Goal: Task Accomplishment & Management: Use online tool/utility

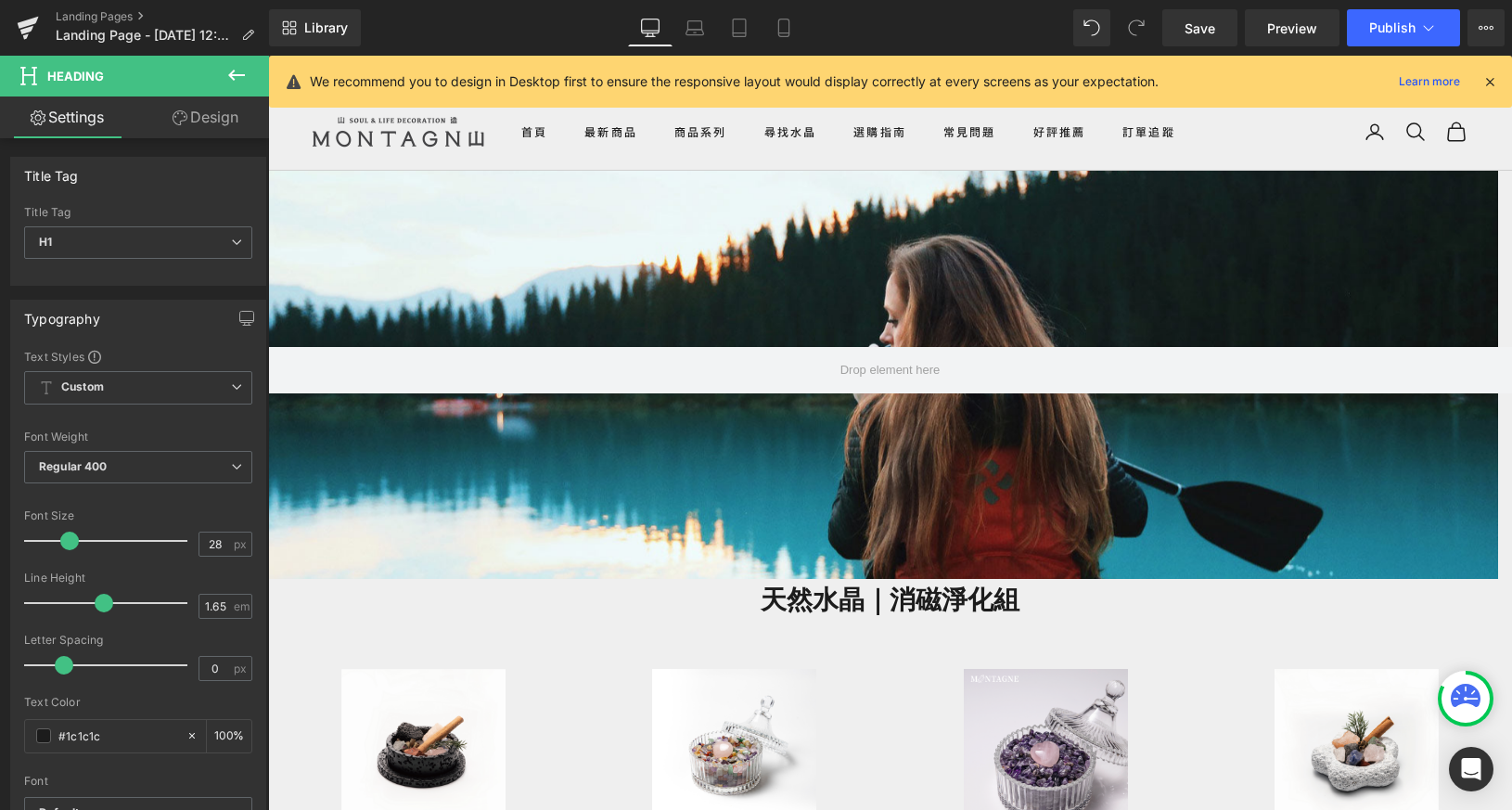
click at [846, 290] on div at bounding box center [883, 448] width 1230 height 763
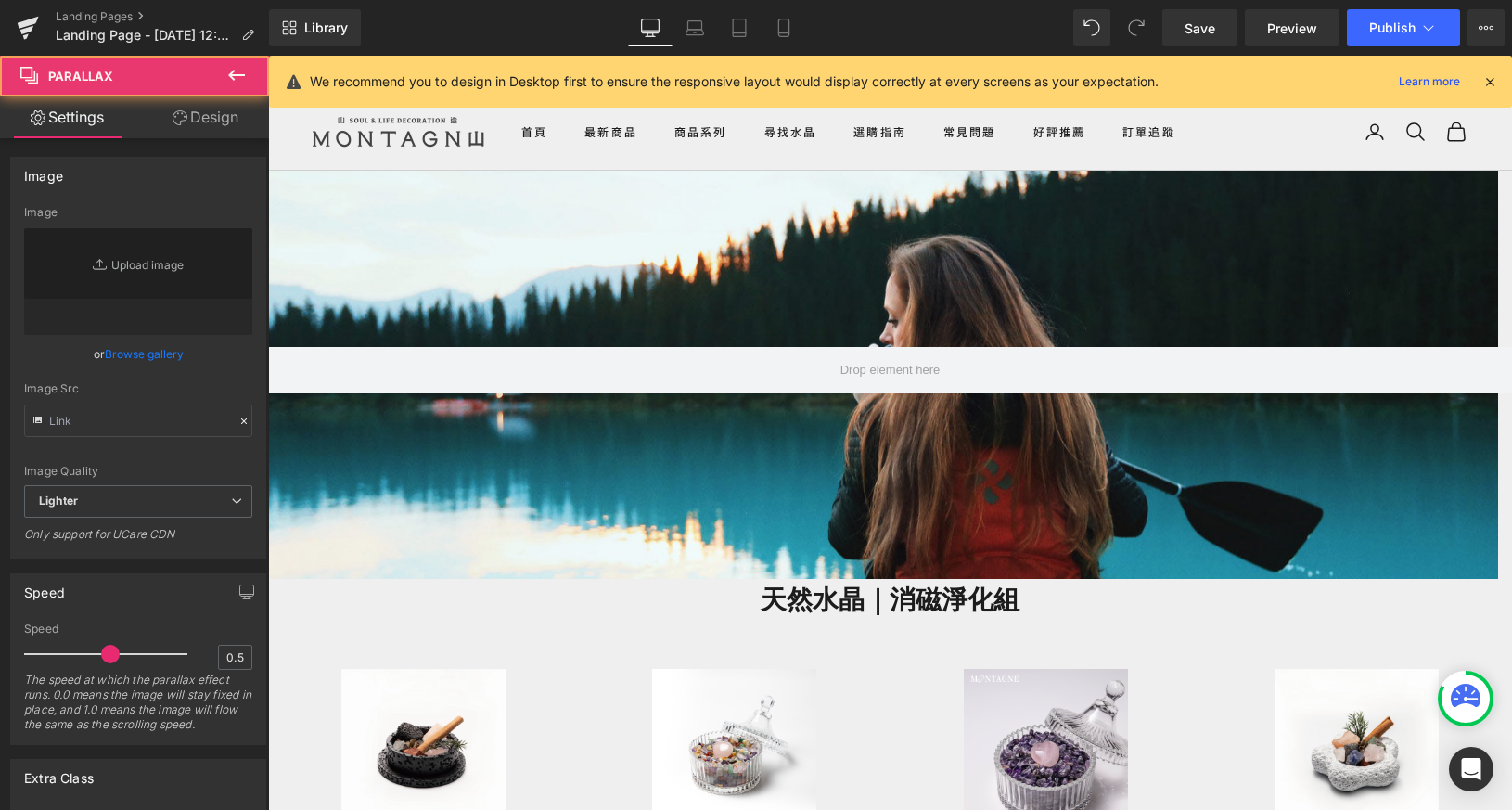
type input "[URL][DOMAIN_NAME]"
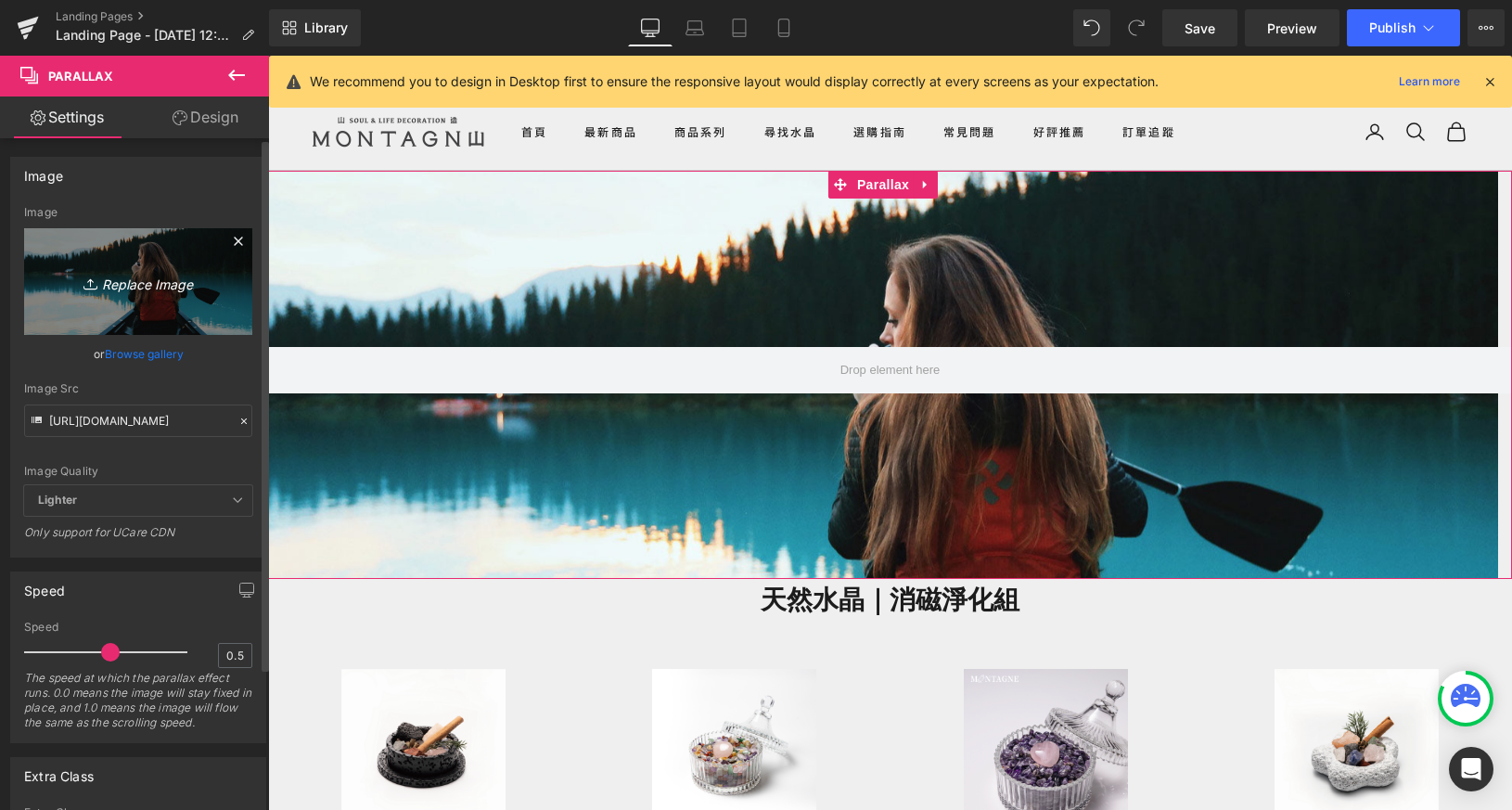
click at [116, 292] on icon "Replace Image" at bounding box center [139, 281] width 149 height 23
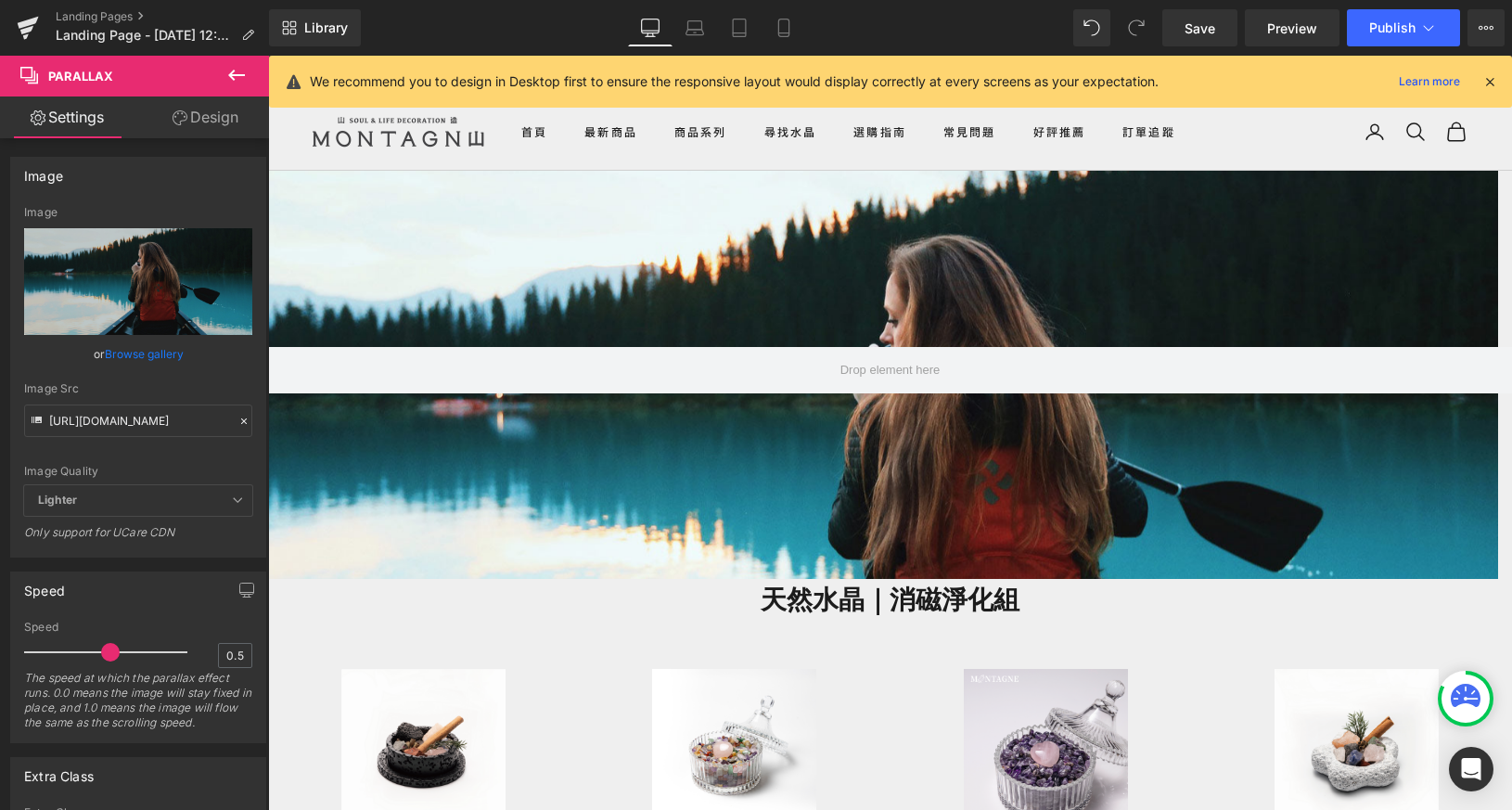
type input "C:\fakepath\BN.gif"
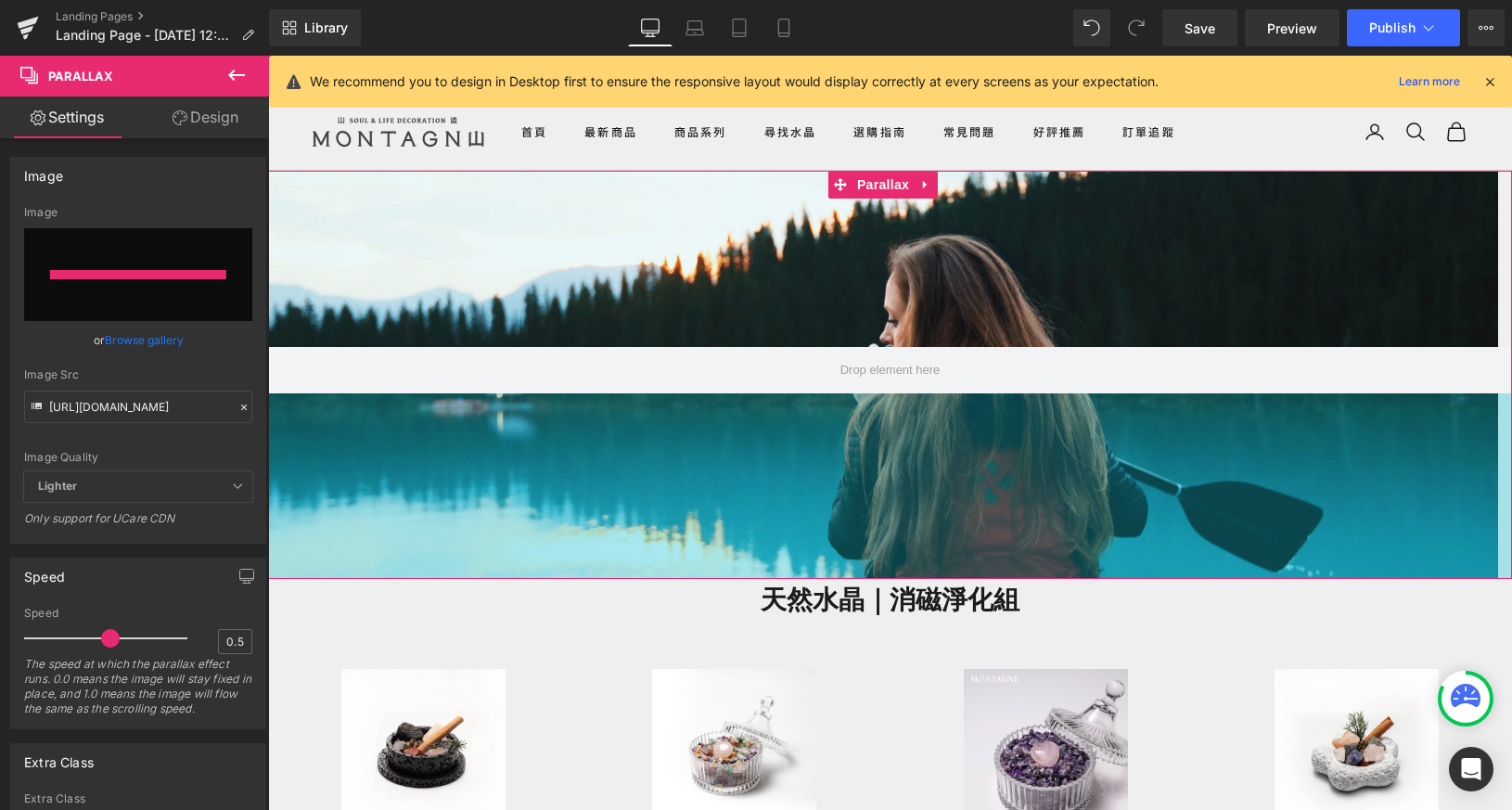
type input "[URL][DOMAIN_NAME]"
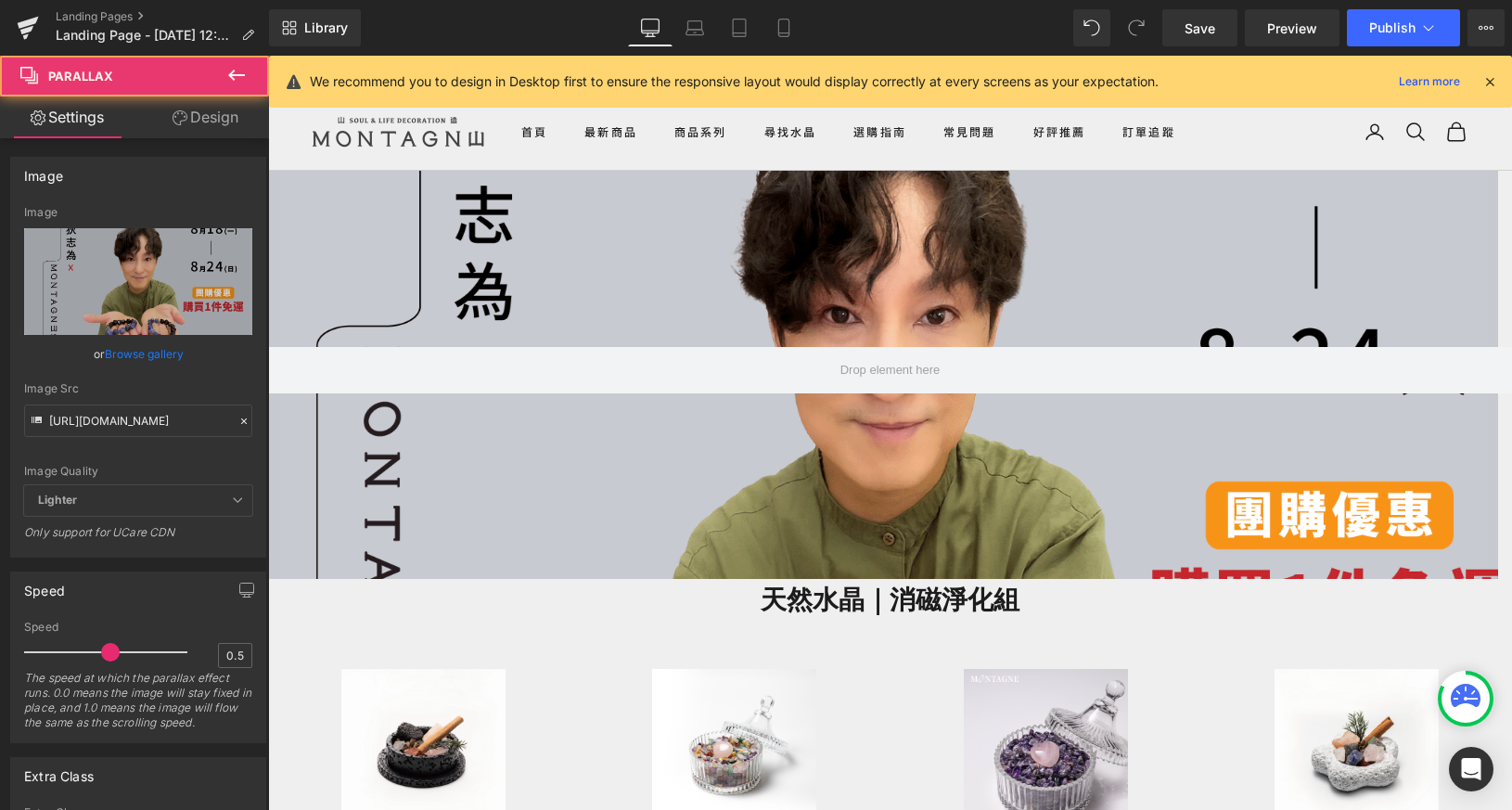
click at [863, 452] on div at bounding box center [883, 448] width 1230 height 763
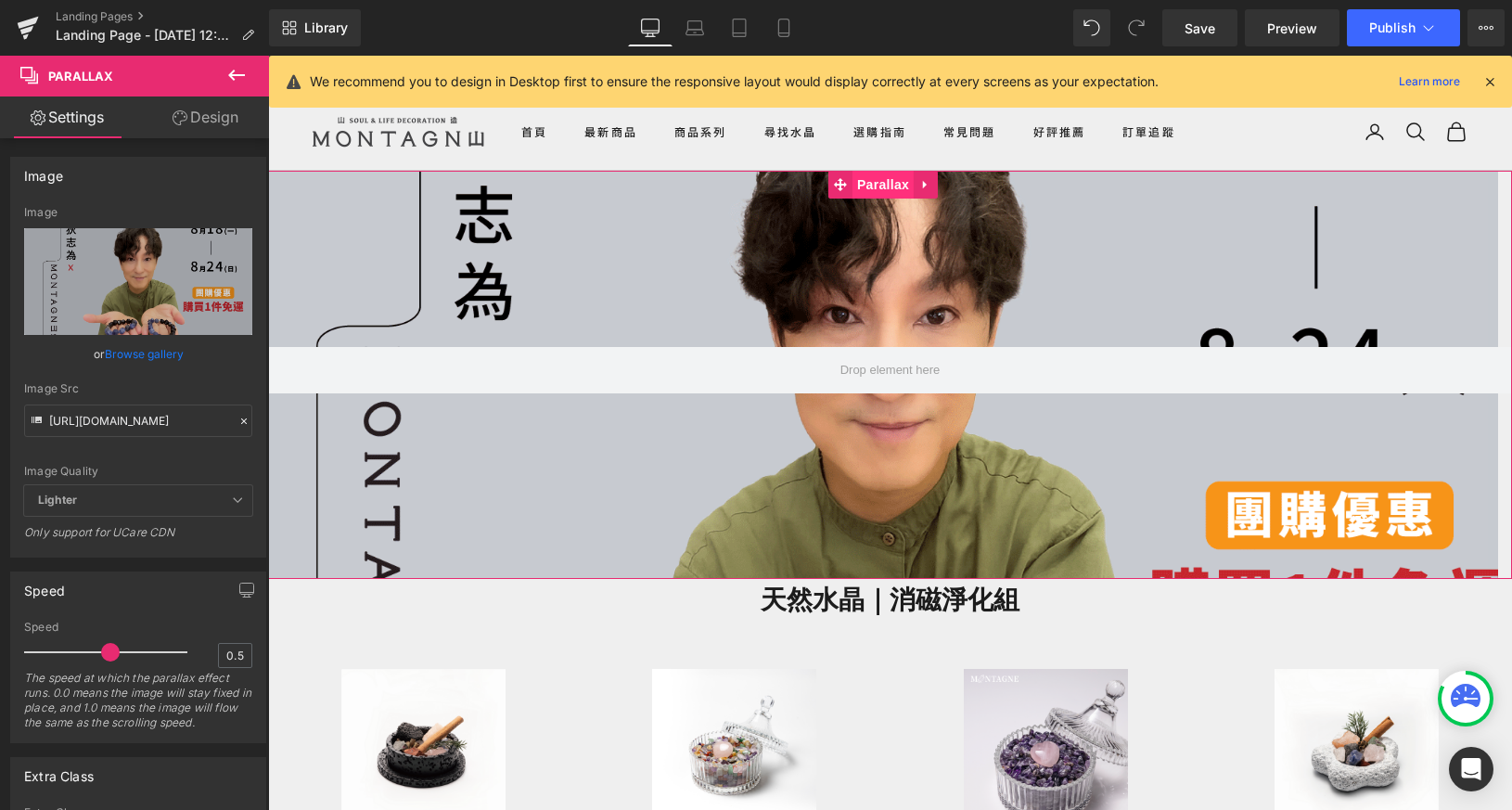
click at [895, 187] on span "Parallax" at bounding box center [883, 184] width 61 height 28
click at [205, 503] on span "Lighter" at bounding box center [138, 501] width 228 height 31
click at [241, 503] on span "Lighter" at bounding box center [138, 501] width 228 height 31
click at [726, 468] on div at bounding box center [883, 448] width 1230 height 763
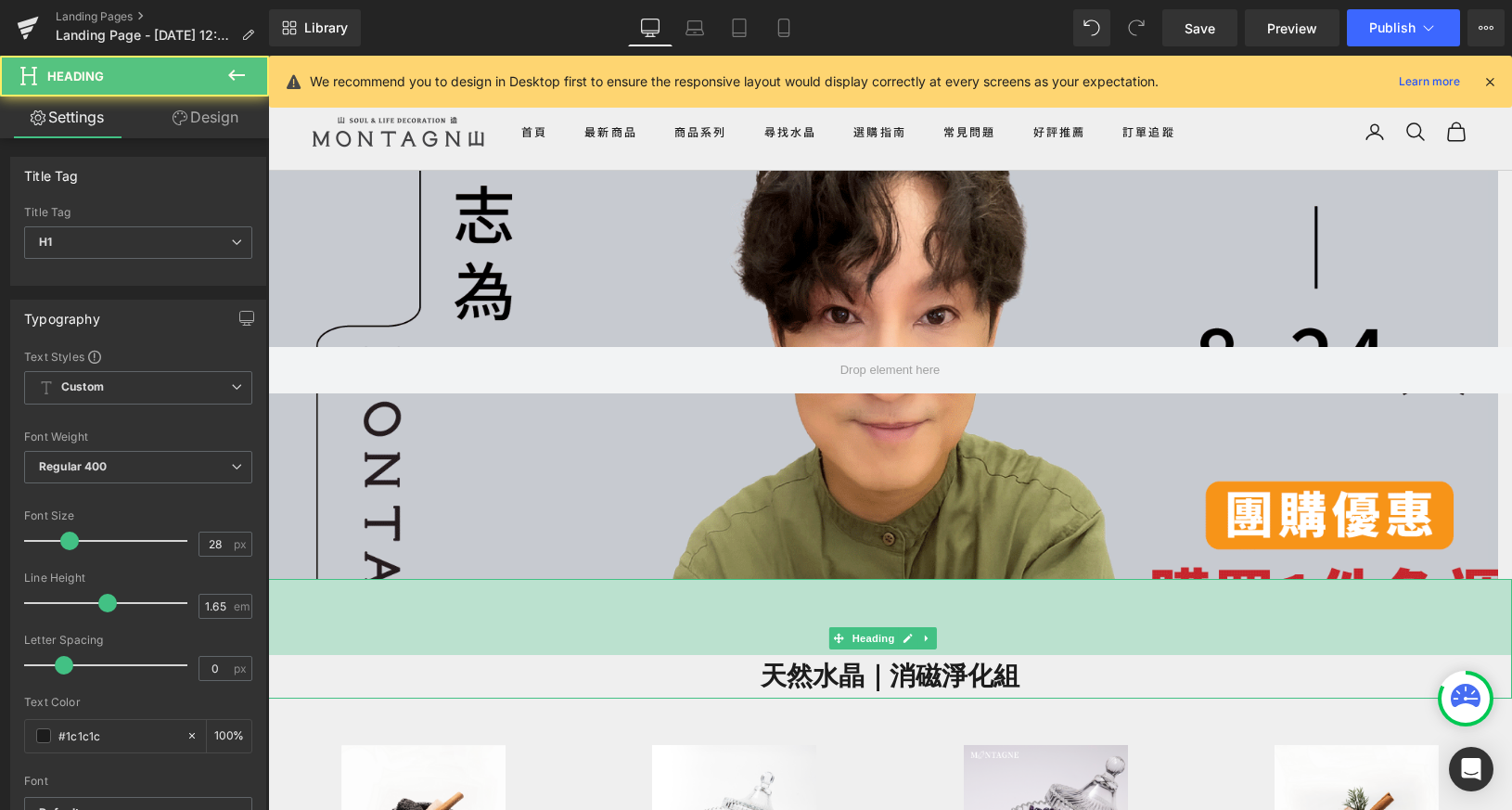
scroll to position [2732, 1230]
drag, startPoint x: 763, startPoint y: 579, endPoint x: 783, endPoint y: 690, distance: 112.8
click at [776, 698] on div "天然水晶｜消磁淨化組 Heading 82px" at bounding box center [890, 638] width 1243 height 119
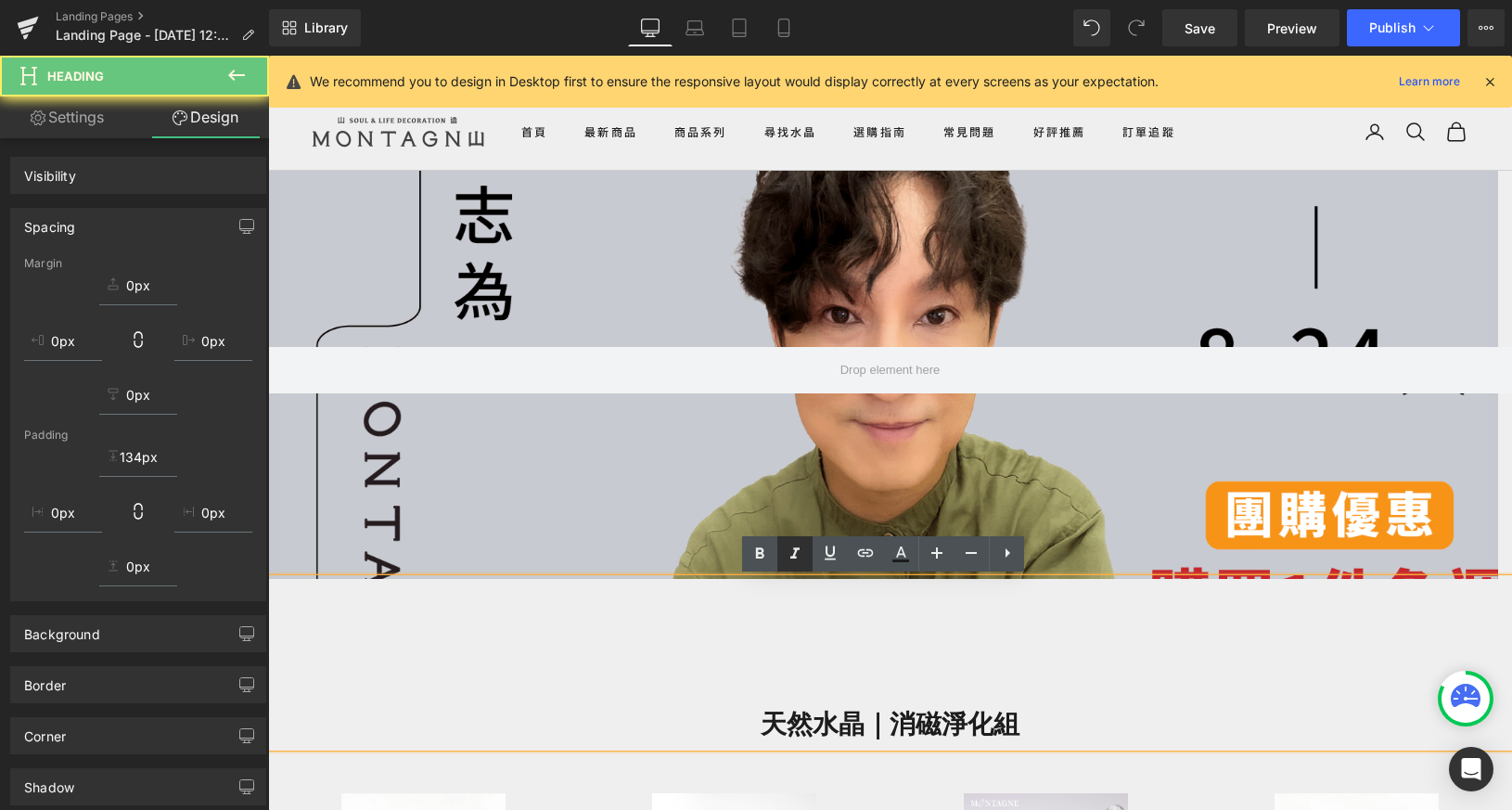
scroll to position [2780, 1230]
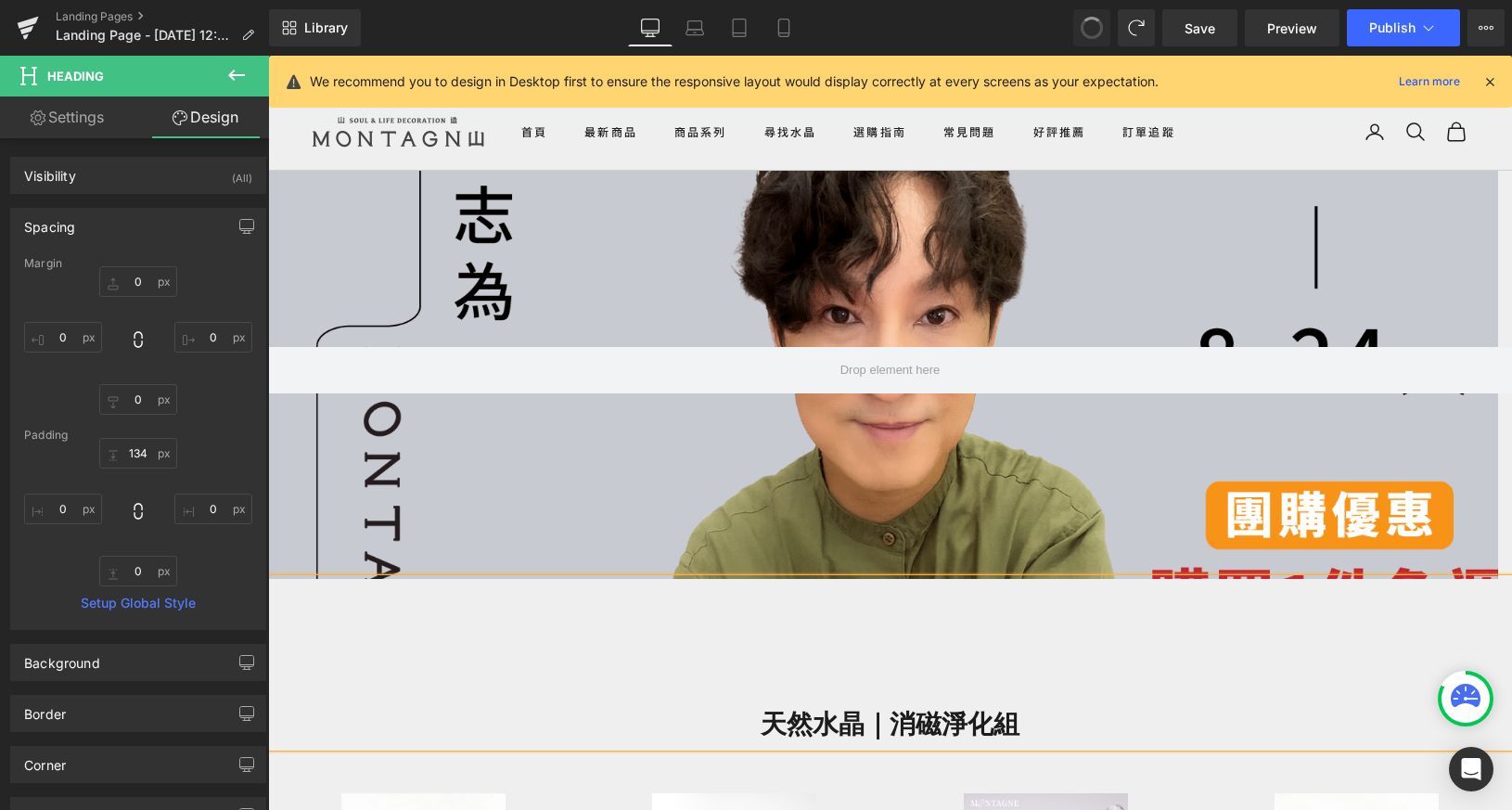
type input "0"
type input "134"
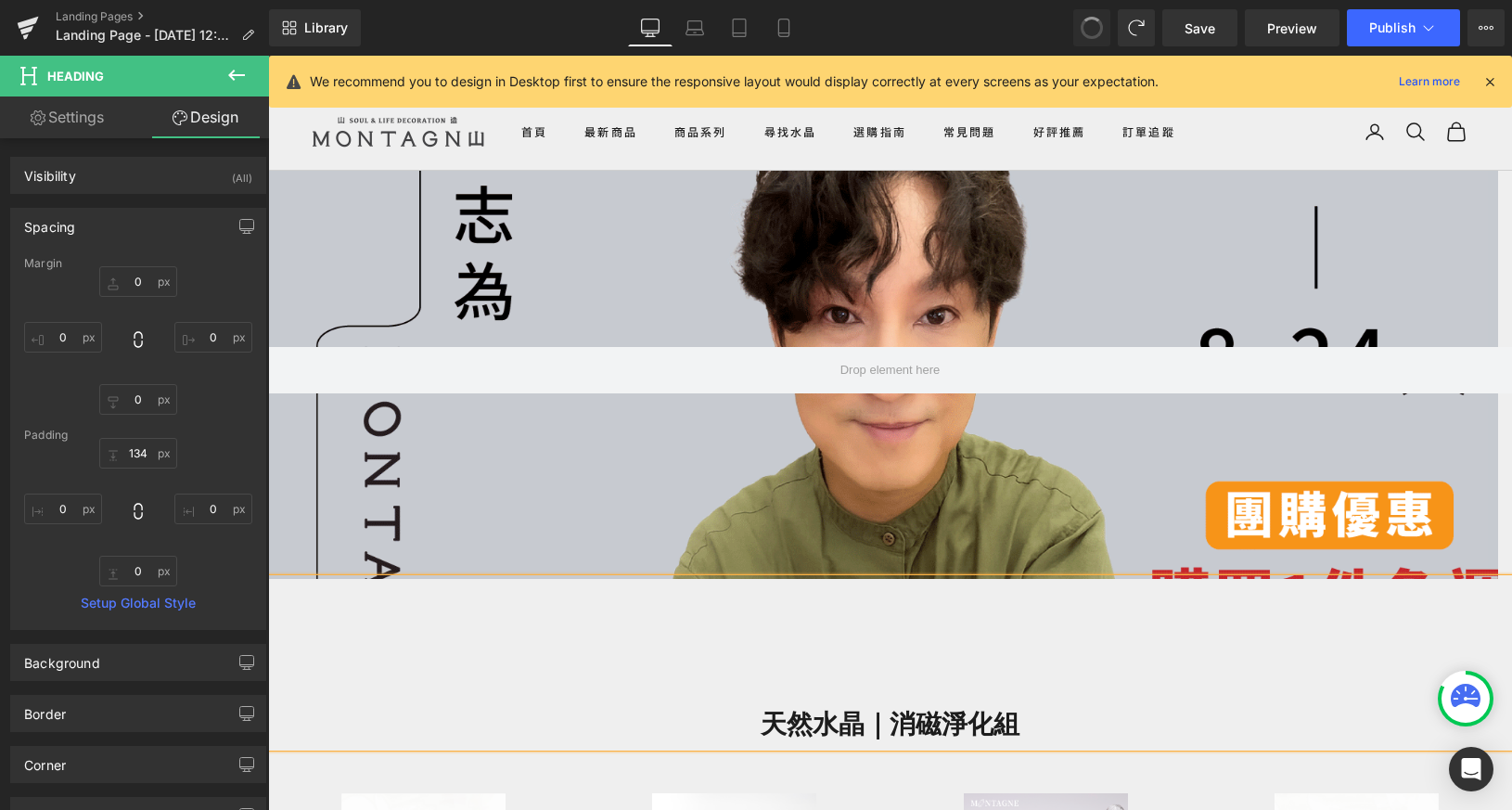
type input "0"
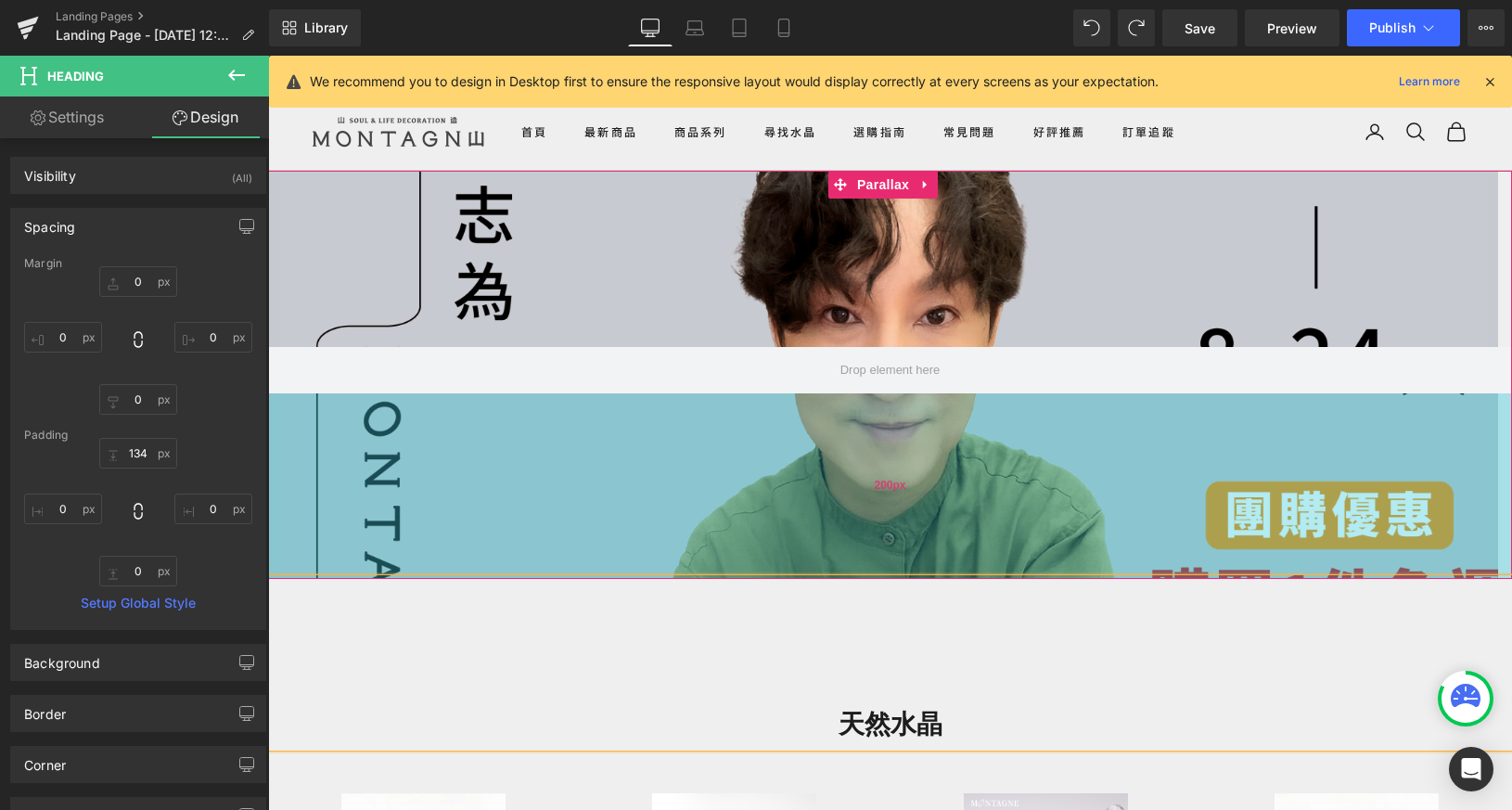
click at [716, 521] on div "200px" at bounding box center [890, 486] width 1243 height 185
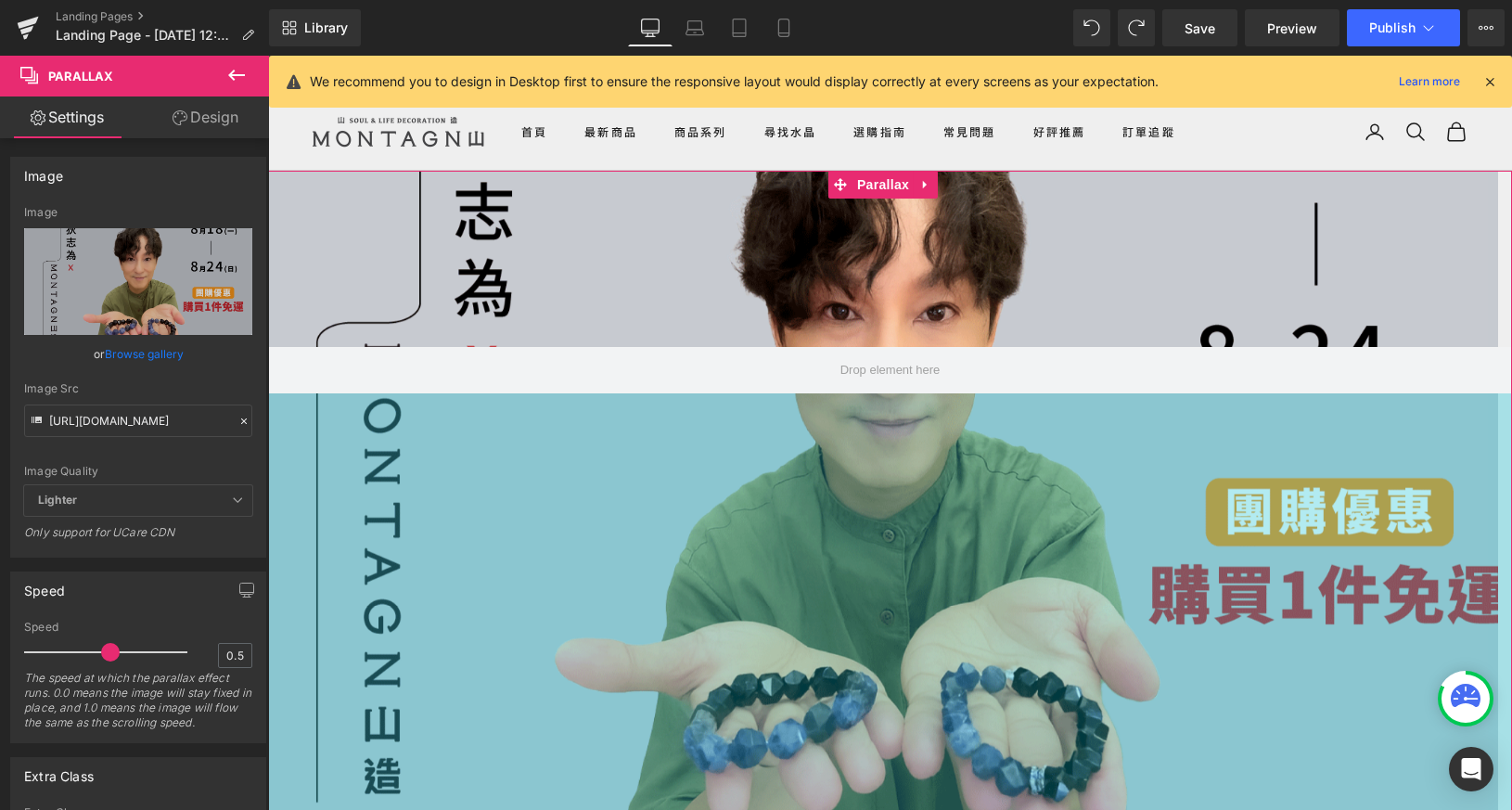
scroll to position [9, 9]
drag, startPoint x: 742, startPoint y: 501, endPoint x: 787, endPoint y: 763, distance: 265.8
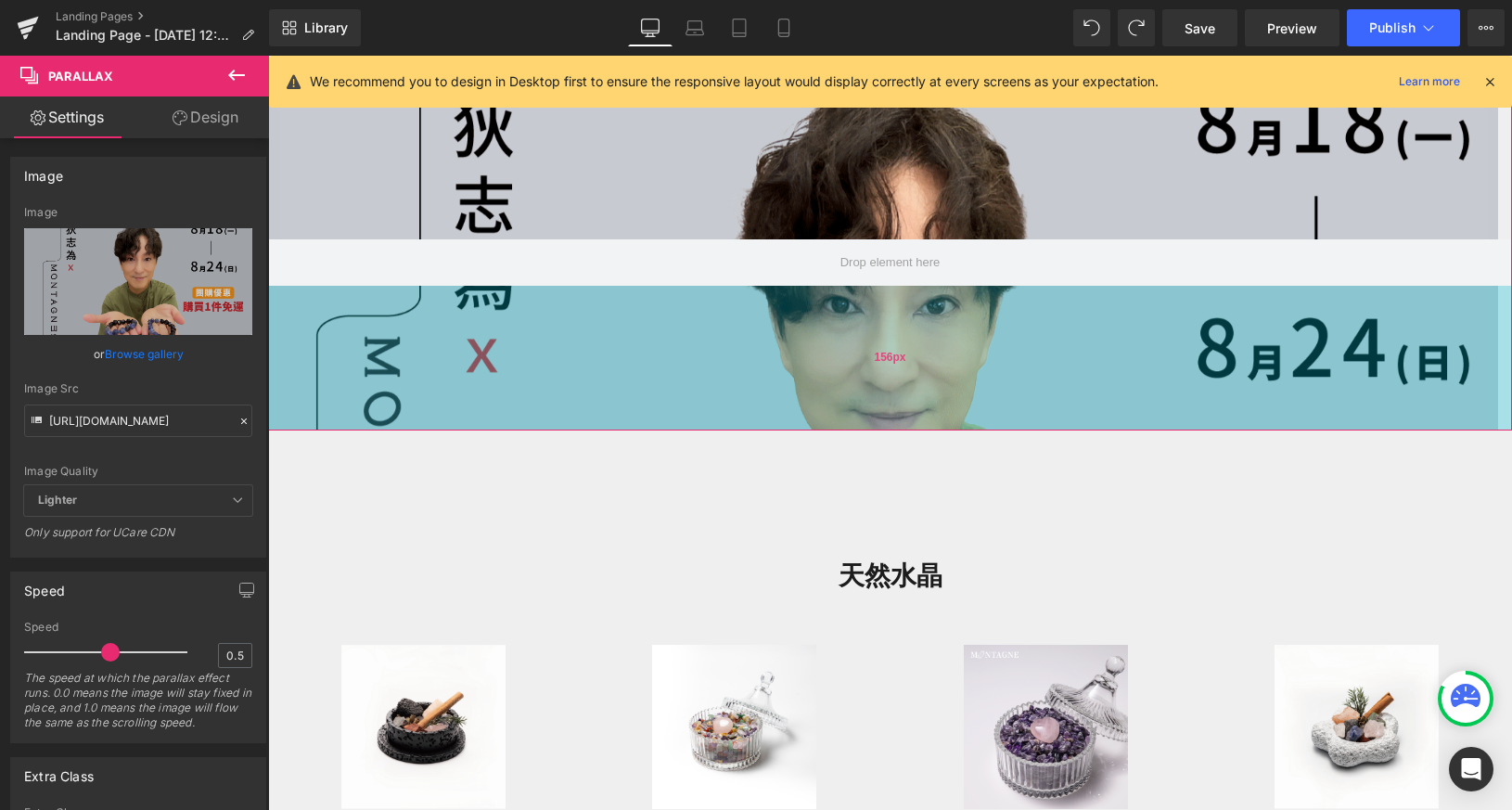
scroll to position [0, 0]
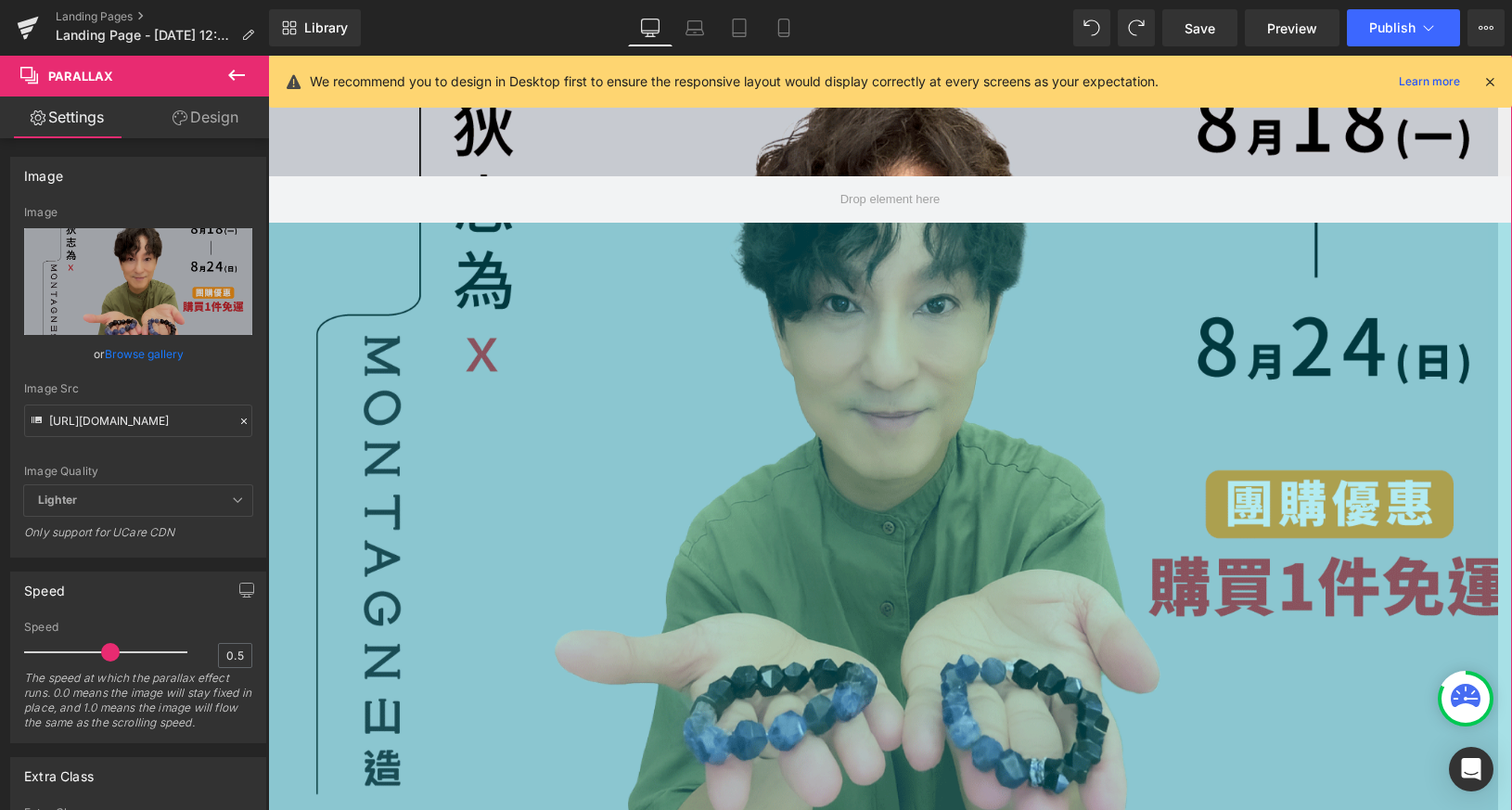
drag, startPoint x: 817, startPoint y: 453, endPoint x: 855, endPoint y: 891, distance: 439.6
click at [842, 746] on div "691px" at bounding box center [890, 543] width 1243 height 641
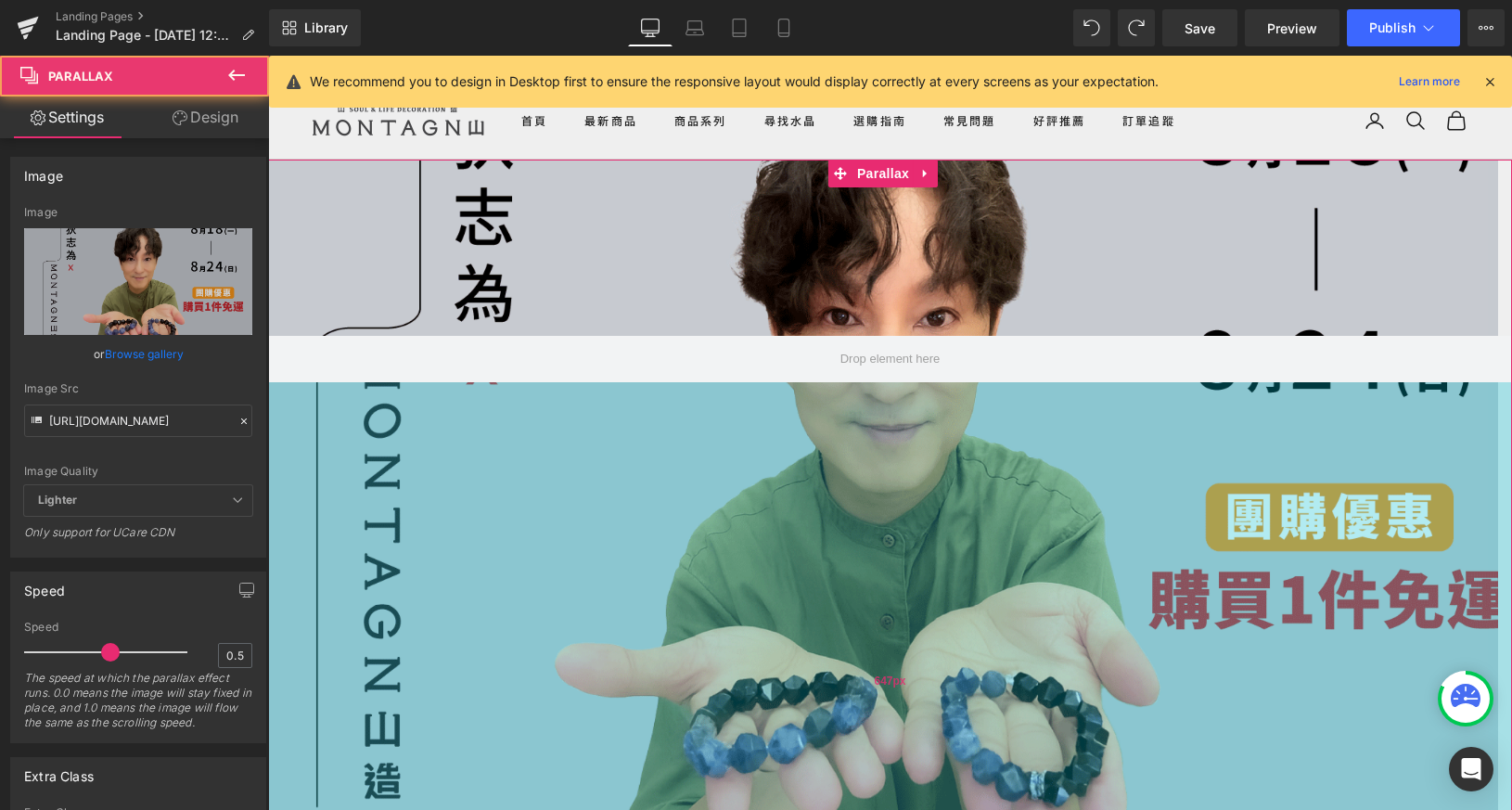
drag, startPoint x: 906, startPoint y: 404, endPoint x: 880, endPoint y: 631, distance: 228.5
click at [880, 632] on div "Parallax 647px" at bounding box center [890, 571] width 1243 height 823
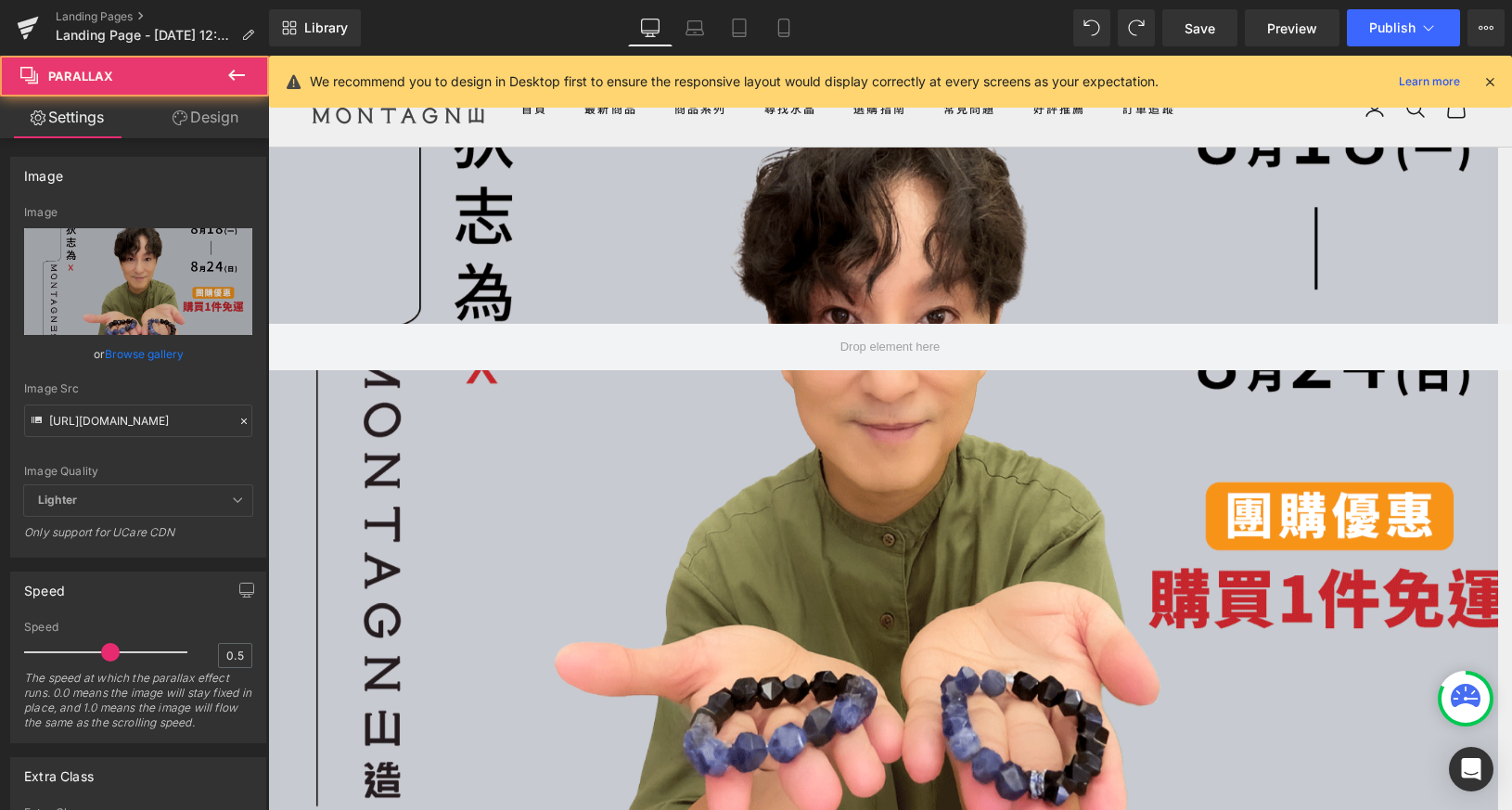
click at [616, 313] on div at bounding box center [883, 450] width 1230 height 769
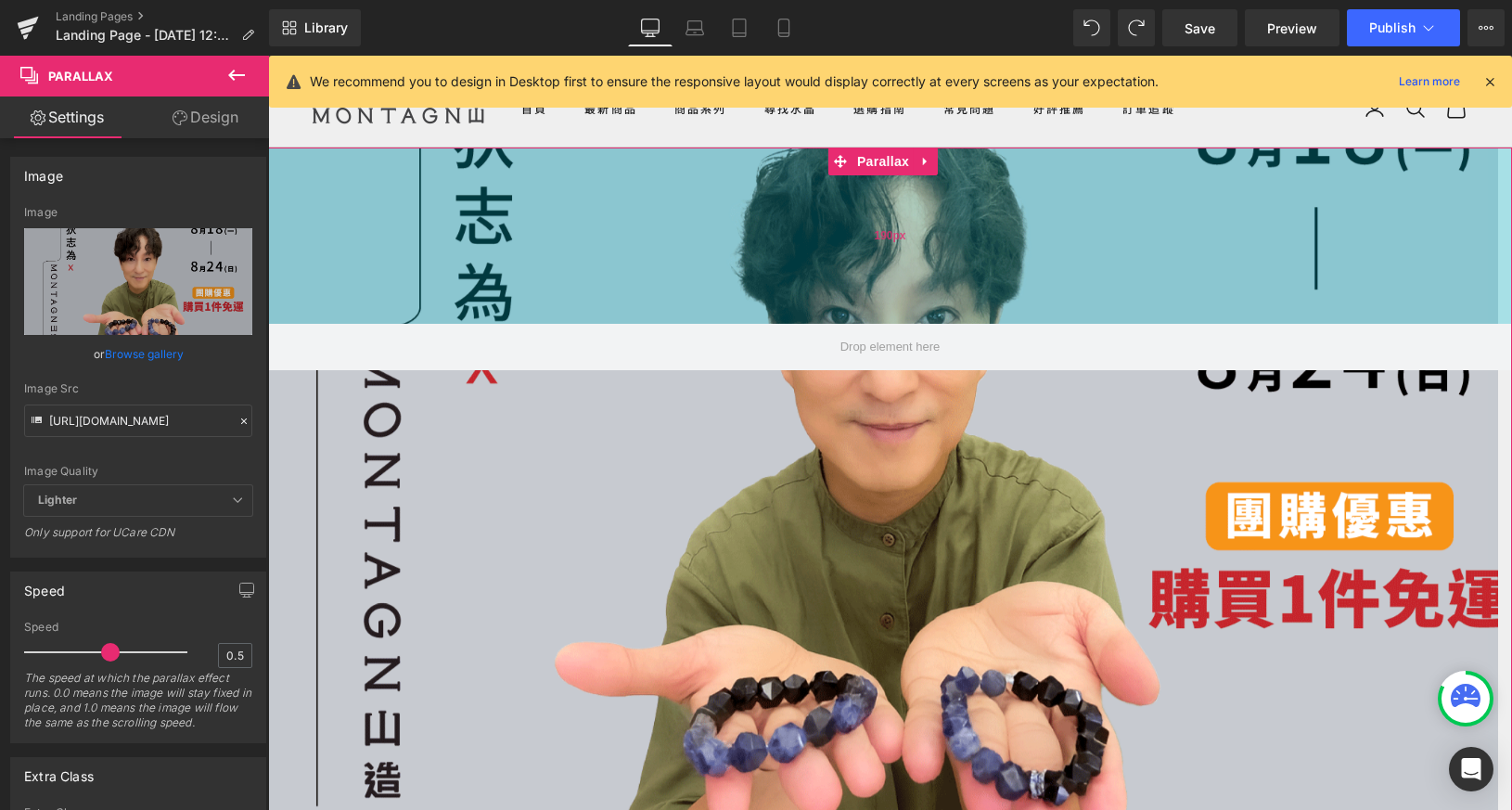
click at [582, 249] on div "Parallax 190px 647px" at bounding box center [890, 559] width 1243 height 823
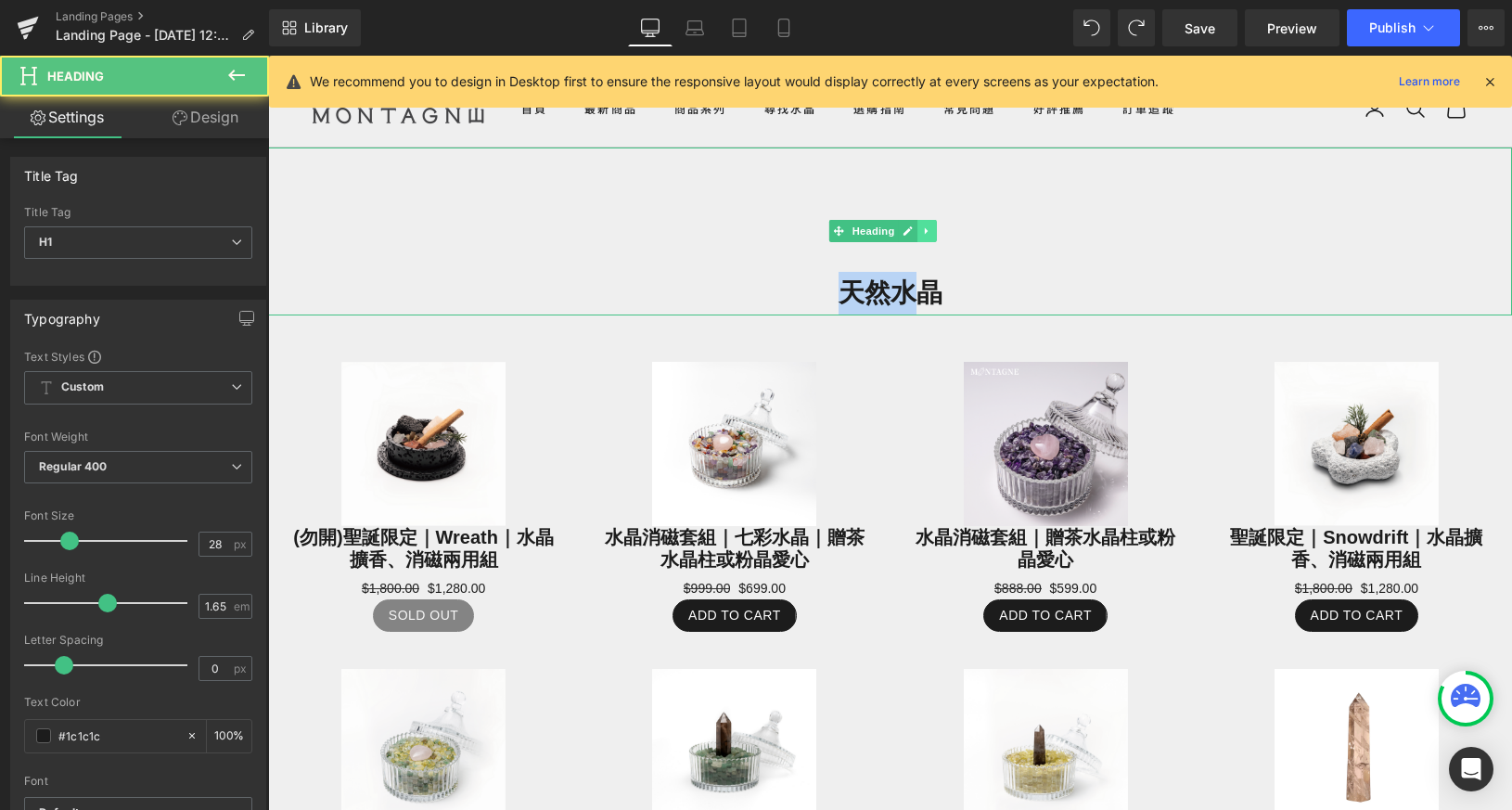
drag, startPoint x: 909, startPoint y: 303, endPoint x: 917, endPoint y: 240, distance: 63.5
click at [917, 240] on div "天然水晶 Heading" at bounding box center [890, 231] width 1243 height 167
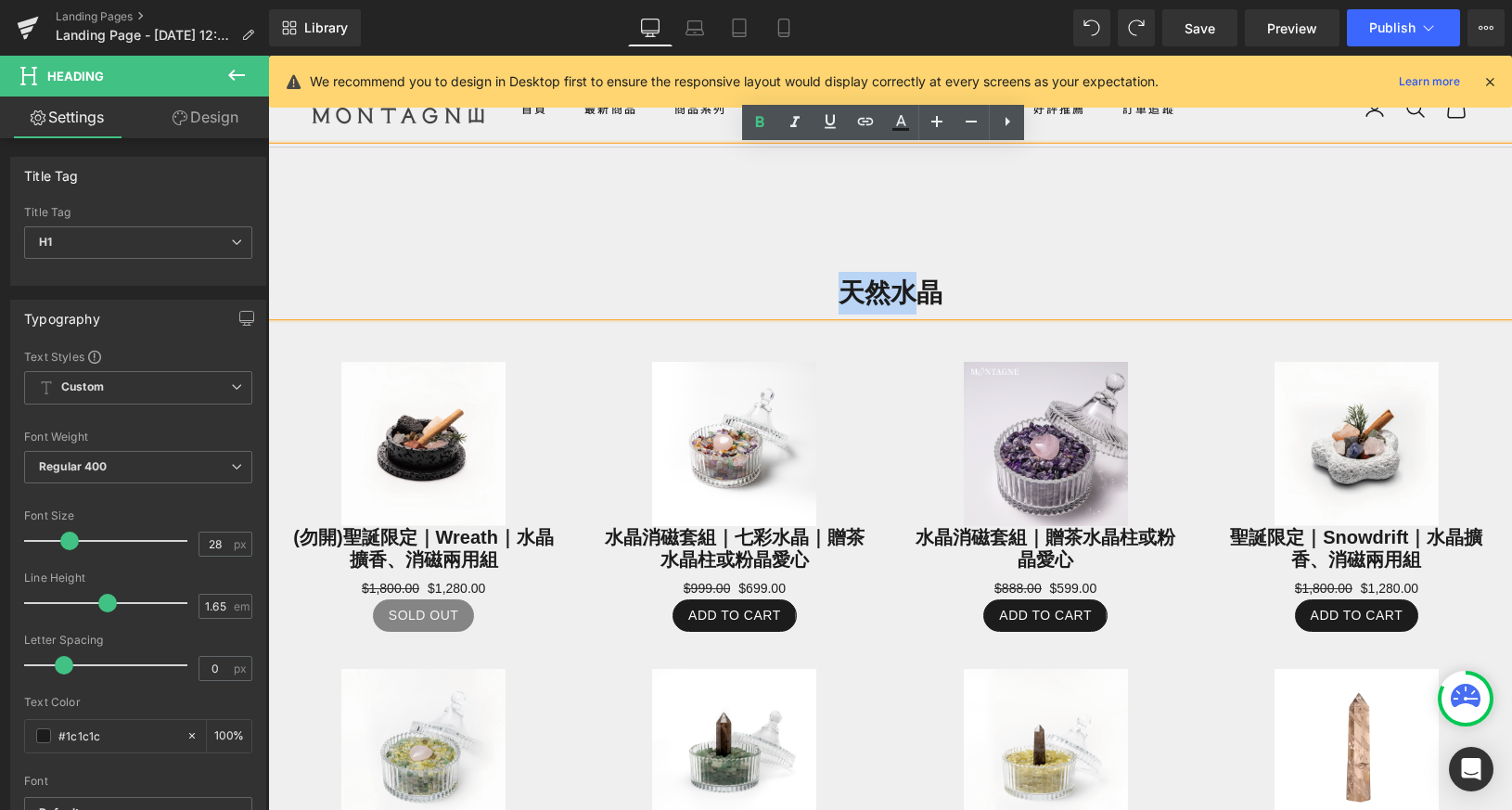
click at [942, 234] on div "天然水晶" at bounding box center [890, 231] width 1243 height 167
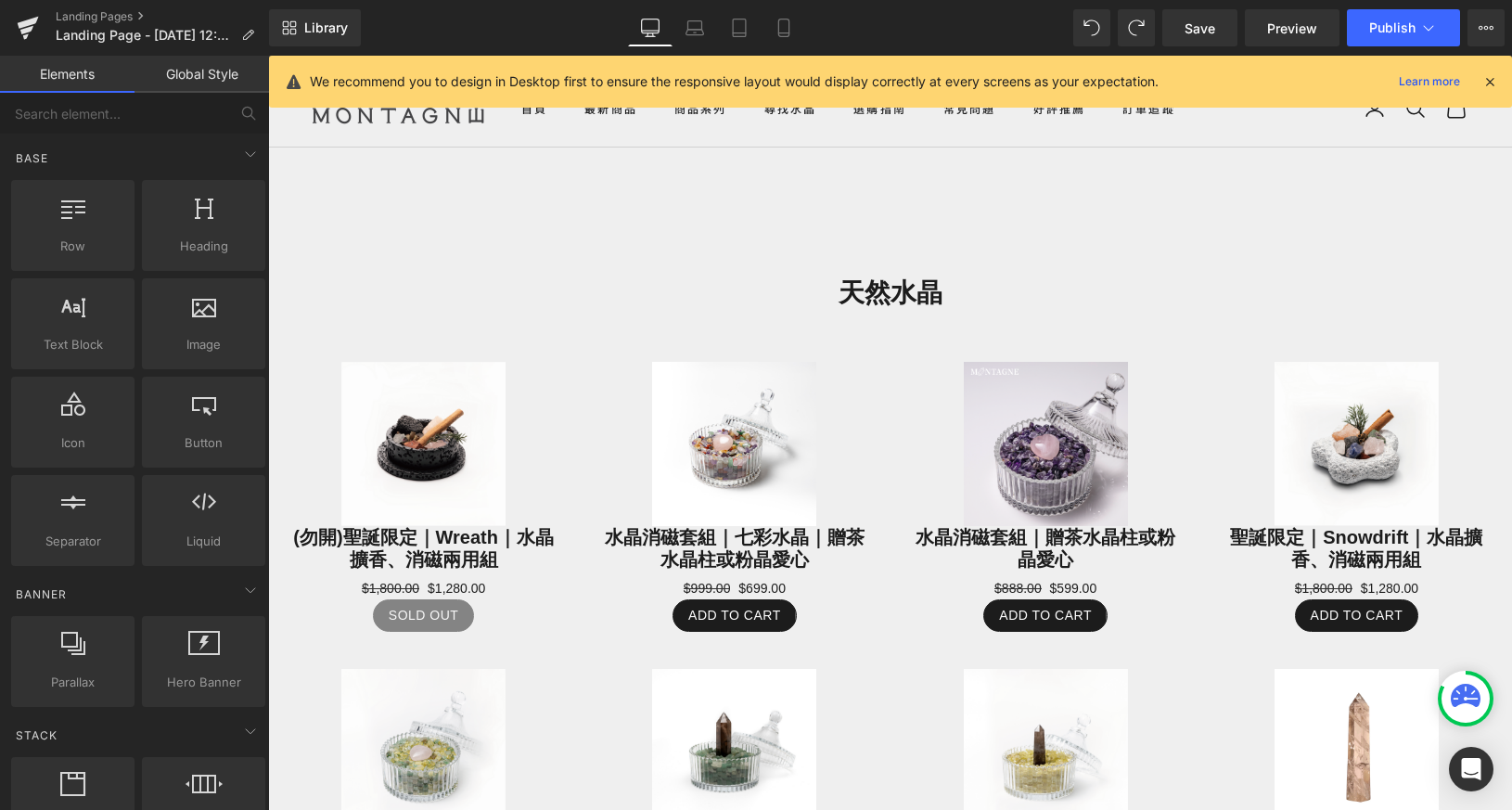
click at [413, 139] on x-header "Montagne de [PERSON_NAME] 選單 首頁 最新商品 商品系列 所有商品 原石飾品｜輕珠寶 全系列 手鍊 項鍊 戒指 水晶擴香組｜富士山款" at bounding box center [890, 108] width 1243 height 78
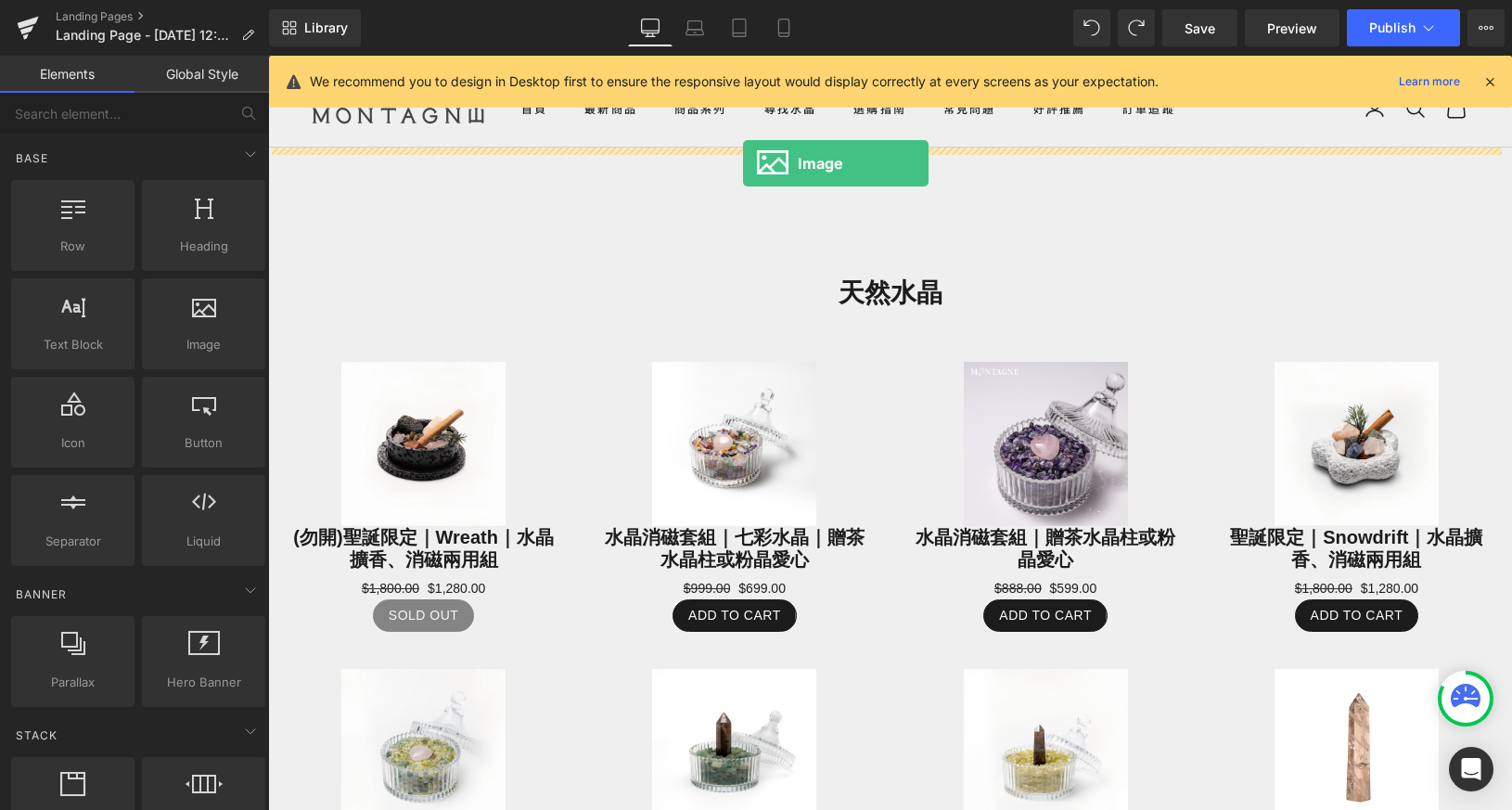
drag, startPoint x: 468, startPoint y: 362, endPoint x: 743, endPoint y: 164, distance: 338.9
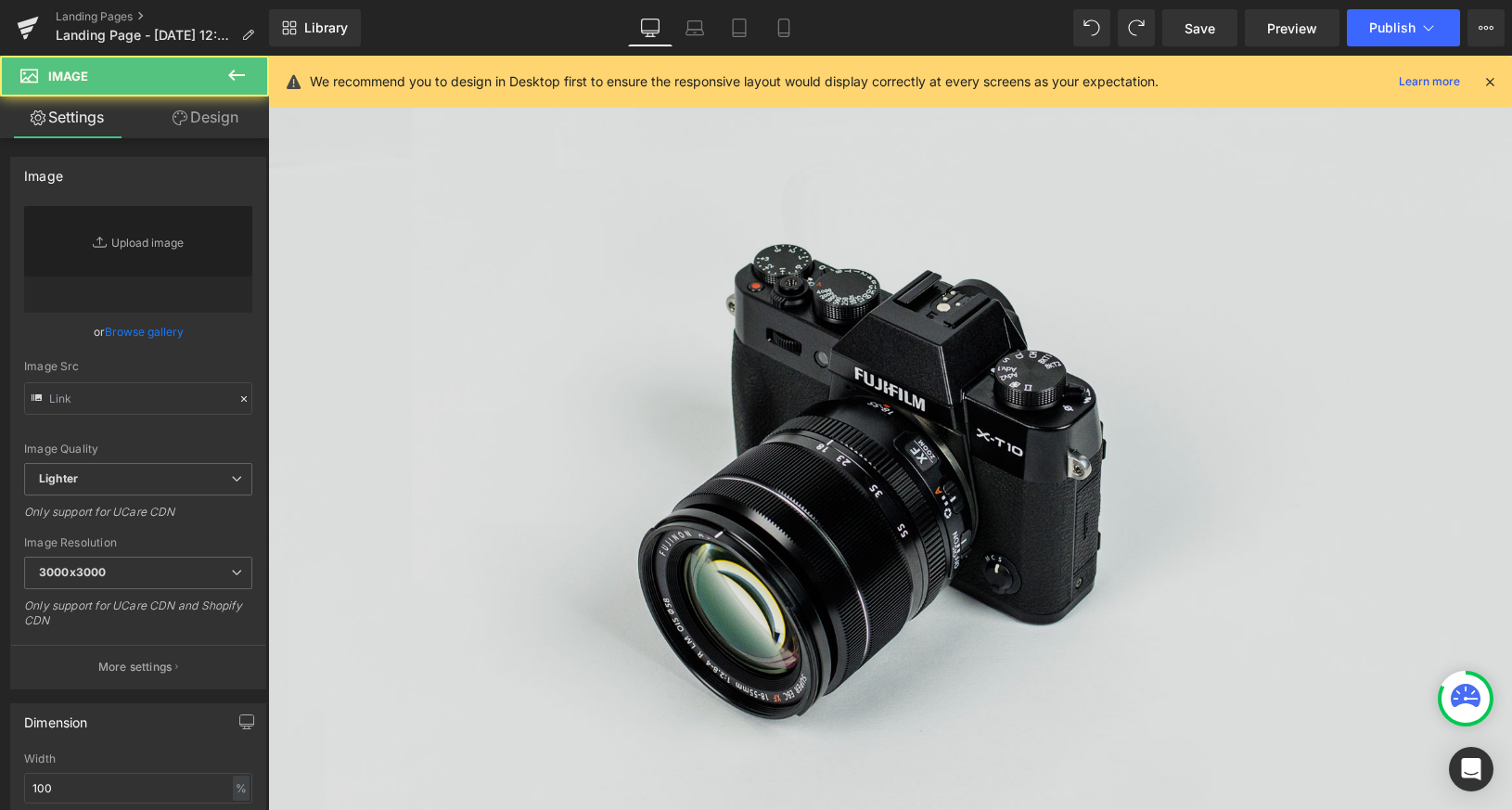
type input "//[DOMAIN_NAME][URL]"
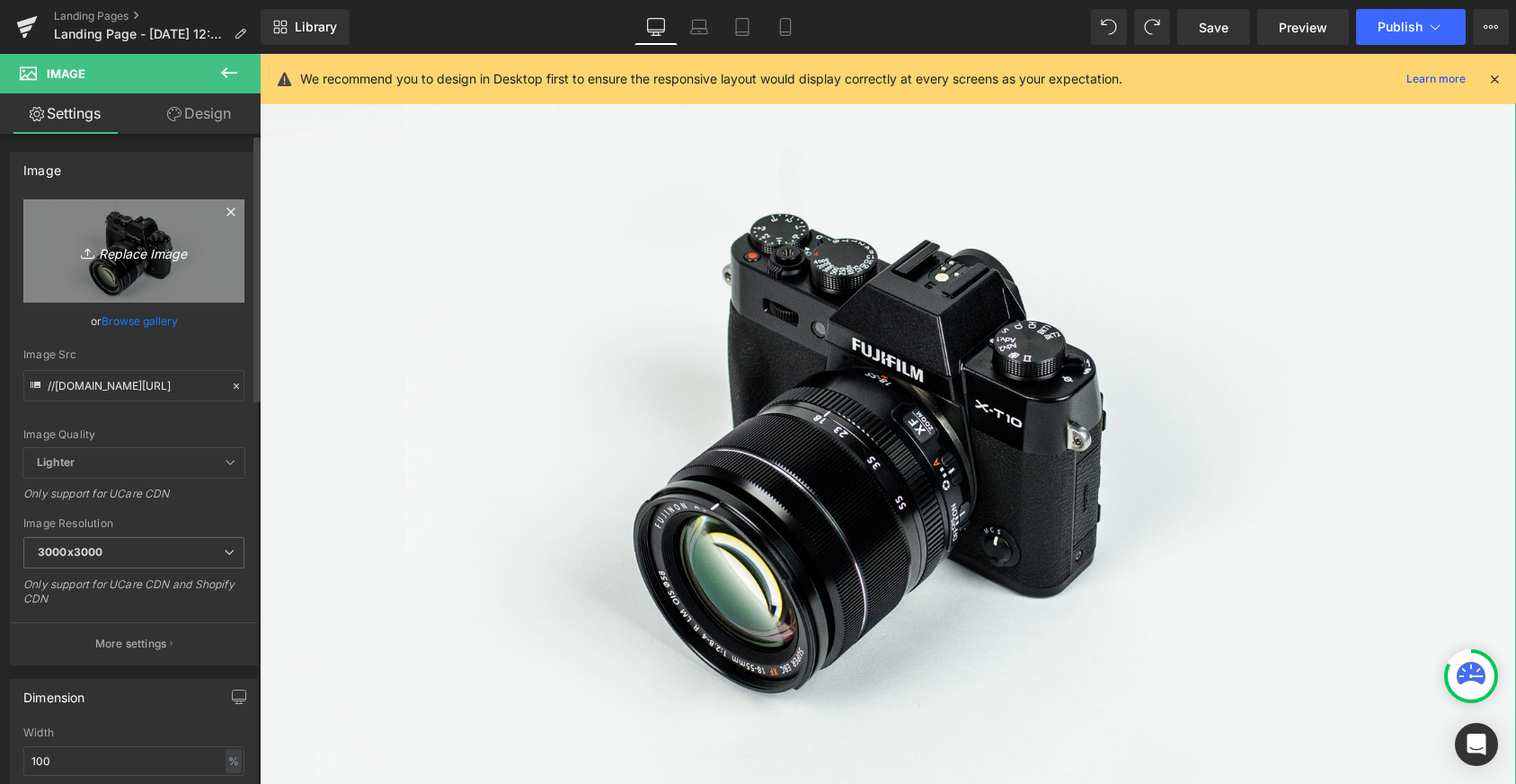
click at [176, 255] on icon "Replace Image" at bounding box center [134, 250] width 144 height 22
type input "C:\fakepath\BN.gif"
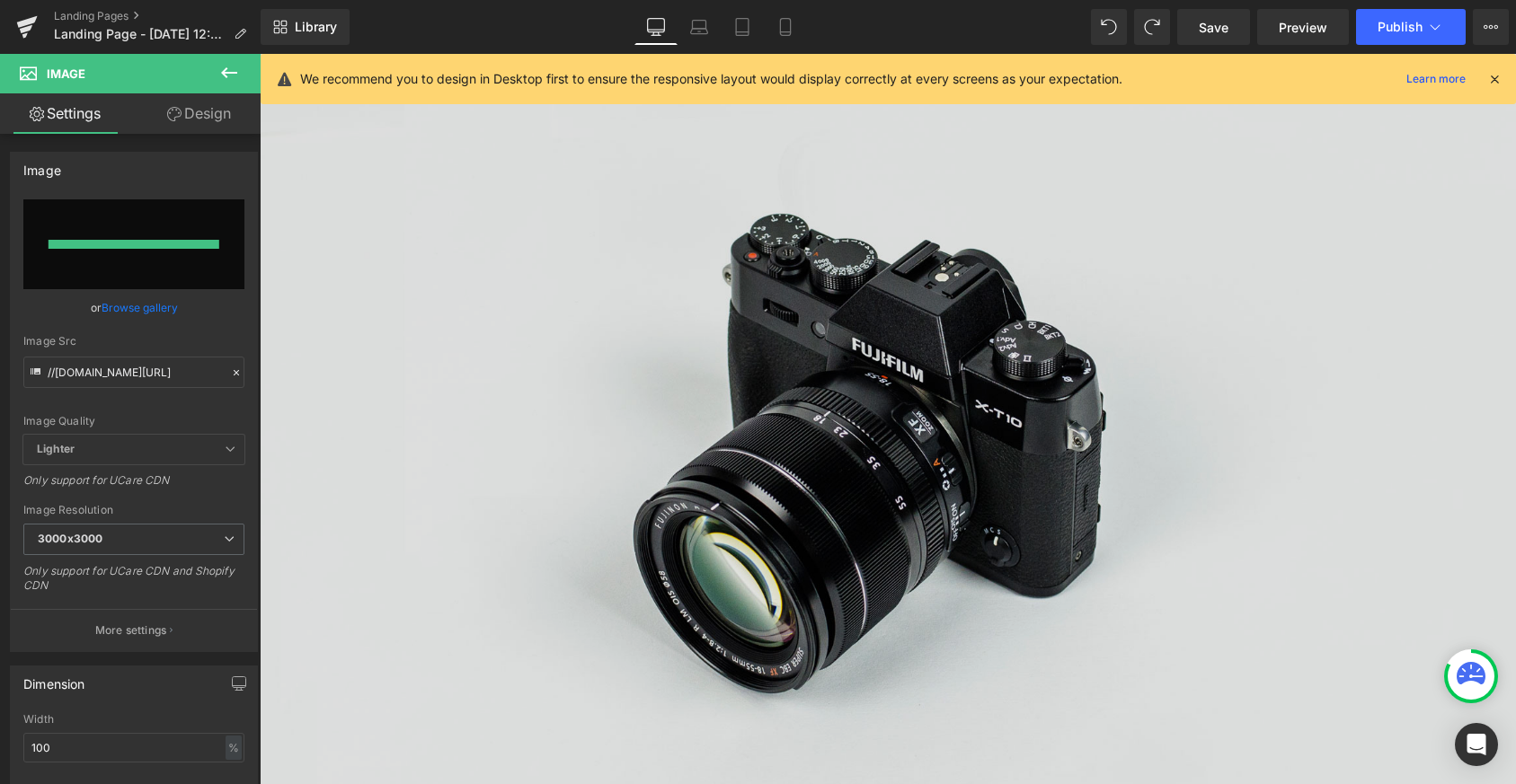
type input "[URL][DOMAIN_NAME]"
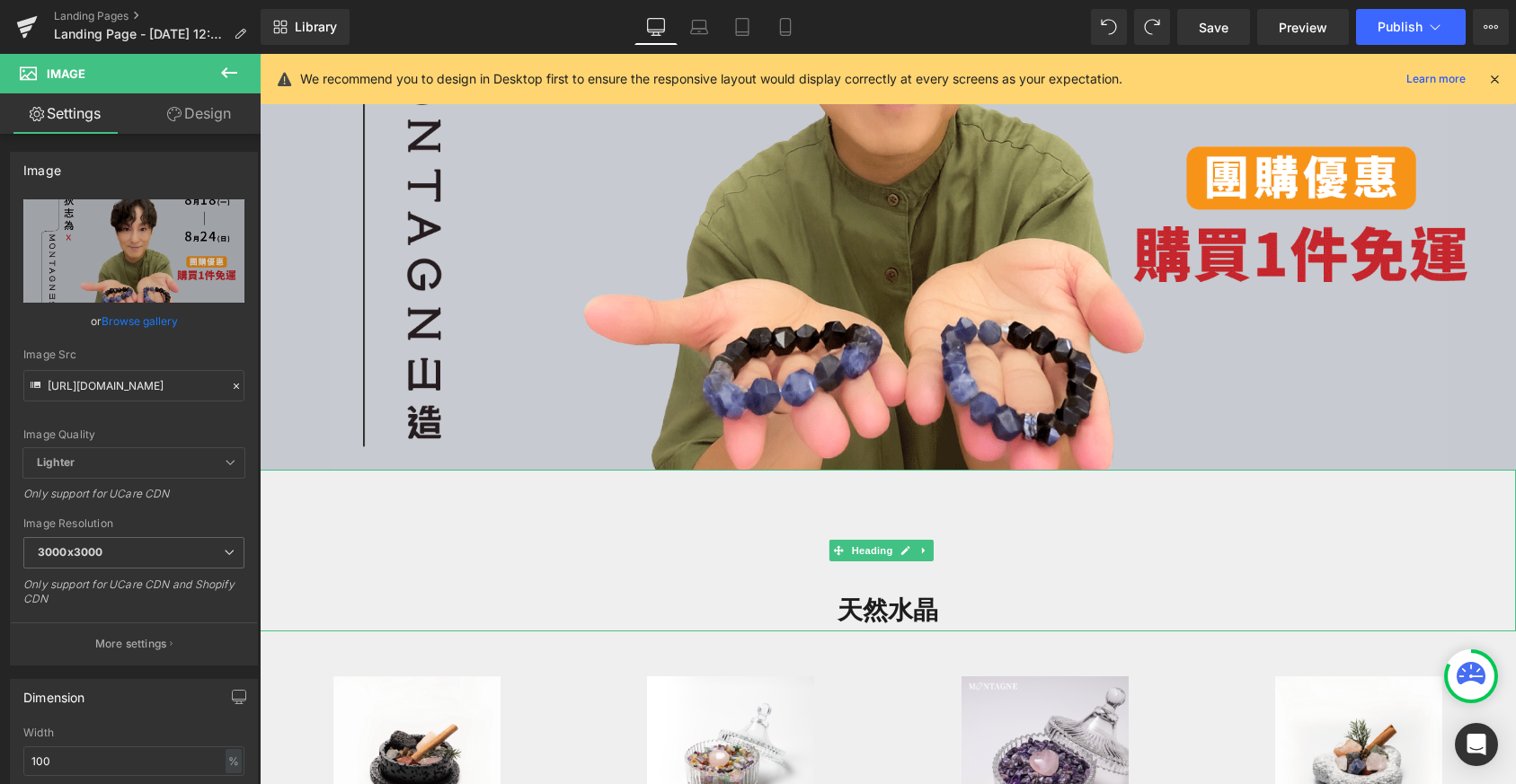
click at [837, 515] on div "天然水晶" at bounding box center [888, 551] width 1257 height 161
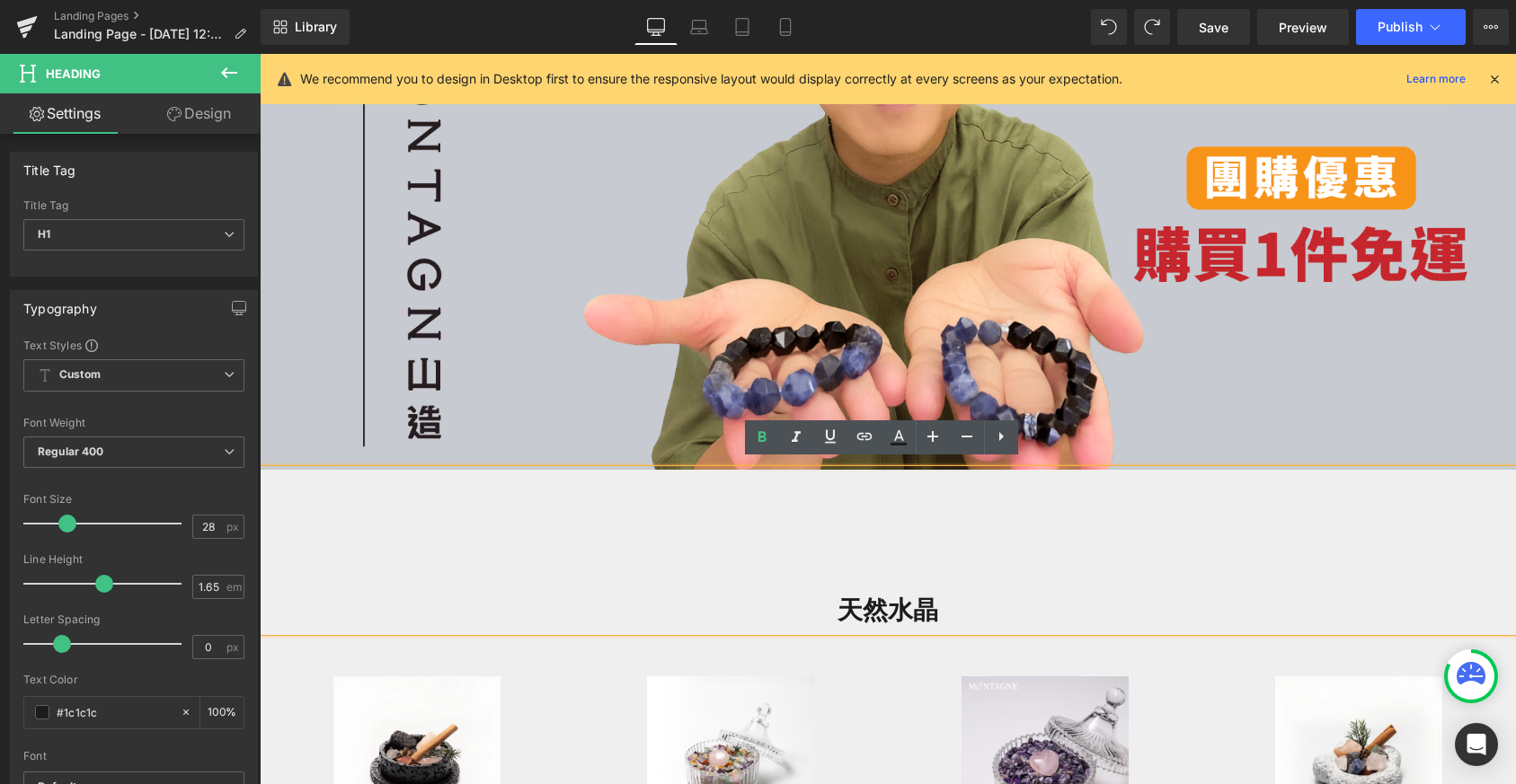
click at [967, 598] on h1 "天然水晶" at bounding box center [888, 610] width 1257 height 41
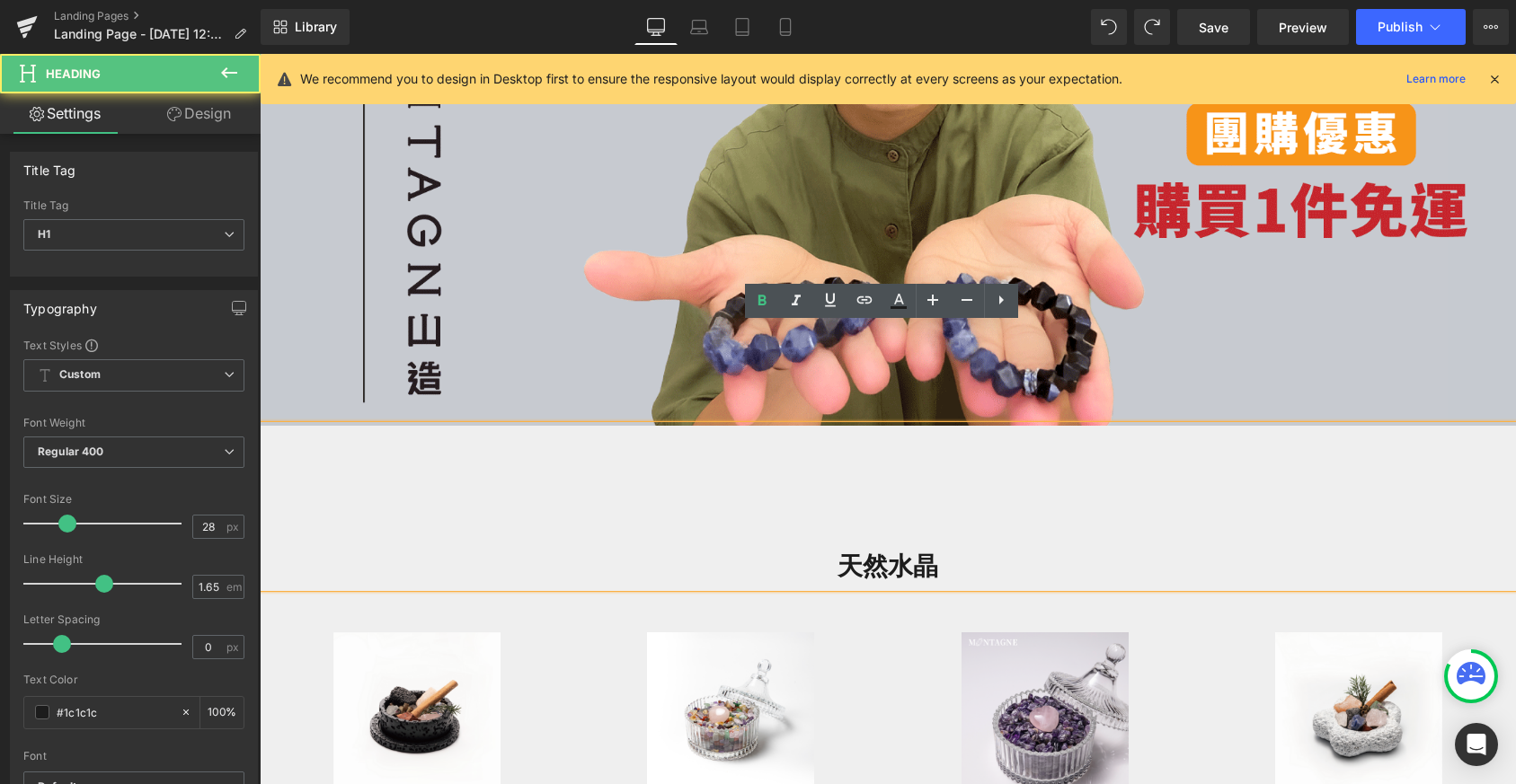
scroll to position [539, 0]
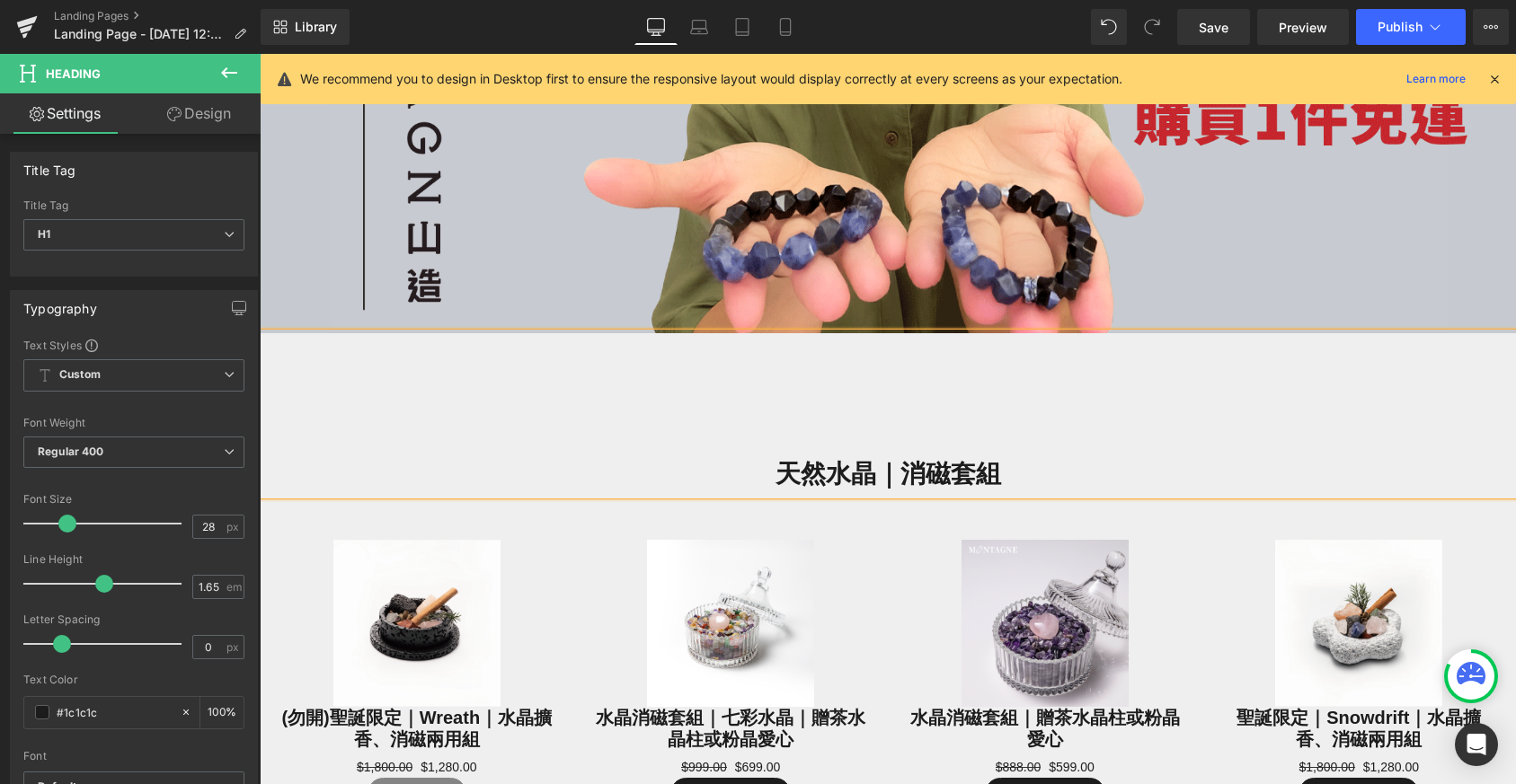
click at [543, 461] on h1 "天然水晶｜消磁套組" at bounding box center [888, 474] width 1257 height 41
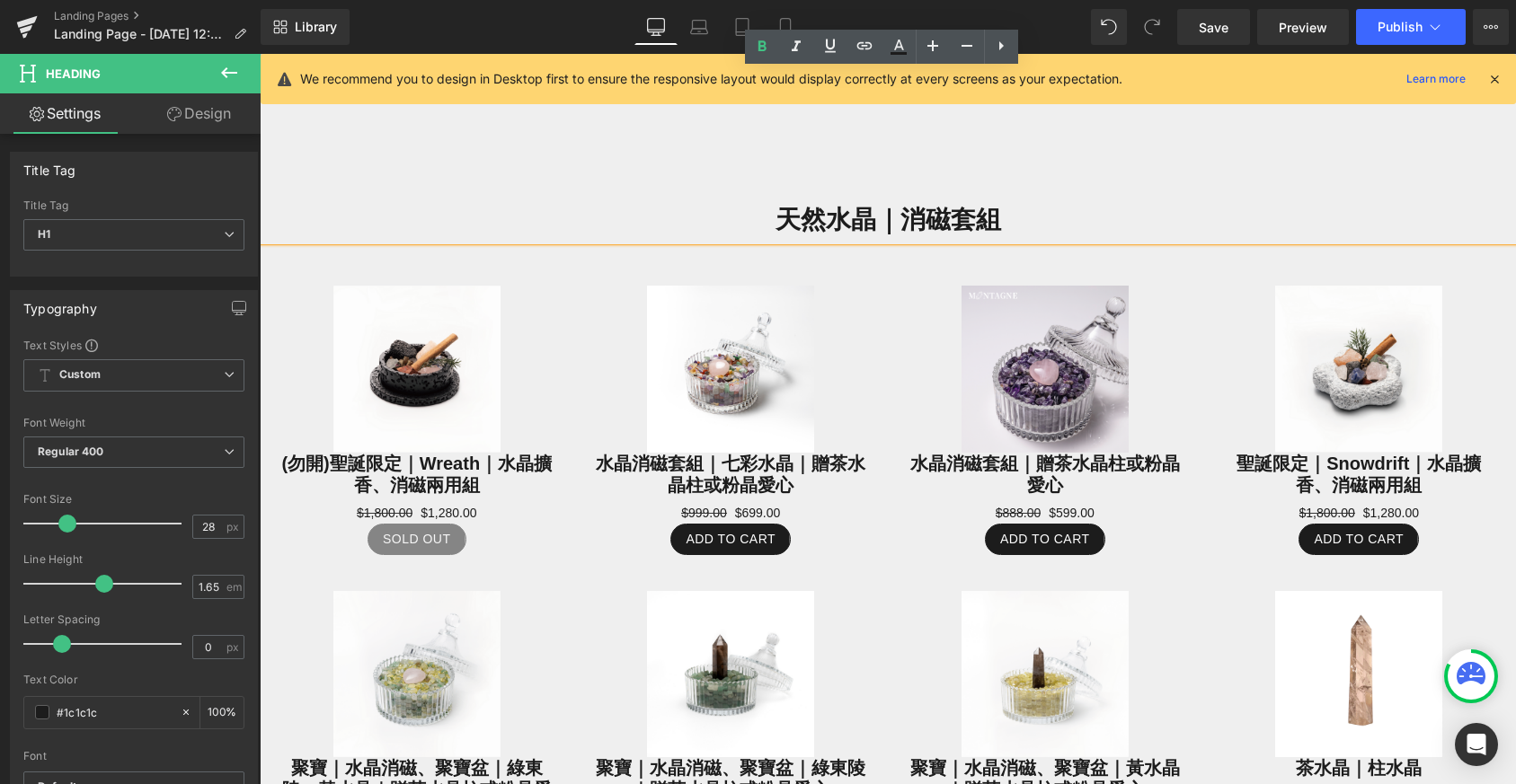
scroll to position [584, 0]
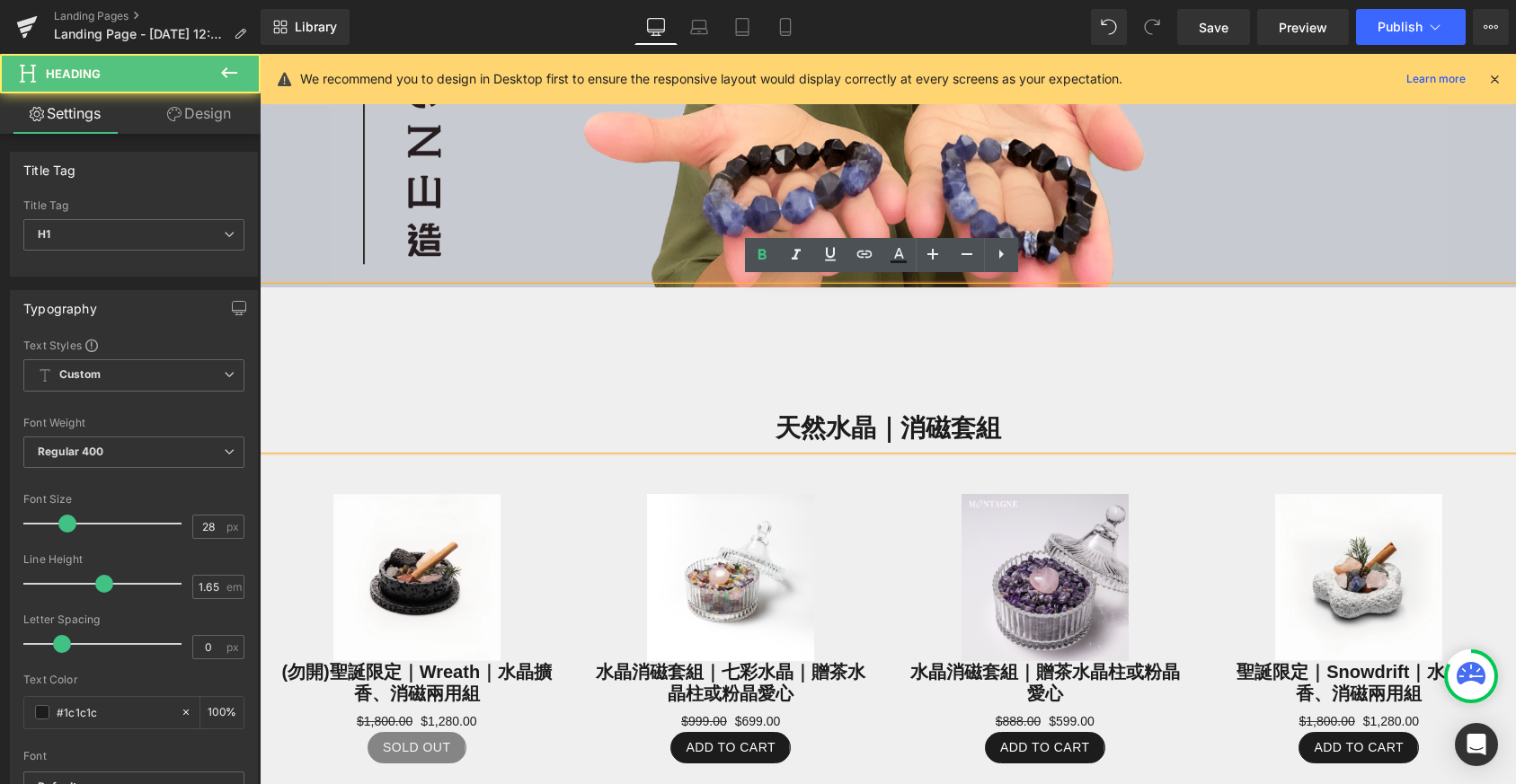
click at [716, 324] on div "天然水晶｜消磁套組" at bounding box center [888, 368] width 1257 height 161
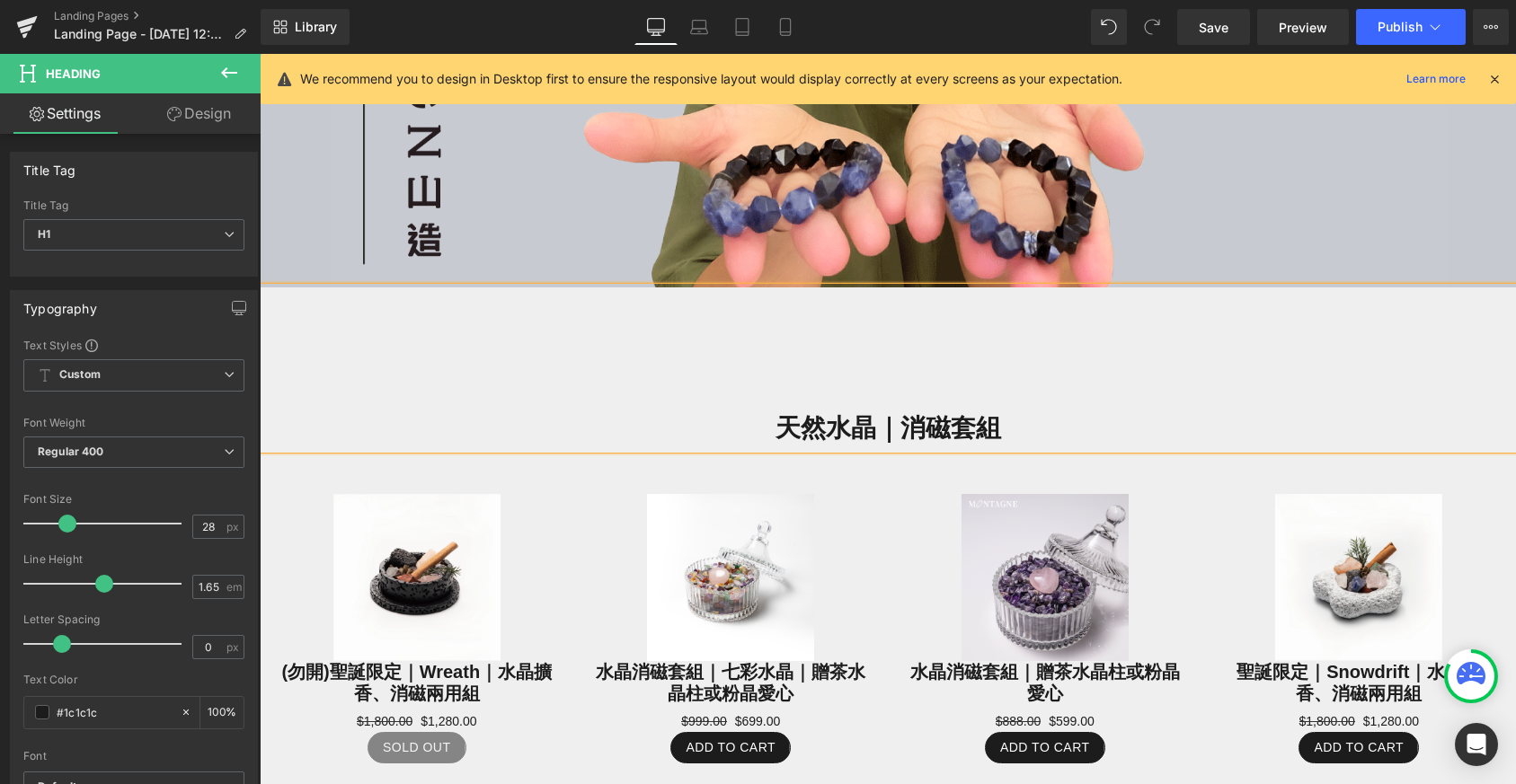
click at [782, 288] on div "天然水晶｜消磁套組" at bounding box center [888, 368] width 1257 height 161
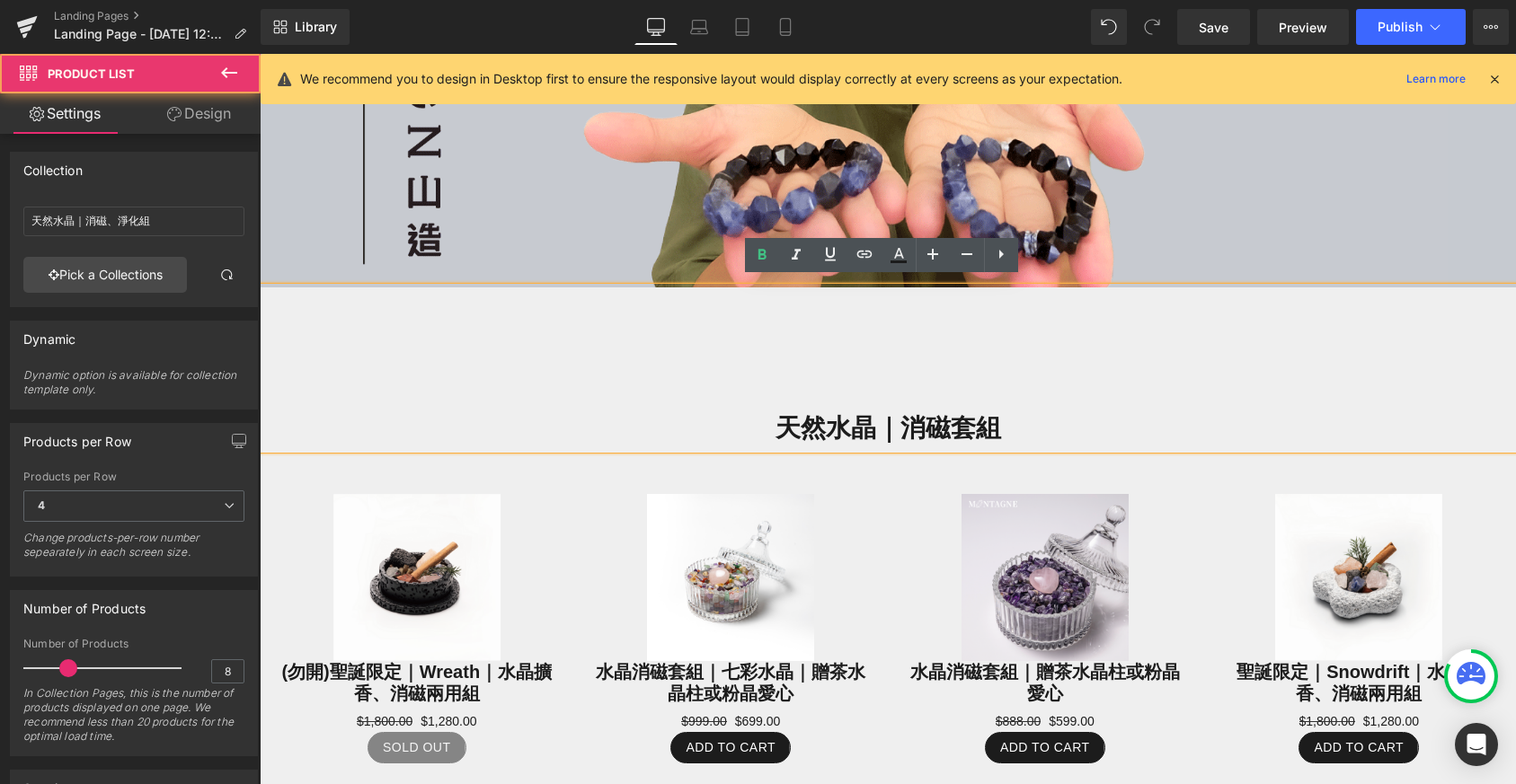
drag, startPoint x: 727, startPoint y: 442, endPoint x: 739, endPoint y: 336, distance: 106.7
click at [739, 336] on div "Image 天然水晶｜消磁套組 Heading Sale Off (P) Image (勿開)聖誕限定｜Wreath｜水晶擴香、消磁兩用組 (P) Title…" at bounding box center [888, 481] width 1257 height 1800
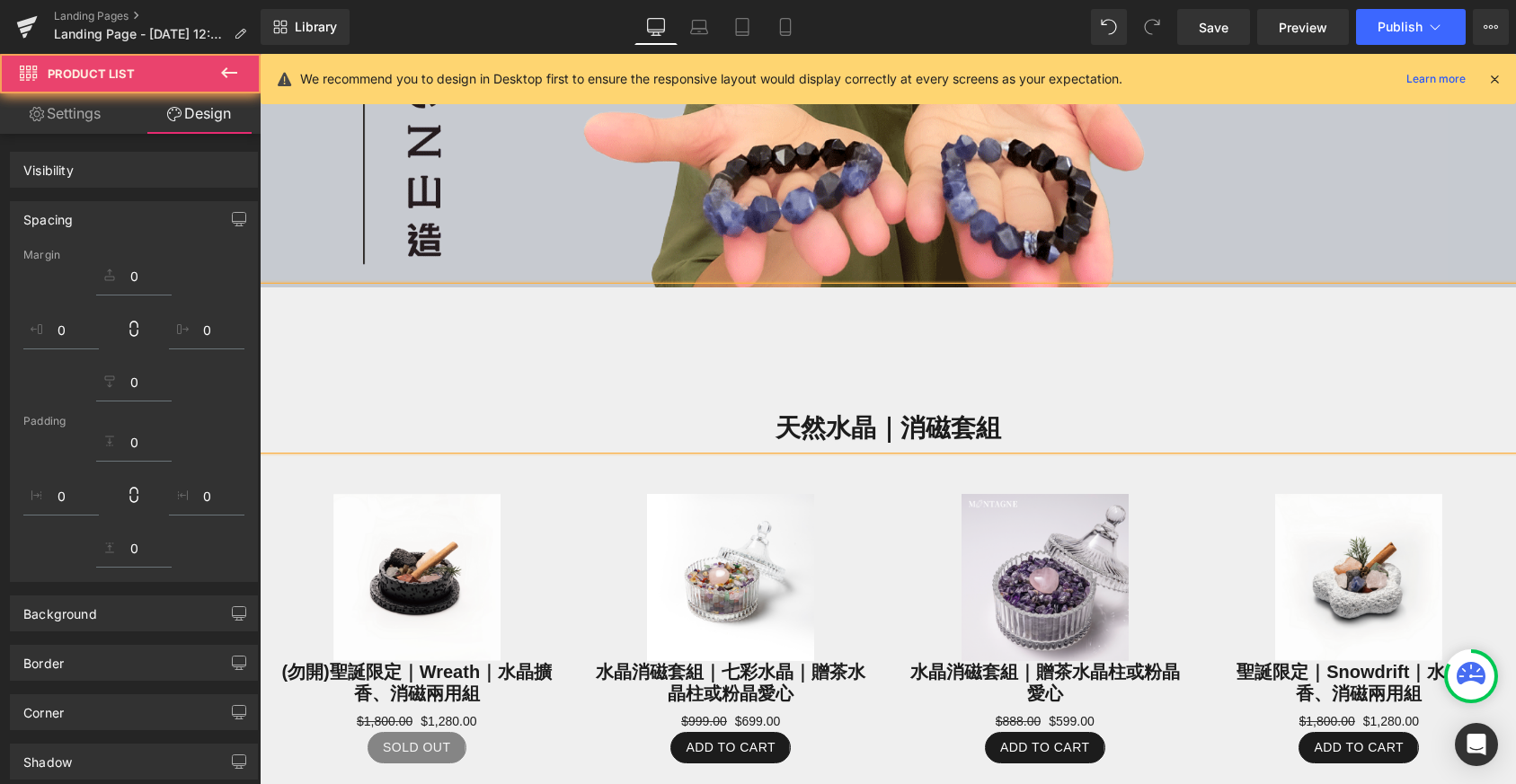
click at [752, 416] on h1 "天然水晶｜消磁套組" at bounding box center [888, 428] width 1257 height 41
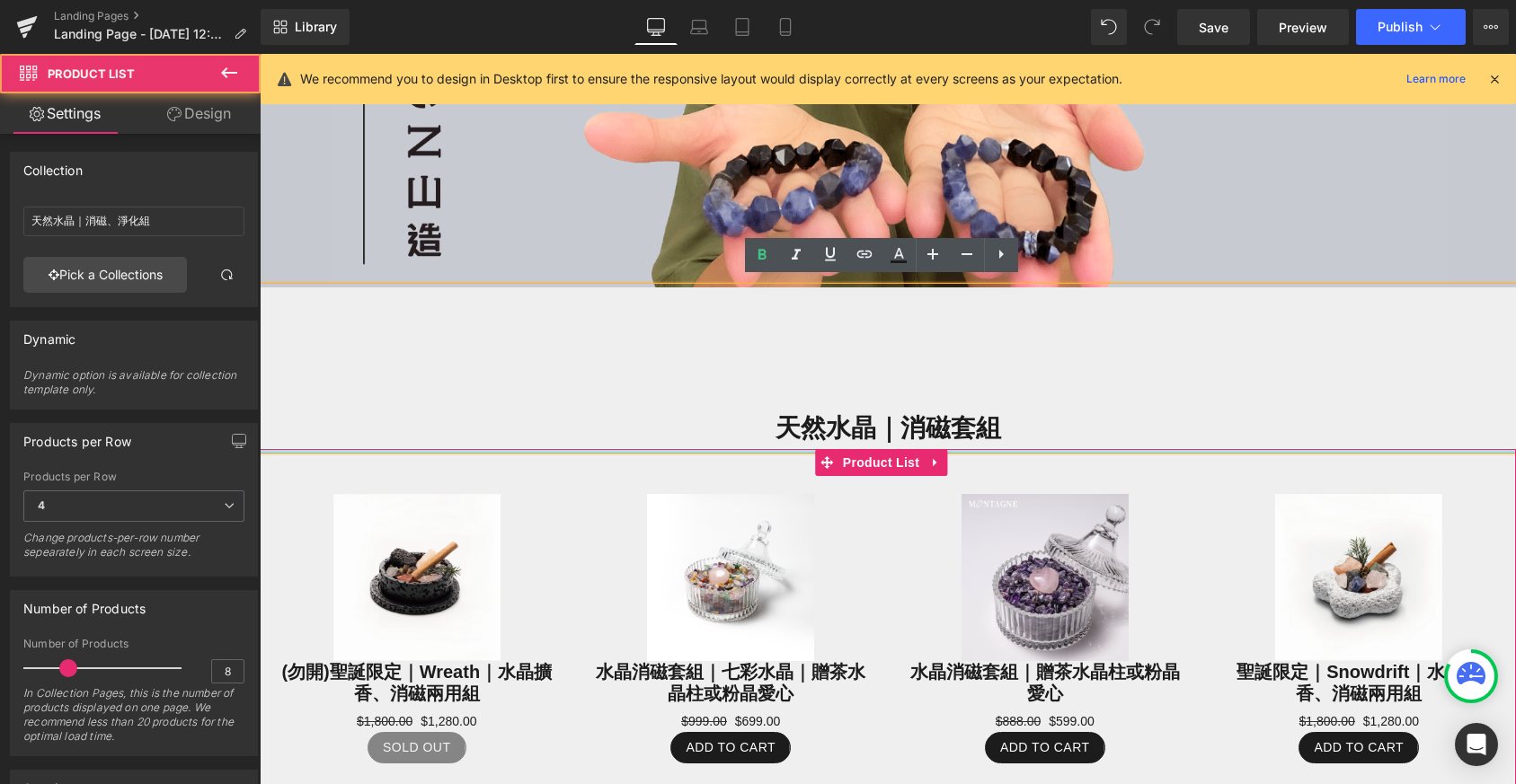
drag, startPoint x: 806, startPoint y: 441, endPoint x: 806, endPoint y: 414, distance: 27.0
click at [806, 414] on div "Image 天然水晶｜消磁套組 Heading Sale Off (P) Image (勿開)聖誕限定｜Wreath｜水晶擴香、消磁兩用組 (P) Title…" at bounding box center [888, 481] width 1257 height 1800
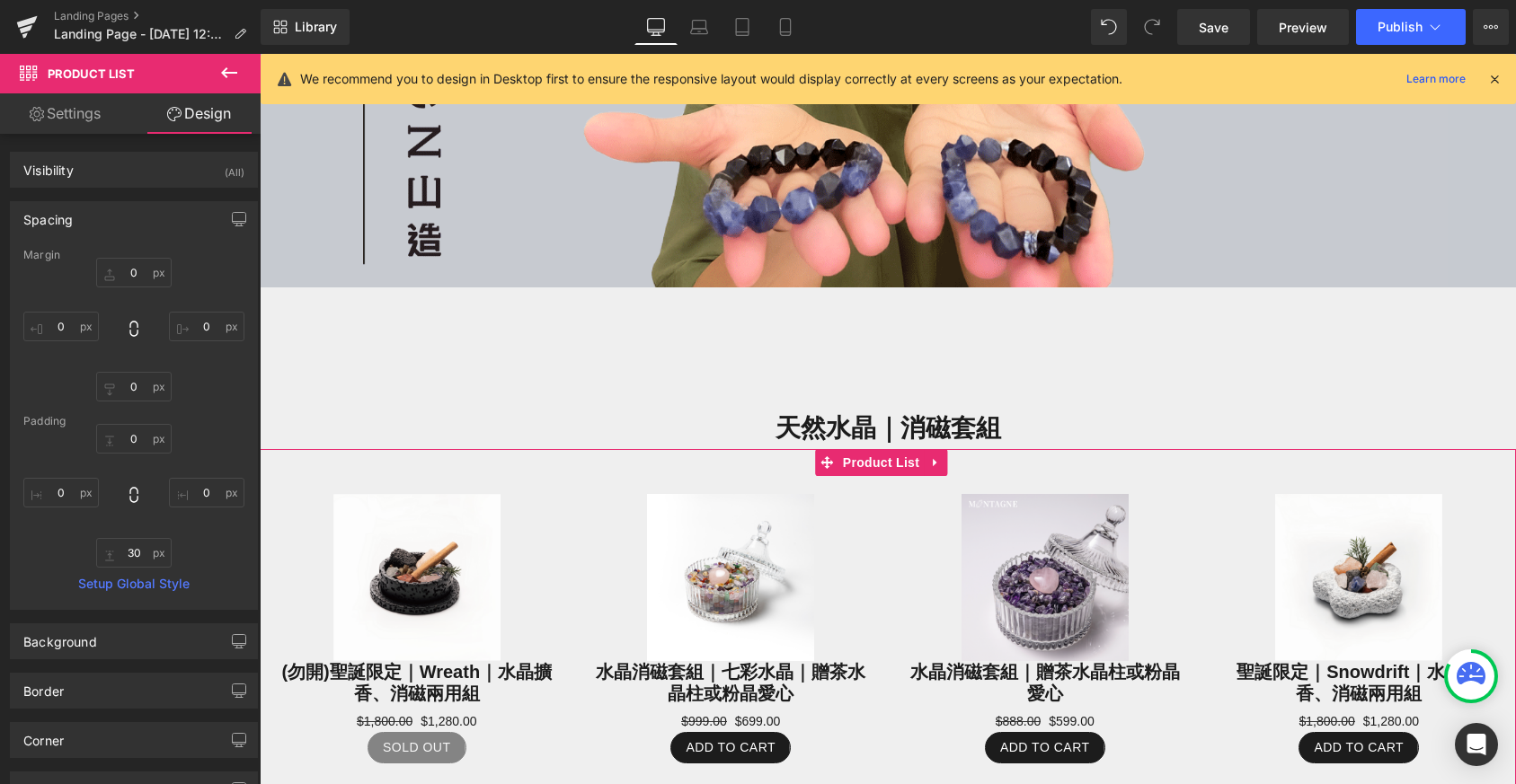
click at [834, 290] on div "天然水晶｜消磁套組" at bounding box center [888, 368] width 1257 height 161
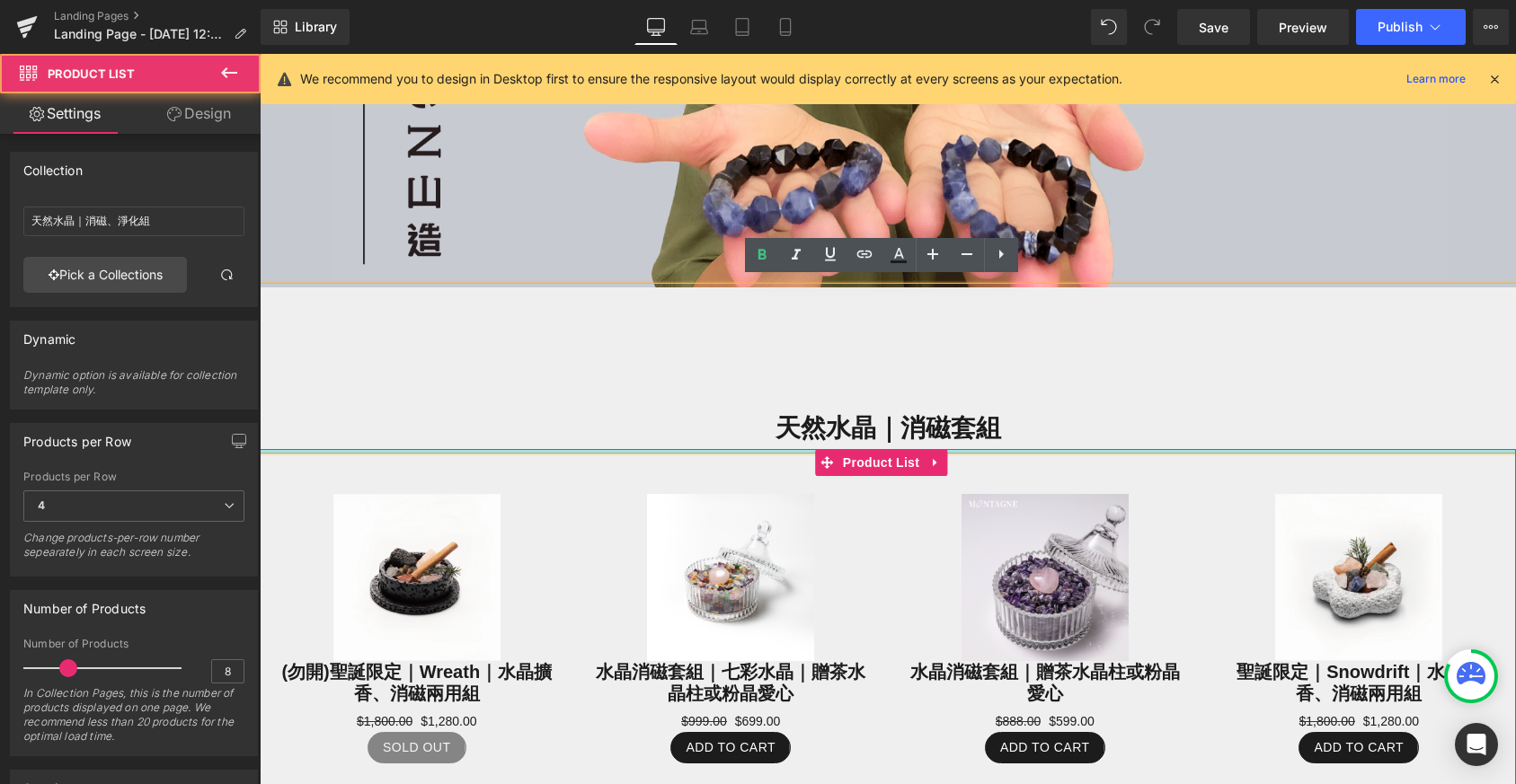
drag, startPoint x: 721, startPoint y: 442, endPoint x: 741, endPoint y: 371, distance: 73.8
click at [741, 371] on div "Image 天然水晶｜消磁套組 Heading Sale Off (P) Image (勿開)聖誕限定｜Wreath｜水晶擴香、消磁兩用組 (P) Title…" at bounding box center [888, 481] width 1257 height 1800
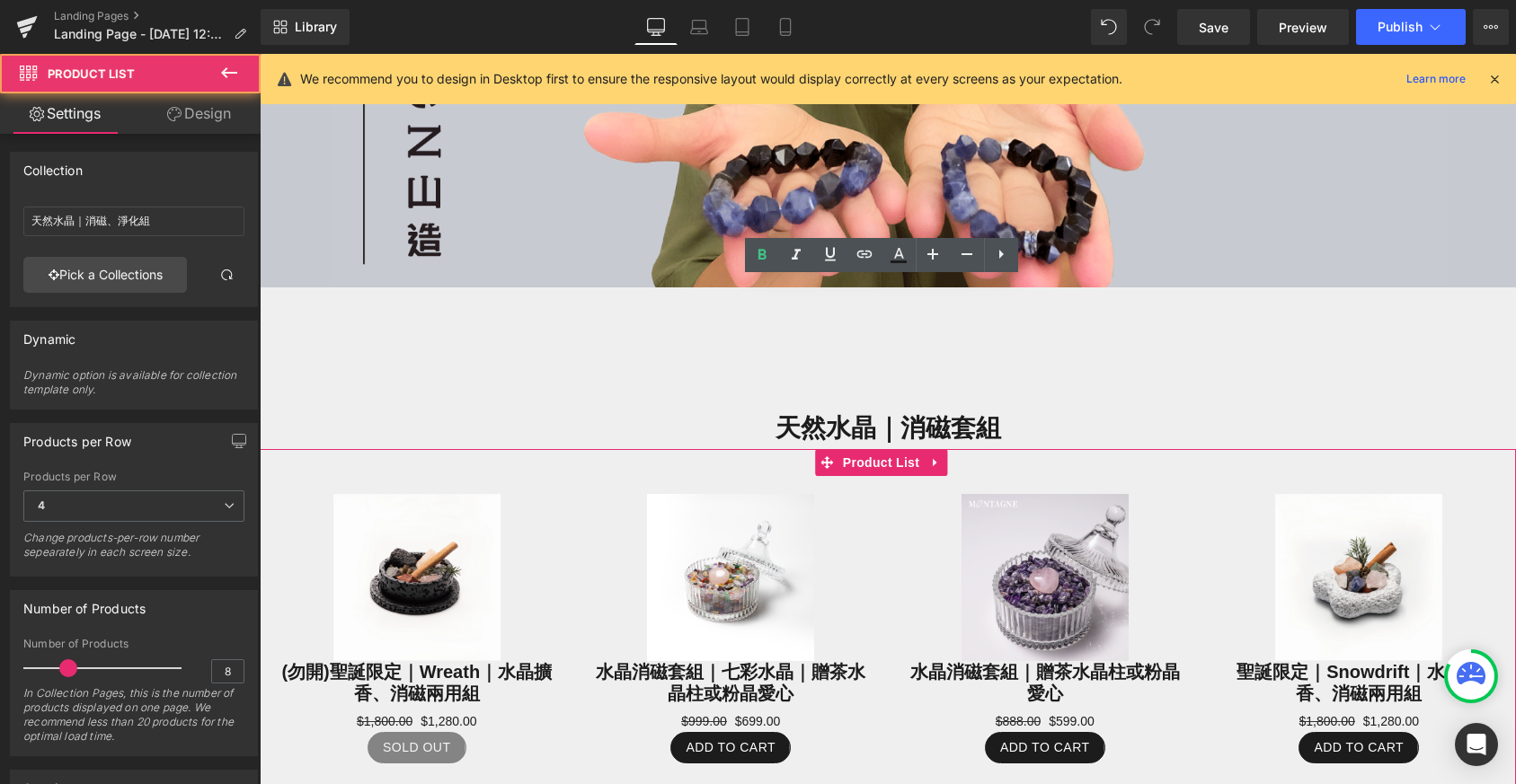
click at [751, 368] on div "天然水晶｜消磁套組" at bounding box center [888, 368] width 1257 height 161
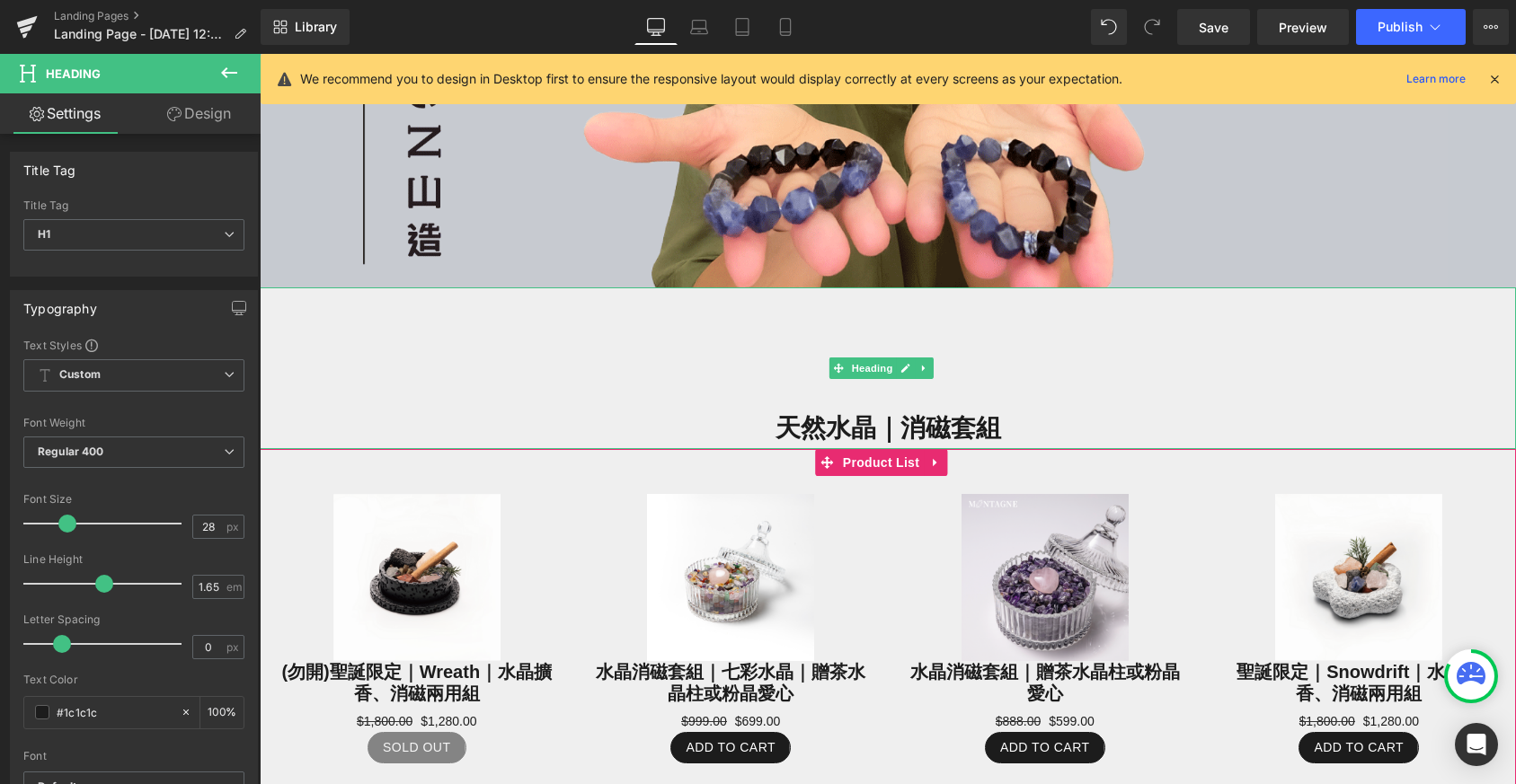
scroll to position [573, 0]
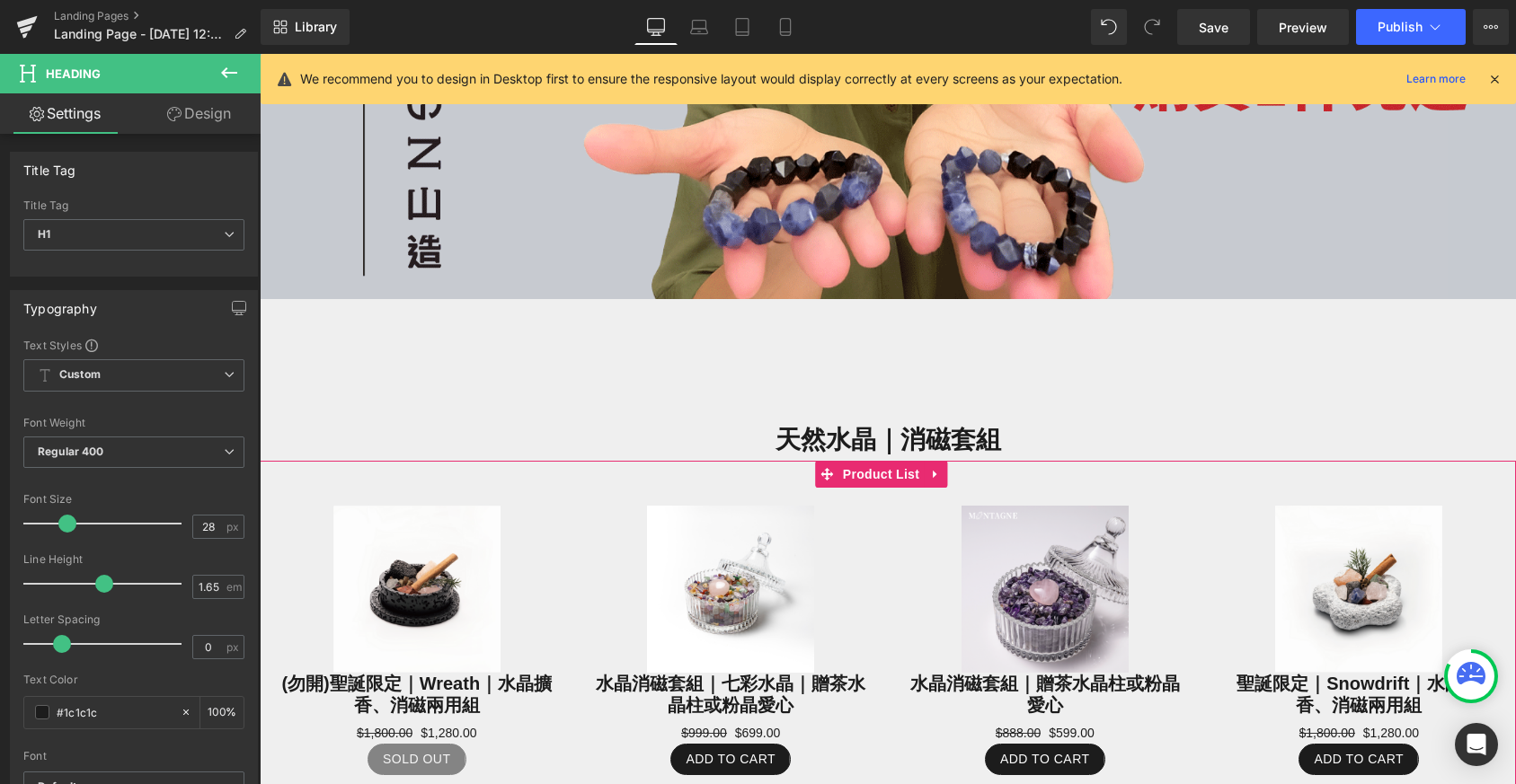
click at [231, 73] on icon at bounding box center [229, 72] width 16 height 11
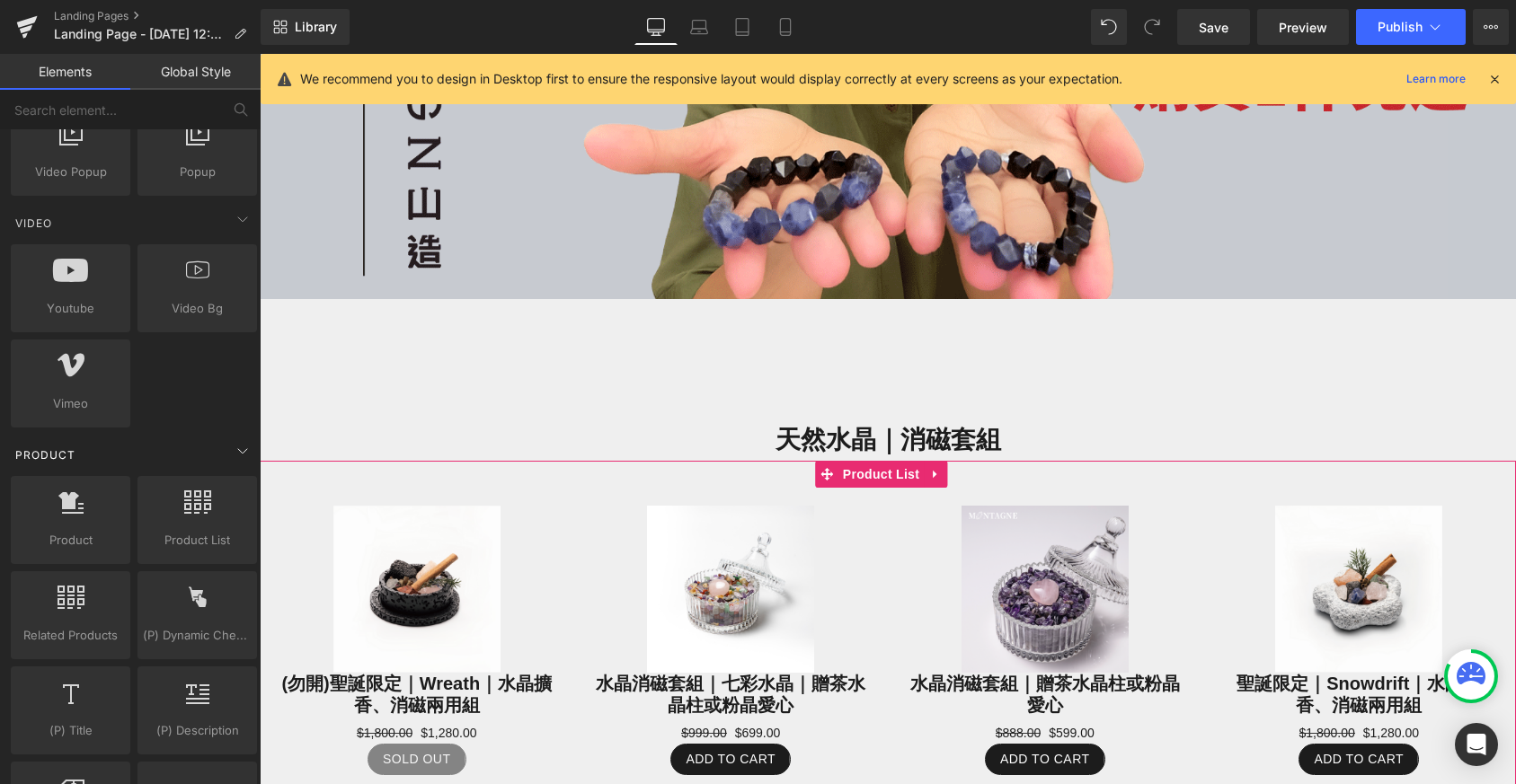
scroll to position [1401, 0]
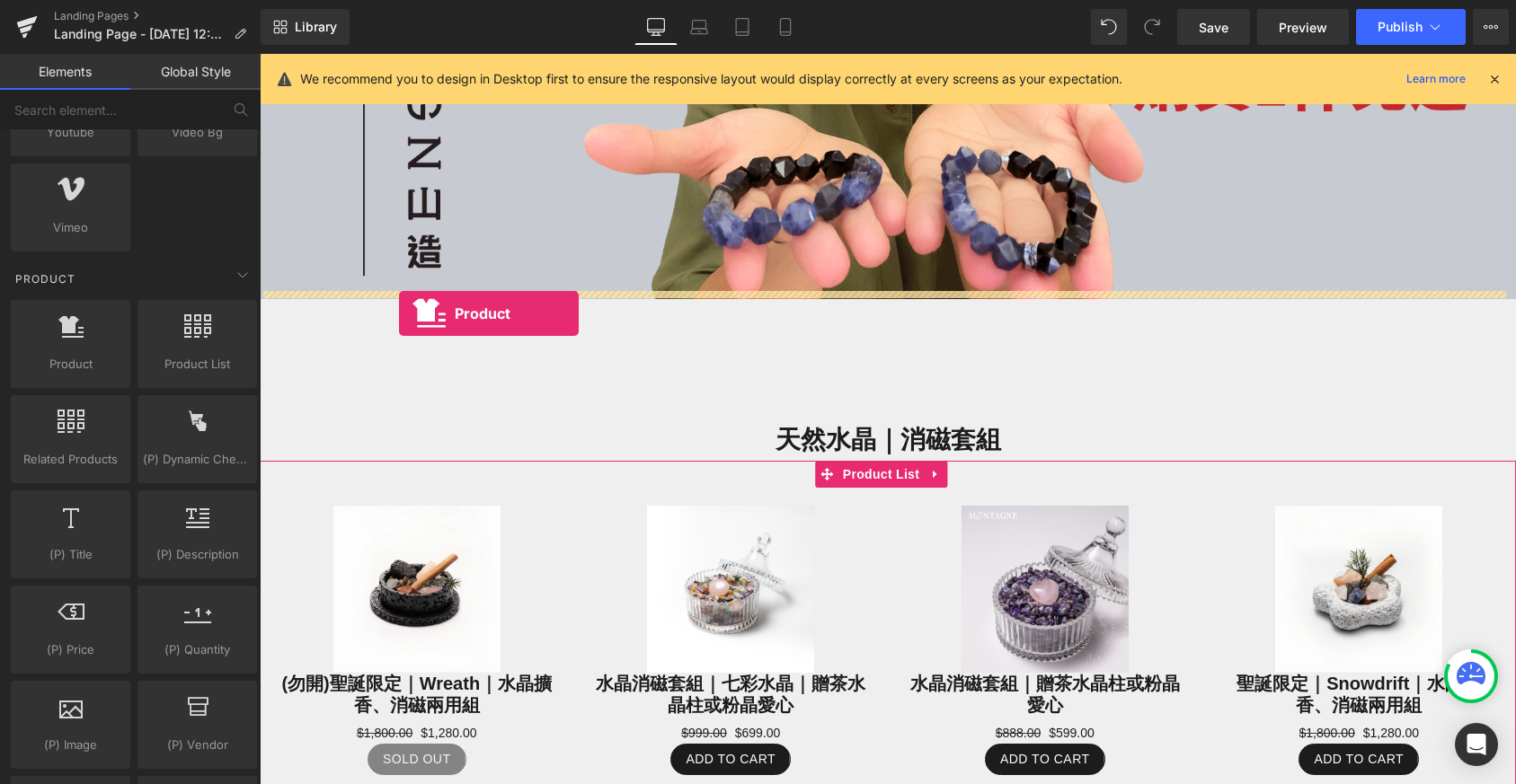
drag, startPoint x: 342, startPoint y: 402, endPoint x: 399, endPoint y: 314, distance: 104.8
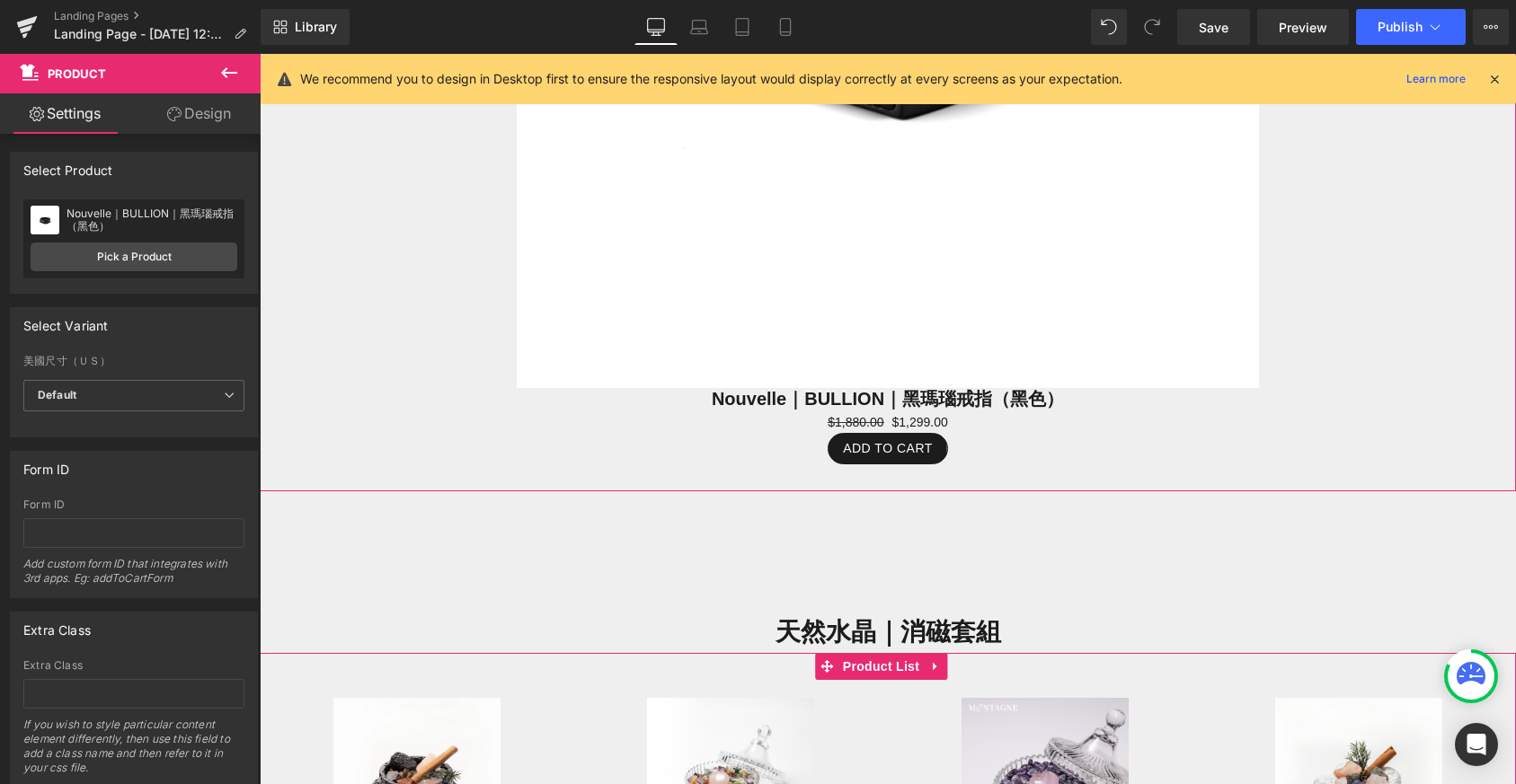
scroll to position [810, 0]
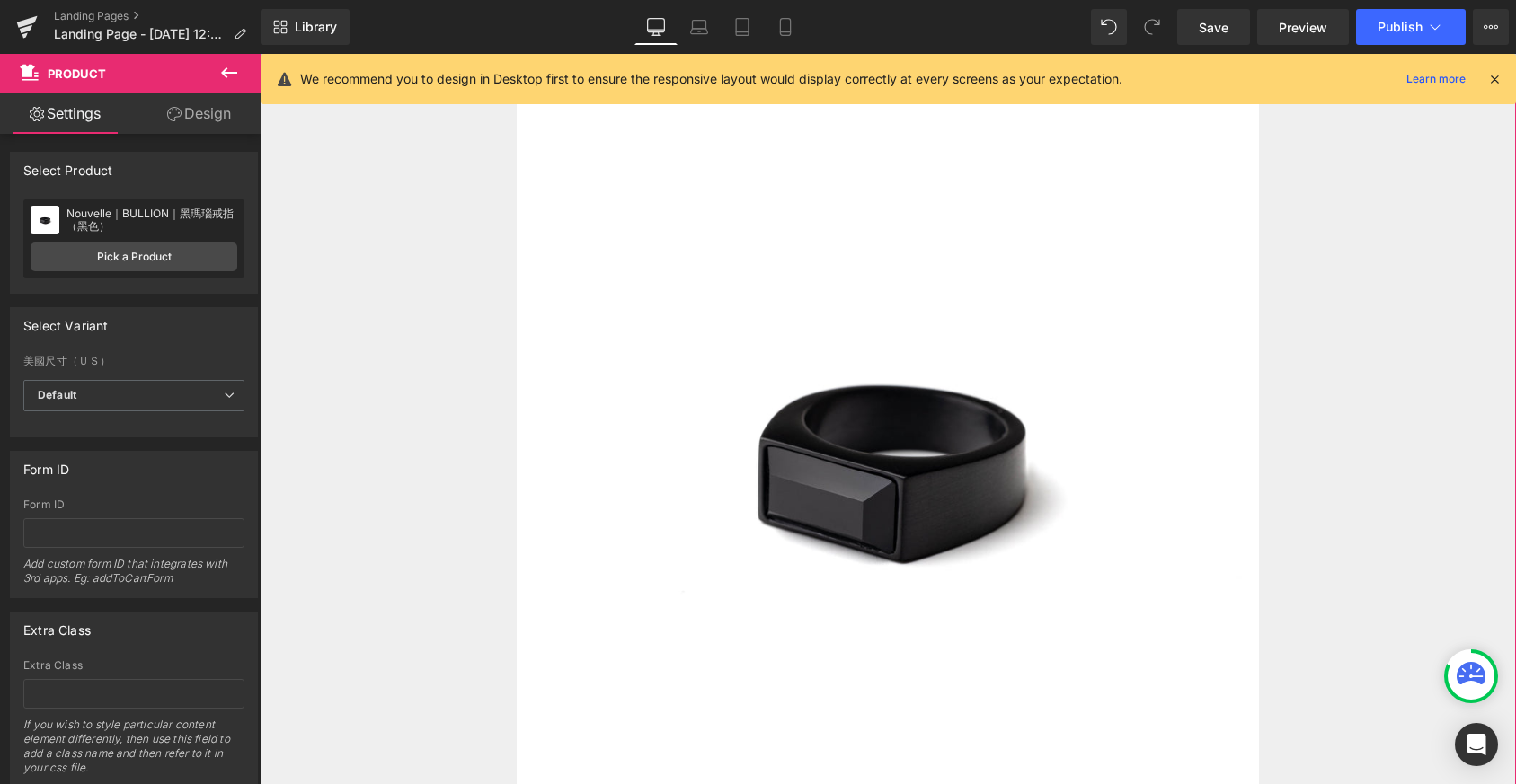
click at [958, 301] on img at bounding box center [888, 461] width 743 height 743
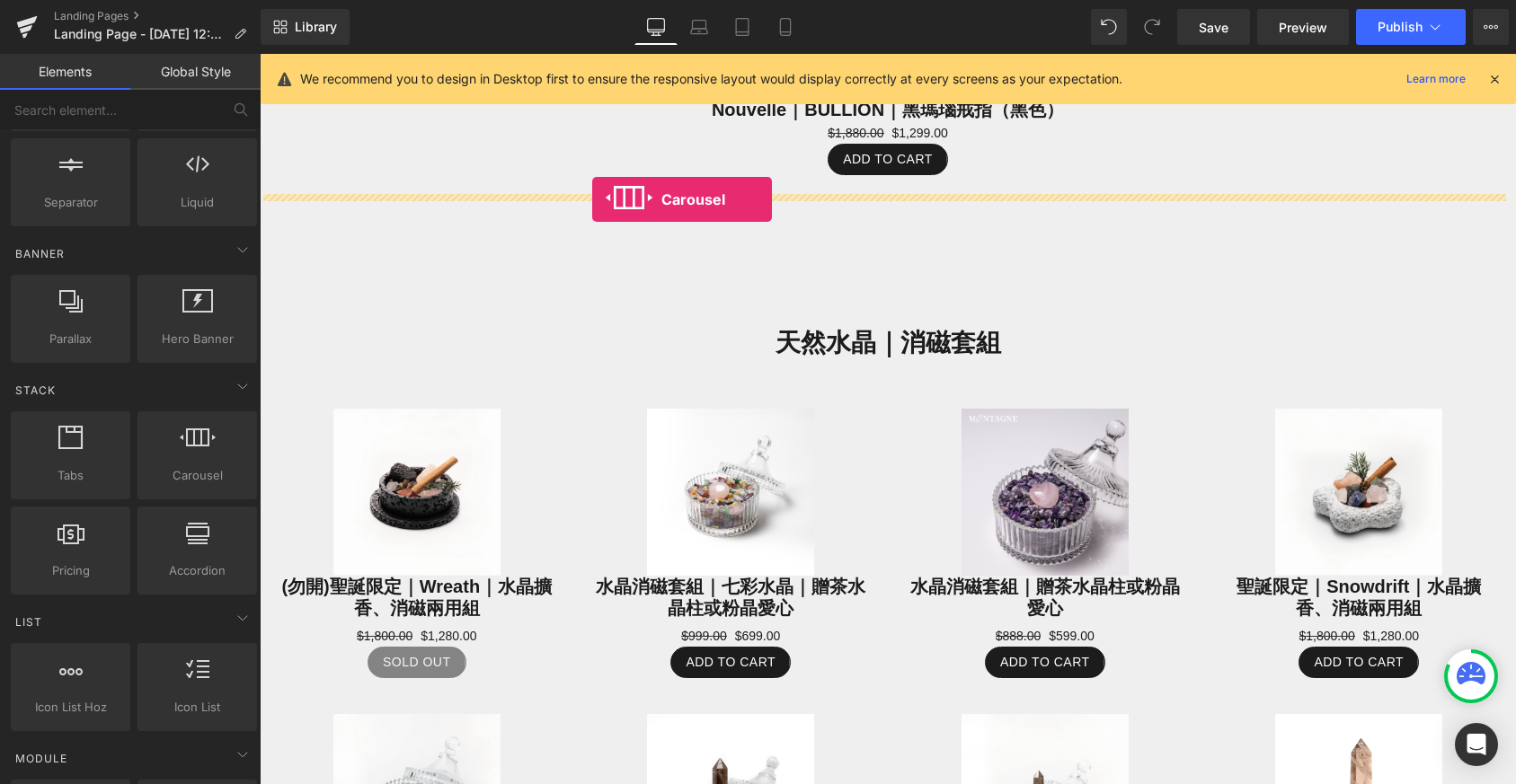
scroll to position [686, 0]
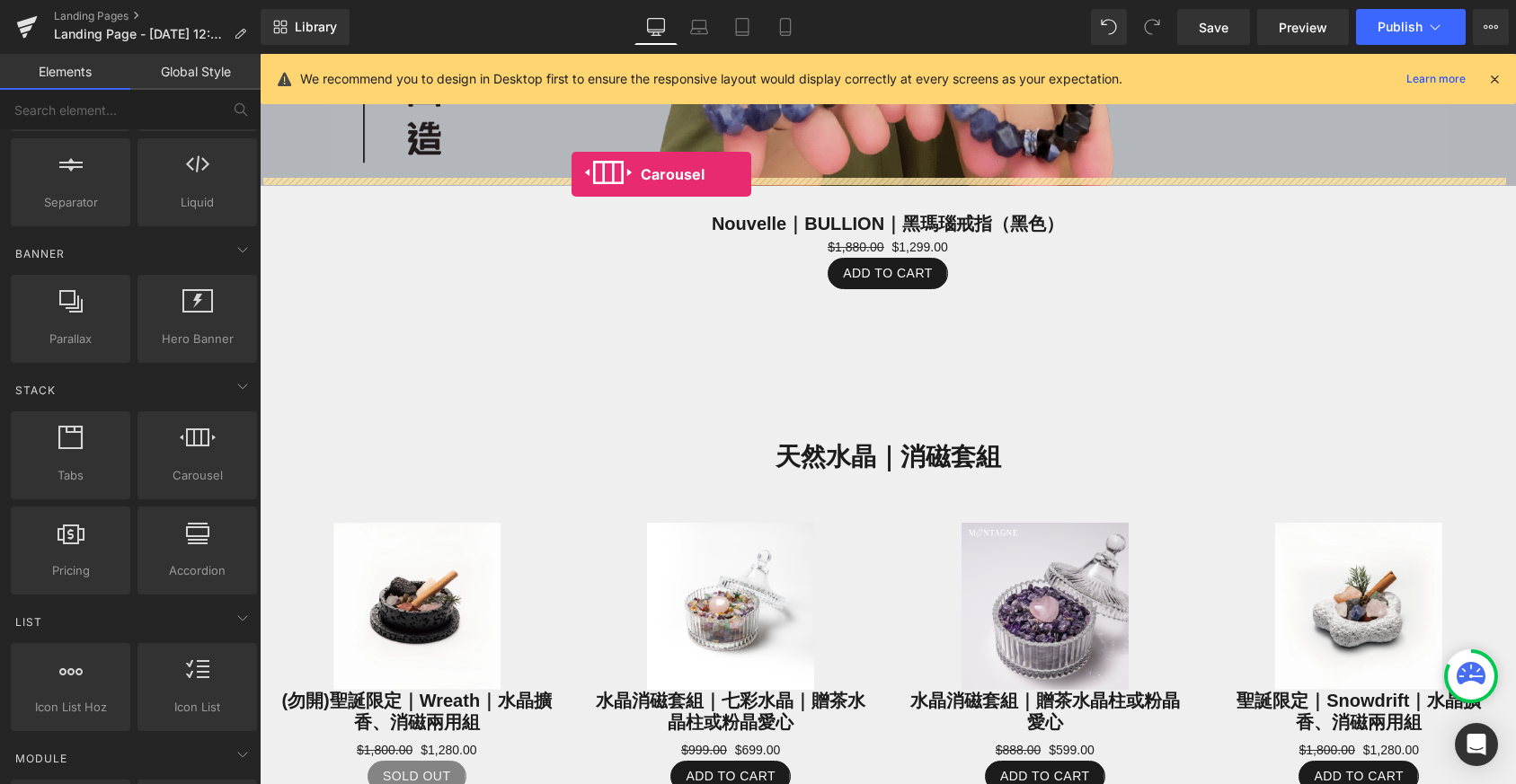
drag, startPoint x: 470, startPoint y: 495, endPoint x: 571, endPoint y: 175, distance: 335.6
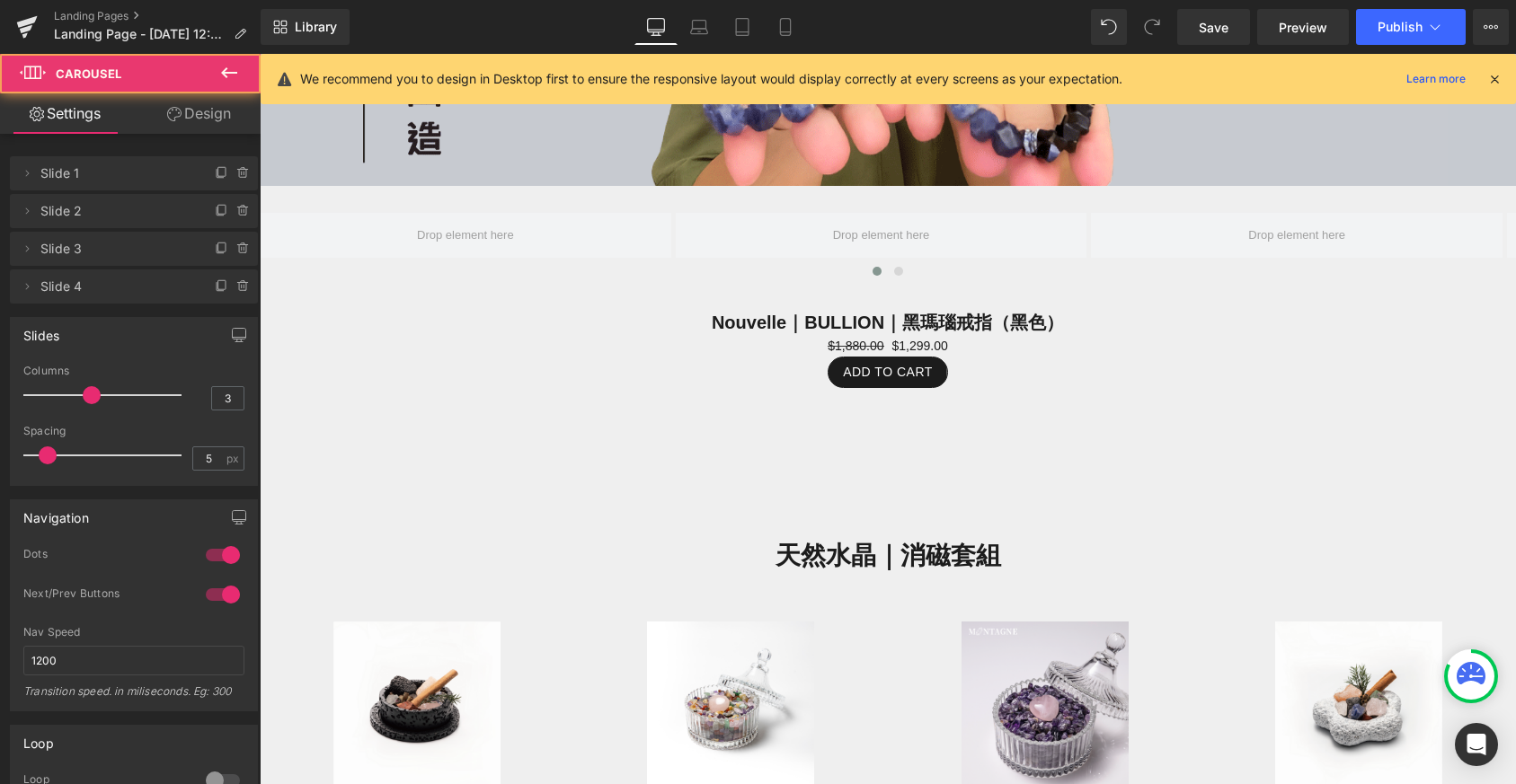
scroll to position [3259, 1242]
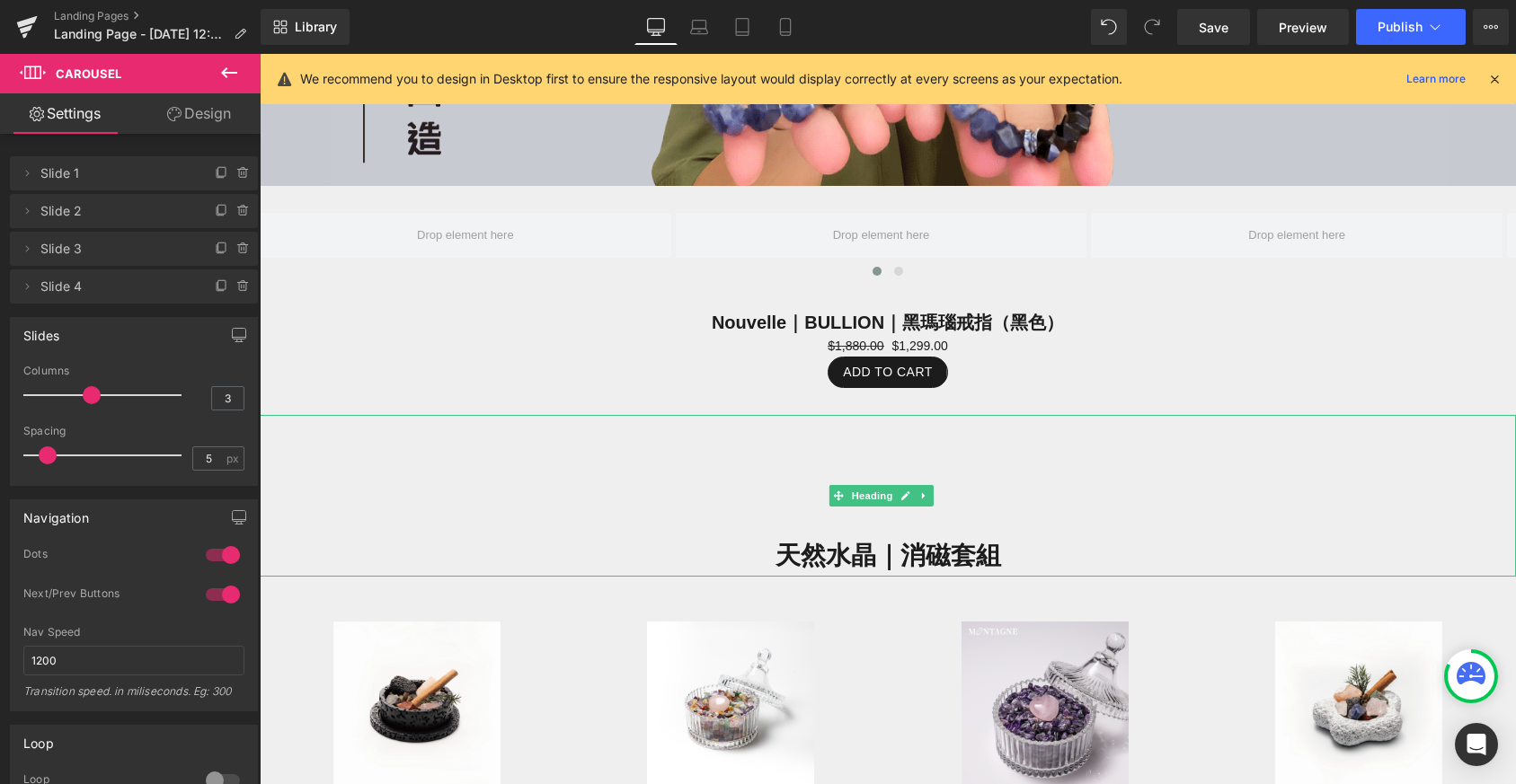
click at [945, 423] on div "天然水晶｜消磁套組" at bounding box center [888, 495] width 1257 height 161
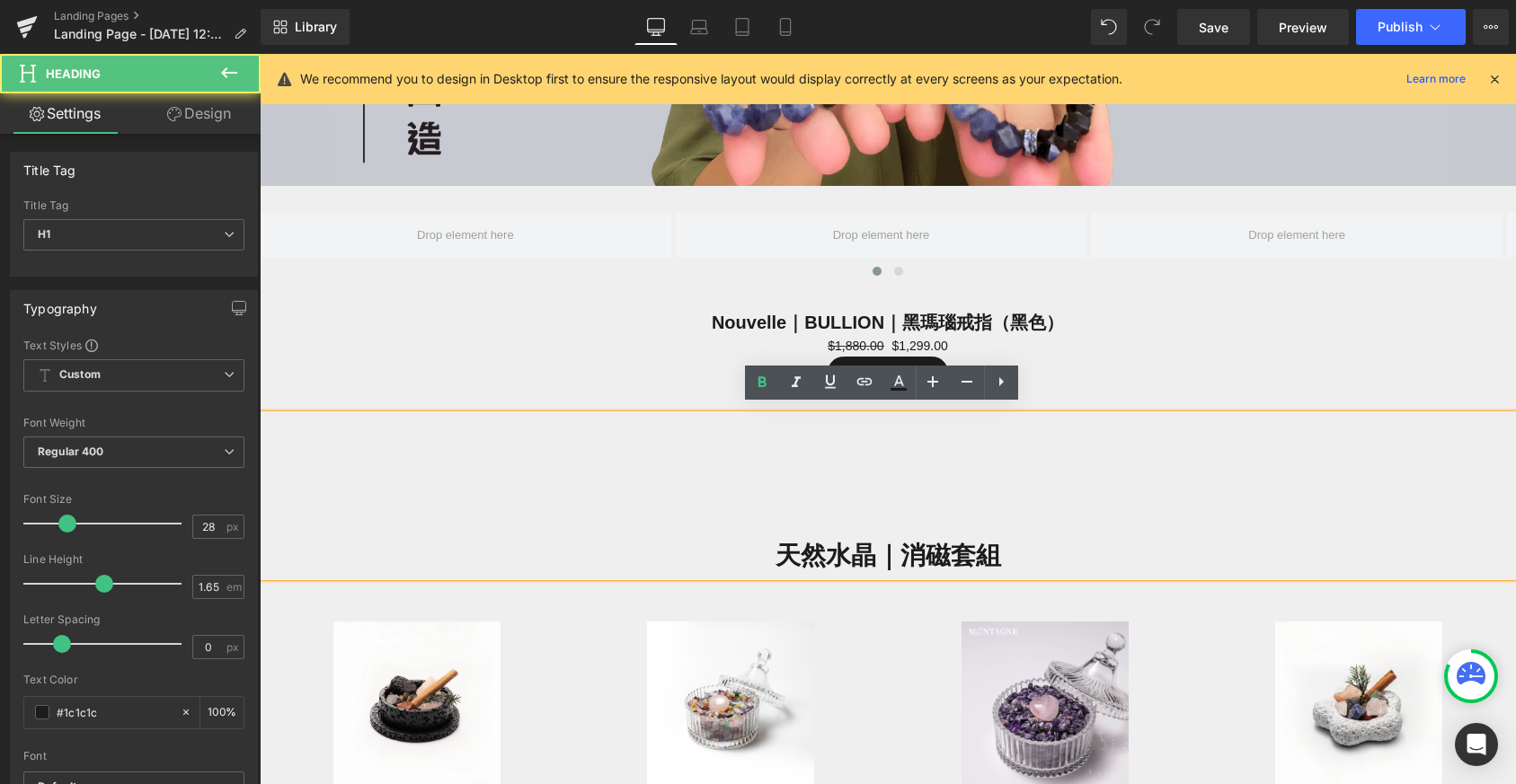
click at [1016, 299] on div "Nouvelle｜BULLION｜黑瑪瑙戒指（黑色） (P) Title $1,880.00 $1,299.00 (P) Price Add To Cart …" at bounding box center [888, 350] width 1257 height 131
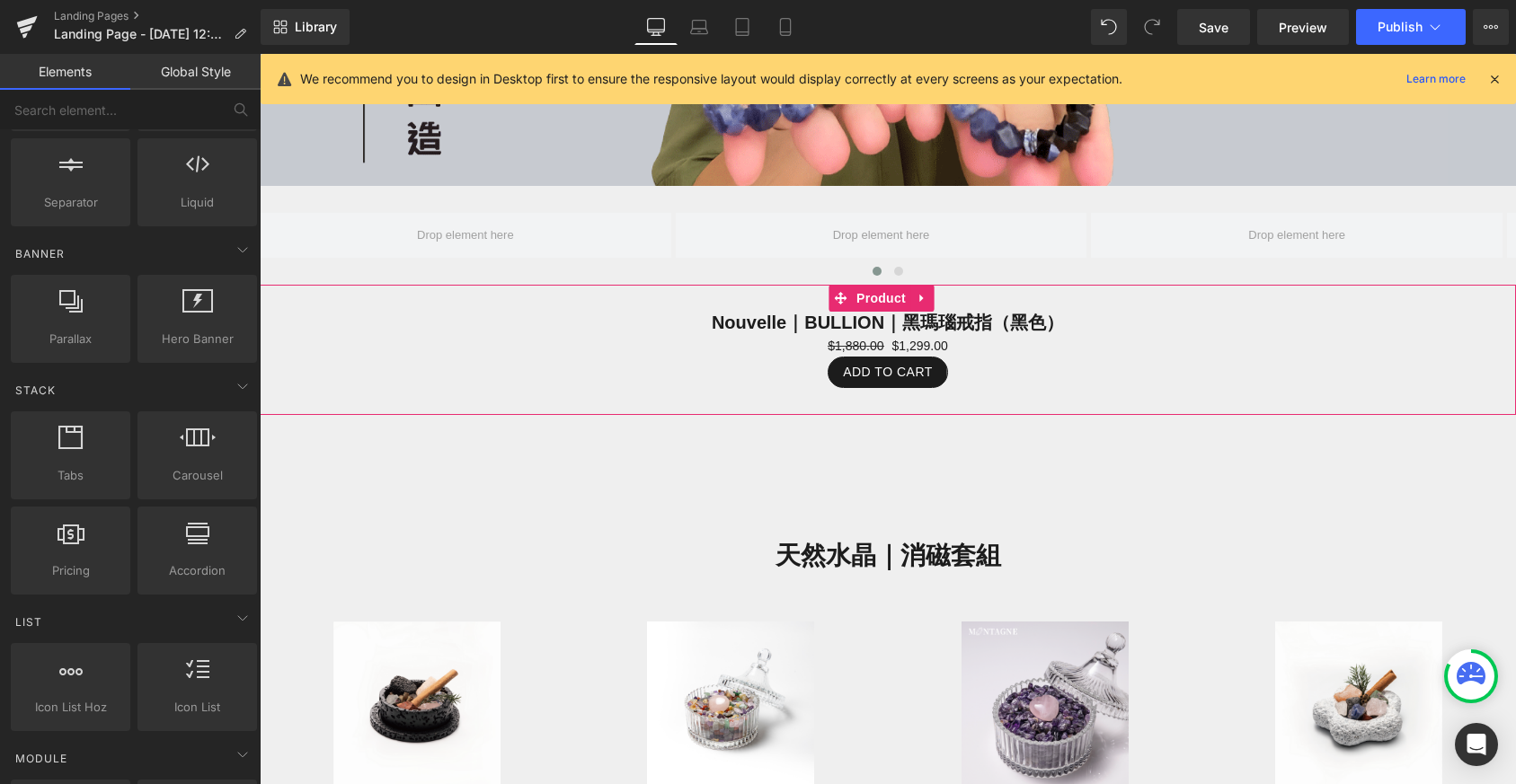
scroll to position [3128, 1242]
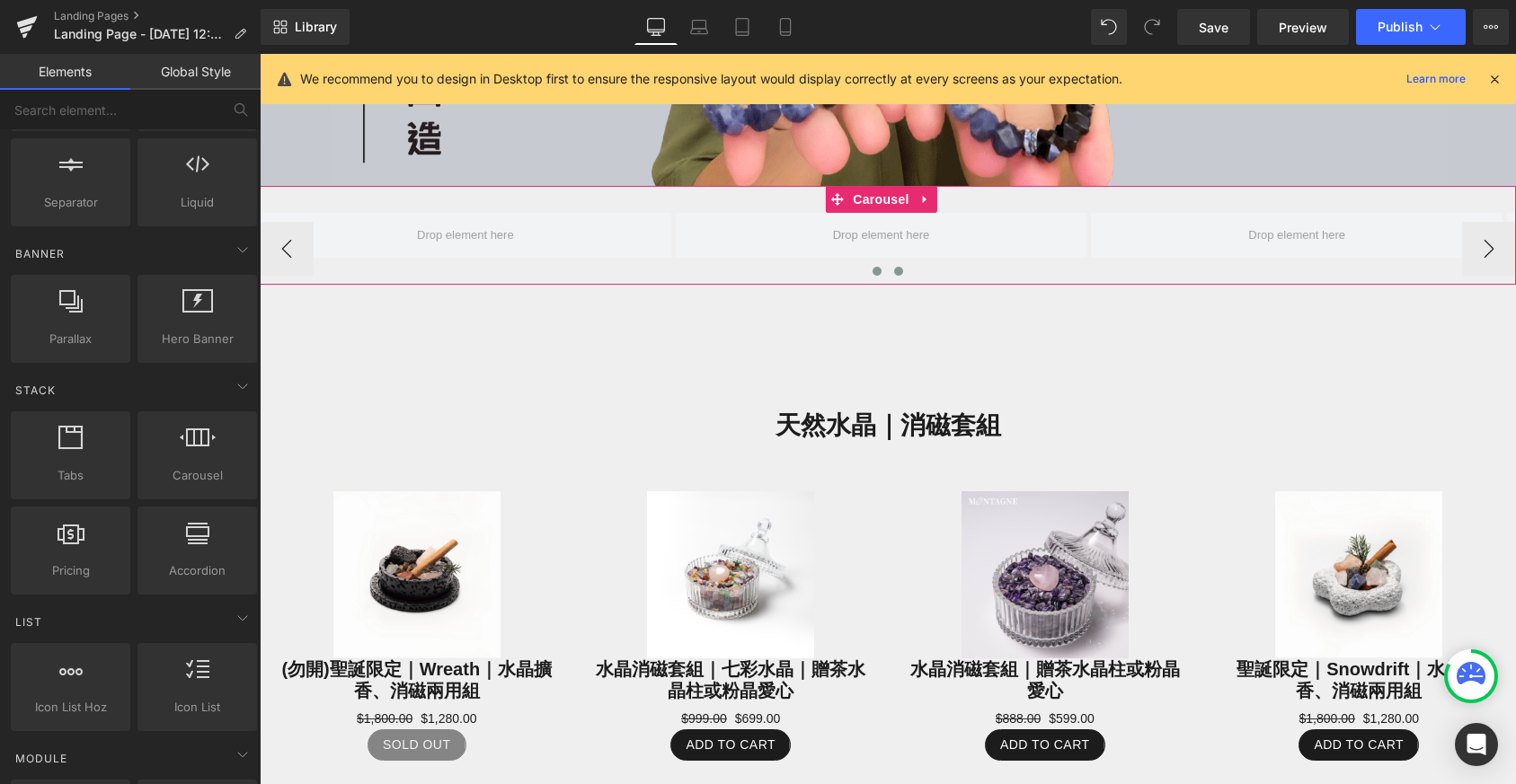
click at [888, 262] on button at bounding box center [899, 271] width 21 height 18
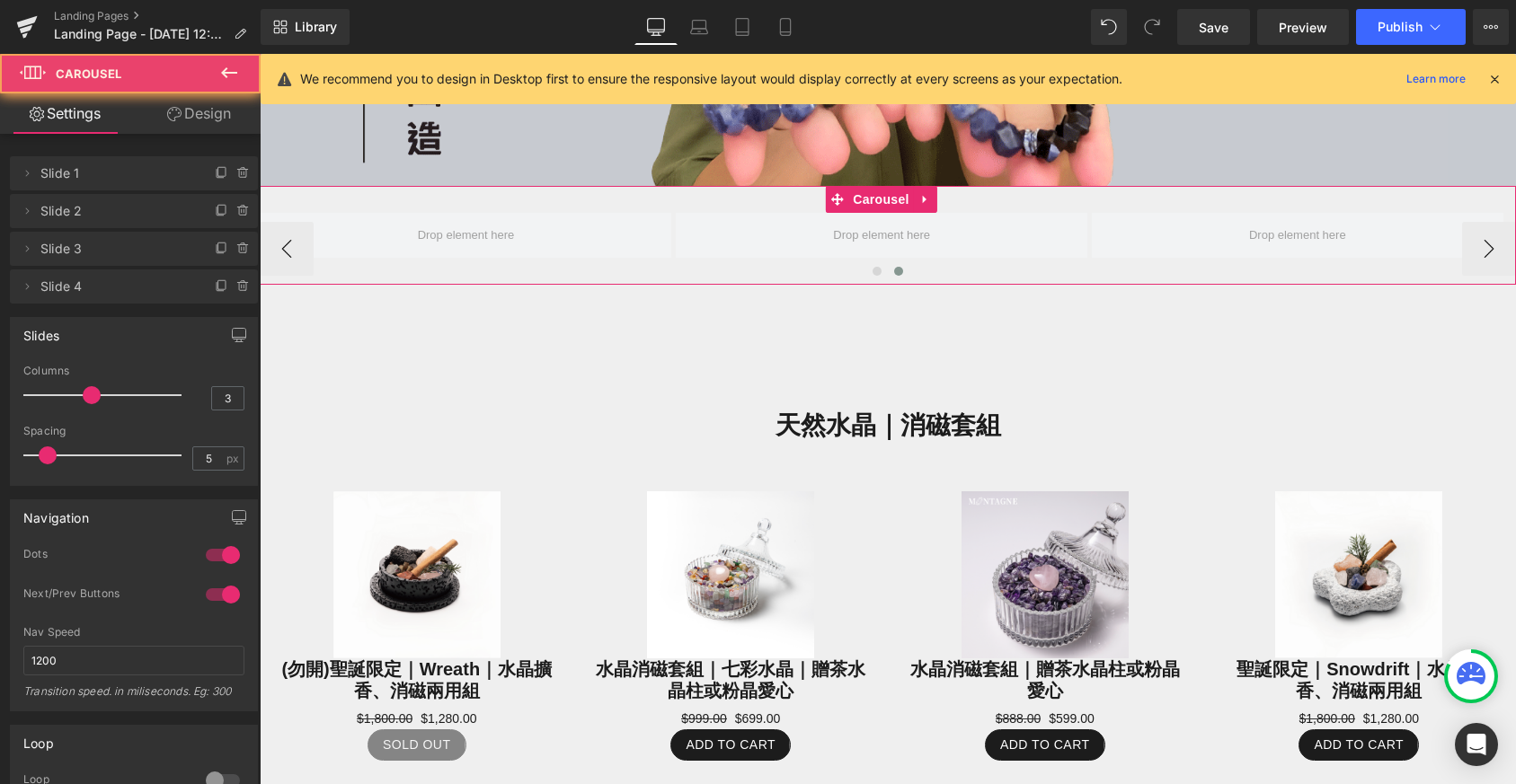
click at [888, 262] on button at bounding box center [899, 271] width 21 height 18
click at [866, 267] on button at bounding box center [877, 271] width 21 height 18
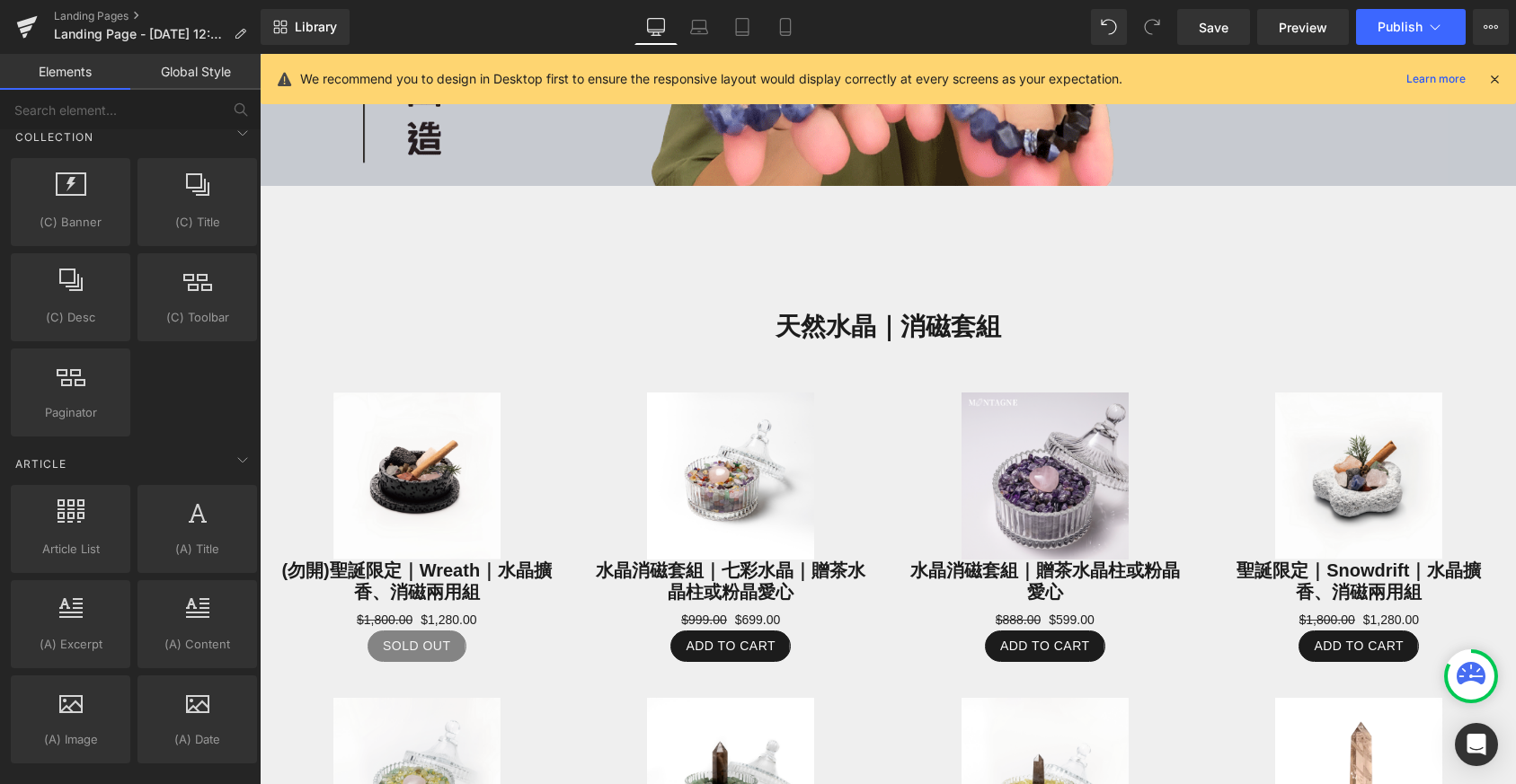
scroll to position [3033, 0]
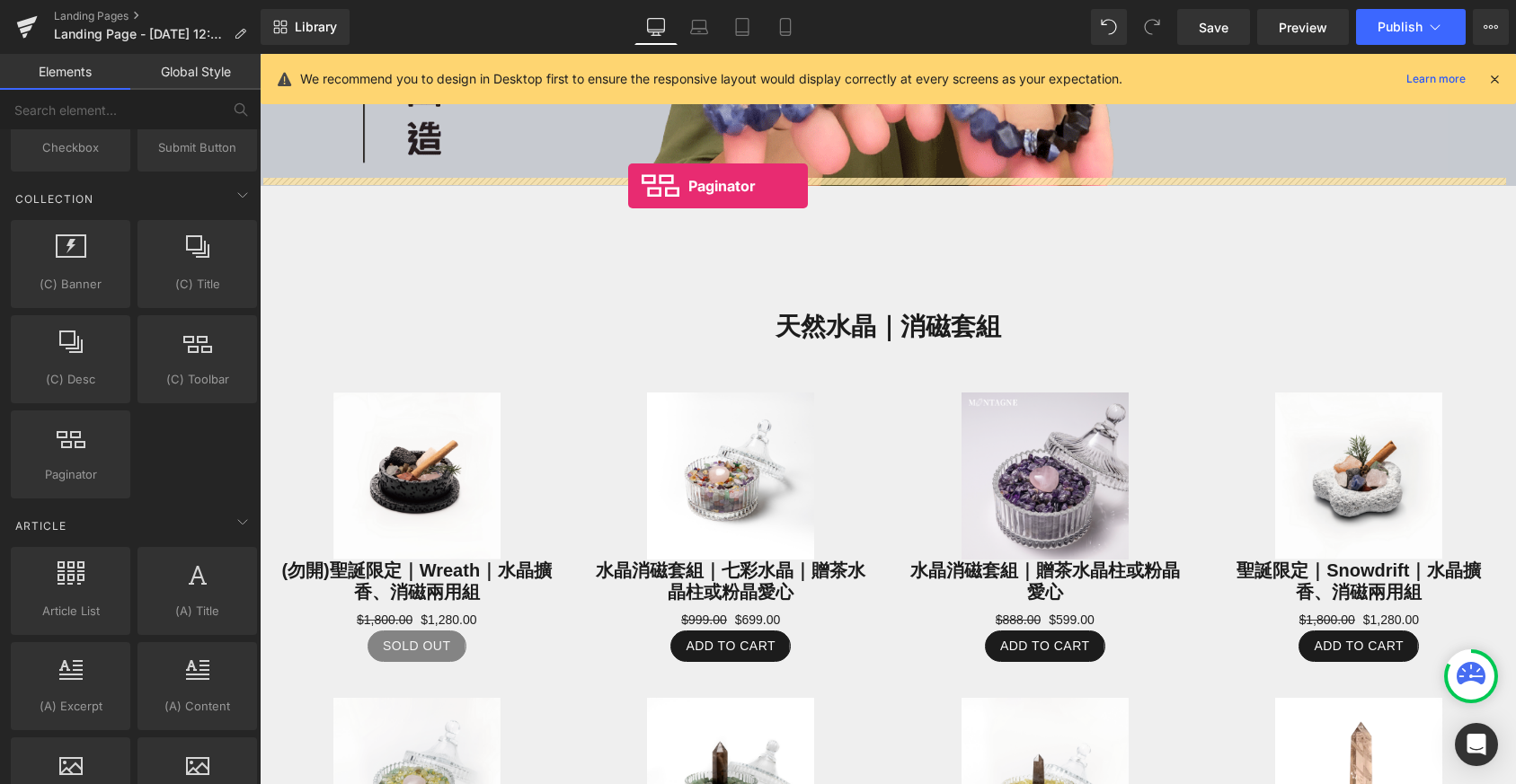
drag, startPoint x: 292, startPoint y: 508, endPoint x: 628, endPoint y: 186, distance: 465.4
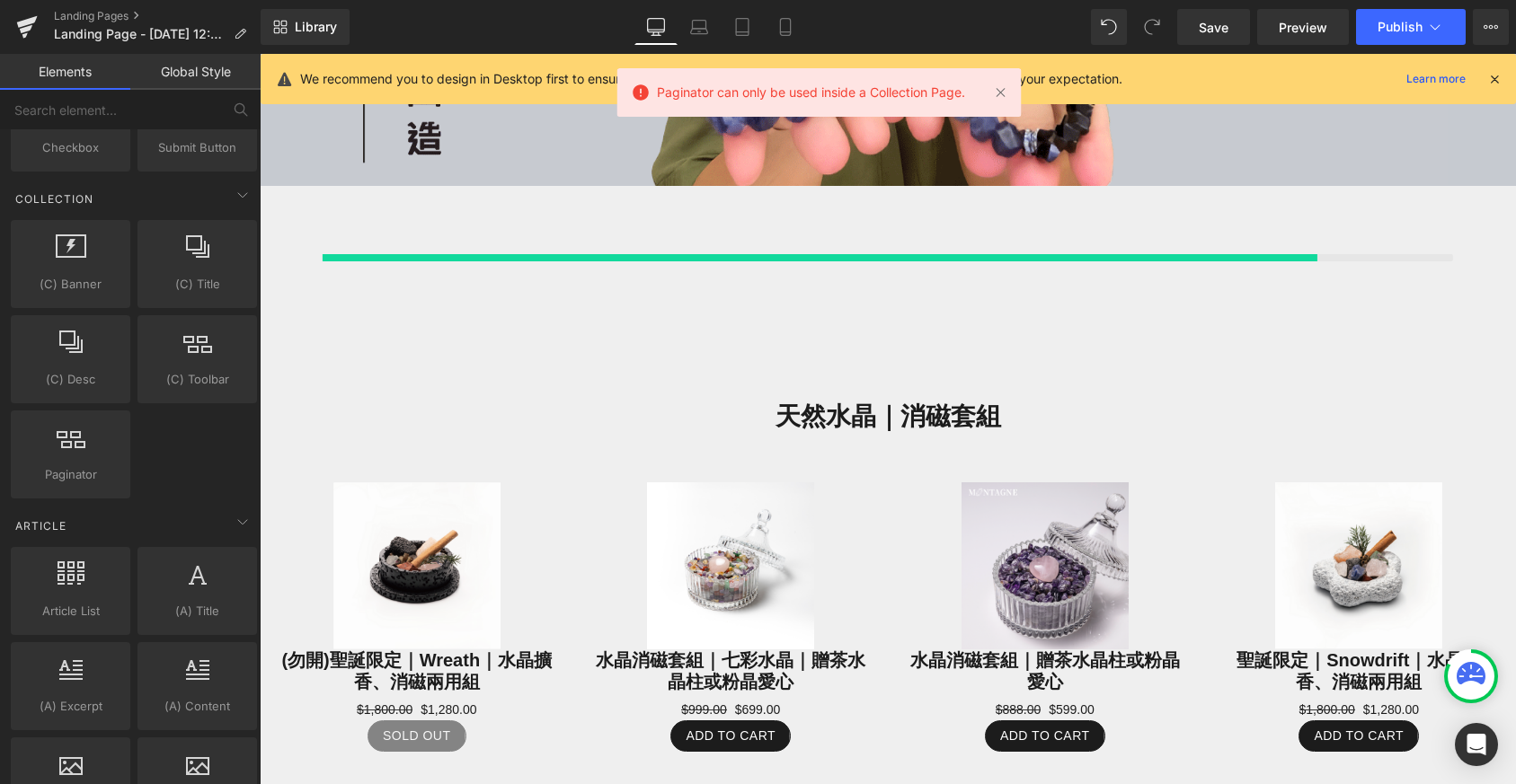
scroll to position [3029, 1242]
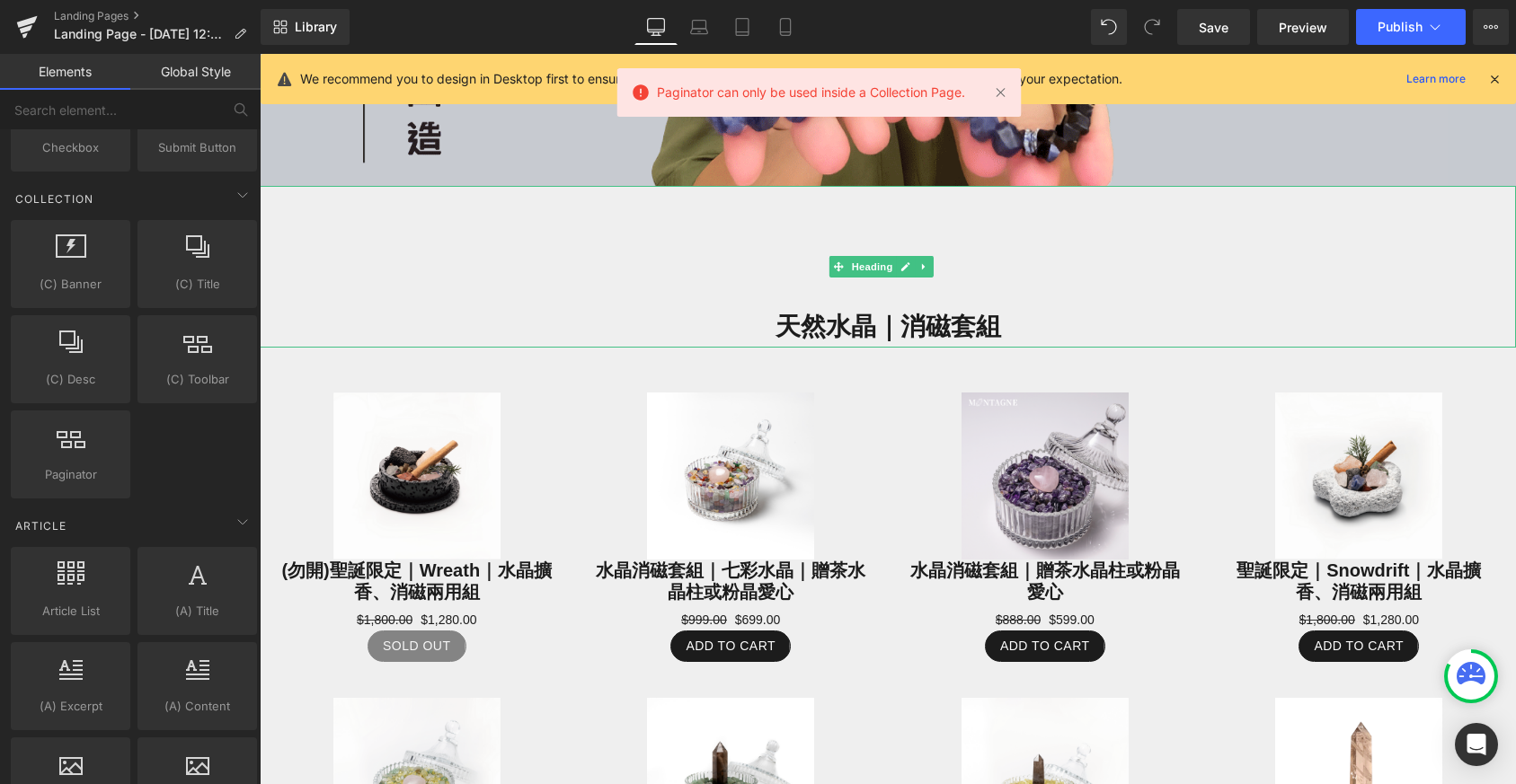
click at [736, 186] on div "天然水晶｜消磁套組" at bounding box center [888, 267] width 1257 height 161
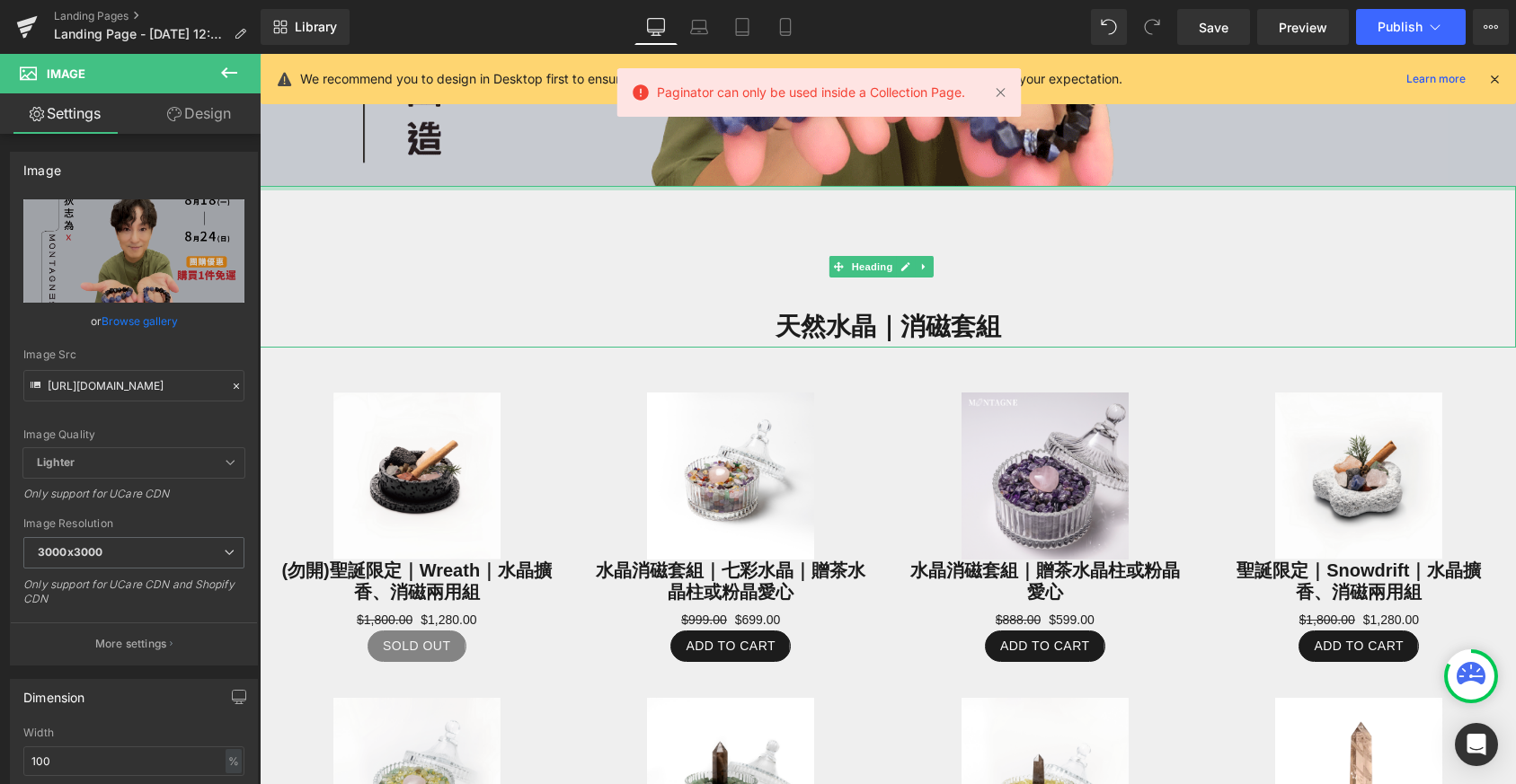
click at [584, 186] on div at bounding box center [888, 188] width 1257 height 5
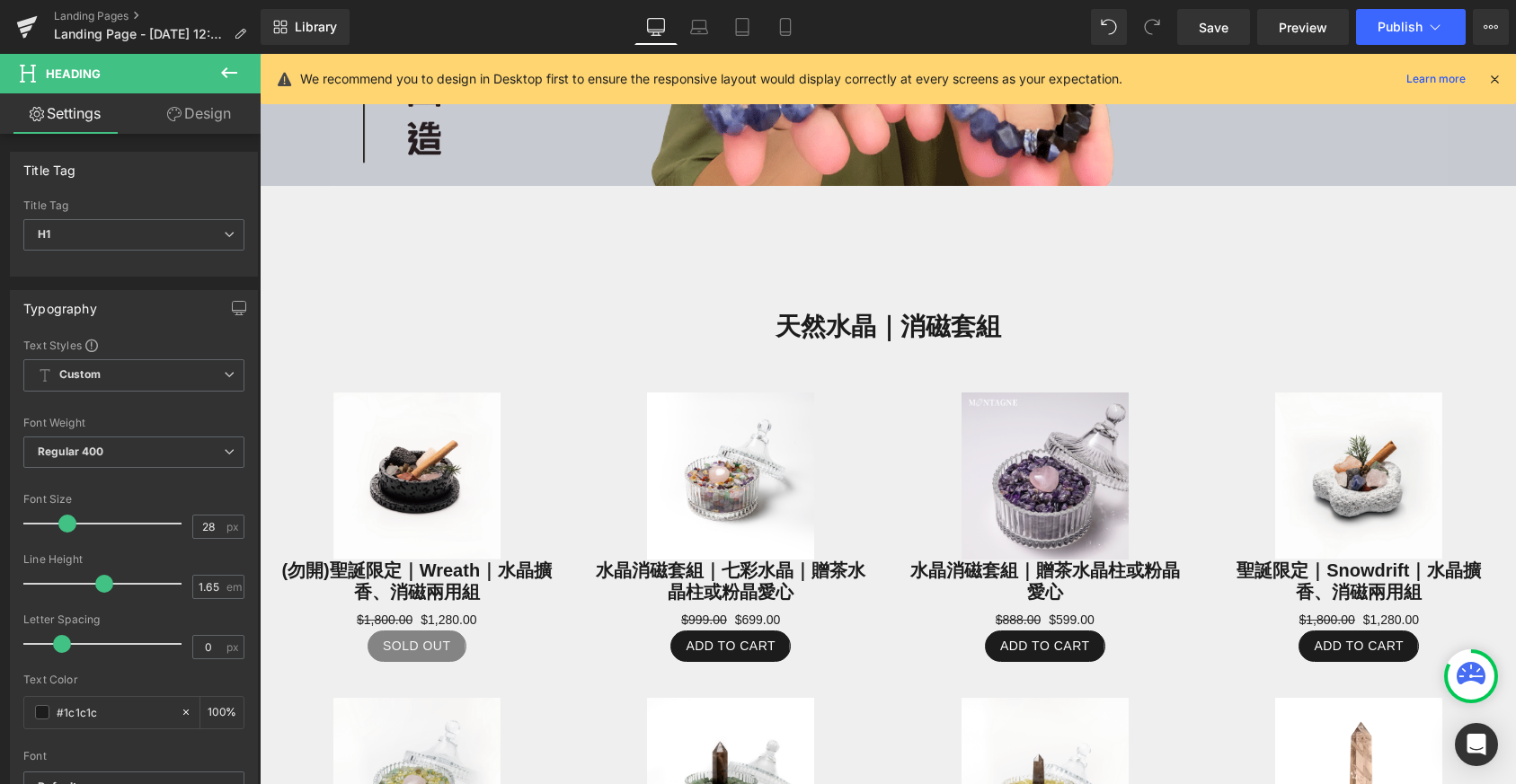
click at [241, 74] on button at bounding box center [229, 73] width 63 height 39
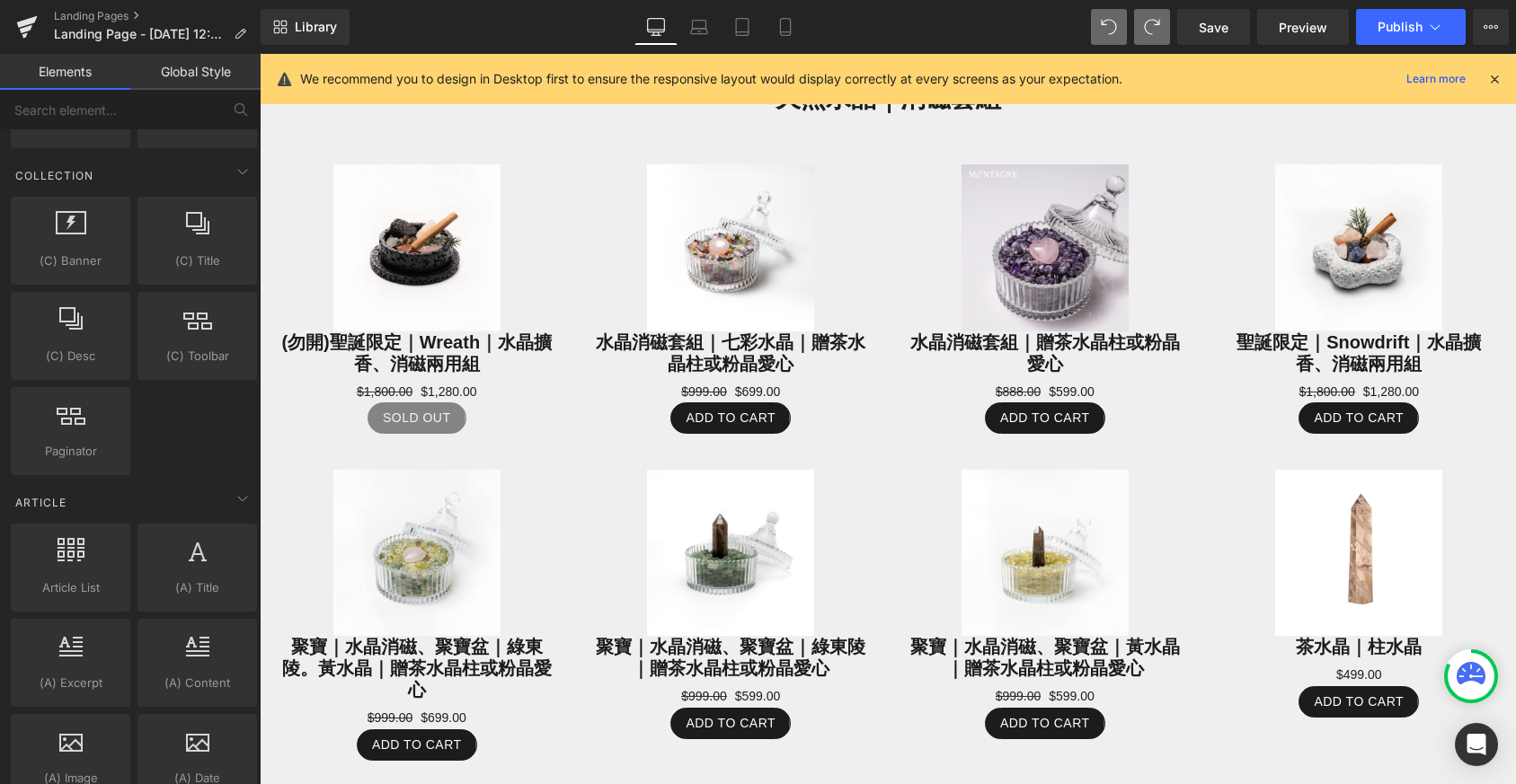
scroll to position [3307, 0]
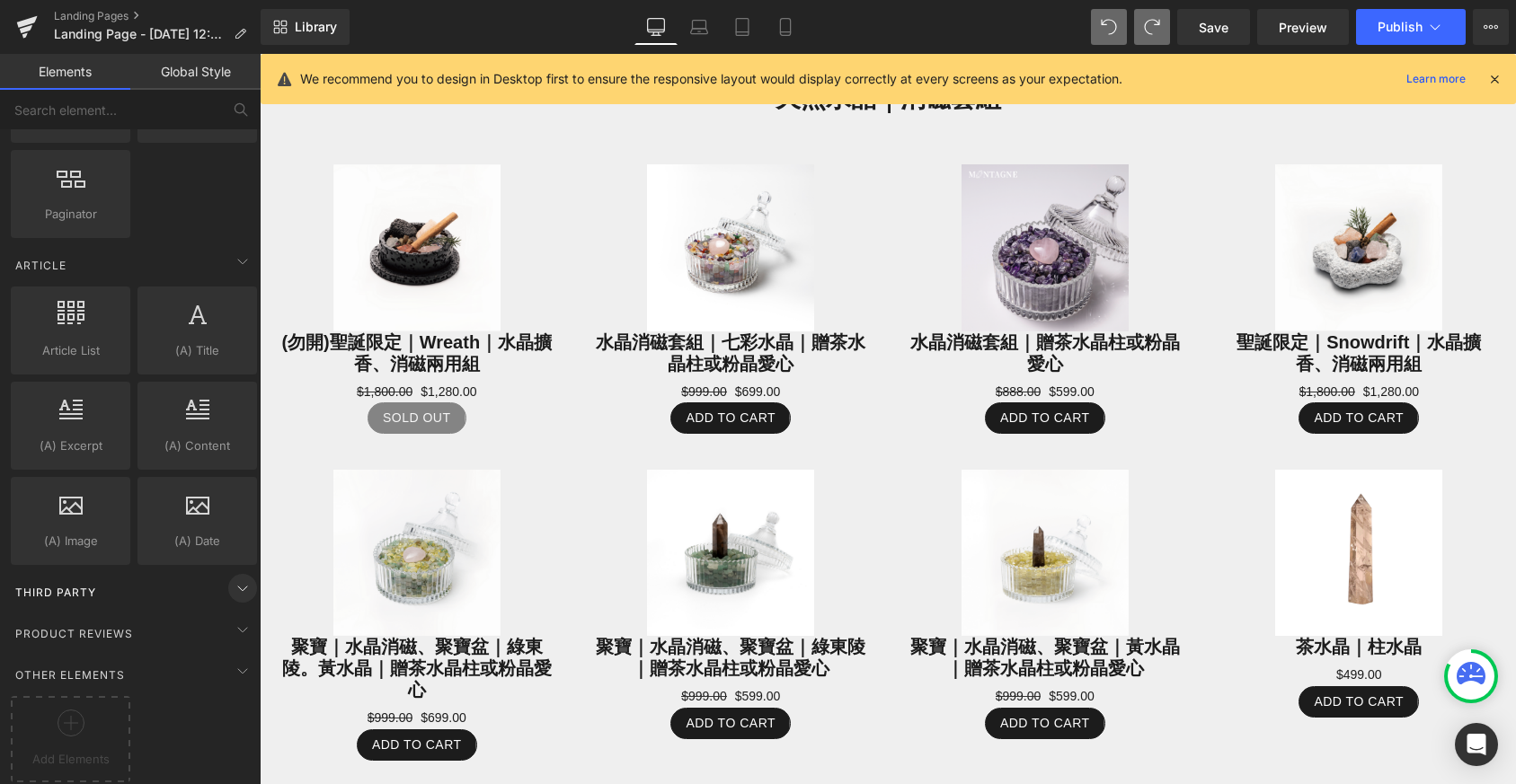
click at [237, 578] on icon at bounding box center [242, 588] width 21 height 21
click at [236, 578] on icon at bounding box center [242, 588] width 21 height 21
click at [240, 619] on icon at bounding box center [242, 630] width 21 height 21
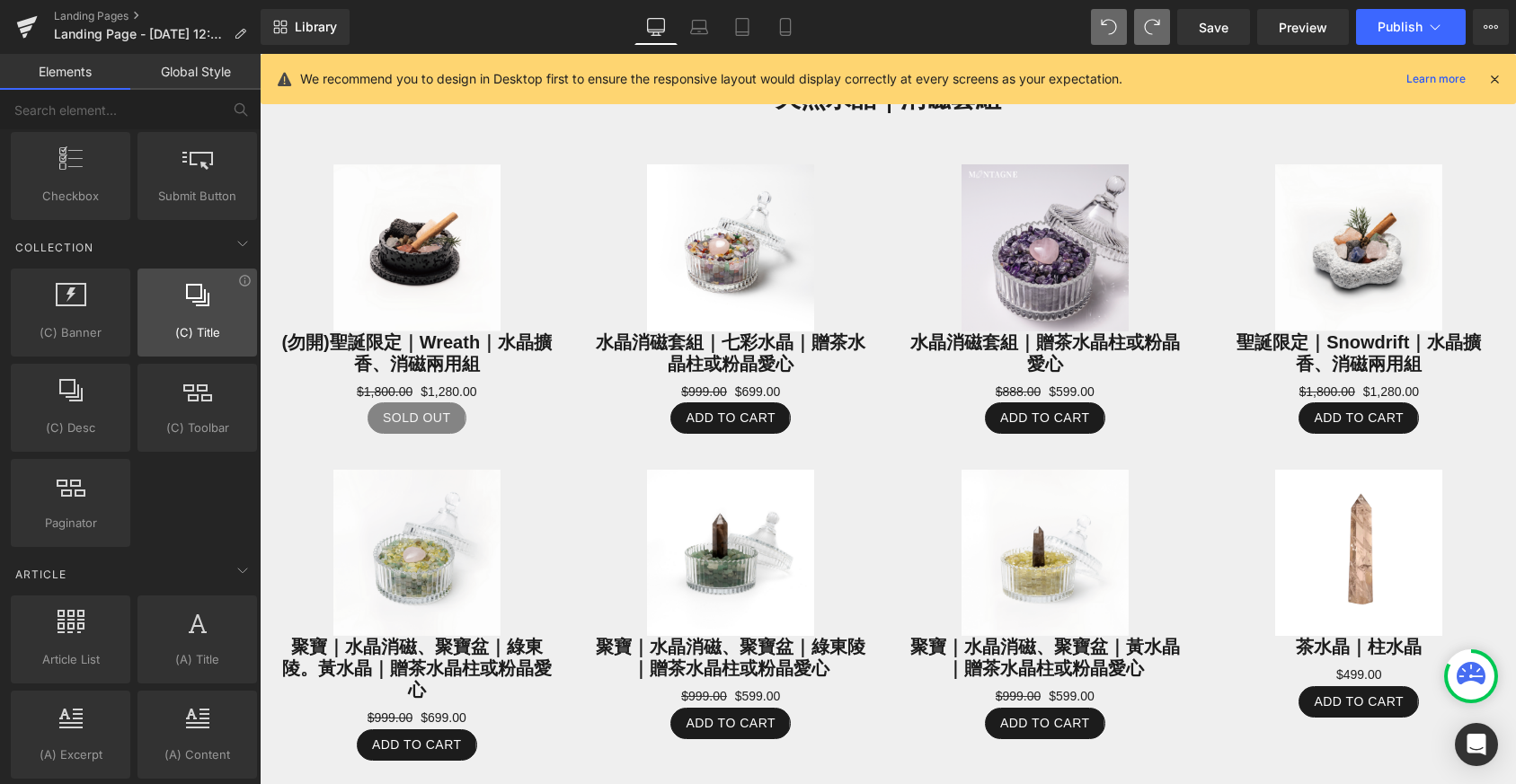
scroll to position [2939, 0]
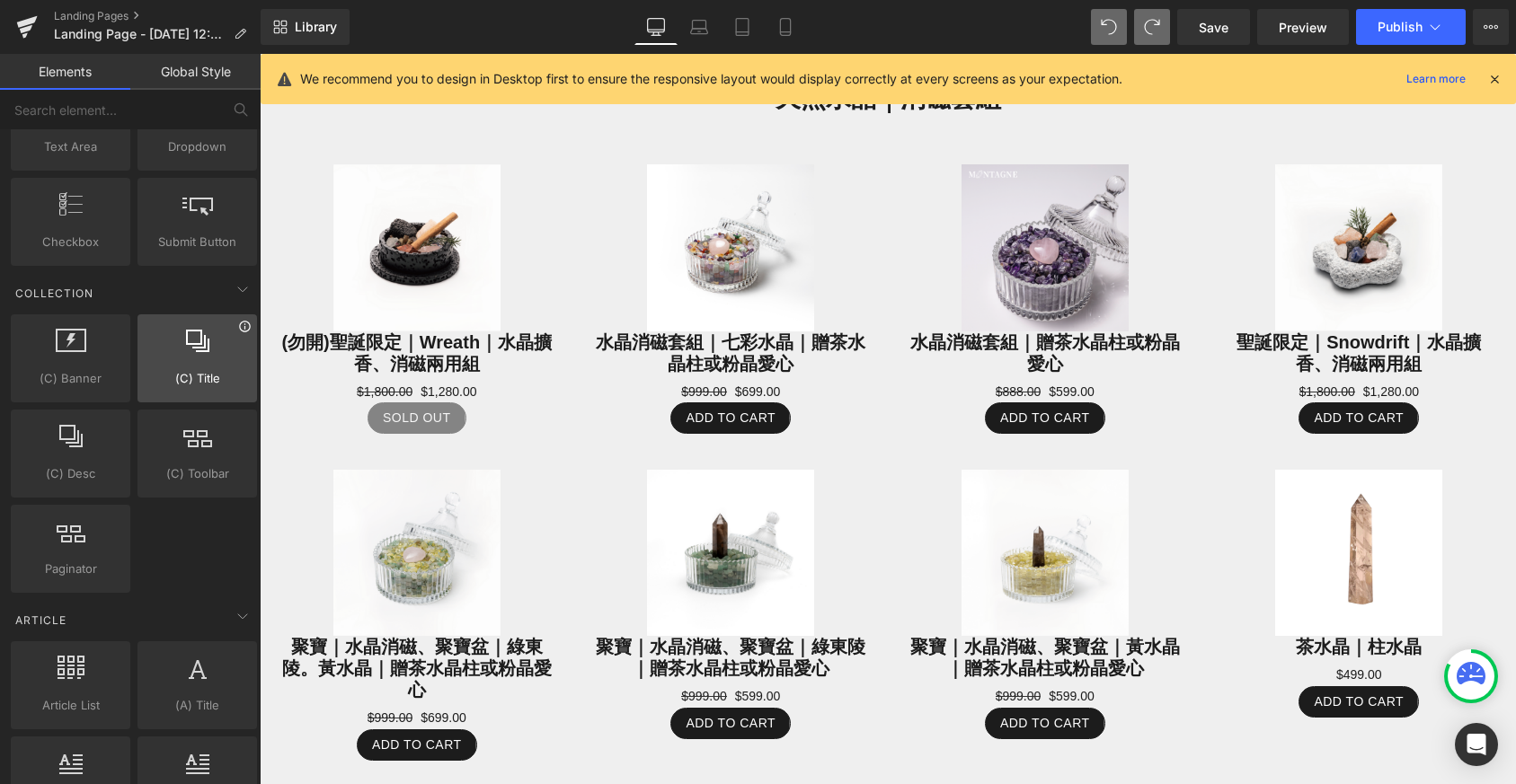
click at [238, 325] on icon at bounding box center [245, 326] width 13 height 13
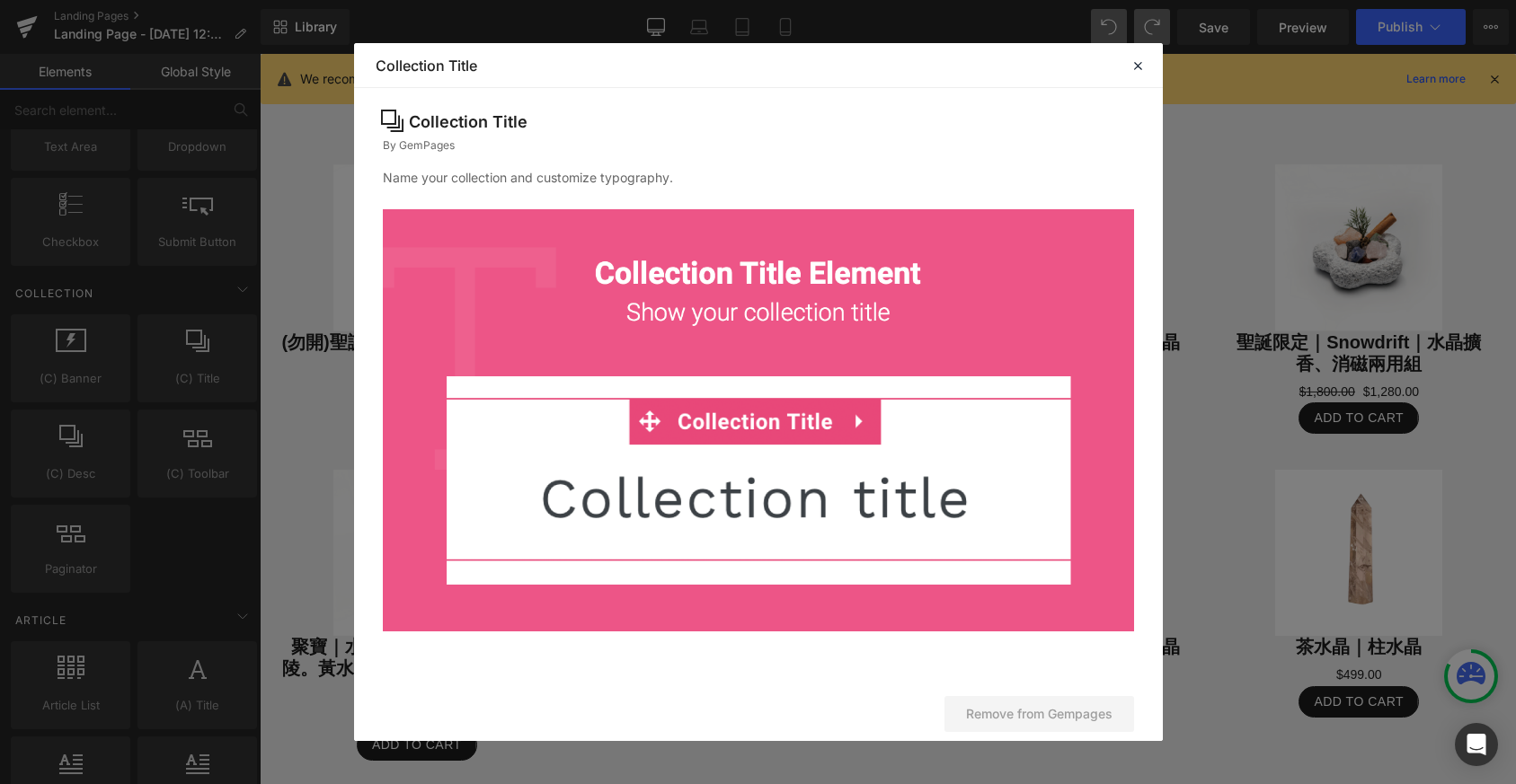
scroll to position [9, 0]
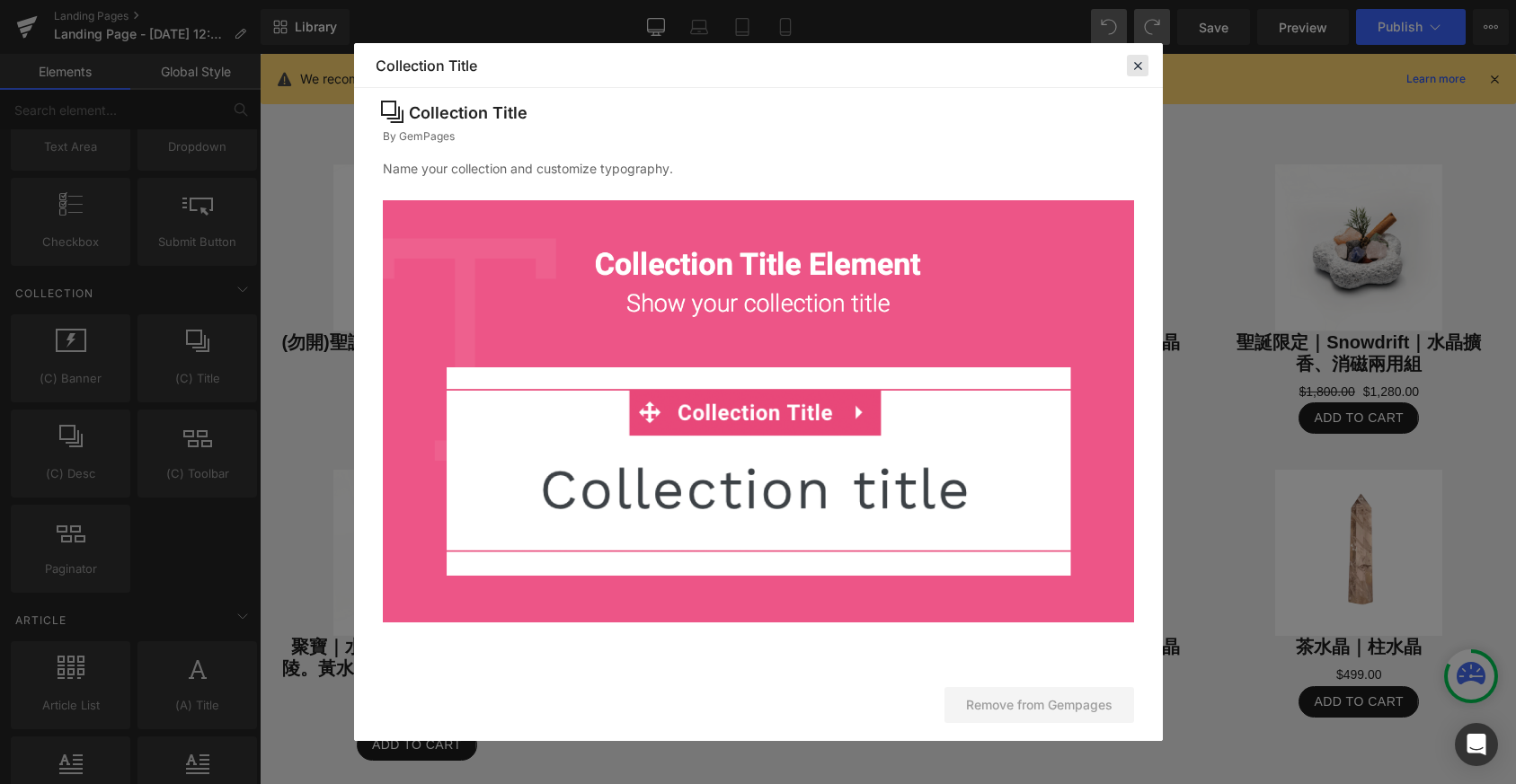
click at [1139, 66] on icon at bounding box center [1138, 65] width 16 height 16
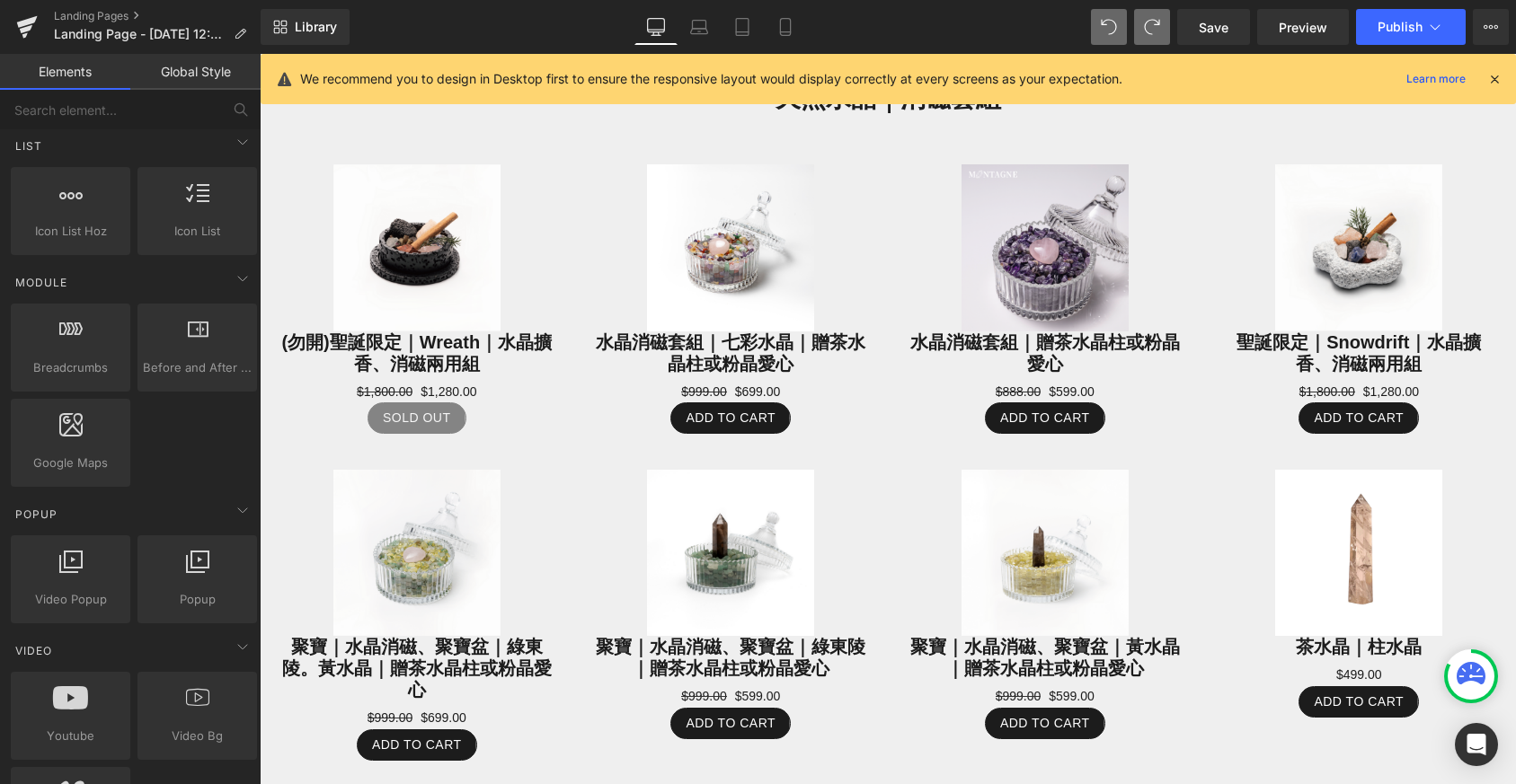
scroll to position [0, 0]
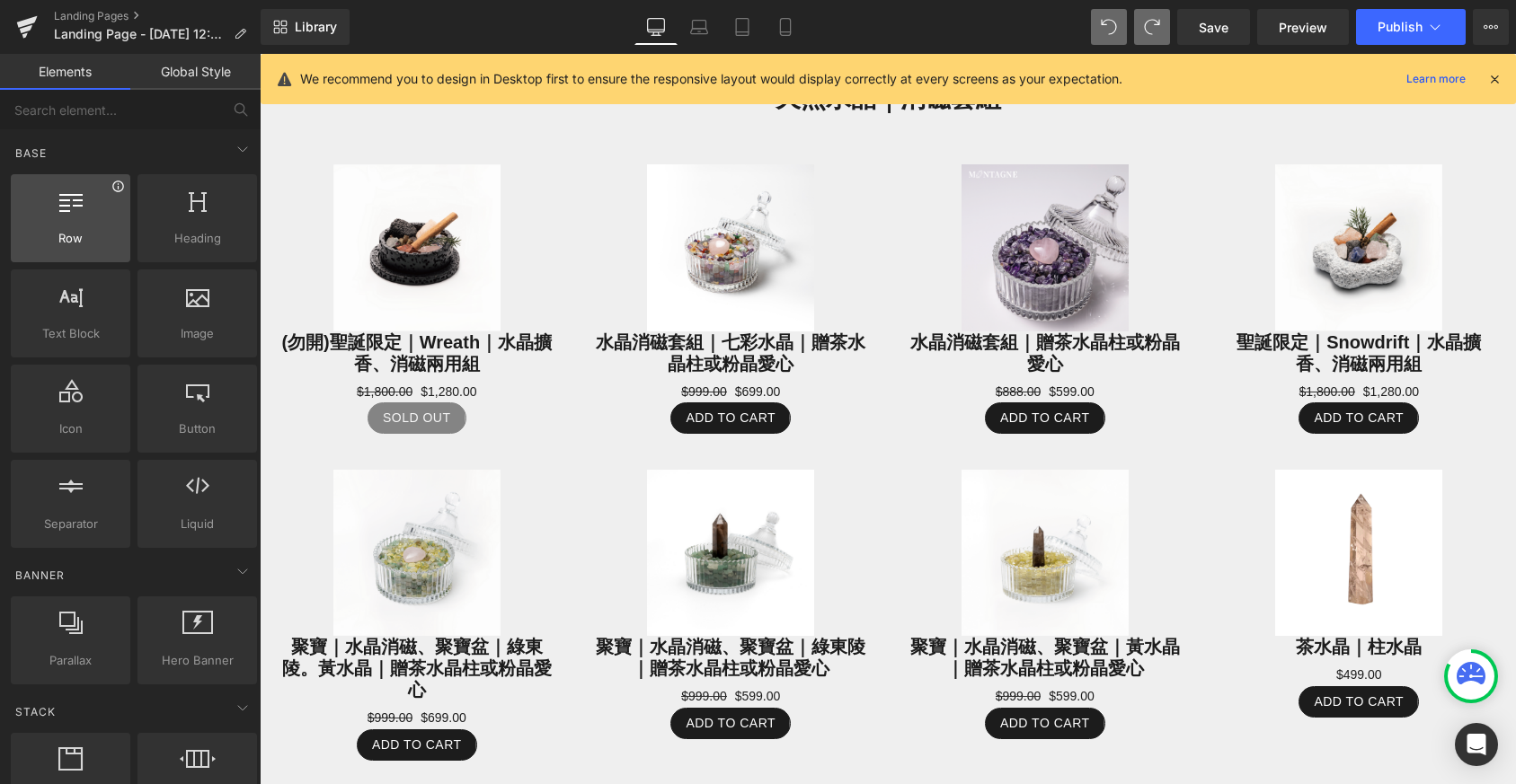
click at [116, 186] on icon at bounding box center [118, 186] width 13 height 13
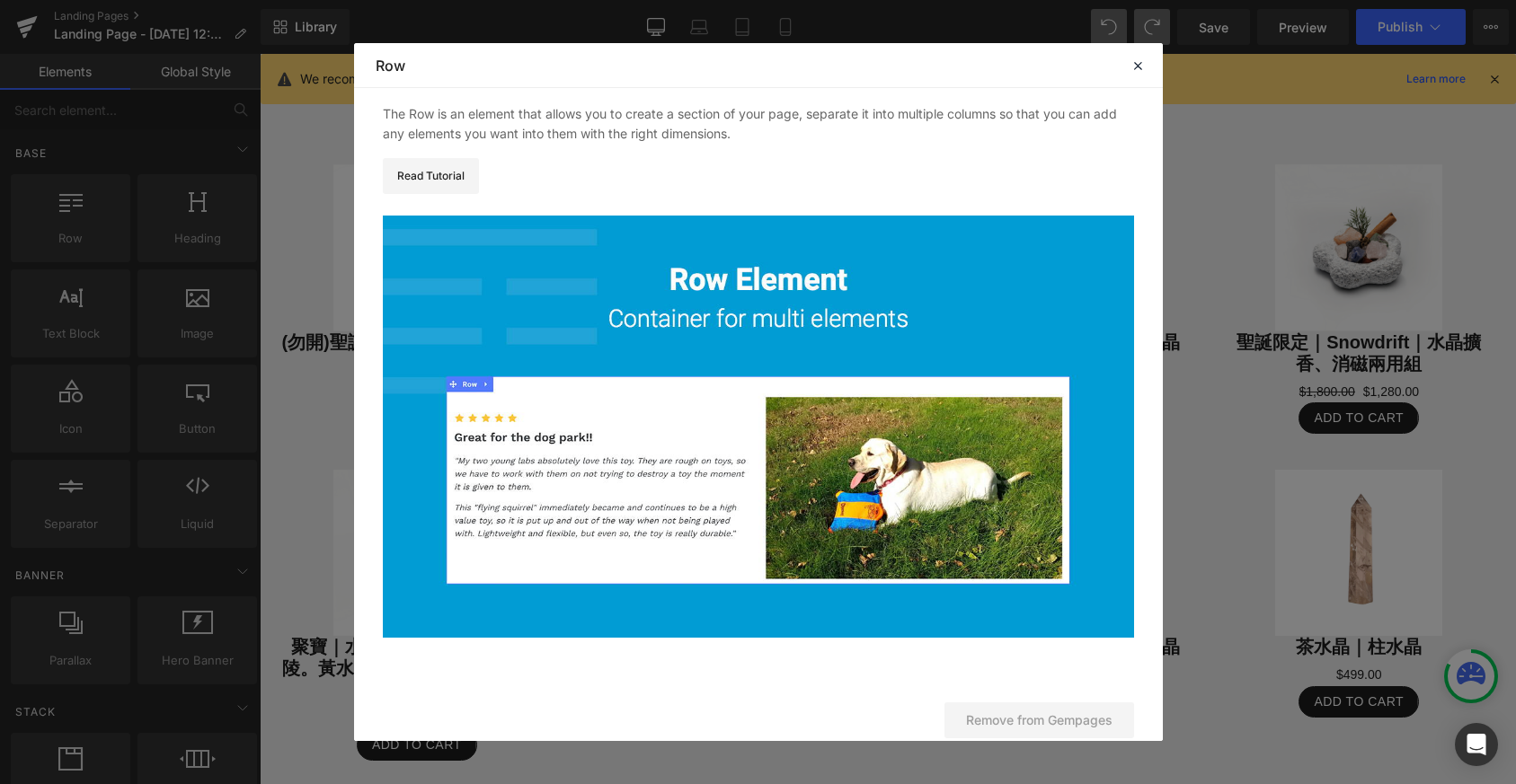
scroll to position [79, 0]
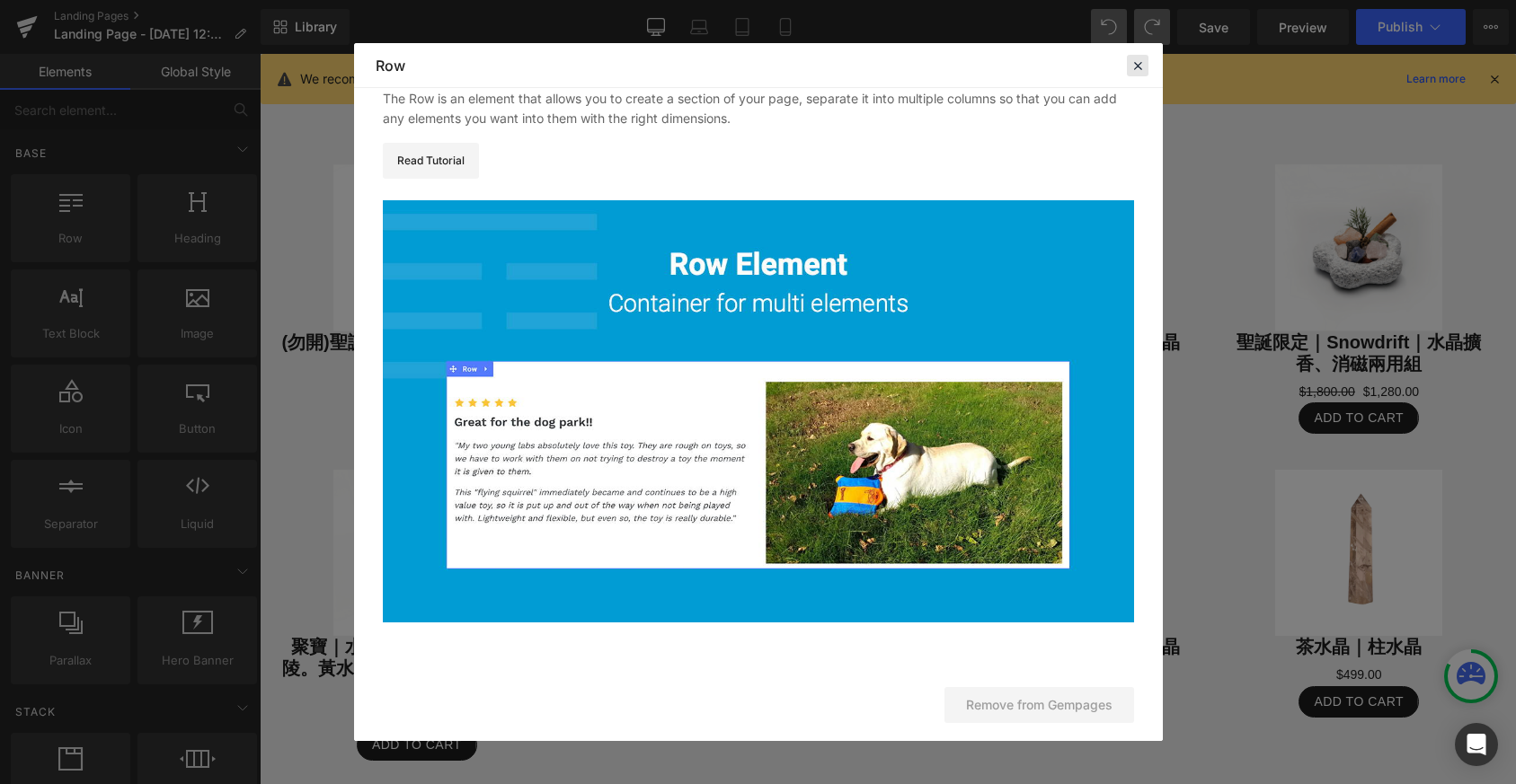
click at [1128, 69] on div at bounding box center [1138, 65] width 21 height 21
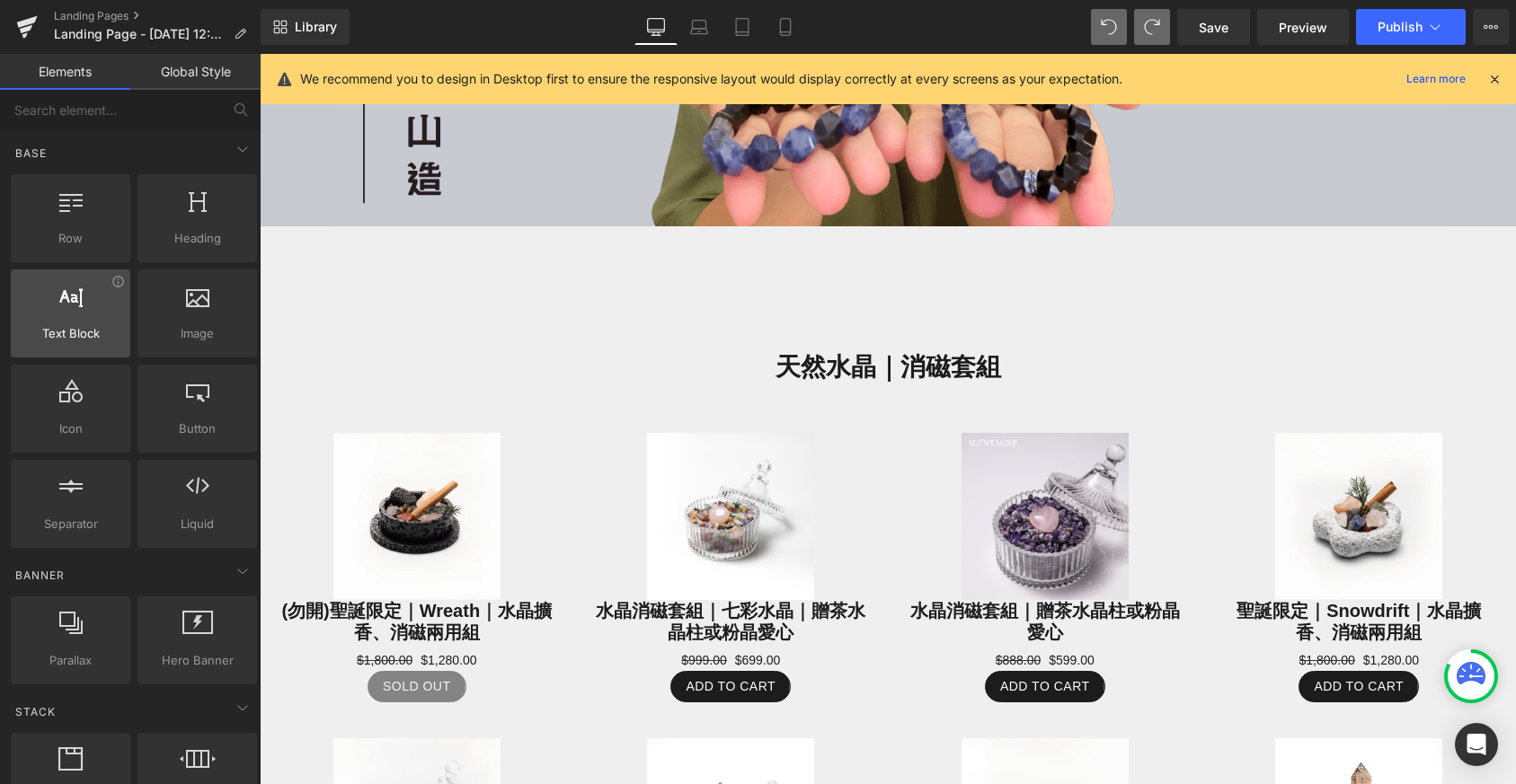
scroll to position [345, 0]
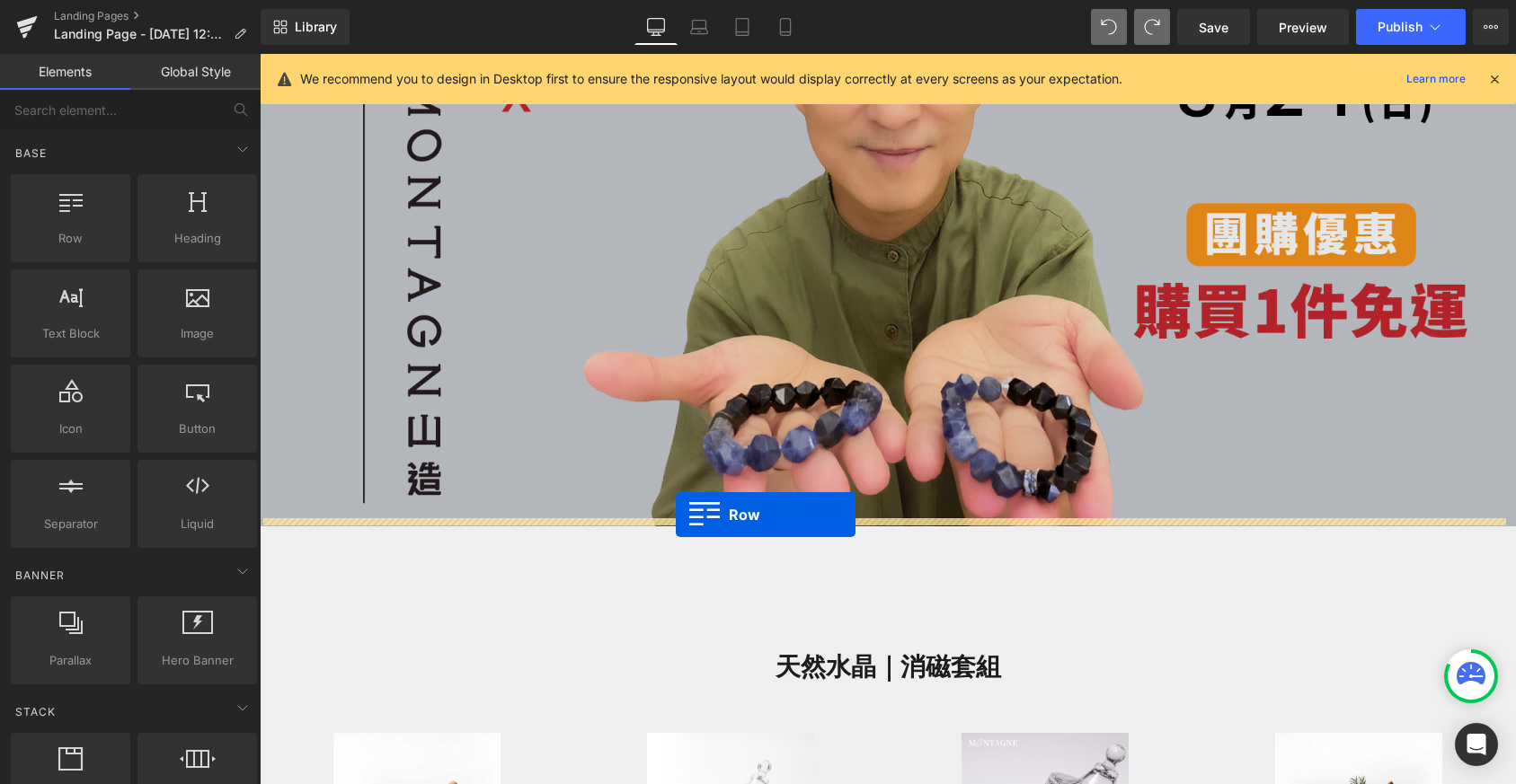
drag, startPoint x: 425, startPoint y: 309, endPoint x: 676, endPoint y: 514, distance: 324.1
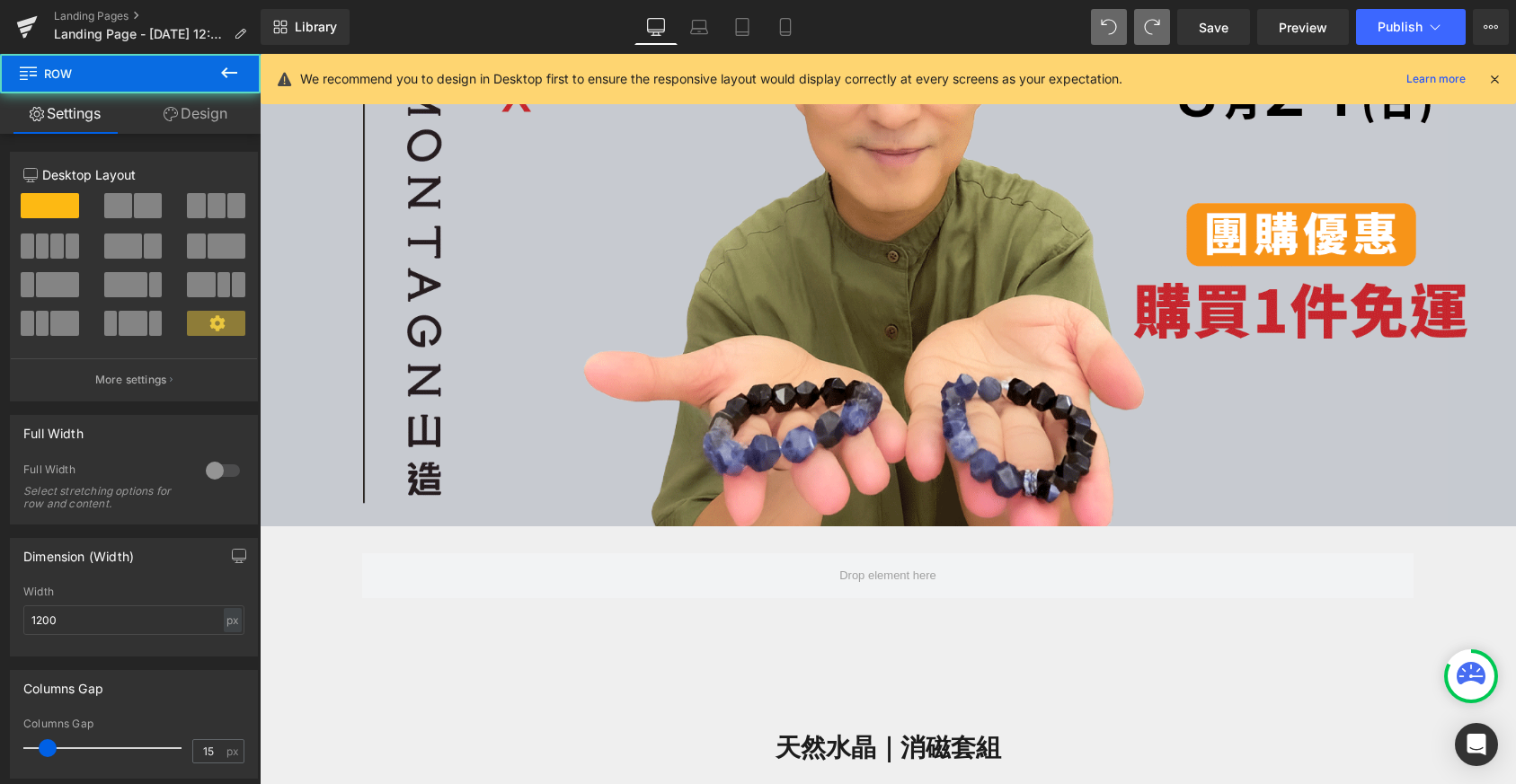
scroll to position [421, 0]
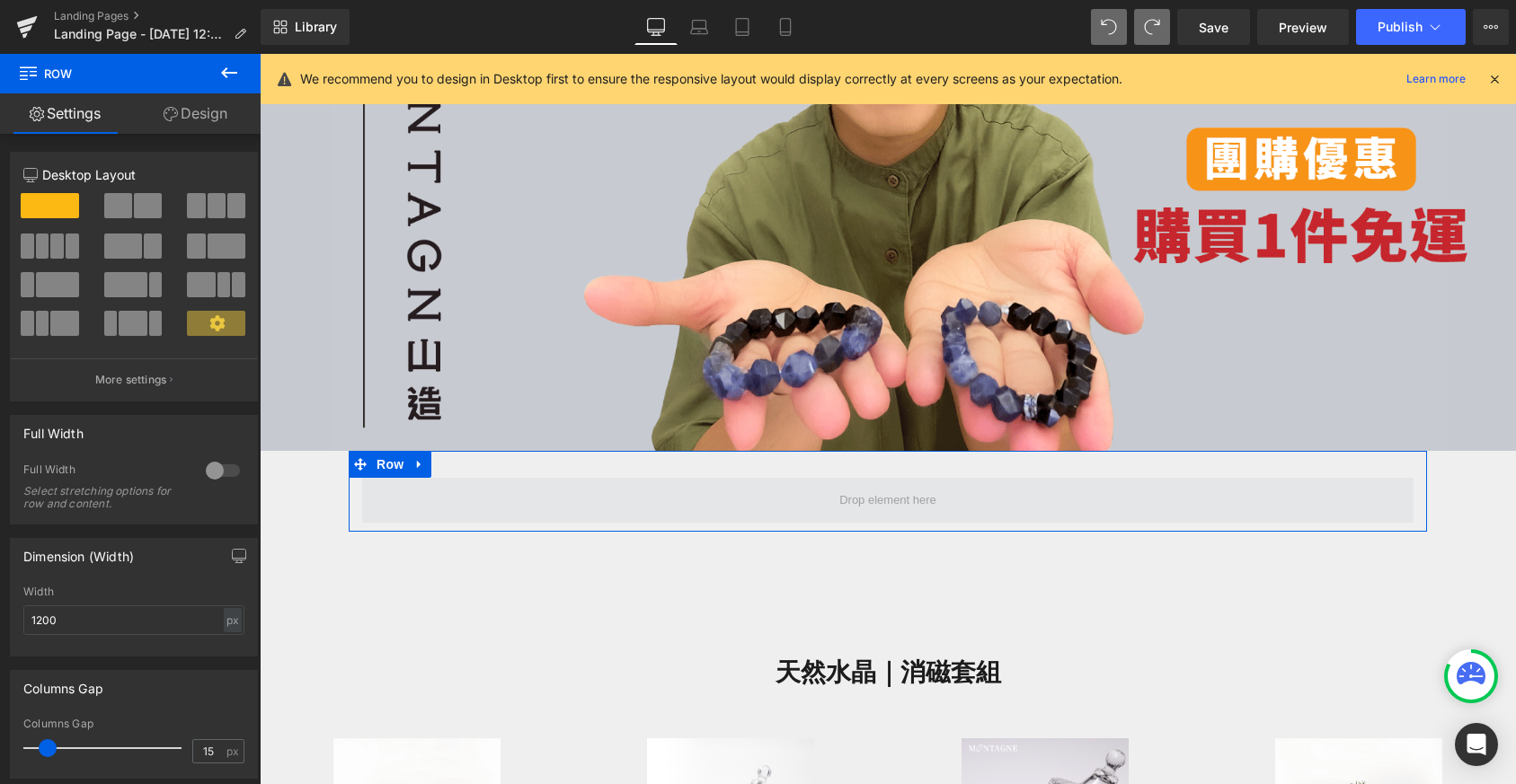
click at [867, 497] on span at bounding box center [888, 499] width 109 height 28
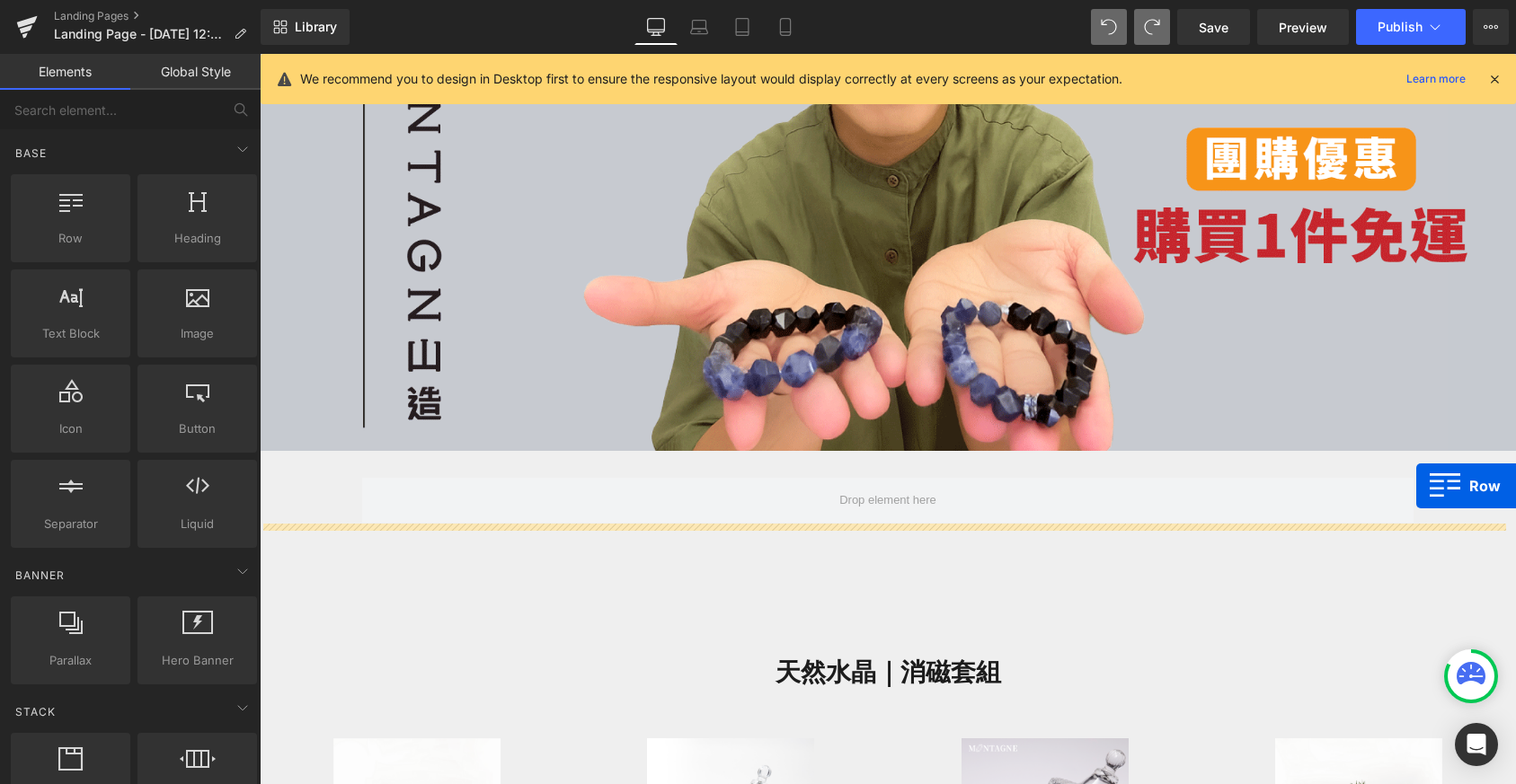
drag, startPoint x: 335, startPoint y: 269, endPoint x: 1416, endPoint y: 486, distance: 1102.6
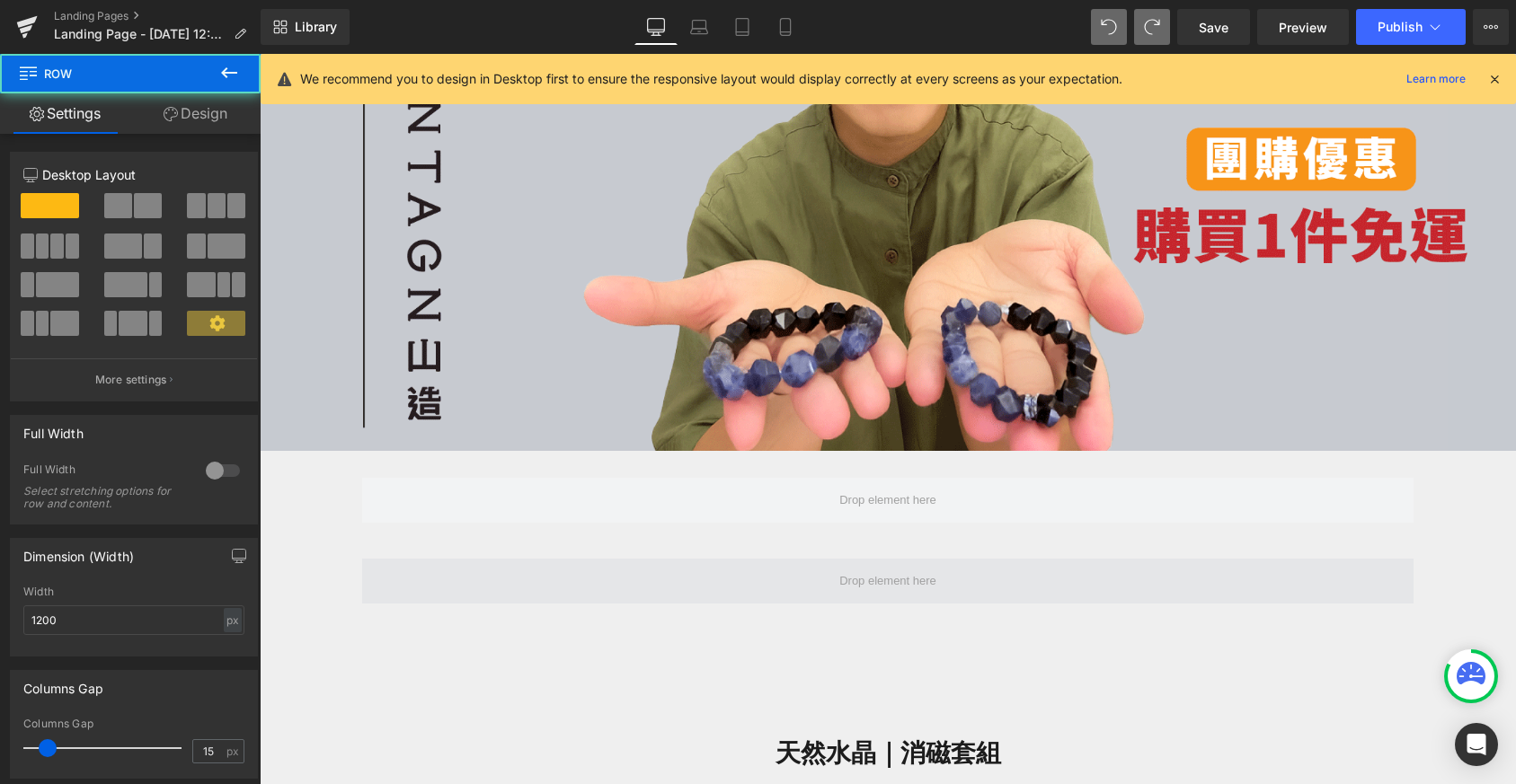
scroll to position [3192, 1242]
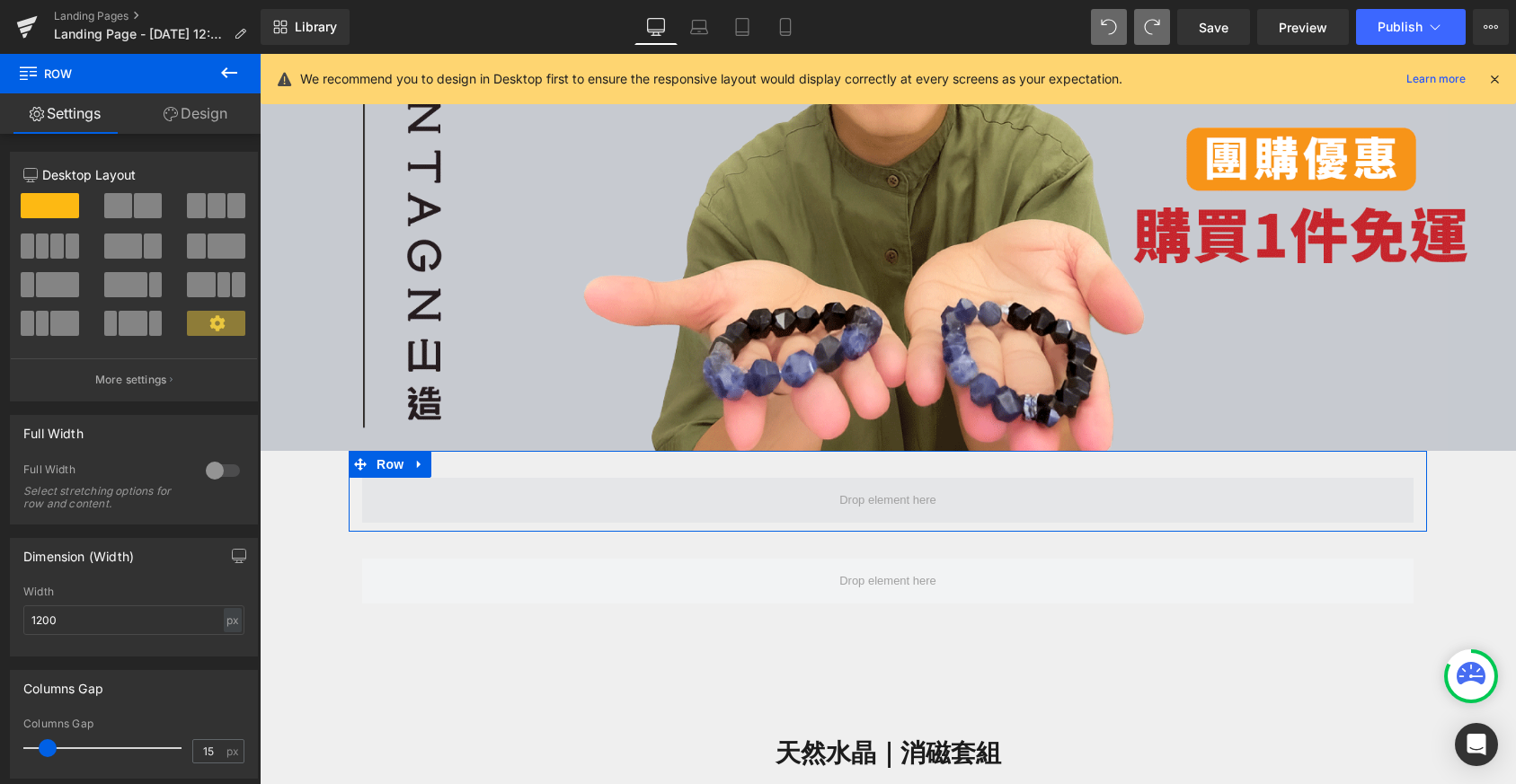
drag, startPoint x: 808, startPoint y: 573, endPoint x: 945, endPoint y: 495, distance: 157.6
click at [945, 495] on div "Image Row Row 天然水晶｜消磁套組 Heading Sale Off (P) Image (勿開)聖誕限定｜Wreath｜水晶擴香、消磁兩用組 (…" at bounding box center [888, 725] width 1257 height 1961
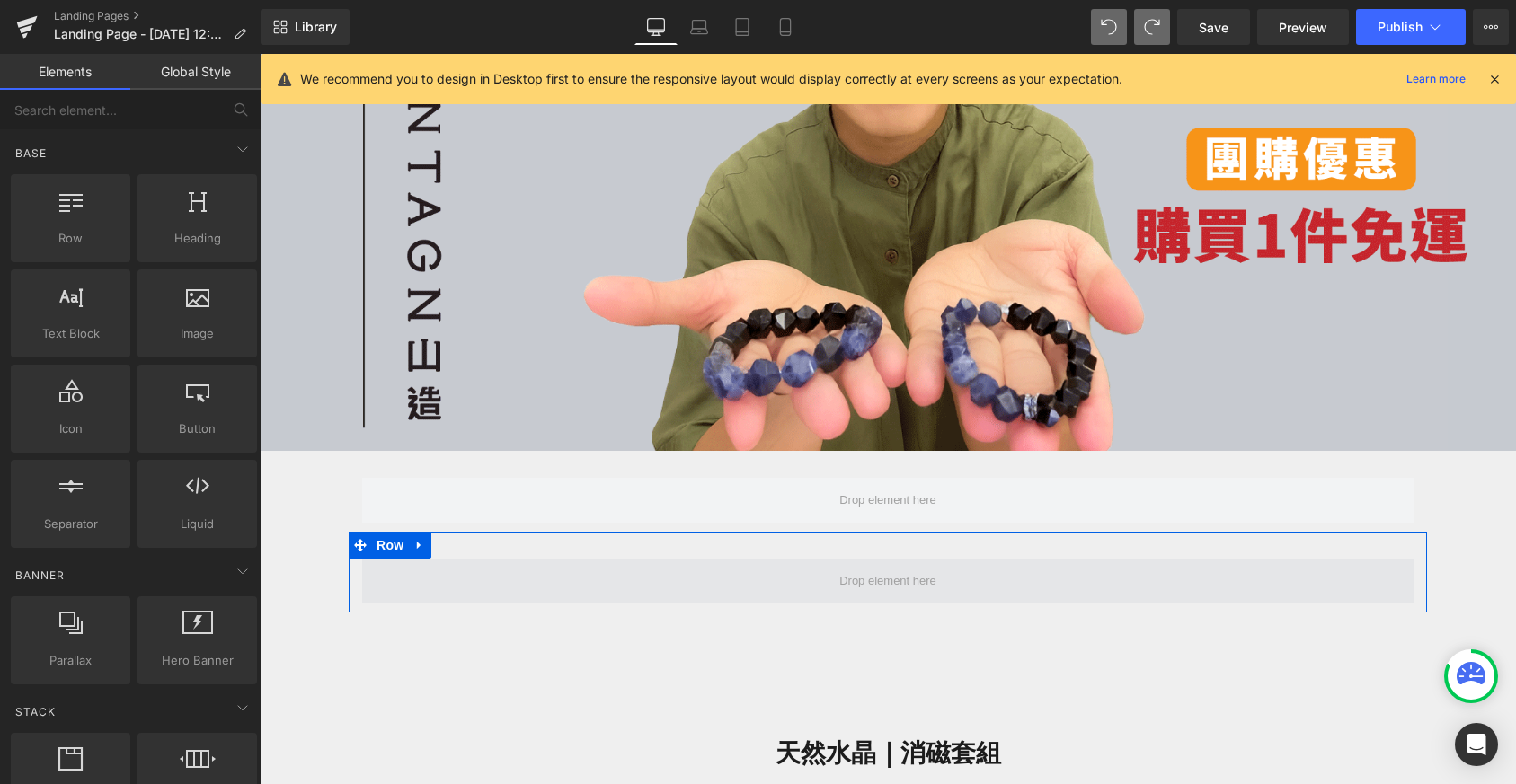
click at [833, 574] on span at bounding box center [888, 581] width 109 height 28
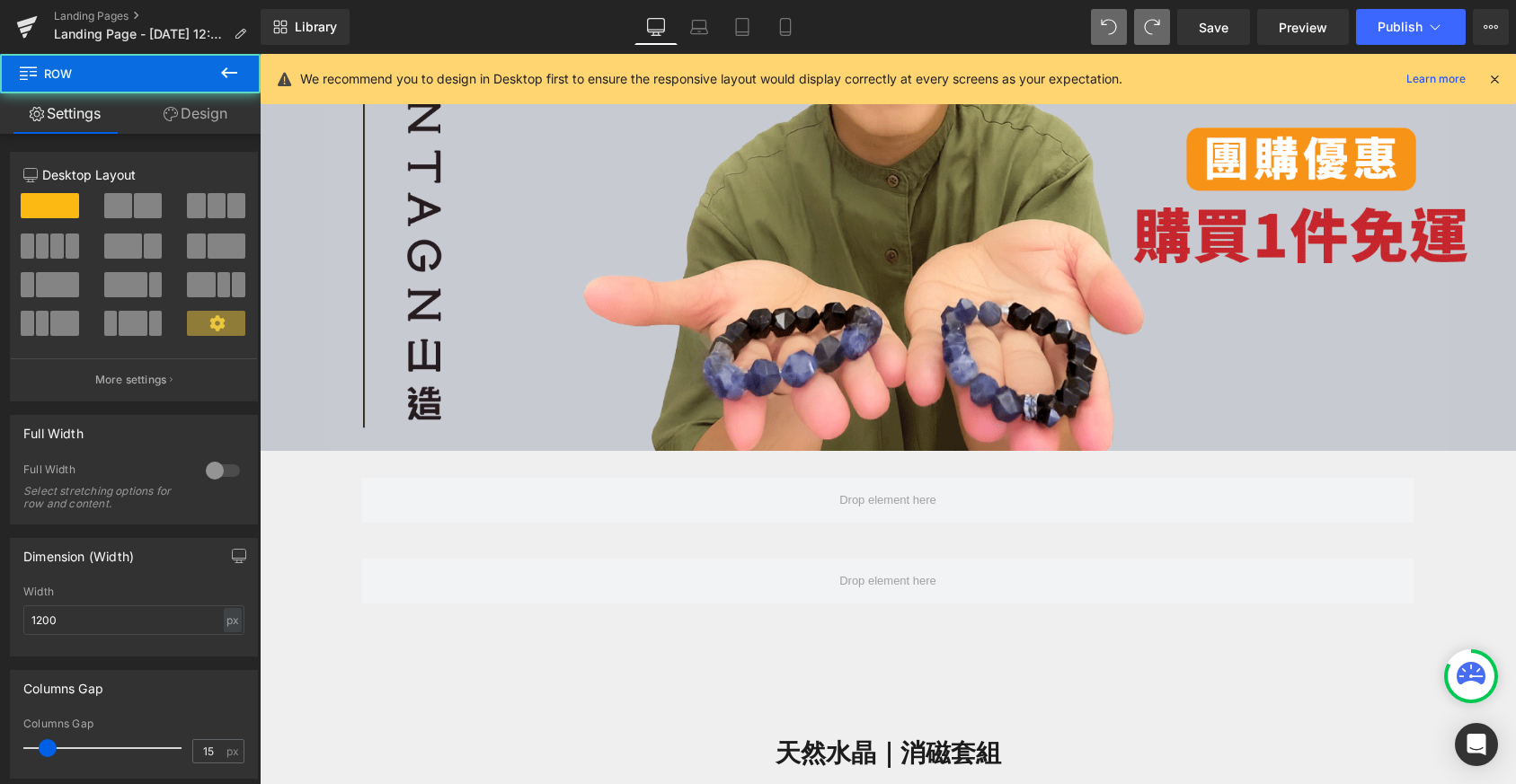
drag, startPoint x: 706, startPoint y: 577, endPoint x: 797, endPoint y: 518, distance: 108.5
click at [797, 518] on div "Image Row Row 天然水晶｜消磁套組 Heading Sale Off (P) Image (勿開)聖誕限定｜Wreath｜水晶擴香、消磁兩用組 (…" at bounding box center [888, 725] width 1257 height 1961
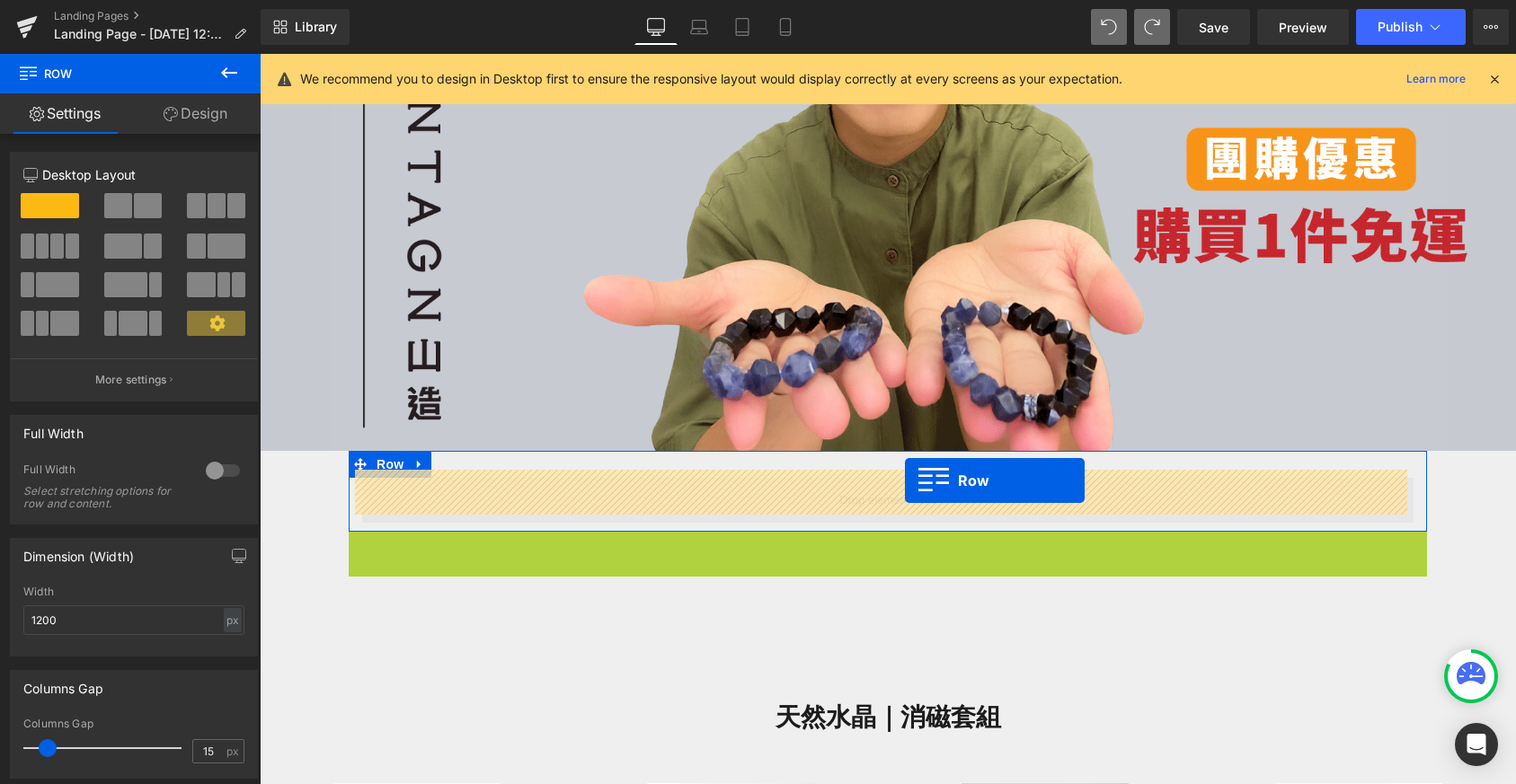
drag, startPoint x: 349, startPoint y: 534, endPoint x: 905, endPoint y: 481, distance: 558.5
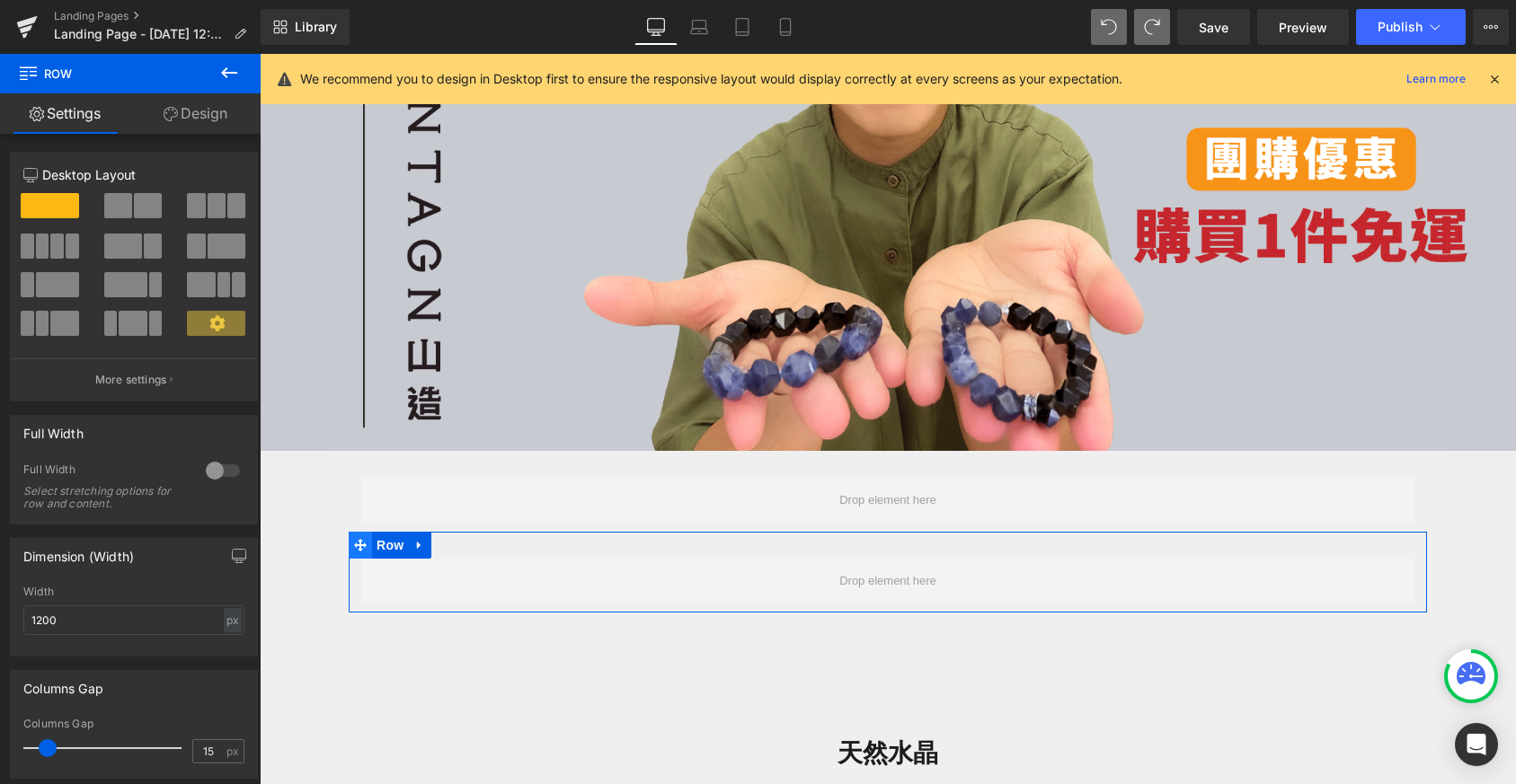
click at [360, 538] on span at bounding box center [360, 545] width 23 height 27
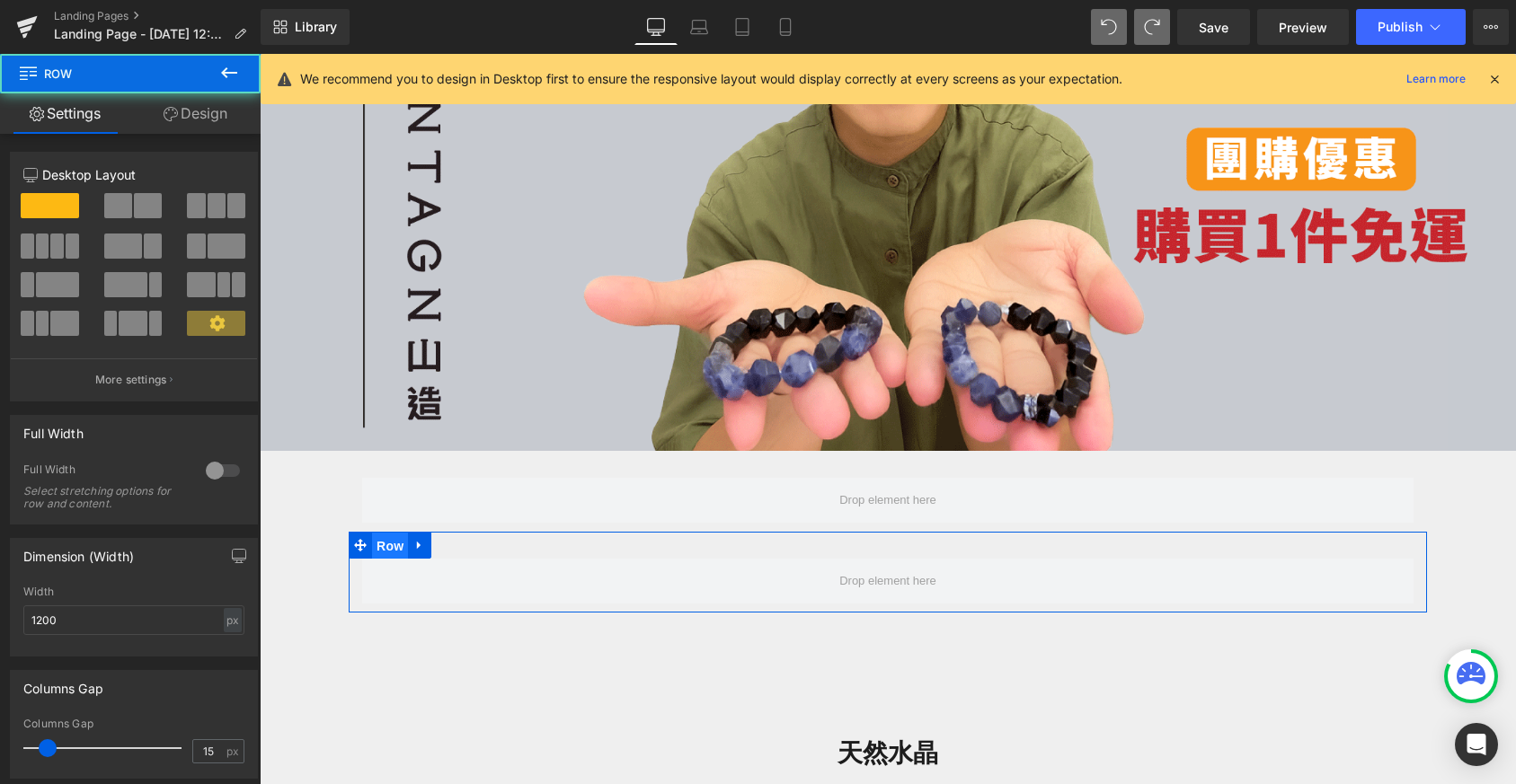
click at [395, 535] on span "Row" at bounding box center [390, 546] width 36 height 27
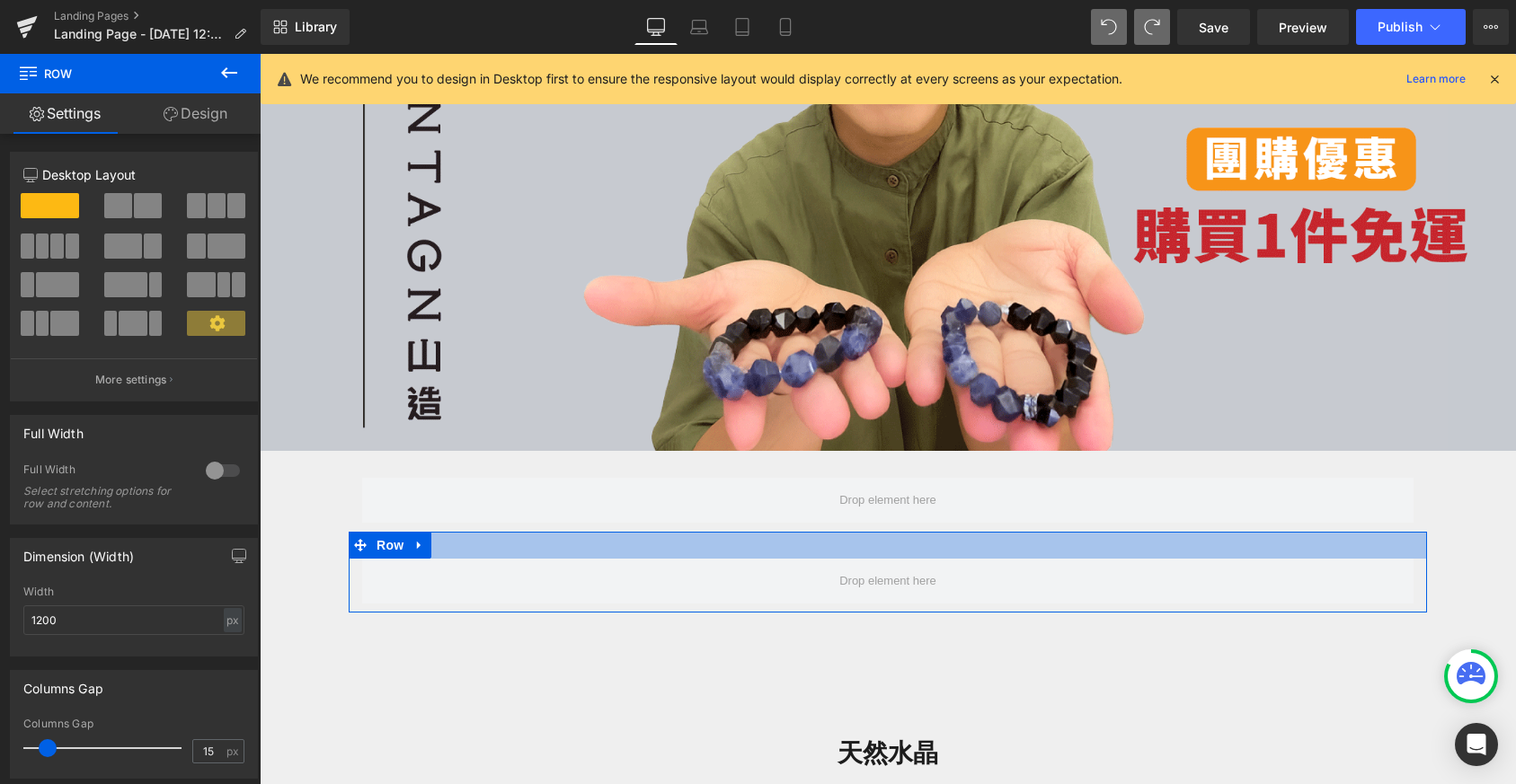
click at [516, 548] on div at bounding box center [887, 545] width 1078 height 27
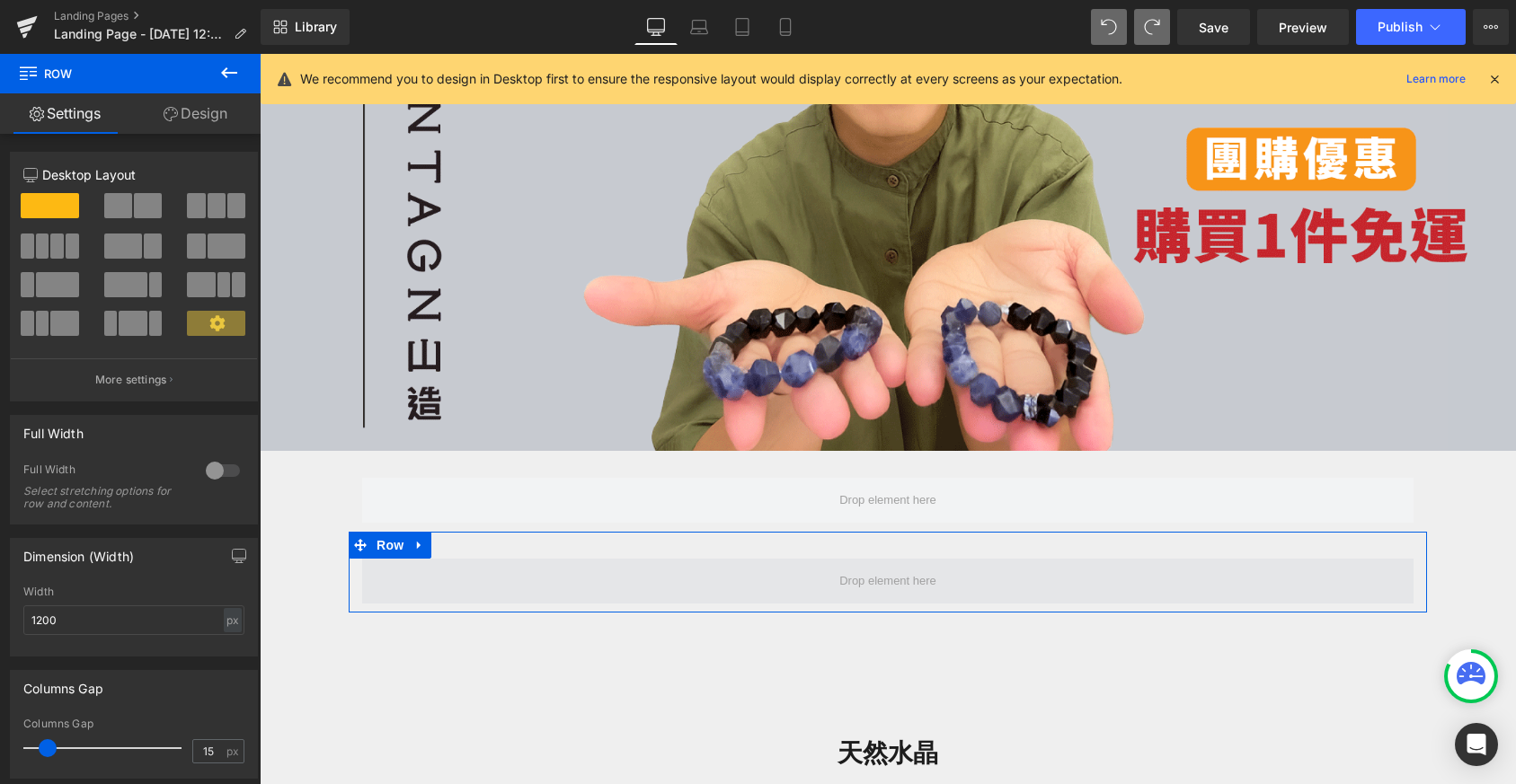
click at [510, 558] on span at bounding box center [887, 581] width 1051 height 45
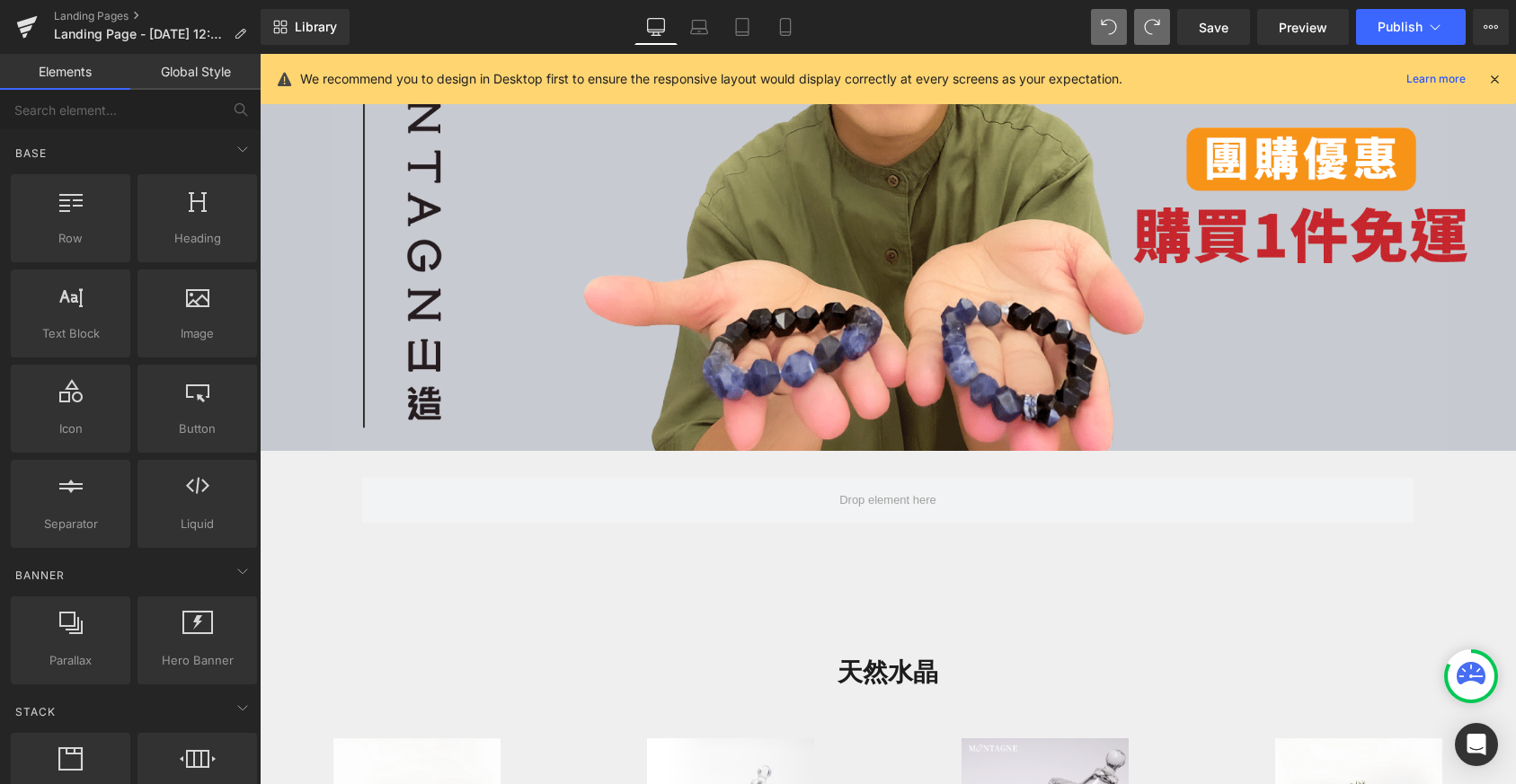
scroll to position [525, 0]
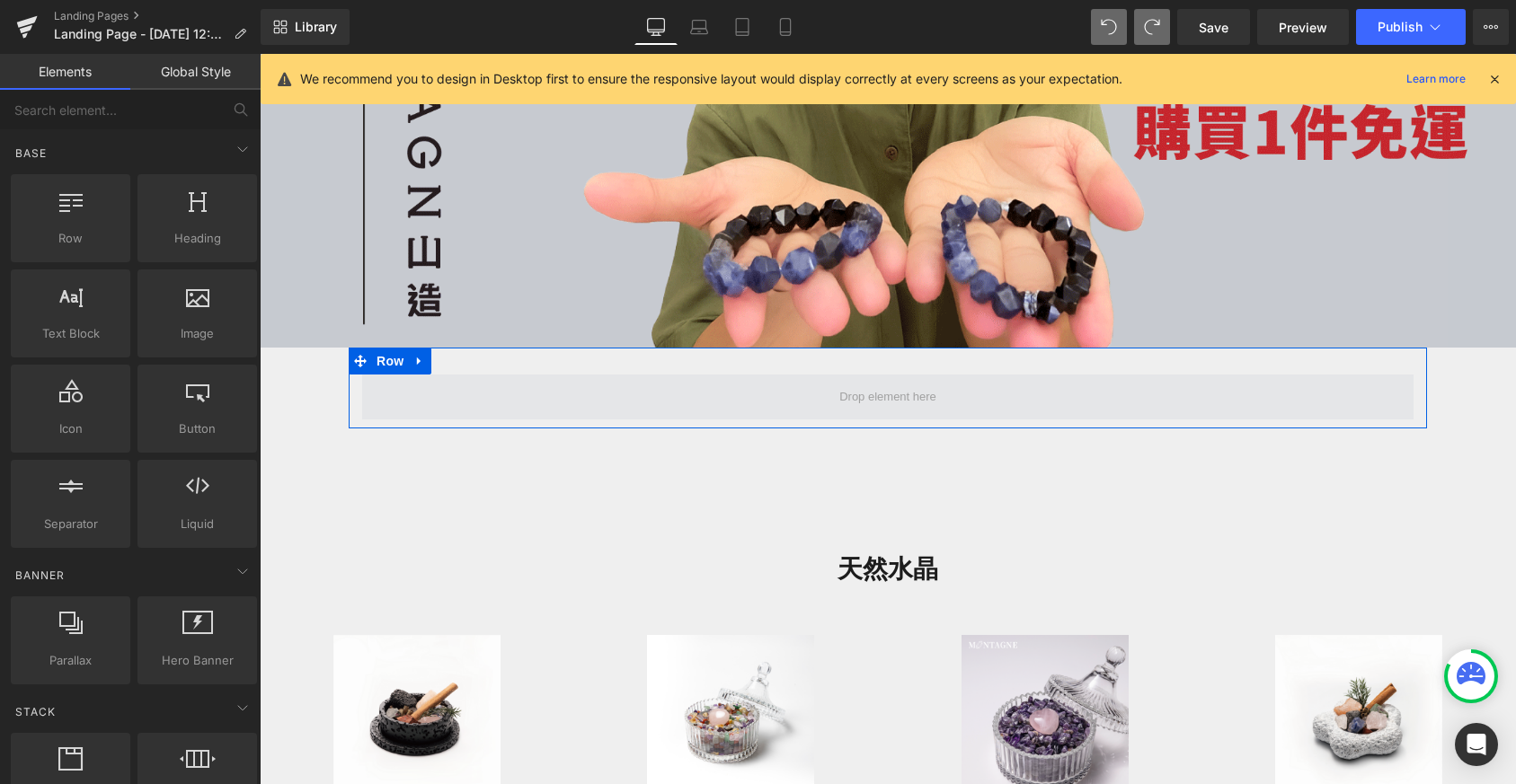
click at [707, 384] on span at bounding box center [887, 396] width 1051 height 45
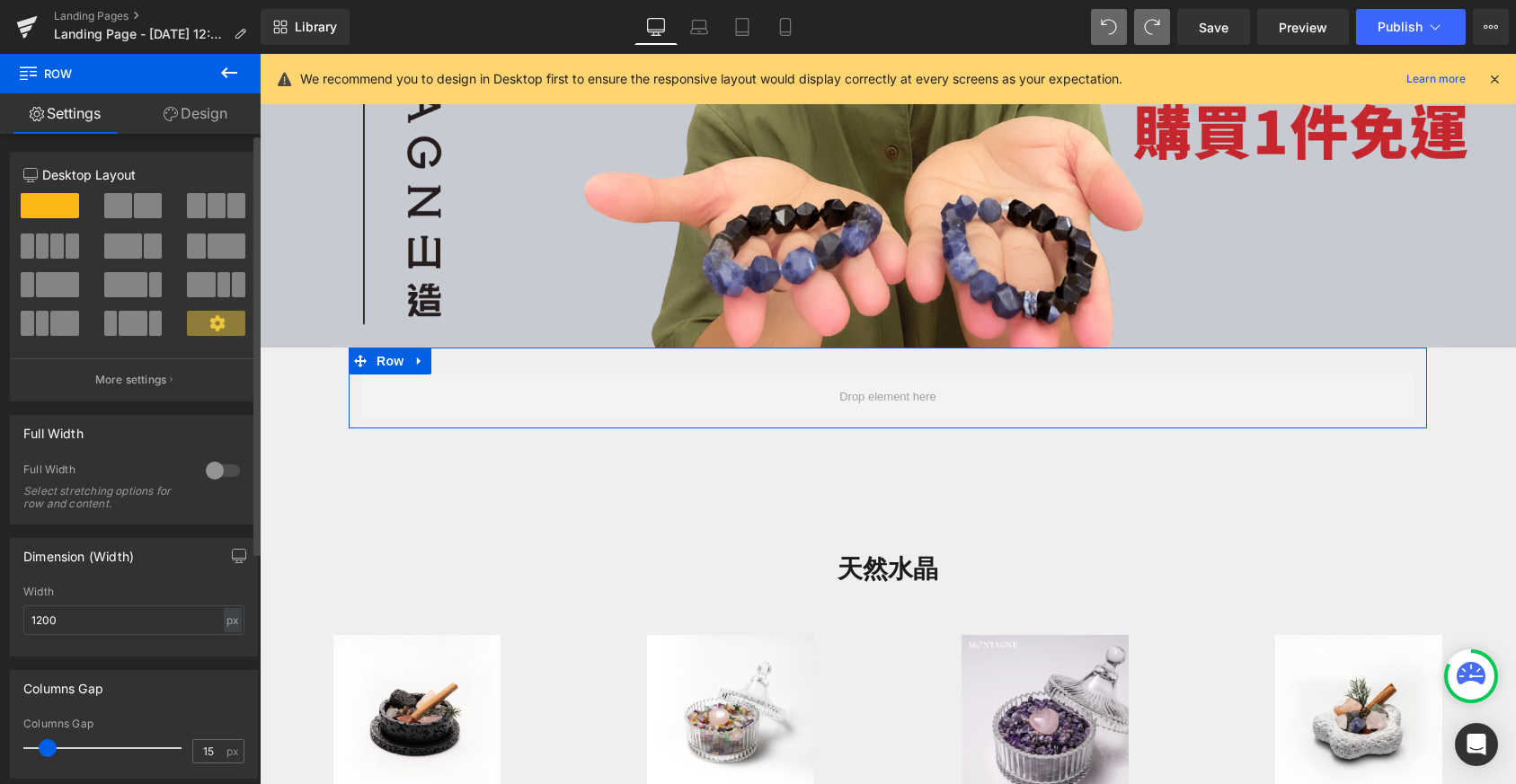
click at [134, 205] on span at bounding box center [147, 205] width 28 height 25
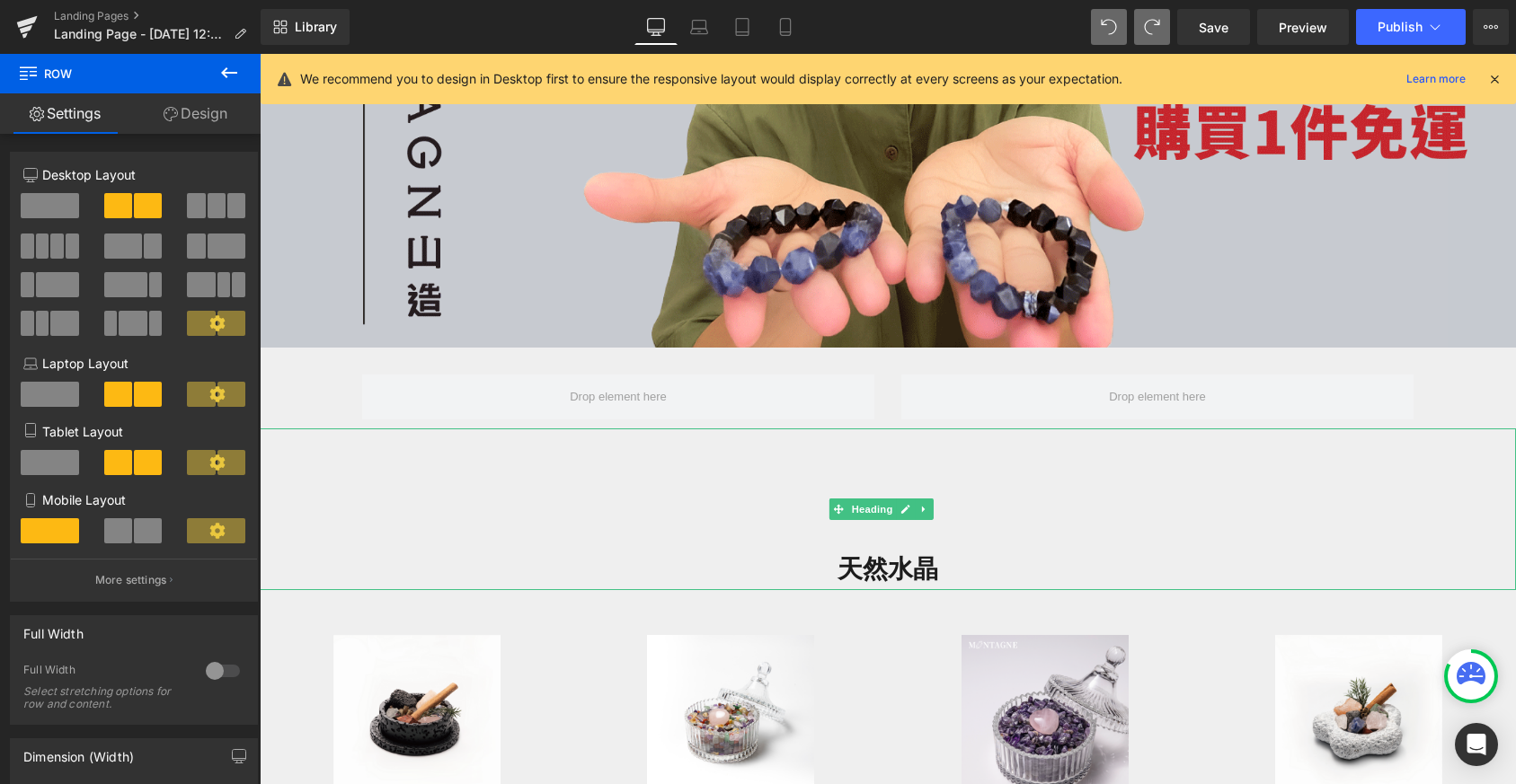
click at [456, 459] on div "天然水晶" at bounding box center [888, 509] width 1257 height 161
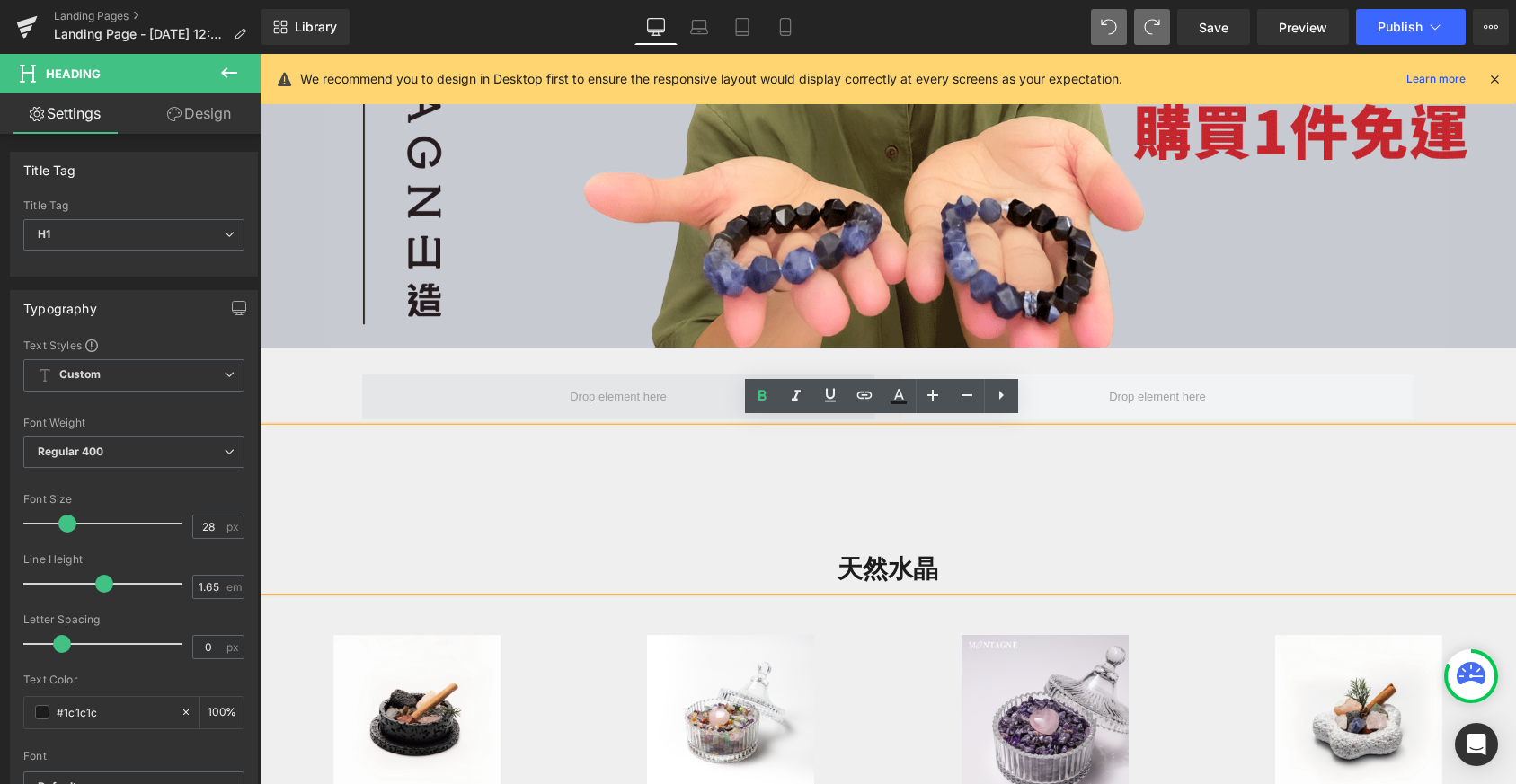
click at [545, 399] on span at bounding box center [618, 396] width 513 height 45
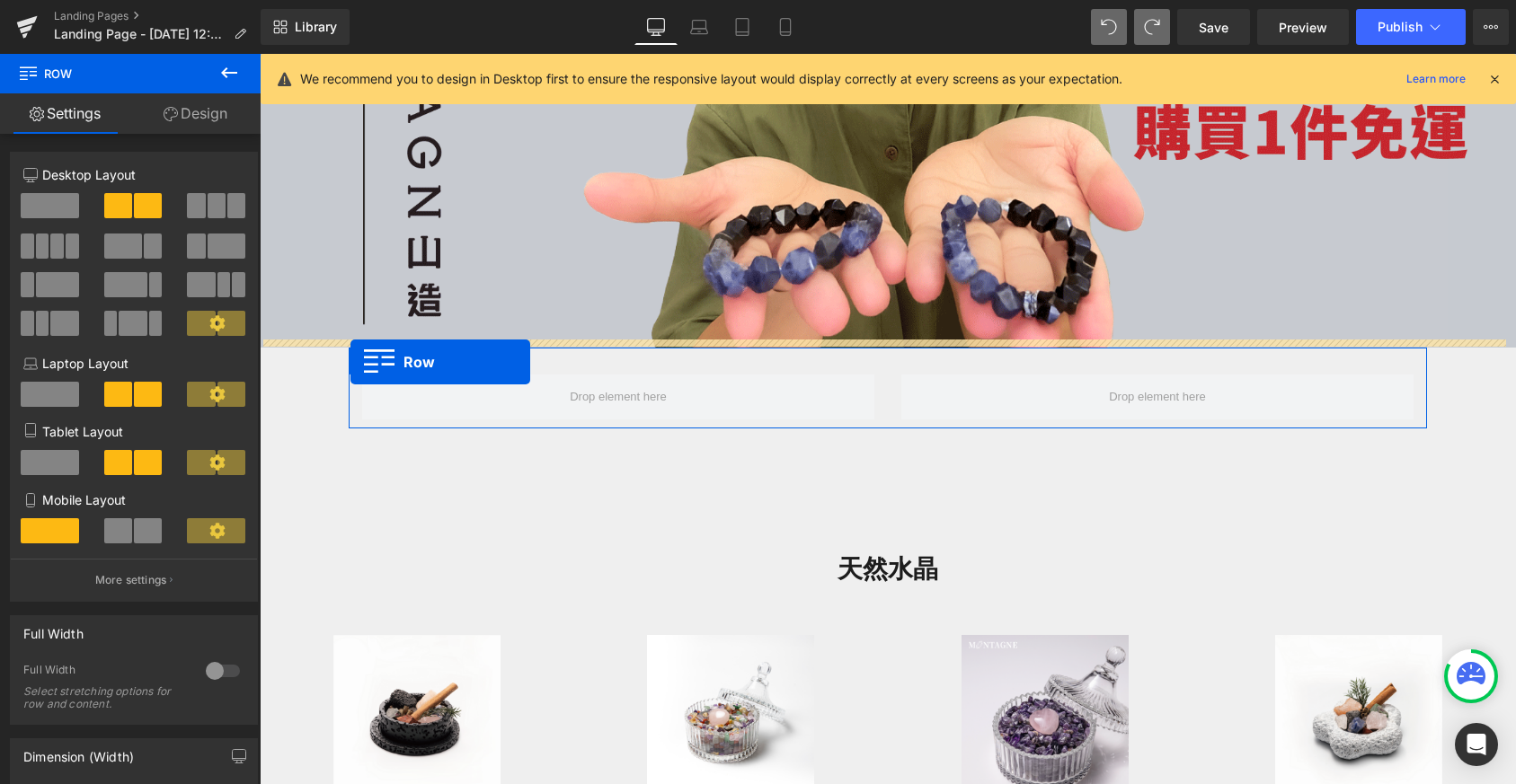
scroll to position [3110, 1242]
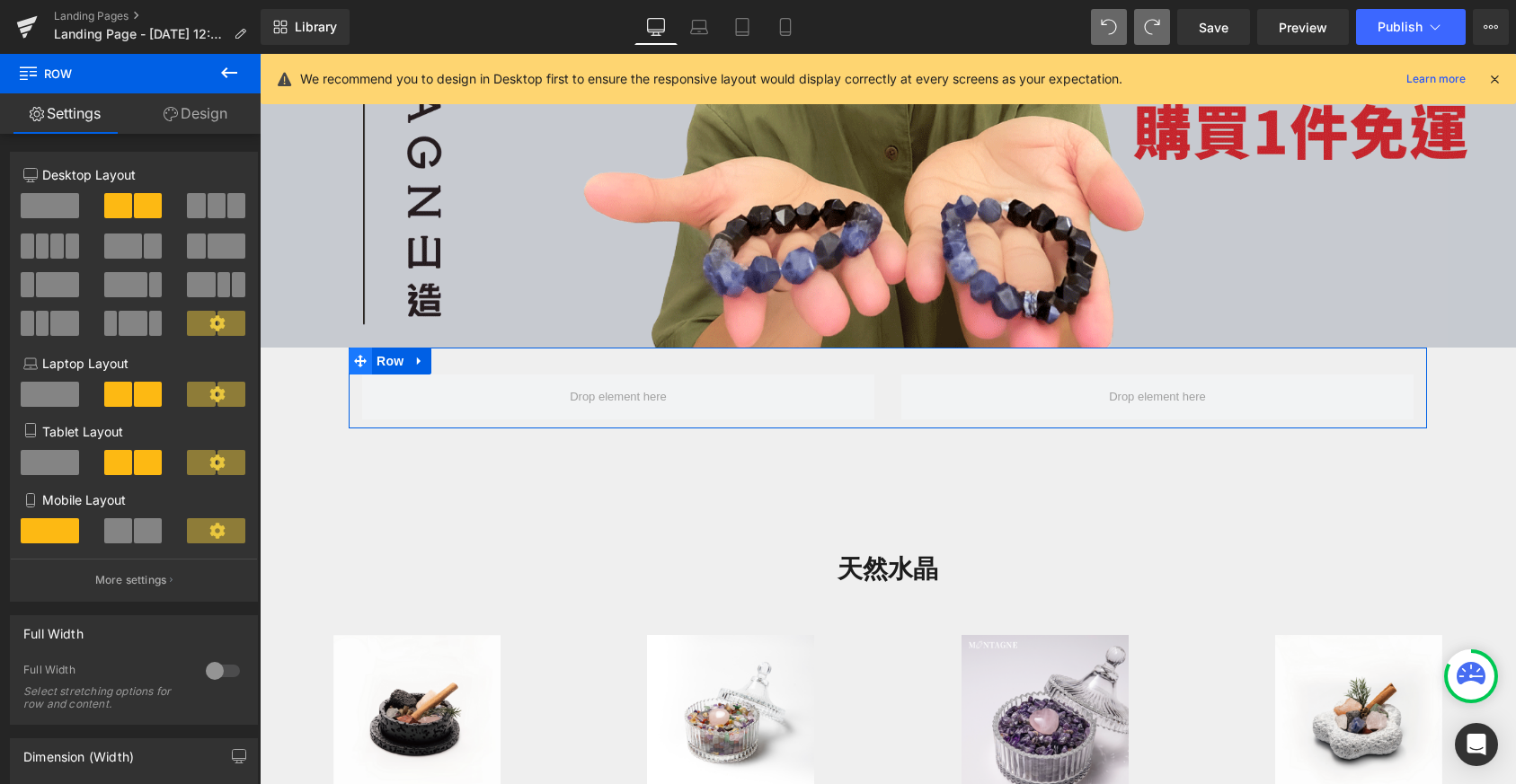
click at [357, 355] on icon at bounding box center [360, 361] width 12 height 12
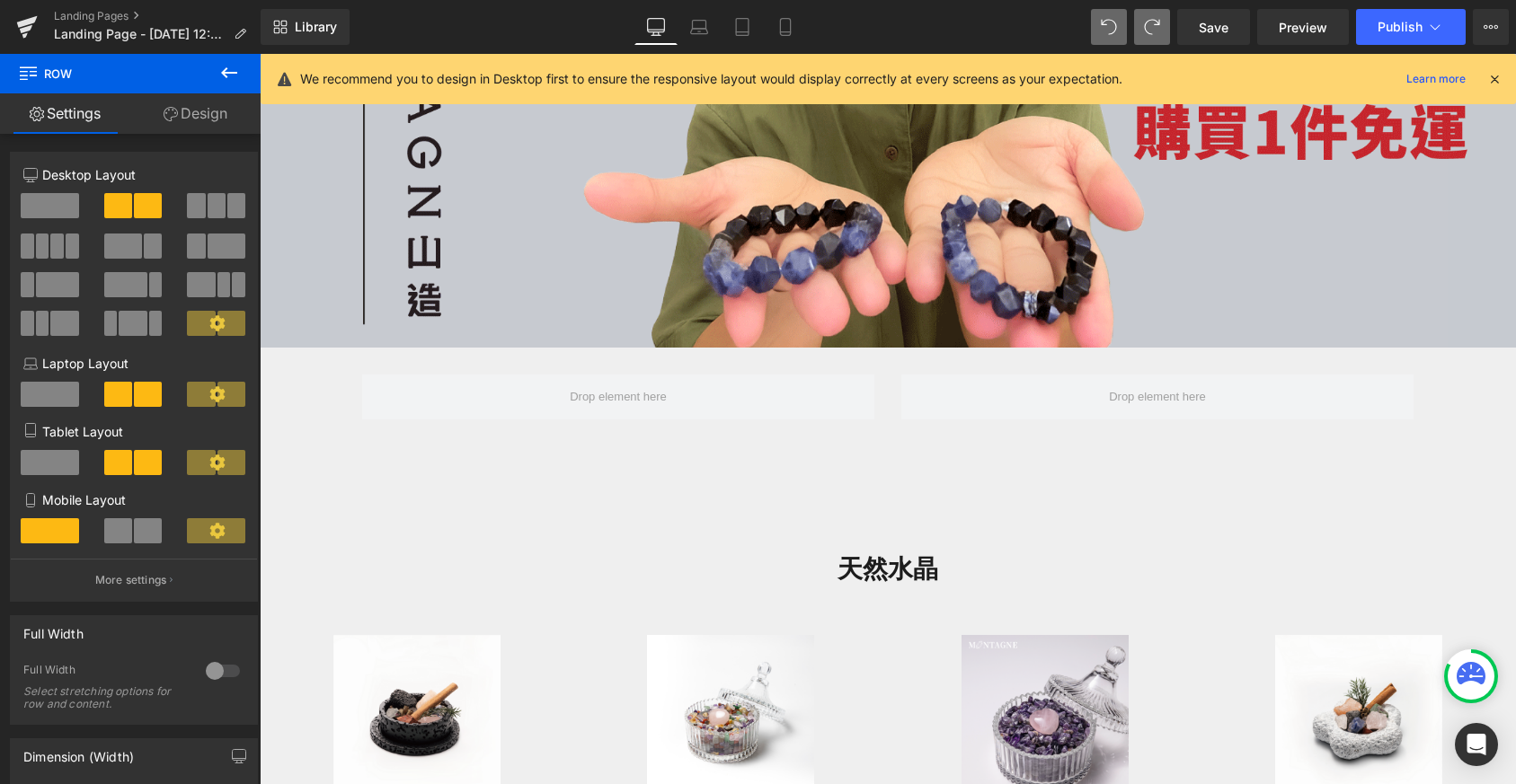
click at [229, 59] on button at bounding box center [229, 73] width 63 height 39
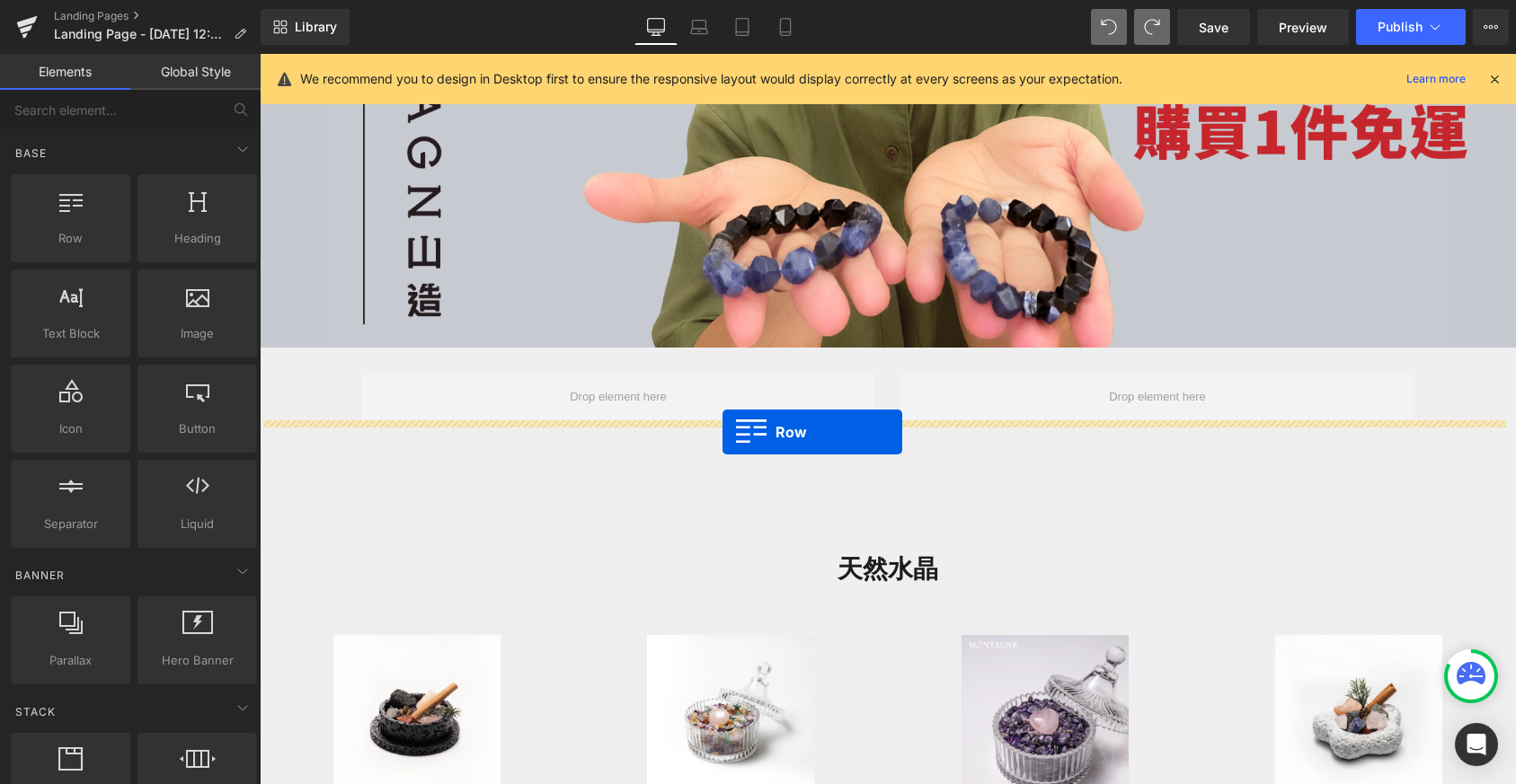
drag, startPoint x: 324, startPoint y: 263, endPoint x: 721, endPoint y: 435, distance: 432.7
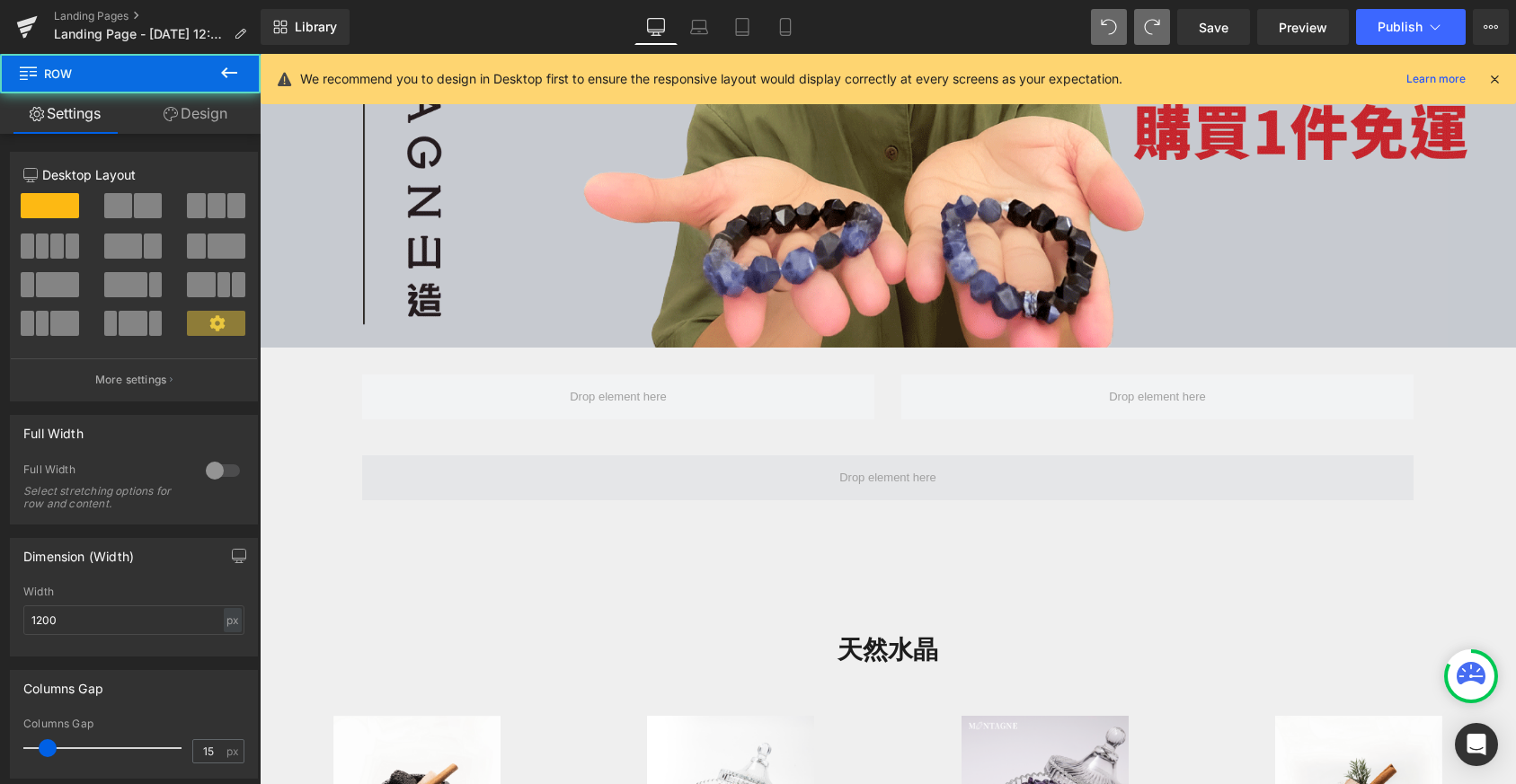
scroll to position [3192, 1242]
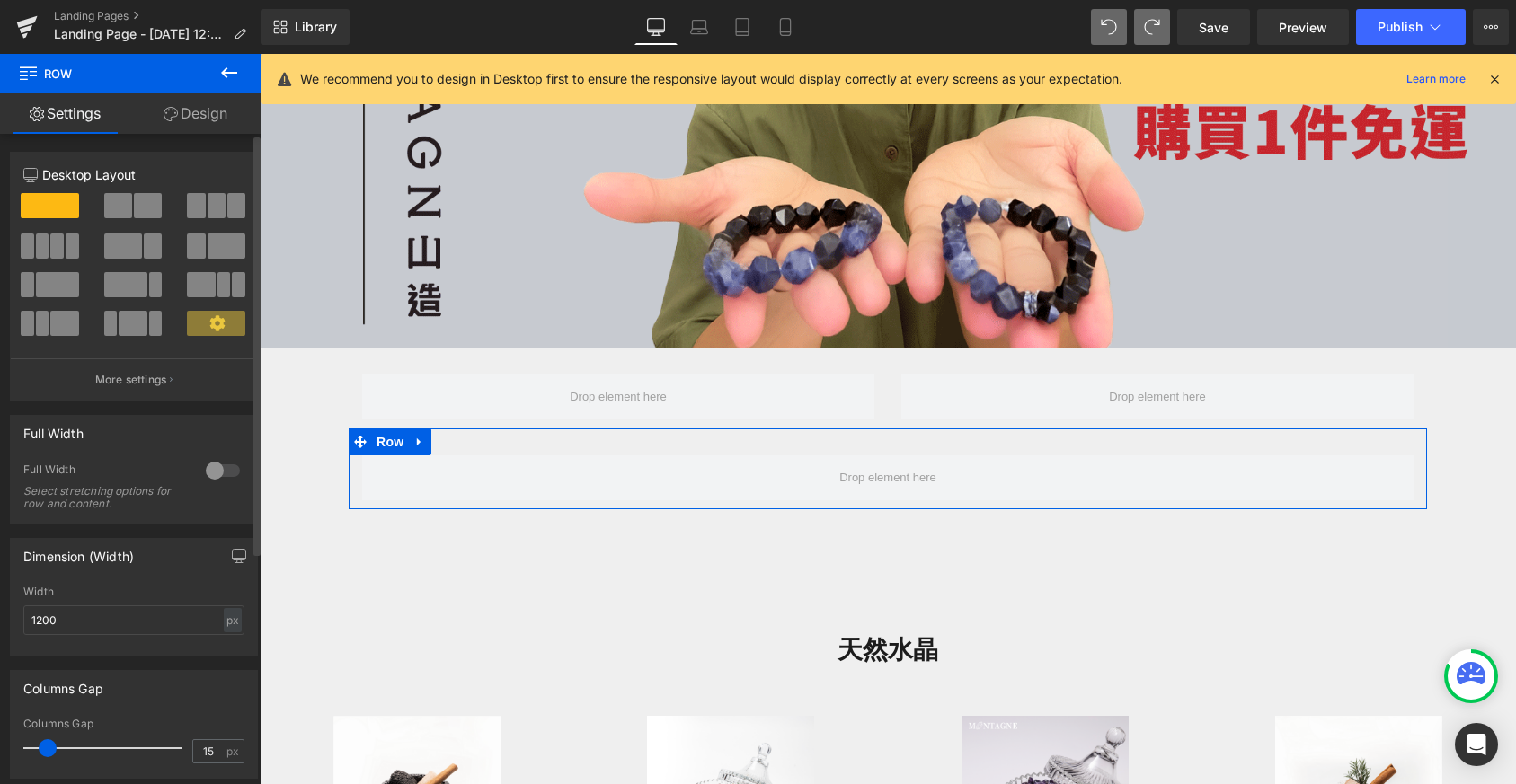
click at [207, 212] on span at bounding box center [216, 205] width 18 height 25
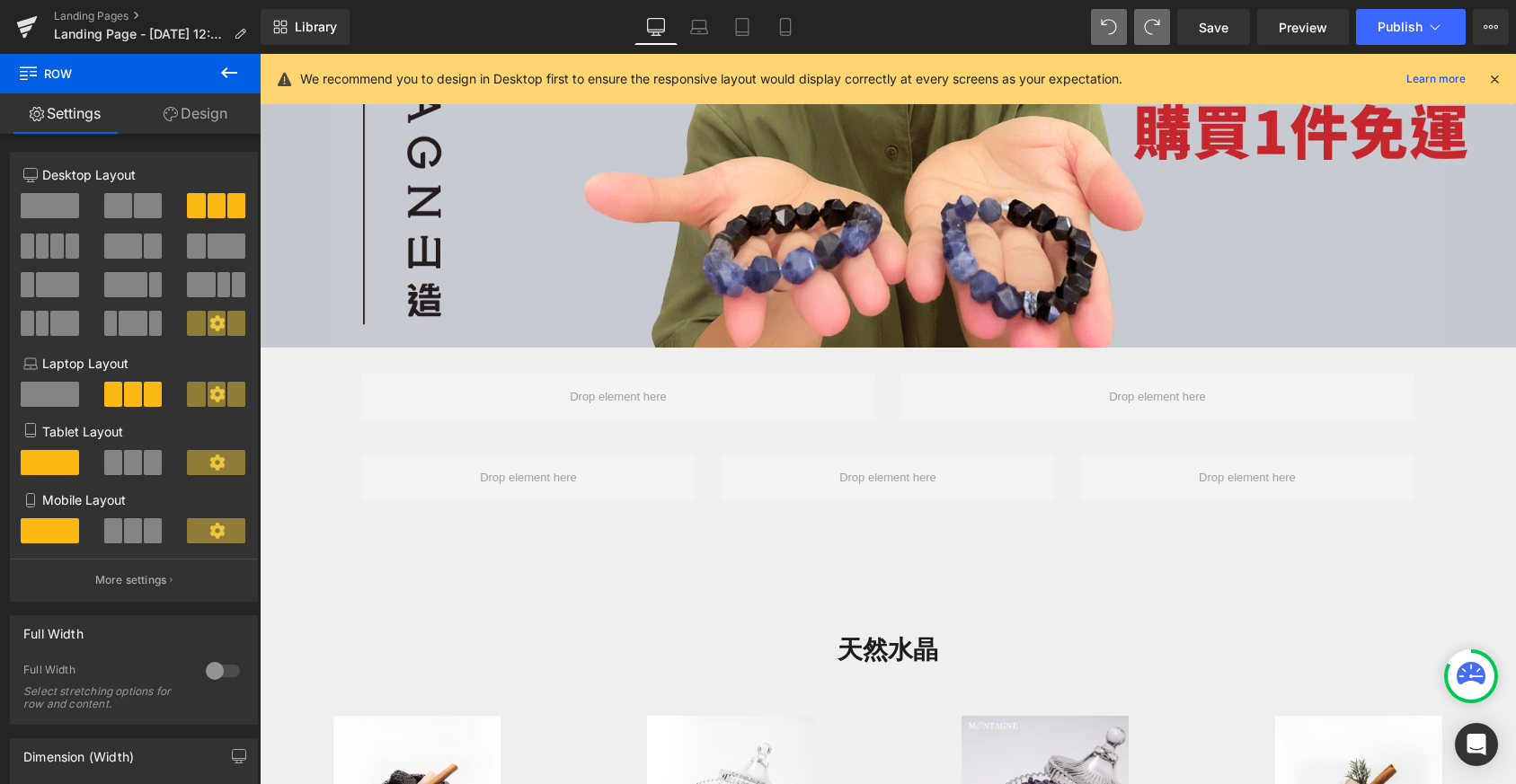
click at [230, 73] on icon at bounding box center [229, 72] width 16 height 11
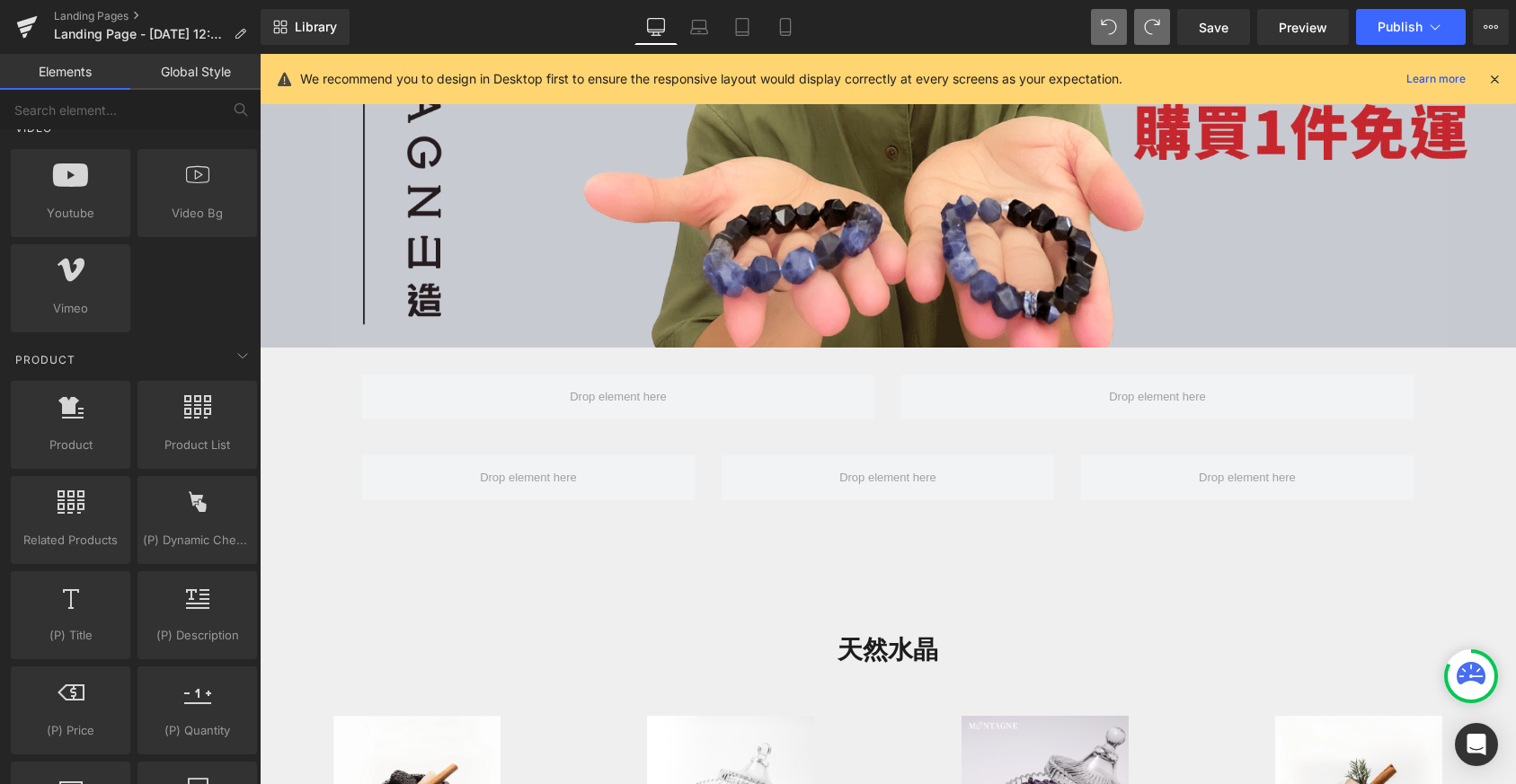
scroll to position [1405, 0]
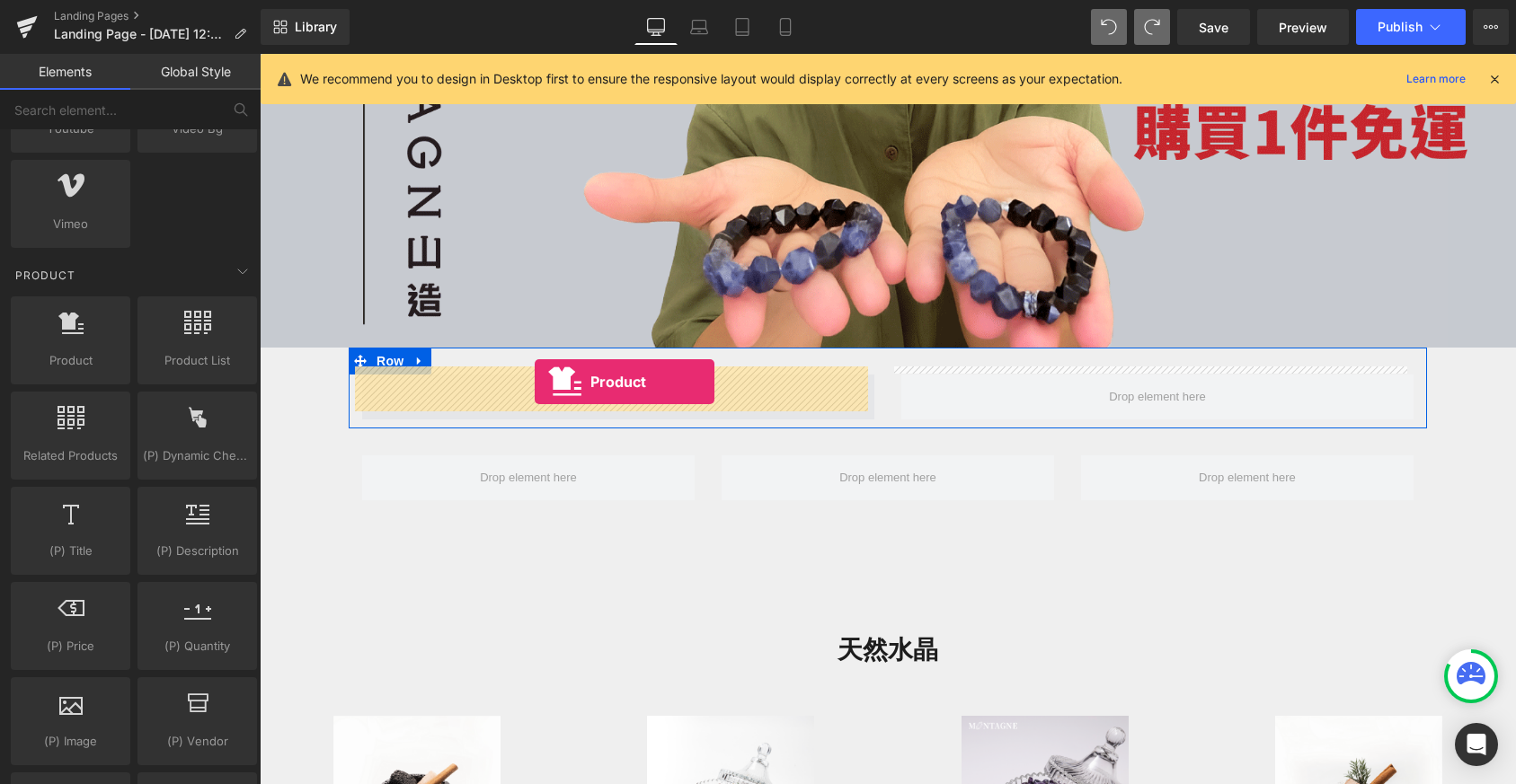
drag, startPoint x: 339, startPoint y: 392, endPoint x: 535, endPoint y: 382, distance: 196.3
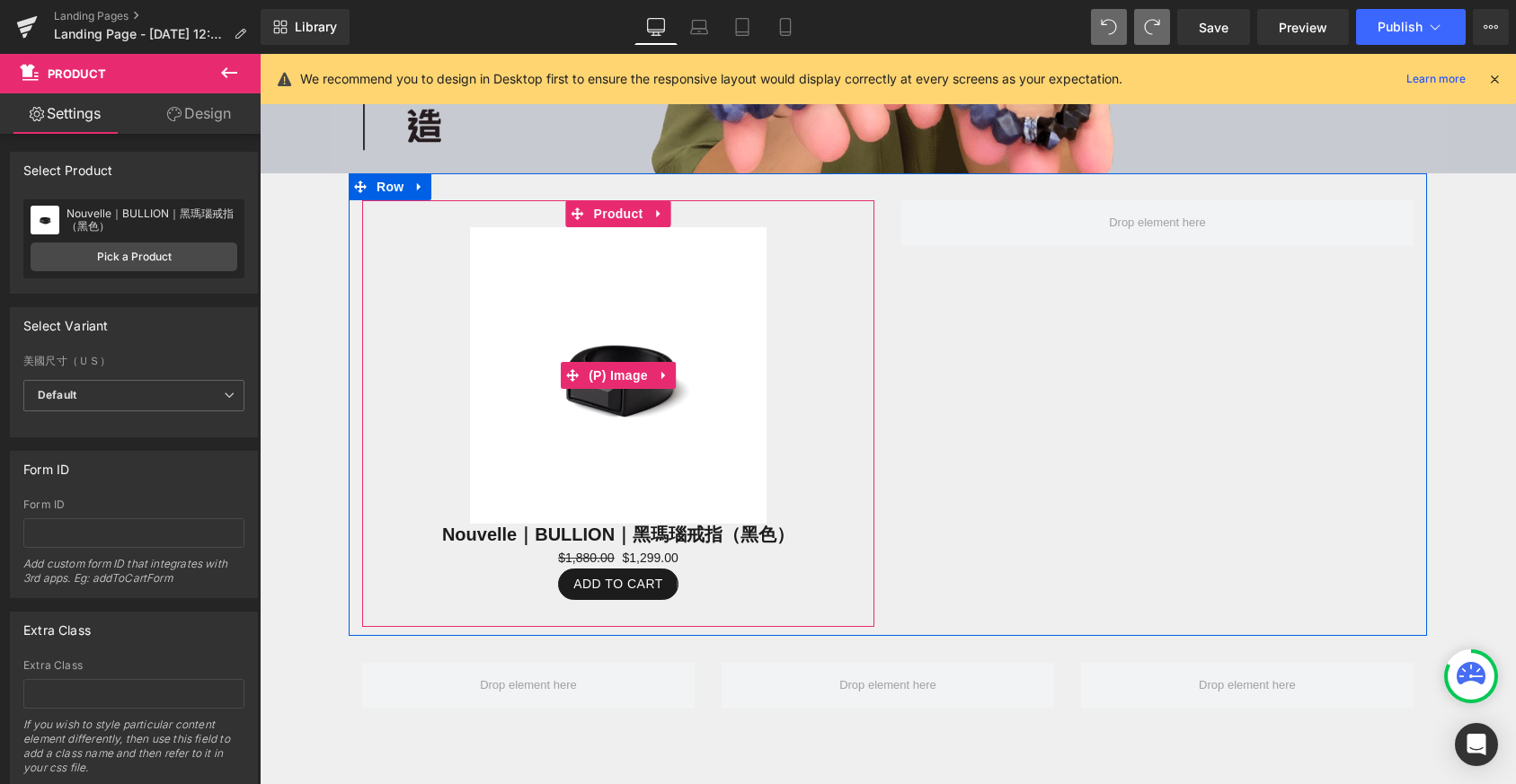
scroll to position [723, 0]
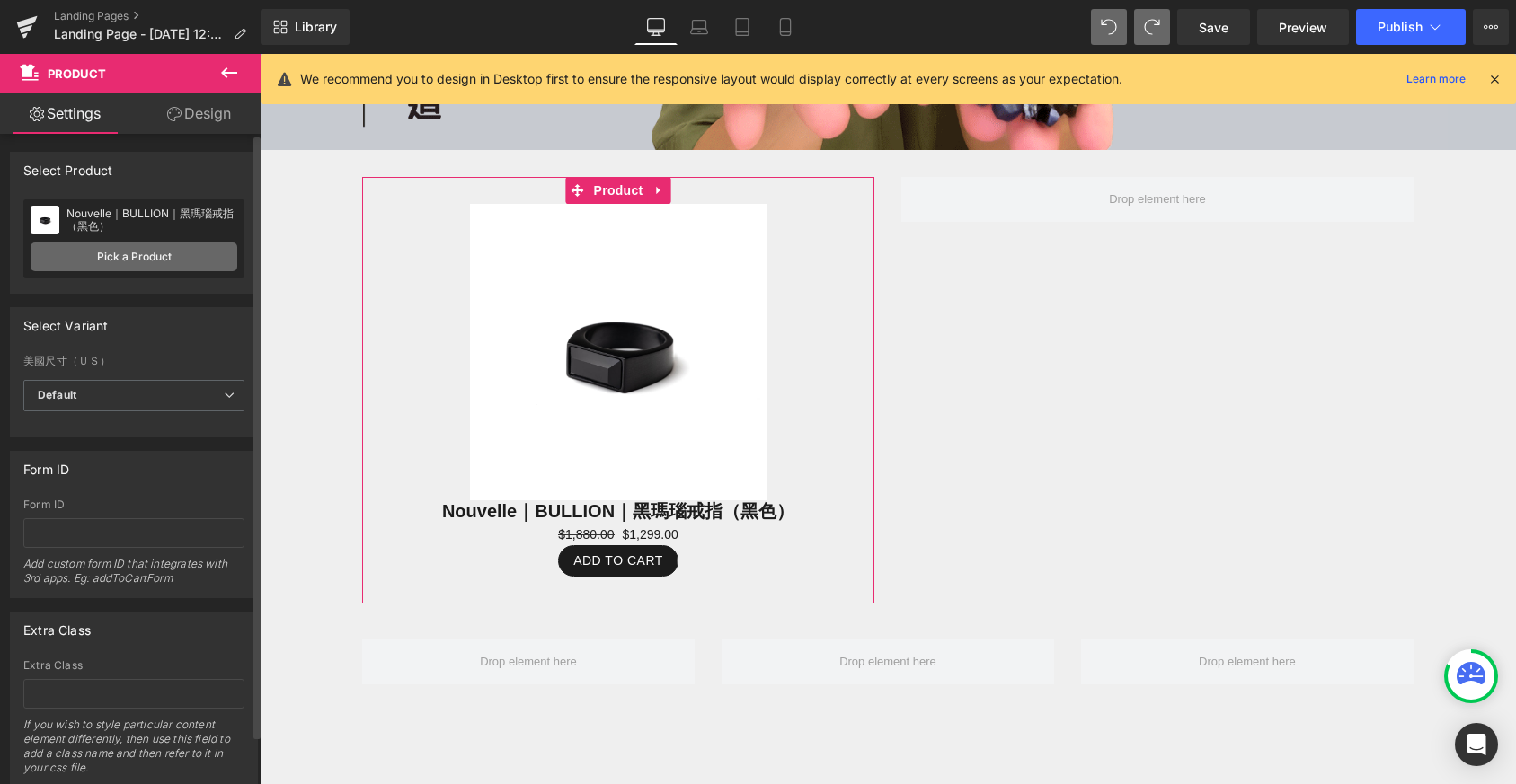
click at [168, 269] on link "Pick a Product" at bounding box center [133, 257] width 206 height 29
click at [176, 251] on link "Pick a Product" at bounding box center [133, 257] width 206 height 29
click at [172, 258] on link "Pick a Product" at bounding box center [133, 257] width 206 height 29
click at [156, 207] on div "Nouvelle｜BULLION｜黑瑪瑙戒指（黑色）" at bounding box center [152, 220] width 171 height 25
click at [135, 231] on div "Nouvelle｜BULLION｜黑瑪瑙戒指（黑色）" at bounding box center [152, 220] width 171 height 25
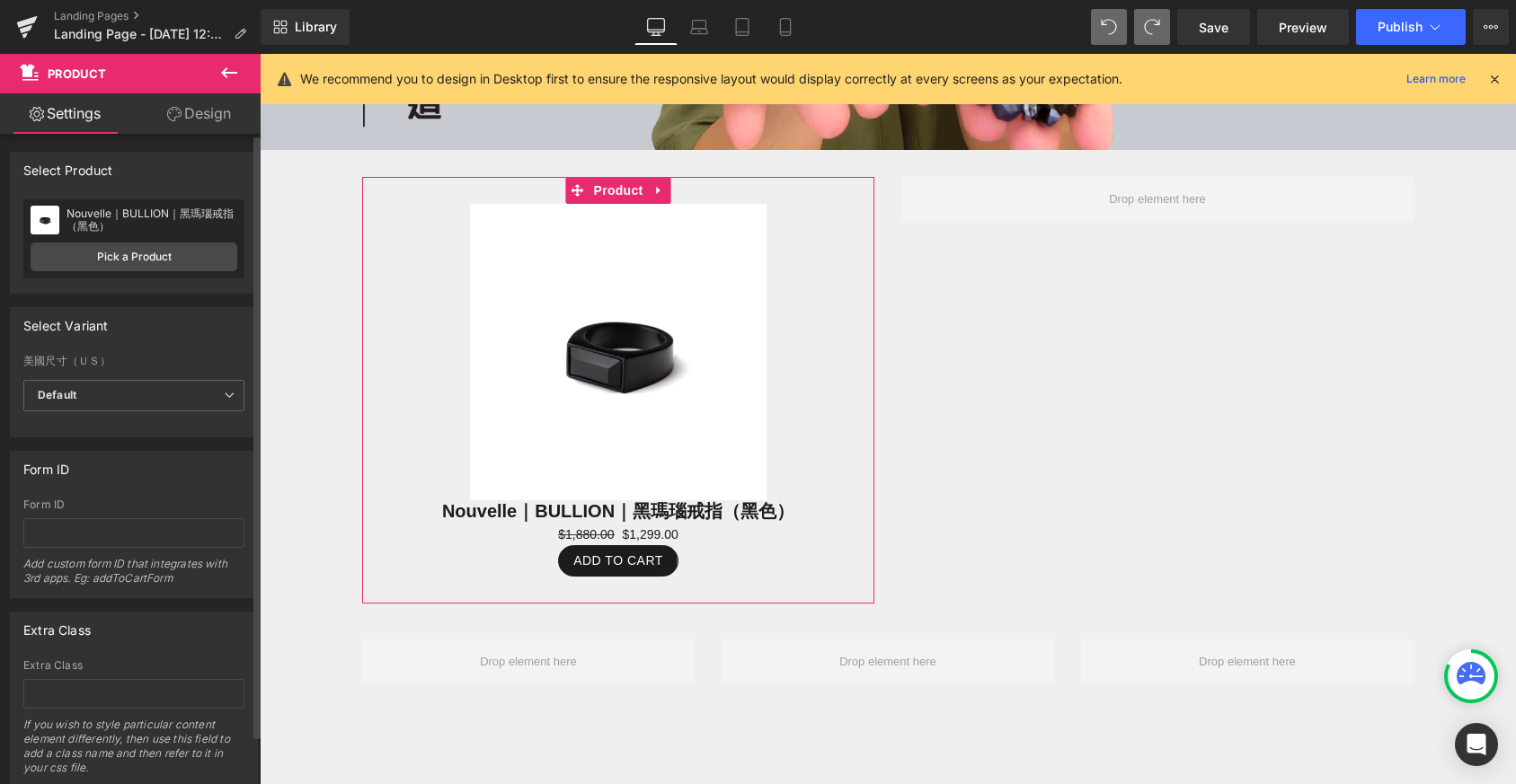
click at [122, 273] on div "Nouvelle｜BULLION｜黑瑪瑙戒指（黑色） Nouvelle｜BULLION｜黑瑪瑙戒指（黑色） Pick a Product" at bounding box center [133, 239] width 221 height 79
click at [124, 247] on link "Pick a Product" at bounding box center [133, 257] width 206 height 29
click at [177, 255] on link "Pick a Product" at bounding box center [133, 257] width 206 height 29
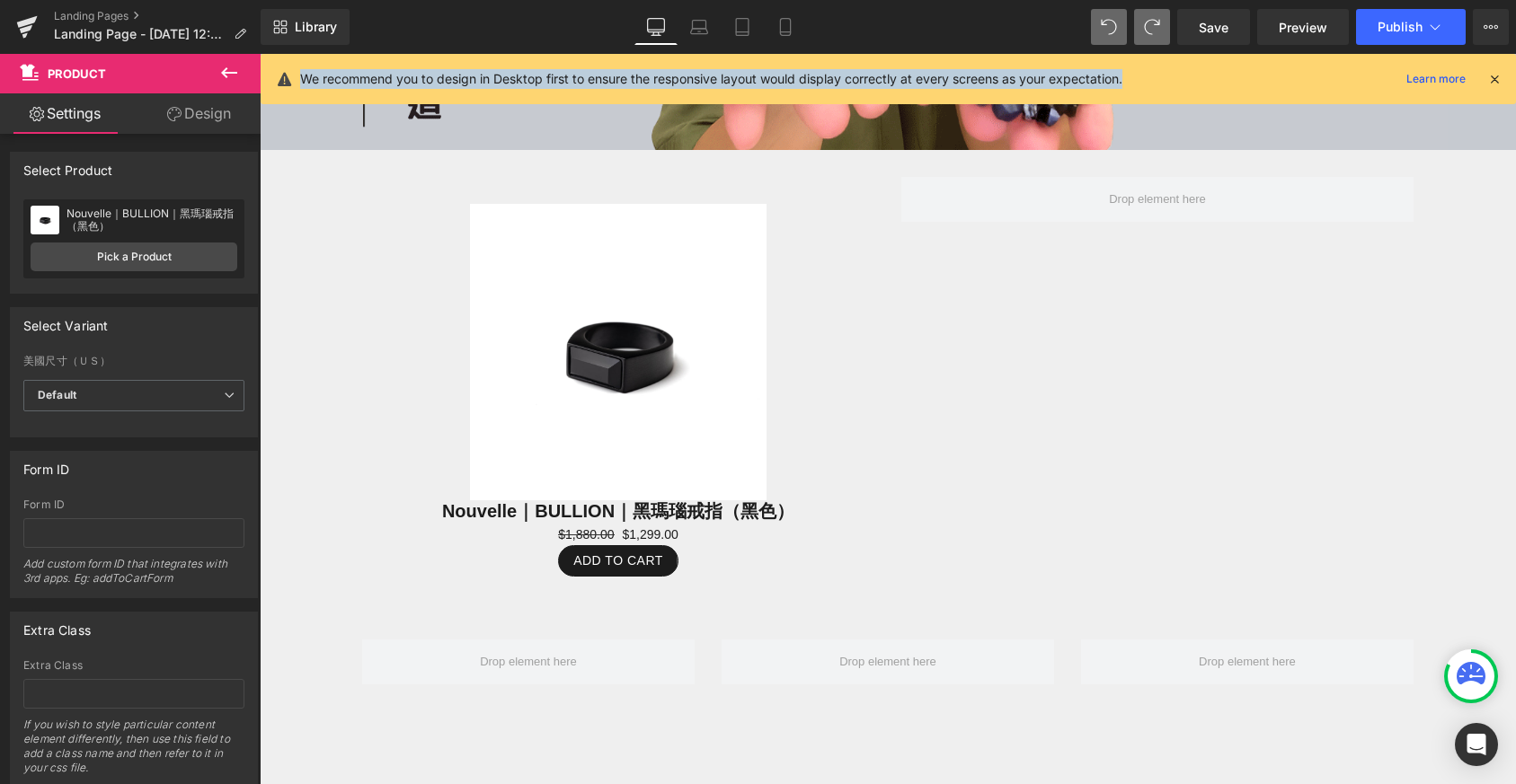
drag, startPoint x: 298, startPoint y: 77, endPoint x: 1173, endPoint y: 96, distance: 875.2
click at [1173, 96] on div "We recommend you to design in Desktop first to ensure the responsive layout wou…" at bounding box center [888, 79] width 1256 height 50
copy p "We recommend you to design in Desktop first to ensure the responsive layout wou…"
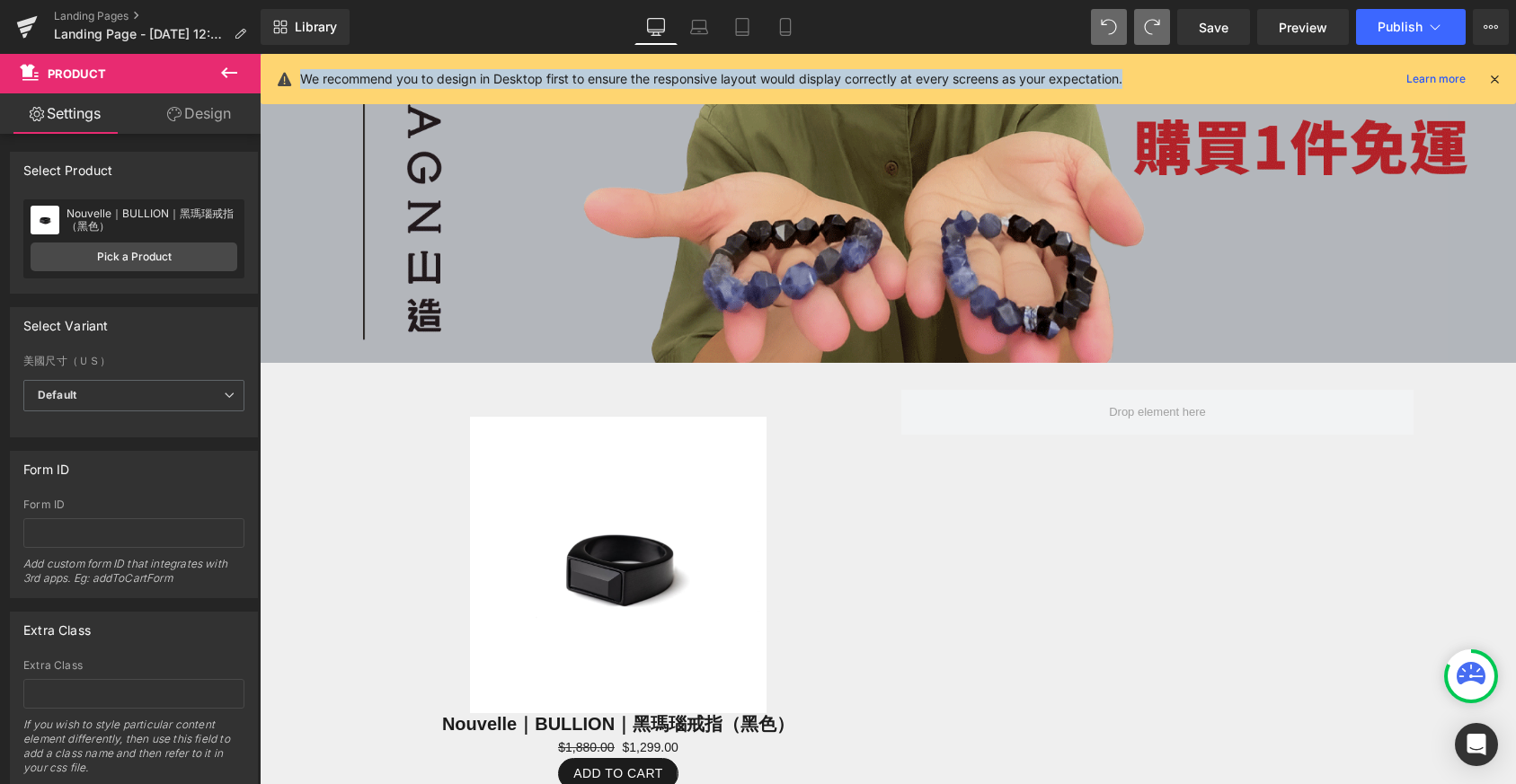
scroll to position [426, 0]
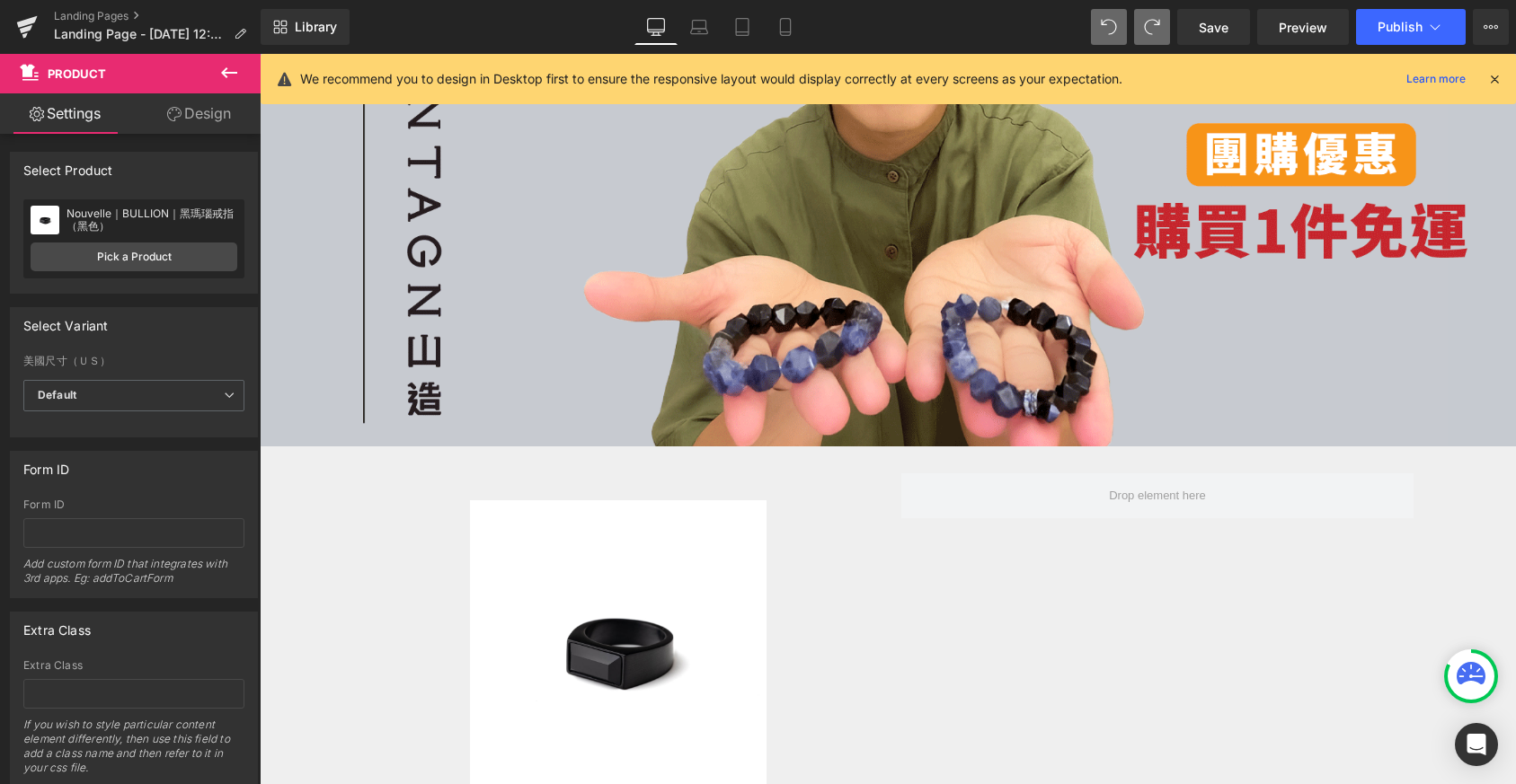
click at [662, 20] on icon at bounding box center [656, 27] width 18 height 18
click at [710, 20] on link "Laptop" at bounding box center [699, 26] width 43 height 36
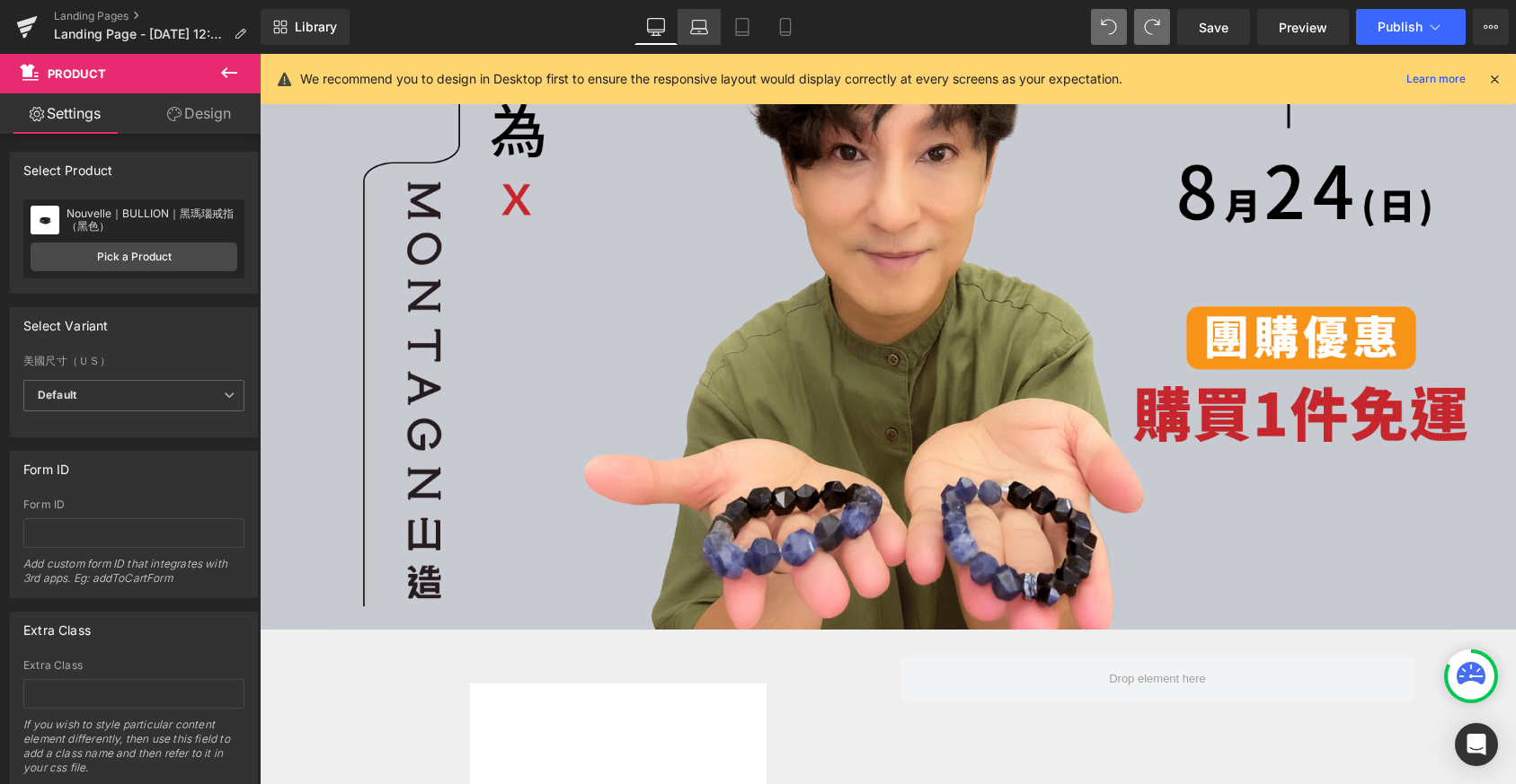
scroll to position [8, 9]
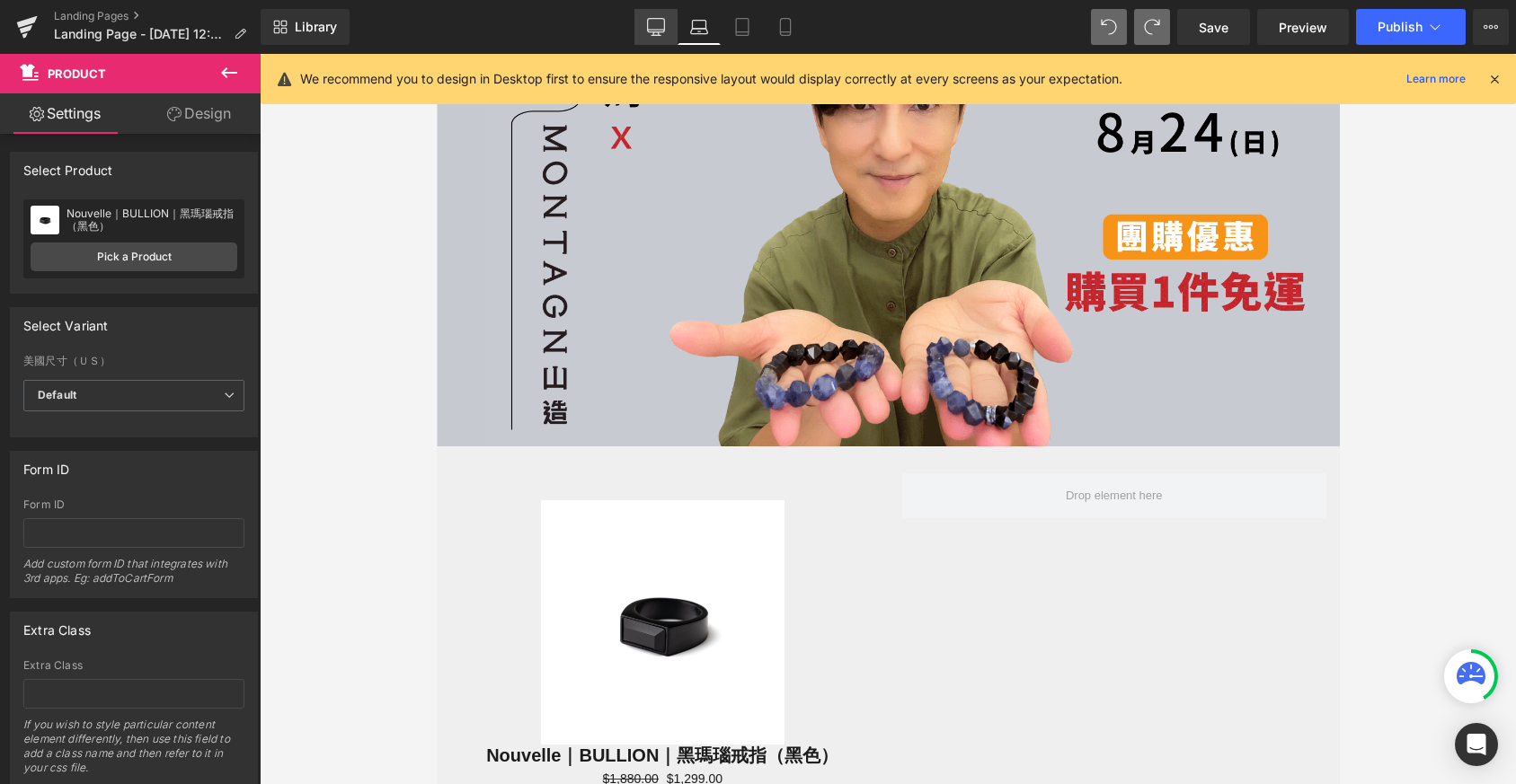
click at [642, 31] on link "Desktop" at bounding box center [656, 26] width 43 height 36
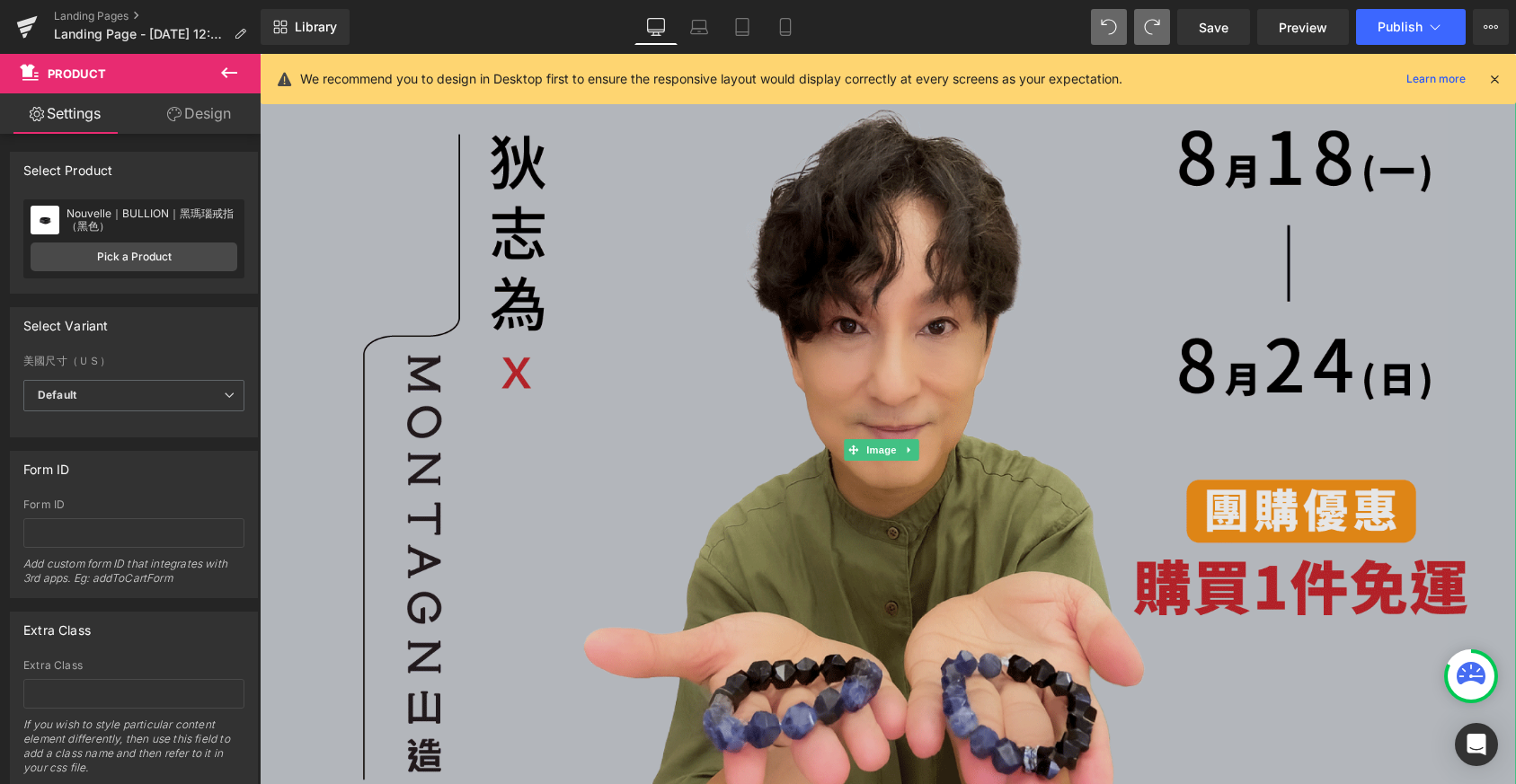
scroll to position [0, 0]
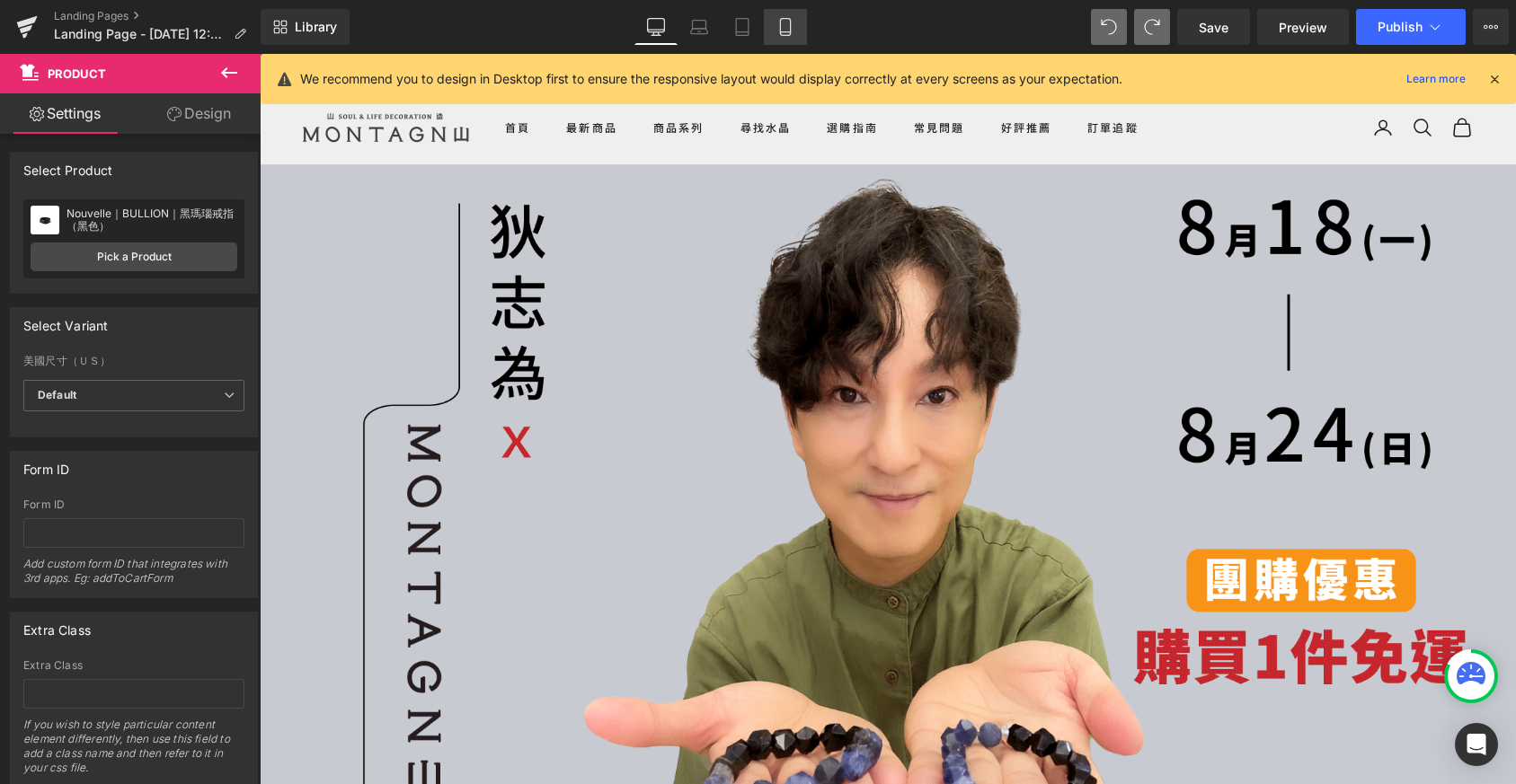
click at [793, 26] on icon at bounding box center [785, 27] width 18 height 18
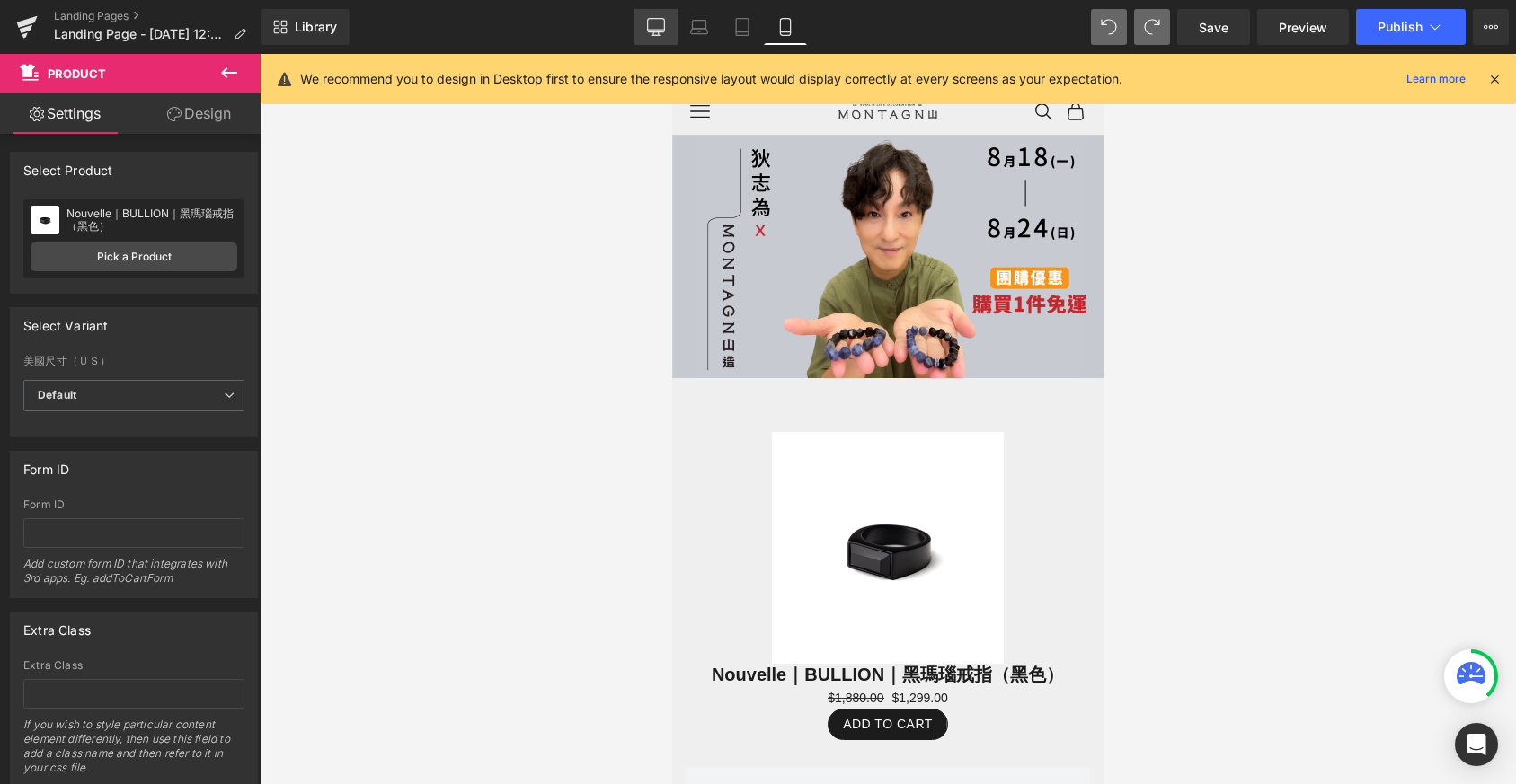
click at [655, 23] on icon at bounding box center [656, 27] width 18 height 18
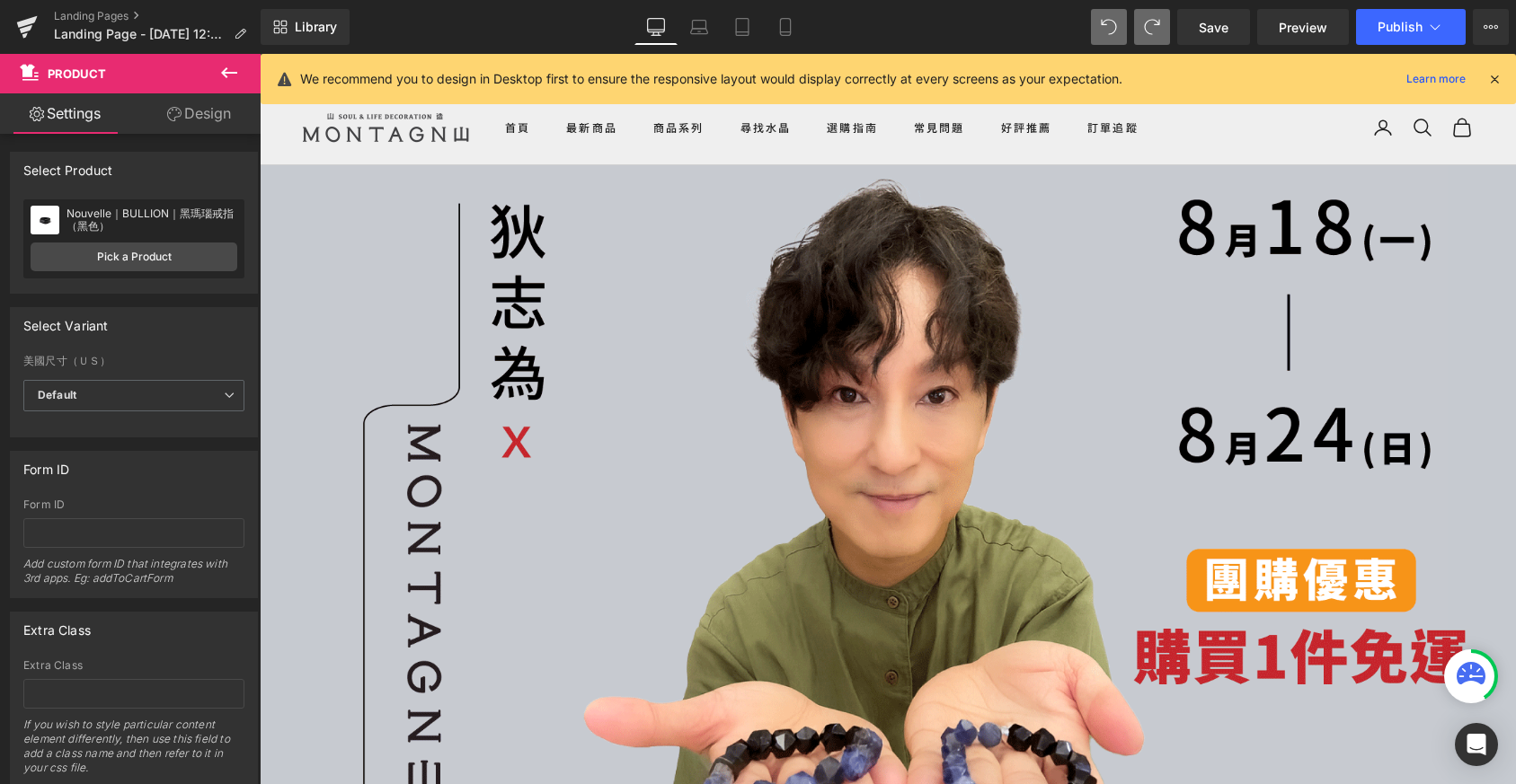
scroll to position [9, 9]
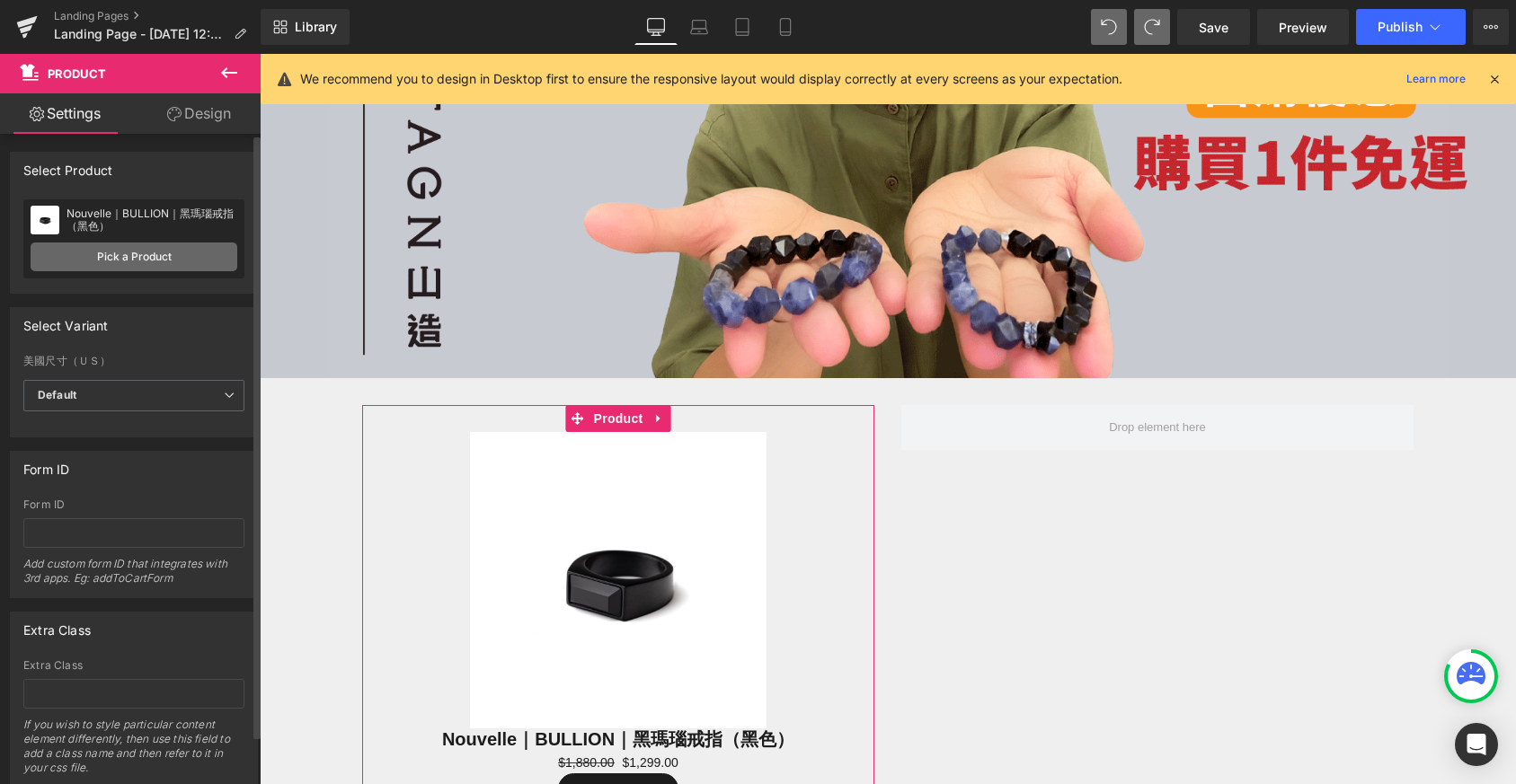
click at [160, 258] on link "Pick a Product" at bounding box center [133, 257] width 206 height 29
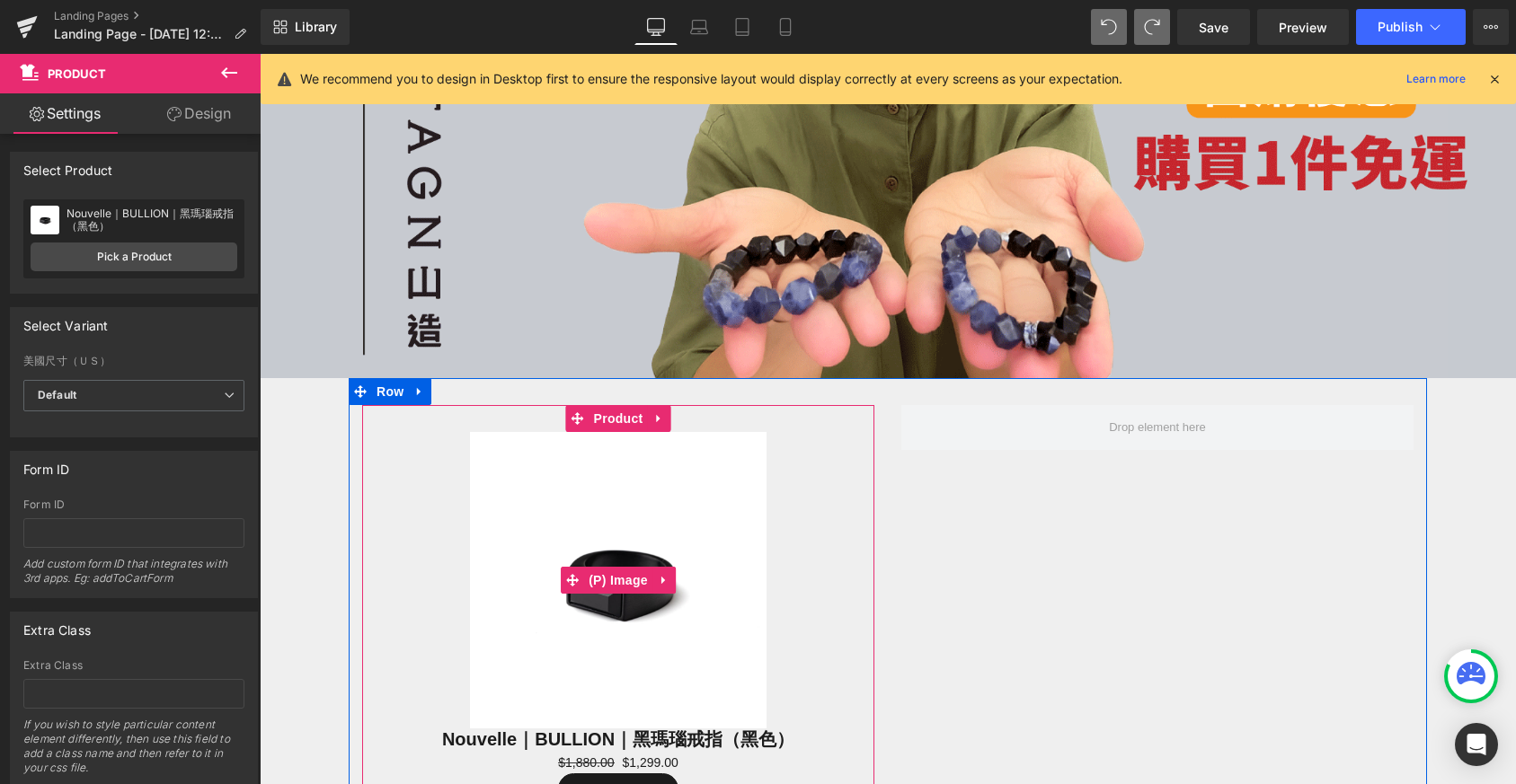
click at [711, 555] on img at bounding box center [618, 580] width 297 height 297
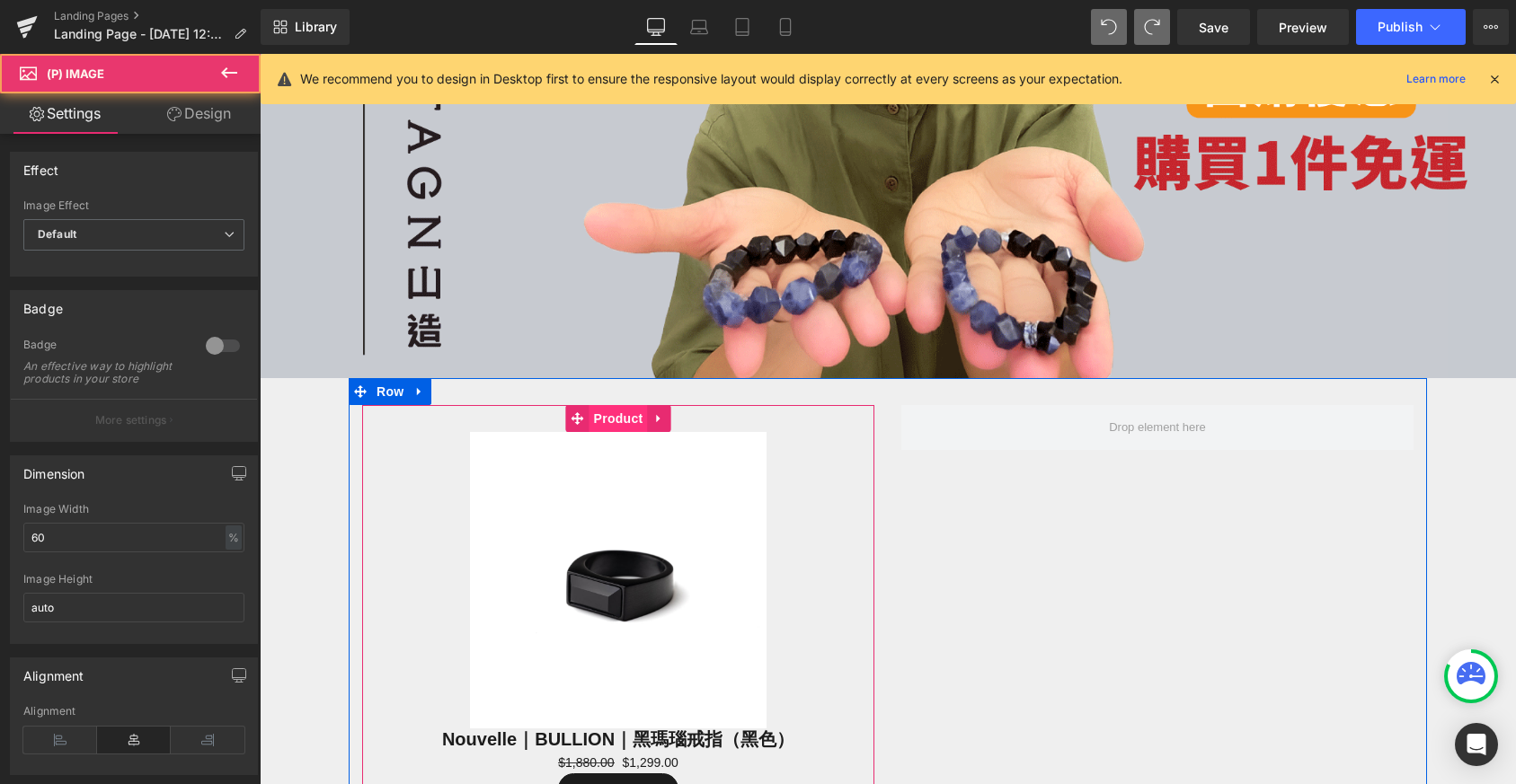
click at [625, 414] on span "Product" at bounding box center [618, 418] width 59 height 27
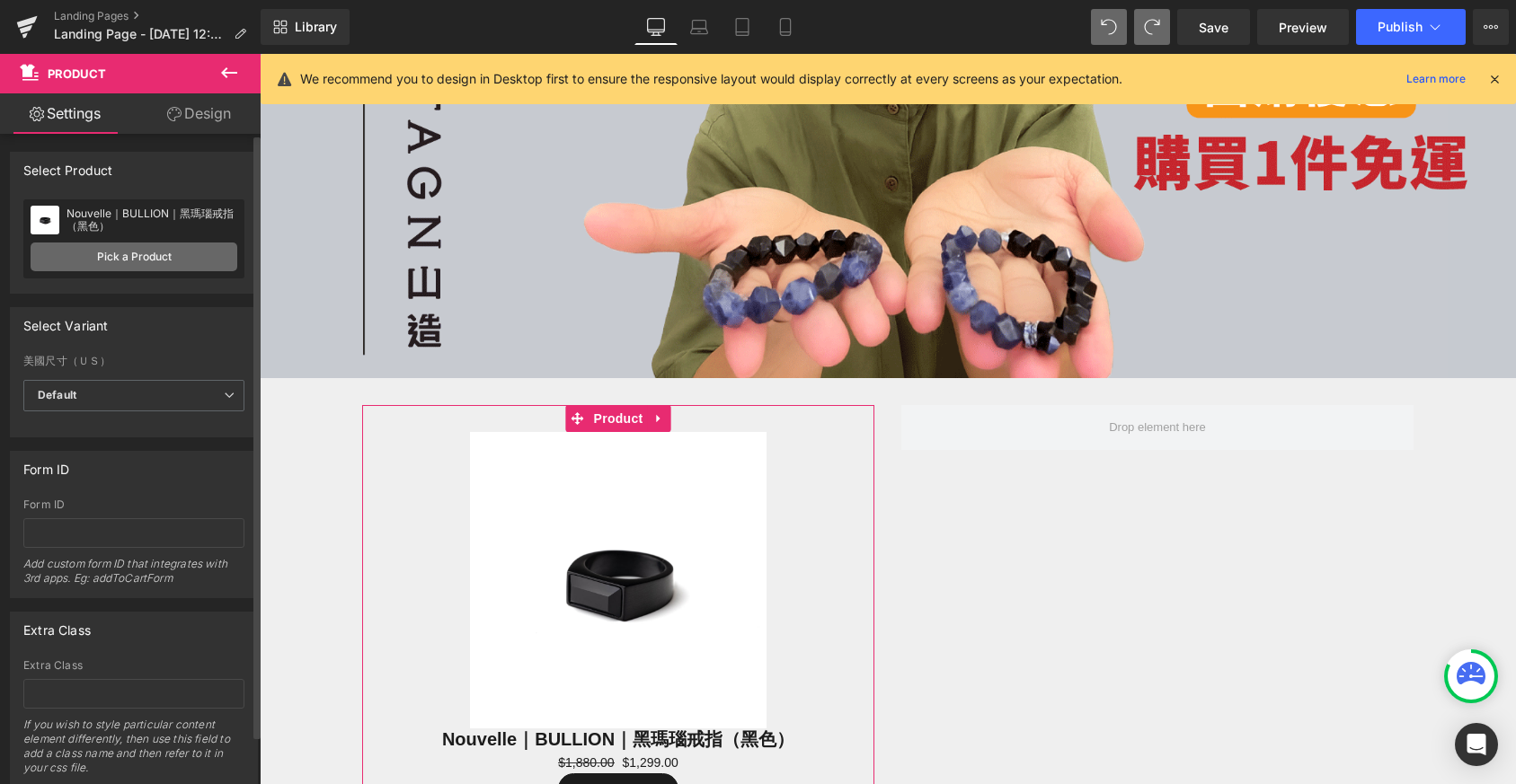
click at [126, 258] on link "Pick a Product" at bounding box center [133, 257] width 206 height 29
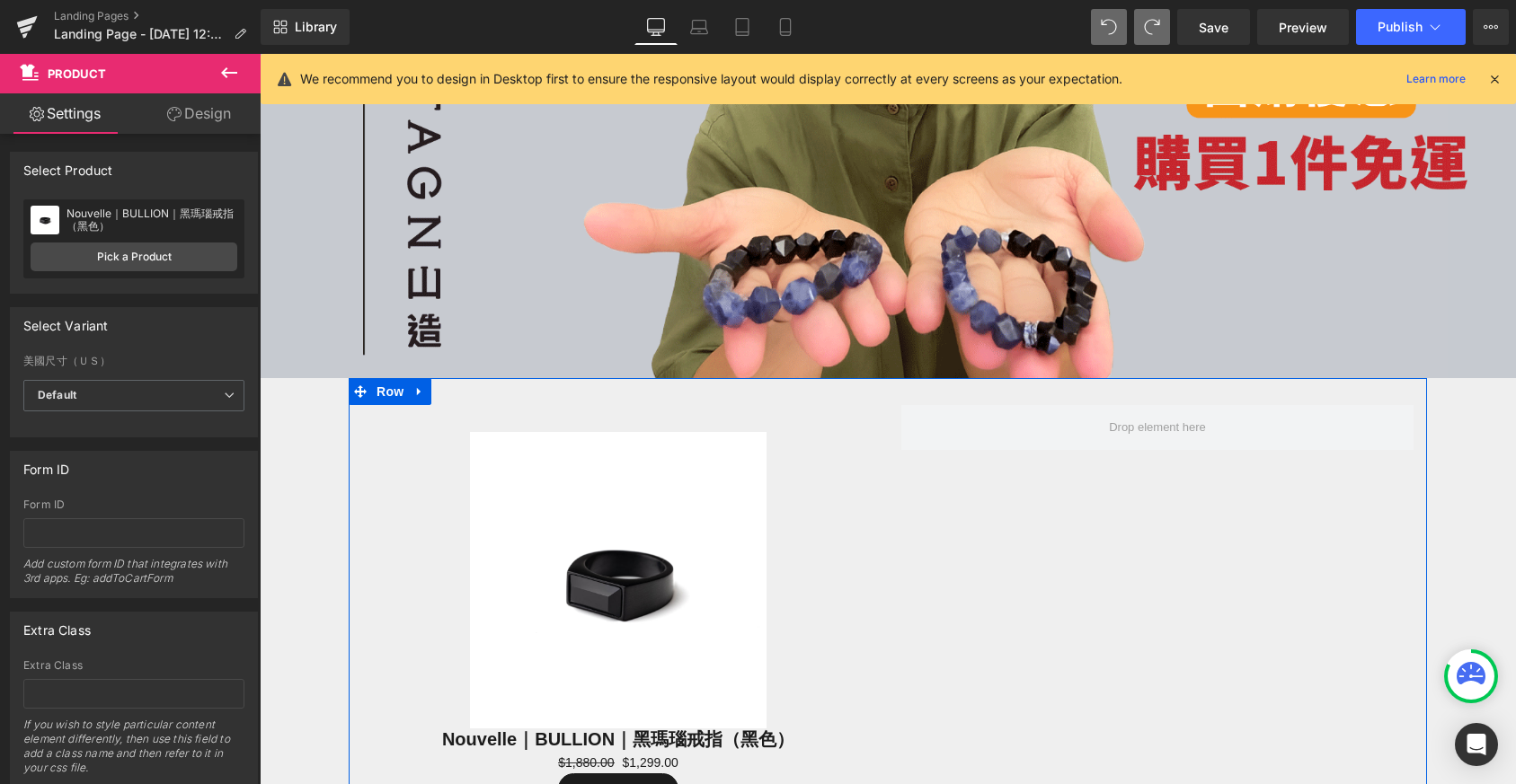
scroll to position [540, 0]
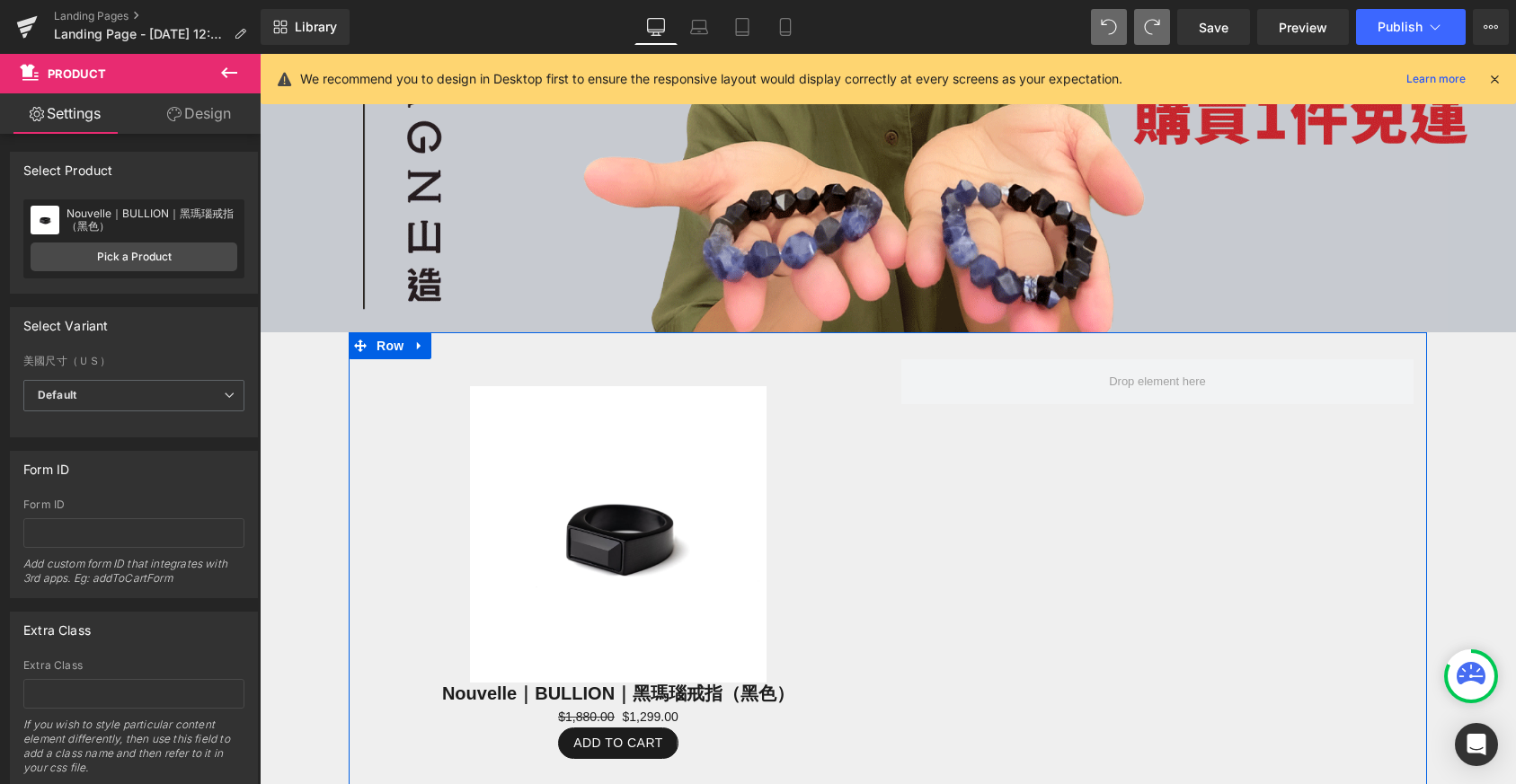
click at [542, 495] on img at bounding box center [618, 534] width 297 height 297
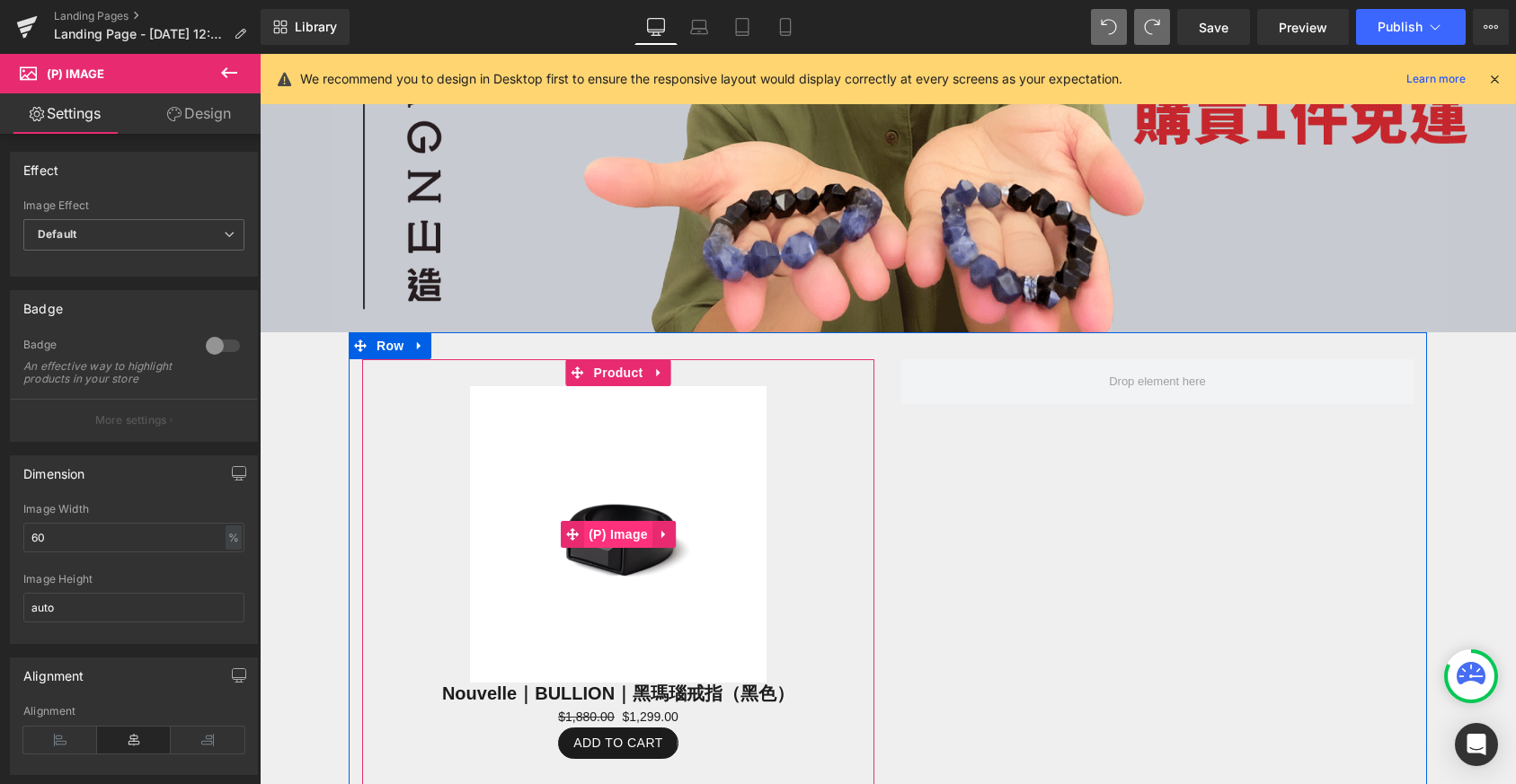
click at [628, 535] on span "(P) Image" at bounding box center [617, 535] width 68 height 27
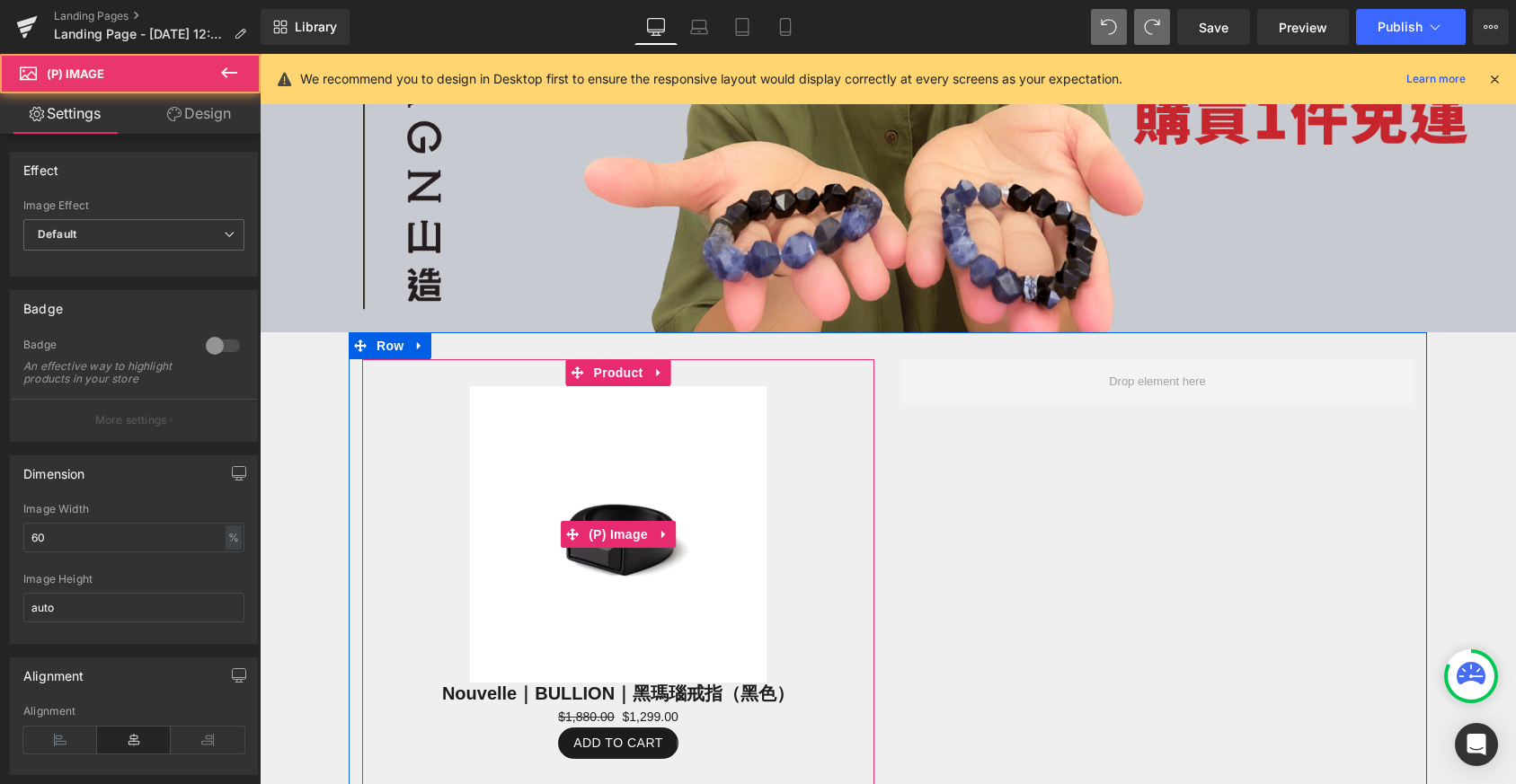
click at [754, 386] on img at bounding box center [618, 534] width 297 height 297
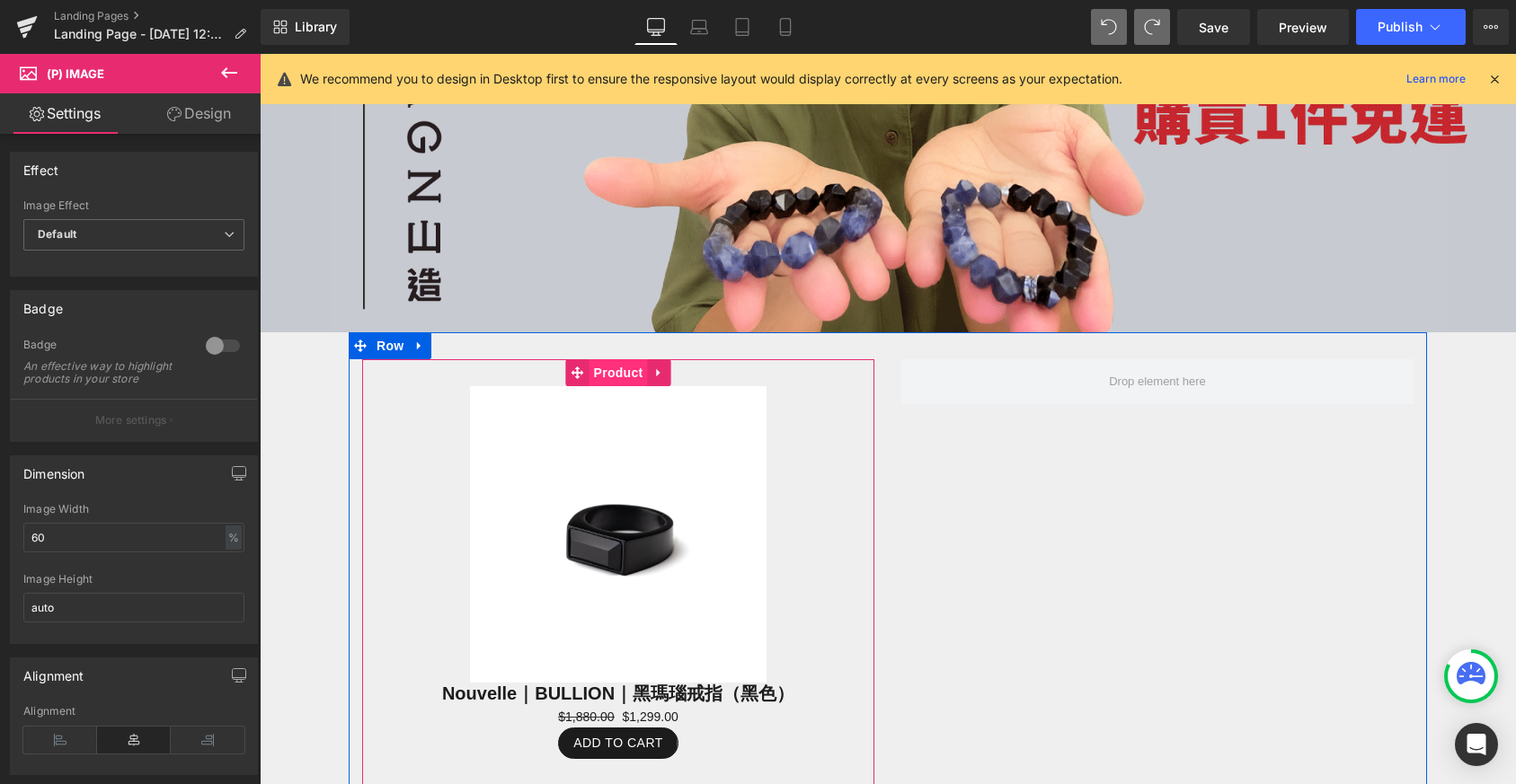
click at [617, 363] on span "Product" at bounding box center [618, 372] width 59 height 27
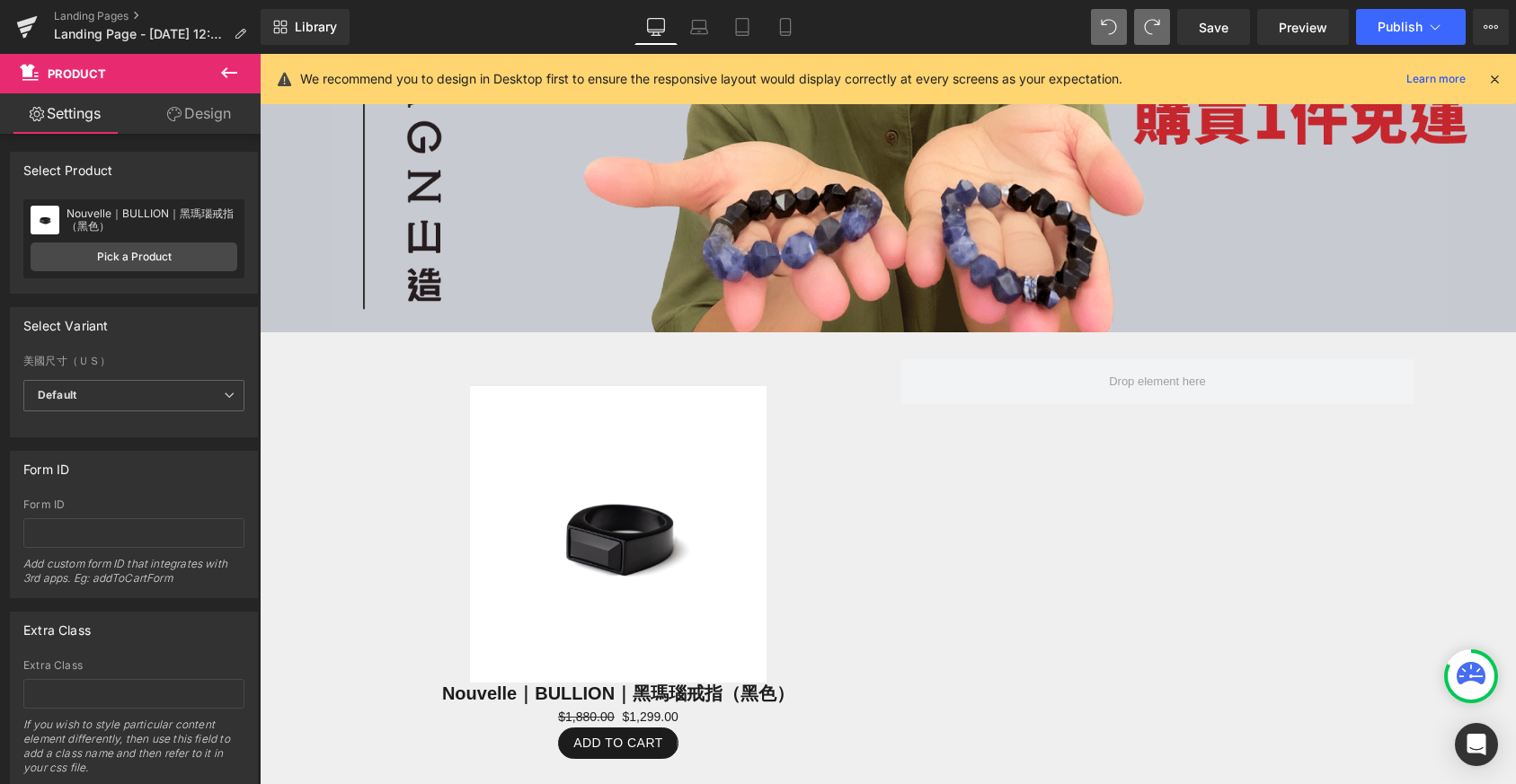
click at [1464, 81] on icon at bounding box center [1494, 79] width 16 height 16
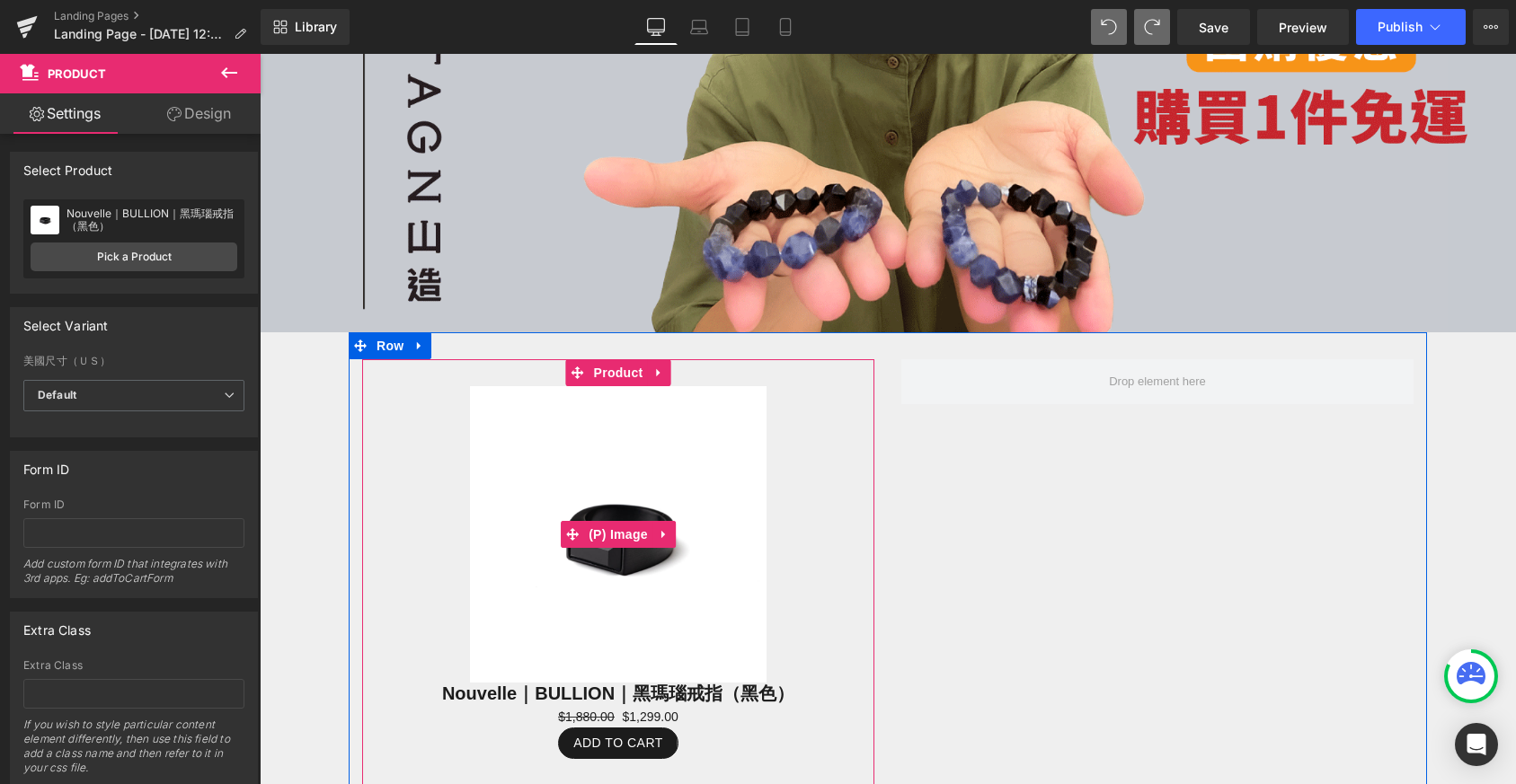
click at [593, 420] on img at bounding box center [618, 534] width 297 height 297
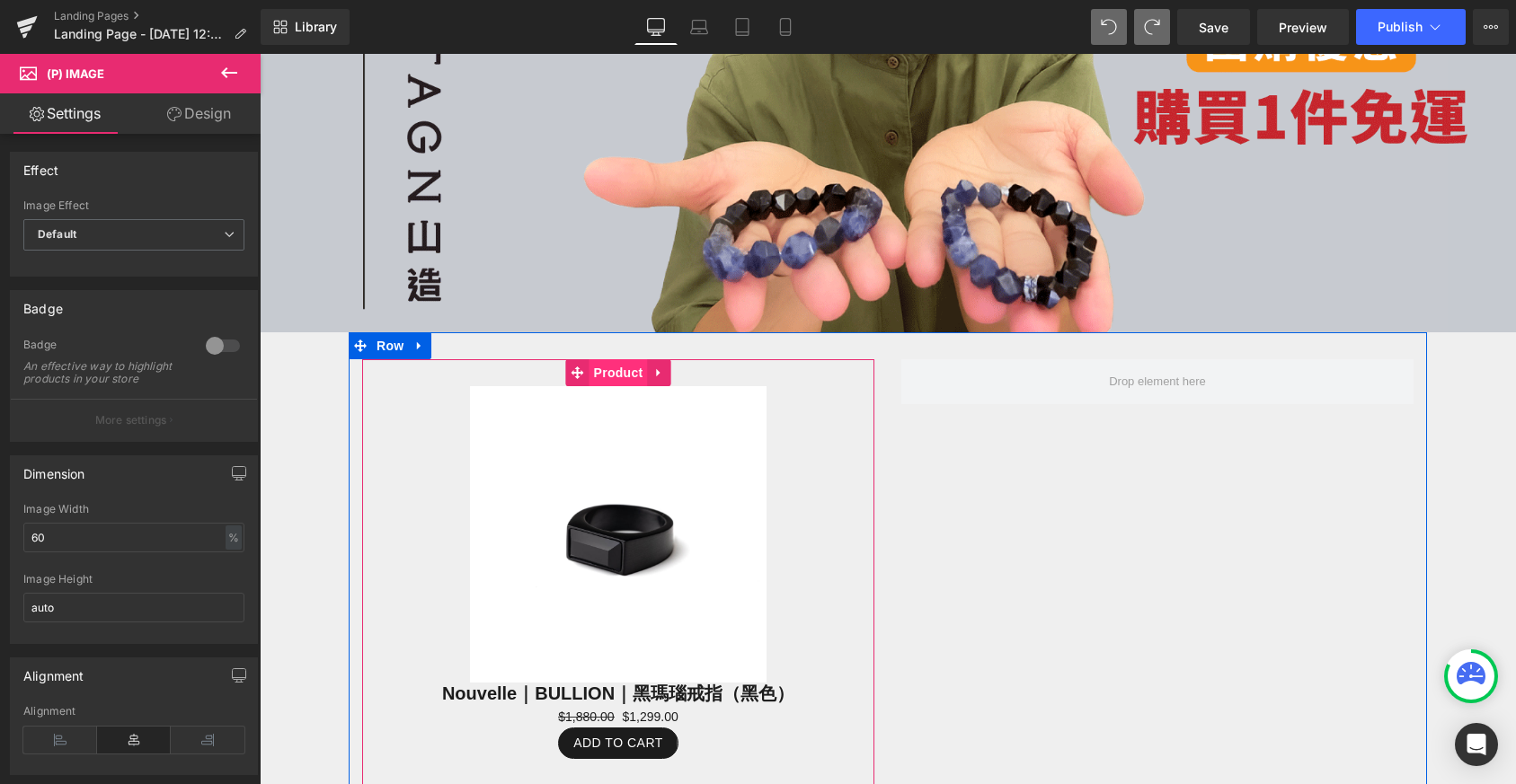
click at [595, 365] on span "Product" at bounding box center [618, 372] width 59 height 27
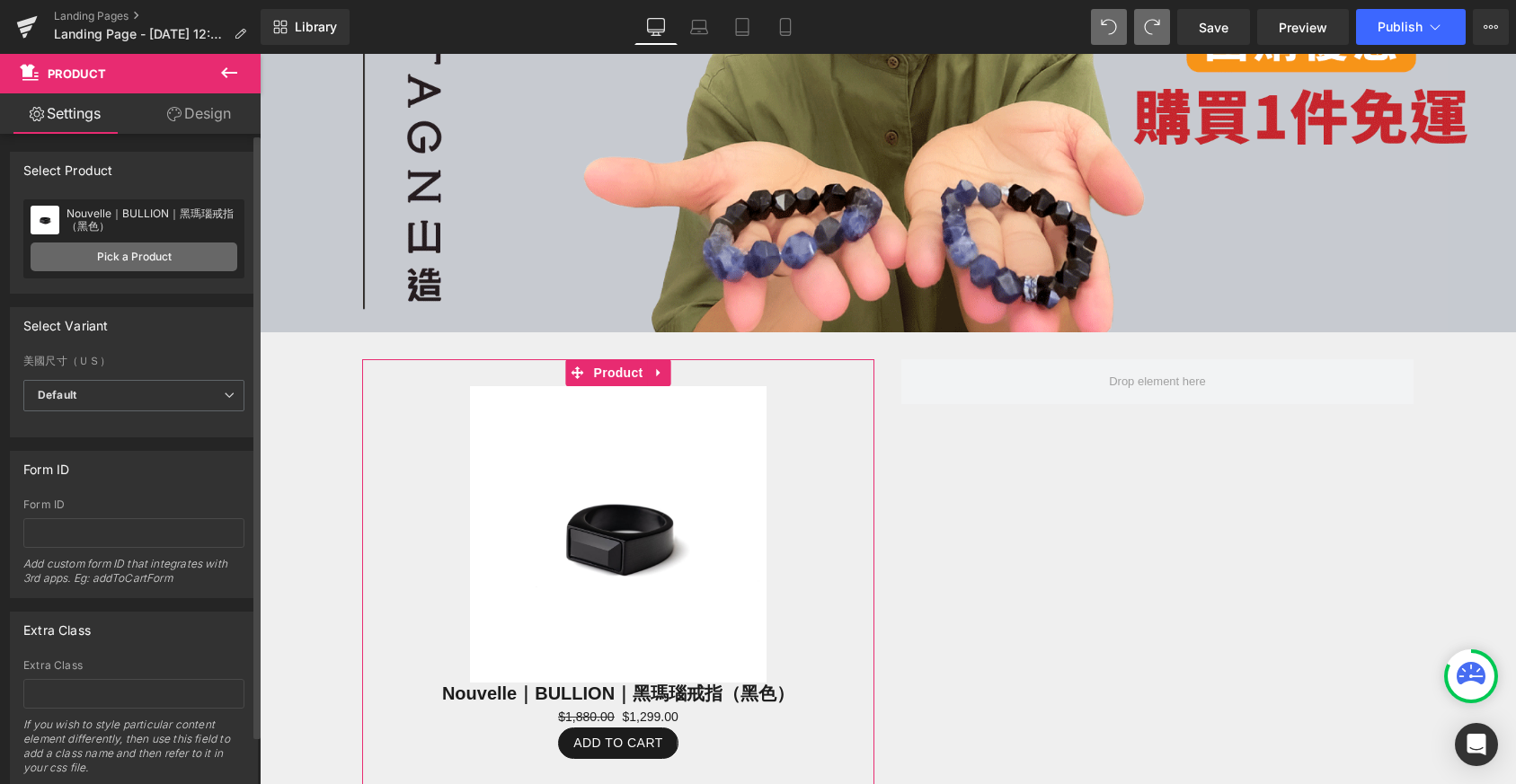
click at [96, 250] on link "Pick a Product" at bounding box center [133, 257] width 206 height 29
click at [167, 255] on link "Pick a Product" at bounding box center [133, 257] width 206 height 29
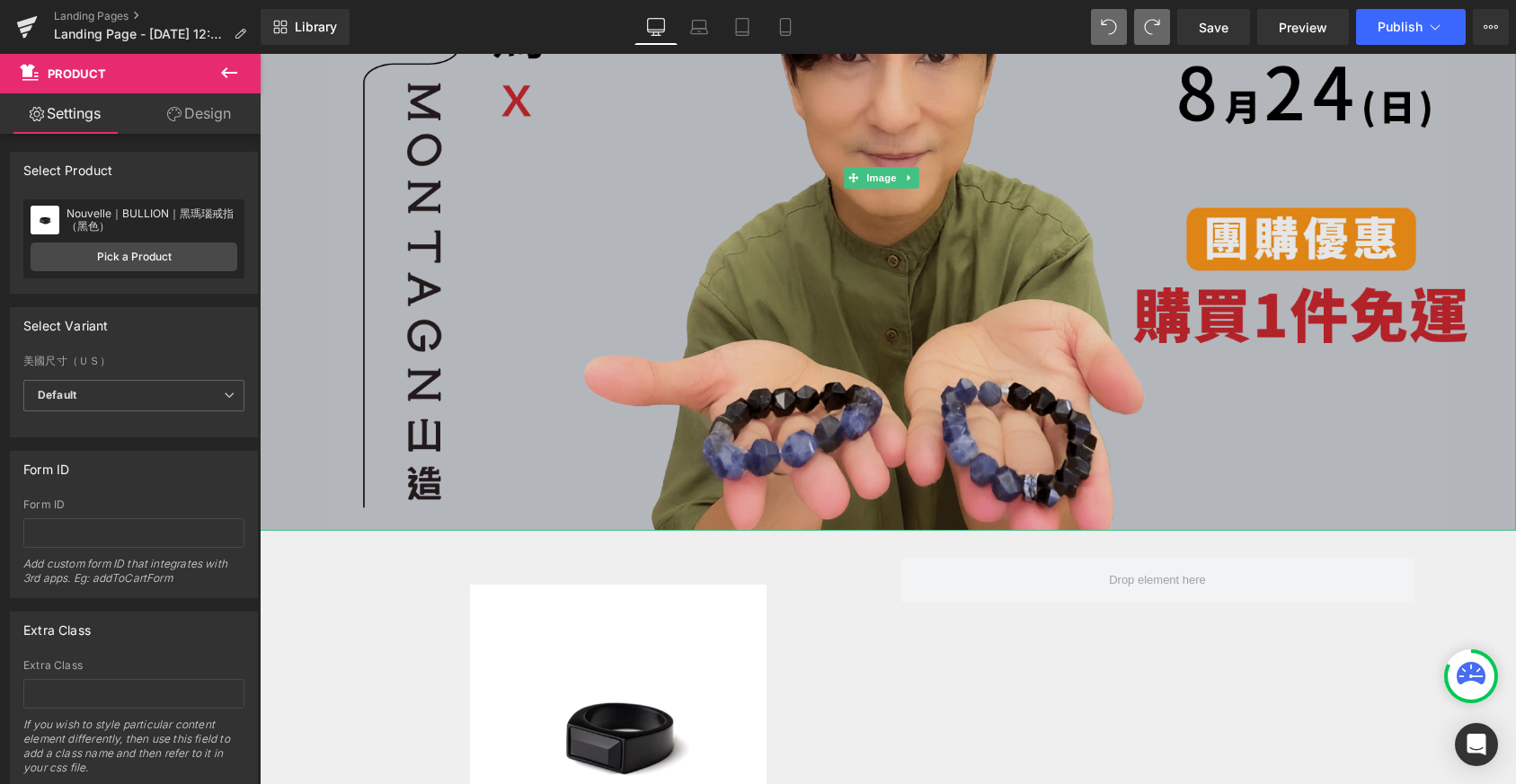
scroll to position [63, 0]
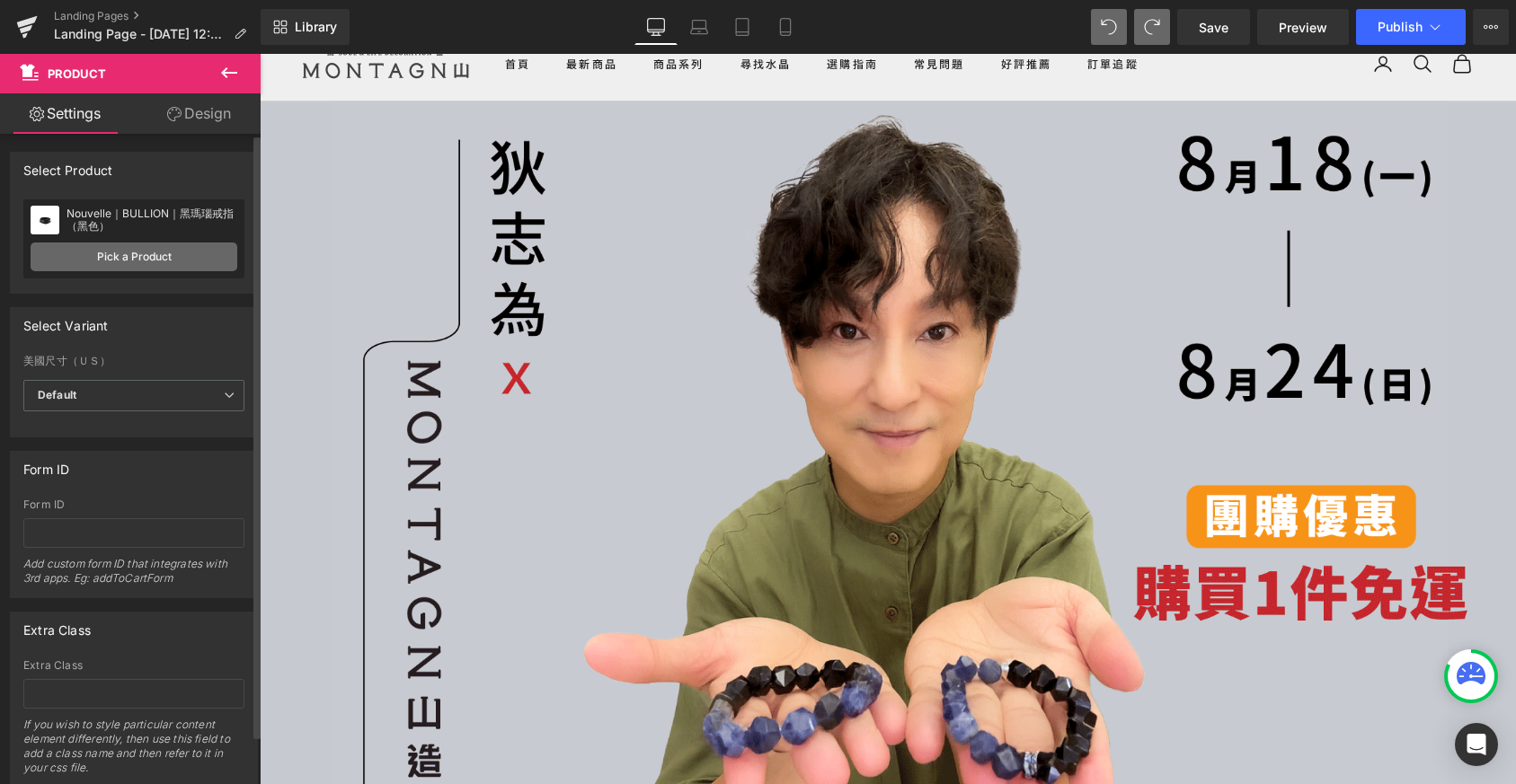
click at [129, 260] on link "Pick a Product" at bounding box center [133, 257] width 206 height 29
click at [141, 210] on div "Nouvelle｜BULLION｜黑瑪瑙戒指（黑色）" at bounding box center [152, 220] width 171 height 25
click at [156, 253] on link "Pick a Product" at bounding box center [133, 257] width 206 height 29
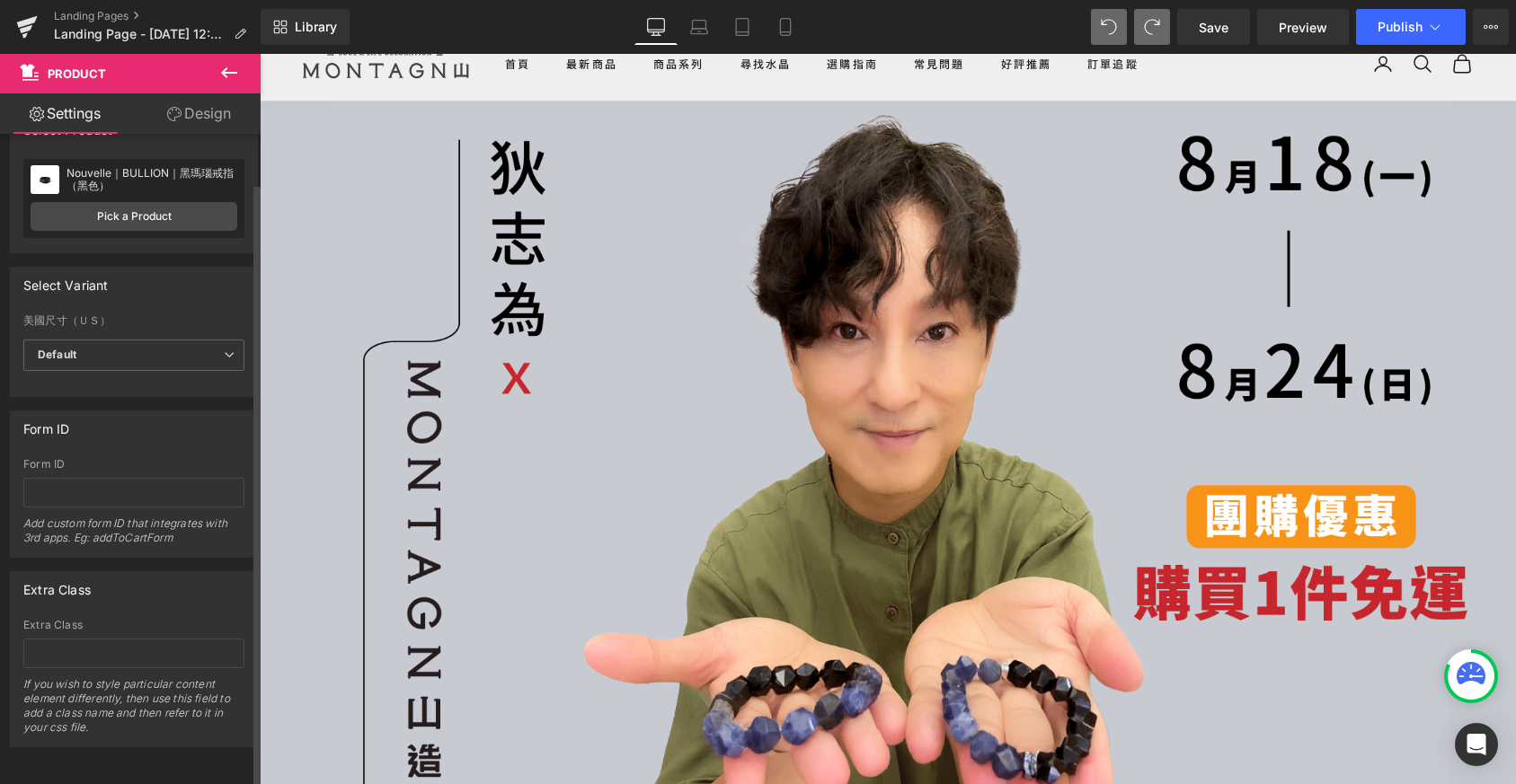
scroll to position [0, 0]
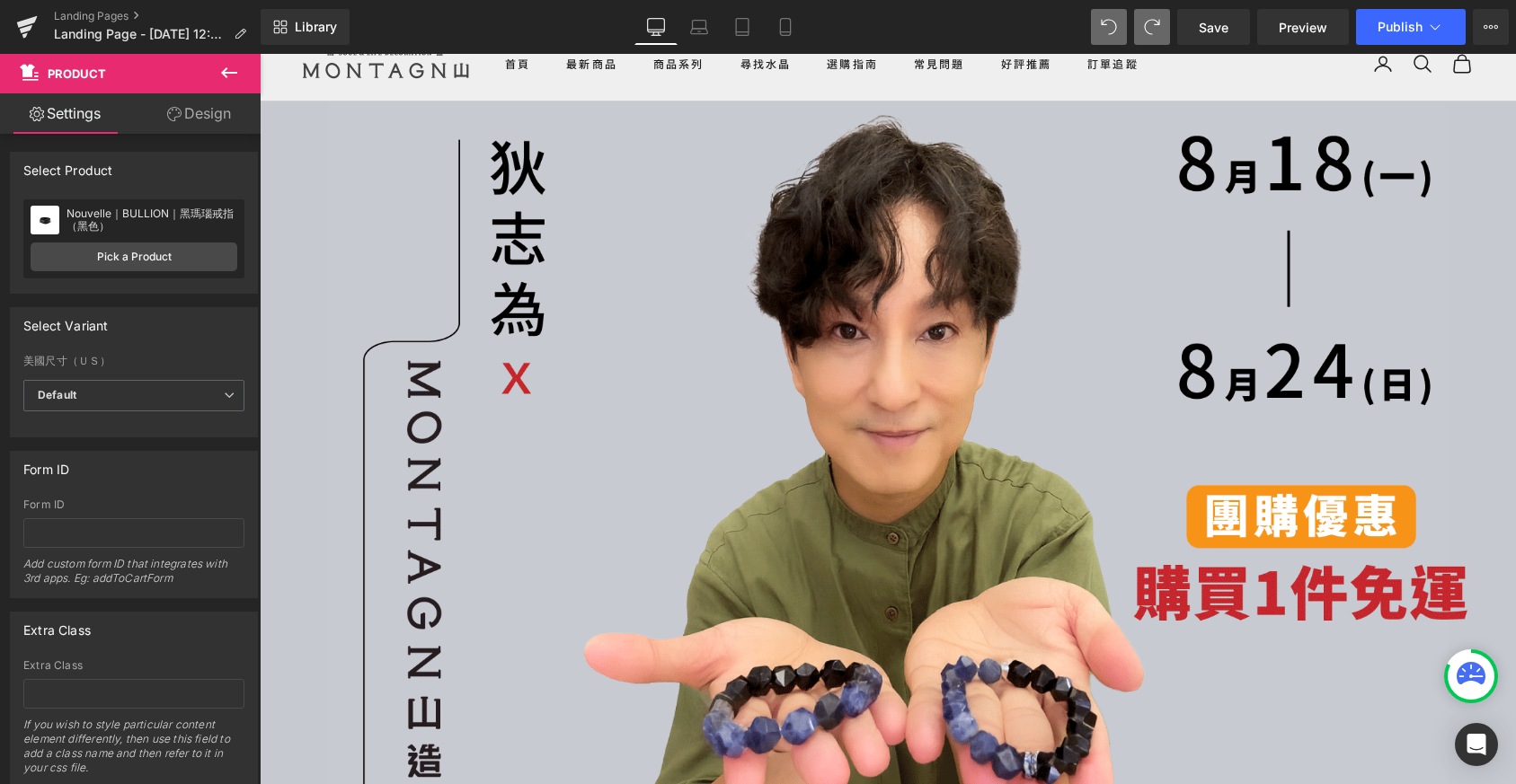
click at [217, 74] on button at bounding box center [229, 73] width 63 height 39
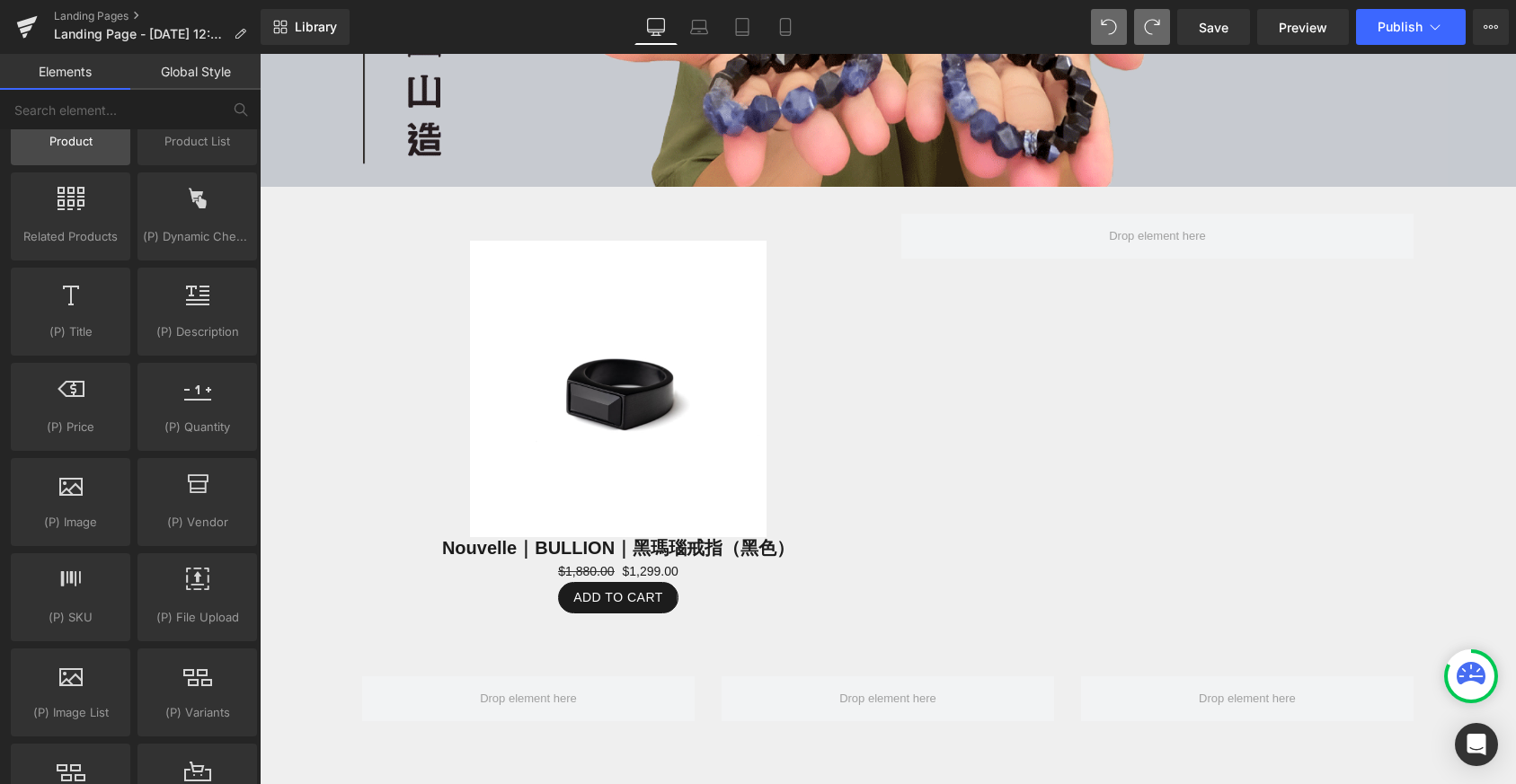
scroll to position [1541, 0]
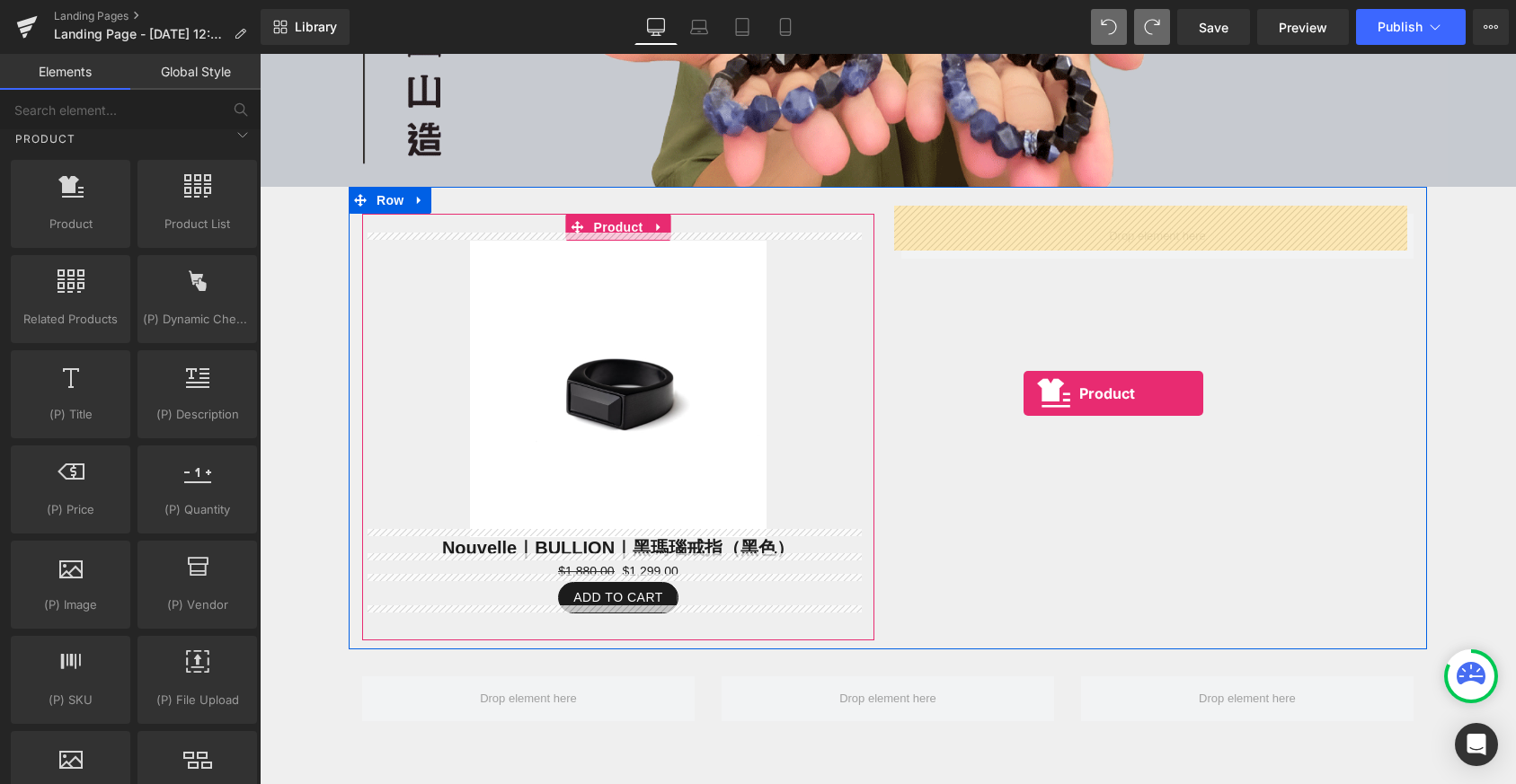
drag, startPoint x: 351, startPoint y: 266, endPoint x: 1023, endPoint y: 393, distance: 683.9
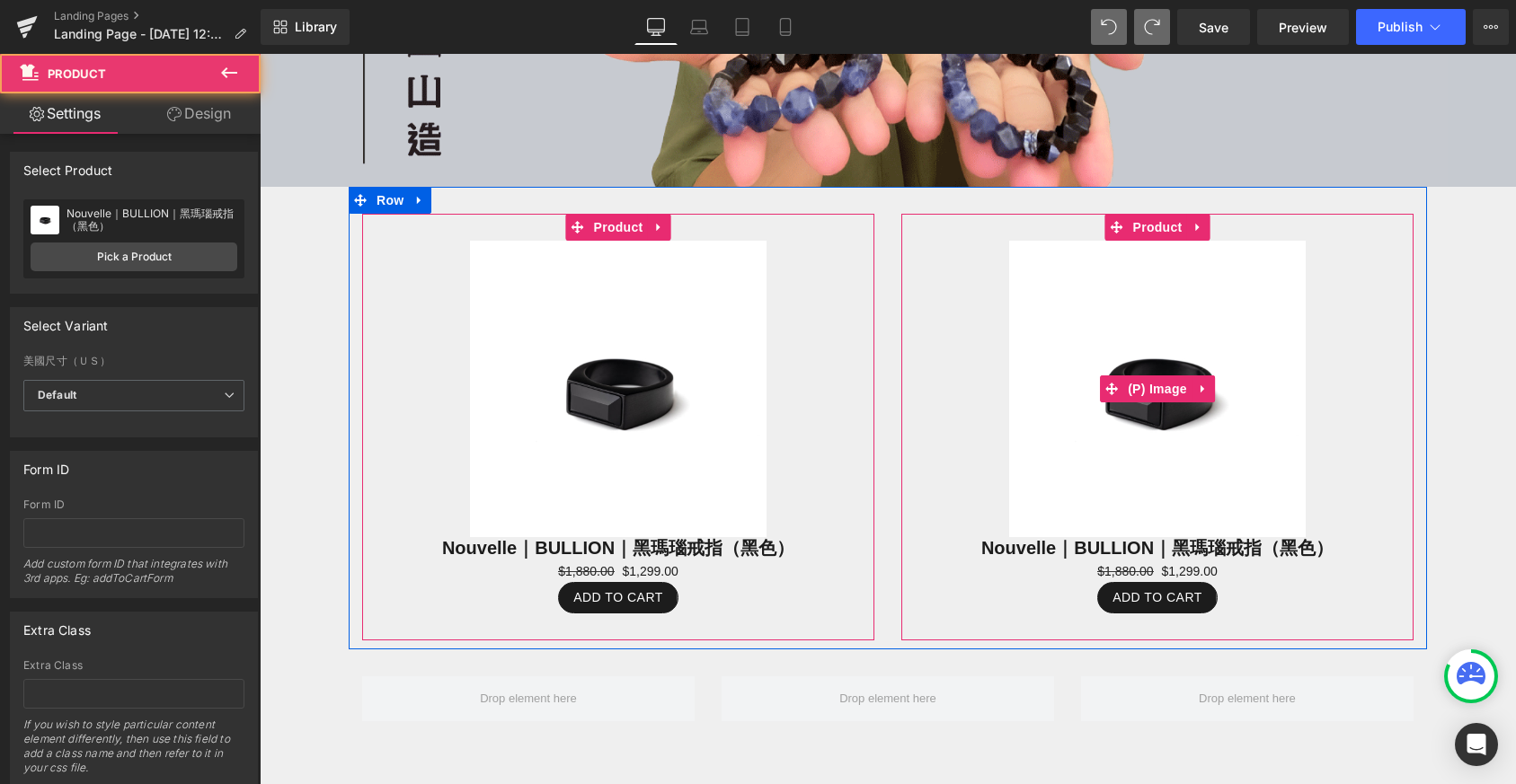
click at [1078, 294] on img at bounding box center [1157, 389] width 297 height 297
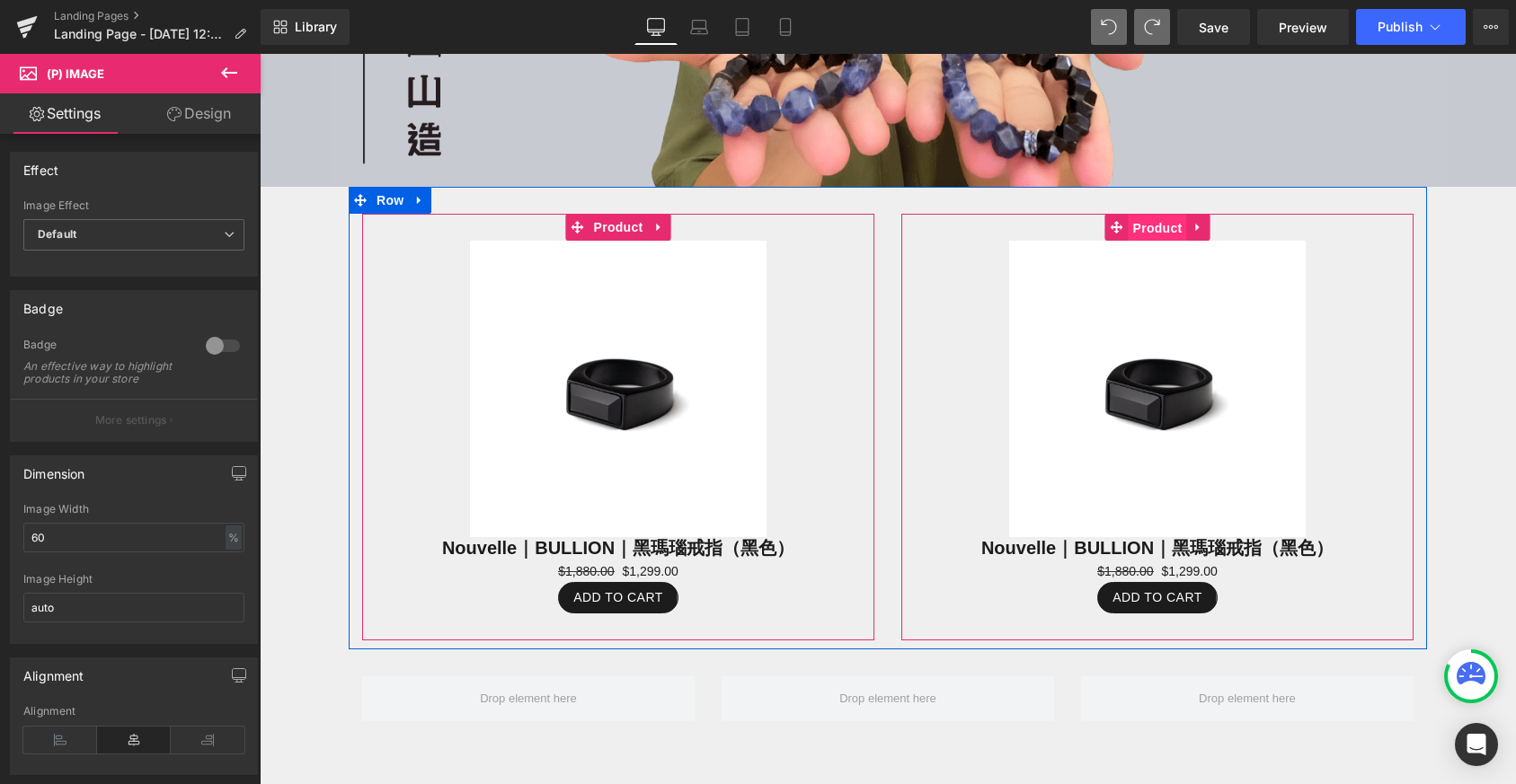
click at [1136, 217] on span "Product" at bounding box center [1158, 228] width 59 height 27
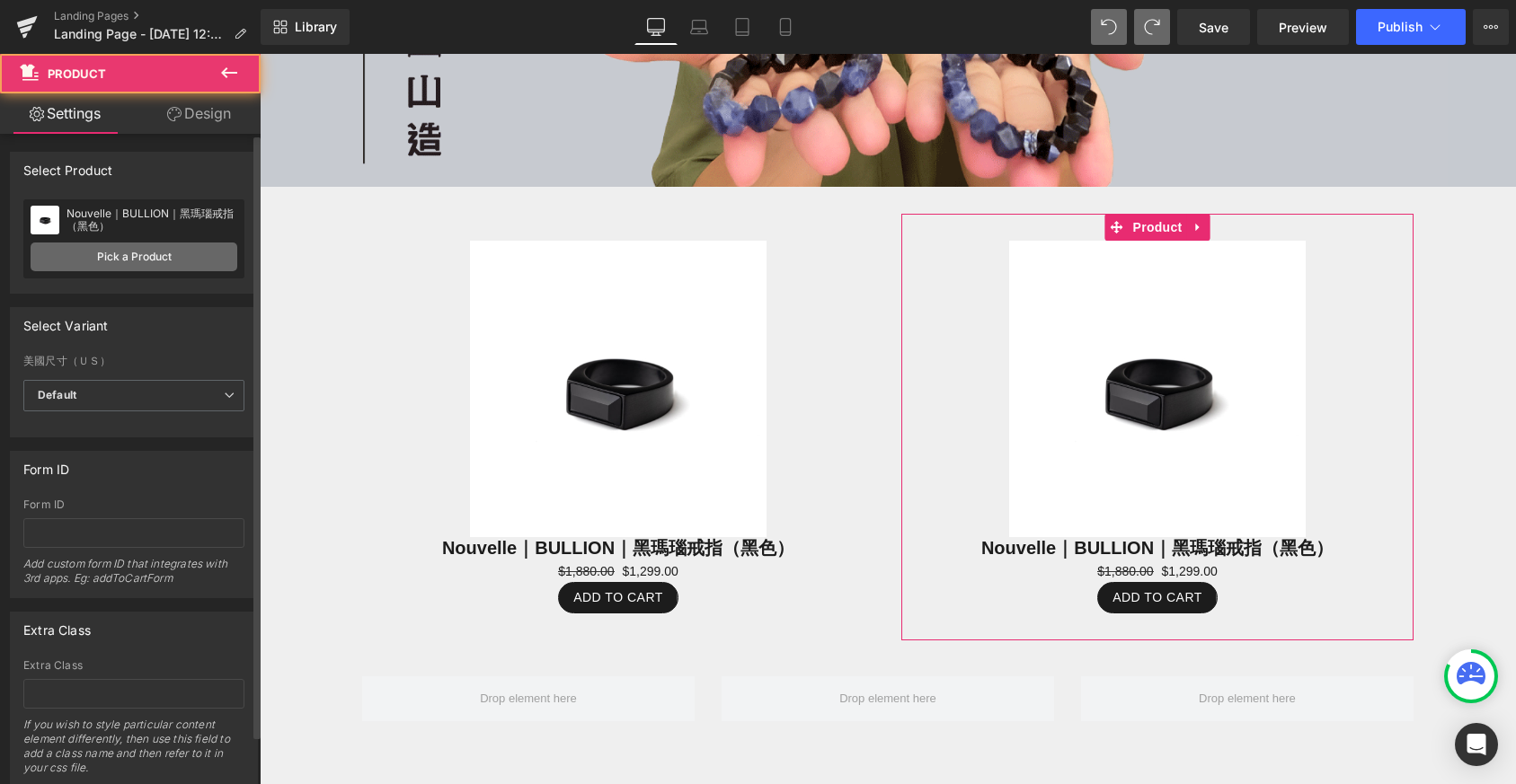
click at [184, 255] on link "Pick a Product" at bounding box center [133, 257] width 206 height 29
click at [145, 259] on link "Pick a Product" at bounding box center [133, 257] width 206 height 29
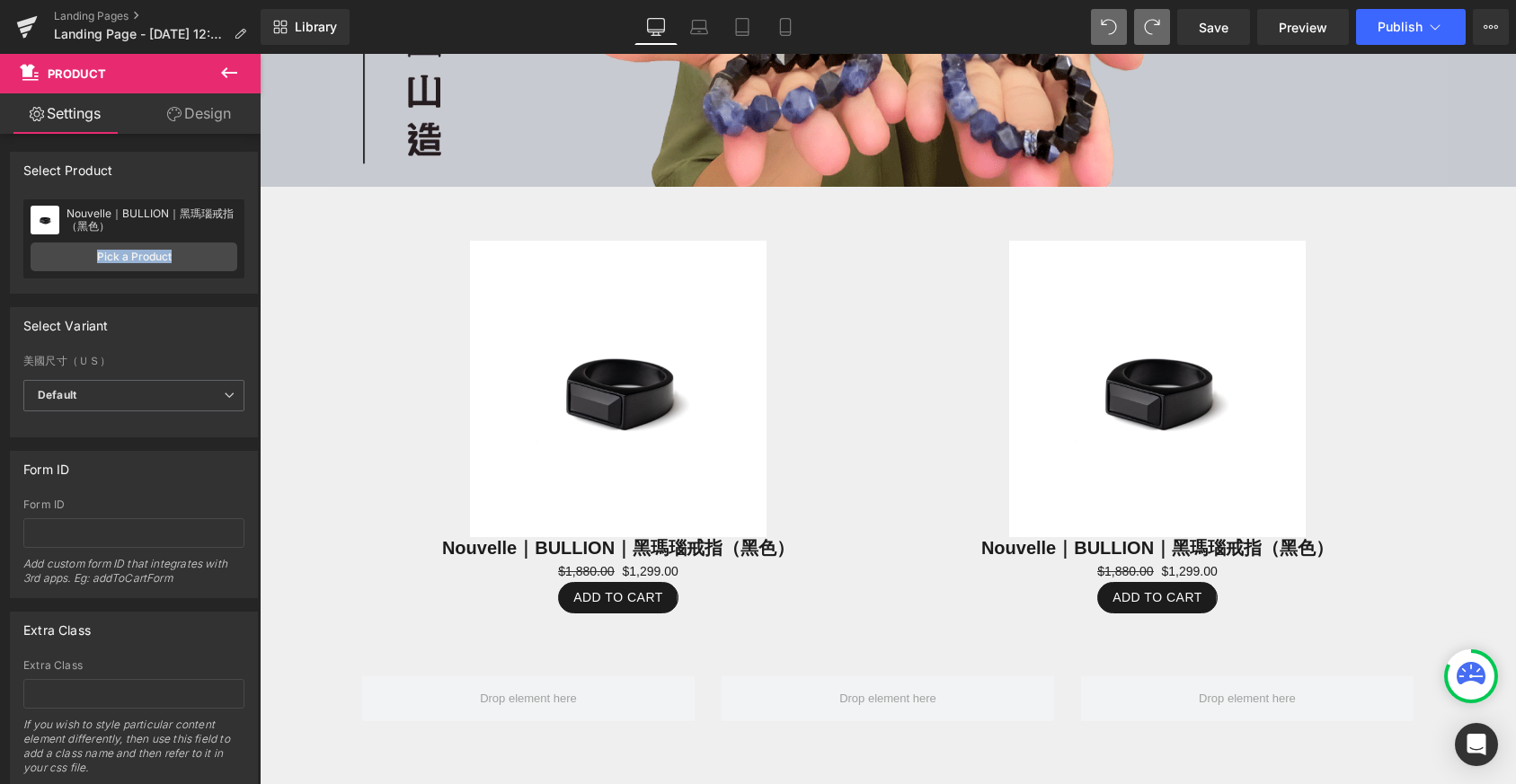
click at [572, 378] on span at bounding box center [582, 389] width 19 height 21
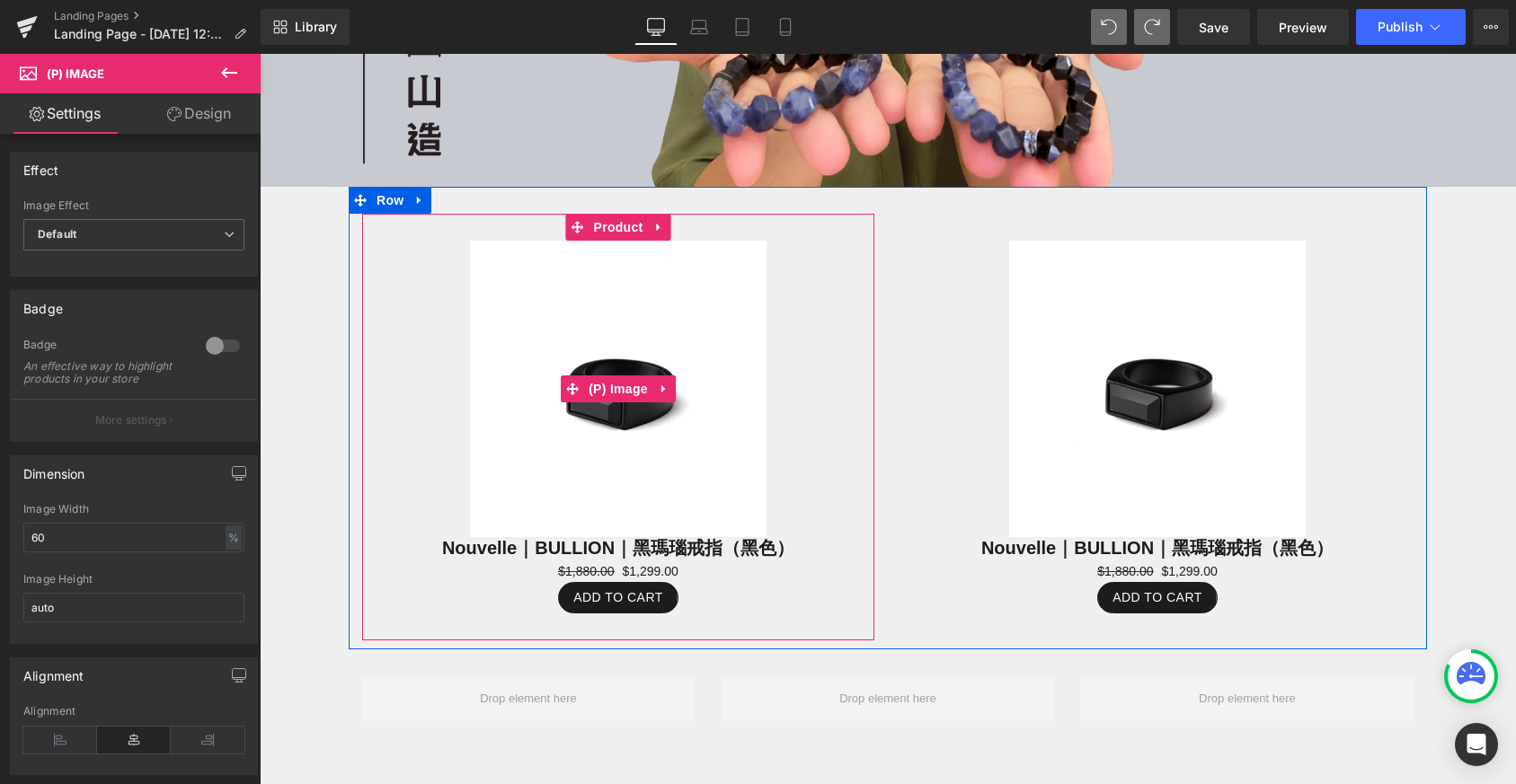
click at [709, 362] on img at bounding box center [618, 389] width 297 height 297
click at [604, 224] on span "Product" at bounding box center [618, 227] width 59 height 27
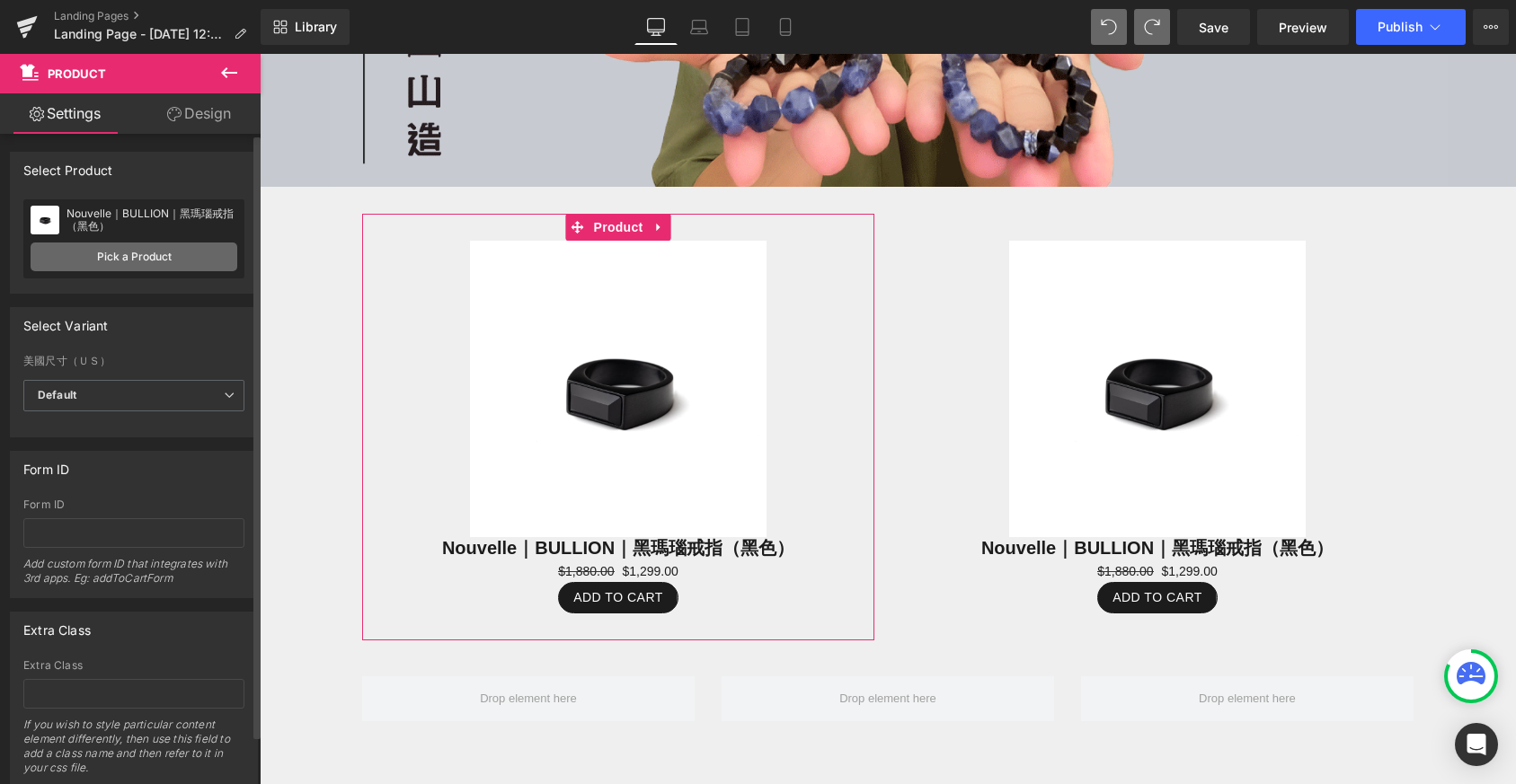
click at [129, 259] on link "Pick a Product" at bounding box center [133, 257] width 206 height 29
click at [157, 254] on link "Pick a Product" at bounding box center [133, 257] width 206 height 29
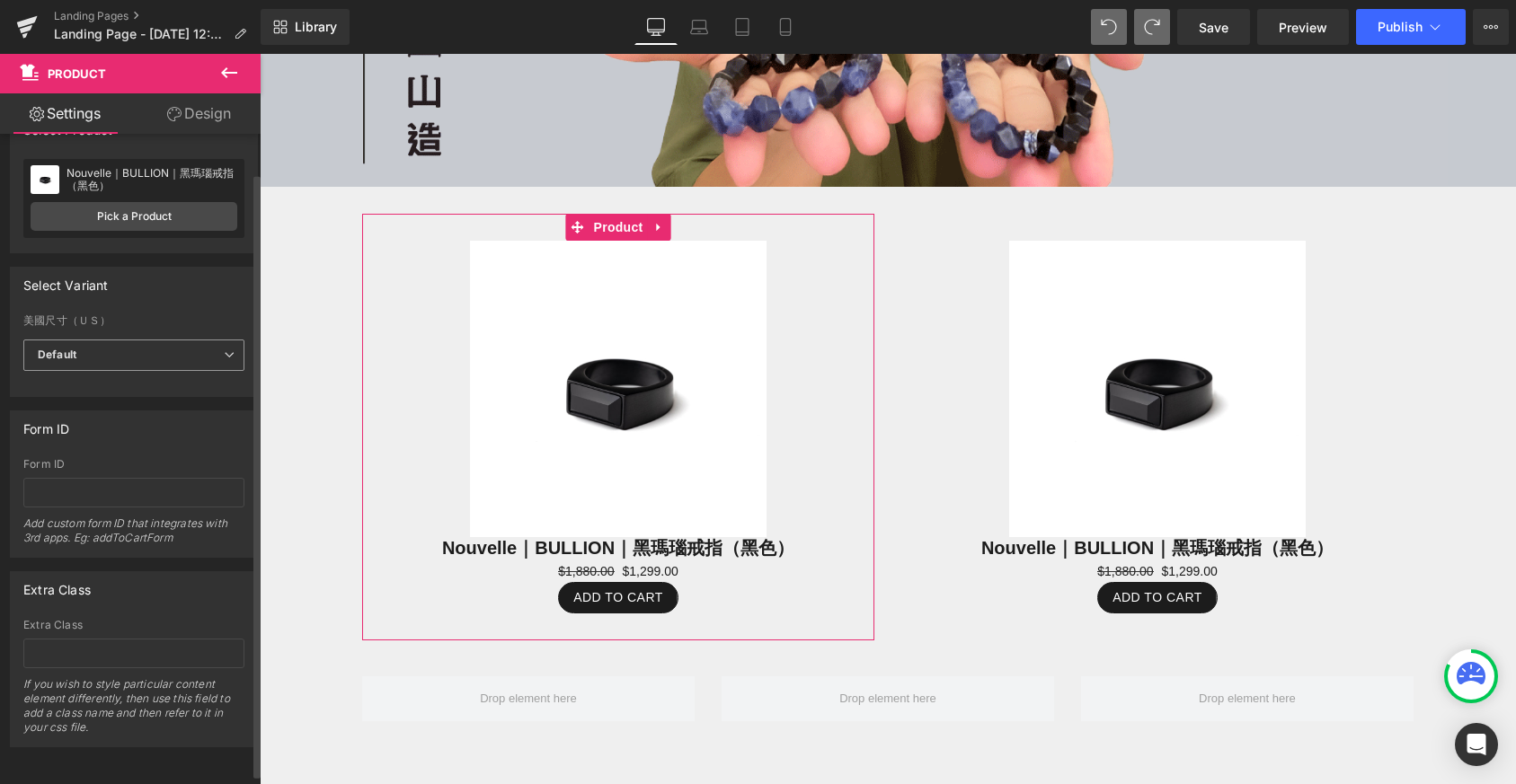
scroll to position [0, 0]
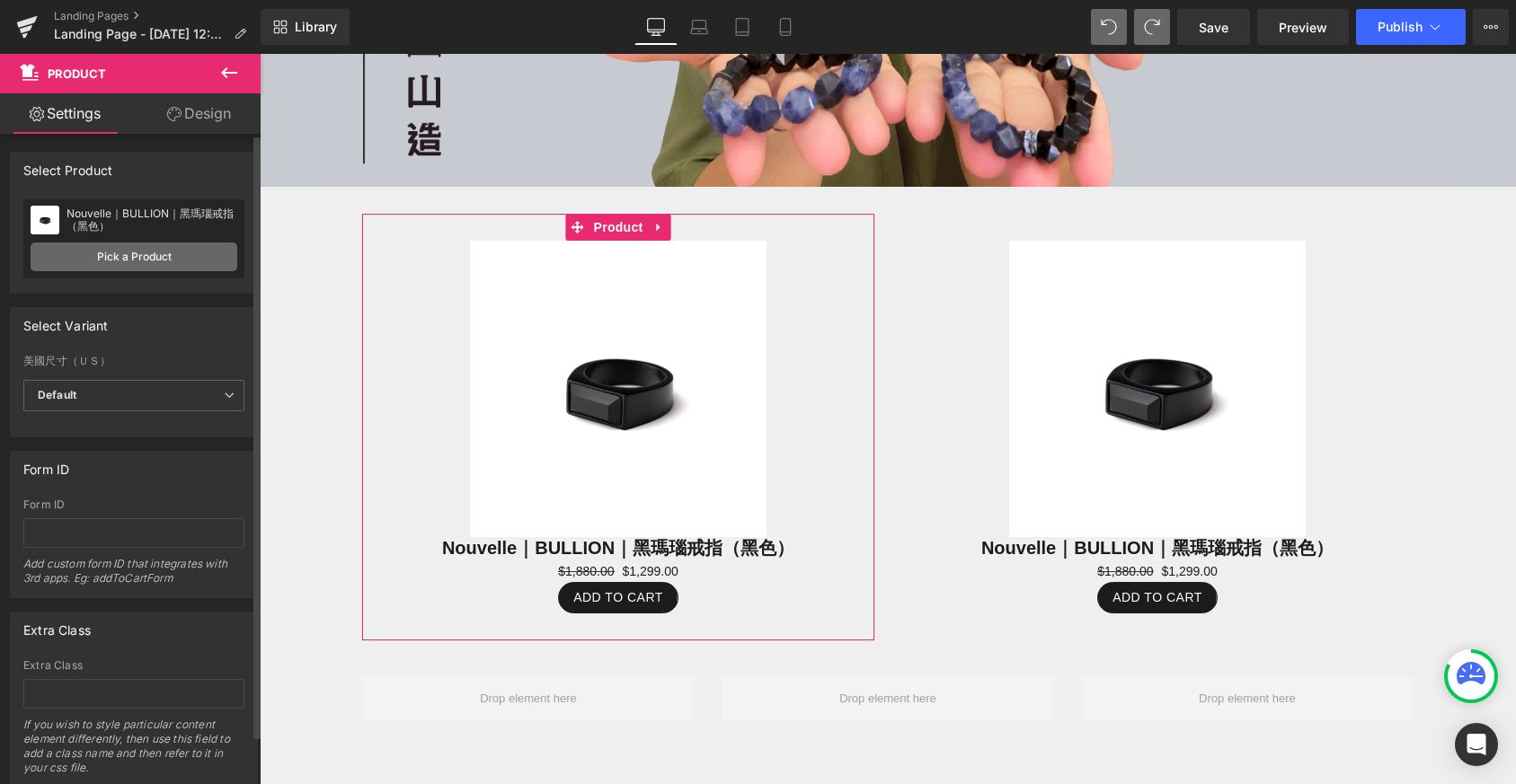
click at [188, 248] on link "Pick a Product" at bounding box center [133, 257] width 206 height 29
click at [135, 260] on link "Pick a Product" at bounding box center [133, 257] width 206 height 29
click at [160, 259] on link "Pick a Product" at bounding box center [133, 257] width 206 height 29
click at [144, 260] on link "Pick a Product" at bounding box center [133, 257] width 206 height 29
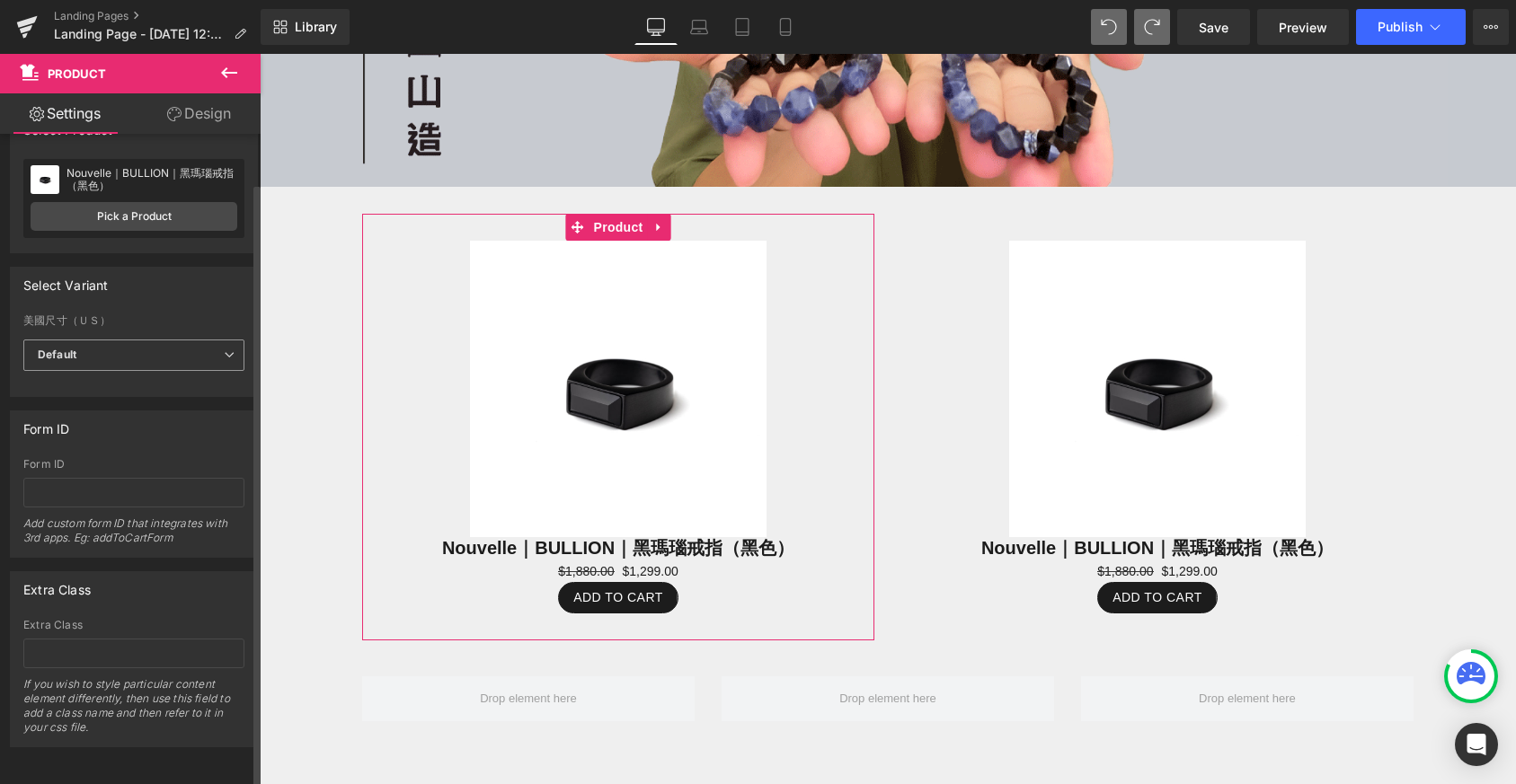
click at [146, 340] on span "Default" at bounding box center [133, 355] width 221 height 32
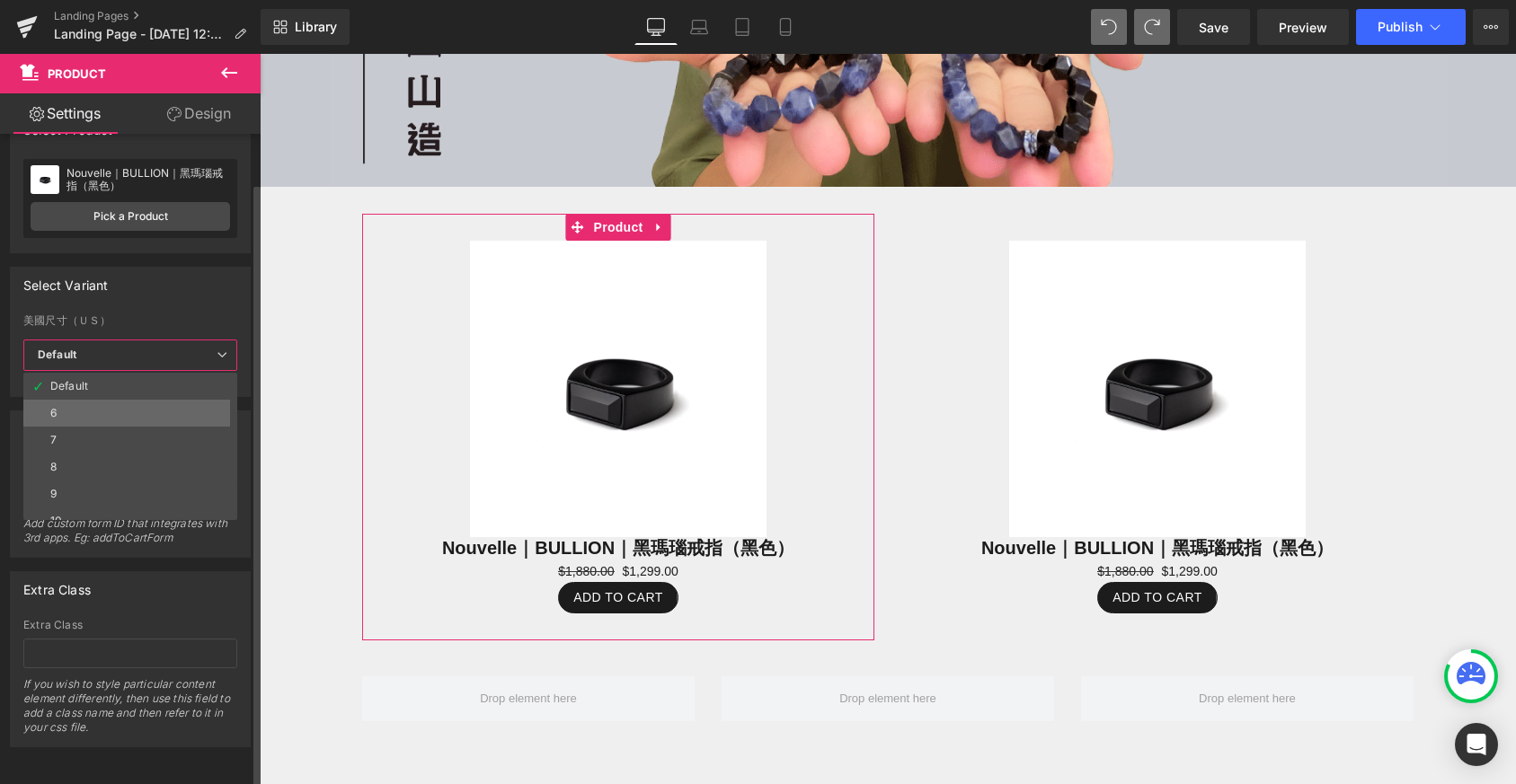
click at [132, 407] on li "6" at bounding box center [133, 414] width 222 height 27
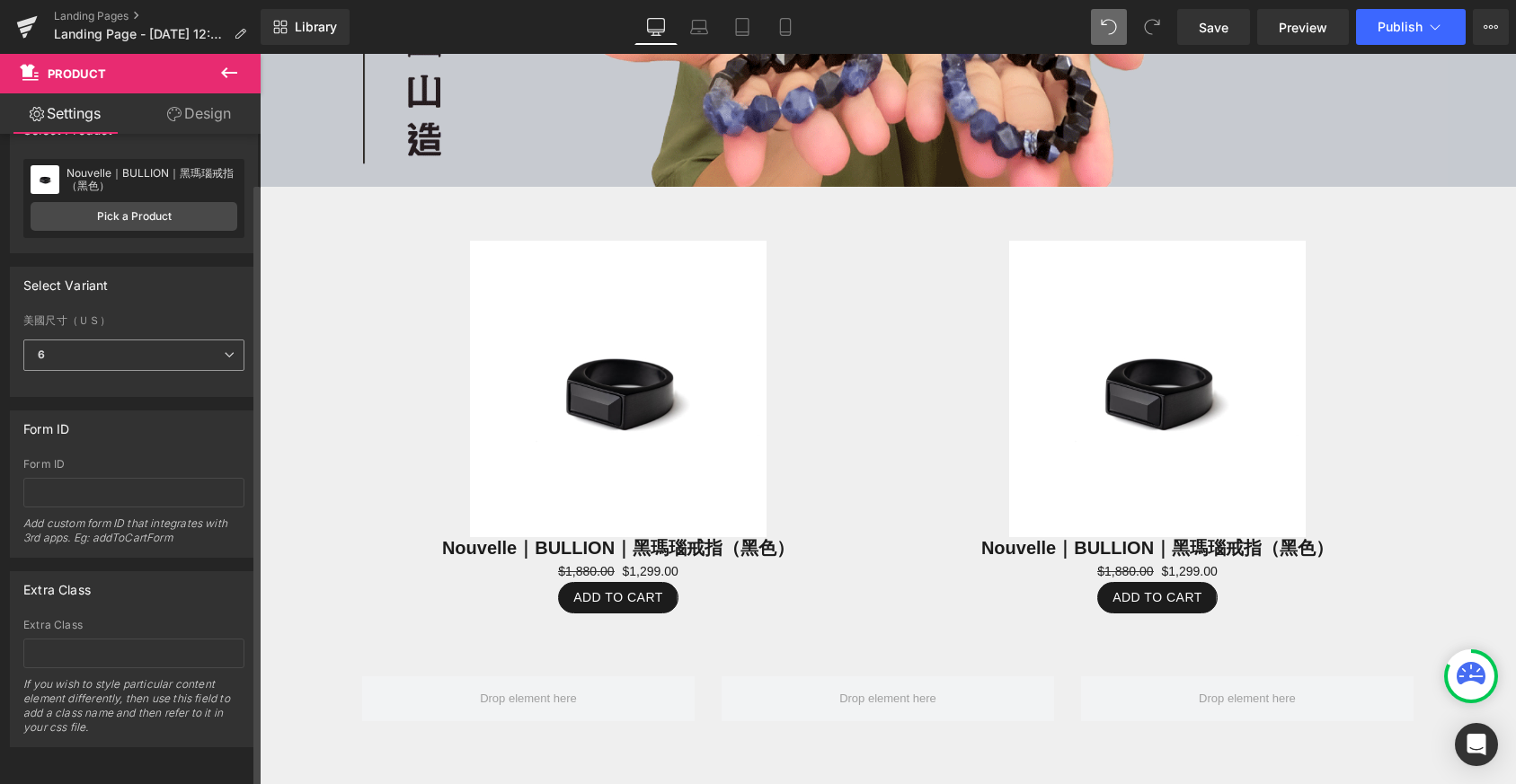
click at [127, 344] on span "6" at bounding box center [133, 355] width 221 height 32
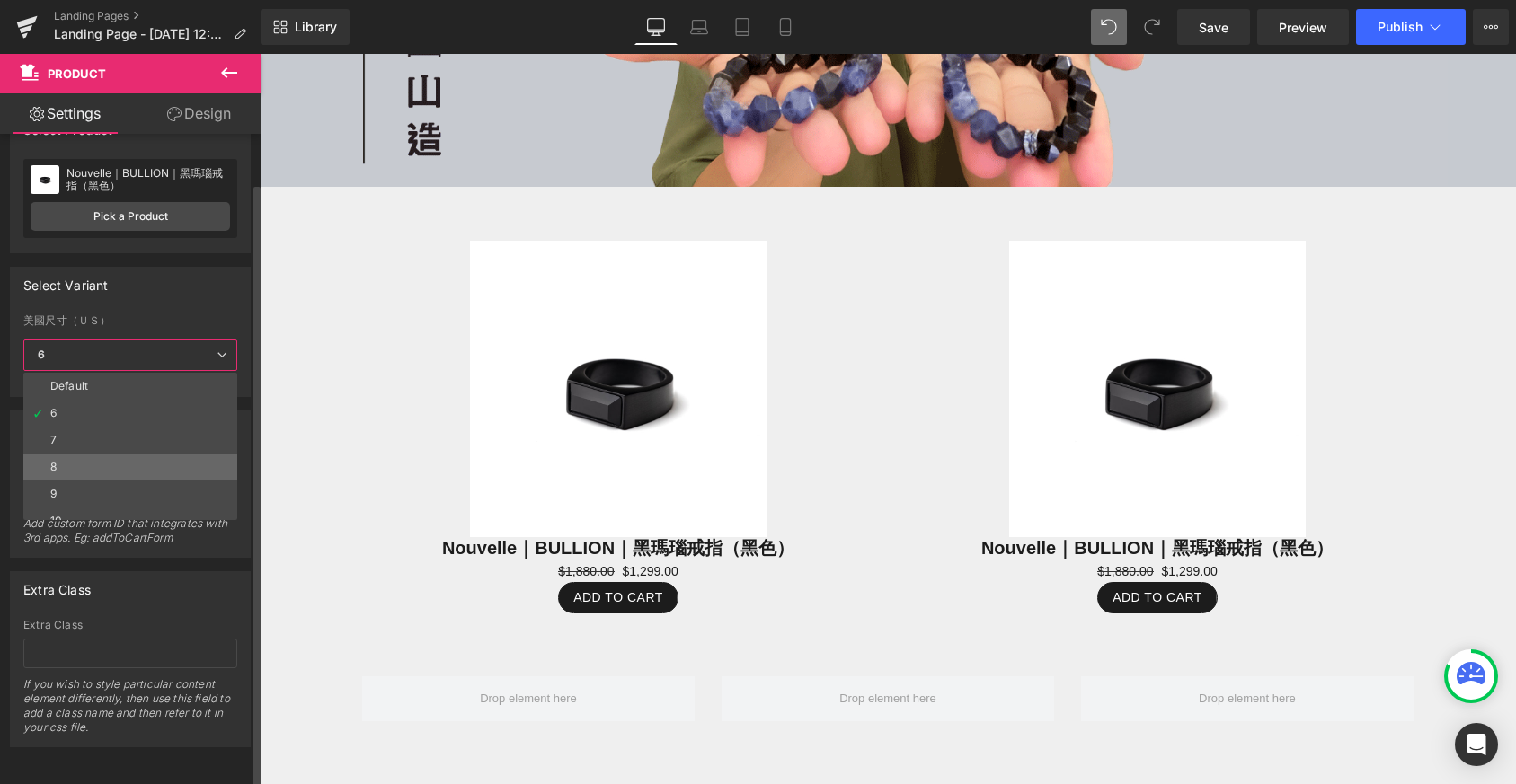
click at [107, 454] on li "8" at bounding box center [133, 467] width 222 height 27
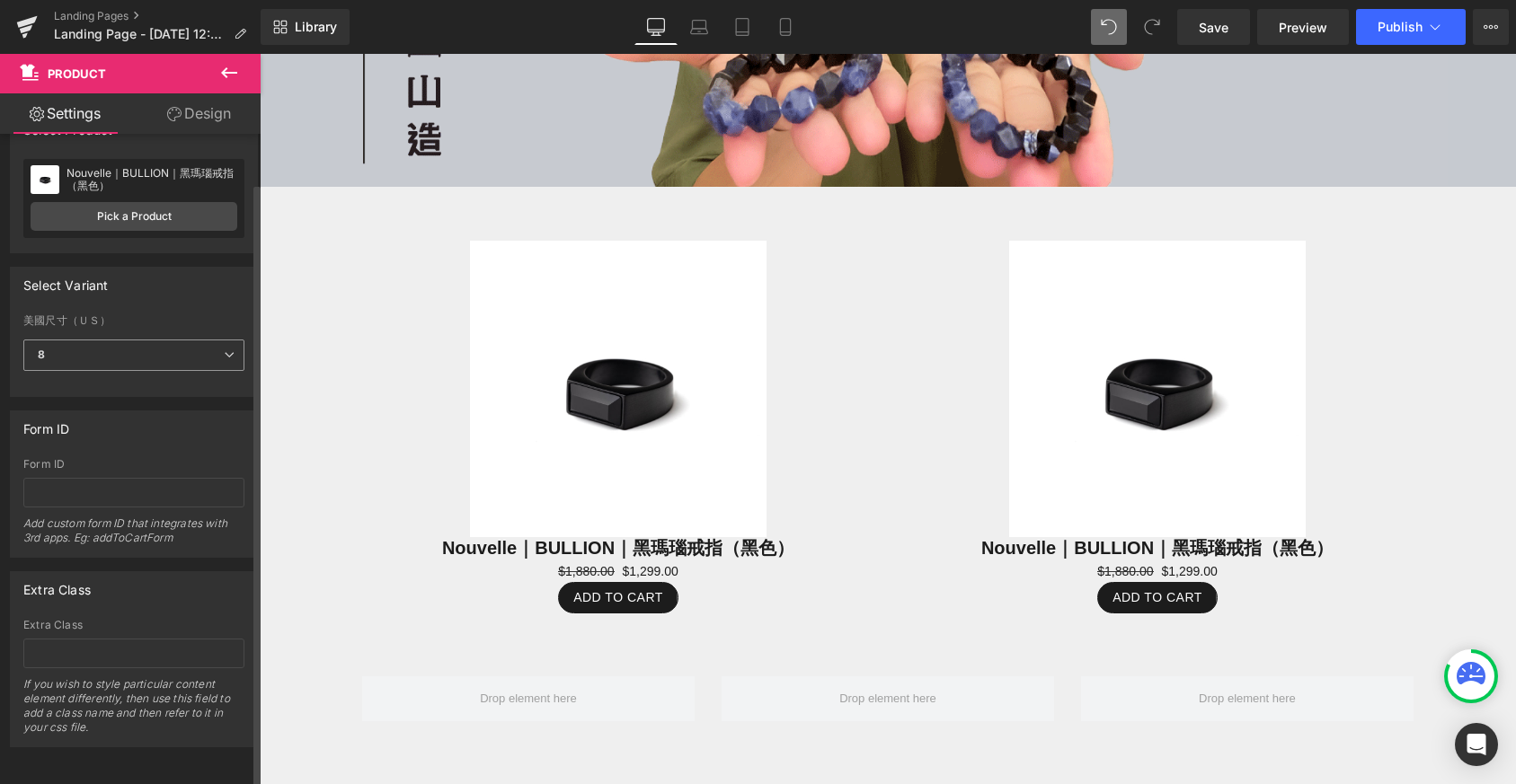
click at [142, 351] on span "8" at bounding box center [133, 355] width 221 height 32
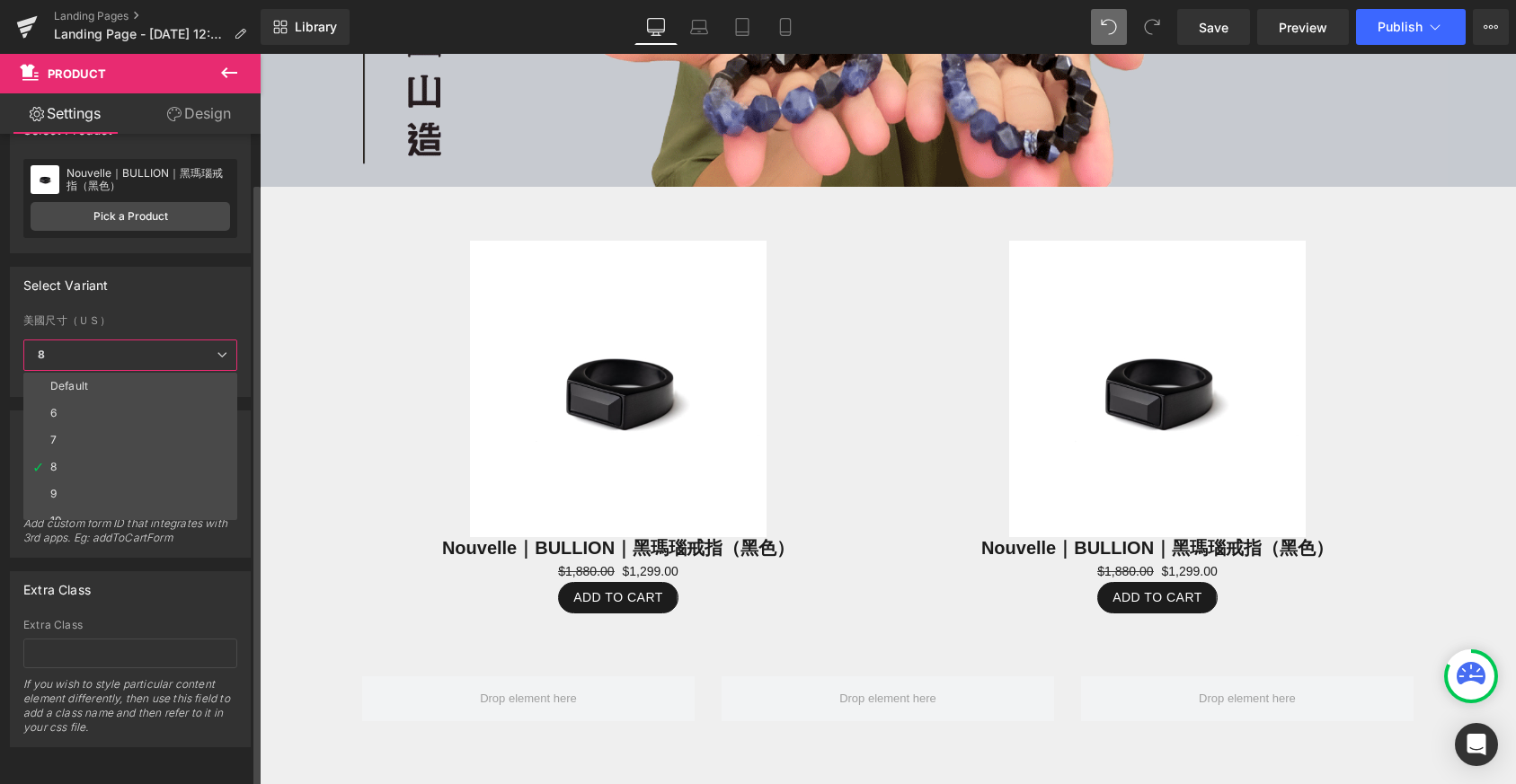
click at [132, 340] on span "8" at bounding box center [130, 355] width 214 height 32
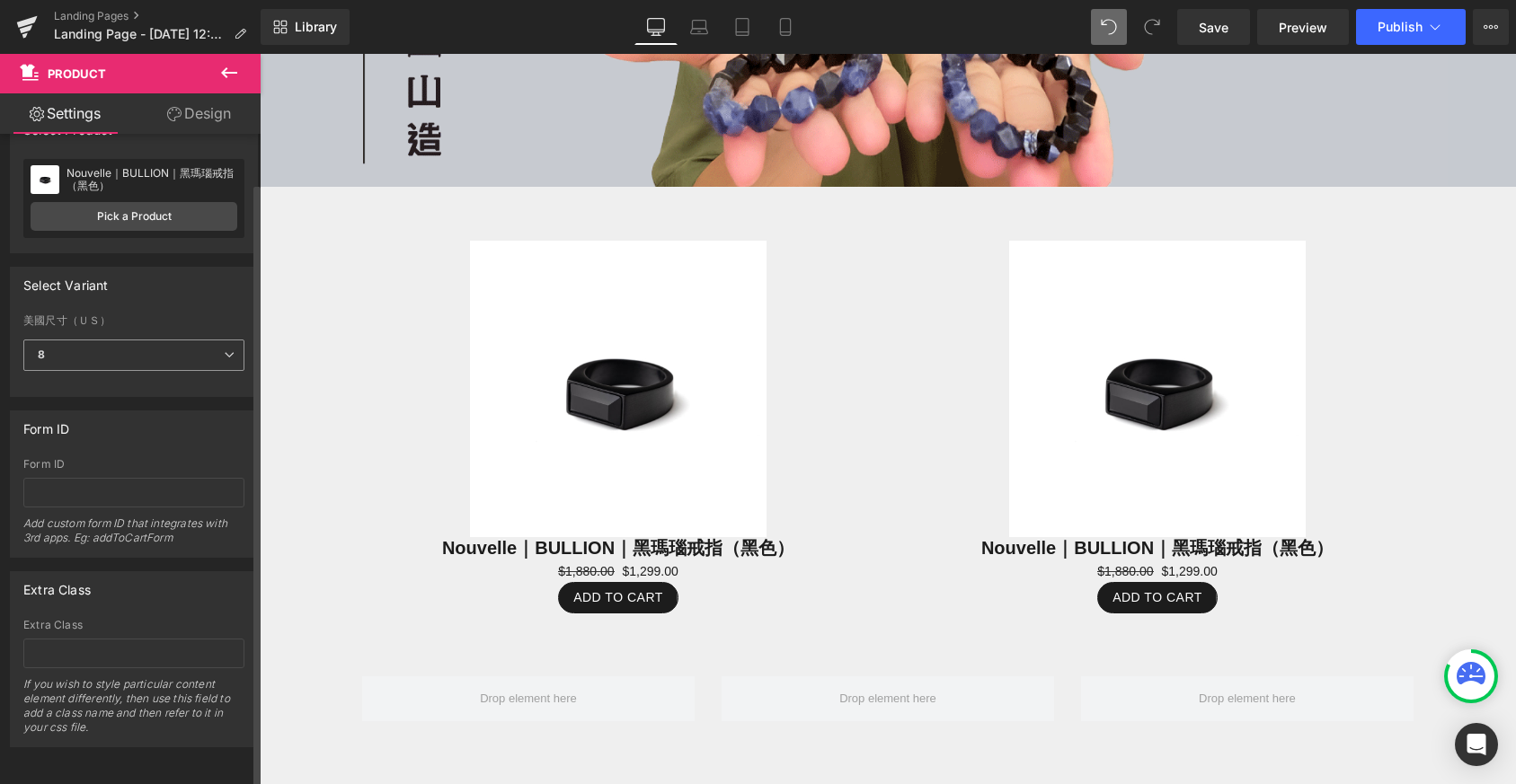
click at [131, 348] on span "8" at bounding box center [133, 355] width 221 height 32
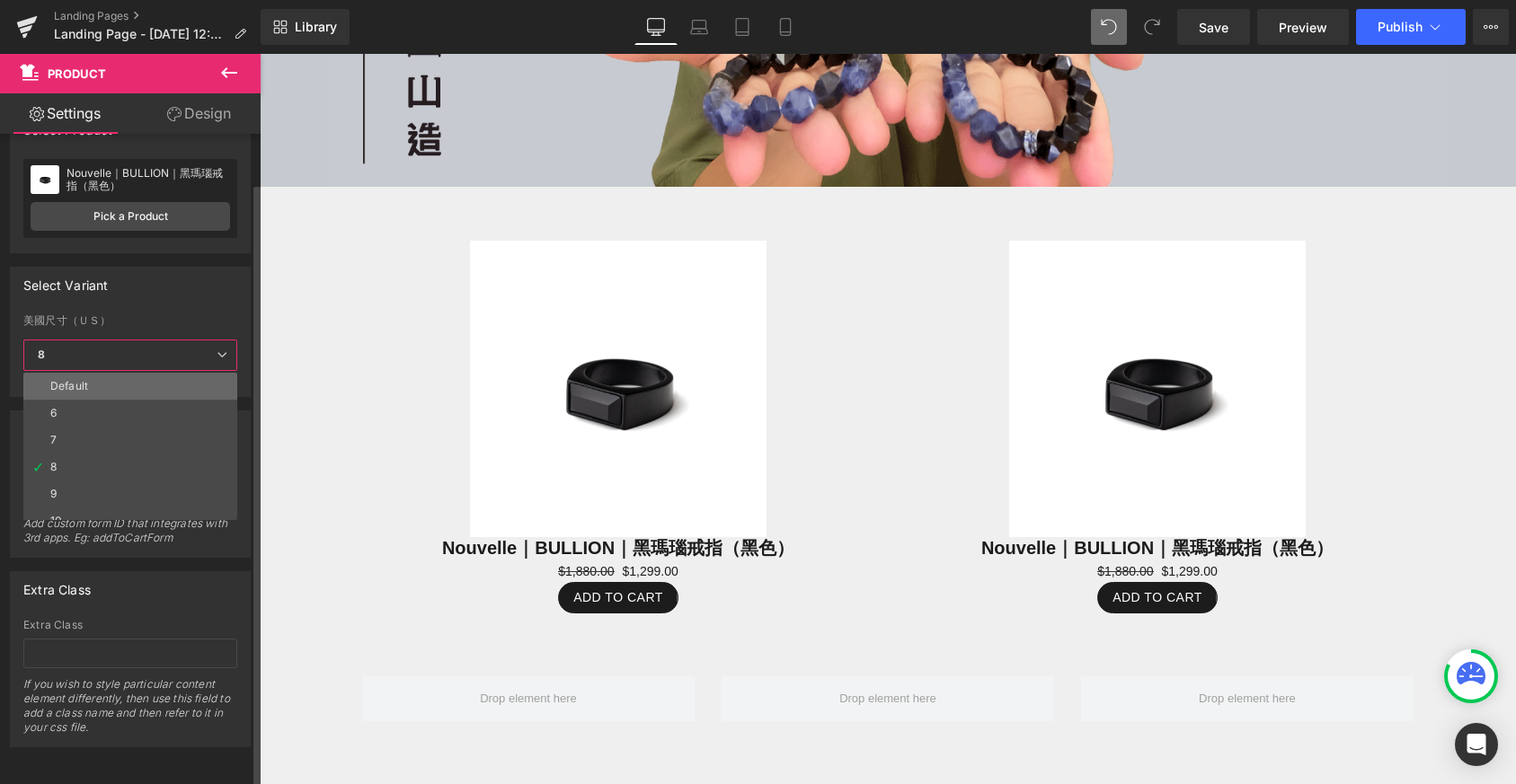
click at [125, 372] on li "Default" at bounding box center [133, 386] width 222 height 27
click at [132, 382] on div "47170016936190 美國尺寸（ＵＳ） Default 6 7 8 9 10 11 8 Default 6 7 8 9 10 11" at bounding box center [130, 355] width 239 height 82
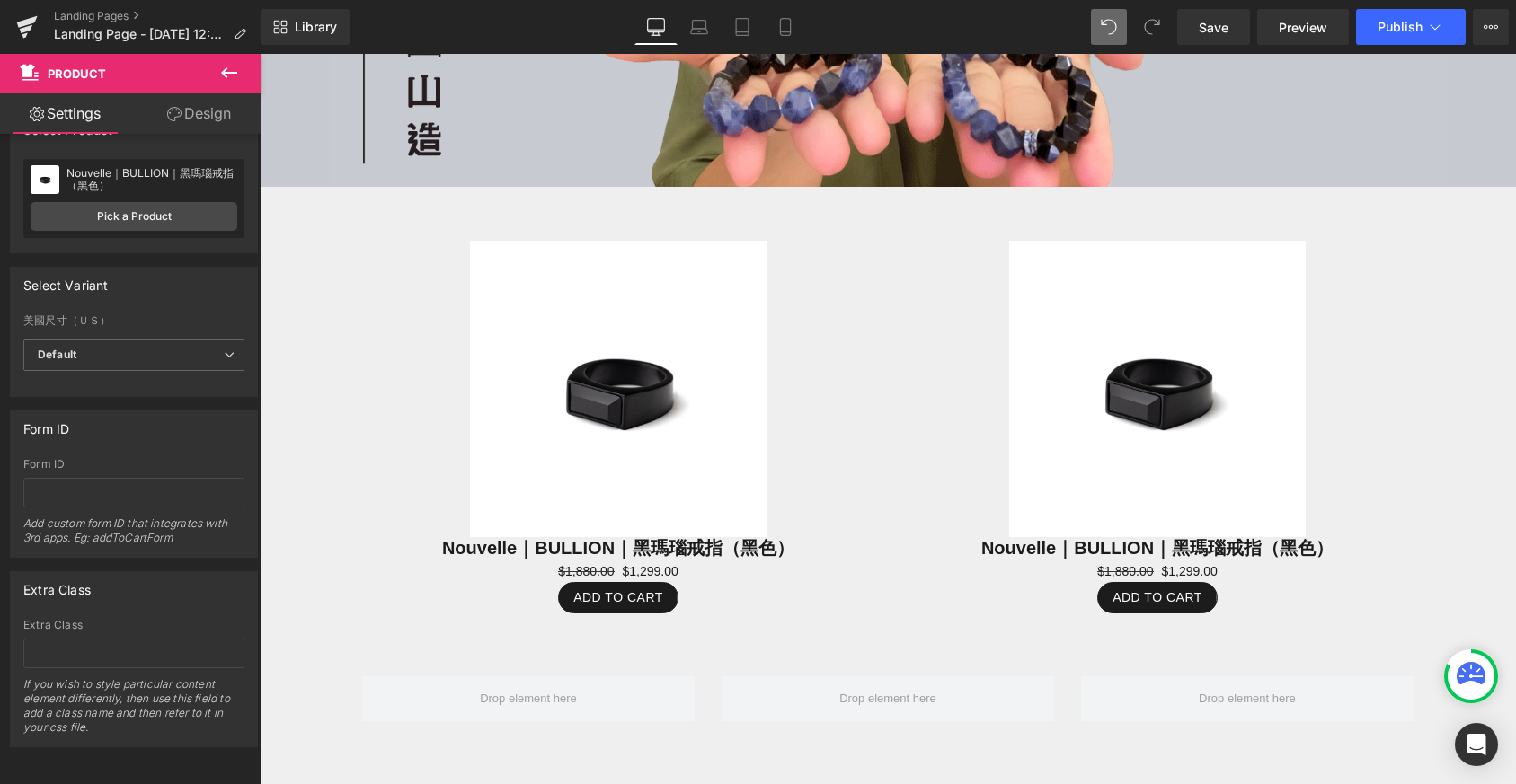
click at [229, 79] on icon at bounding box center [229, 73] width 21 height 21
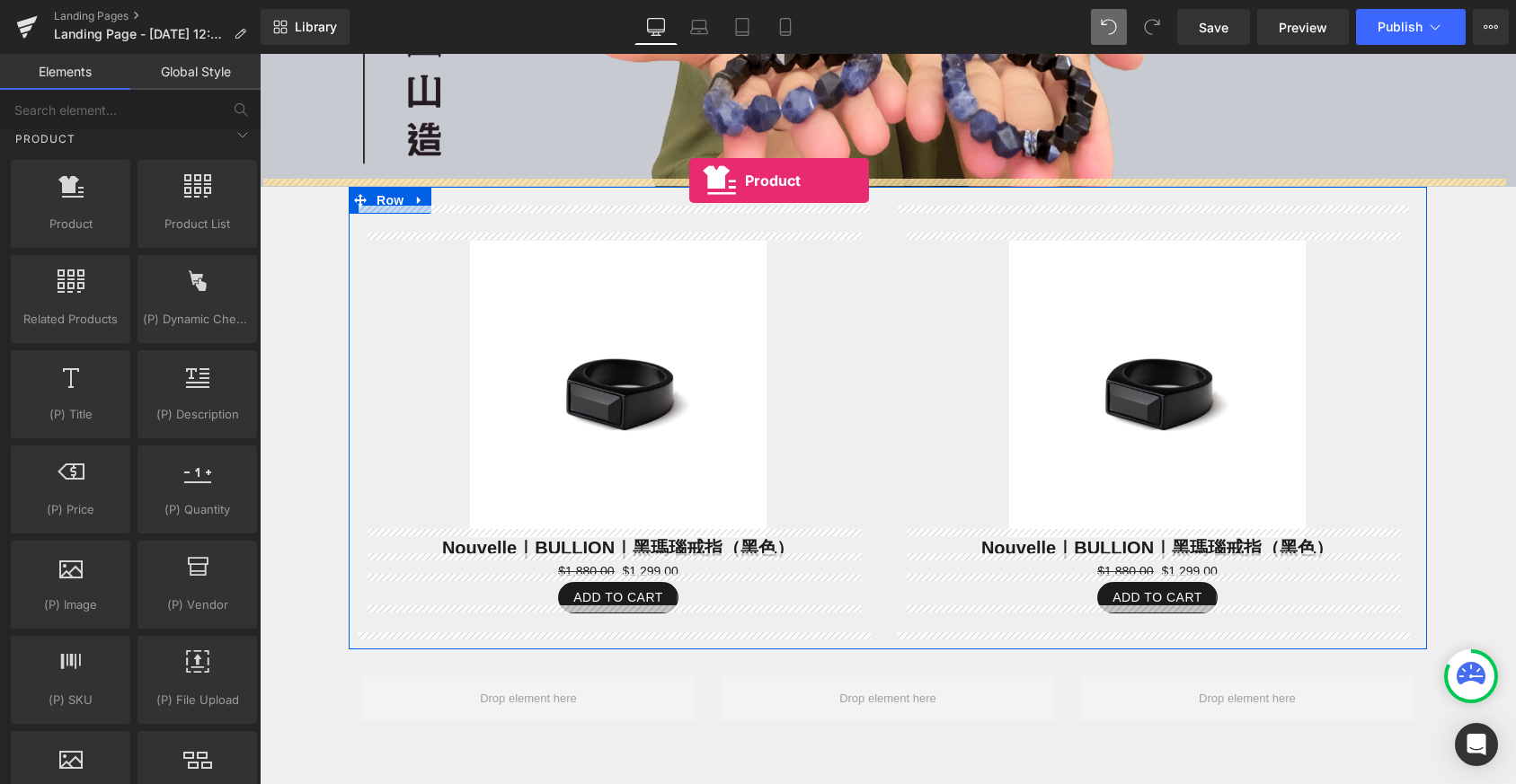
drag, startPoint x: 325, startPoint y: 263, endPoint x: 689, endPoint y: 180, distance: 373.3
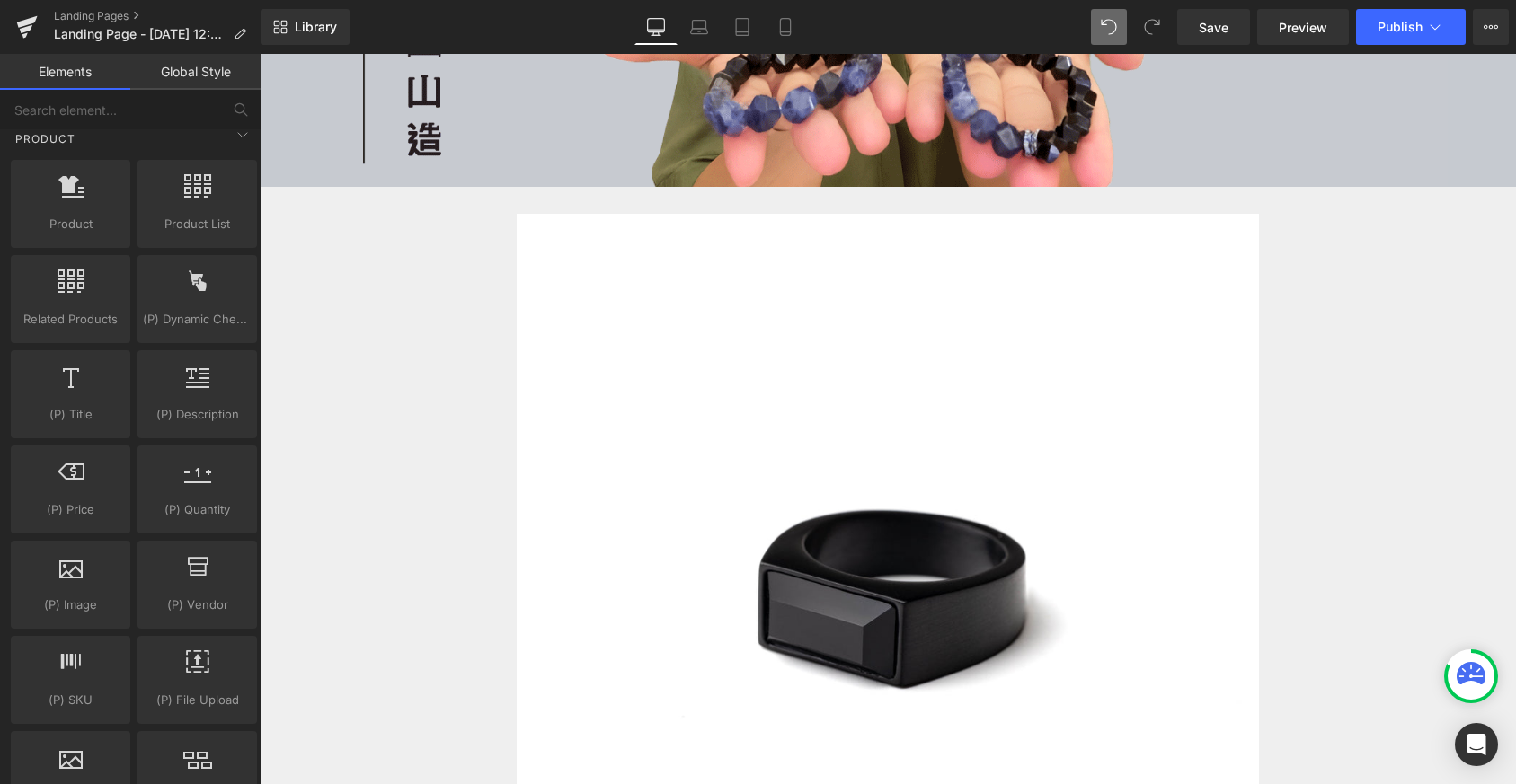
scroll to position [4438, 1242]
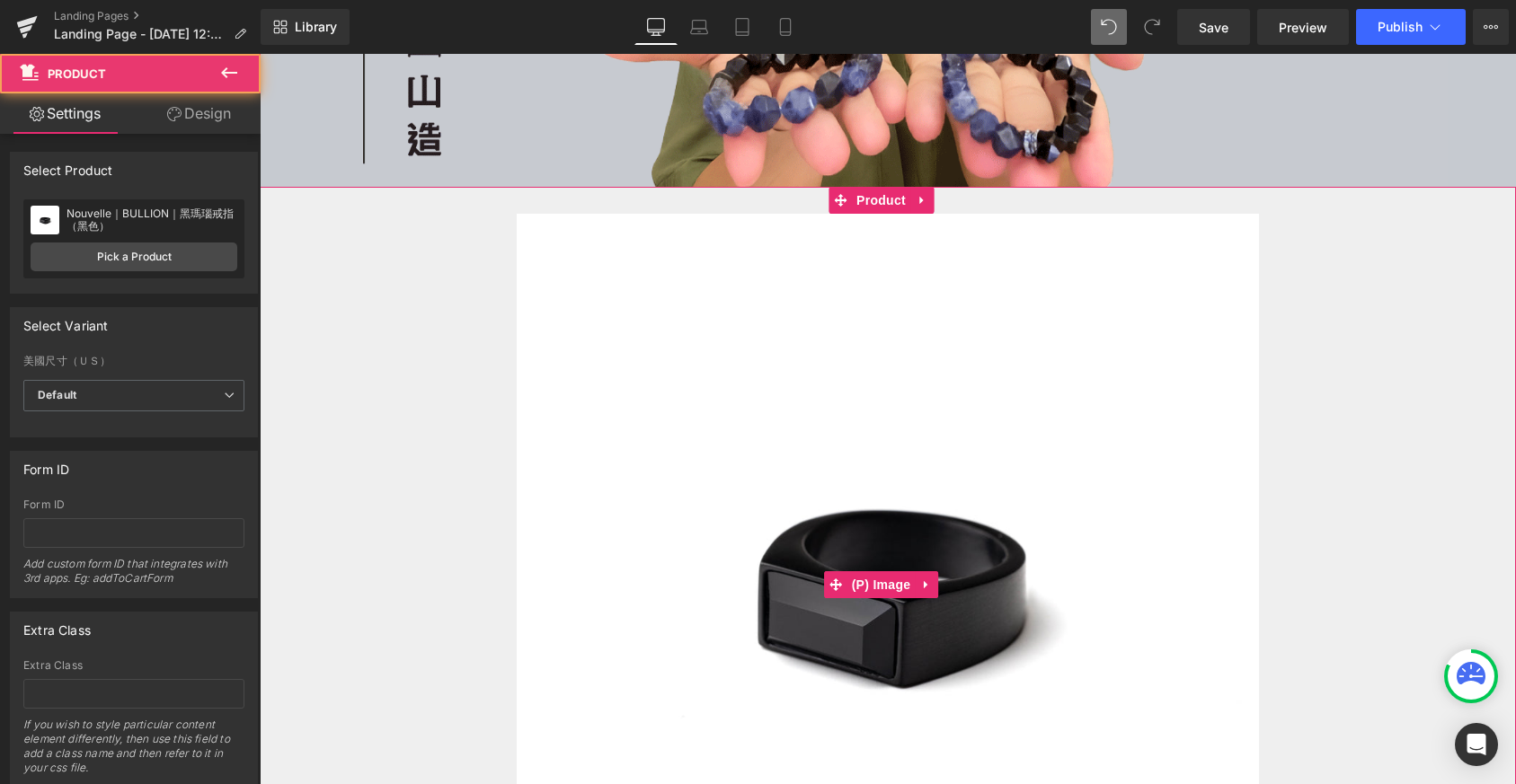
click at [907, 390] on img at bounding box center [888, 585] width 743 height 743
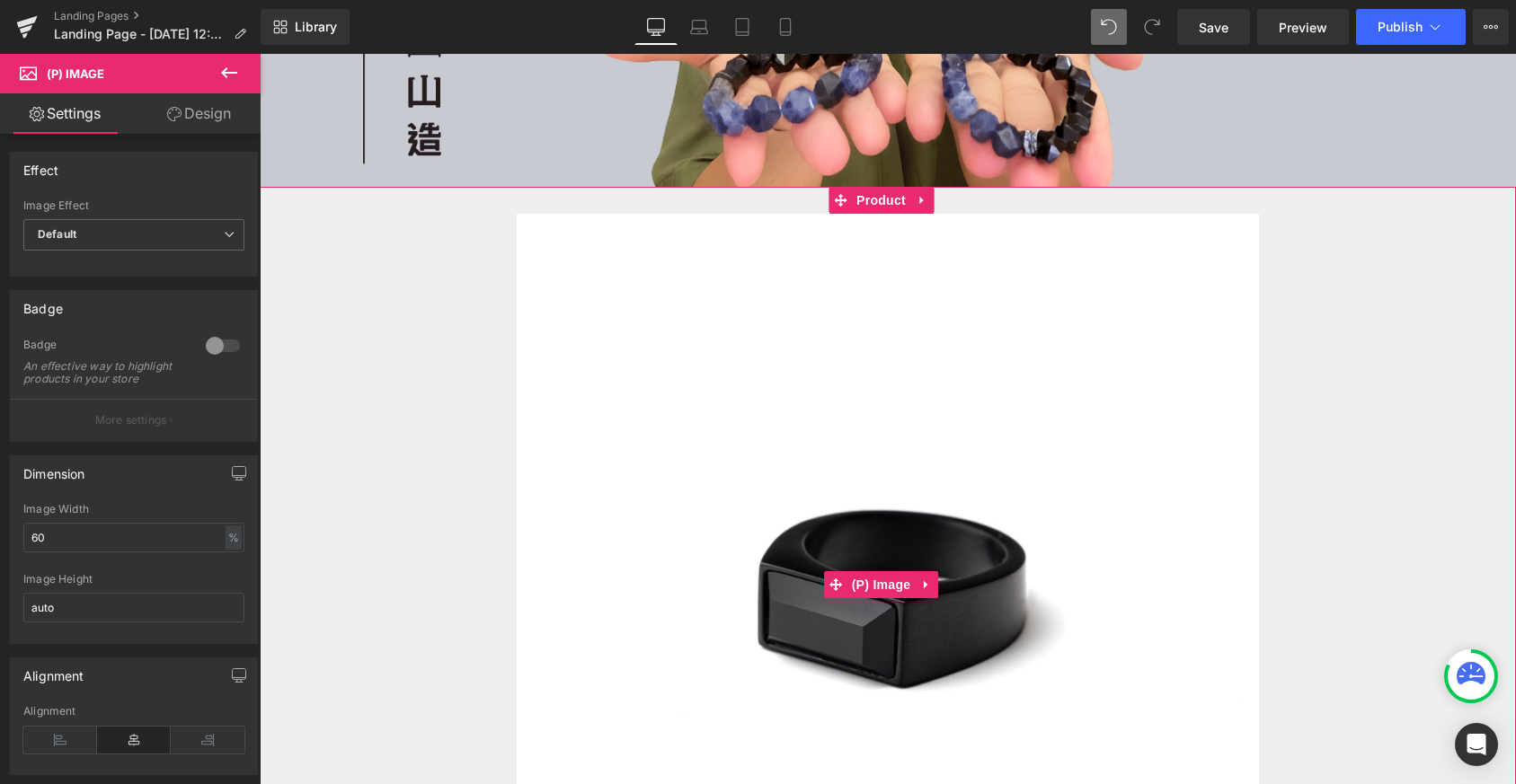
click at [703, 314] on img at bounding box center [888, 585] width 743 height 743
click at [882, 189] on span "Product" at bounding box center [880, 202] width 59 height 27
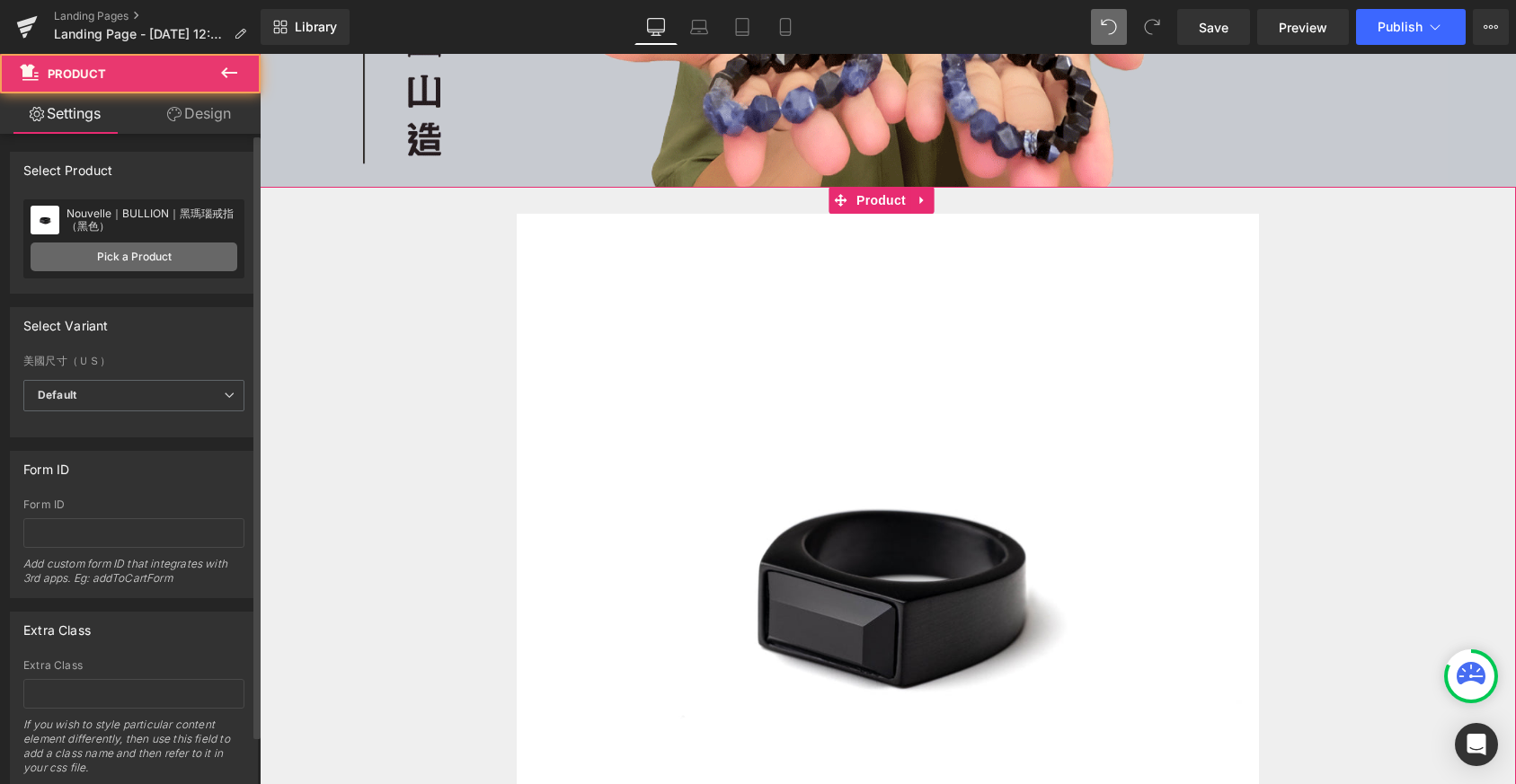
click at [106, 254] on link "Pick a Product" at bounding box center [133, 257] width 206 height 29
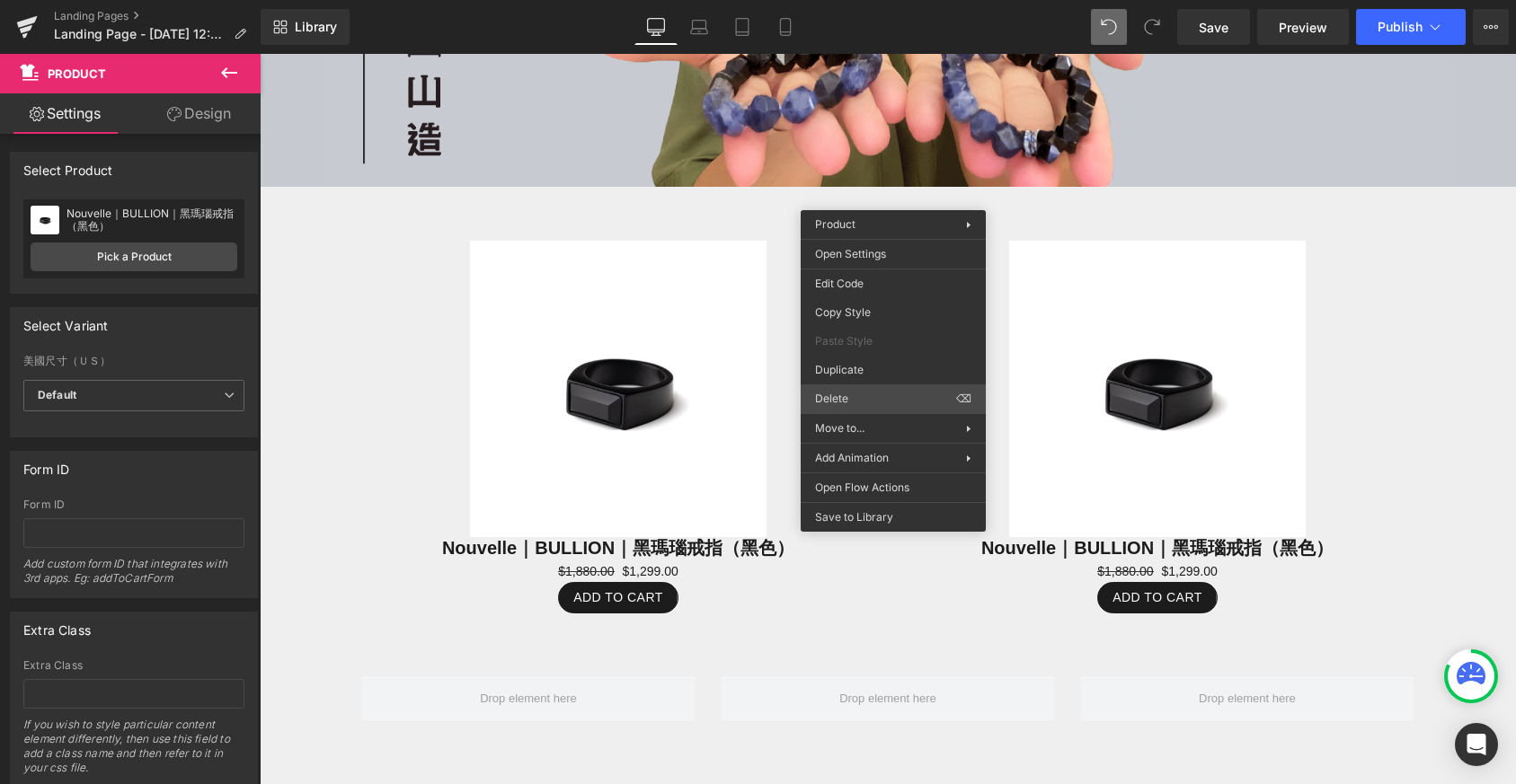
scroll to position [9, 9]
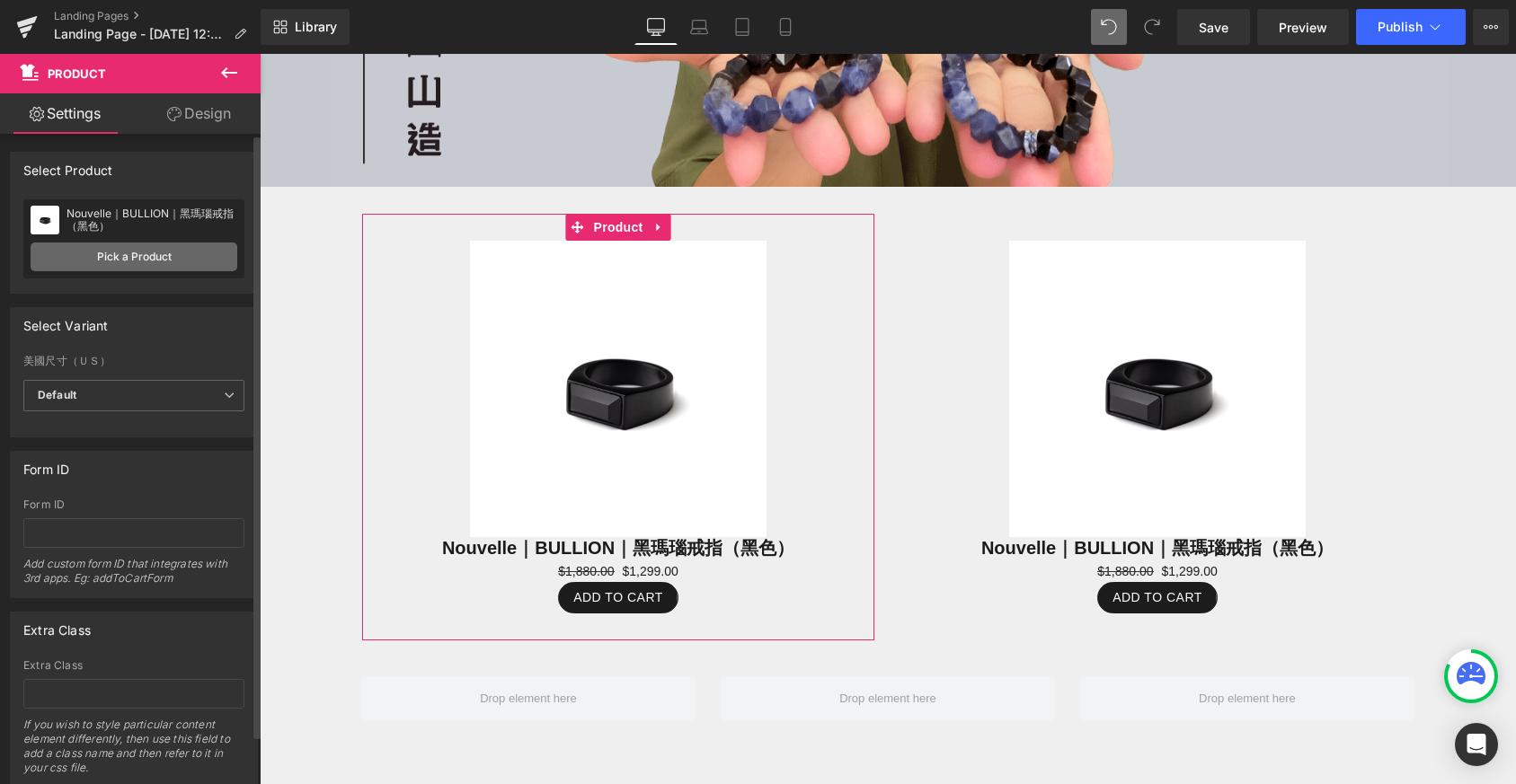
click at [131, 246] on link "Pick a Product" at bounding box center [133, 257] width 206 height 29
click at [150, 258] on link "Pick a Product" at bounding box center [133, 257] width 206 height 29
click at [114, 254] on link "Pick a Product" at bounding box center [133, 257] width 206 height 29
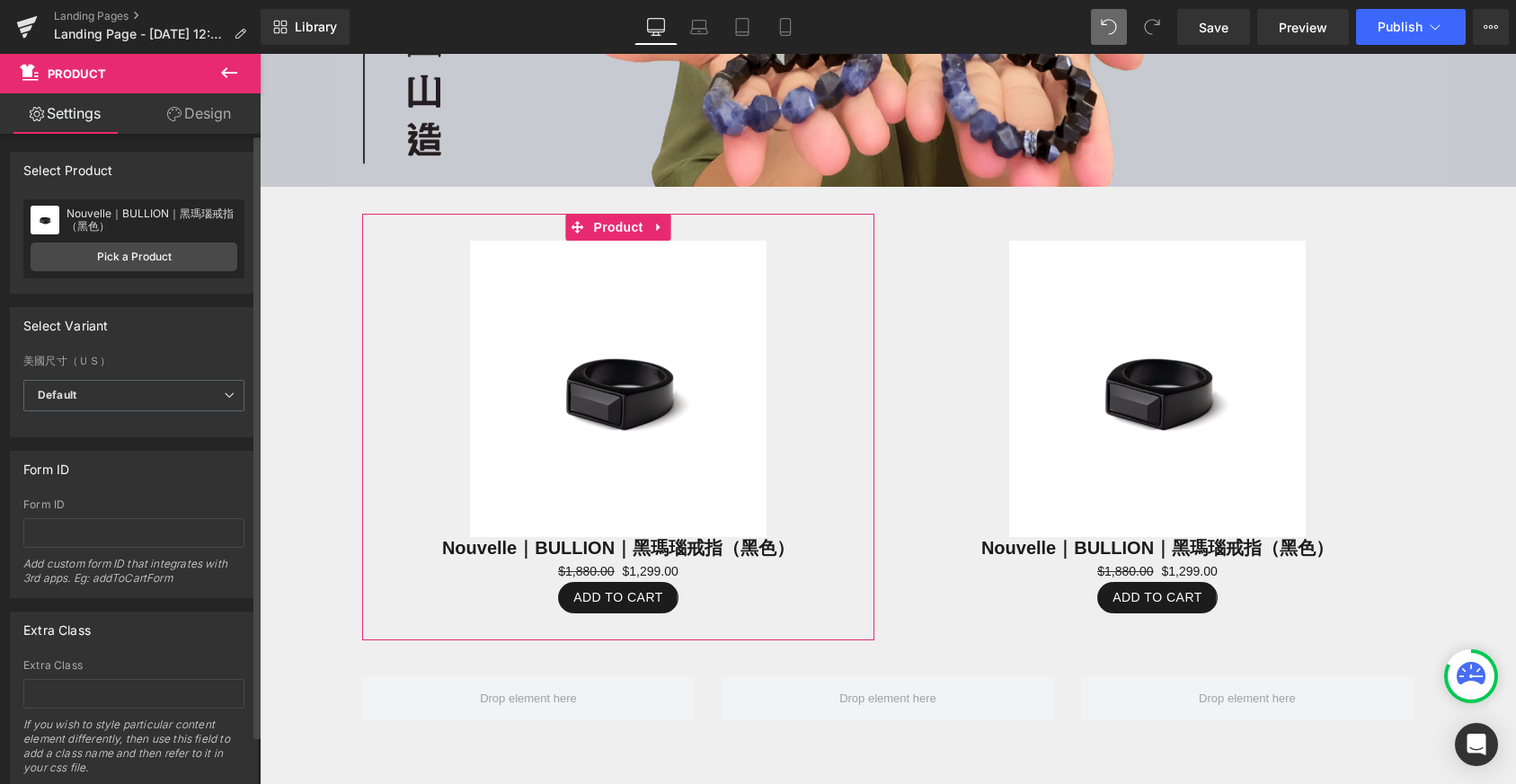
click at [131, 240] on div "Nouvelle｜BULLION｜黑瑪瑙戒指（黑色） Nouvelle｜BULLION｜黑瑪瑙戒指（黑色） Pick a Product" at bounding box center [133, 239] width 221 height 79
click at [141, 206] on div "Nouvelle｜BULLION｜黑瑪瑙戒指（黑色） Nouvelle｜BULLION｜黑瑪瑙戒指（黑色）" at bounding box center [133, 220] width 206 height 27
click at [122, 222] on div "Nouvelle｜BULLION｜黑瑪瑙戒指（黑色）" at bounding box center [152, 220] width 171 height 25
click at [41, 214] on img at bounding box center [45, 220] width 29 height 29
click at [71, 165] on div "Select Product" at bounding box center [68, 165] width 90 height 25
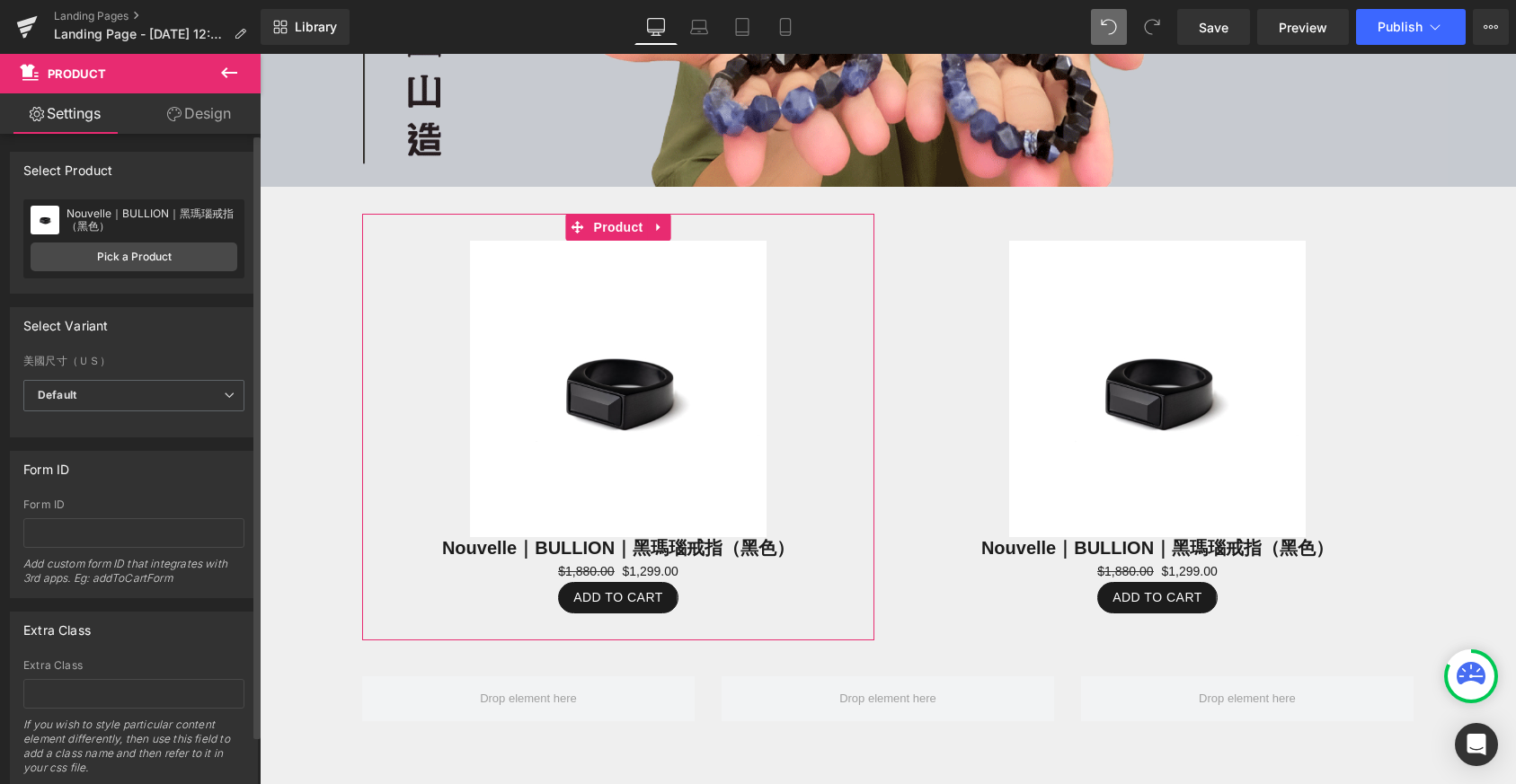
click at [117, 190] on div "Select Product Select manually Select manually Select manually Nouvelle｜BULLION…" at bounding box center [133, 223] width 248 height 142
click at [159, 249] on link "Pick a Product" at bounding box center [133, 257] width 206 height 29
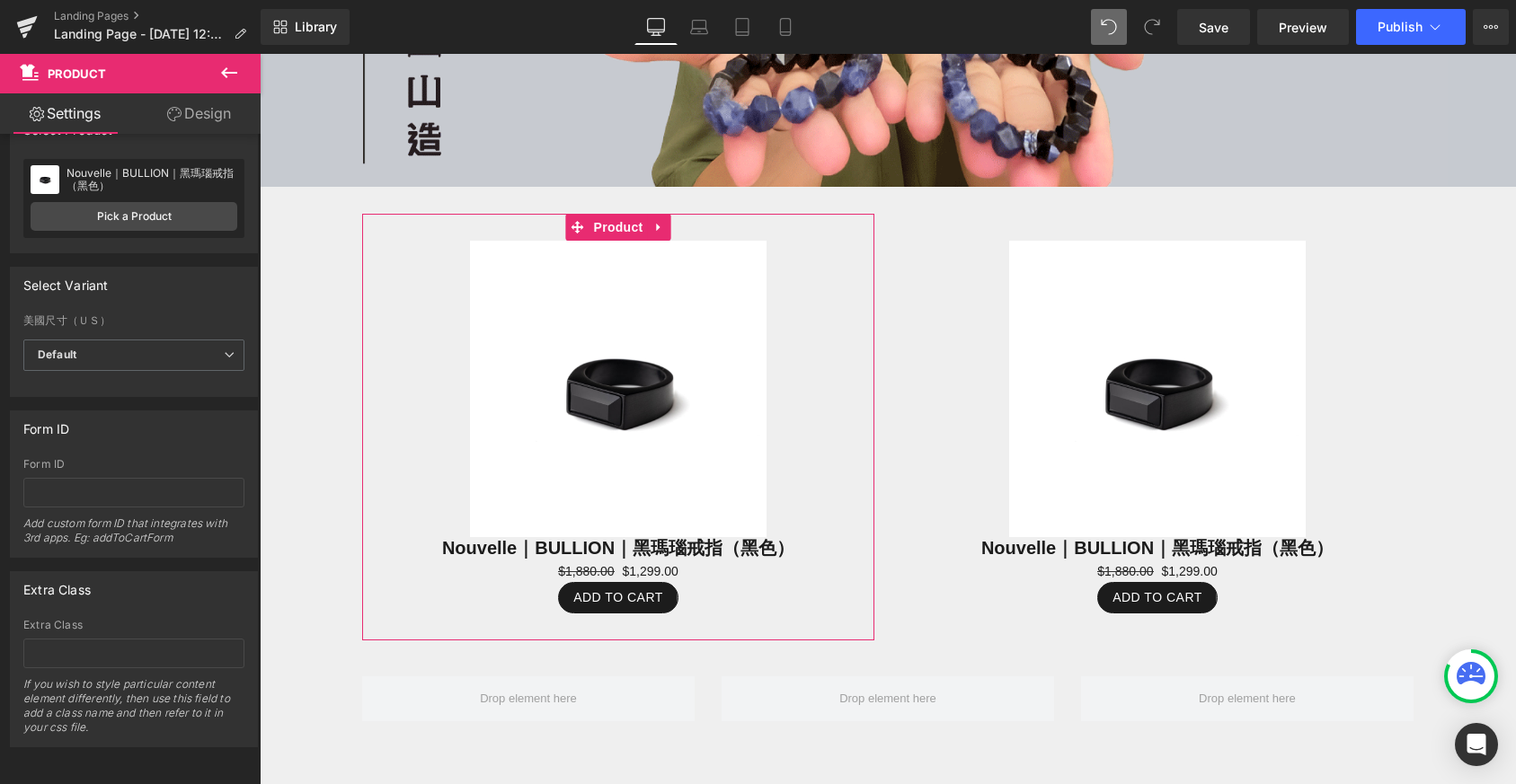
click at [208, 125] on link "Design" at bounding box center [199, 113] width 131 height 40
click at [71, 117] on link "Settings" at bounding box center [65, 113] width 131 height 40
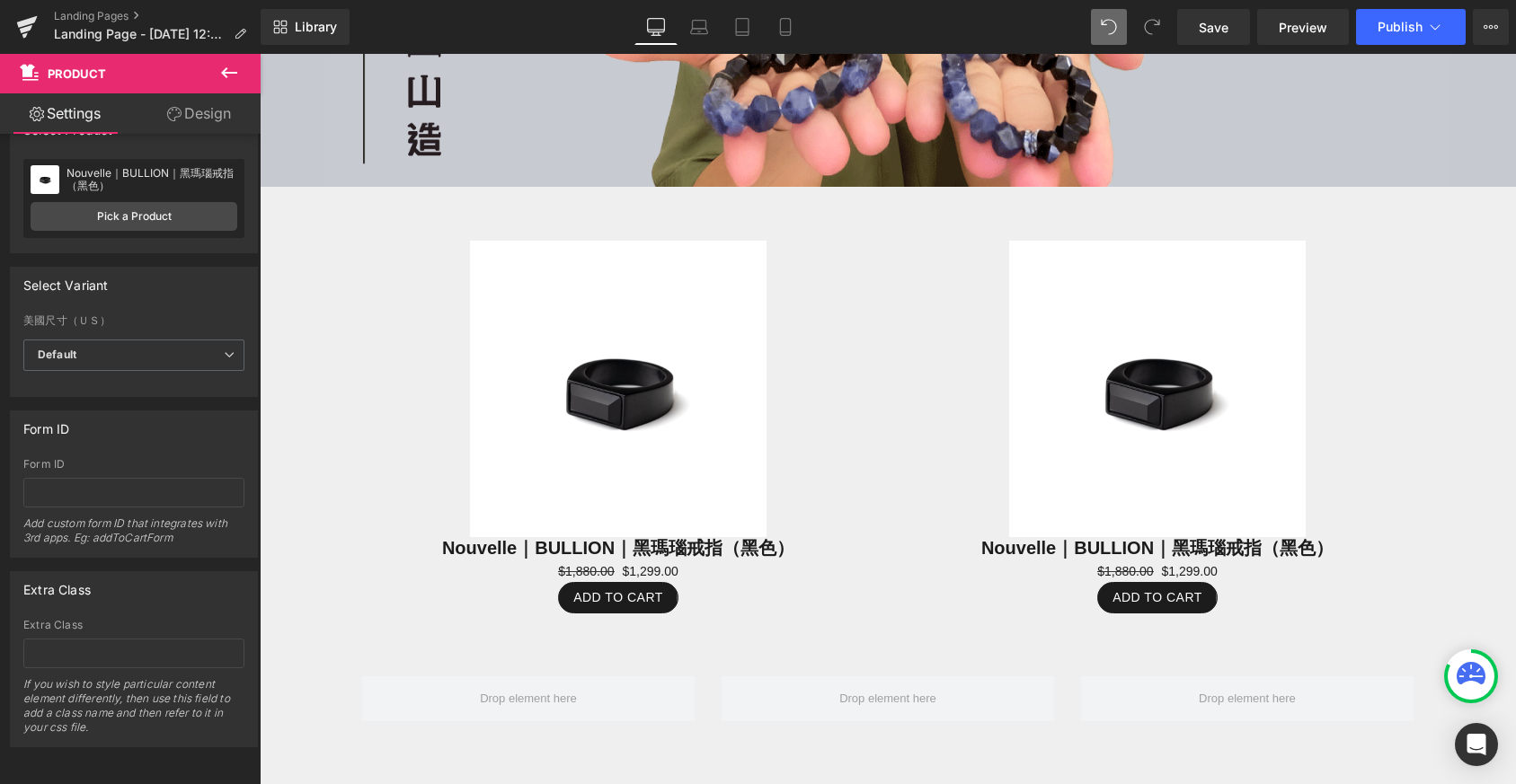
click at [731, 456] on img at bounding box center [618, 389] width 297 height 297
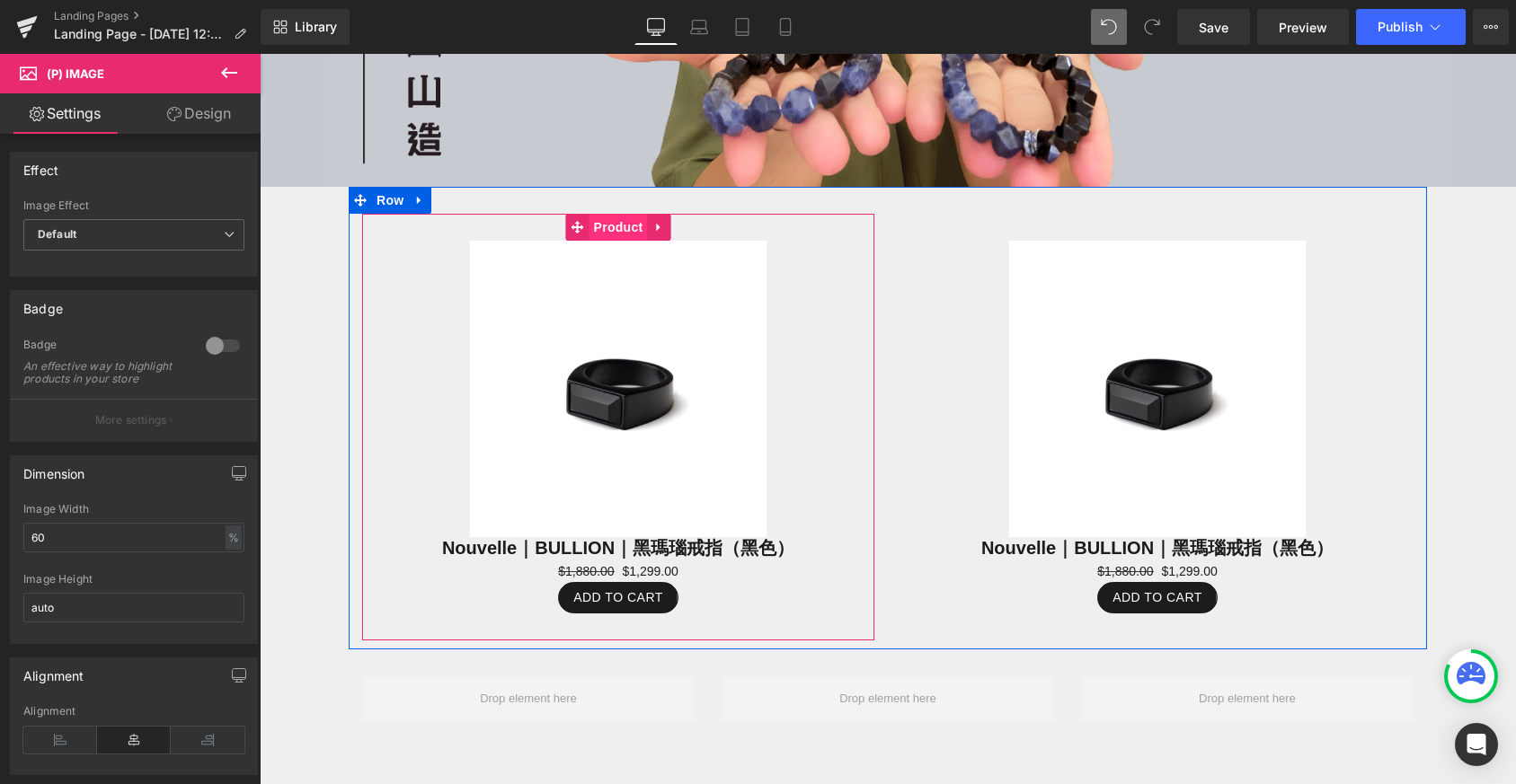
click at [629, 214] on span "Product" at bounding box center [618, 227] width 59 height 27
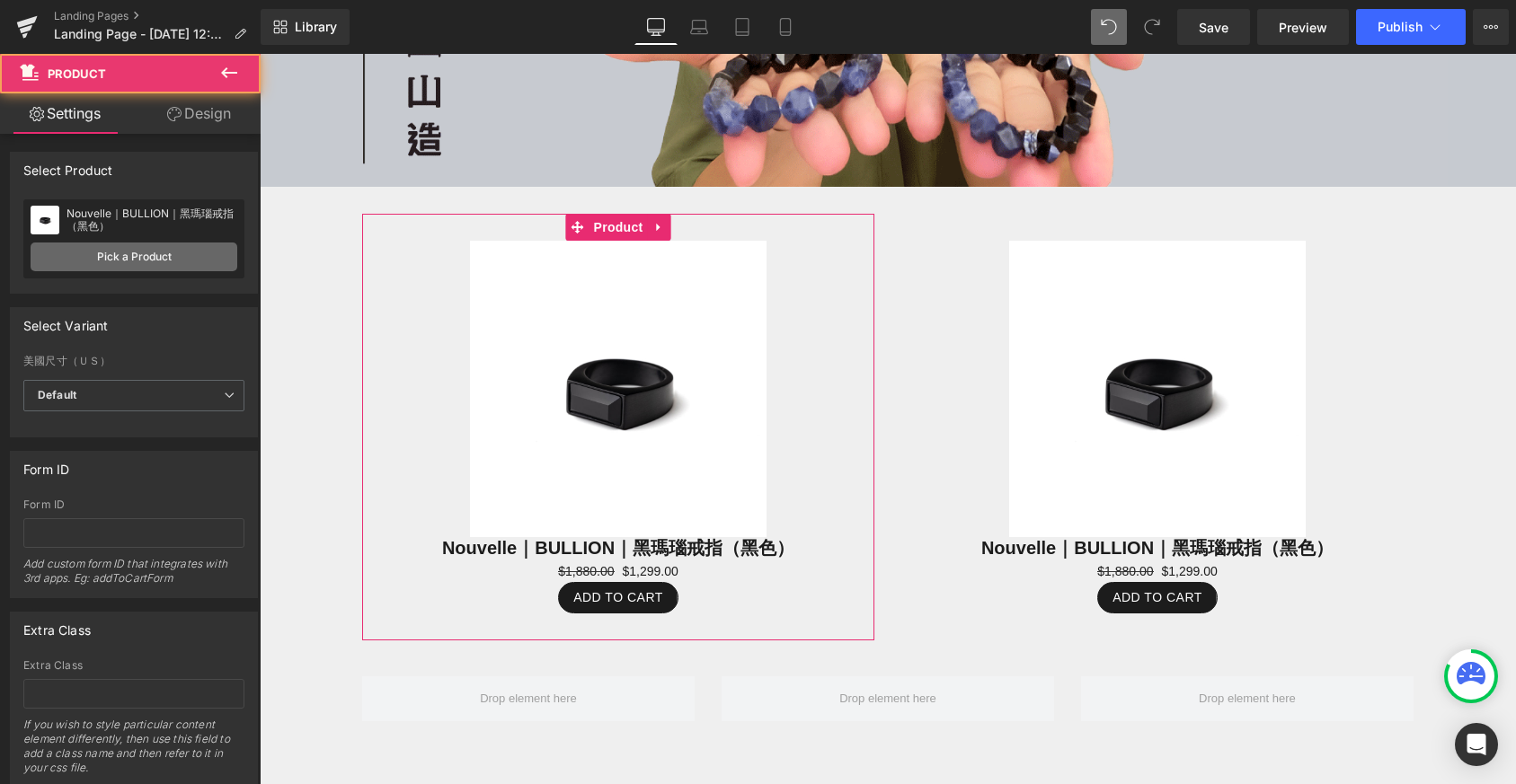
click at [148, 258] on link "Pick a Product" at bounding box center [133, 257] width 206 height 29
click at [187, 251] on link "Pick a Product" at bounding box center [133, 257] width 206 height 29
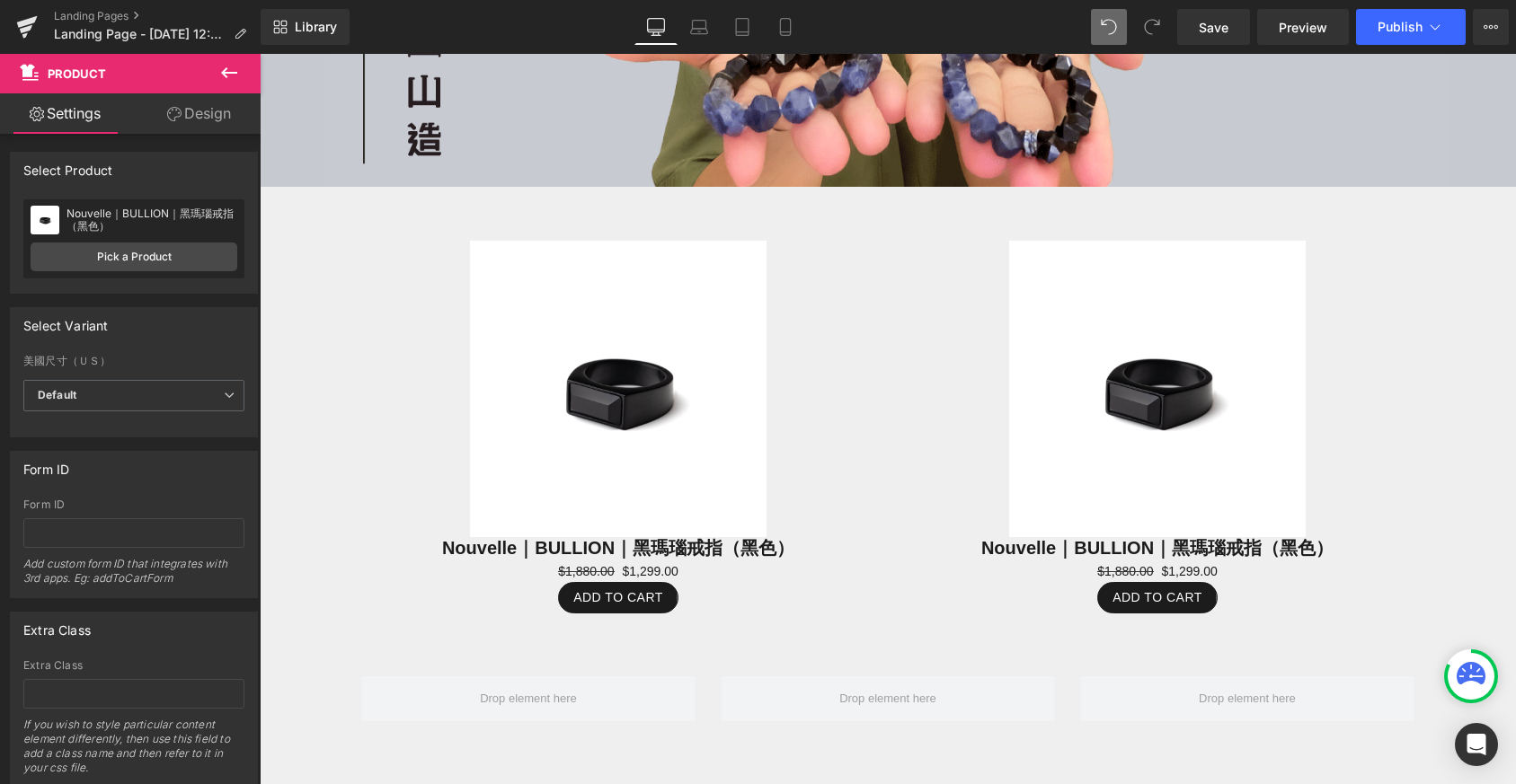
click at [234, 62] on icon at bounding box center [229, 73] width 21 height 21
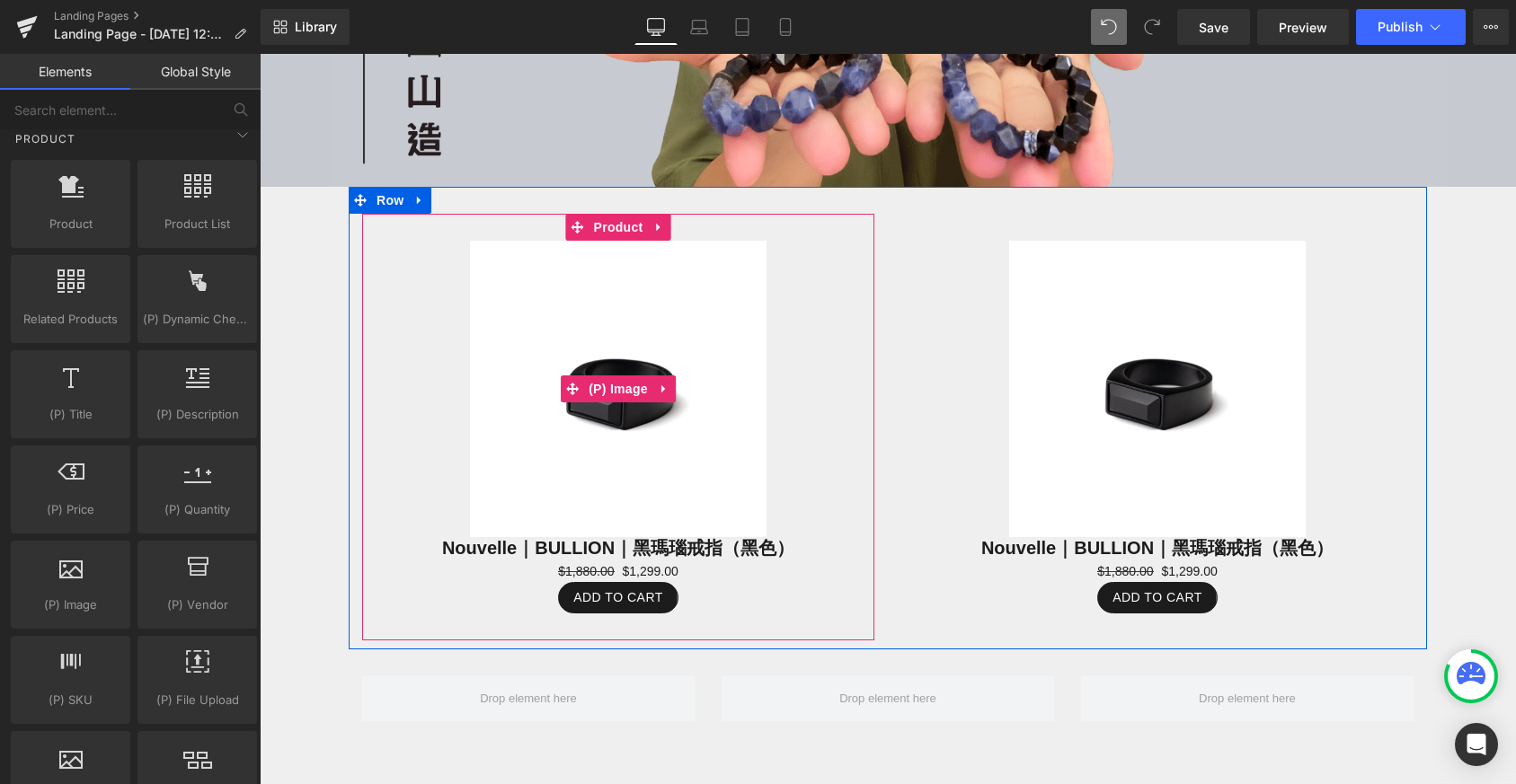
click at [599, 340] on img at bounding box center [618, 389] width 297 height 297
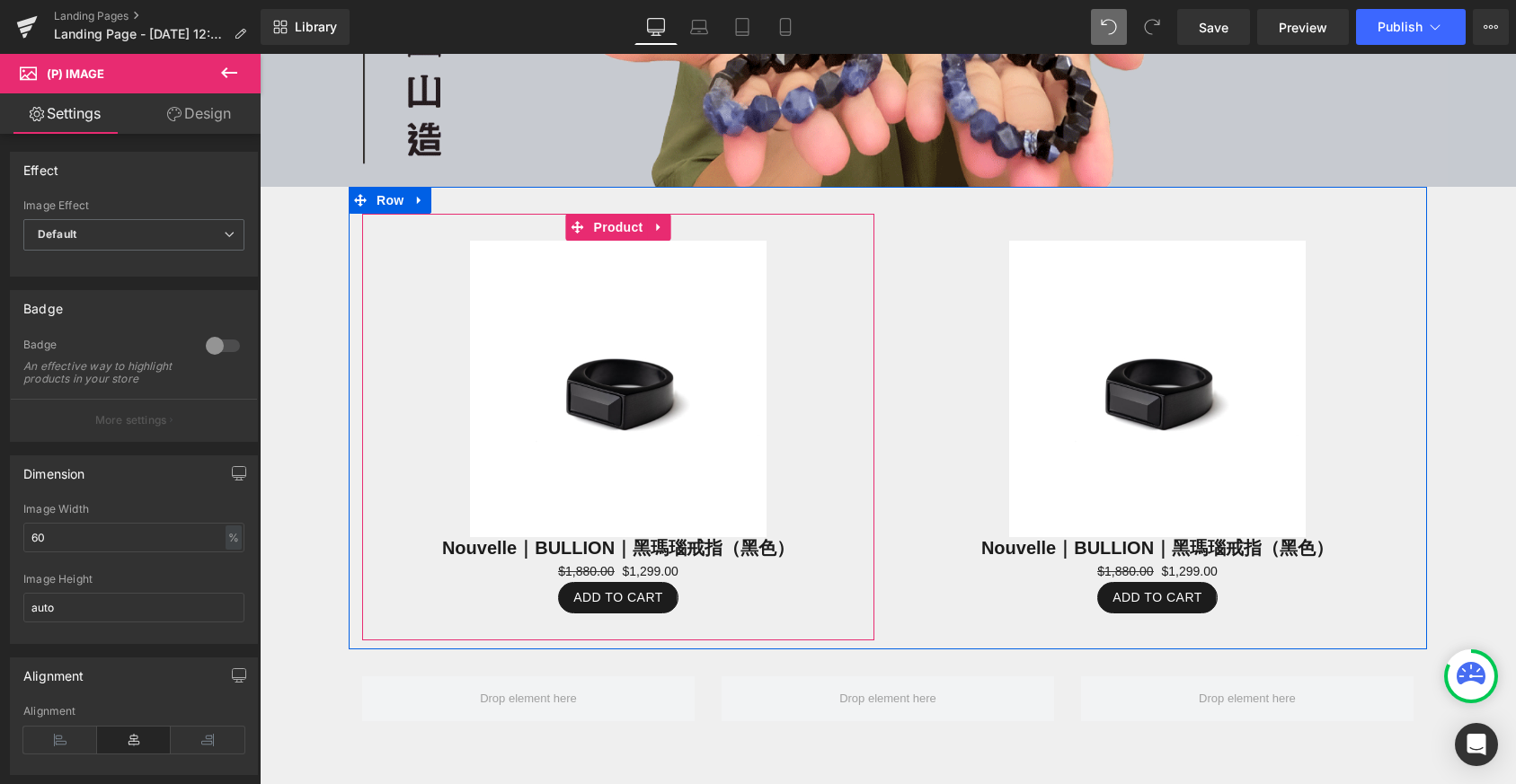
click at [607, 221] on span "Product" at bounding box center [618, 227] width 59 height 27
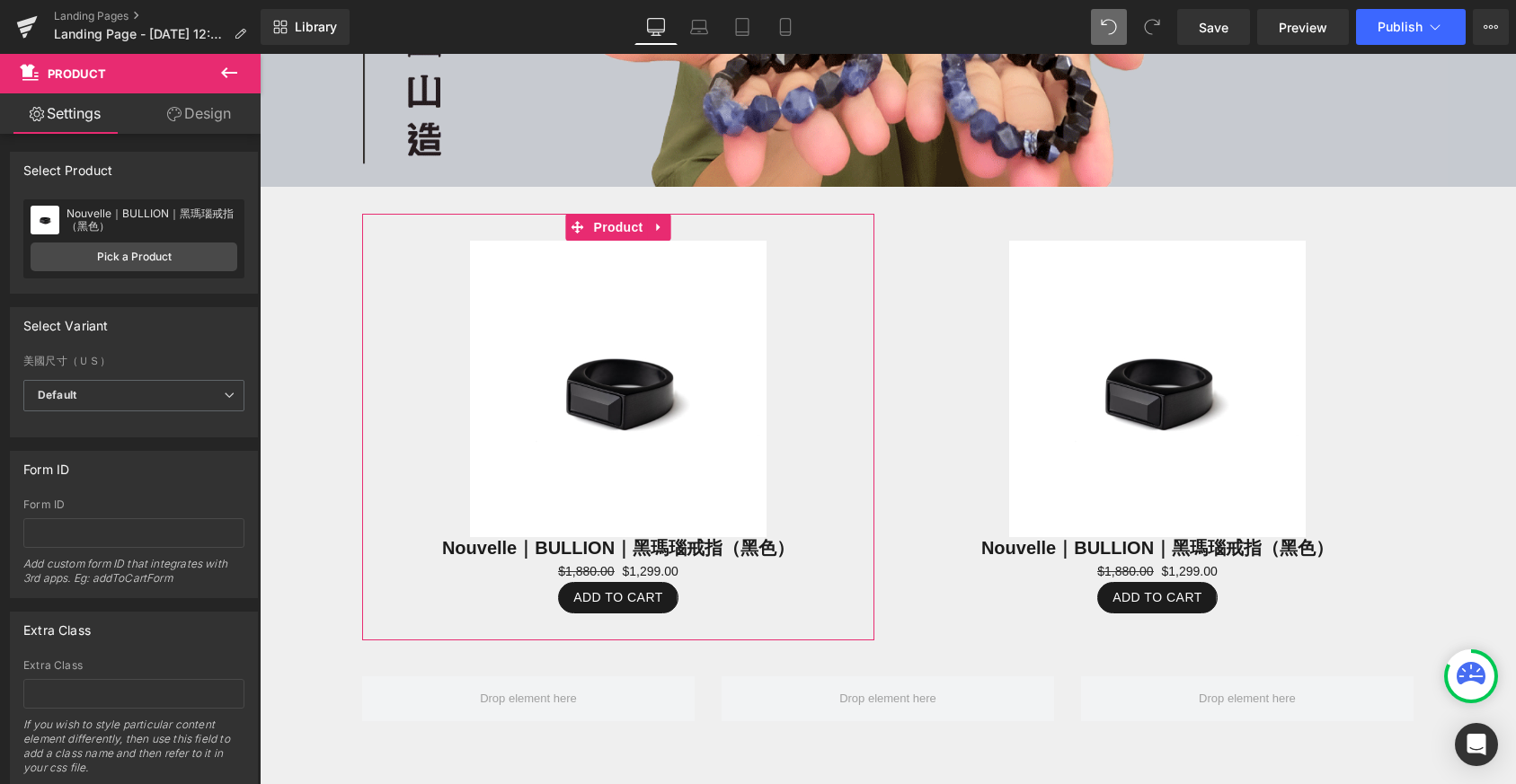
click at [73, 116] on link "Settings" at bounding box center [65, 113] width 131 height 40
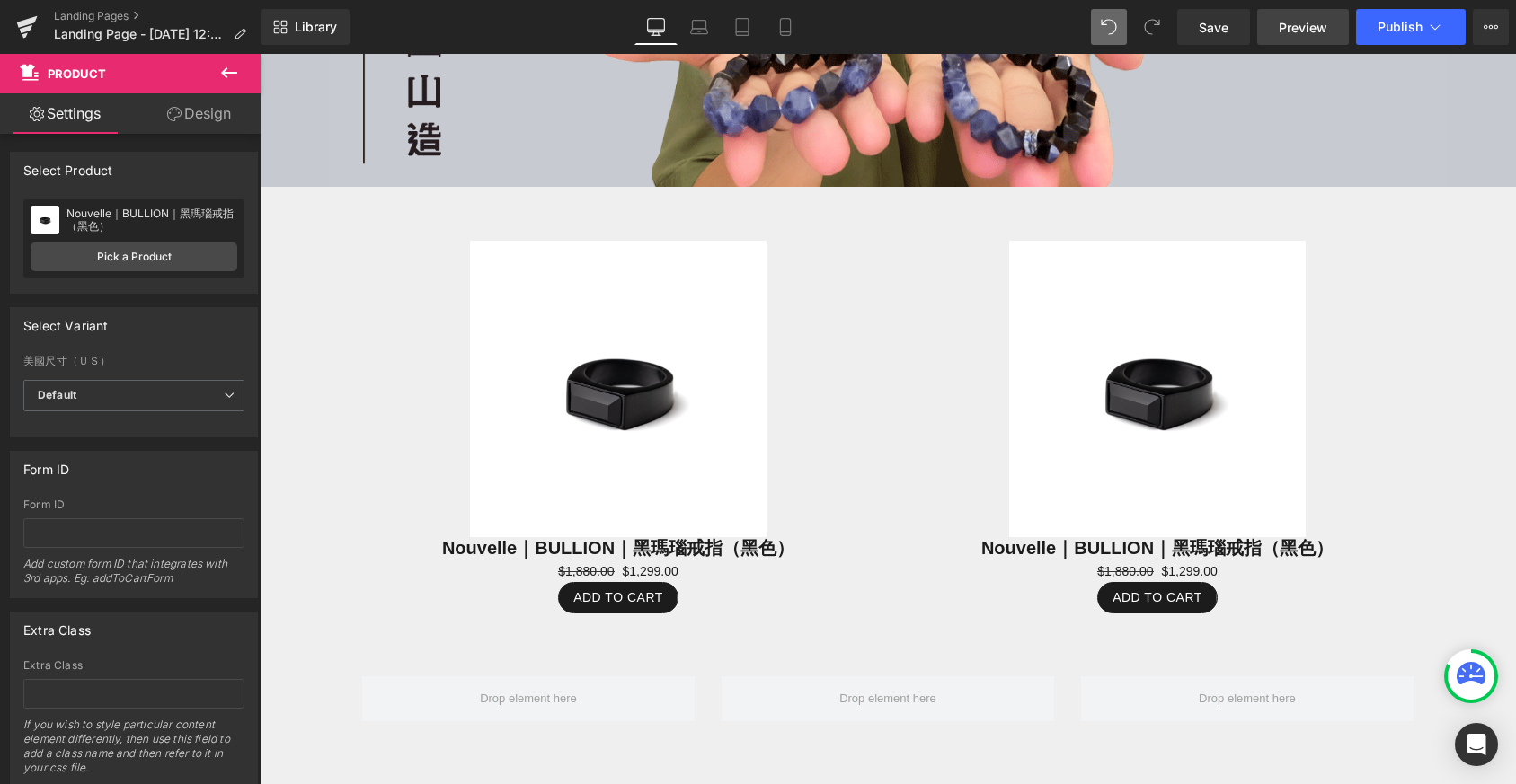
click at [1306, 30] on span "Preview" at bounding box center [1303, 28] width 49 height 19
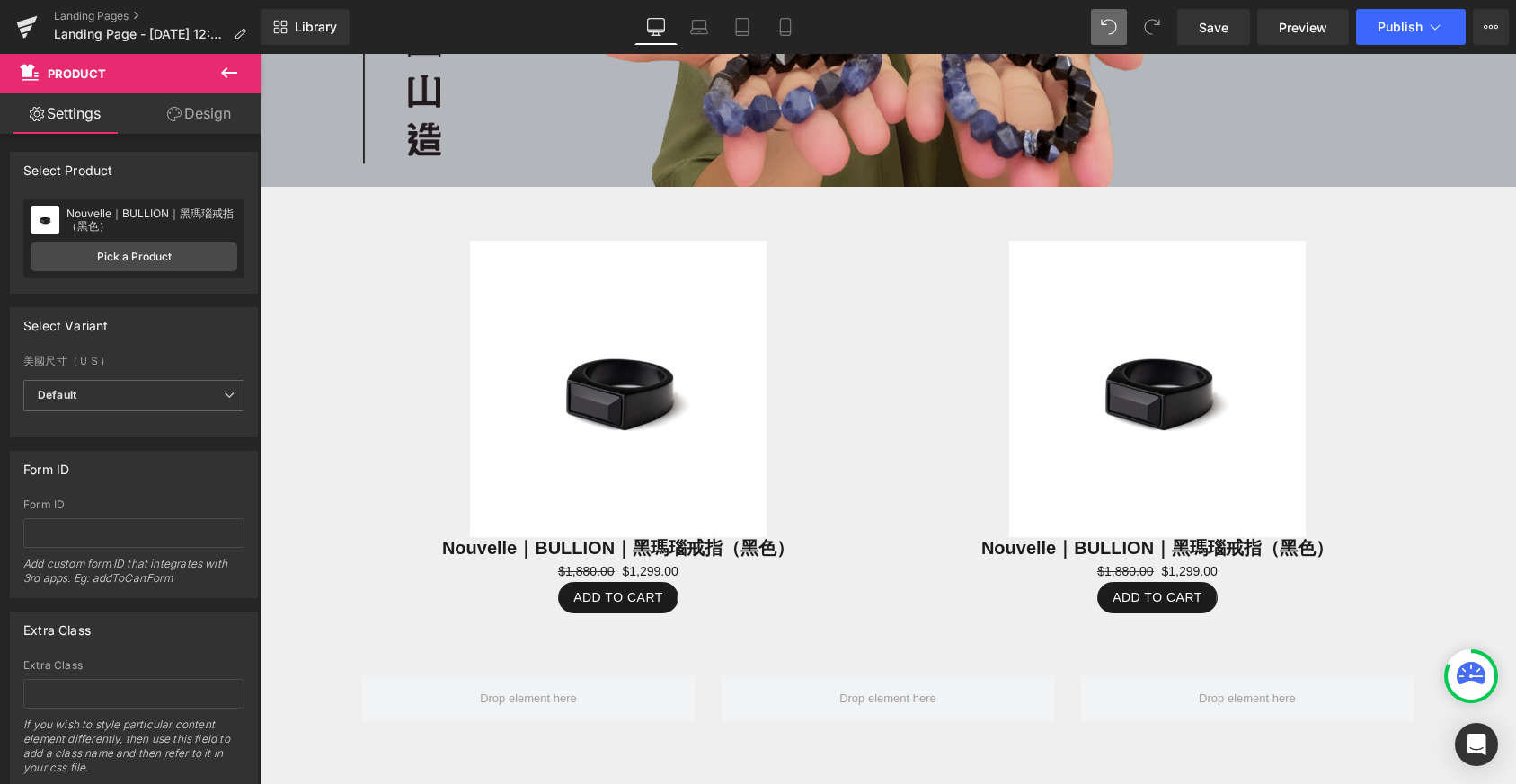
scroll to position [423, 0]
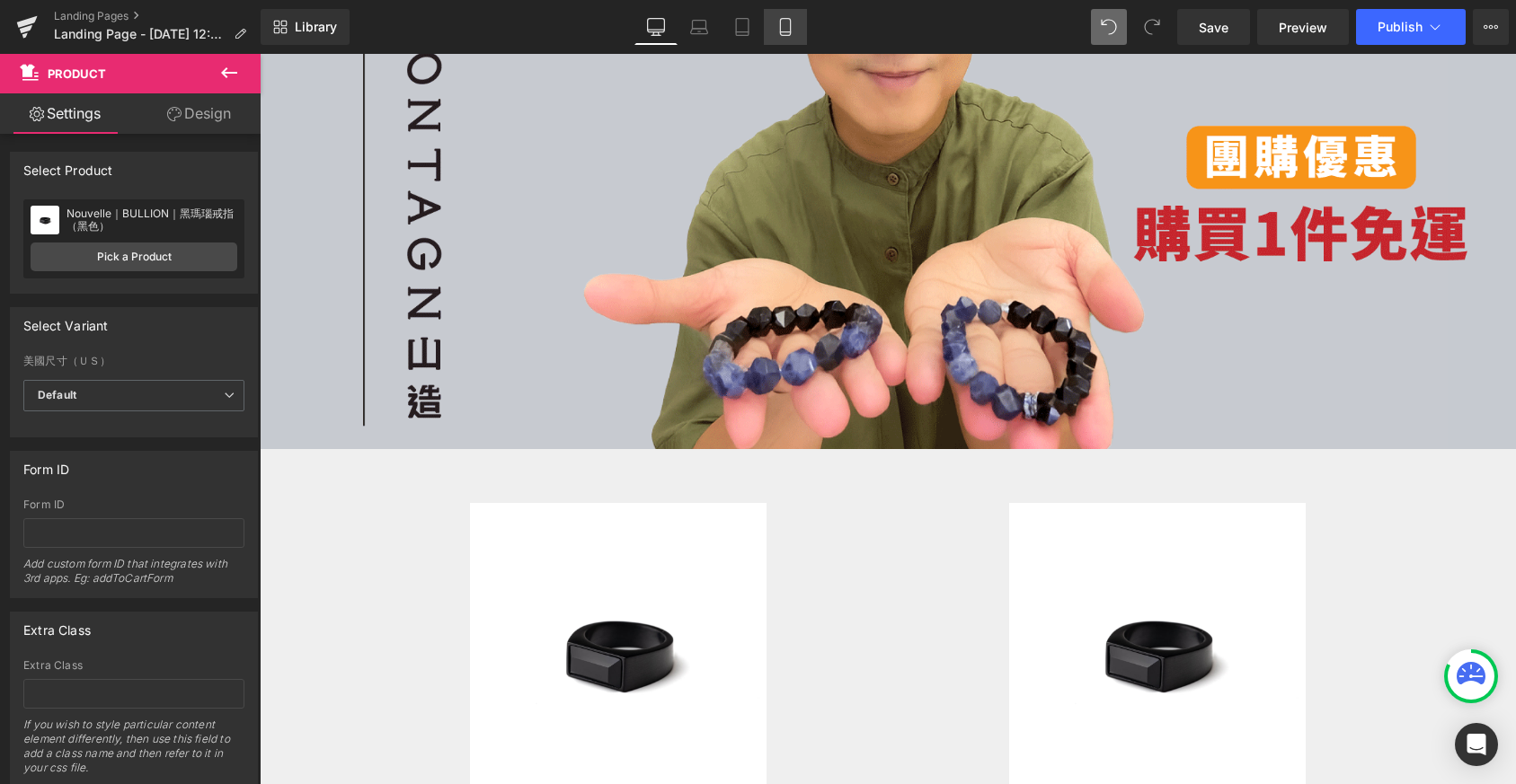
click at [788, 22] on icon at bounding box center [785, 27] width 18 height 18
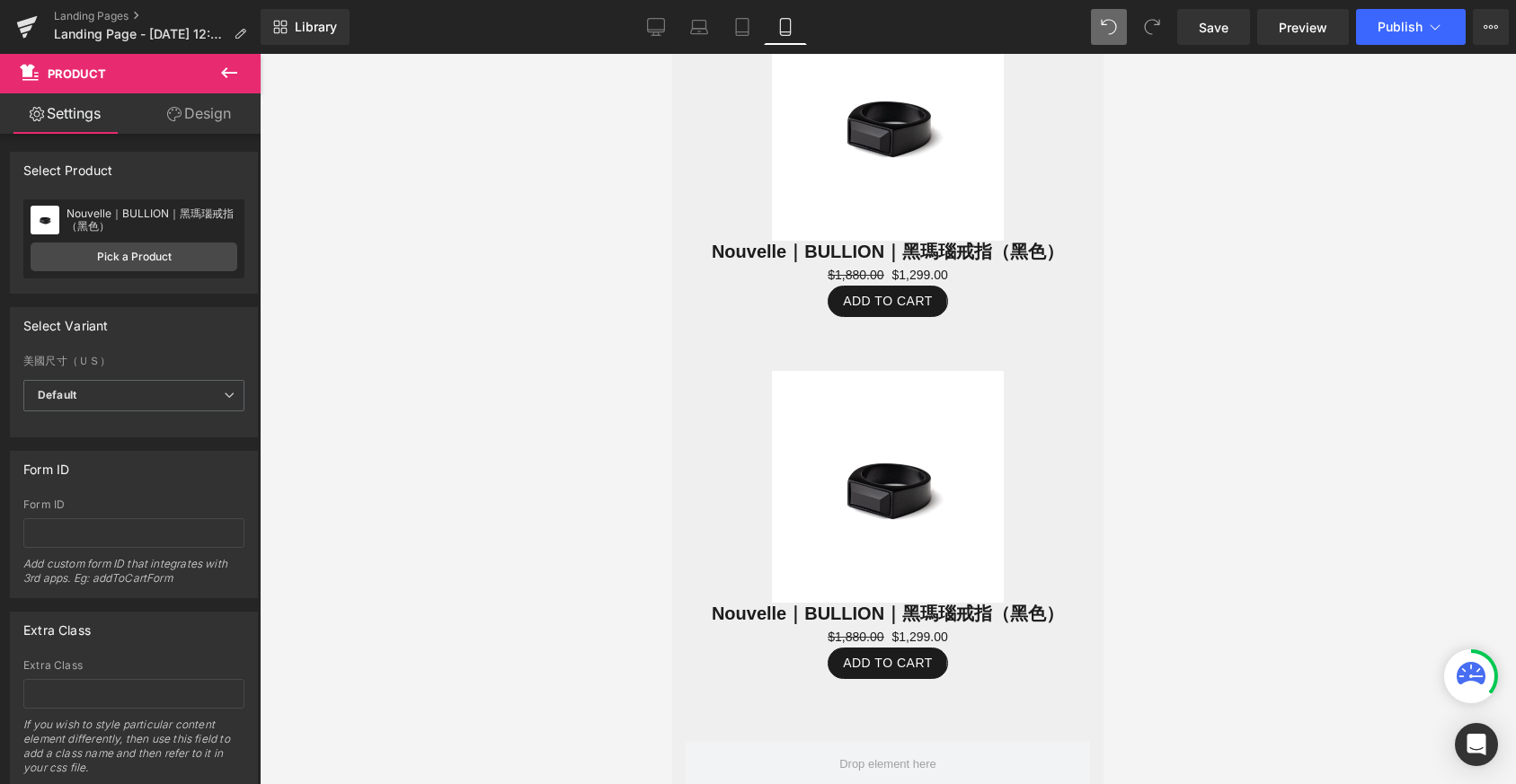
scroll to position [3813, 418]
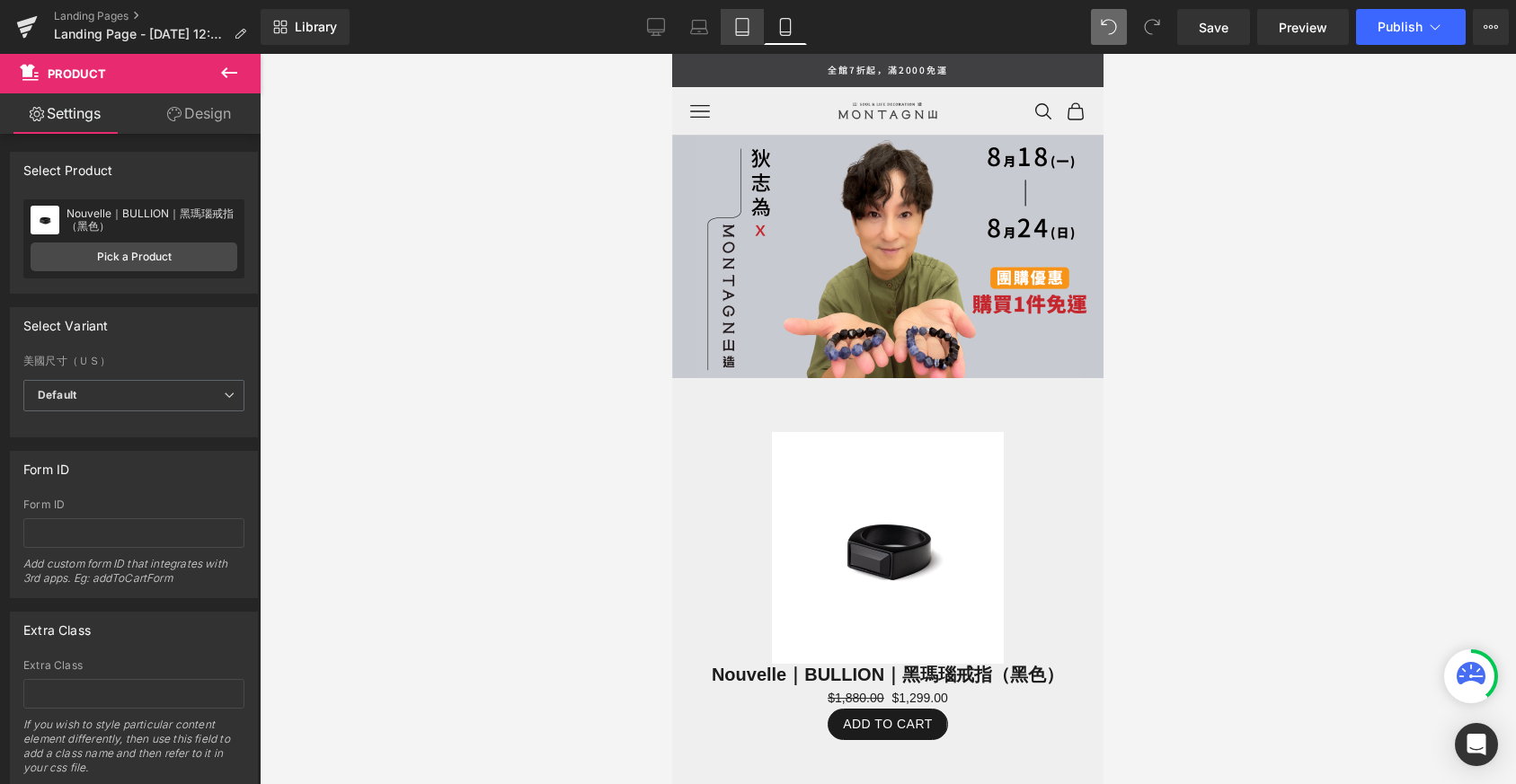
click at [740, 24] on icon at bounding box center [742, 27] width 18 height 18
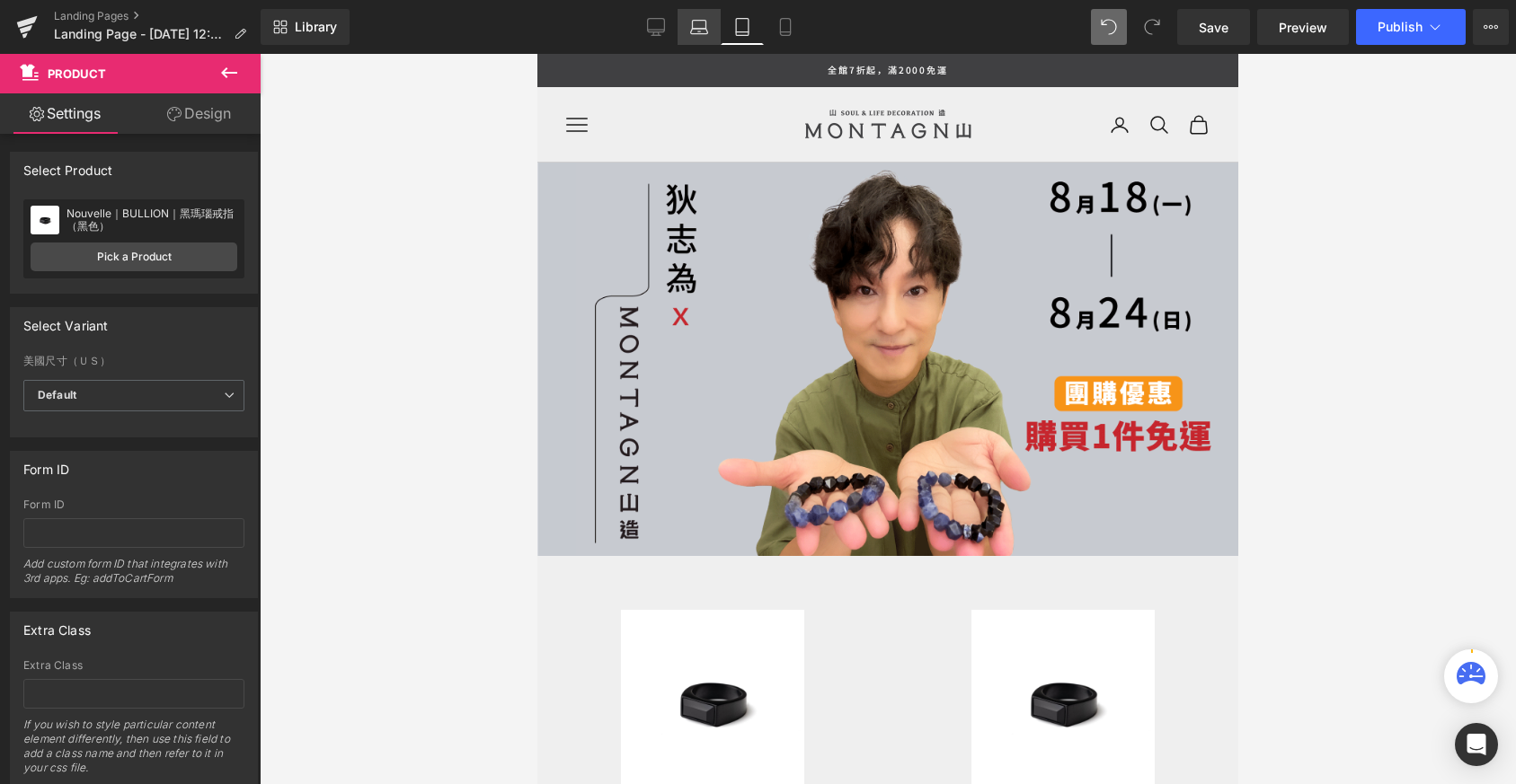
scroll to position [9, 9]
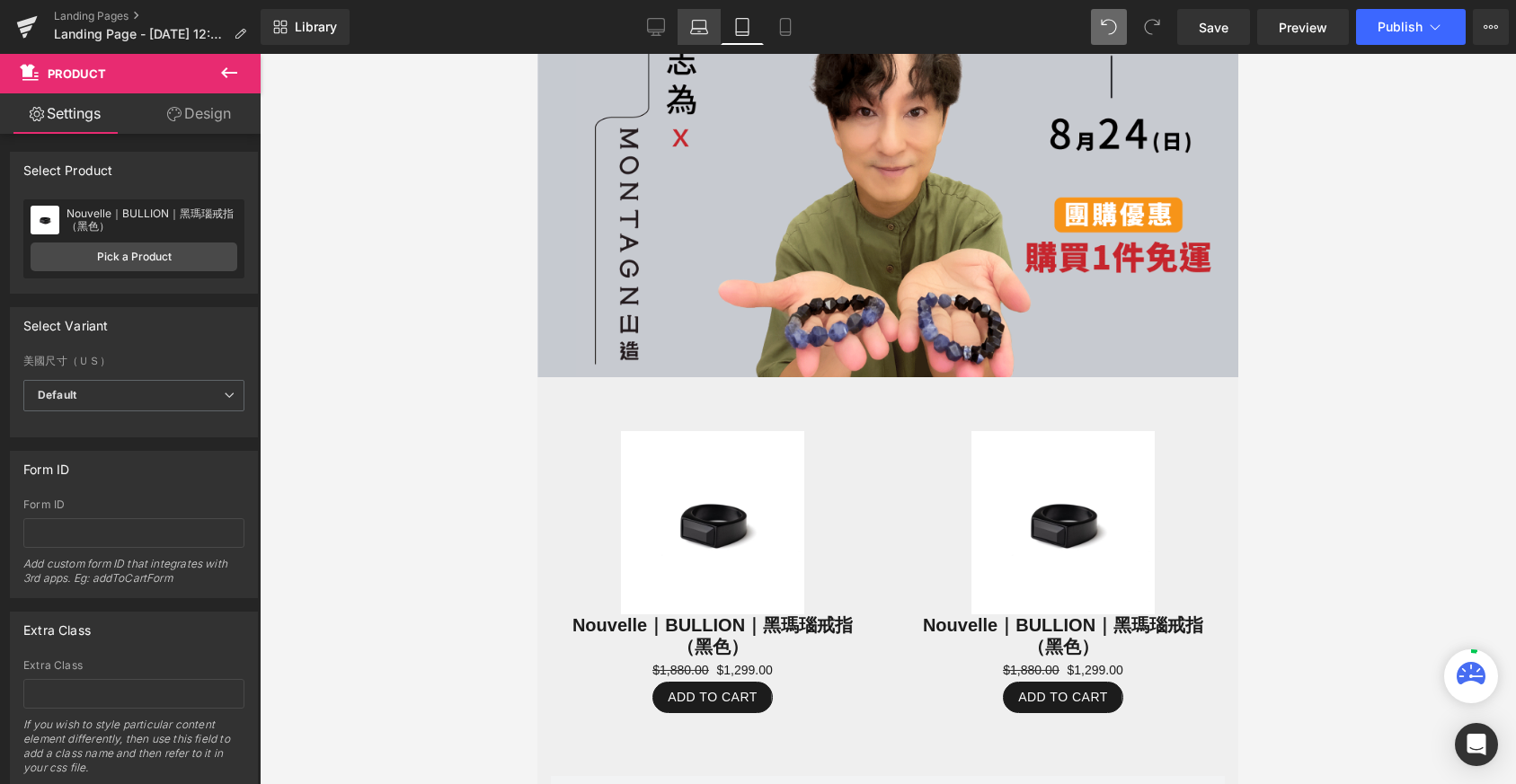
click at [706, 24] on icon at bounding box center [699, 25] width 13 height 8
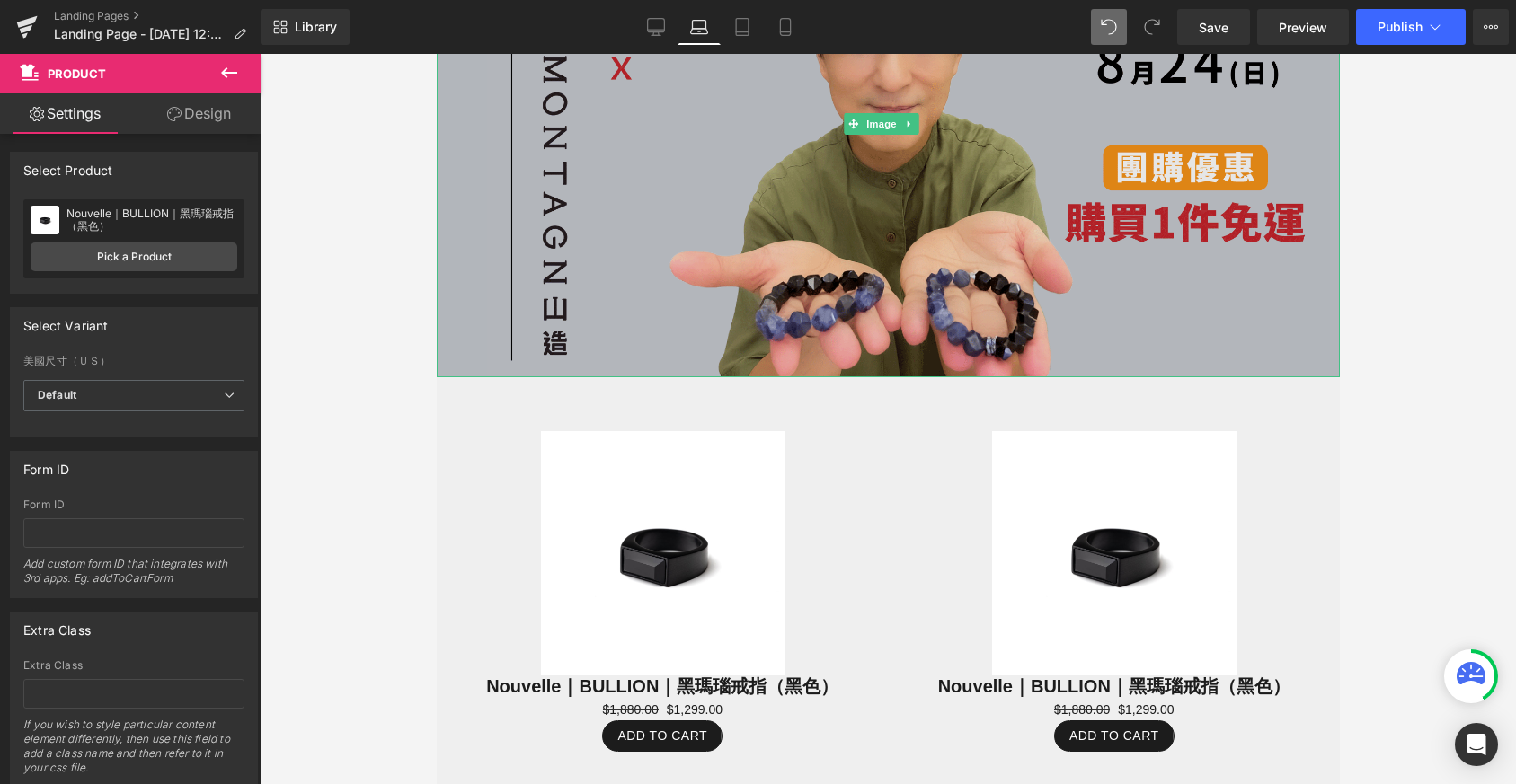
scroll to position [116, 0]
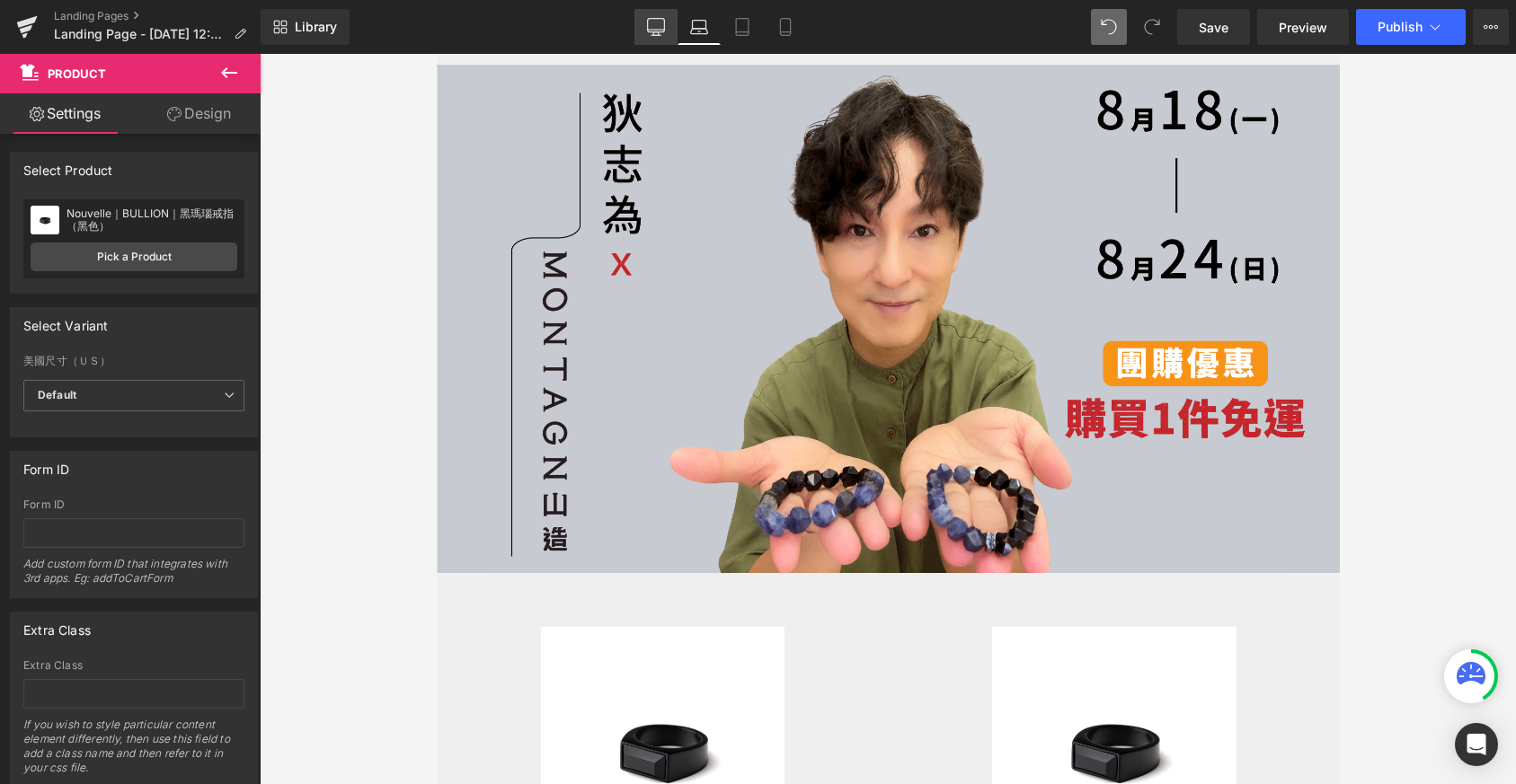
click at [666, 27] on link "Desktop" at bounding box center [656, 26] width 43 height 36
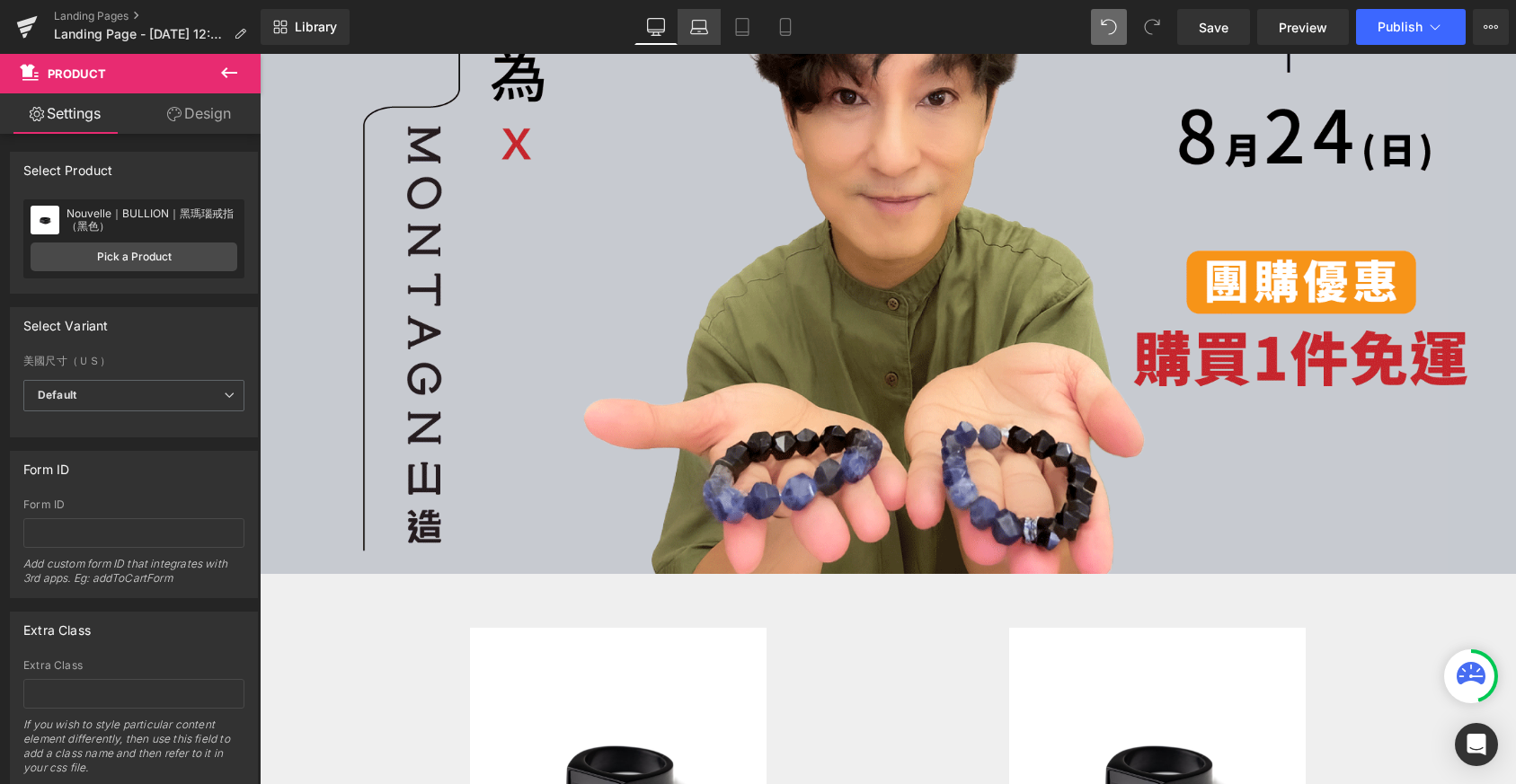
scroll to position [3573, 1242]
click at [778, 30] on icon at bounding box center [785, 27] width 18 height 18
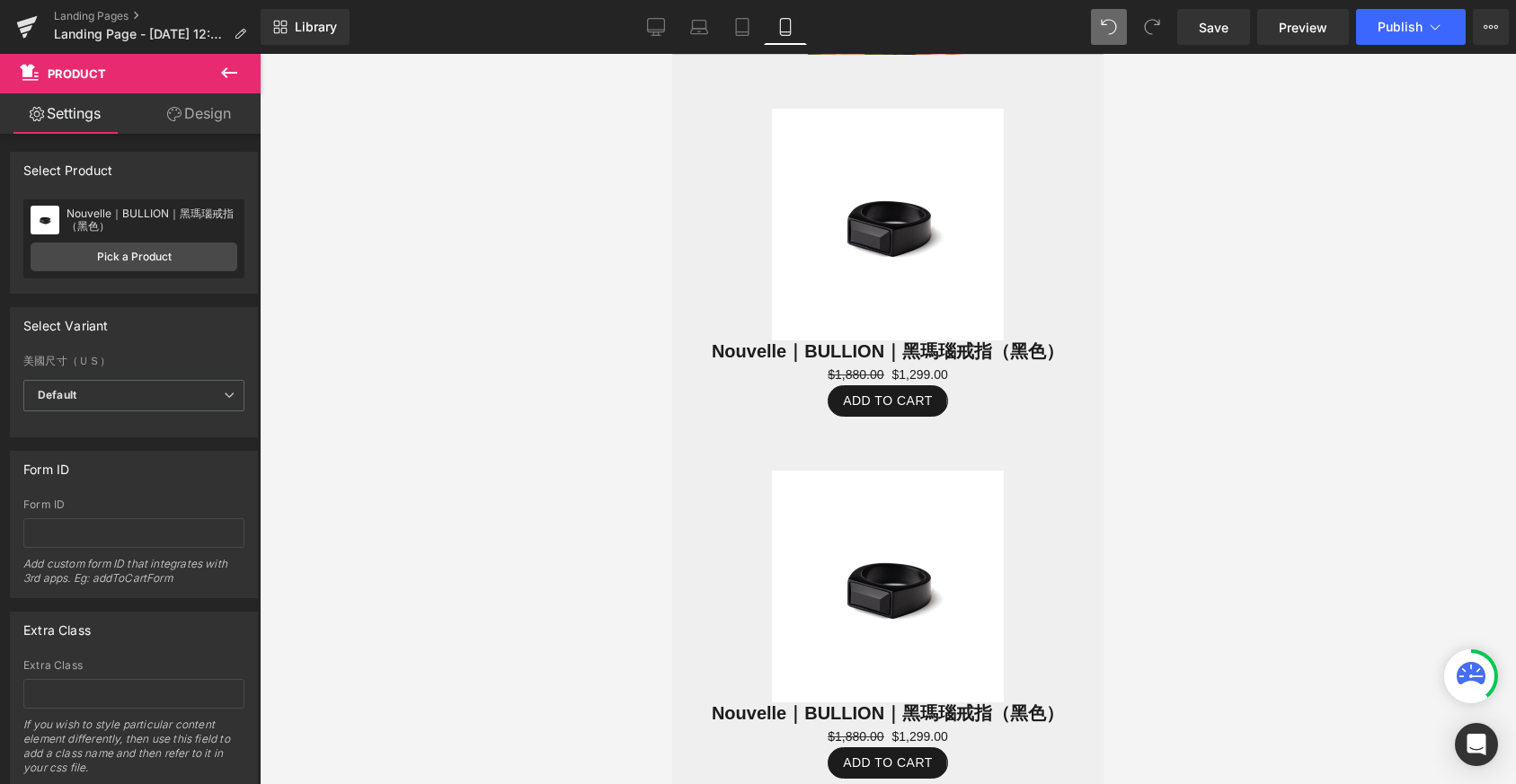
scroll to position [0, 0]
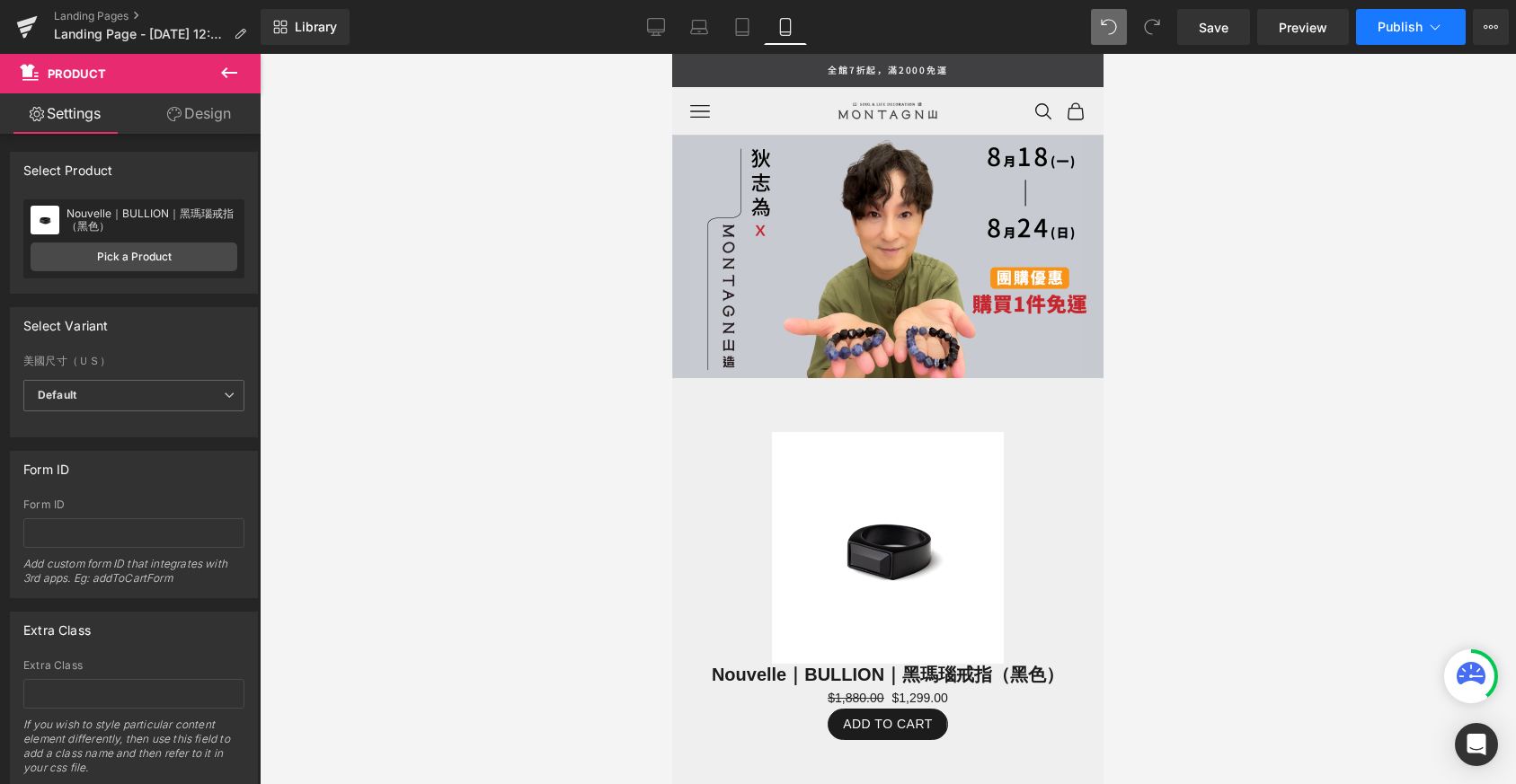
click at [1448, 34] on button "Publish" at bounding box center [1410, 26] width 109 height 36
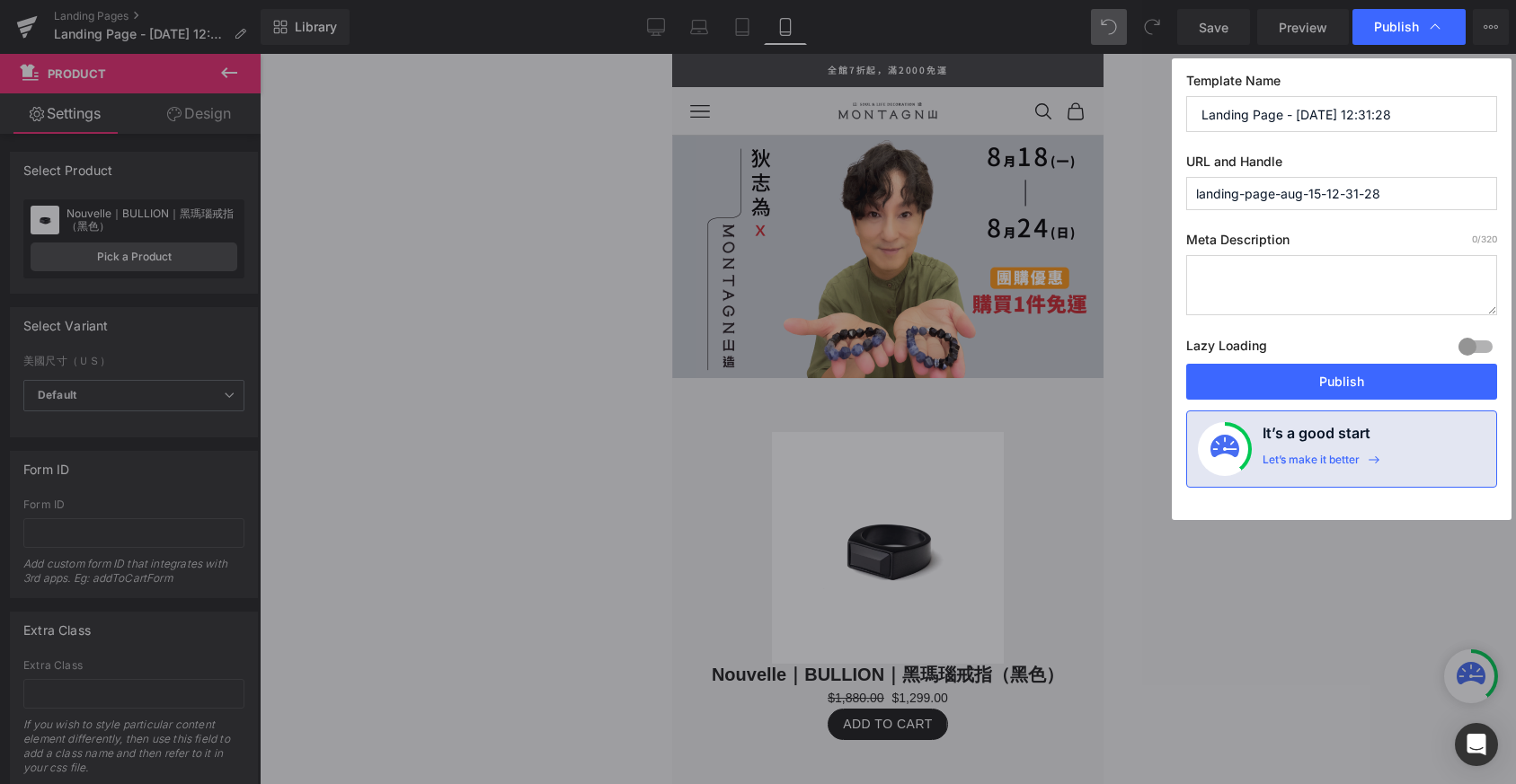
click at [1448, 34] on div "Publish" at bounding box center [1409, 26] width 113 height 36
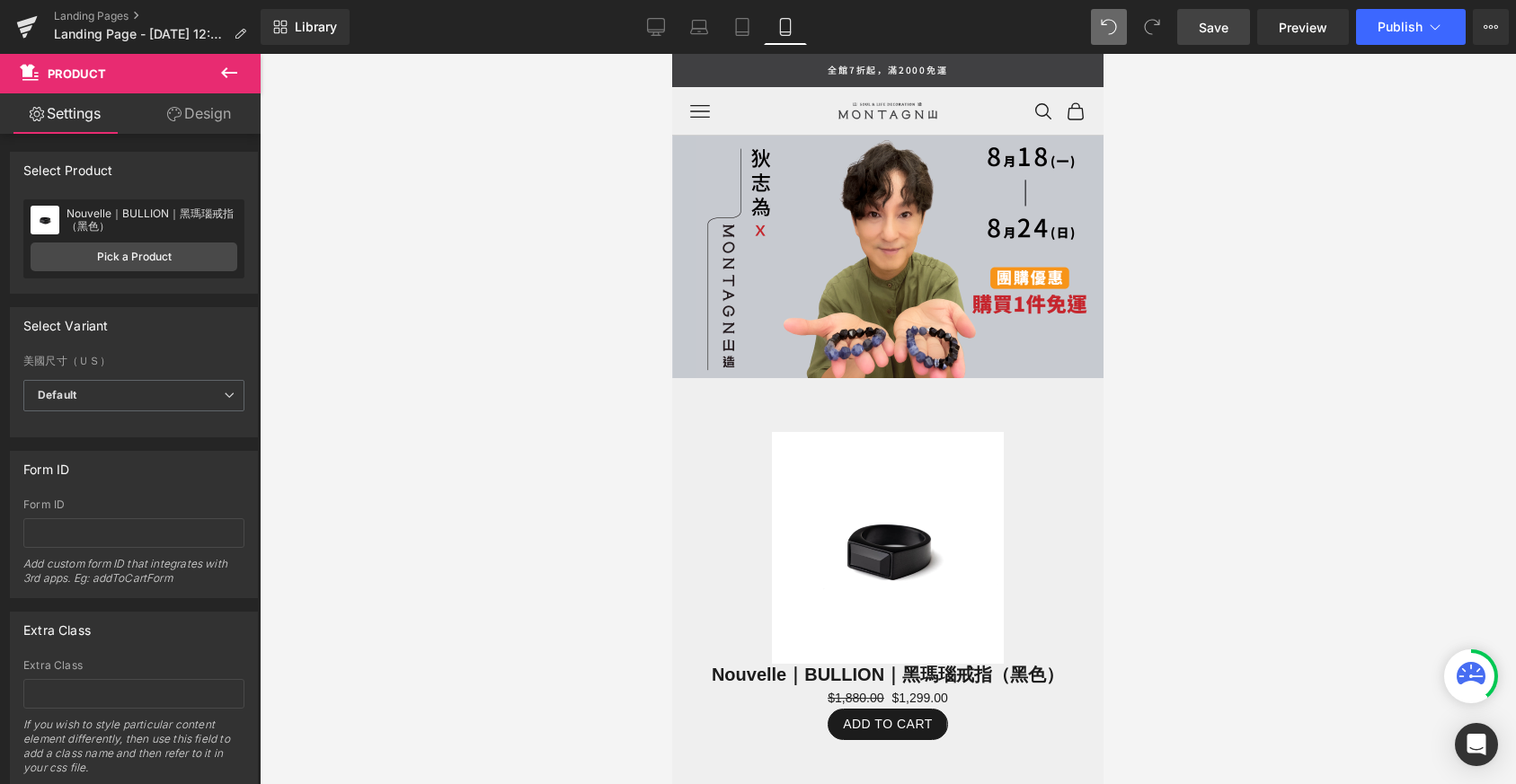
click at [1210, 21] on span "Save" at bounding box center [1214, 28] width 30 height 19
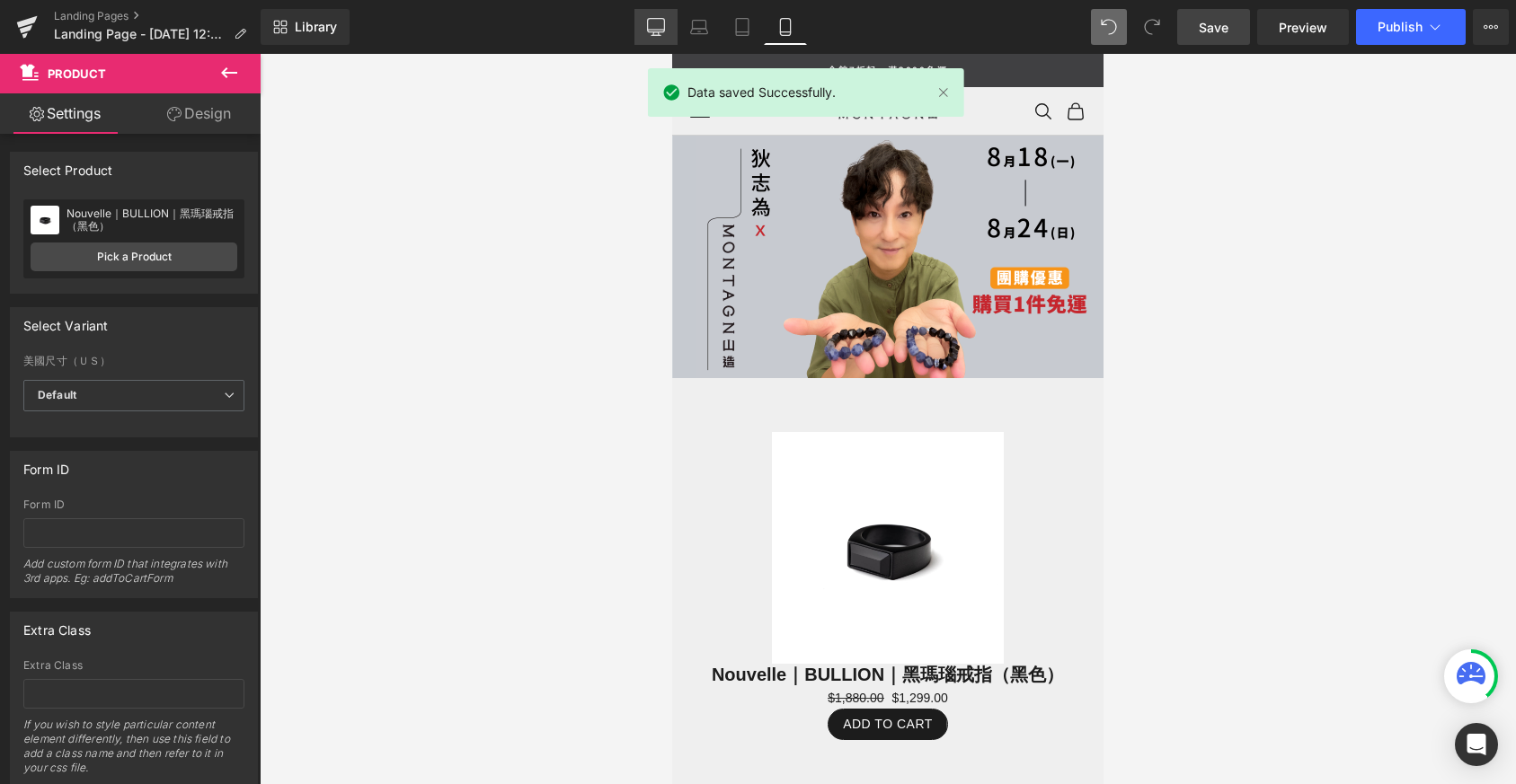
click at [650, 31] on icon at bounding box center [656, 27] width 18 height 18
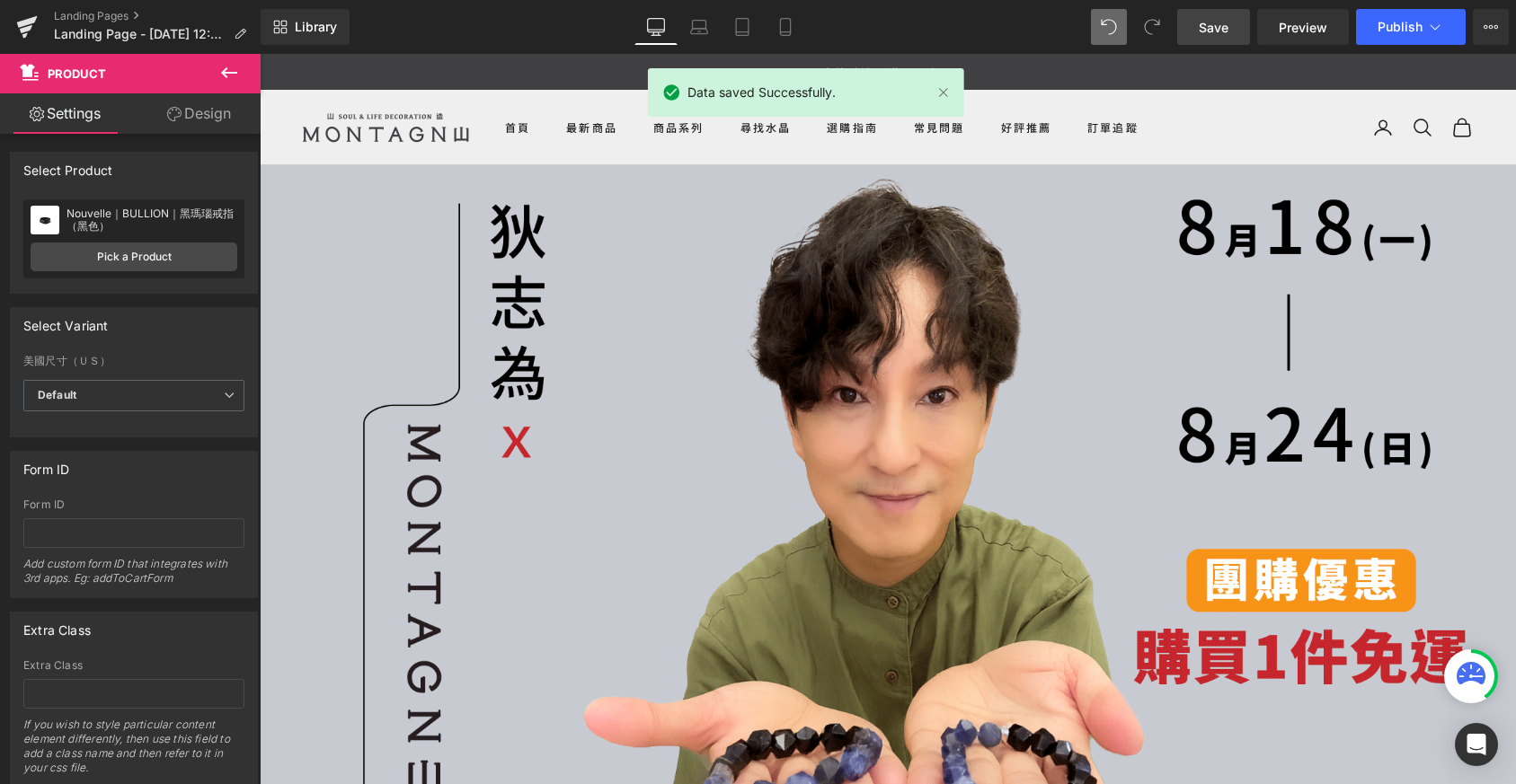
scroll to position [9, 9]
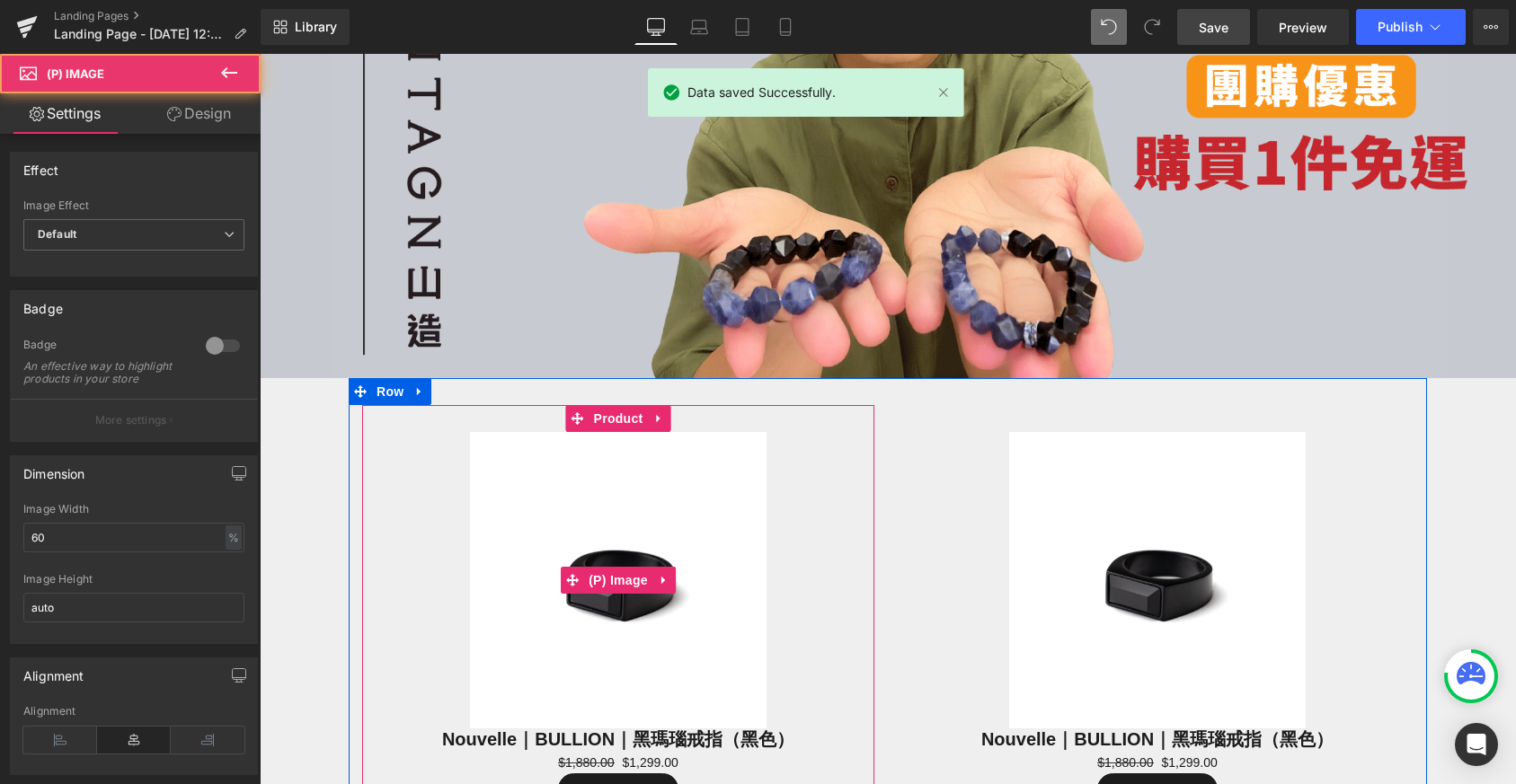
click at [707, 630] on img at bounding box center [618, 580] width 297 height 297
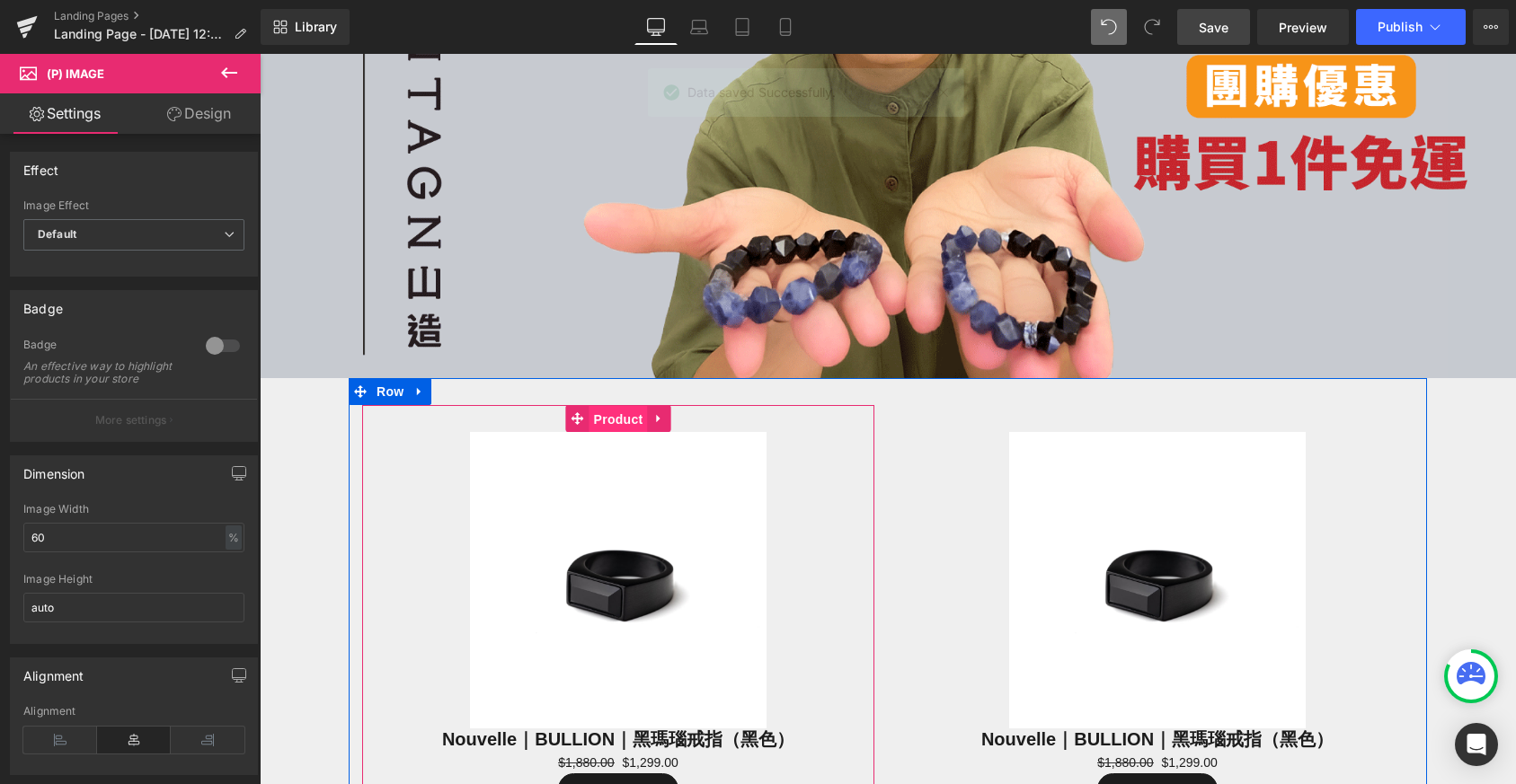
click at [615, 408] on span "Product" at bounding box center [618, 419] width 59 height 27
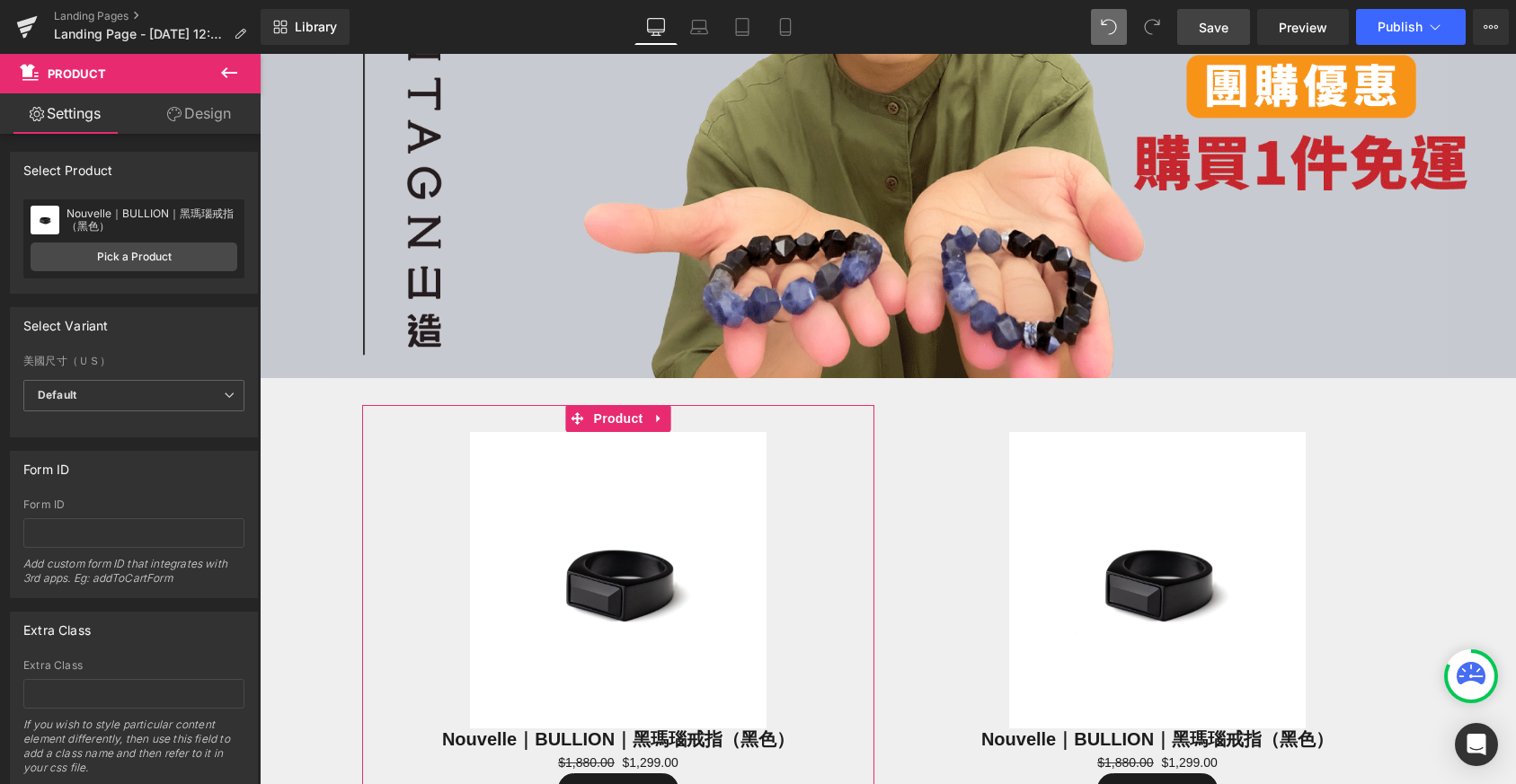
click at [132, 273] on div "Nouvelle｜BULLION｜黑瑪瑙戒指（黑色） Nouvelle｜BULLION｜黑瑪瑙戒指（黑色） Pick a Product" at bounding box center [133, 239] width 221 height 79
click at [141, 255] on link "Pick a Product" at bounding box center [133, 257] width 206 height 29
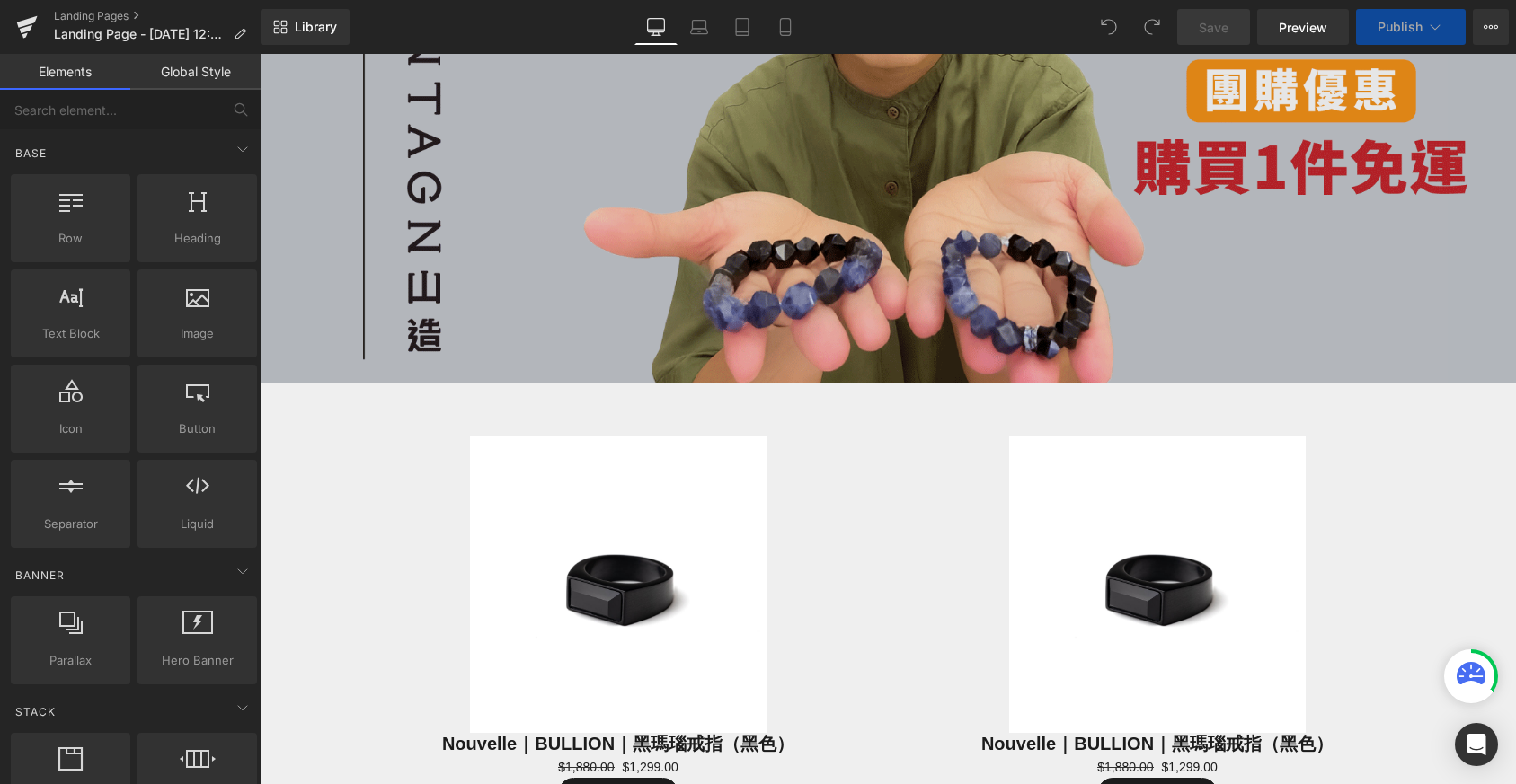
scroll to position [746, 0]
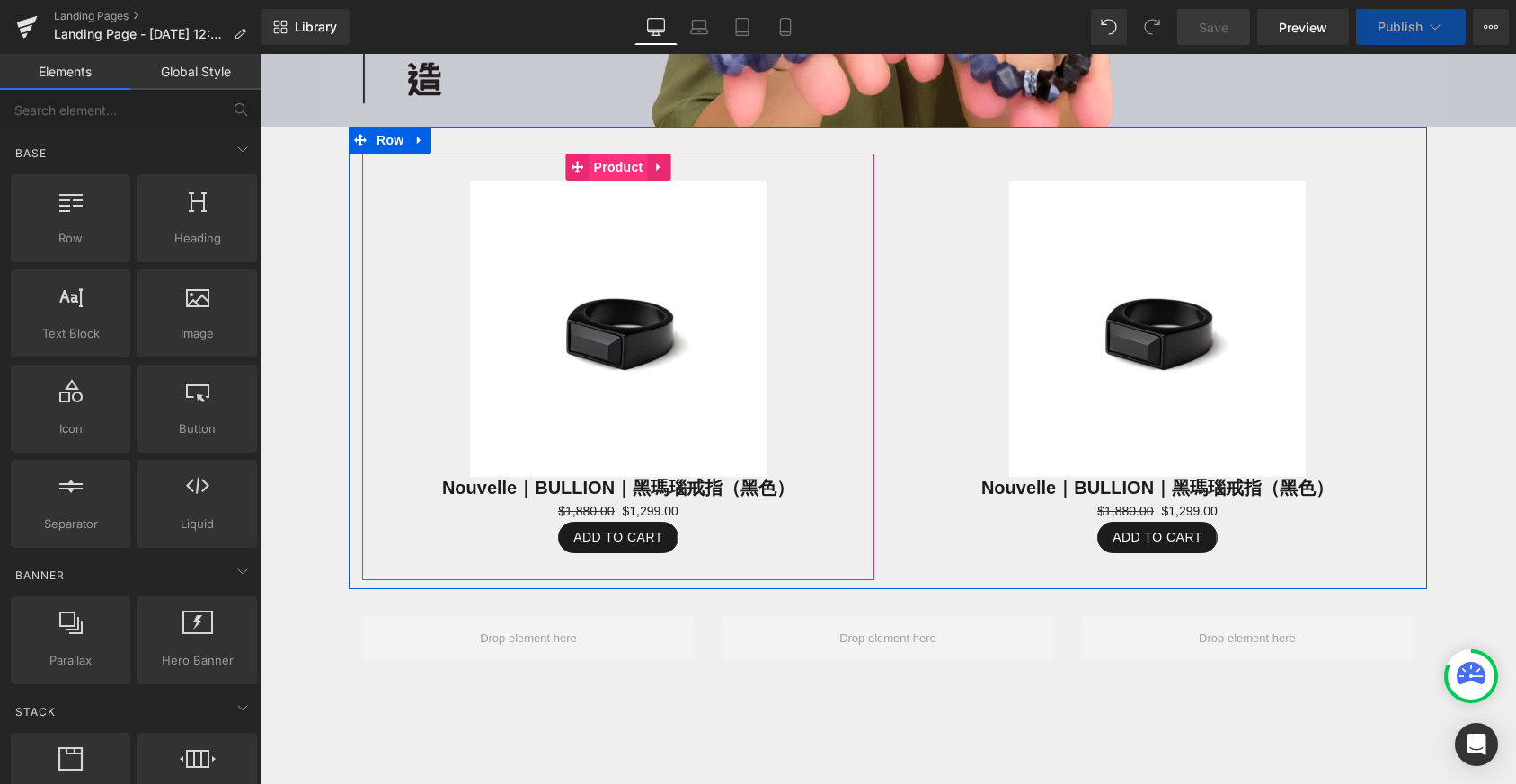
click at [616, 158] on span "Product" at bounding box center [618, 167] width 59 height 27
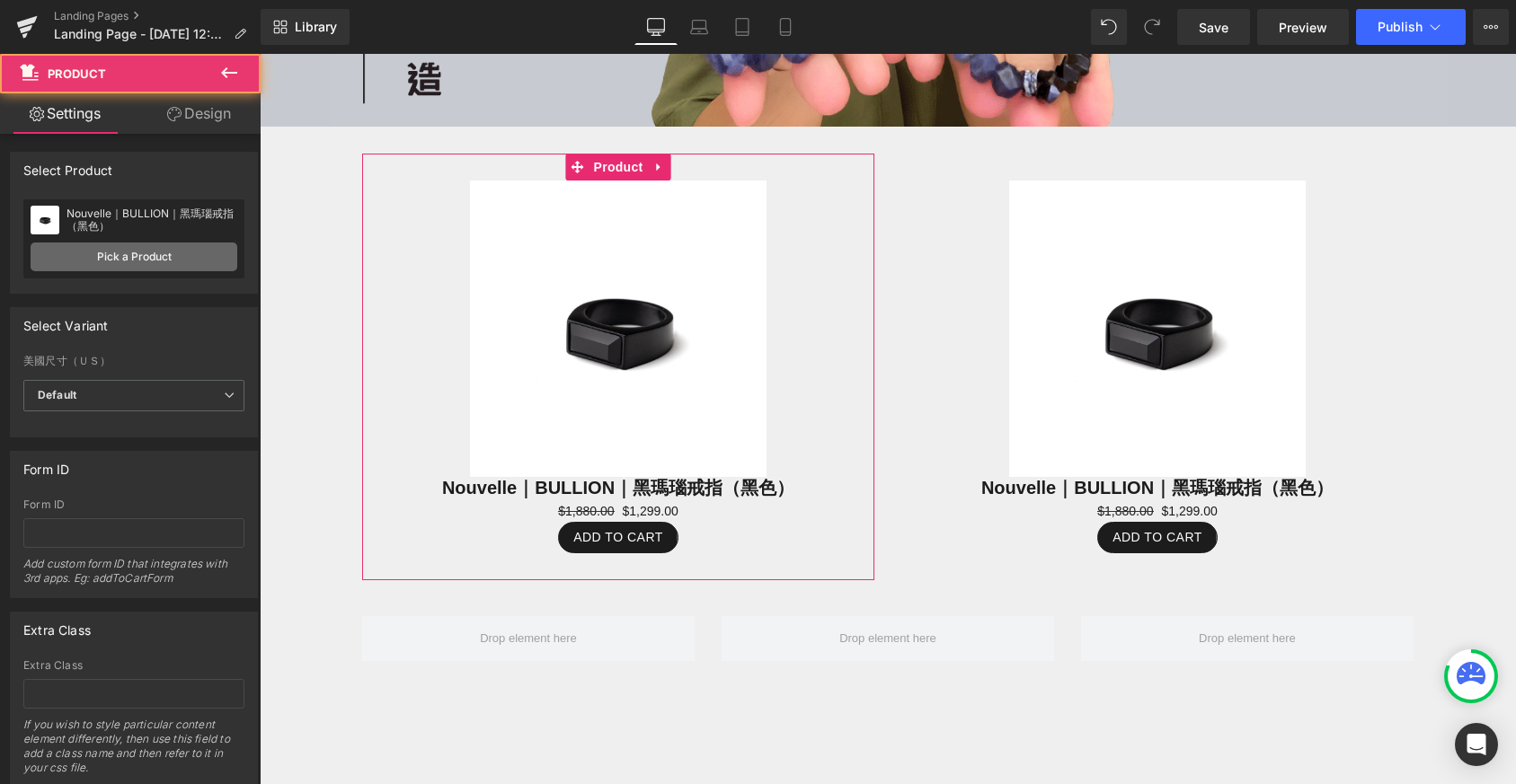
click at [122, 259] on link "Pick a Product" at bounding box center [133, 257] width 206 height 29
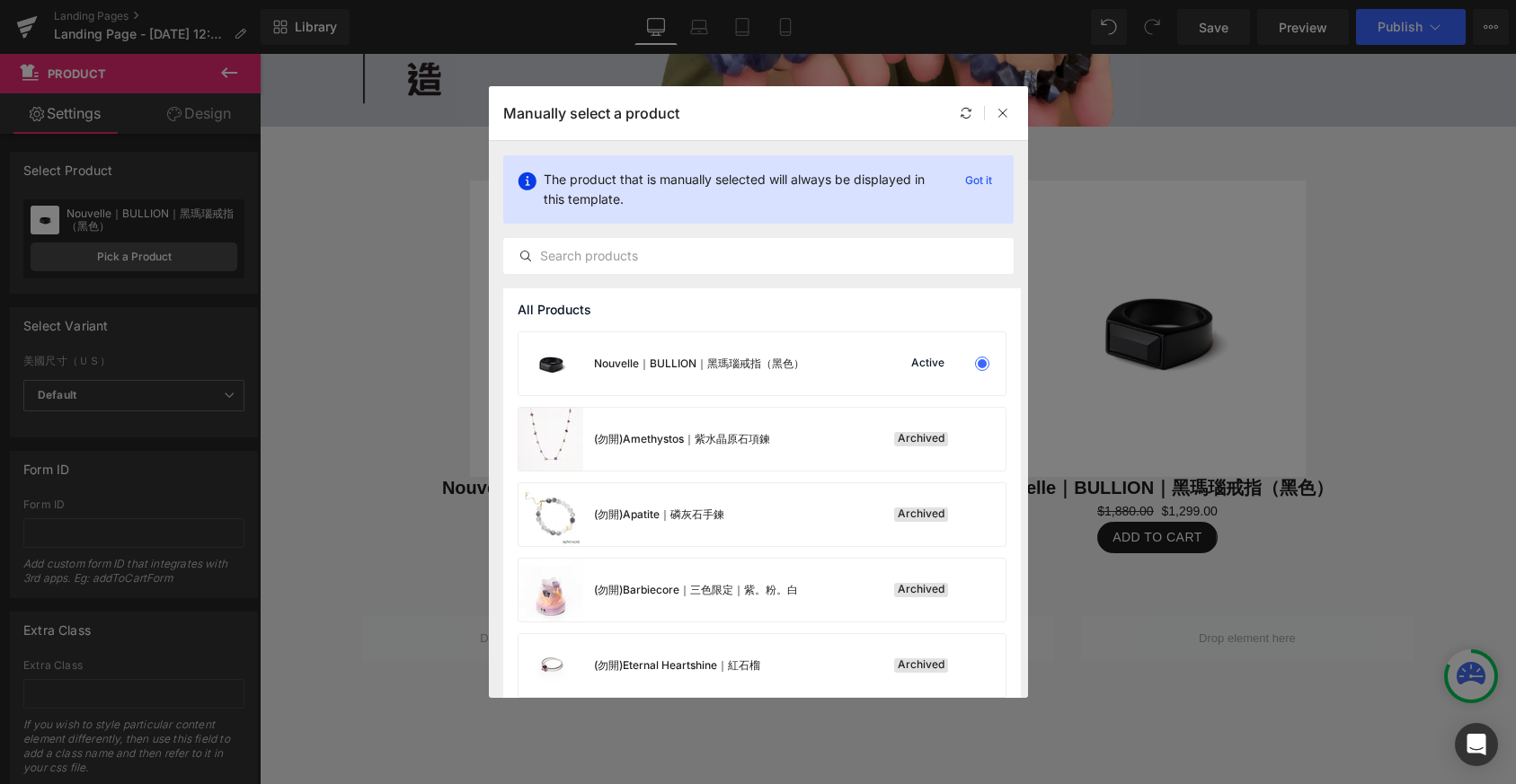
click at [681, 286] on div "The product that is manually selected will always be displayed in this template…" at bounding box center [758, 215] width 540 height 148
click at [683, 259] on input "text" at bounding box center [758, 256] width 509 height 21
click at [657, 255] on input "海藍寶" at bounding box center [758, 256] width 509 height 21
type input "海藍寶"
click at [523, 260] on icon at bounding box center [525, 255] width 14 height 14
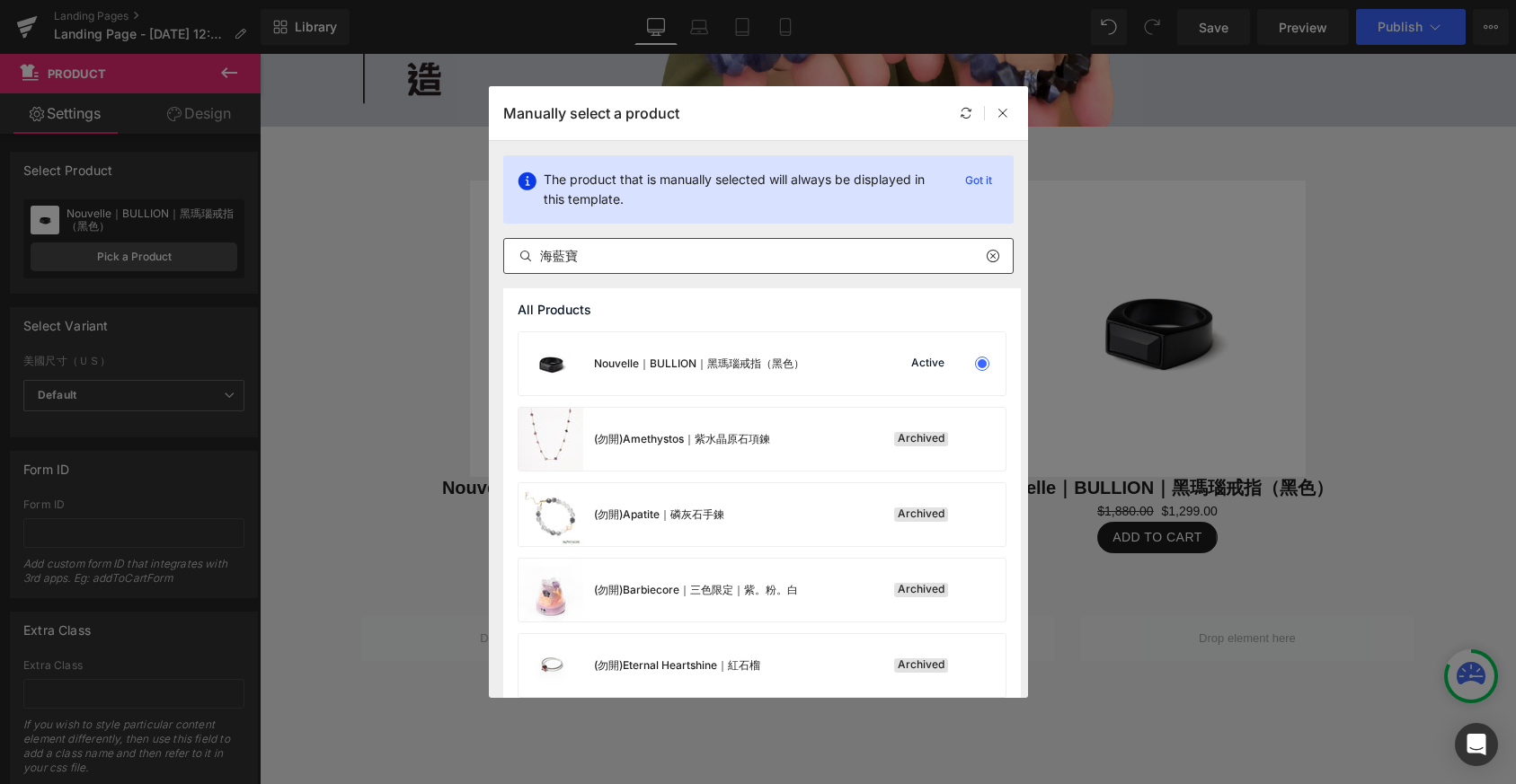
click at [526, 253] on icon at bounding box center [525, 255] width 14 height 14
click at [807, 240] on div "海藍寶" at bounding box center [758, 255] width 511 height 36
click at [807, 259] on input "海藍寶" at bounding box center [758, 256] width 509 height 21
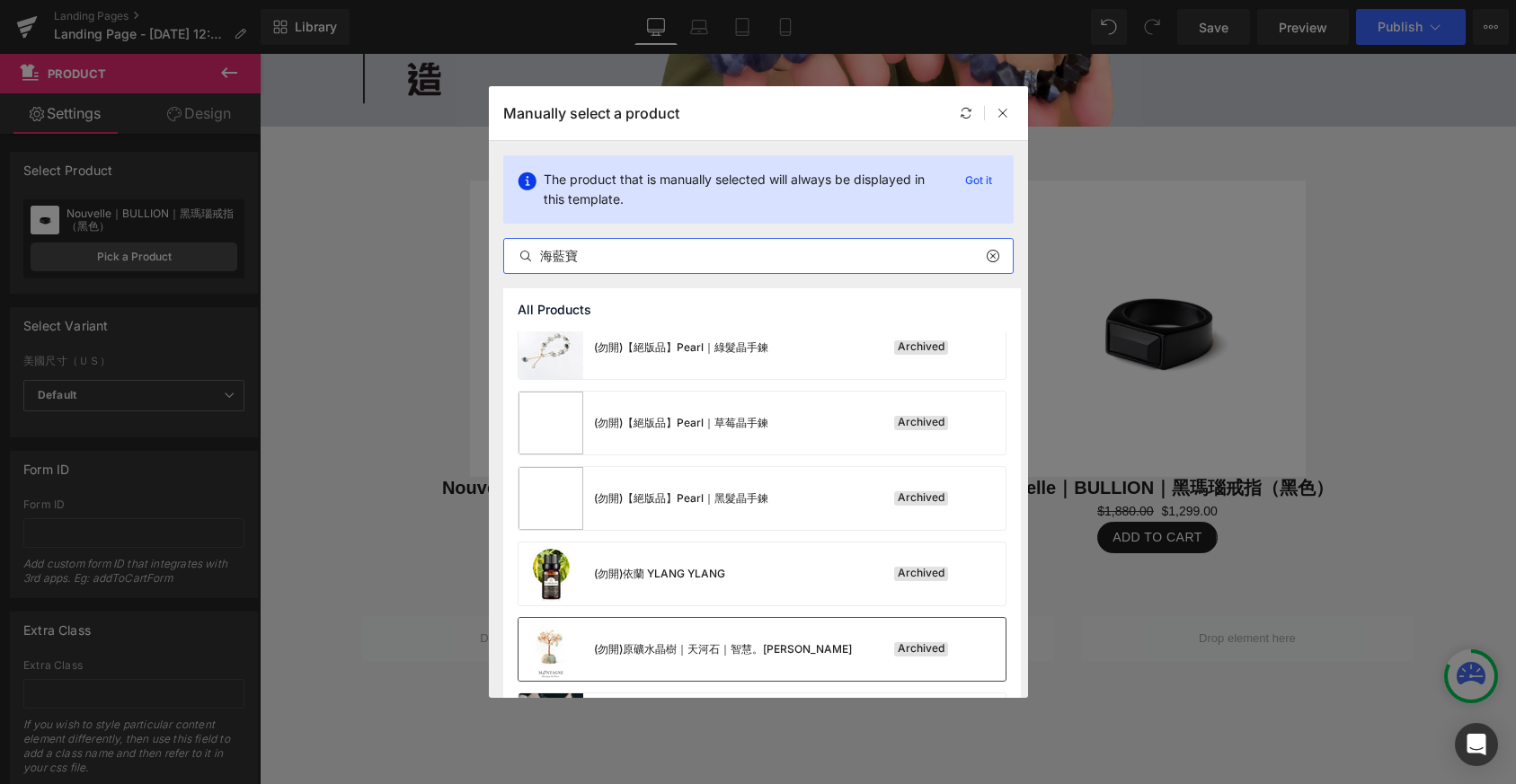
scroll to position [1588, 0]
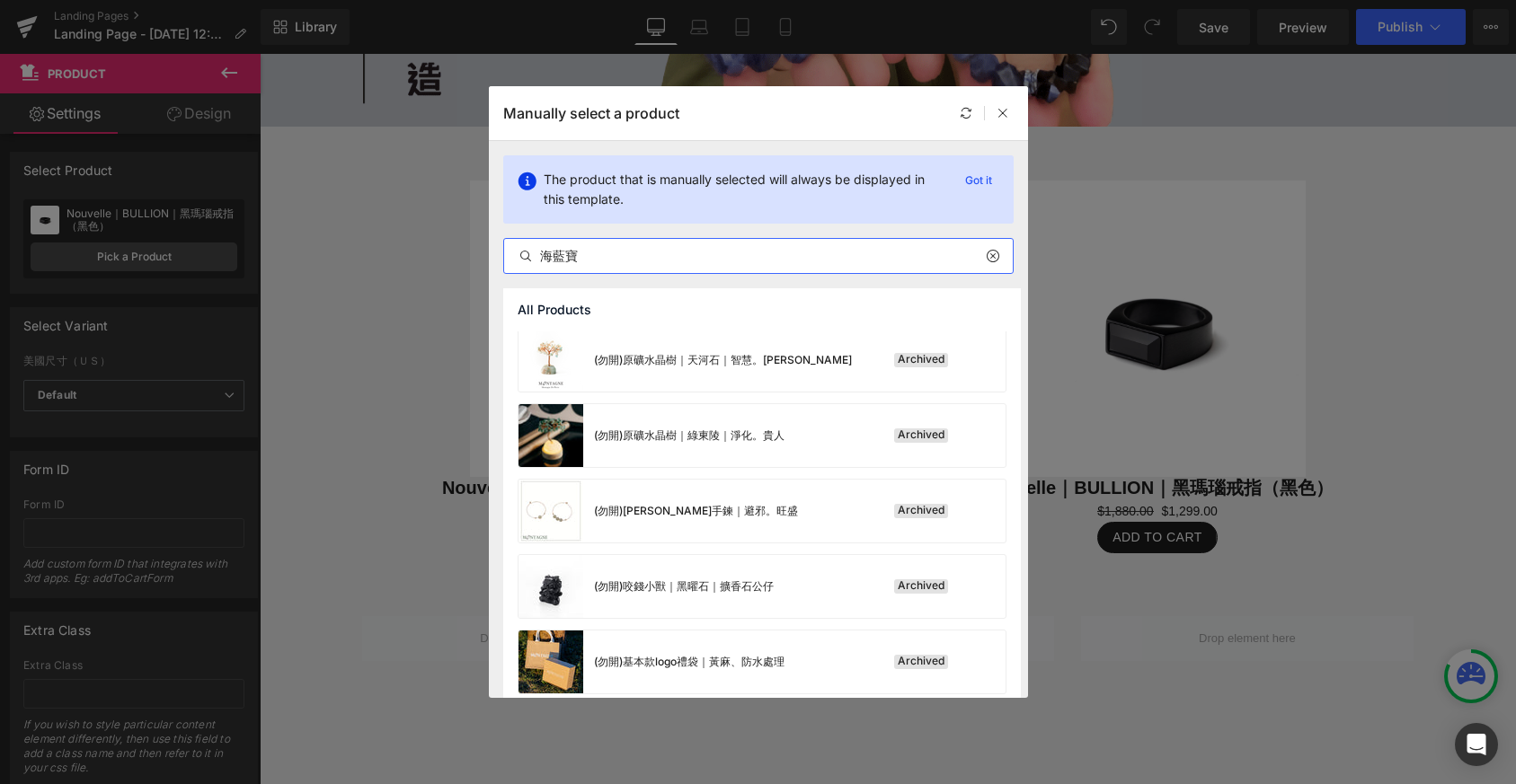
click at [990, 260] on icon at bounding box center [992, 255] width 12 height 14
click at [890, 249] on input "text" at bounding box center [758, 256] width 509 height 21
click at [891, 266] on input "text" at bounding box center [758, 256] width 509 height 21
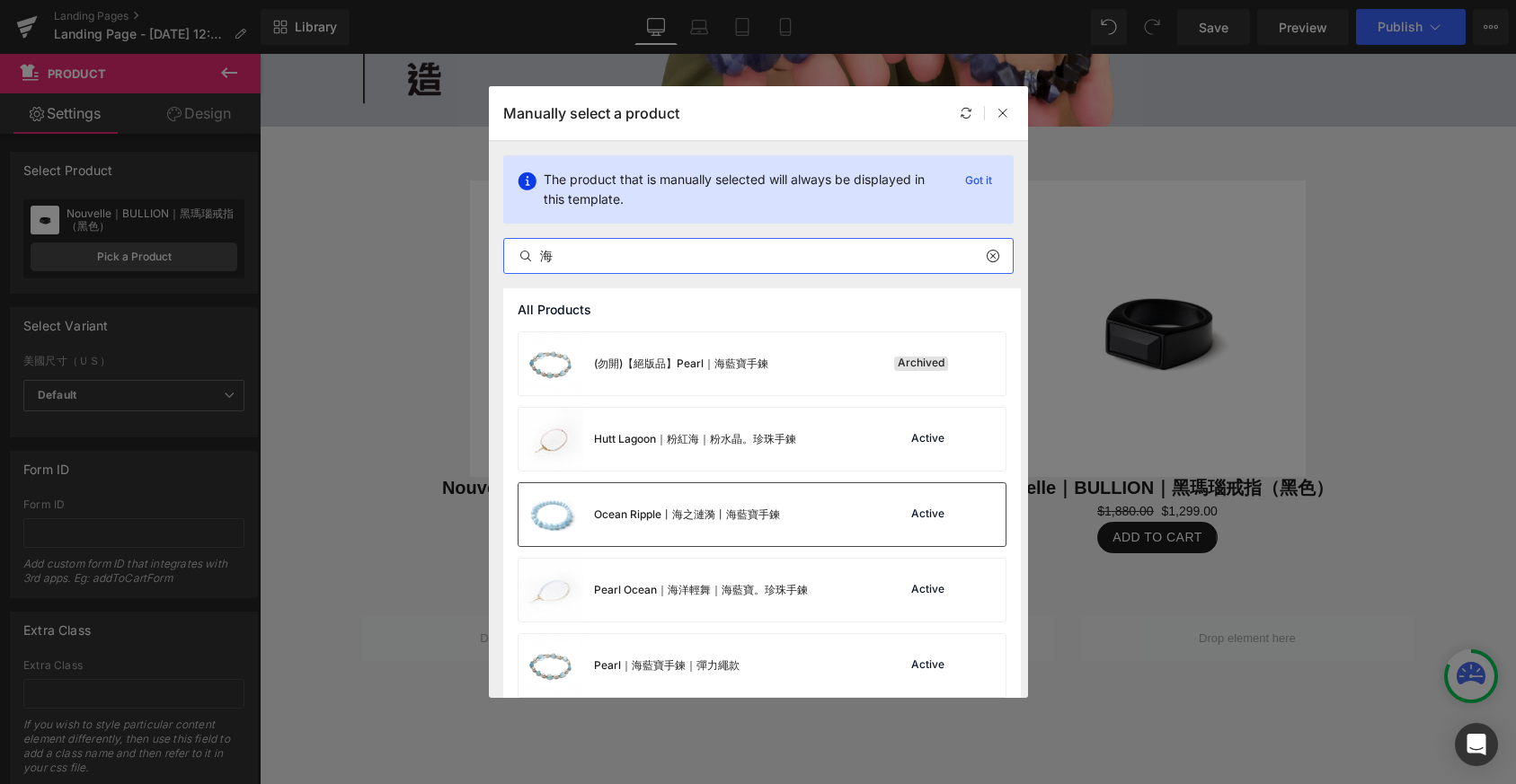
type input "海"
click at [854, 505] on div "Ocean Ripple丨海之漣漪丨海藍寶手鍊 Active" at bounding box center [761, 515] width 487 height 63
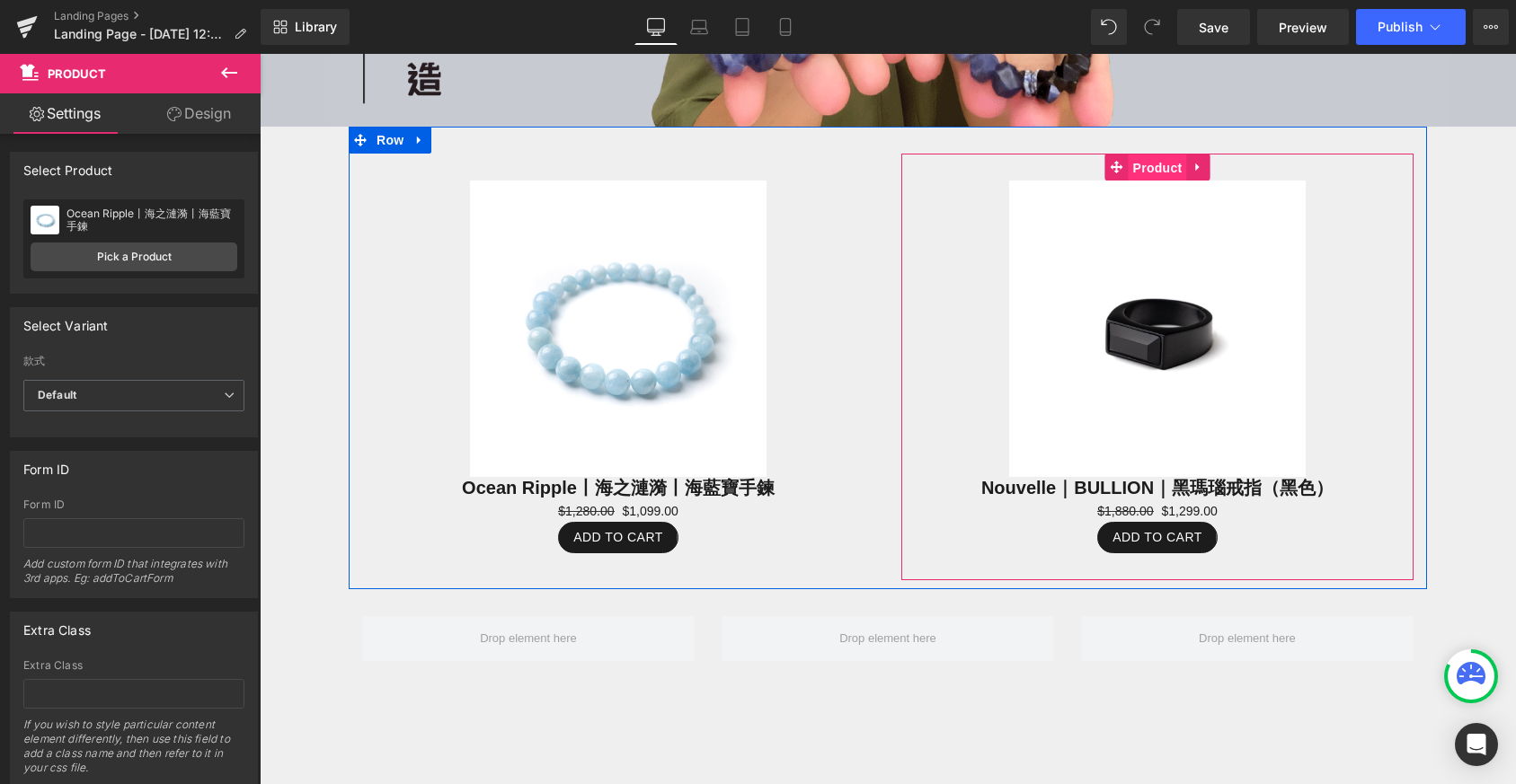
click at [1152, 161] on span "Product" at bounding box center [1158, 168] width 59 height 27
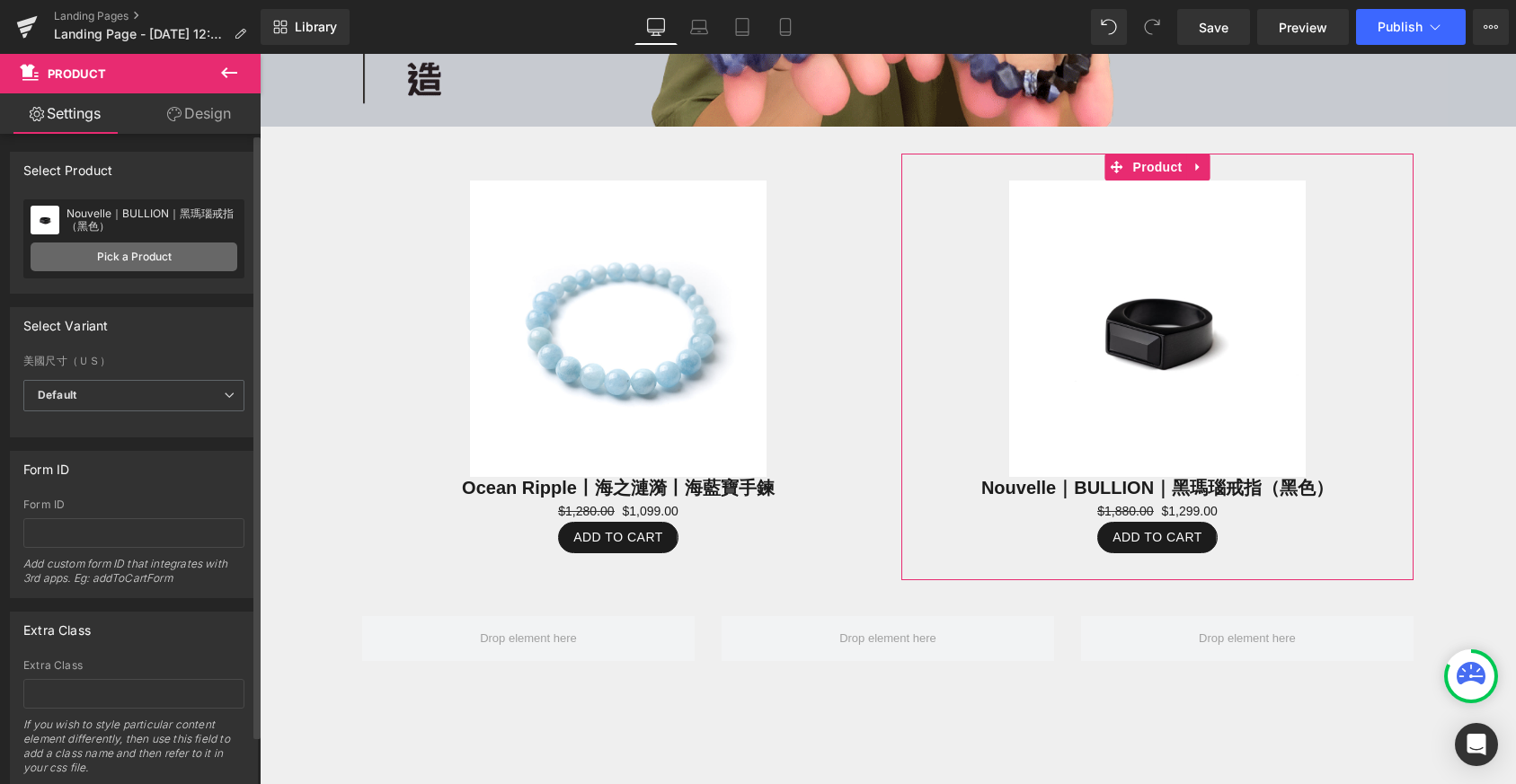
click at [153, 260] on link "Pick a Product" at bounding box center [133, 257] width 206 height 29
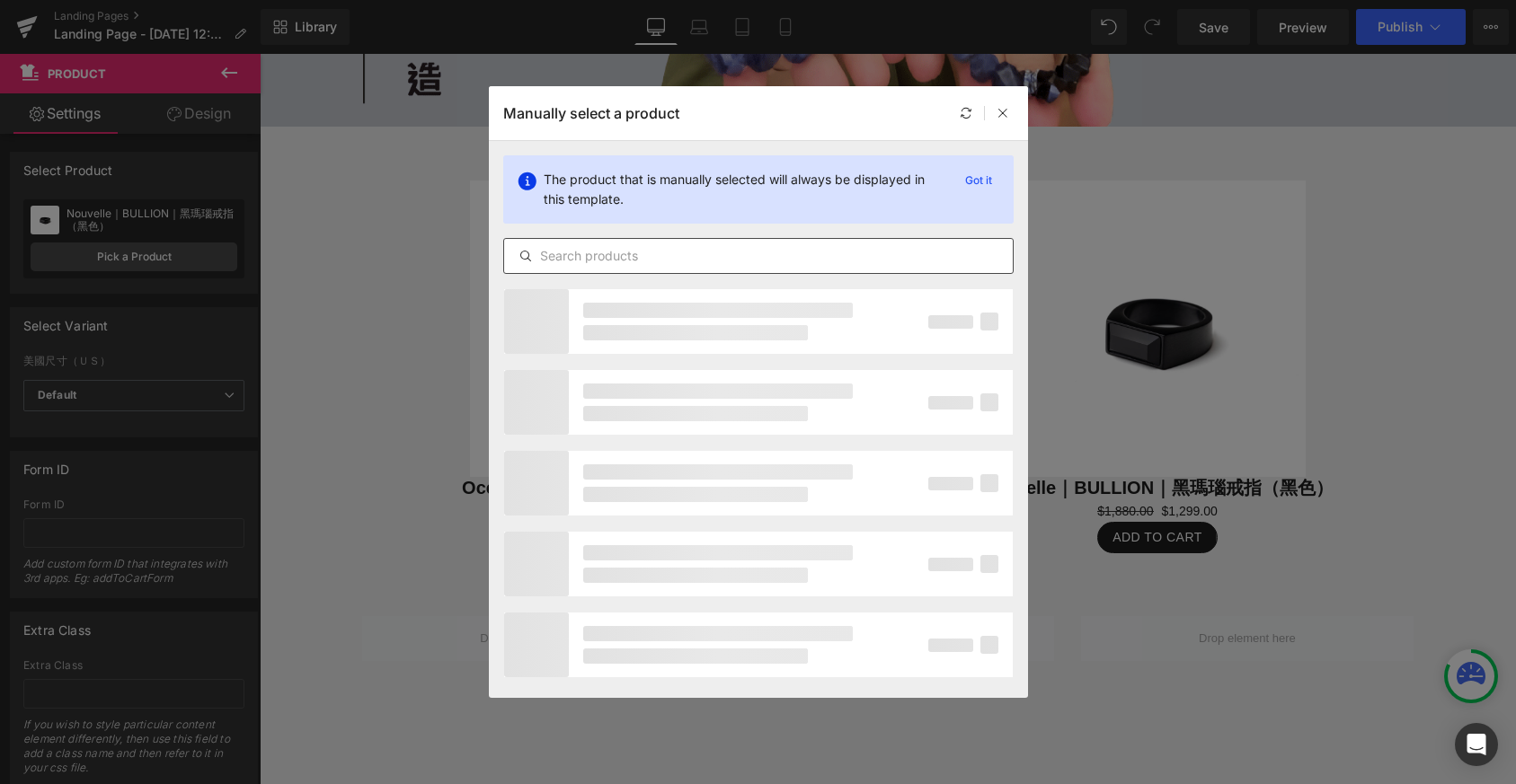
click at [783, 260] on input "text" at bounding box center [758, 256] width 509 height 21
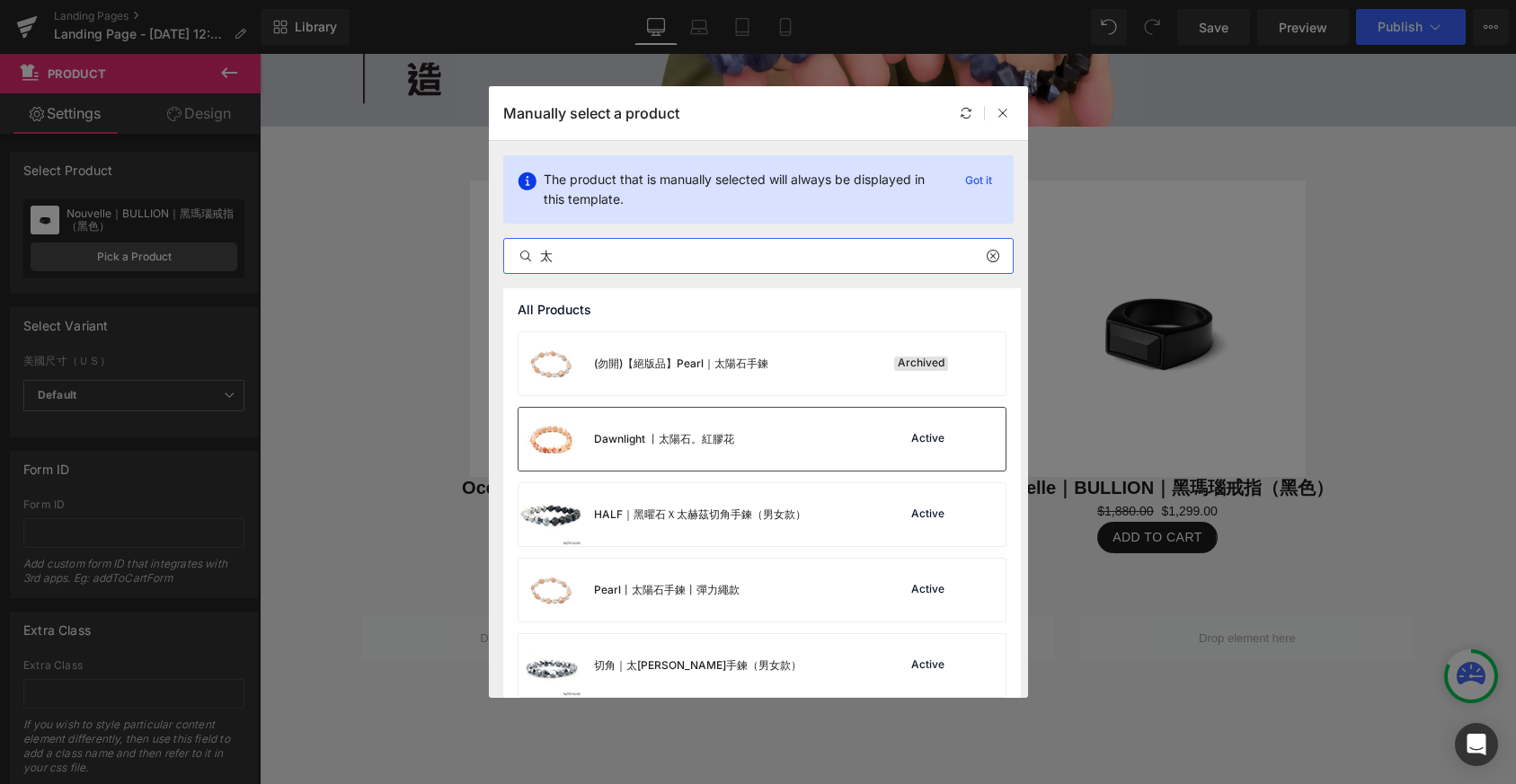
type input "太"
click at [815, 444] on div "Dawnlight 丨太陽石。紅膠花 Active" at bounding box center [761, 440] width 487 height 63
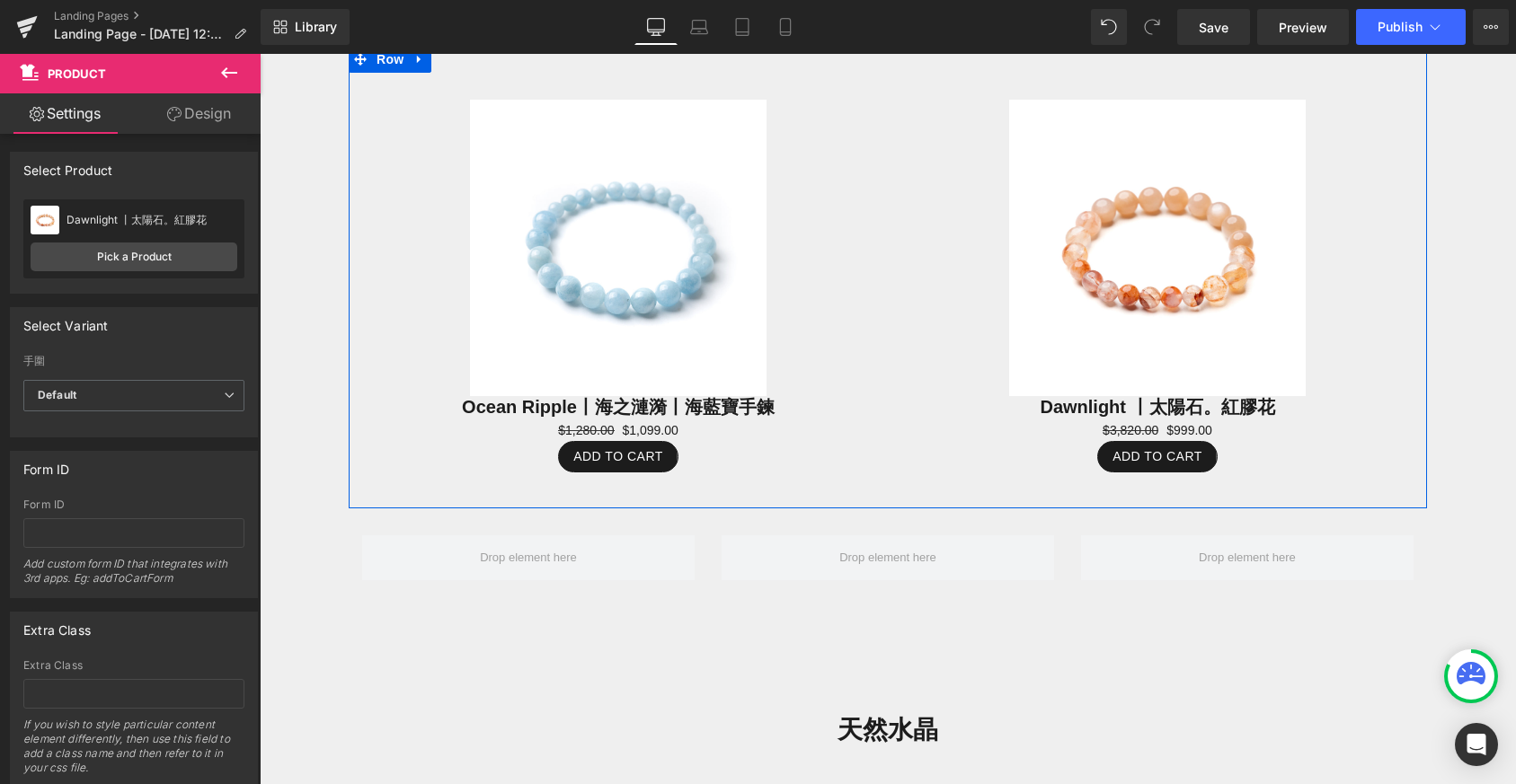
scroll to position [849, 0]
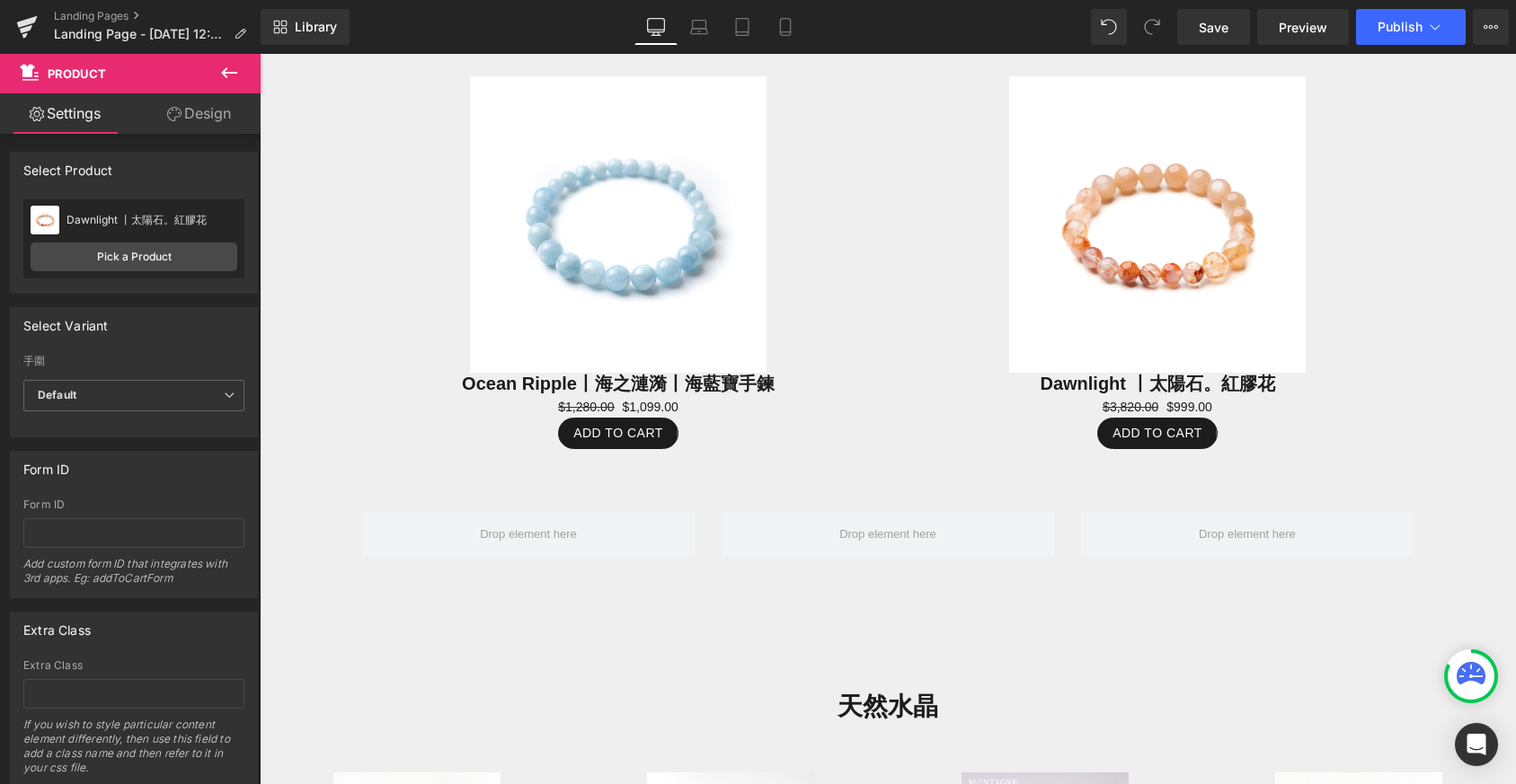
click at [222, 69] on icon at bounding box center [229, 73] width 21 height 21
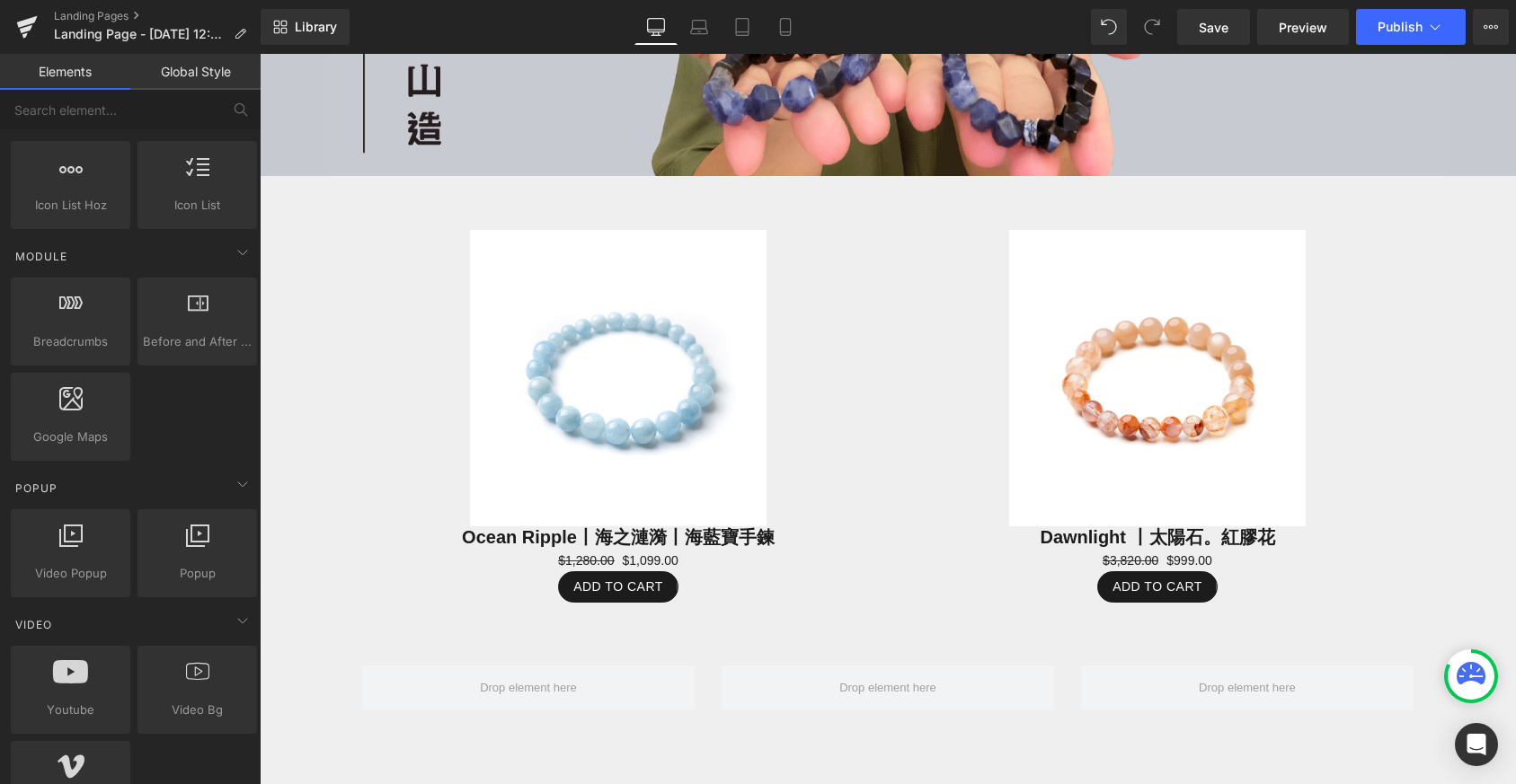
scroll to position [1269, 0]
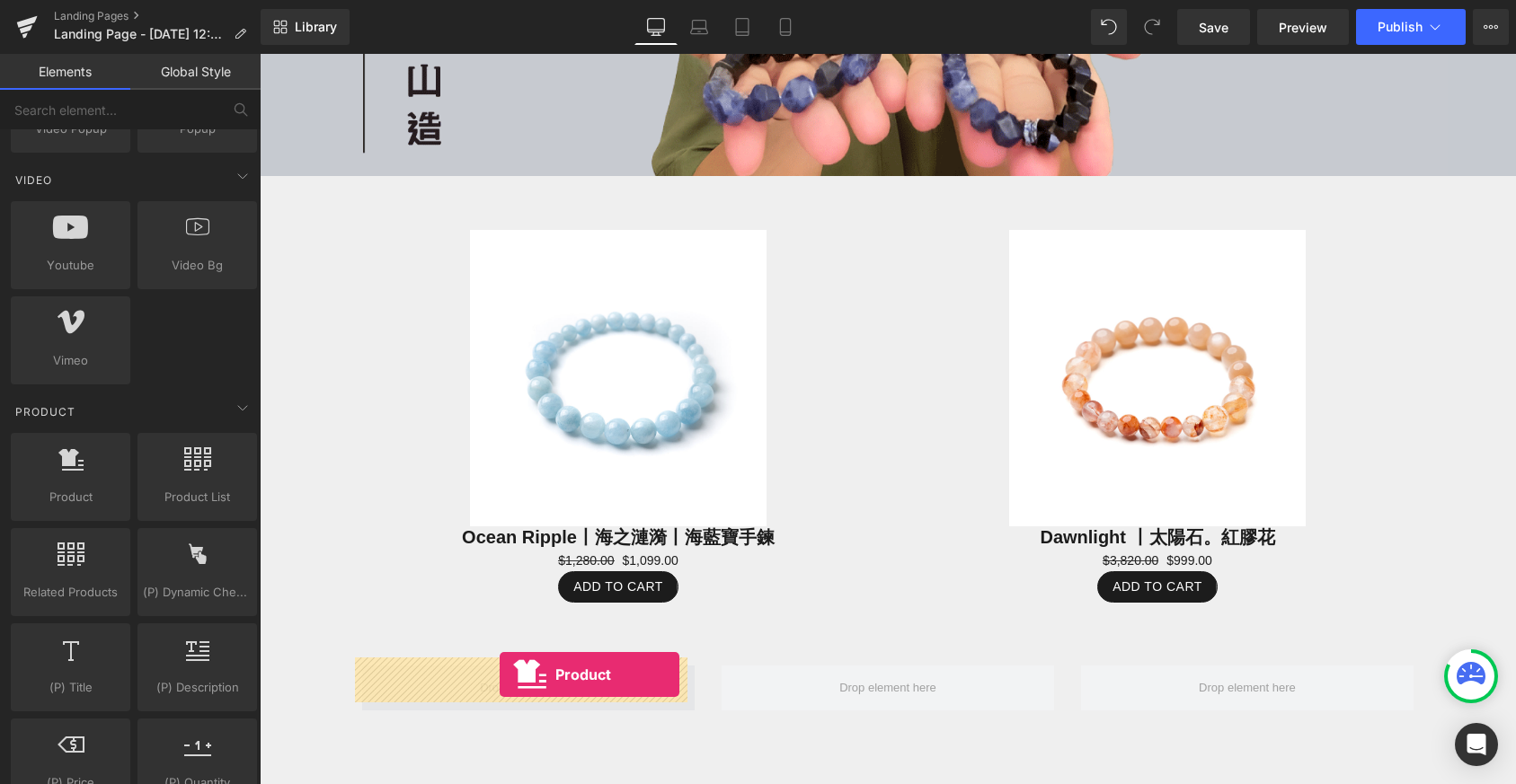
drag, startPoint x: 312, startPoint y: 529, endPoint x: 499, endPoint y: 675, distance: 237.2
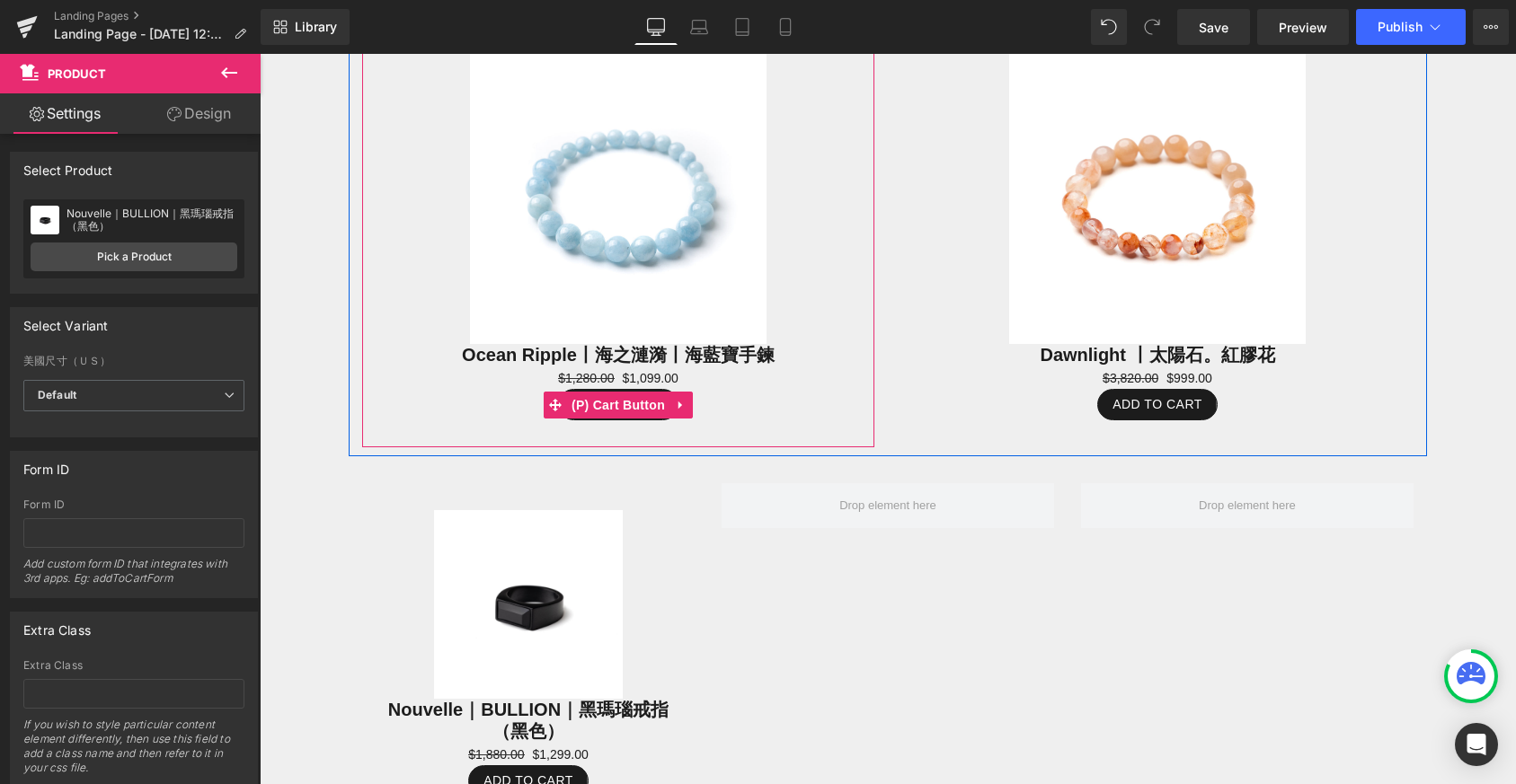
scroll to position [589, 0]
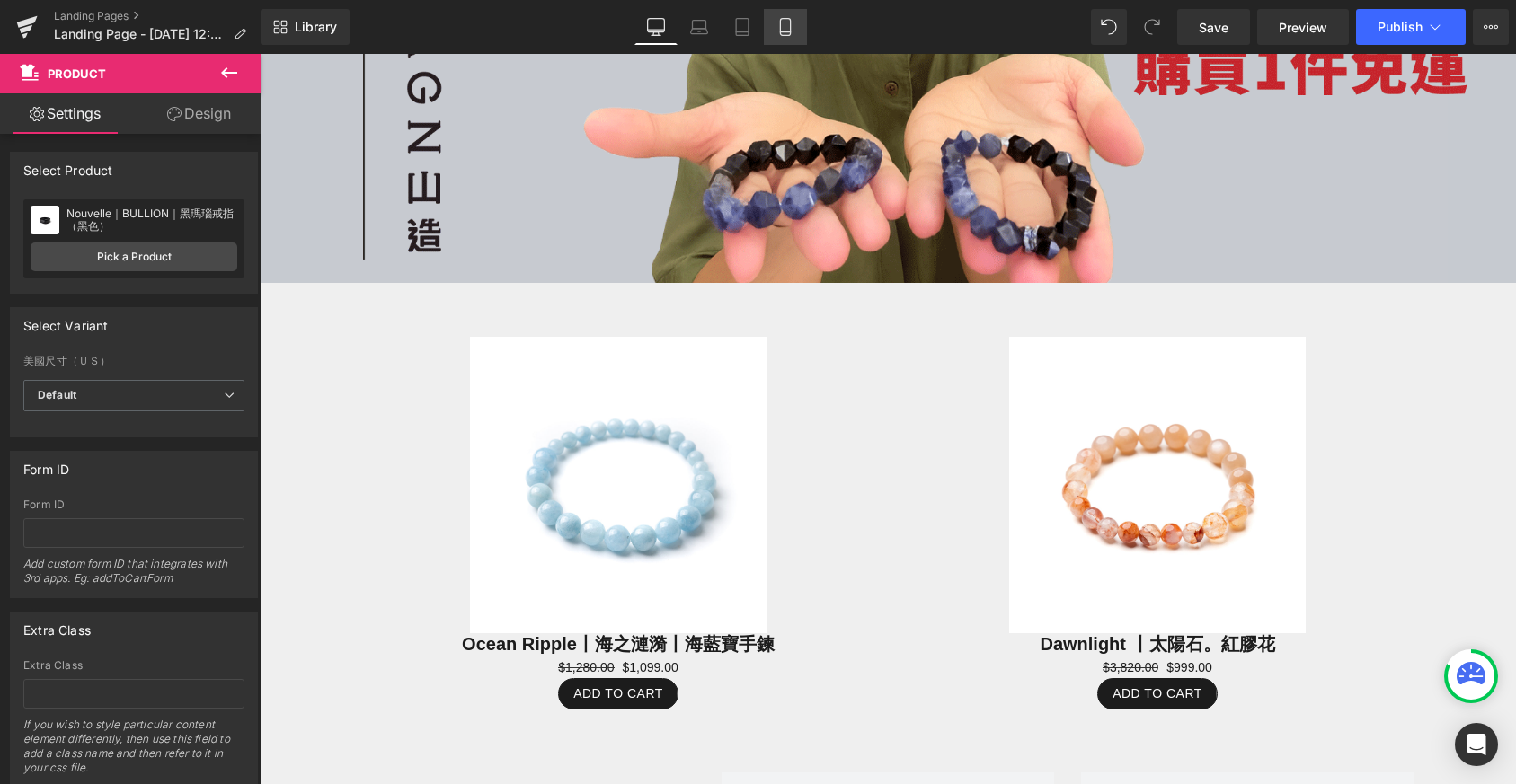
click at [778, 21] on icon at bounding box center [785, 27] width 18 height 18
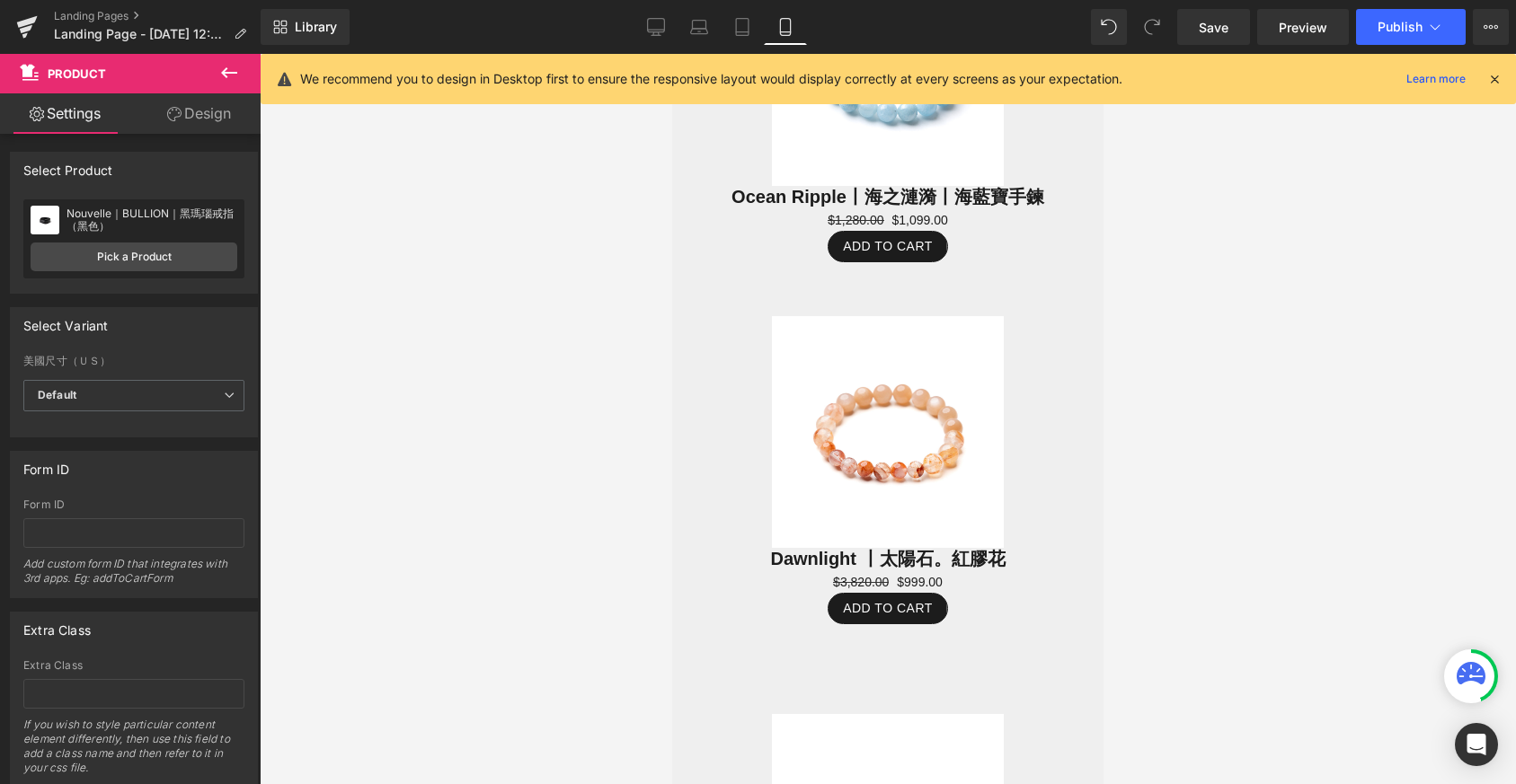
scroll to position [59, 0]
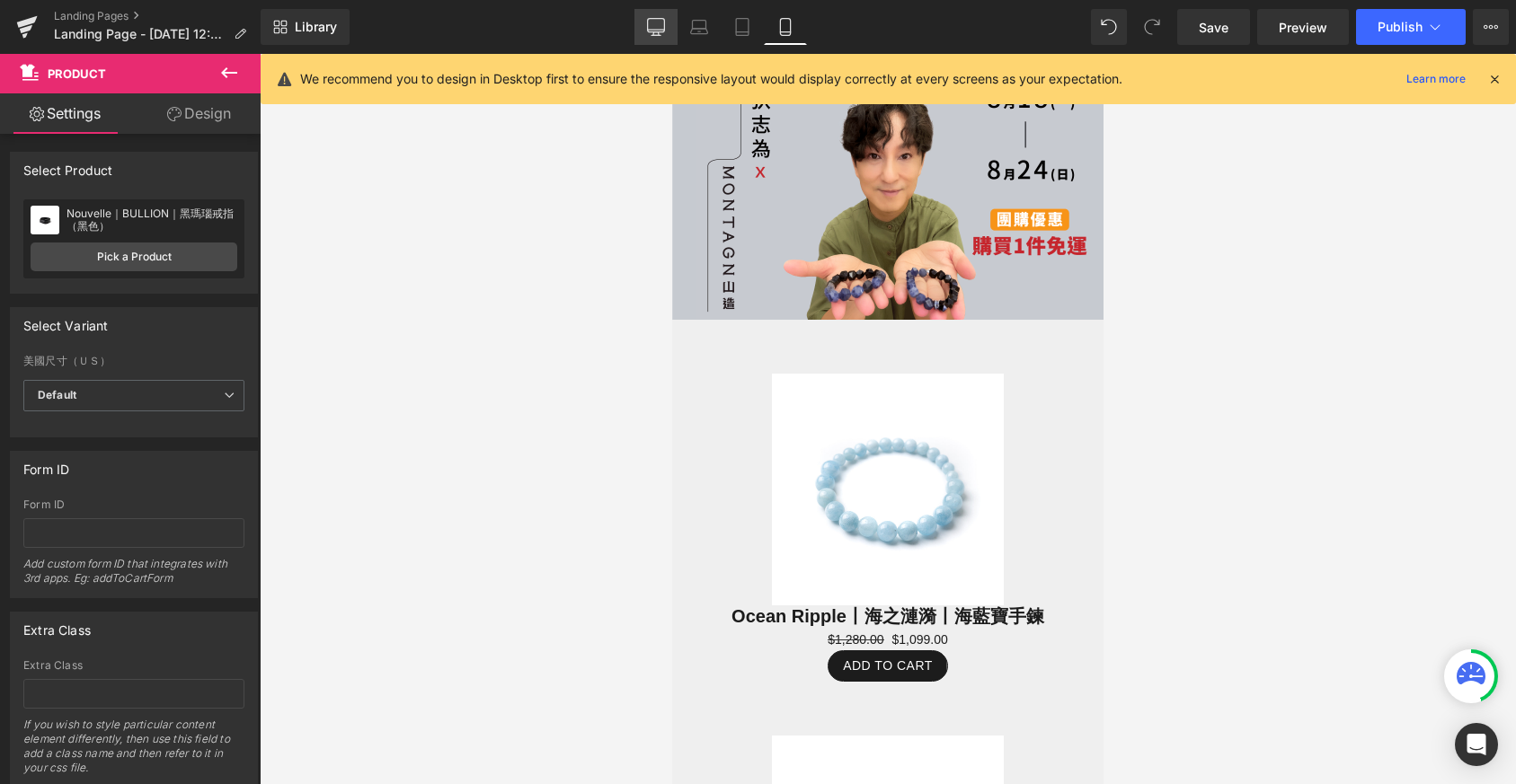
click at [658, 25] on icon at bounding box center [656, 27] width 18 height 18
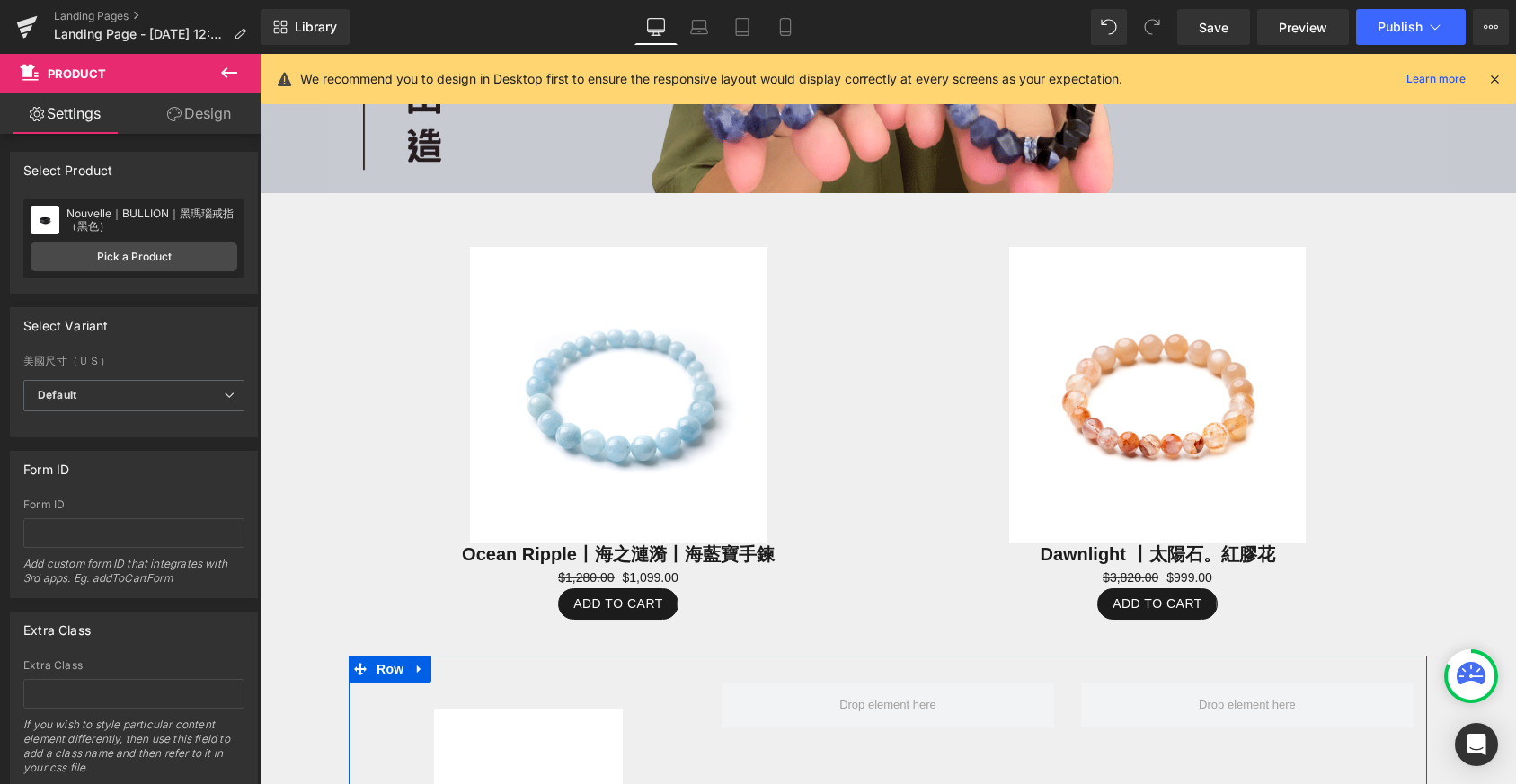
scroll to position [937, 0]
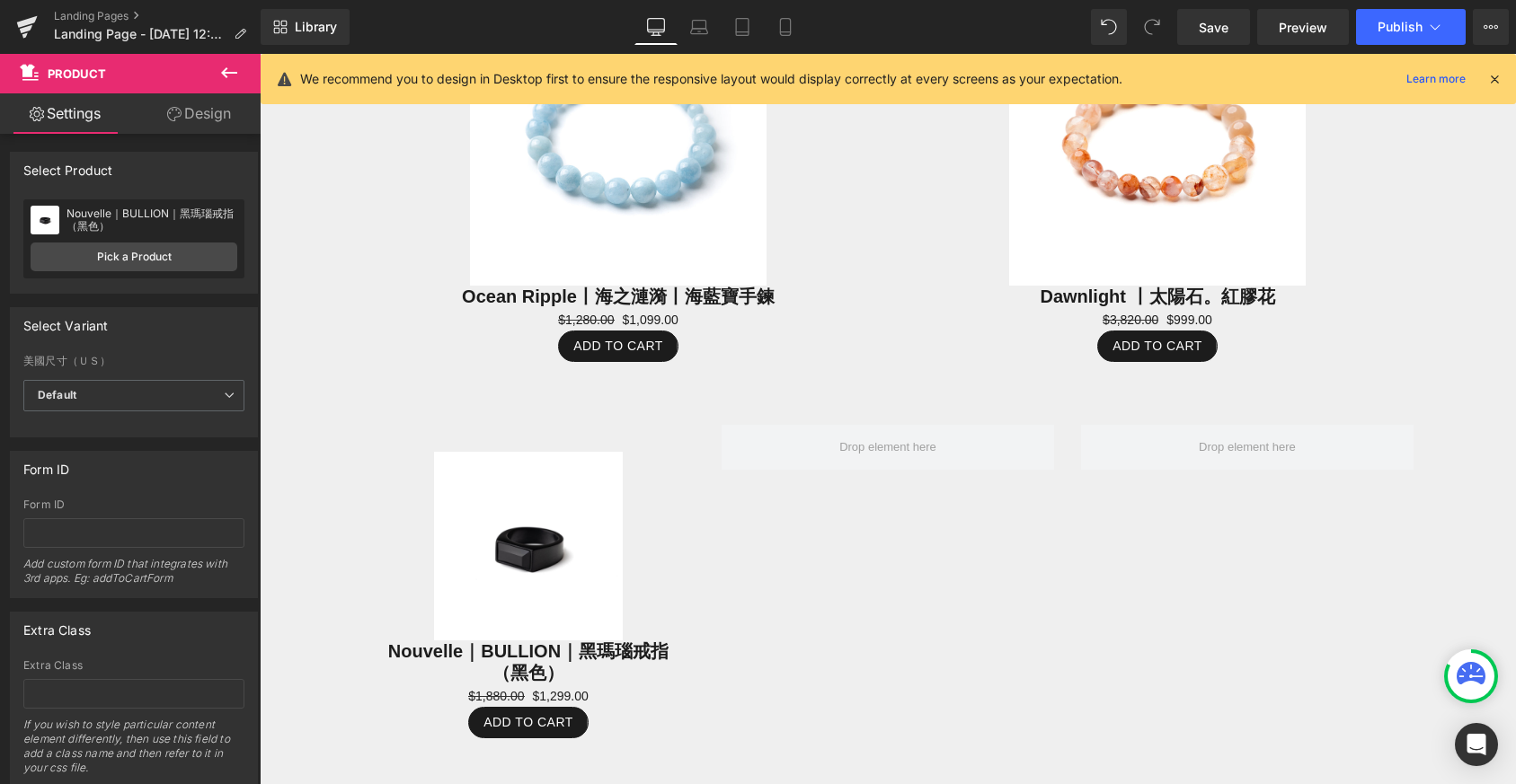
click at [239, 73] on icon at bounding box center [229, 73] width 21 height 21
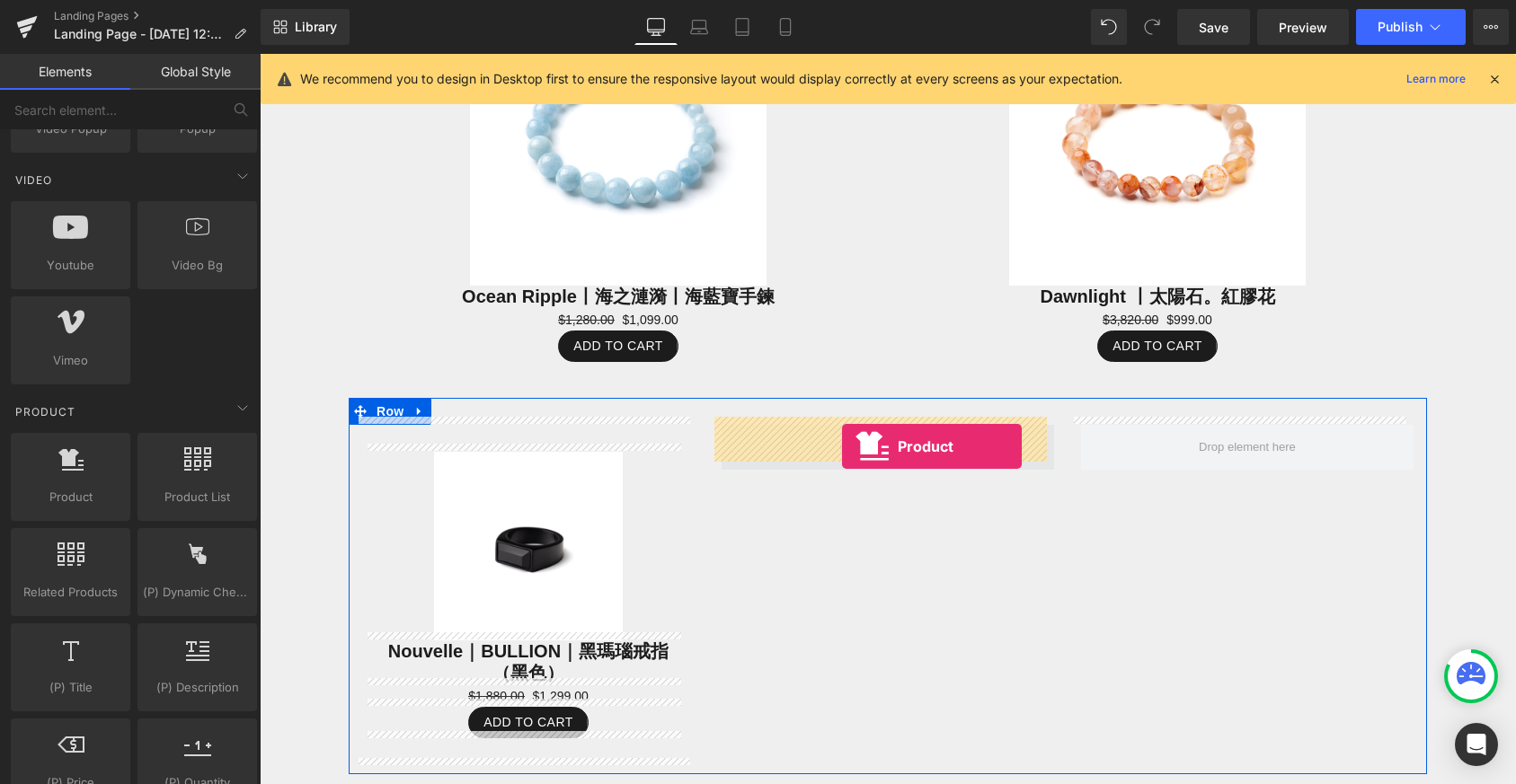
drag, startPoint x: 333, startPoint y: 534, endPoint x: 842, endPoint y: 446, distance: 516.6
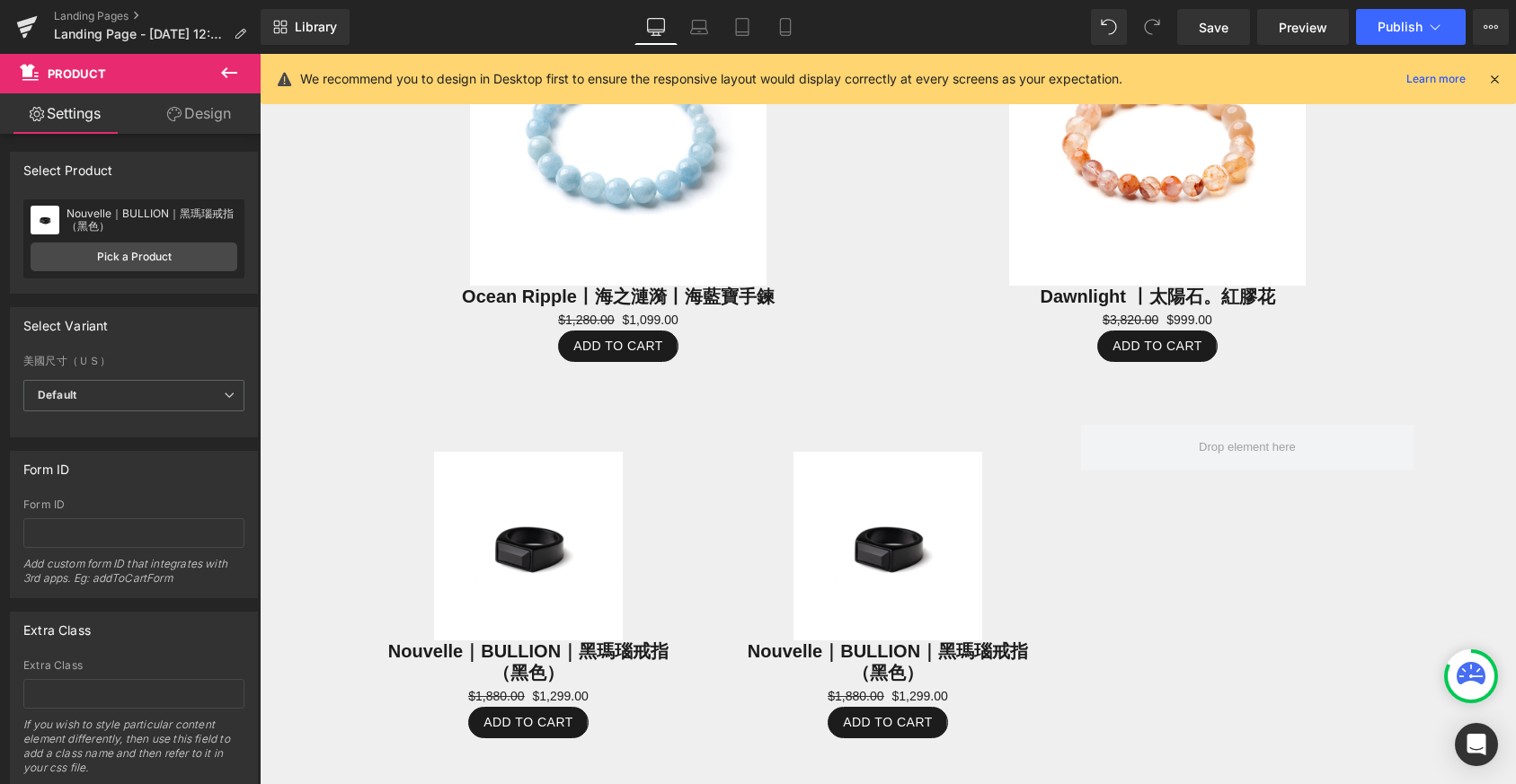
click at [234, 76] on icon at bounding box center [229, 73] width 21 height 21
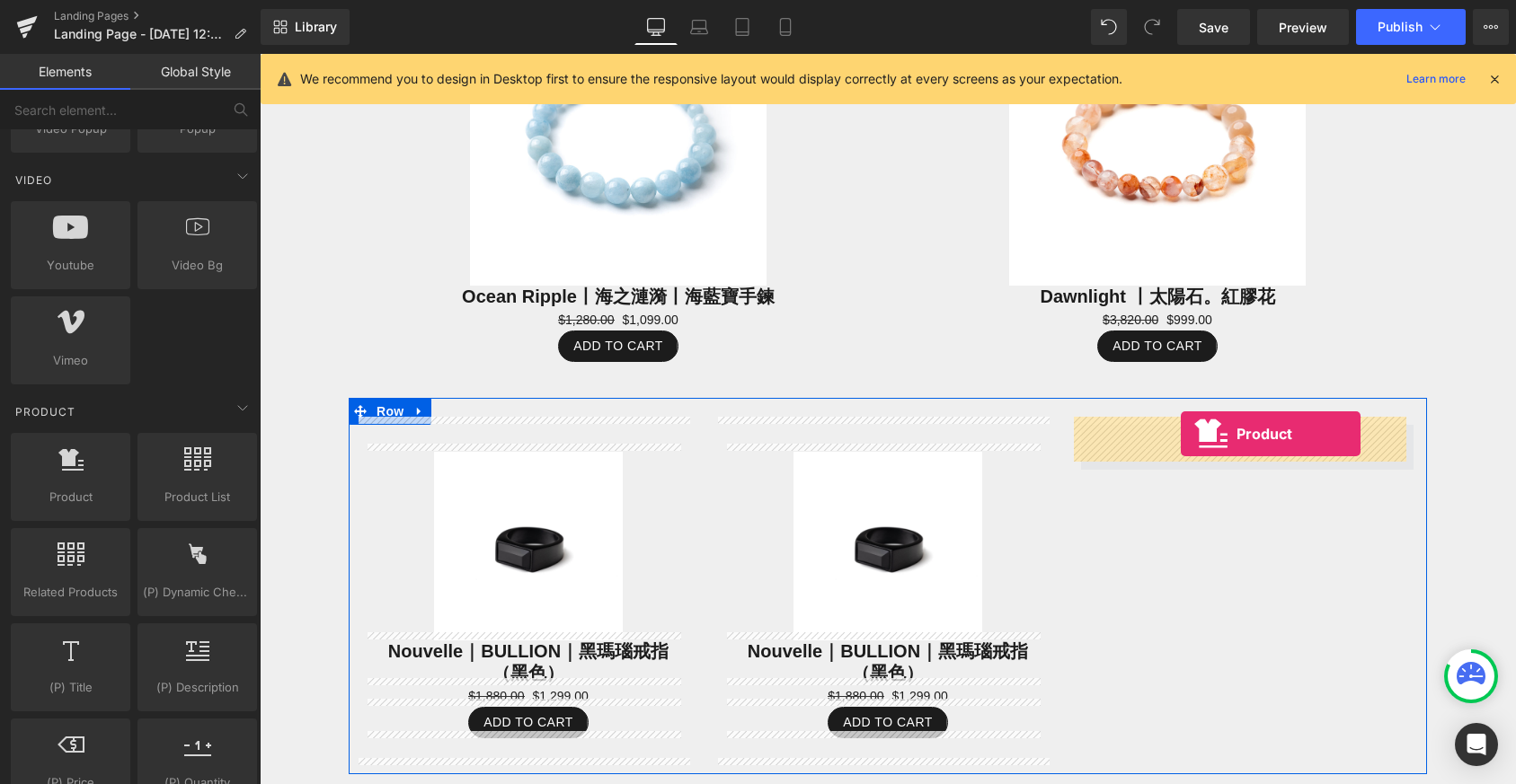
drag, startPoint x: 336, startPoint y: 499, endPoint x: 1181, endPoint y: 434, distance: 847.5
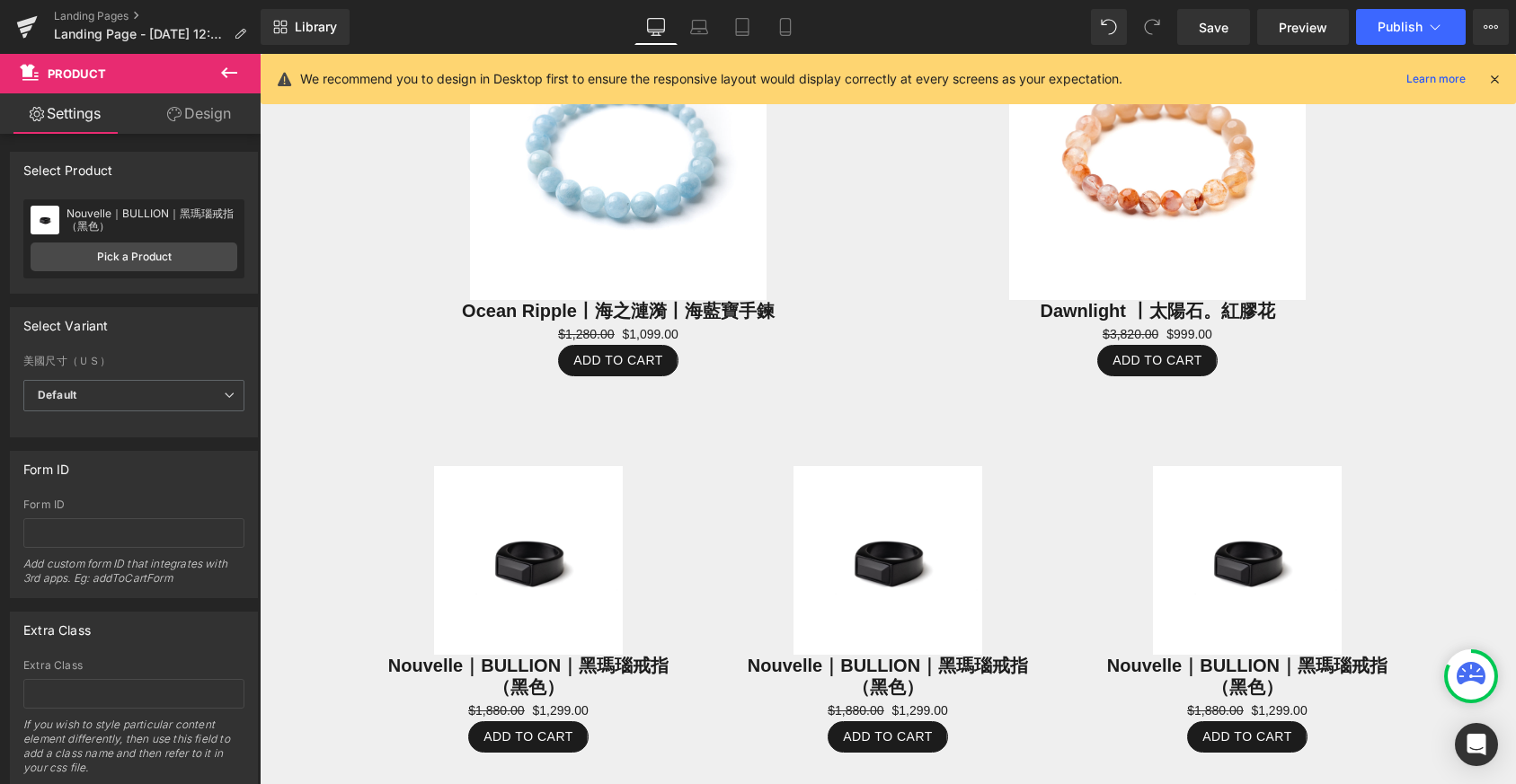
scroll to position [843, 0]
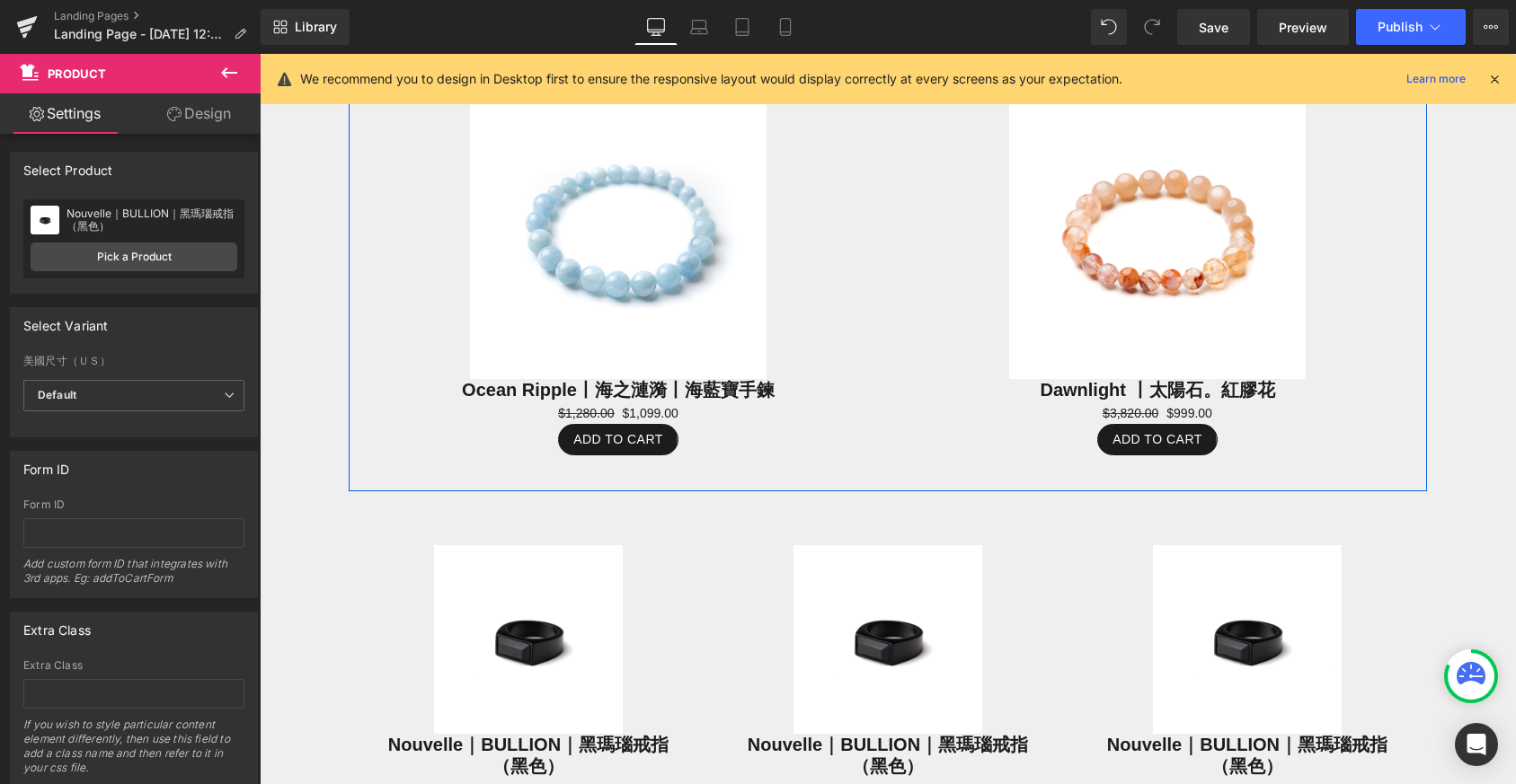
click at [879, 328] on div "Sale Off (P) Image Ocean Ripple丨海之漣漪丨海藍寶手鍊 (P) Title $1,280.00 $1,099.00 (P) Pr…" at bounding box center [618, 270] width 540 height 428
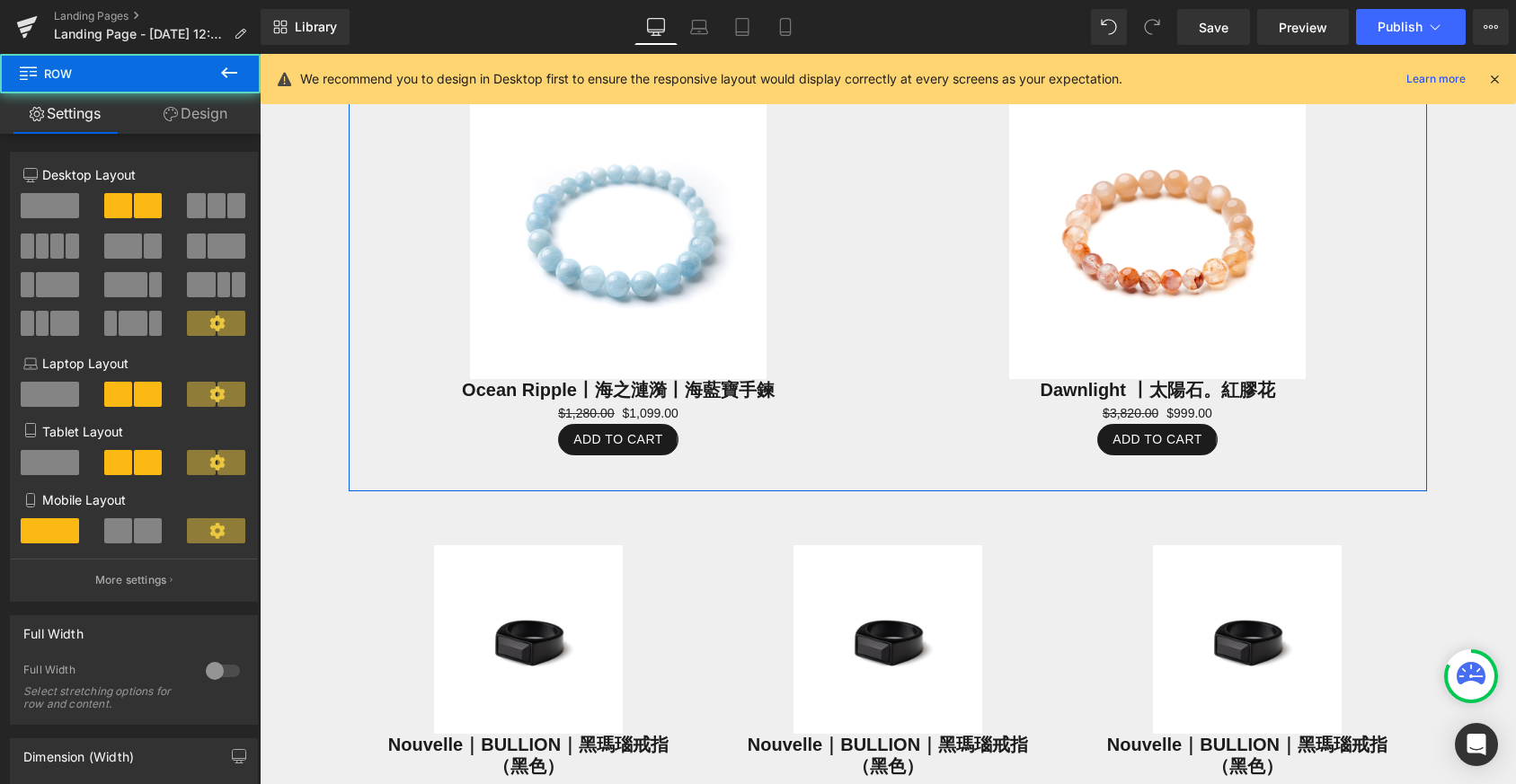
scroll to position [727, 0]
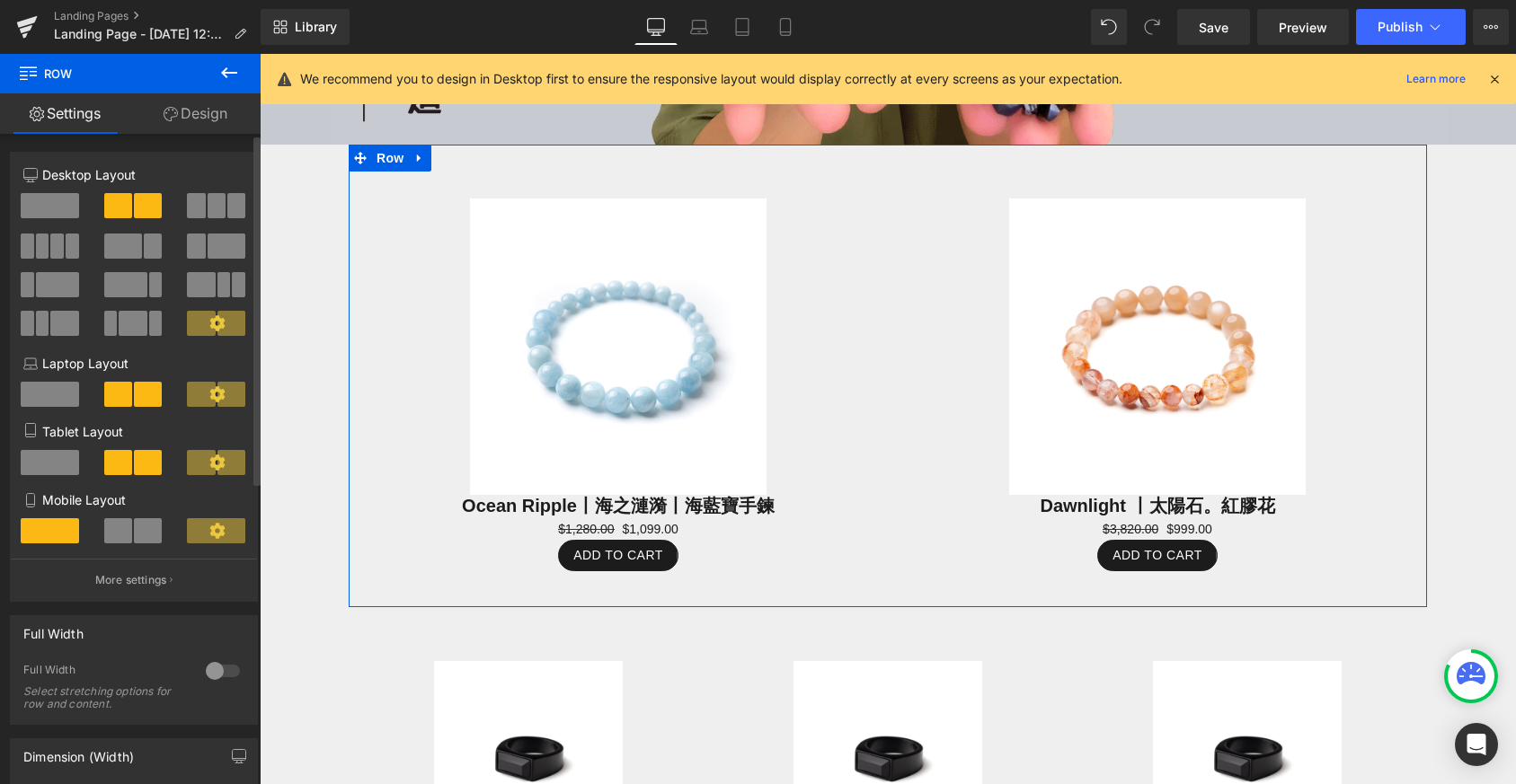
click at [193, 206] on span at bounding box center [196, 205] width 18 height 25
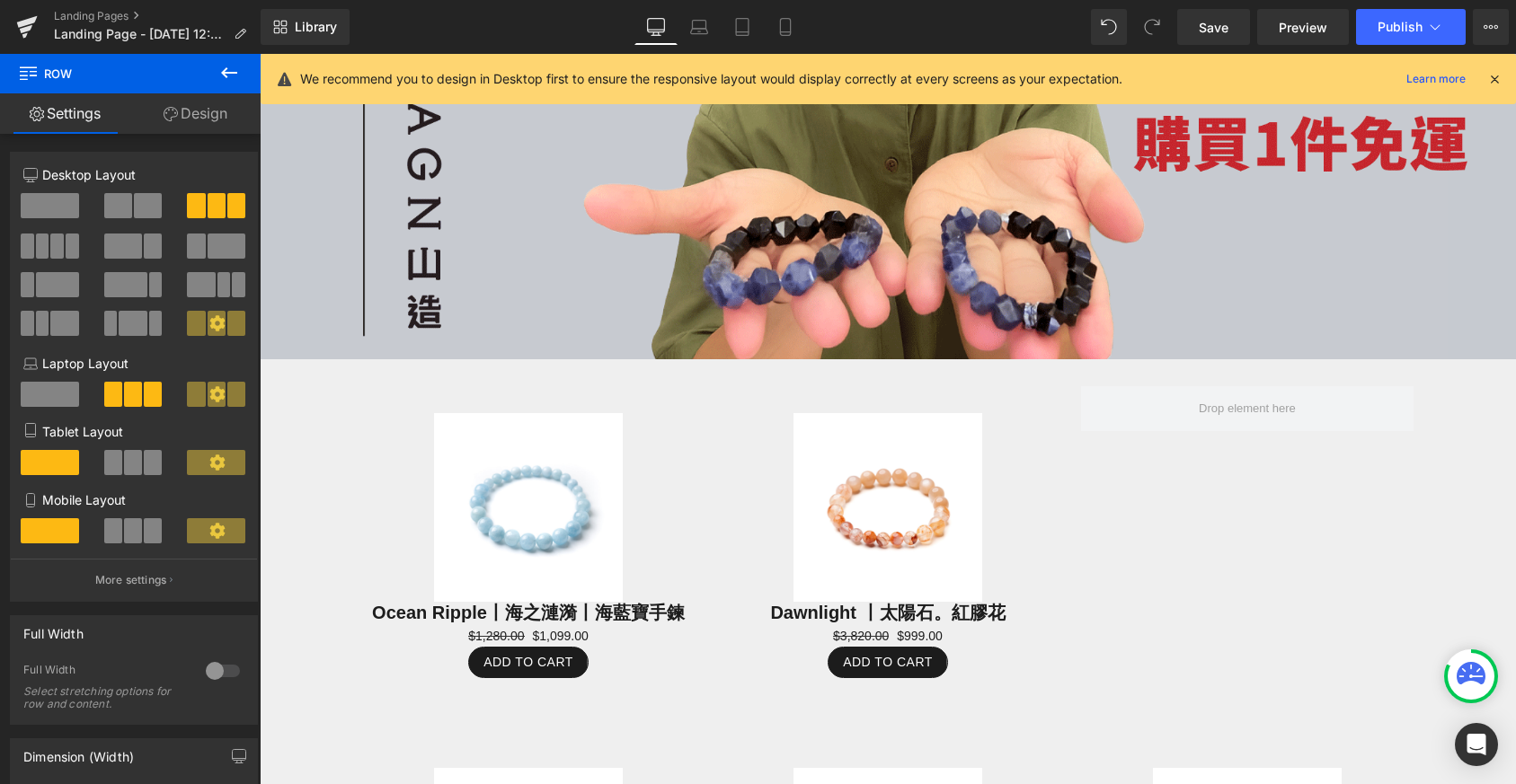
scroll to position [721, 0]
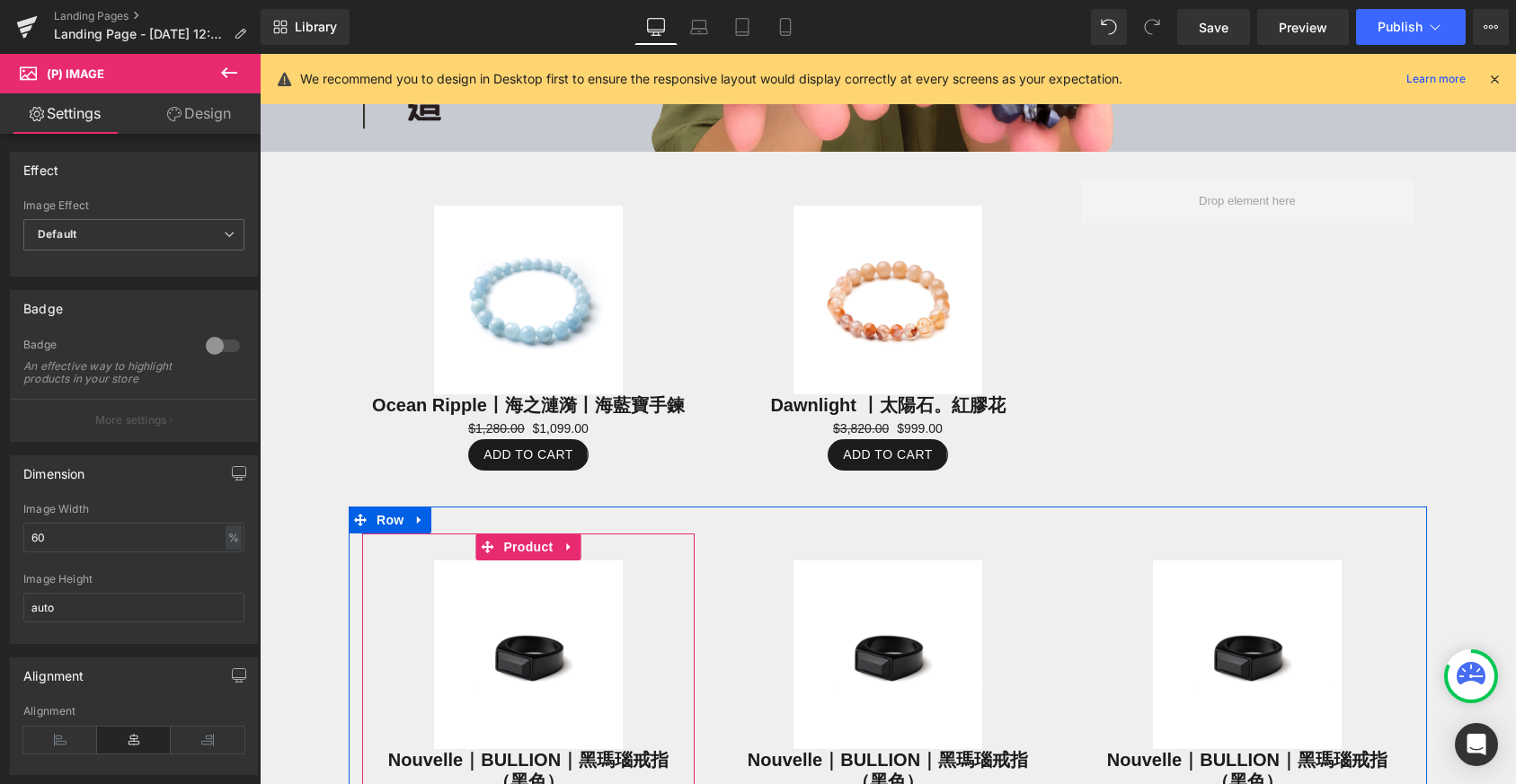
click at [442, 597] on img at bounding box center [528, 654] width 189 height 189
click at [660, 523] on div at bounding box center [887, 520] width 1078 height 27
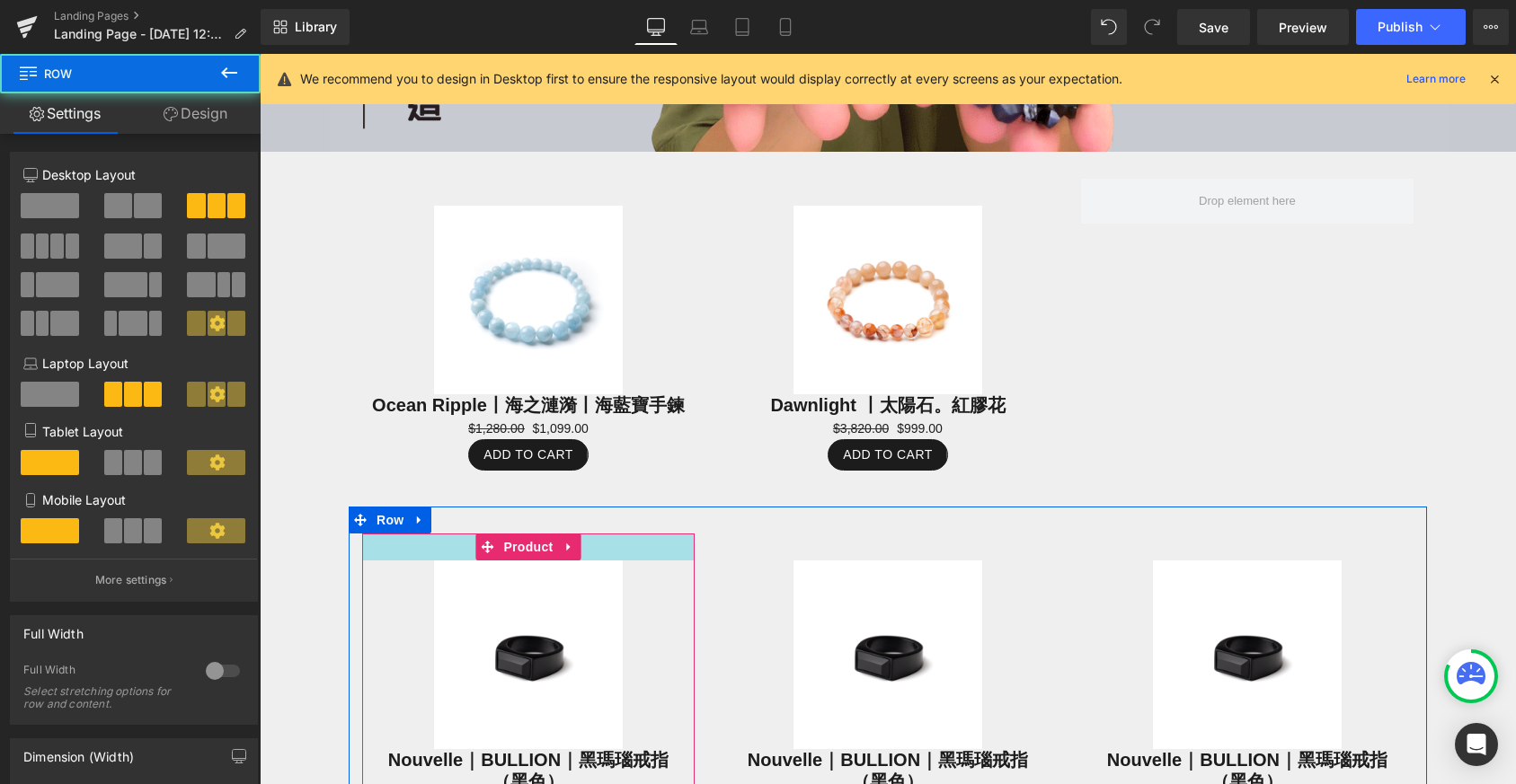
click at [650, 534] on div at bounding box center [528, 547] width 332 height 27
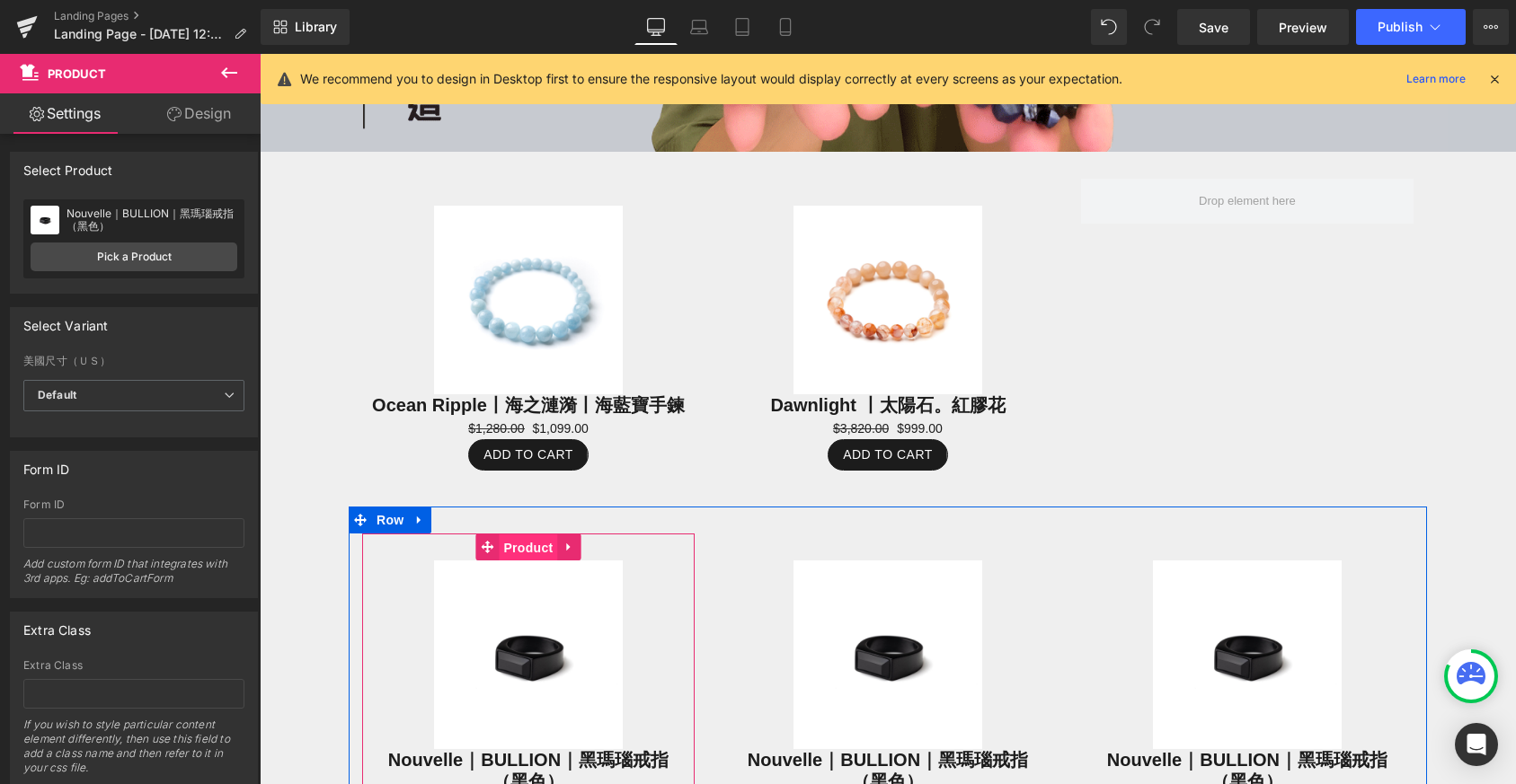
click at [527, 538] on span "Product" at bounding box center [527, 548] width 59 height 27
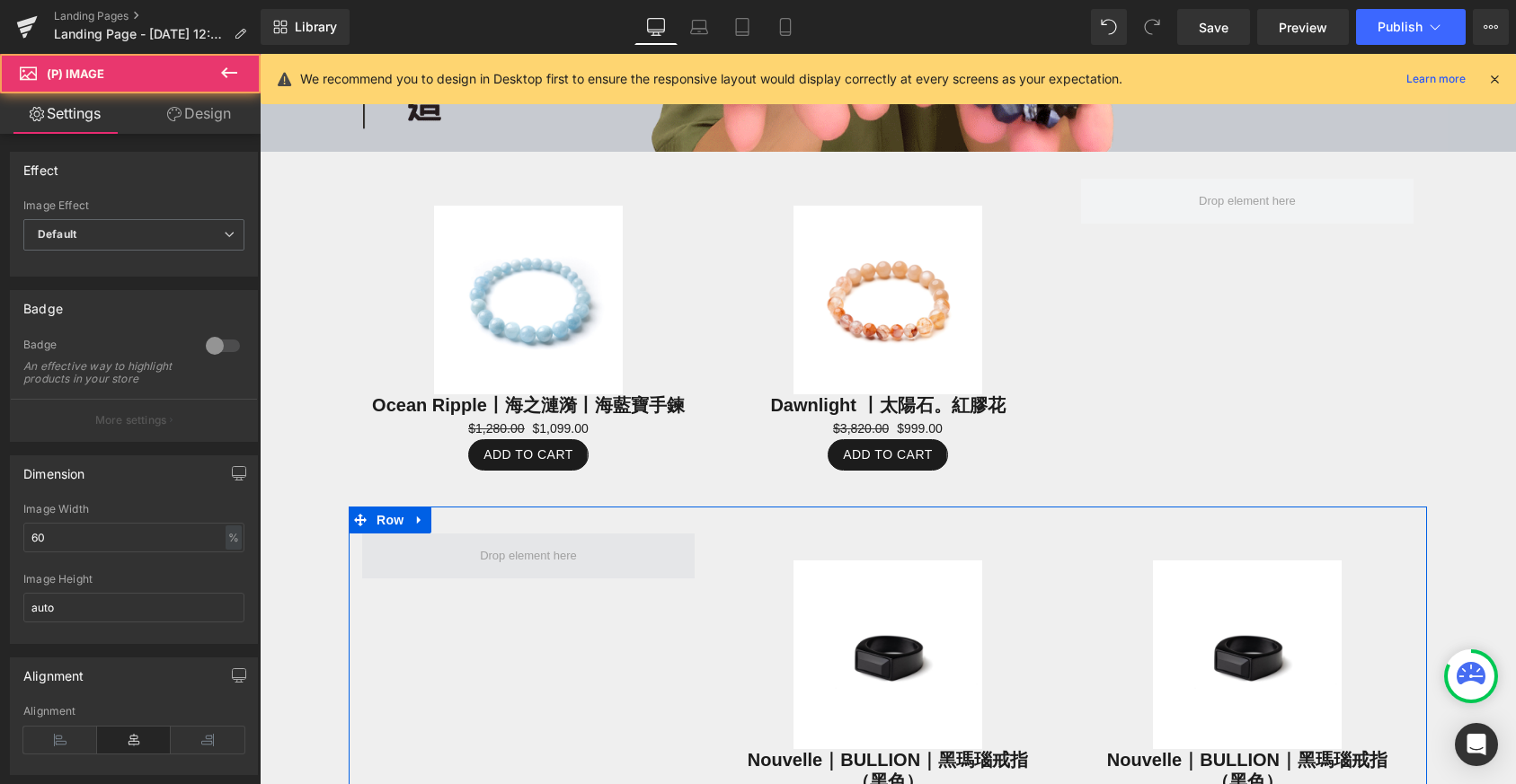
click at [638, 567] on div "Sale Off (P) Image Nouvelle｜BULLION｜黑瑪瑙戒指（黑色） (P) Title $1,880.00 $1,299.00 (P)…" at bounding box center [887, 695] width 1078 height 376
click at [908, 574] on img at bounding box center [887, 654] width 189 height 189
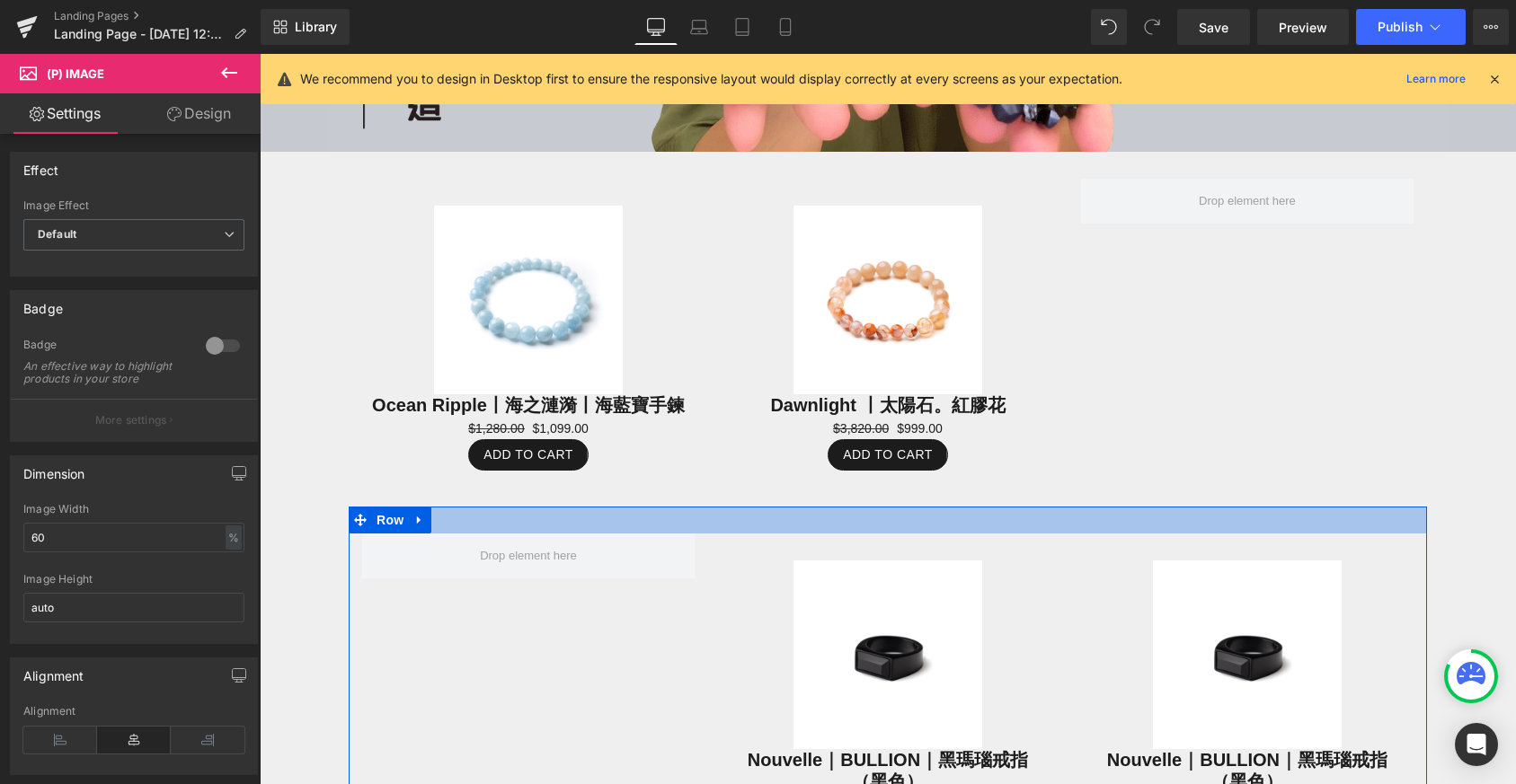
click at [802, 525] on div at bounding box center [887, 520] width 1078 height 27
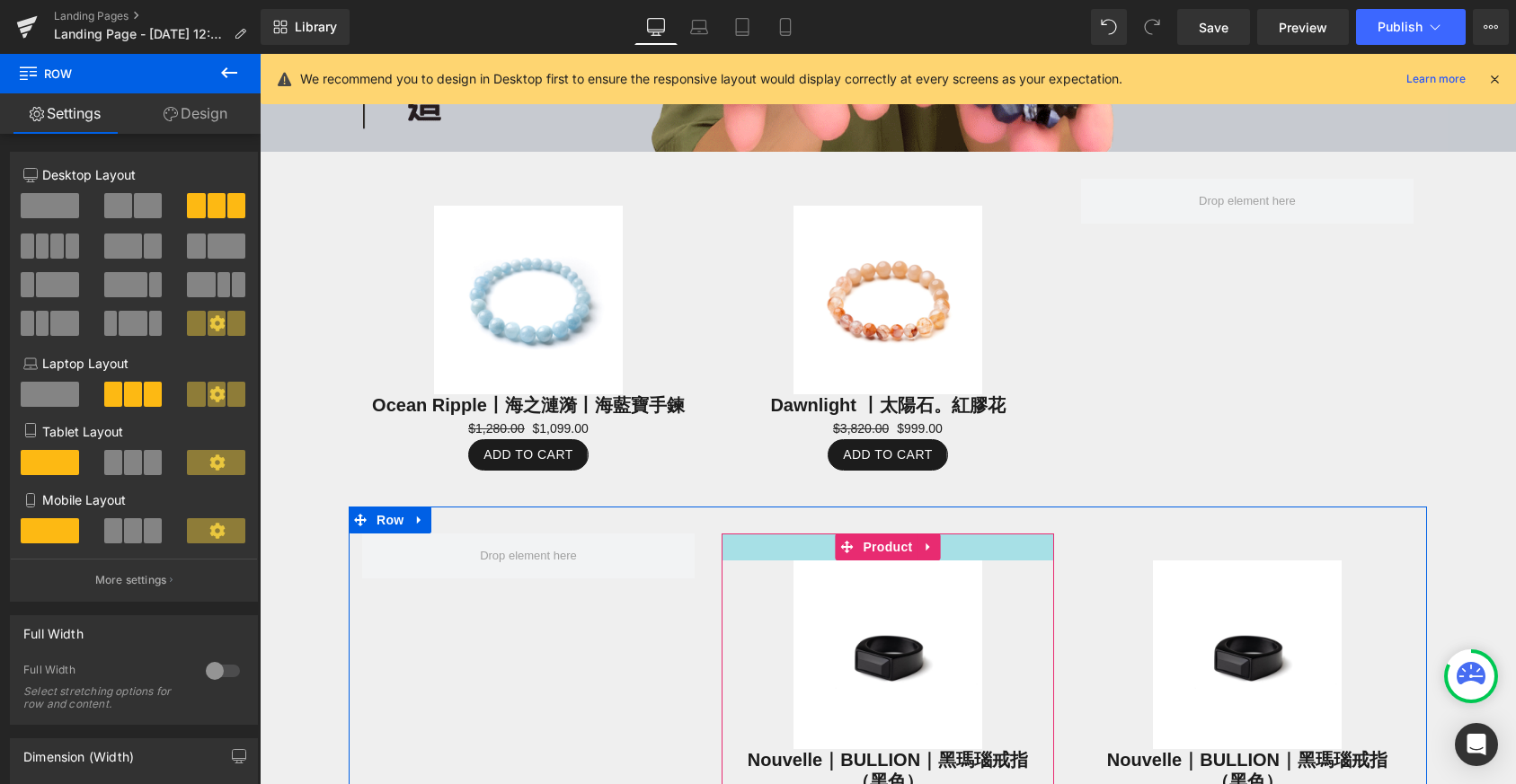
scroll to position [835, 0]
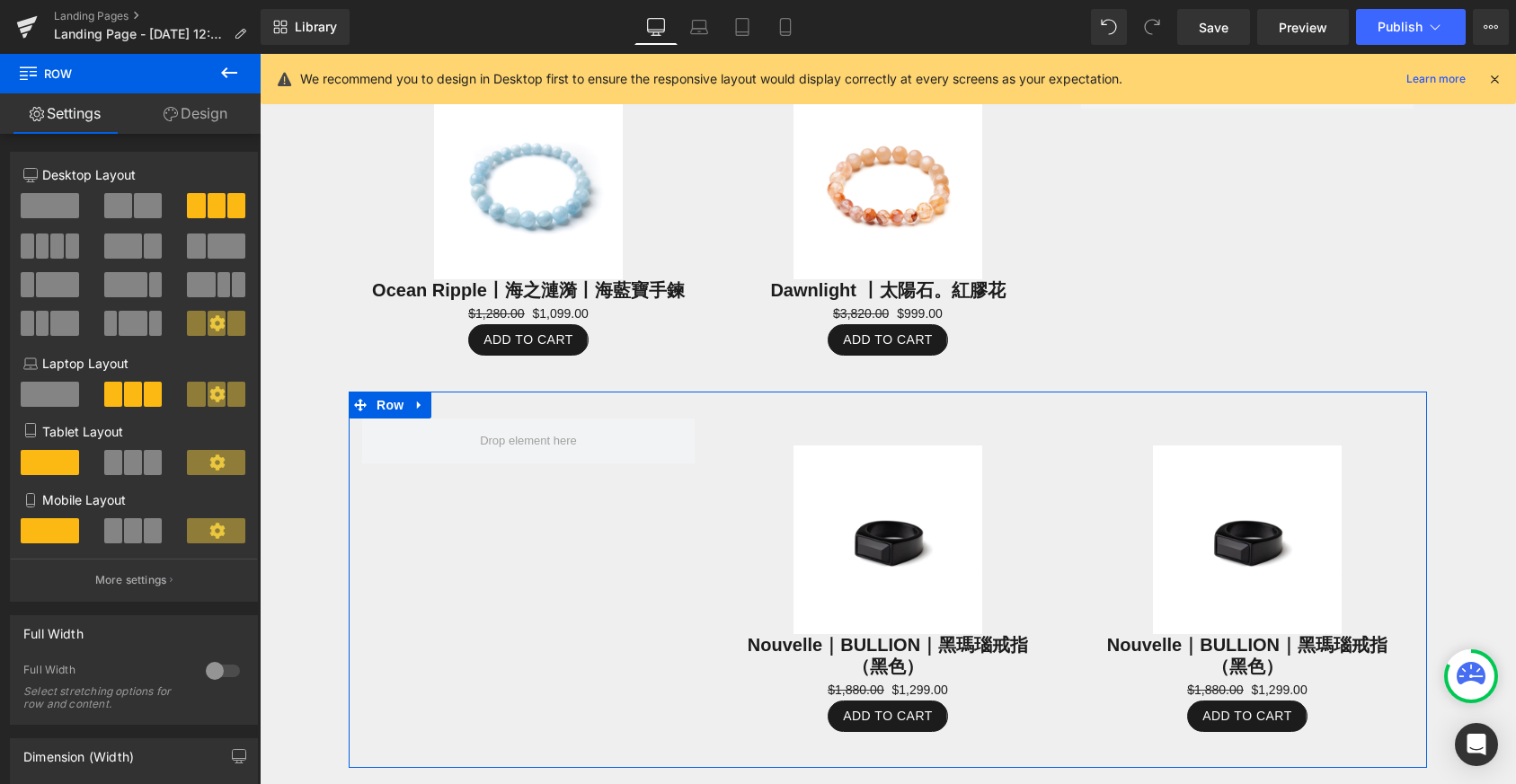
click at [260, 54] on div at bounding box center [260, 54] width 0 height 0
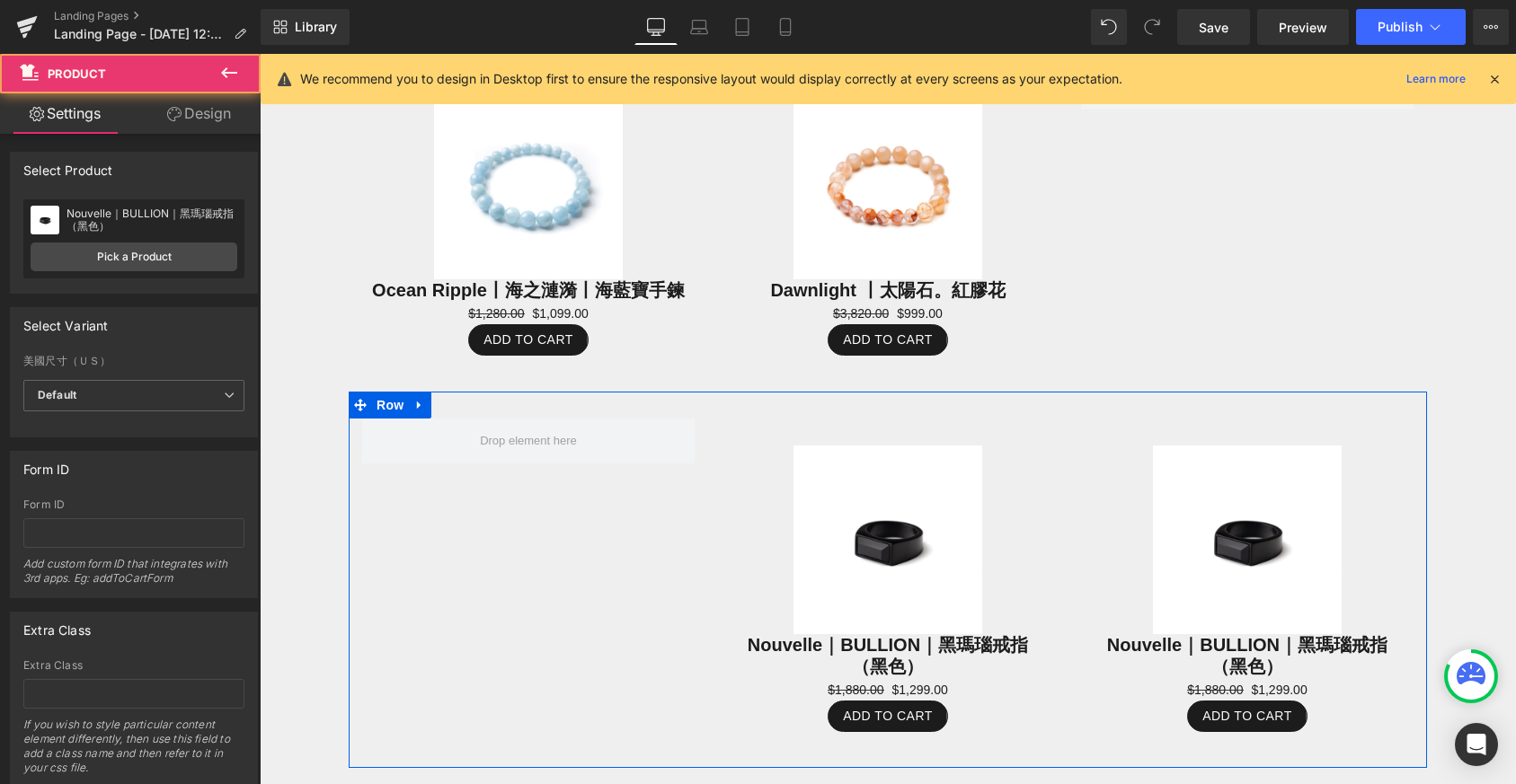
click at [696, 507] on div "Sale Off (P) Image Nouvelle｜BULLION｜黑瑪瑙戒指（黑色） (P) Title $1,880.00 $1,299.00 (P)…" at bounding box center [887, 580] width 1078 height 376
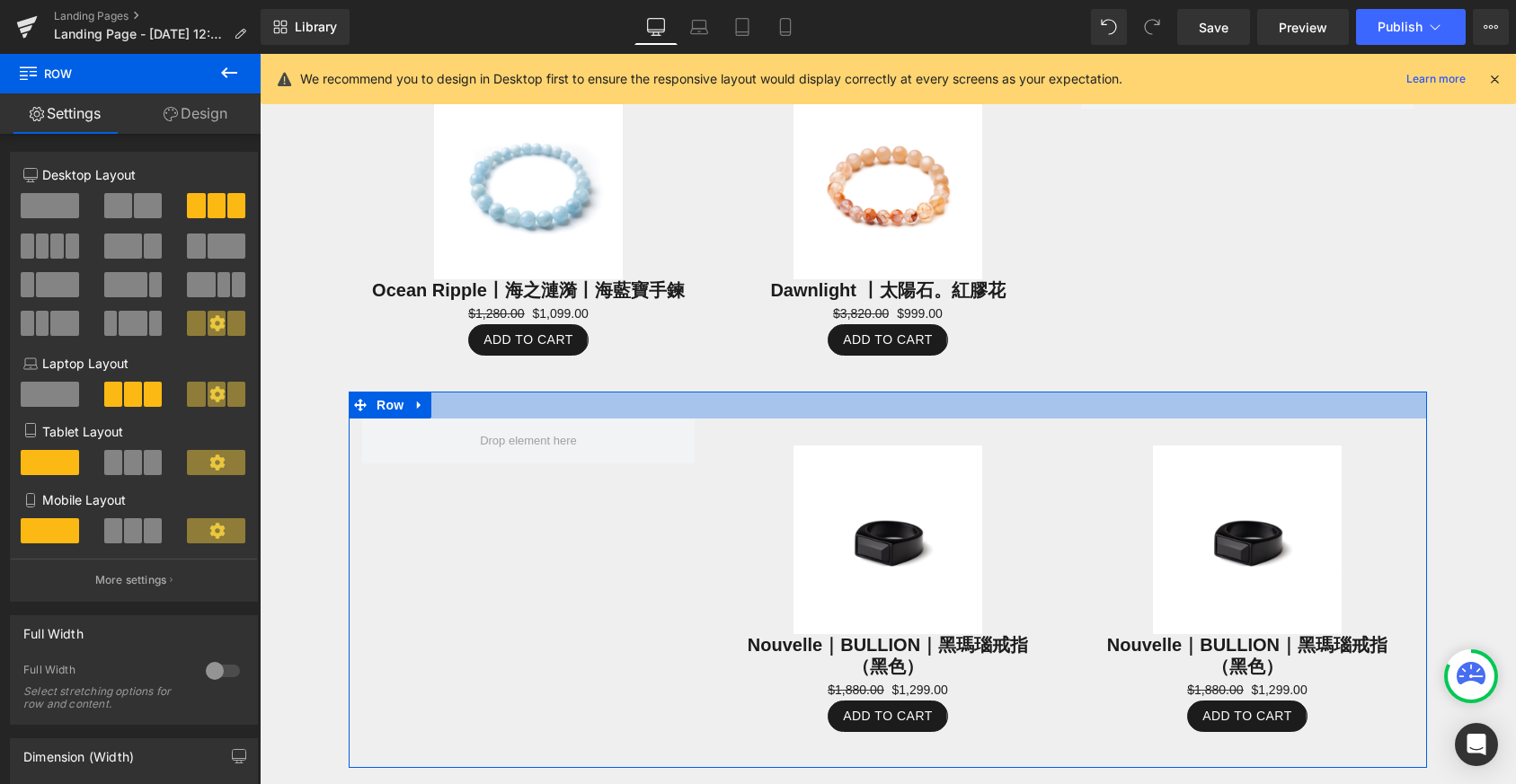
click at [718, 411] on div at bounding box center [887, 405] width 1078 height 27
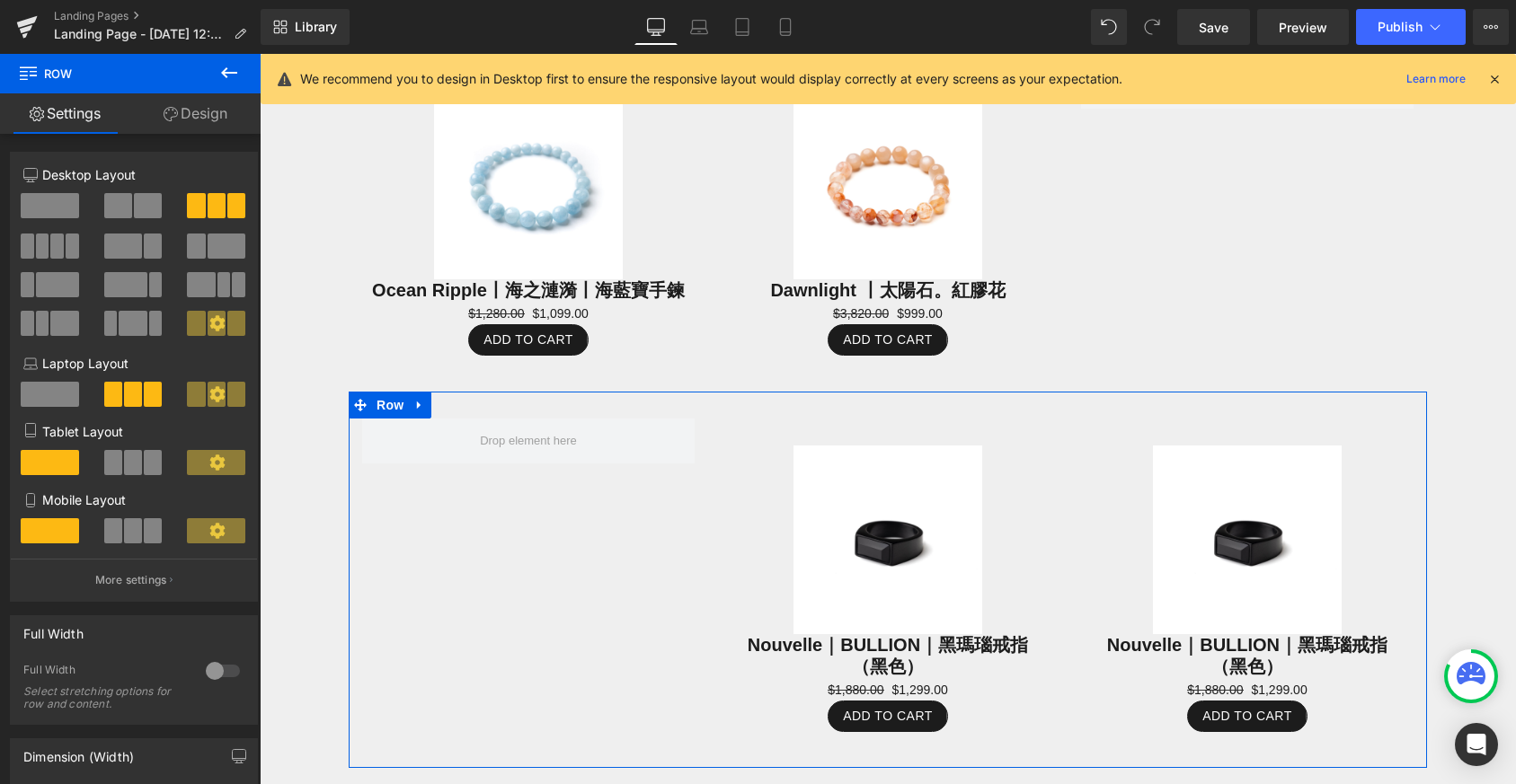
click at [693, 442] on div at bounding box center [528, 440] width 359 height 45
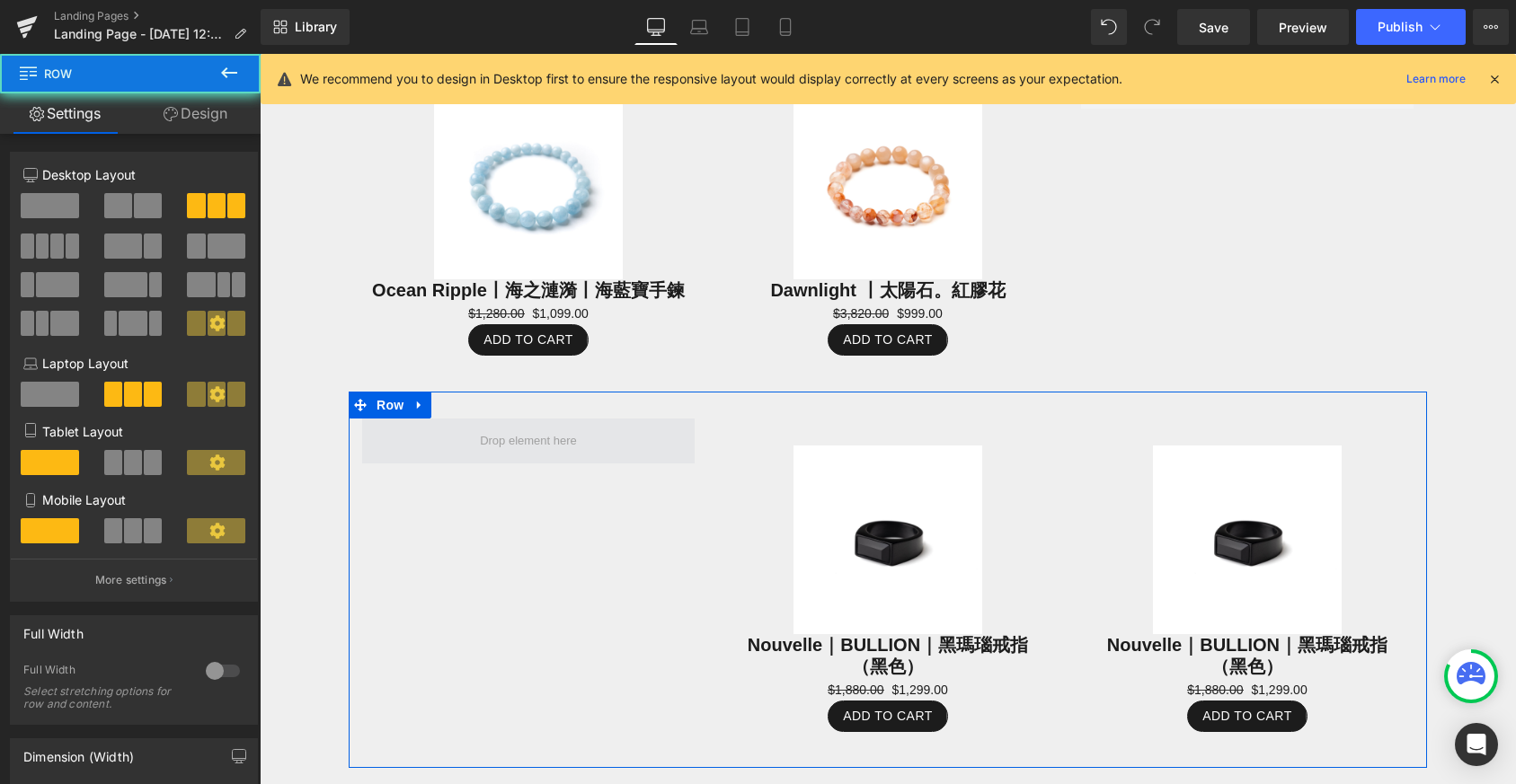
click at [648, 429] on span at bounding box center [528, 440] width 332 height 45
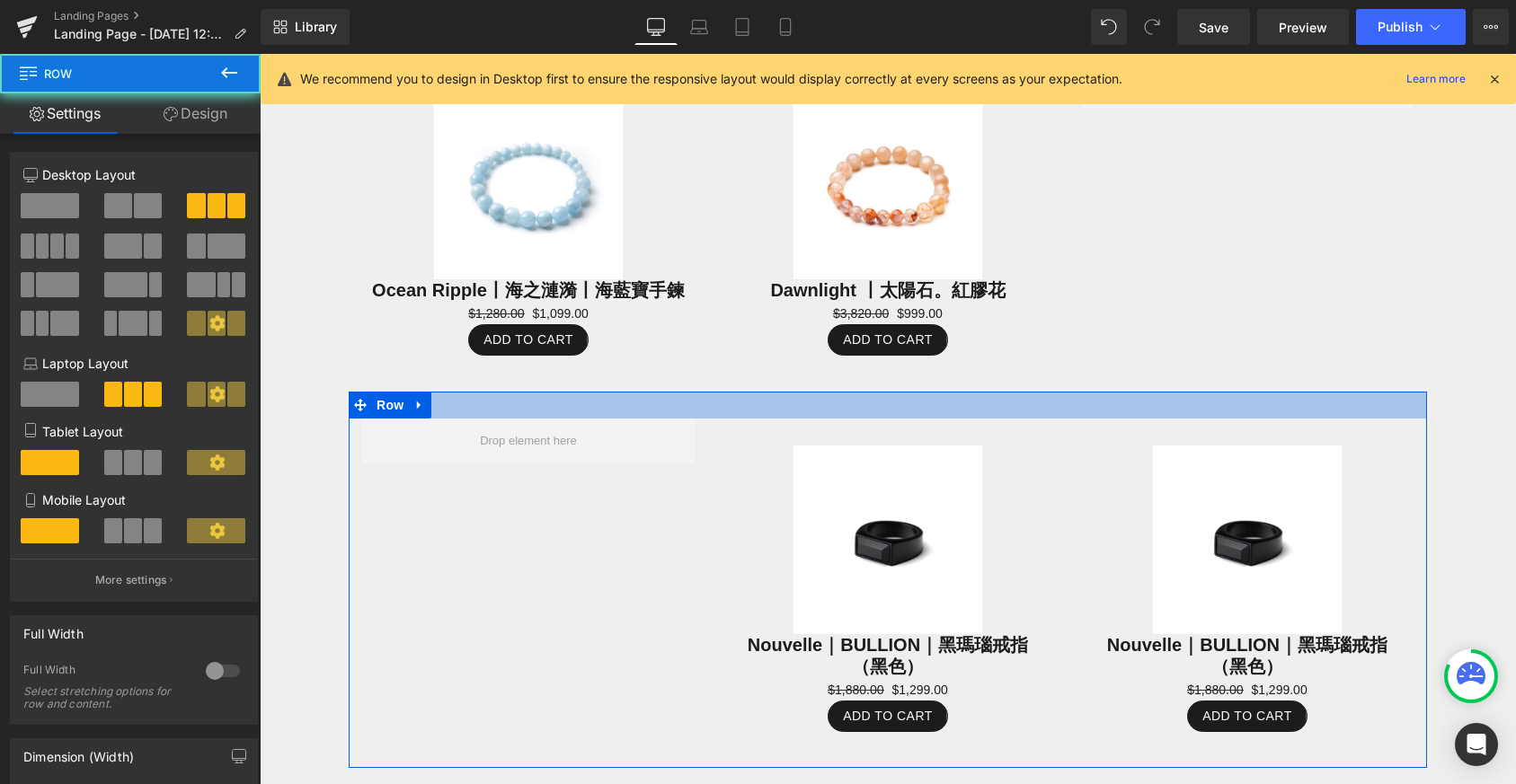
click at [653, 373] on div "Sale Off (P) Image Ocean Ripple丨海之漣漪丨海藍寶手鍊 (P) Title $1,280.00 $1,099.00 (P) Pr…" at bounding box center [887, 214] width 1078 height 355
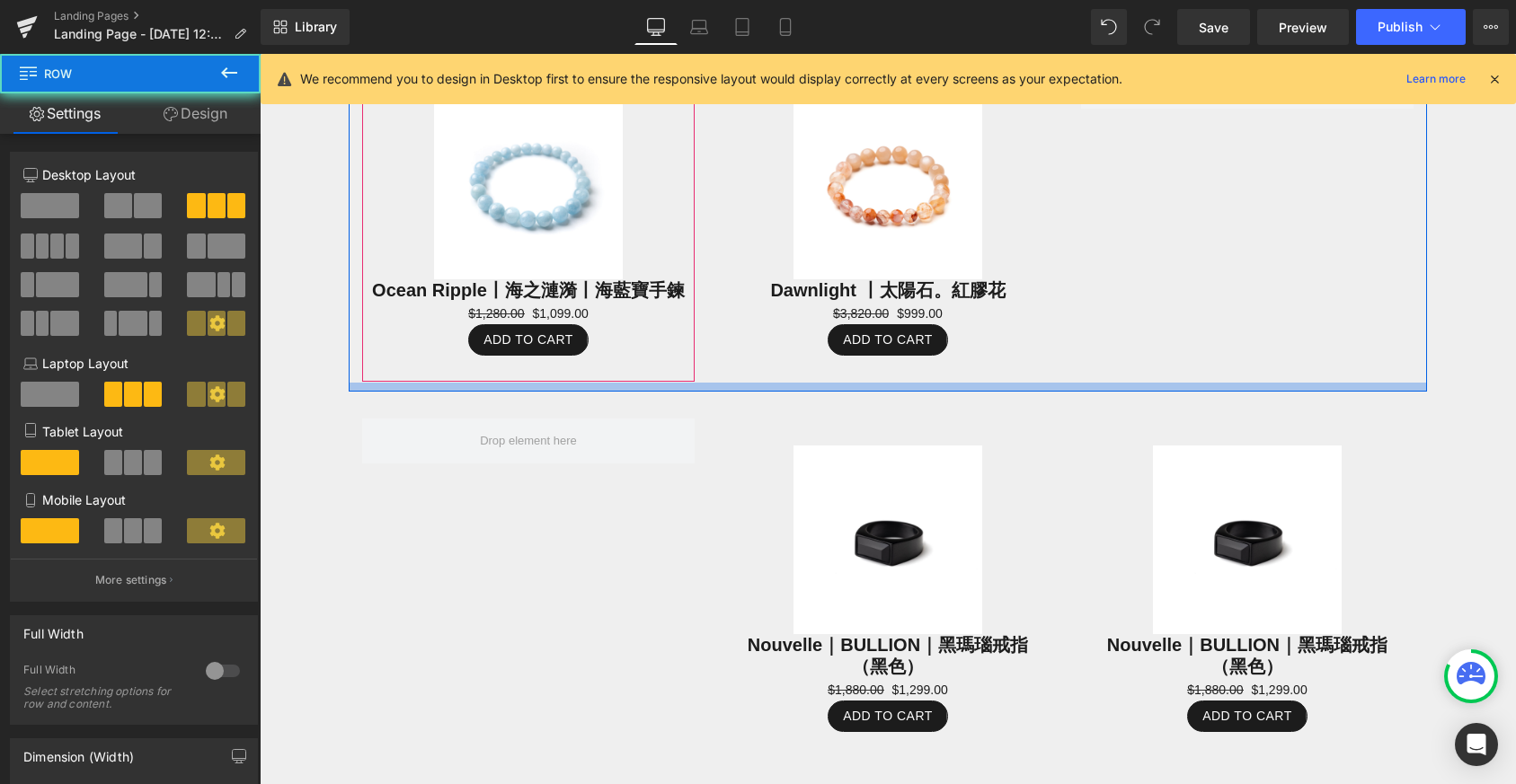
click at [653, 398] on div "Sale Off (P) Image Nouvelle｜BULLION｜黑瑪瑙戒指（黑色） (P) Title $1,880.00 $1,299.00 (P)…" at bounding box center [887, 580] width 1078 height 376
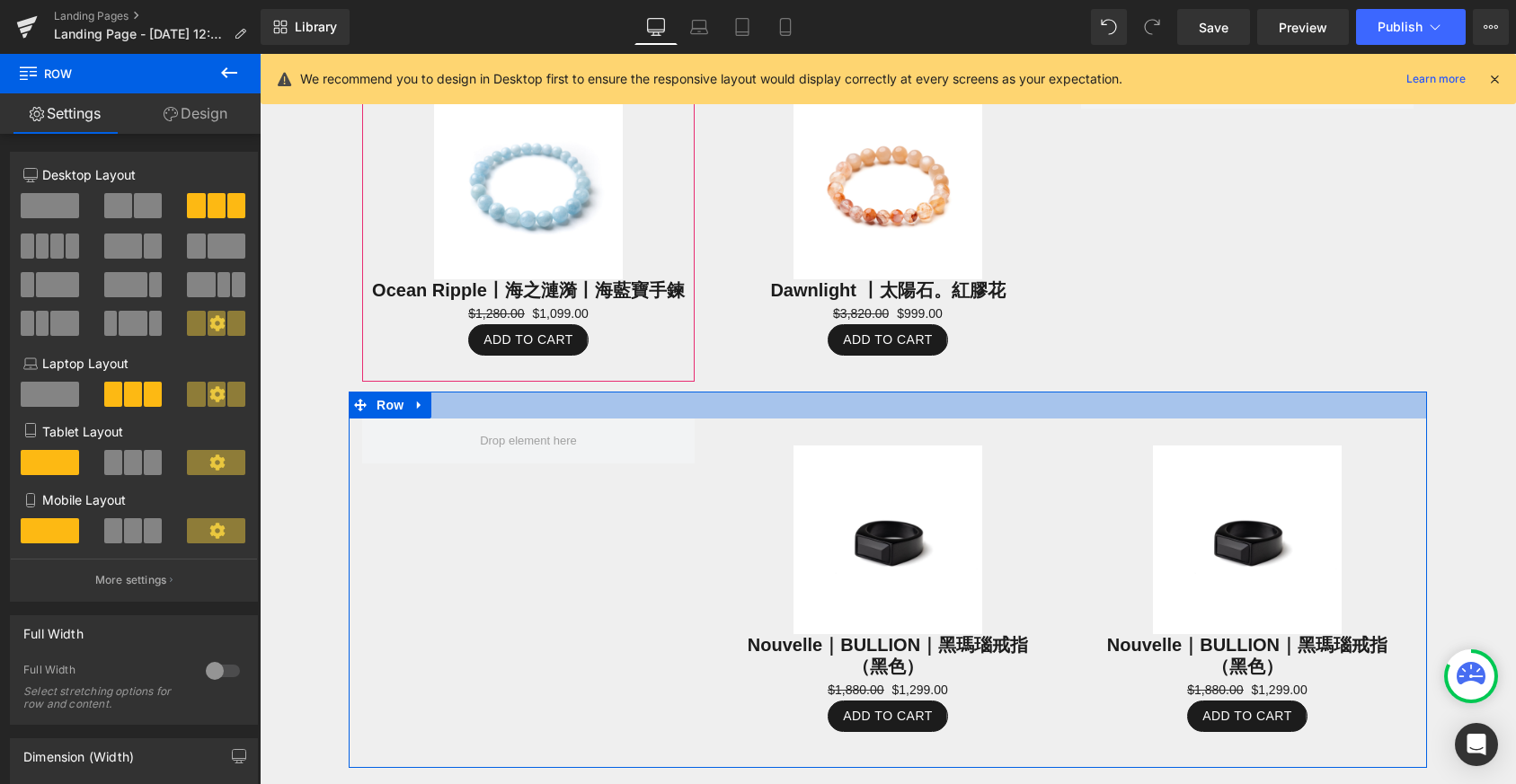
click at [670, 392] on div at bounding box center [887, 405] width 1078 height 27
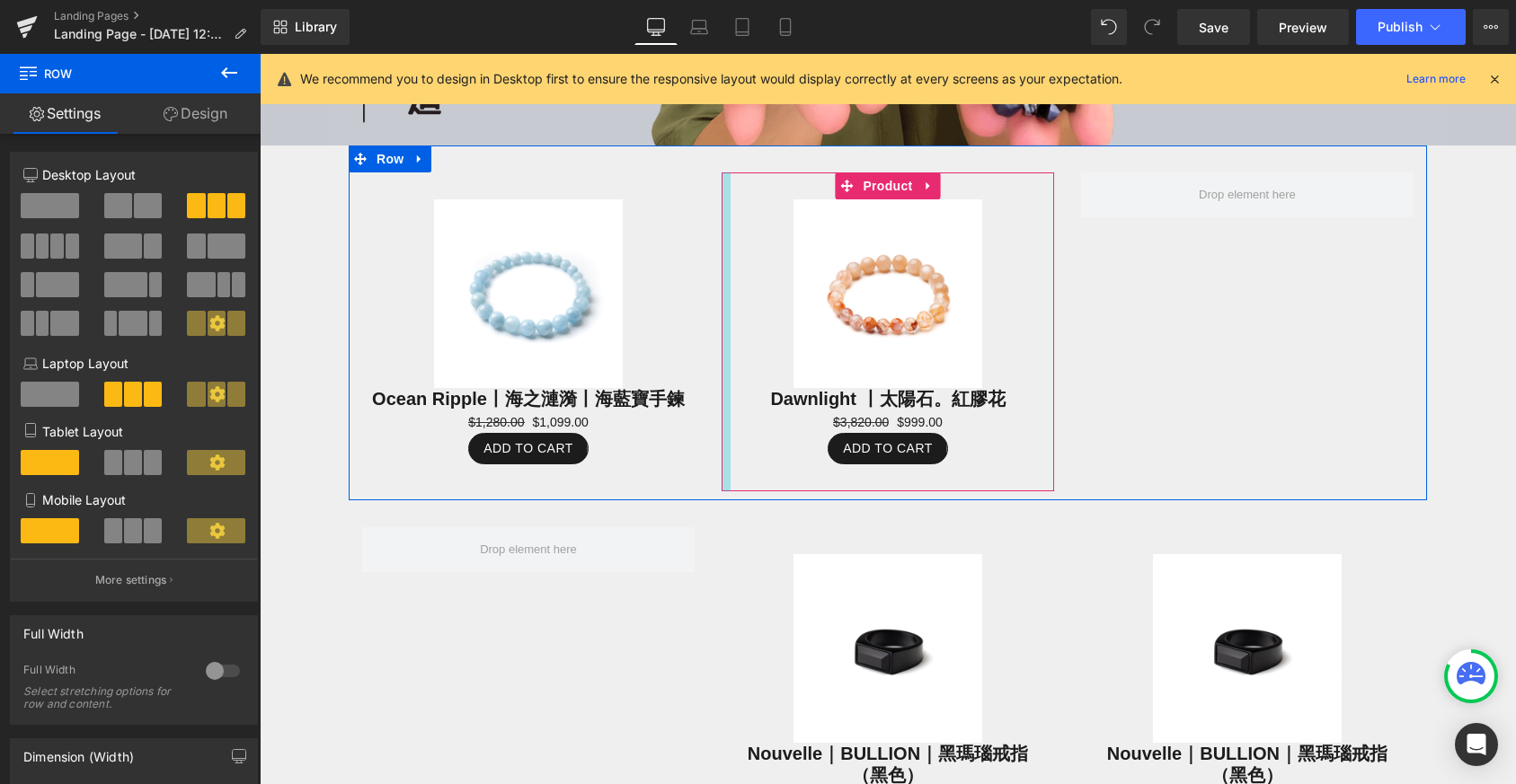
scroll to position [779, 0]
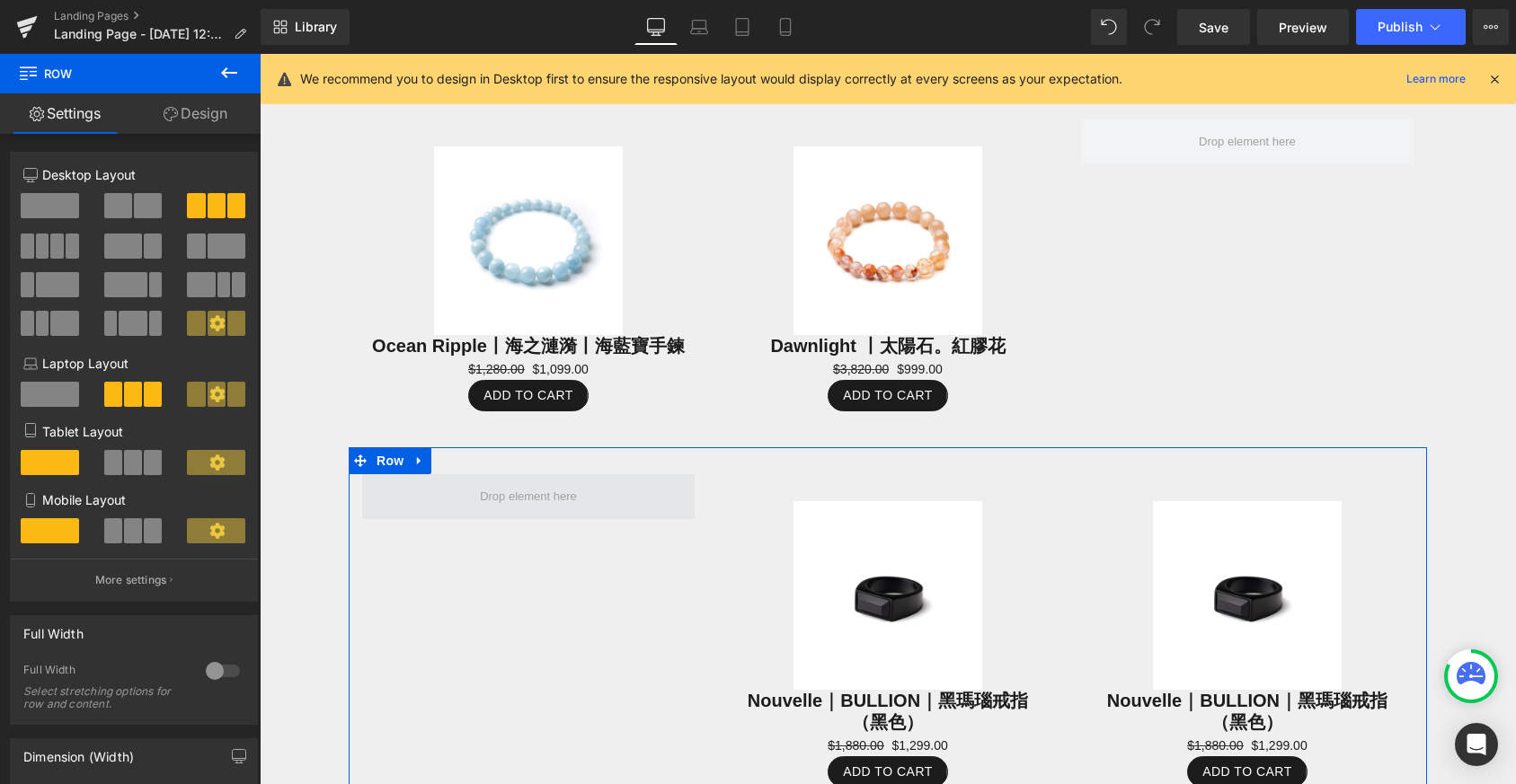
click at [520, 487] on span at bounding box center [528, 496] width 109 height 28
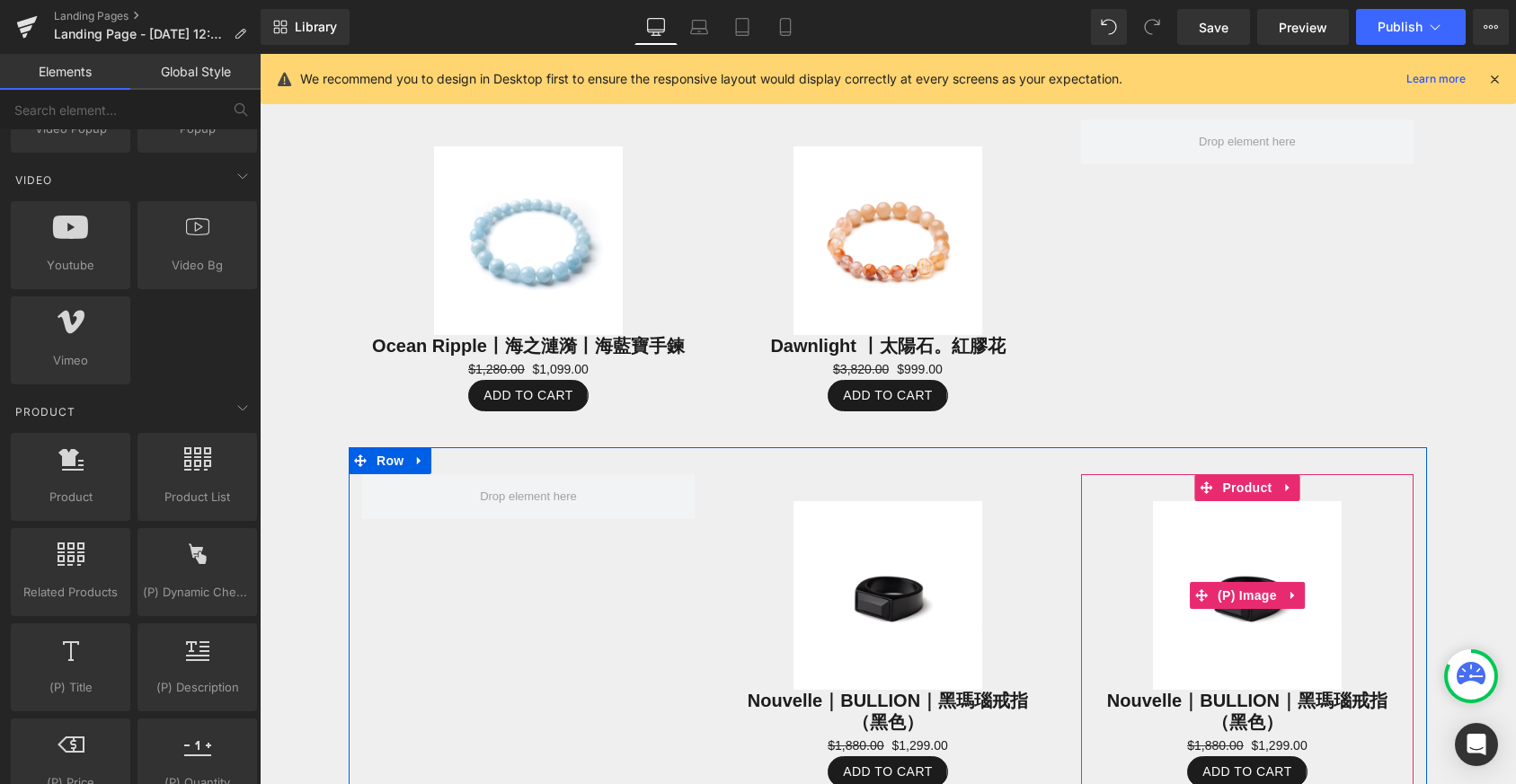
click at [1252, 527] on img at bounding box center [1247, 595] width 189 height 189
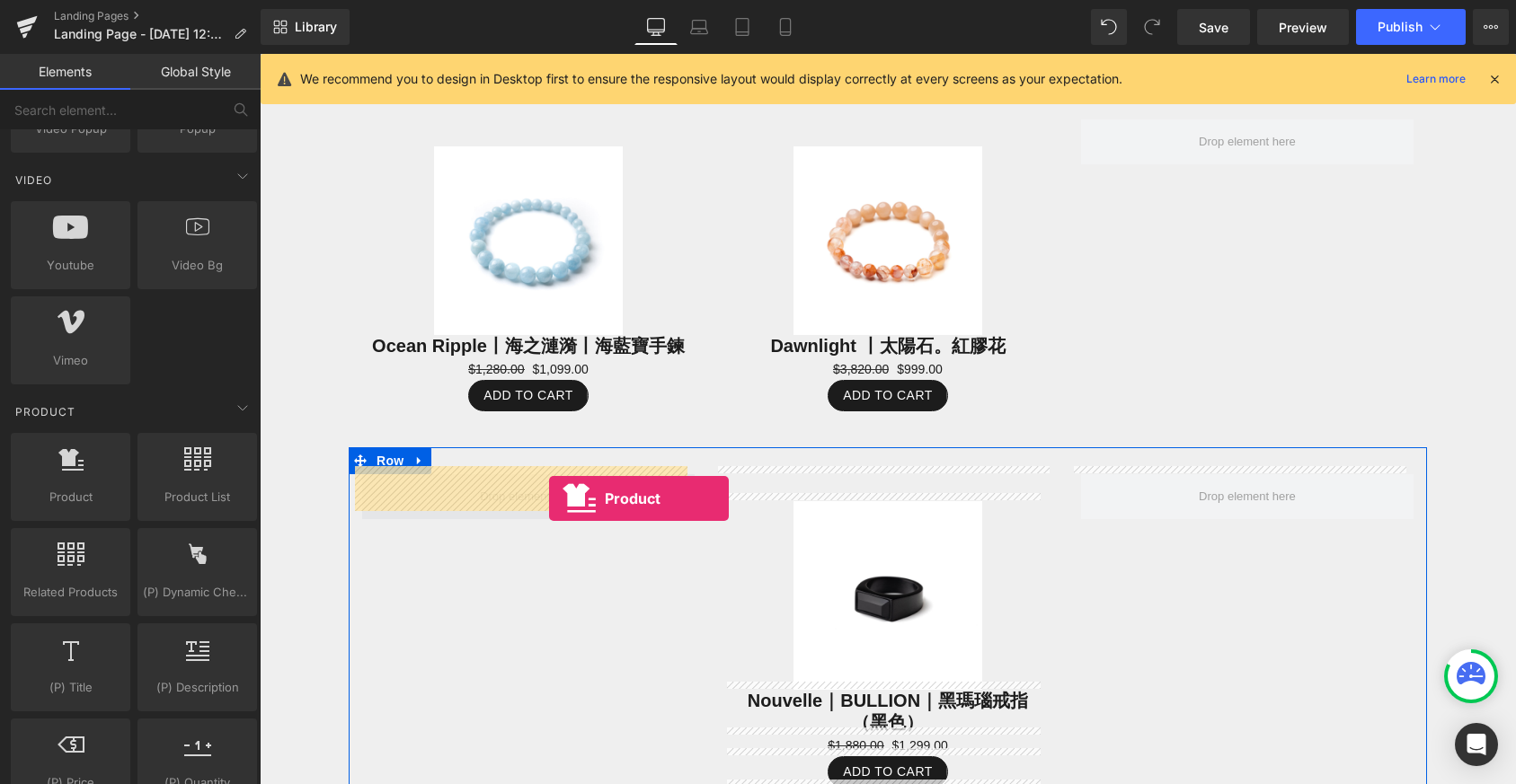
drag, startPoint x: 334, startPoint y: 534, endPoint x: 539, endPoint y: 487, distance: 210.3
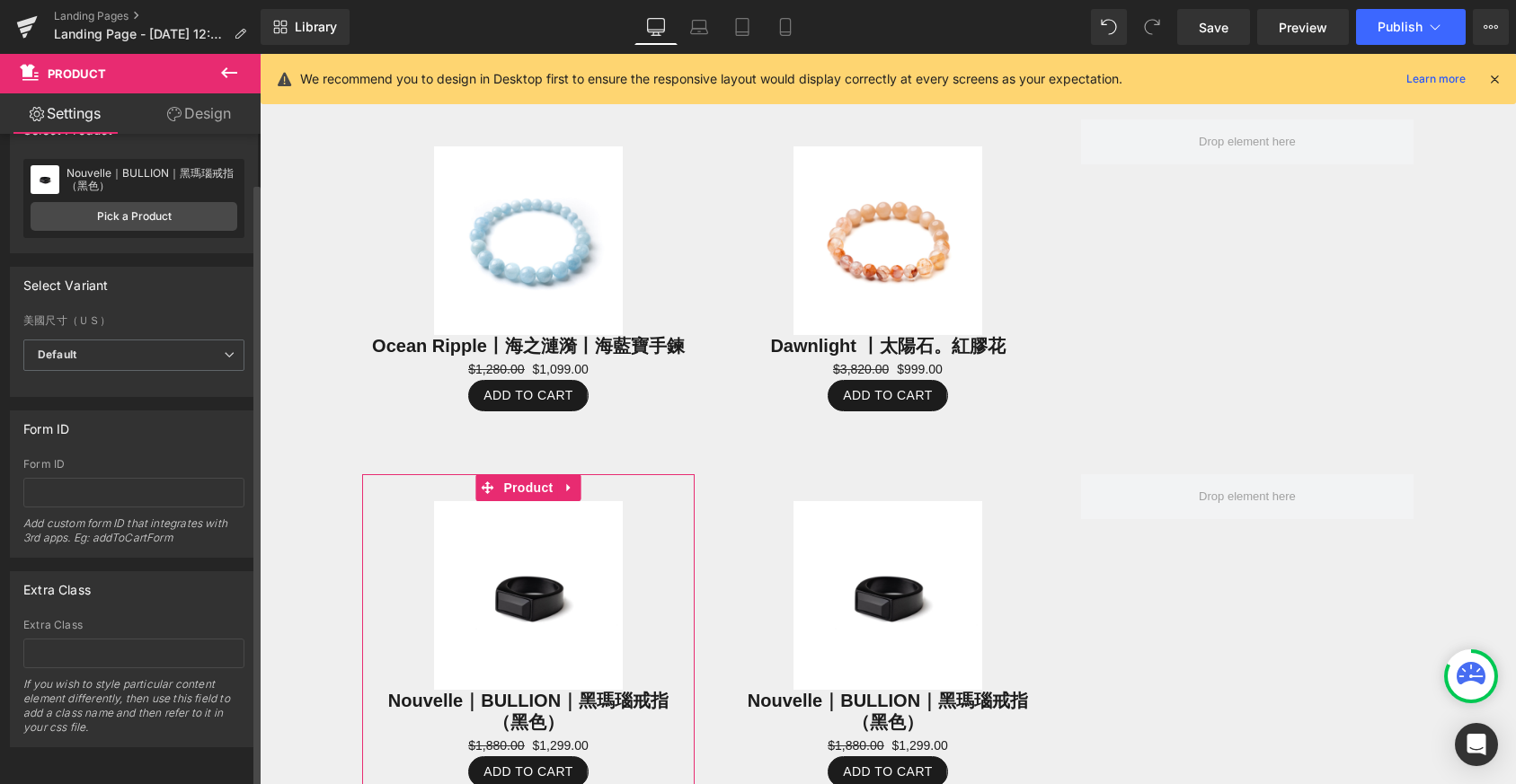
scroll to position [0, 0]
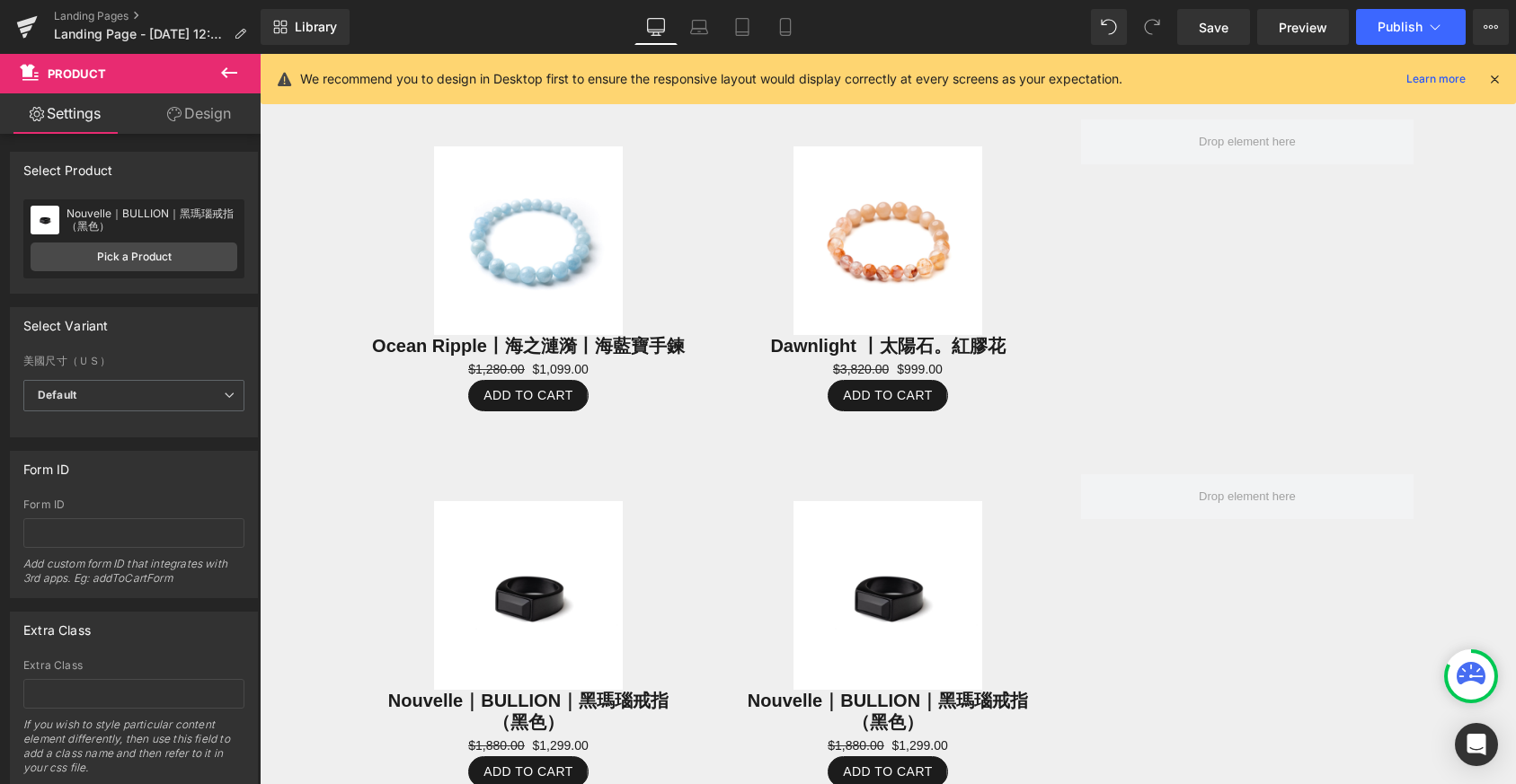
click at [236, 77] on icon at bounding box center [229, 73] width 21 height 21
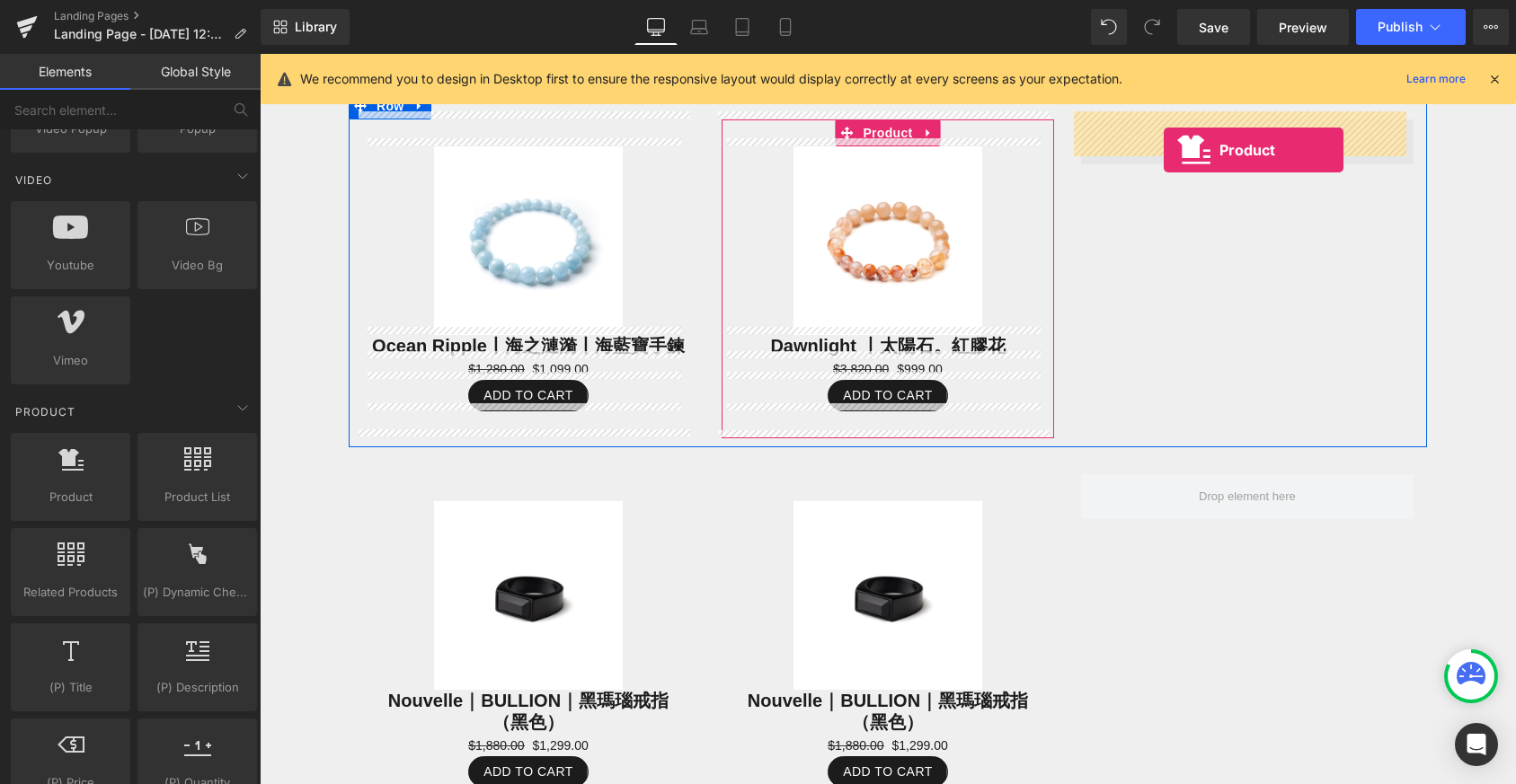
drag, startPoint x: 349, startPoint y: 527, endPoint x: 1164, endPoint y: 150, distance: 898.0
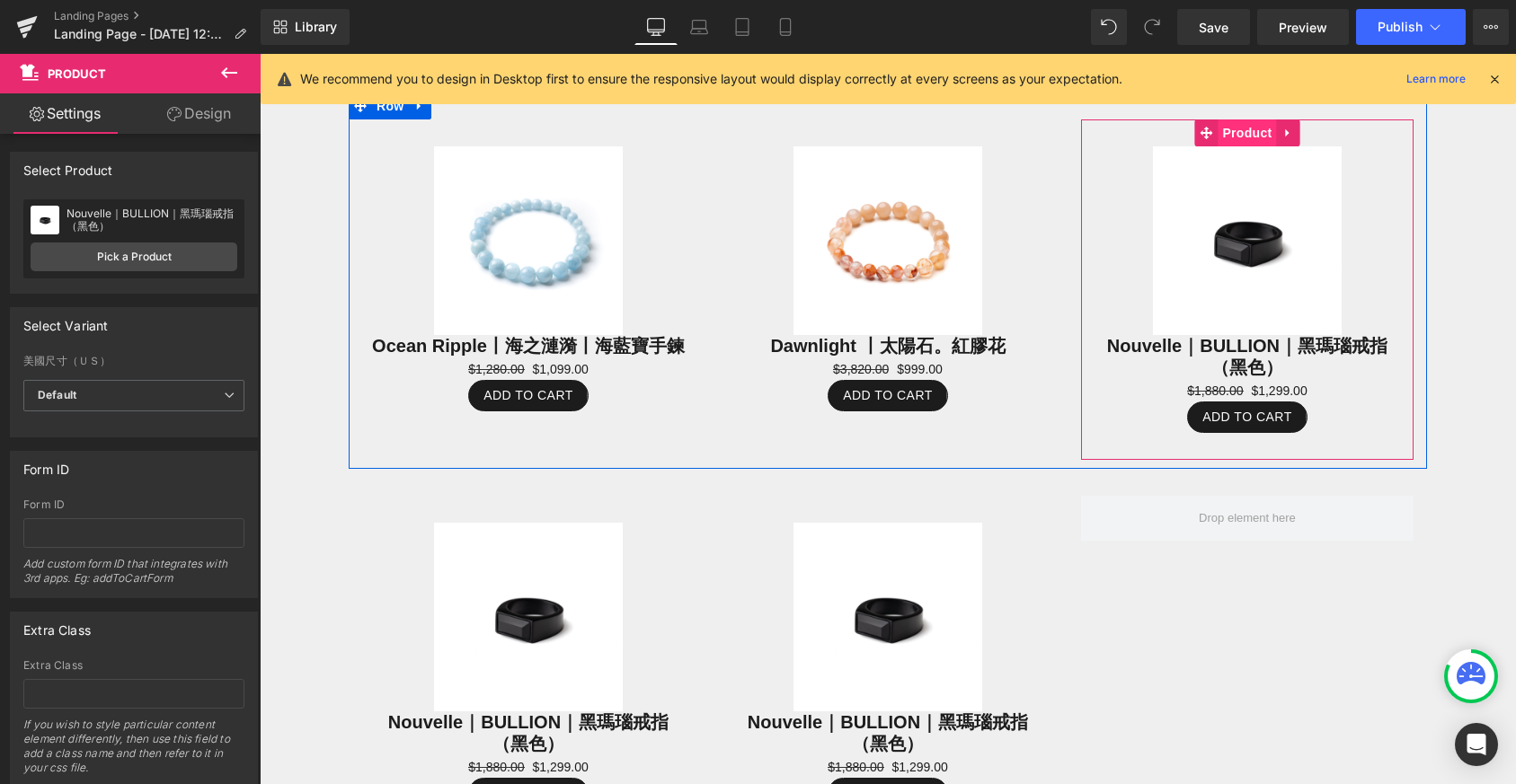
click at [1234, 130] on span "Product" at bounding box center [1246, 132] width 59 height 27
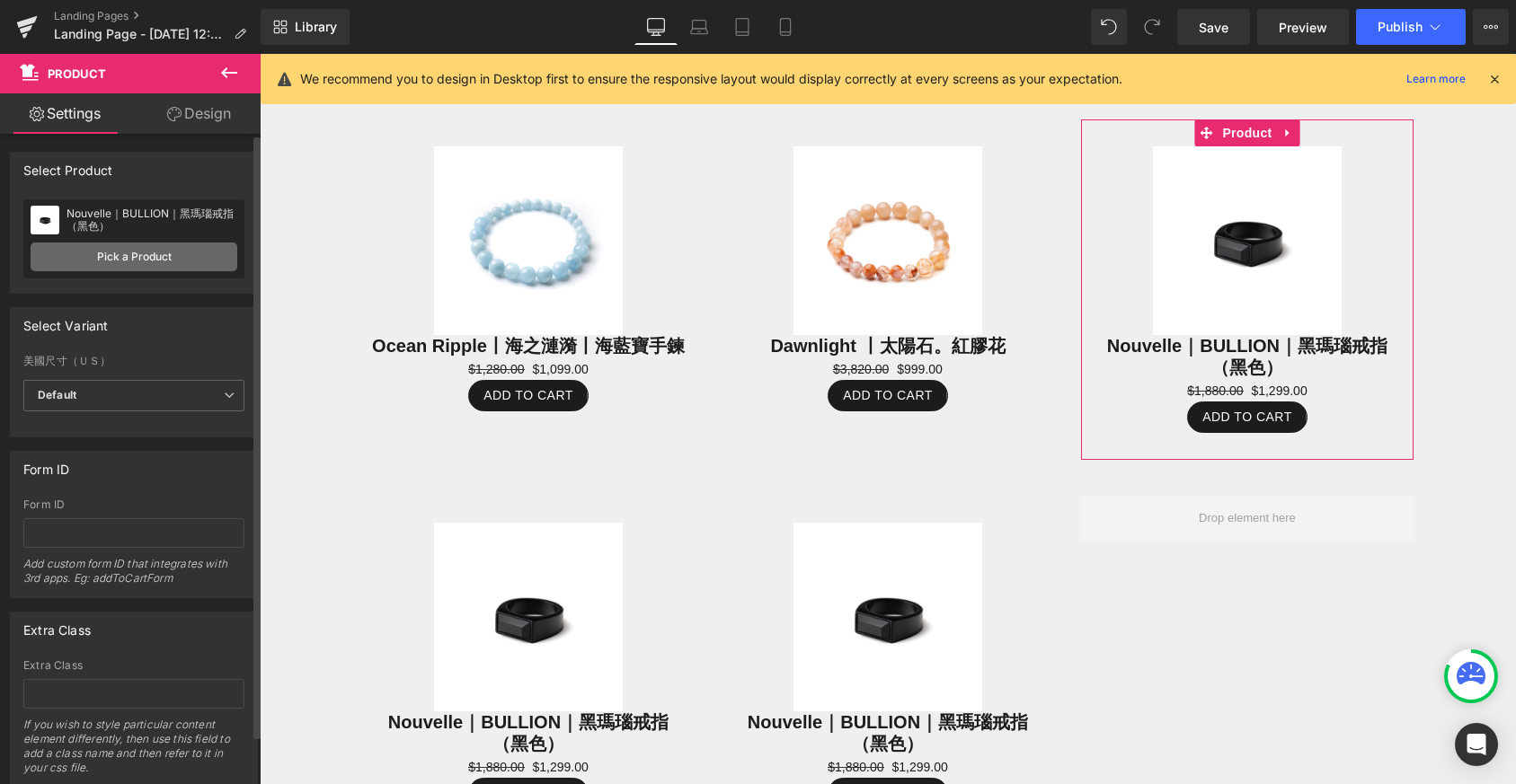
click at [153, 253] on link "Pick a Product" at bounding box center [133, 257] width 206 height 29
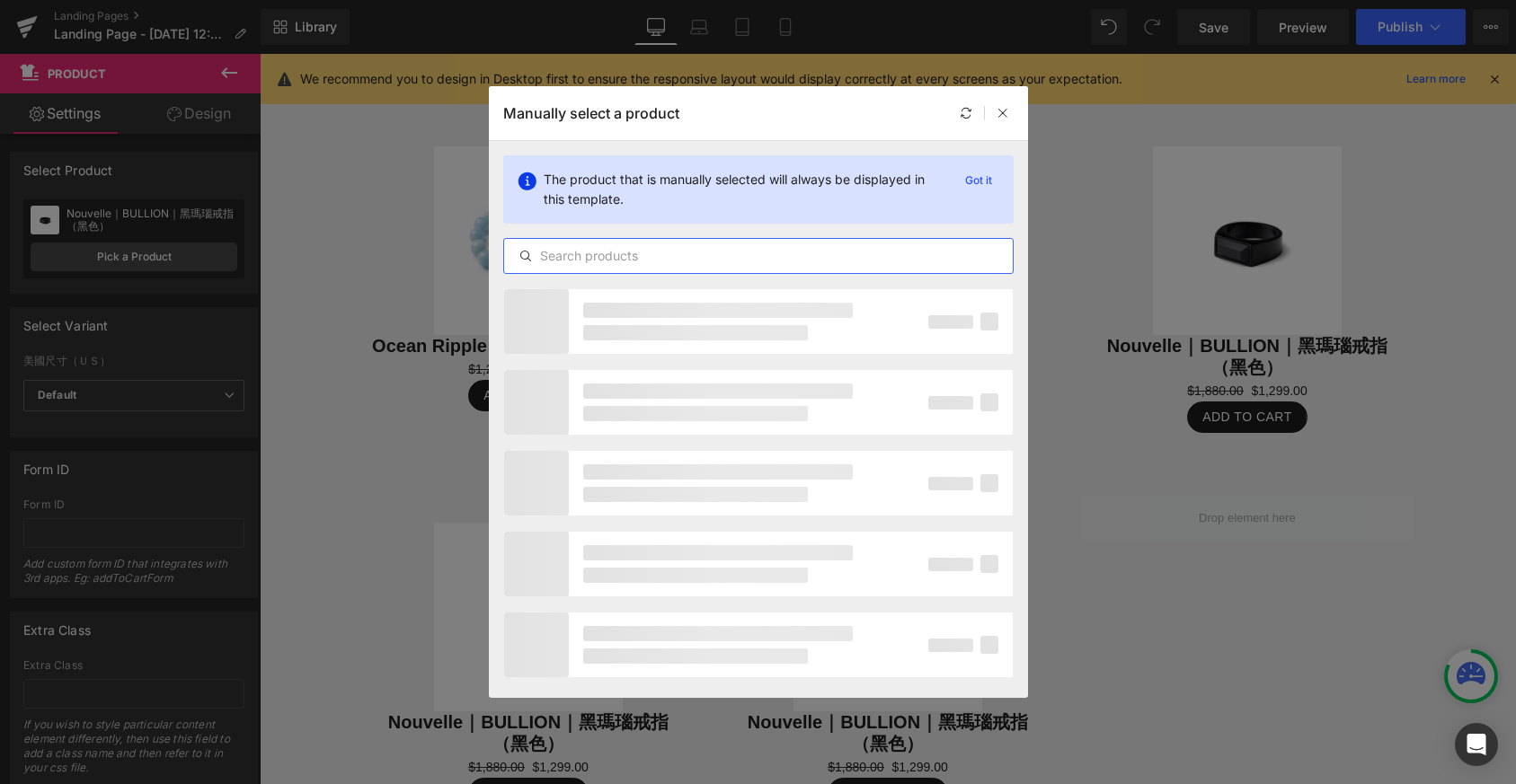
click at [673, 246] on input "text" at bounding box center [758, 256] width 509 height 21
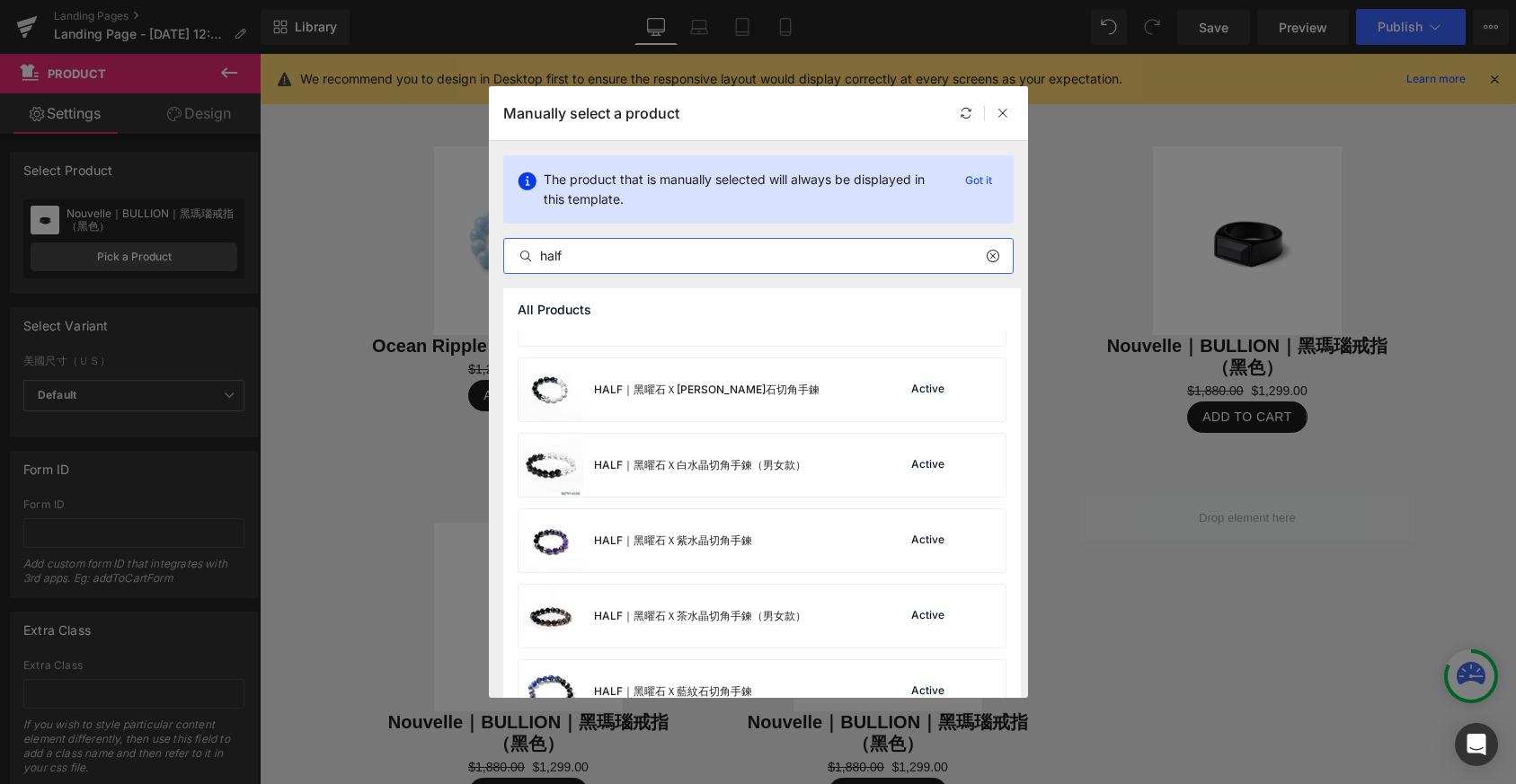
scroll to position [392, 0]
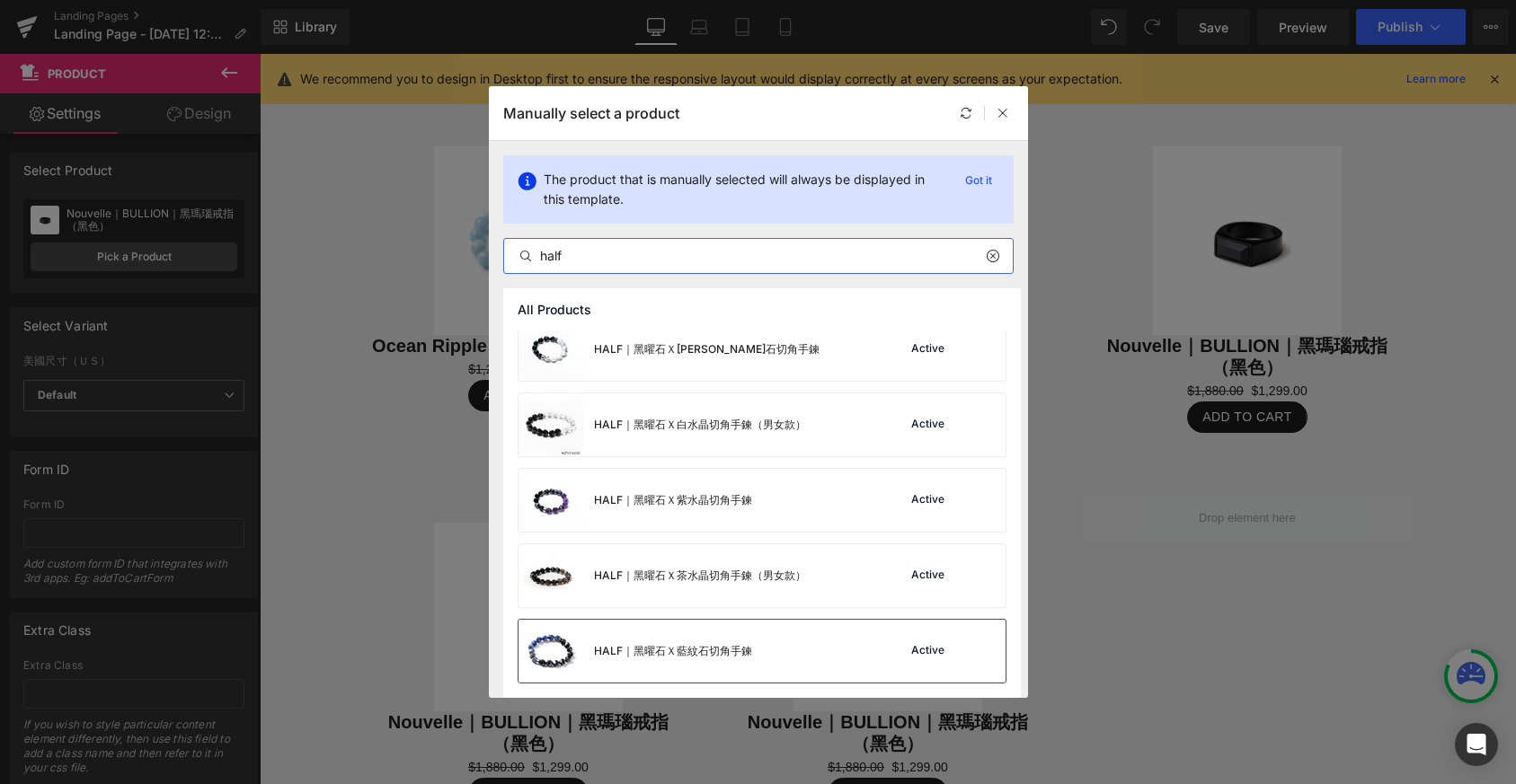
type input "half"
click at [723, 646] on div "HALF｜黑曜石Ｘ藍紋石切角手鍊" at bounding box center [673, 651] width 158 height 16
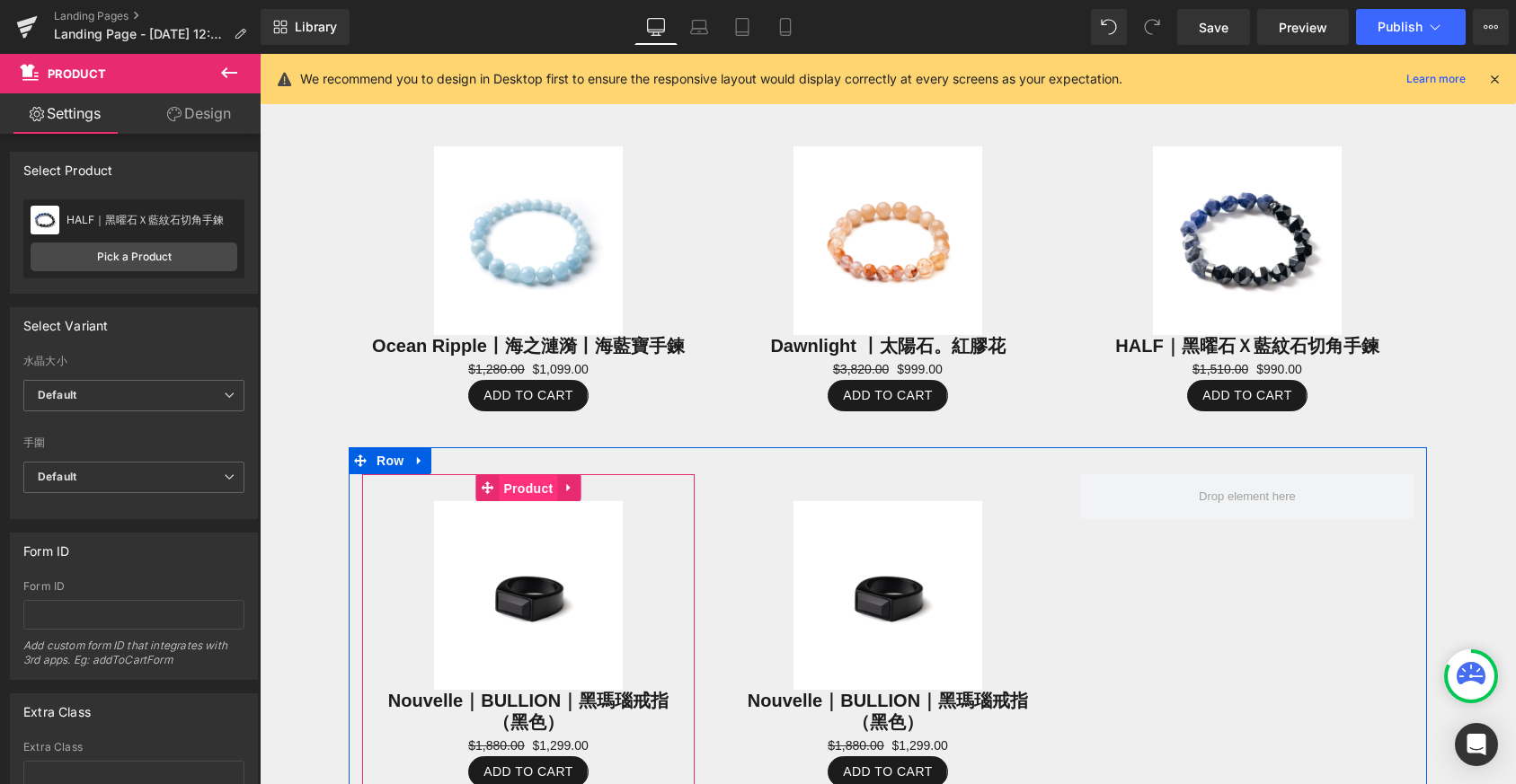
click at [531, 475] on span "Product" at bounding box center [527, 488] width 59 height 27
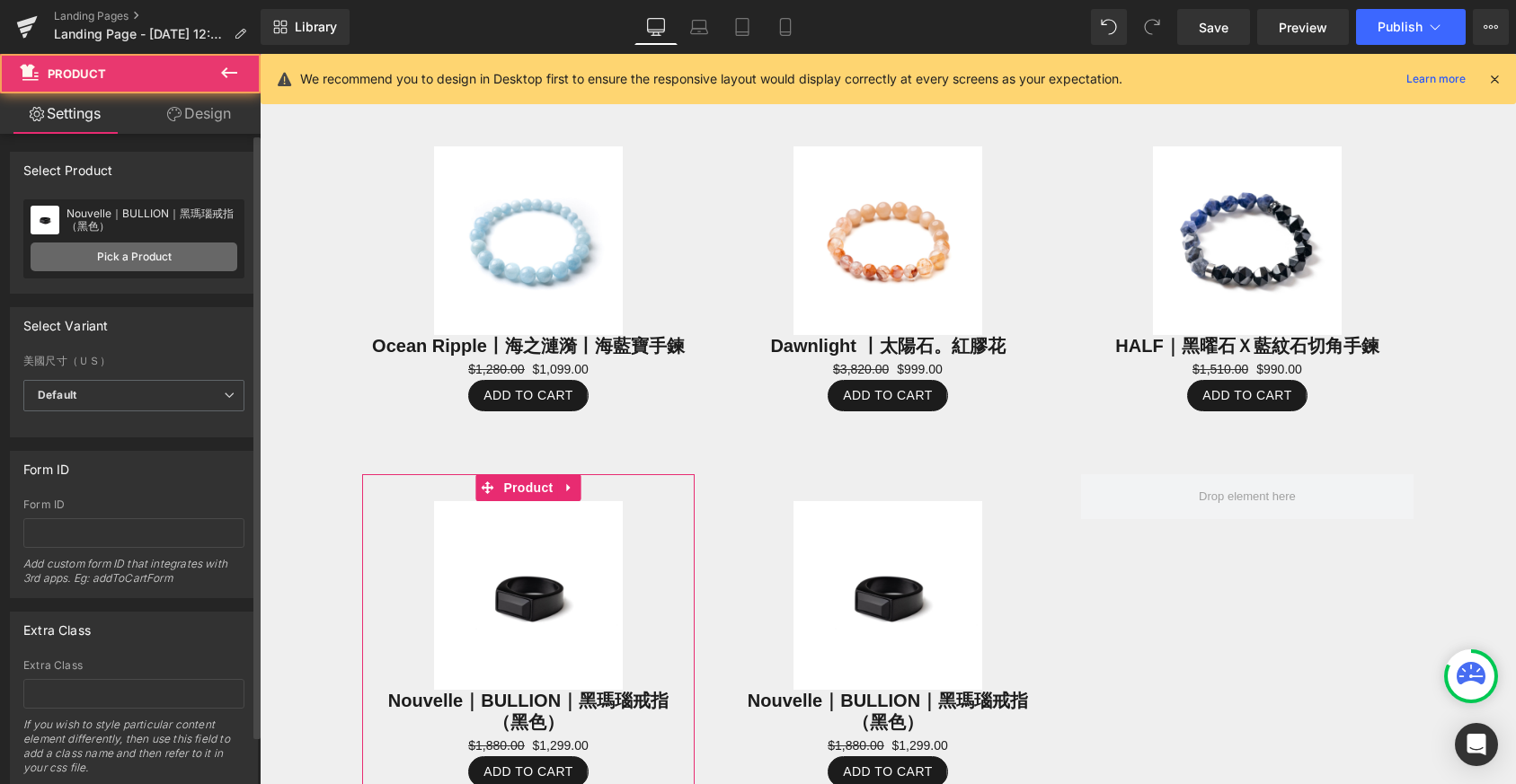
click at [106, 253] on link "Pick a Product" at bounding box center [133, 257] width 206 height 29
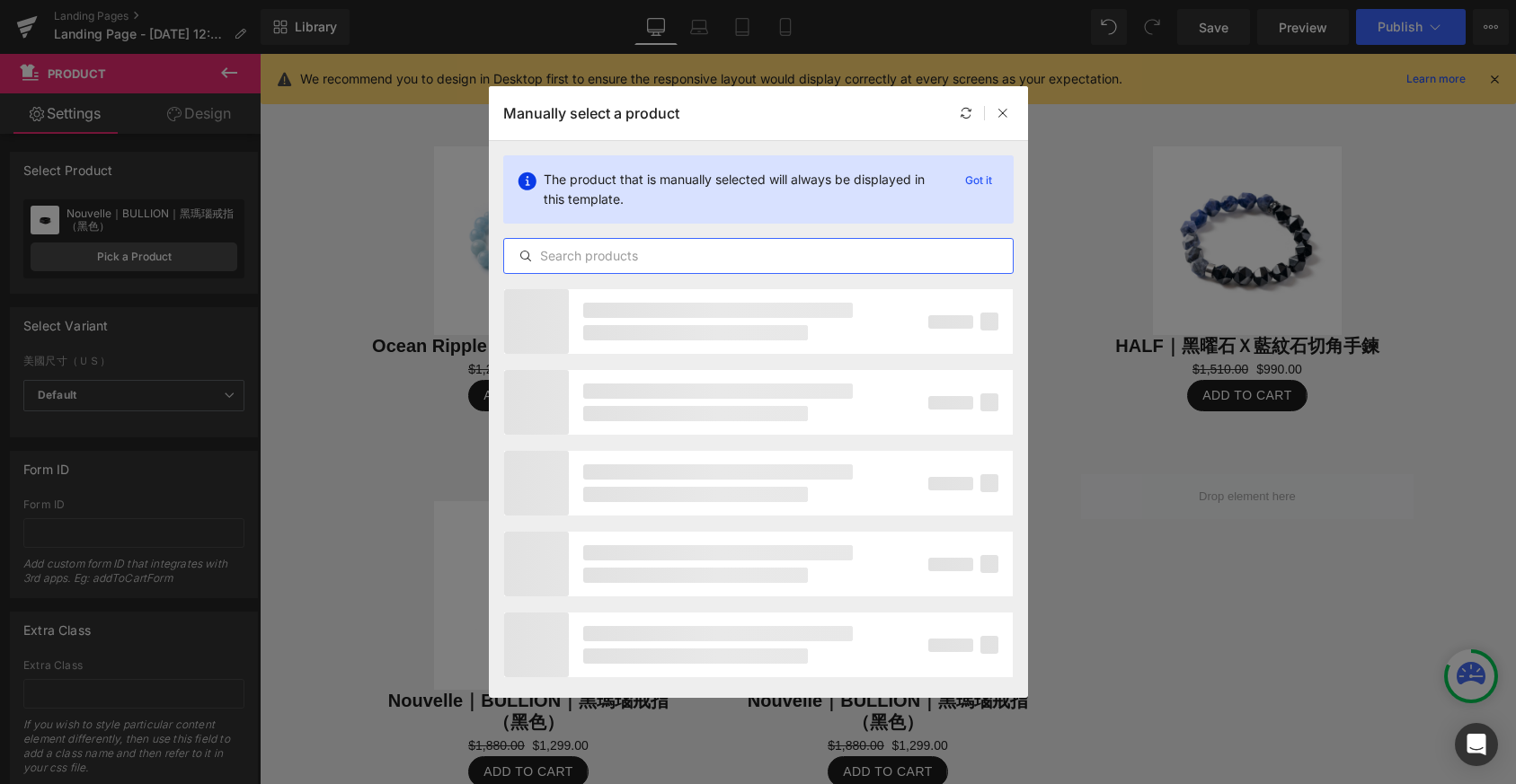
click at [752, 263] on input "text" at bounding box center [758, 256] width 509 height 21
type input "q"
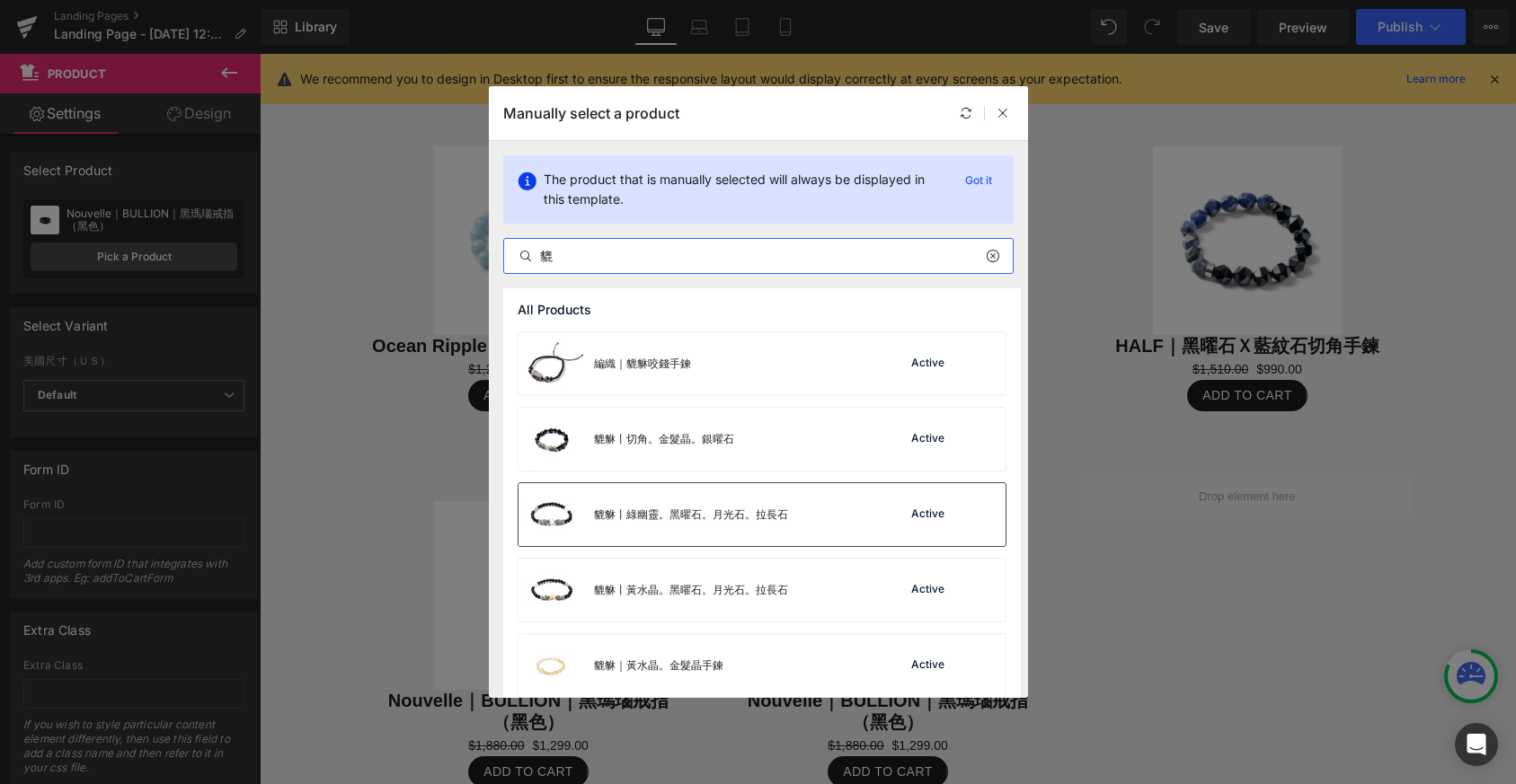
type input "貔"
click at [785, 526] on div "貔貅丨綠幽靈。黑曜石。月光石。拉長石" at bounding box center [653, 515] width 270 height 63
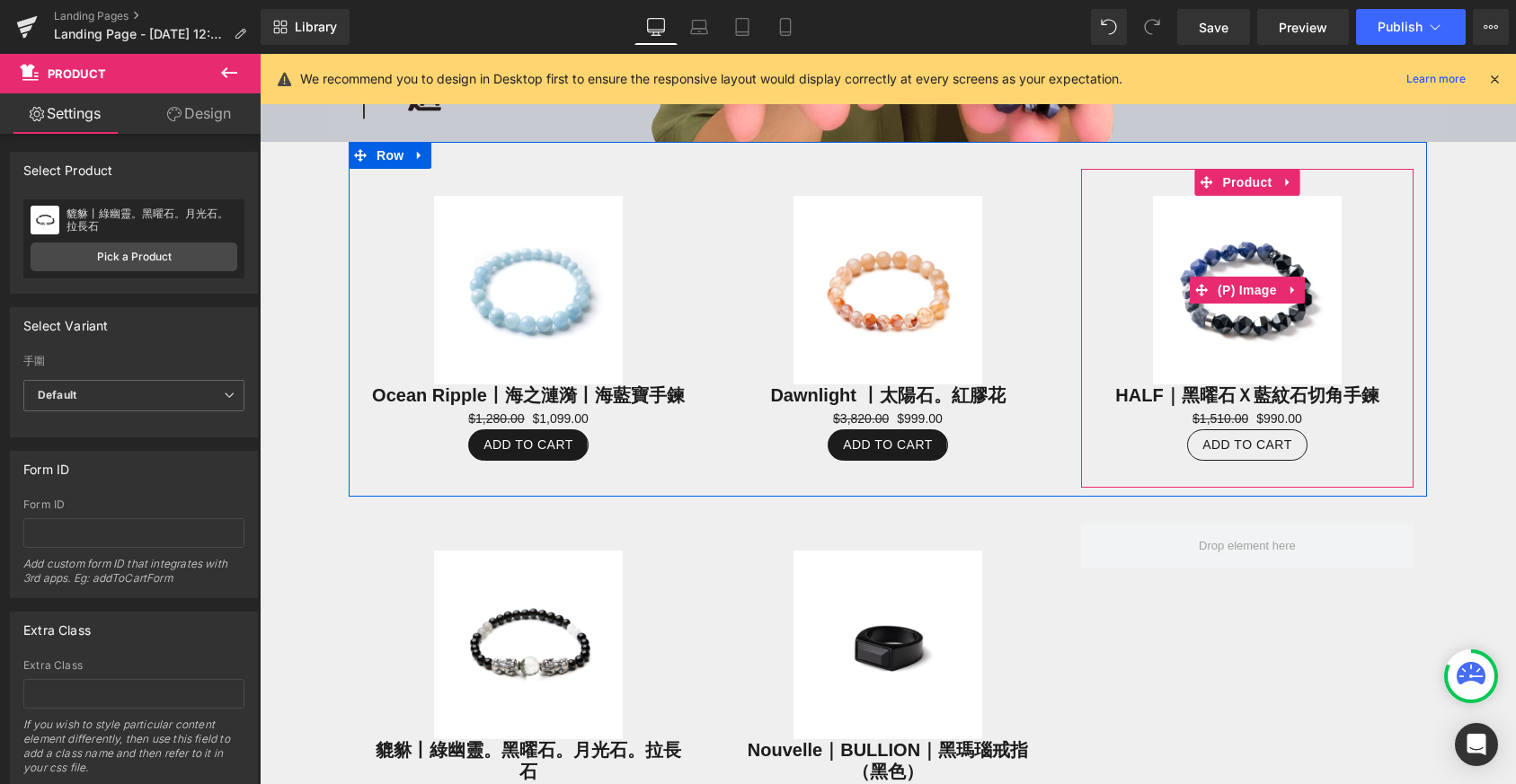
scroll to position [793, 0]
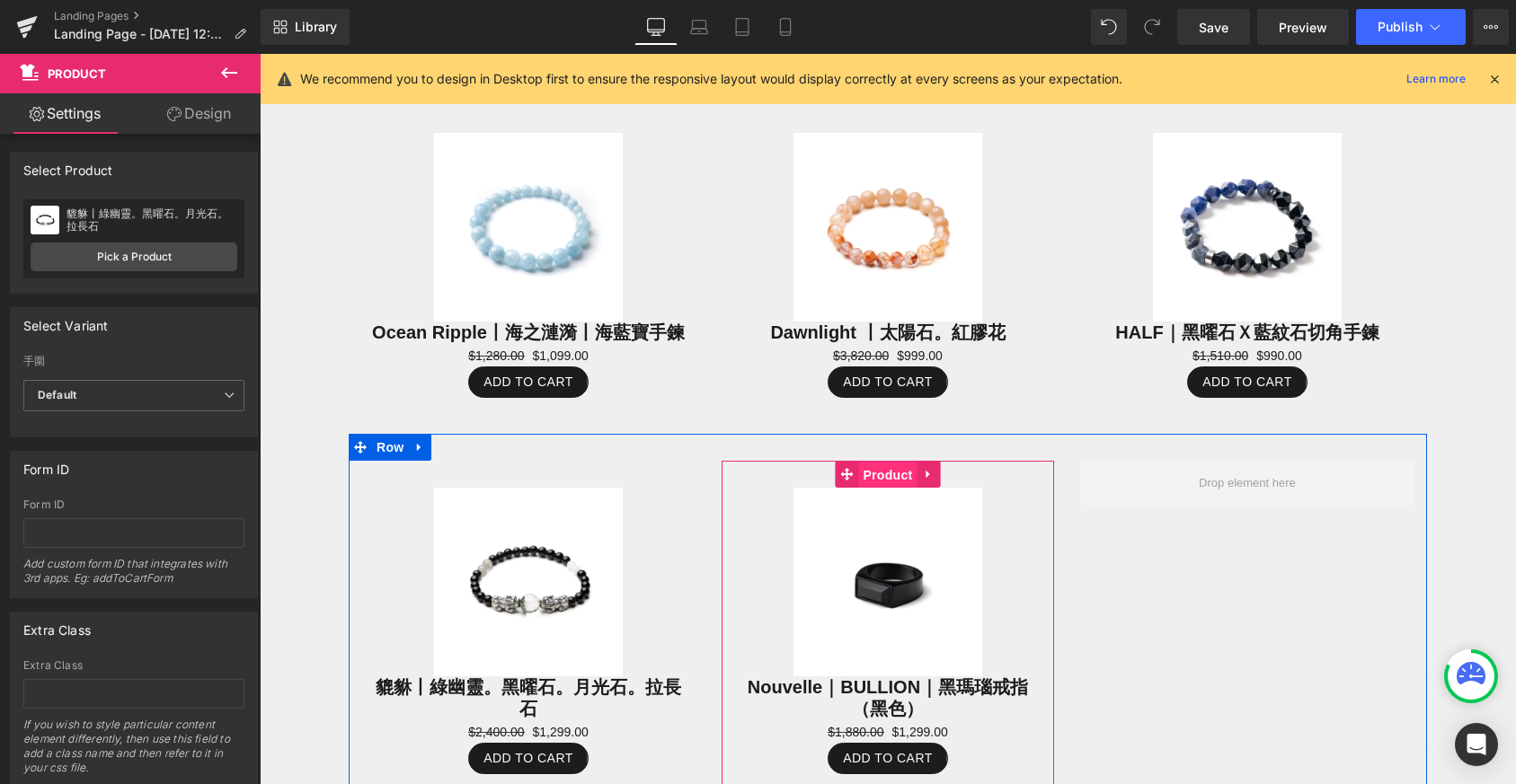
click at [890, 474] on span "Product" at bounding box center [887, 475] width 59 height 27
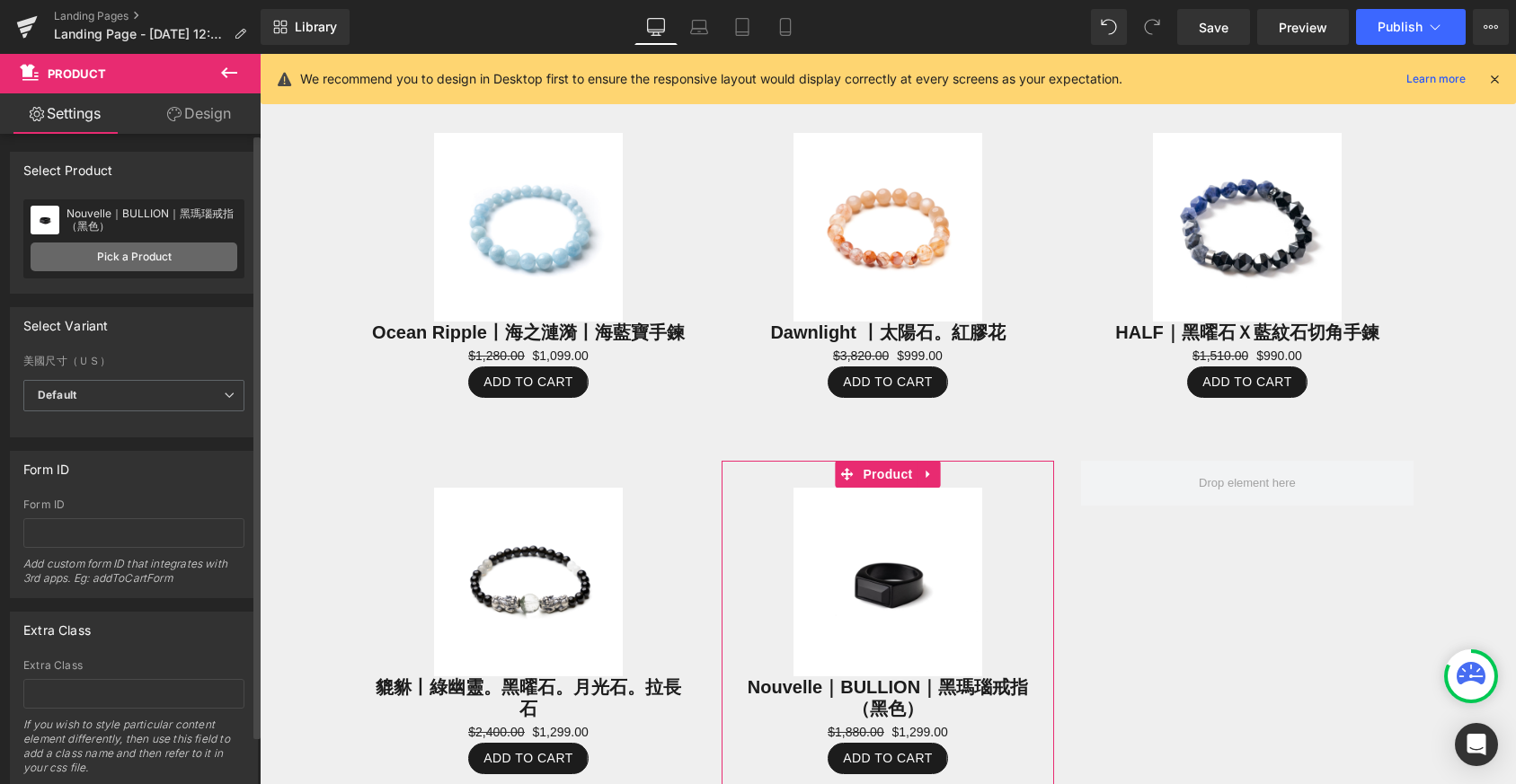
click at [43, 252] on link "Pick a Product" at bounding box center [133, 257] width 206 height 29
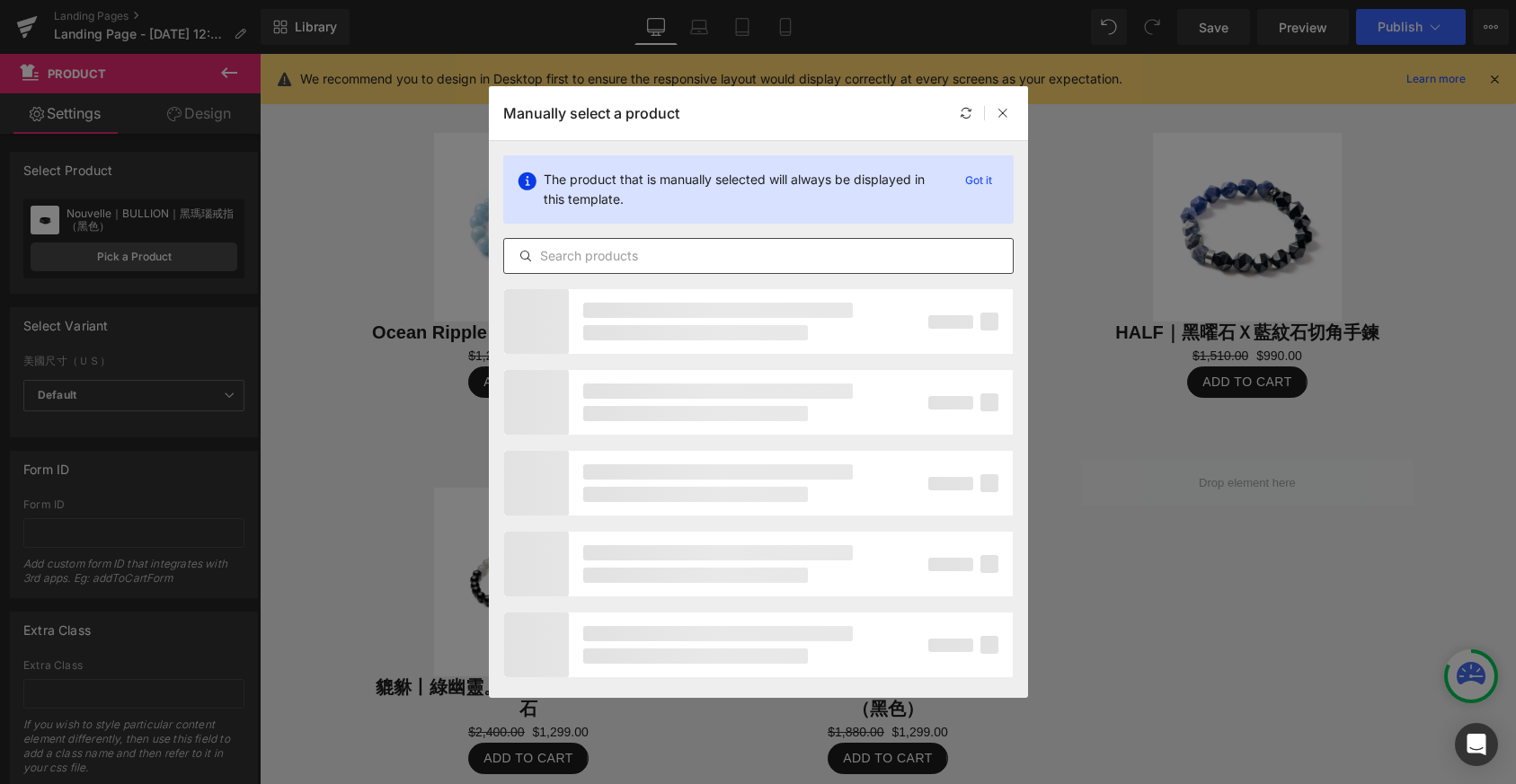
click at [579, 246] on input "text" at bounding box center [758, 256] width 509 height 21
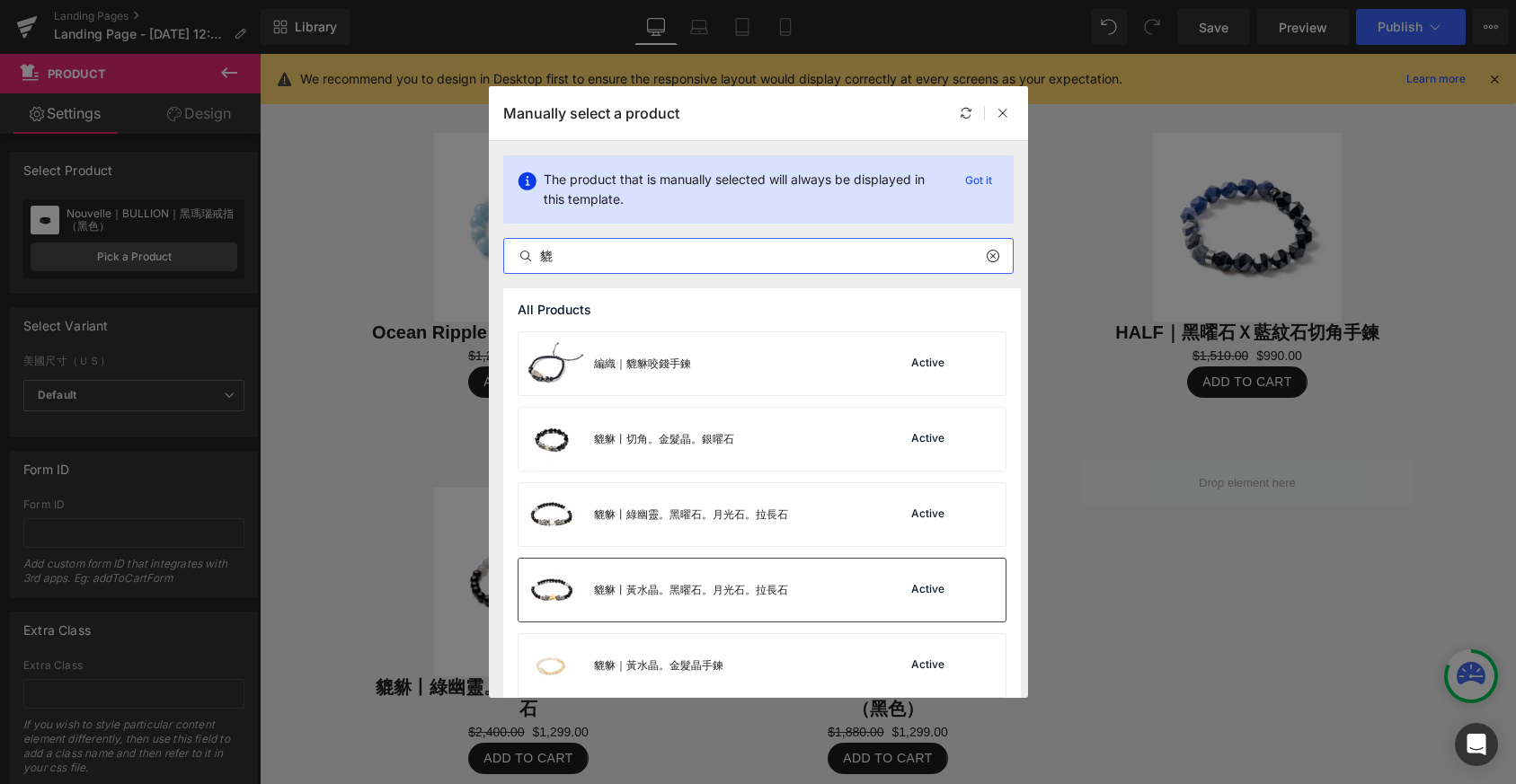
type input "貔"
click at [782, 604] on div "貔貅丨黃水晶。黑曜石。月光石。拉長石" at bounding box center [653, 590] width 270 height 63
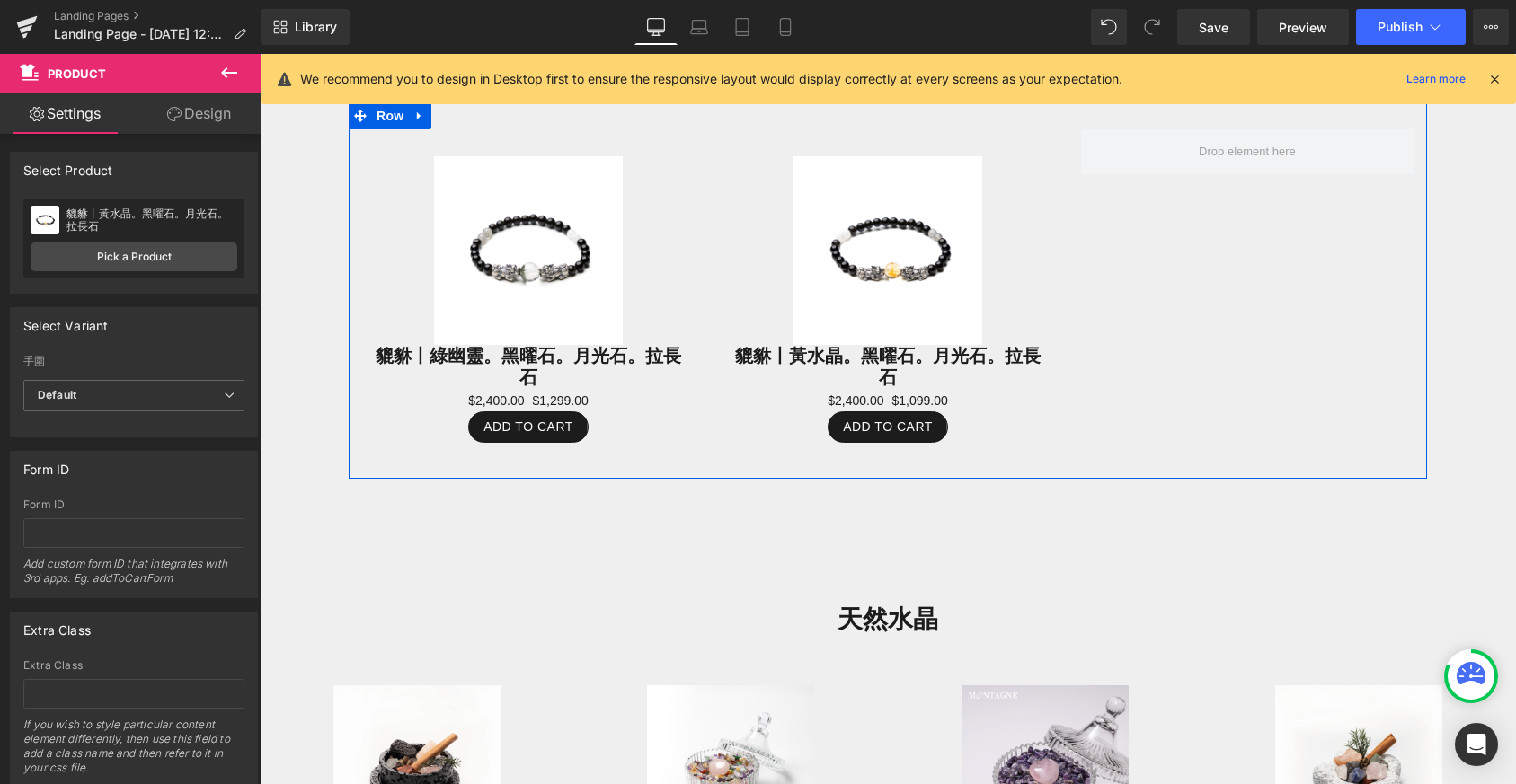
scroll to position [1389, 0]
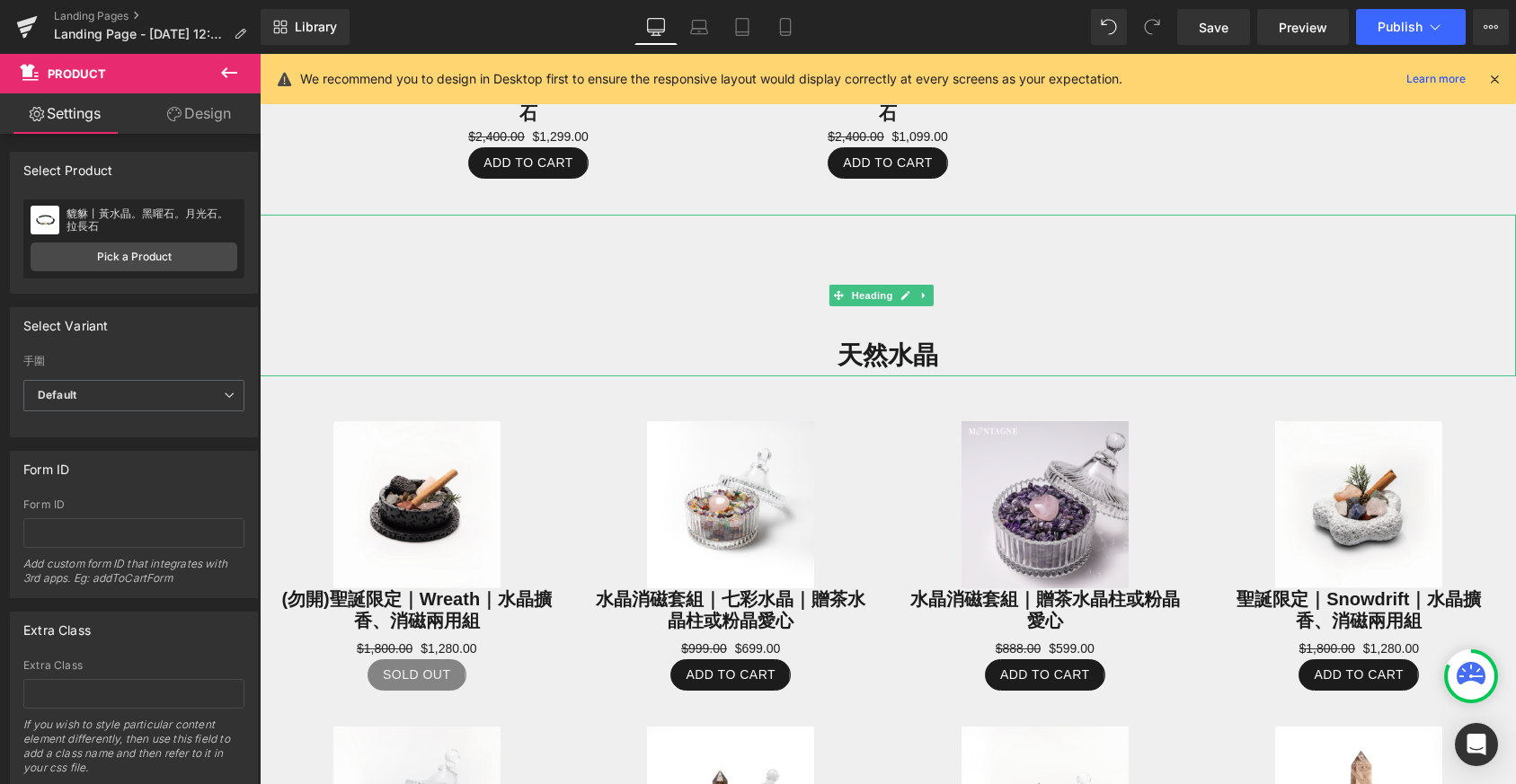
click at [879, 349] on h1 "天然水晶" at bounding box center [888, 355] width 1257 height 41
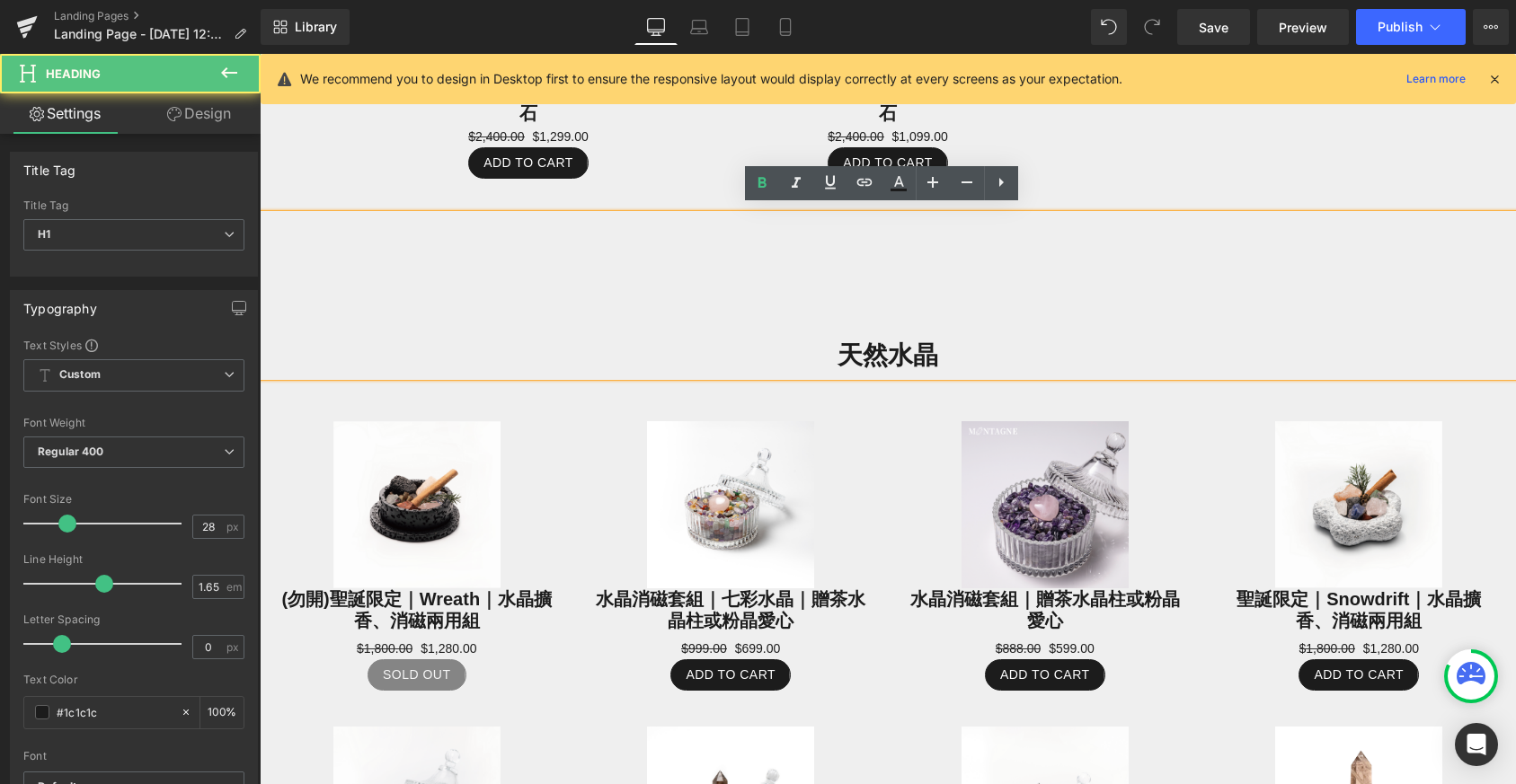
click at [926, 348] on h1 "天然水晶" at bounding box center [888, 355] width 1257 height 41
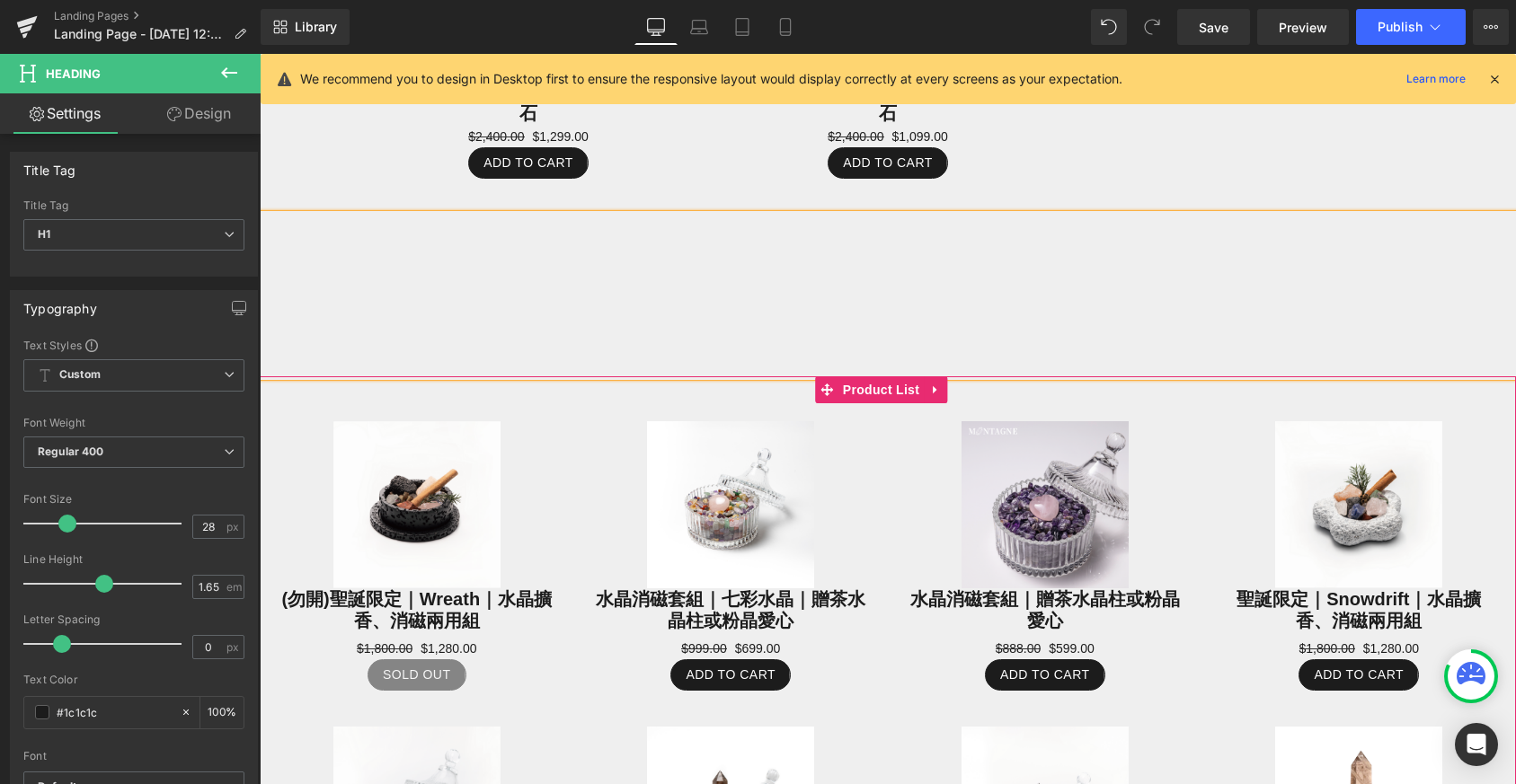
click at [965, 403] on div "Sale Off (P) Image 水晶消磁套組｜贈茶水晶柱或粉晶愛心 (P) Title $888.00 $599.00 (P) Price Add To…" at bounding box center [1046, 556] width 315 height 305
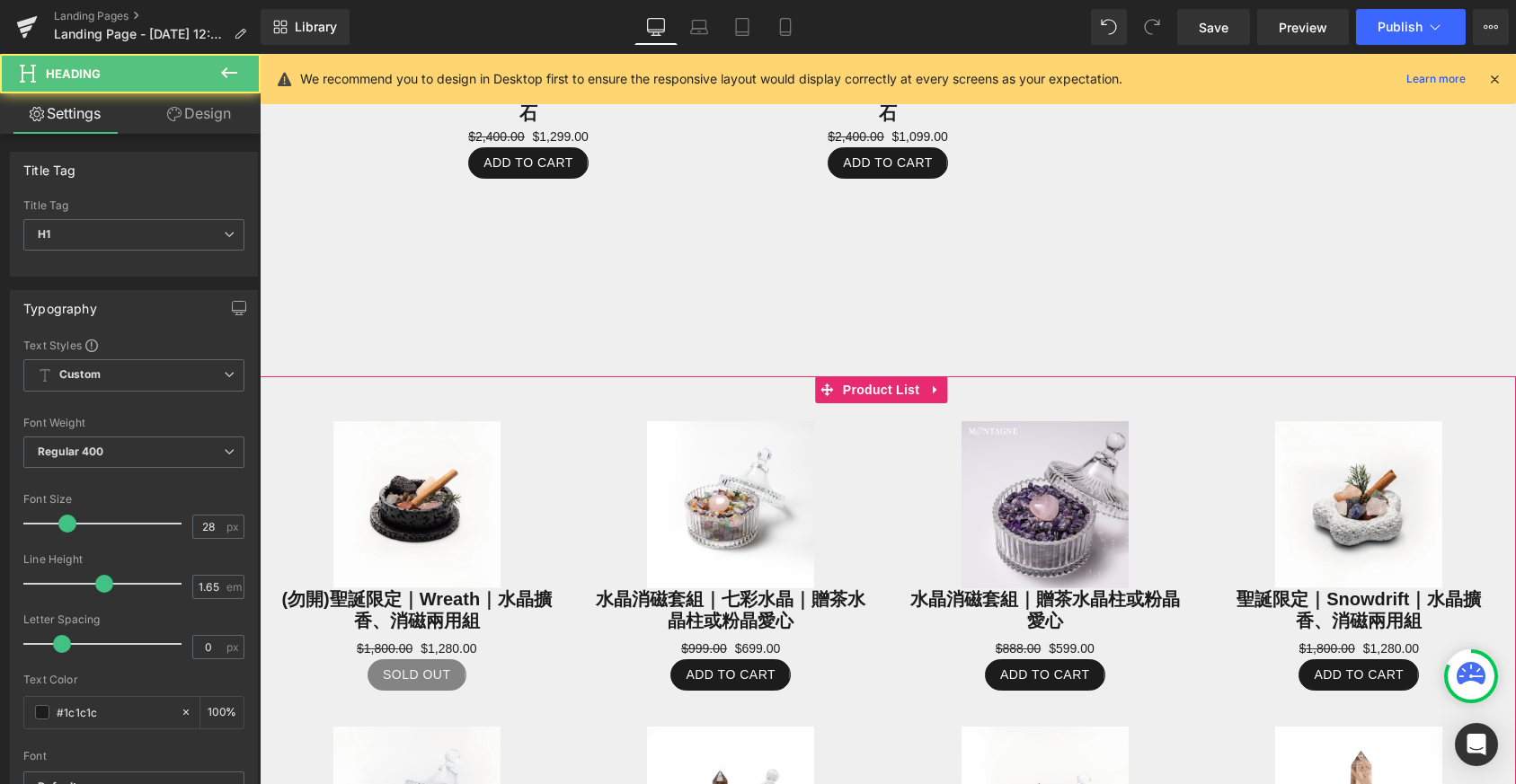
click at [1007, 320] on div at bounding box center [888, 296] width 1257 height 161
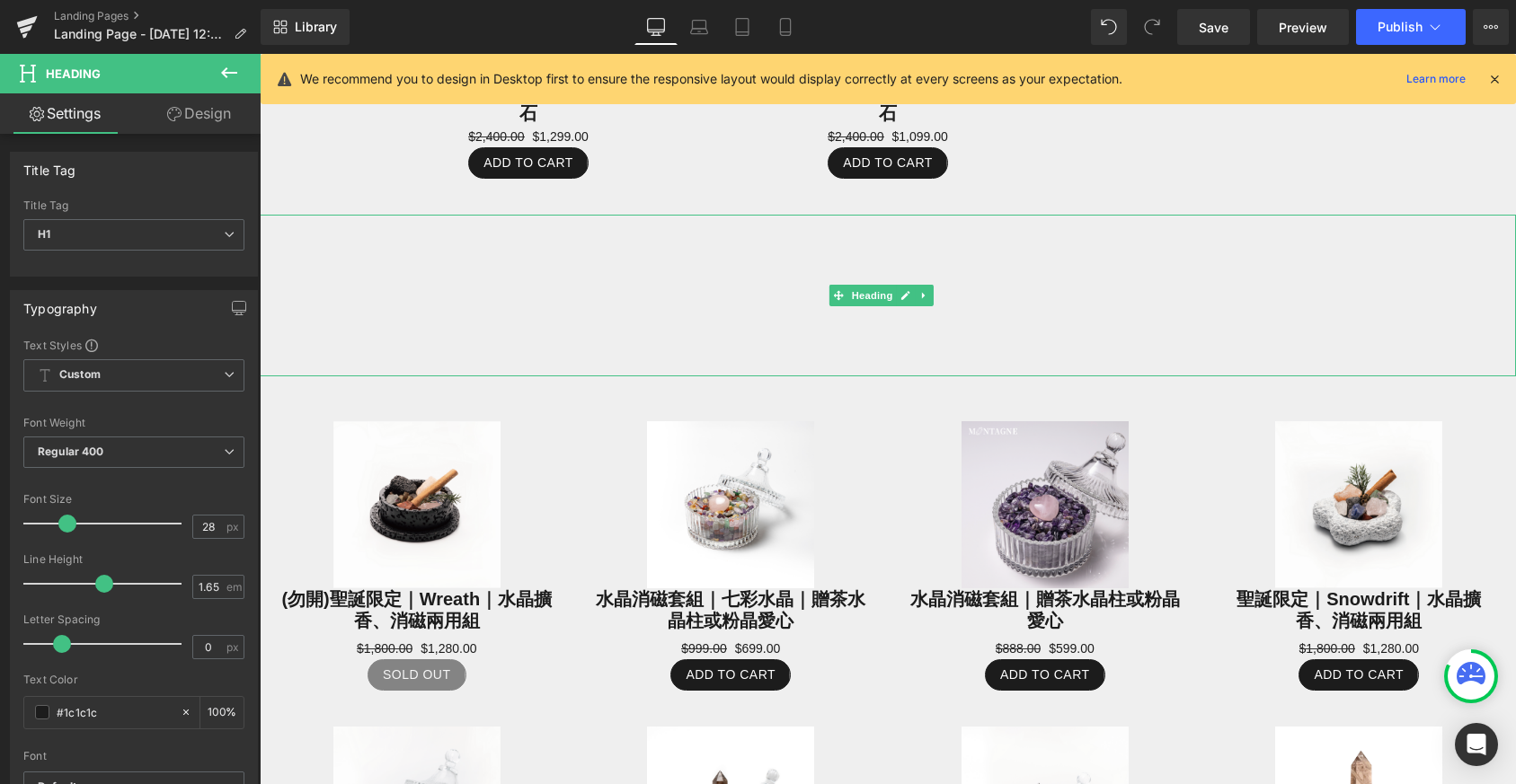
click at [456, 266] on div at bounding box center [888, 296] width 1257 height 161
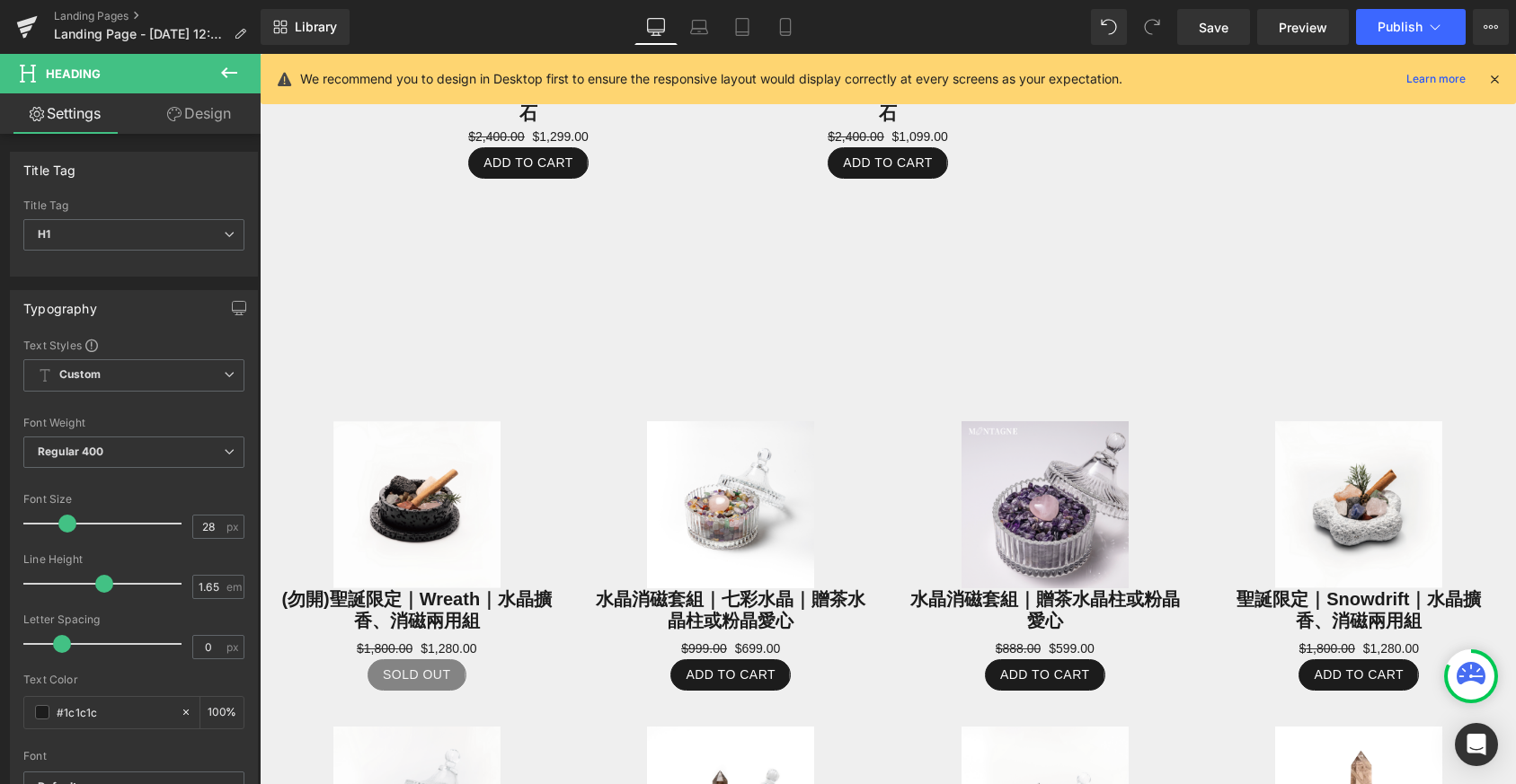
click at [232, 73] on icon at bounding box center [229, 72] width 16 height 11
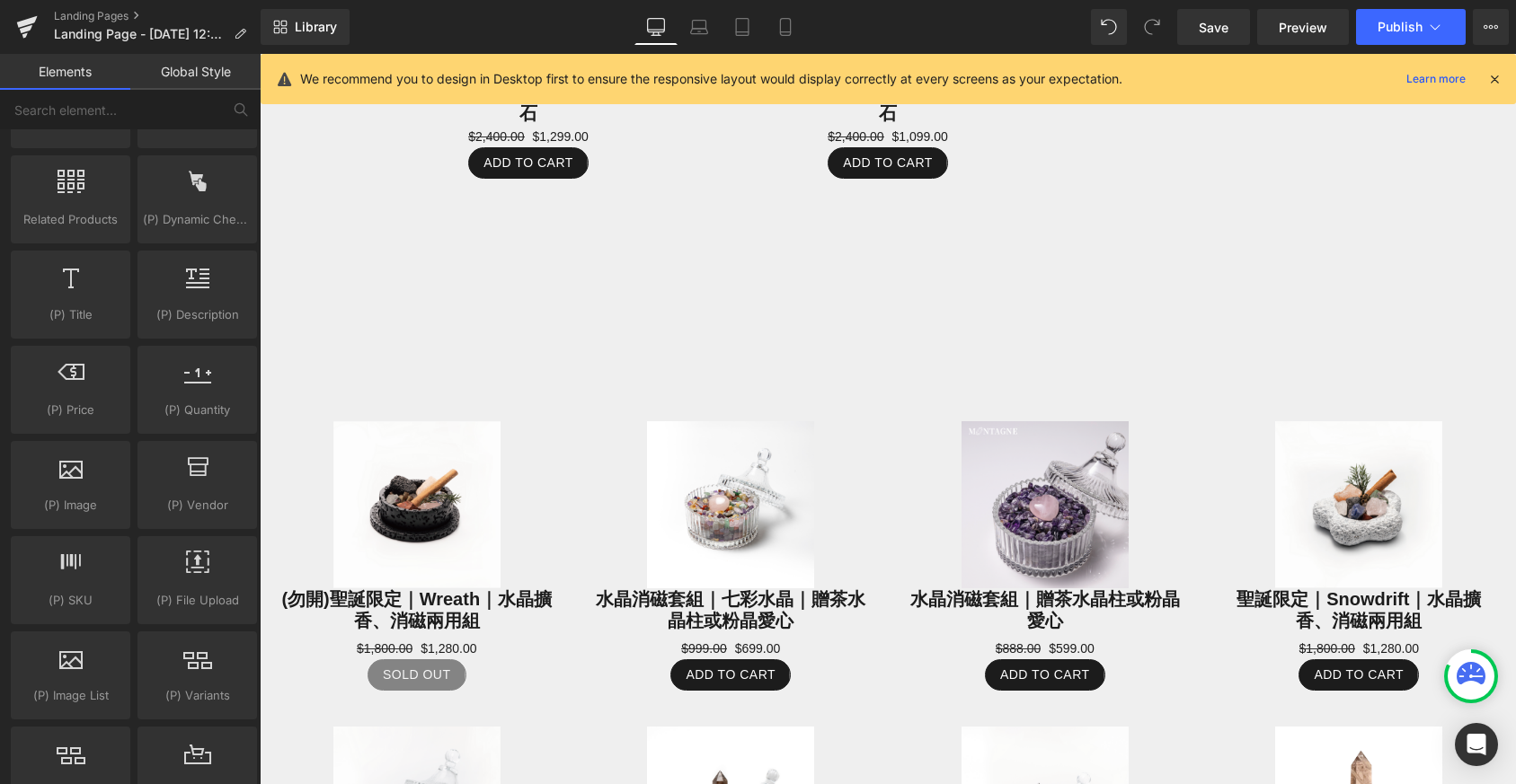
scroll to position [1837, 0]
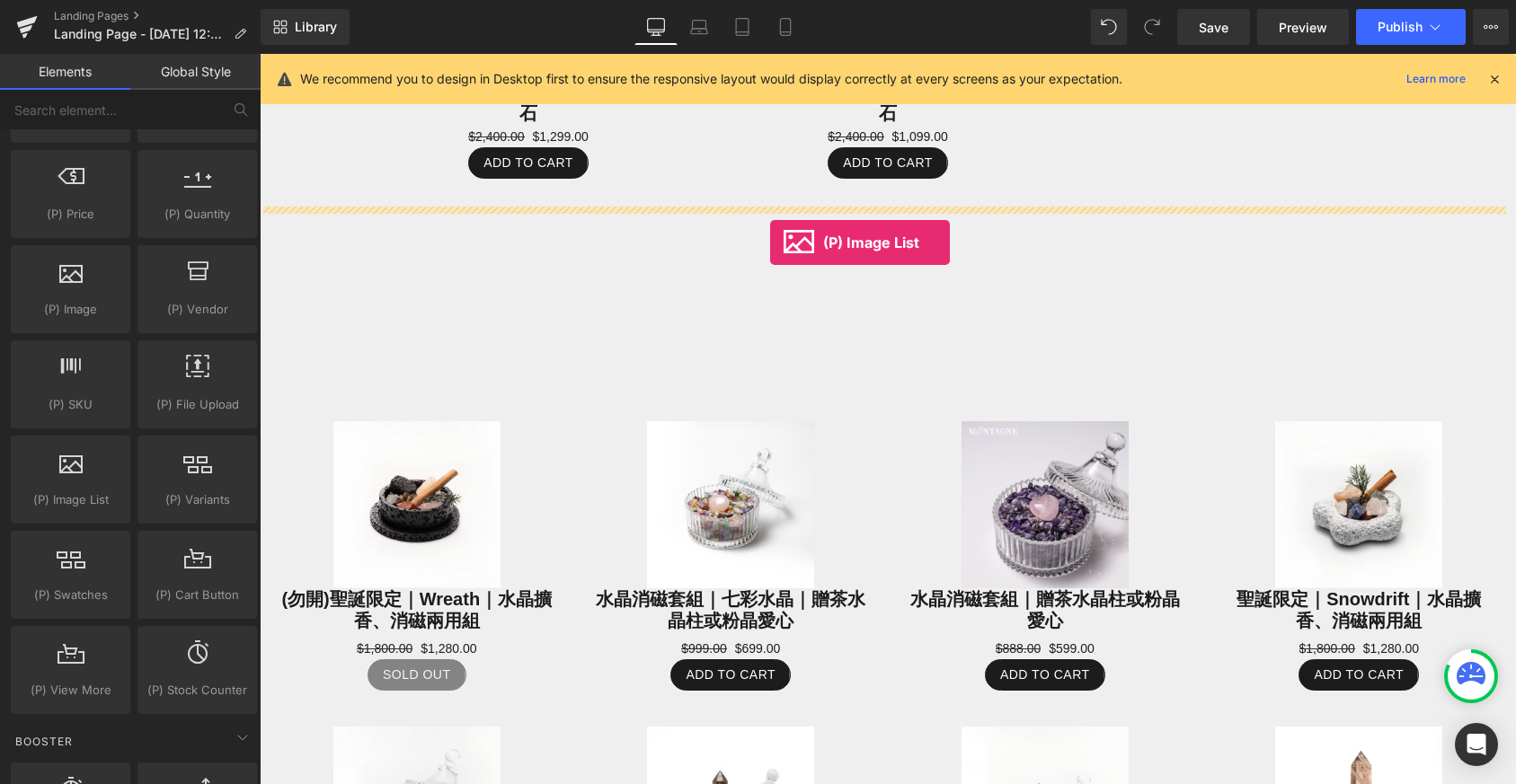
drag, startPoint x: 336, startPoint y: 534, endPoint x: 770, endPoint y: 243, distance: 522.5
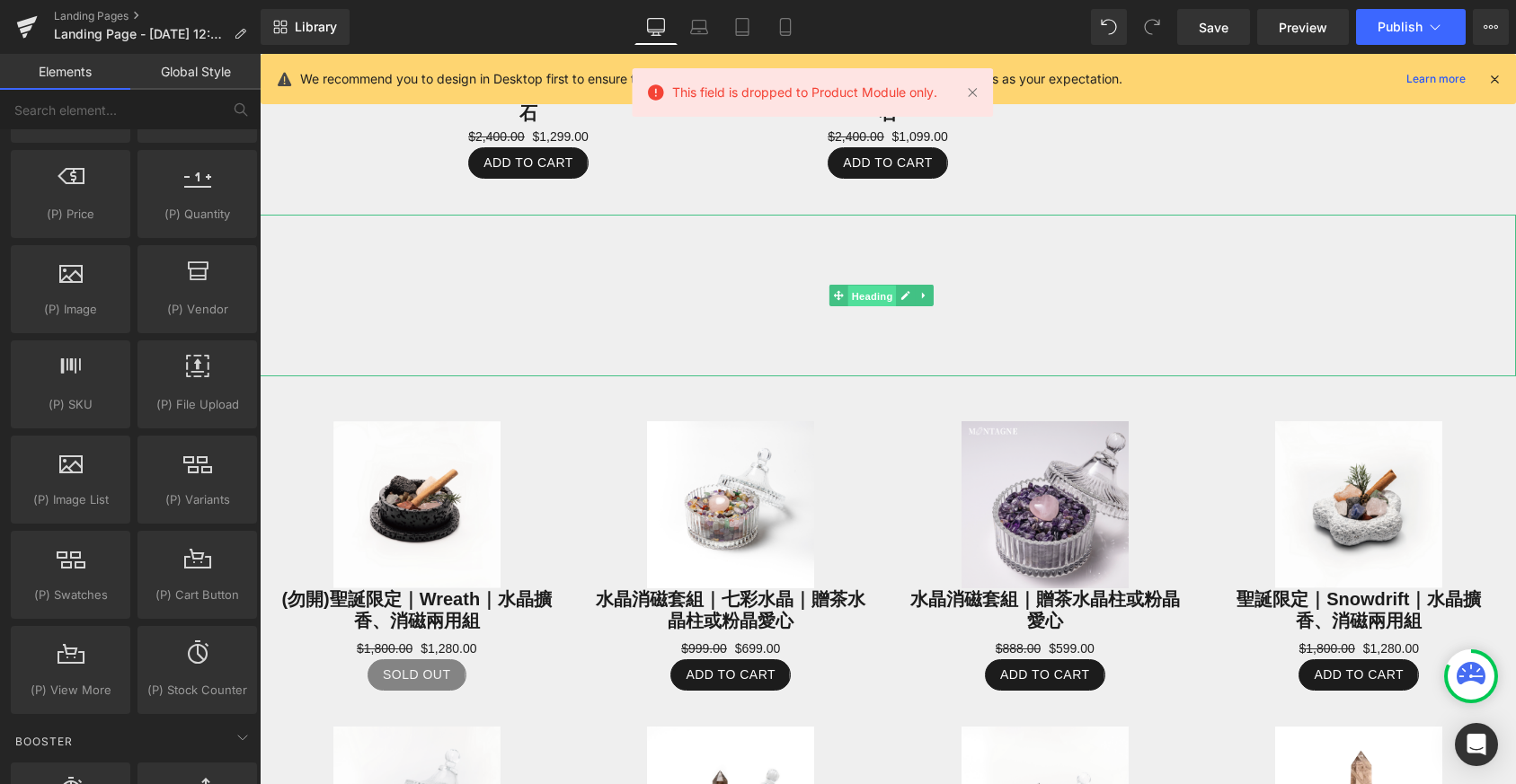
click at [871, 290] on span "Heading" at bounding box center [872, 297] width 49 height 21
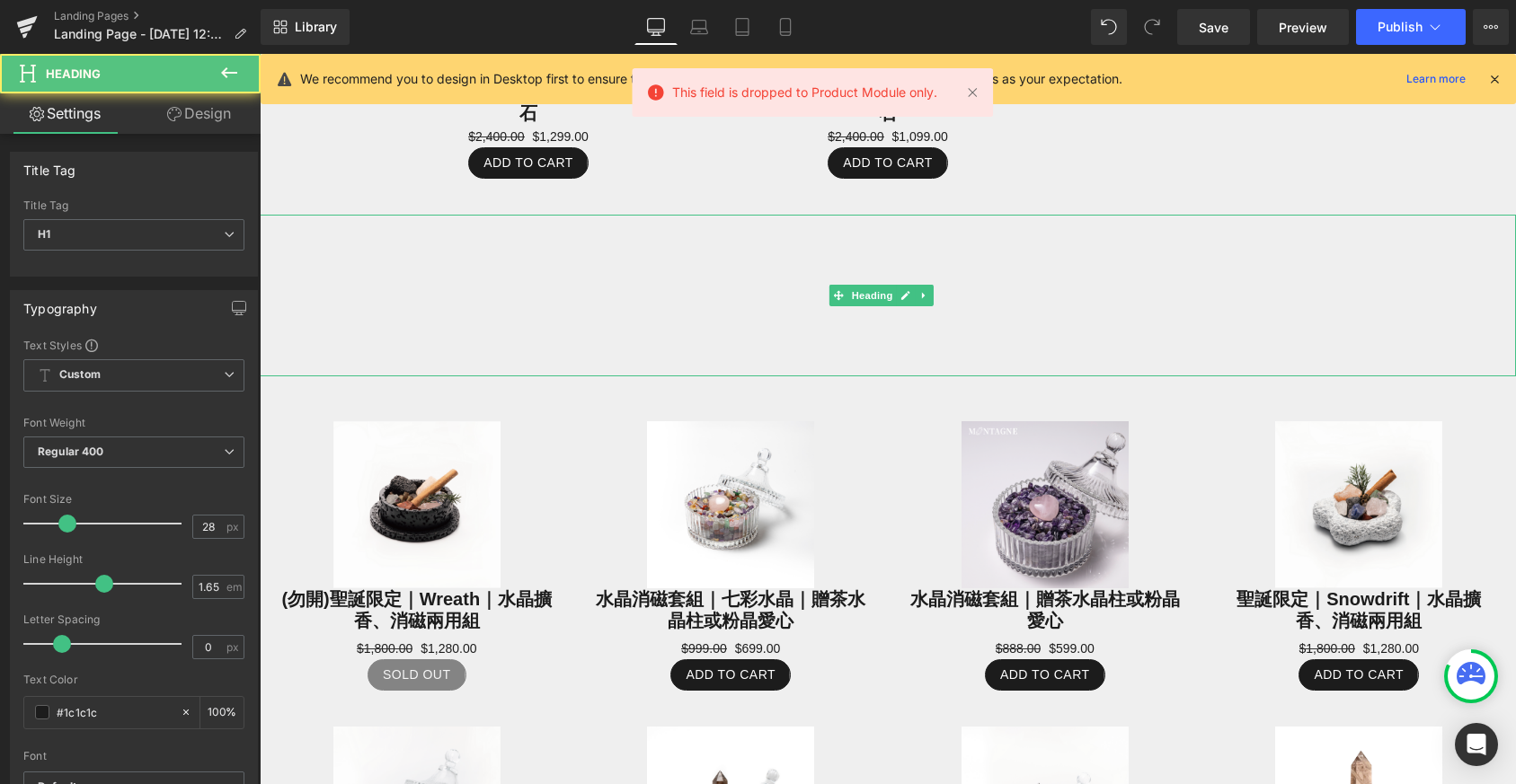
click at [746, 218] on div at bounding box center [888, 296] width 1257 height 161
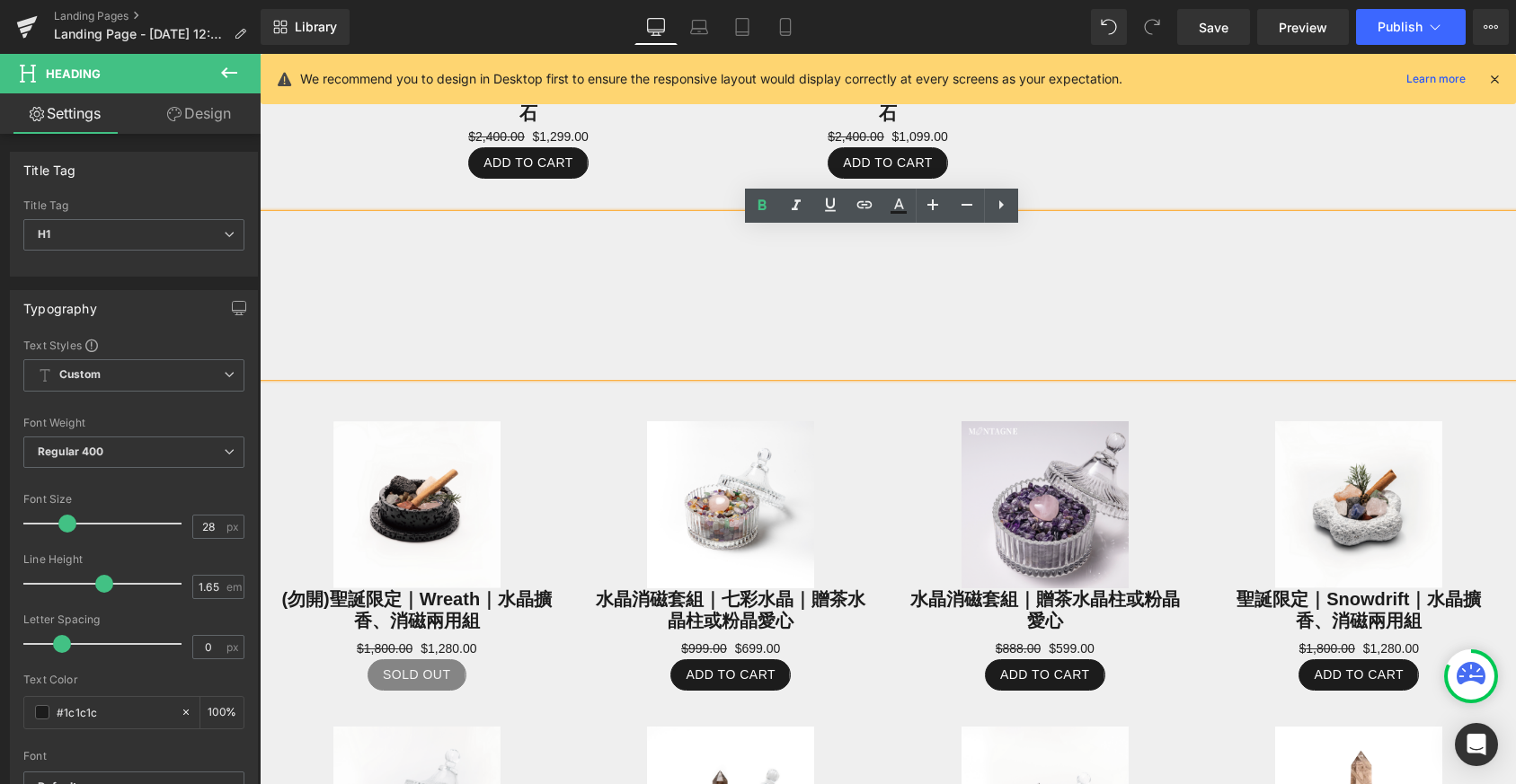
scroll to position [1192, 0]
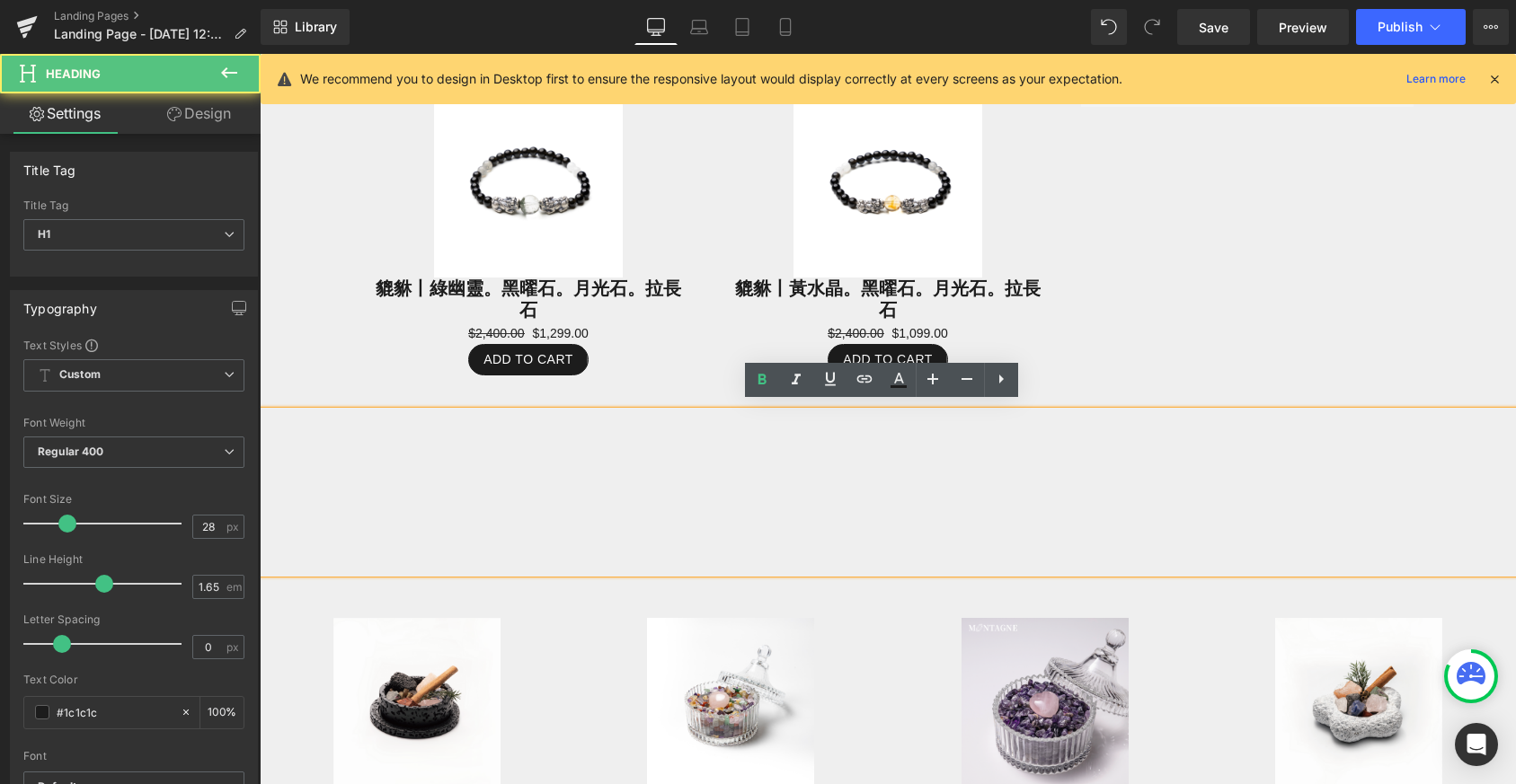
click at [767, 456] on div at bounding box center [888, 492] width 1257 height 161
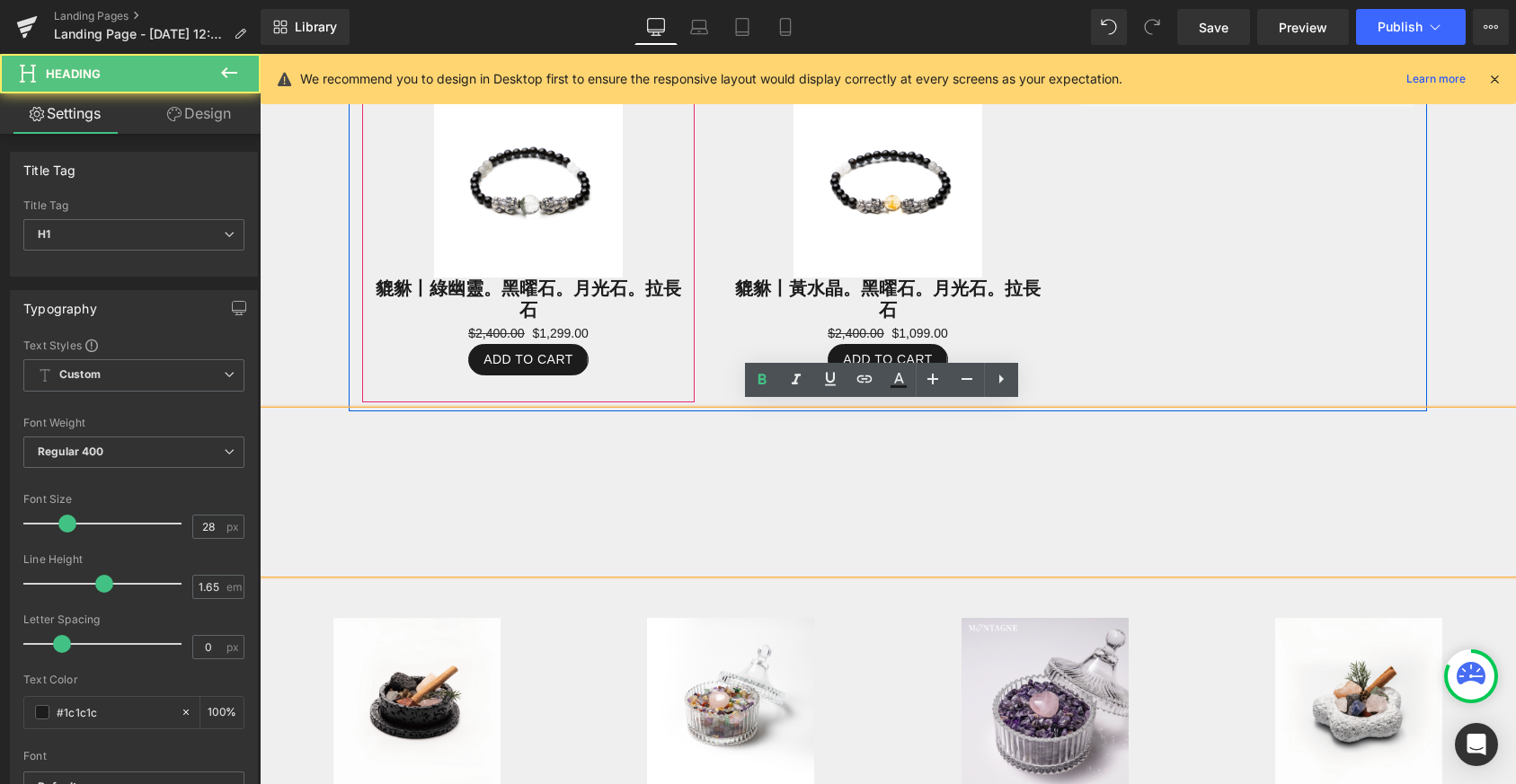
click at [599, 387] on div "Sale Off (P) Image 貔貅丨綠幽靈。黑曜石。月光石。拉長石 (P) Title $2,400.00 $1,299.00 (P) Price A…" at bounding box center [528, 232] width 332 height 341
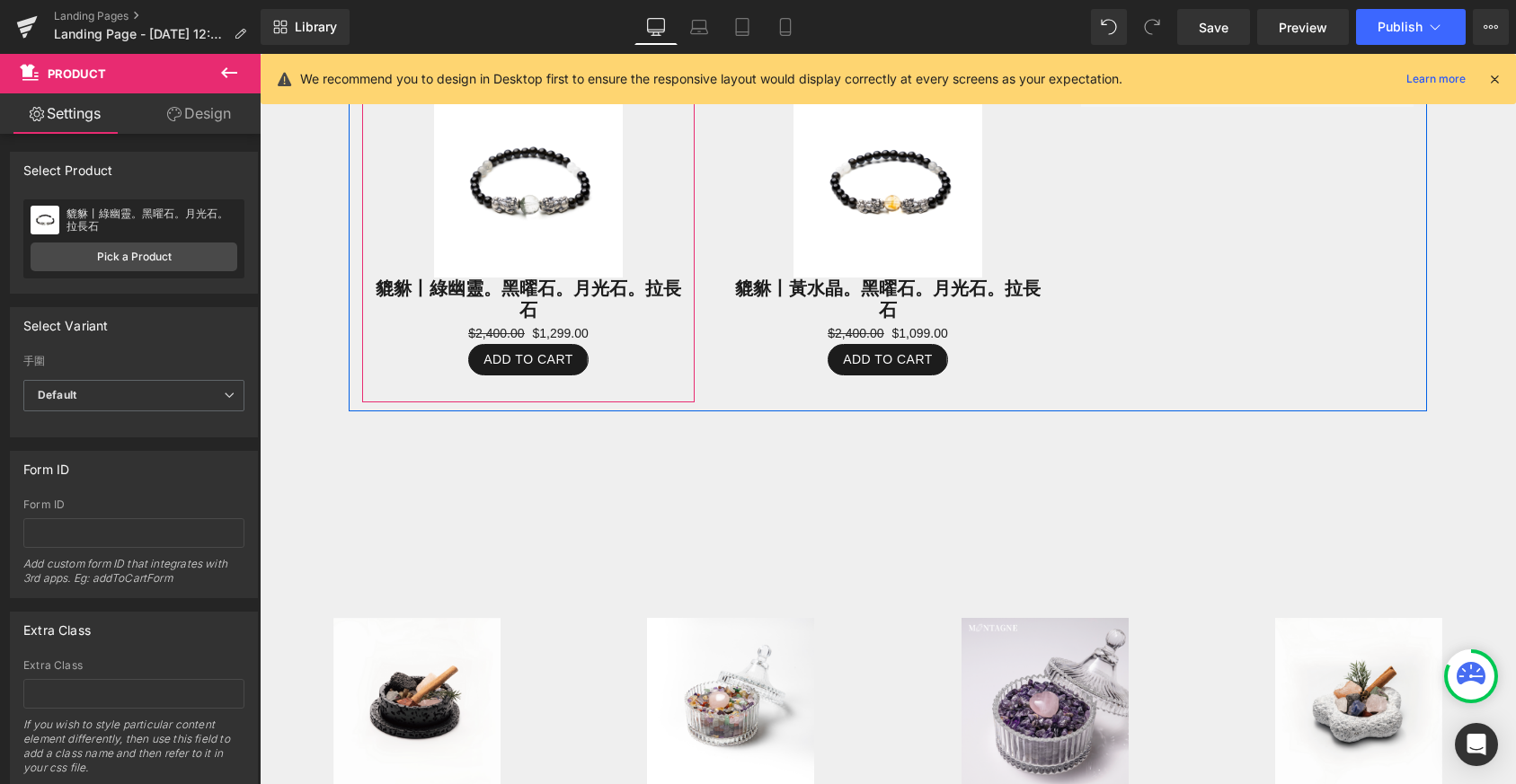
click at [644, 517] on div at bounding box center [888, 492] width 1257 height 161
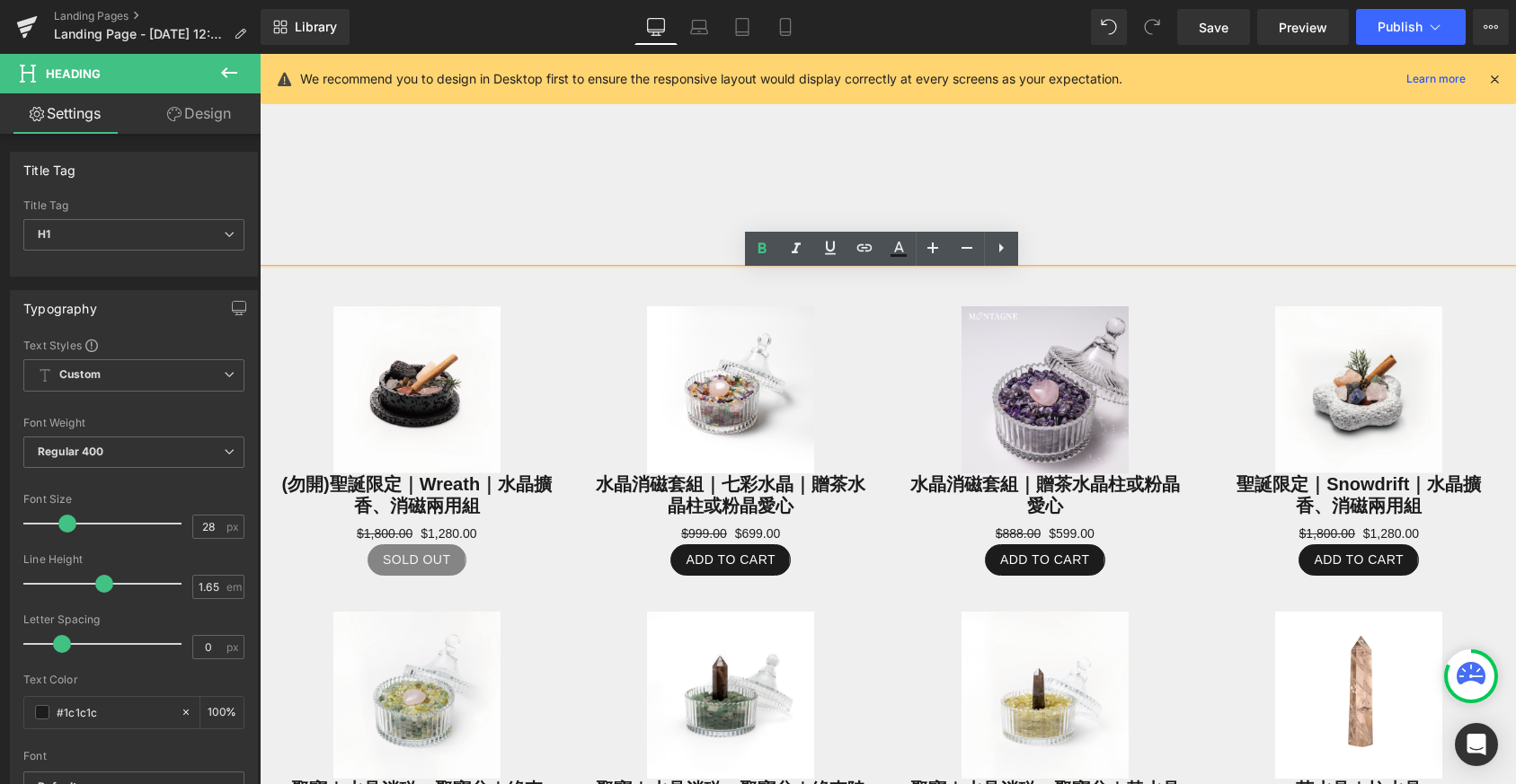
scroll to position [1138, 0]
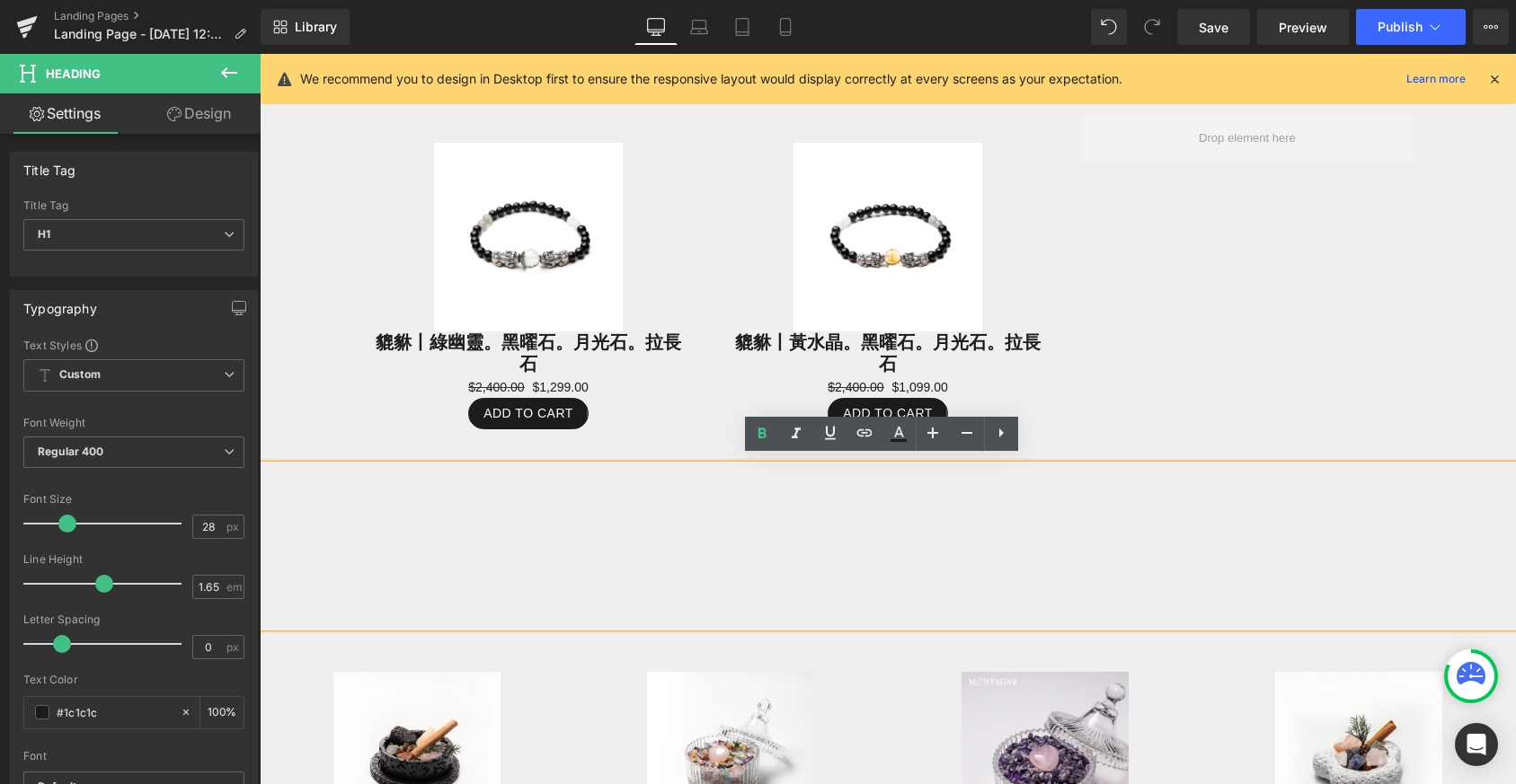
click at [1151, 358] on div "Sale Off (P) Image 貔貅丨綠幽靈。黑曜石。月光石。拉長石 (P) Title $2,400.00 $1,299.00 (P) Price A…" at bounding box center [887, 277] width 1078 height 376
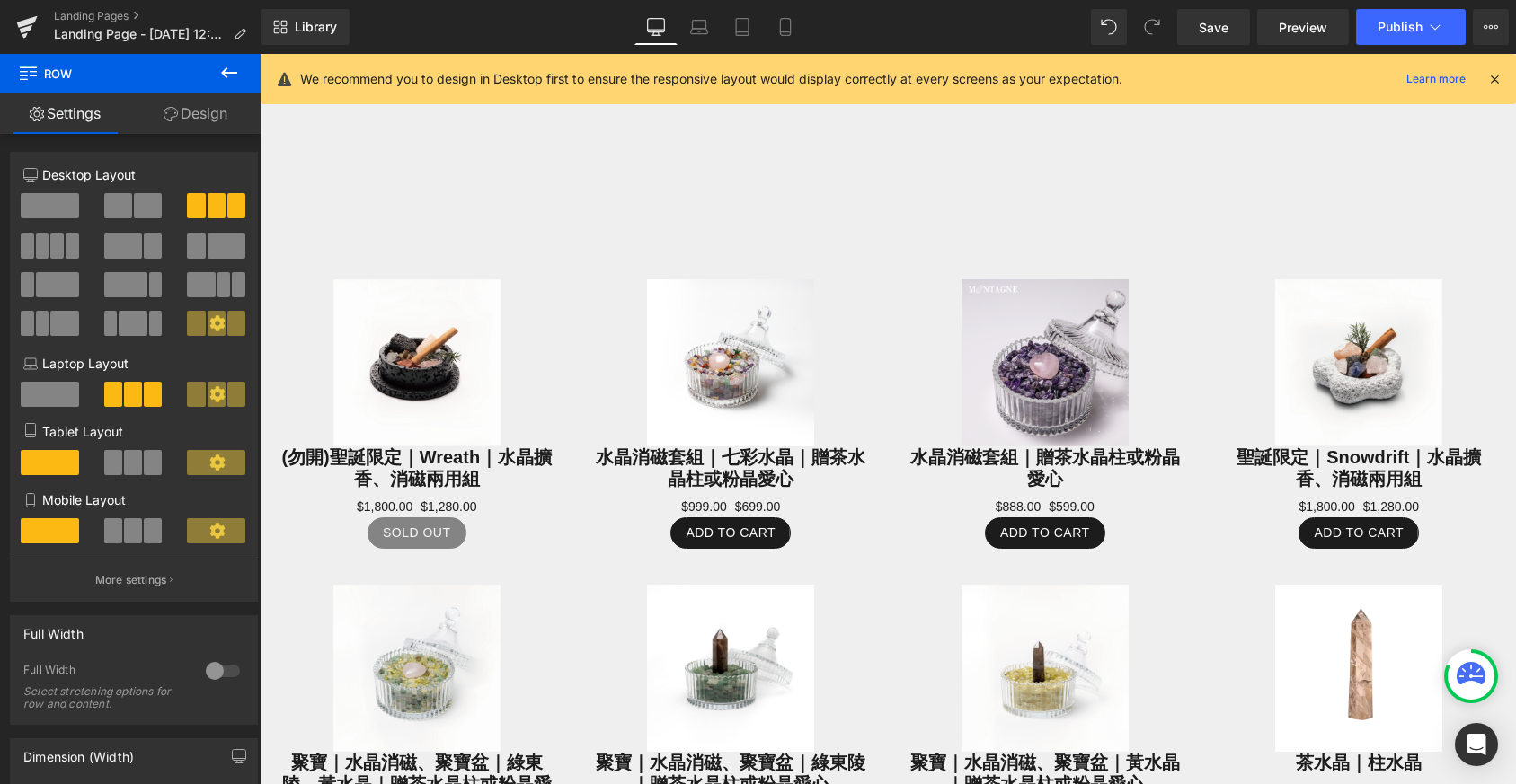
scroll to position [1230, 0]
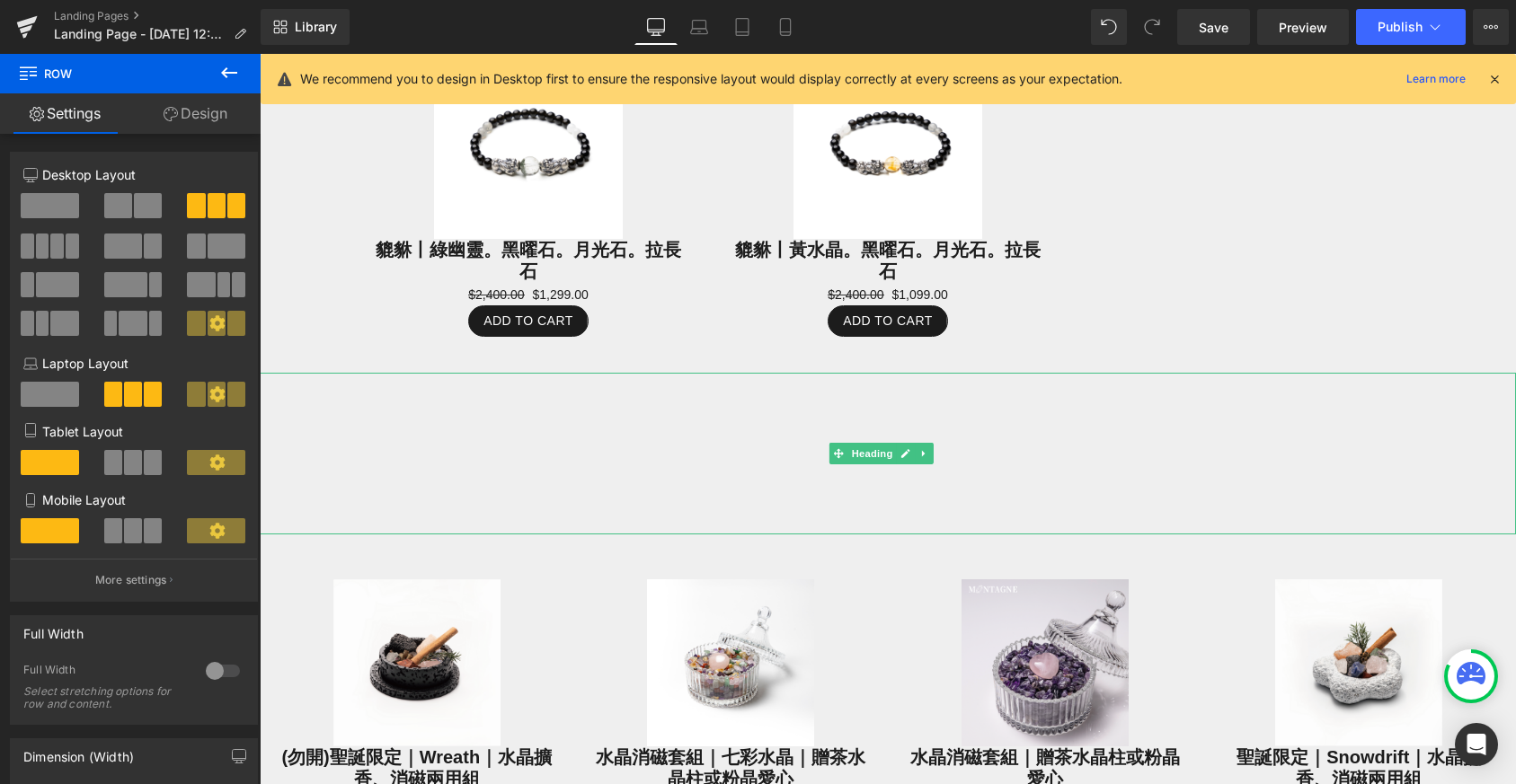
click at [844, 407] on div at bounding box center [888, 453] width 1257 height 161
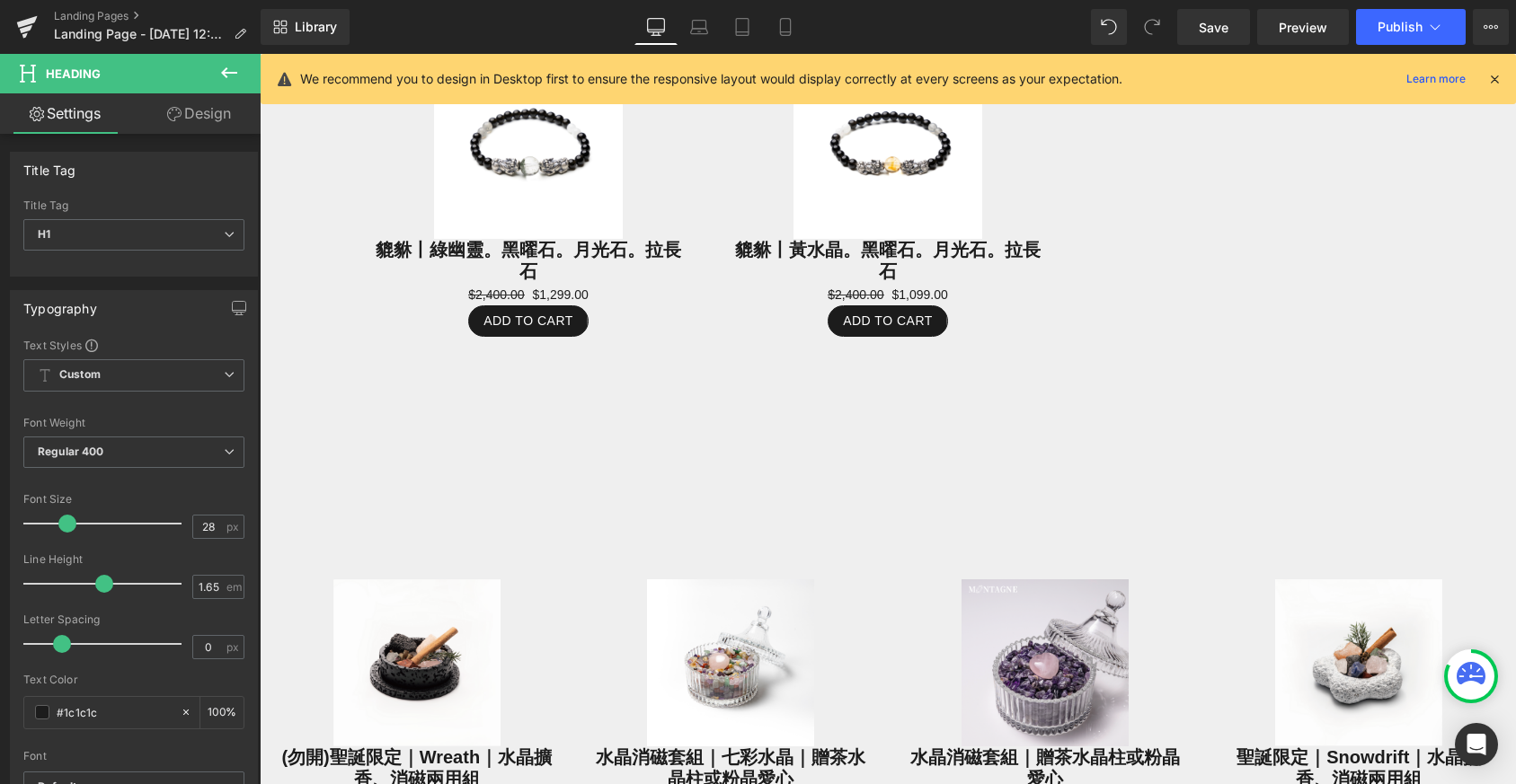
click at [238, 73] on icon at bounding box center [229, 73] width 21 height 21
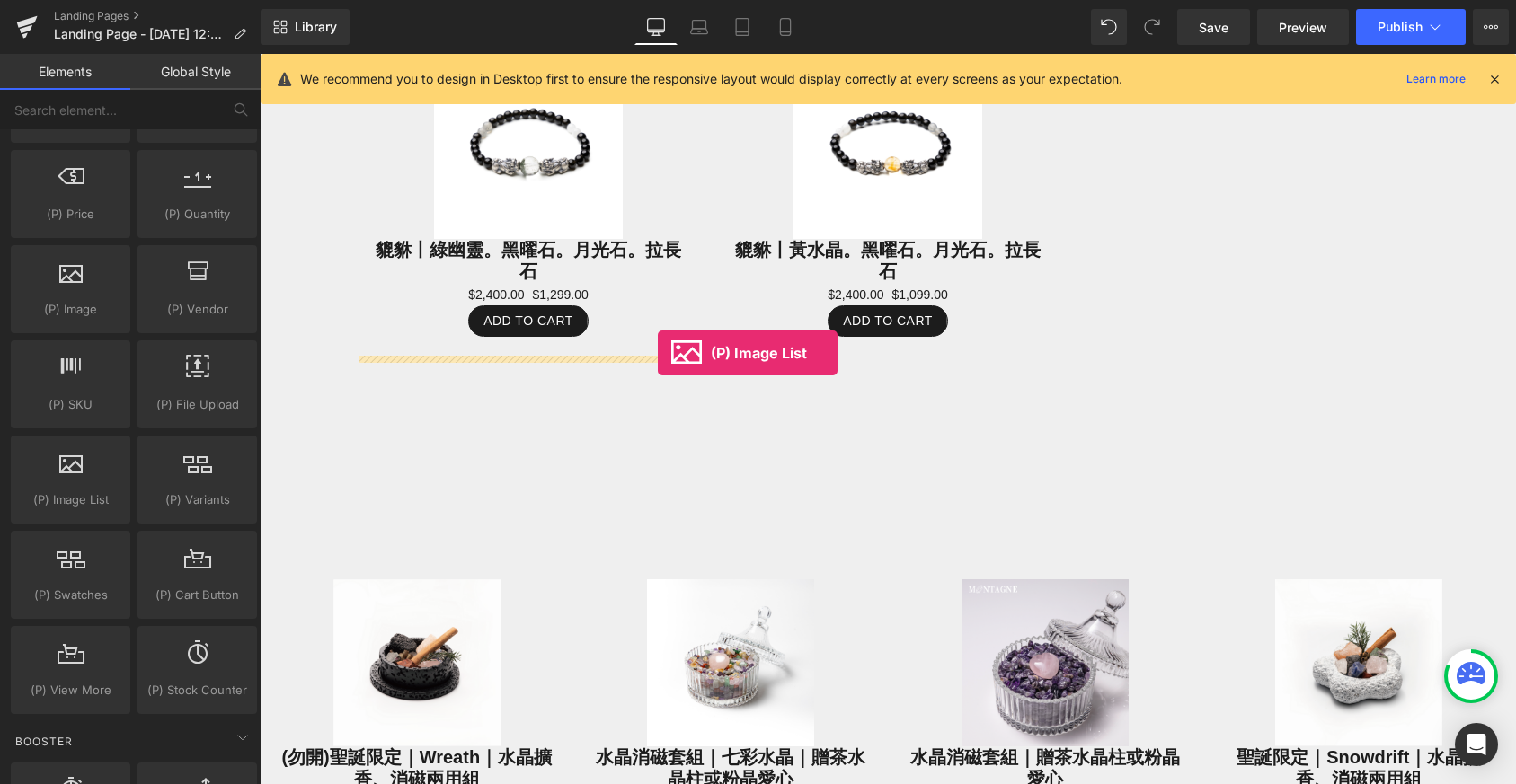
drag, startPoint x: 342, startPoint y: 530, endPoint x: 658, endPoint y: 353, distance: 362.2
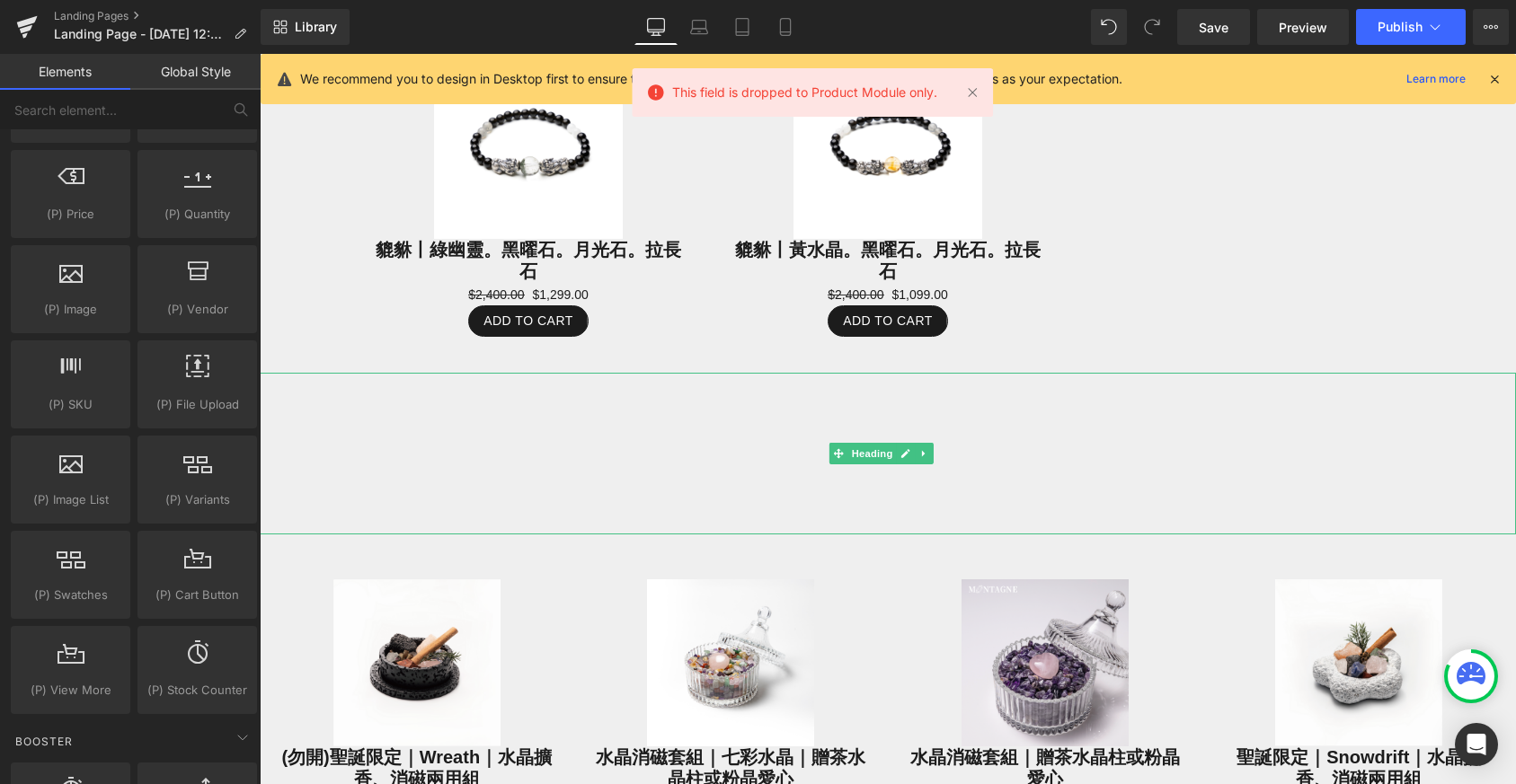
click at [671, 391] on div at bounding box center [888, 453] width 1257 height 161
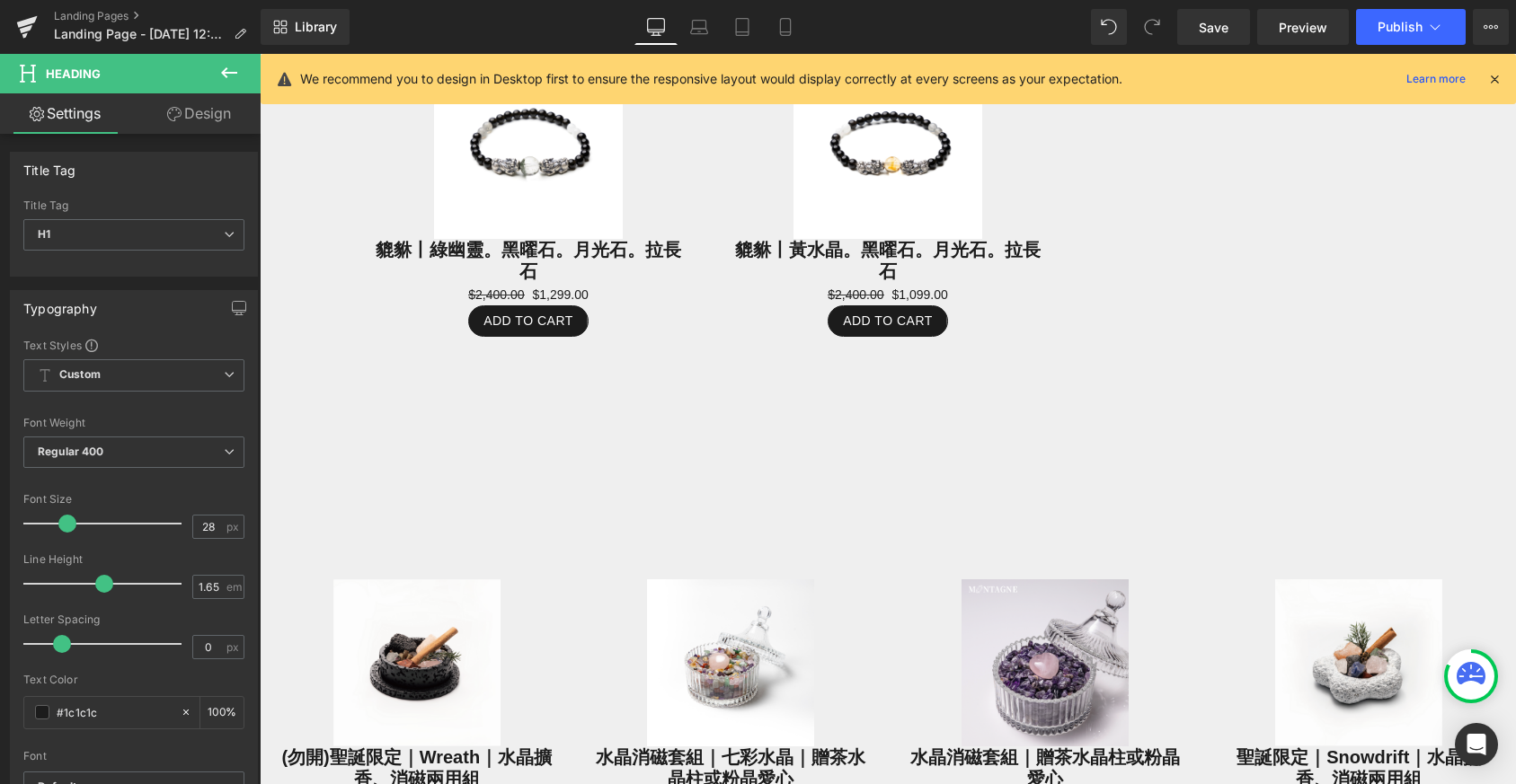
click at [239, 74] on icon at bounding box center [229, 73] width 21 height 21
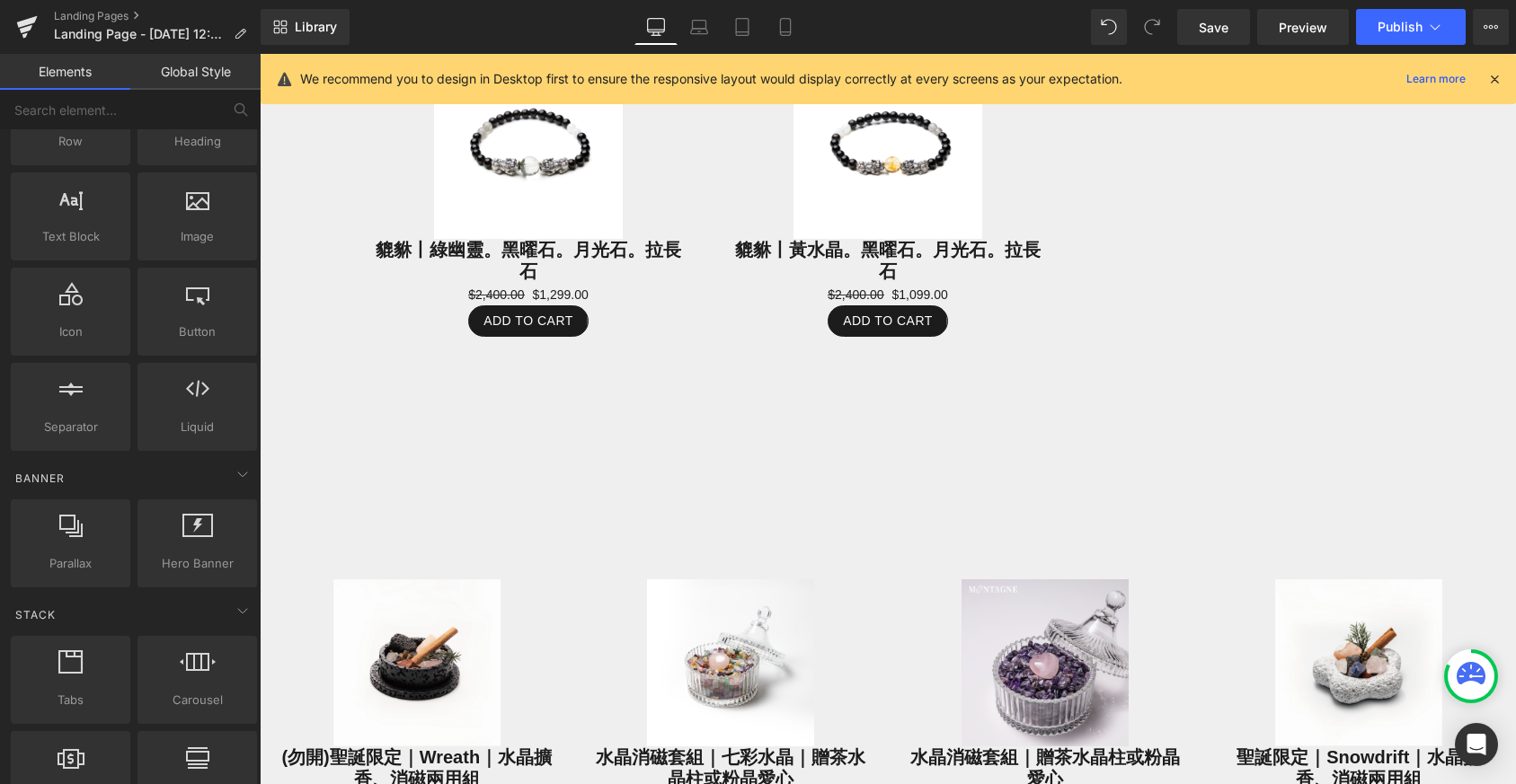
scroll to position [0, 0]
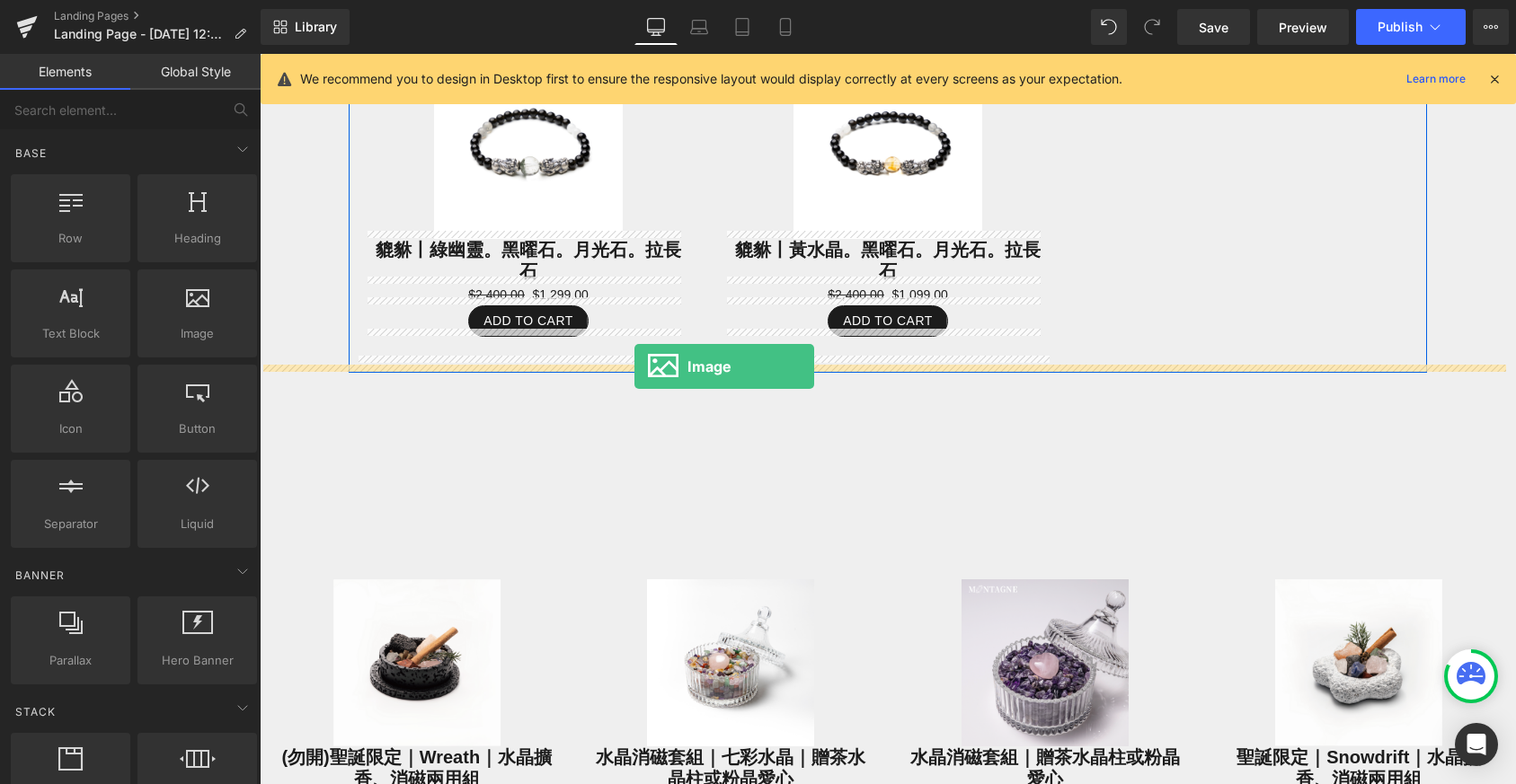
drag, startPoint x: 452, startPoint y: 365, endPoint x: 635, endPoint y: 367, distance: 183.0
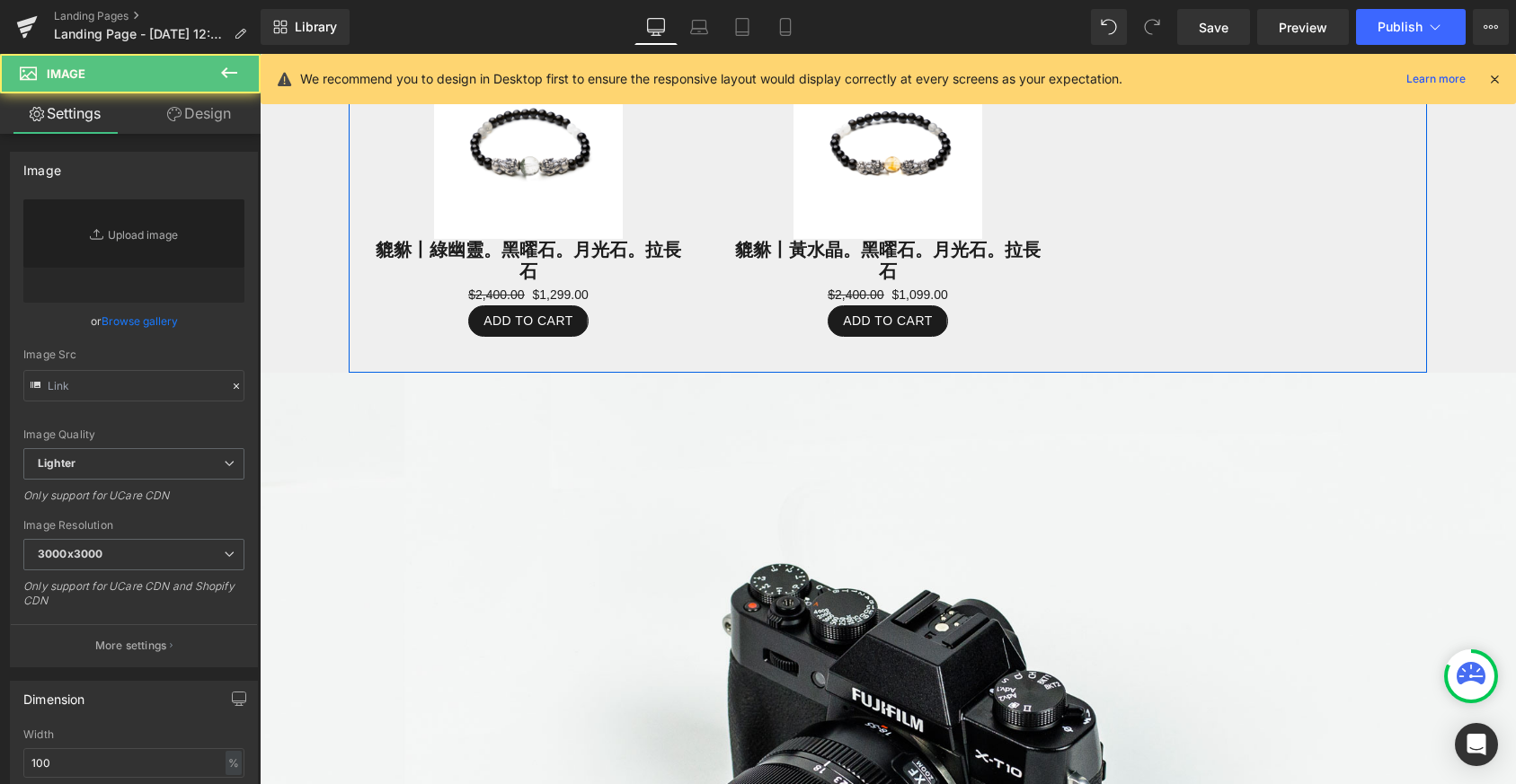
type input "//[DOMAIN_NAME][URL]"
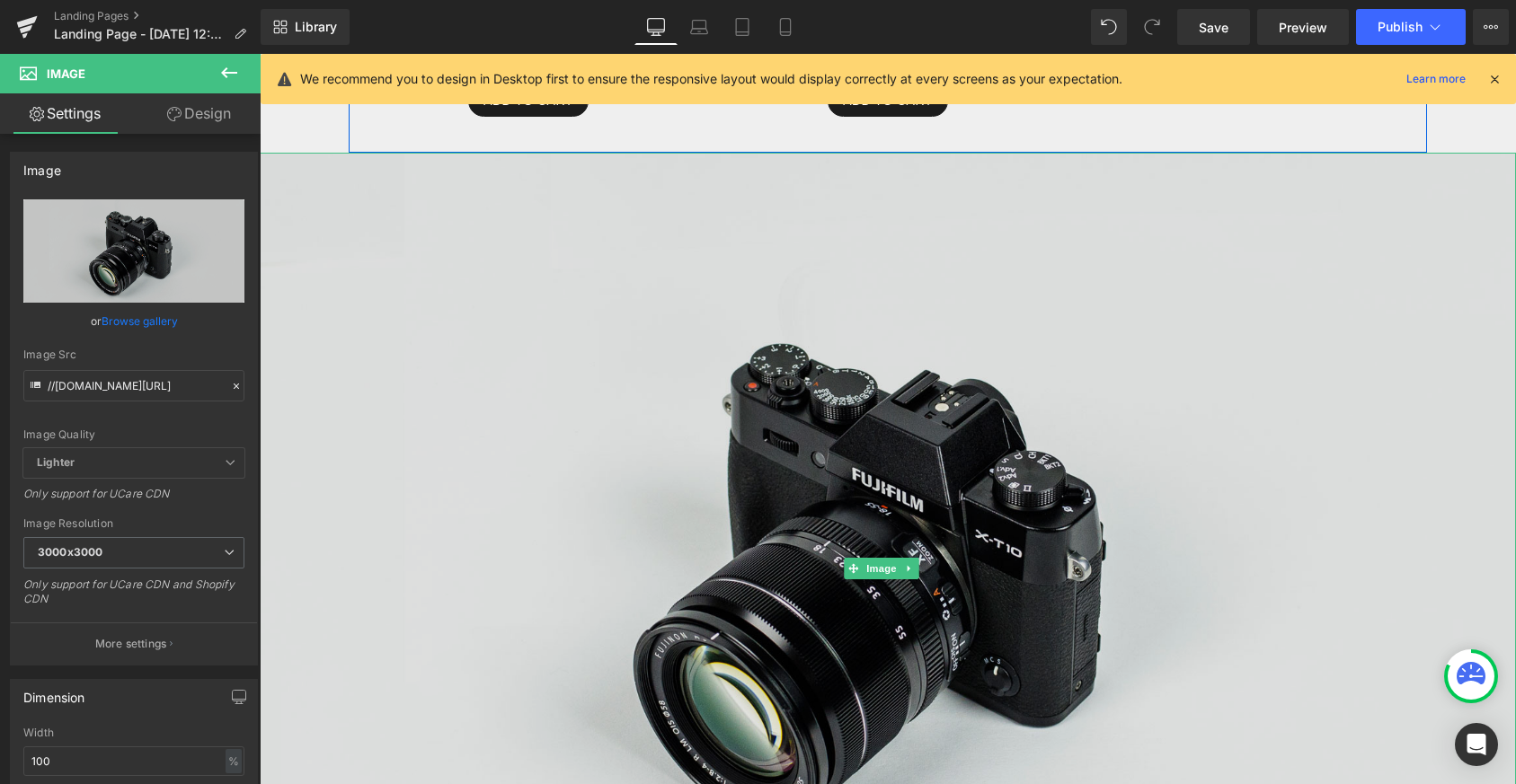
scroll to position [1543, 0]
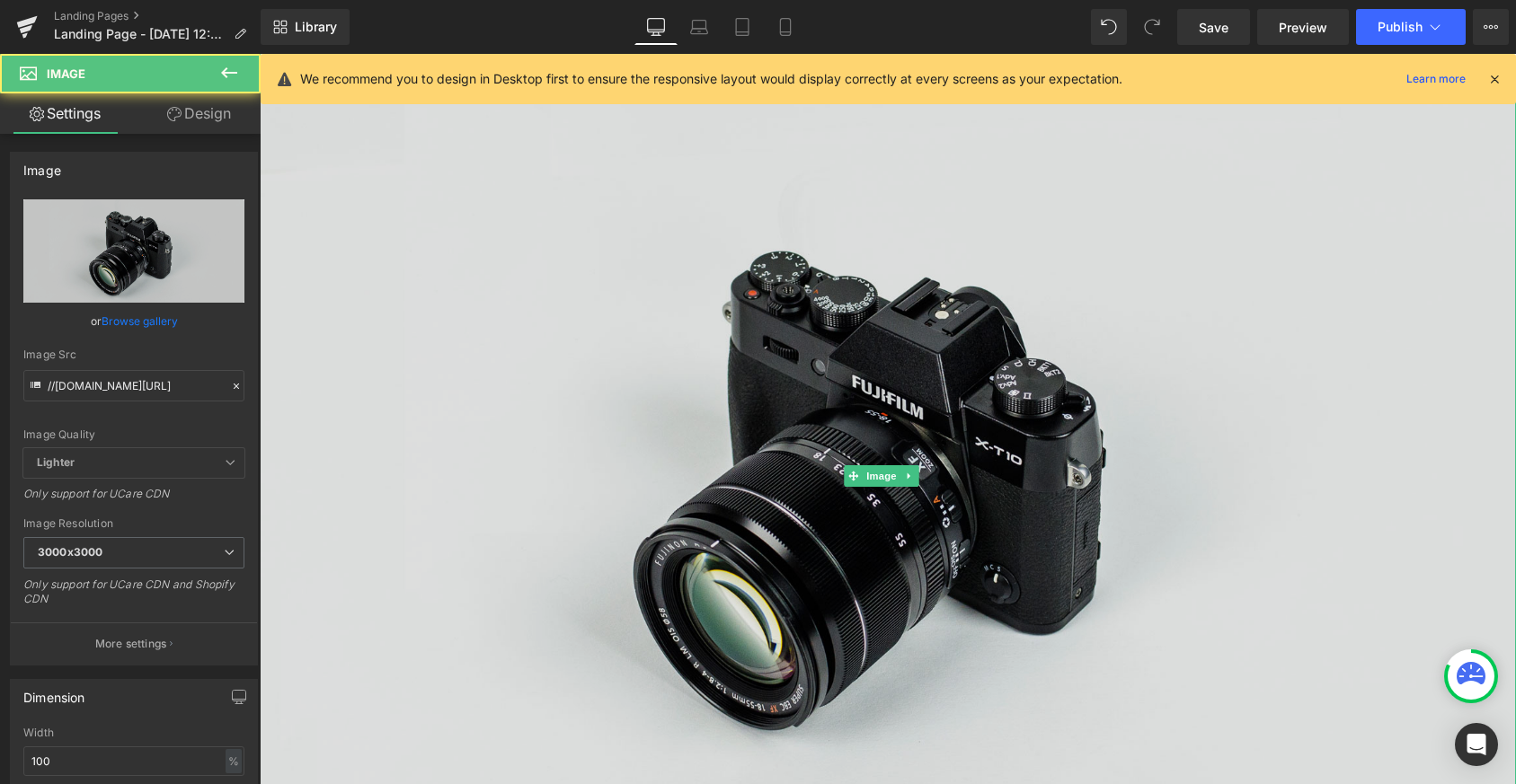
click at [945, 223] on img at bounding box center [888, 476] width 1257 height 832
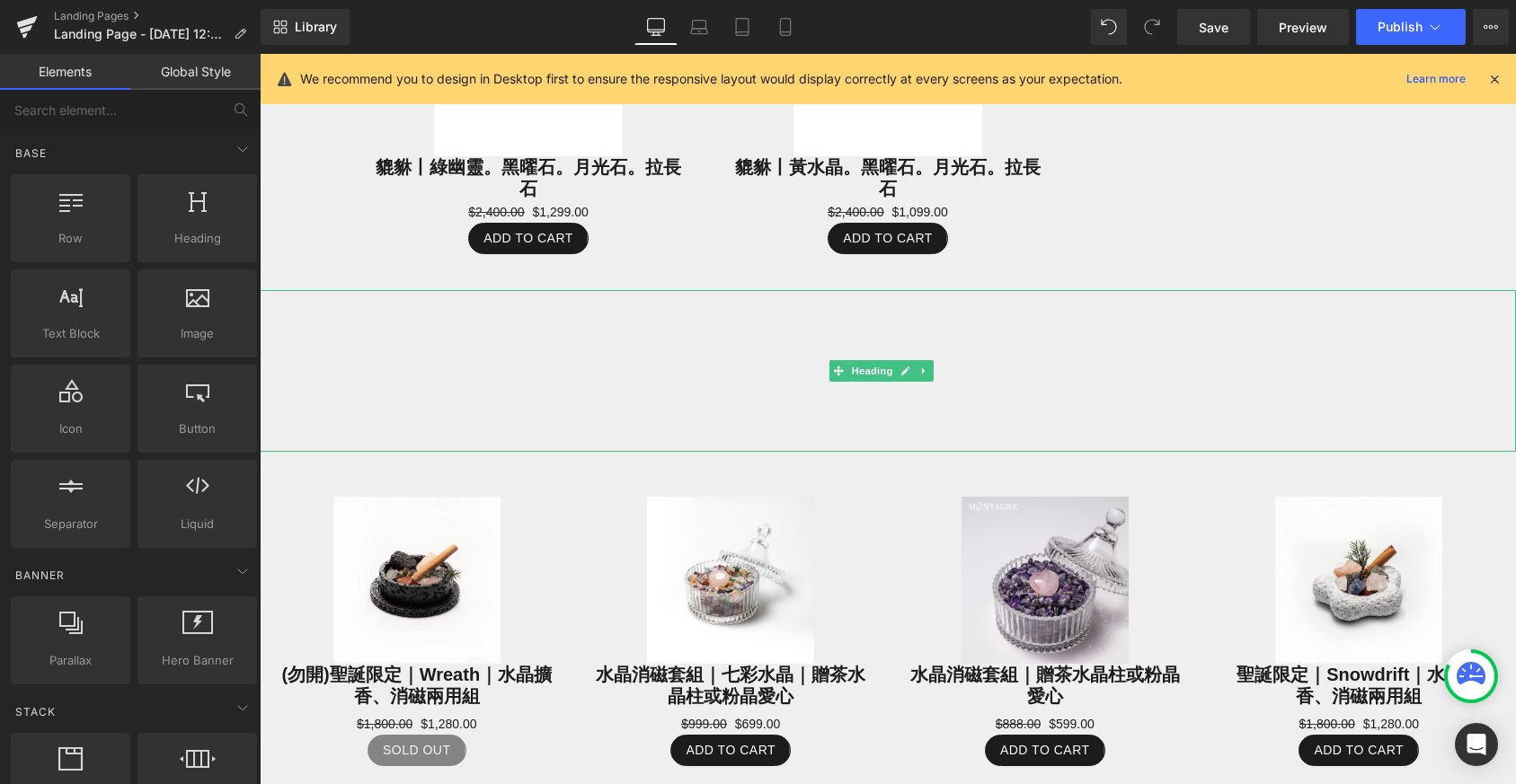
scroll to position [1105, 0]
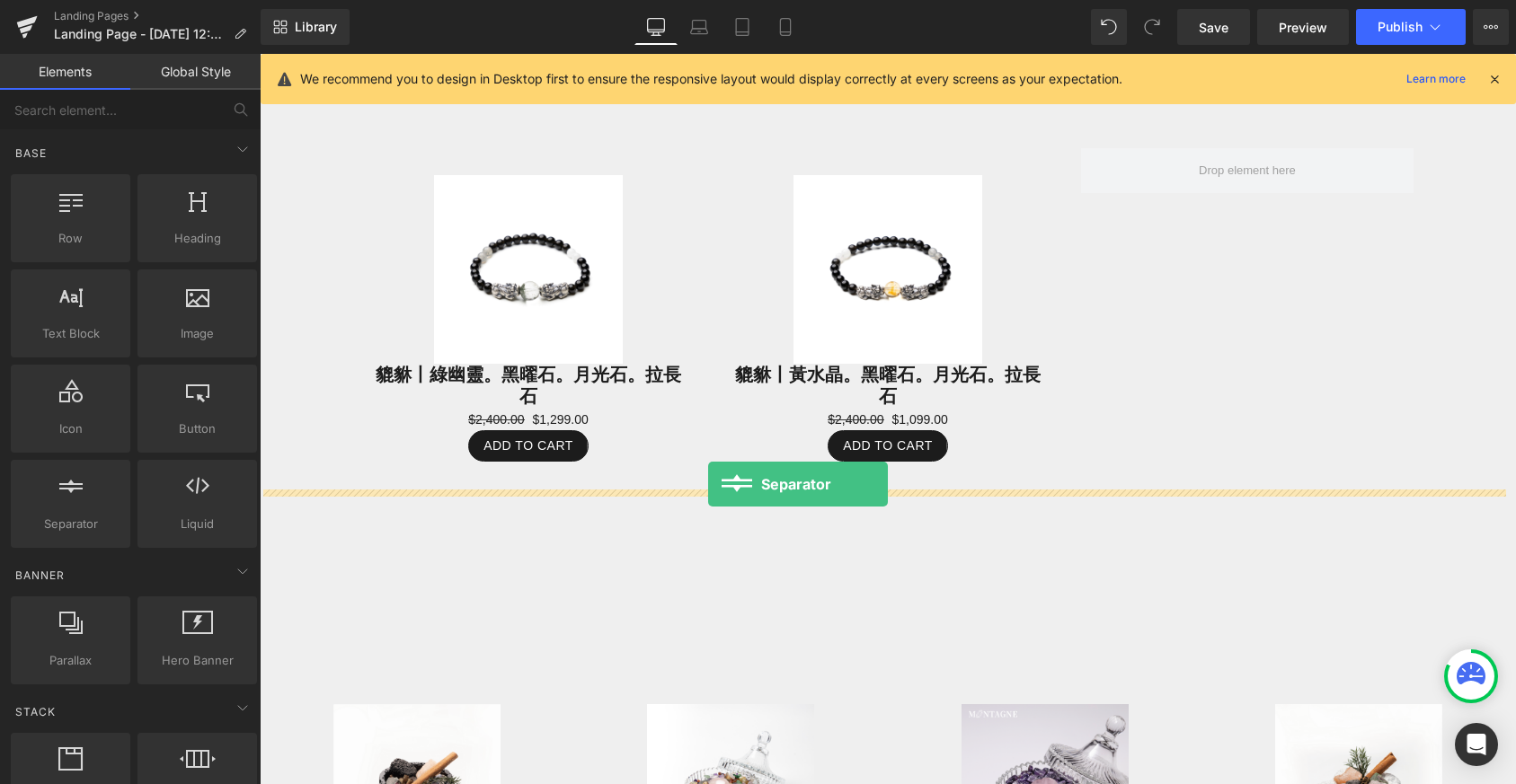
drag, startPoint x: 330, startPoint y: 564, endPoint x: 709, endPoint y: 485, distance: 387.1
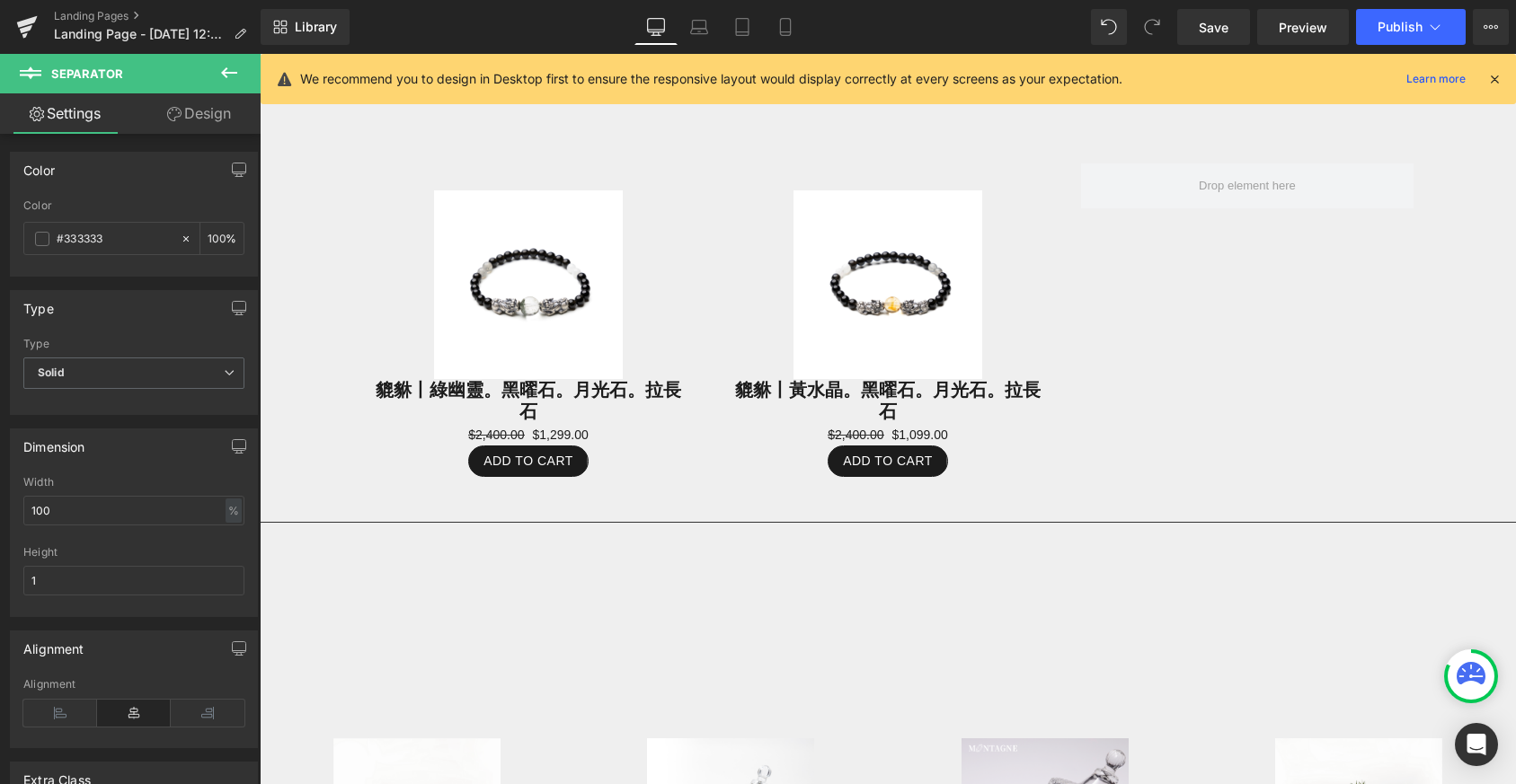
scroll to position [1182, 0]
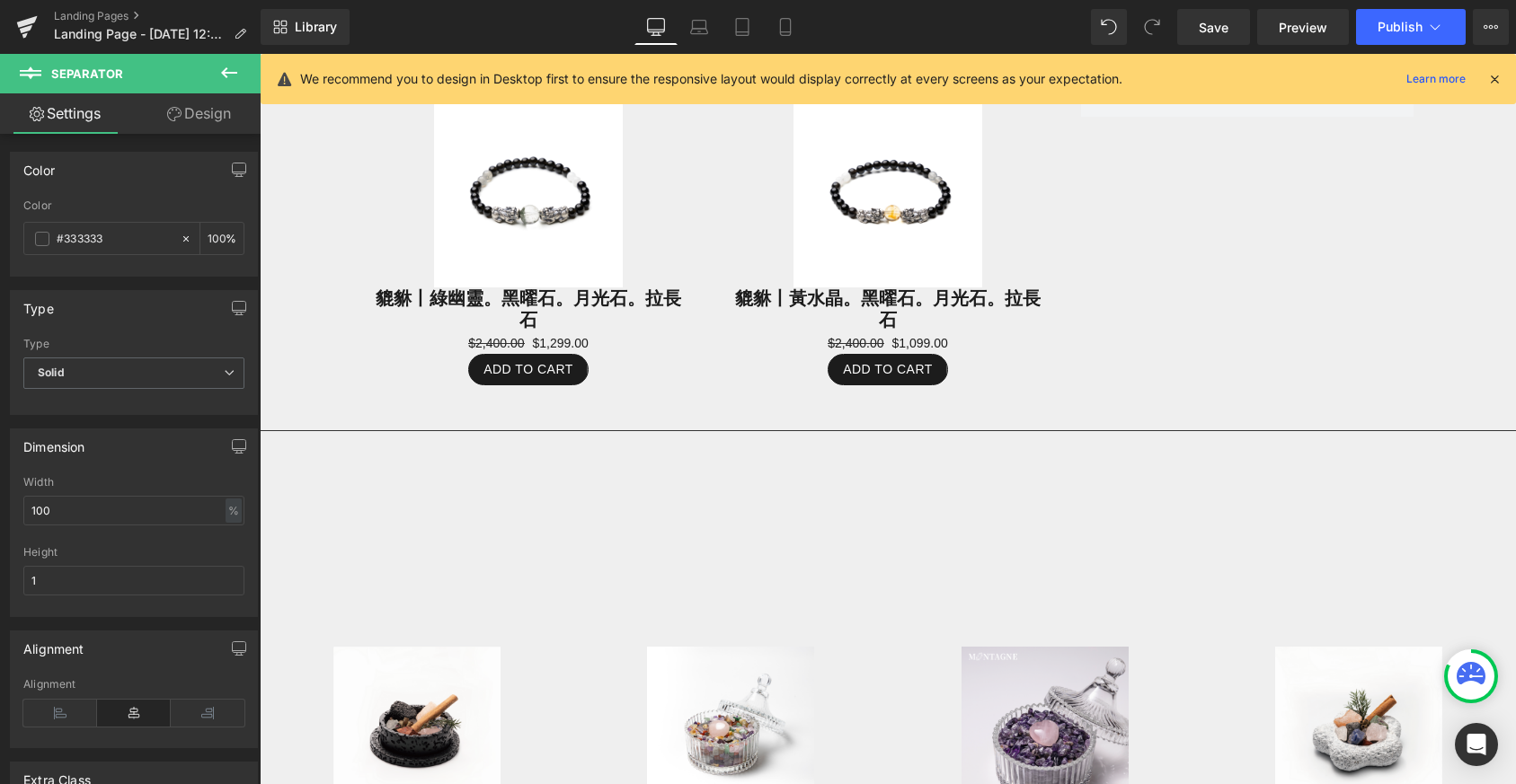
click at [227, 74] on icon at bounding box center [229, 73] width 21 height 21
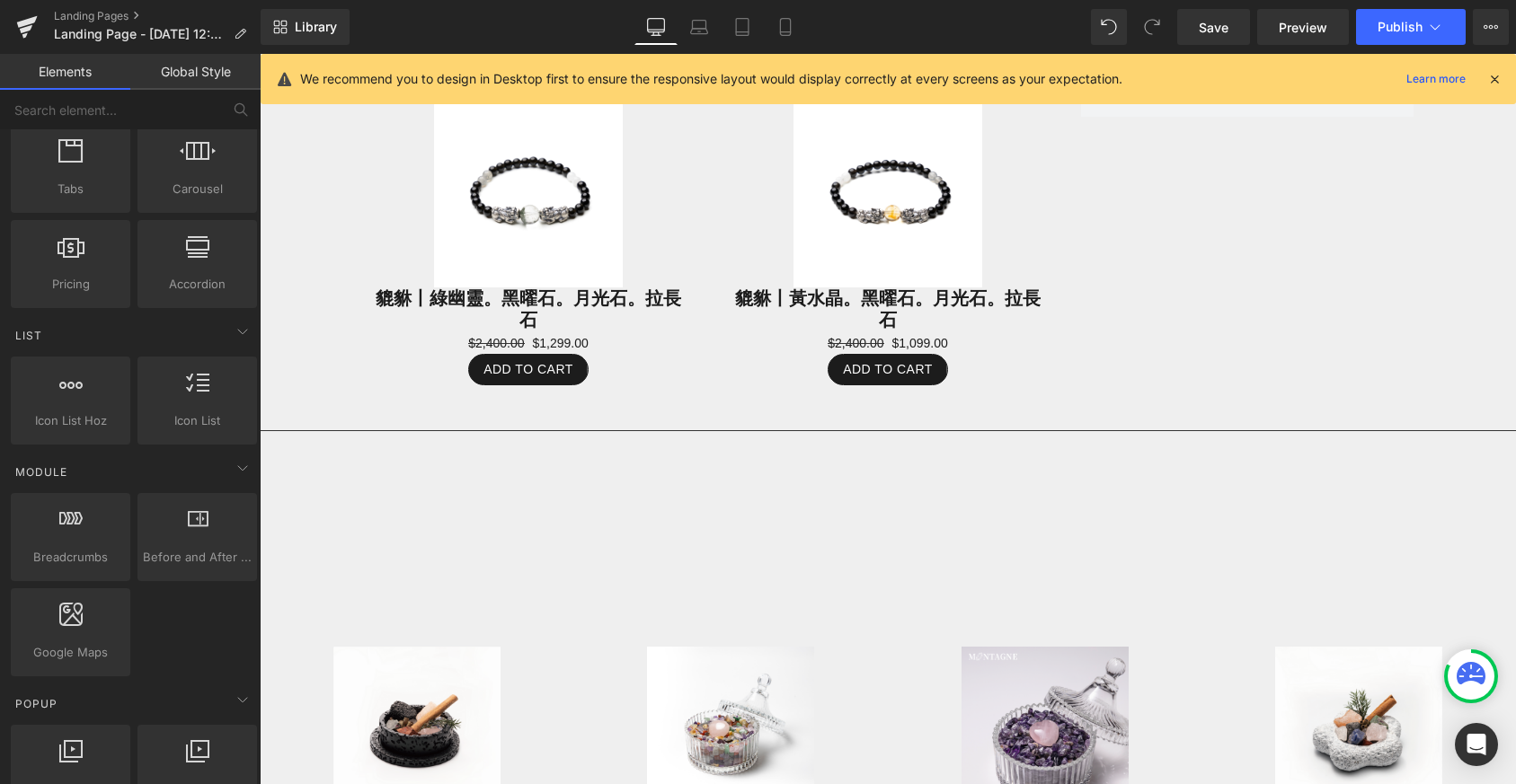
scroll to position [0, 0]
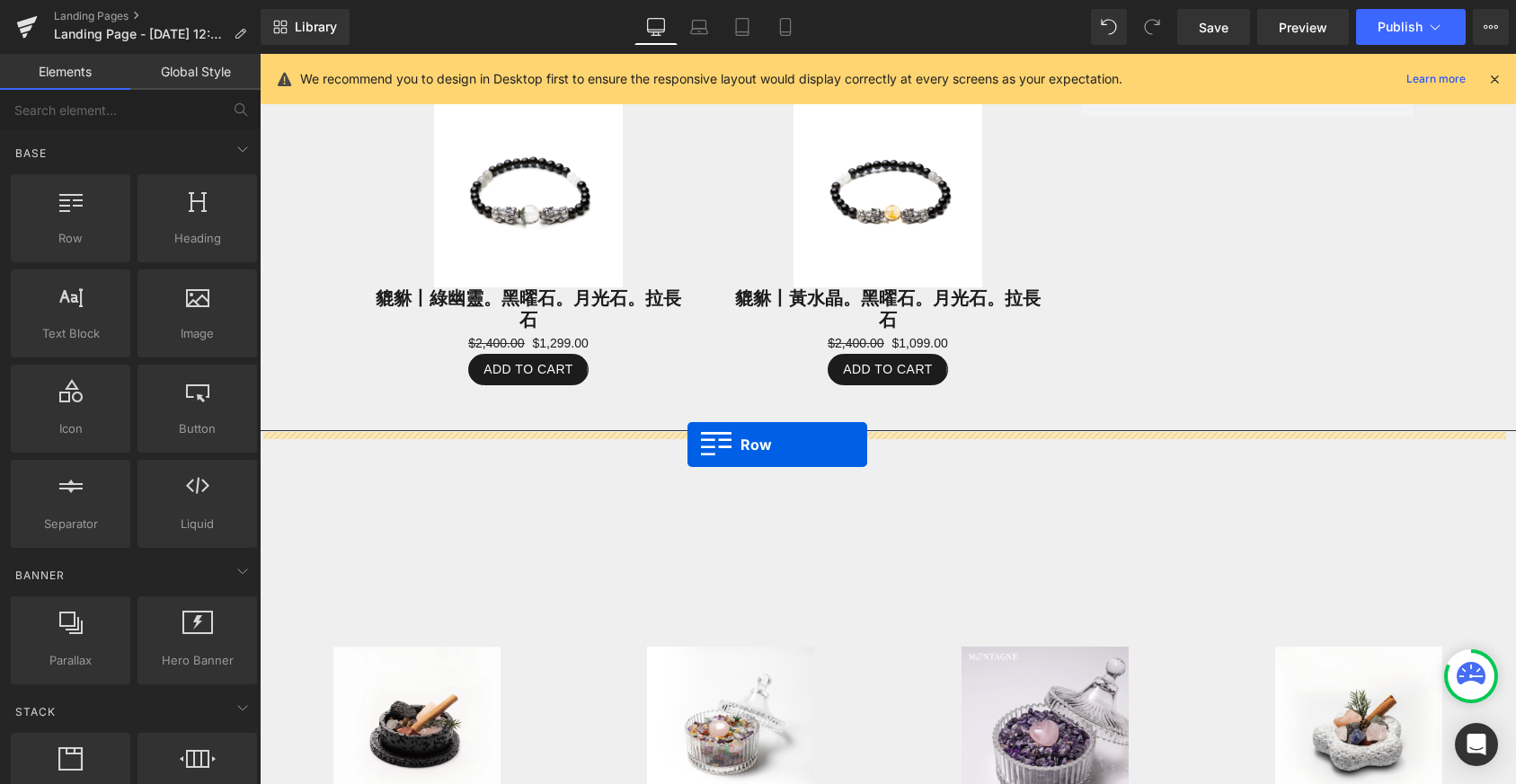
drag, startPoint x: 326, startPoint y: 271, endPoint x: 687, endPoint y: 444, distance: 400.3
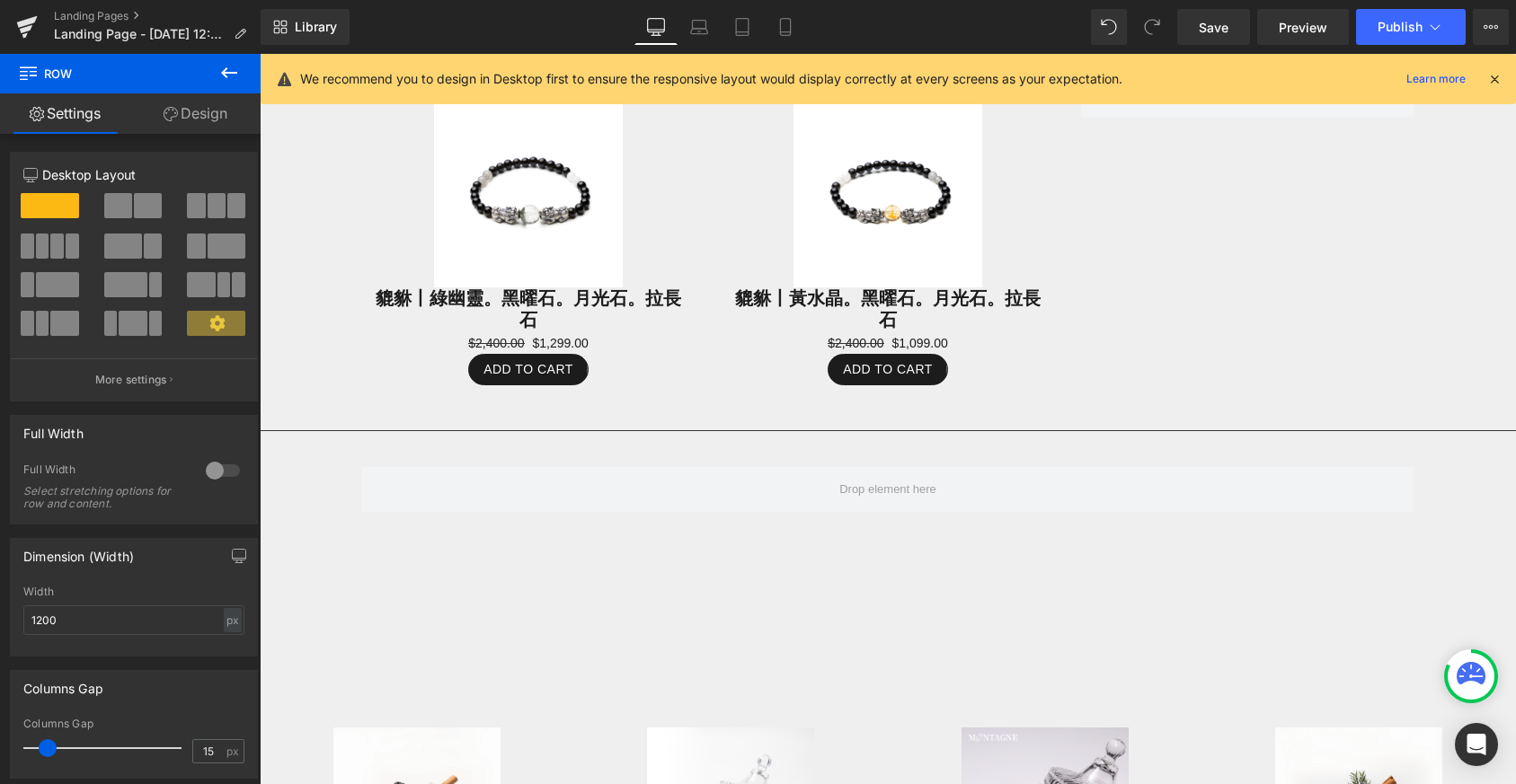
click at [219, 79] on icon at bounding box center [229, 73] width 21 height 21
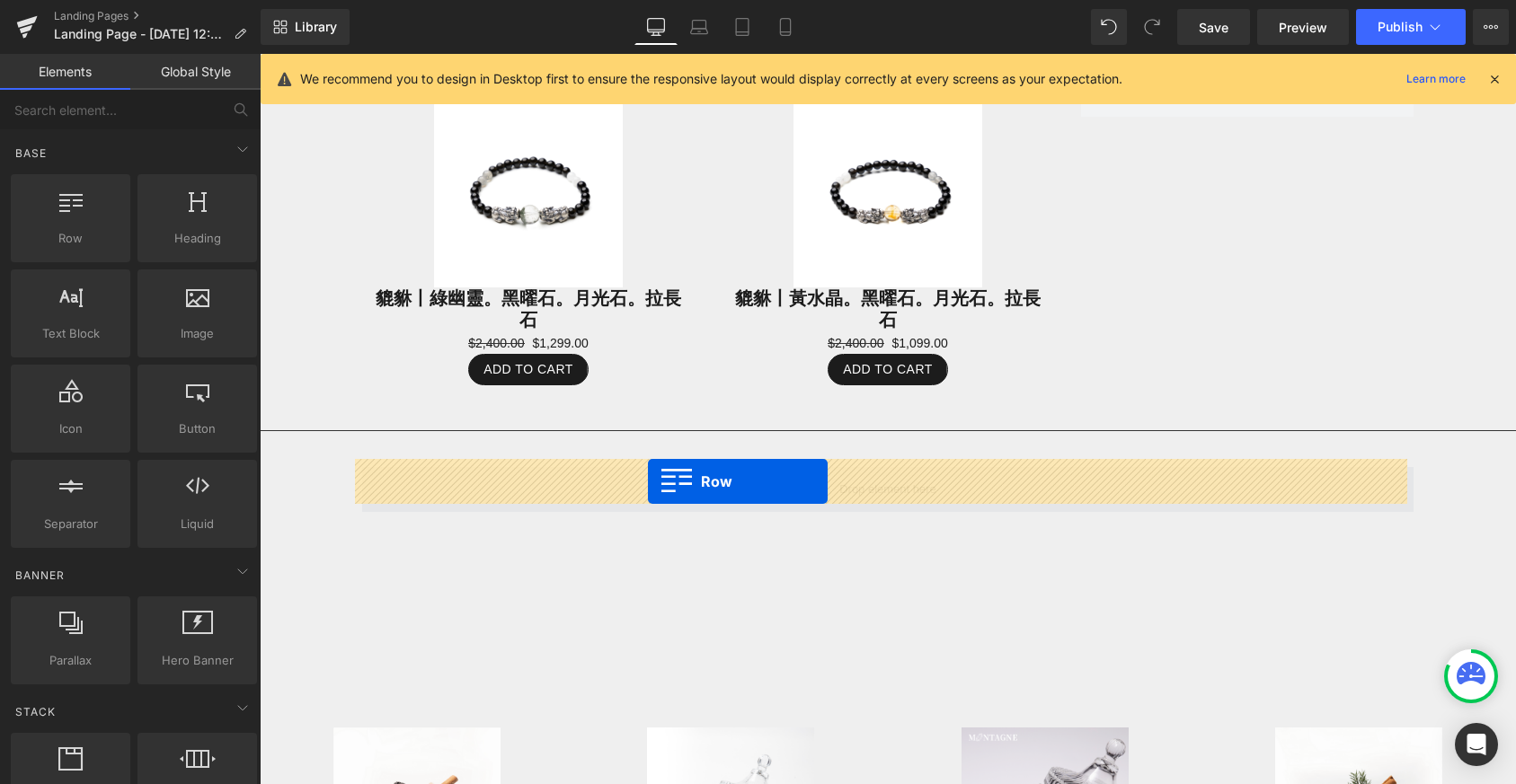
drag, startPoint x: 315, startPoint y: 272, endPoint x: 648, endPoint y: 482, distance: 393.7
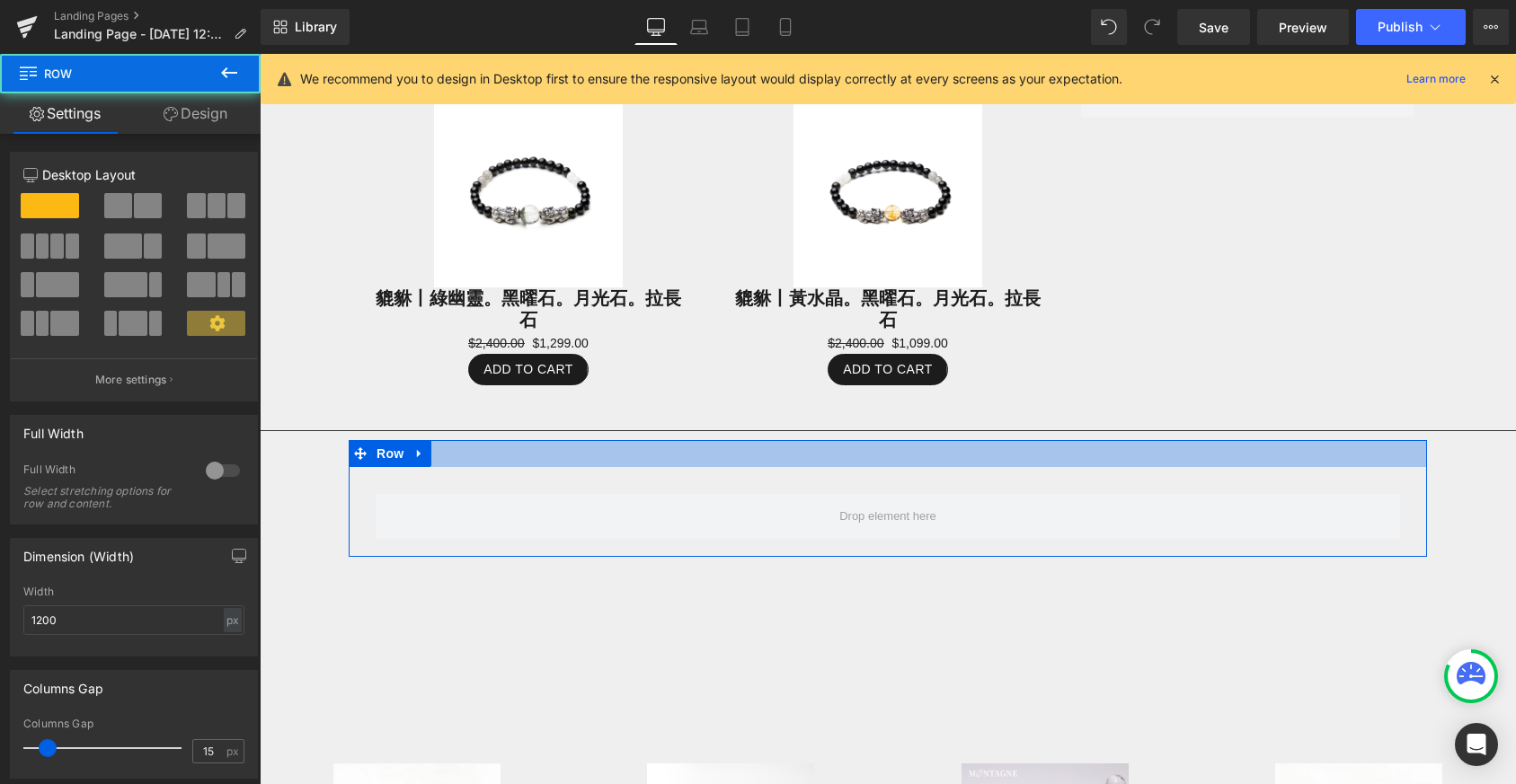
click at [723, 452] on div at bounding box center [887, 454] width 1078 height 27
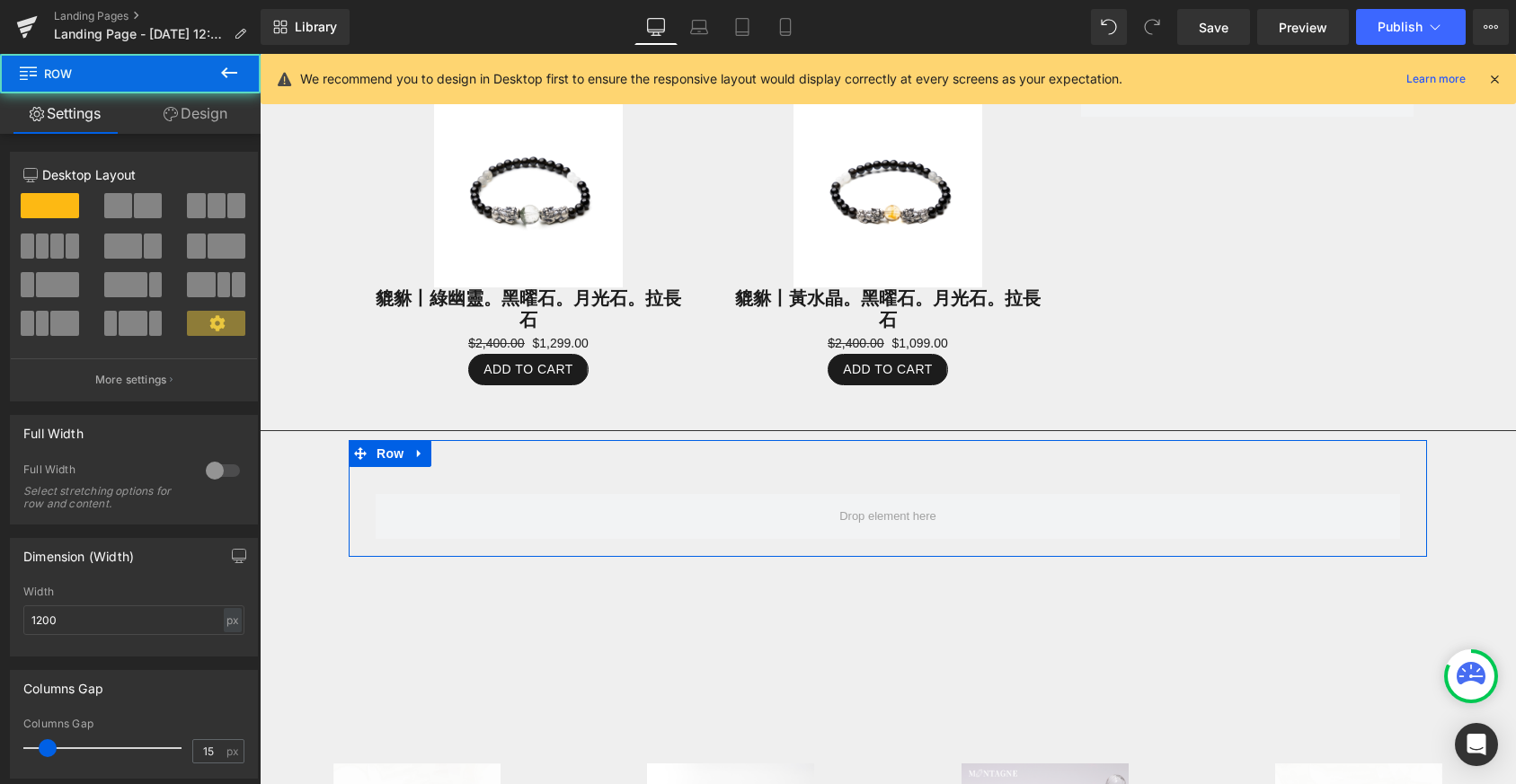
click at [712, 458] on div at bounding box center [887, 454] width 1078 height 27
click at [637, 454] on div at bounding box center [887, 454] width 1078 height 27
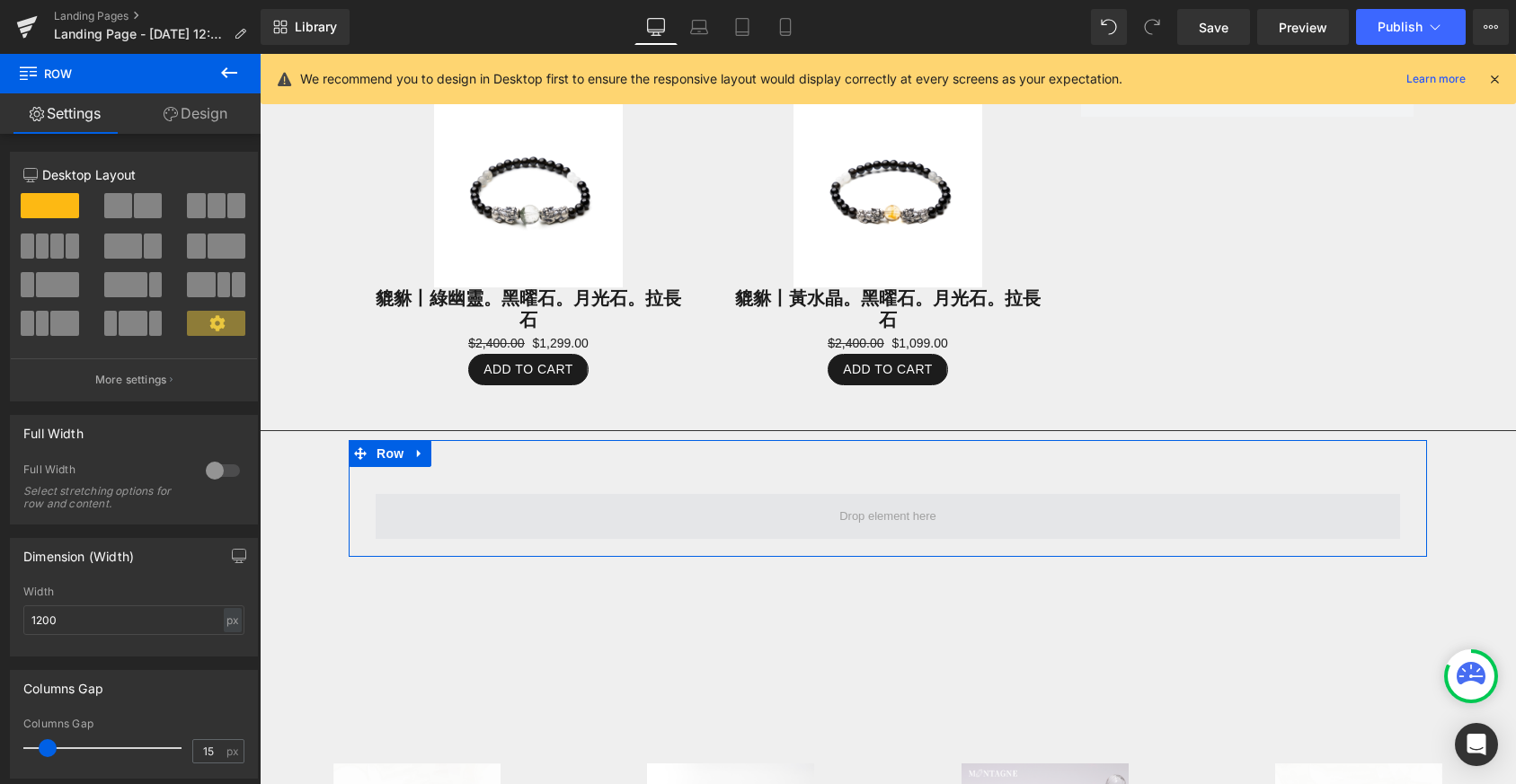
click at [527, 494] on span at bounding box center [887, 516] width 1024 height 45
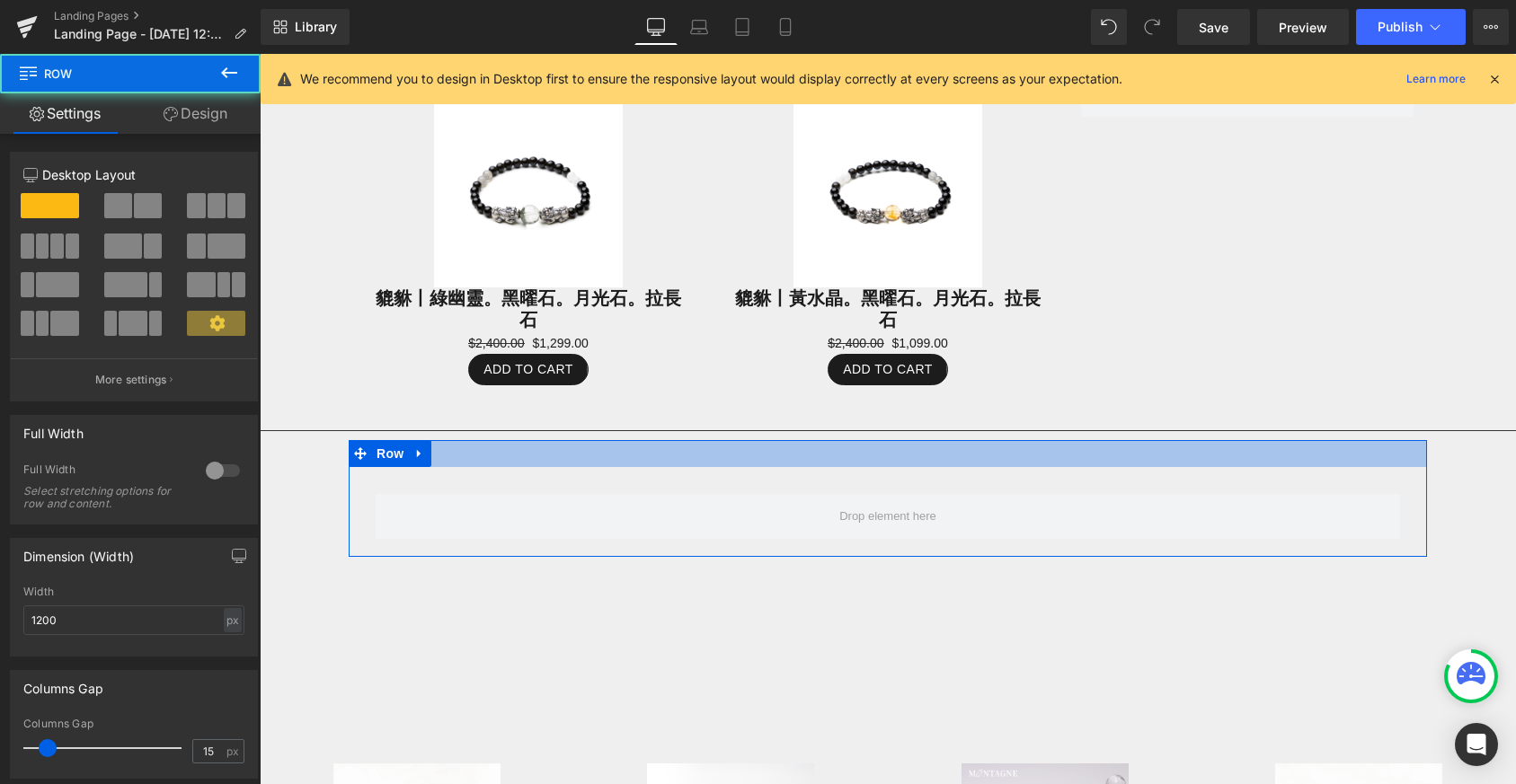
click at [589, 440] on div at bounding box center [887, 454] width 1078 height 27
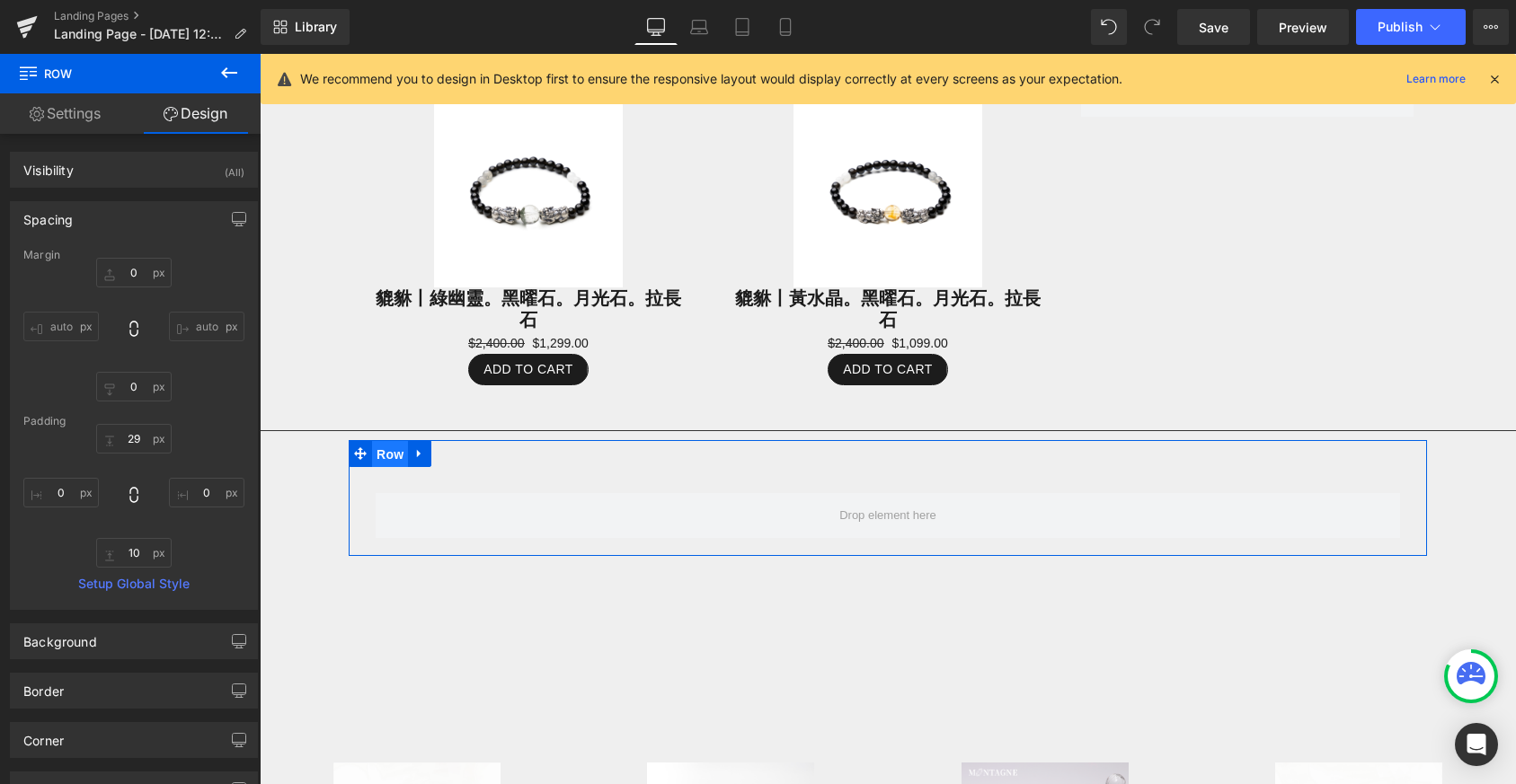
click at [381, 444] on span "Row" at bounding box center [390, 455] width 36 height 27
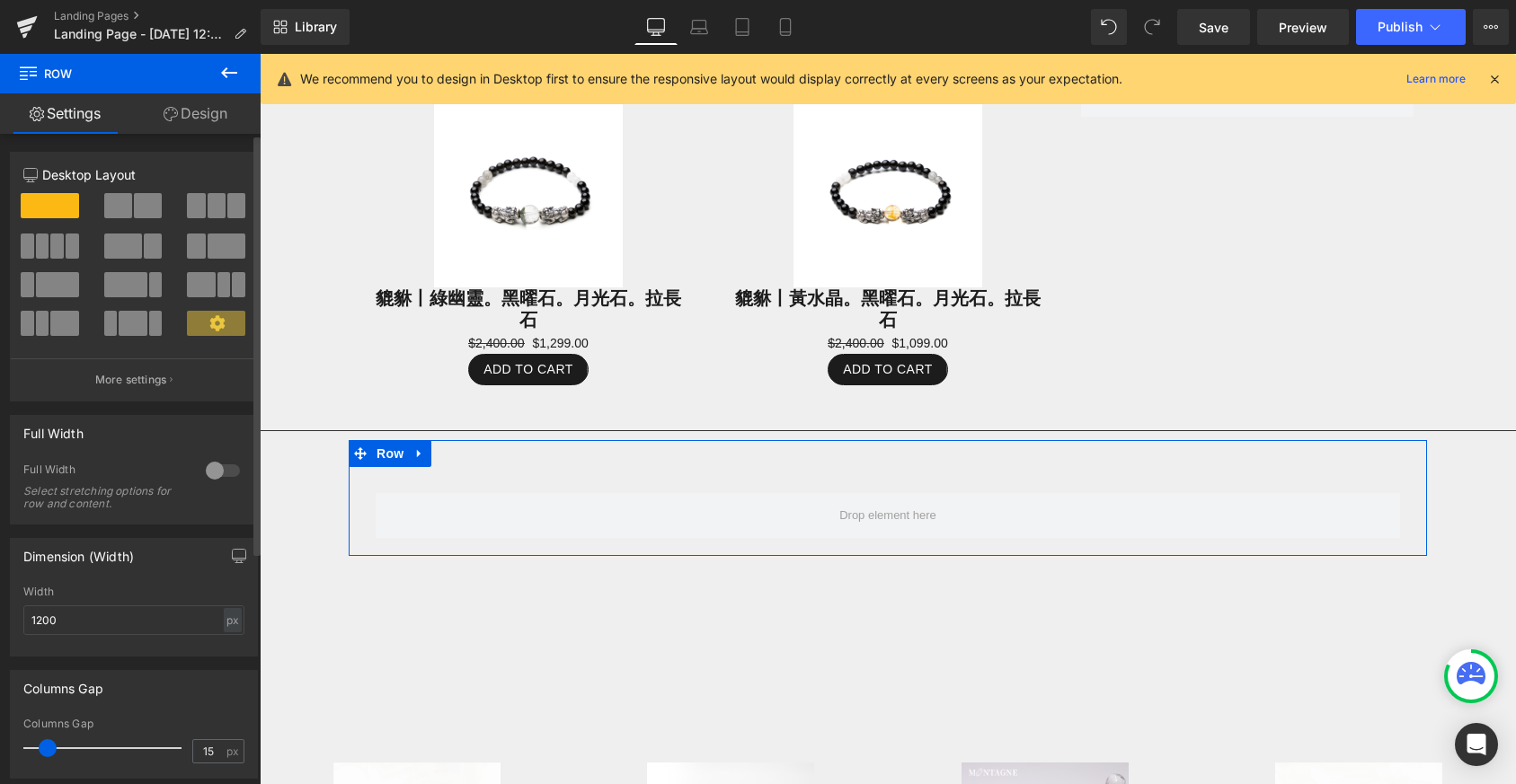
click at [220, 322] on span at bounding box center [216, 323] width 59 height 25
click at [180, 383] on button "More settings" at bounding box center [133, 379] width 246 height 42
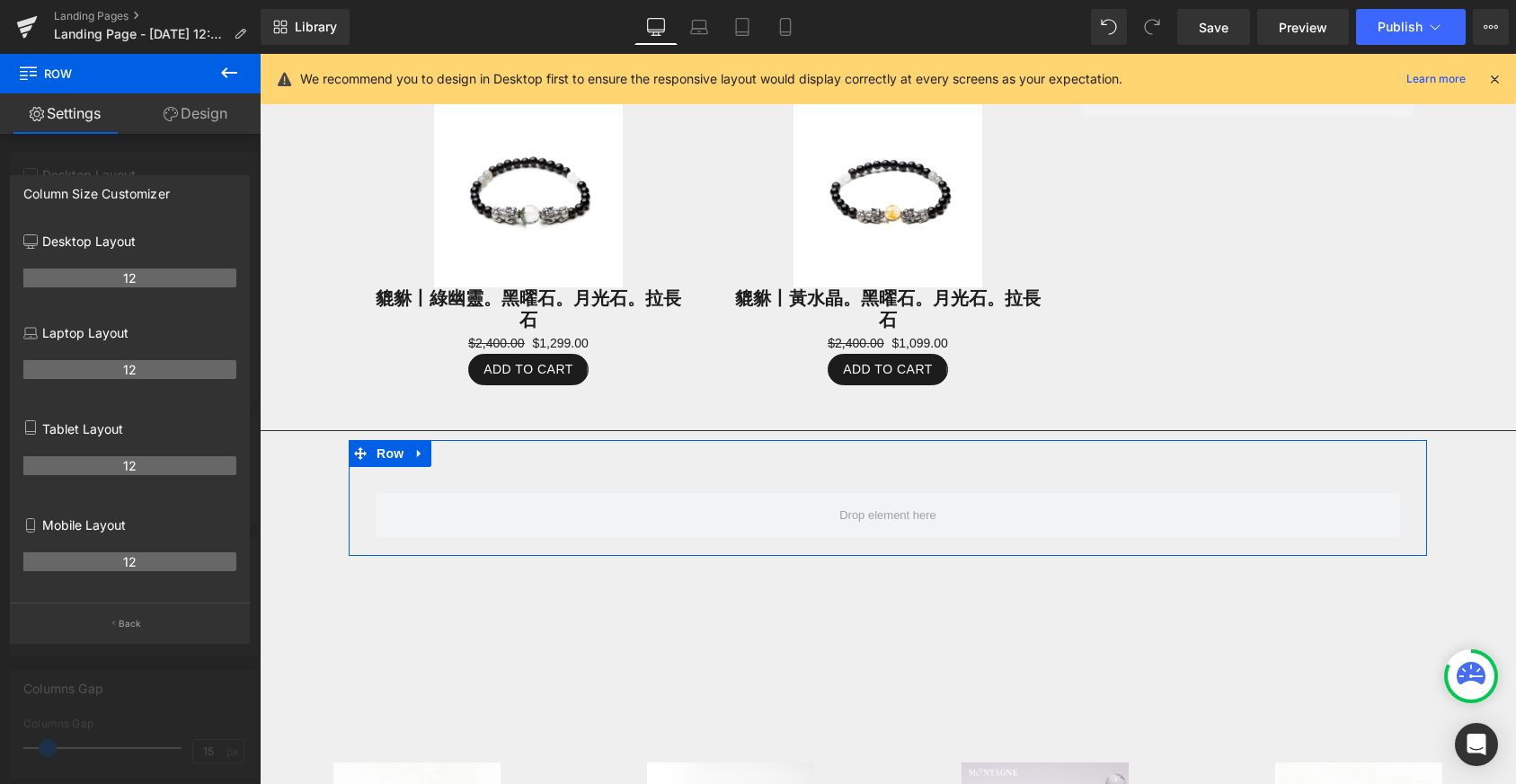
click at [159, 206] on div "Column Size Customizer" at bounding box center [130, 193] width 238 height 35
click at [91, 114] on link "Settings" at bounding box center [65, 113] width 131 height 40
click at [137, 630] on p "Back" at bounding box center [131, 624] width 23 height 13
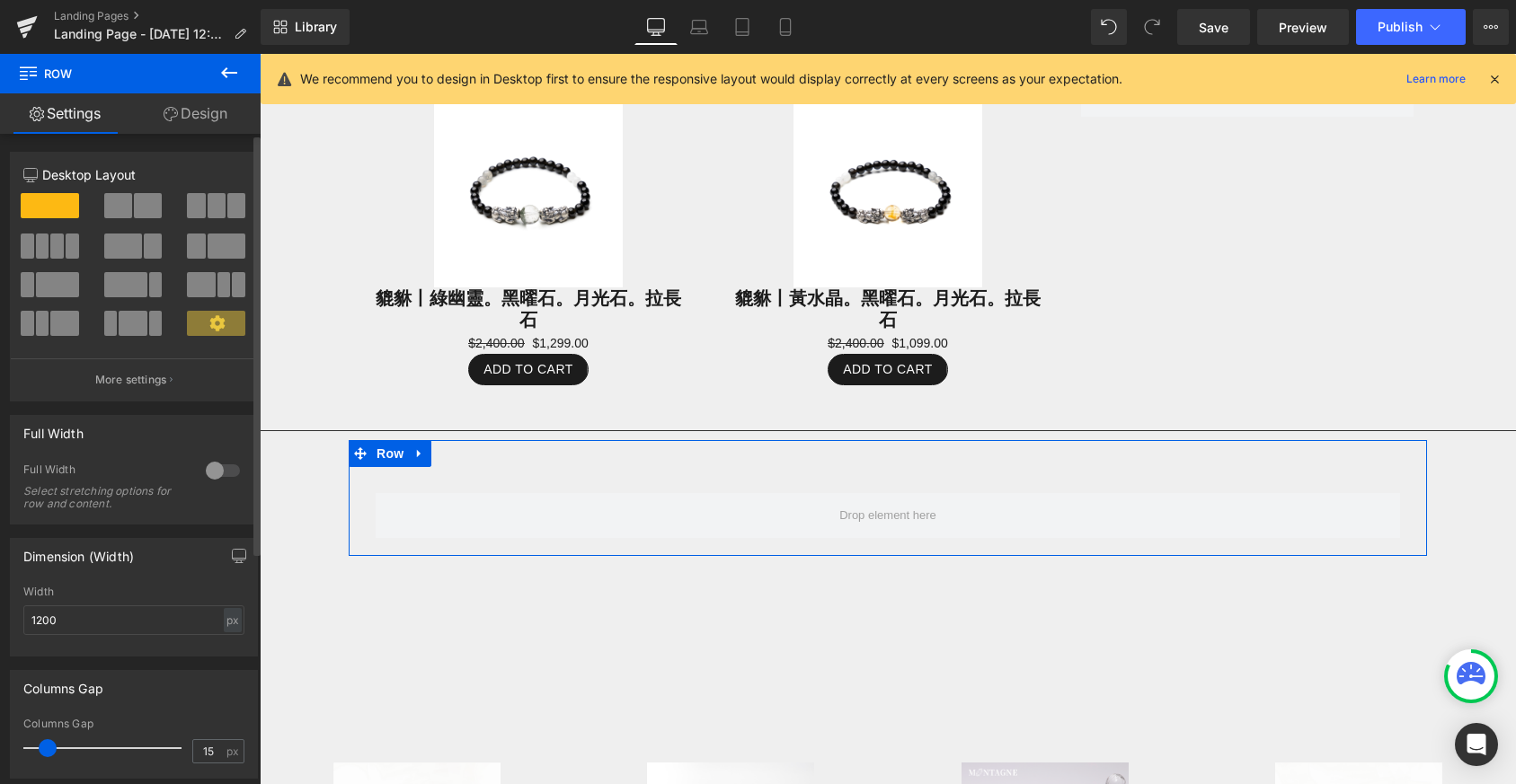
click at [212, 470] on div at bounding box center [223, 470] width 43 height 29
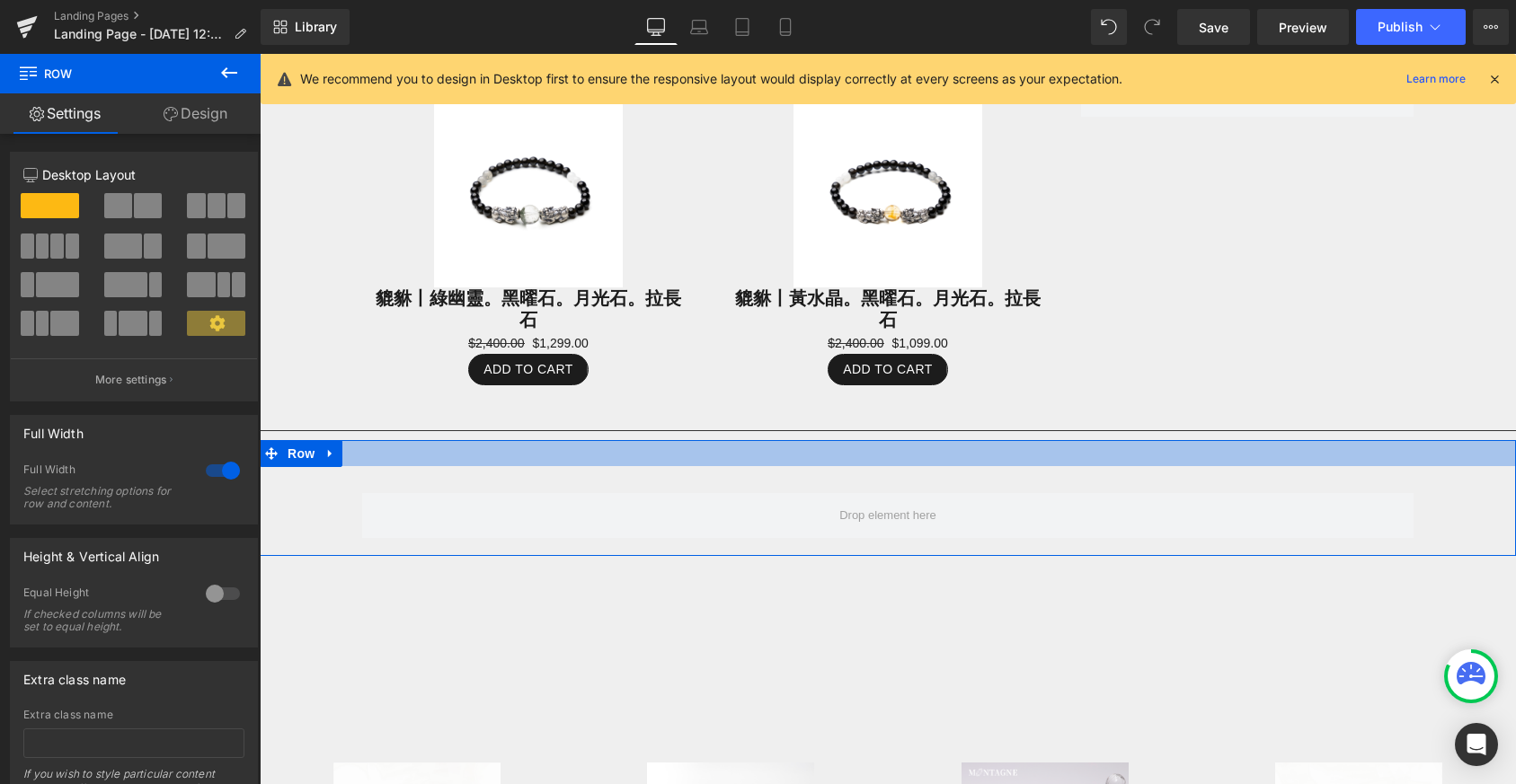
click at [469, 454] on div at bounding box center [888, 453] width 1257 height 26
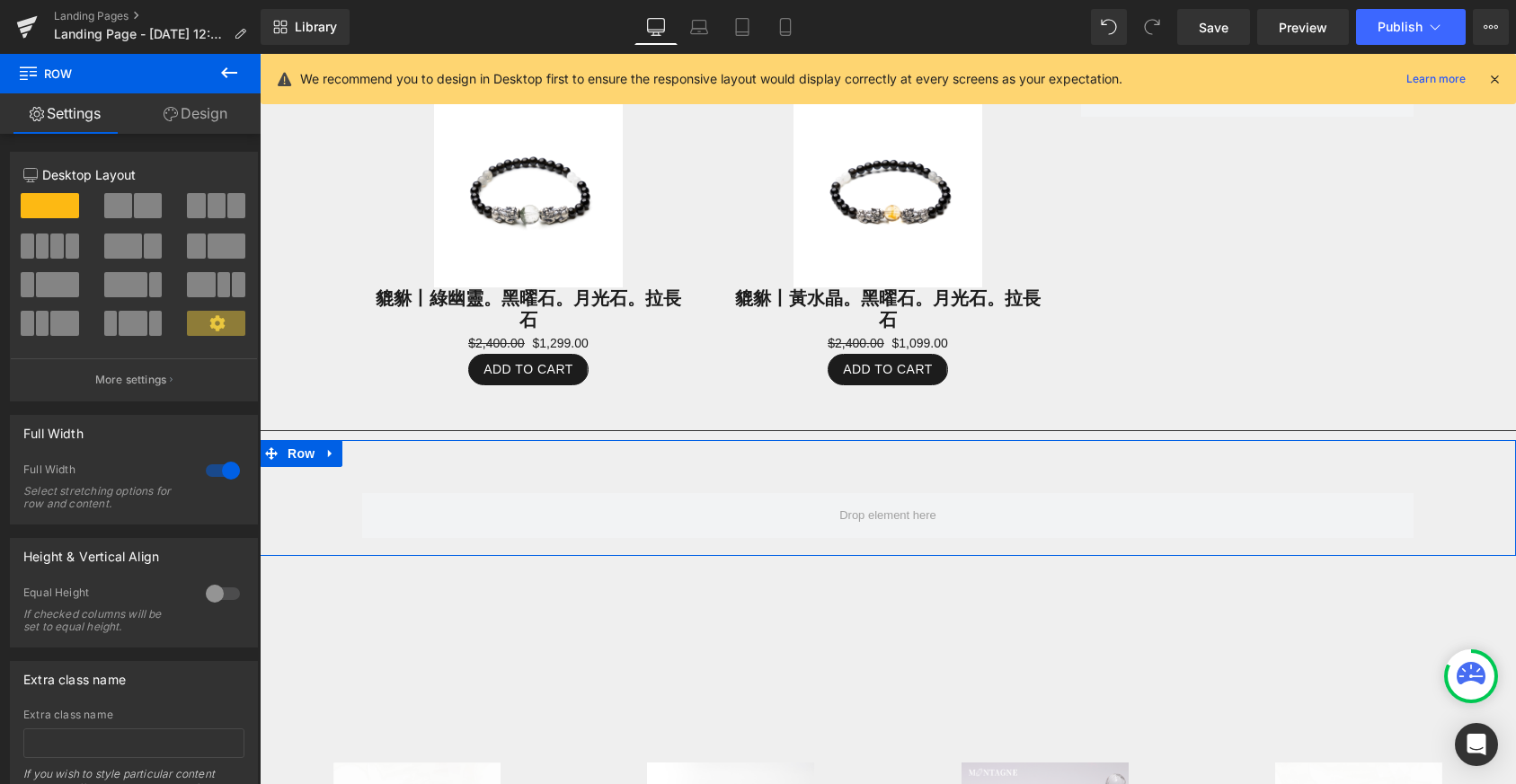
click at [260, 54] on div at bounding box center [260, 54] width 0 height 0
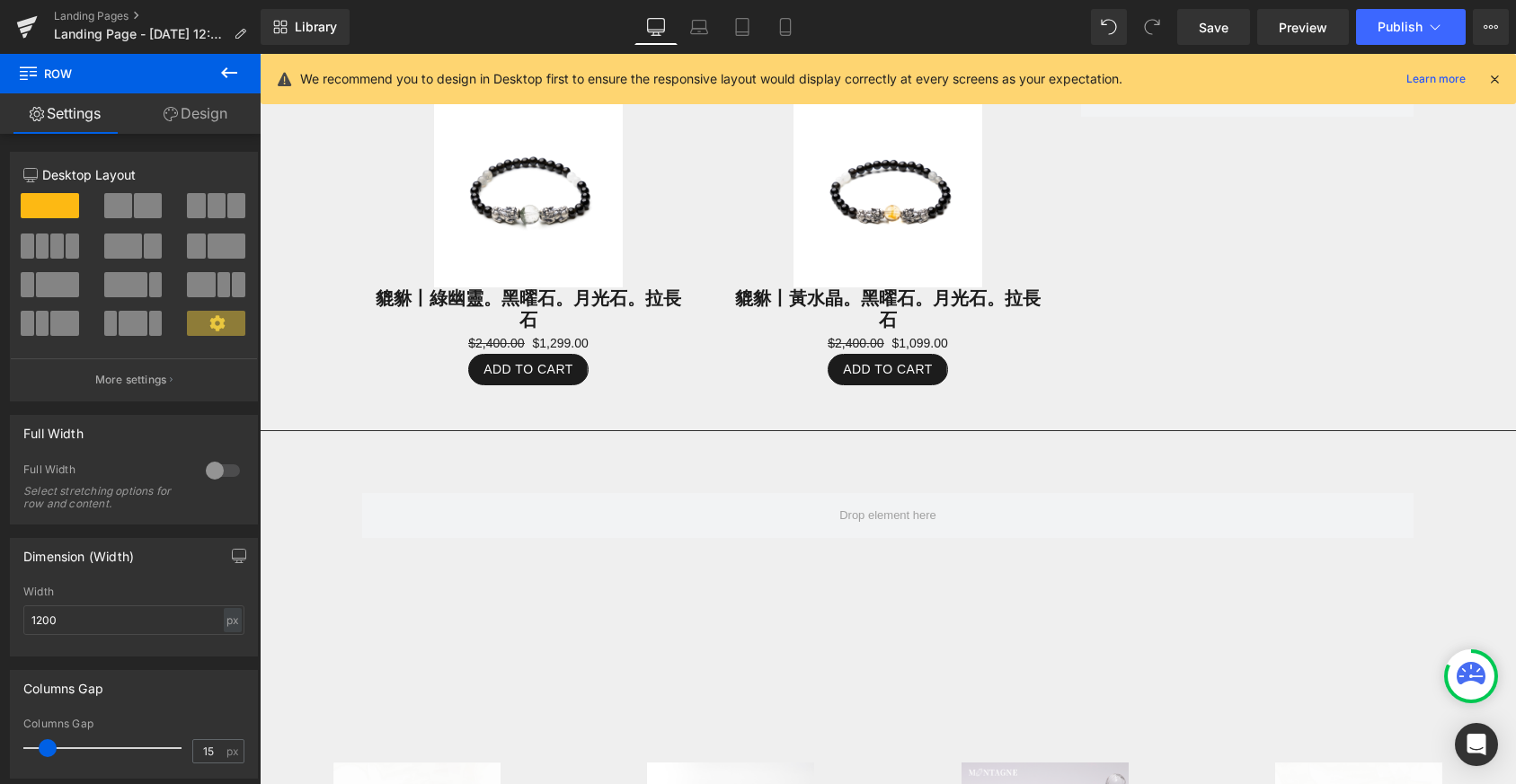
click at [246, 74] on button at bounding box center [229, 73] width 63 height 39
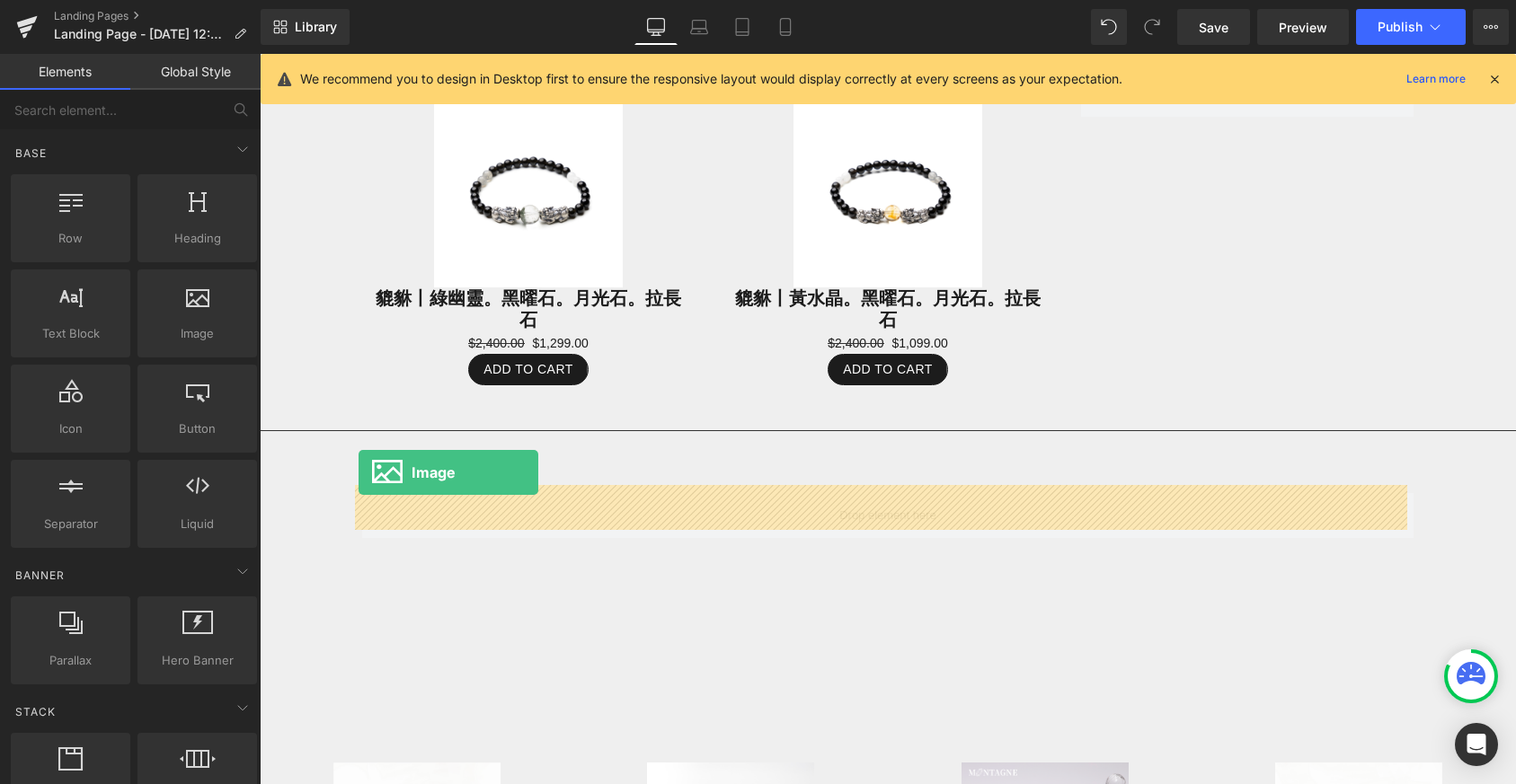
drag, startPoint x: 439, startPoint y: 358, endPoint x: 358, endPoint y: 472, distance: 139.8
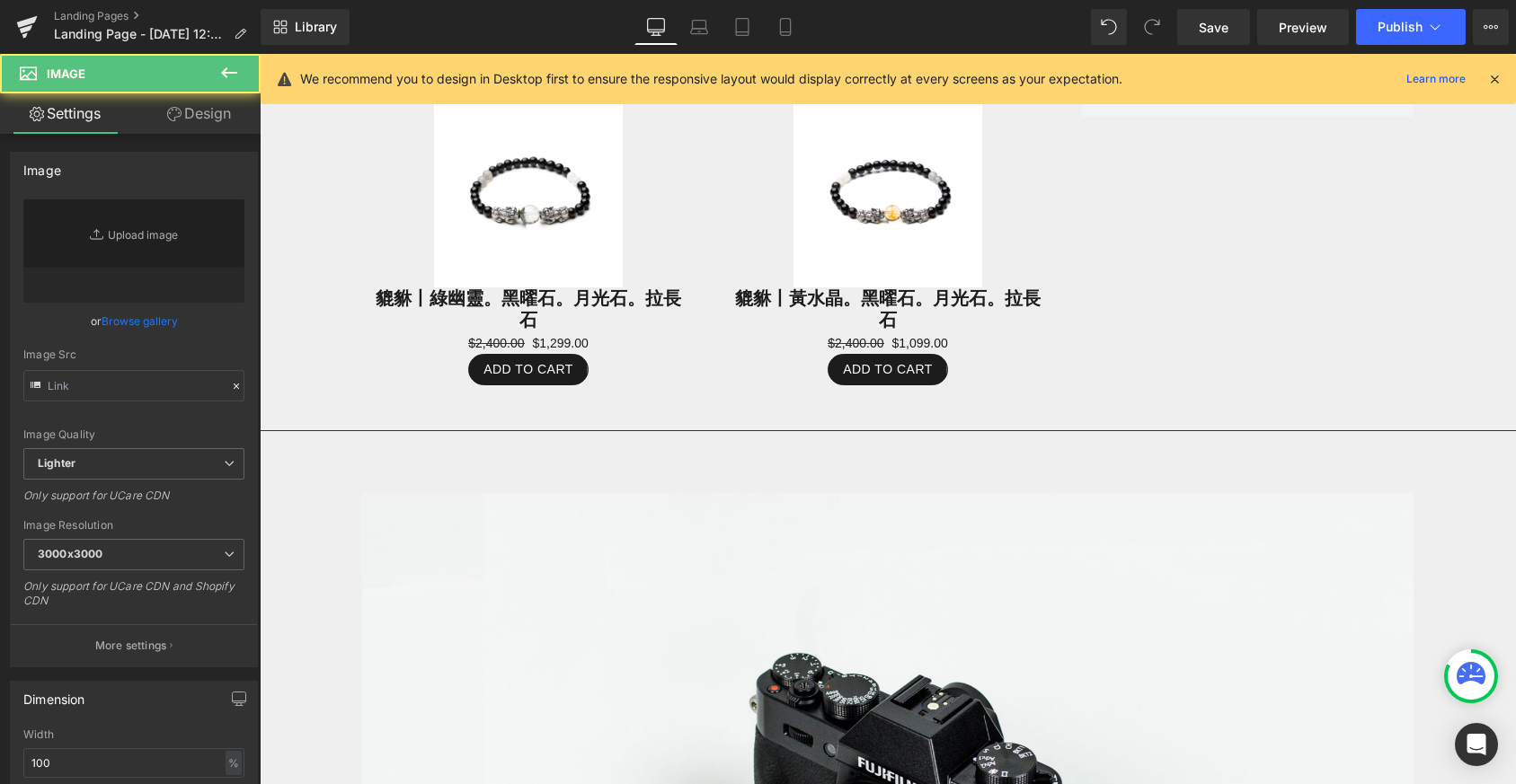
type input "//[DOMAIN_NAME][URL]"
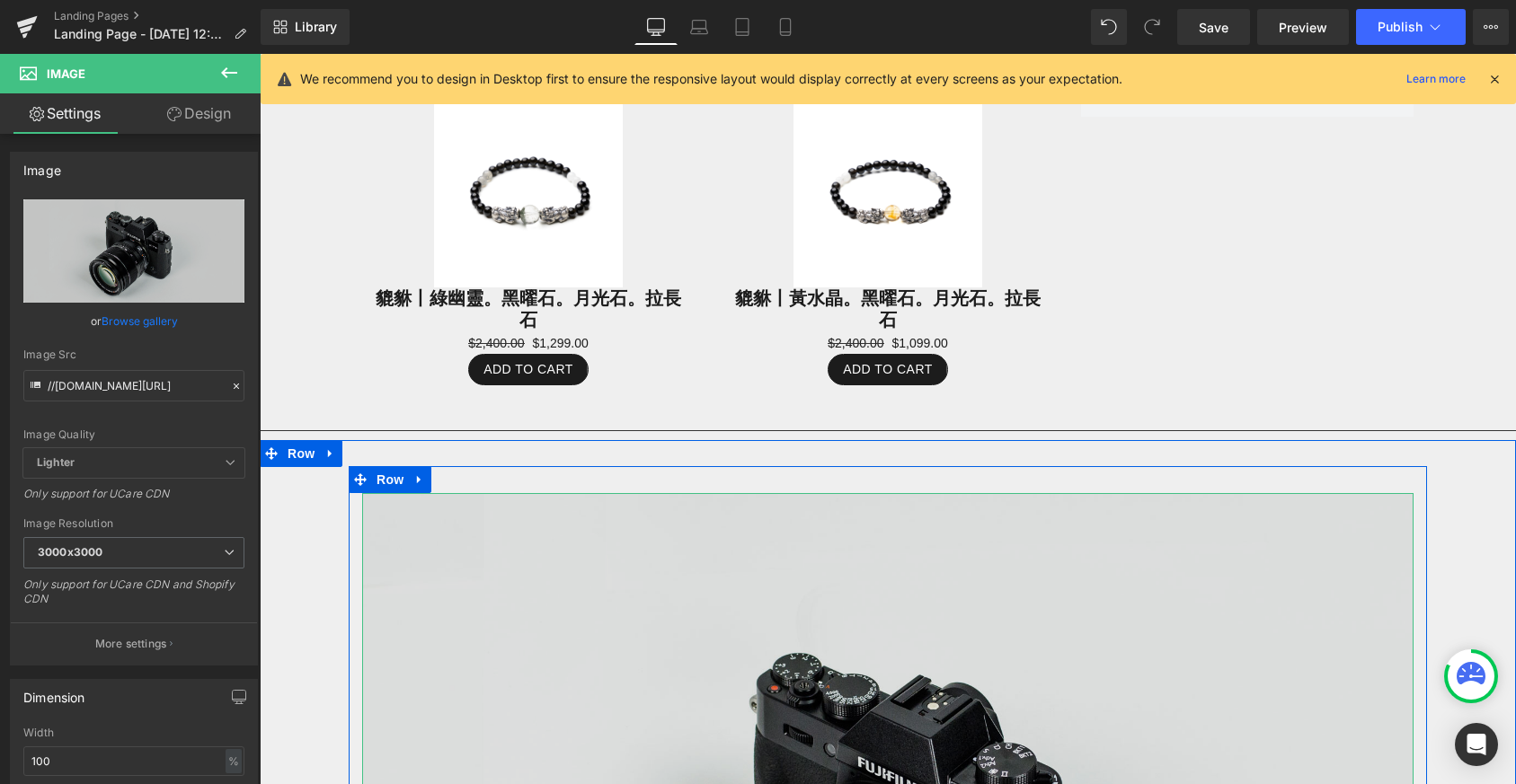
scroll to position [1377, 0]
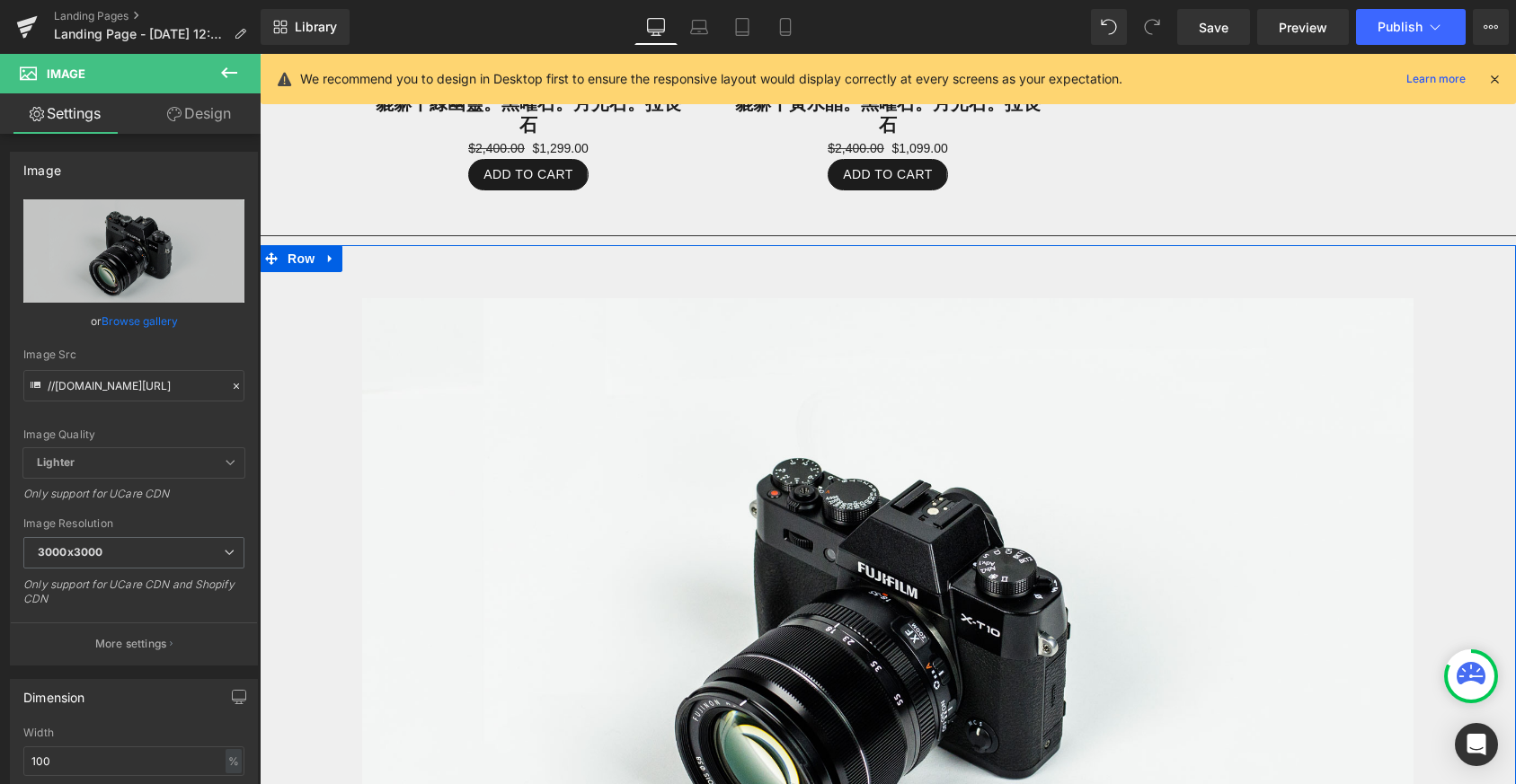
click at [304, 295] on div "Image Row" at bounding box center [888, 637] width 1257 height 732
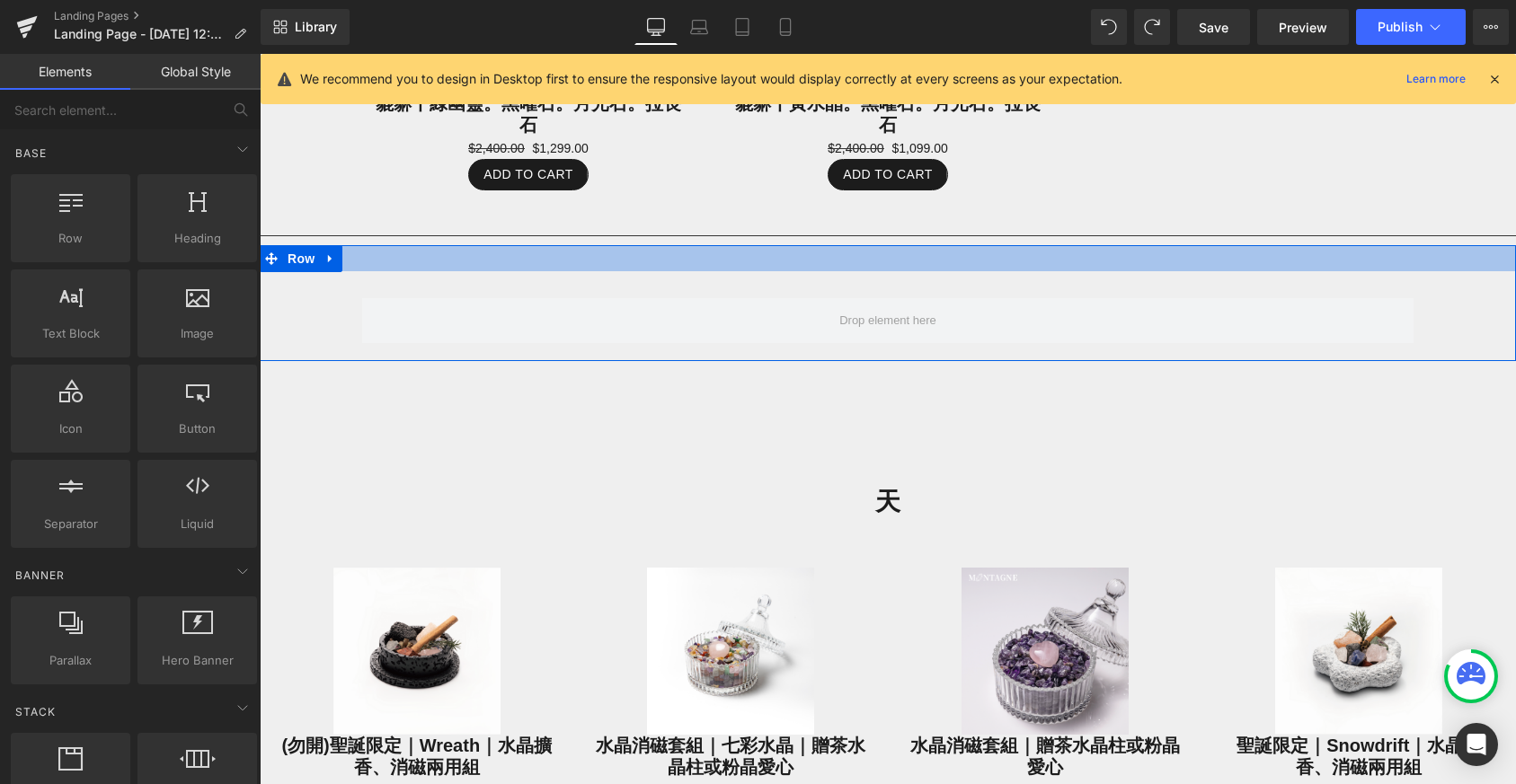
click at [929, 250] on div at bounding box center [888, 258] width 1257 height 26
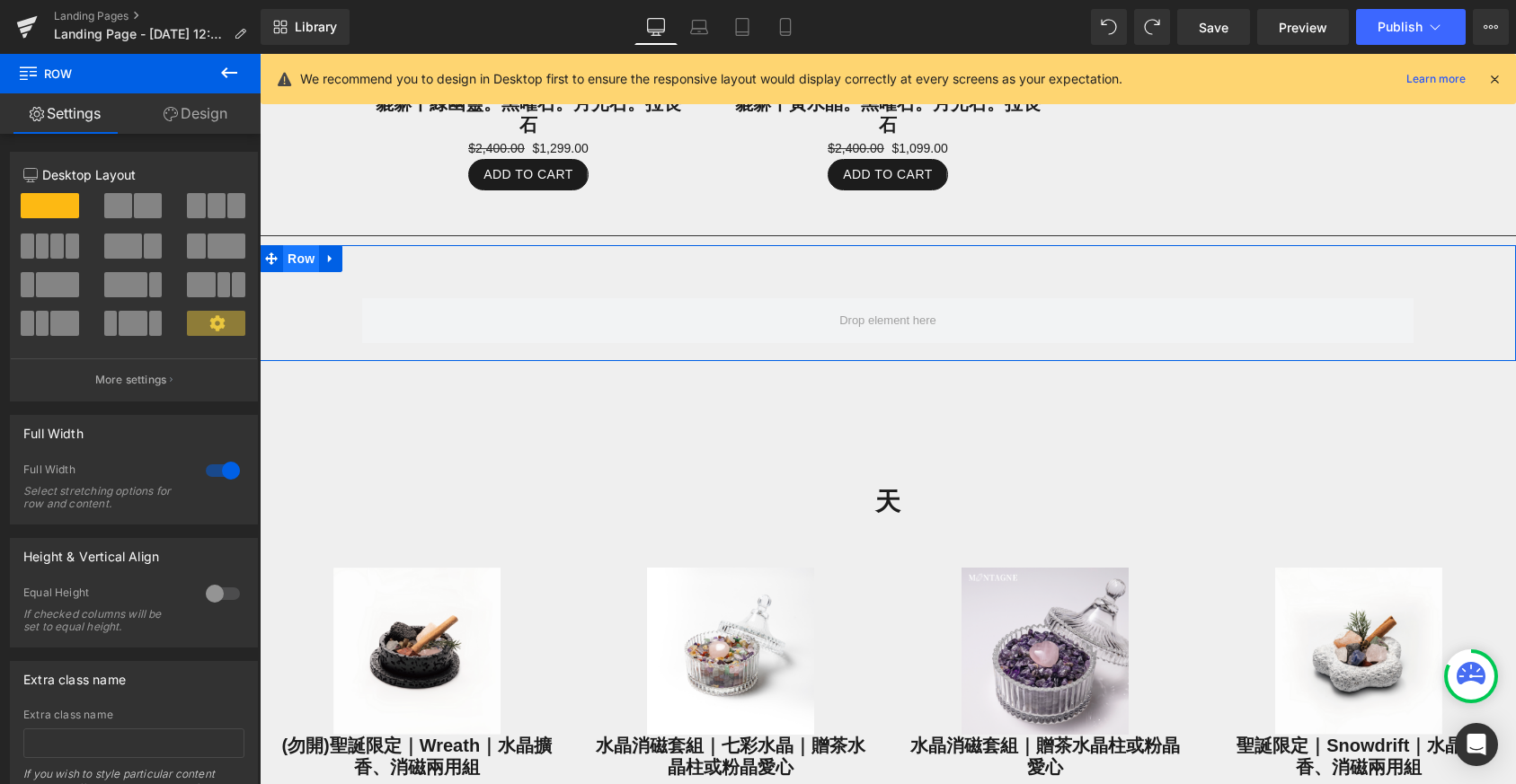
click at [303, 251] on span "Row" at bounding box center [301, 259] width 36 height 27
click at [325, 252] on icon at bounding box center [330, 259] width 12 height 13
click at [372, 252] on icon at bounding box center [377, 258] width 12 height 12
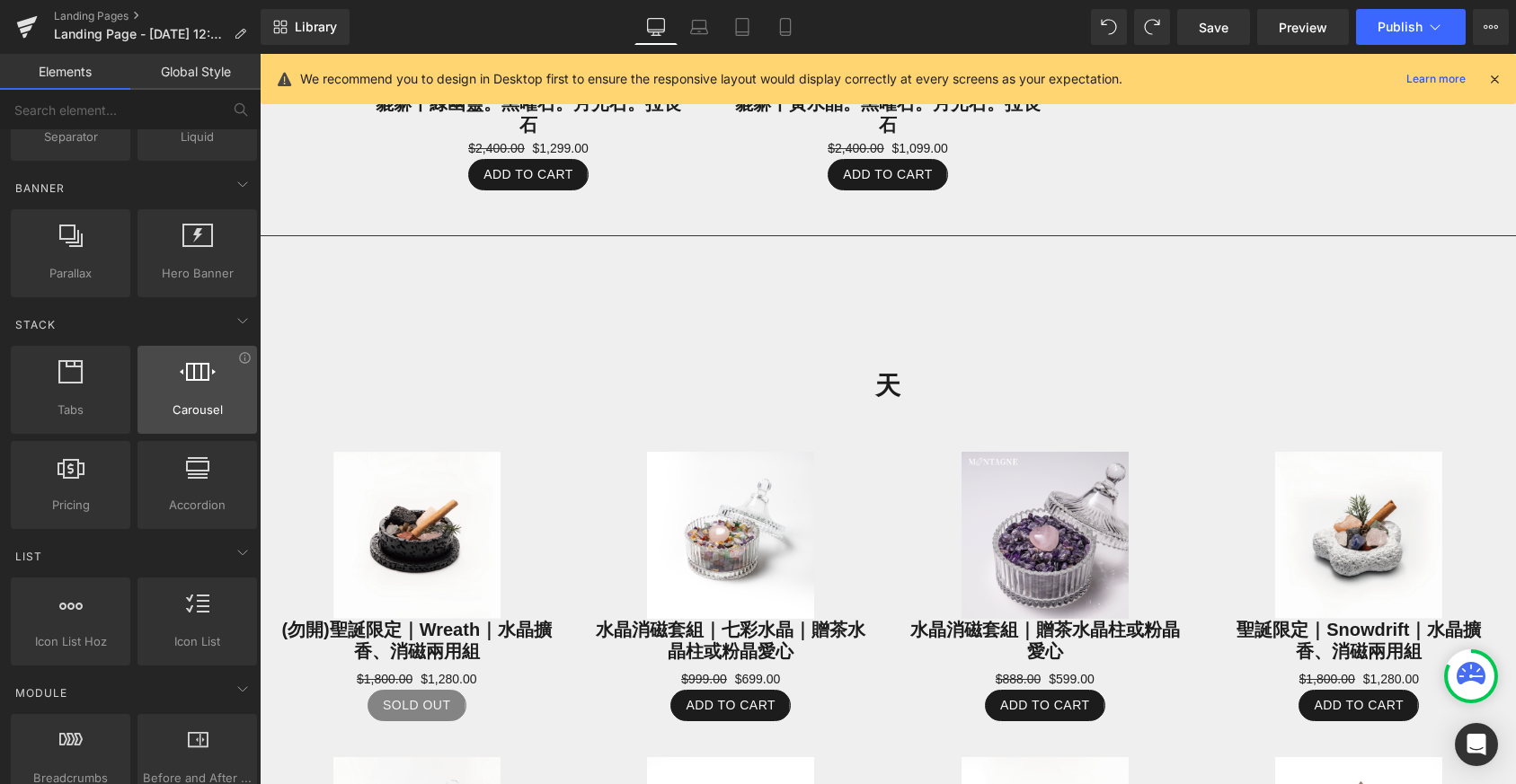
scroll to position [470, 0]
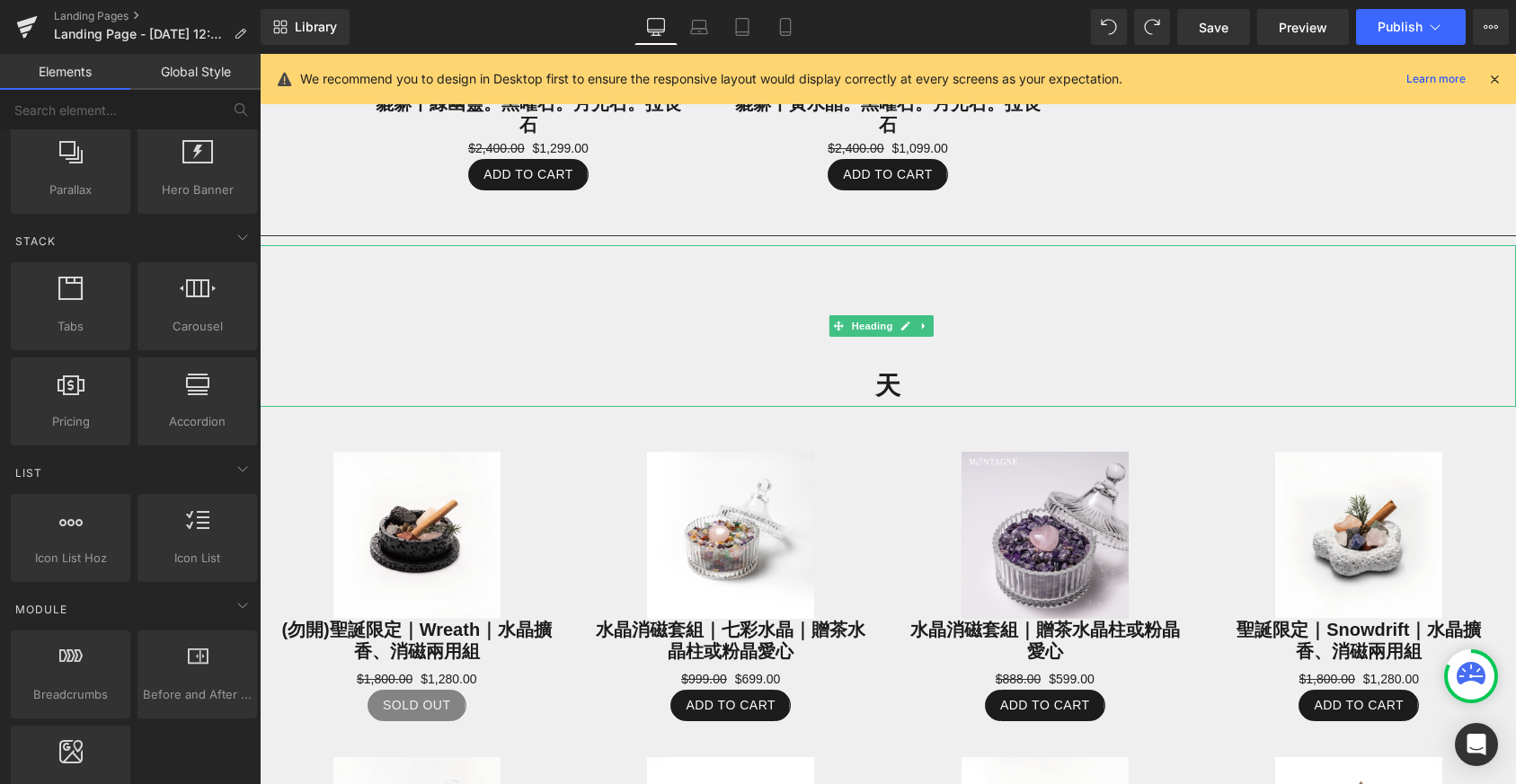
click at [775, 292] on div "天" at bounding box center [888, 326] width 1257 height 161
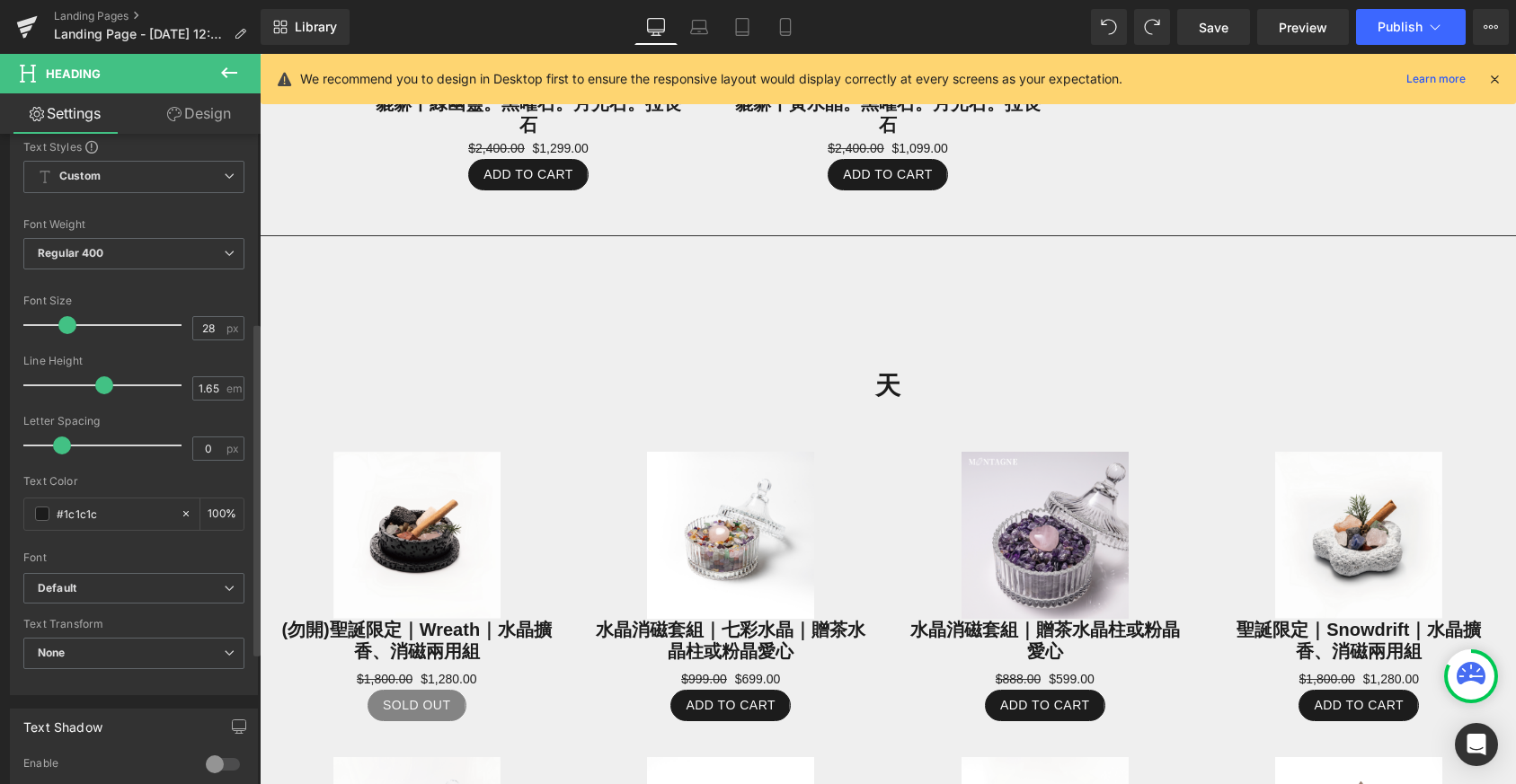
scroll to position [368, 0]
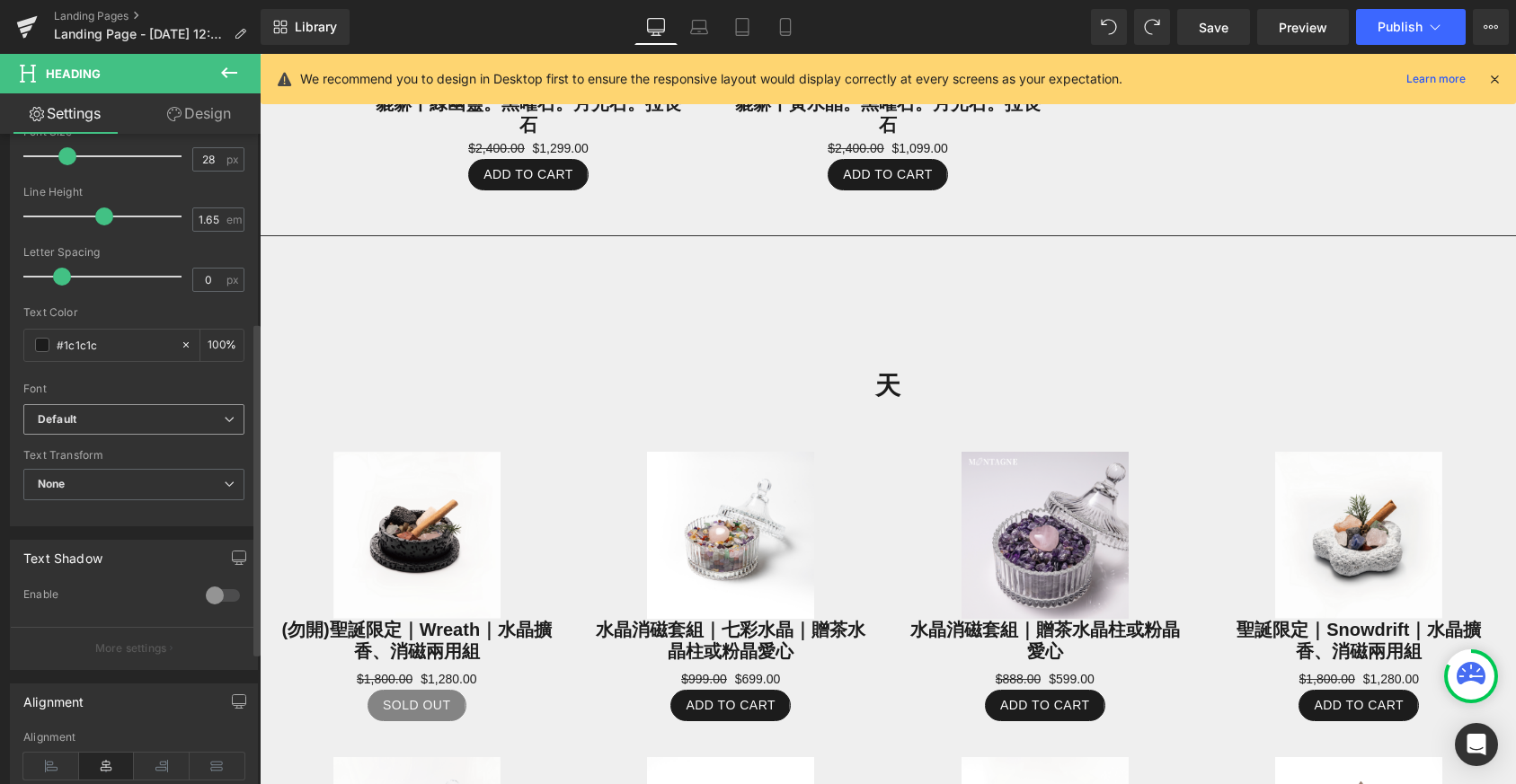
click at [211, 404] on span "Default" at bounding box center [133, 419] width 221 height 32
click at [214, 367] on div "Text Color #1c1c1c 100 %" at bounding box center [133, 344] width 221 height 77
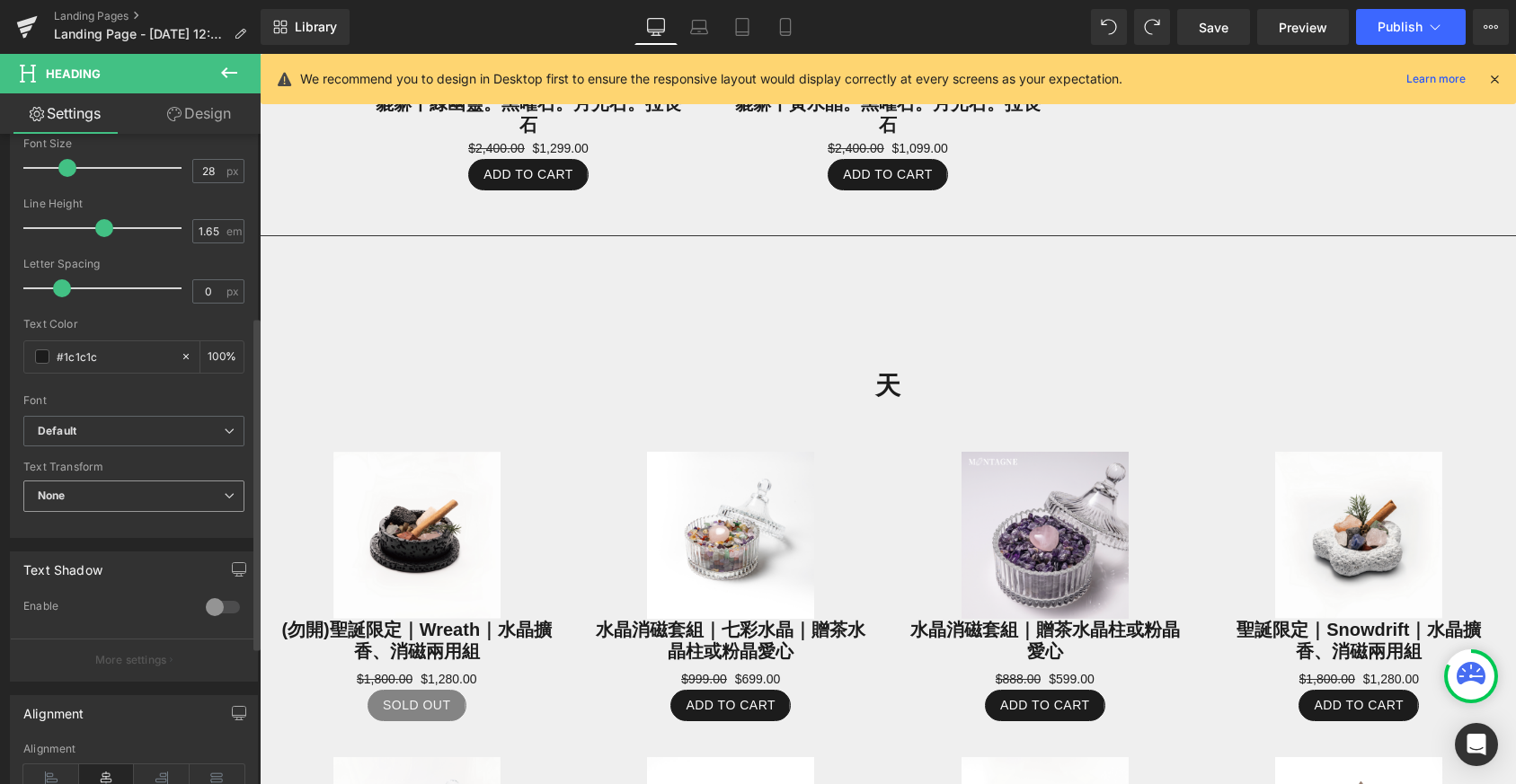
scroll to position [185, 0]
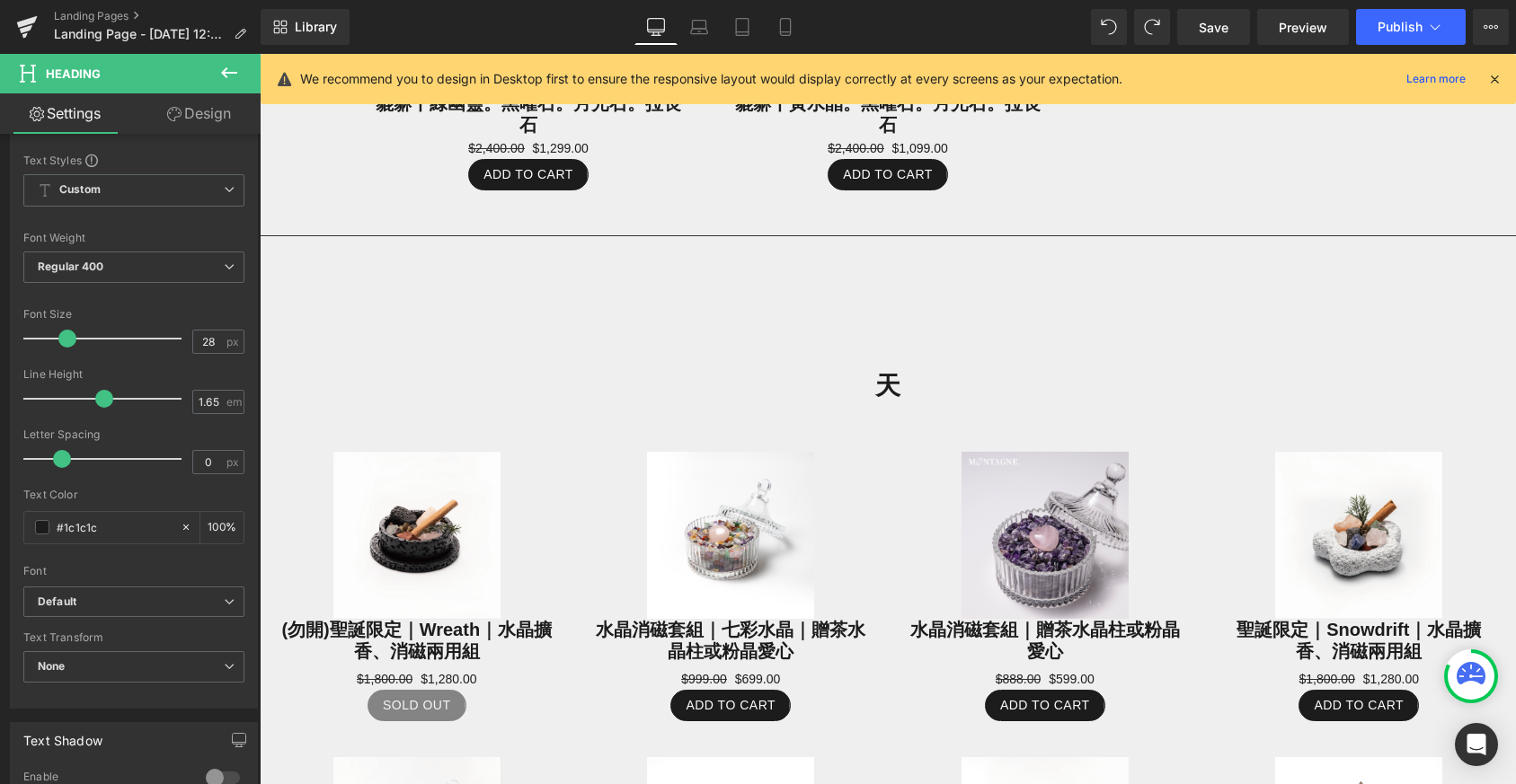
click at [200, 116] on link "Design" at bounding box center [199, 113] width 131 height 40
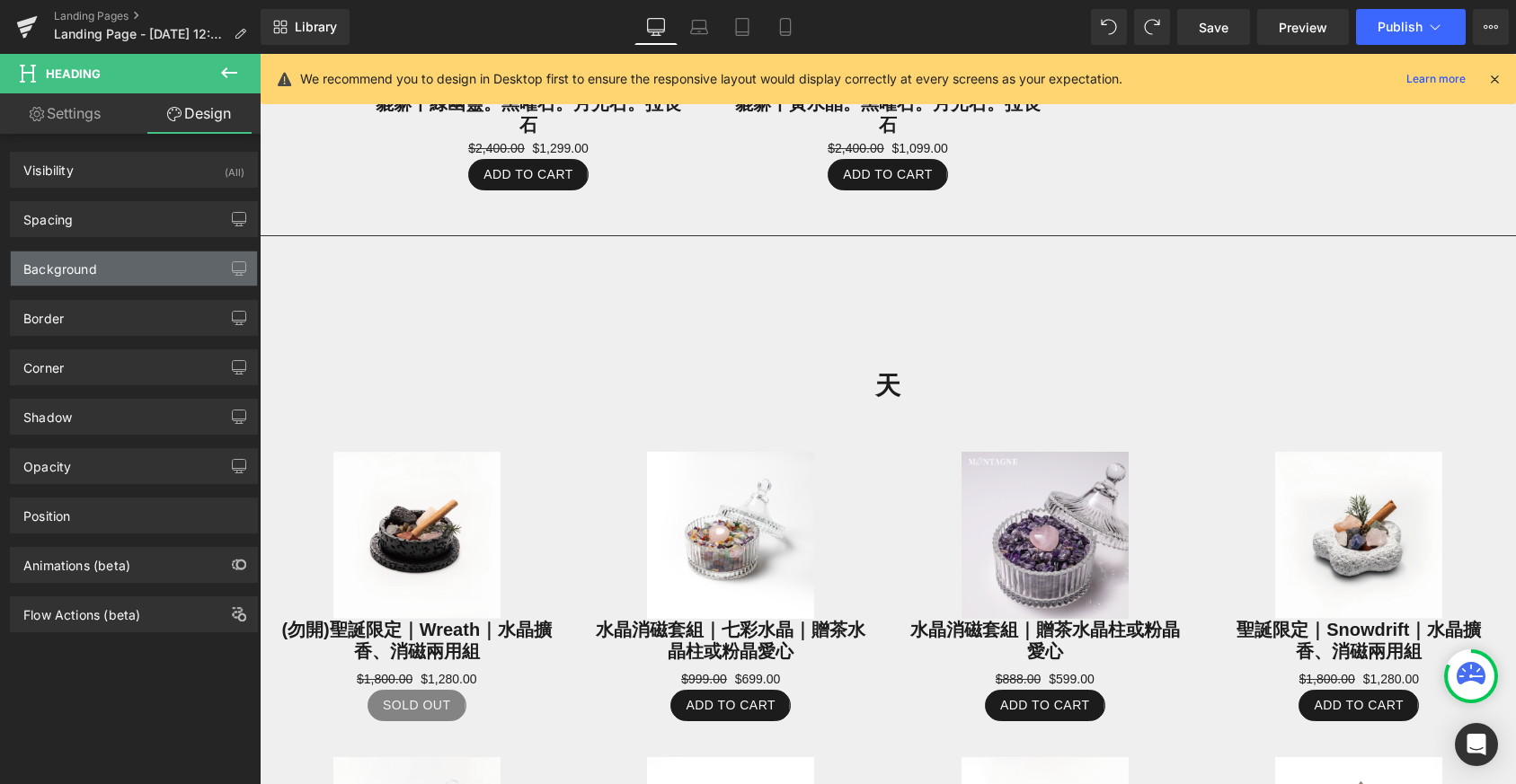
click at [194, 263] on div "Background" at bounding box center [133, 269] width 246 height 35
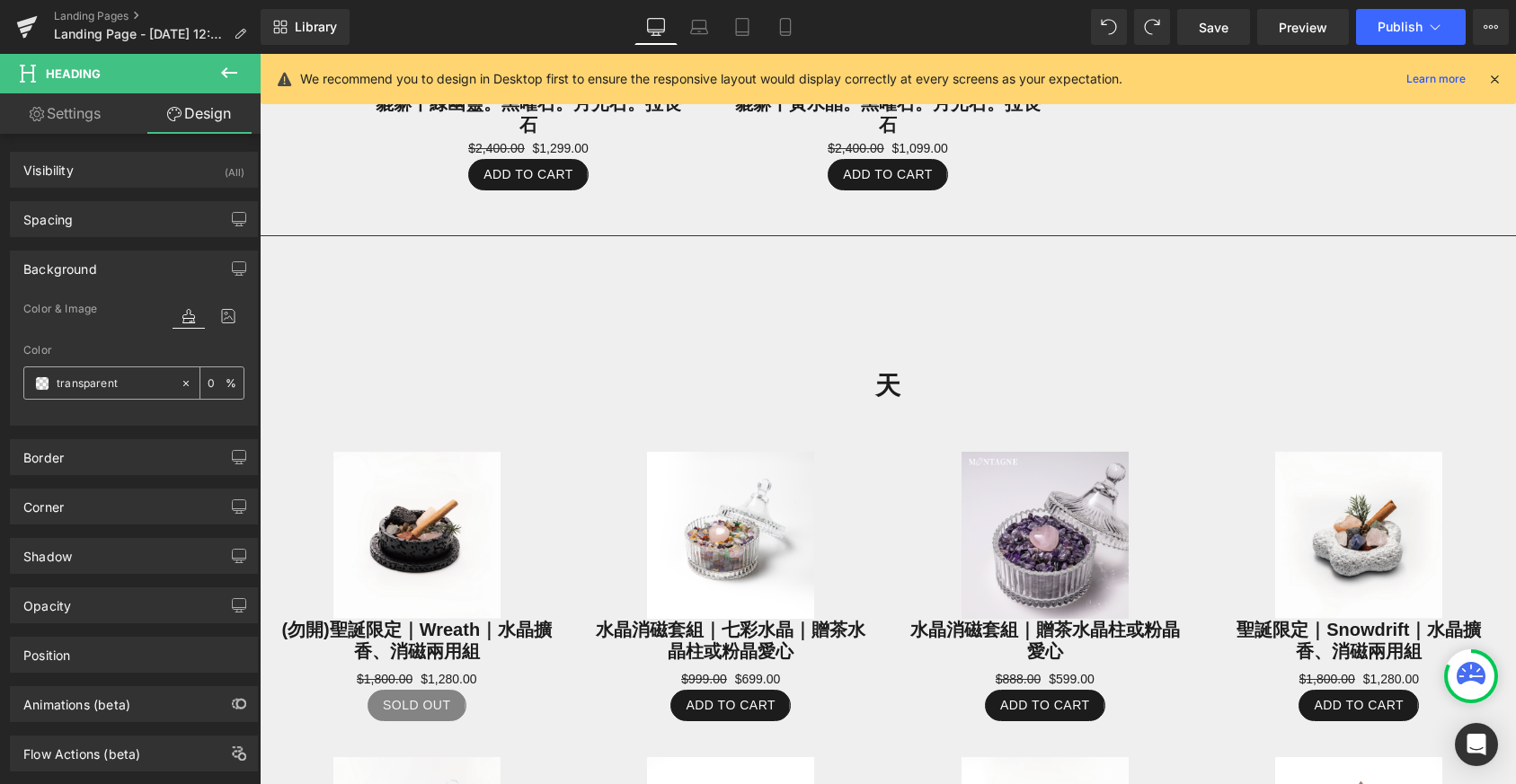
click at [138, 385] on input "transparent" at bounding box center [114, 383] width 115 height 20
click at [213, 381] on input "0" at bounding box center [216, 382] width 18 height 20
click at [223, 381] on div "0 %" at bounding box center [222, 383] width 43 height 32
click at [104, 376] on input "transparent" at bounding box center [114, 383] width 115 height 20
click at [131, 377] on input "transparent" at bounding box center [114, 383] width 115 height 20
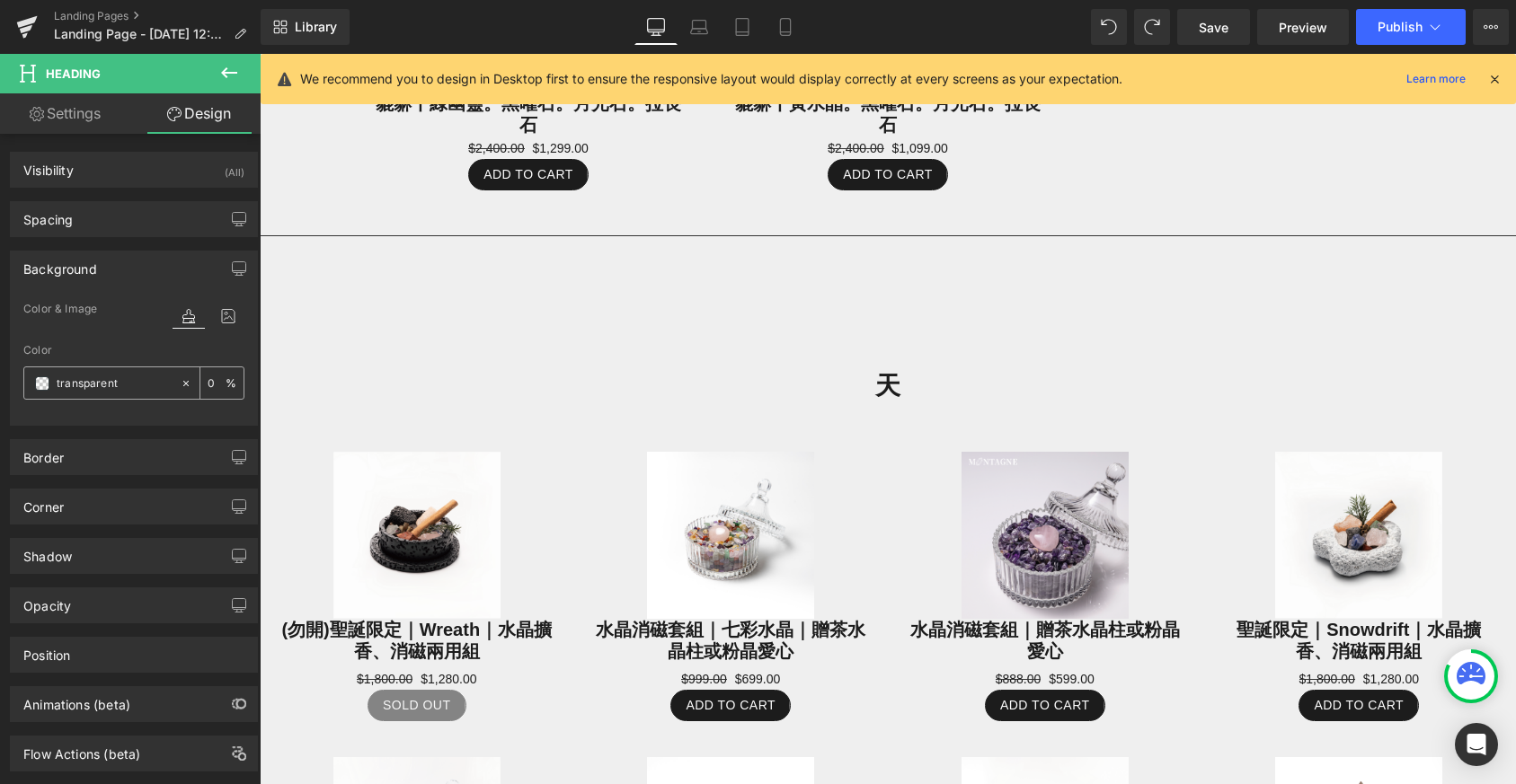
click at [180, 384] on icon at bounding box center [185, 383] width 12 height 12
click at [92, 382] on input "none" at bounding box center [114, 383] width 115 height 20
click at [41, 386] on span at bounding box center [42, 383] width 14 height 14
click at [47, 383] on span at bounding box center [42, 383] width 14 height 14
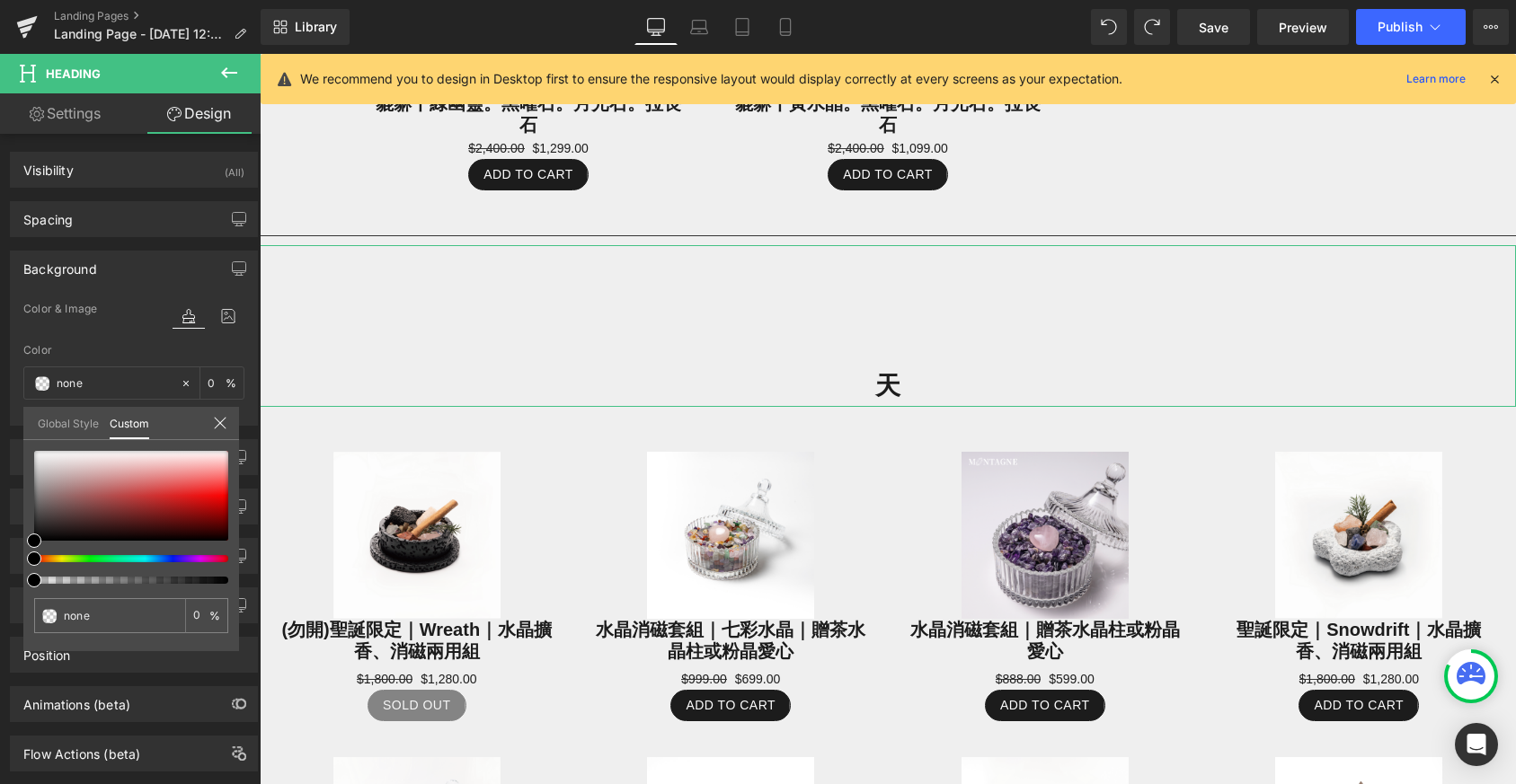
type input "#000000"
type input "100"
type input "#000000"
type input "100"
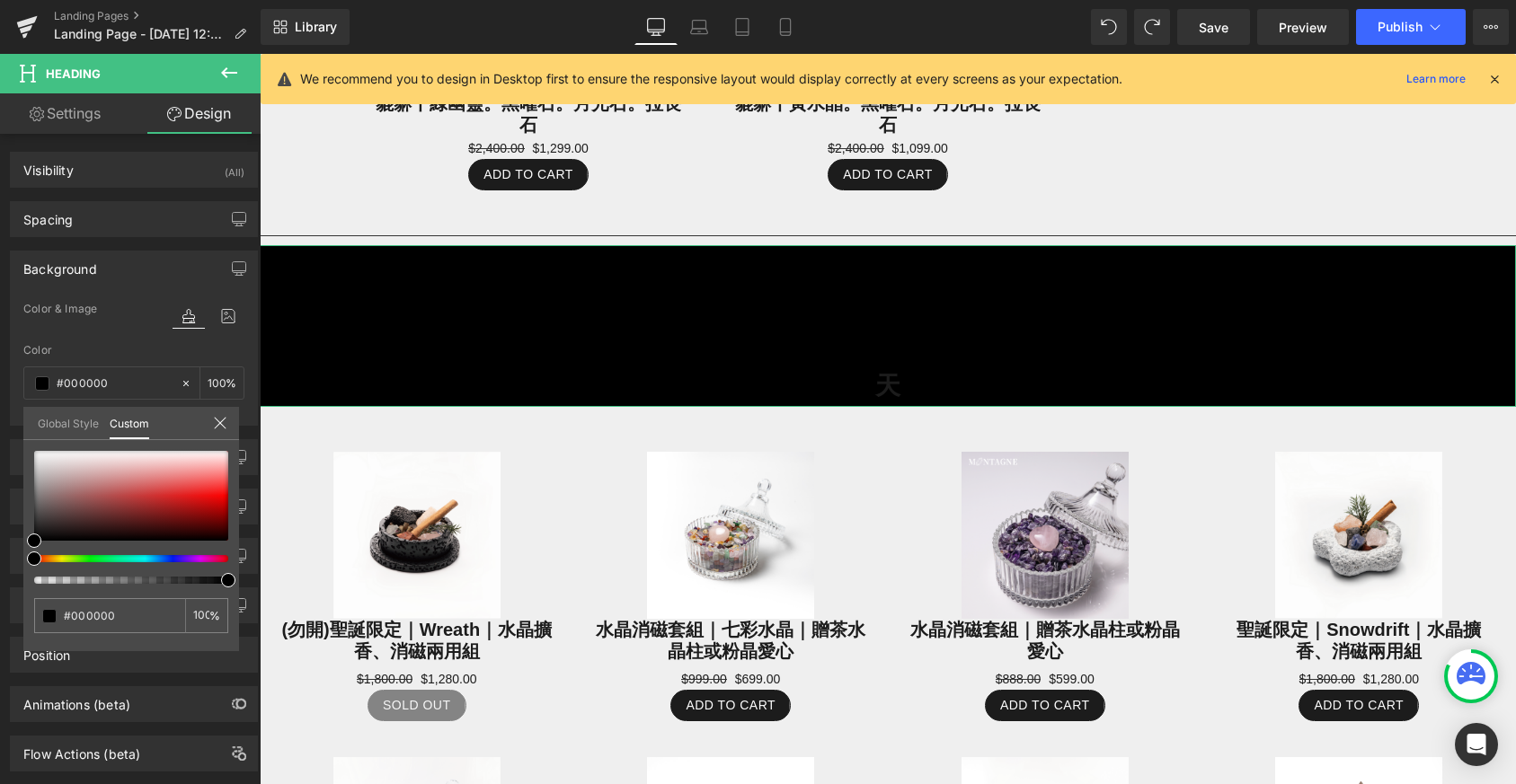
drag, startPoint x: 38, startPoint y: 558, endPoint x: 15, endPoint y: 559, distance: 23.0
click at [15, 426] on div "Background Color & Image color rgba(0, 0, 0, 1) Color #000000 100 % Image Repla…" at bounding box center [134, 331] width 269 height 189
drag, startPoint x: 35, startPoint y: 563, endPoint x: 159, endPoint y: 565, distance: 124.0
click at [159, 565] on div at bounding box center [132, 517] width 194 height 133
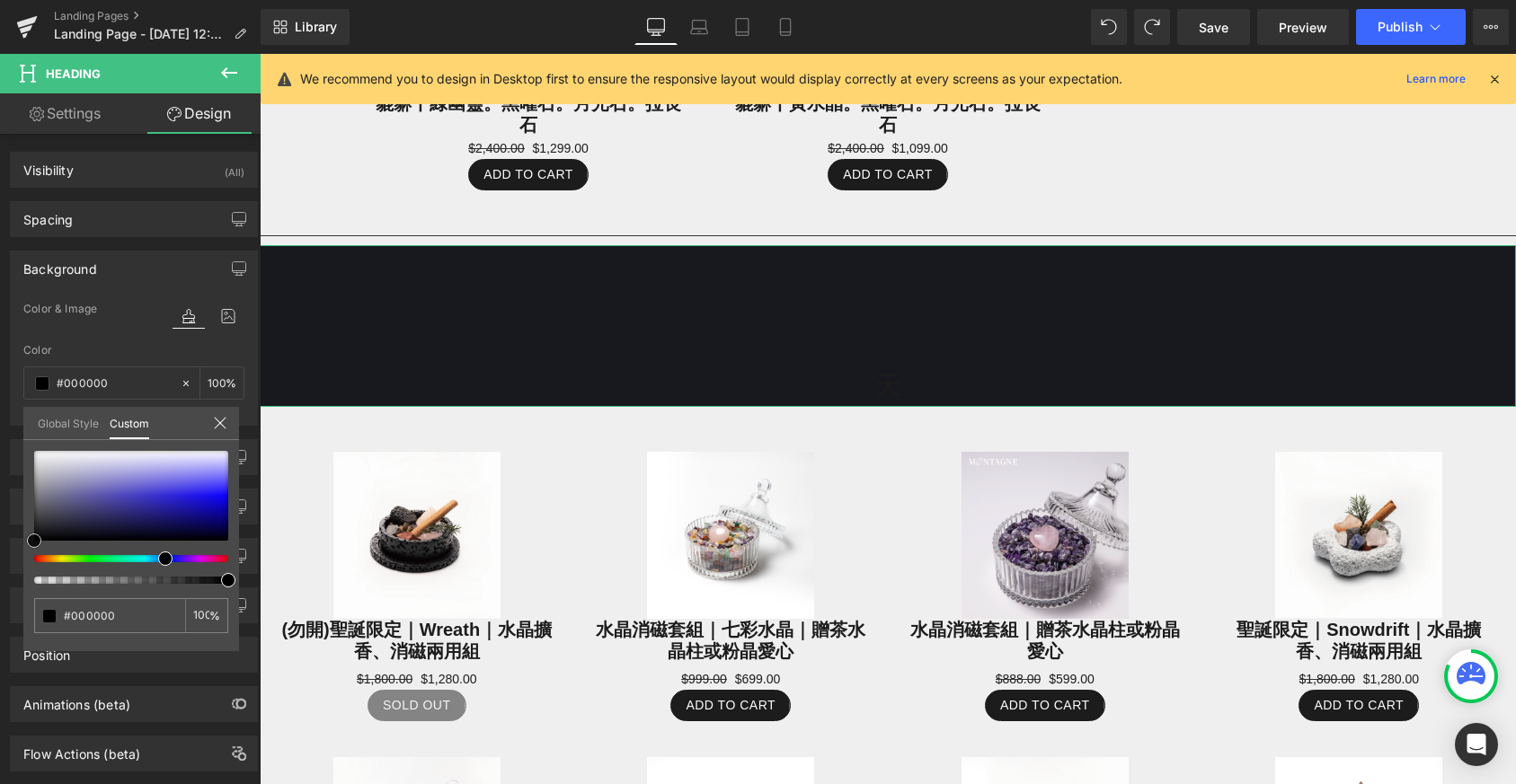
type input "#18181f"
type input "#222234"
type input "#242437"
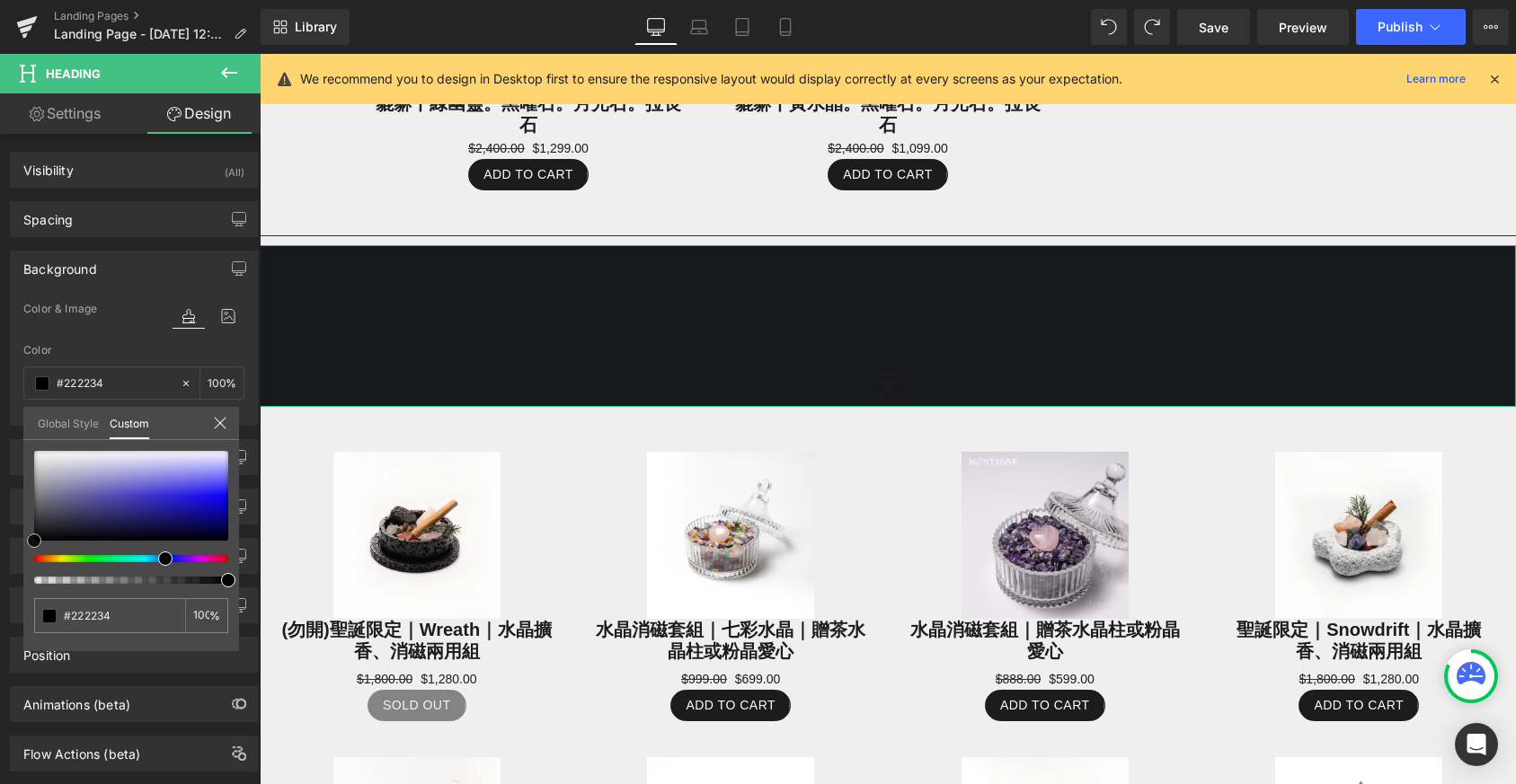
type input "#242437"
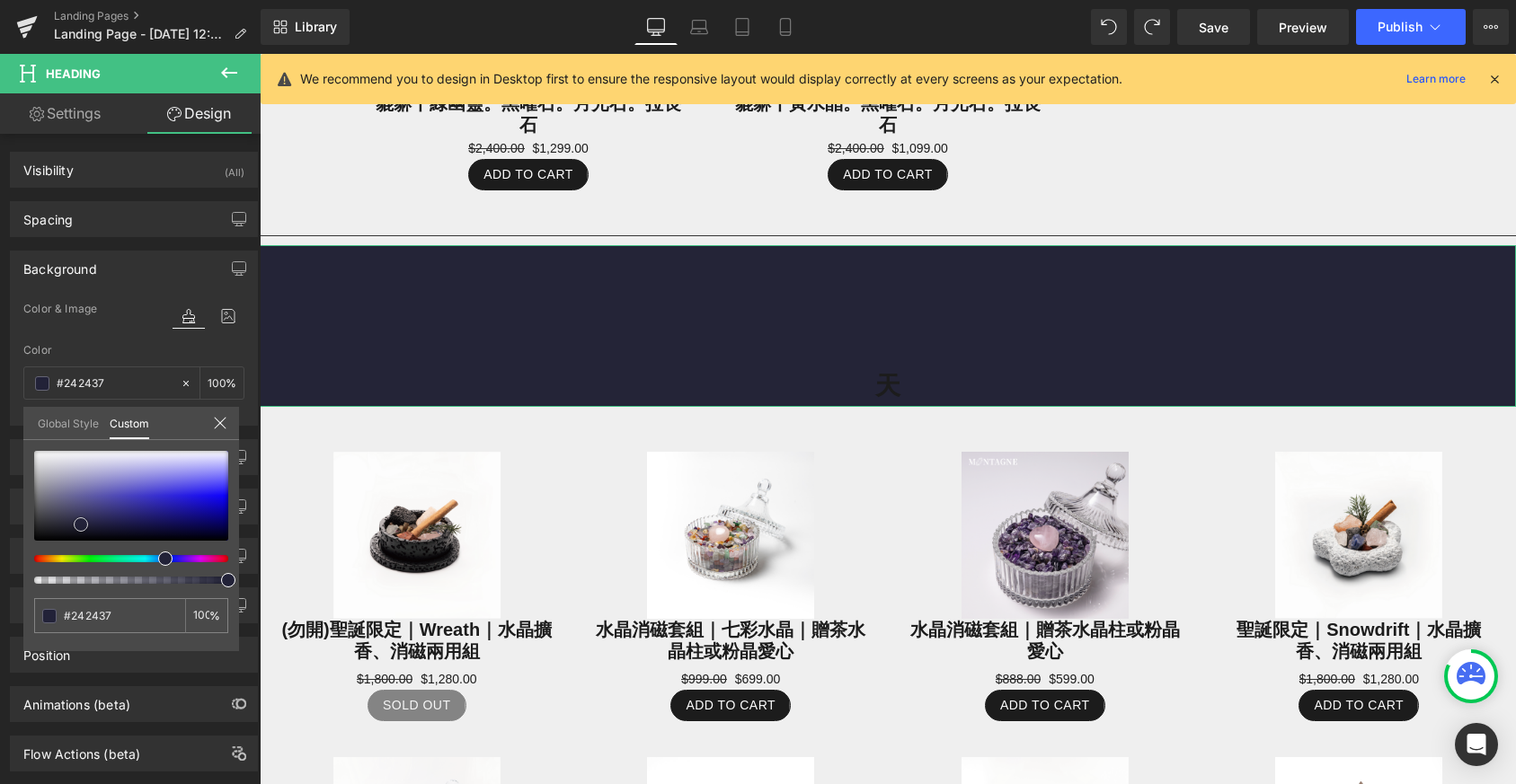
type input "#222238"
type input "#24243c"
type input "#262645"
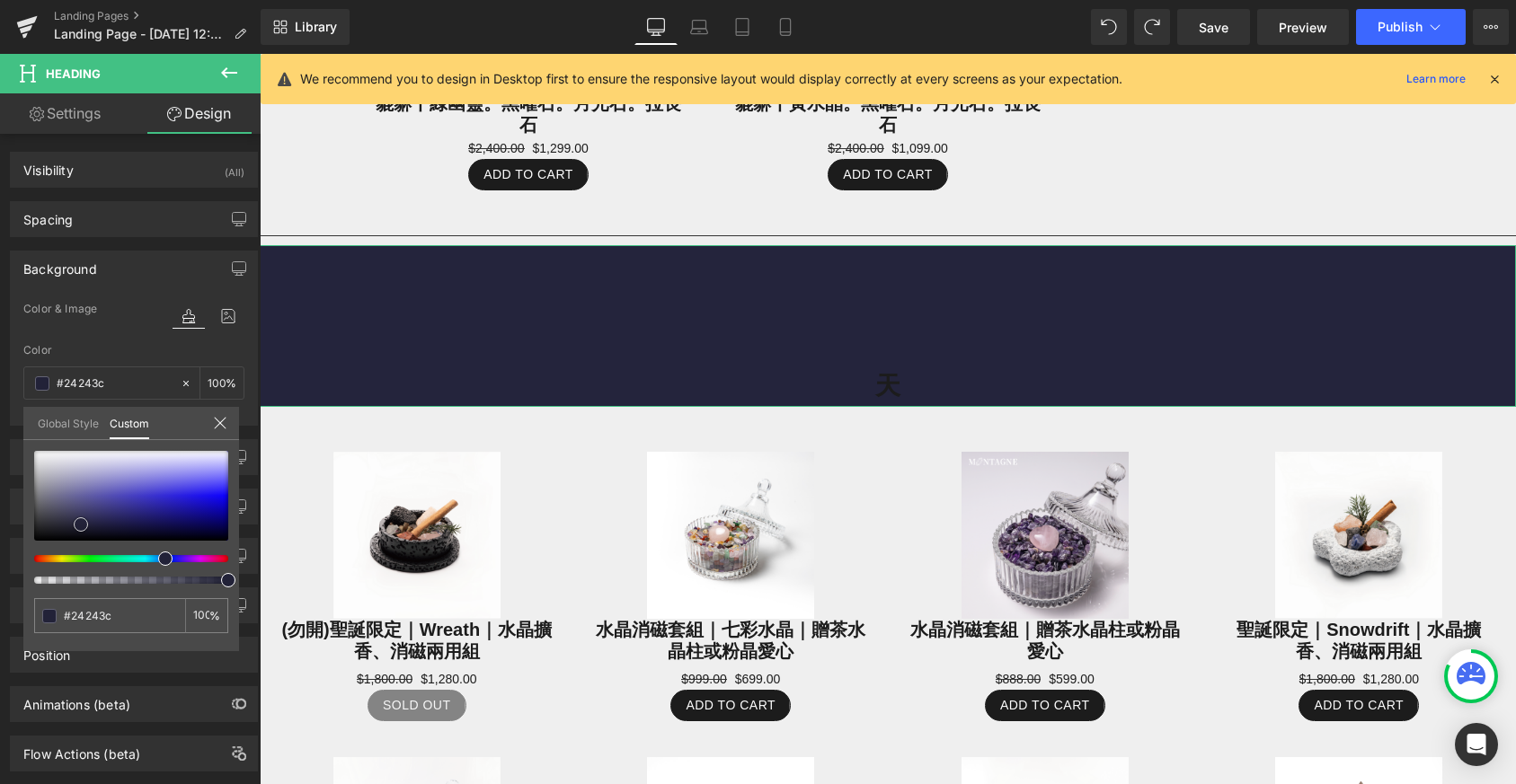
type input "#262645"
type input "#2d2d5c"
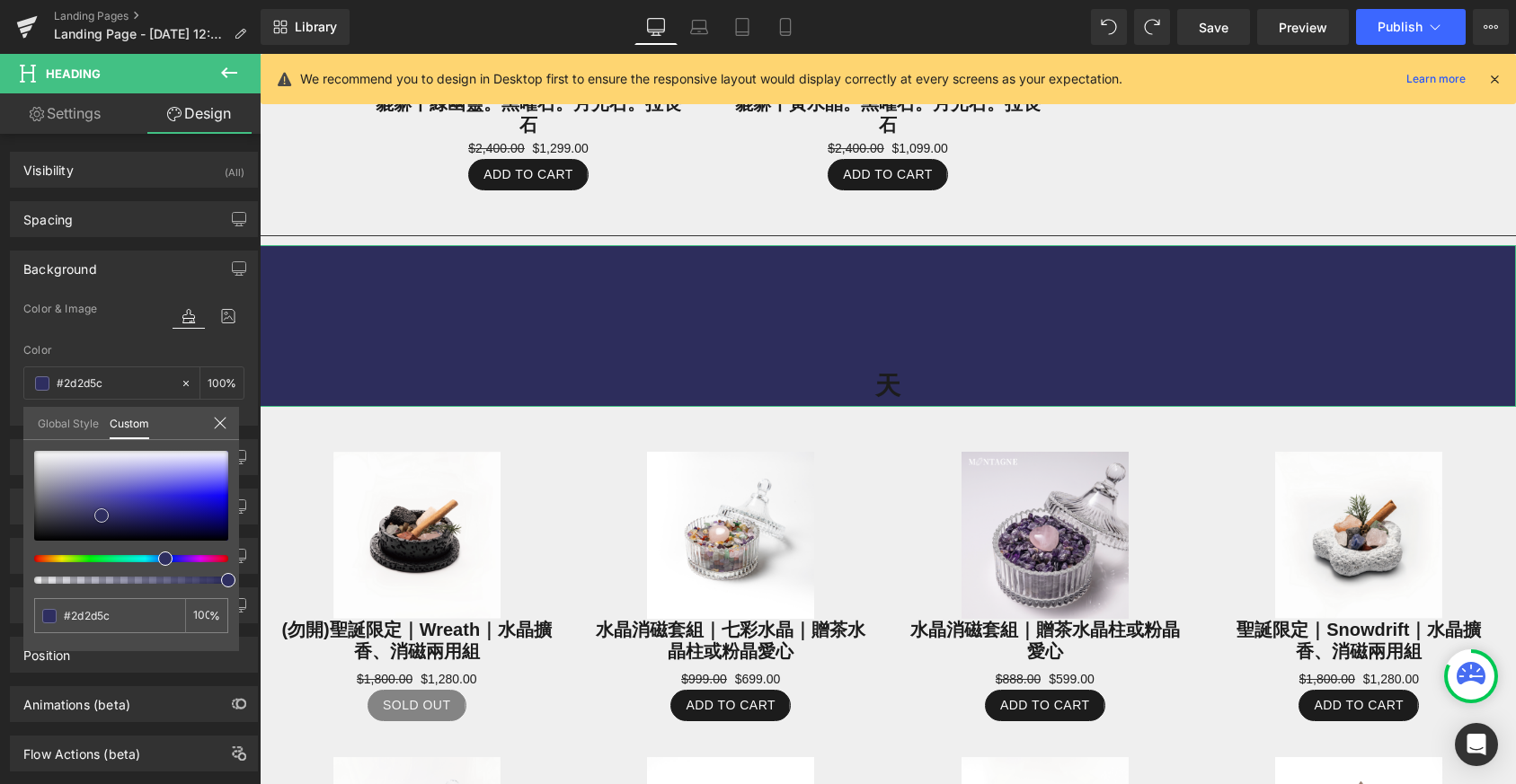
type input "#303063"
type input "#4f4f9a"
type input "#6d6dab"
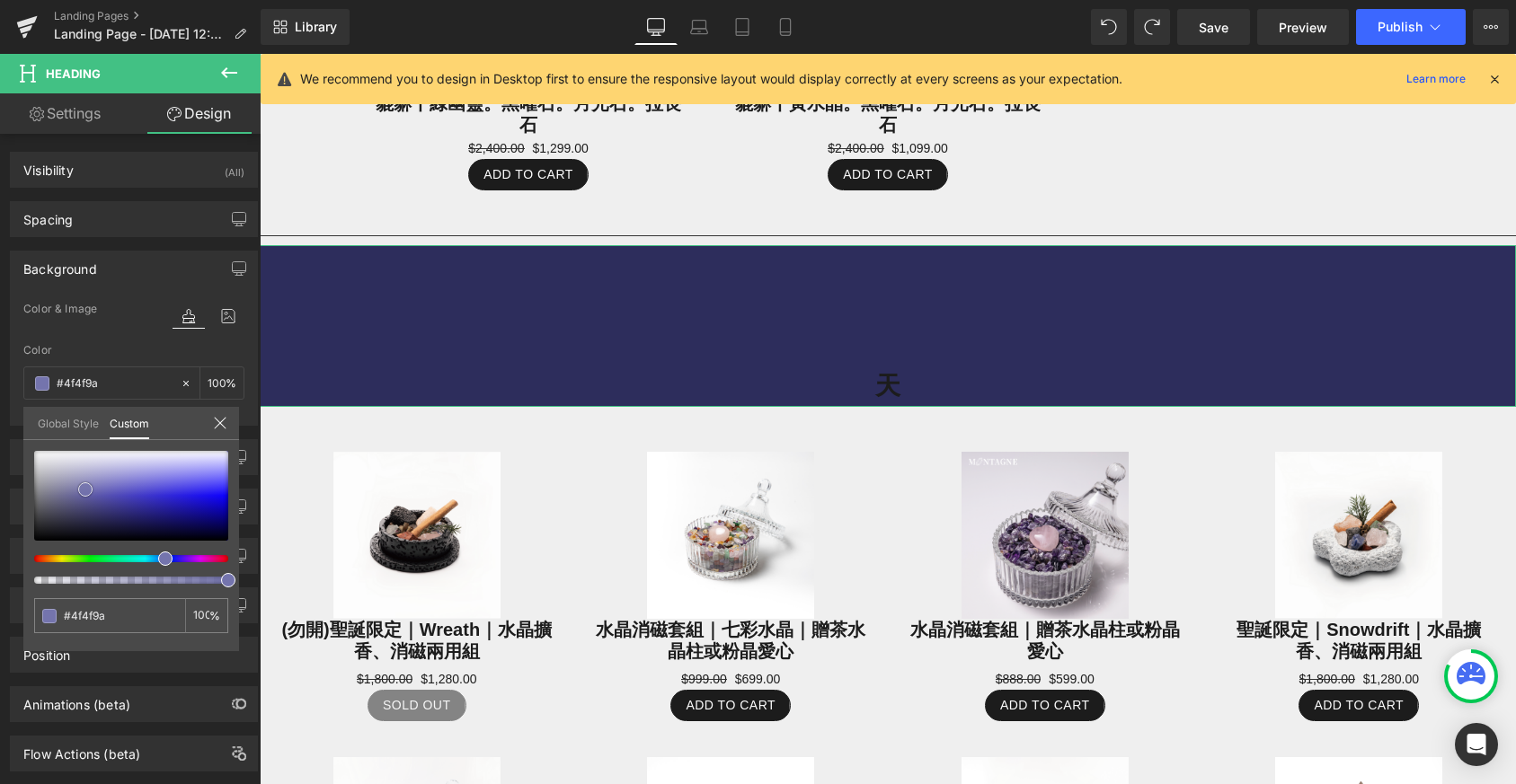
type input "#6d6dab"
type input "#7474ad"
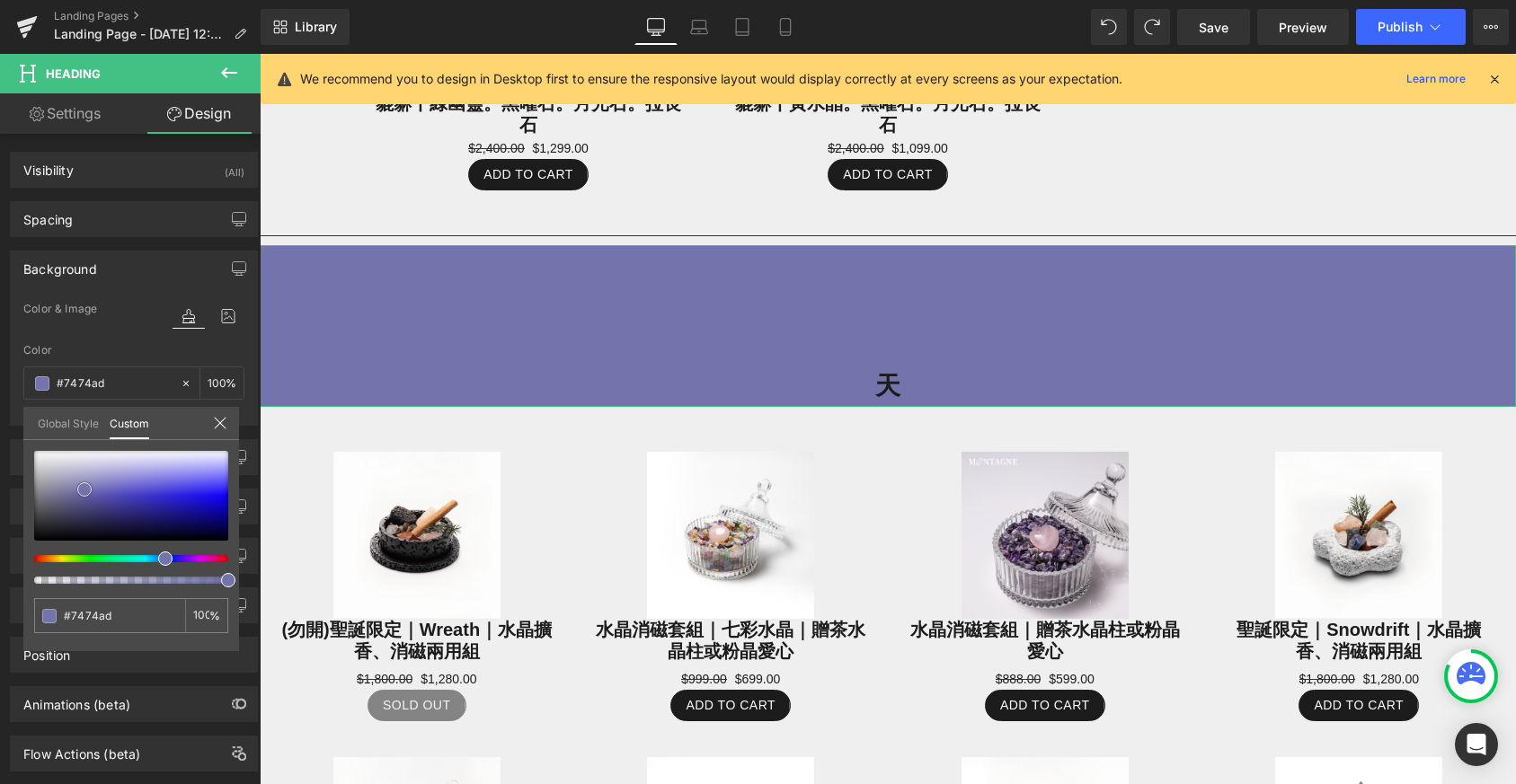
type input "#7272aa"
type input "#7070a7"
type input "#6e6ea4"
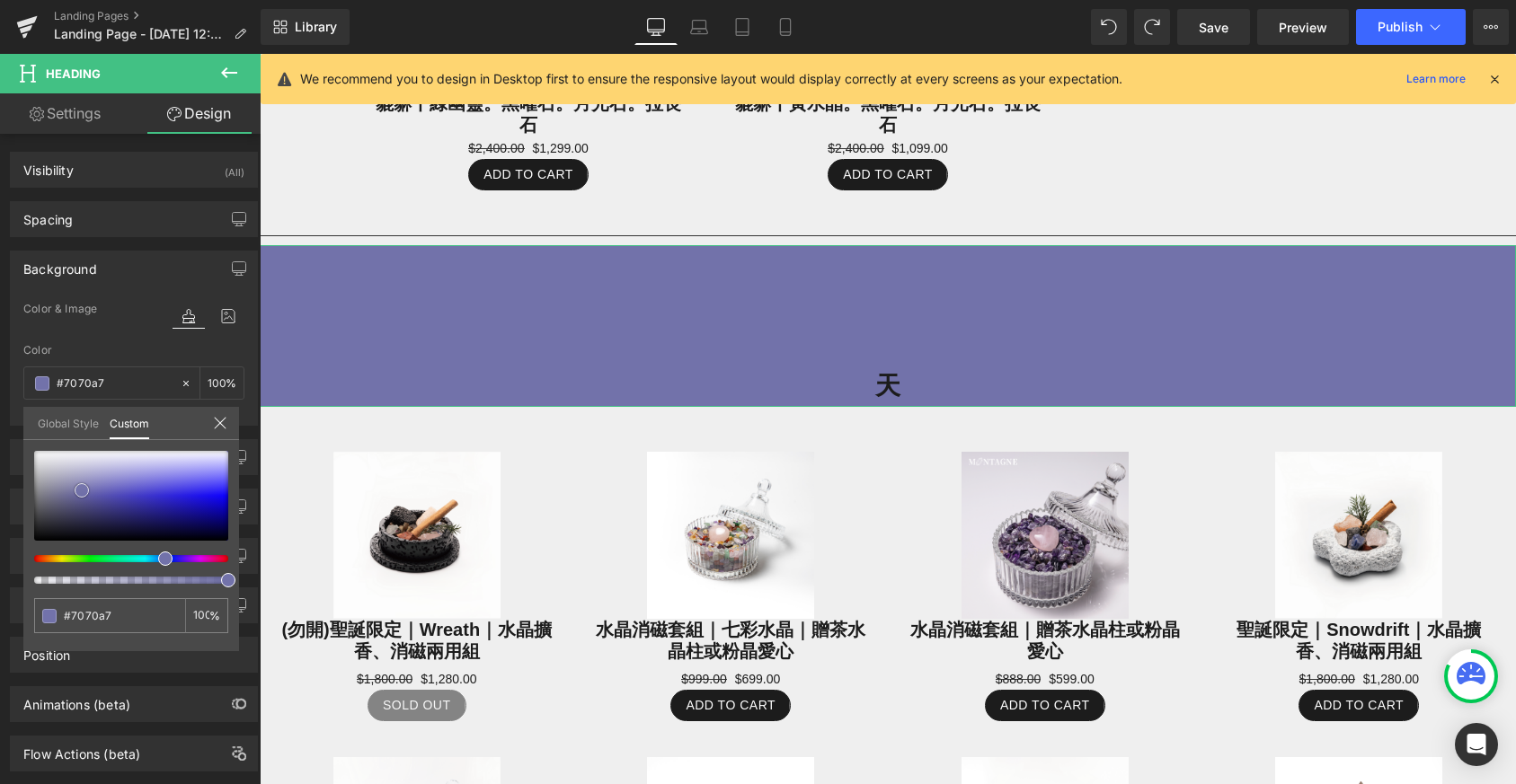
type input "#6e6ea4"
type input "#6c6ca1"
type input "#69699f"
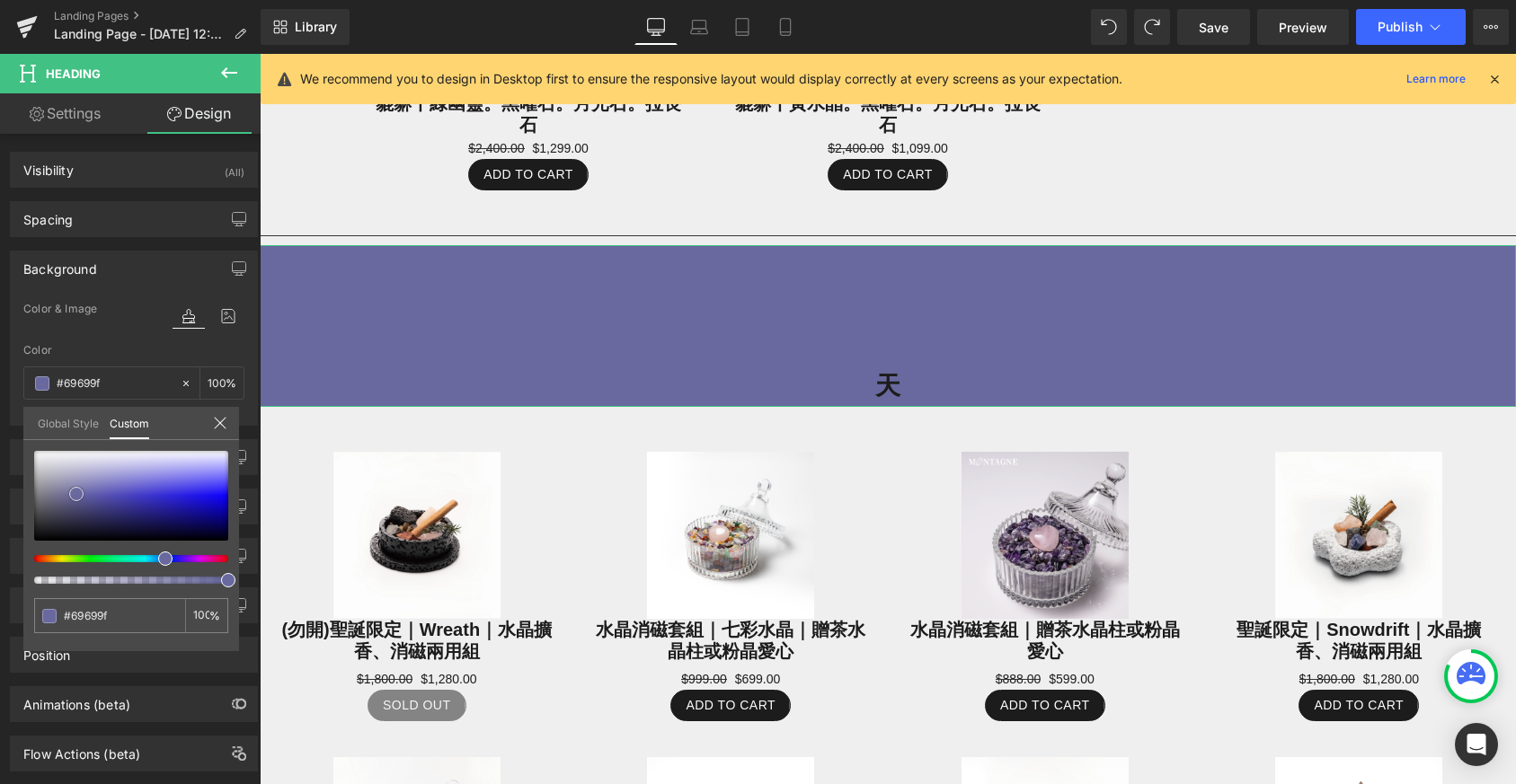
type input "#6a6a9e"
type input "#8282aa"
type input "#a9a9c0"
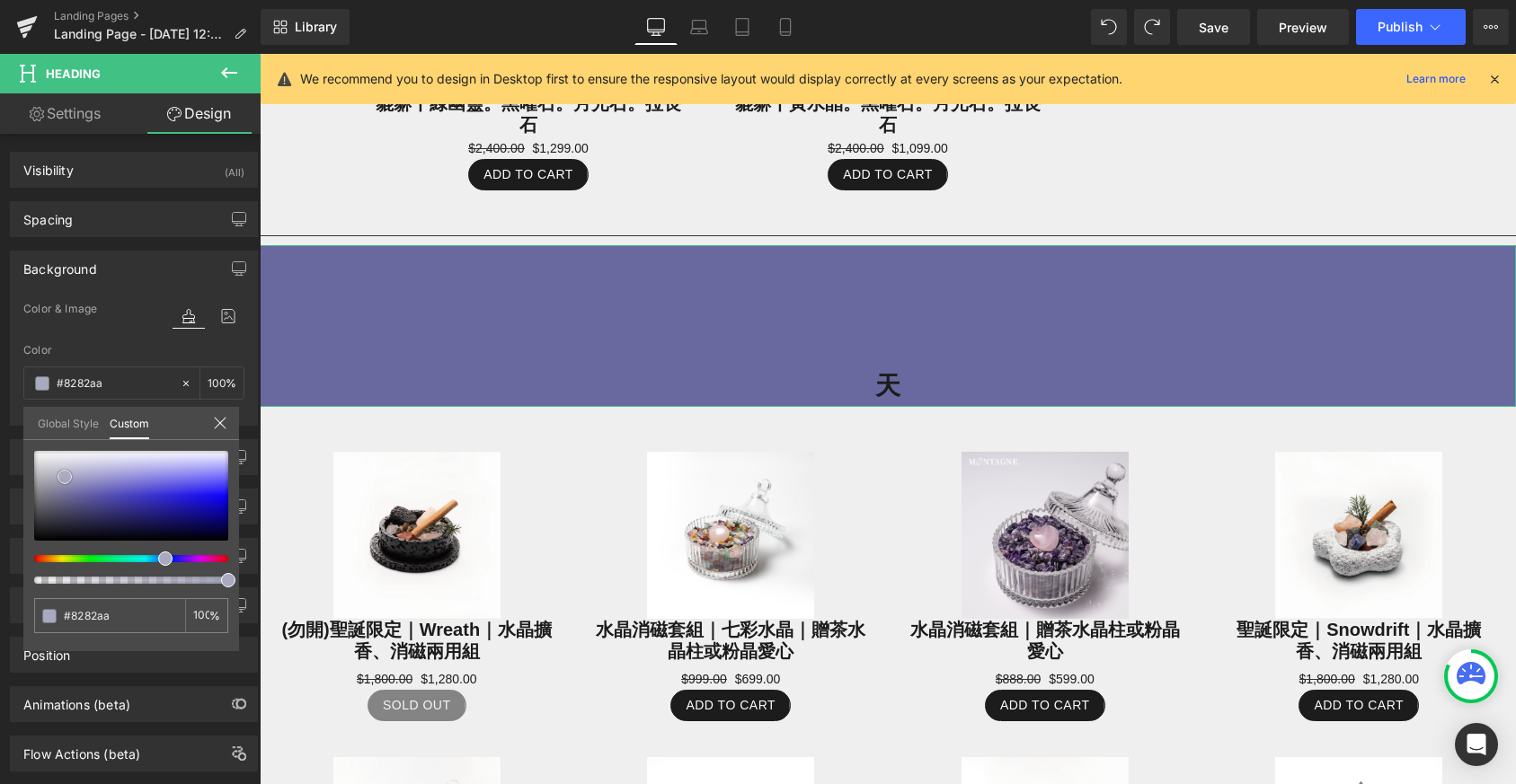
type input "#a9a9c0"
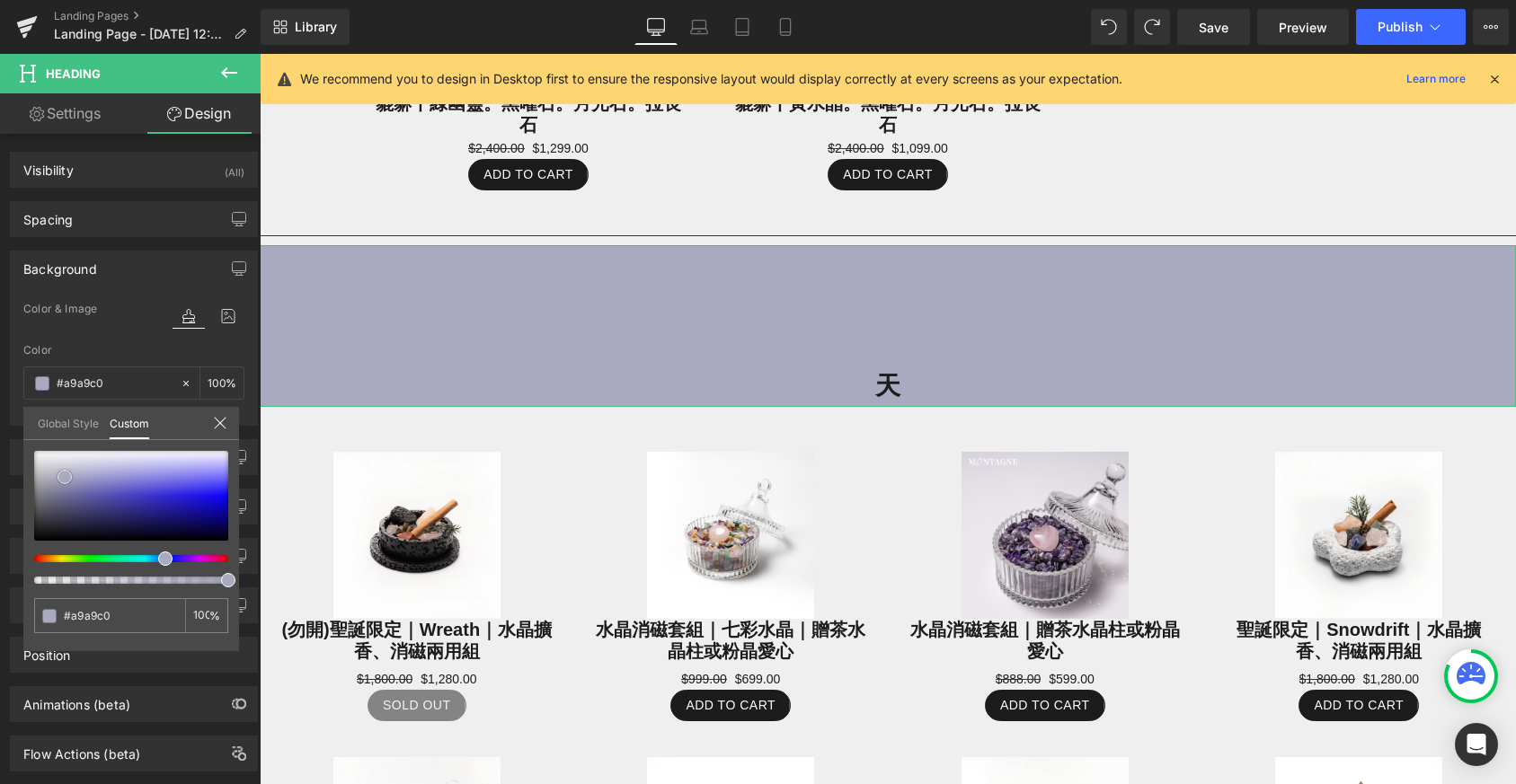
type input "#a7a7bd"
type input "#9797b4"
type input "#8d8dae"
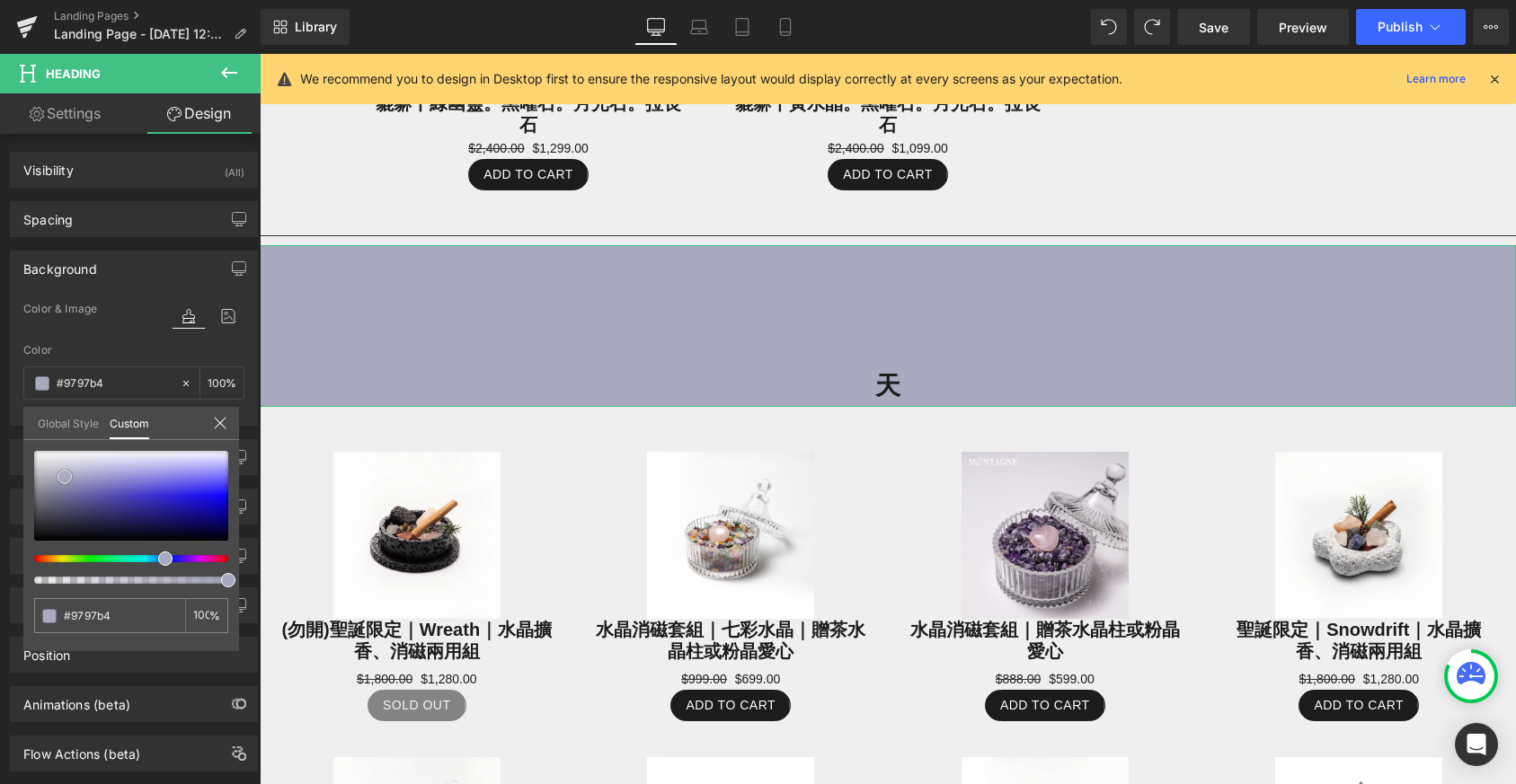
type input "#8d8dae"
type input "#8a8aac"
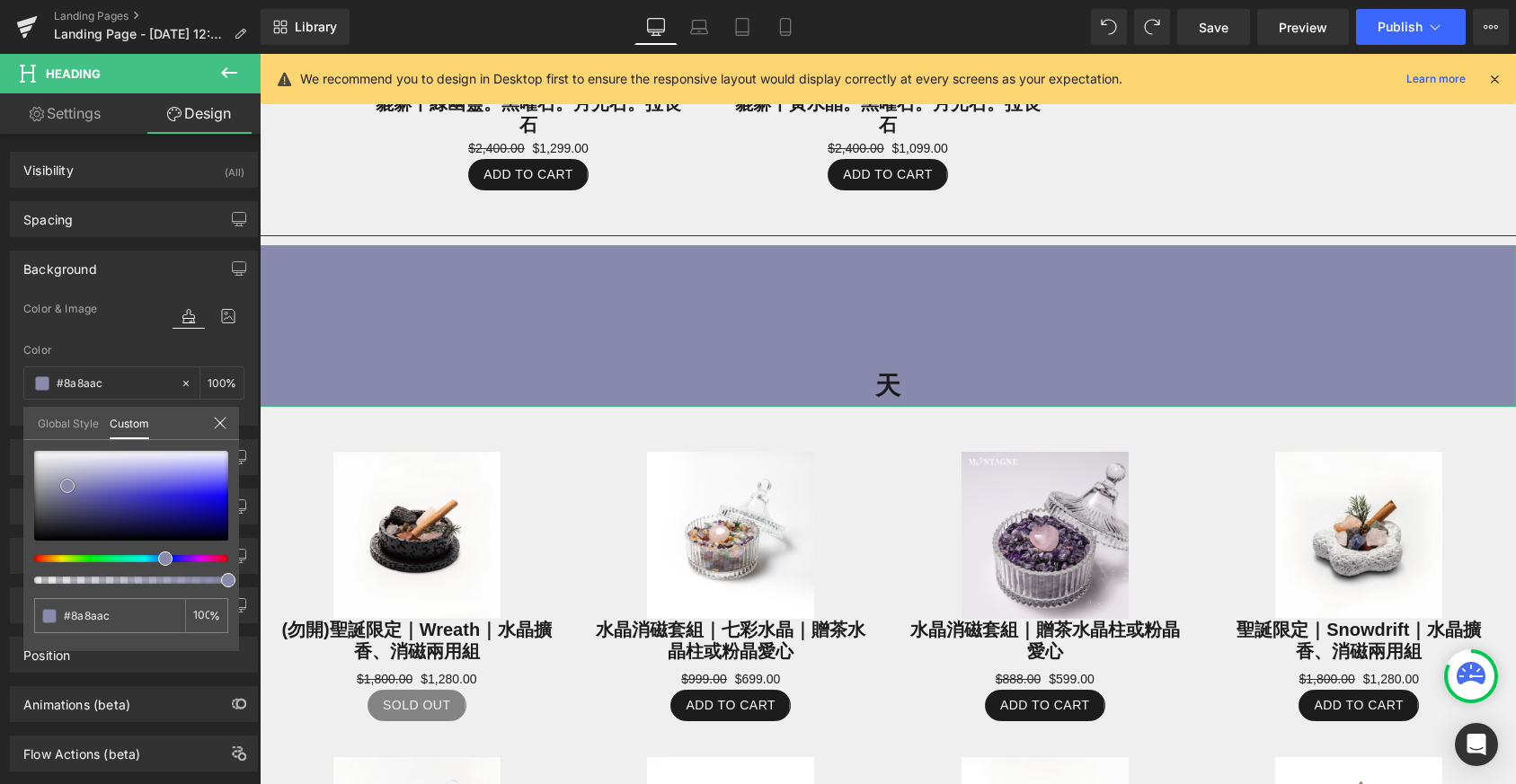
type input "#8989ad"
type input "#8686ab"
type input "#9090b5"
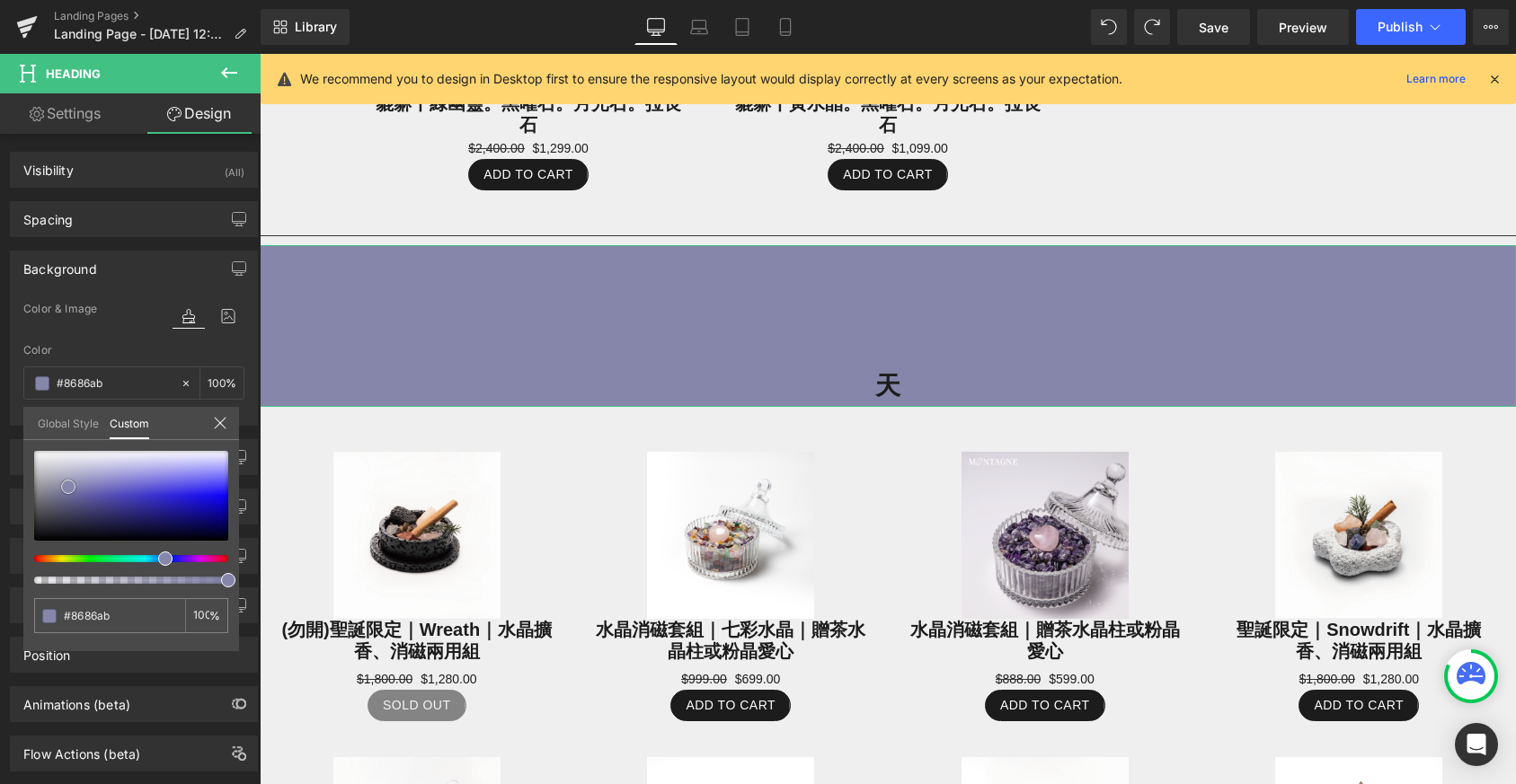
type input "#9090b5"
type input "#9696b9"
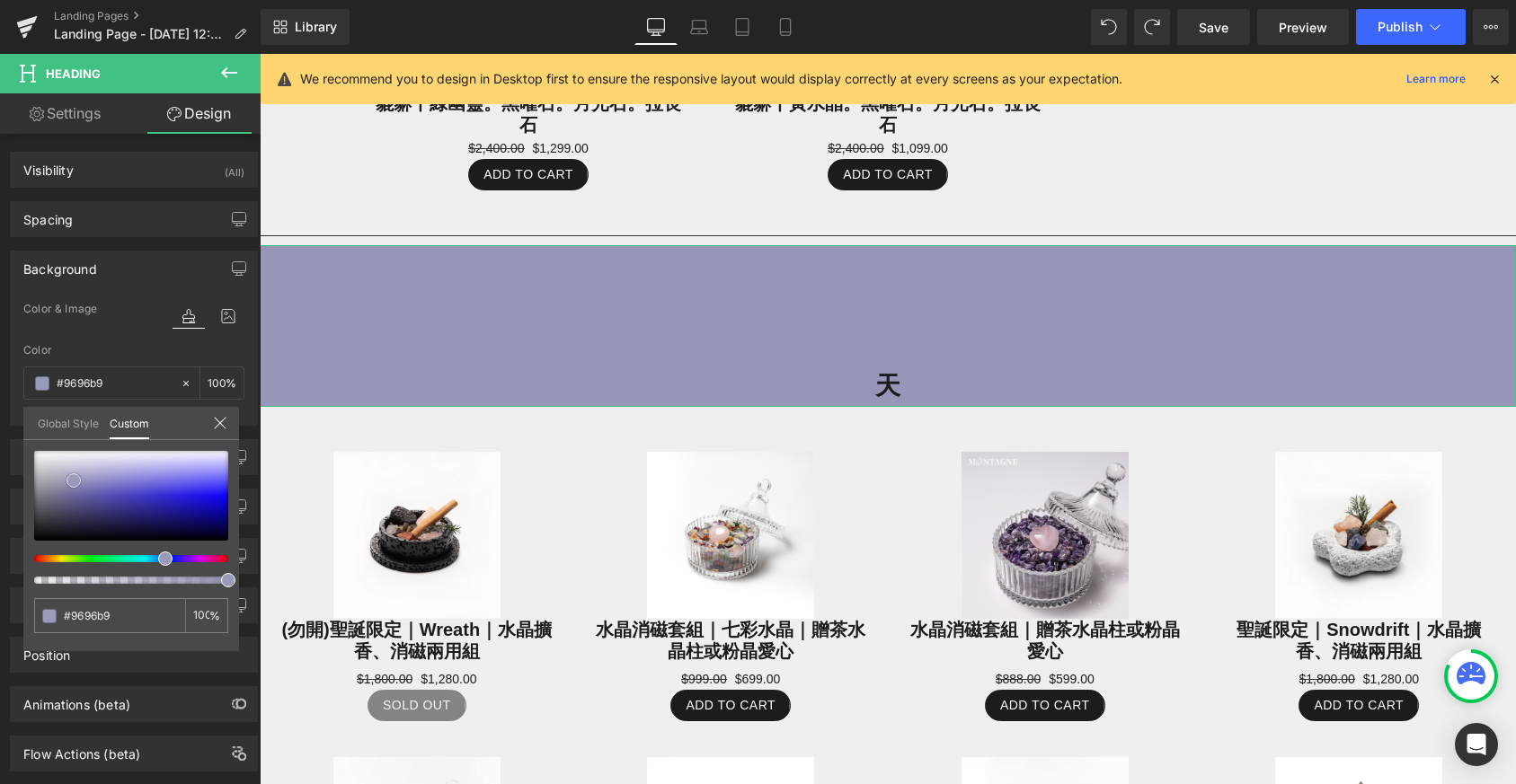
type input "#9a9abb"
type input "#a6a6c3"
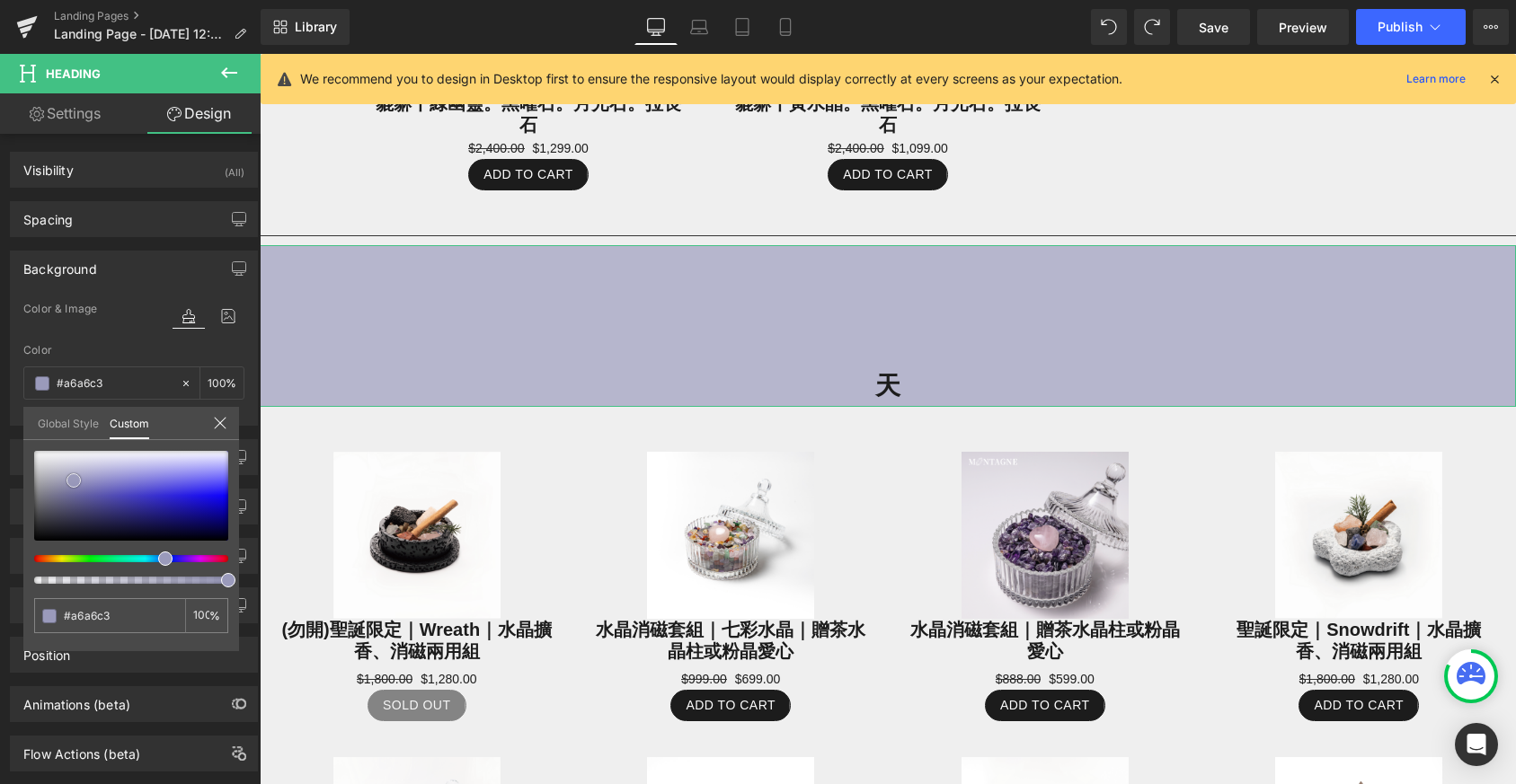
type input "#b6b6cd"
type input "#b8b8d0"
type input "#b5b5ce"
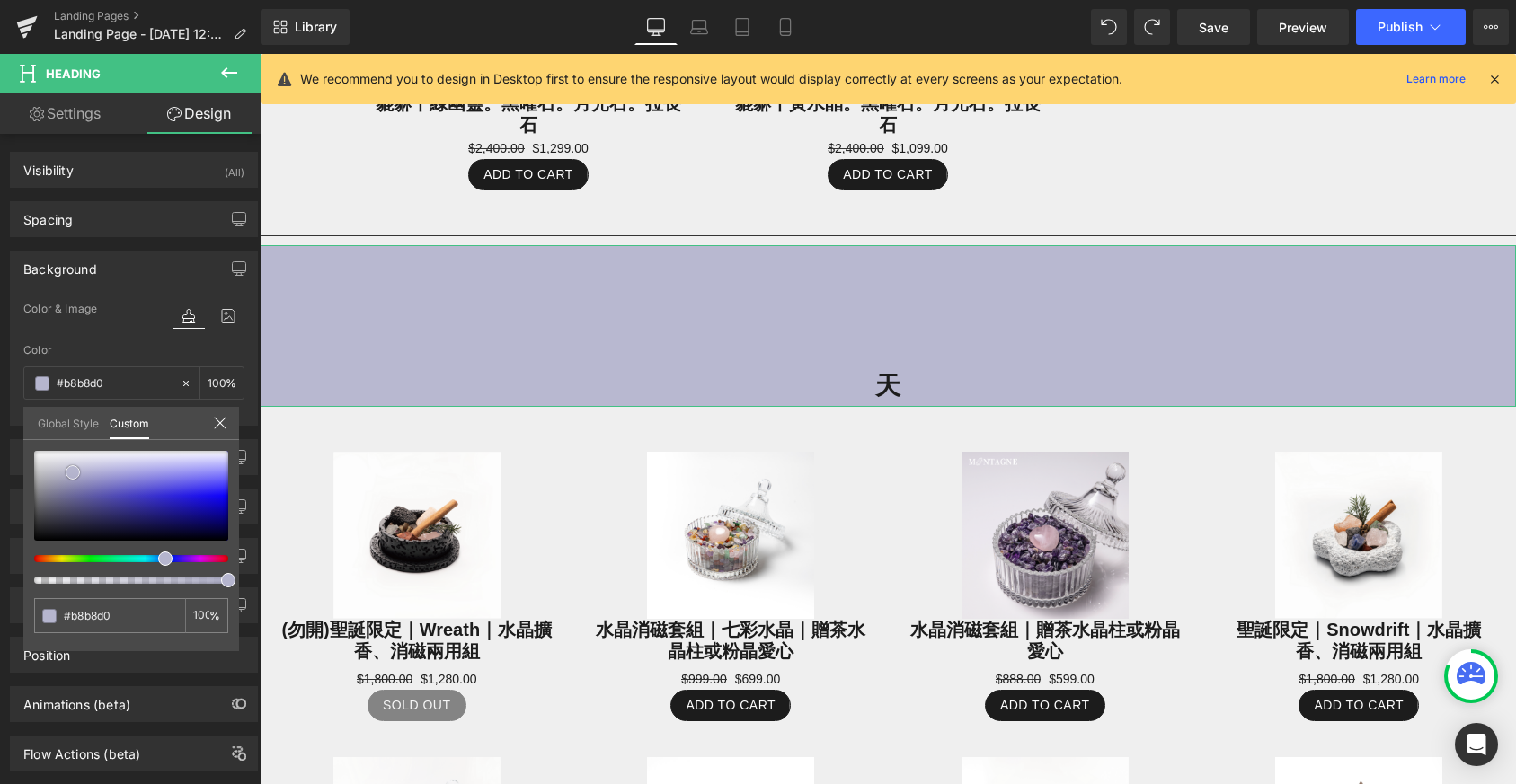
type input "#b5b5ce"
type input "#b6b6cd"
type input "#b3b3cb"
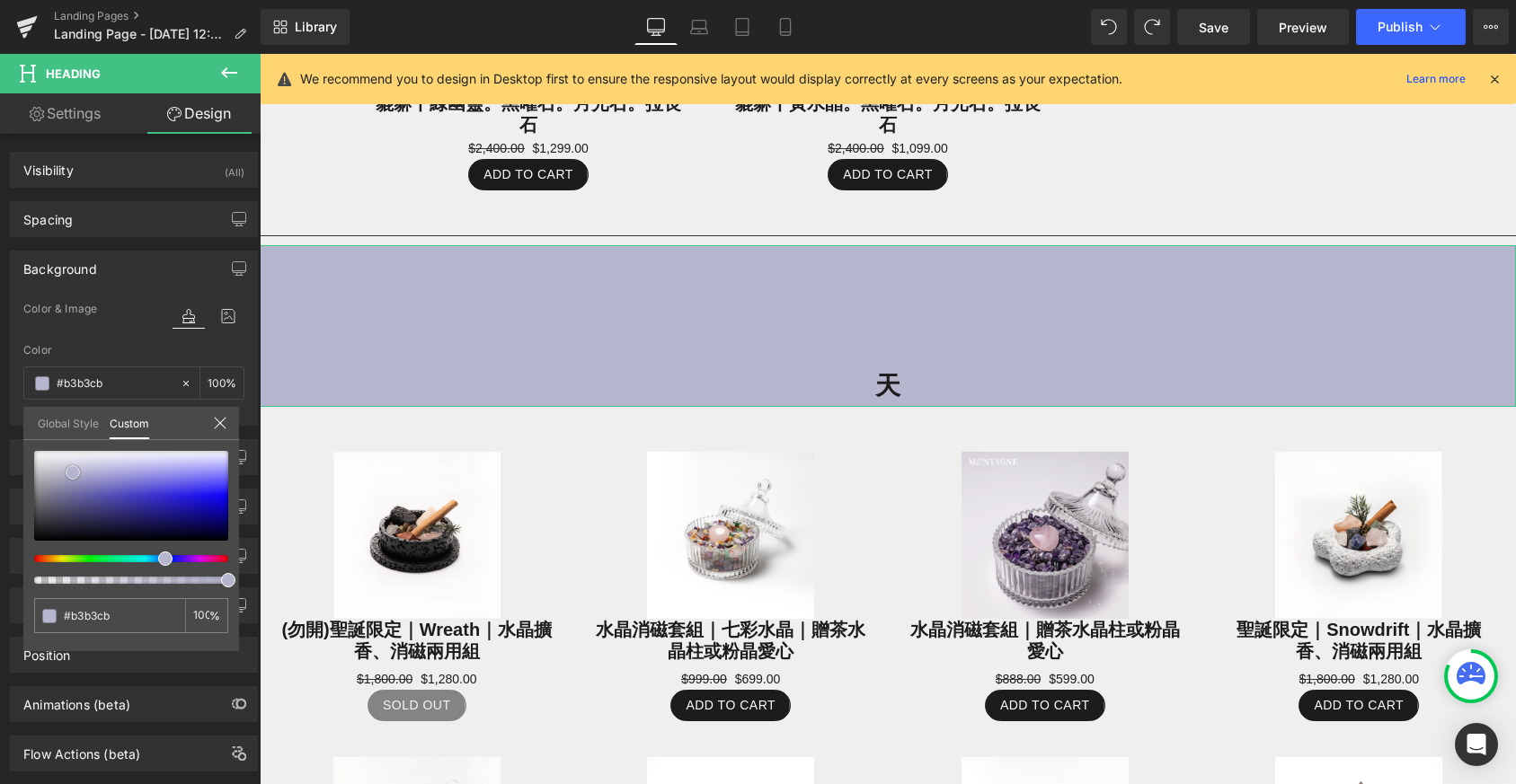
type input "#b0b0c9"
type input "#adadc7"
type input "#a0a0be"
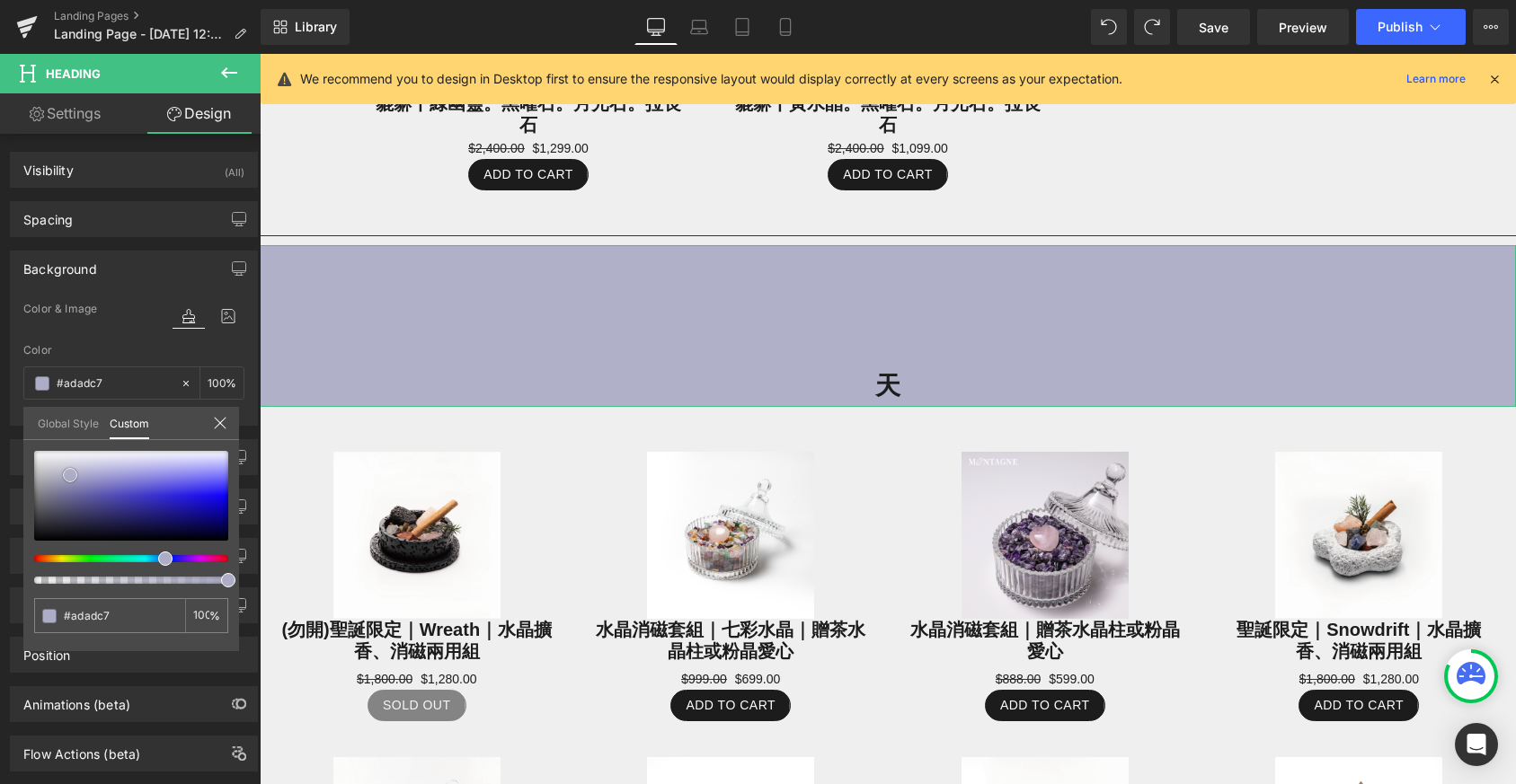
type input "#a0a0be"
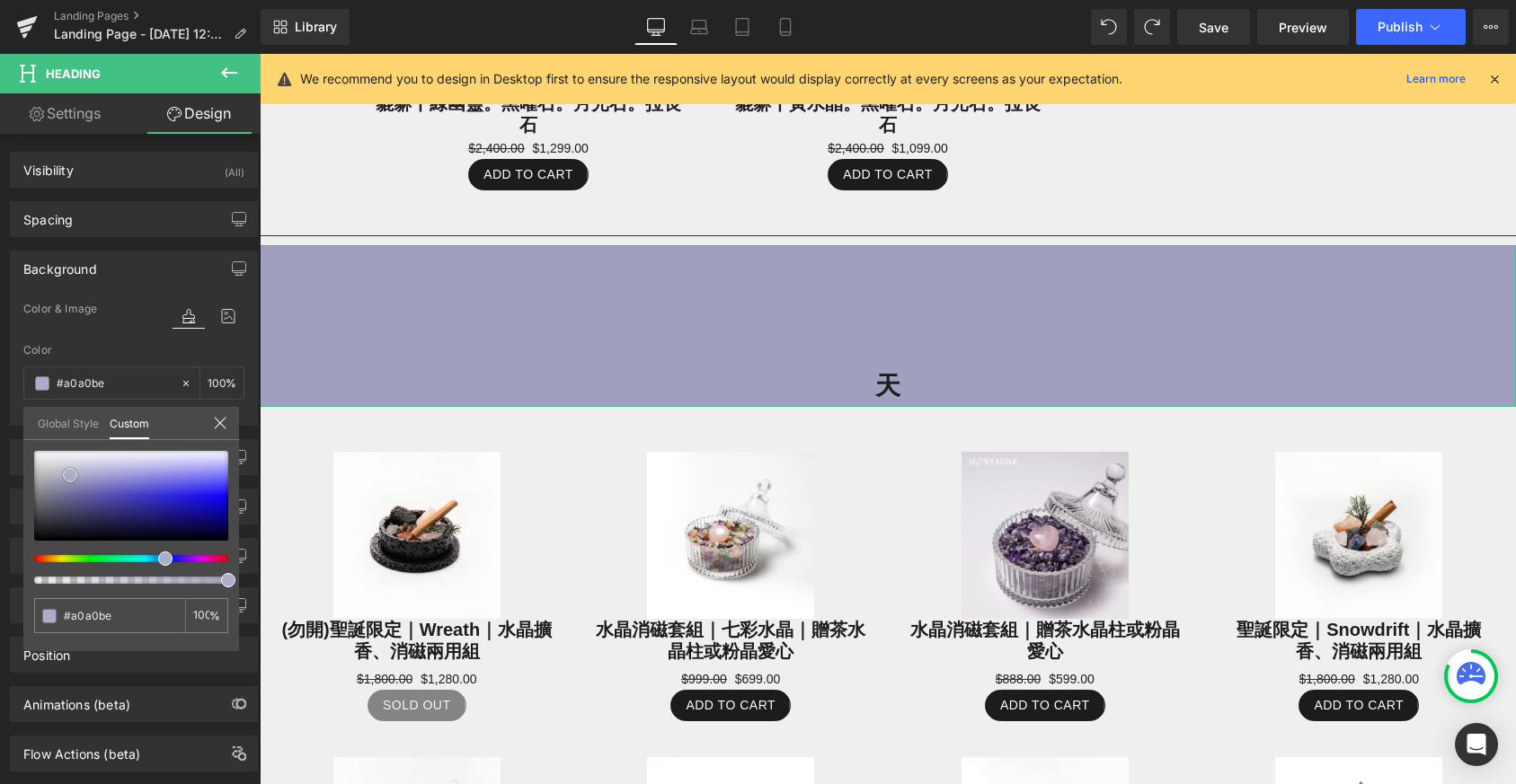
type input "#9a9aba"
type input "#7a7aad"
type input "#46468f"
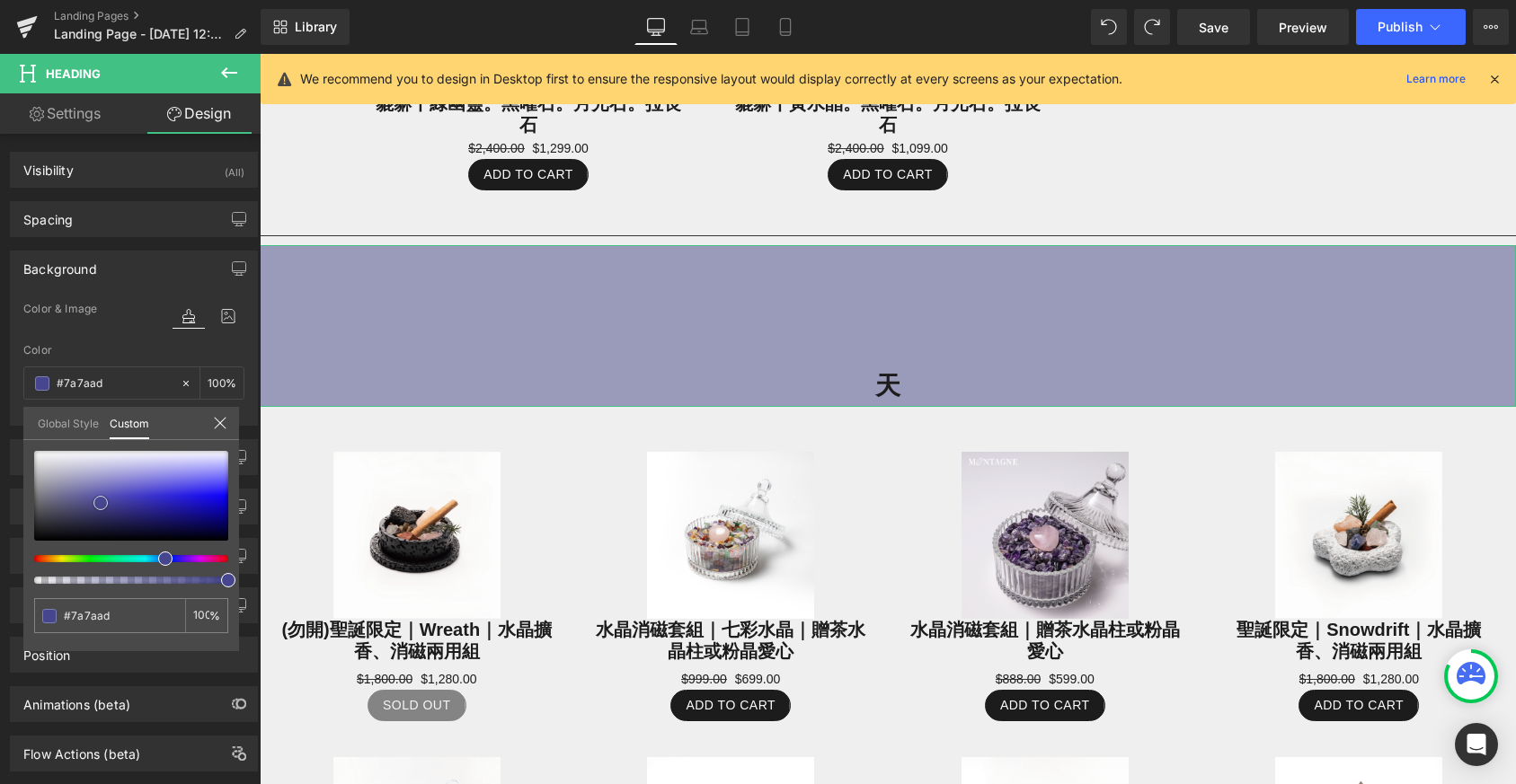
type input "#46468f"
type input "#3c3c85"
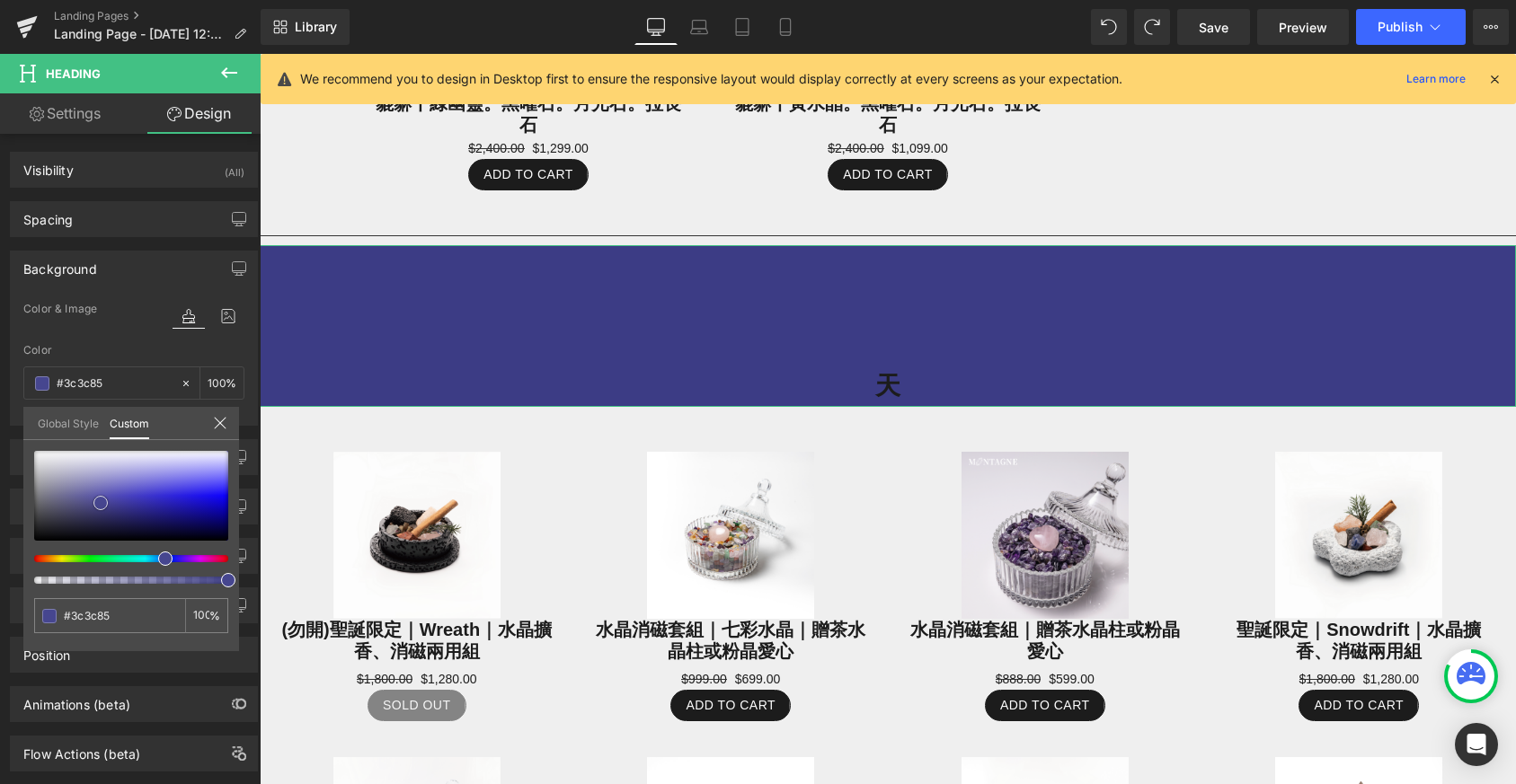
type input "#3a3a82"
type input "#2c2c76"
type input "#272771"
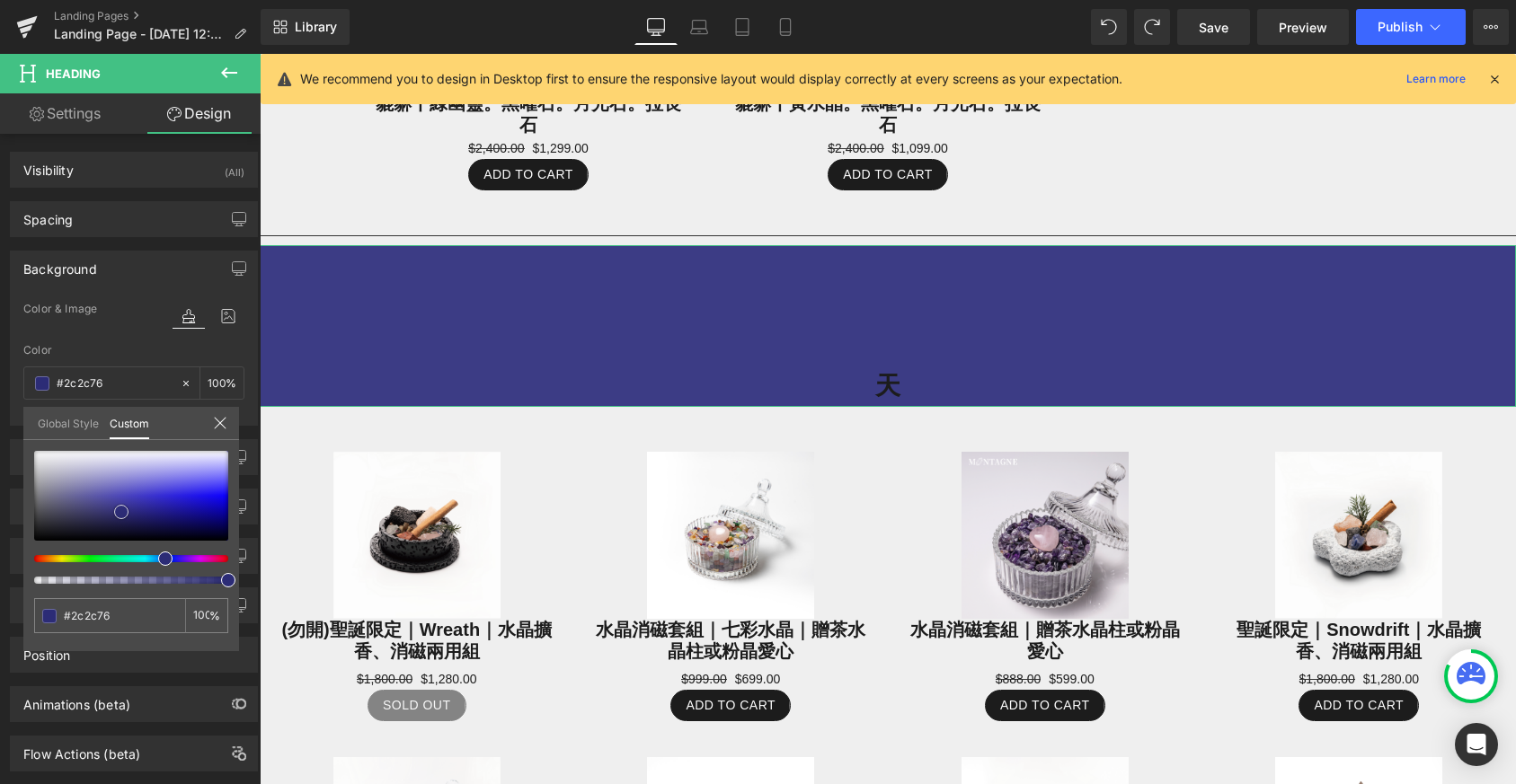
type input "#272771"
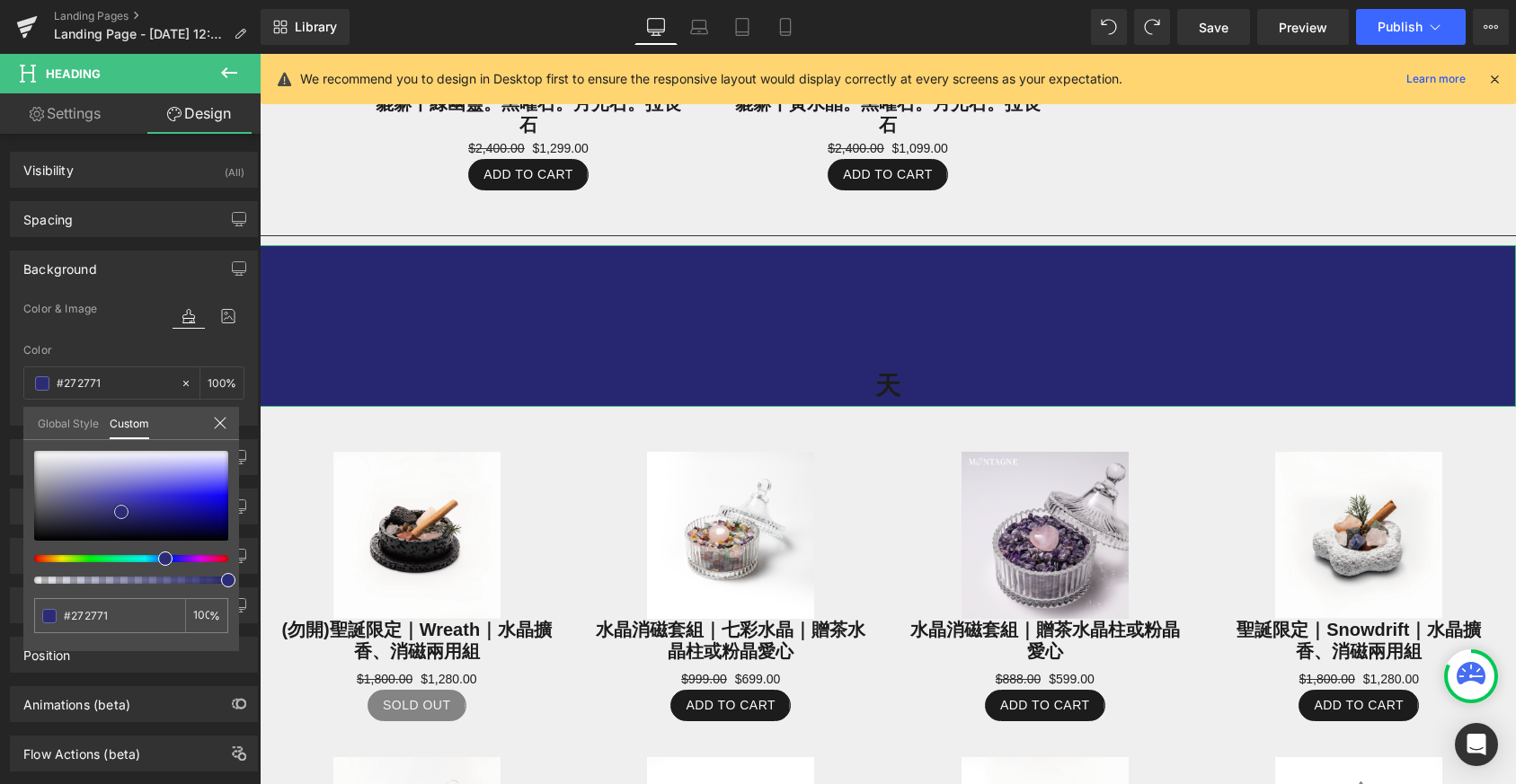
type input "#272776"
type input "#272786"
type input "#272790"
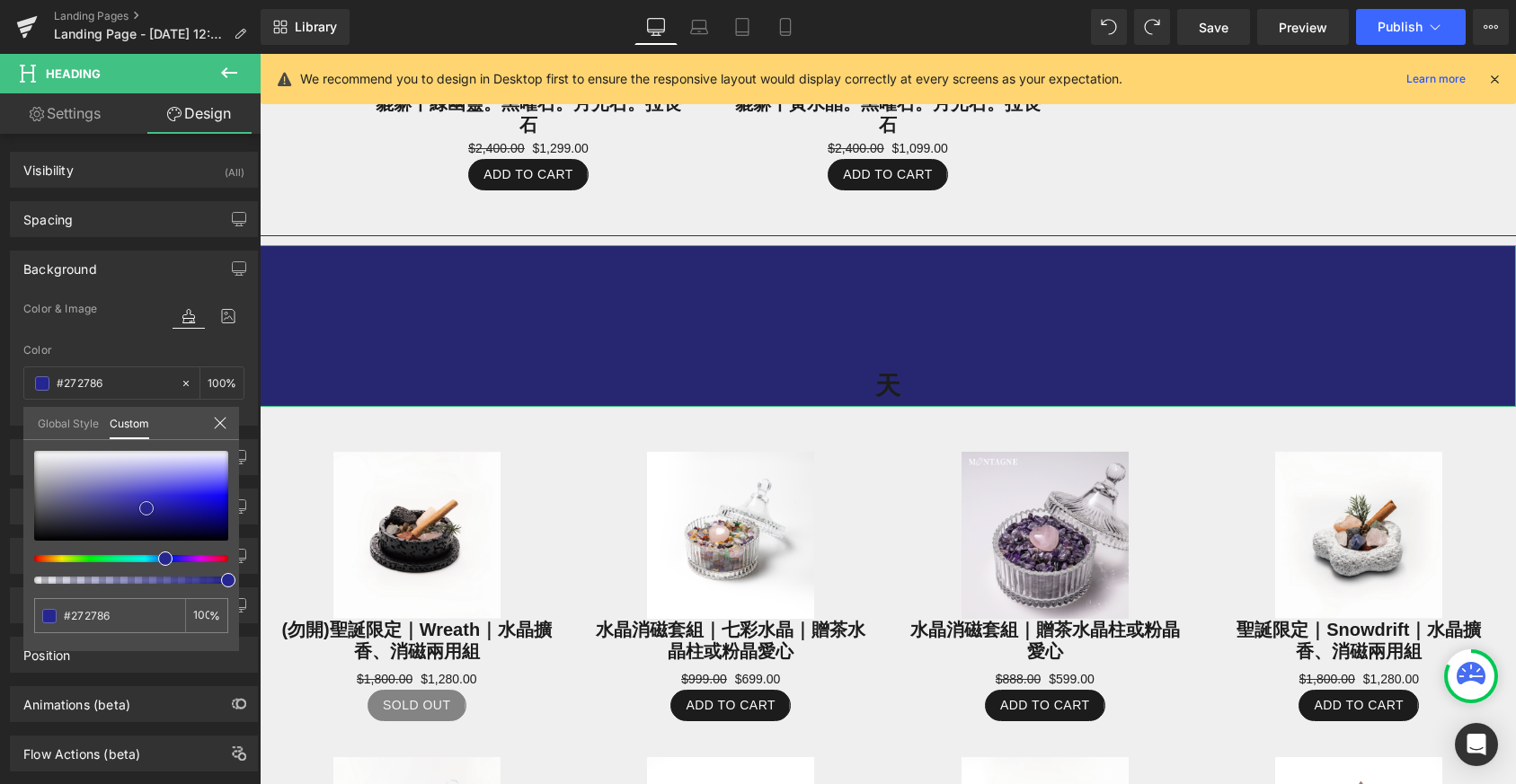
type input "#272790"
type input "#262691"
type input "#27279f"
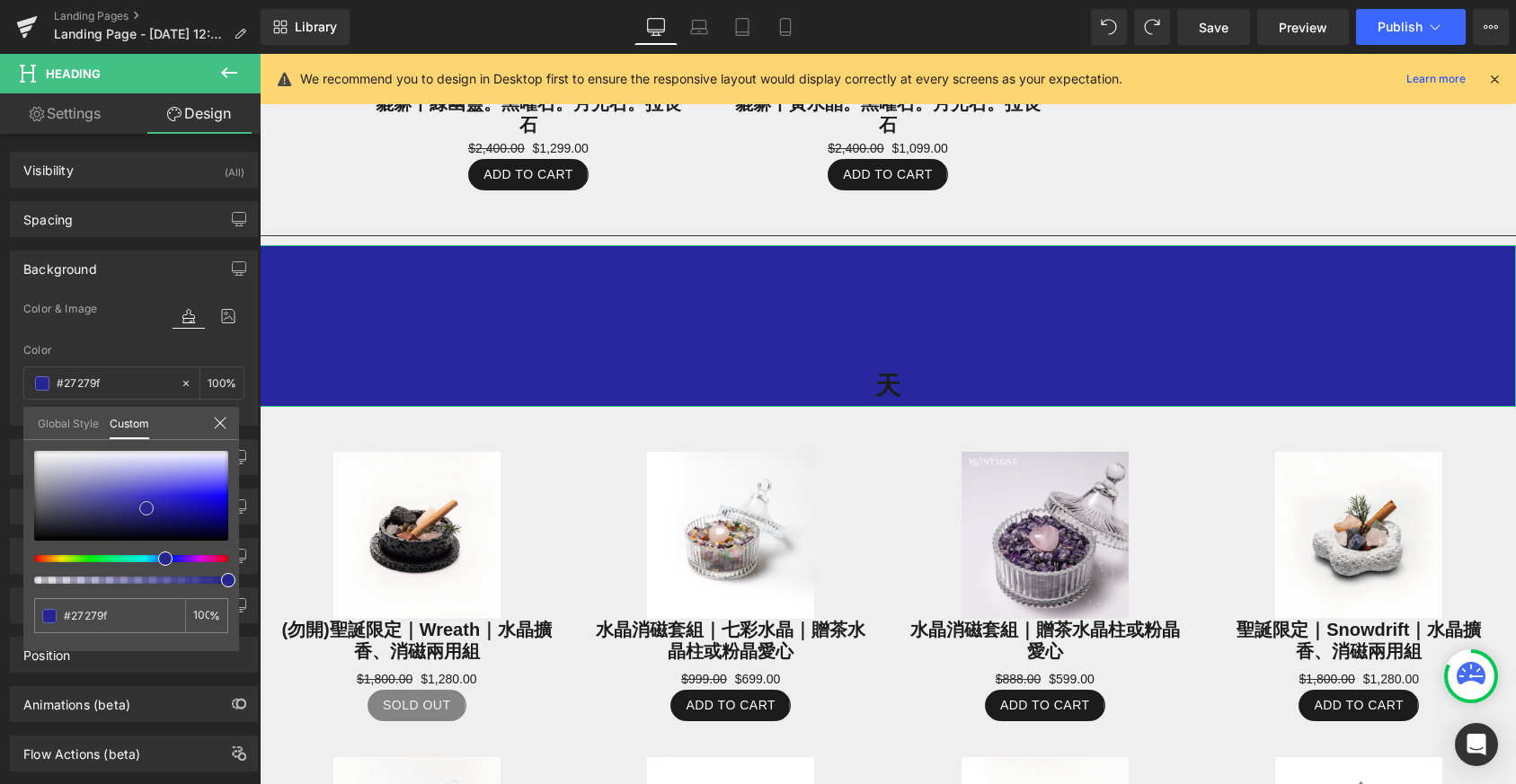
type input "#2727a4"
type input "#2c2cbe"
type input "#2d2dc2"
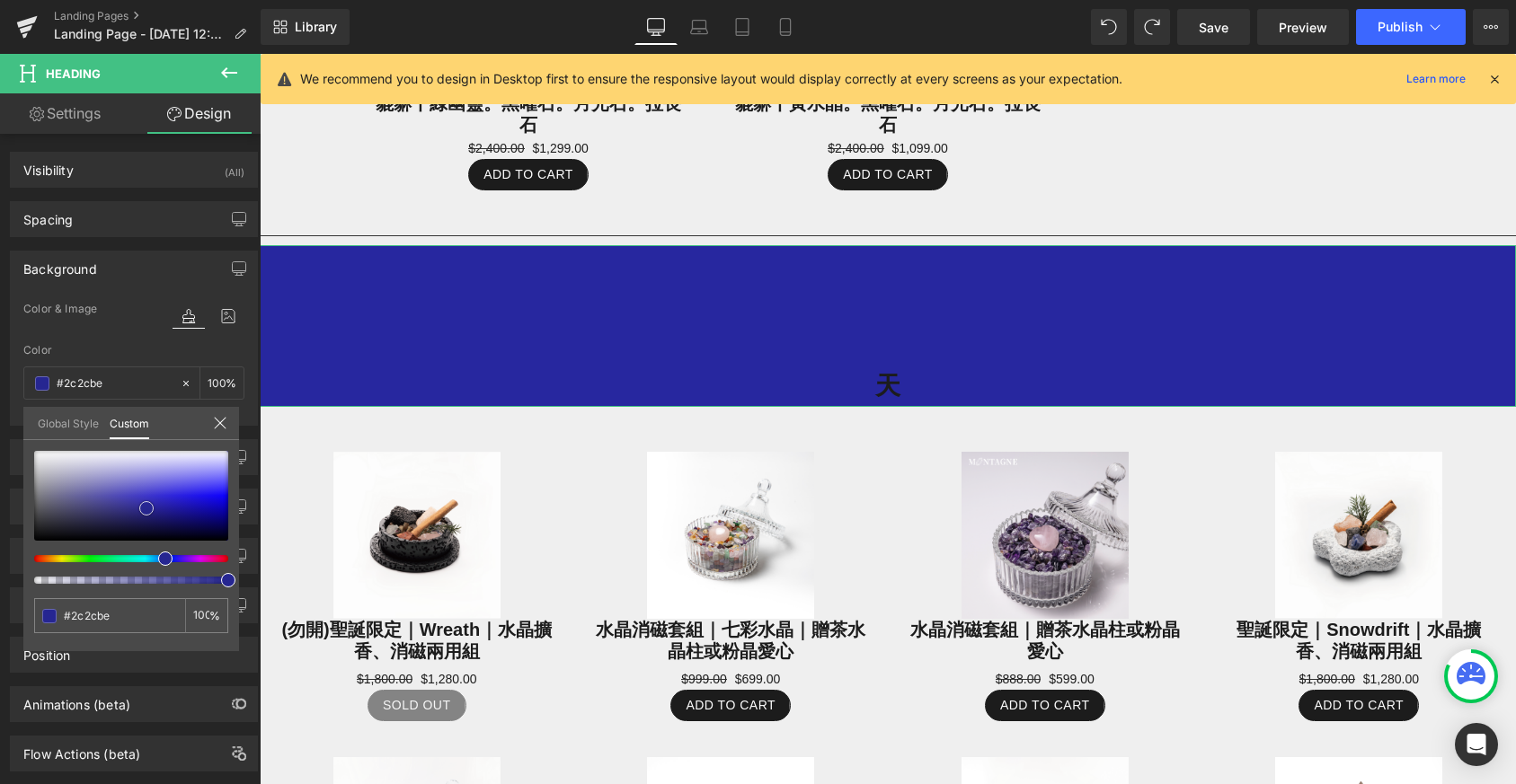
type input "#2d2dc2"
type input "#2e2ec6"
type input "#2f2fcf"
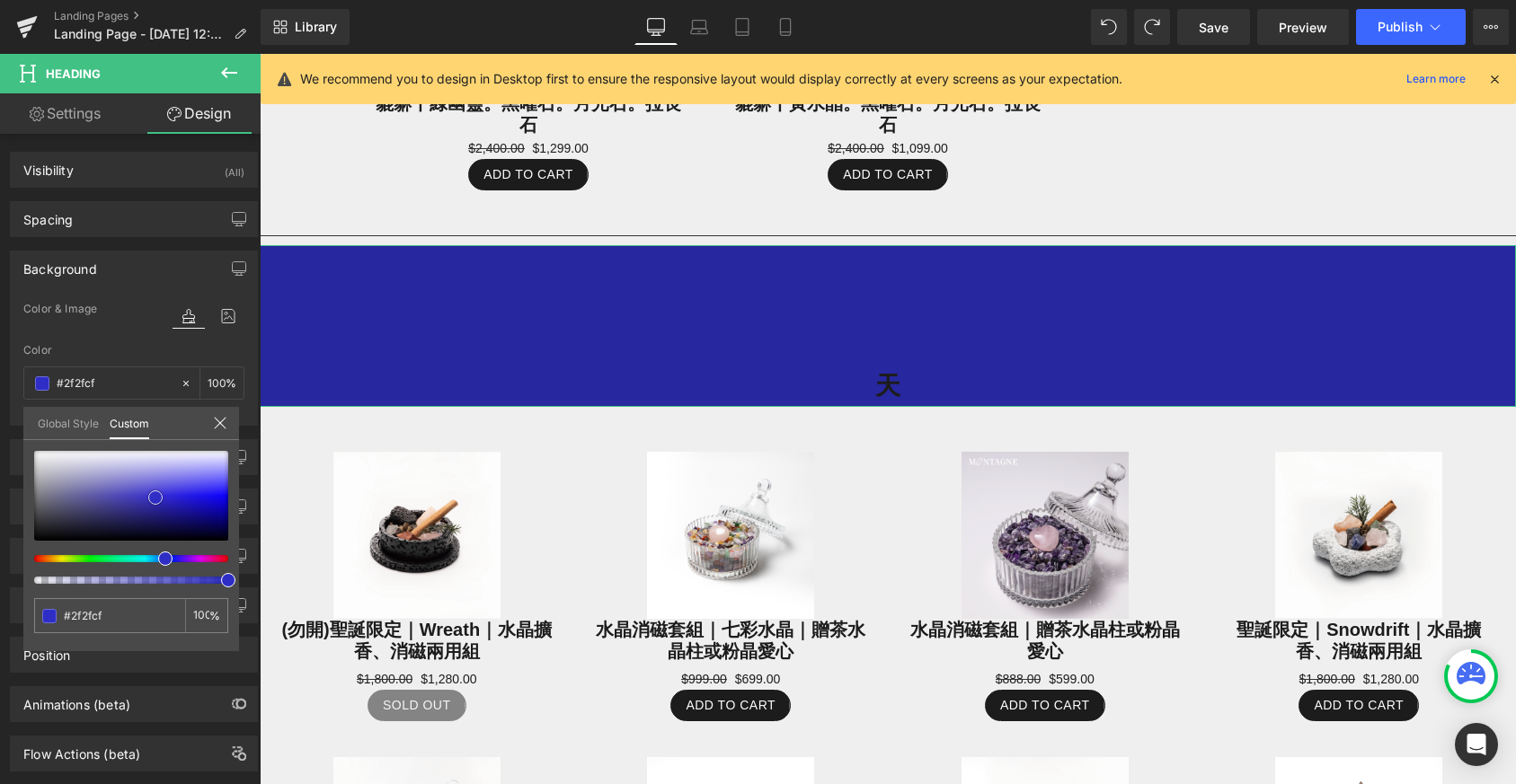
type input "#3333d0"
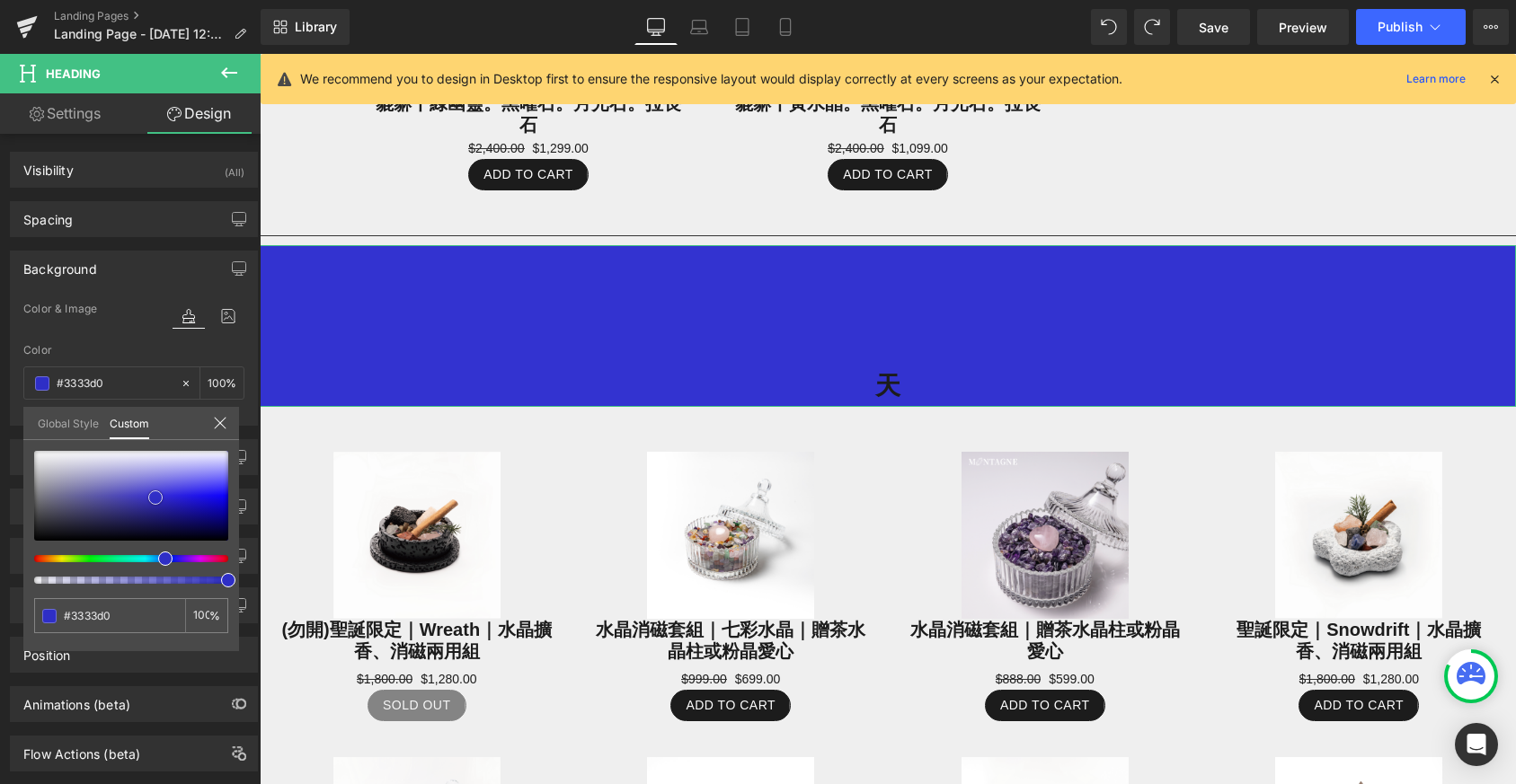
type input "#4b4bd7"
type input "#5656db"
type input "#6363dd"
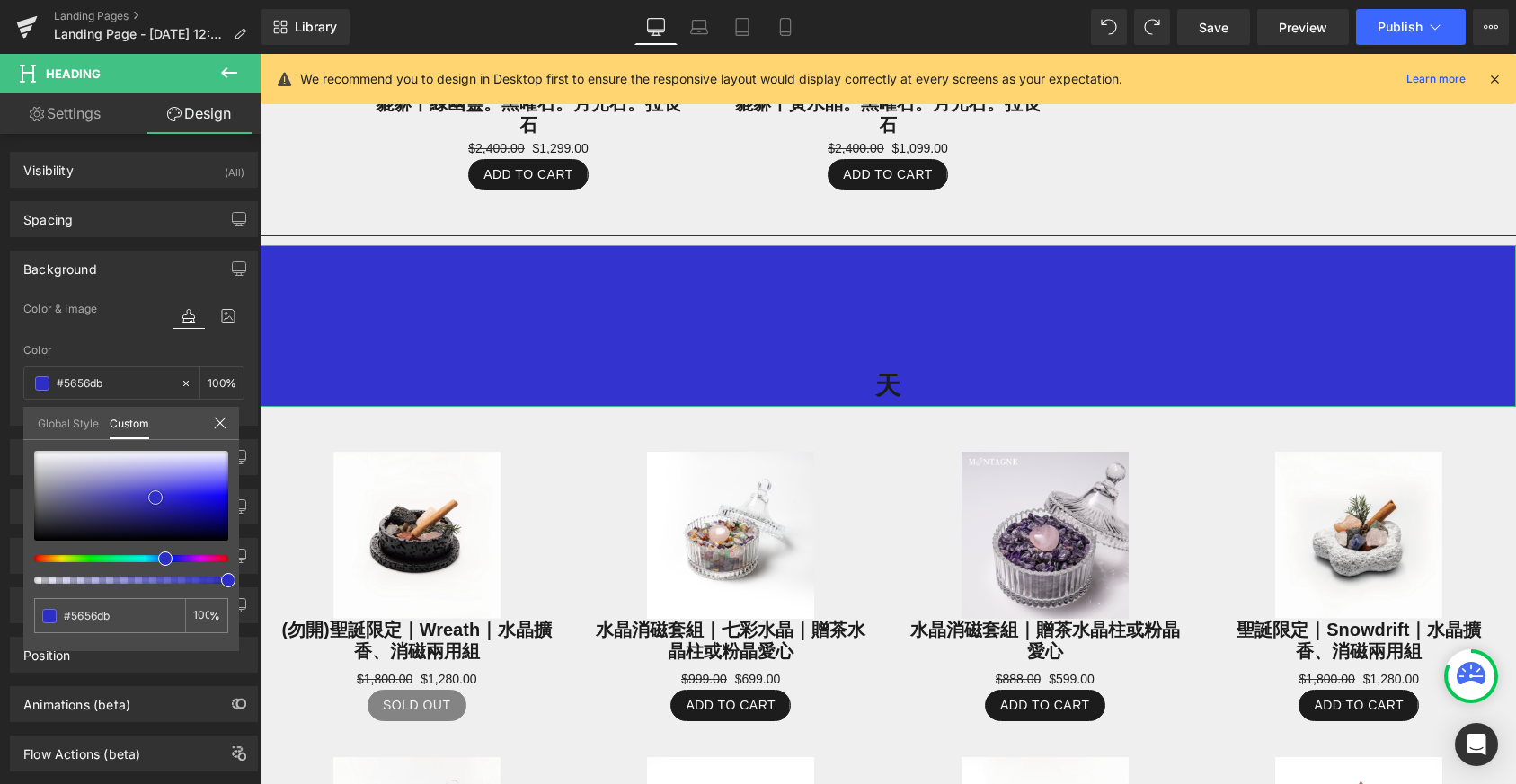
type input "#6363dd"
type input "#6464dd"
type input "#6767de"
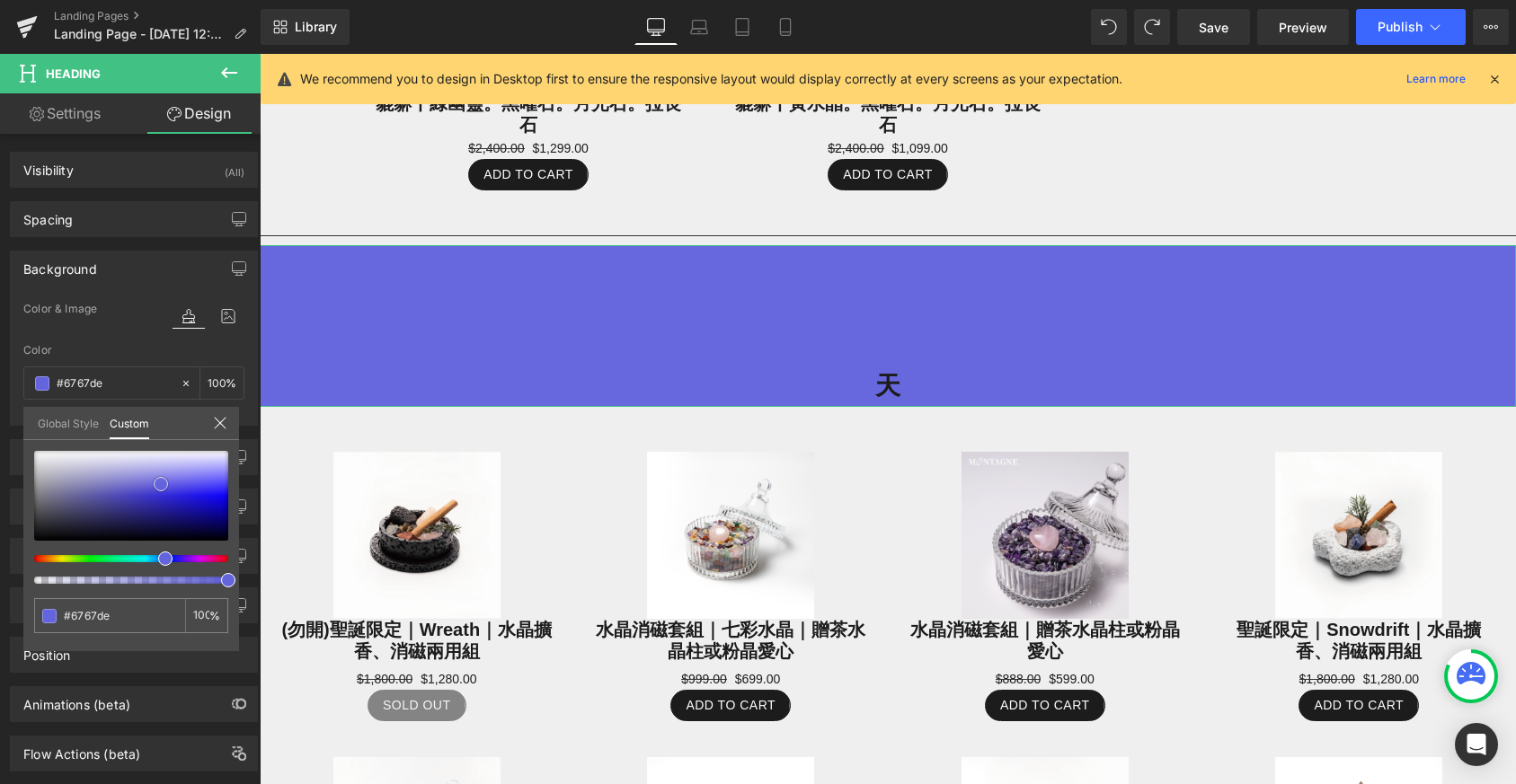
type input "#6f6fe0"
type input "#7373e2"
type input "#8e8ee6"
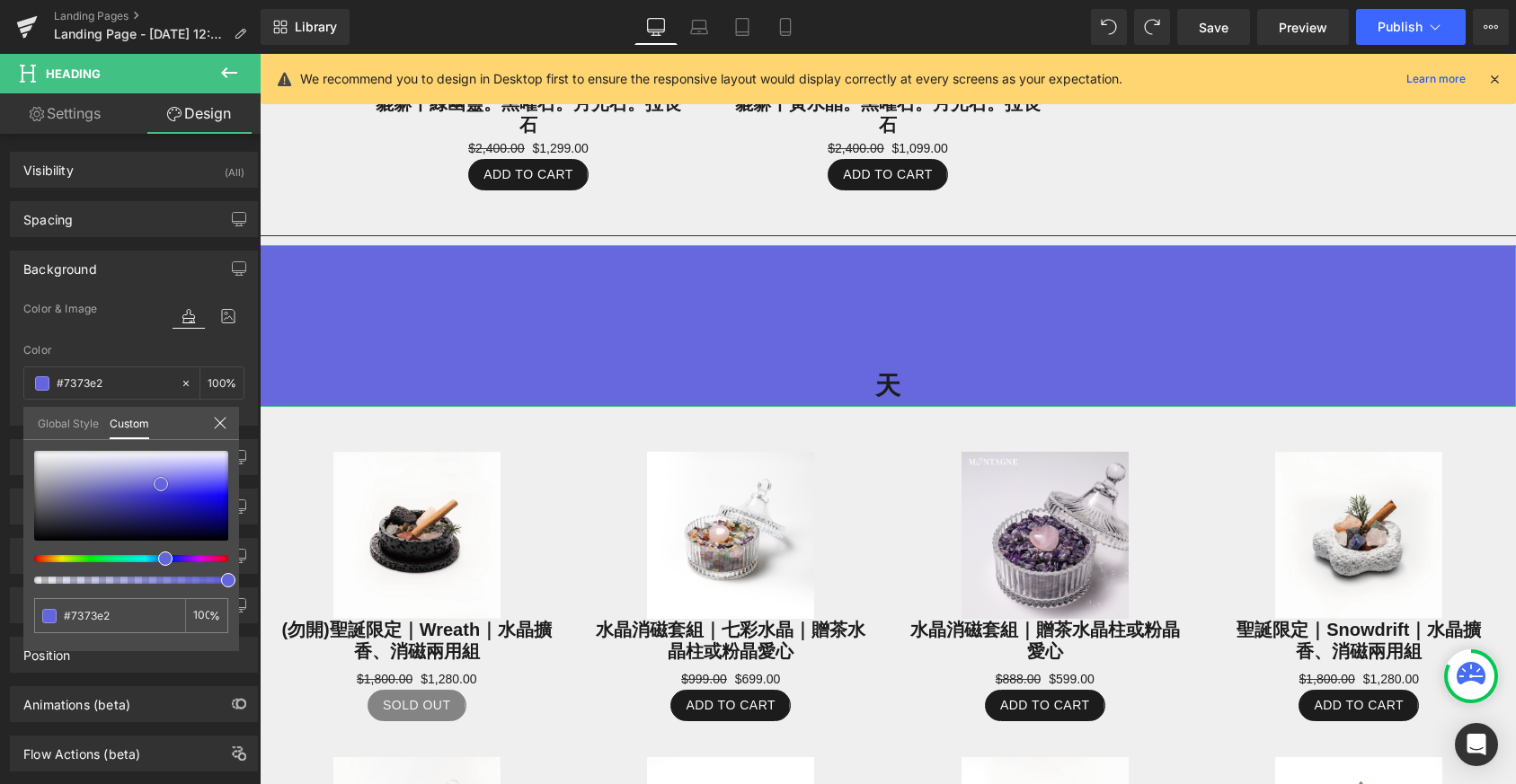
type input "#8e8ee6"
type input "#cecef2"
type input "#e7e7f7"
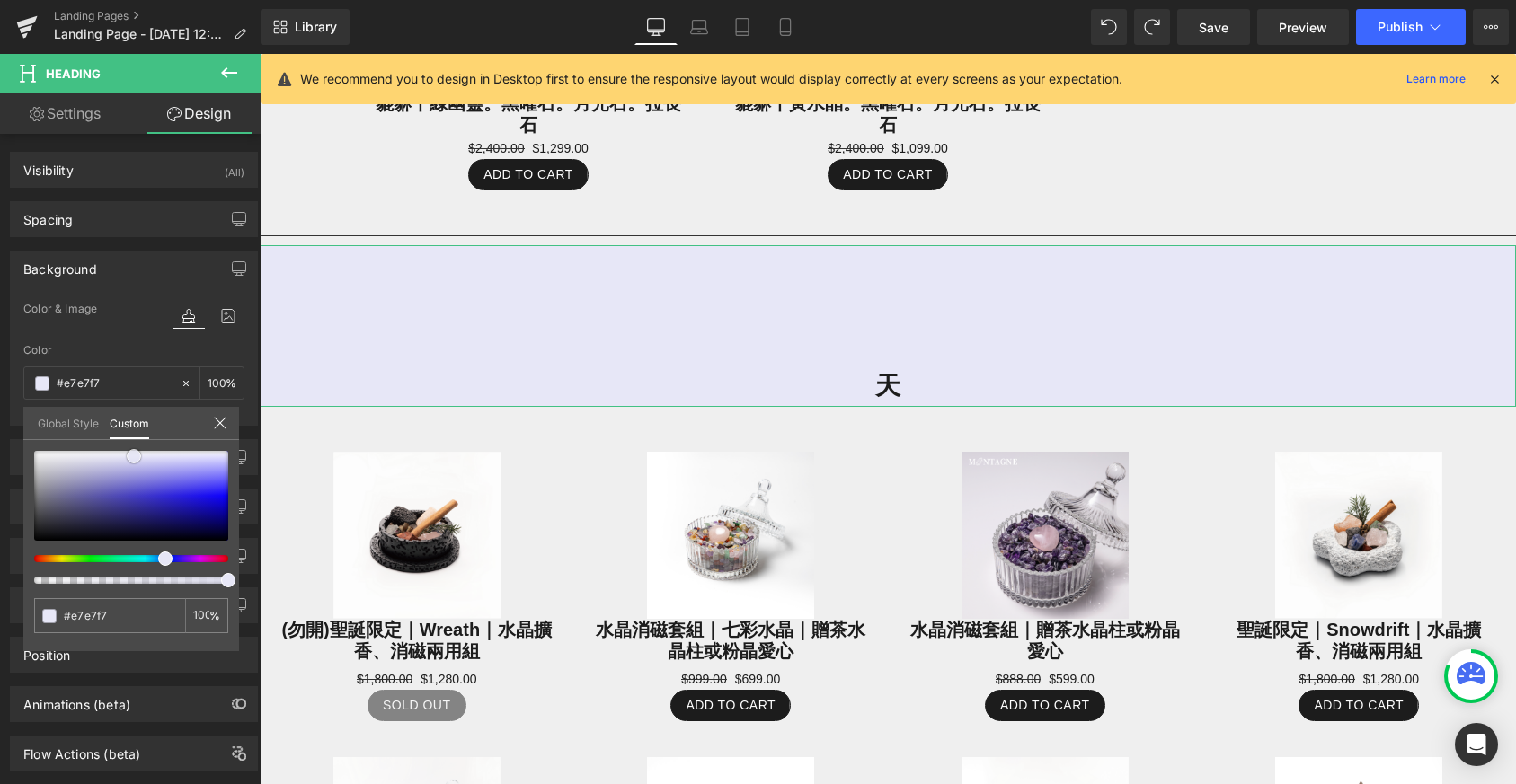
type input "#e8e8f7"
type input "#e4e4f5"
type input "#dedef1"
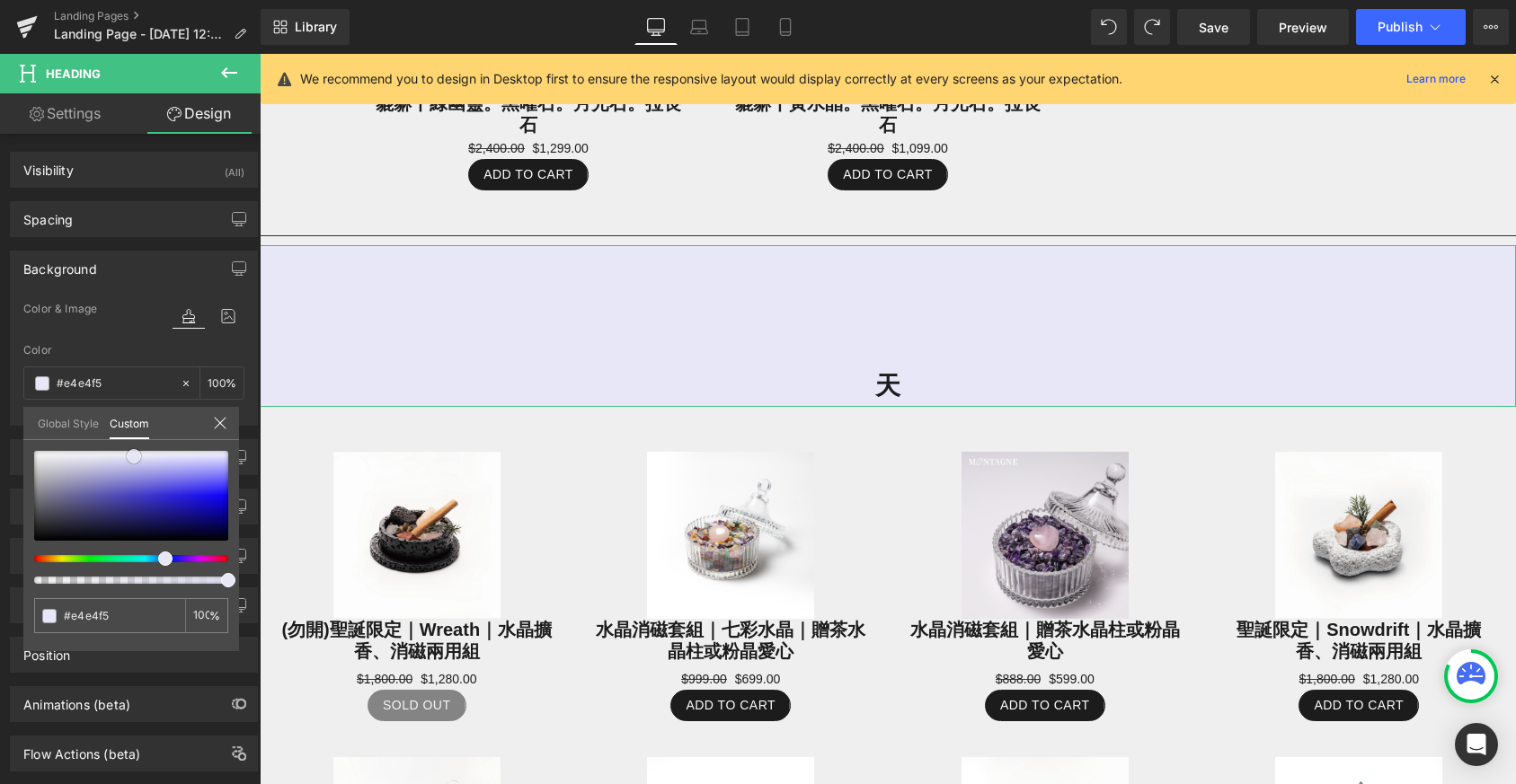
type input "#dedef1"
type input "#dbdbef"
type input "#d8d8ed"
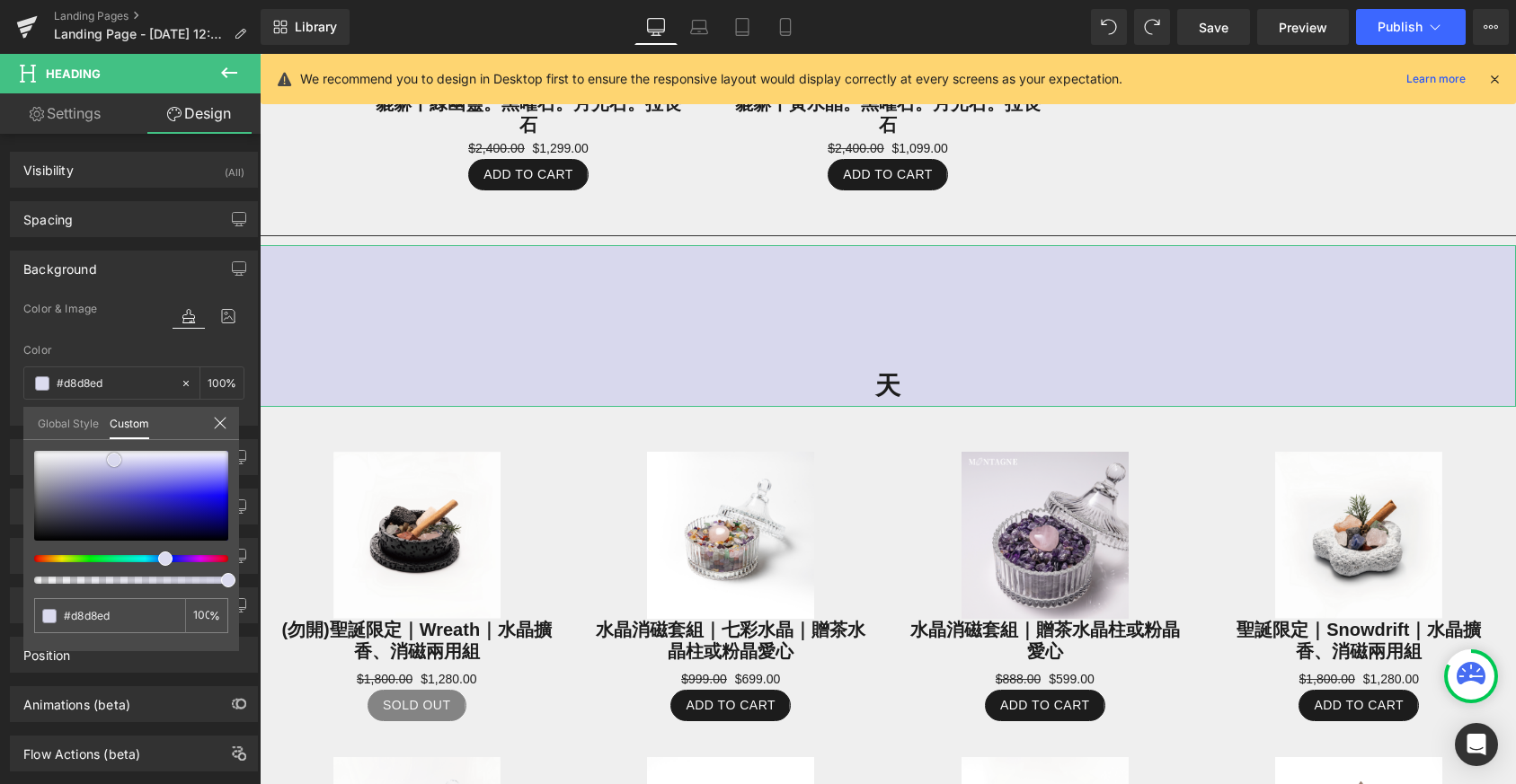
type input "#d4d4ec"
type input "#cdcde9"
type input "#cacae6"
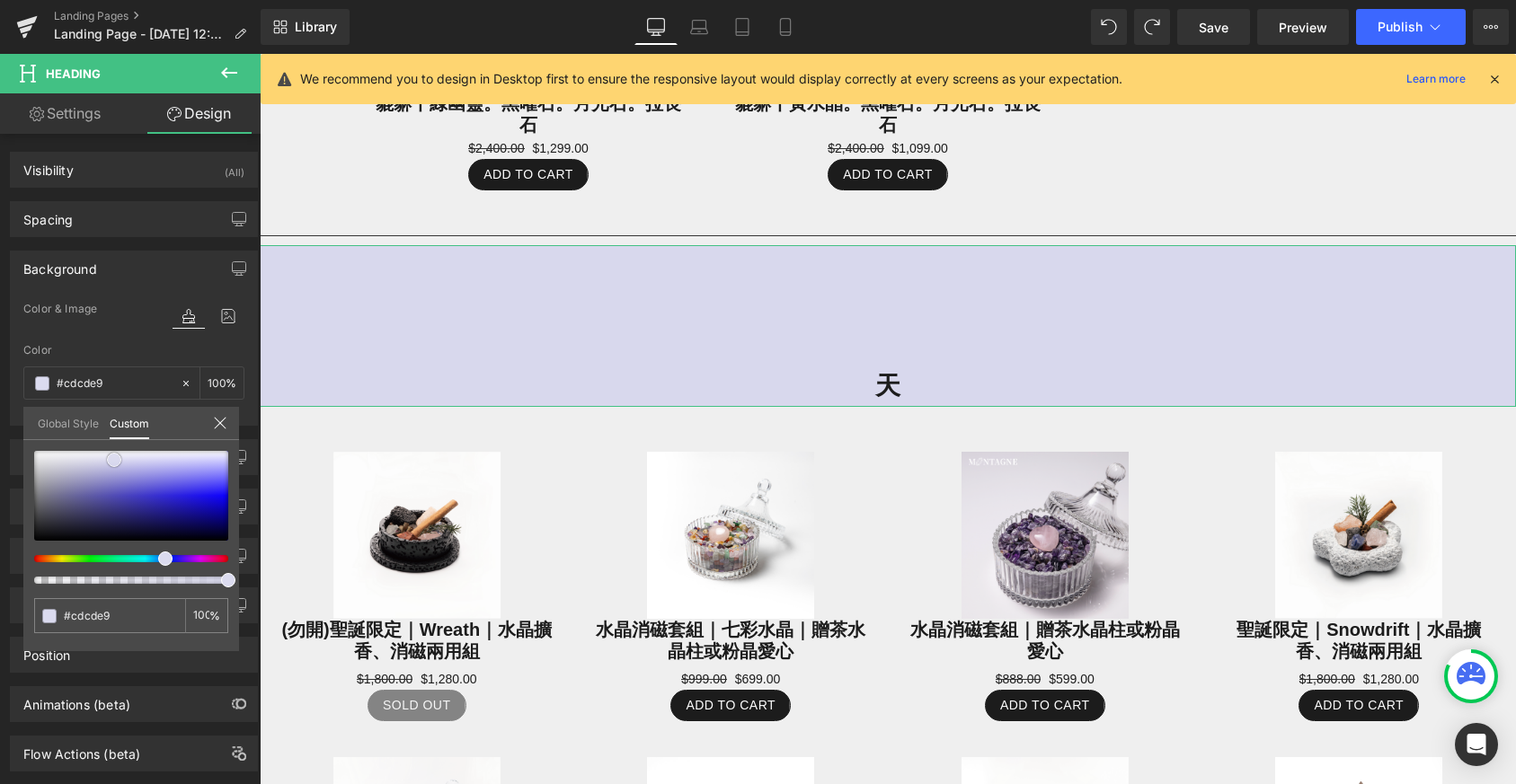
type input "#cacae6"
type input "#cacae7"
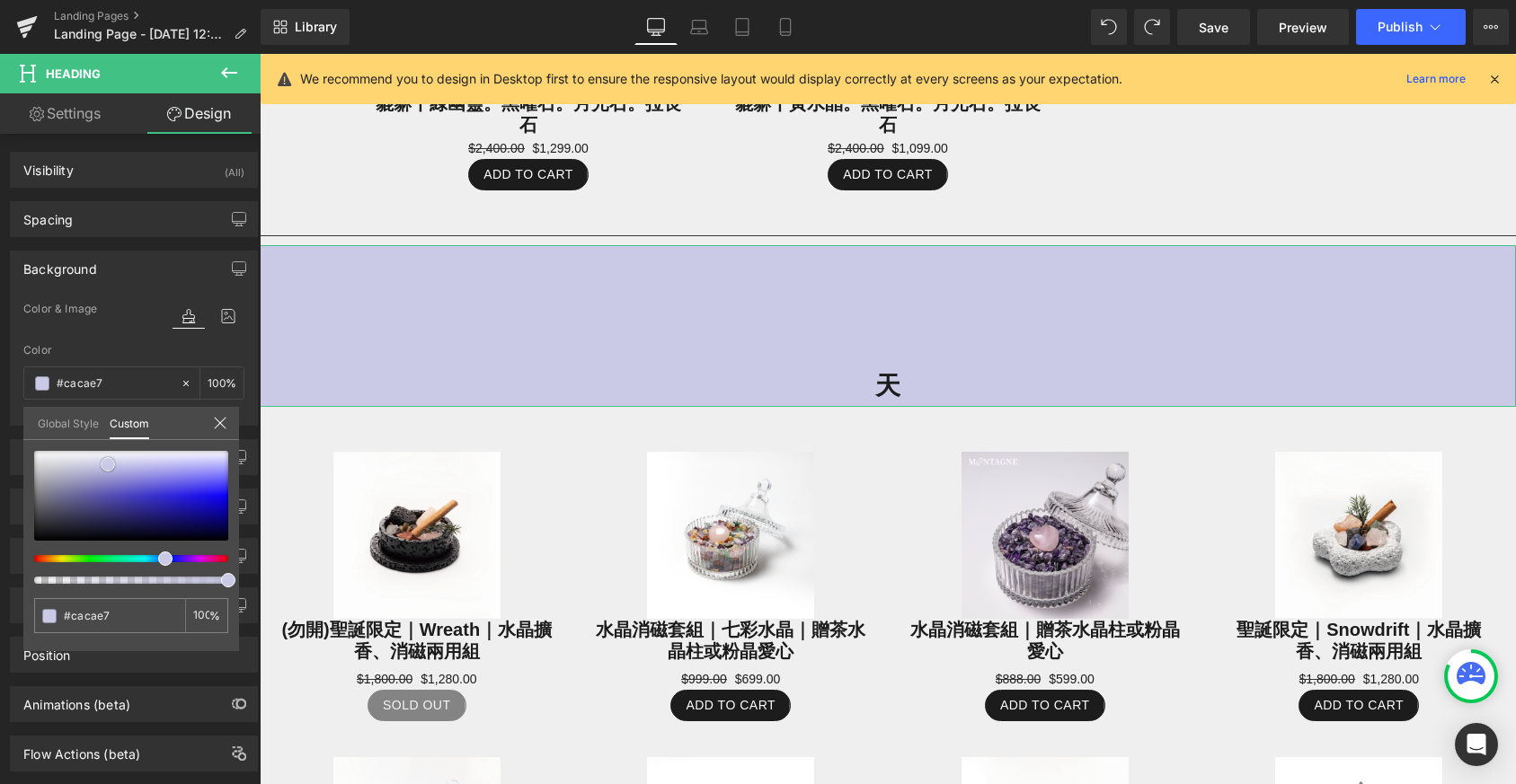
type input "#c4c4e3"
type input "#c0c0e1"
type input "#bcbce0"
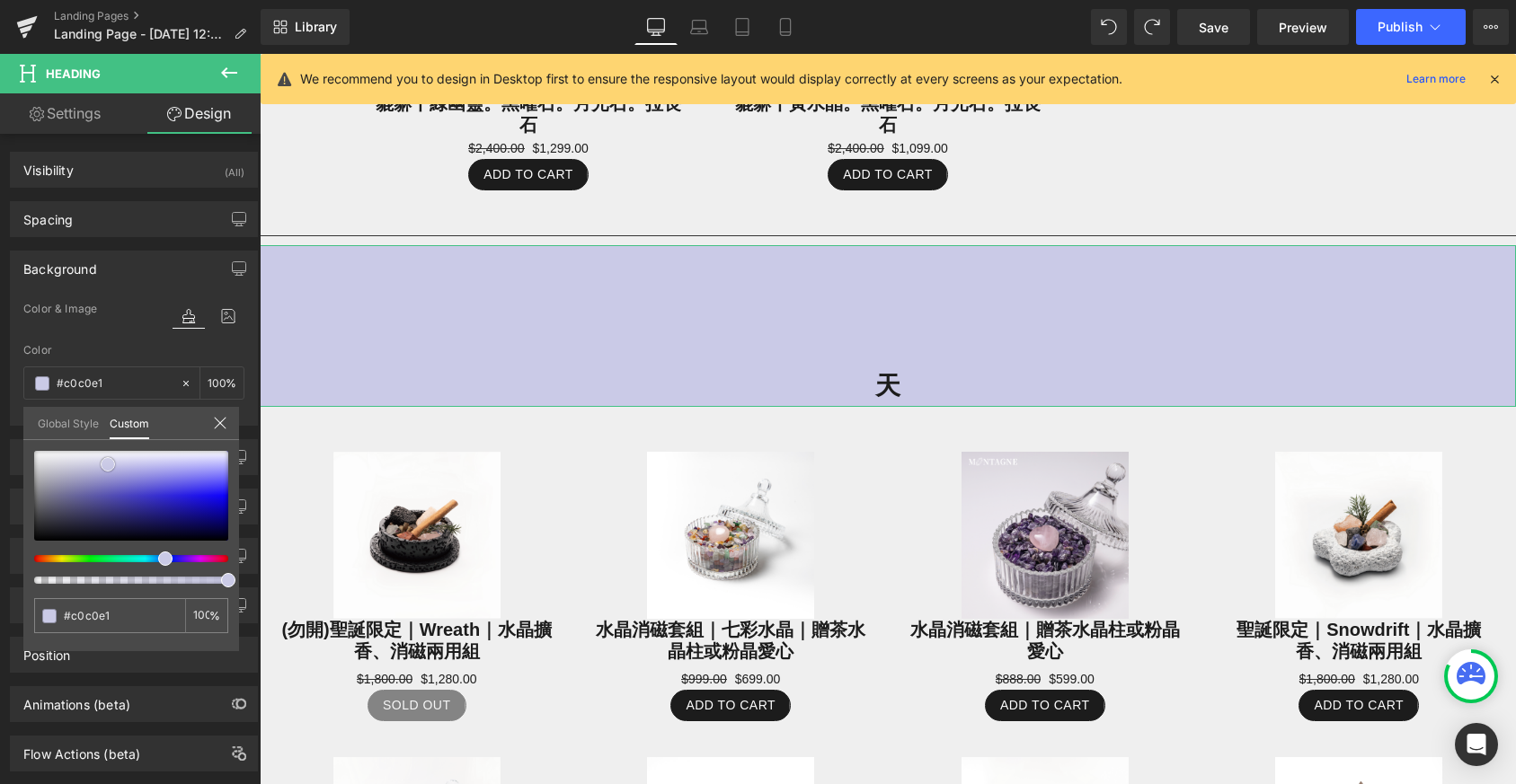
type input "#bcbce0"
type input "#bdbddf"
type input "#babadd"
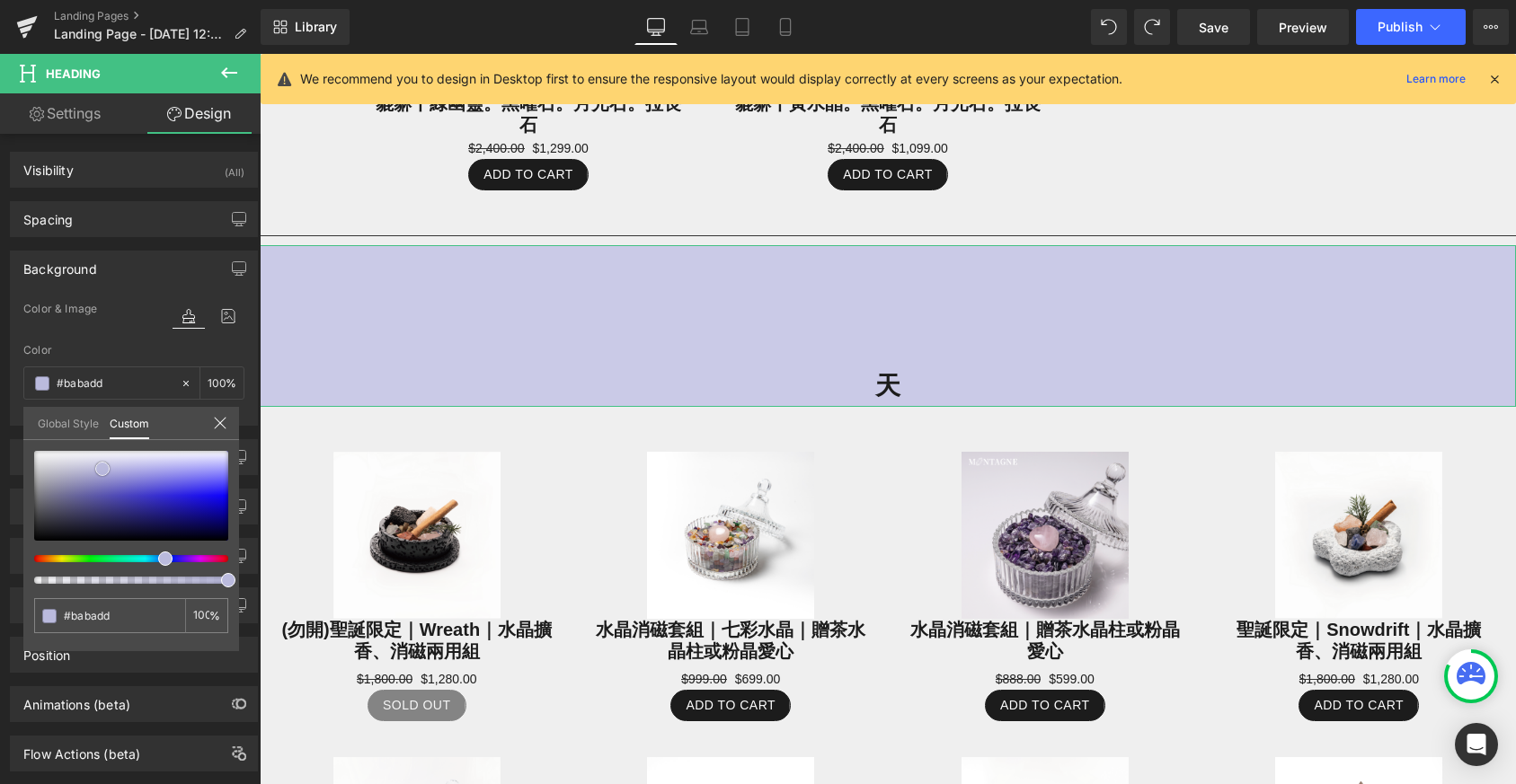
type input "#b7b7db"
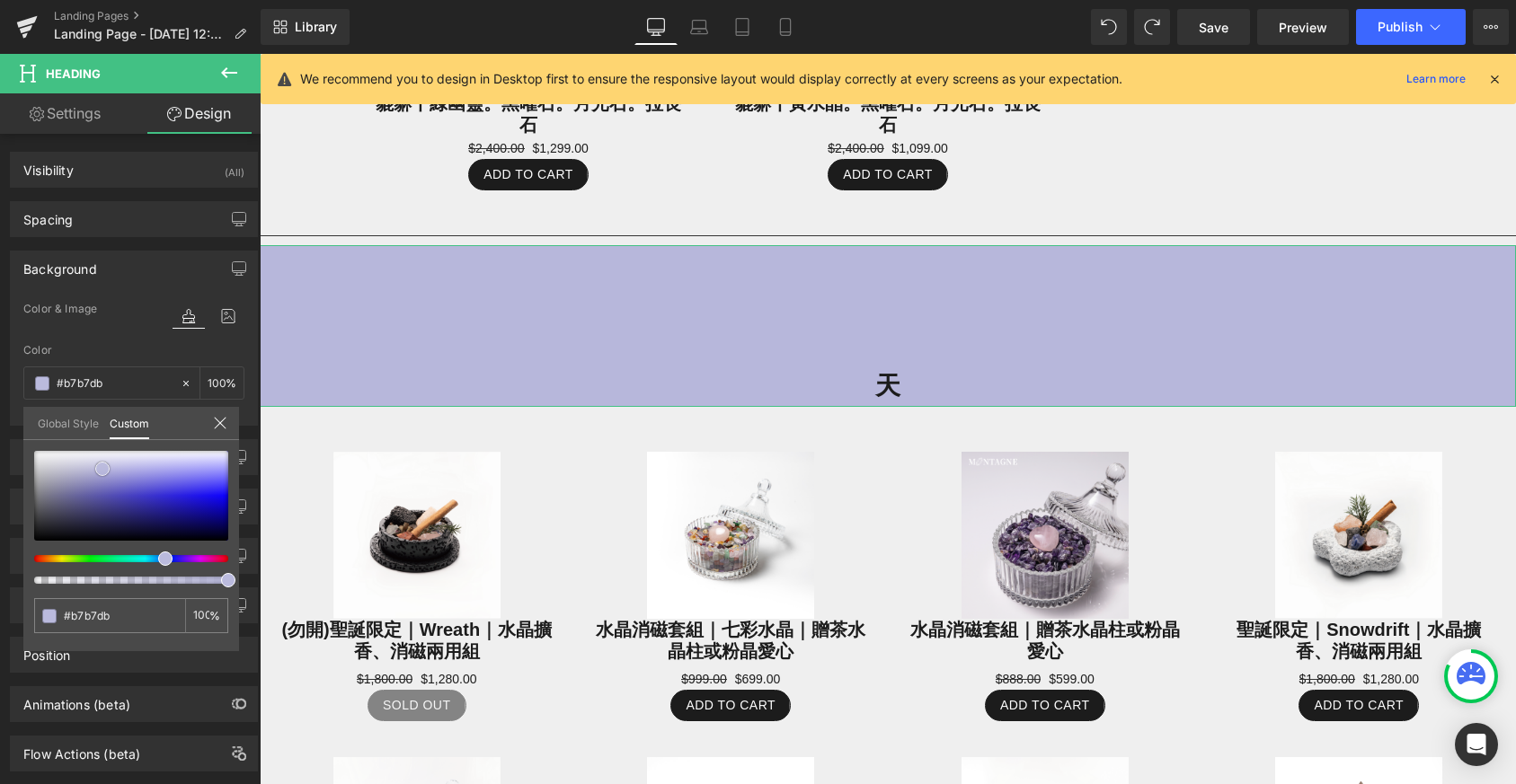
type input "#b6b6dc"
drag, startPoint x: 32, startPoint y: 537, endPoint x: 99, endPoint y: 466, distance: 97.6
click at [99, 466] on span at bounding box center [101, 469] width 14 height 14
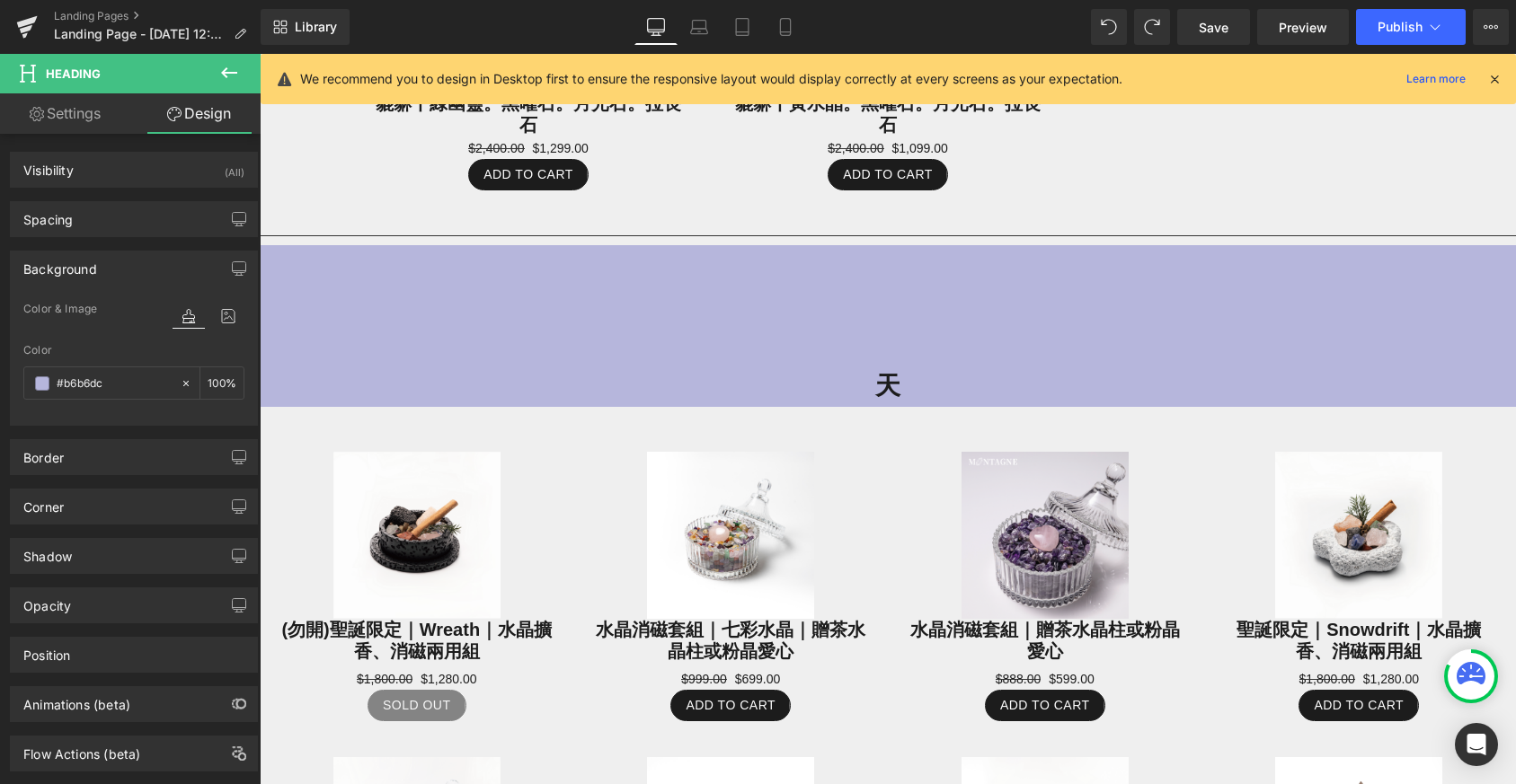
click at [884, 379] on body "跳至內容 全館7折起，滿2000免運 Montagne de Pierre 選單 首頁 最新商品 商品系列 所有商品 原石飾品｜輕珠寶 全系列 手鍊 項鍊 戒…" at bounding box center [888, 575] width 1257 height 3797
click at [873, 376] on h1 "天" at bounding box center [888, 386] width 1257 height 41
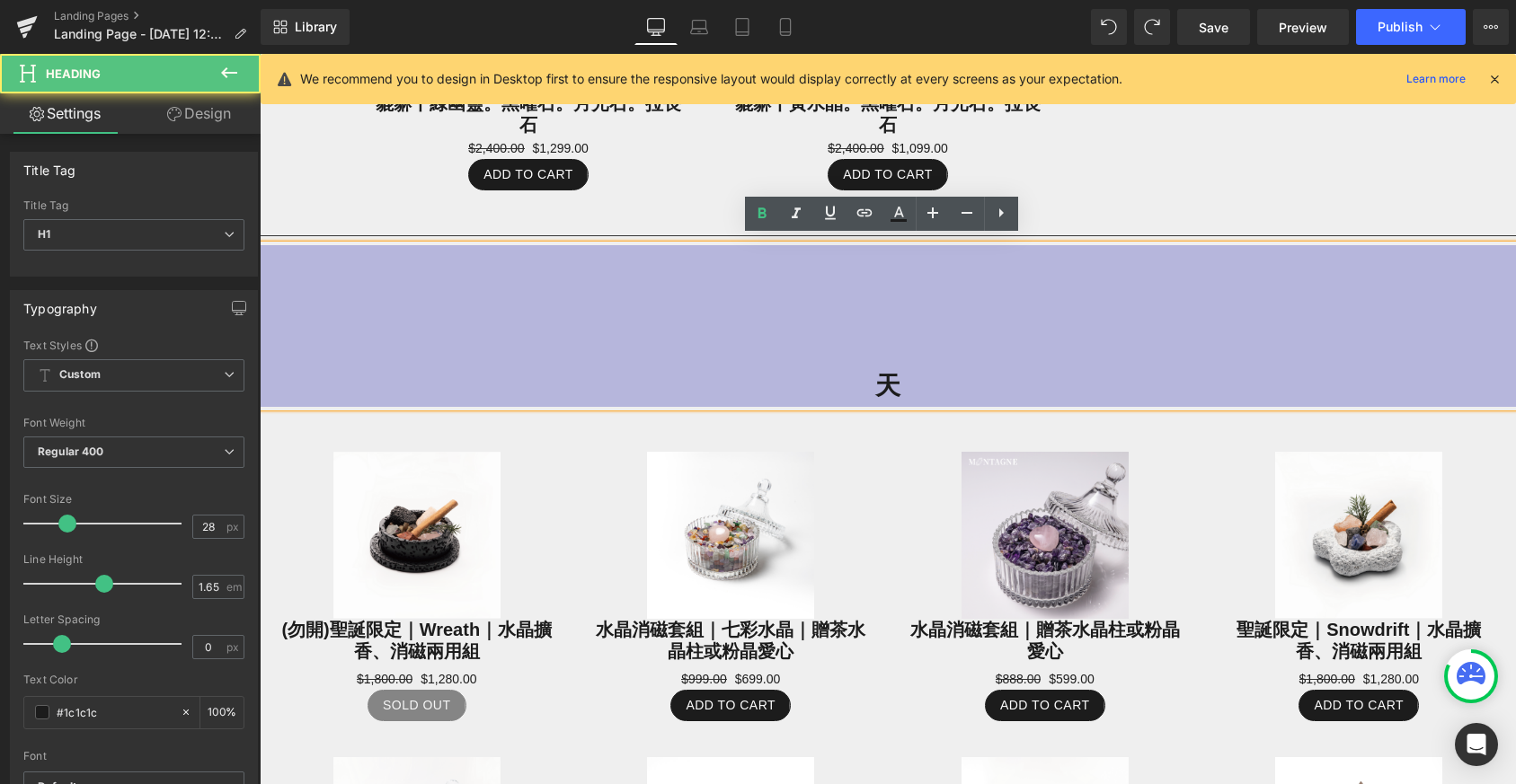
click at [881, 371] on h1 "天" at bounding box center [888, 386] width 1257 height 41
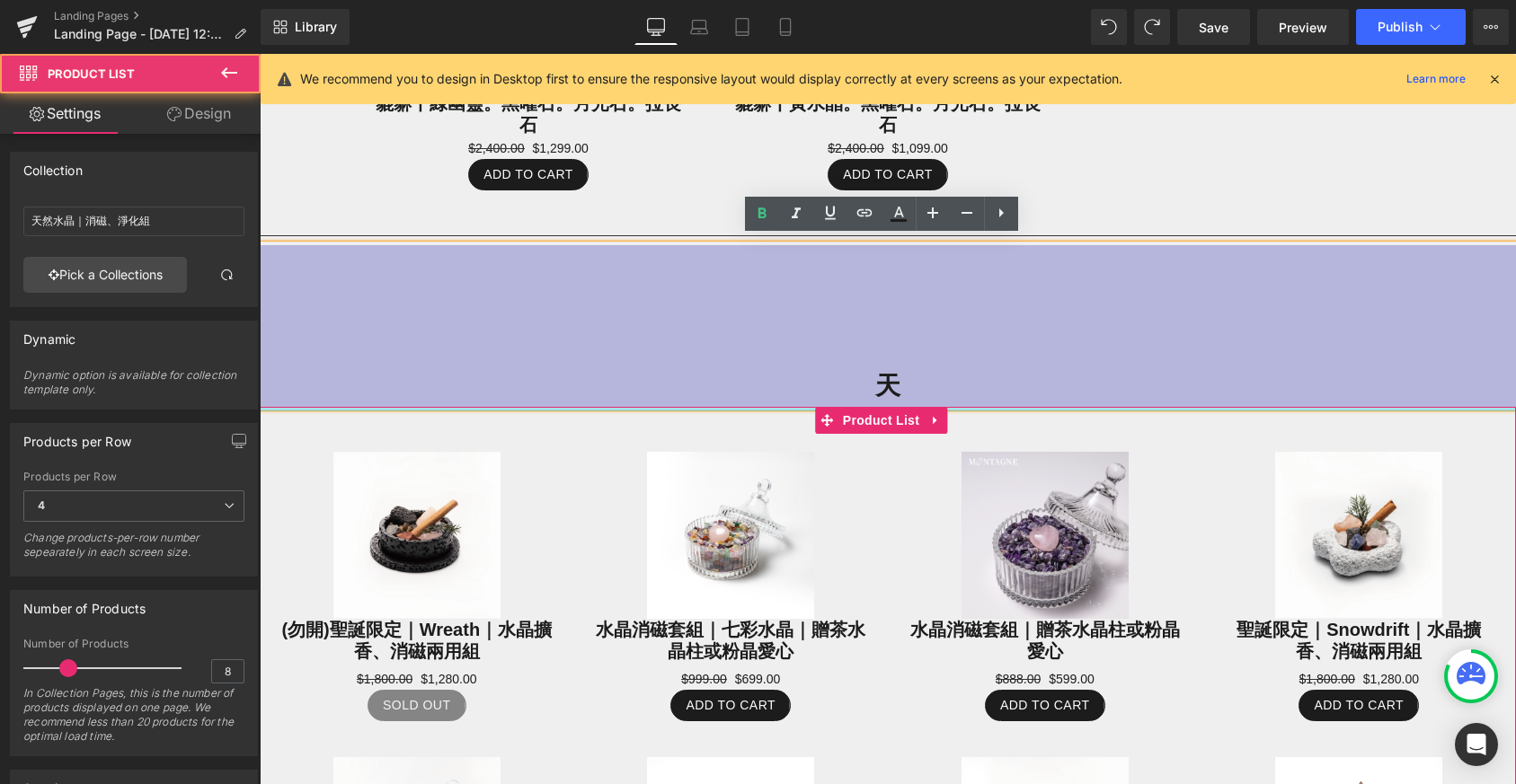
drag, startPoint x: 799, startPoint y: 403, endPoint x: 797, endPoint y: 372, distance: 31.1
click at [797, 372] on div "Image Sale Off (P) Image Ocean Ripple丨海之漣漪丨海藍寶手鍊 (P) Title $1,280.00 $1,099.00 …" at bounding box center [888, 63] width 1257 height 2551
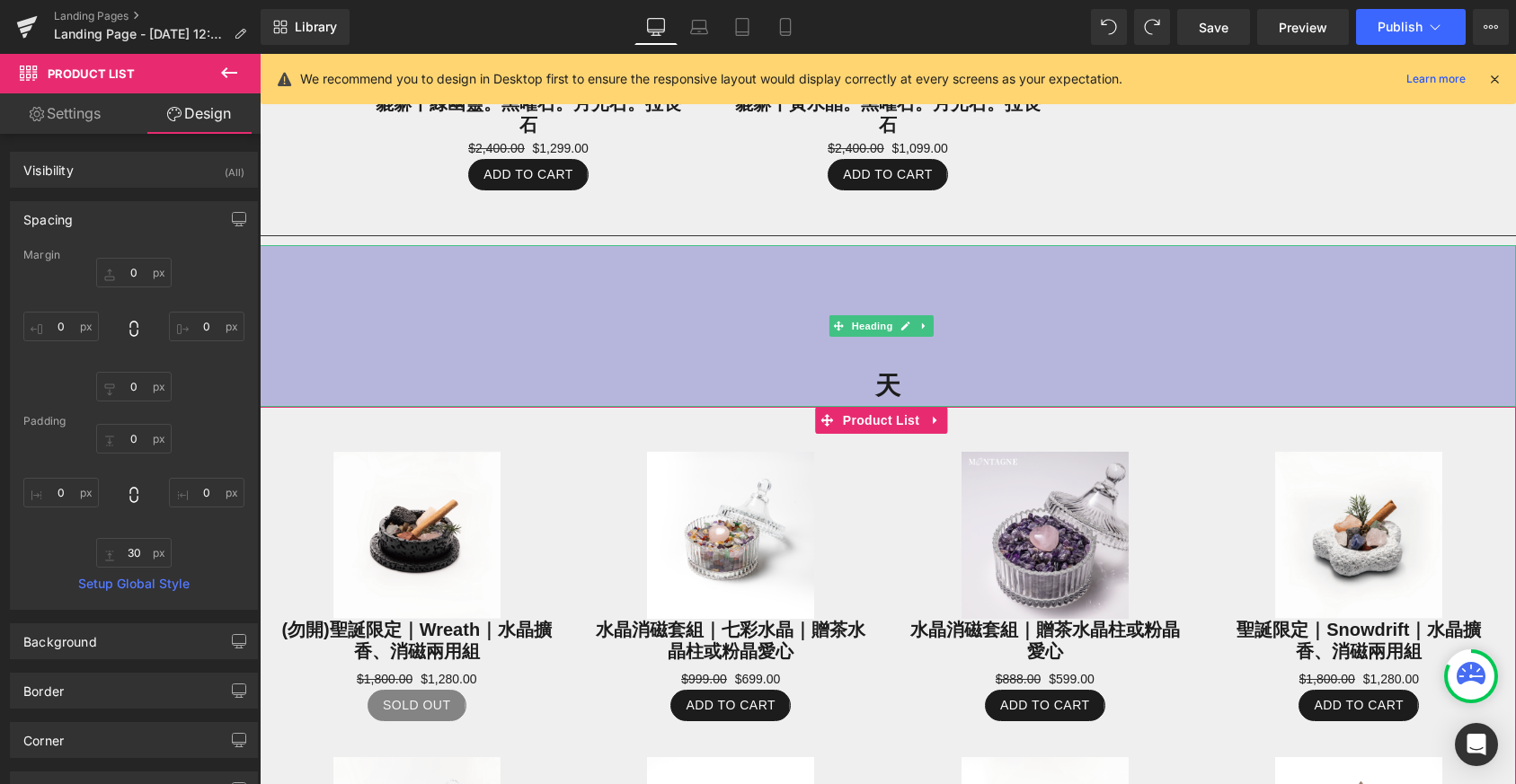
click at [756, 246] on div at bounding box center [888, 248] width 1257 height 5
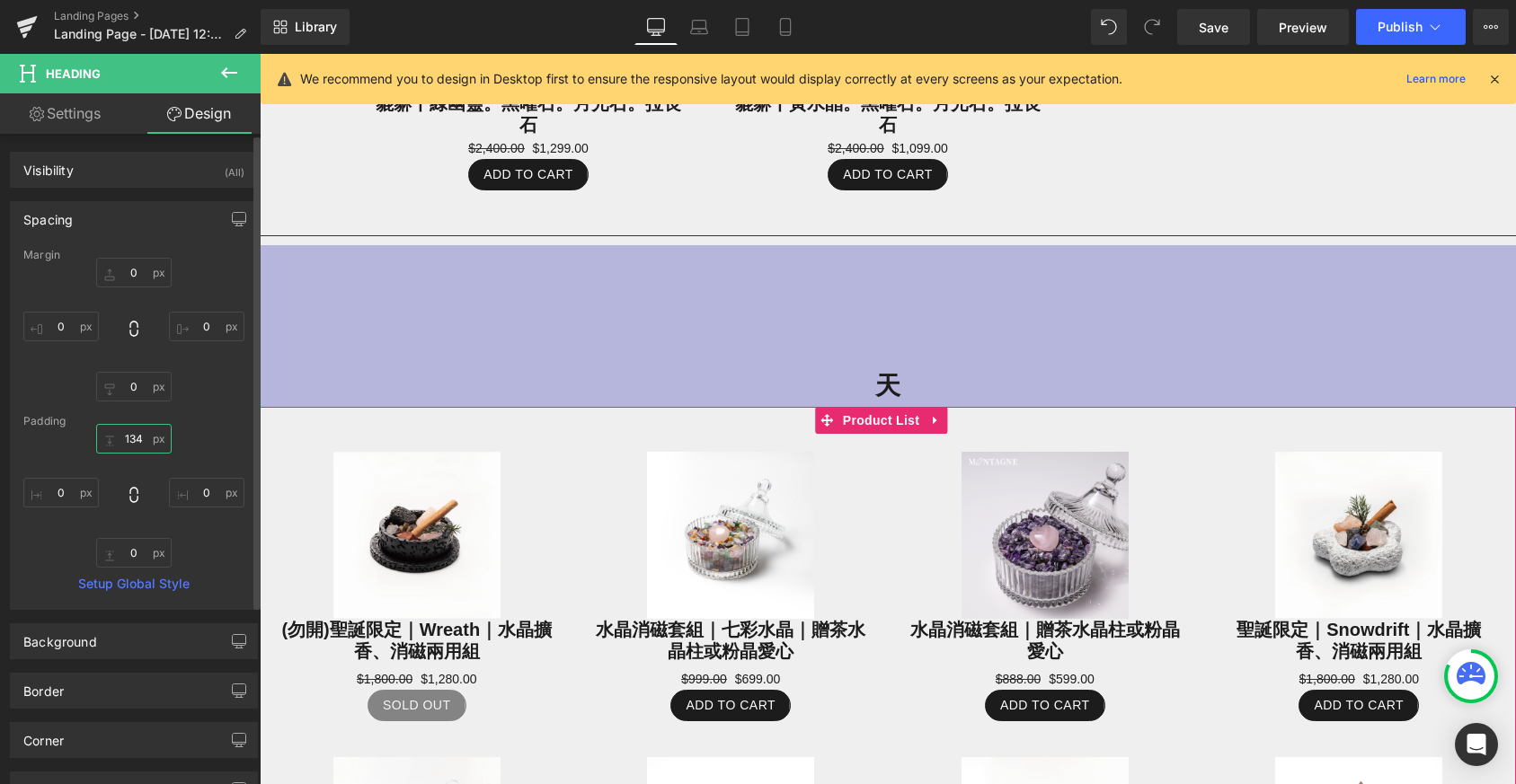
click at [133, 431] on input "134" at bounding box center [133, 439] width 76 height 30
click at [132, 439] on input "134" at bounding box center [133, 439] width 76 height 30
drag, startPoint x: 117, startPoint y: 439, endPoint x: 115, endPoint y: 454, distance: 15.1
click at [115, 454] on div "134px 134 0px 0 0px 0 0px 0" at bounding box center [133, 496] width 221 height 144
click at [107, 436] on input "134" at bounding box center [133, 439] width 76 height 30
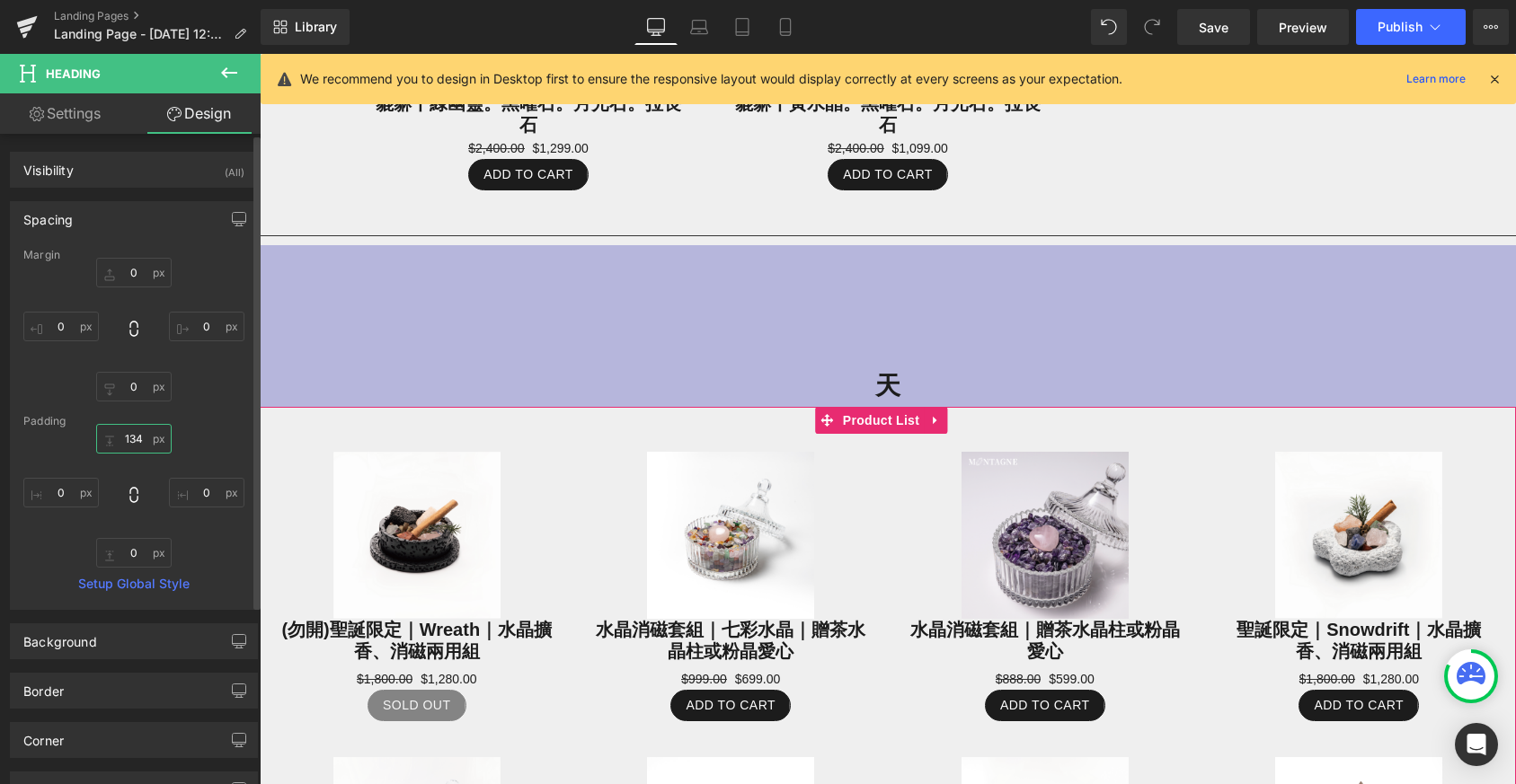
click at [124, 440] on input "134" at bounding box center [133, 439] width 76 height 30
click at [178, 433] on div "134px 134 0px 0 0px 0 0px 0" at bounding box center [133, 496] width 221 height 144
drag, startPoint x: 132, startPoint y: 453, endPoint x: 133, endPoint y: 424, distance: 29.0
click at [133, 424] on div "Margin 0px 0 0px 0 0px 0 0px 0 Padding 134px 134 0px 0 0px 0 0px 0 Setup Global…" at bounding box center [133, 428] width 246 height 360
click at [139, 463] on div "134px 134 0px 0 0px 0 0px 0" at bounding box center [133, 496] width 221 height 144
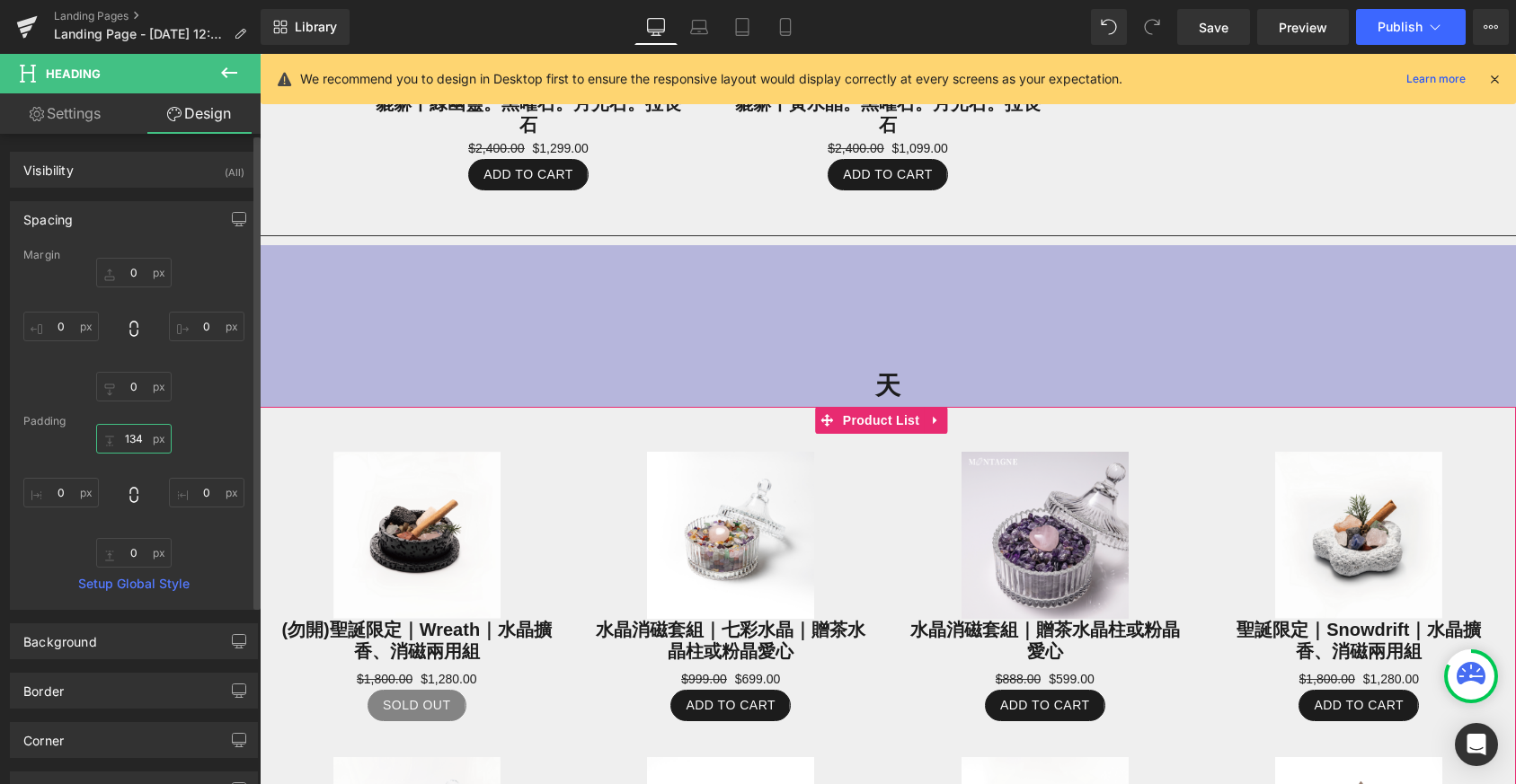
click at [141, 447] on input "134" at bounding box center [133, 439] width 76 height 30
type input "ㄅ"
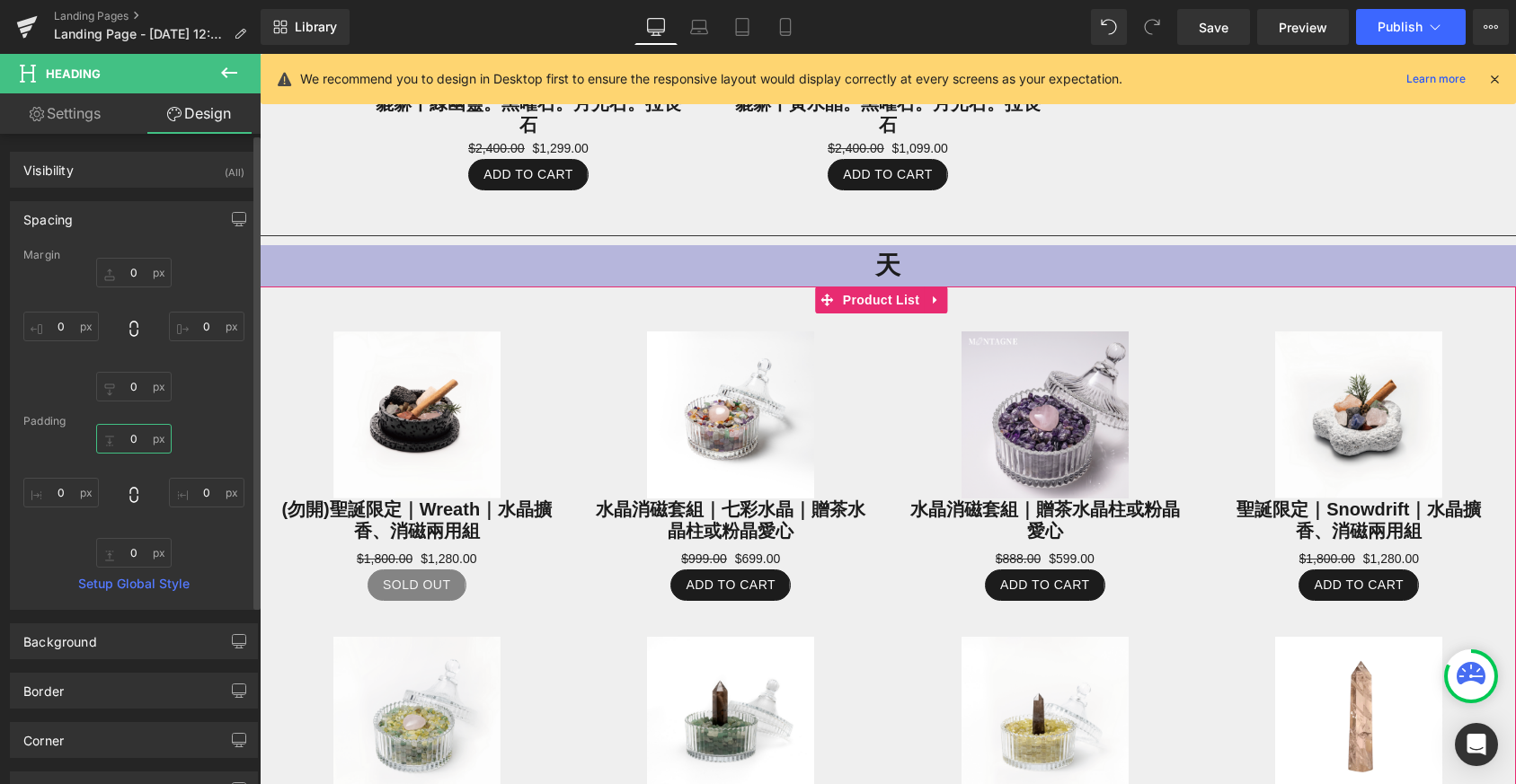
type input "ㄅ"
type input "ㄅㄢ"
type input "ㄅ"
type input "10"
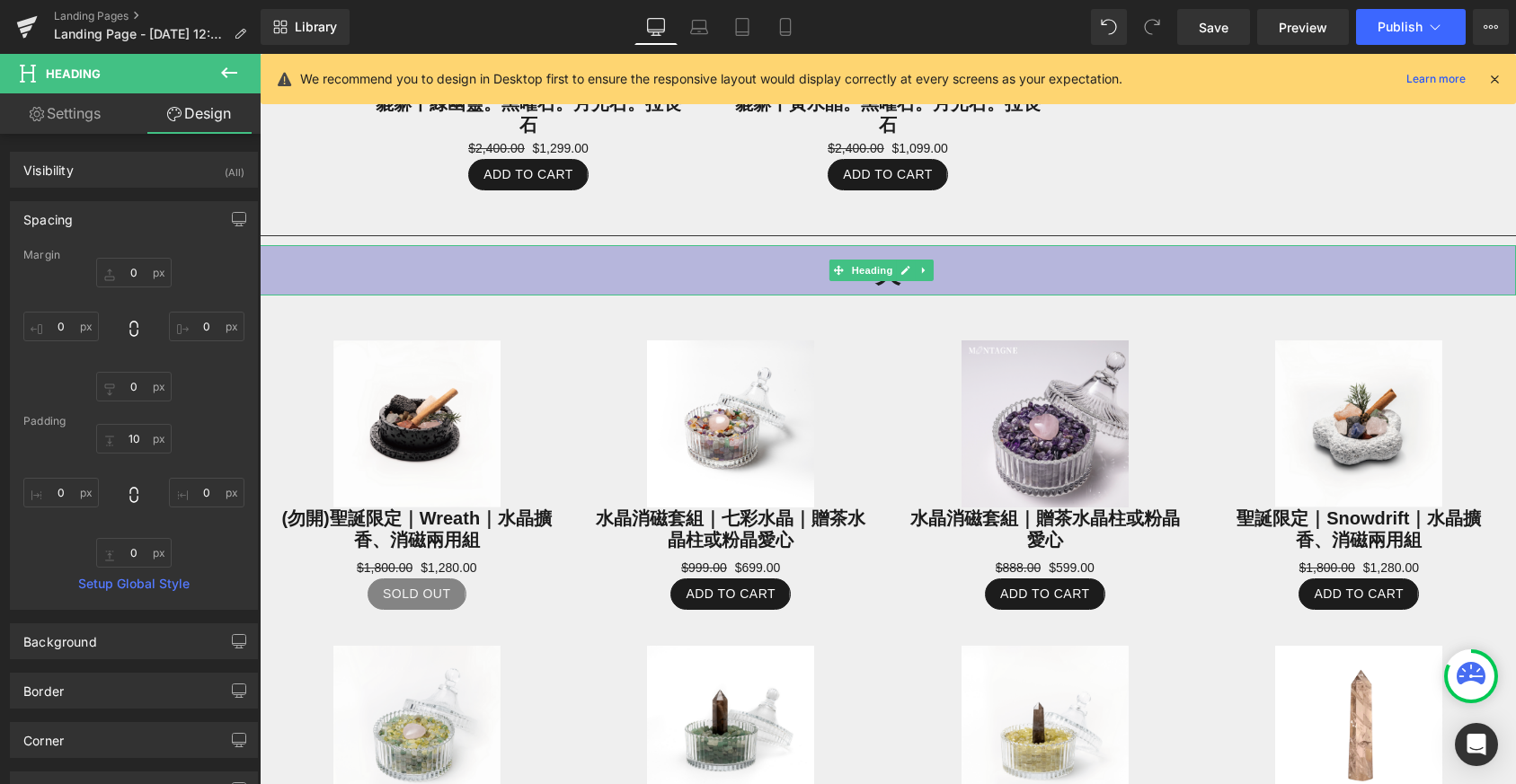
click at [913, 281] on h1 "天" at bounding box center [888, 274] width 1257 height 41
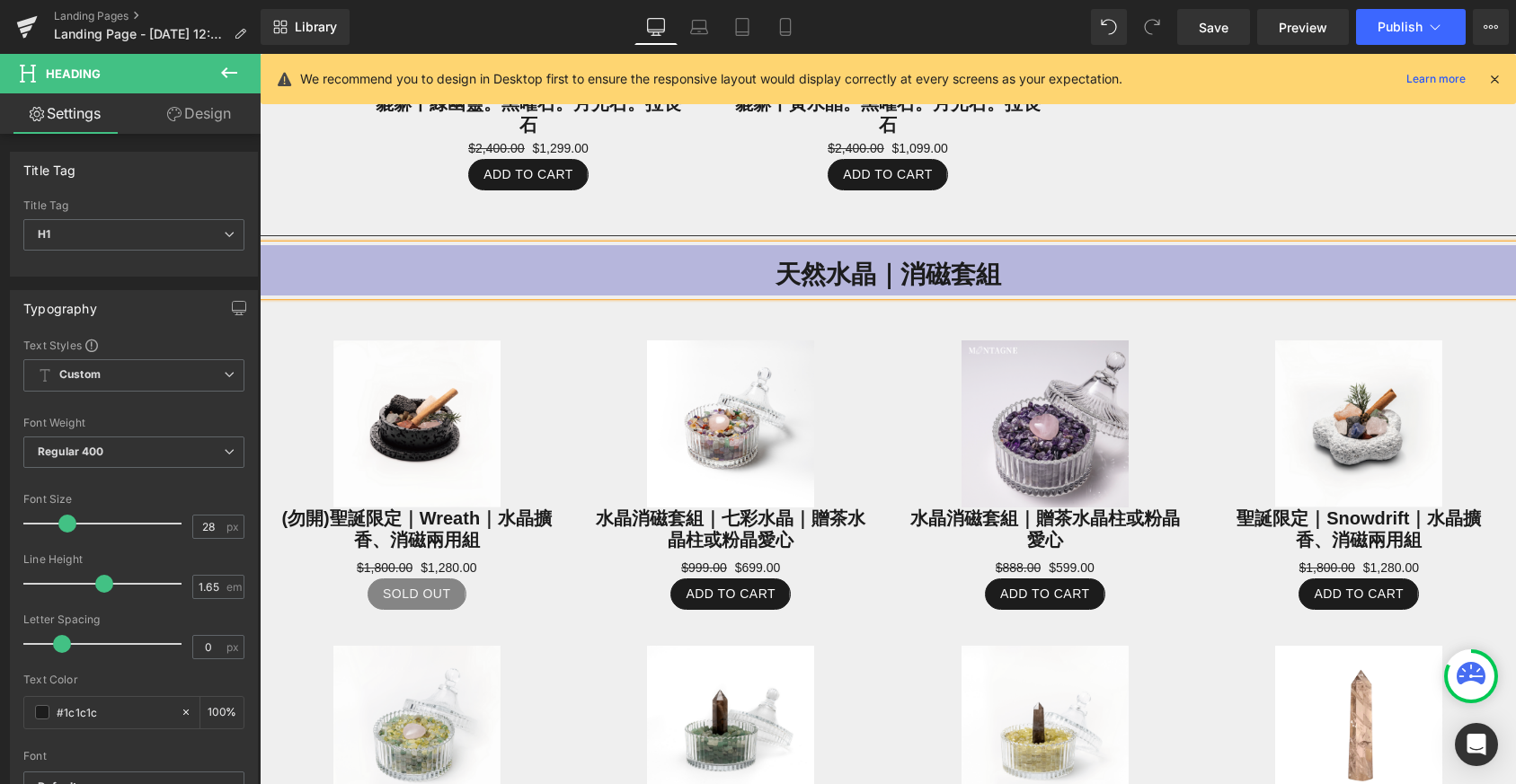
click at [737, 246] on div "天然水晶｜消磁套組" at bounding box center [888, 271] width 1257 height 50
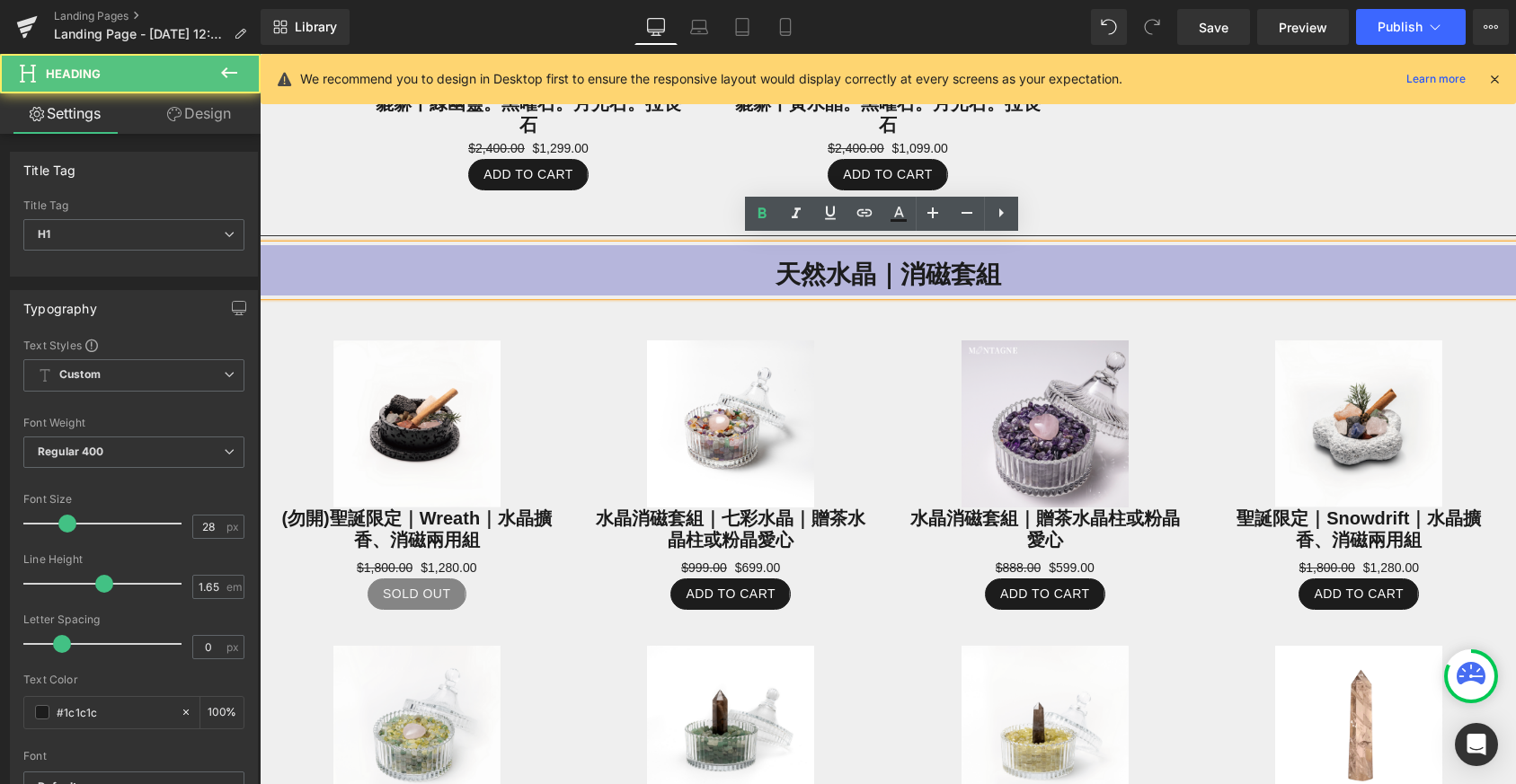
click at [683, 254] on h1 "天然水晶｜消磁套組" at bounding box center [888, 274] width 1257 height 41
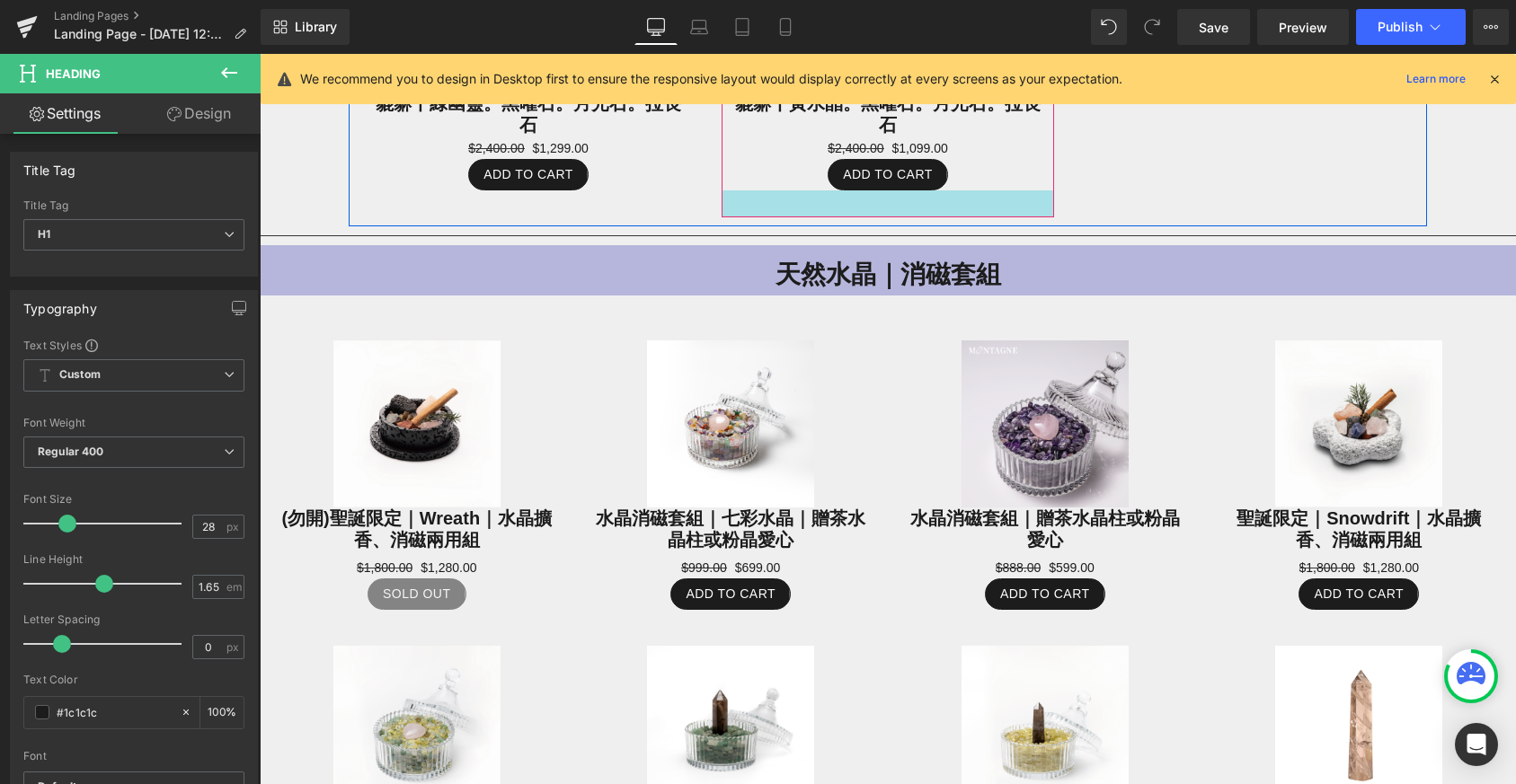
scroll to position [1200, 0]
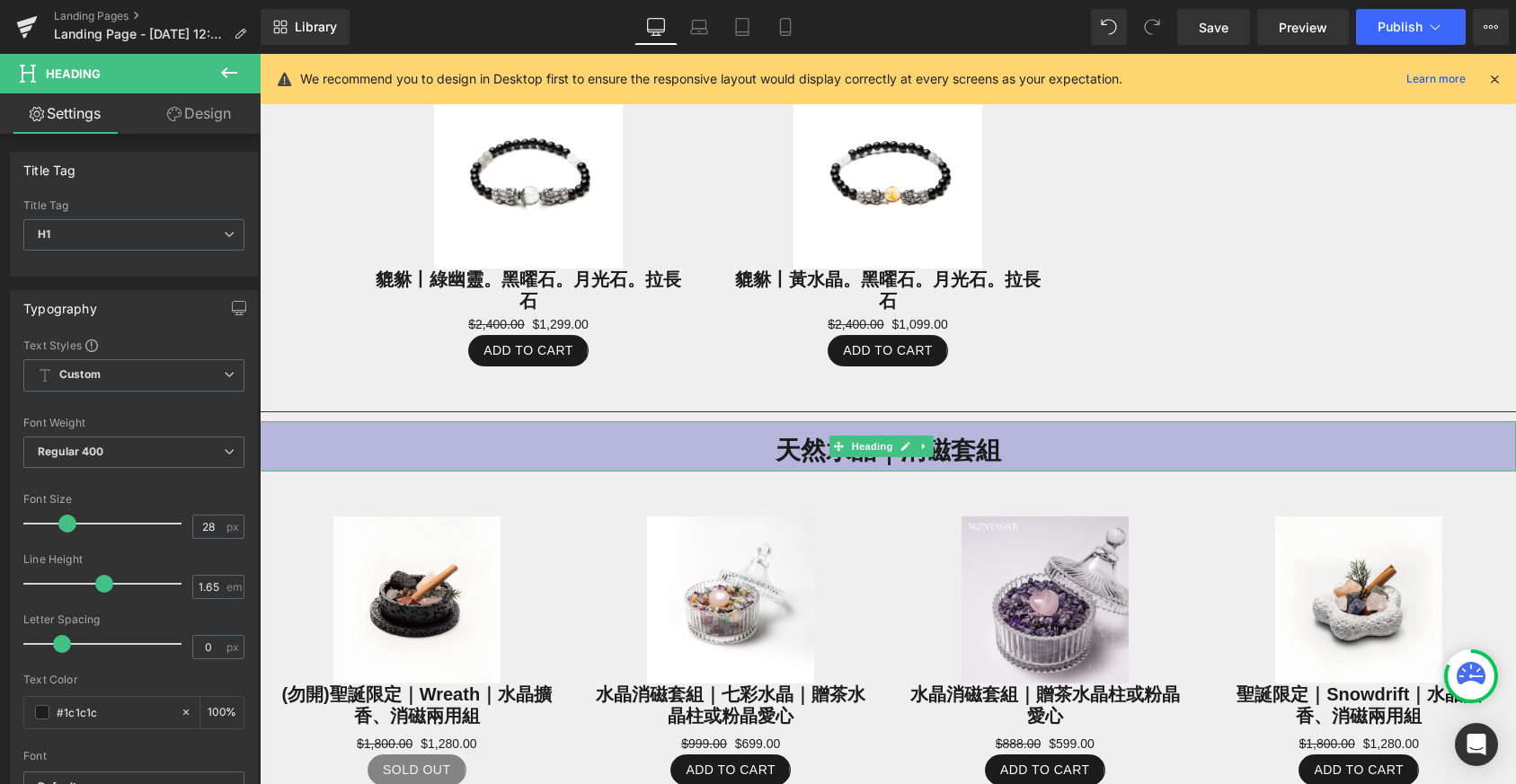
click at [774, 442] on h1 "天然水晶｜消磁套組" at bounding box center [888, 450] width 1257 height 41
drag, startPoint x: 105, startPoint y: 582, endPoint x: 126, endPoint y: 581, distance: 21.0
click at [126, 581] on span at bounding box center [128, 583] width 18 height 18
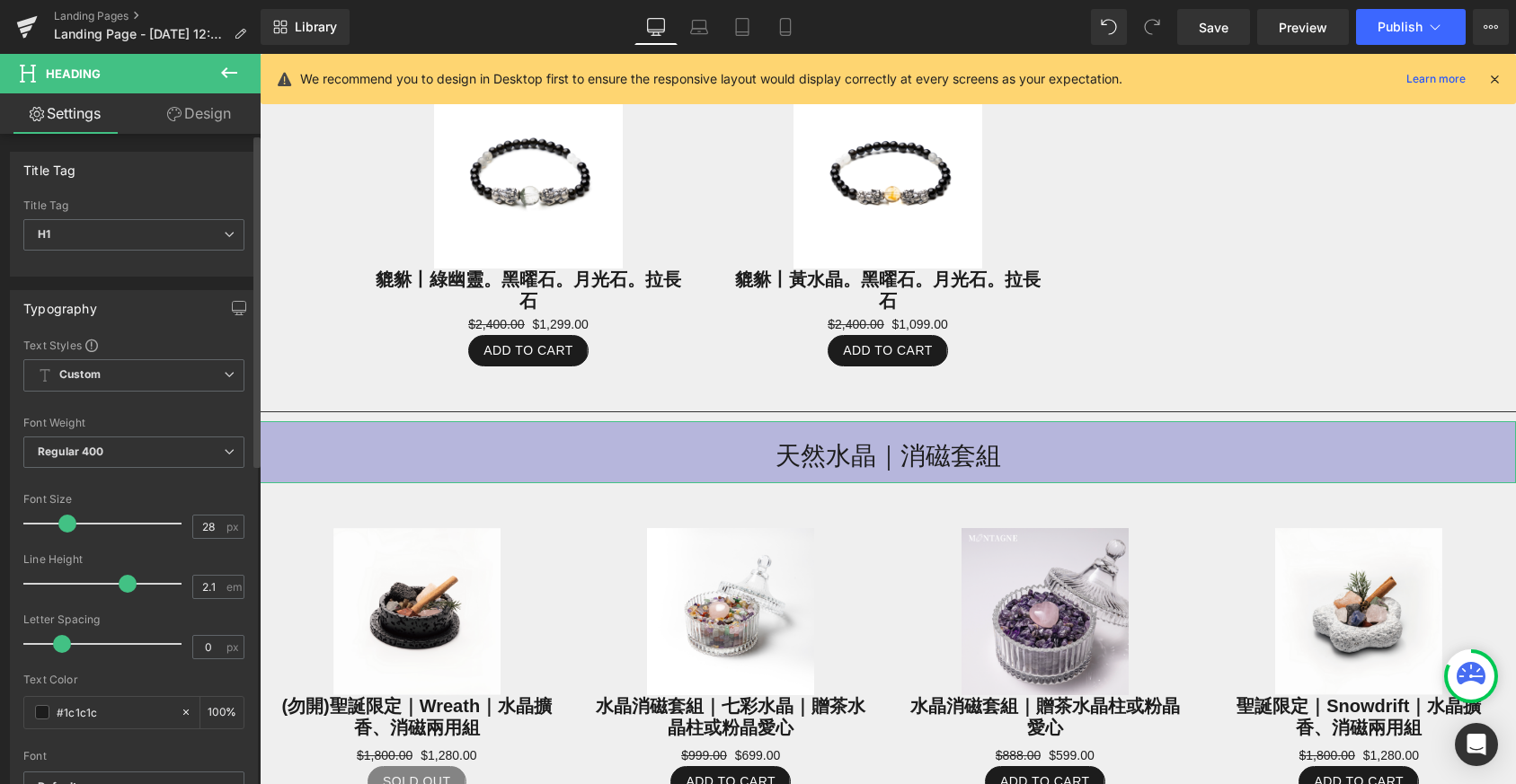
click at [126, 581] on span at bounding box center [128, 583] width 18 height 18
click at [127, 580] on span at bounding box center [128, 583] width 18 height 18
type input "2.2"
click at [131, 579] on span at bounding box center [133, 583] width 18 height 18
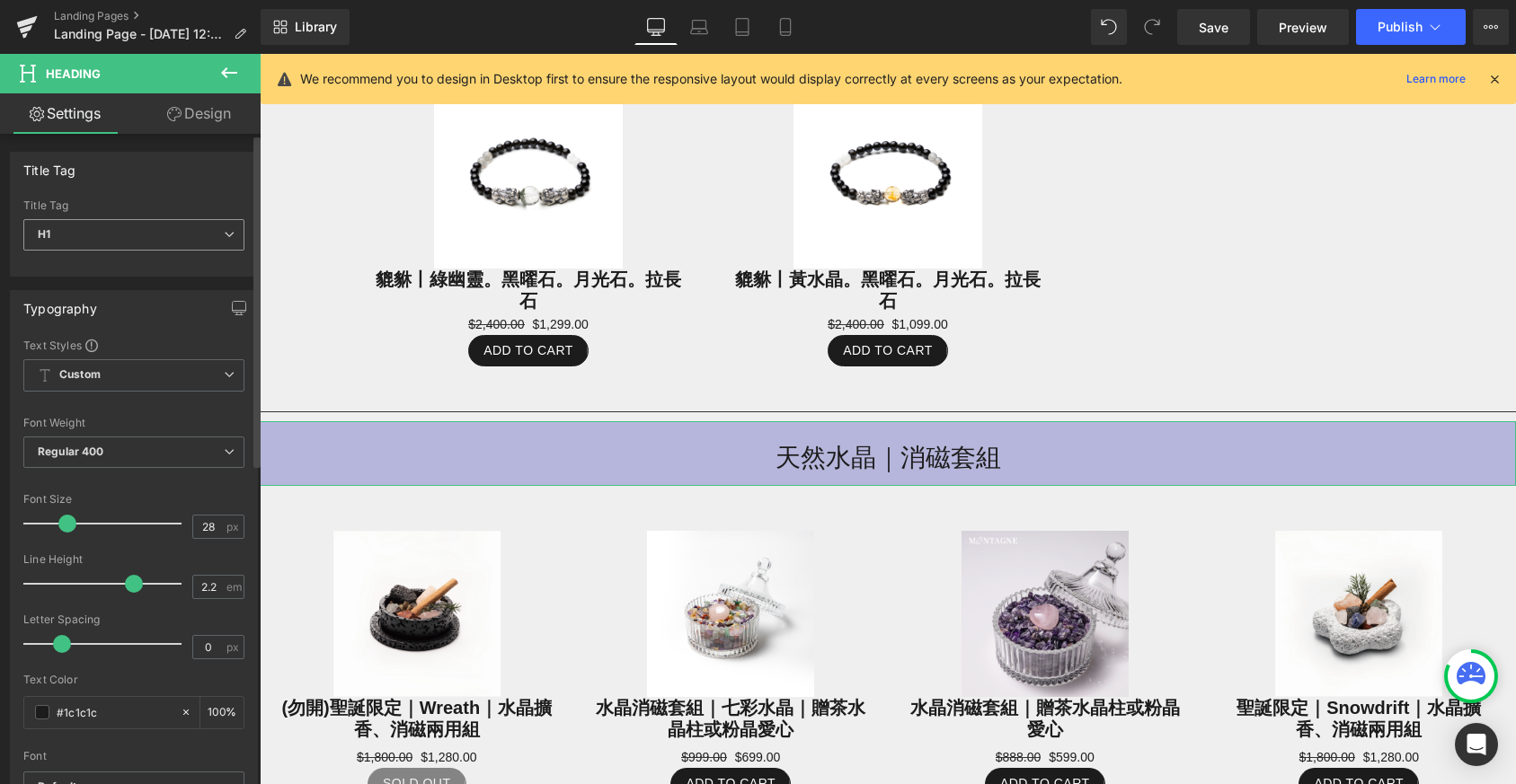
click at [161, 246] on span "H1" at bounding box center [133, 234] width 221 height 32
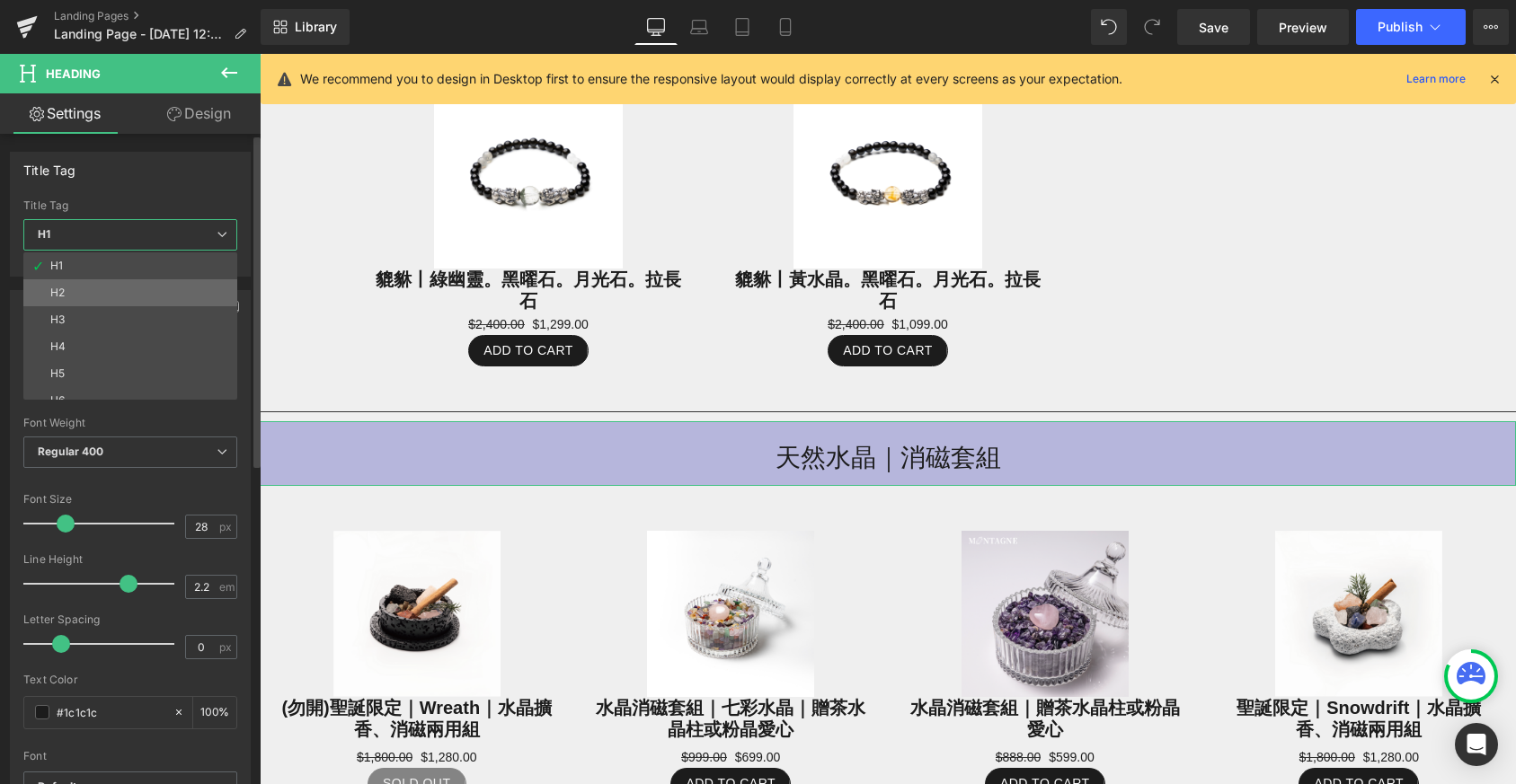
click at [146, 288] on li "H2" at bounding box center [133, 293] width 222 height 27
type input "21"
type input "1.65"
type input "100"
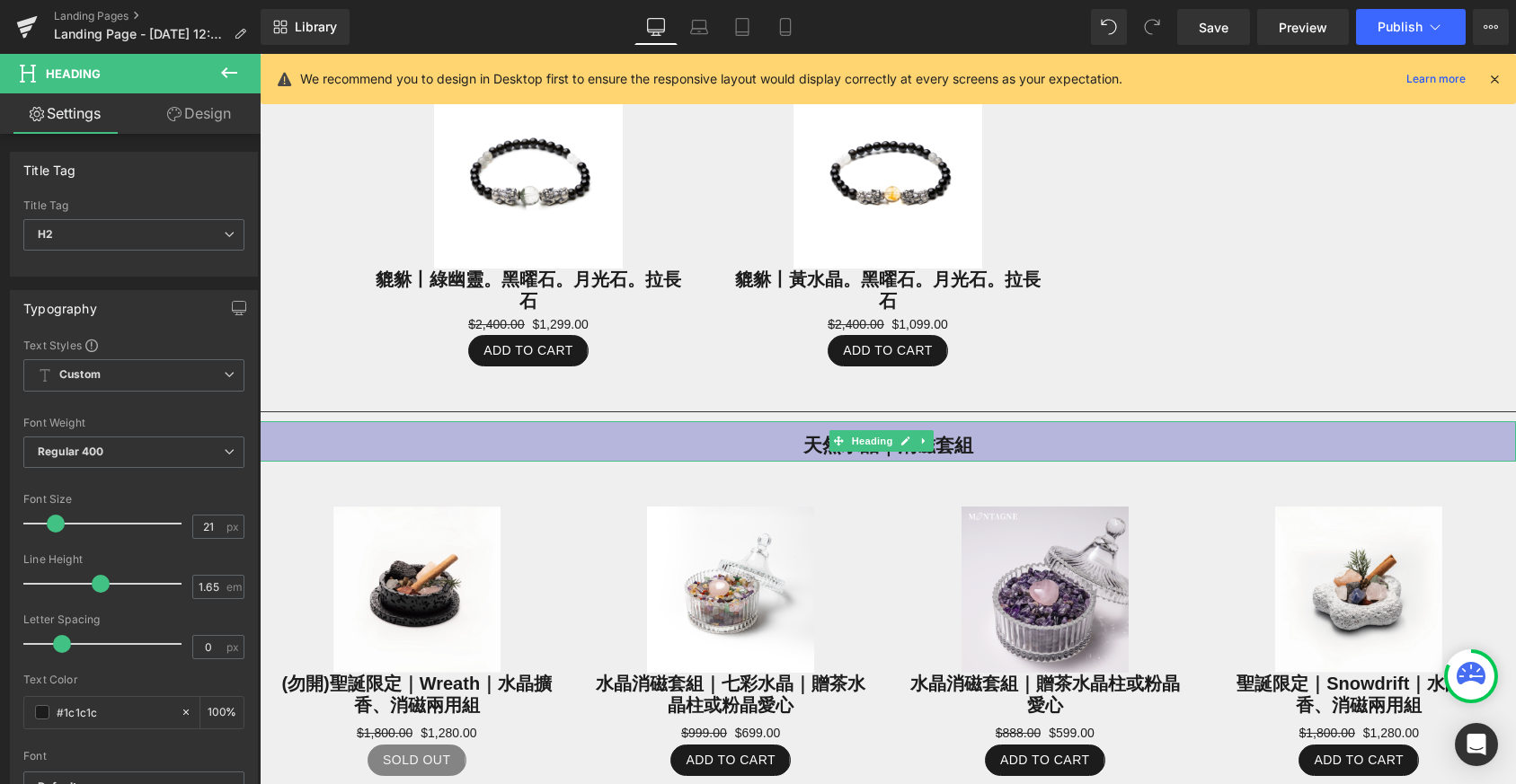
click at [1099, 438] on h2 "天然水晶｜消磁套組" at bounding box center [888, 445] width 1257 height 32
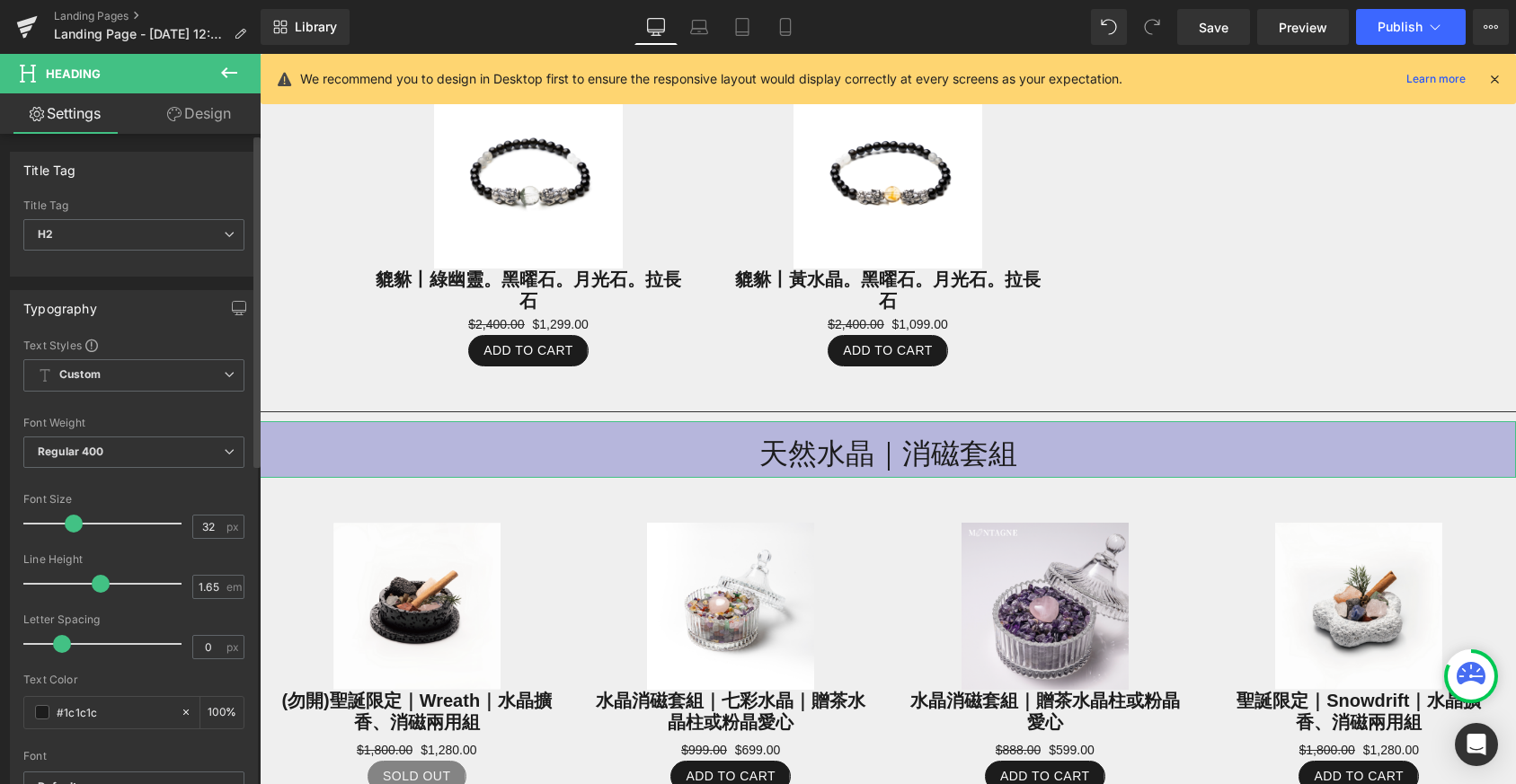
drag, startPoint x: 55, startPoint y: 520, endPoint x: 71, endPoint y: 520, distance: 16.0
click at [71, 520] on span at bounding box center [73, 523] width 18 height 18
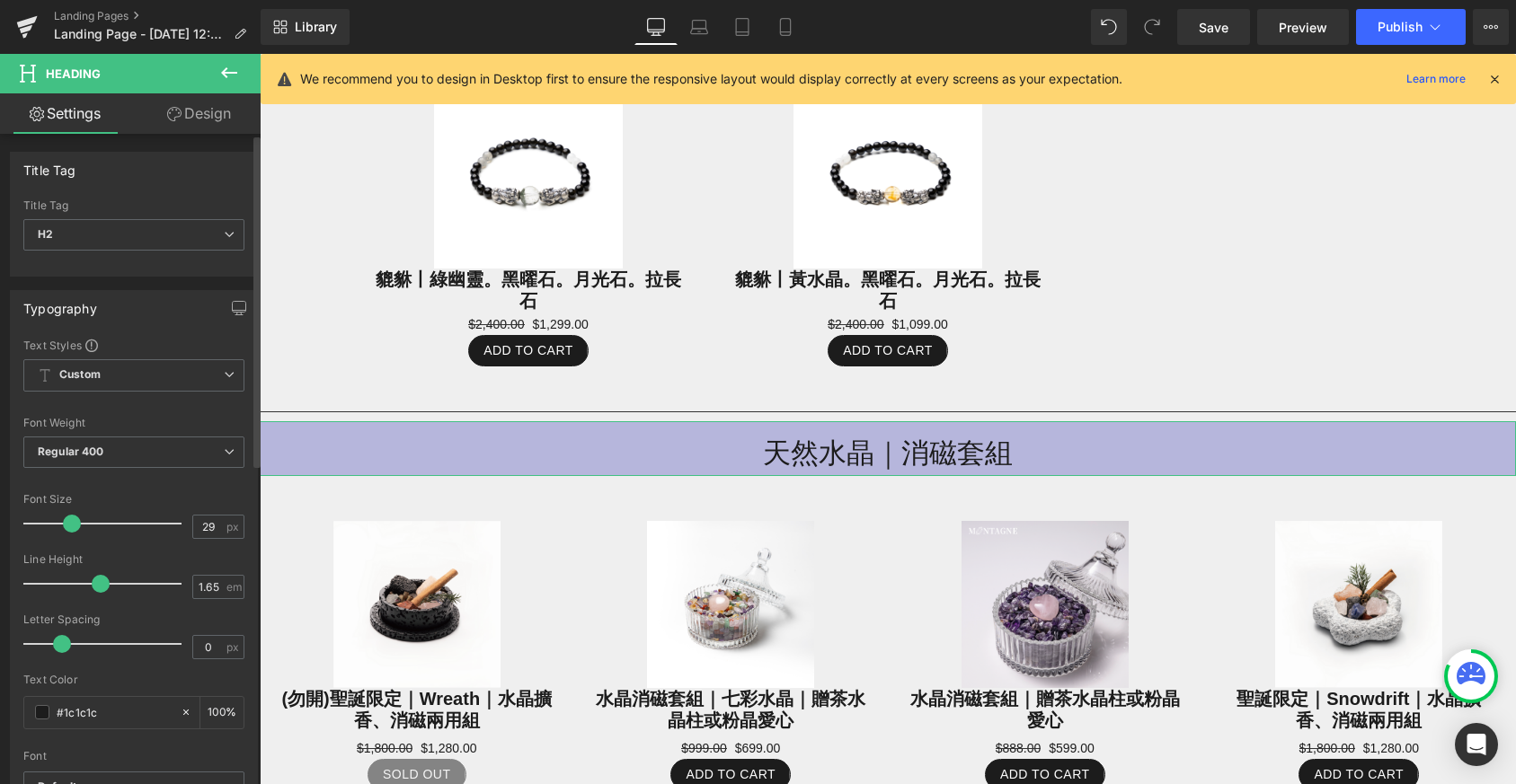
type input "28"
click at [64, 526] on span at bounding box center [67, 523] width 18 height 18
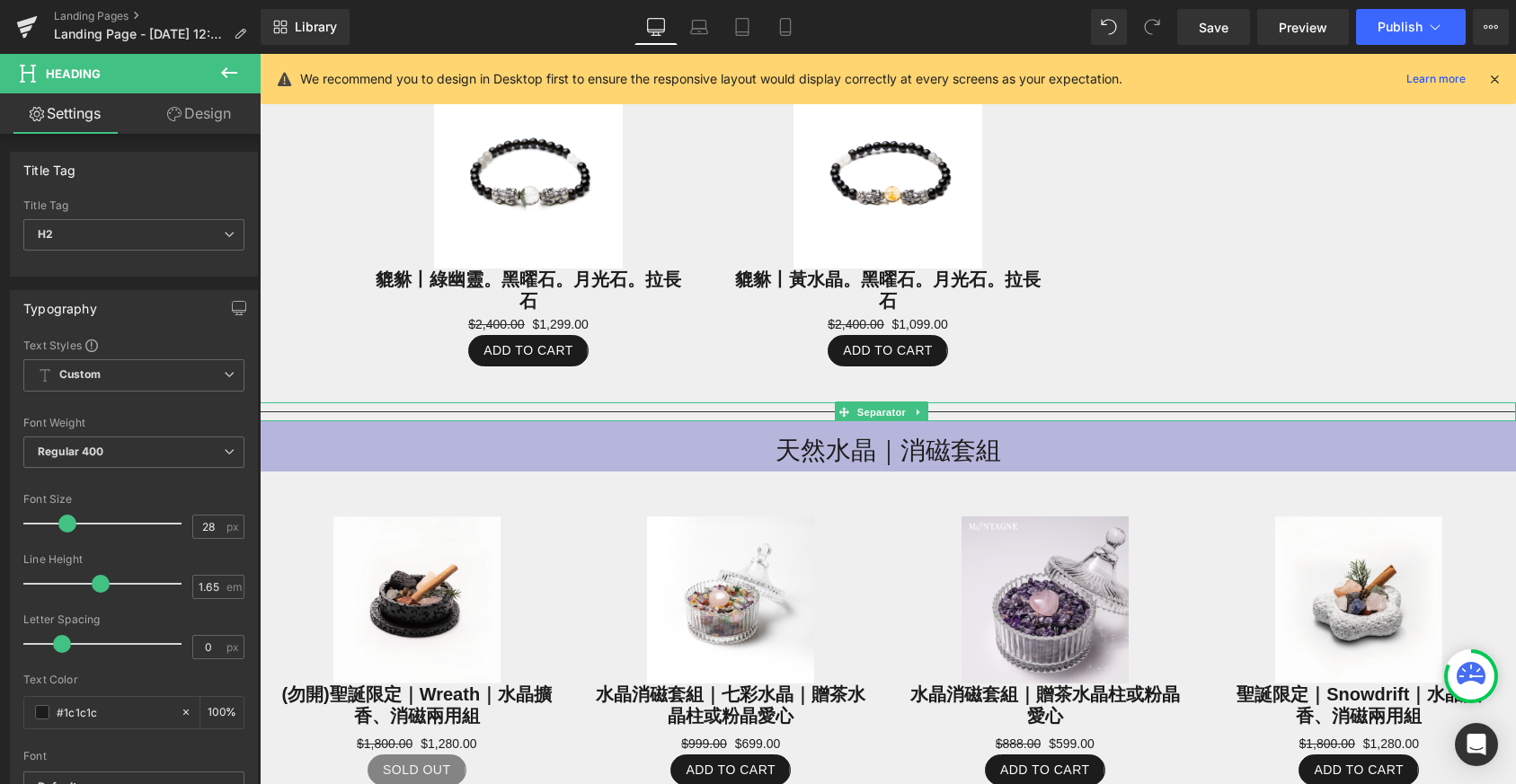
click at [648, 402] on div at bounding box center [888, 412] width 1257 height 19
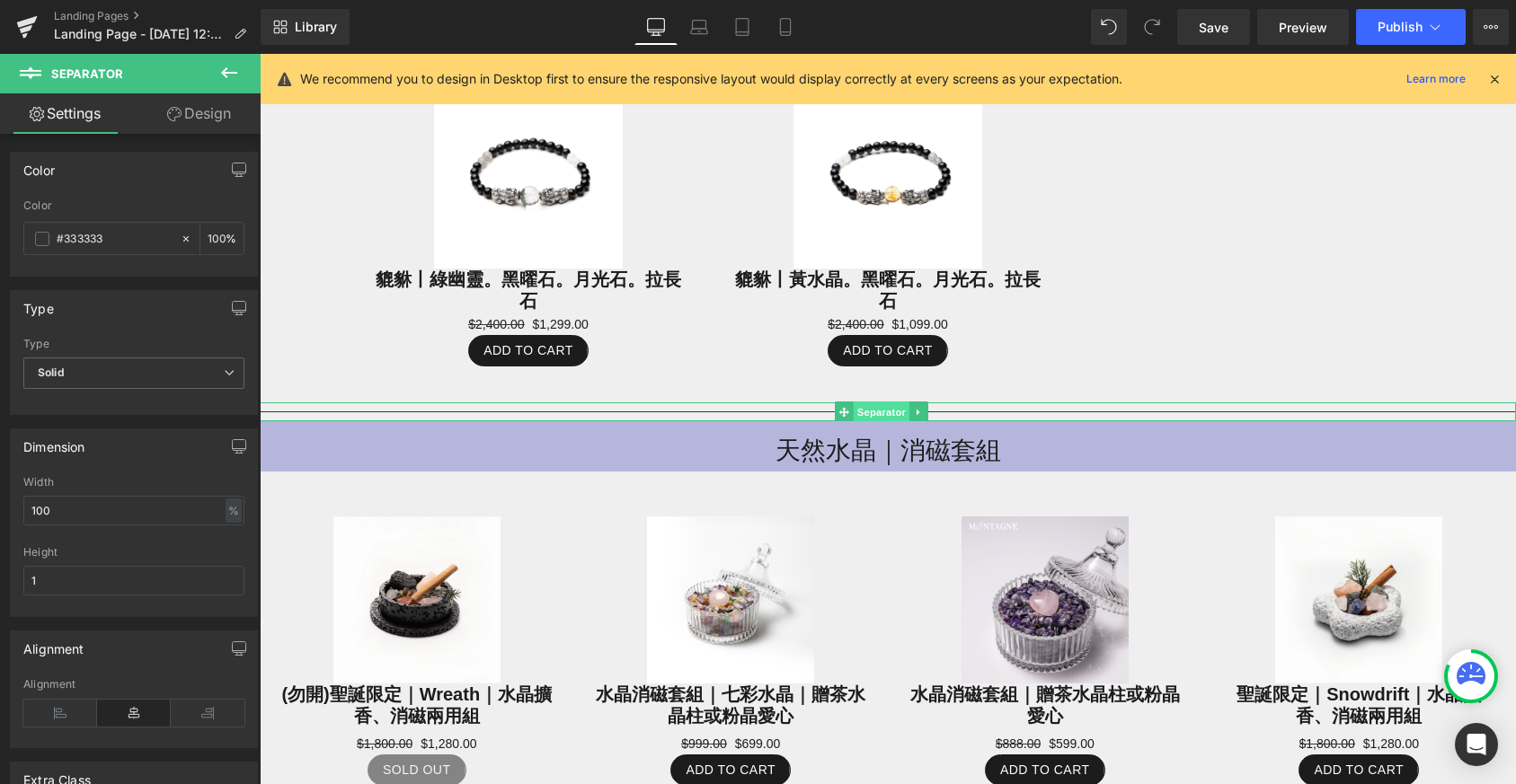
click at [884, 401] on span "Separator" at bounding box center [880, 412] width 56 height 21
click at [917, 409] on icon at bounding box center [918, 412] width 3 height 7
click at [926, 407] on icon at bounding box center [927, 412] width 10 height 10
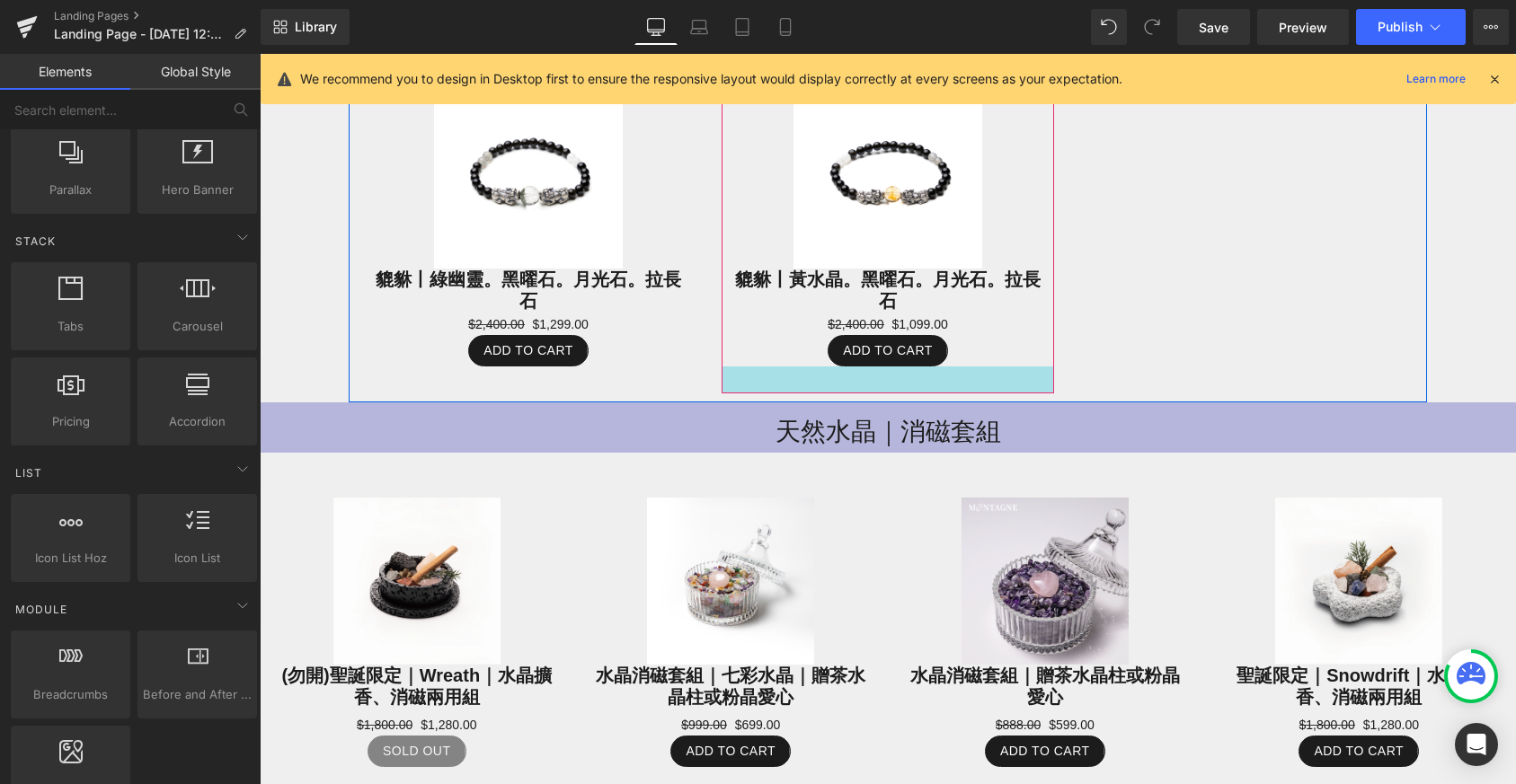
click at [1018, 368] on div at bounding box center [888, 380] width 332 height 27
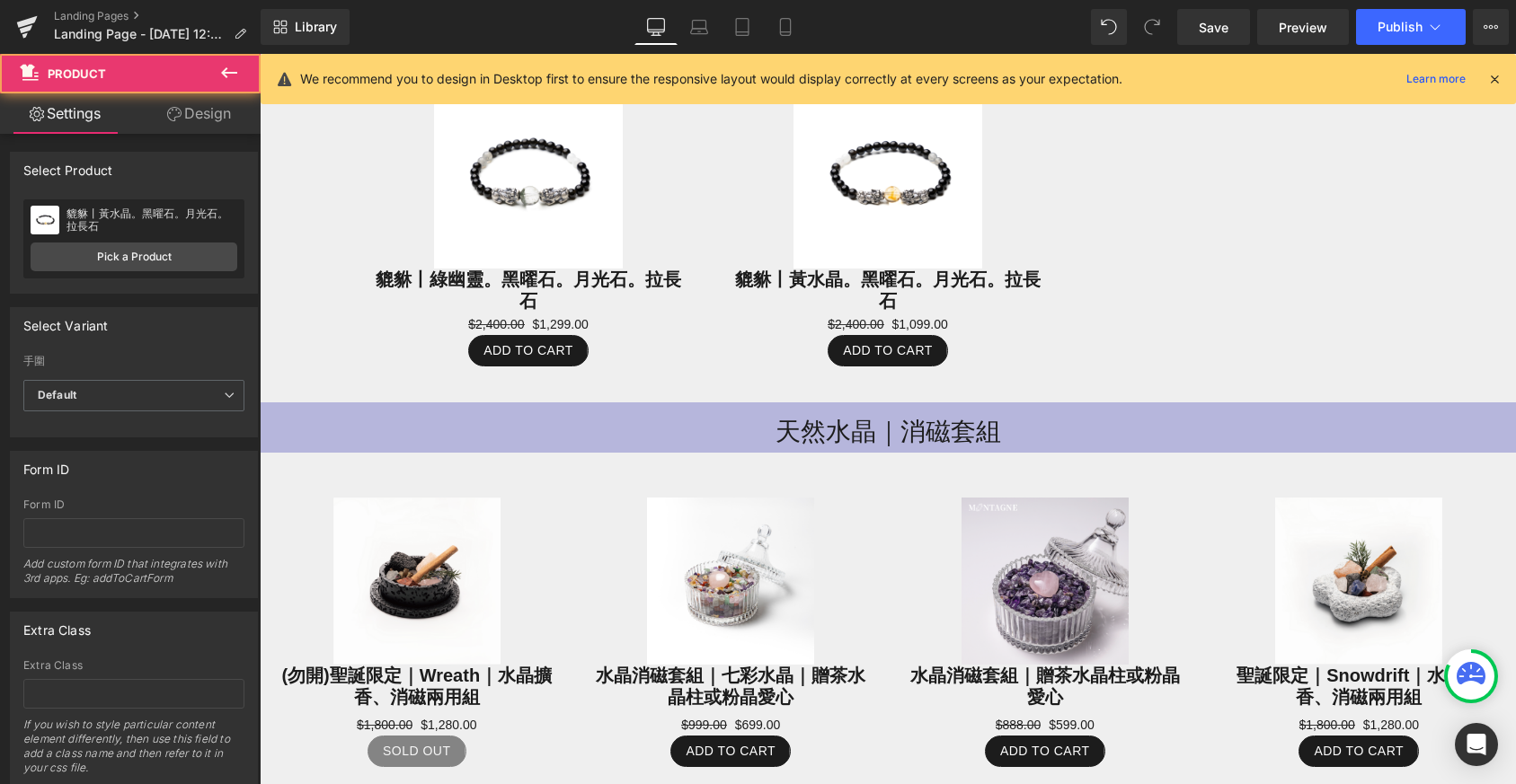
click at [1043, 413] on h2 "天然水晶｜消磁套組" at bounding box center [888, 432] width 1257 height 41
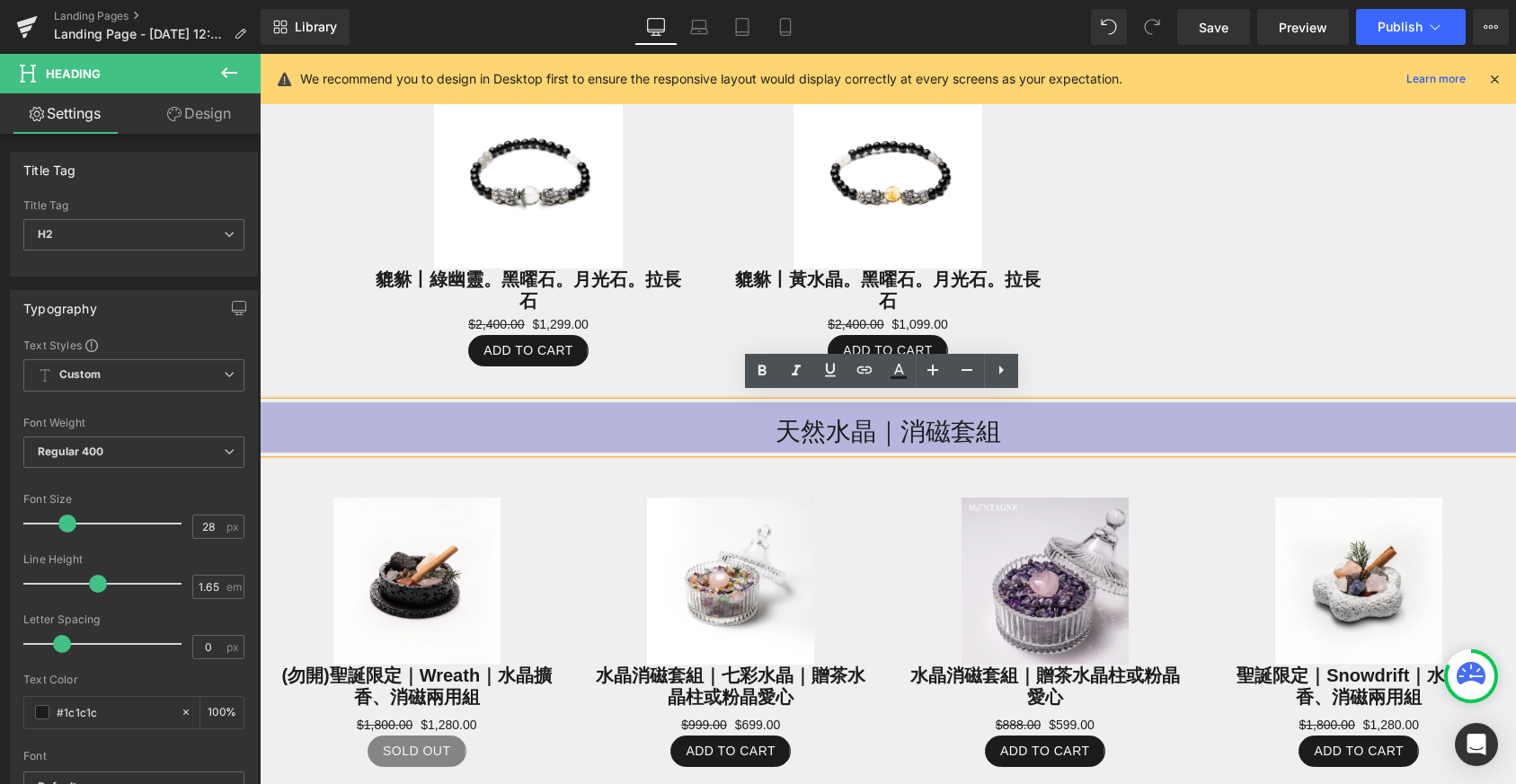
click at [795, 423] on h2 "天然水晶｜消磁套組" at bounding box center [888, 432] width 1257 height 41
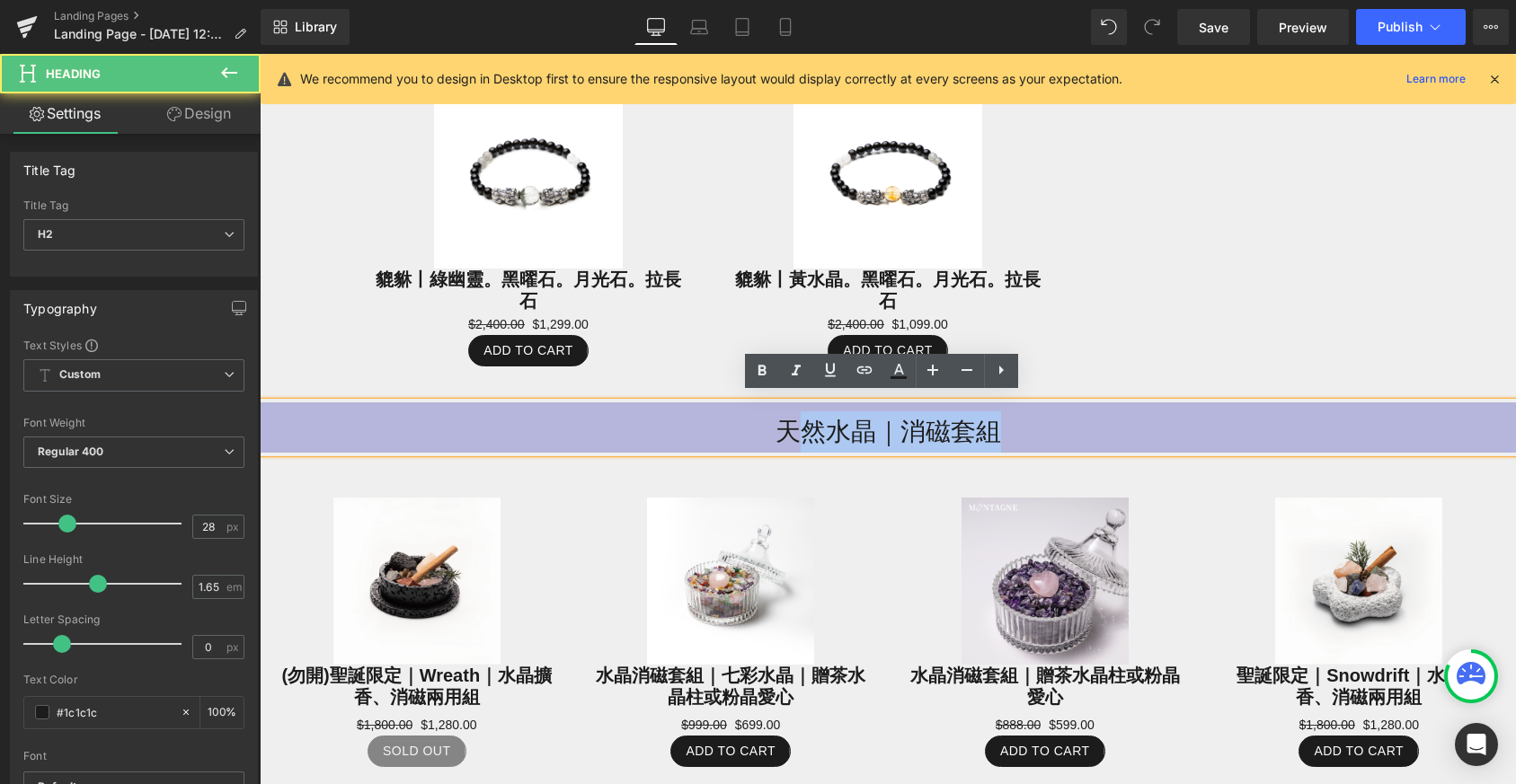
drag, startPoint x: 781, startPoint y: 428, endPoint x: 1010, endPoint y: 425, distance: 229.0
click at [1010, 425] on h2 "天然水晶｜消磁套組" at bounding box center [888, 432] width 1257 height 41
drag, startPoint x: 770, startPoint y: 416, endPoint x: 1023, endPoint y: 422, distance: 253.1
click at [1023, 422] on h2 "天然水晶｜消磁套組" at bounding box center [888, 432] width 1257 height 41
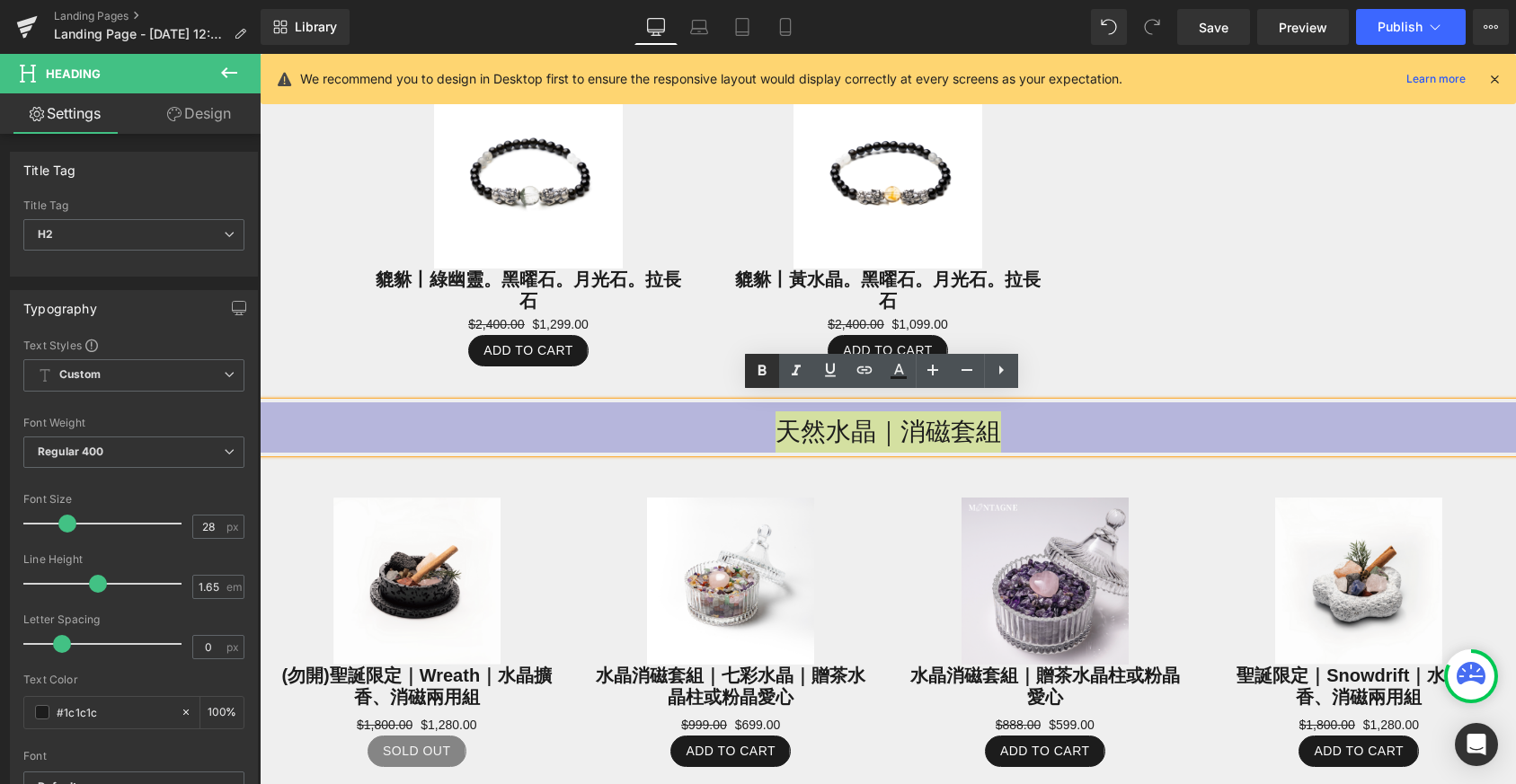
click at [761, 371] on icon at bounding box center [761, 370] width 21 height 21
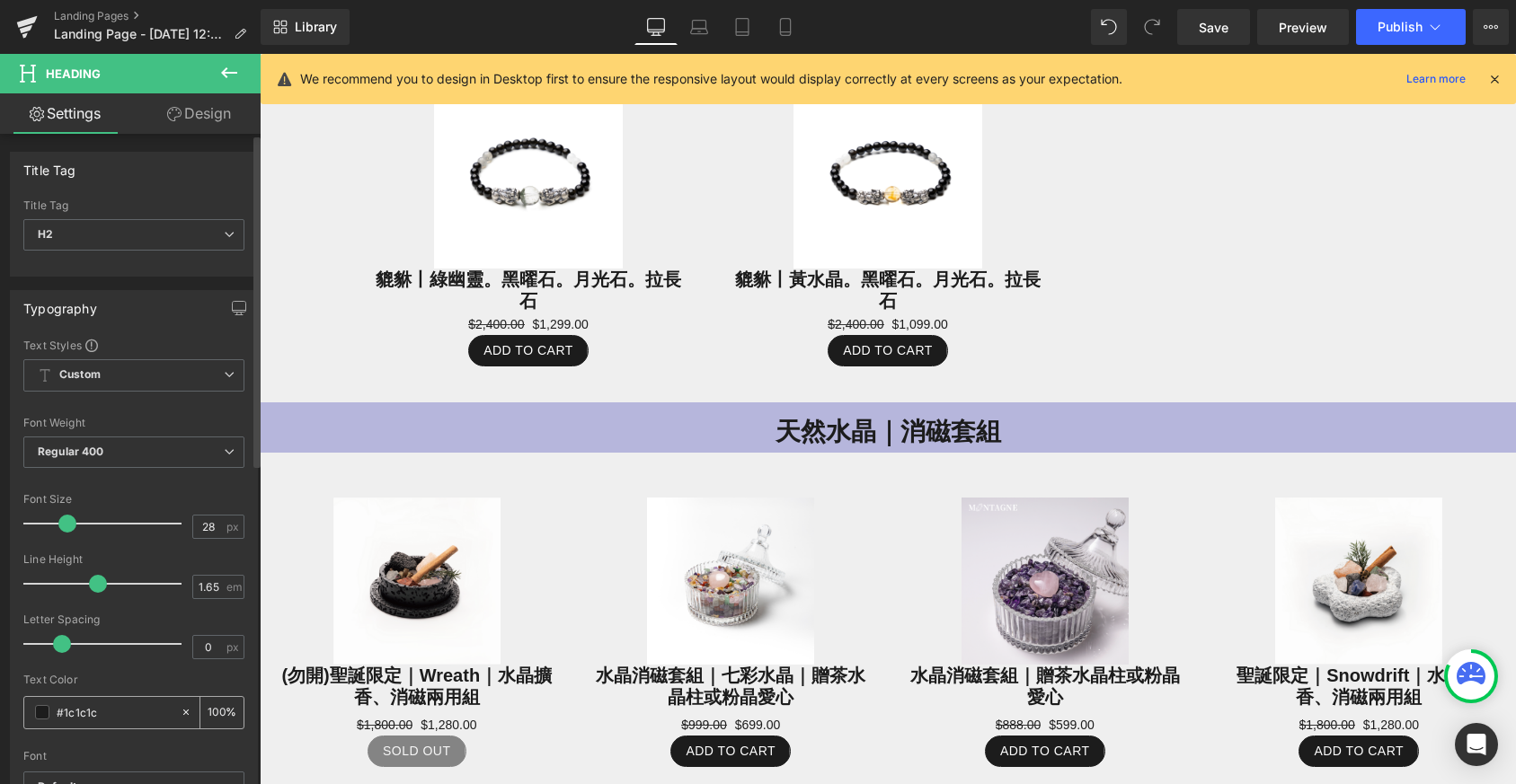
click at [133, 712] on input "#1c1c1c" at bounding box center [114, 712] width 115 height 20
click at [22, 715] on div "Text Styles Custom Custom Setup Global Style Custom Setup Global Style Thin 100…" at bounding box center [133, 615] width 246 height 555
click at [36, 710] on span at bounding box center [42, 712] width 14 height 14
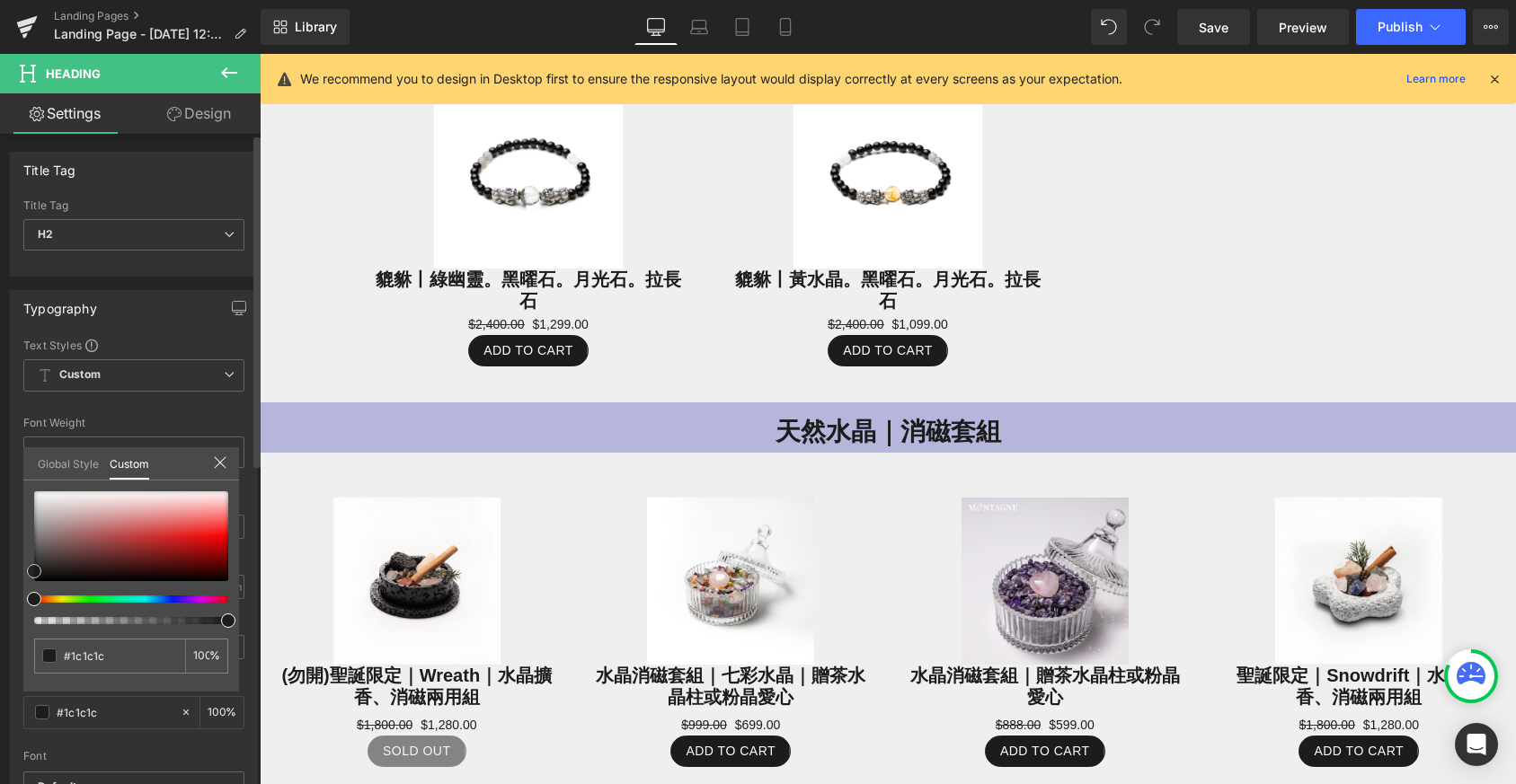
type input "#1e1e1e"
type input "#d9d7d7"
type input "#e3e2e2"
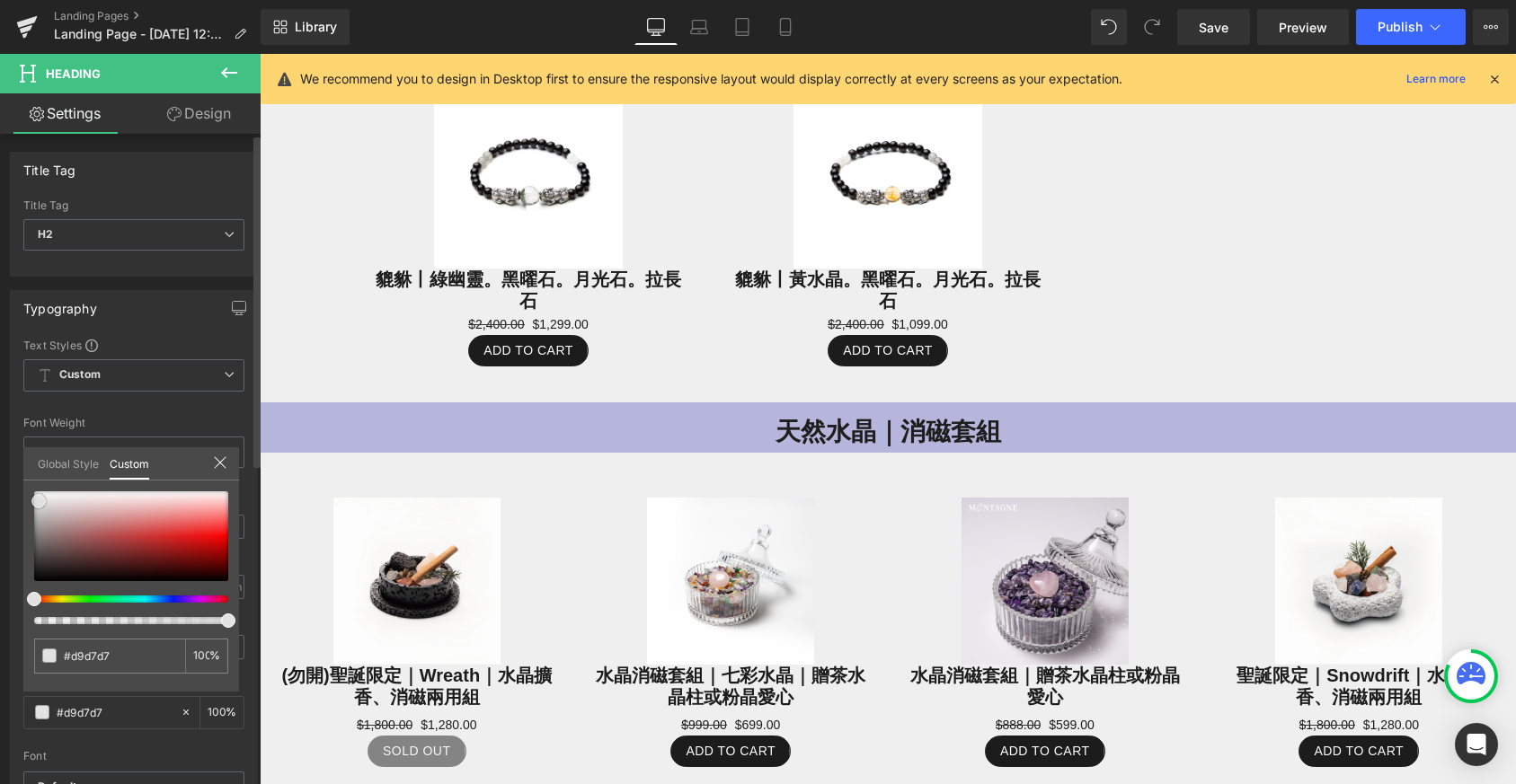
type input "#e3e2e2"
type input "#ffffff"
drag, startPoint x: 33, startPoint y: 572, endPoint x: 36, endPoint y: 470, distance: 102.0
click at [36, 470] on div "Global Style Custom Setup Global Style #ffffff 100 %" at bounding box center [131, 474] width 216 height 55
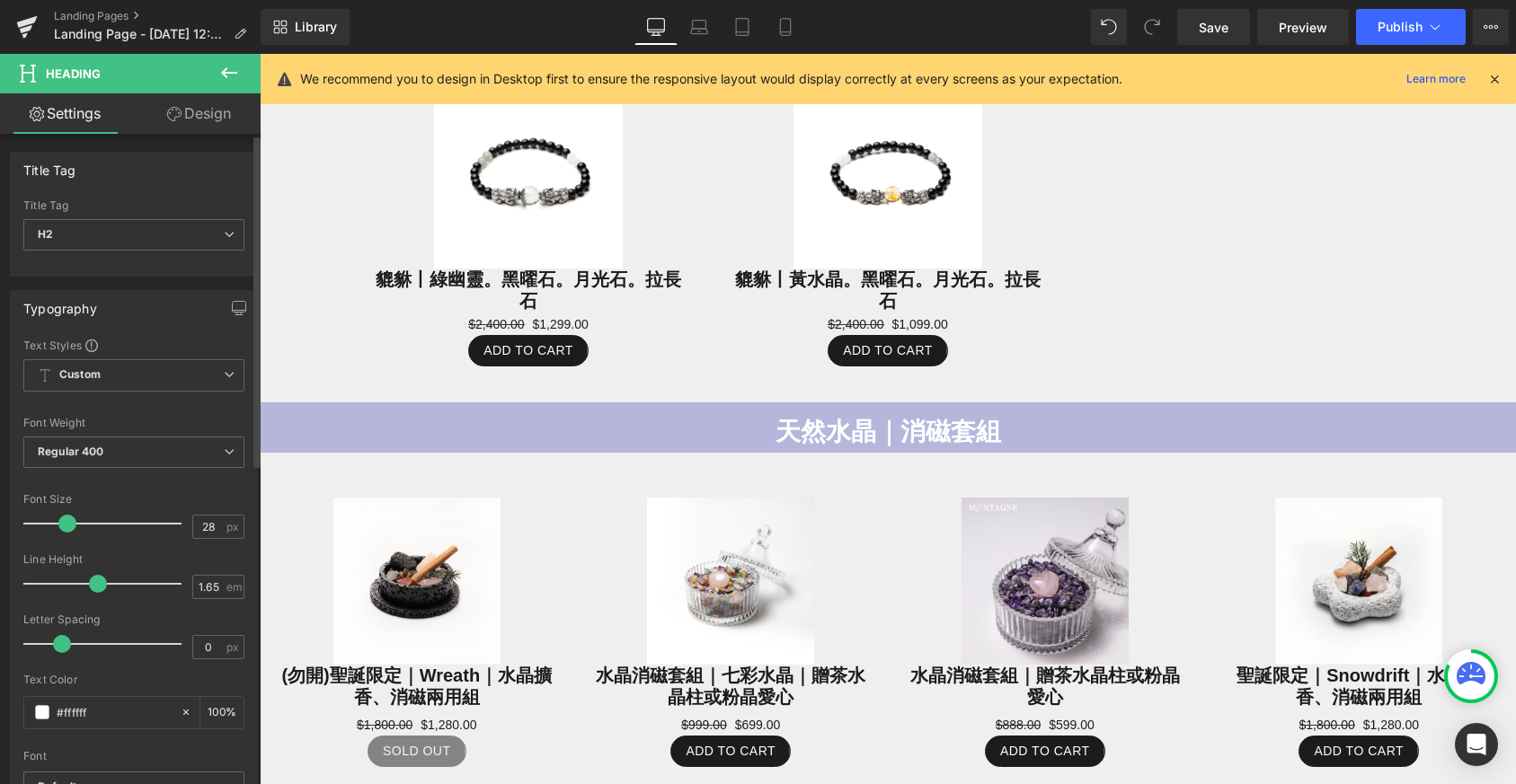
click at [791, 463] on body "跳至內容 全館7折起，滿2000免運 Montagne de Pierre 選單 首頁 最新商品 商品系列 所有商品 原石飾品｜輕珠寶 全系列 手鍊 項鍊 戒…" at bounding box center [888, 687] width 1257 height 3668
click at [675, 412] on h2 "天然水晶｜消磁套組" at bounding box center [888, 432] width 1257 height 41
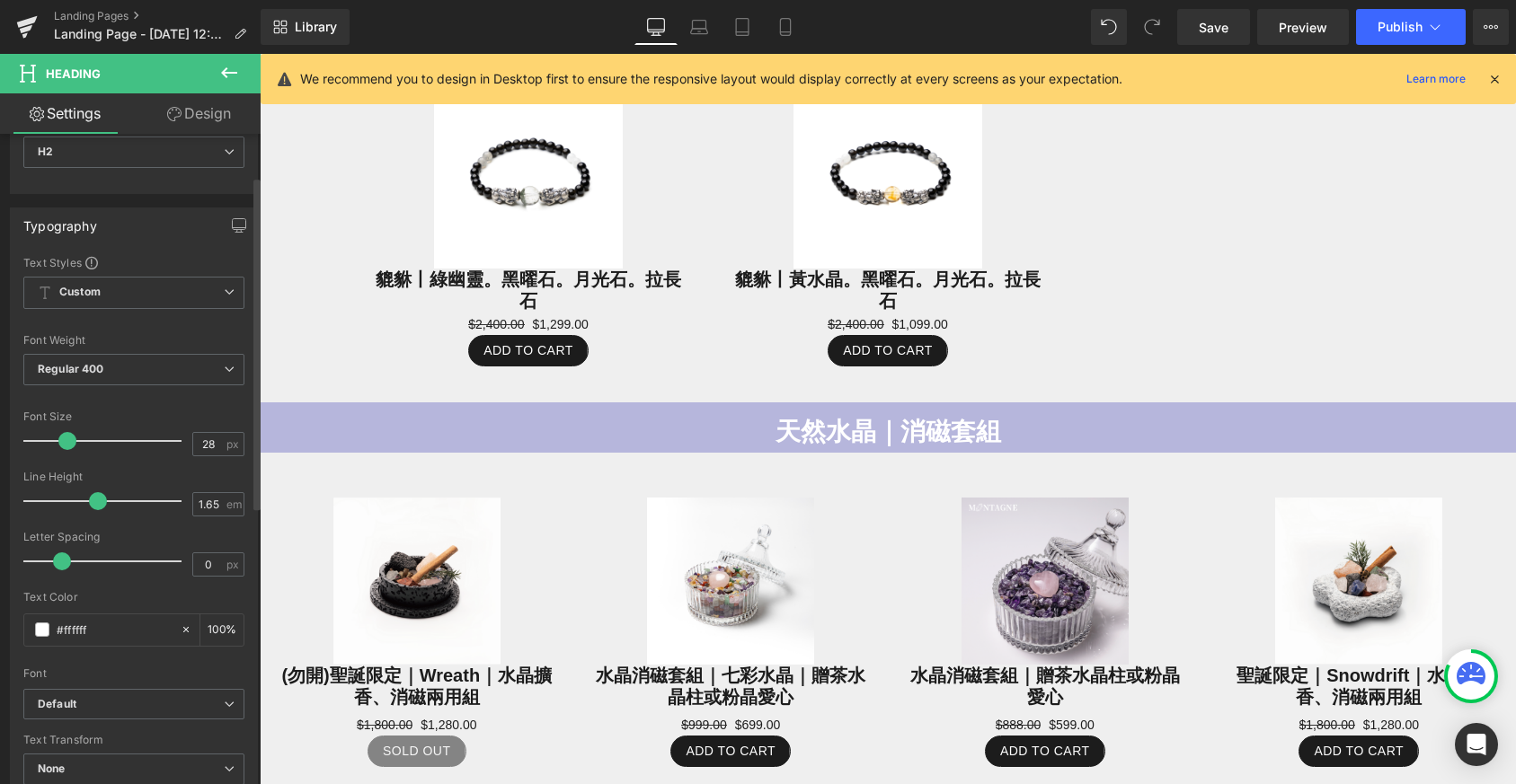
scroll to position [344, 0]
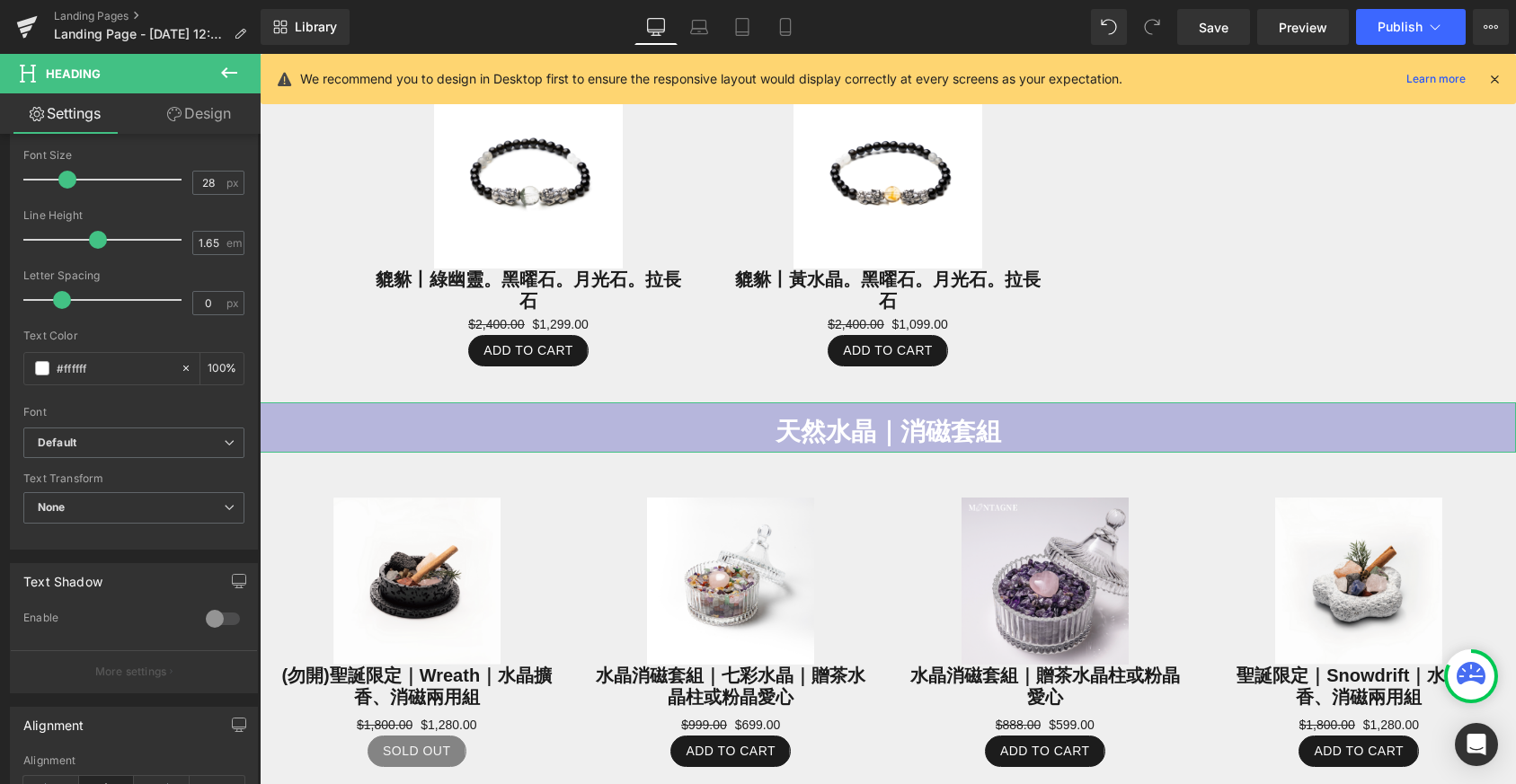
click at [208, 108] on link "Design" at bounding box center [199, 113] width 131 height 40
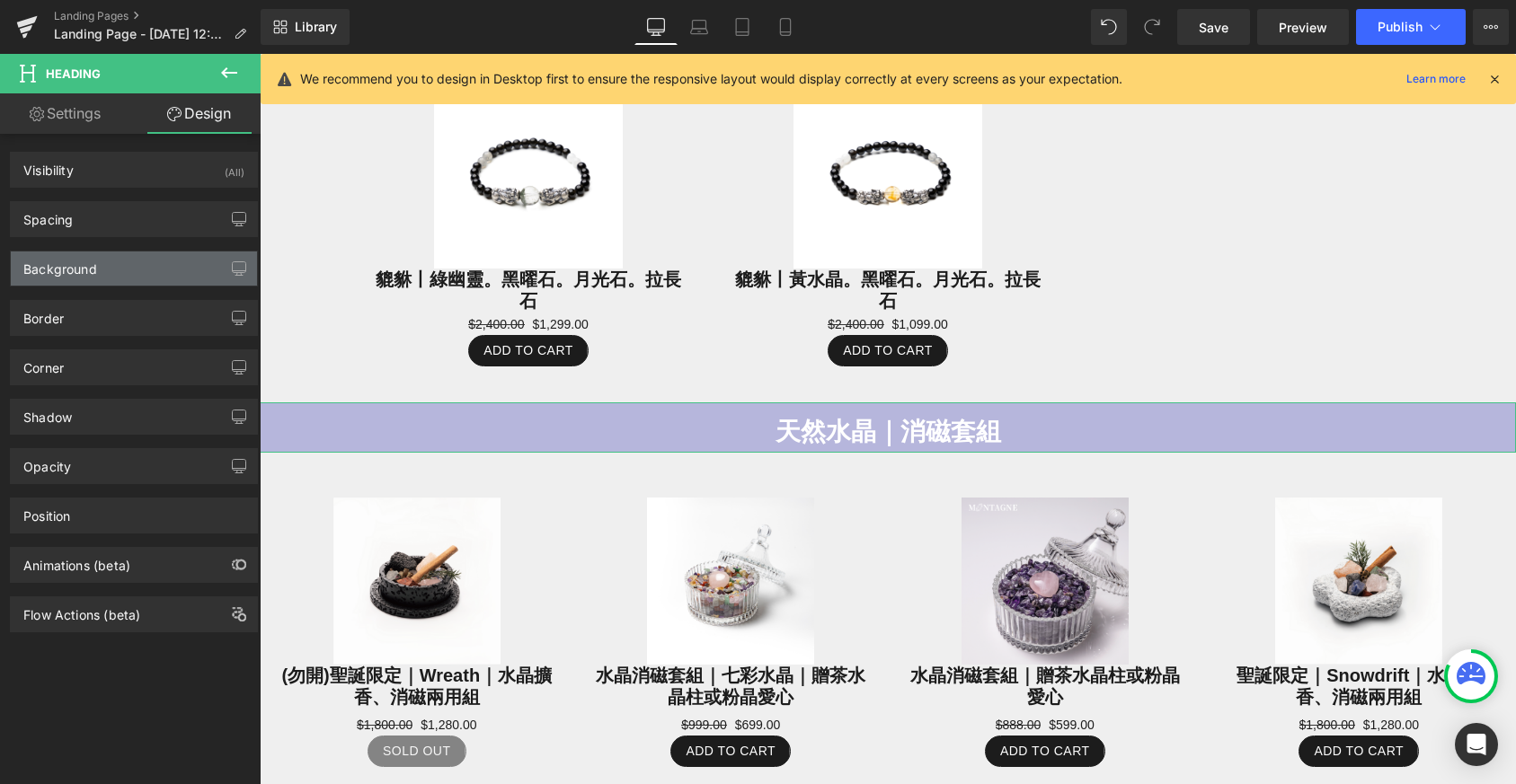
click at [189, 269] on div "Background" at bounding box center [133, 269] width 246 height 35
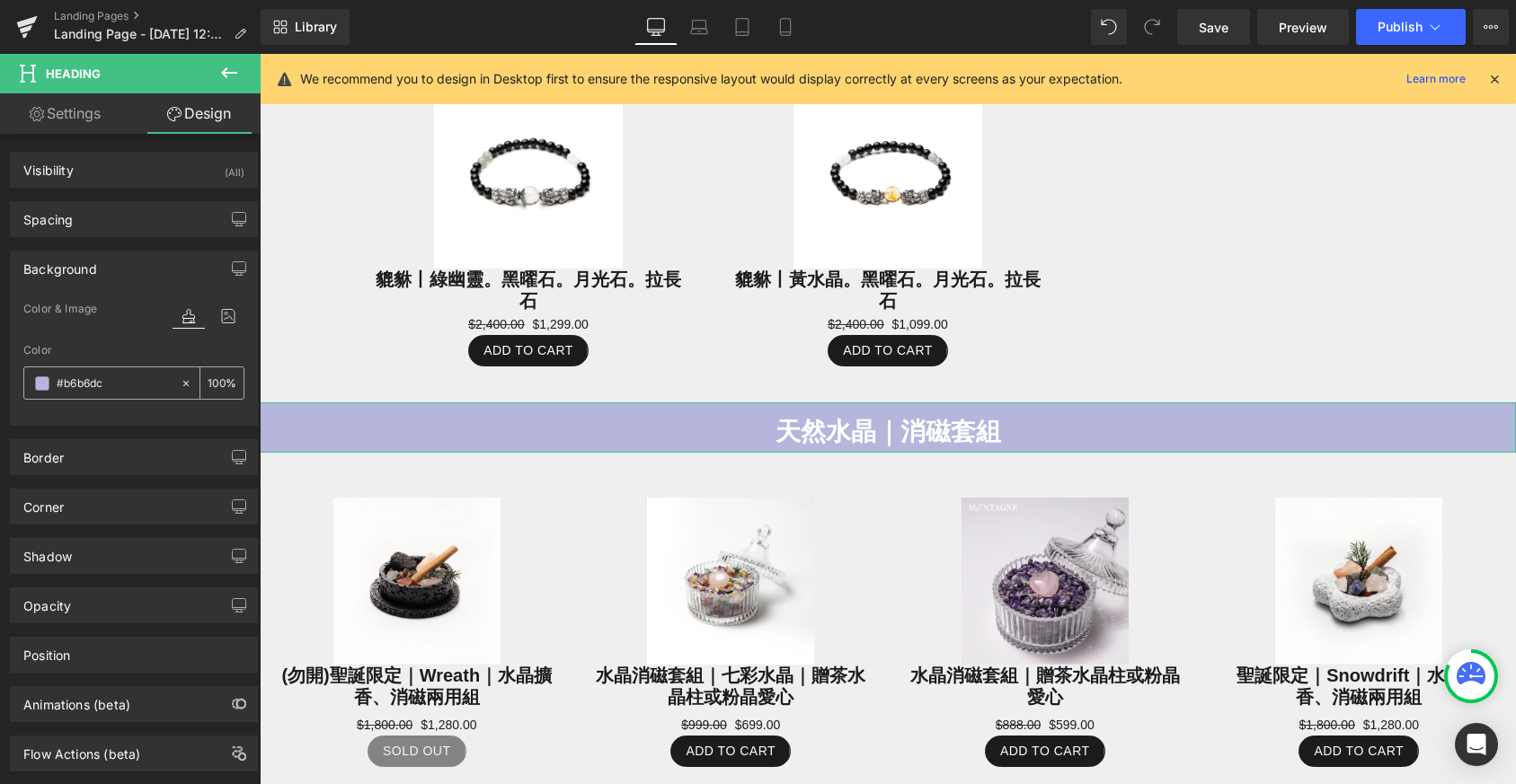
click at [101, 384] on input "#b6b6dc" at bounding box center [114, 383] width 115 height 20
click at [40, 380] on span at bounding box center [42, 383] width 14 height 14
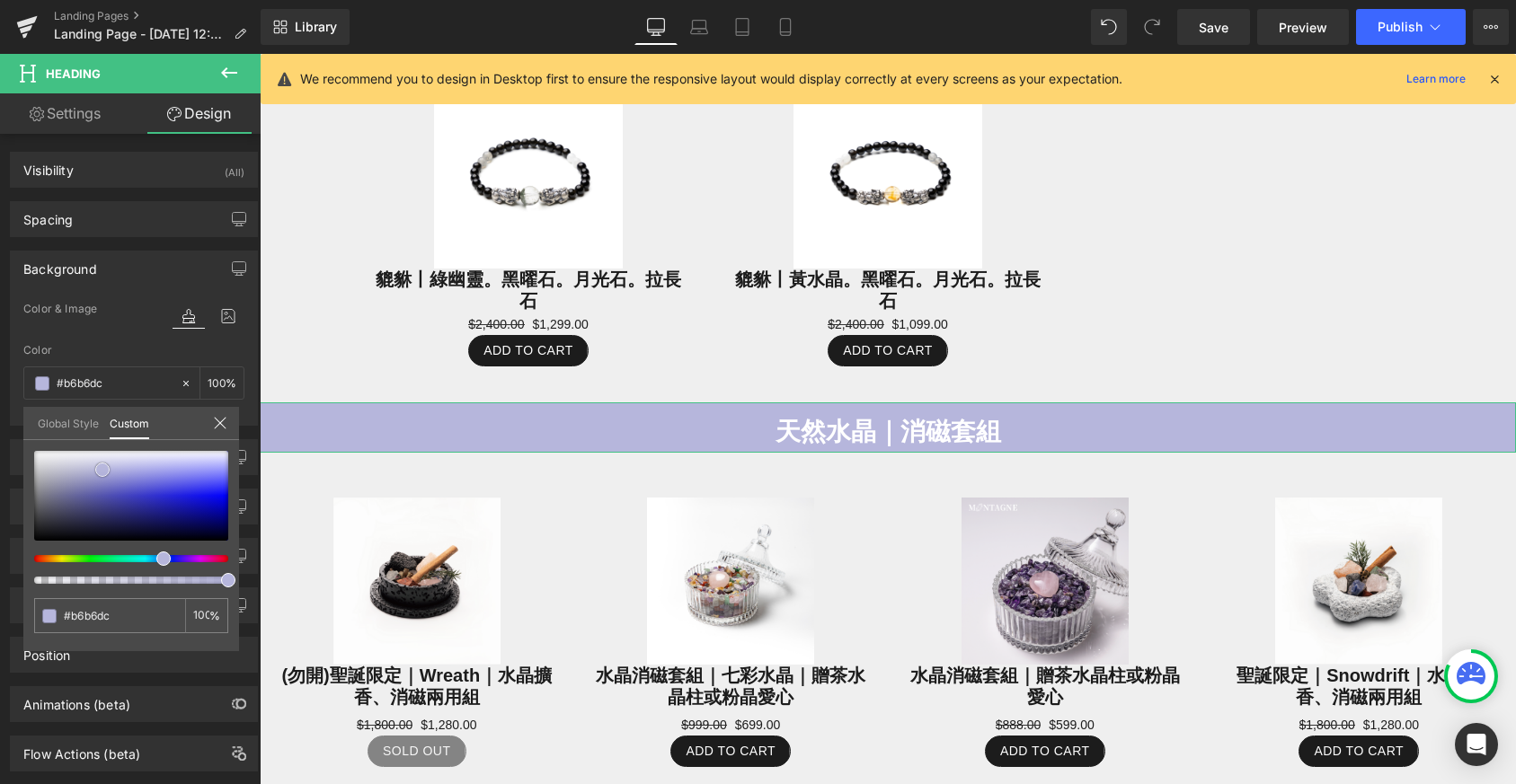
type input "#b3b3da"
type input "#9090c0"
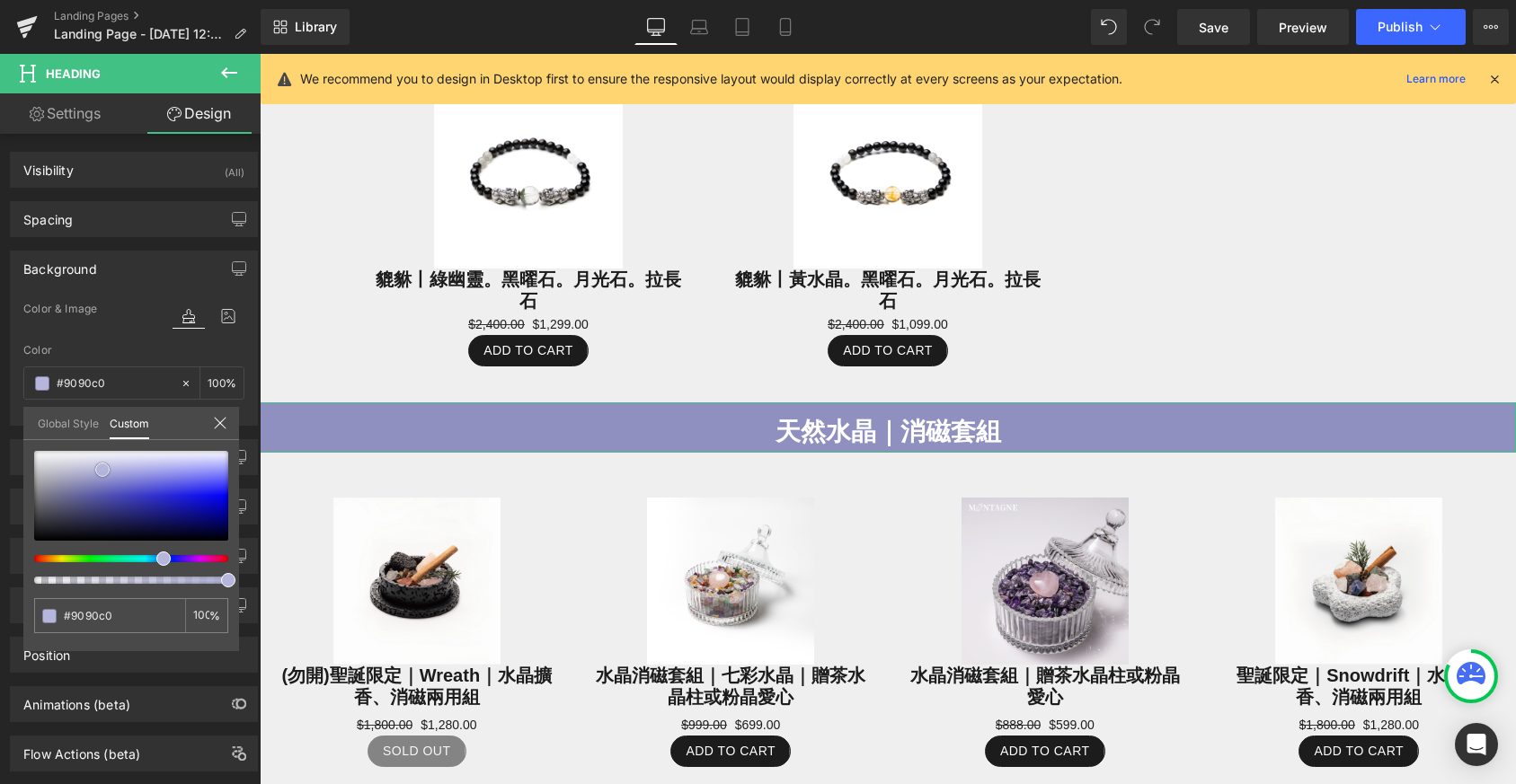
type input "#575779"
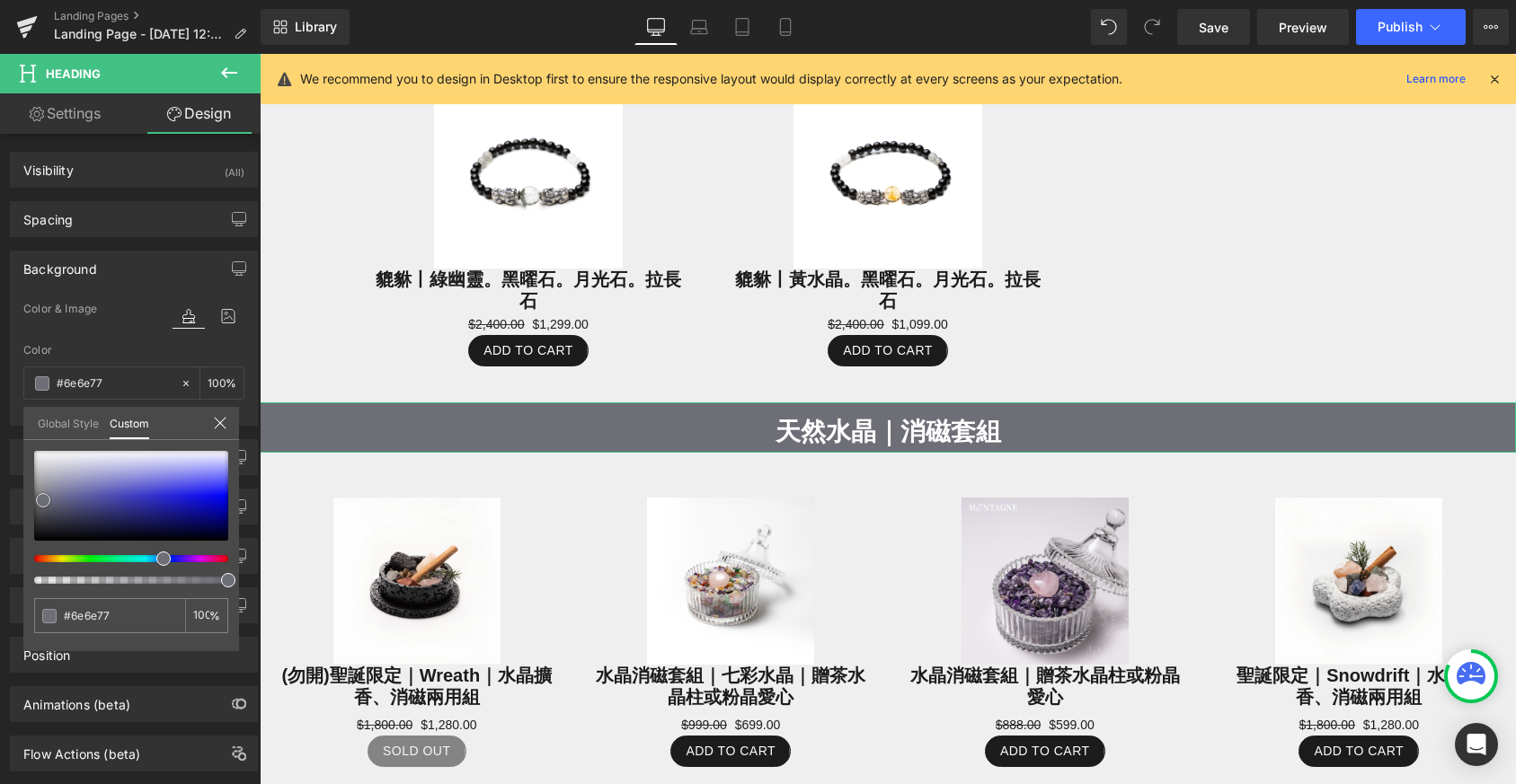
drag, startPoint x: 103, startPoint y: 470, endPoint x: 43, endPoint y: 501, distance: 67.5
click at [43, 501] on span at bounding box center [42, 500] width 14 height 14
click at [38, 498] on span at bounding box center [39, 498] width 14 height 14
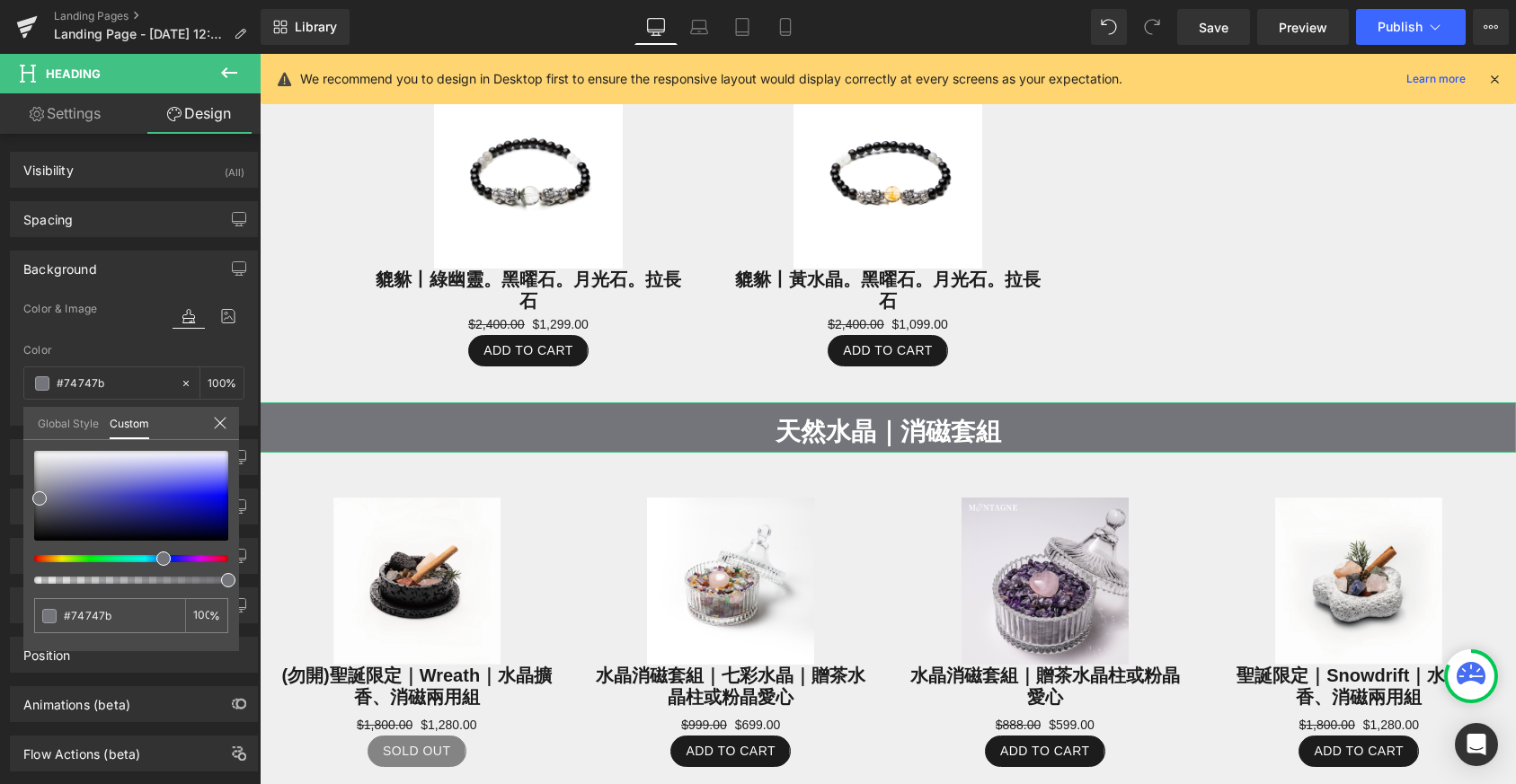
click at [65, 116] on link "Settings" at bounding box center [65, 113] width 131 height 40
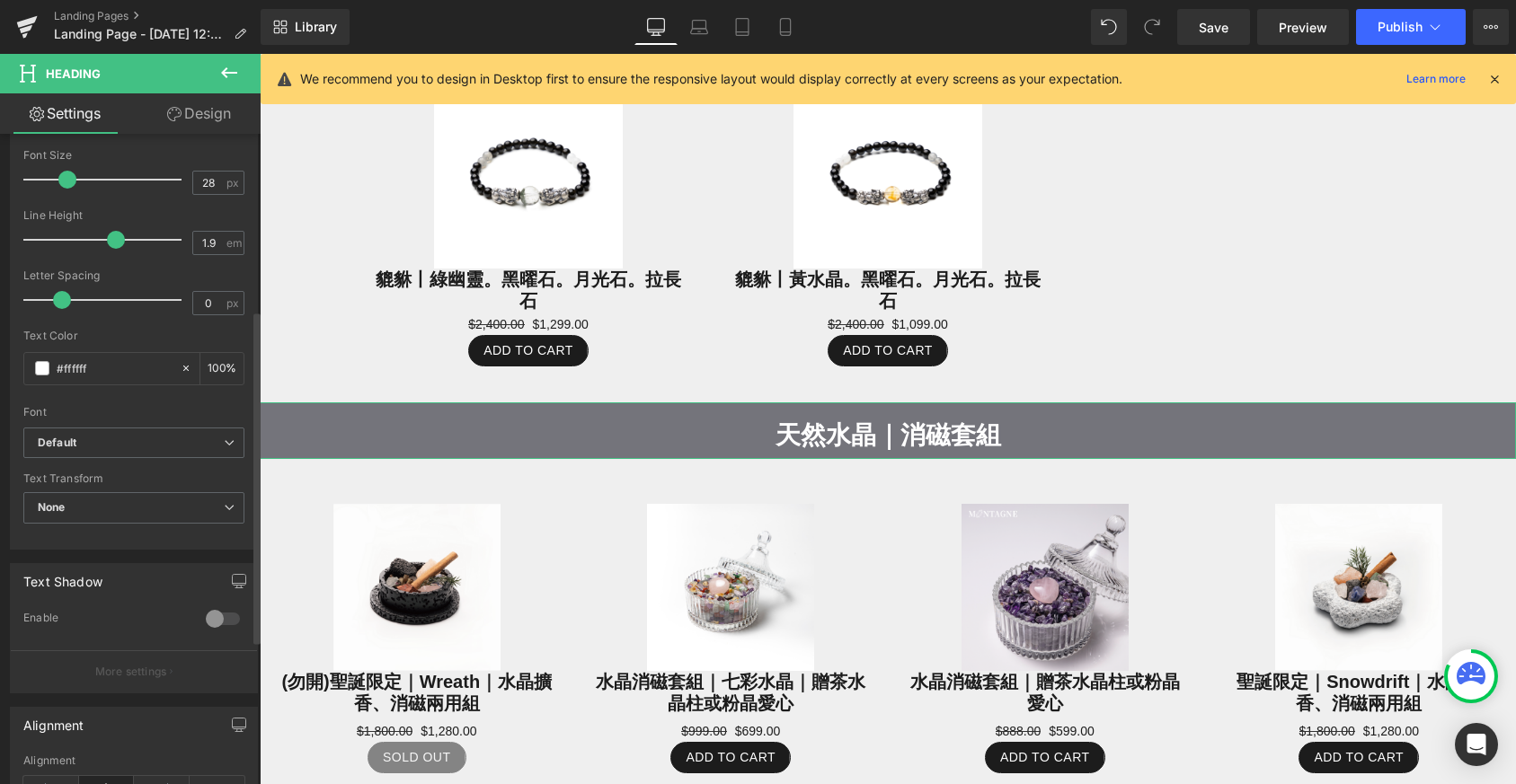
drag, startPoint x: 101, startPoint y: 244, endPoint x: 117, endPoint y: 243, distance: 16.0
click at [117, 243] on span at bounding box center [115, 240] width 18 height 18
drag, startPoint x: 117, startPoint y: 243, endPoint x: 129, endPoint y: 242, distance: 12.0
click at [129, 242] on span at bounding box center [128, 240] width 18 height 18
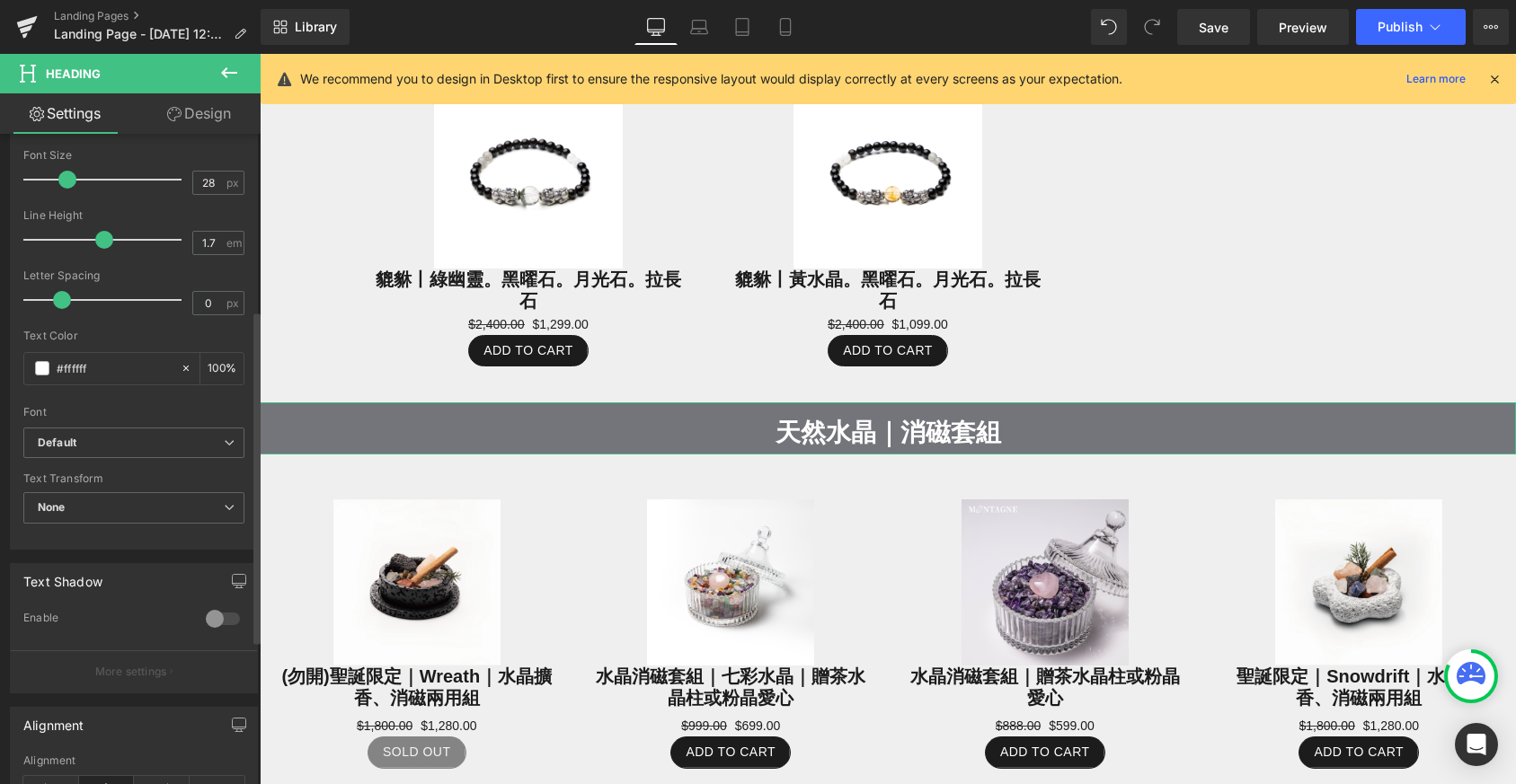
drag, startPoint x: 129, startPoint y: 242, endPoint x: 105, endPoint y: 245, distance: 24.2
click at [105, 245] on span at bounding box center [104, 240] width 18 height 18
click at [211, 105] on link "Design" at bounding box center [199, 113] width 131 height 40
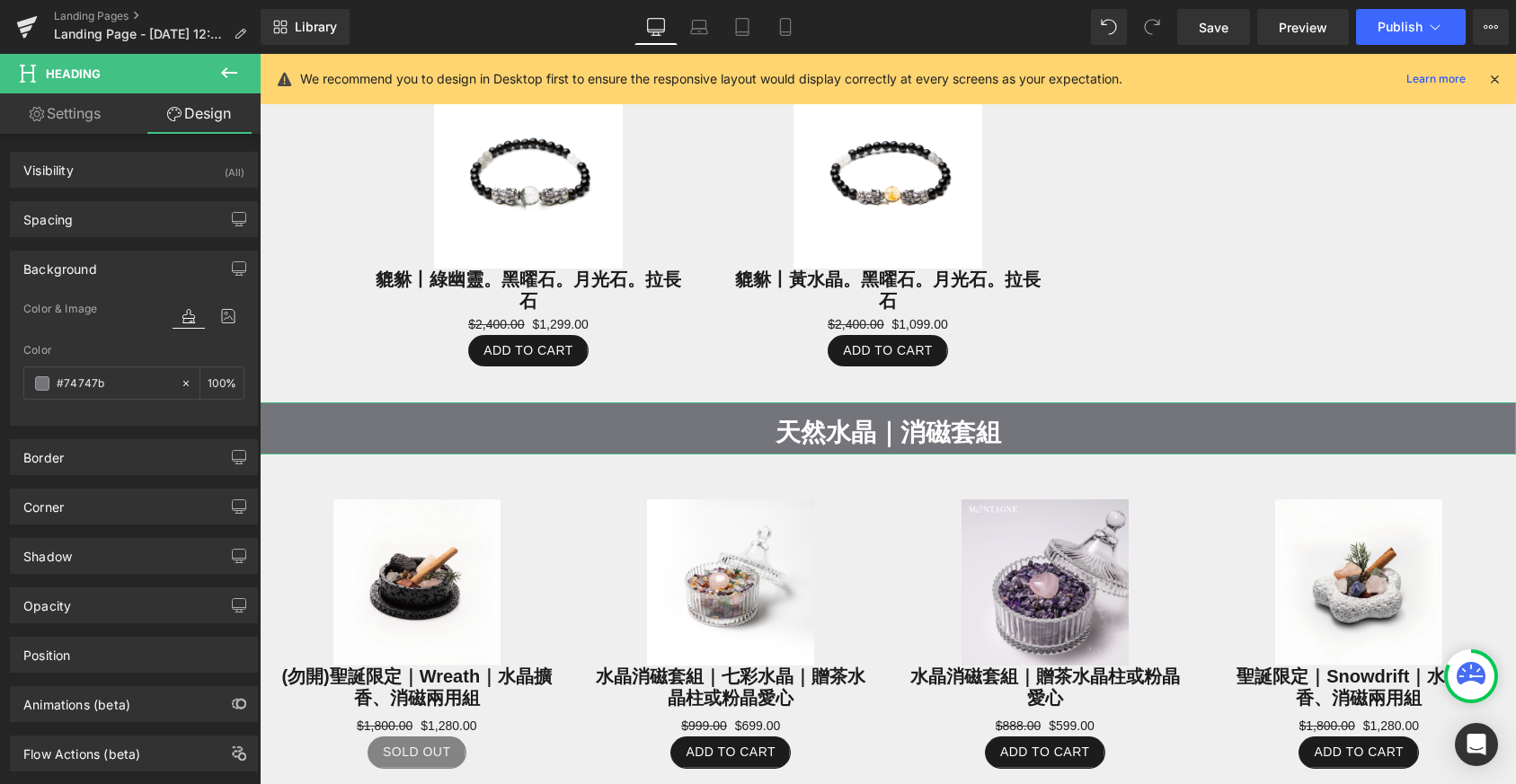
click at [80, 108] on link "Settings" at bounding box center [65, 113] width 131 height 40
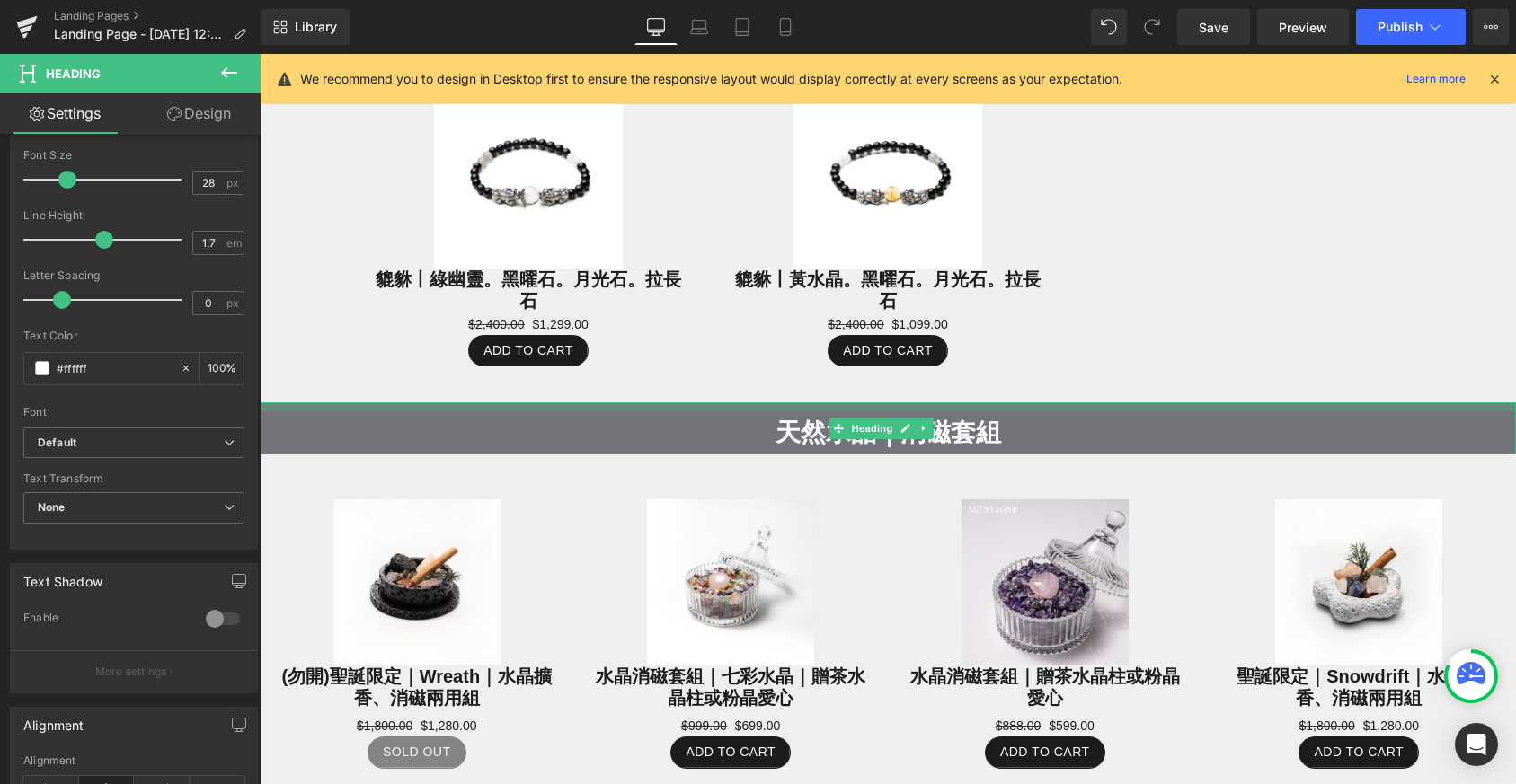
click at [656, 402] on div at bounding box center [888, 406] width 1257 height 9
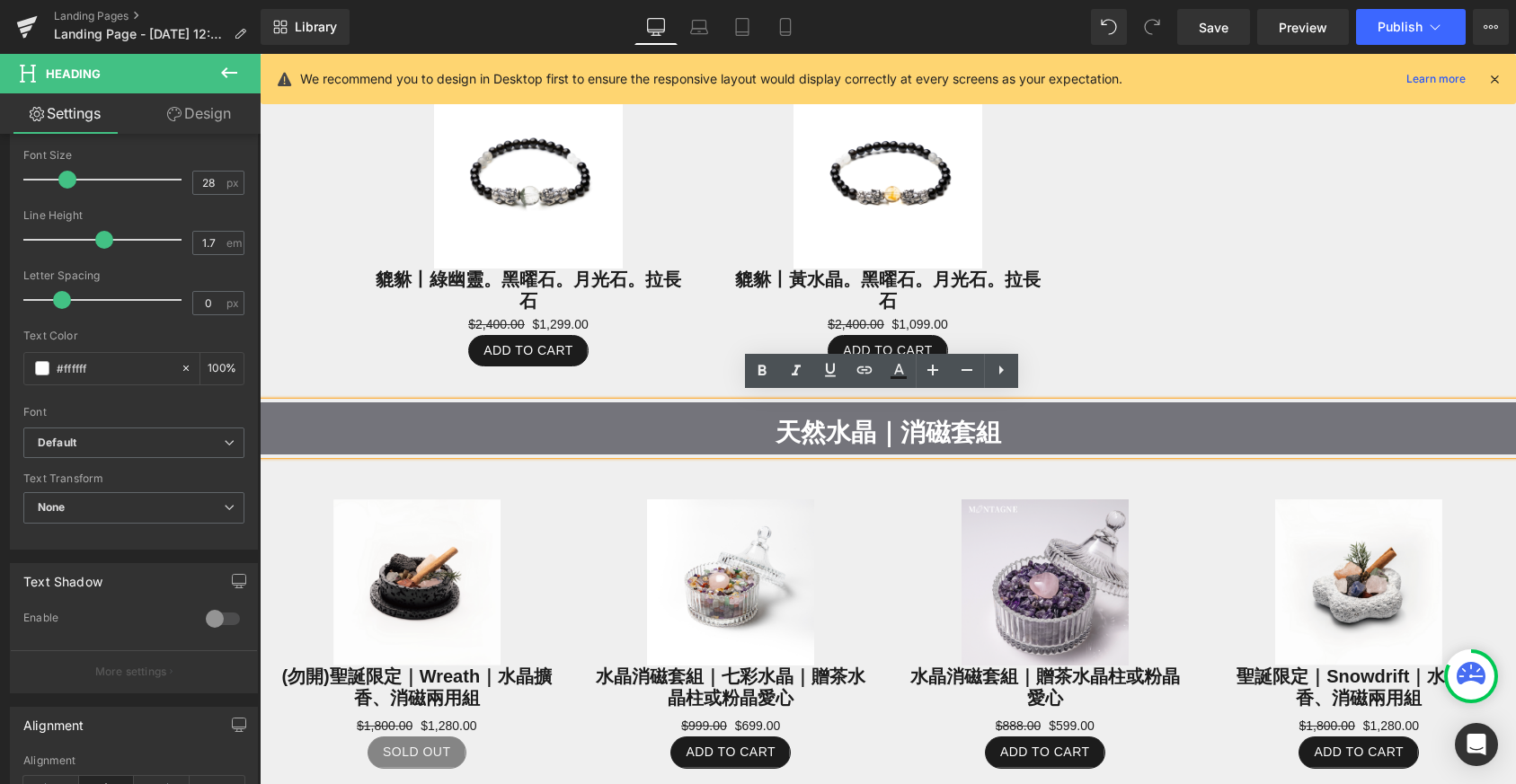
click at [638, 427] on h2 "天然水晶｜消磁套組" at bounding box center [888, 433] width 1257 height 43
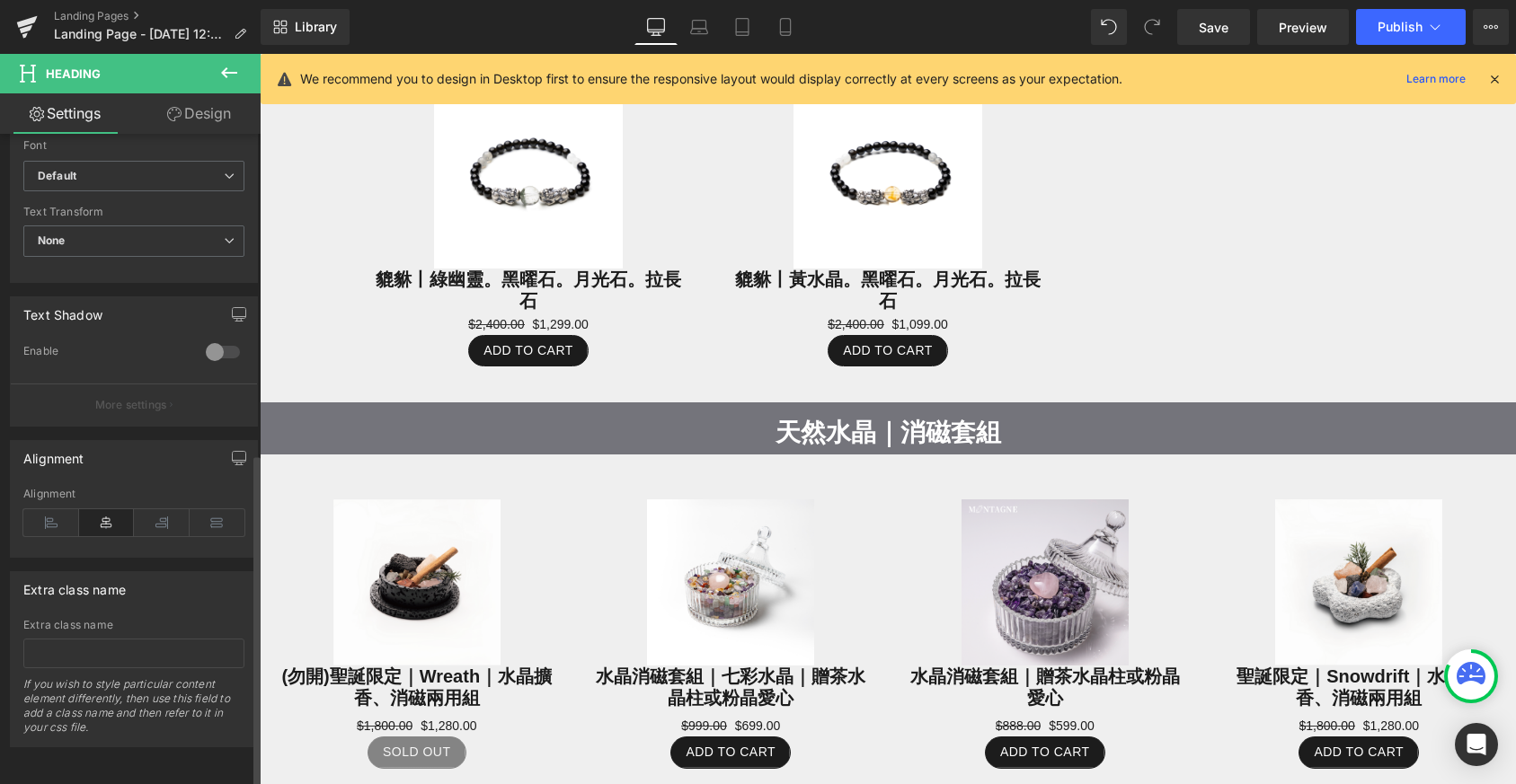
scroll to position [368, 0]
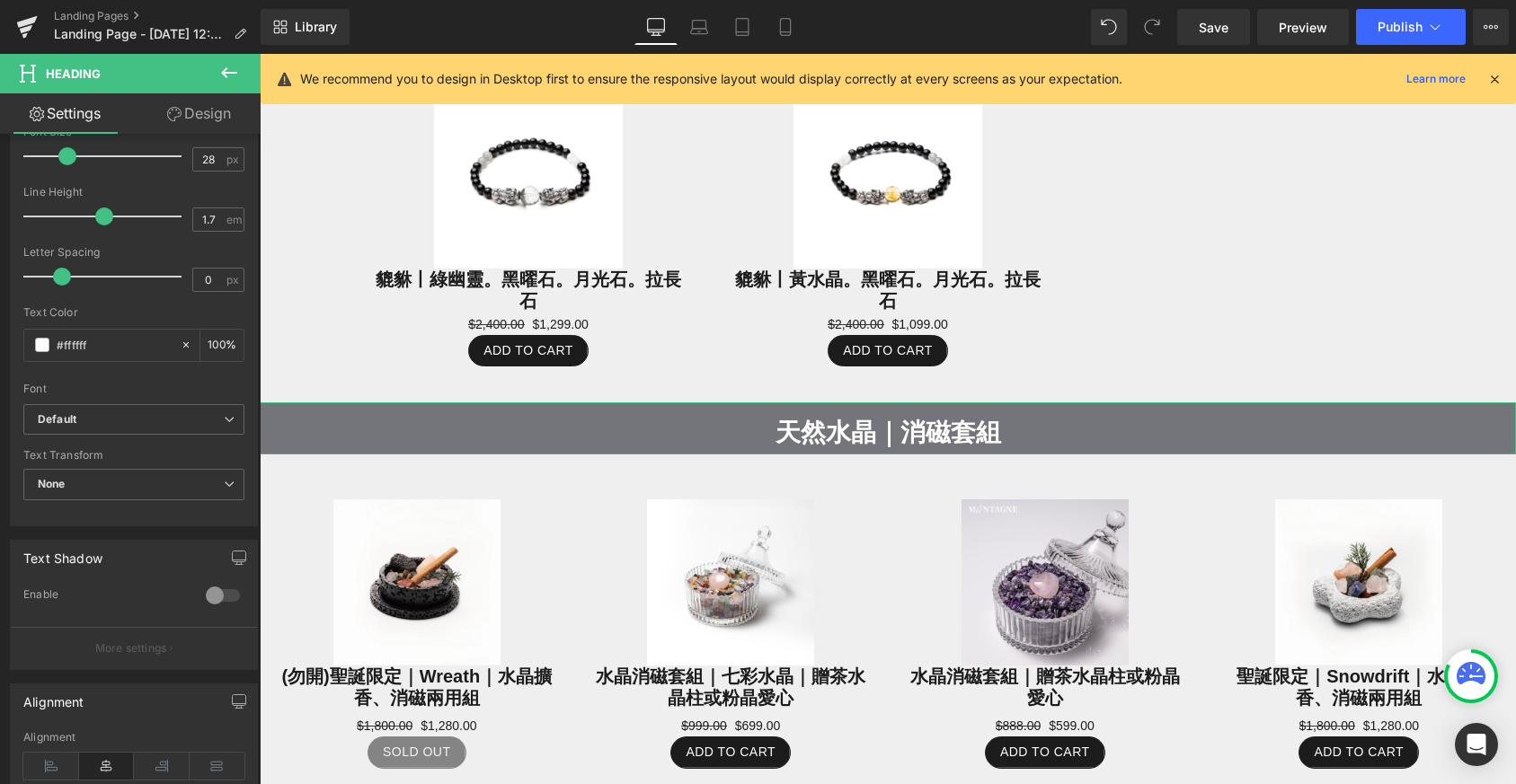
click at [215, 106] on link "Design" at bounding box center [199, 113] width 131 height 40
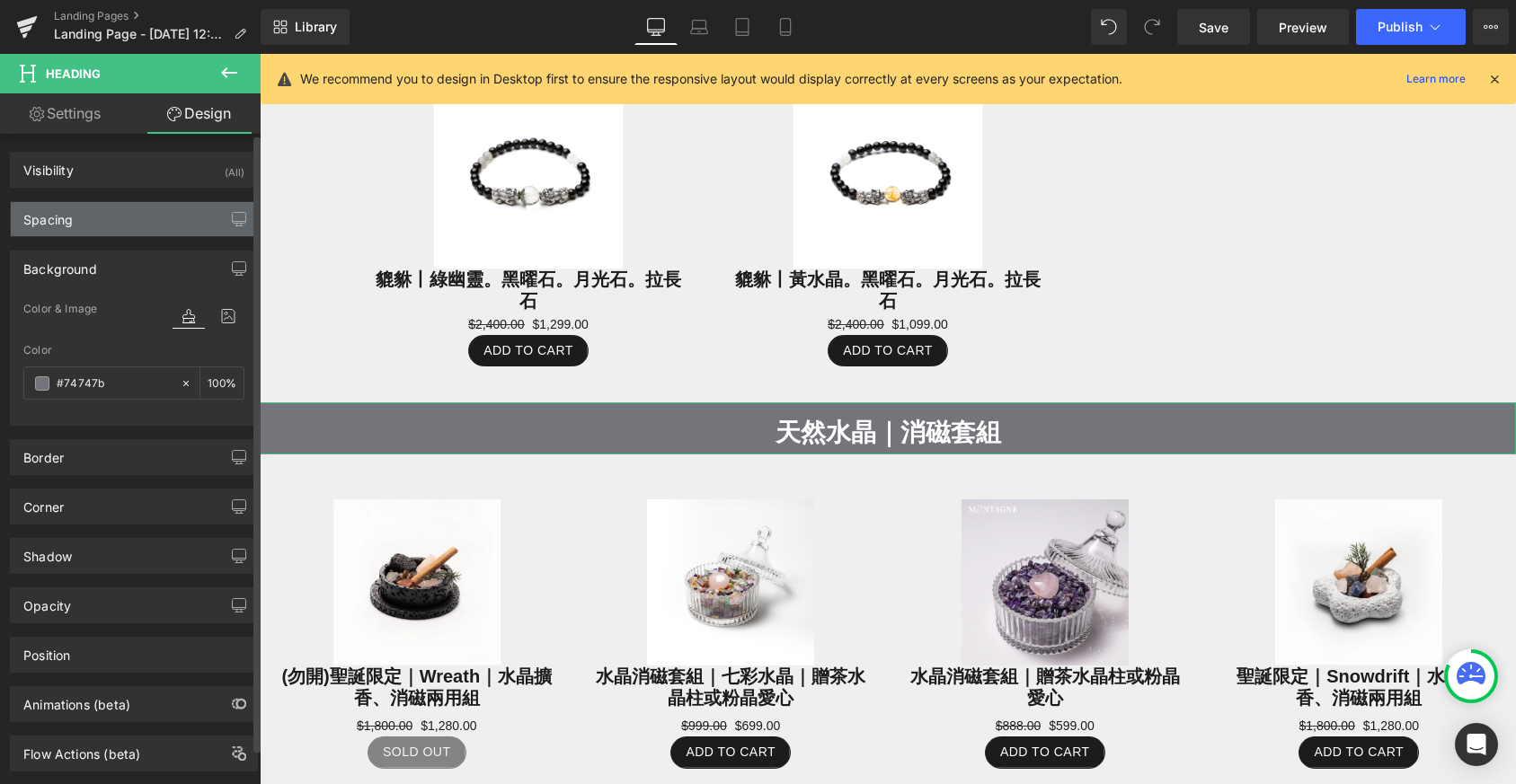
click at [133, 221] on div "Spacing" at bounding box center [133, 220] width 246 height 35
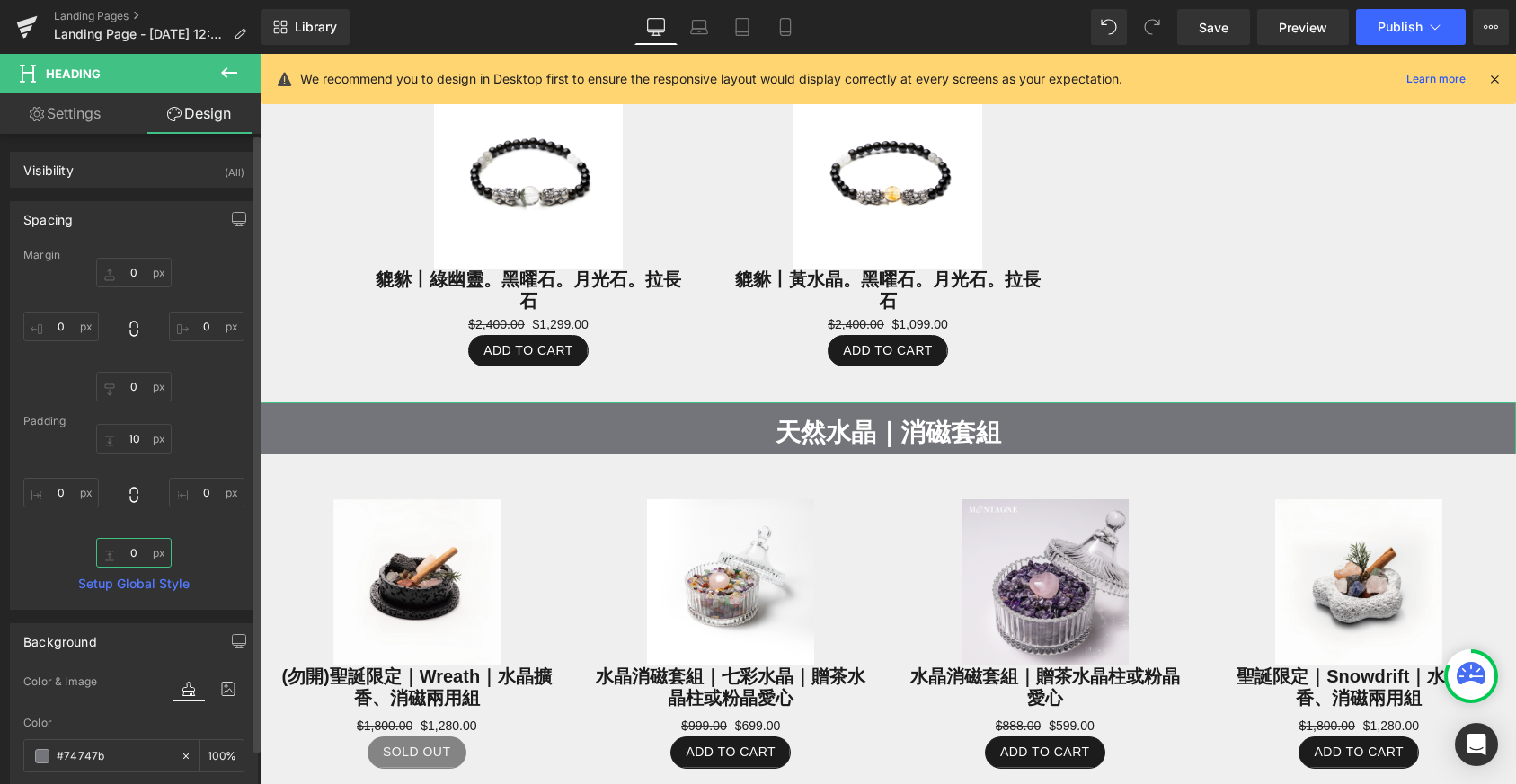
click at [134, 559] on input "0" at bounding box center [133, 553] width 76 height 30
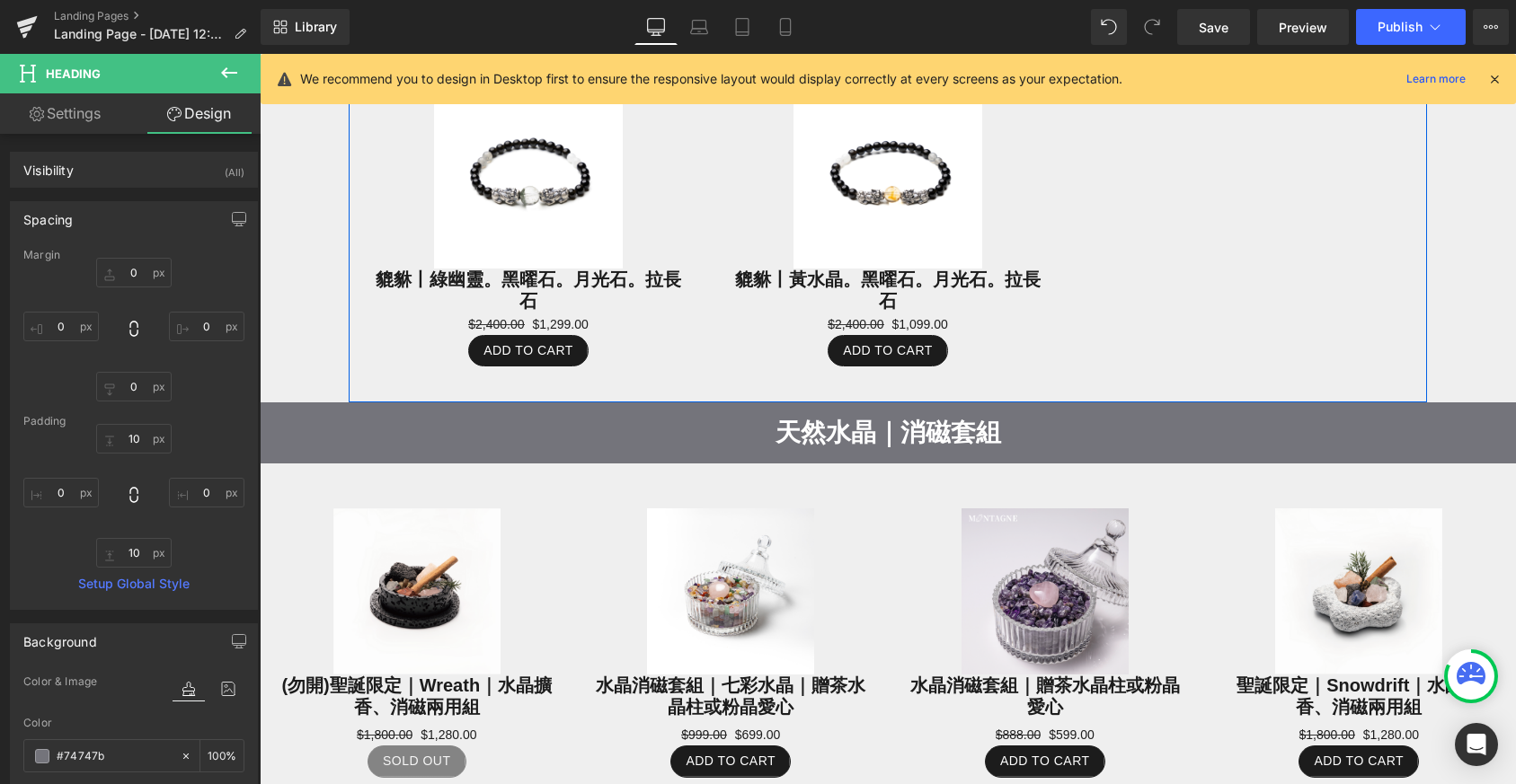
click at [1213, 328] on div "Sale Off (P) Image 貔貅丨綠幽靈。黑曜石。月光石。拉長石 (P) Title $2,400.00 $1,299.00 (P) Price A…" at bounding box center [887, 214] width 1078 height 376
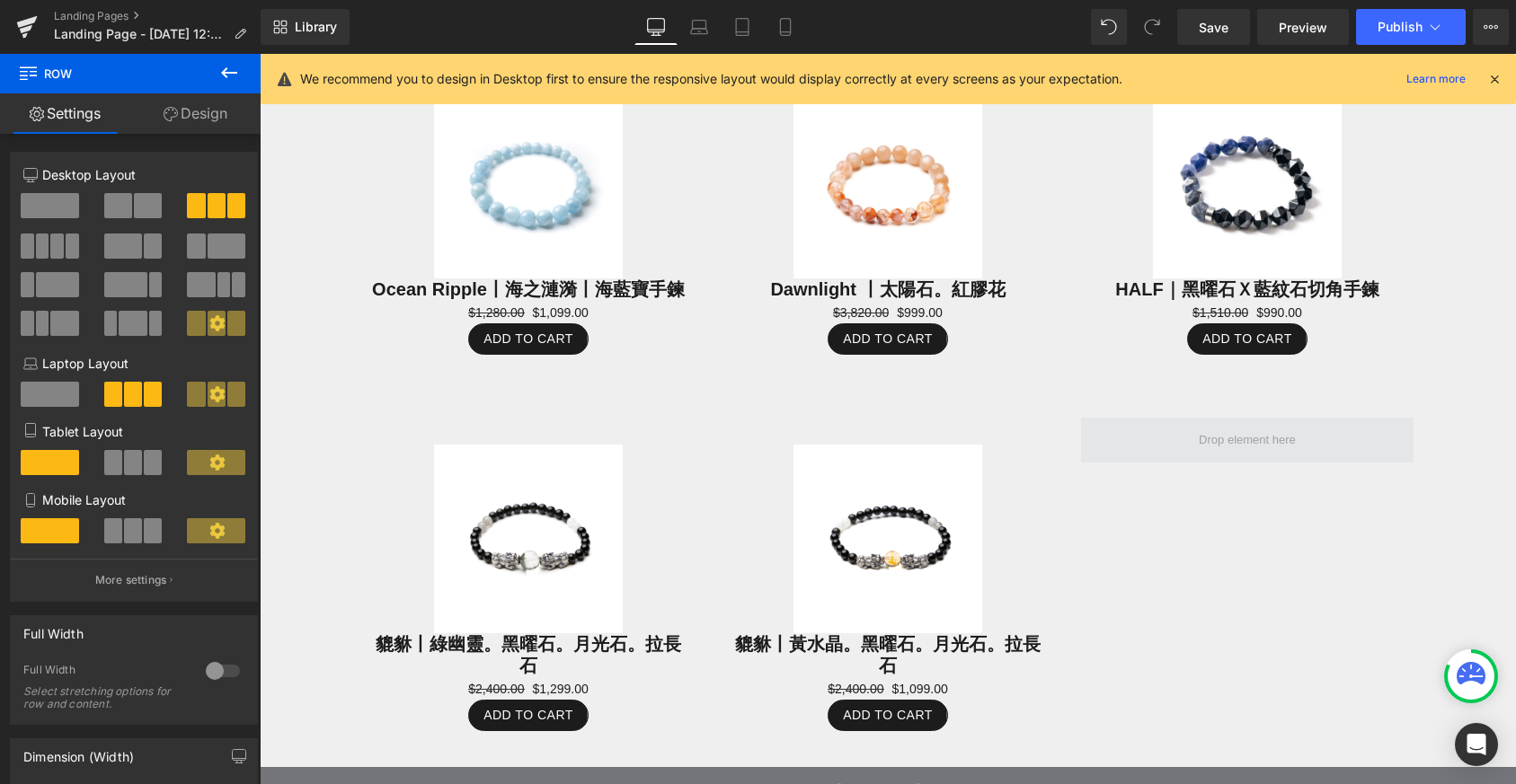
scroll to position [1104, 0]
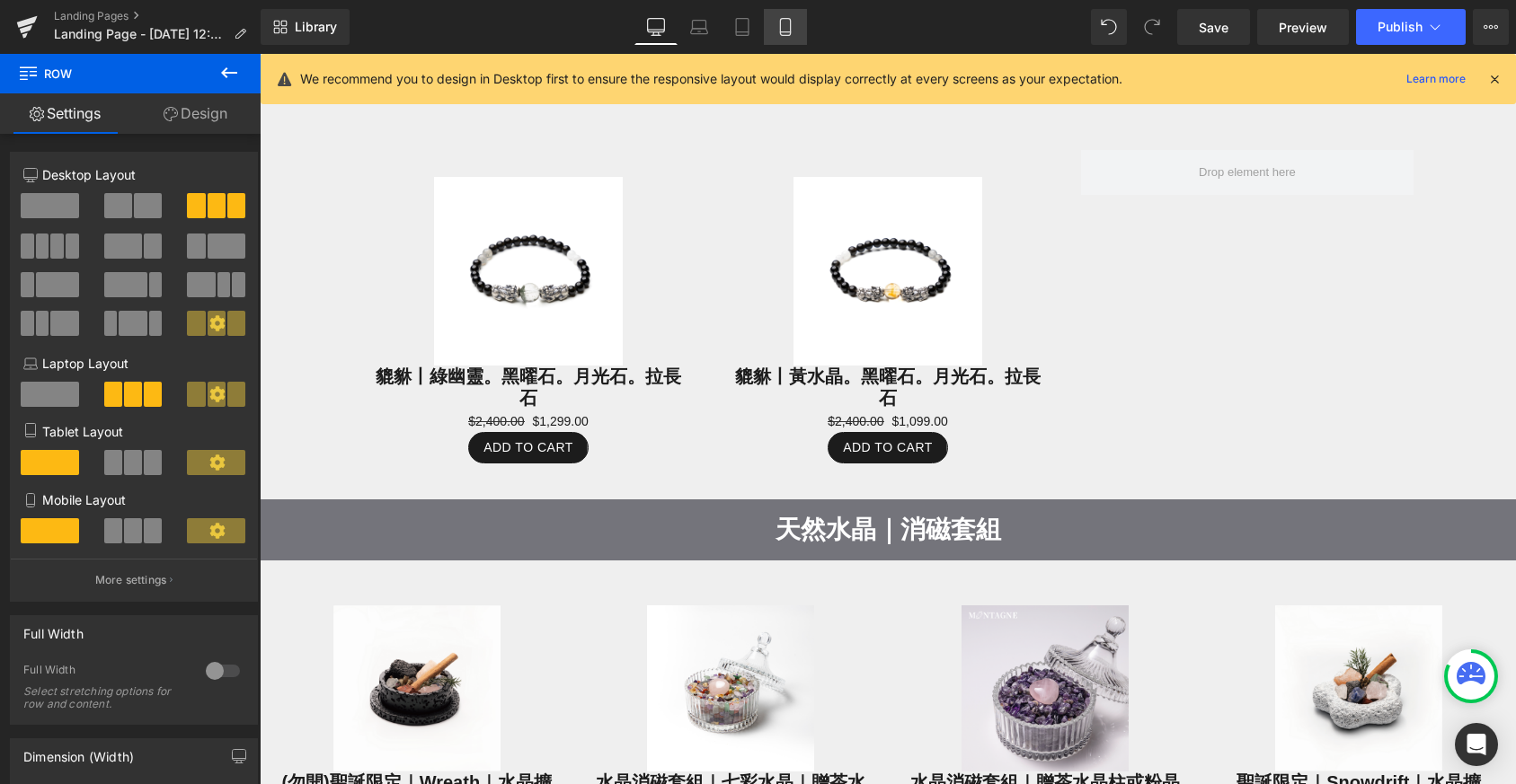
click at [797, 27] on link "Mobile" at bounding box center [785, 26] width 43 height 36
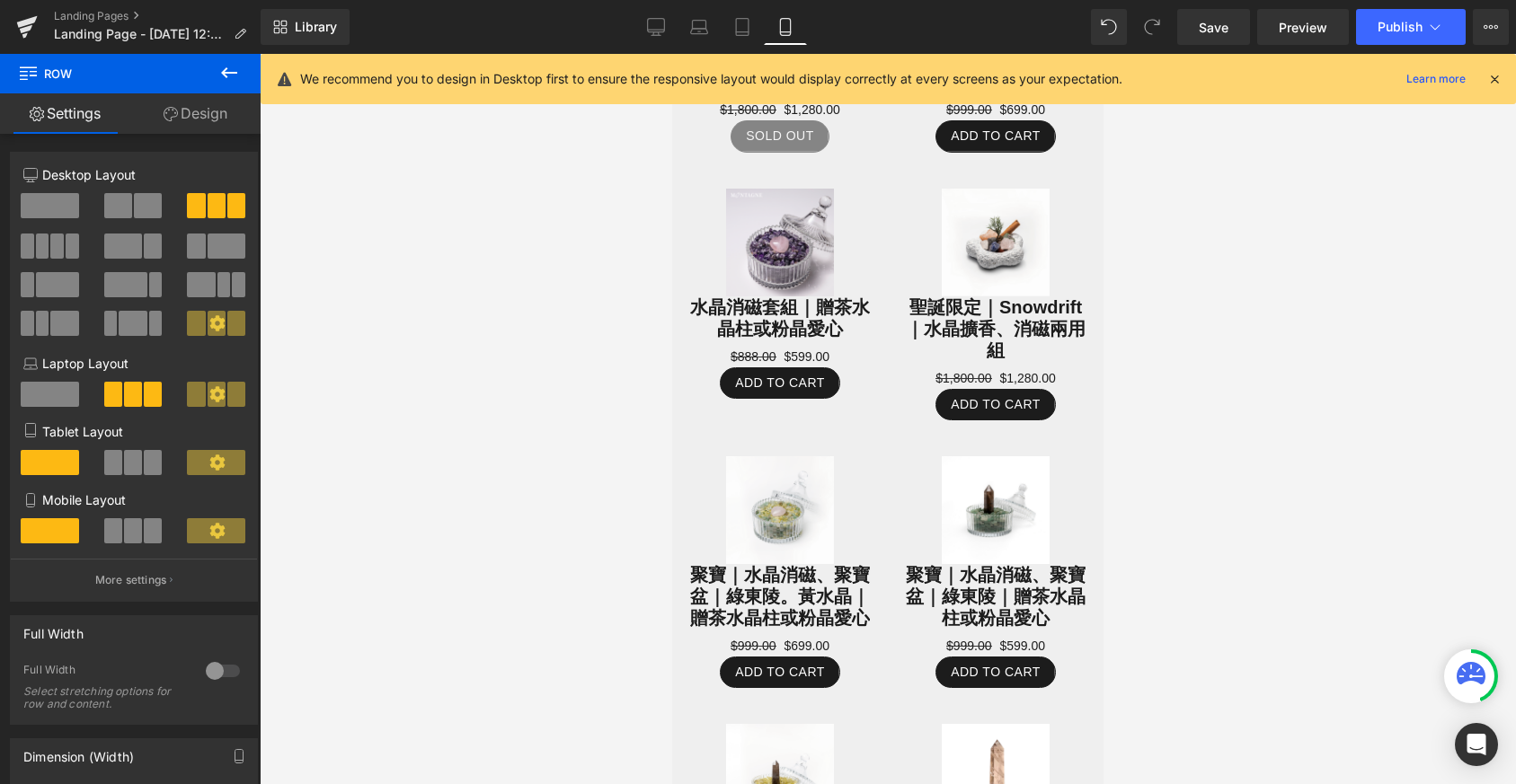
scroll to position [2843, 0]
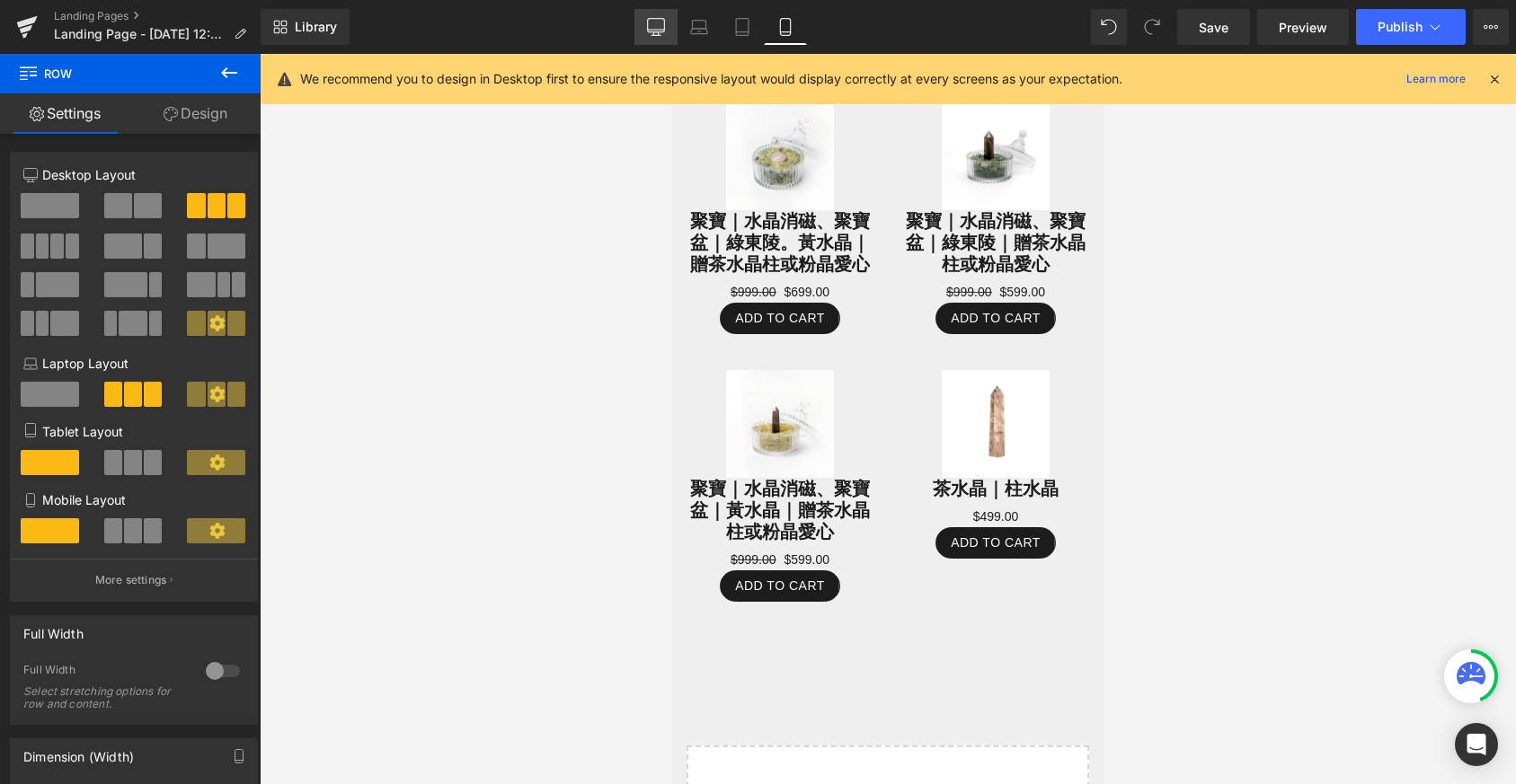
click at [654, 36] on icon at bounding box center [656, 36] width 9 height 0
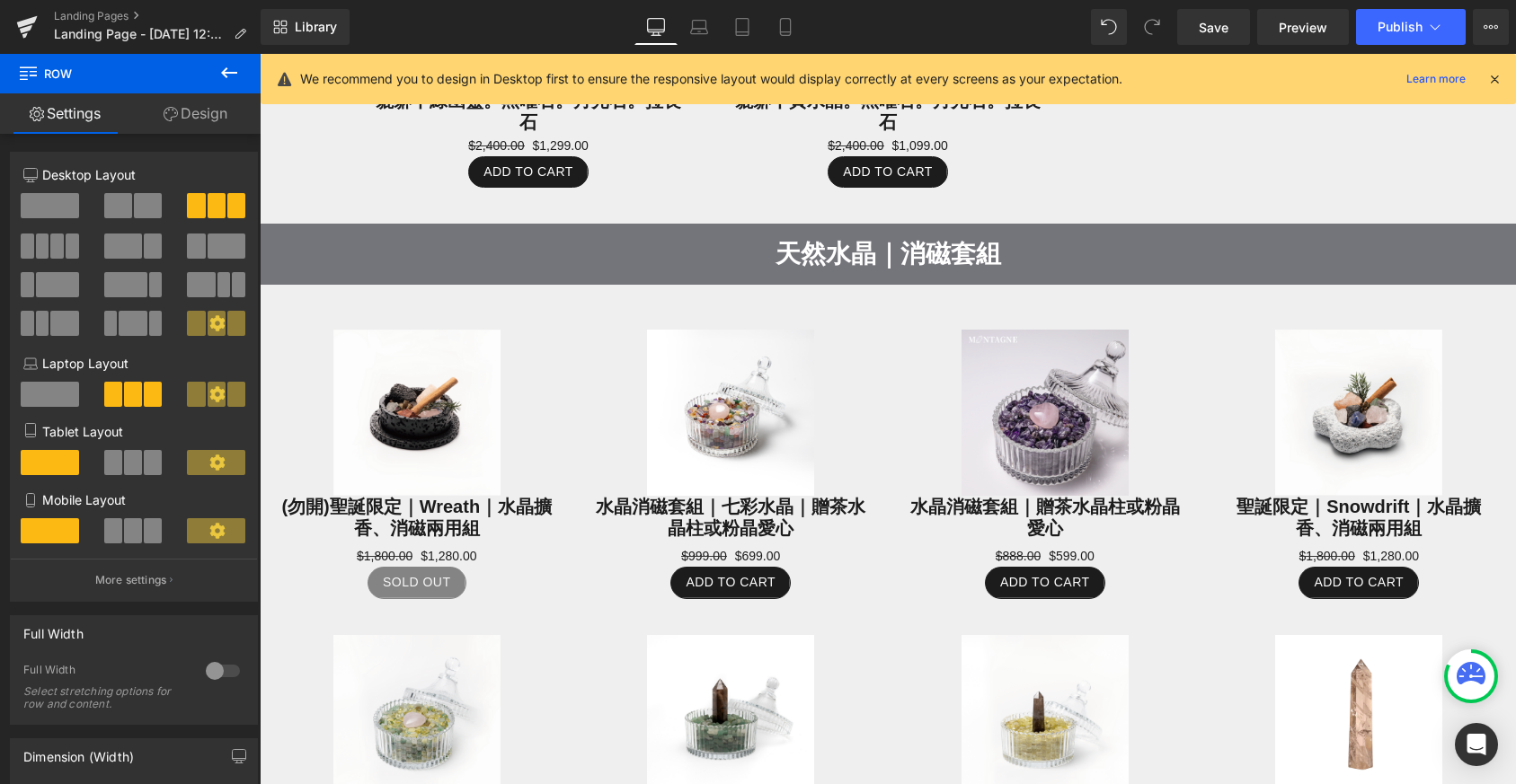
scroll to position [1212, 0]
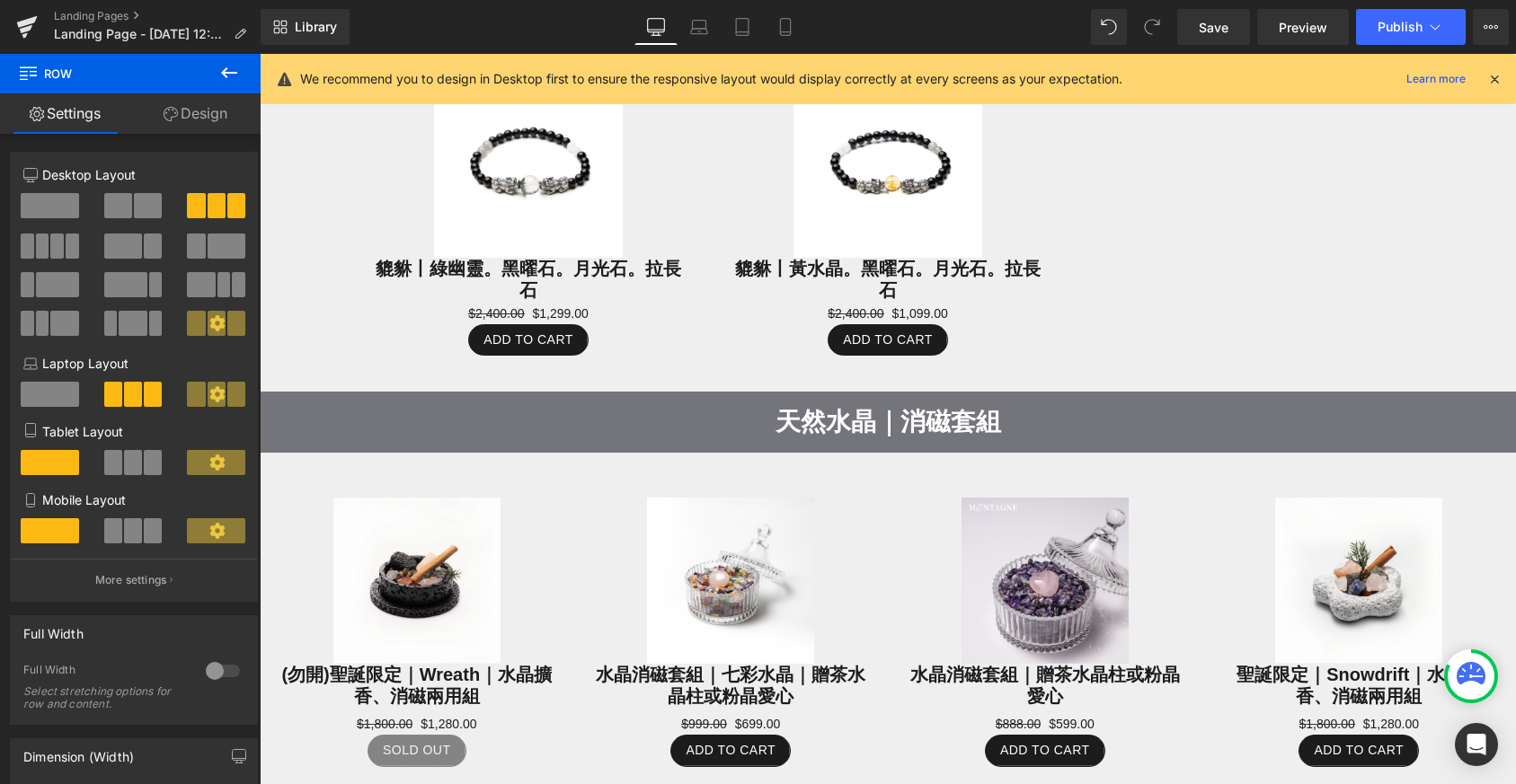
click at [807, 415] on strong "天然水晶｜消磁套組" at bounding box center [888, 421] width 226 height 28
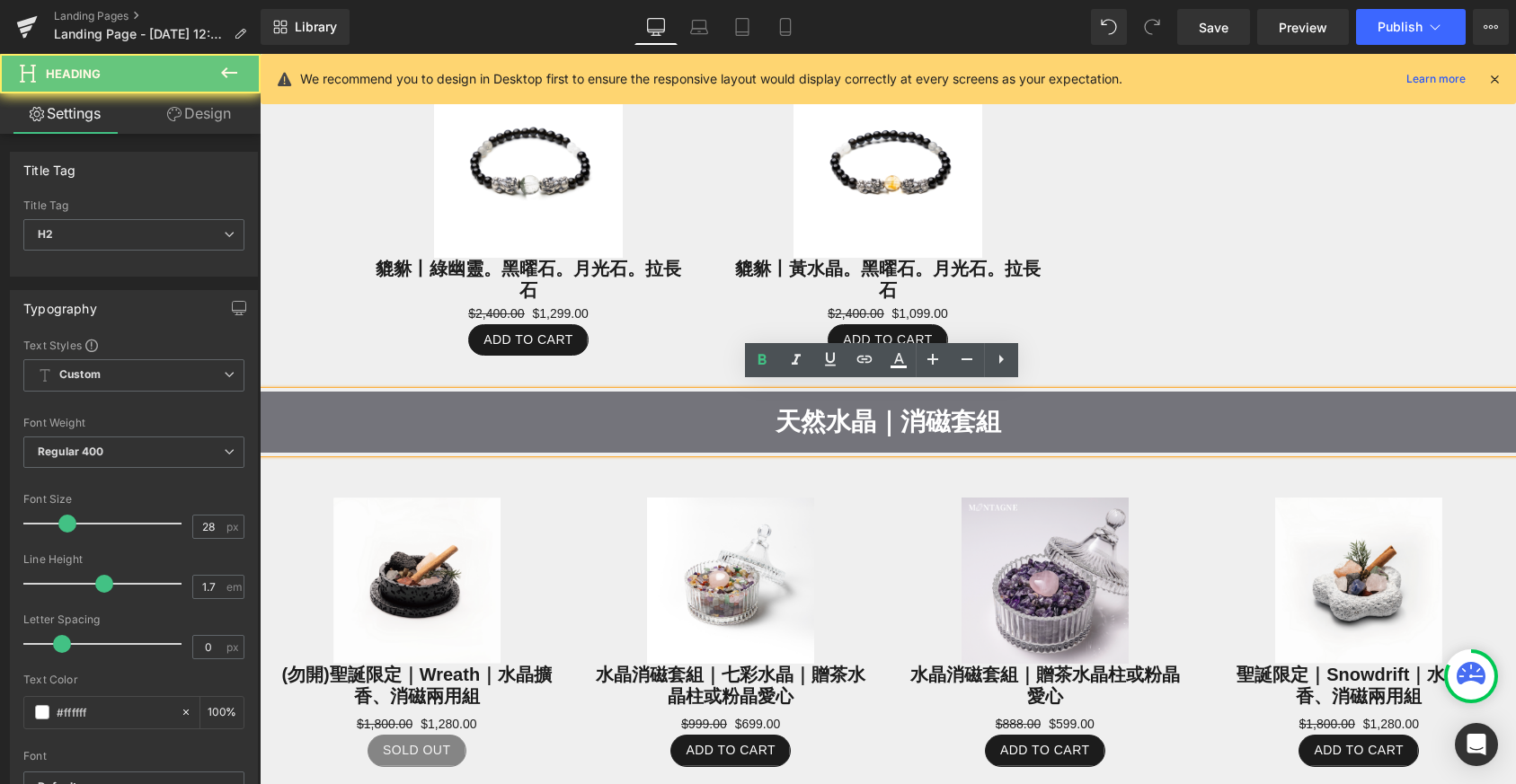
click at [597, 400] on h2 "天然水晶｜消磁套組" at bounding box center [888, 421] width 1257 height 43
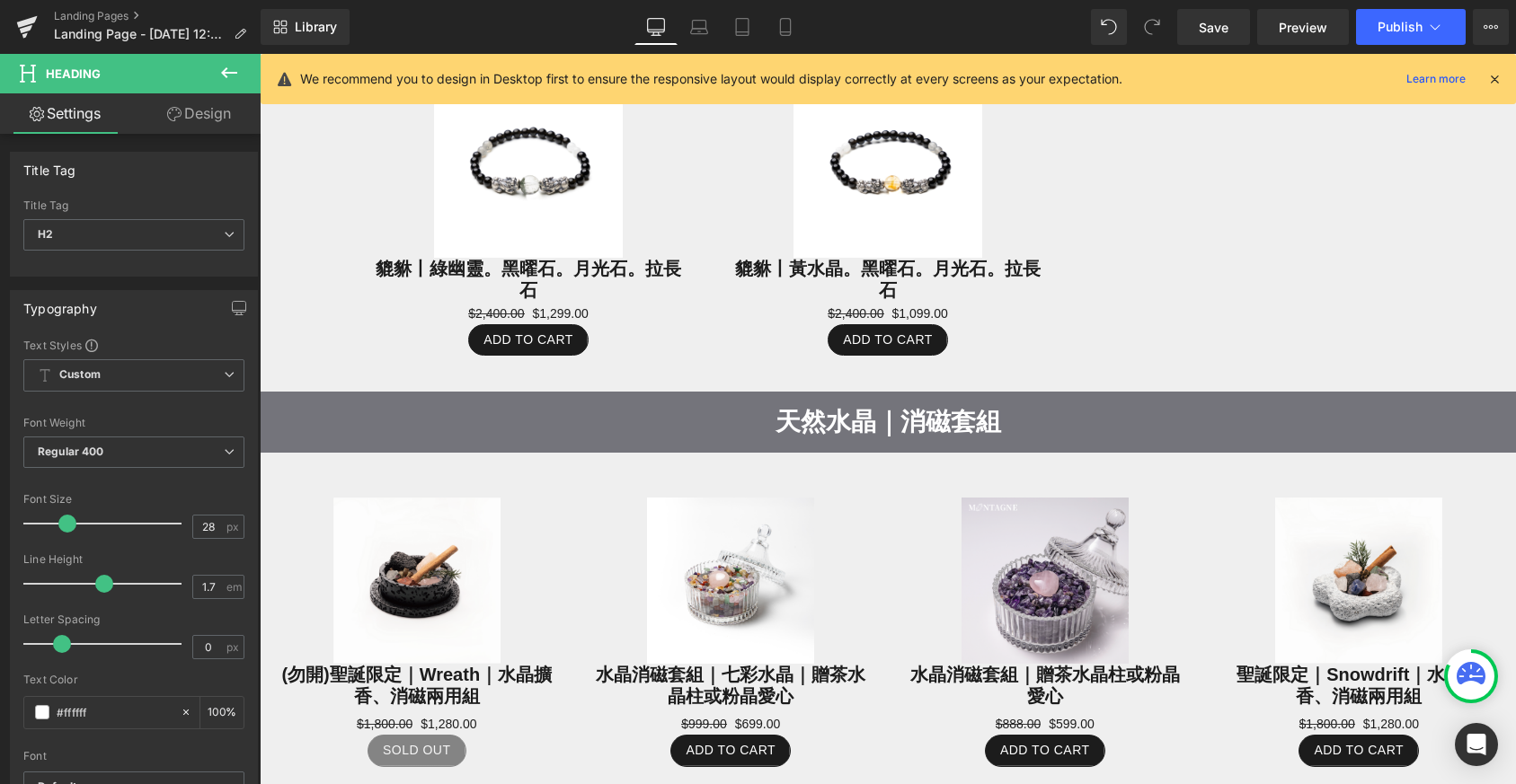
click at [1333, 322] on div "Sale Off (P) Image 貔貅丨綠幽靈。黑曜石。月光石。拉長石 (P) Title $2,400.00 $1,299.00 (P) Price A…" at bounding box center [887, 203] width 1078 height 376
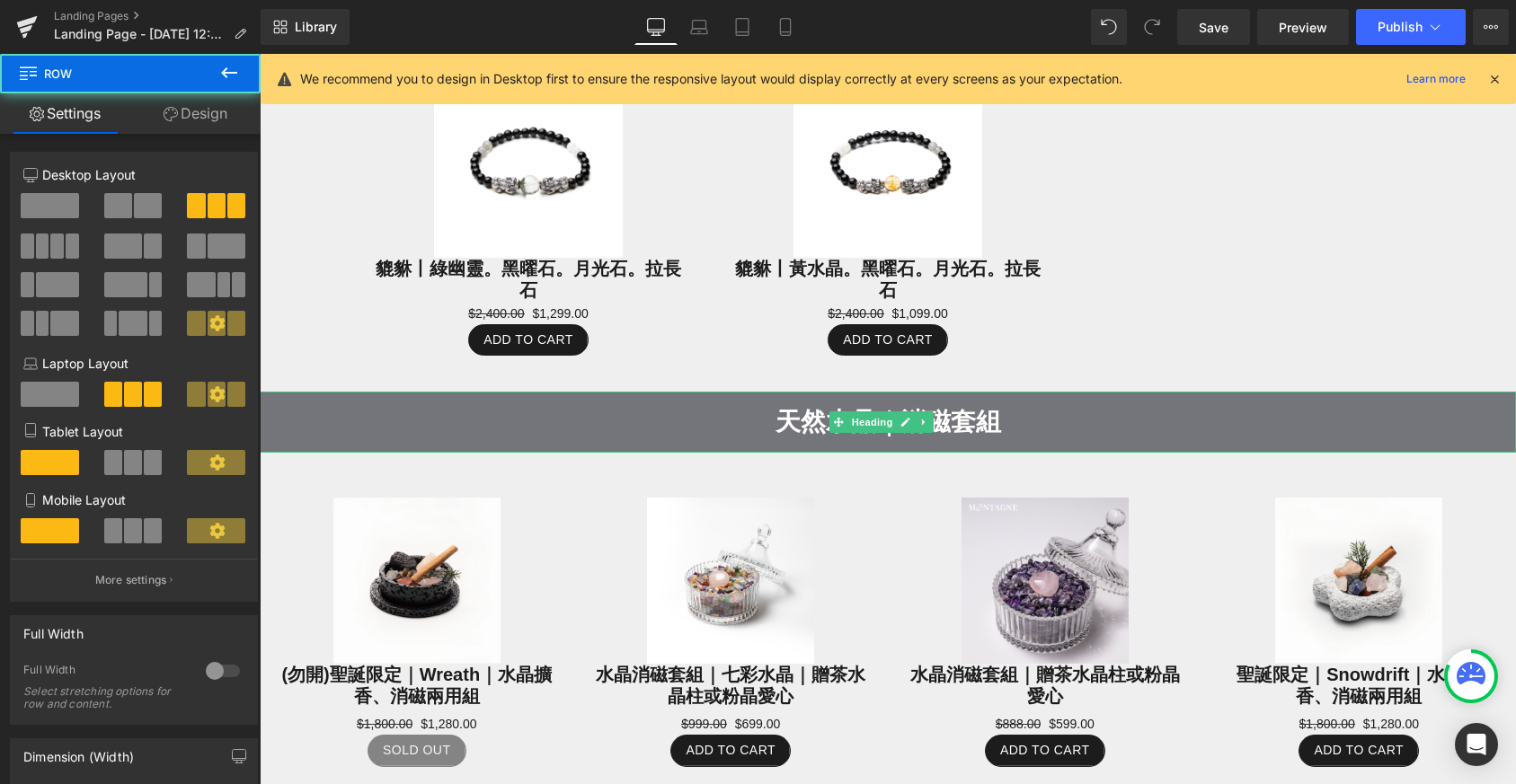
click at [1161, 416] on h2 "天然水晶｜消磁套組" at bounding box center [888, 421] width 1257 height 43
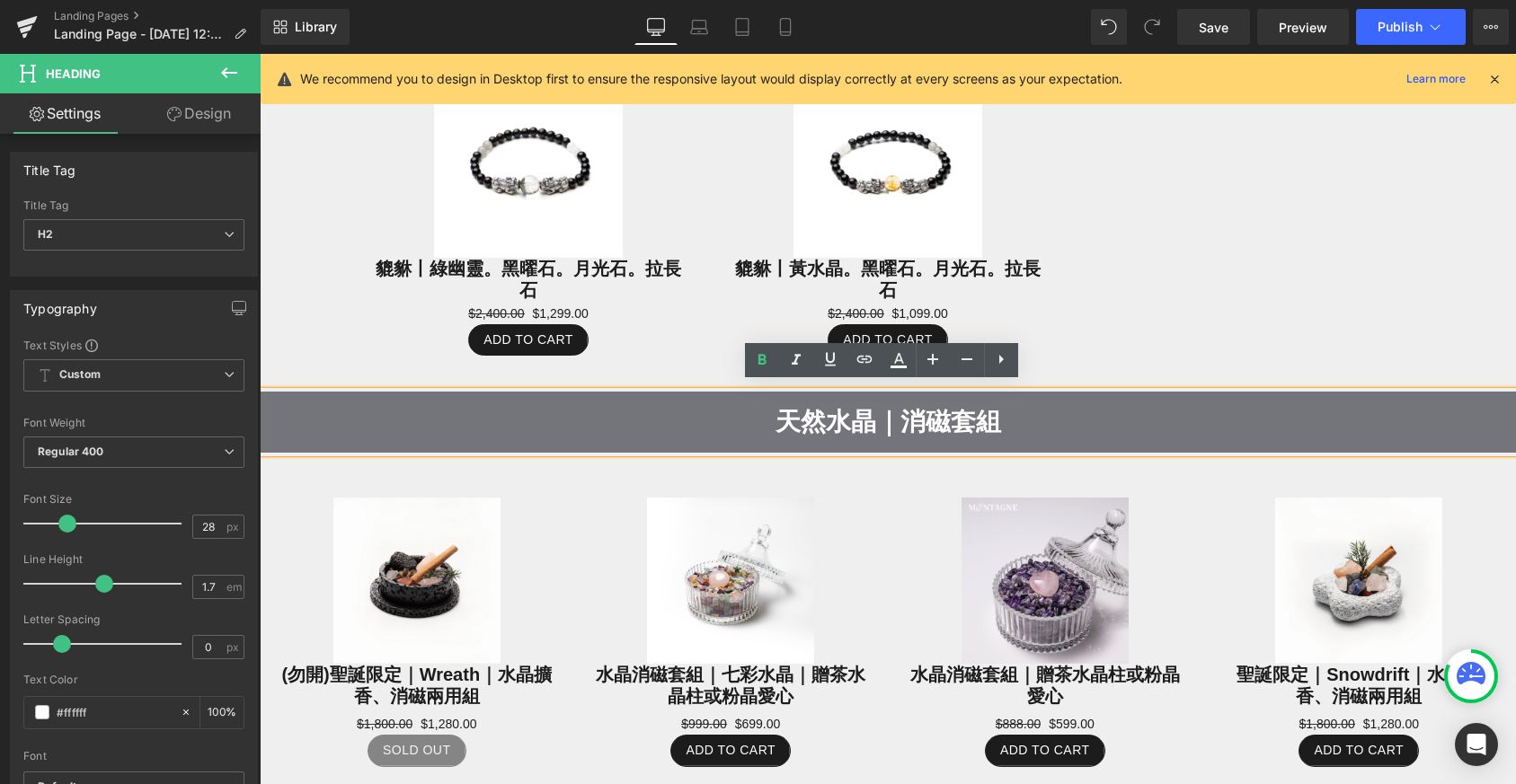
click at [1302, 291] on div "Sale Off (P) Image 貔貅丨綠幽靈。黑曜石。月光石。拉長石 (P) Title $2,400.00 $1,299.00 (P) Price A…" at bounding box center [887, 203] width 1078 height 376
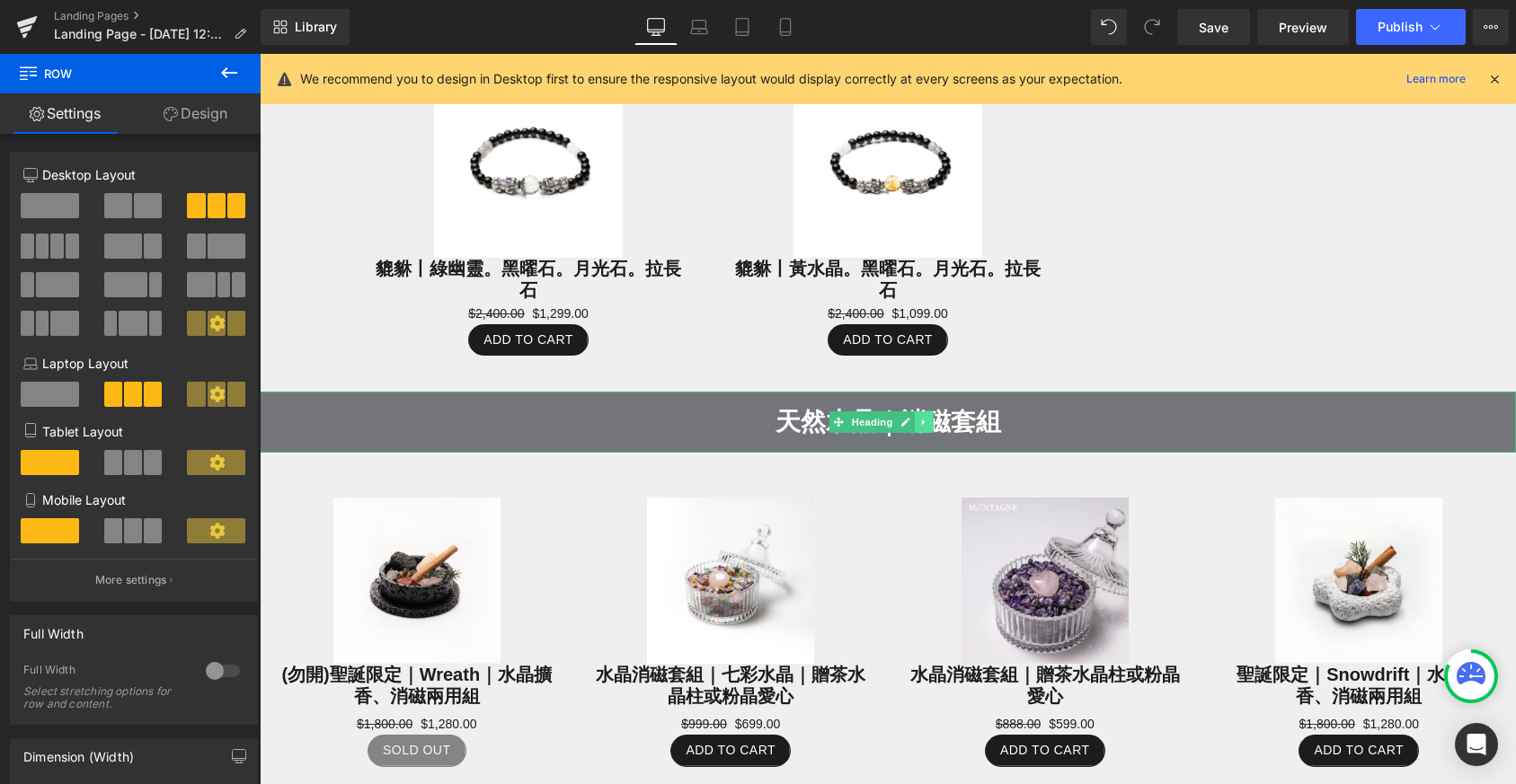
click at [930, 414] on link at bounding box center [925, 422] width 19 height 21
click at [907, 416] on link at bounding box center [915, 422] width 19 height 21
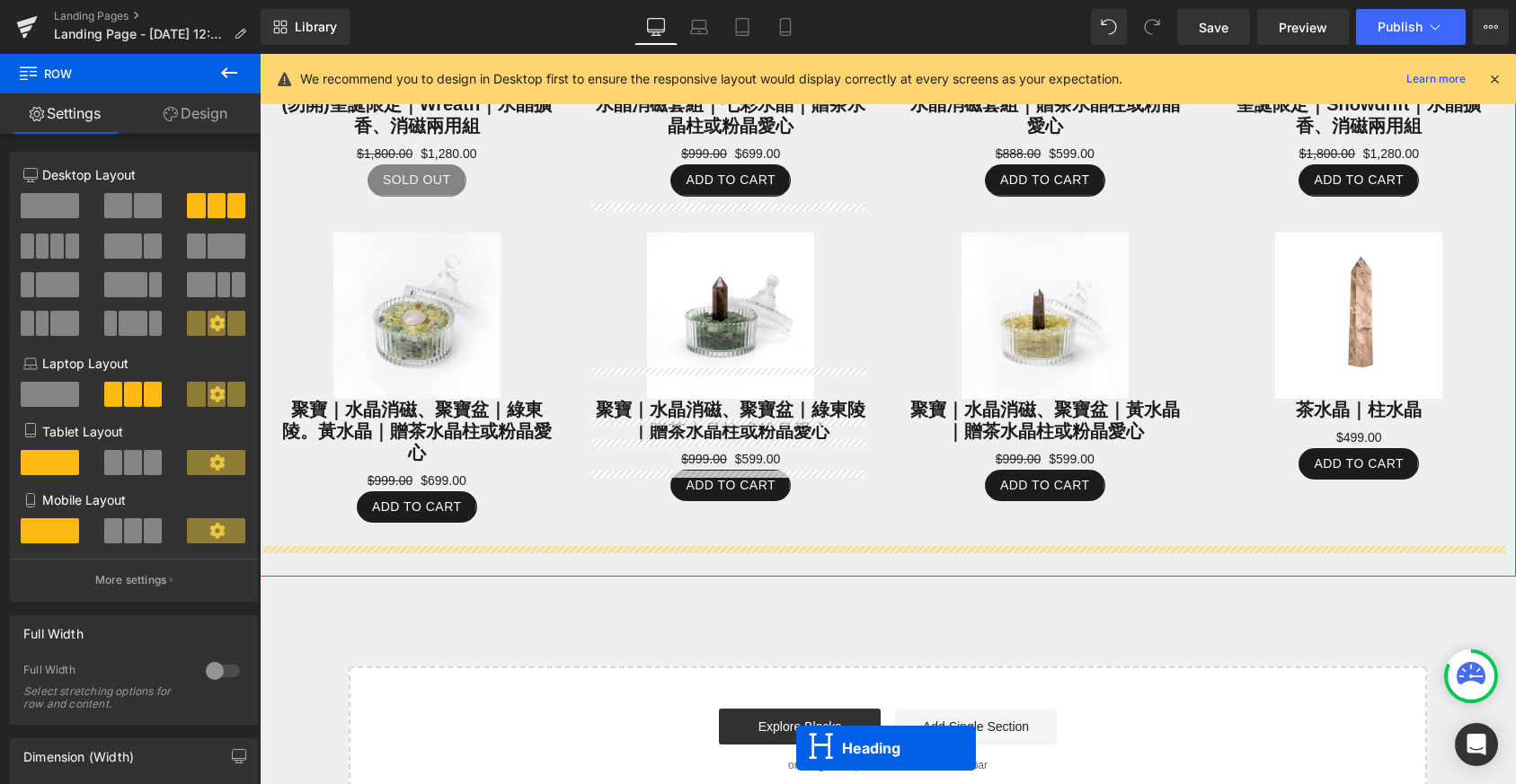
scroll to position [1863, 0]
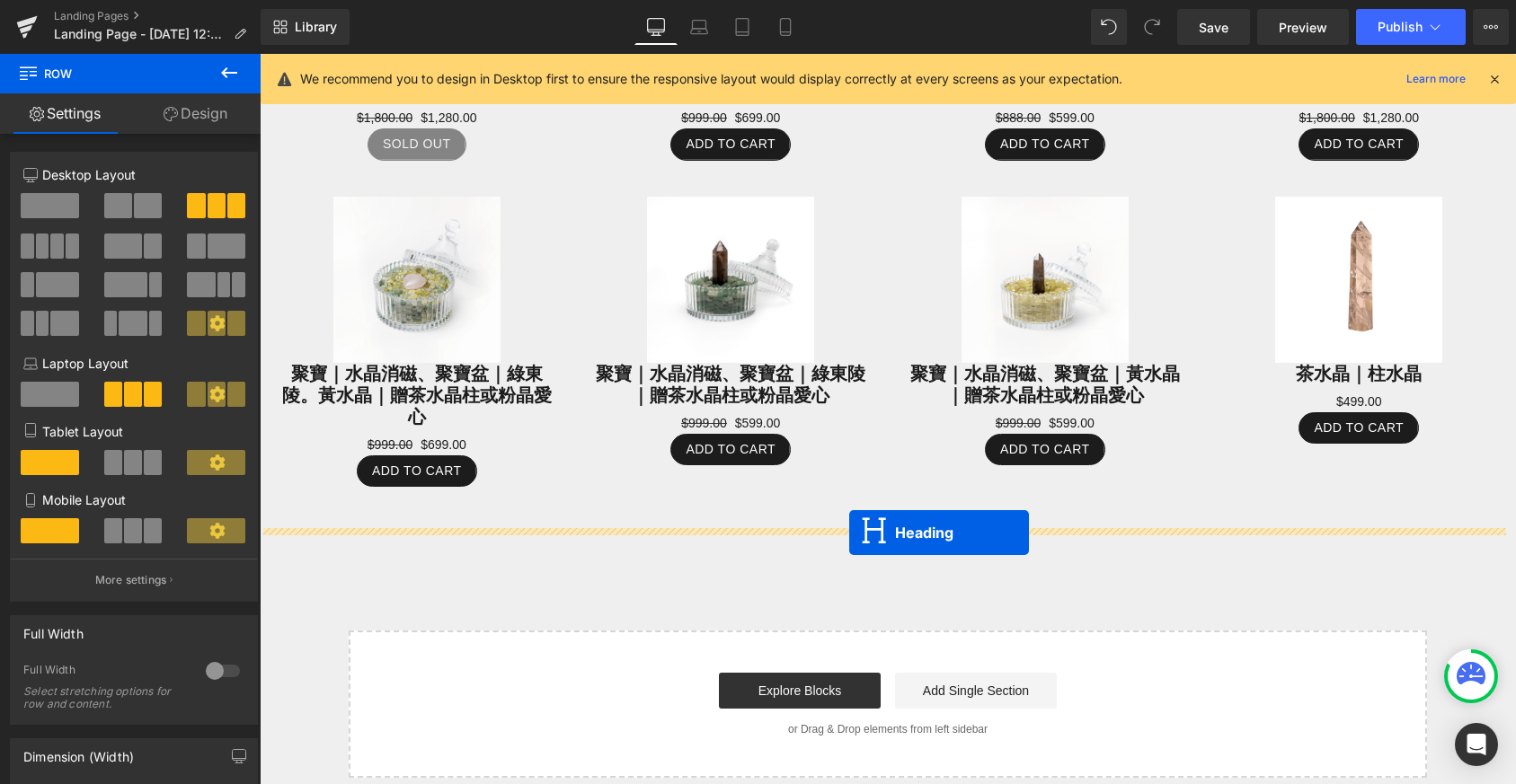
drag, startPoint x: 841, startPoint y: 451, endPoint x: 850, endPoint y: 533, distance: 82.5
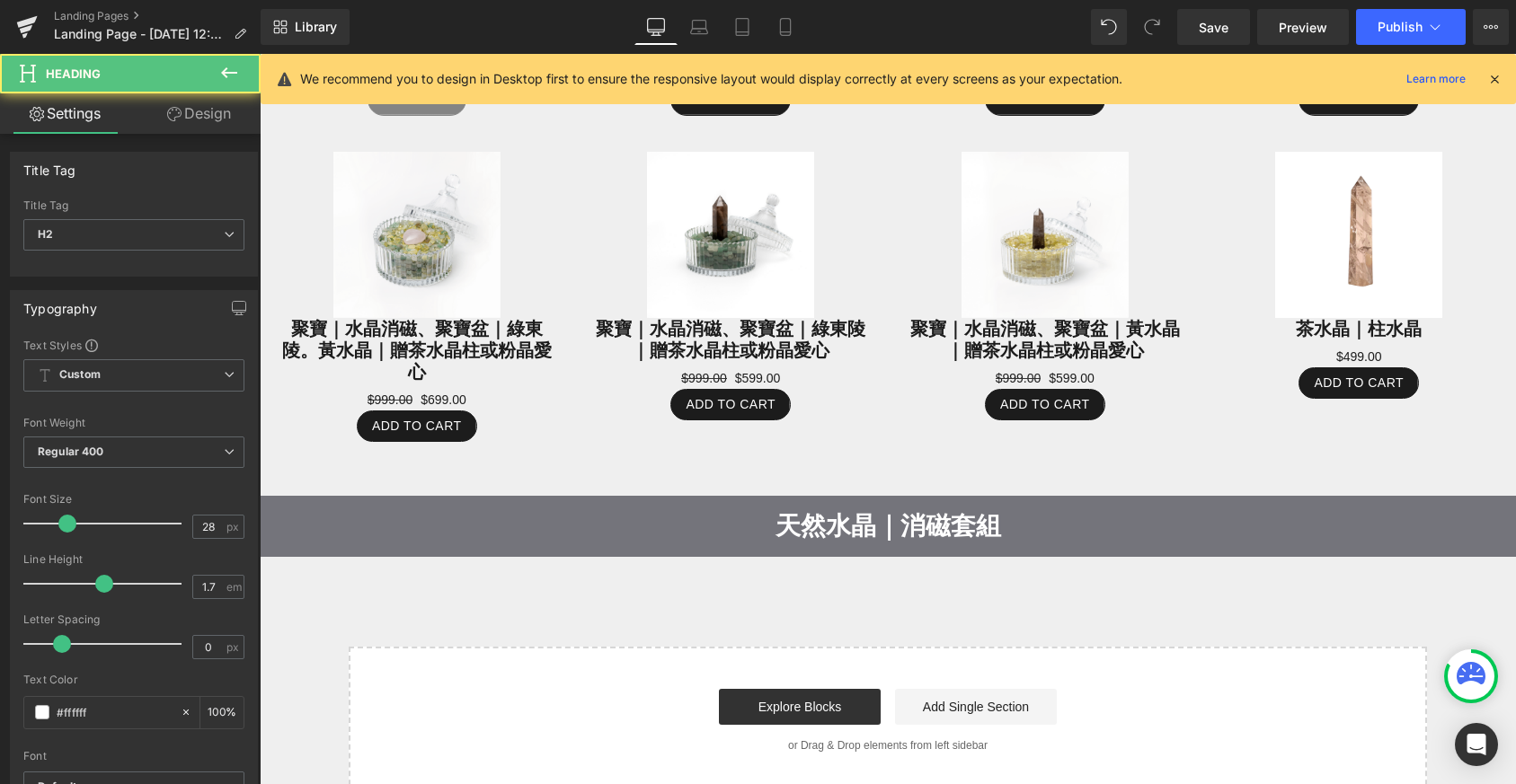
scroll to position [1817, 0]
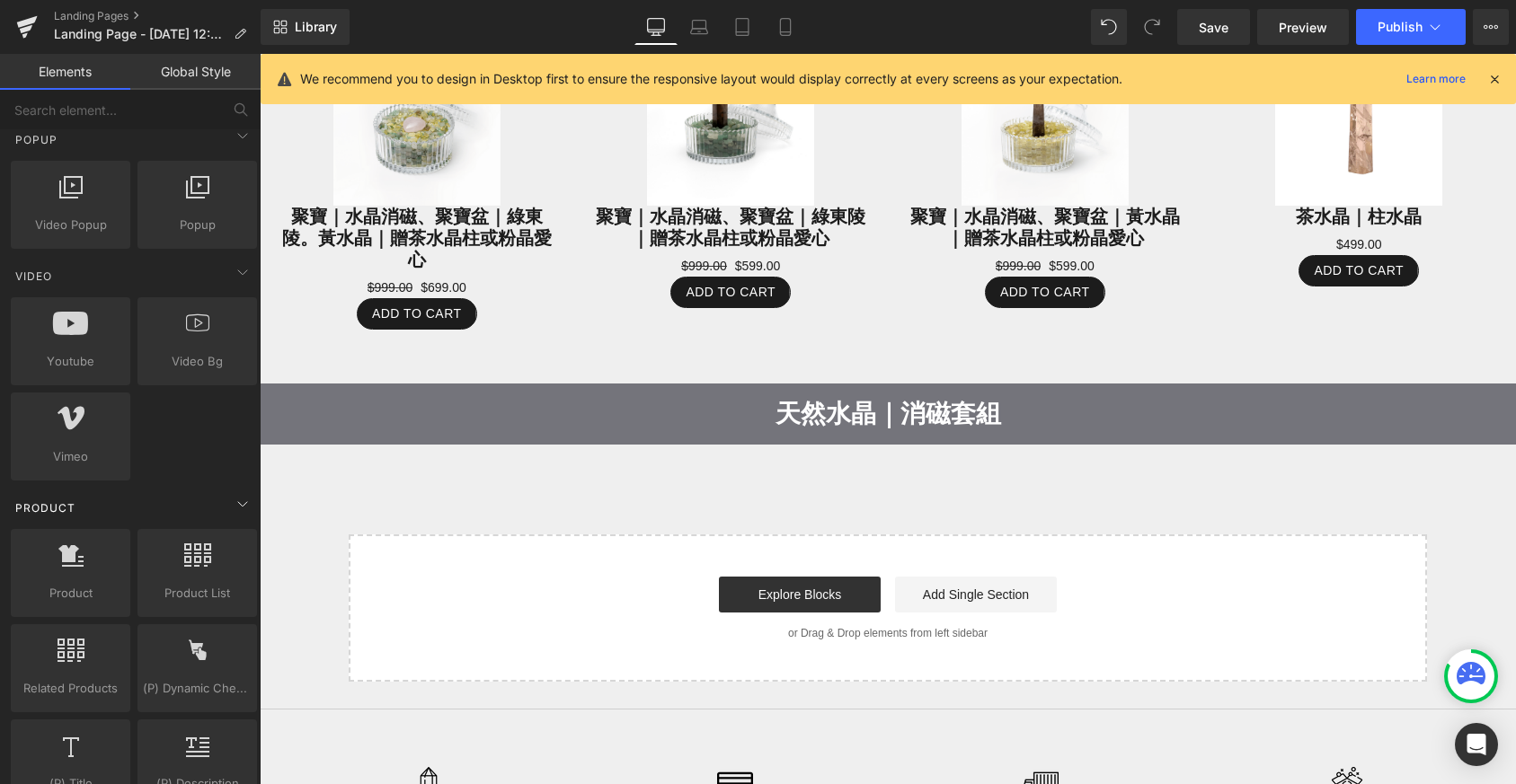
scroll to position [1207, 0]
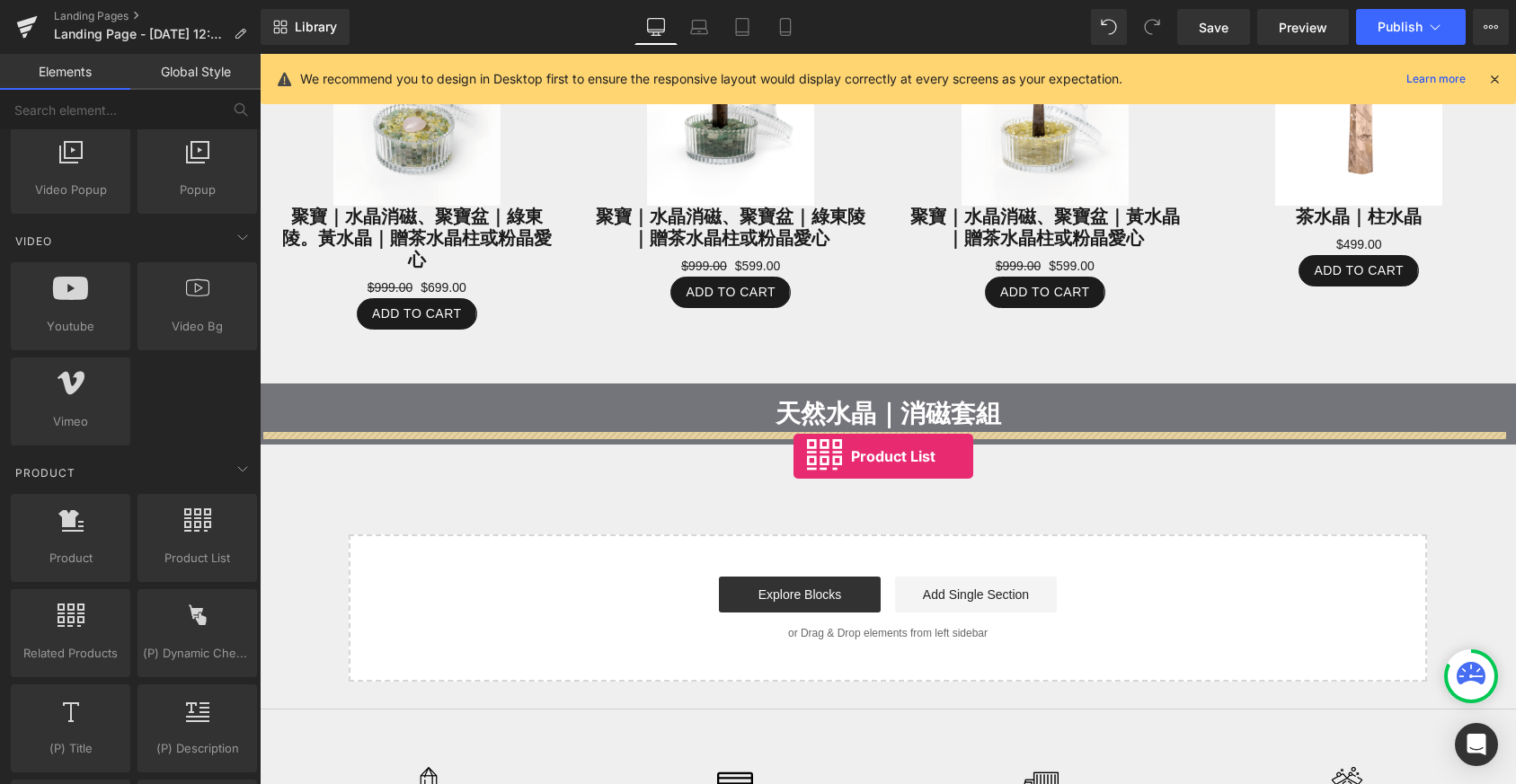
drag, startPoint x: 447, startPoint y: 576, endPoint x: 786, endPoint y: 453, distance: 360.6
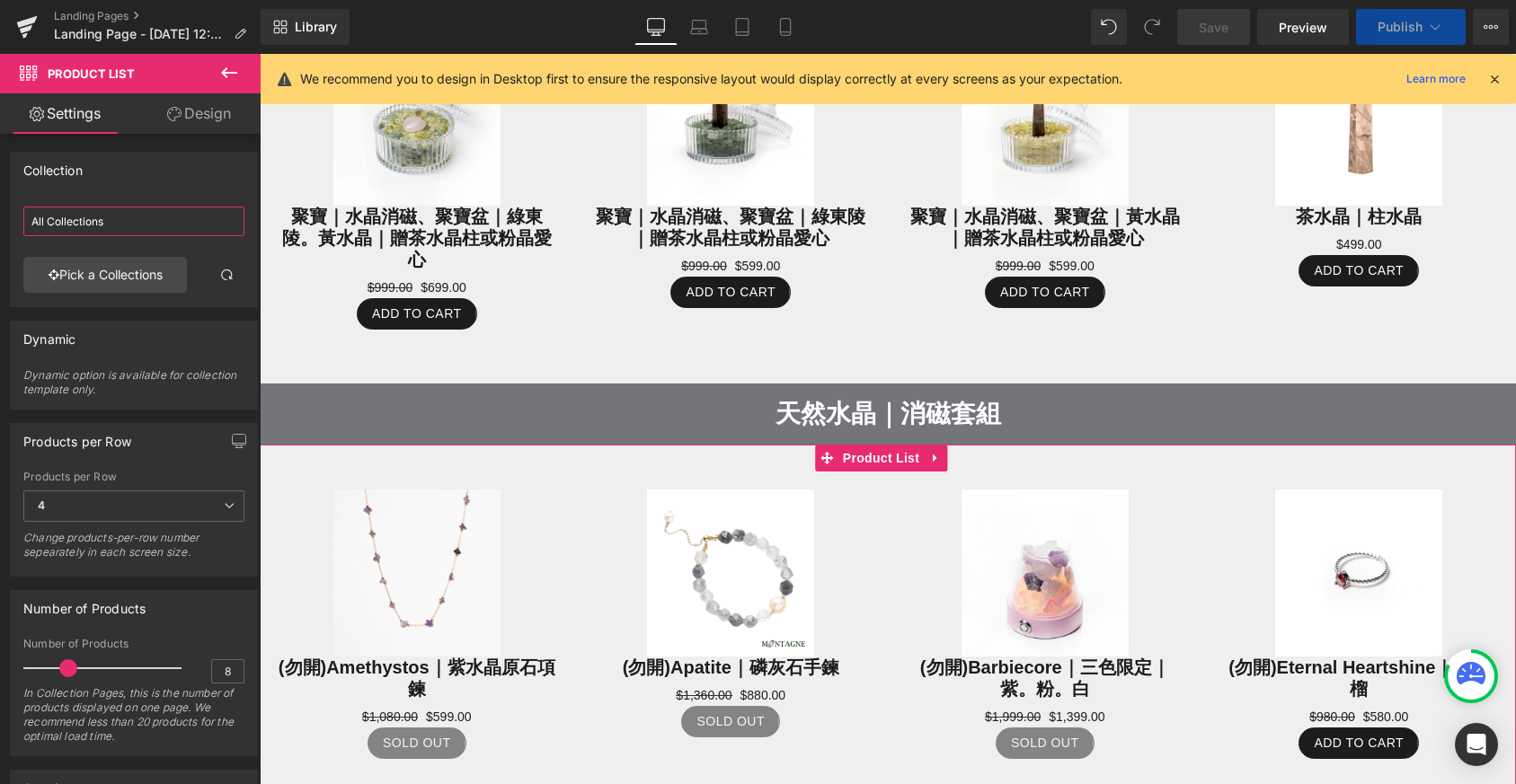
click at [89, 226] on input "All Collections" at bounding box center [133, 221] width 221 height 30
click at [111, 219] on input "All Collections" at bounding box center [133, 221] width 221 height 30
click at [122, 279] on link "Pick a Collections" at bounding box center [105, 274] width 163 height 36
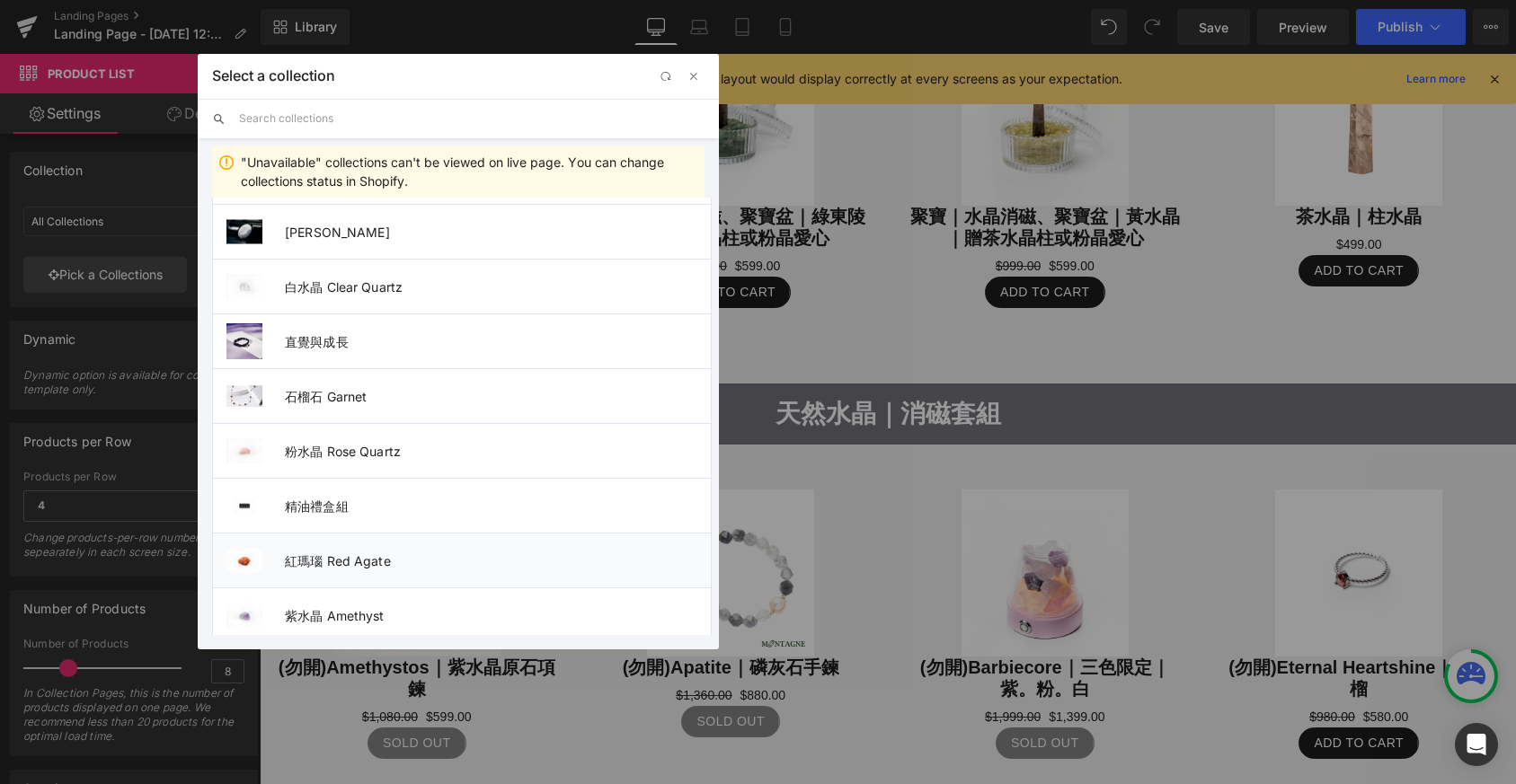
scroll to position [2698, 0]
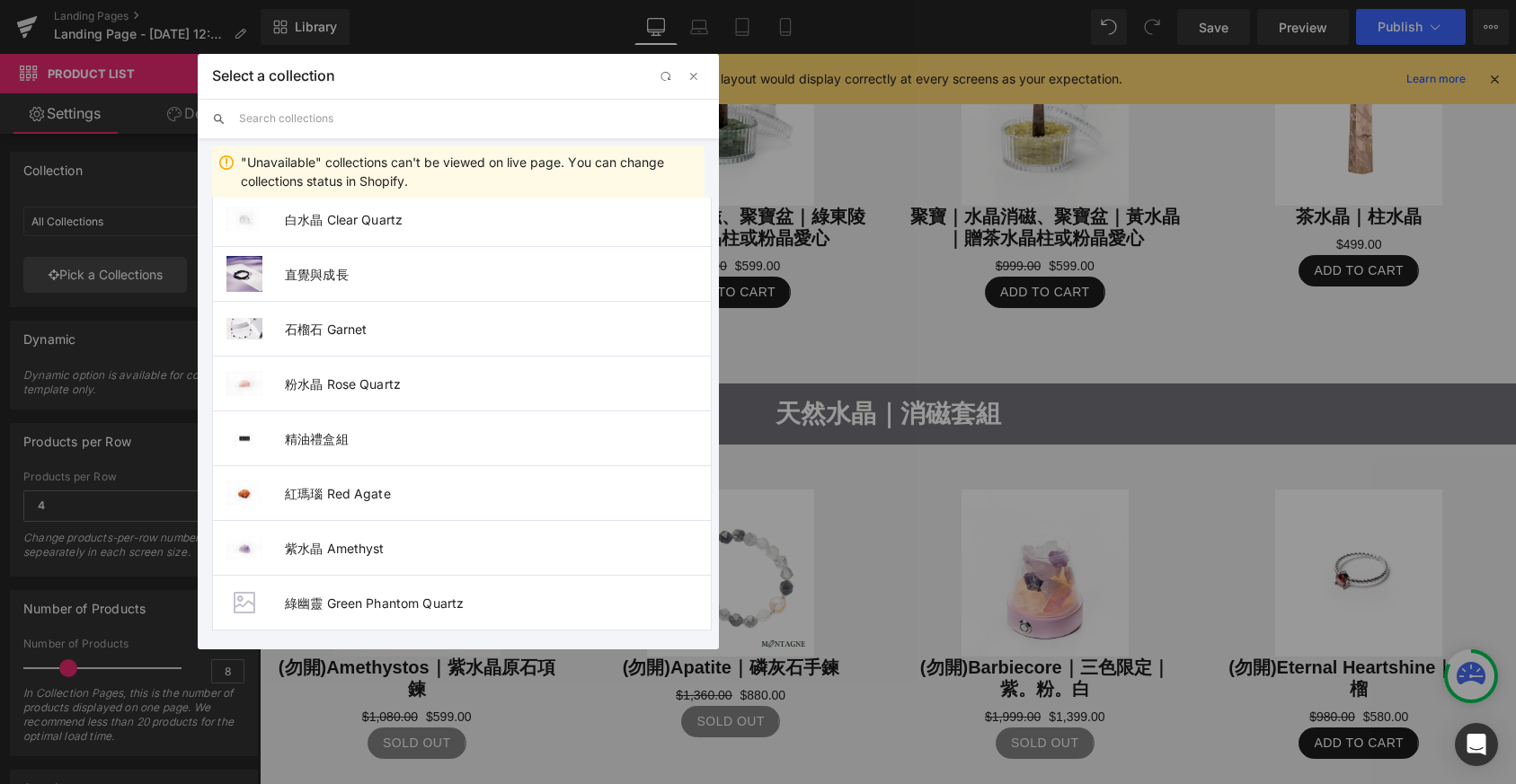
click at [346, 115] on input "text" at bounding box center [471, 118] width 466 height 39
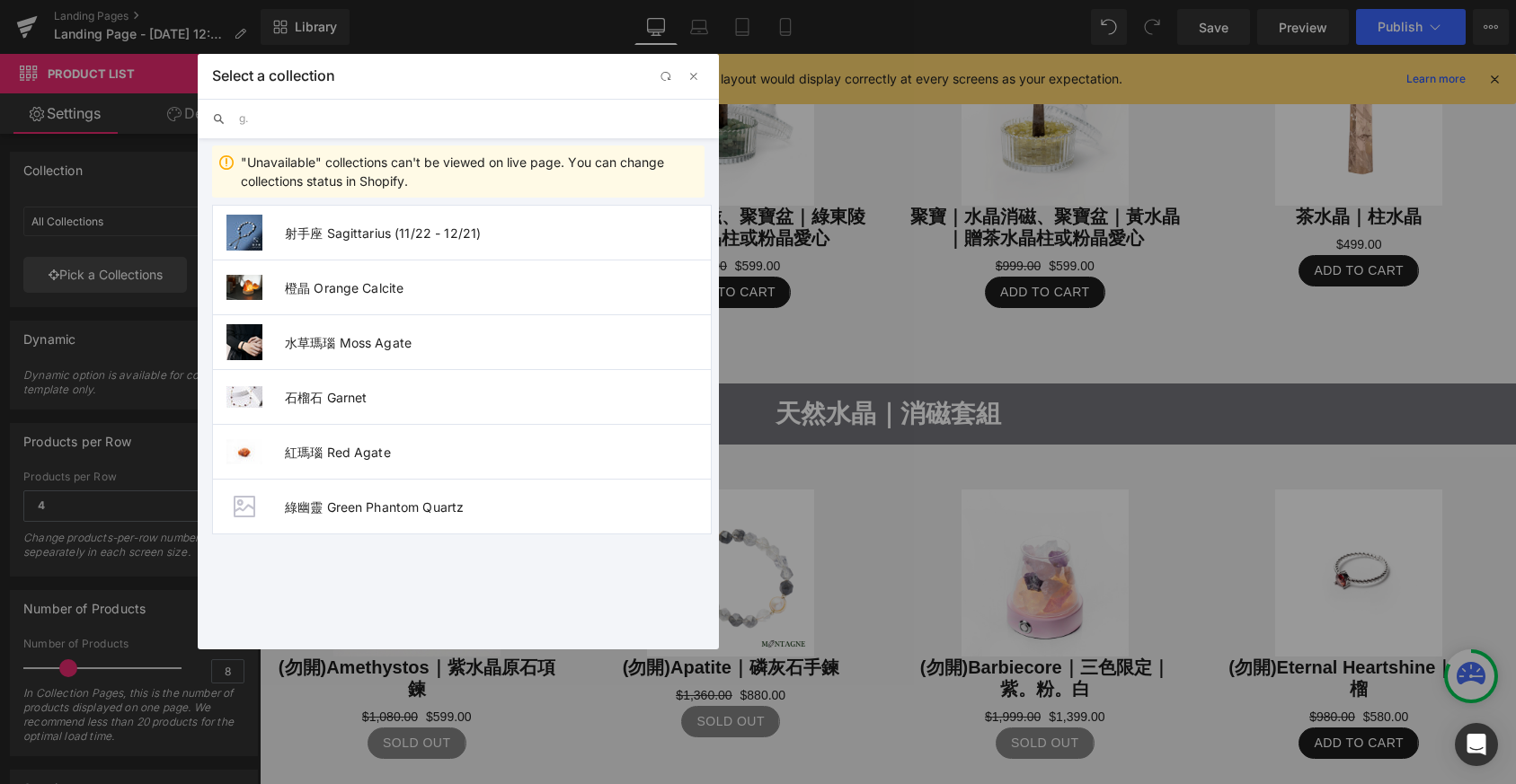
scroll to position [0, 0]
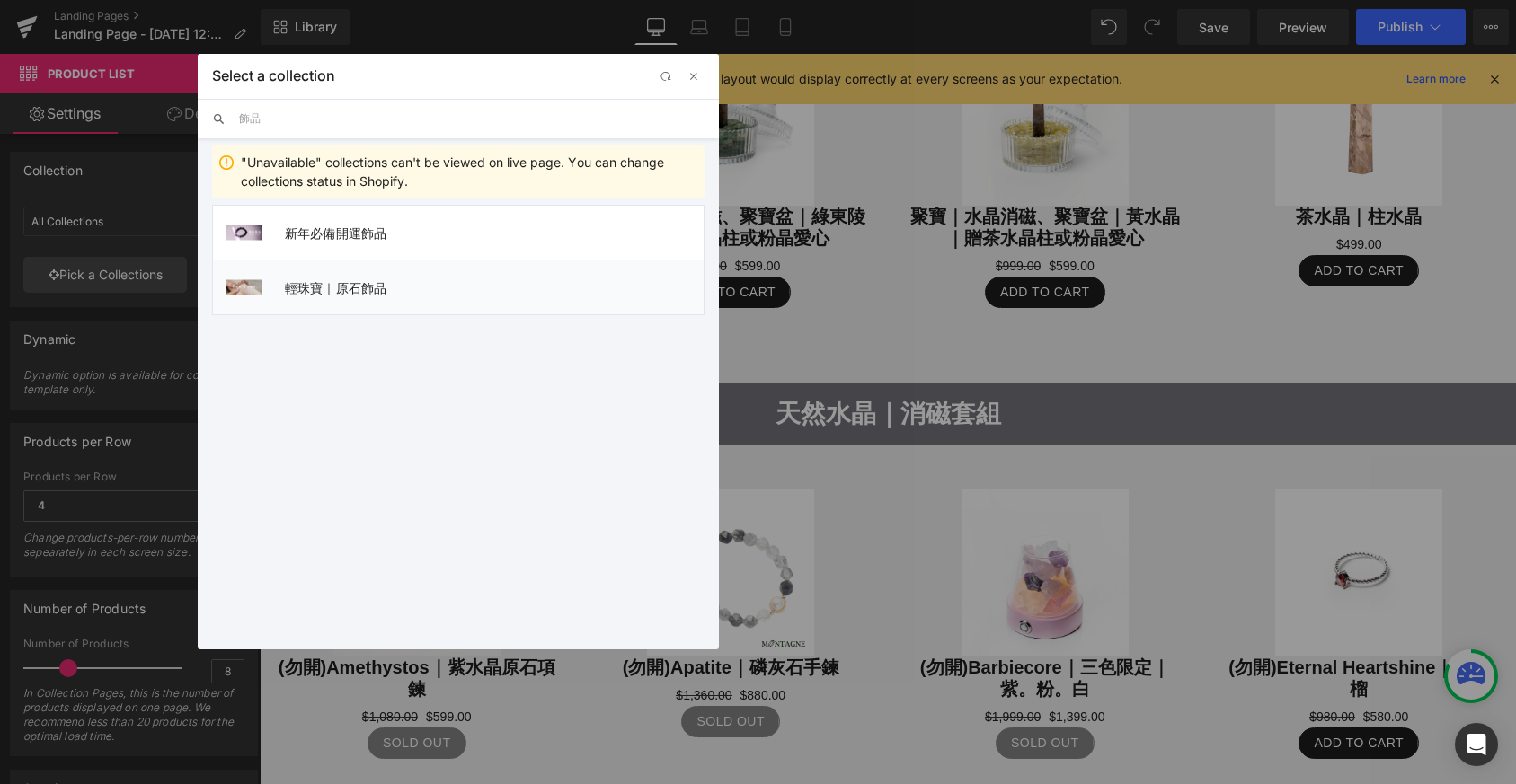
click at [336, 284] on span "輕珠寶｜原石飾品" at bounding box center [494, 288] width 419 height 15
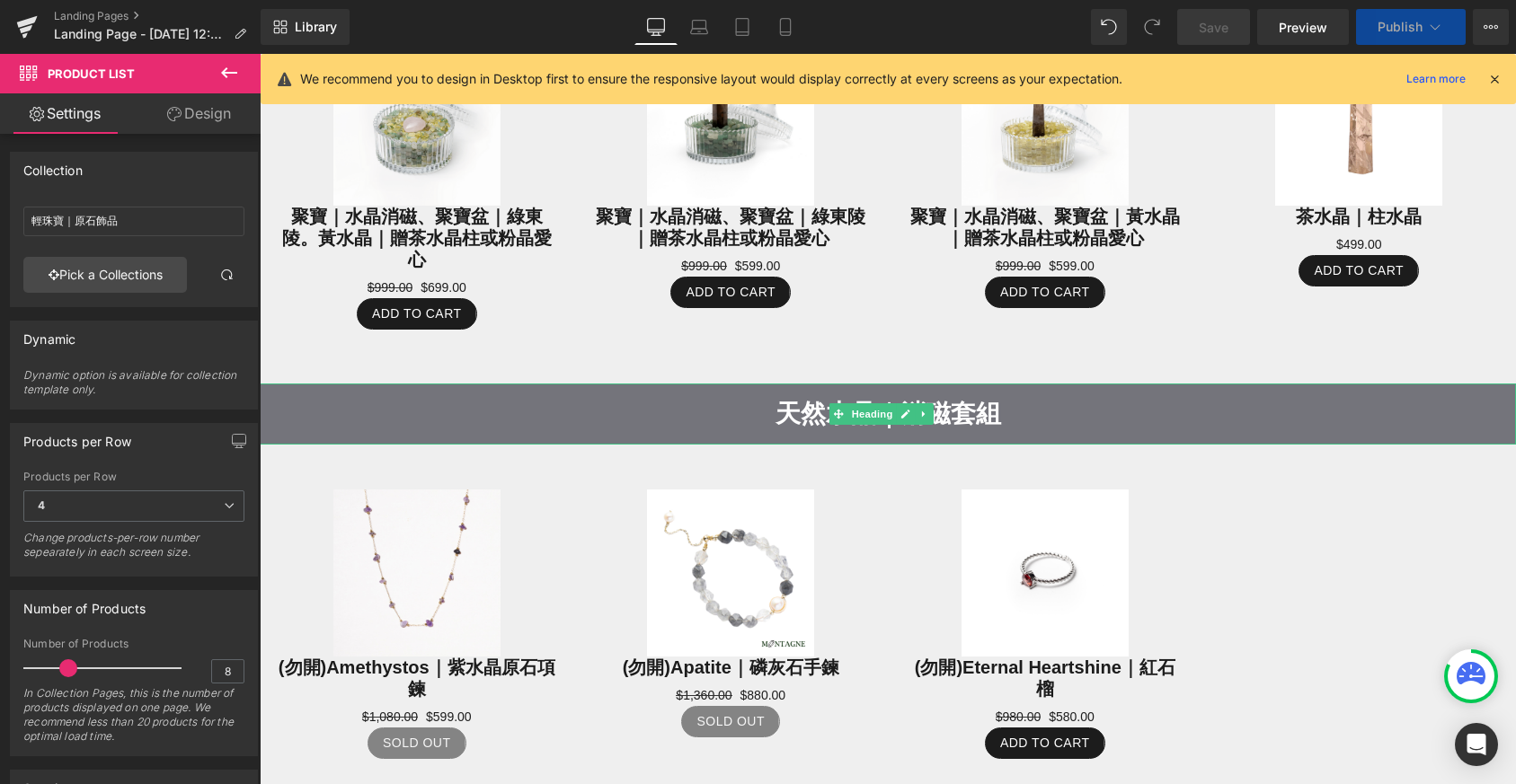
click at [779, 401] on strong "天然水晶｜消磁套組" at bounding box center [888, 414] width 226 height 28
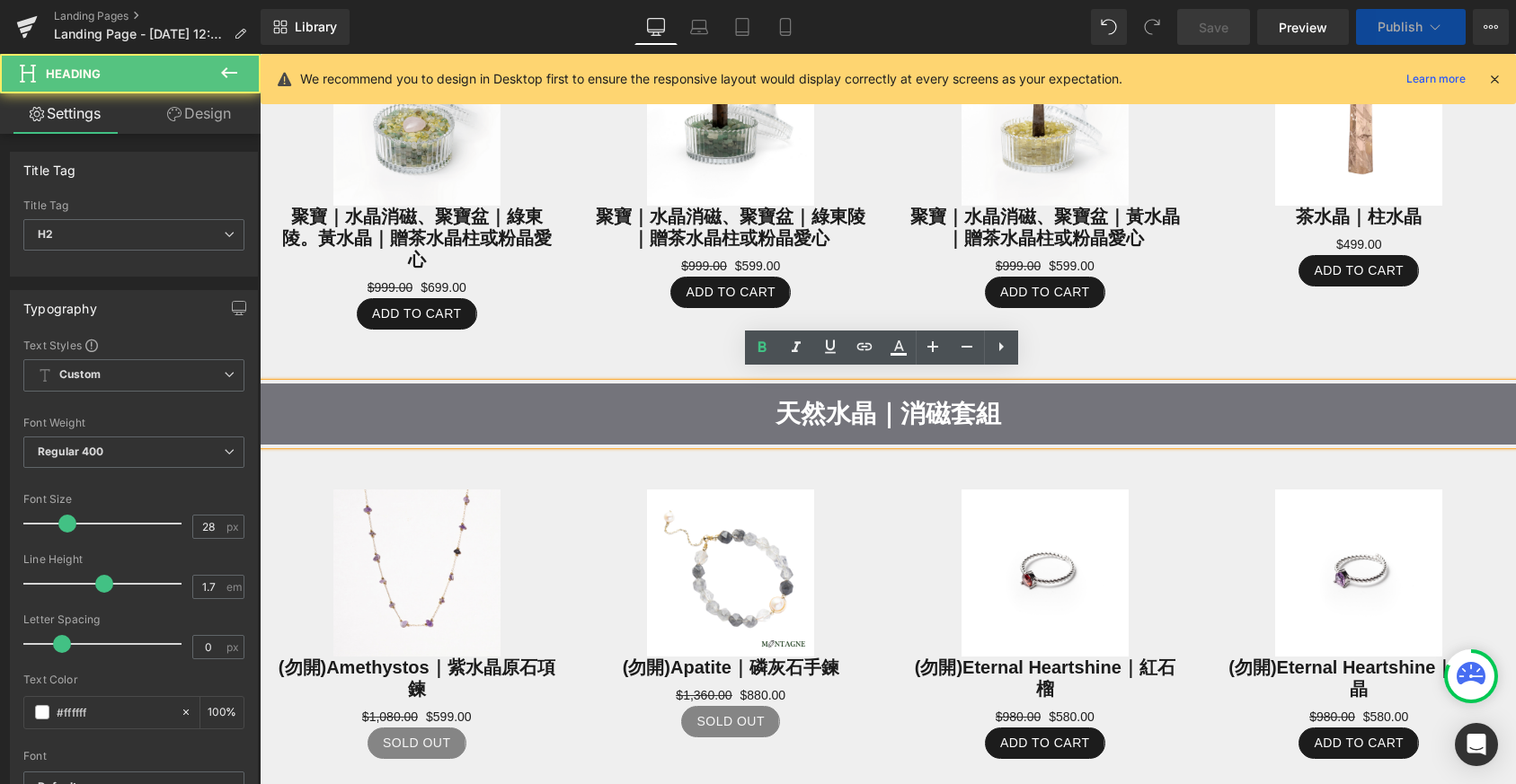
click at [831, 416] on strong "天然水晶｜消磁套組" at bounding box center [888, 414] width 226 height 28
click at [829, 402] on strong "天然水晶｜消磁套組" at bounding box center [888, 414] width 226 height 28
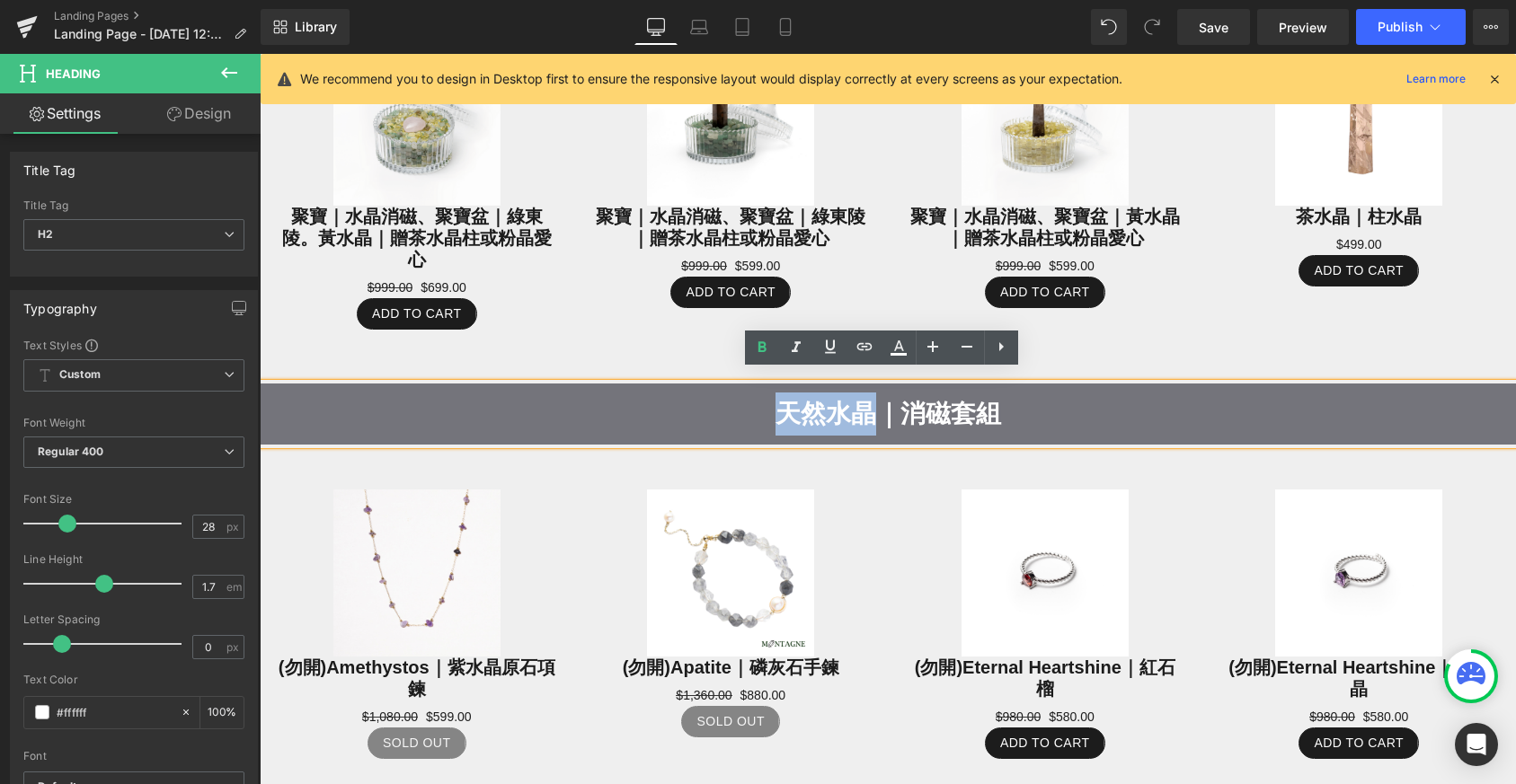
drag, startPoint x: 777, startPoint y: 396, endPoint x: 857, endPoint y: 417, distance: 82.7
click at [857, 417] on h2 "天然水晶｜消磁套組" at bounding box center [888, 414] width 1257 height 43
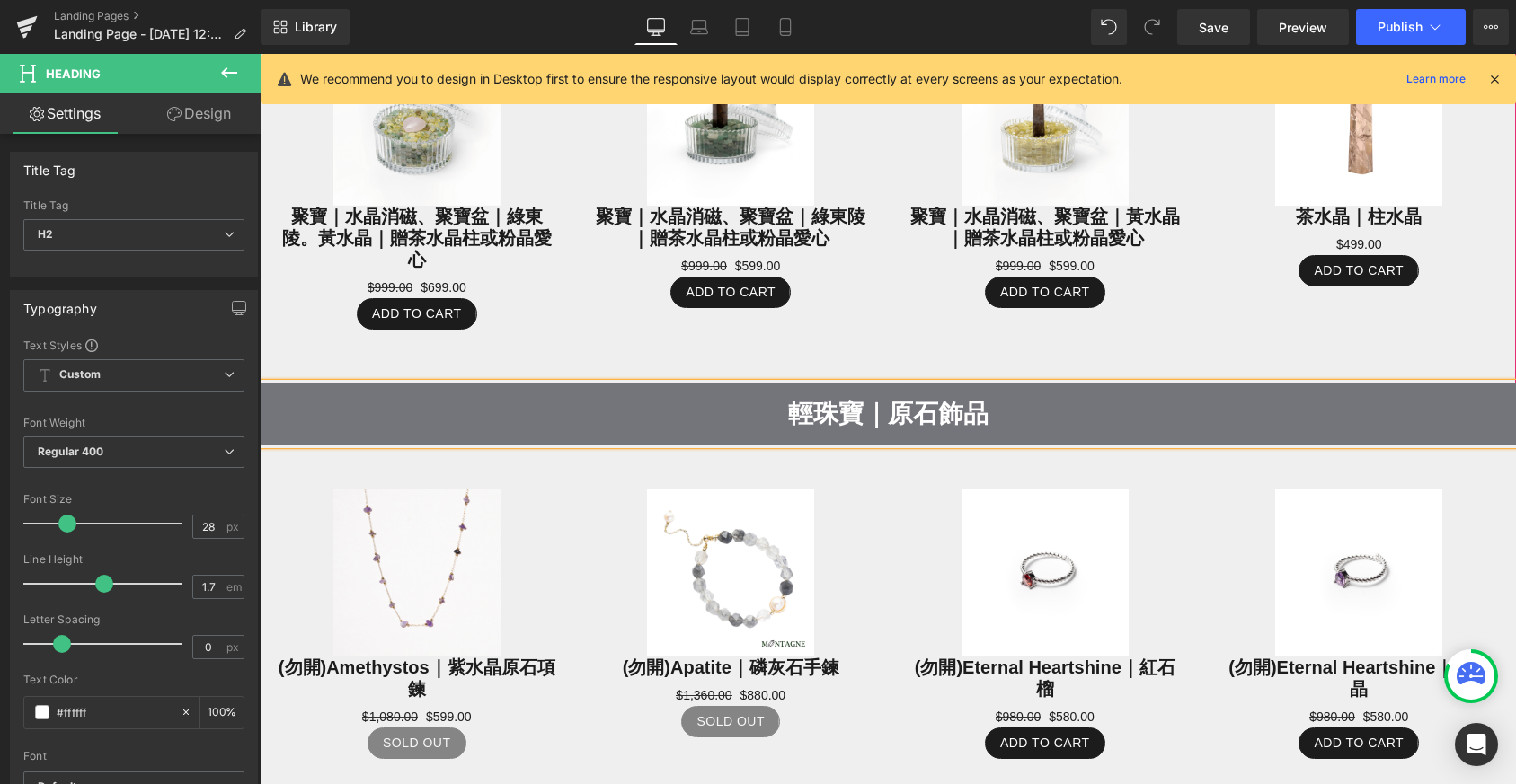
click at [872, 330] on div at bounding box center [888, 184] width 1257 height 327
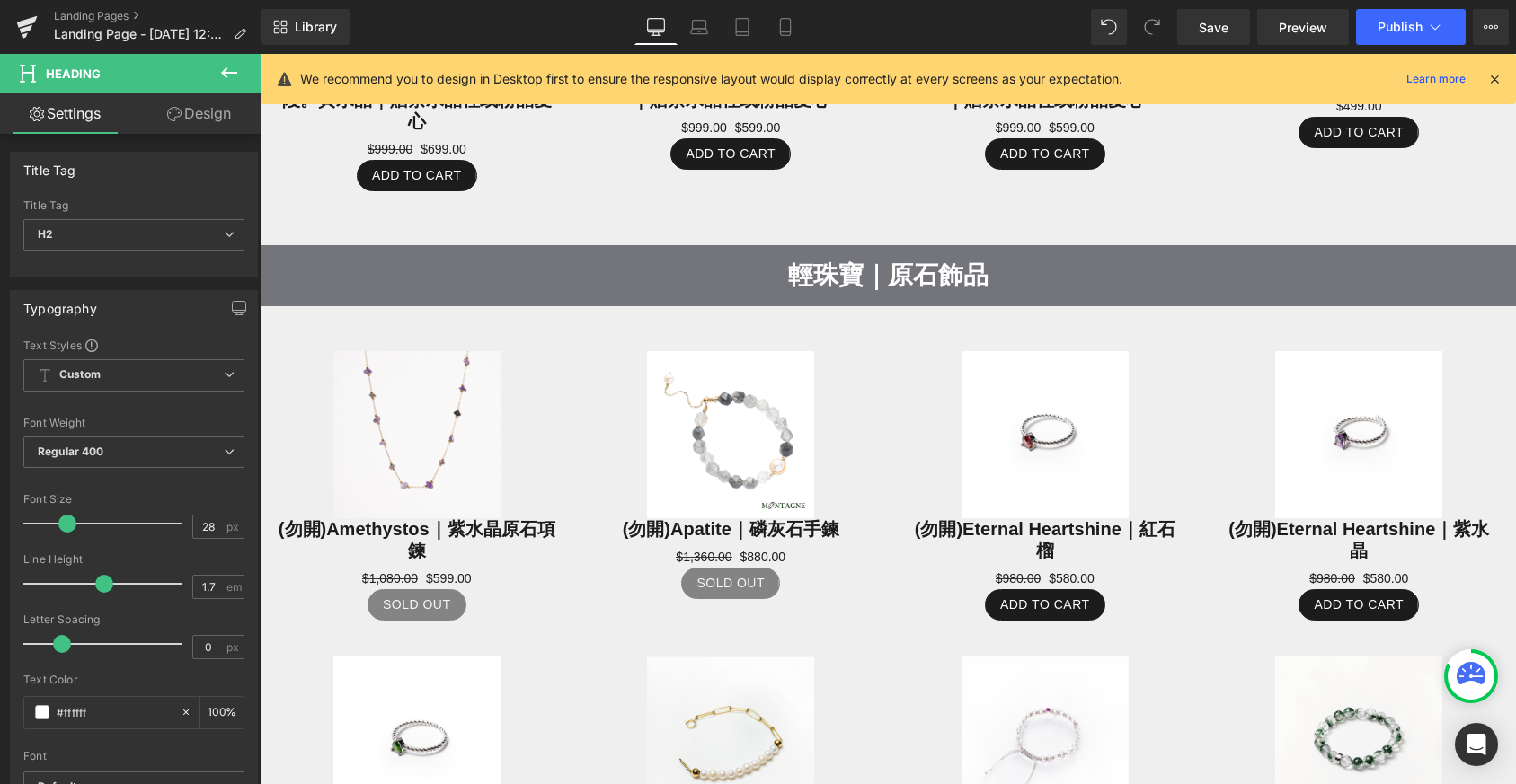
scroll to position [1761, 0]
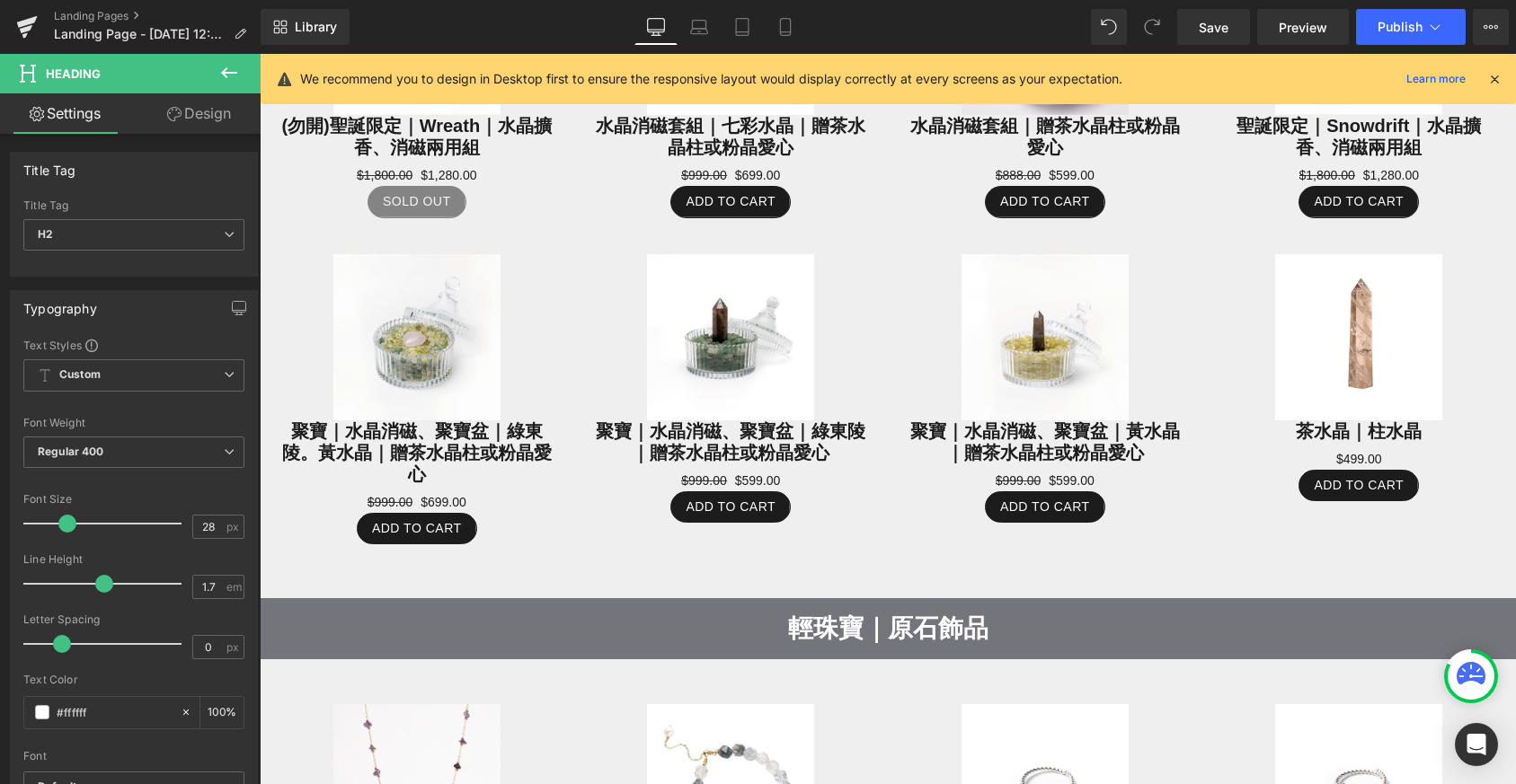
click at [227, 77] on icon at bounding box center [229, 72] width 16 height 11
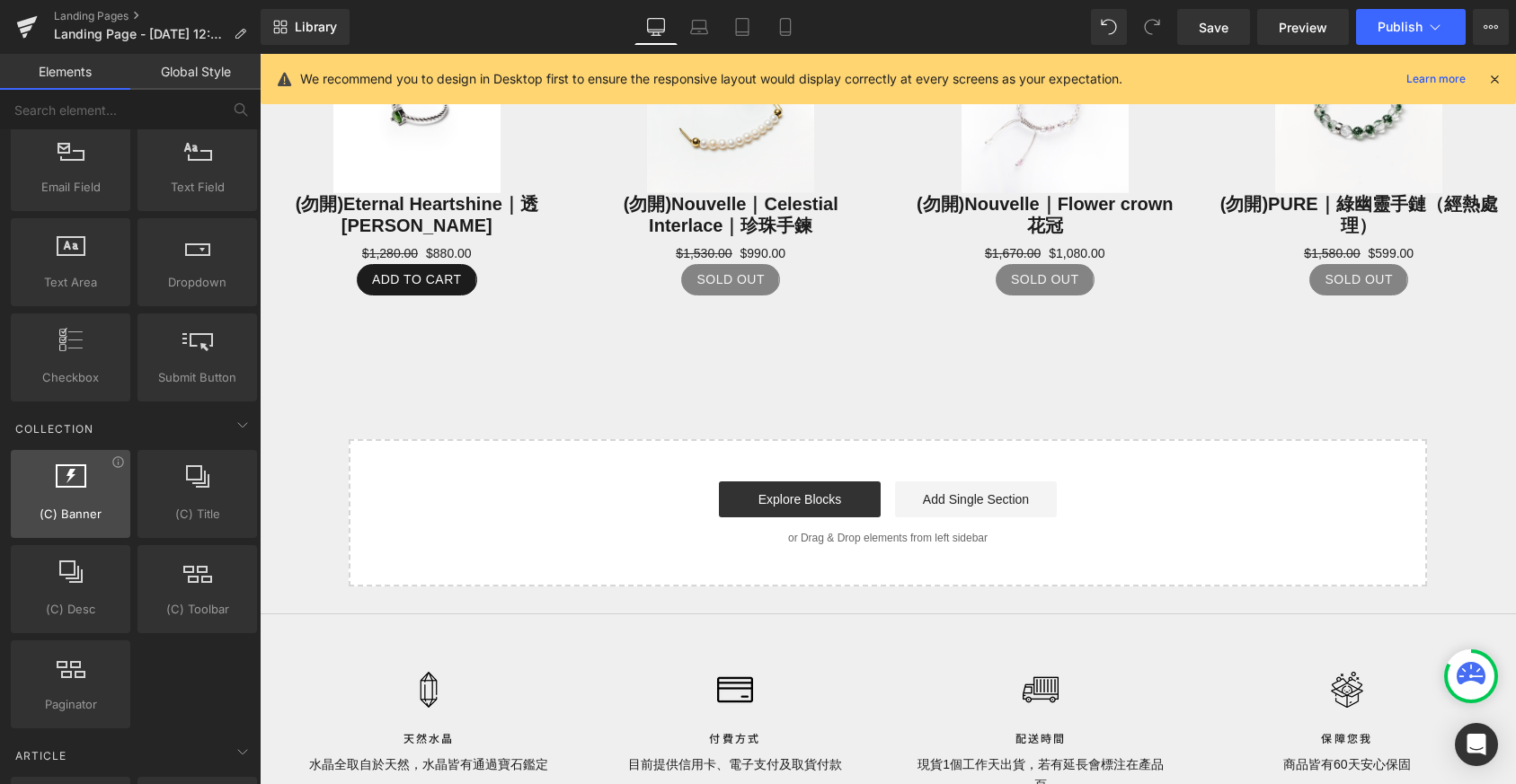
scroll to position [2827, 0]
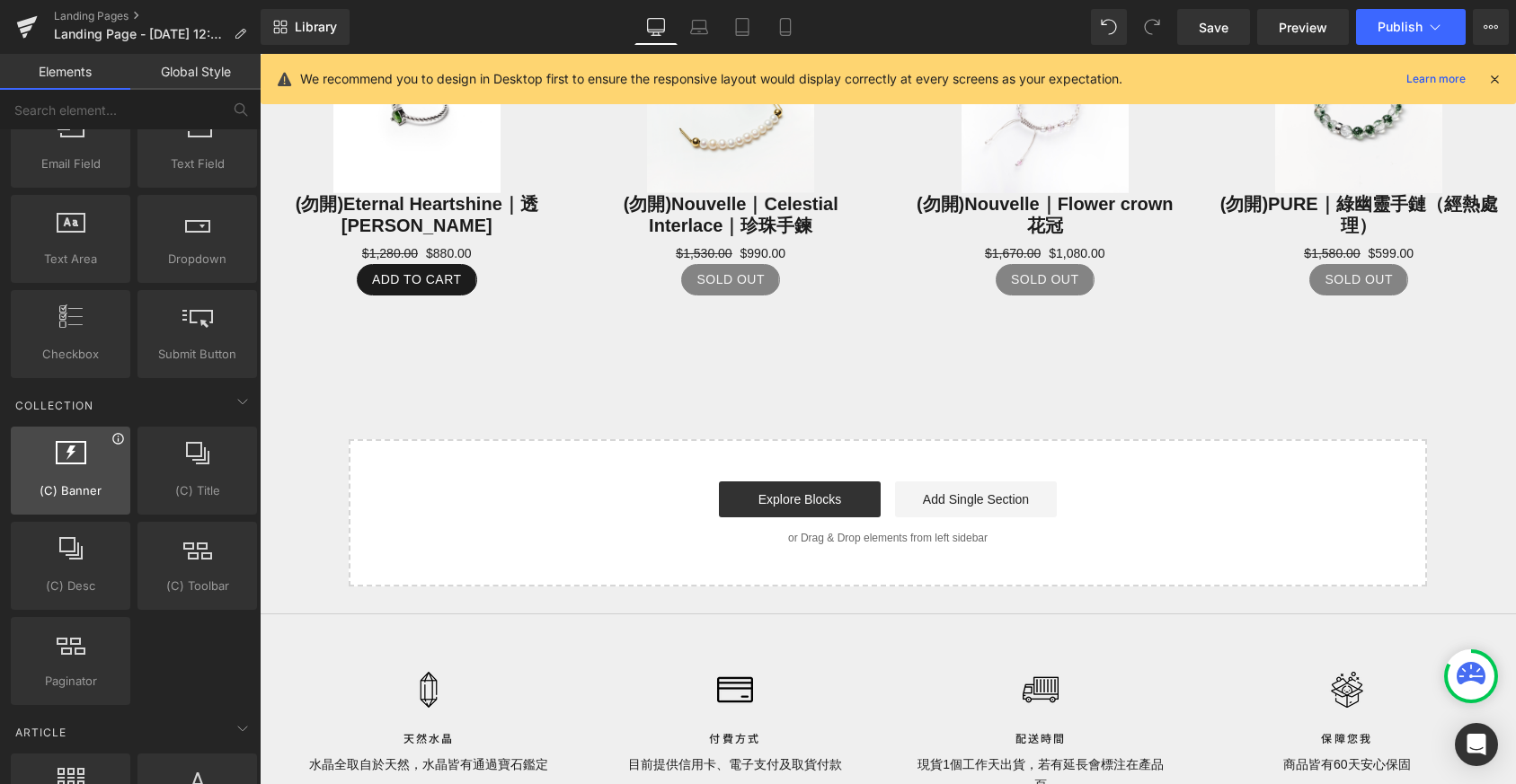
click at [111, 441] on icon at bounding box center [118, 439] width 13 height 13
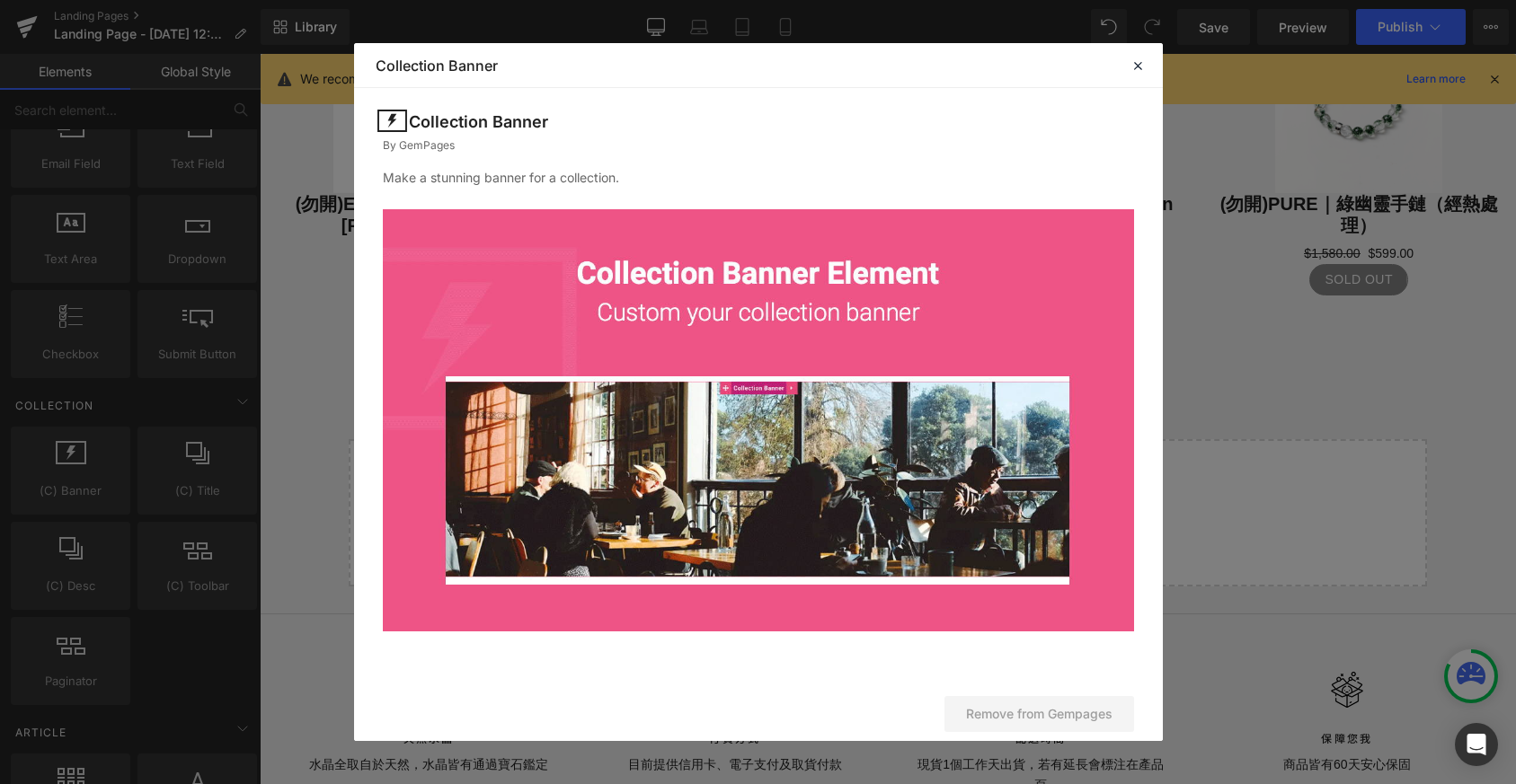
scroll to position [9, 0]
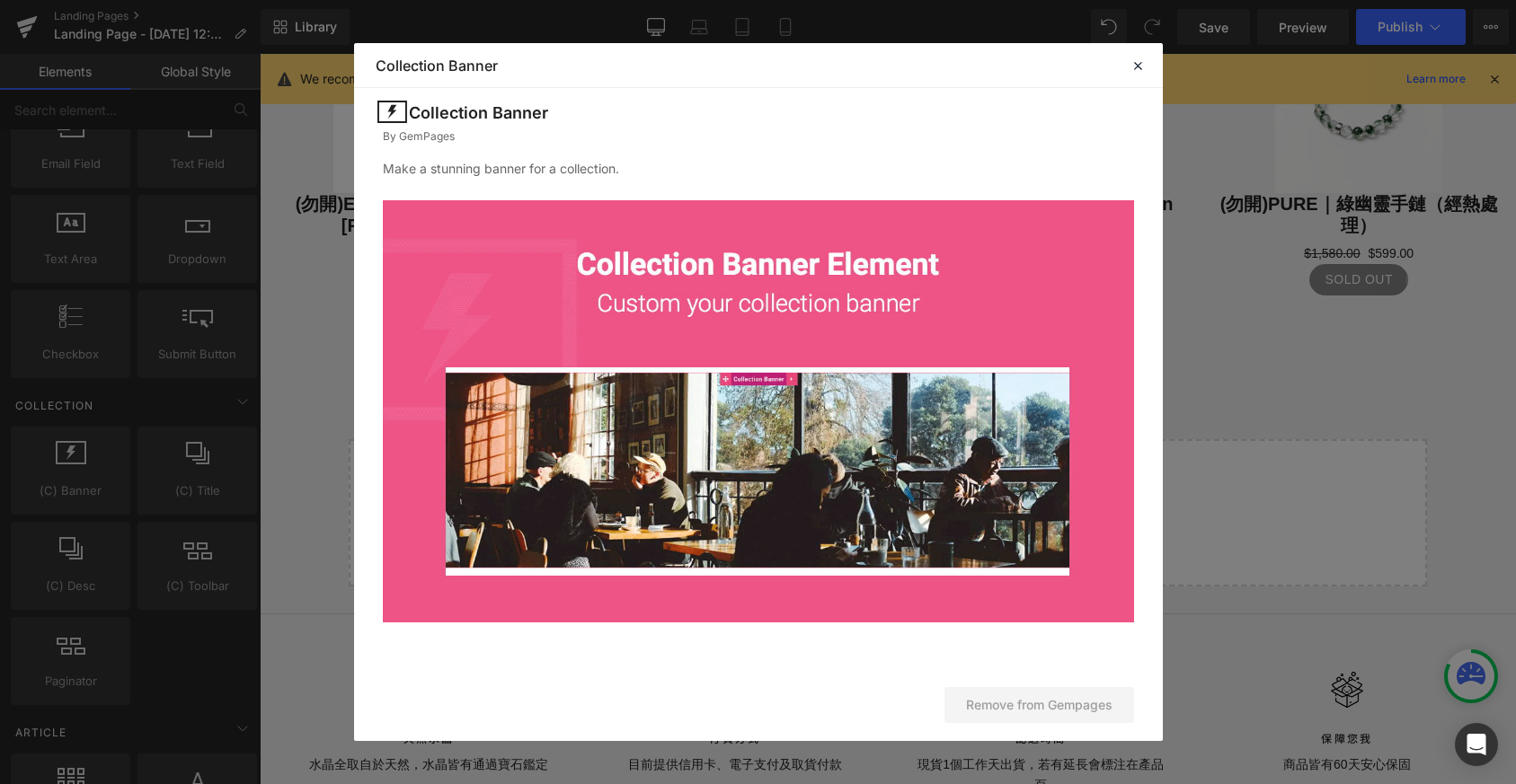
drag, startPoint x: 652, startPoint y: 429, endPoint x: 667, endPoint y: 417, distance: 19.2
click at [652, 429] on img at bounding box center [758, 412] width 751 height 422
click at [1138, 65] on icon at bounding box center [1138, 65] width 16 height 16
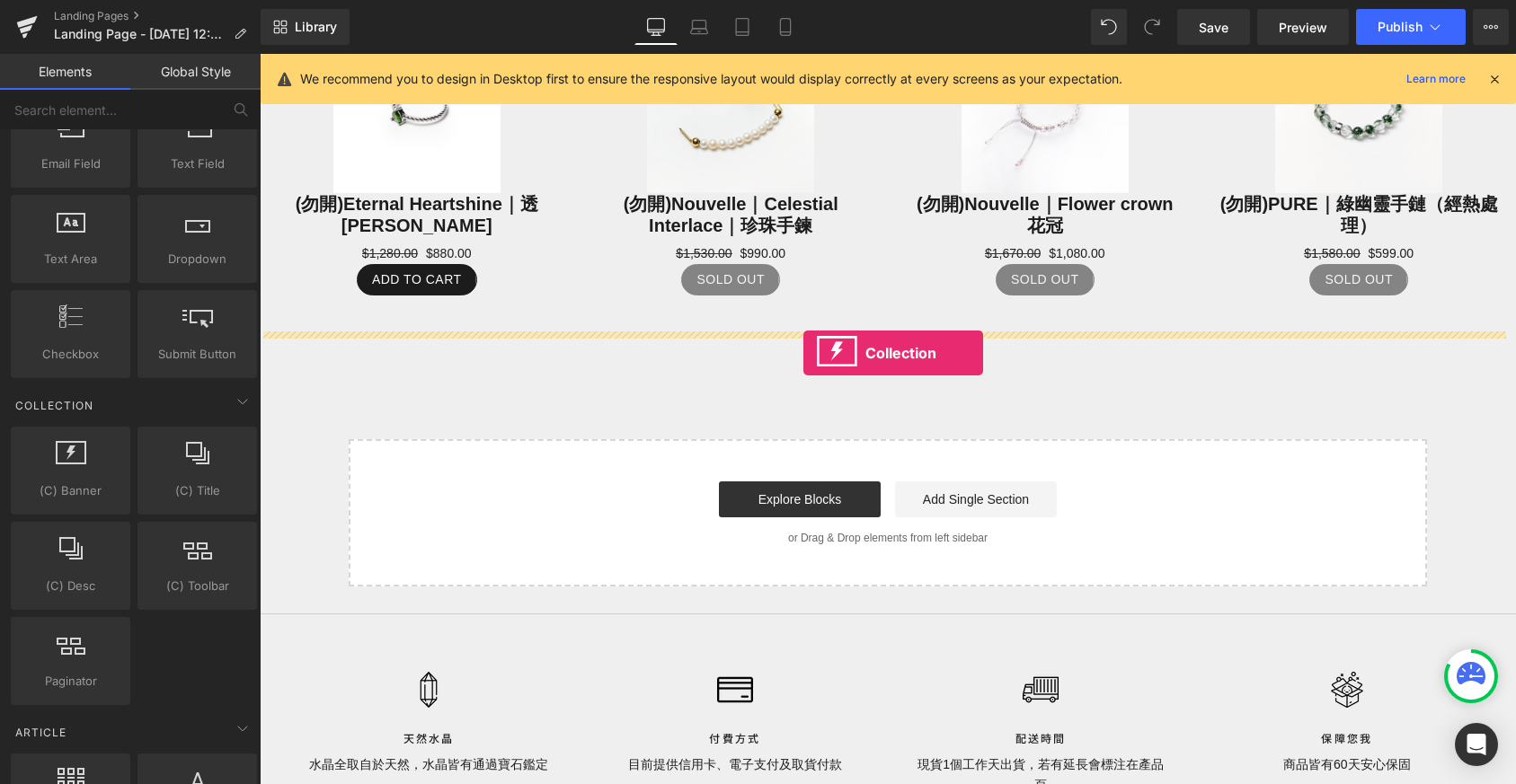
drag, startPoint x: 325, startPoint y: 522, endPoint x: 804, endPoint y: 353, distance: 507.9
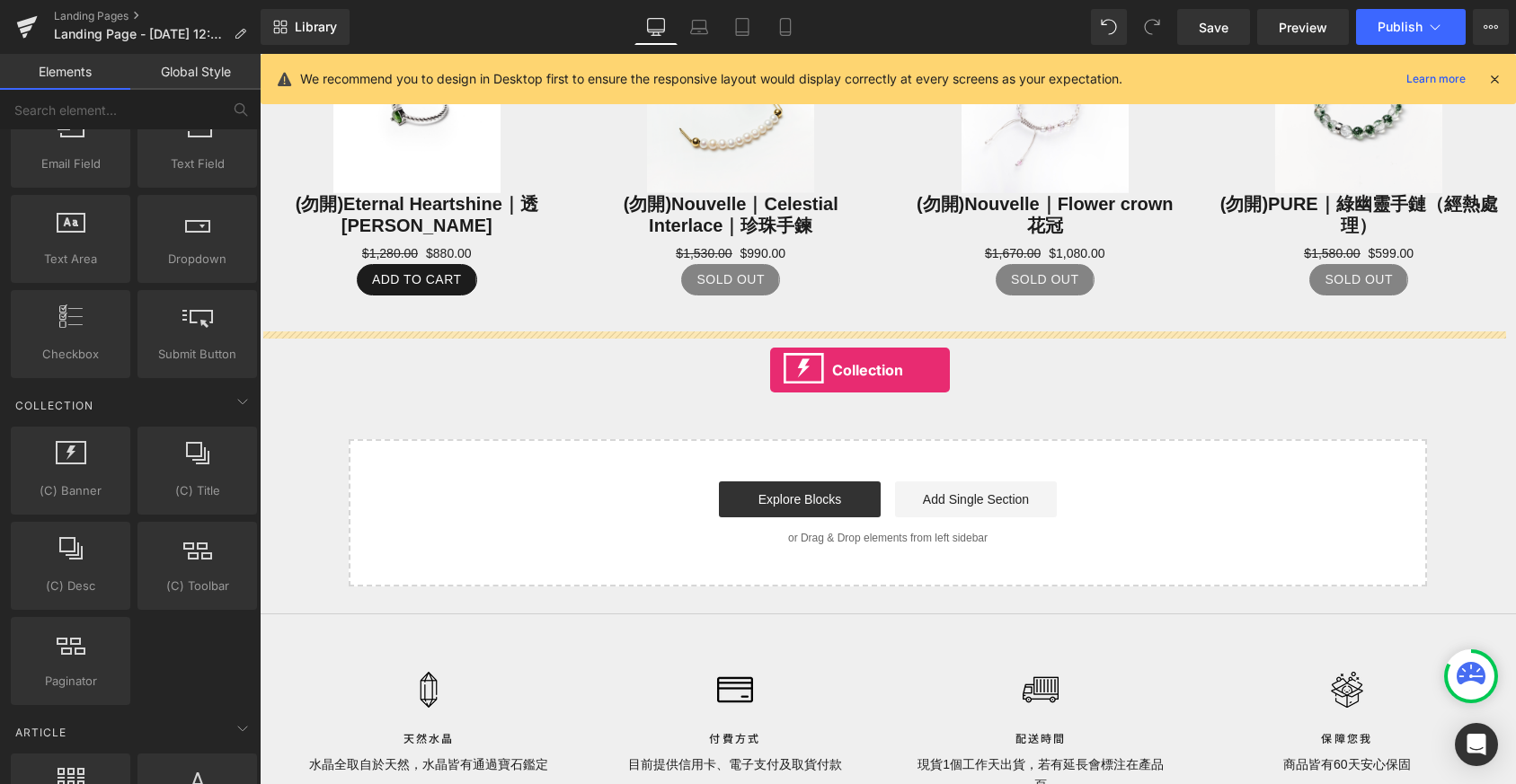
drag, startPoint x: 344, startPoint y: 503, endPoint x: 770, endPoint y: 370, distance: 446.3
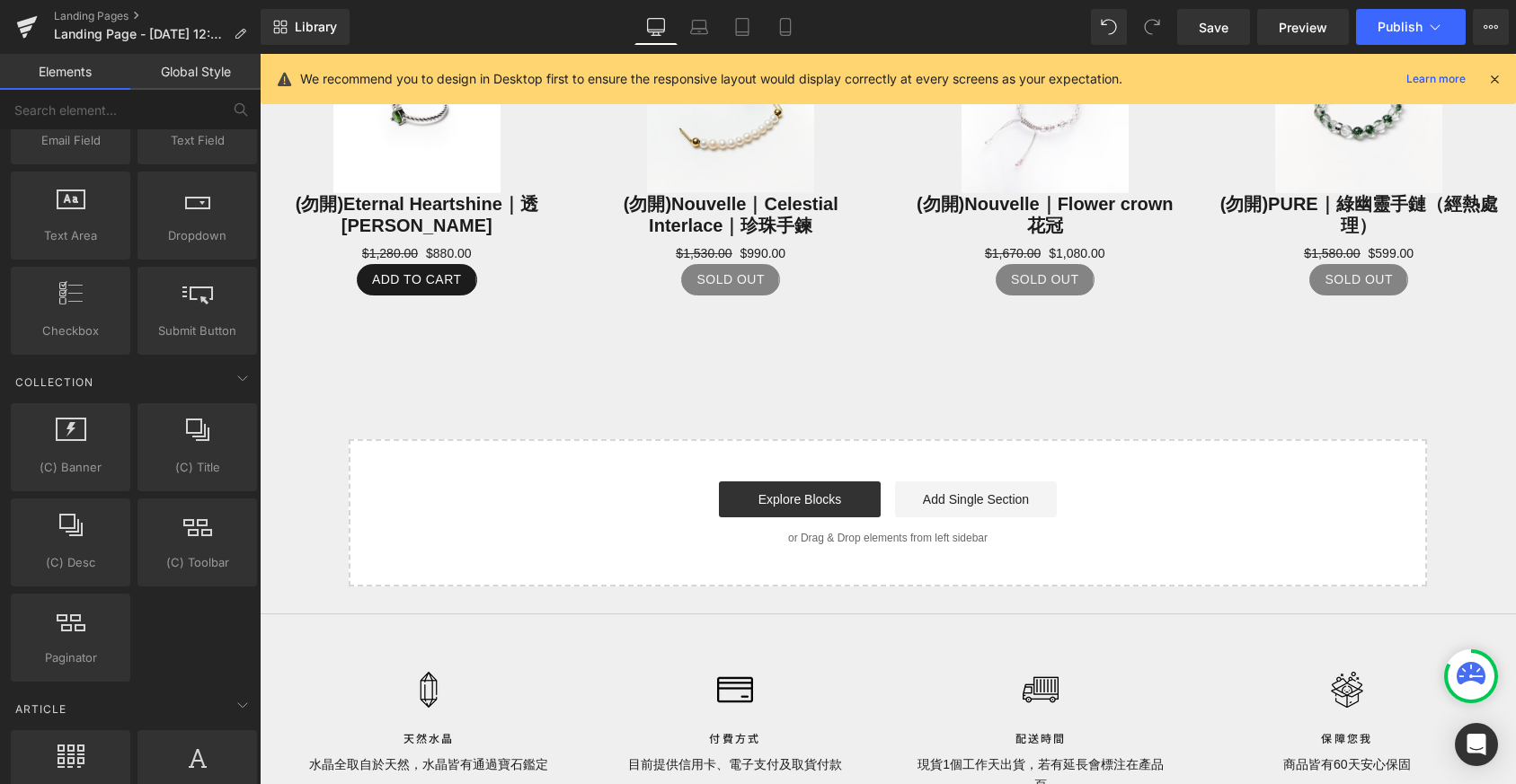
scroll to position [2942, 0]
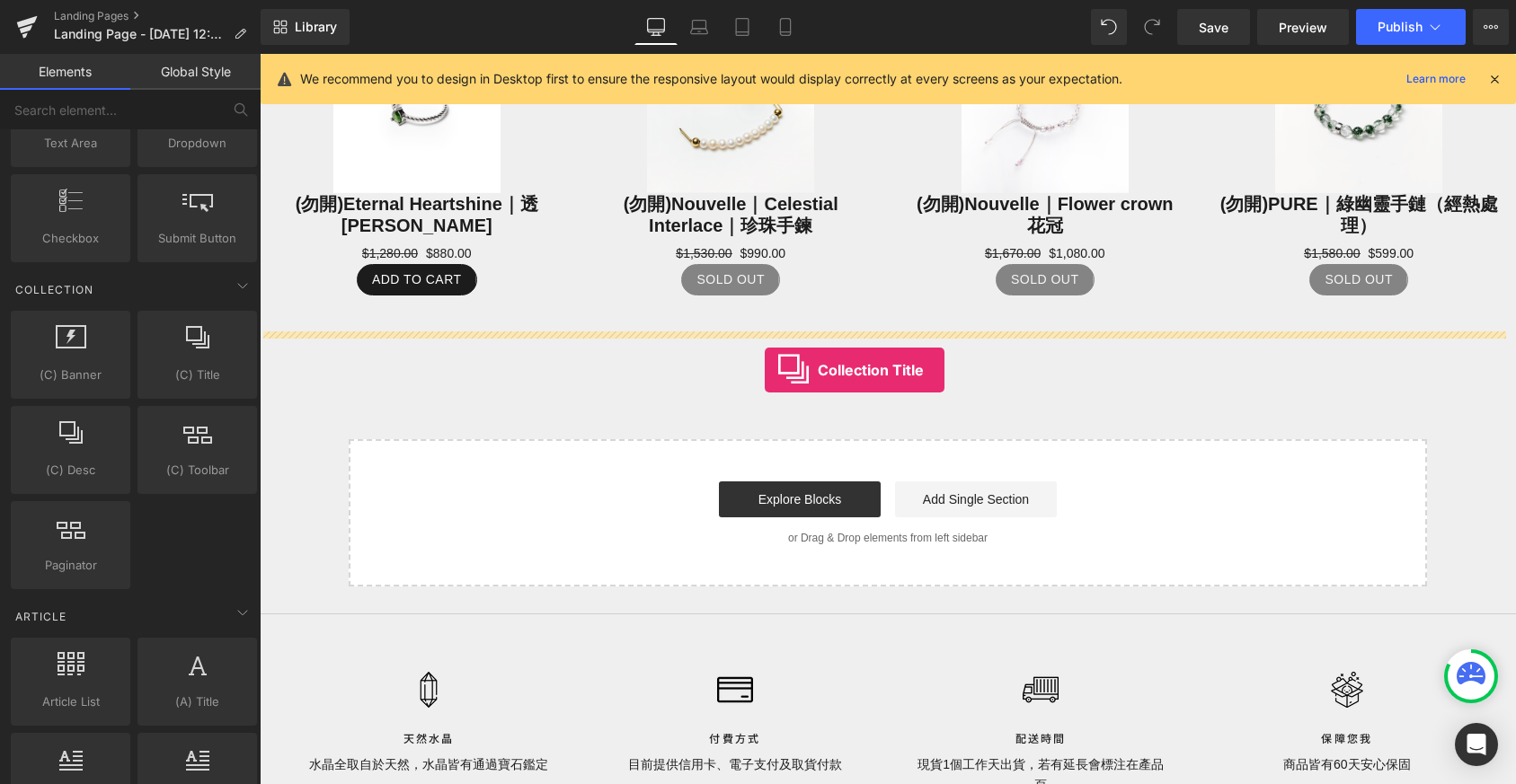
drag, startPoint x: 451, startPoint y: 414, endPoint x: 765, endPoint y: 370, distance: 317.1
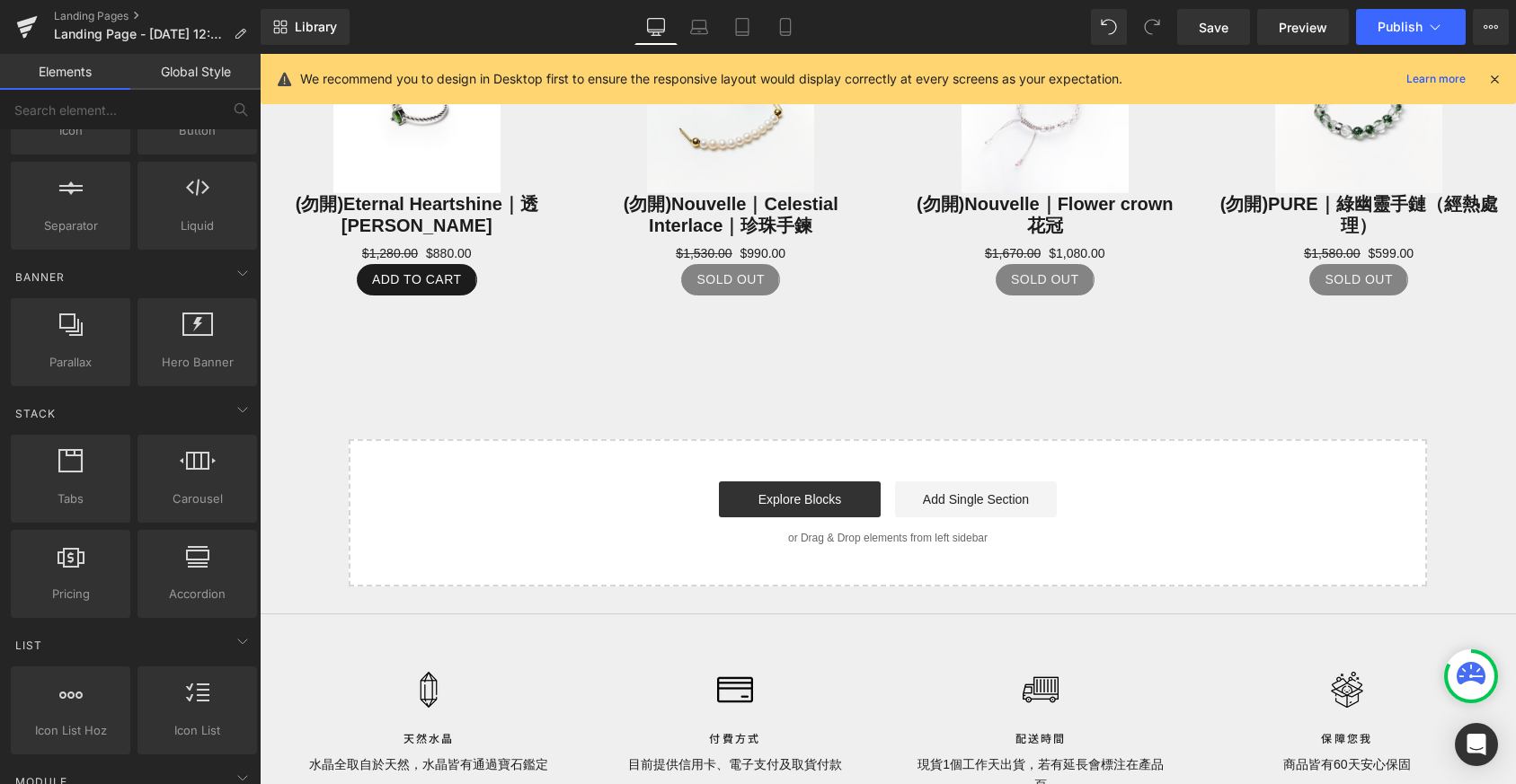
scroll to position [0, 0]
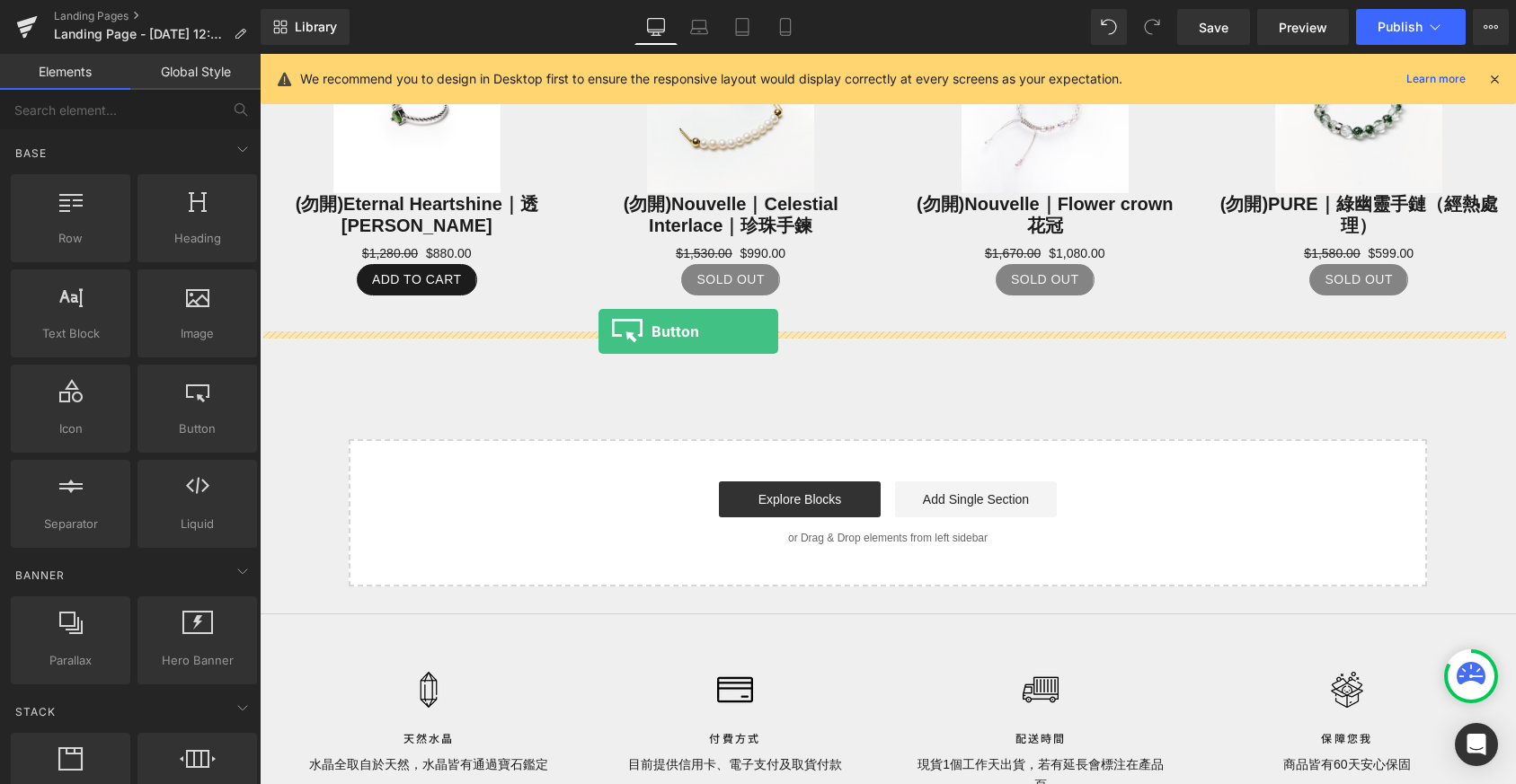
drag, startPoint x: 432, startPoint y: 445, endPoint x: 598, endPoint y: 331, distance: 201.4
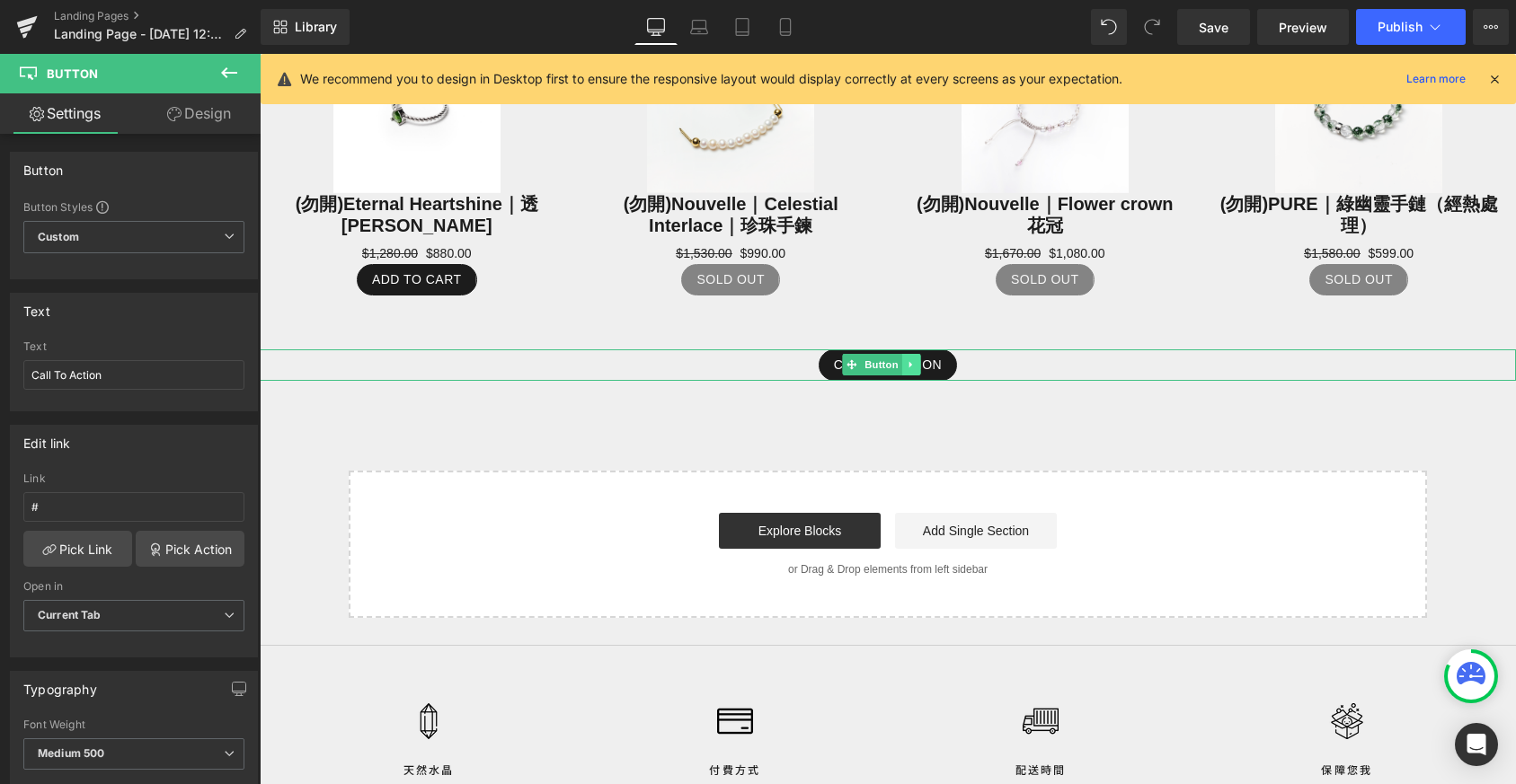
click at [912, 359] on icon at bounding box center [910, 364] width 10 height 11
click at [917, 360] on icon at bounding box center [920, 365] width 10 height 10
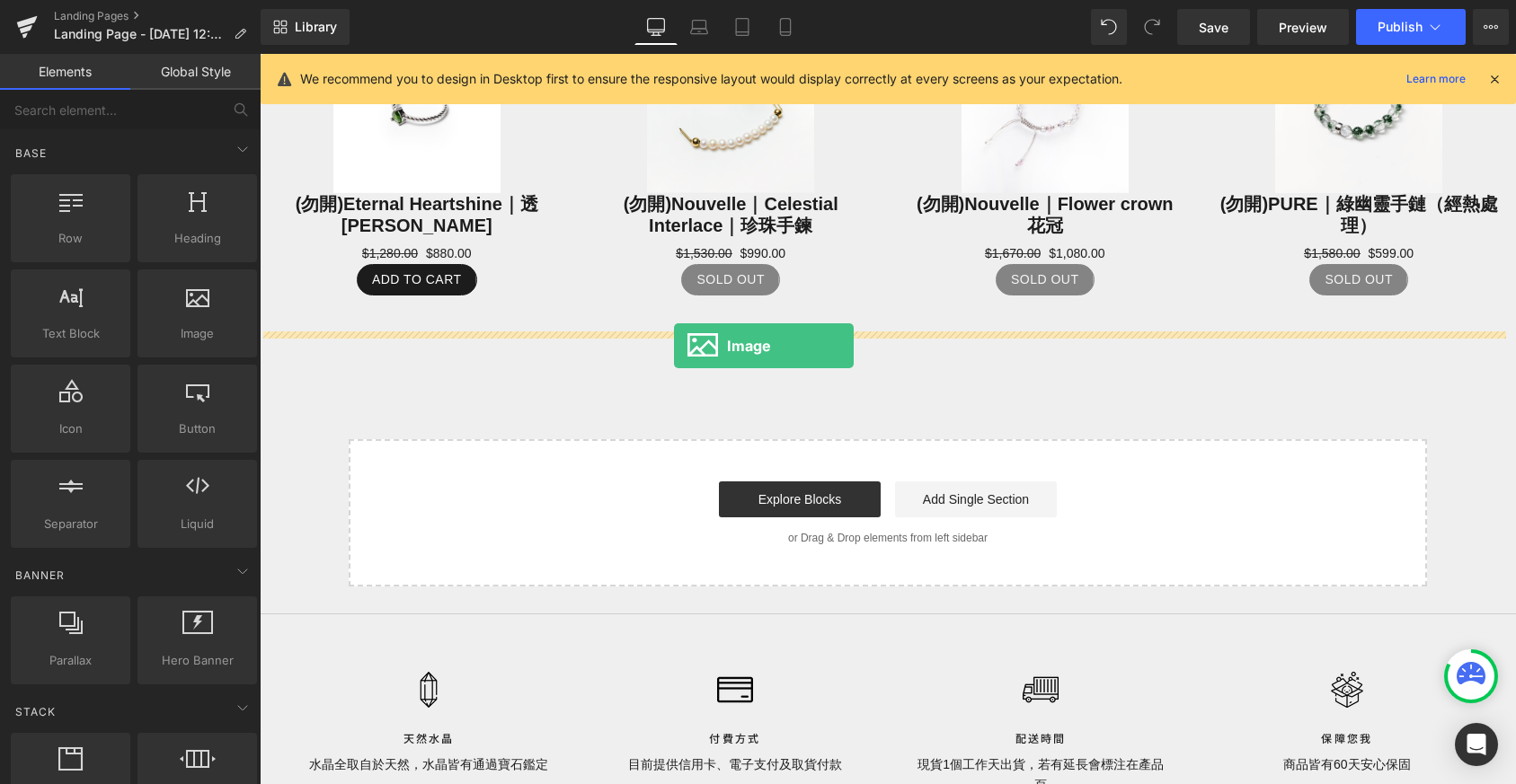
drag, startPoint x: 442, startPoint y: 365, endPoint x: 674, endPoint y: 345, distance: 232.9
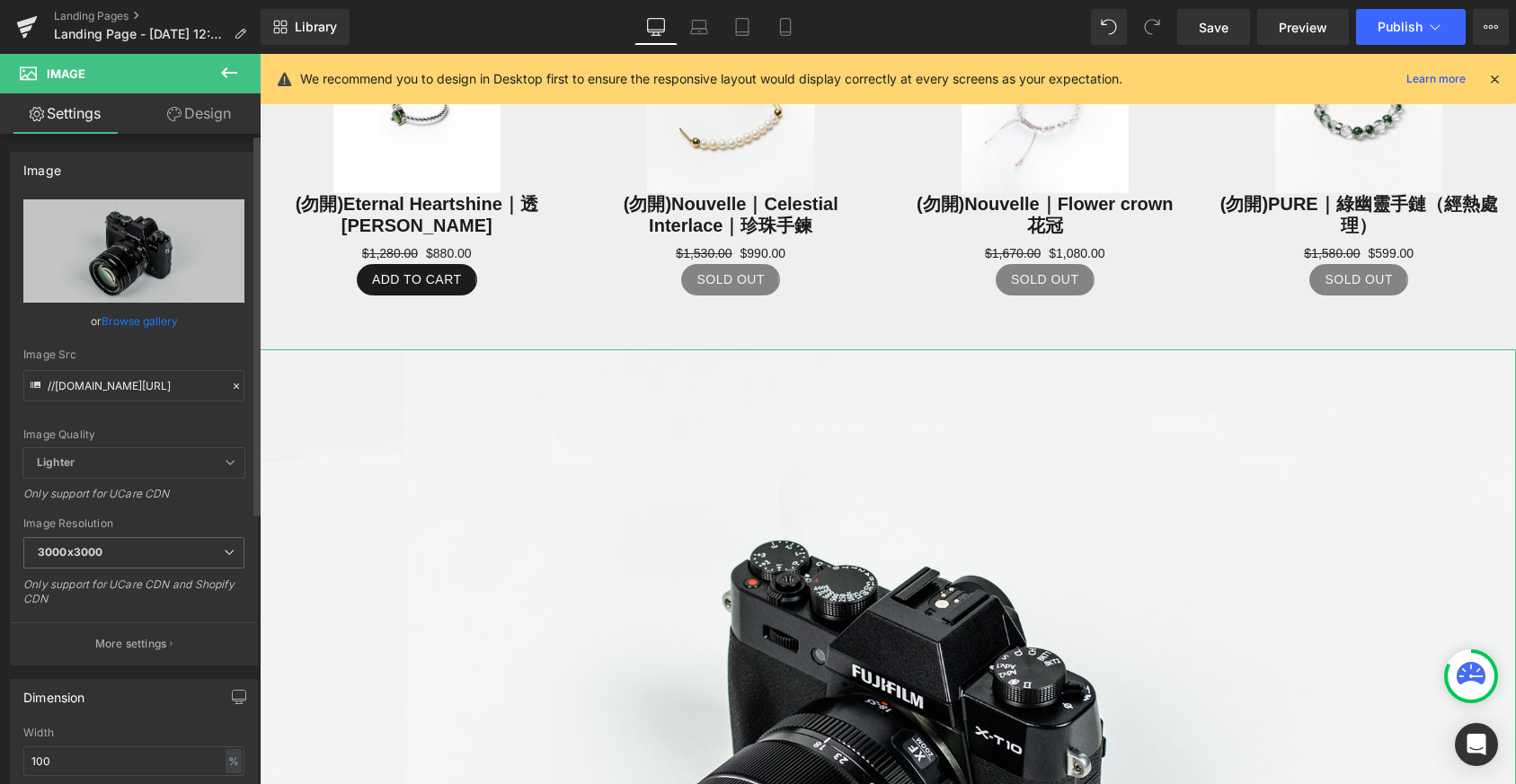
scroll to position [106, 0]
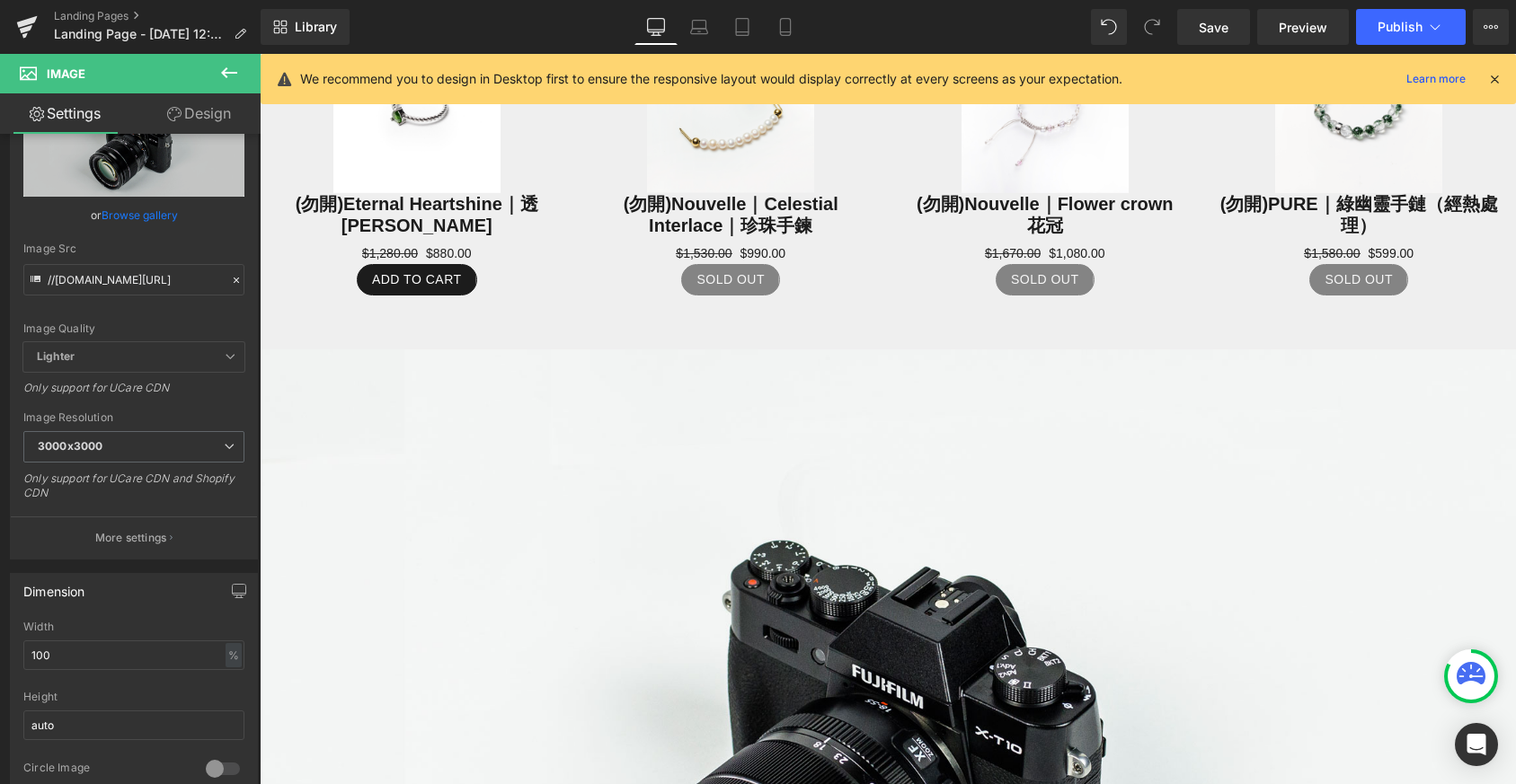
click at [235, 75] on icon at bounding box center [229, 73] width 21 height 21
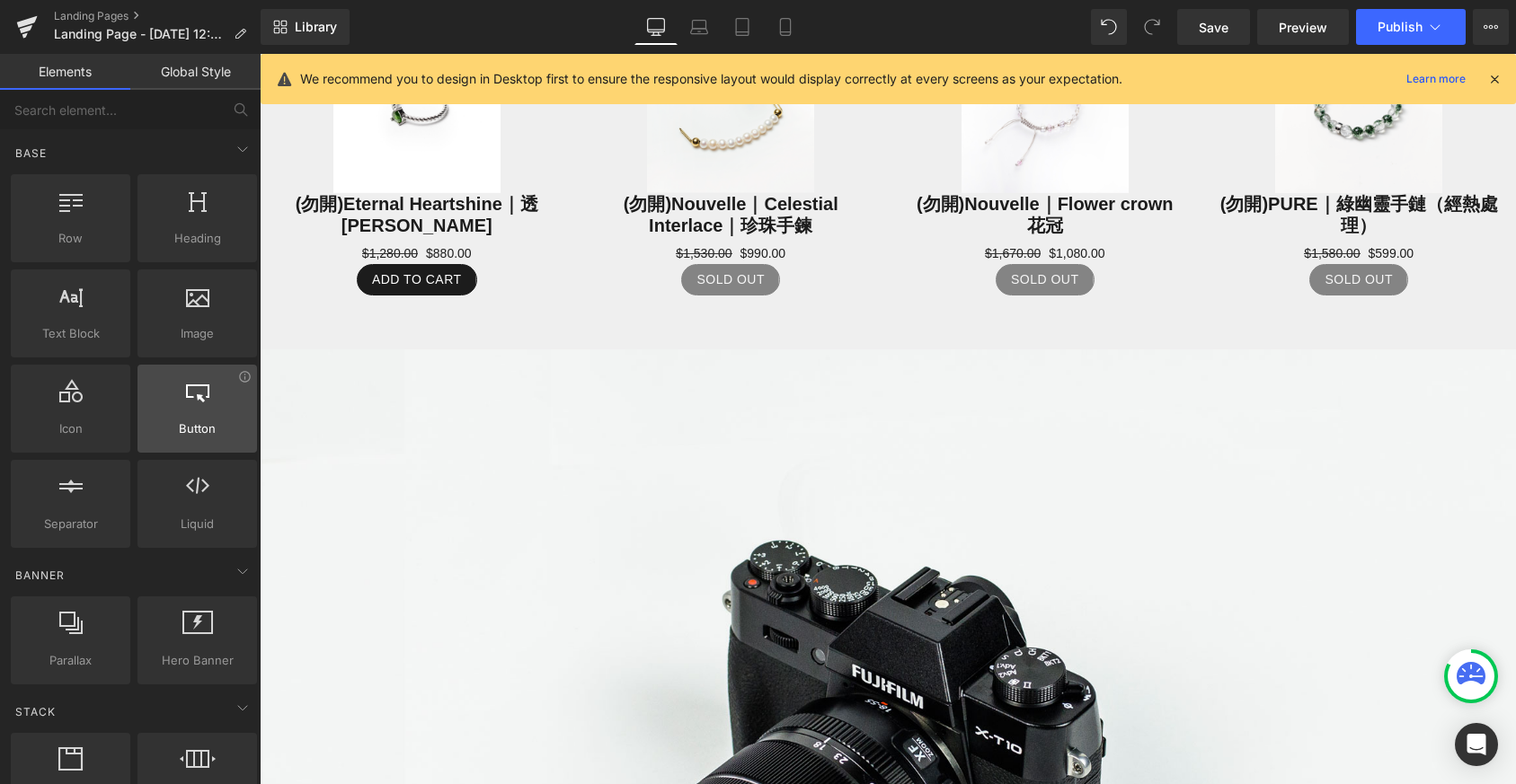
scroll to position [12, 0]
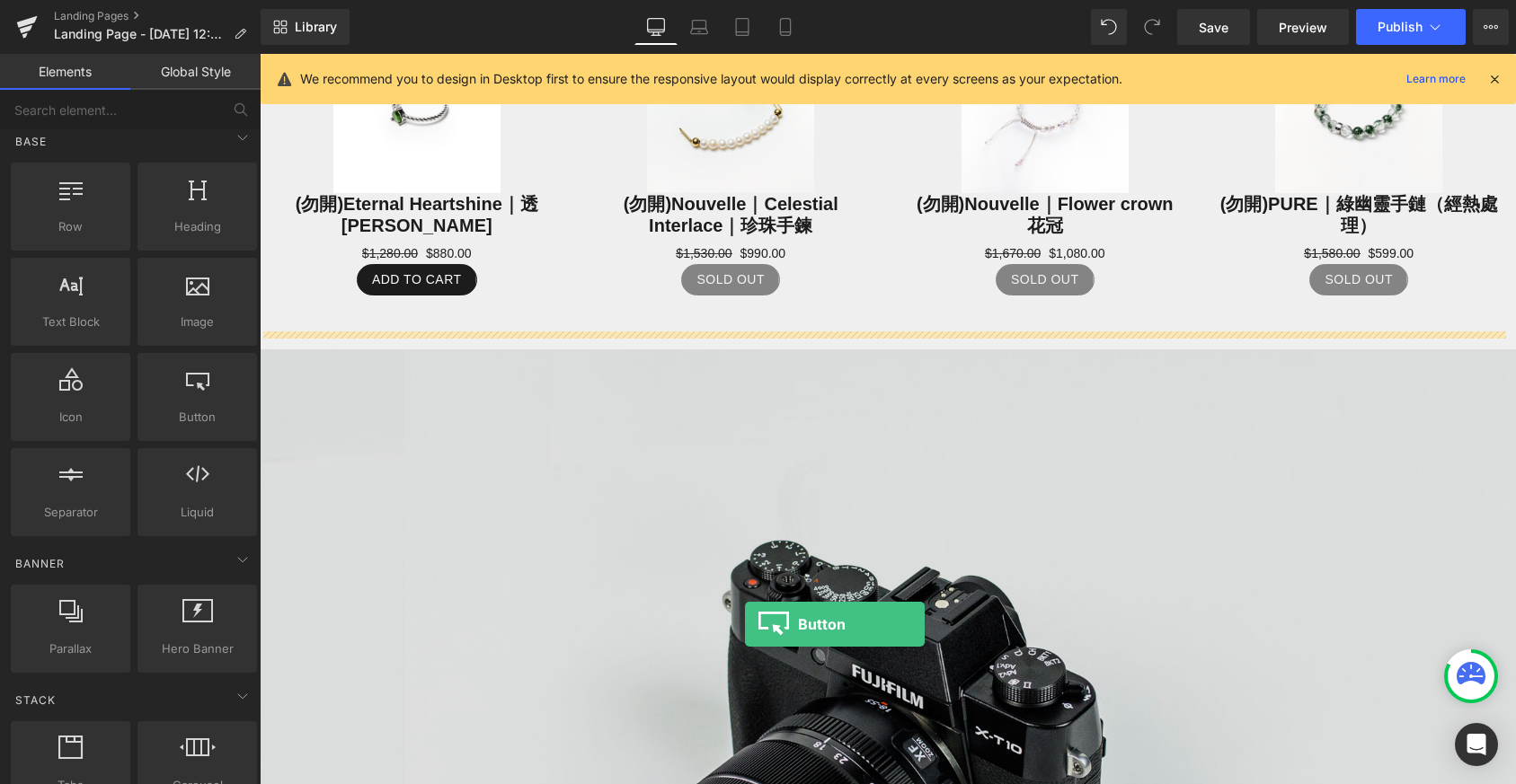
drag, startPoint x: 456, startPoint y: 453, endPoint x: 745, endPoint y: 625, distance: 336.3
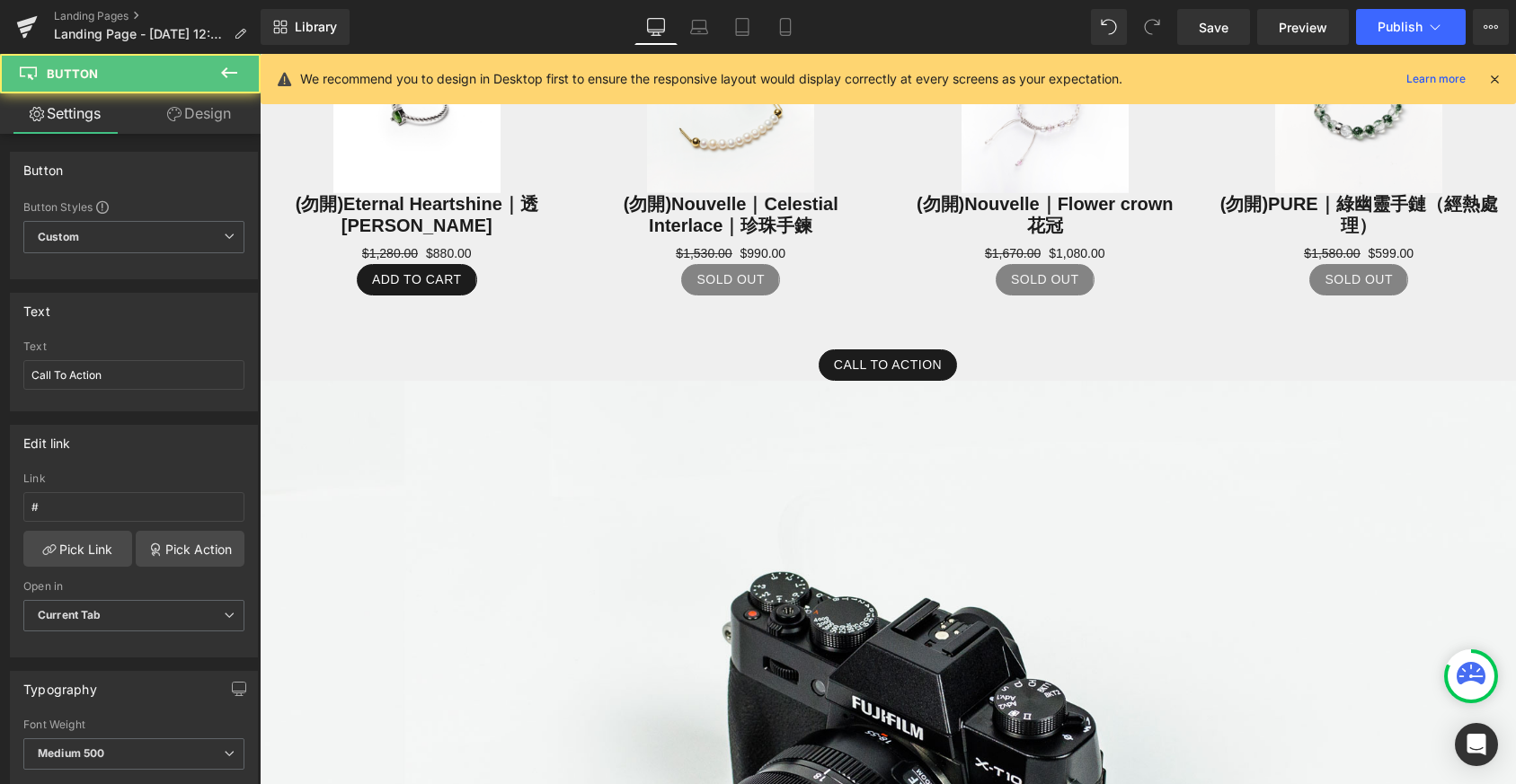
scroll to position [2940, 0]
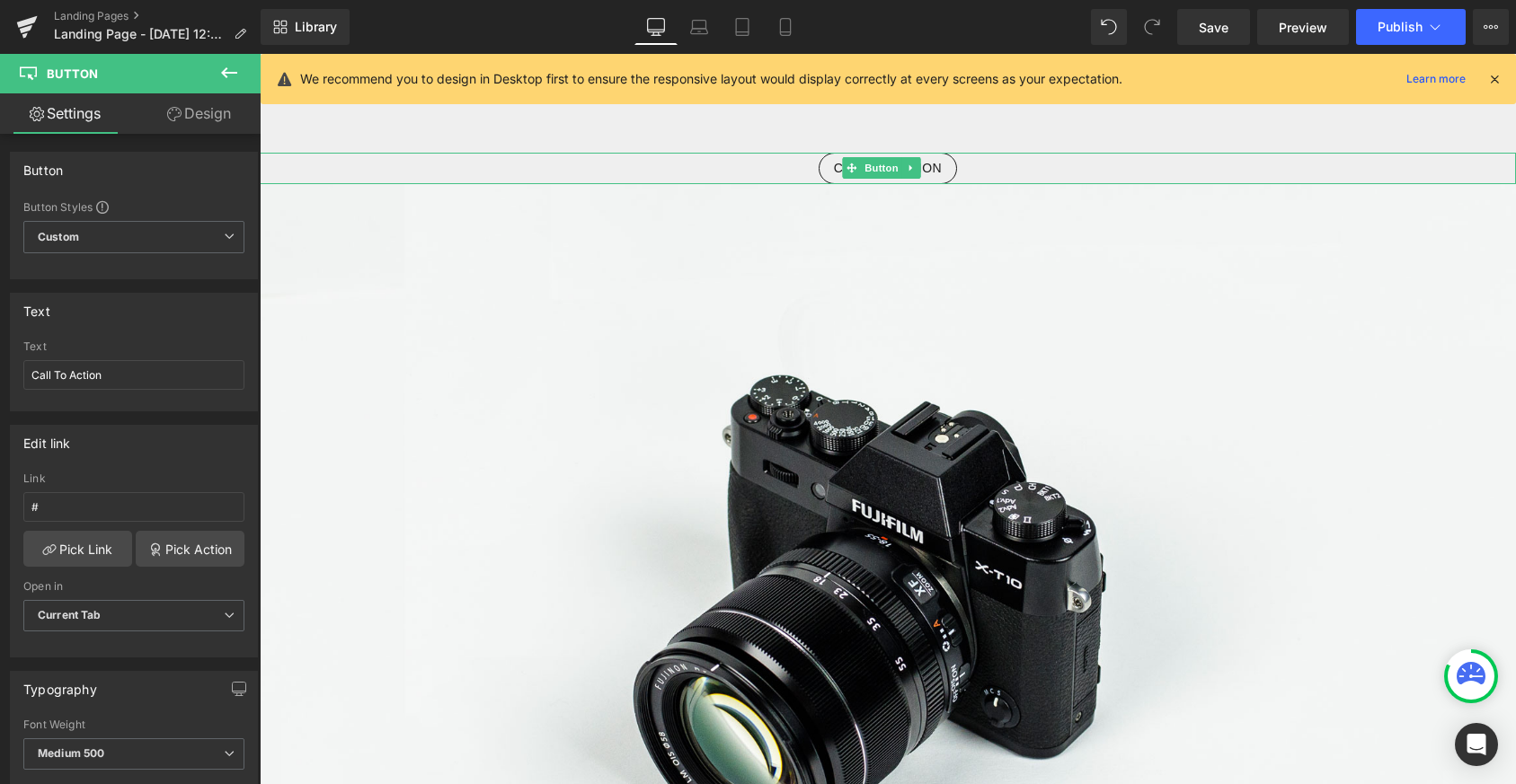
click at [942, 153] on link "Call To Action" at bounding box center [888, 168] width 138 height 32
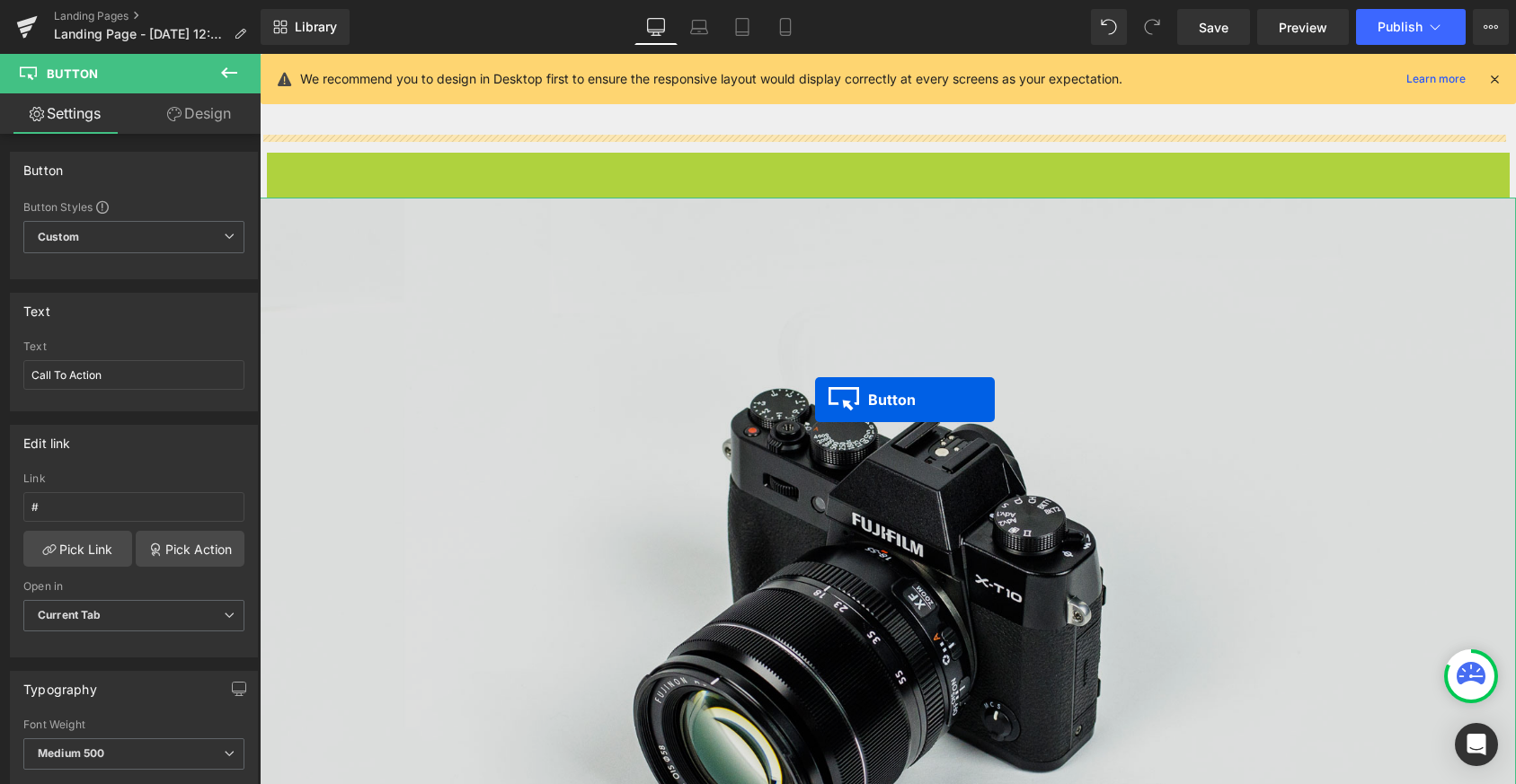
drag, startPoint x: 854, startPoint y: 149, endPoint x: 815, endPoint y: 400, distance: 254.0
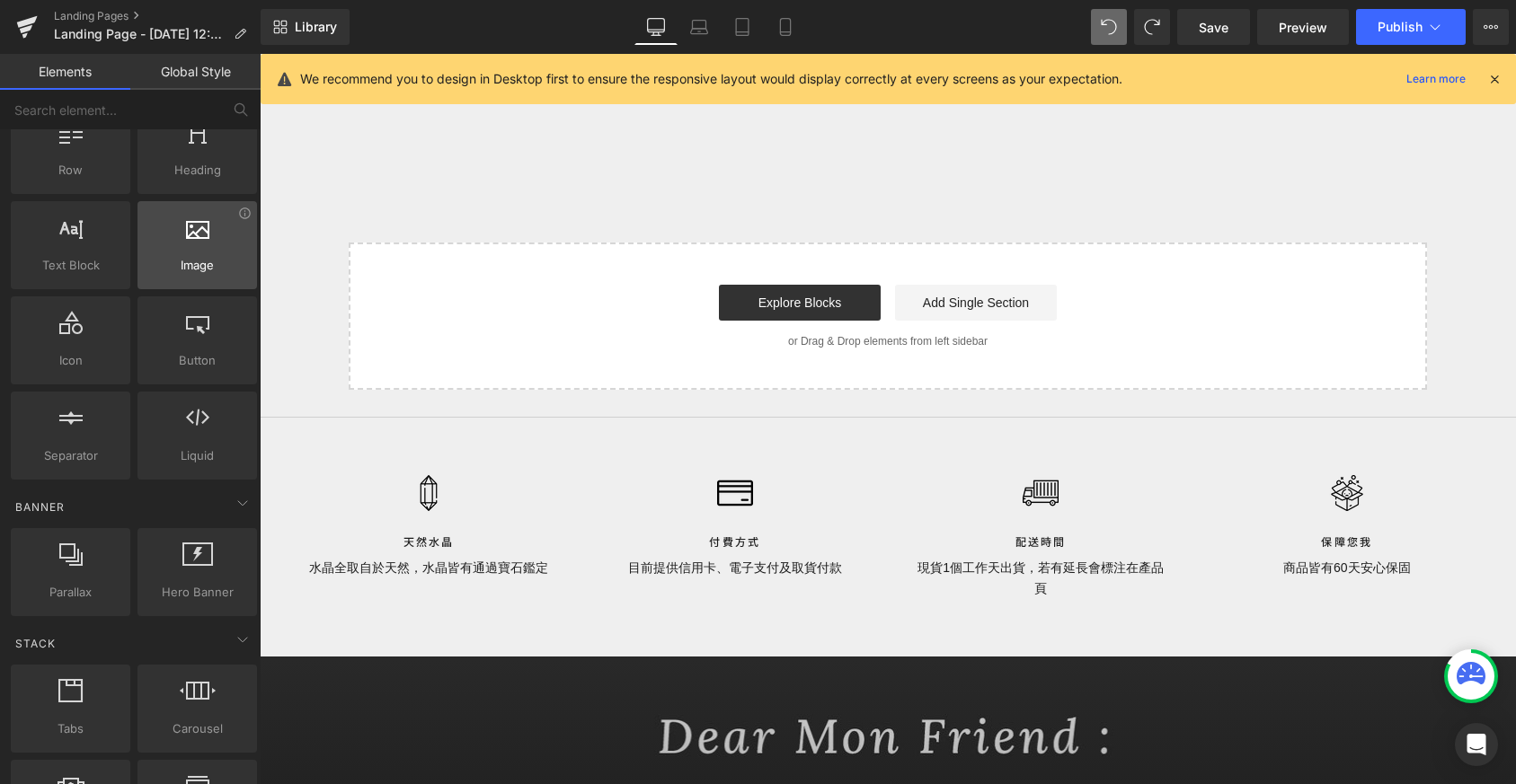
scroll to position [322, 0]
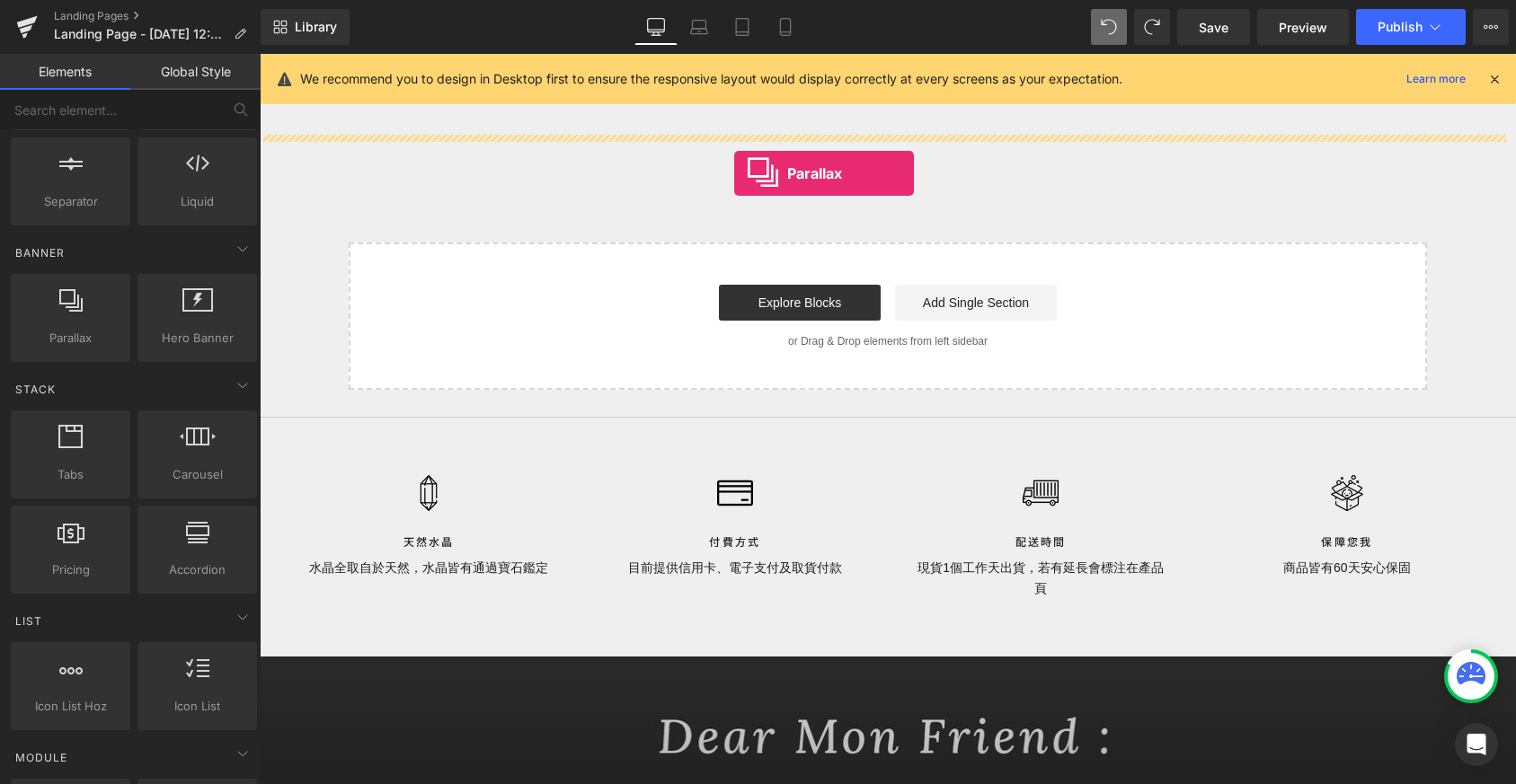
drag, startPoint x: 324, startPoint y: 360, endPoint x: 734, endPoint y: 174, distance: 450.2
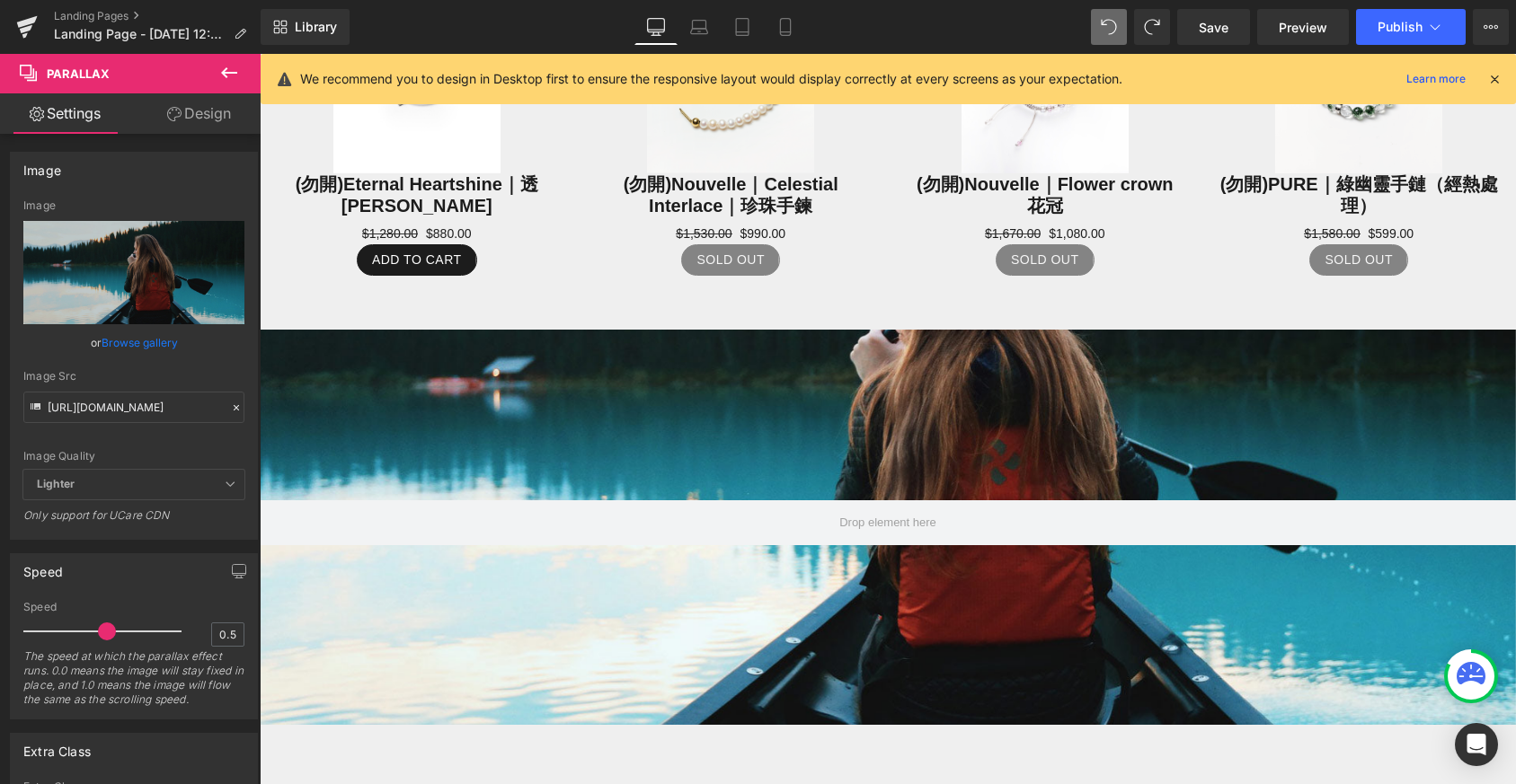
scroll to position [3027, 0]
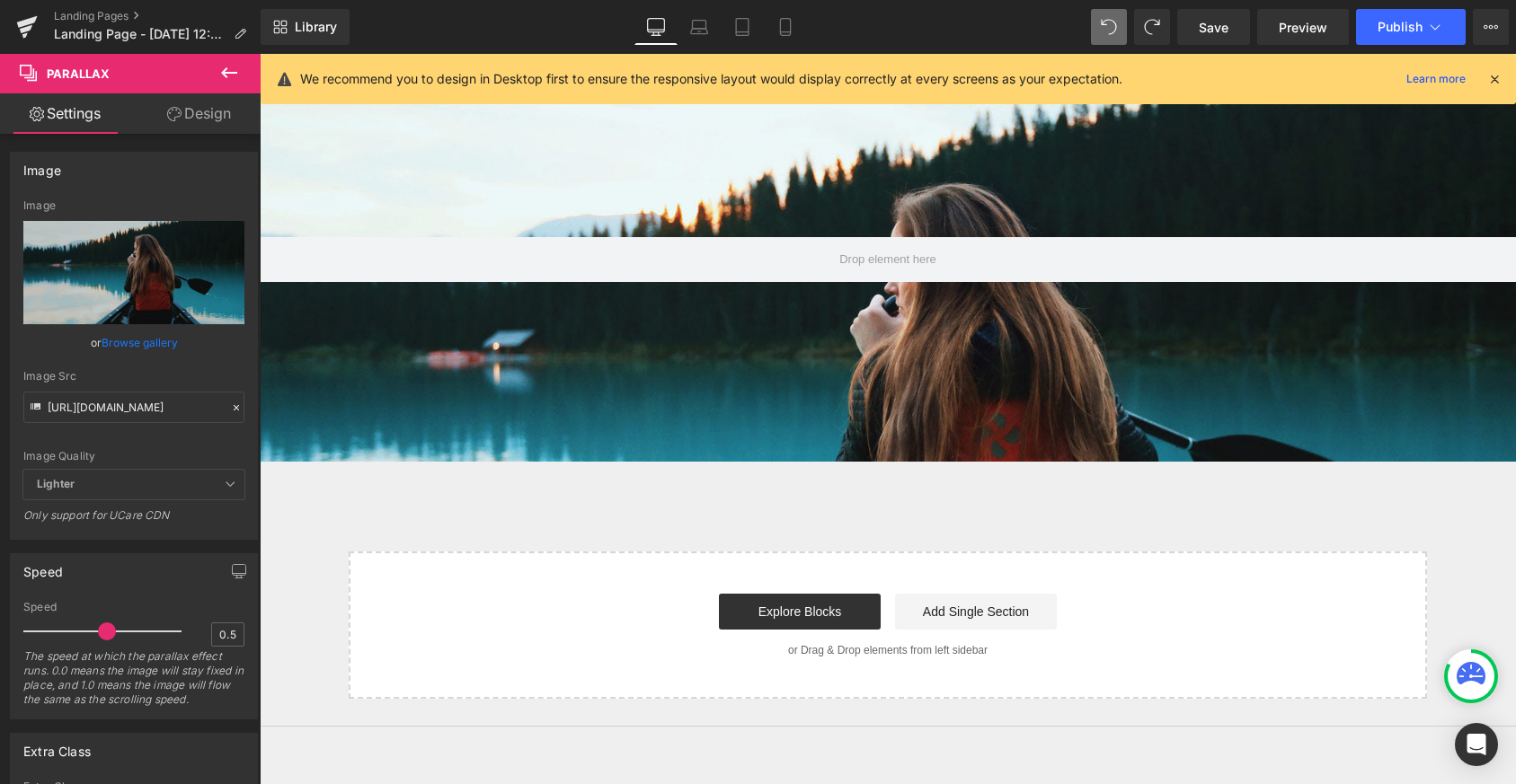
click at [231, 77] on icon at bounding box center [229, 73] width 21 height 21
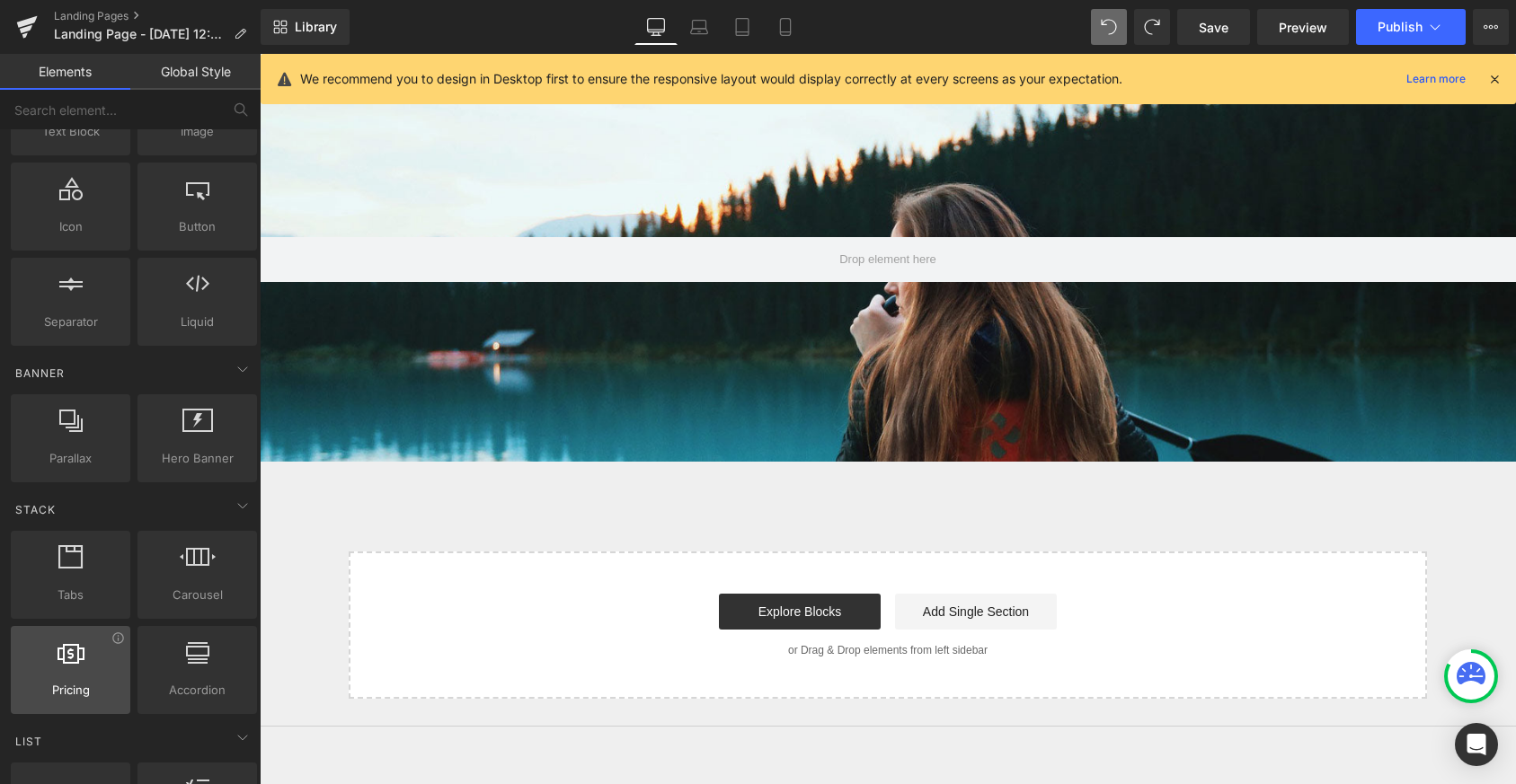
scroll to position [0, 0]
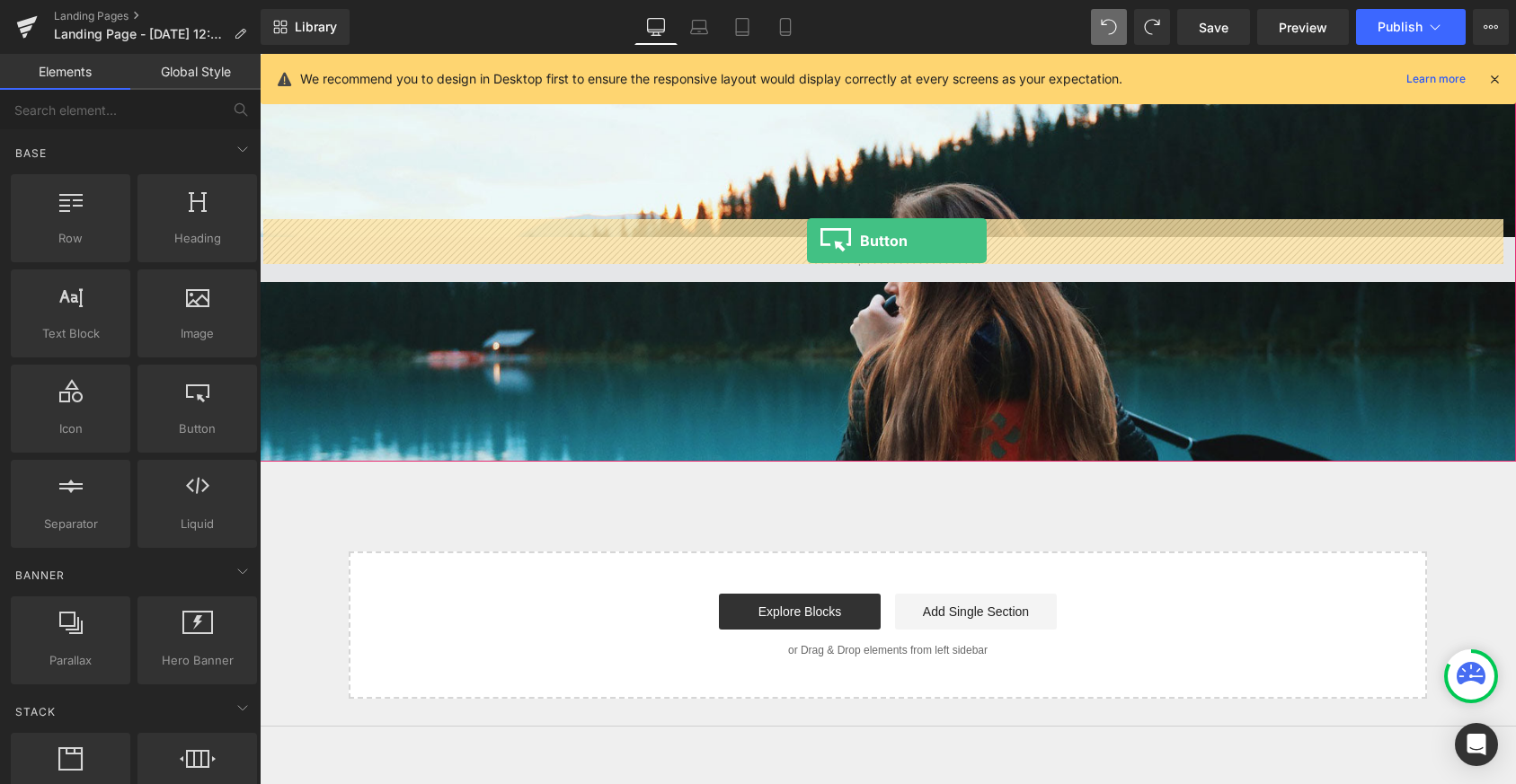
drag, startPoint x: 440, startPoint y: 463, endPoint x: 807, endPoint y: 241, distance: 428.9
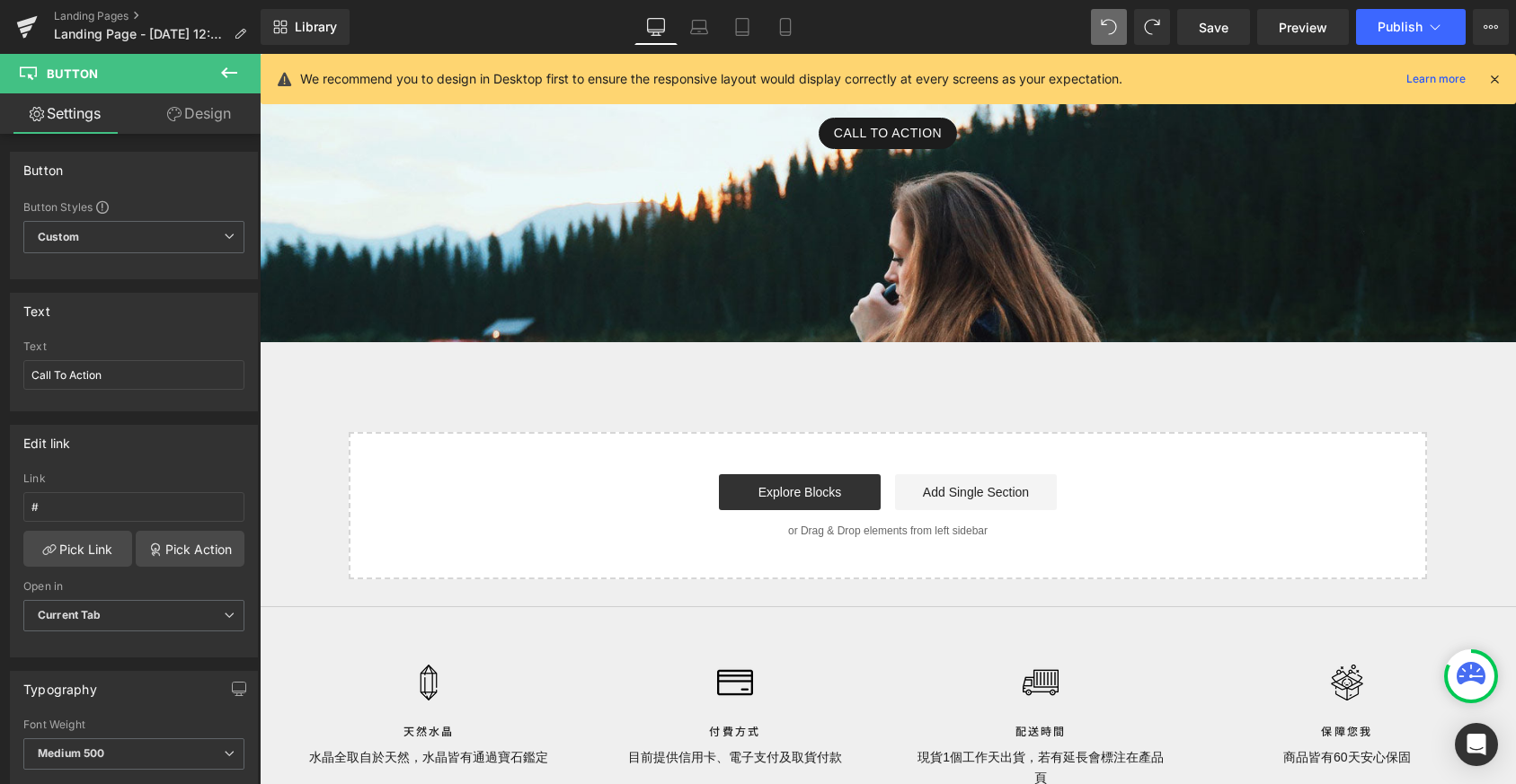
scroll to position [2707, 0]
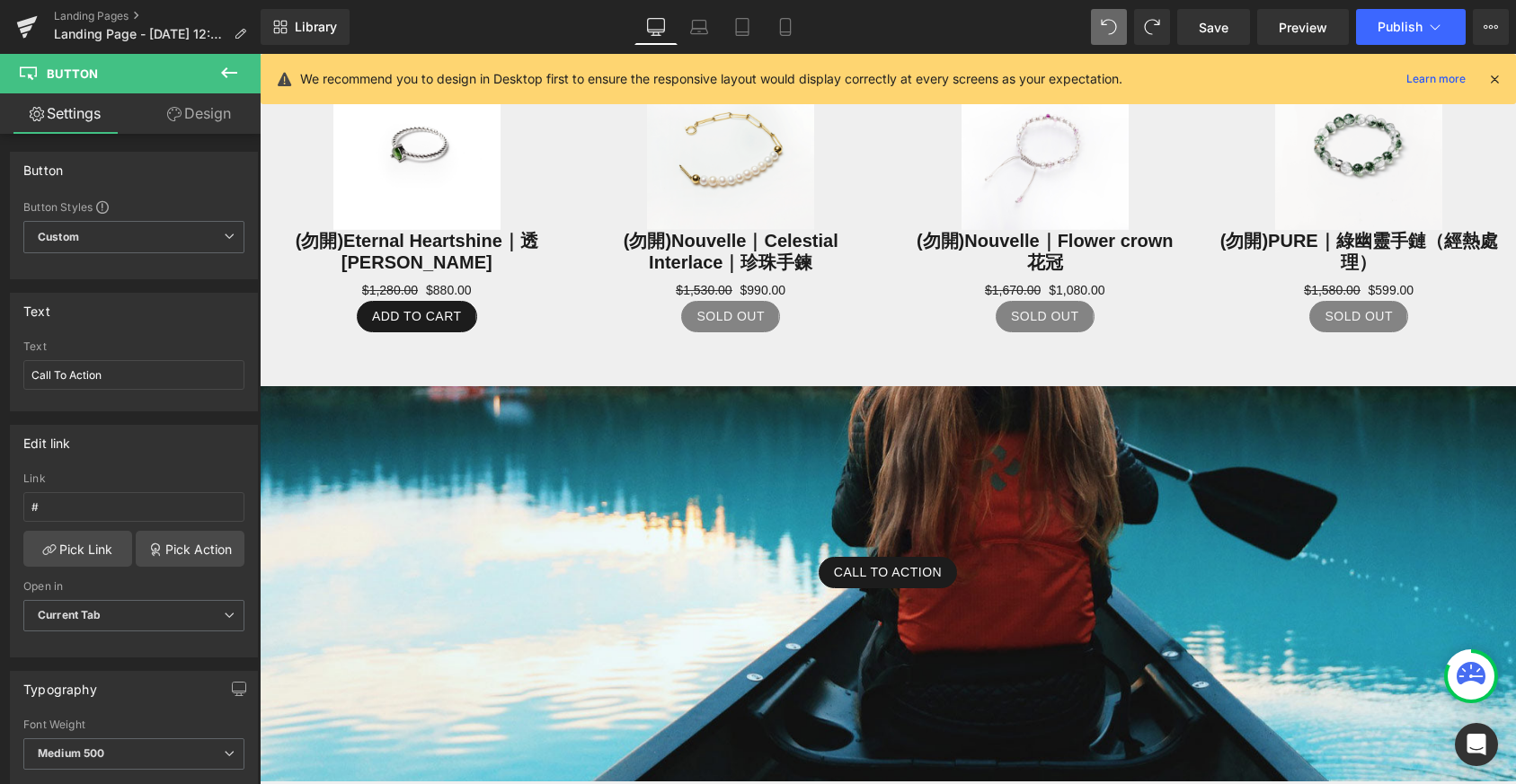
click at [769, 458] on div "Call To Action Button Parallax 190px 200px" at bounding box center [888, 583] width 1257 height 395
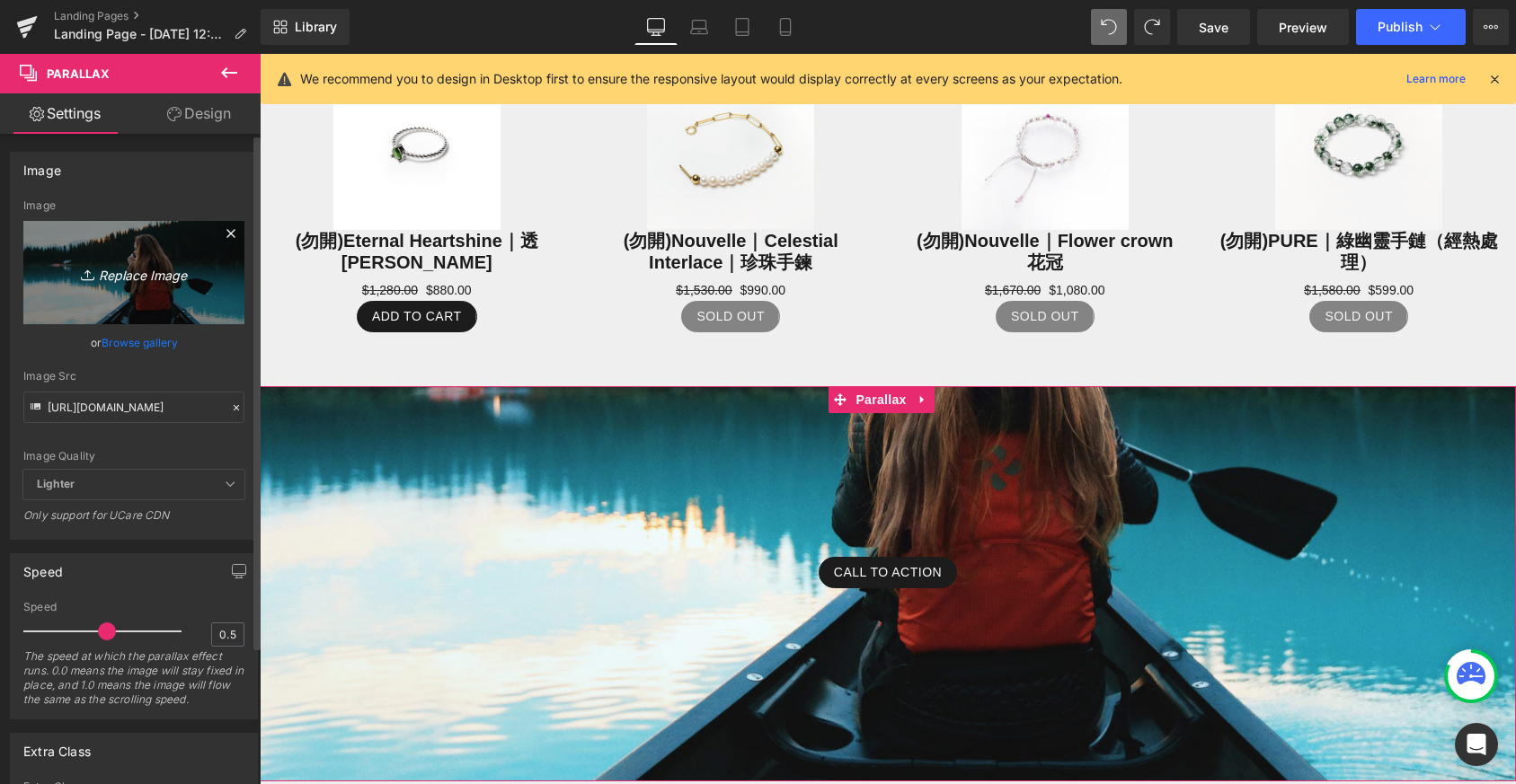
click at [84, 249] on link "Replace Image" at bounding box center [133, 273] width 221 height 104
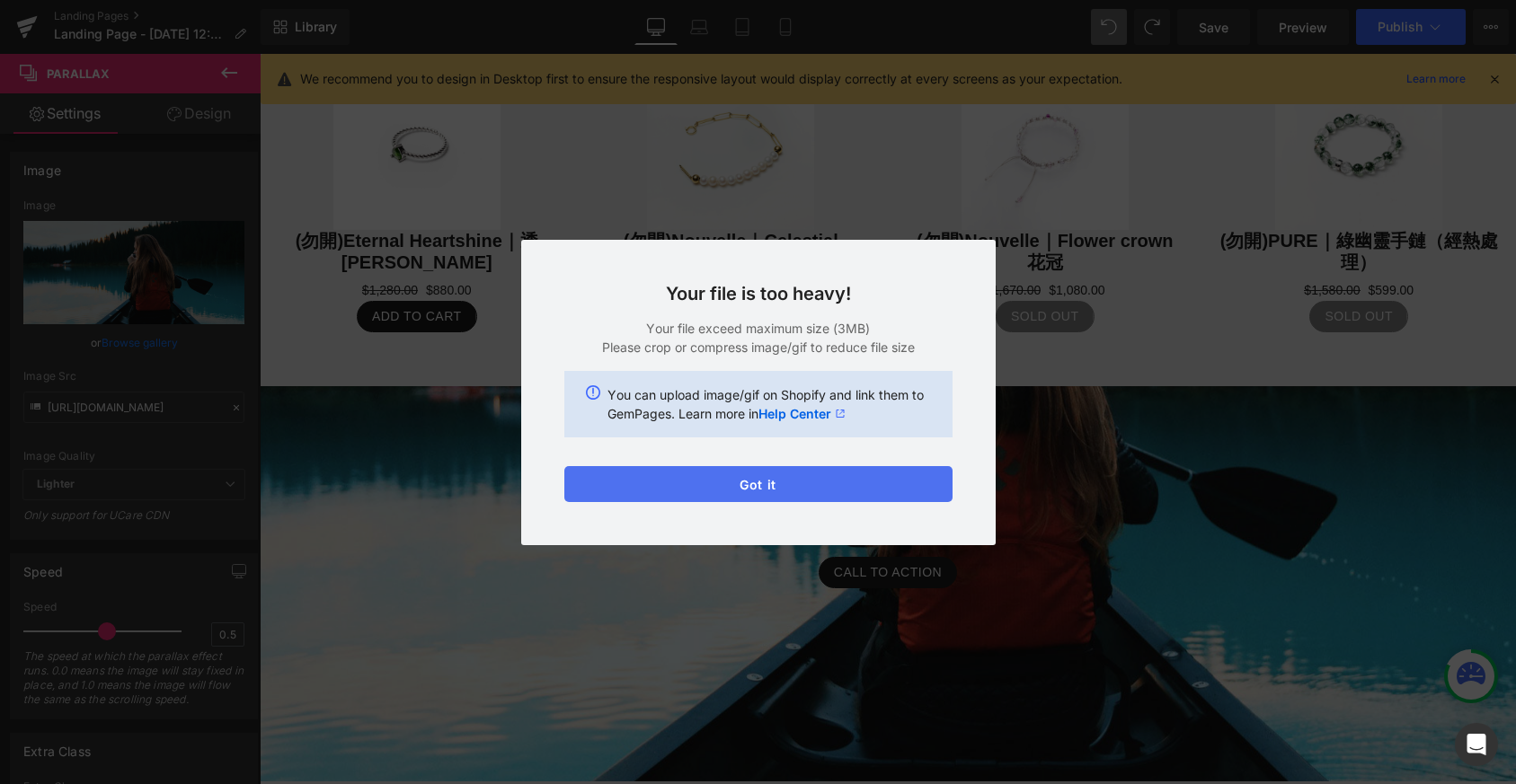
click at [808, 476] on button "Got it" at bounding box center [758, 484] width 388 height 36
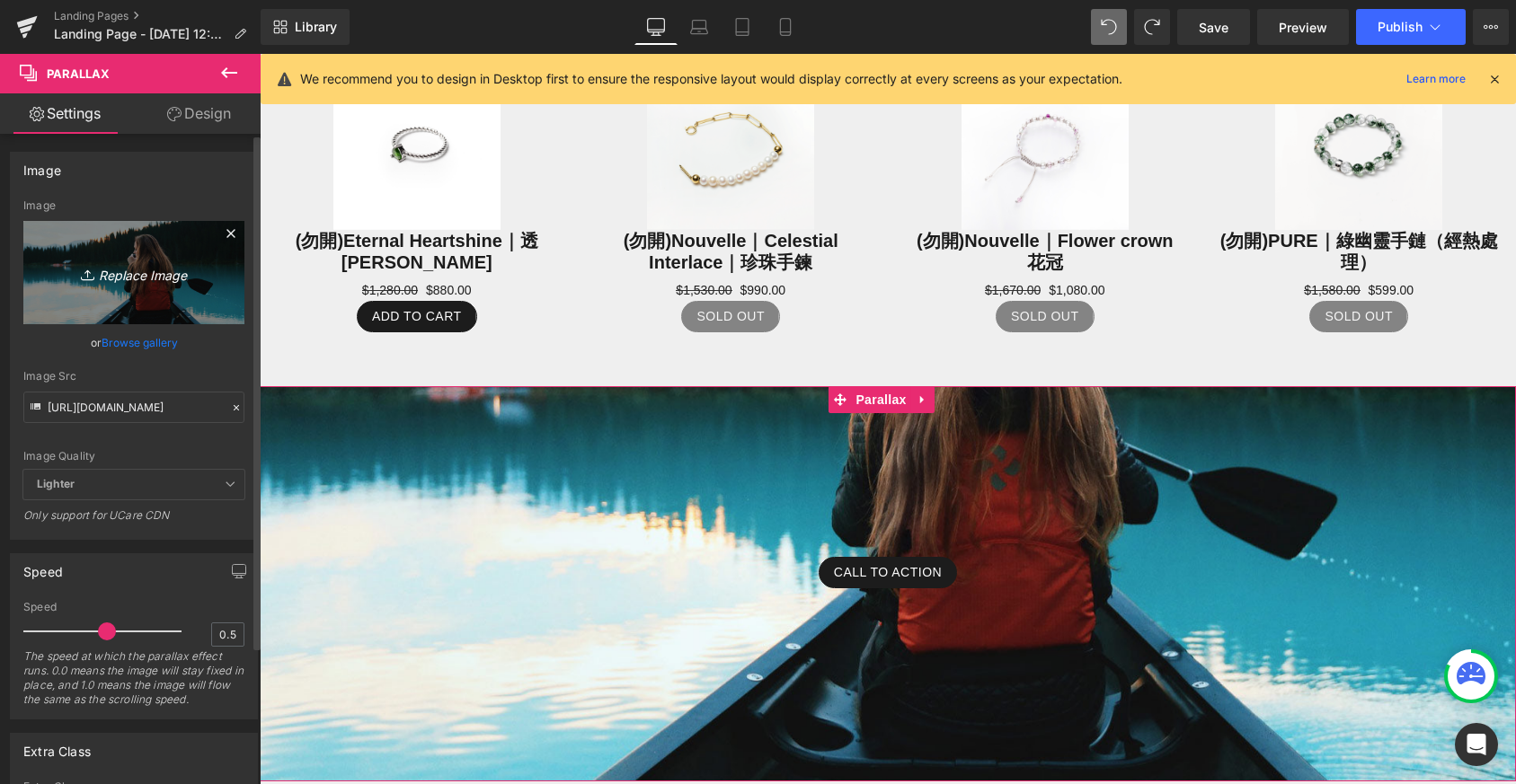
click at [127, 277] on icon "Replace Image" at bounding box center [134, 272] width 144 height 22
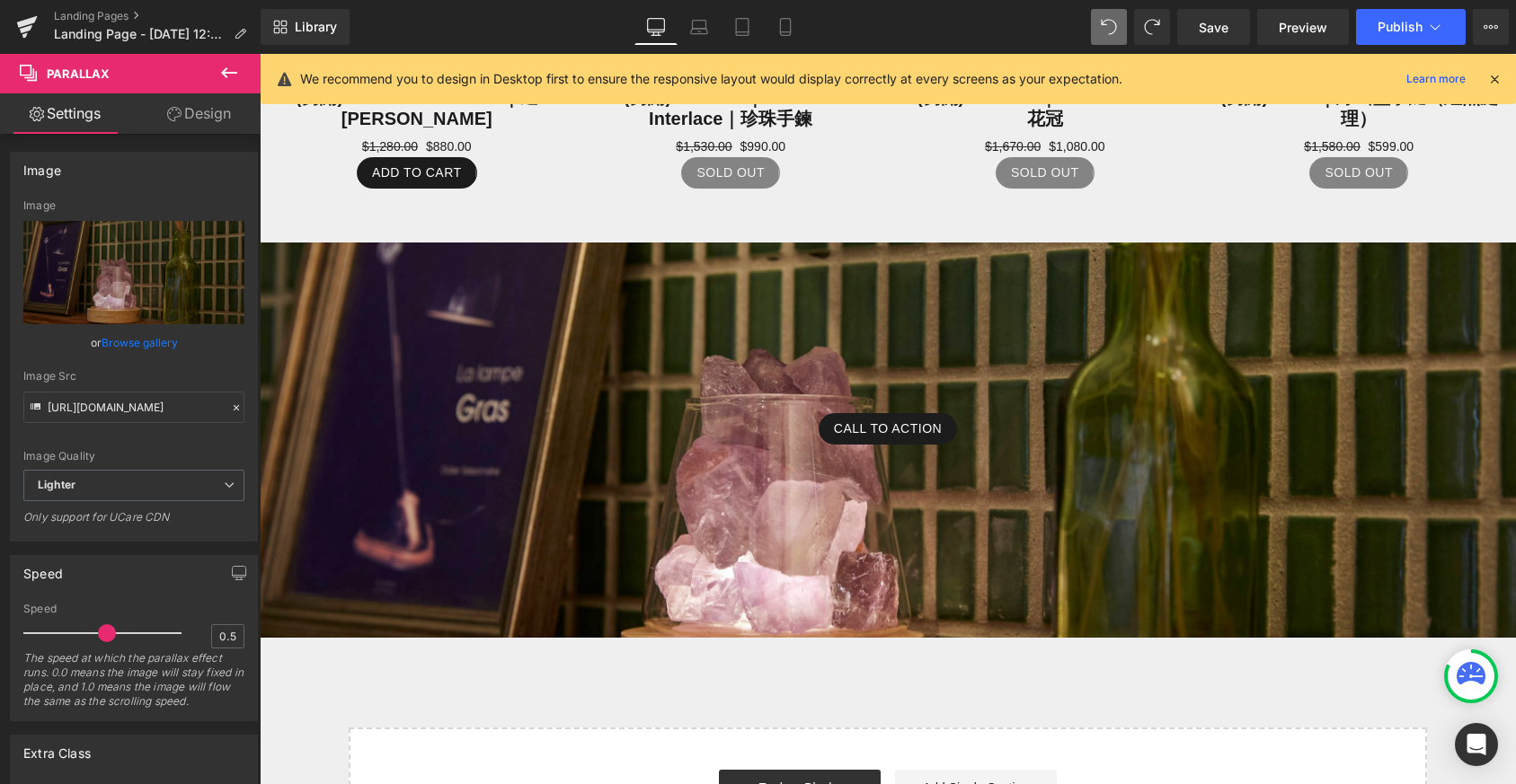
scroll to position [2758, 0]
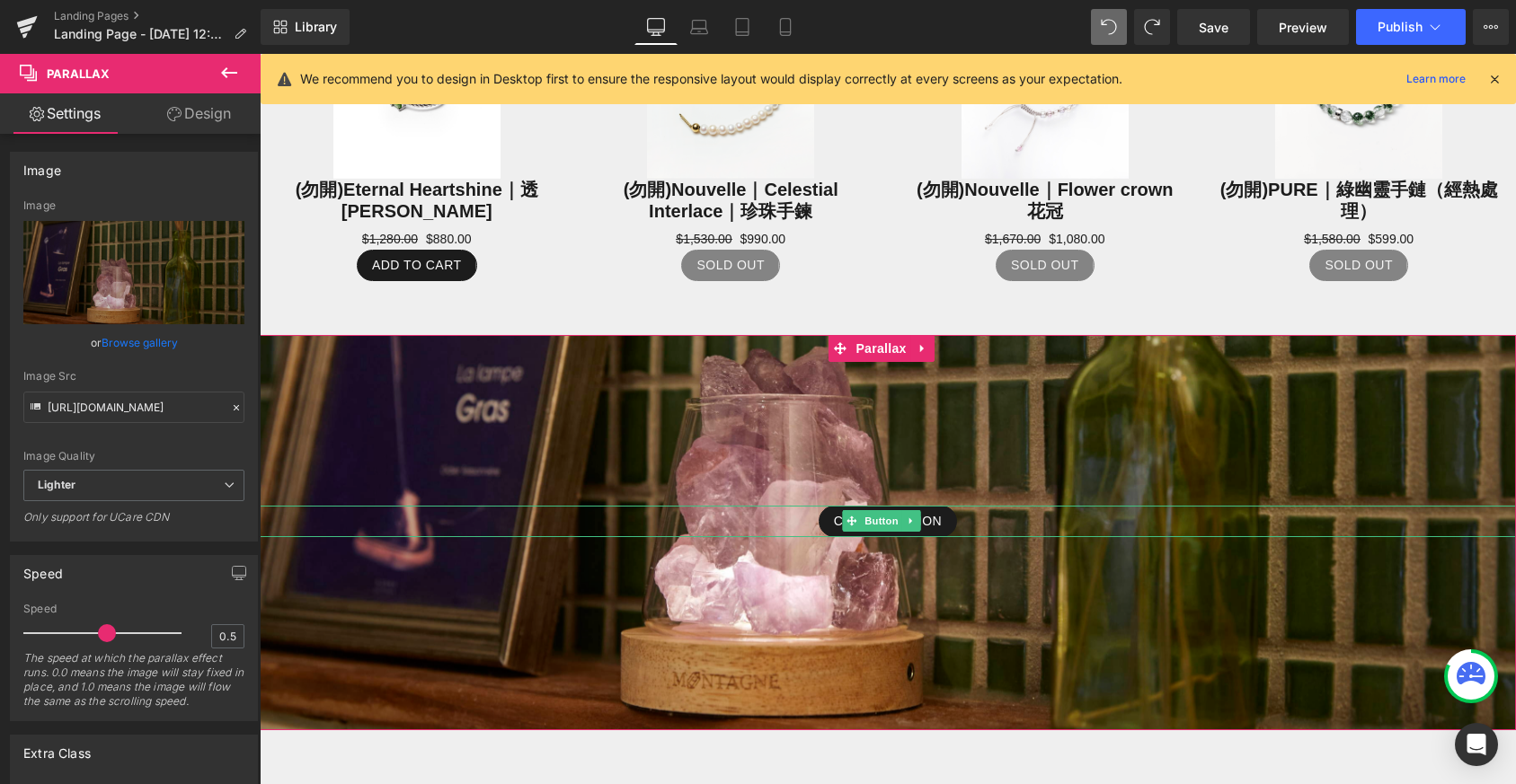
drag, startPoint x: 897, startPoint y: 504, endPoint x: 288, endPoint y: 405, distance: 617.0
click at [897, 511] on span "Button" at bounding box center [881, 521] width 41 height 21
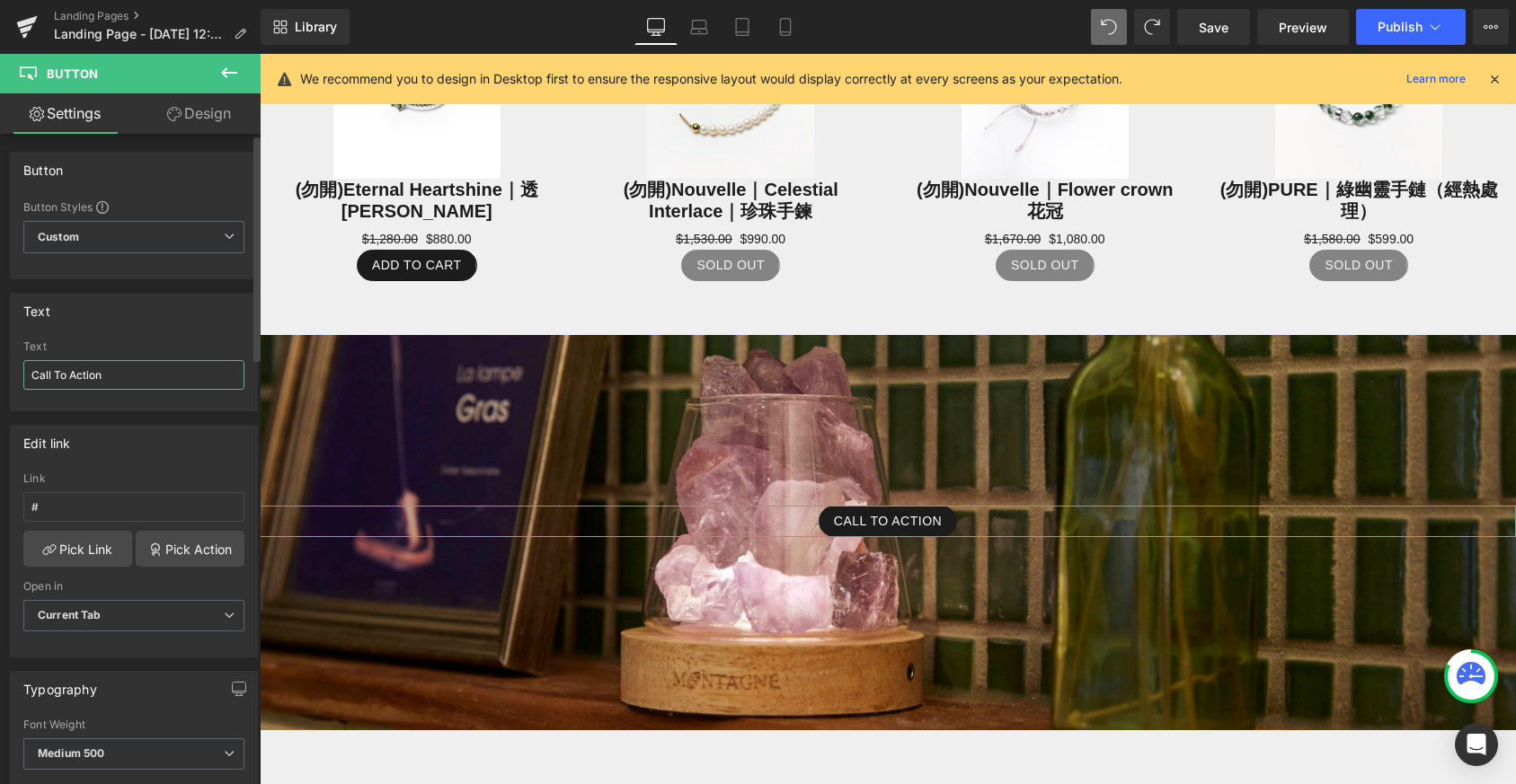
click at [140, 378] on input "Call To Action" at bounding box center [133, 374] width 221 height 30
paste input "看更多商品"
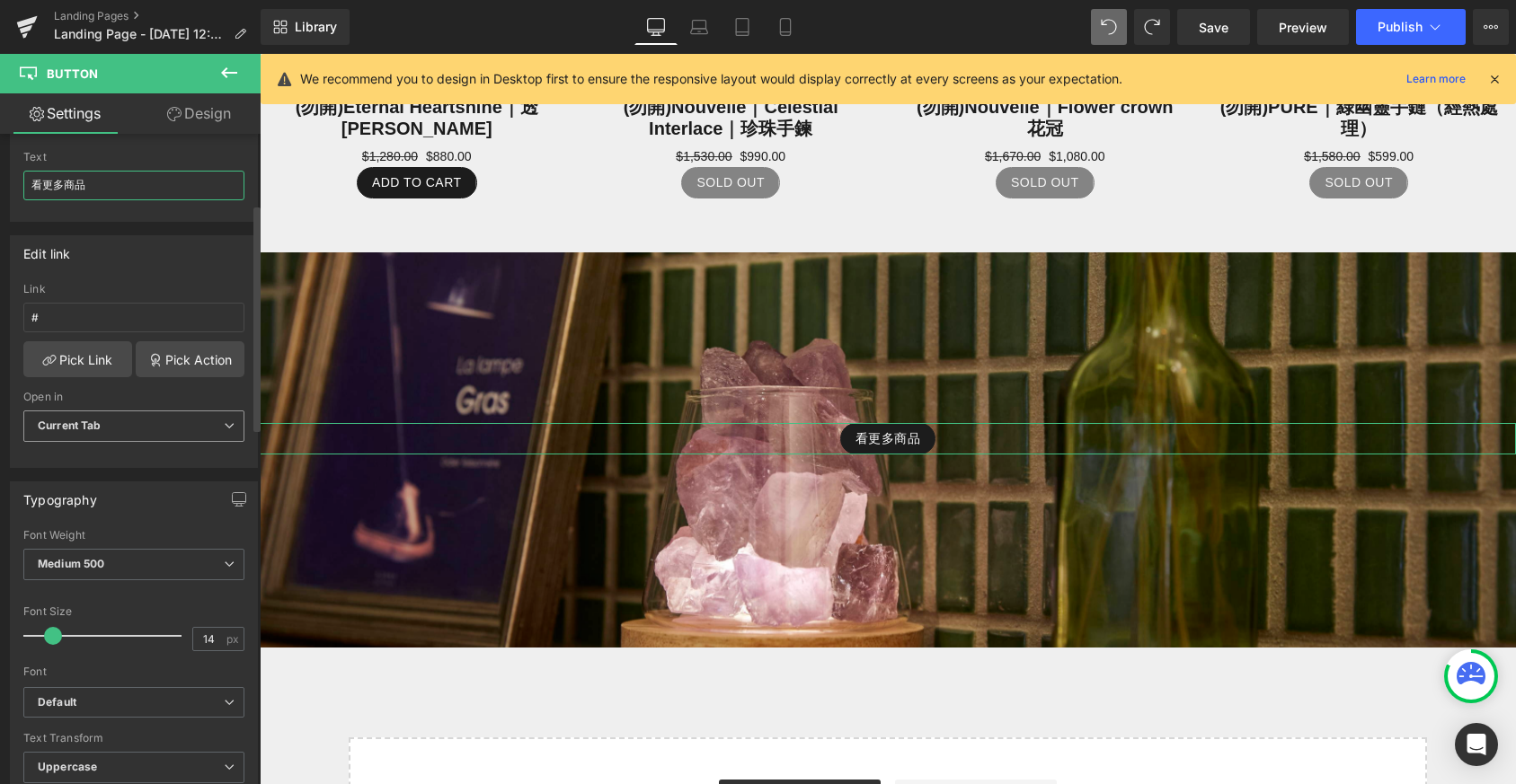
scroll to position [202, 0]
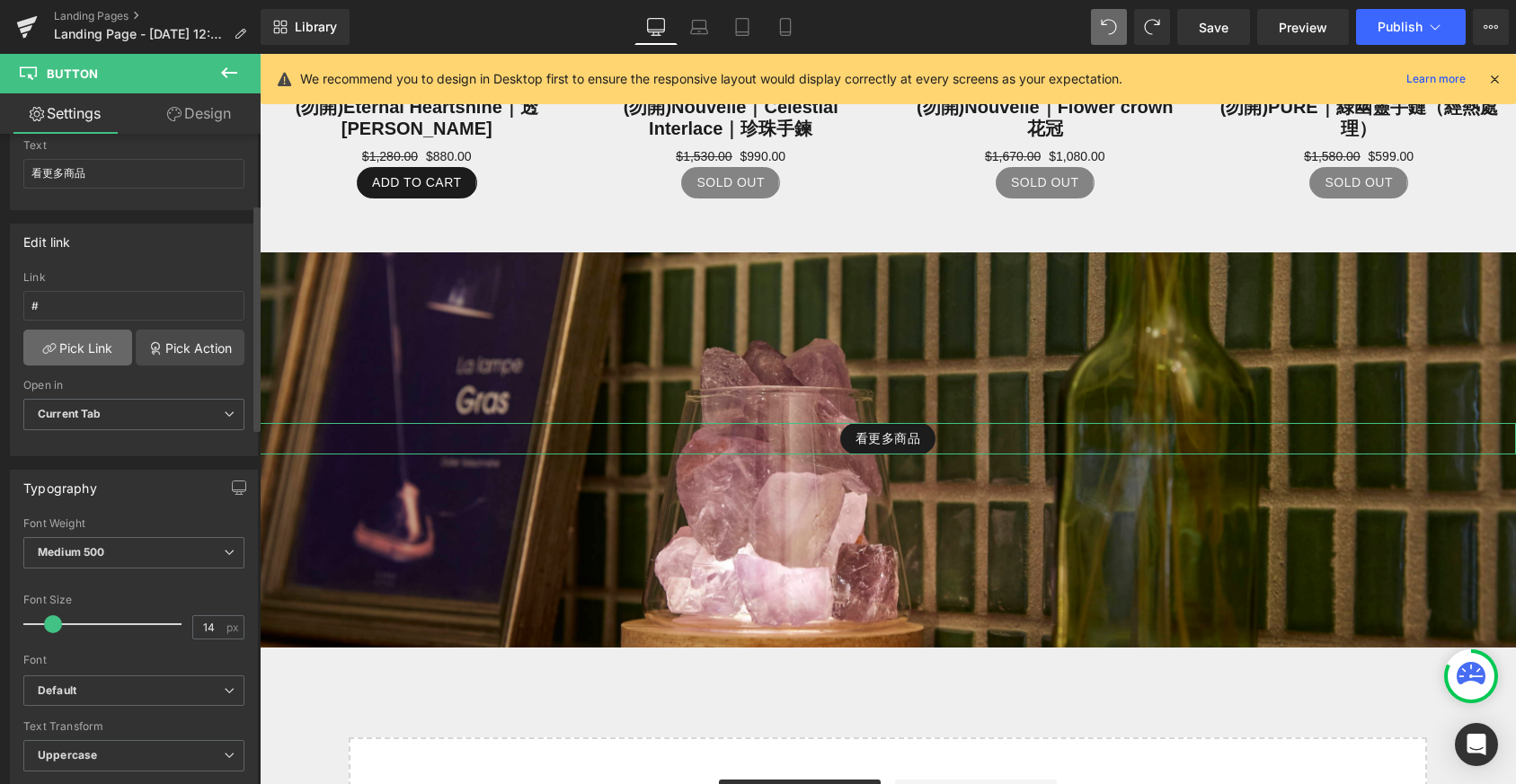
click at [91, 340] on link "Pick Link" at bounding box center [77, 347] width 108 height 36
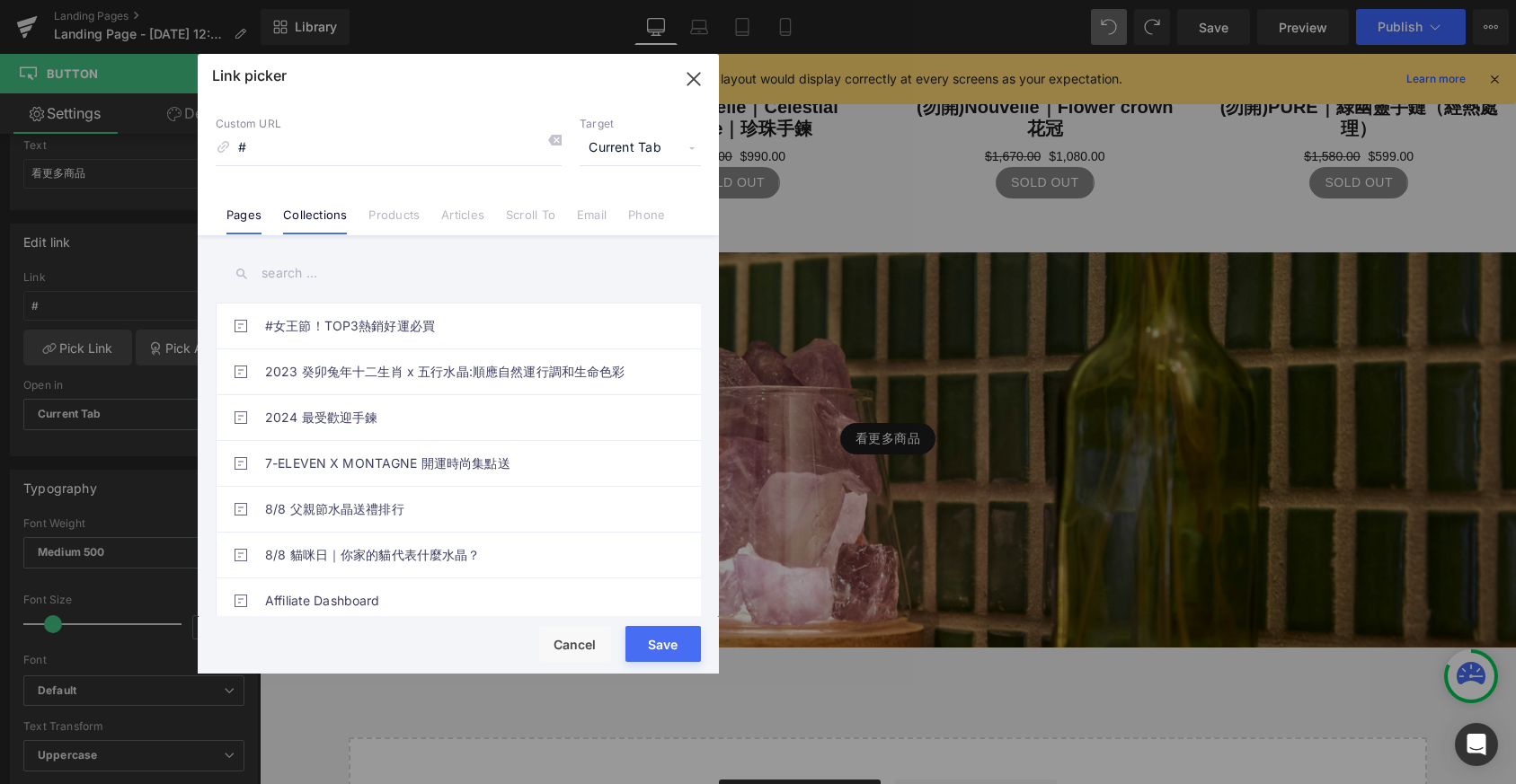
click at [334, 220] on link "Collections" at bounding box center [315, 221] width 63 height 27
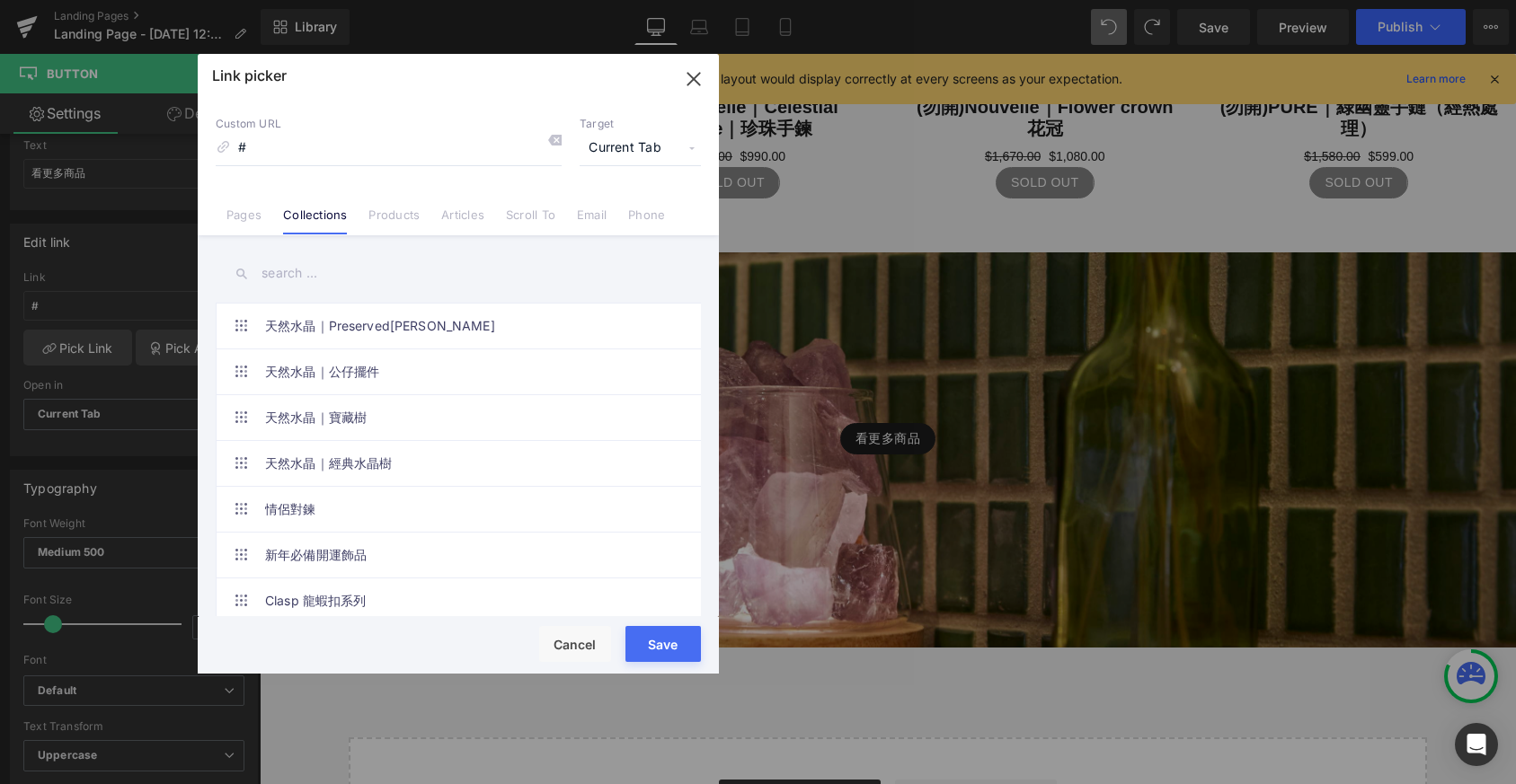
click at [397, 217] on link "Products" at bounding box center [394, 221] width 51 height 27
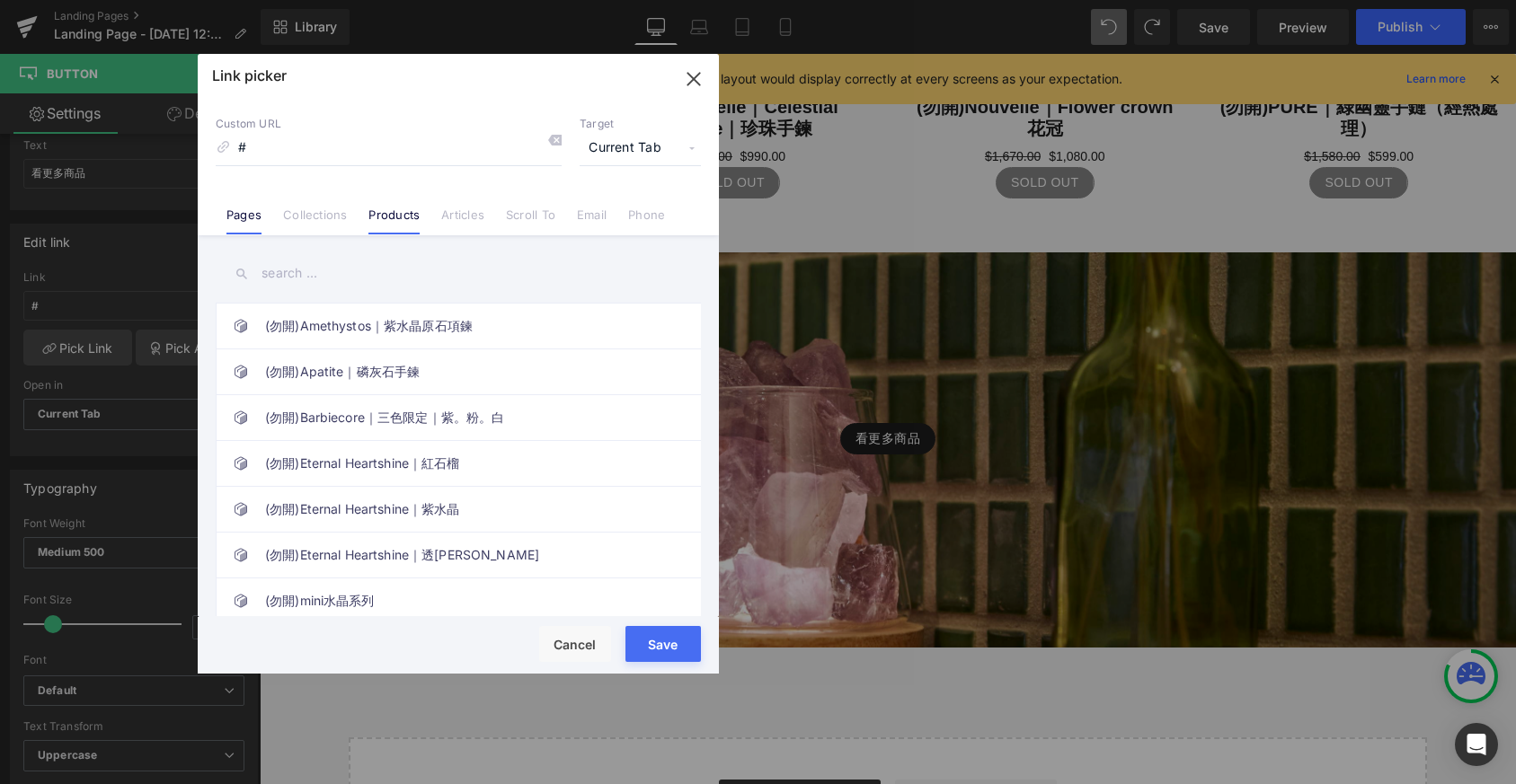
click at [258, 220] on link "Pages" at bounding box center [244, 221] width 36 height 27
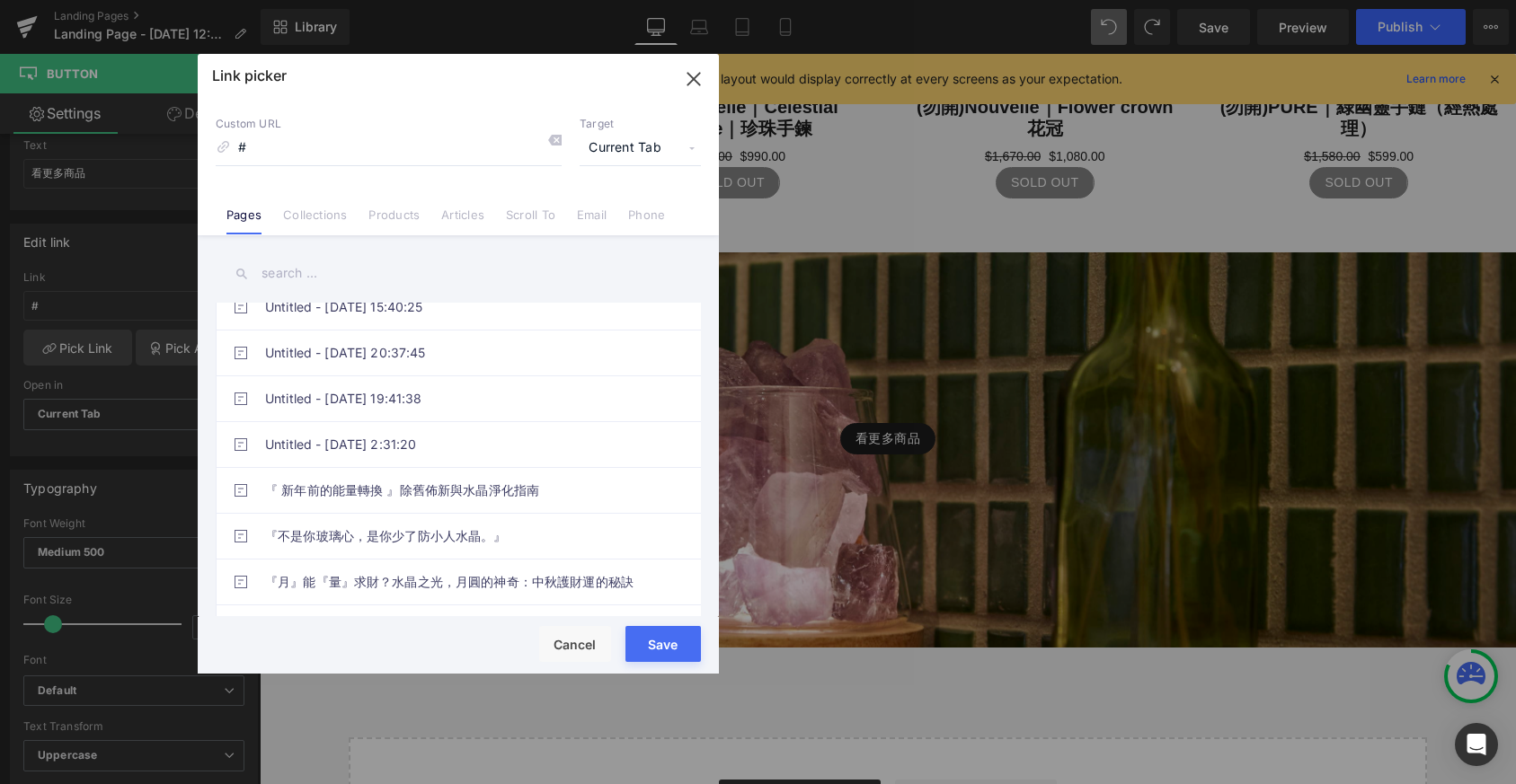
scroll to position [1333, 0]
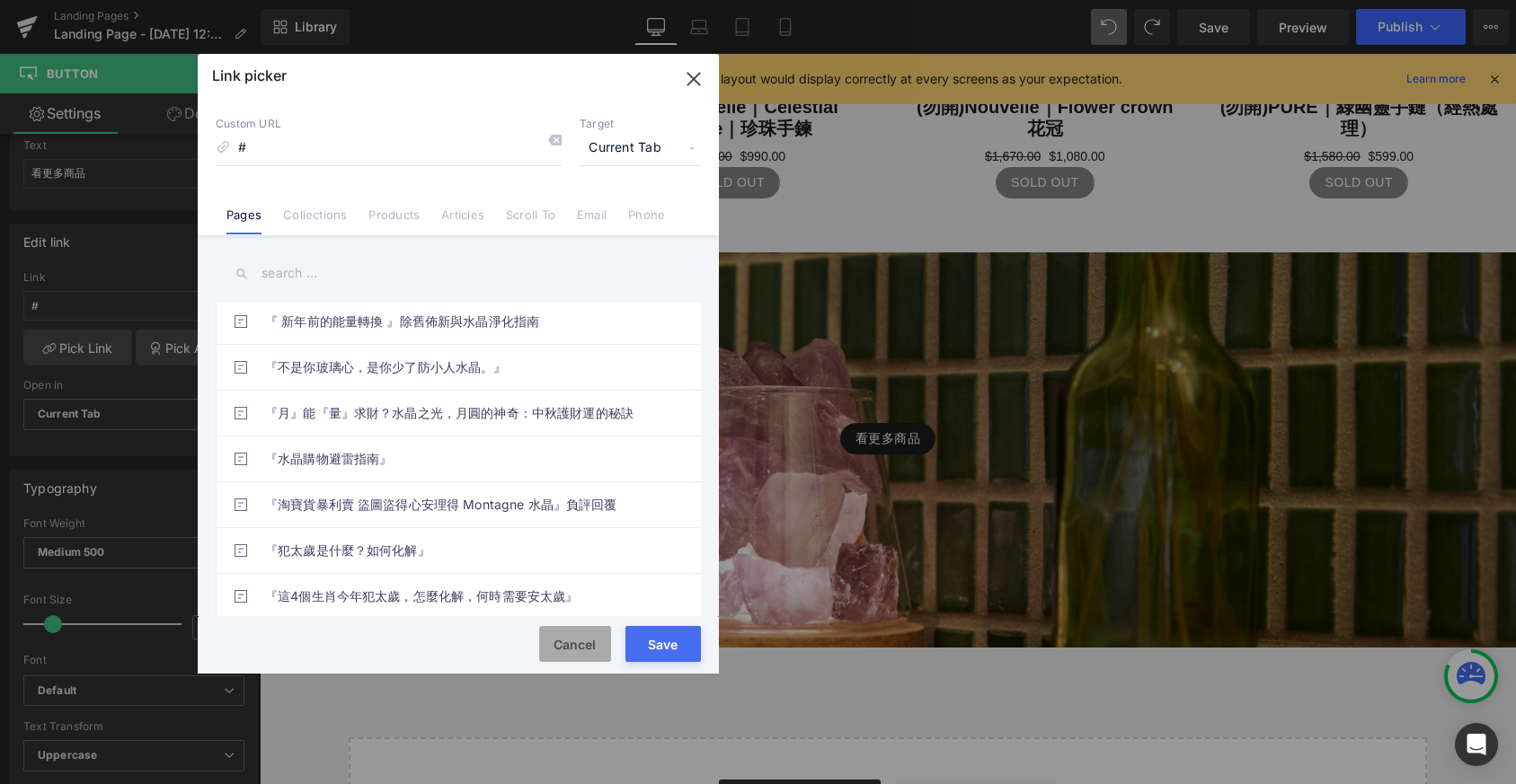
click at [587, 644] on button "Cancel" at bounding box center [575, 643] width 72 height 36
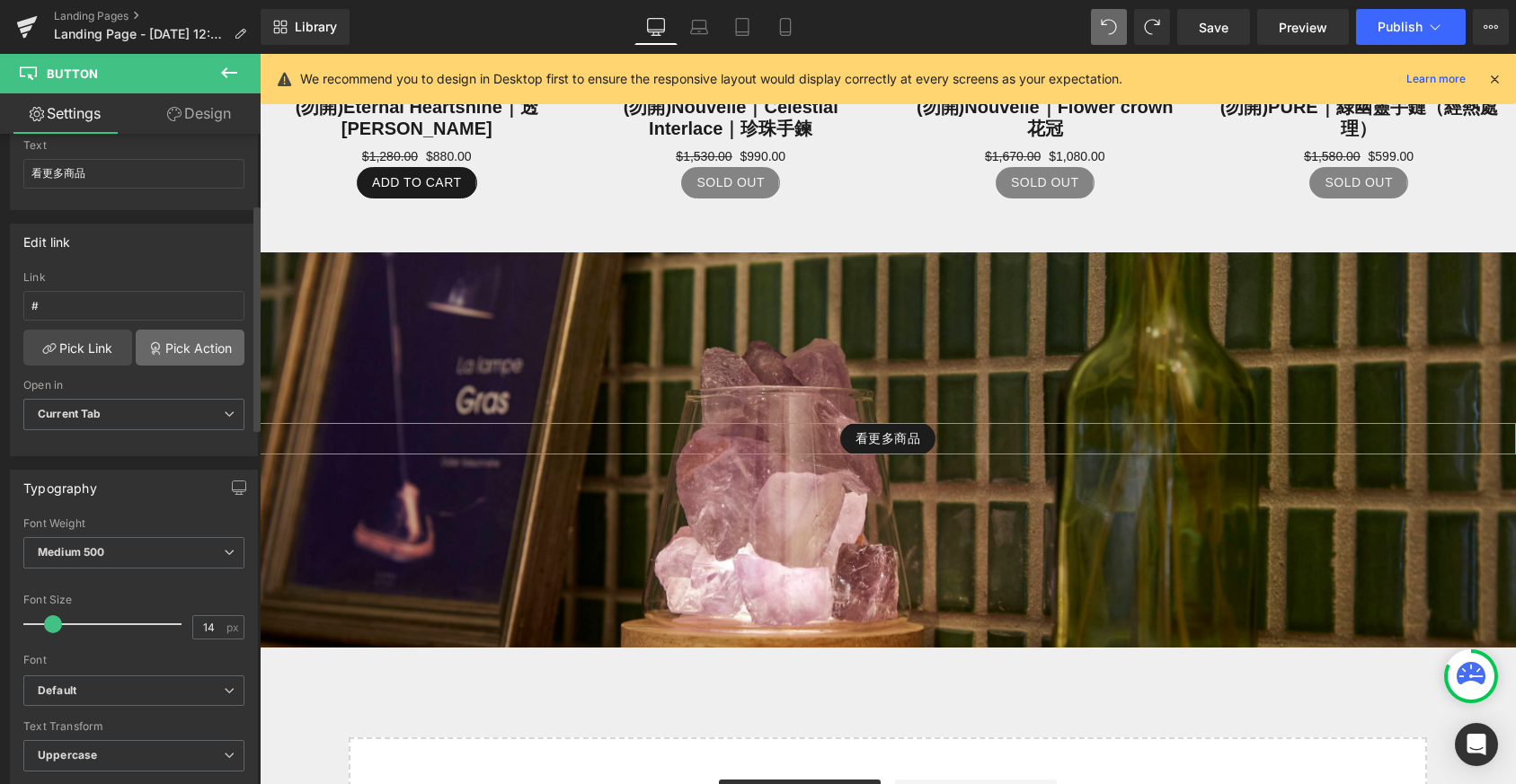
click at [216, 353] on link "Pick Action" at bounding box center [189, 347] width 108 height 36
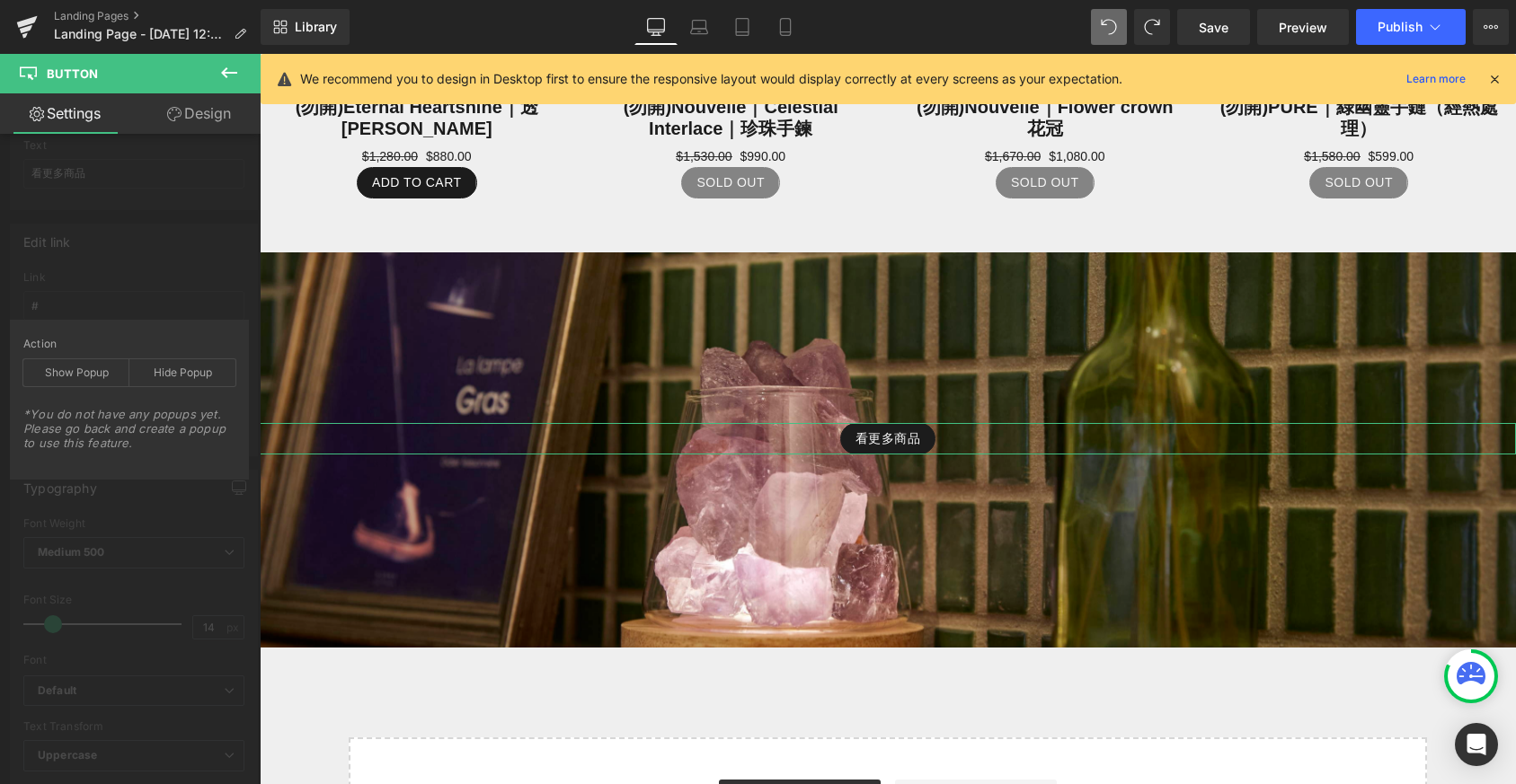
click at [169, 285] on div "Edit link # Link # Pick Link Pick Action Current Tab New Tab Open in Current Ta…" at bounding box center [134, 333] width 269 height 246
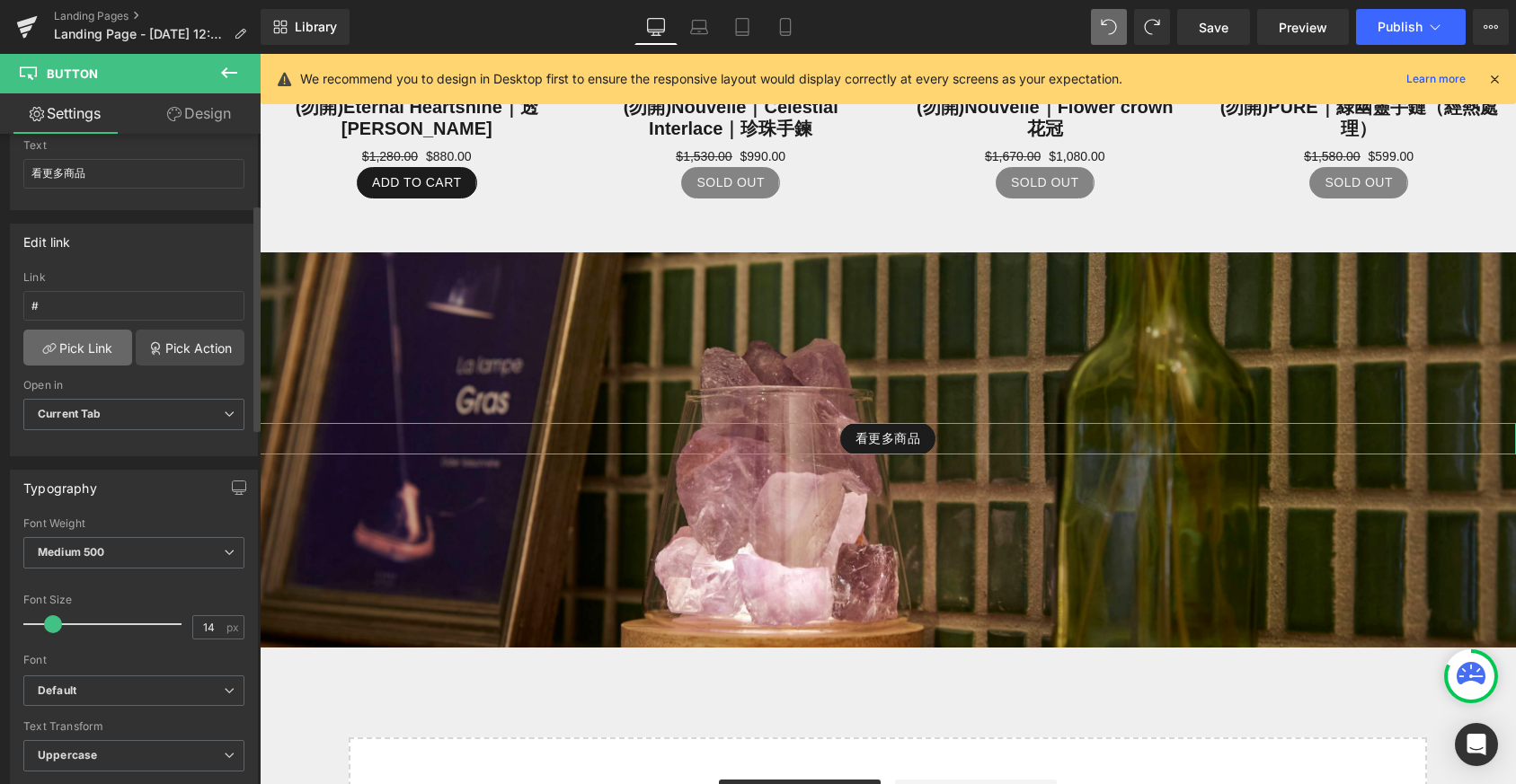
click at [94, 342] on link "Pick Link" at bounding box center [77, 347] width 108 height 36
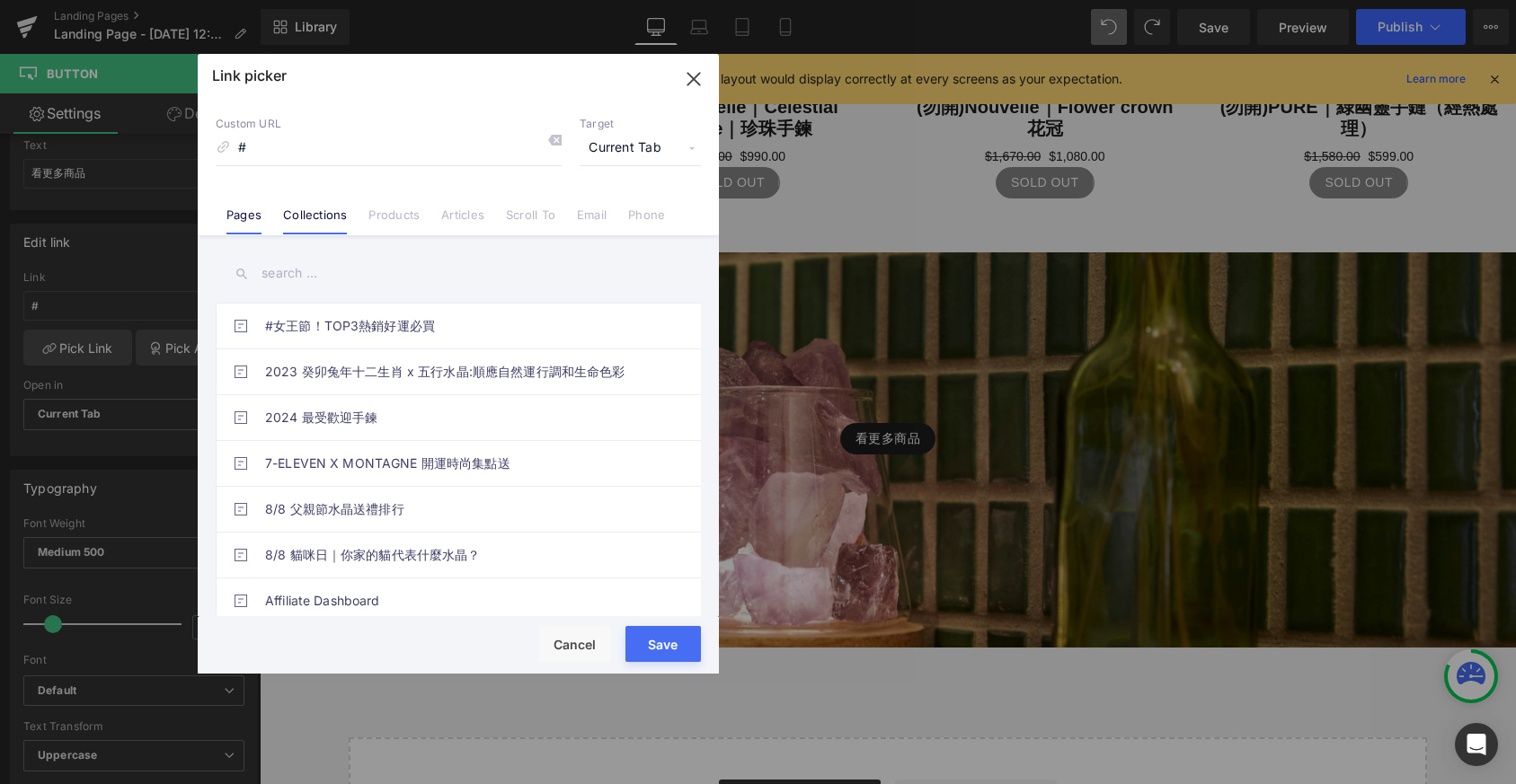
click at [323, 220] on link "Collections" at bounding box center [315, 221] width 63 height 27
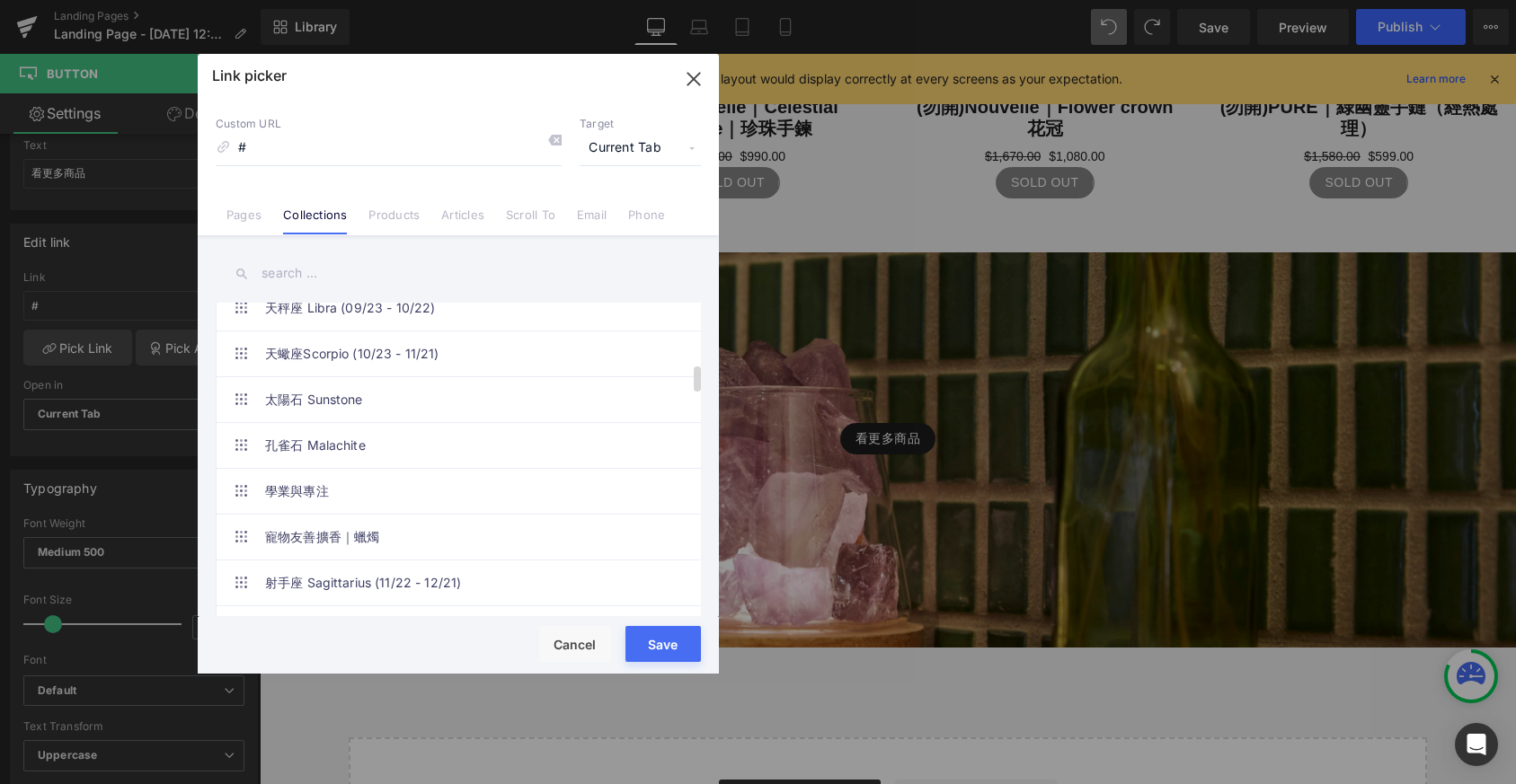
scroll to position [0, 0]
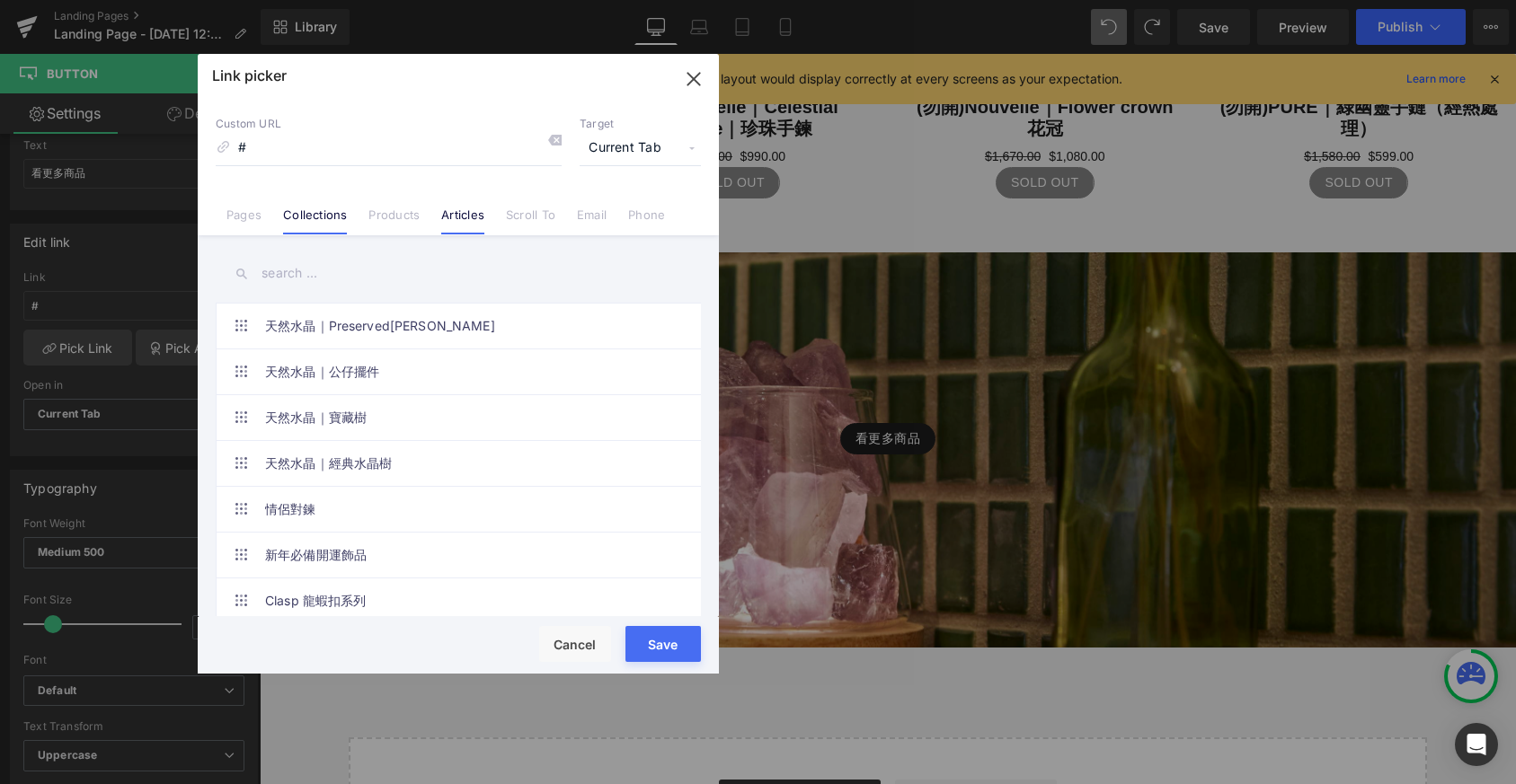
click at [474, 229] on link "Articles" at bounding box center [463, 221] width 43 height 27
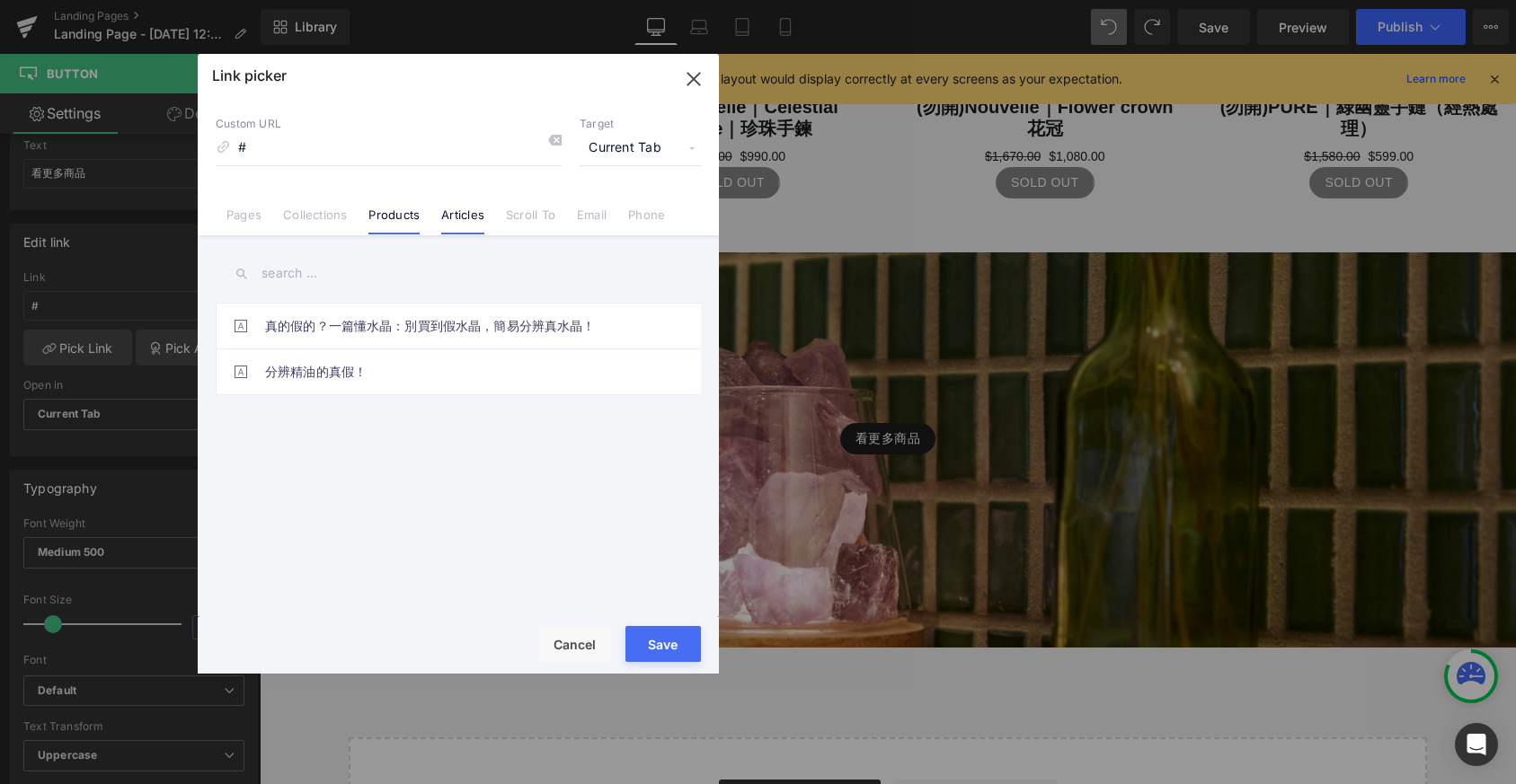
click at [393, 218] on link "Products" at bounding box center [394, 221] width 51 height 27
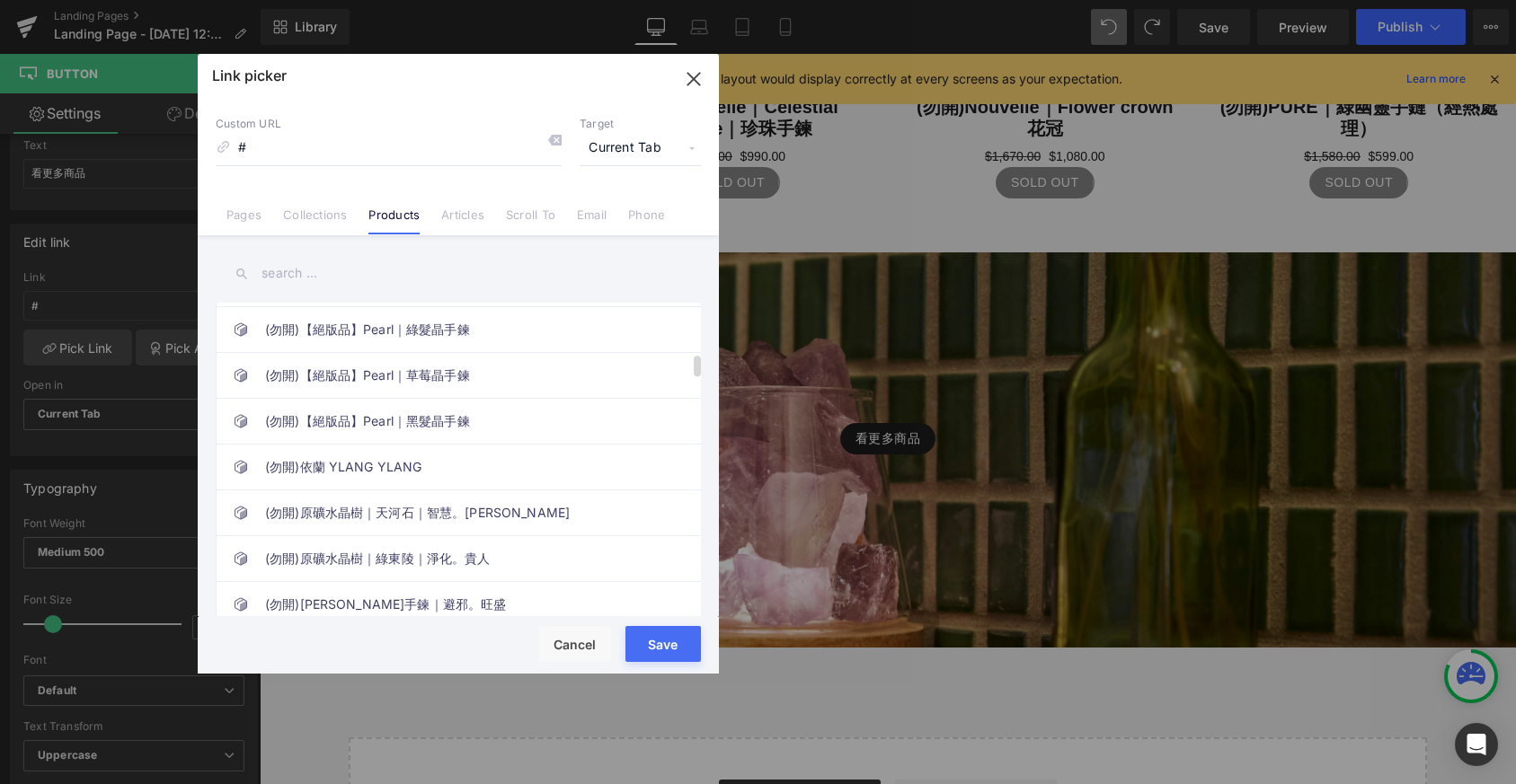
scroll to position [1085, 0]
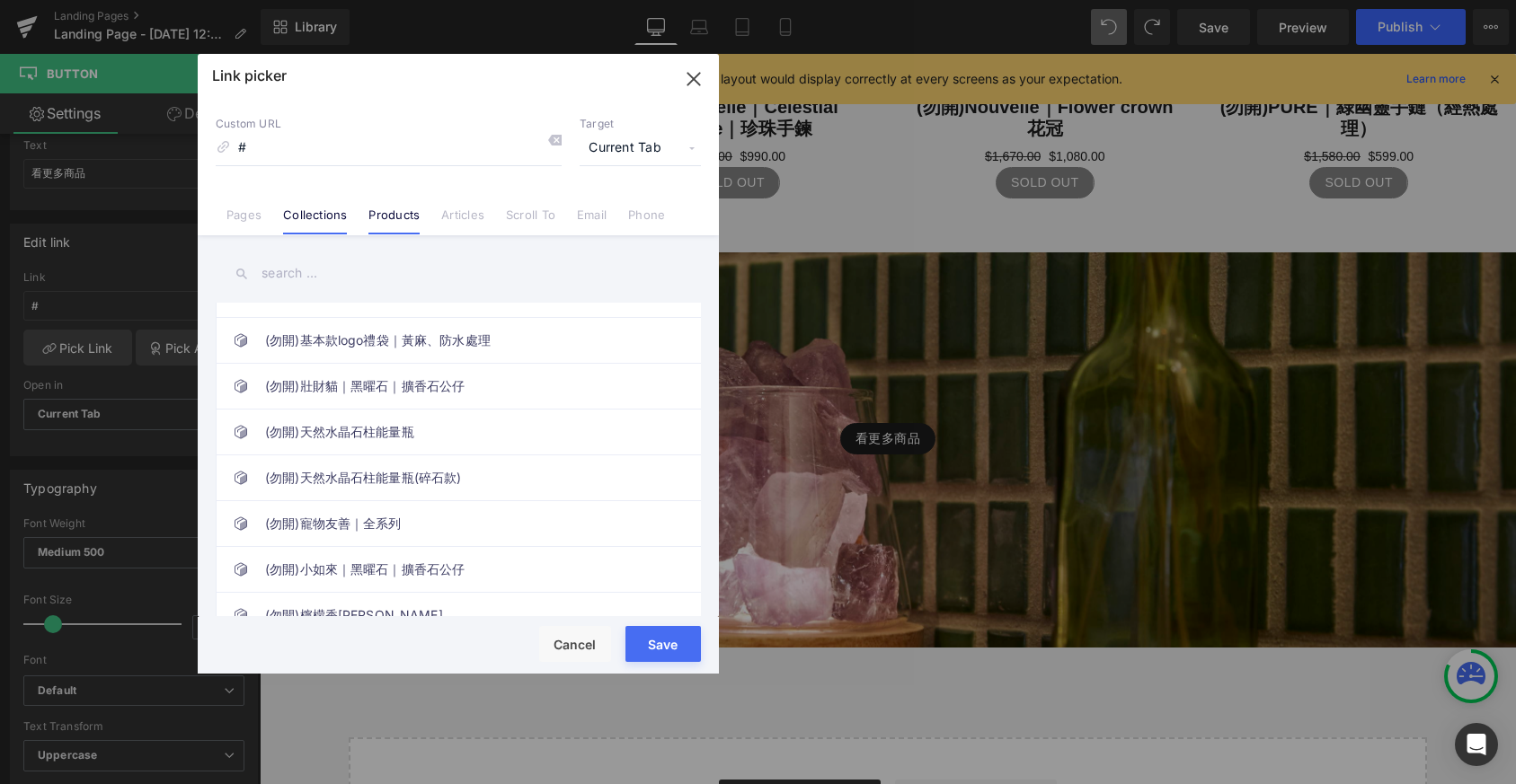
click at [295, 219] on link "Collections" at bounding box center [315, 221] width 63 height 27
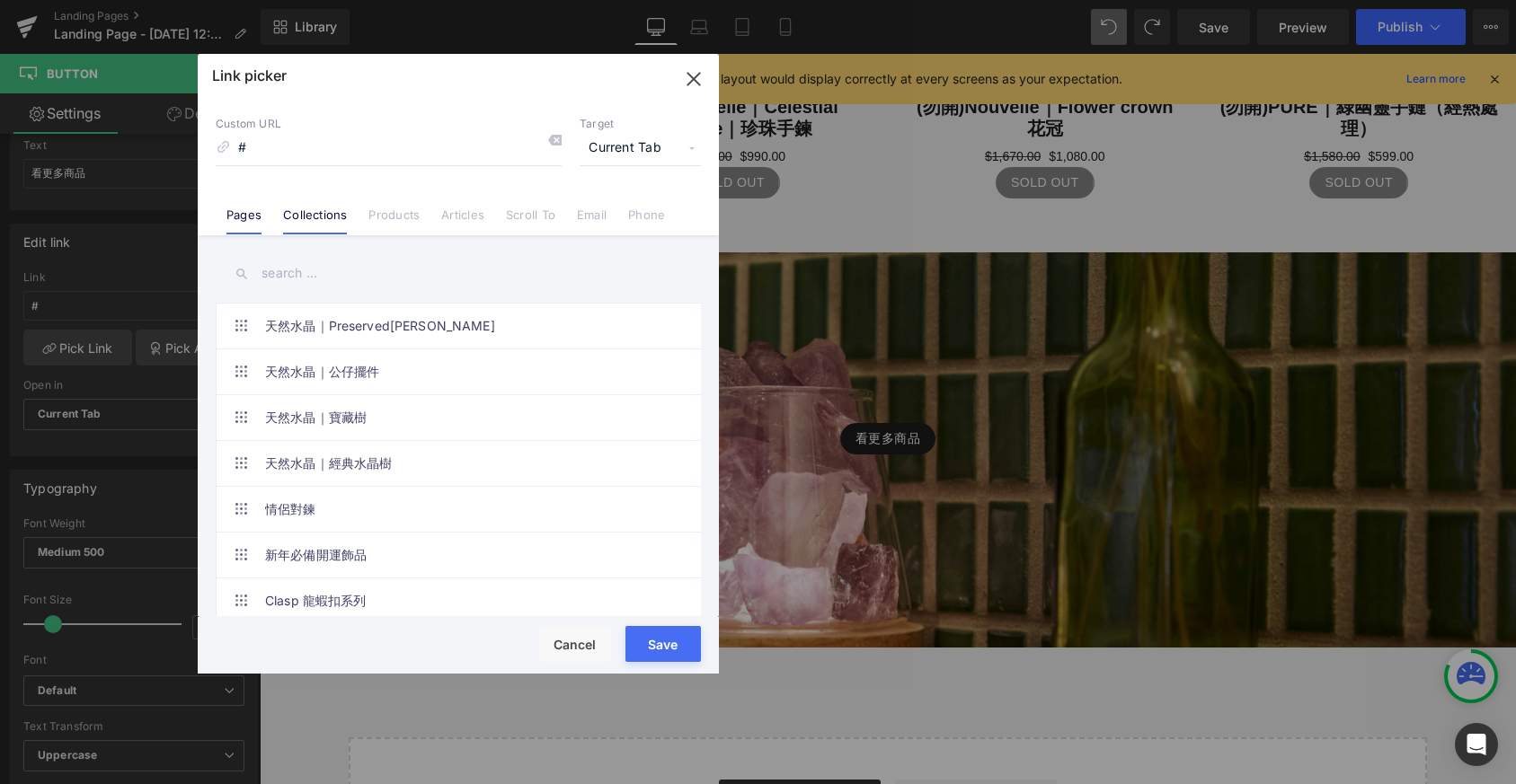
click at [242, 220] on link "Pages" at bounding box center [244, 221] width 36 height 27
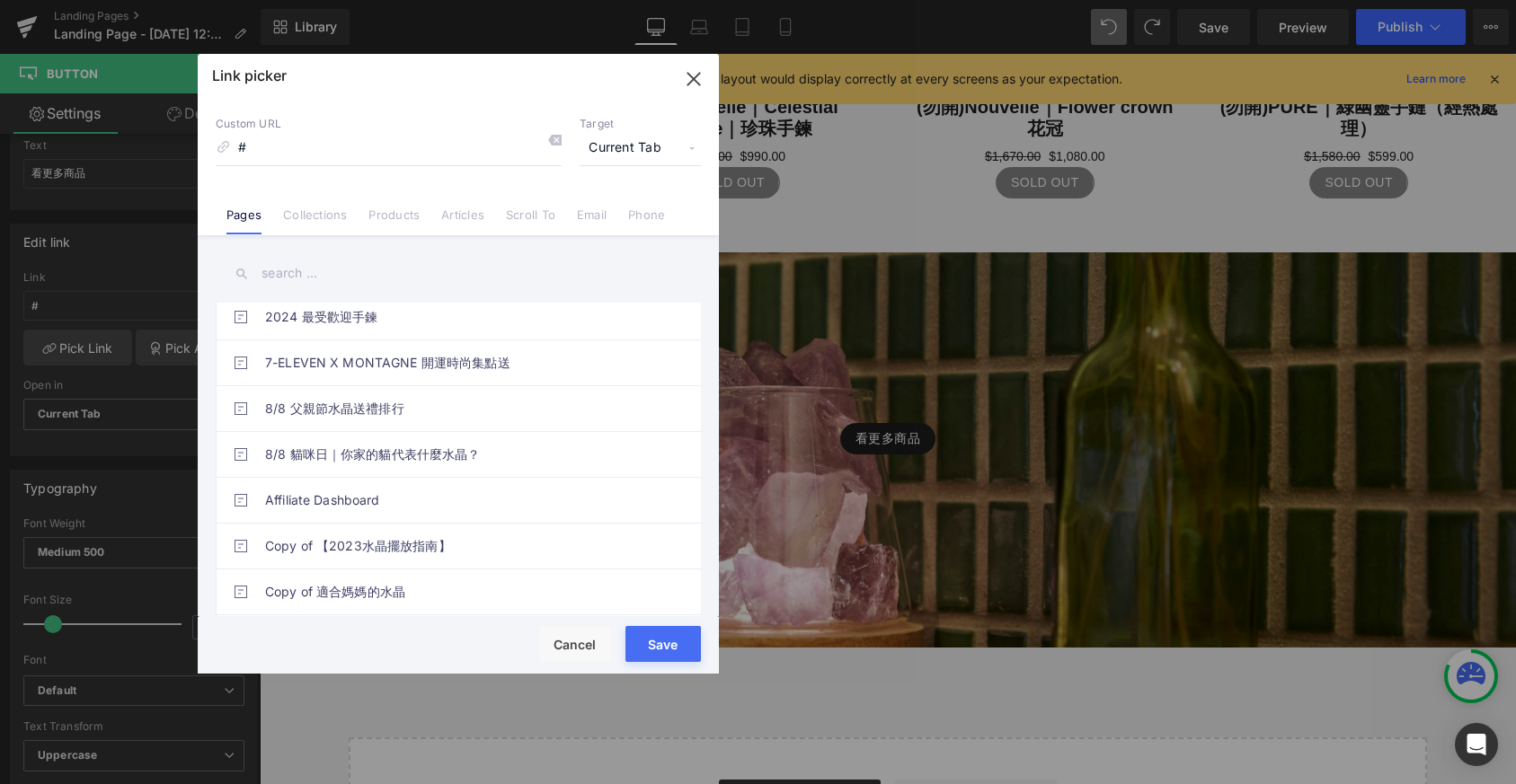
scroll to position [0, 0]
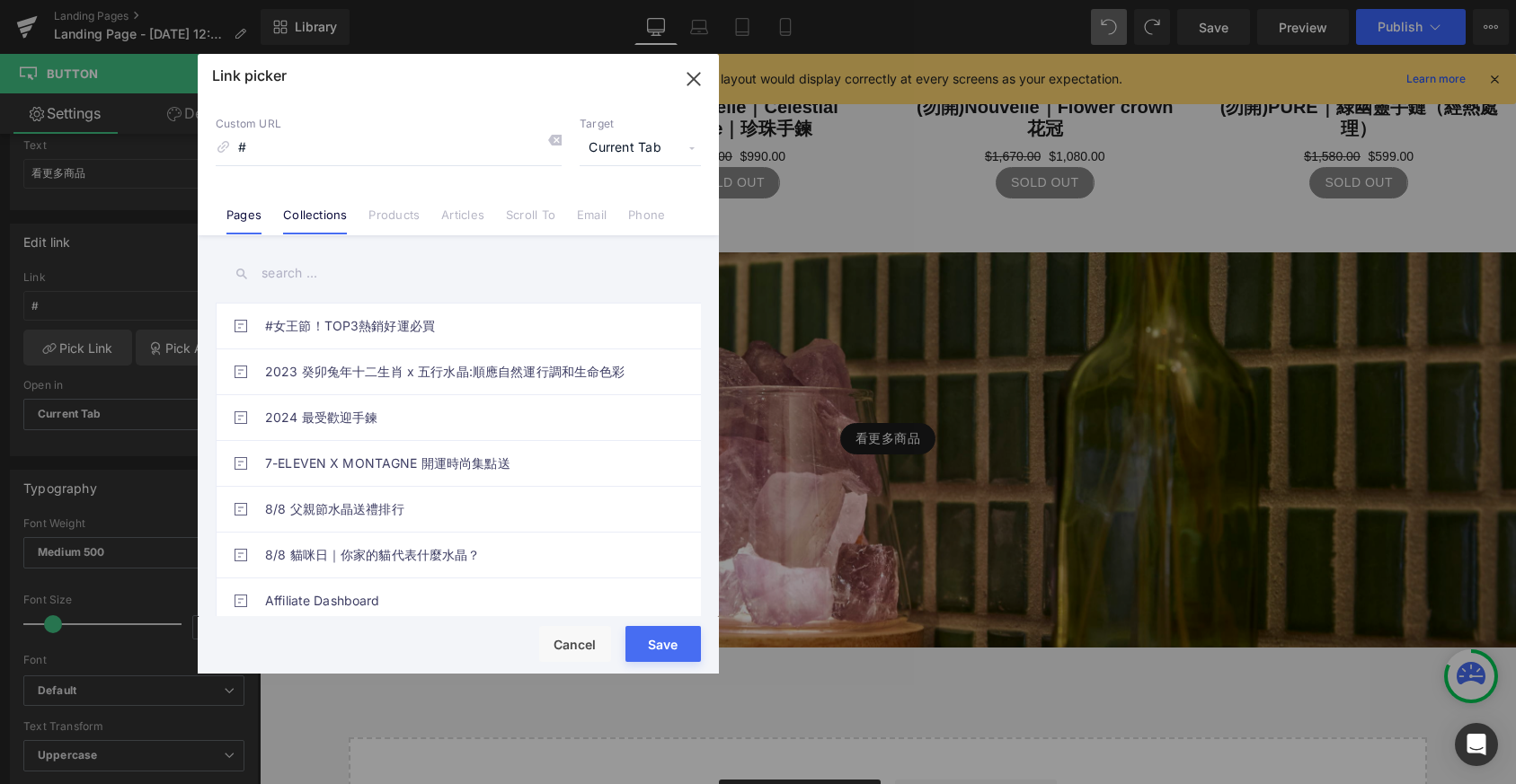
click at [325, 218] on link "Collections" at bounding box center [315, 221] width 63 height 27
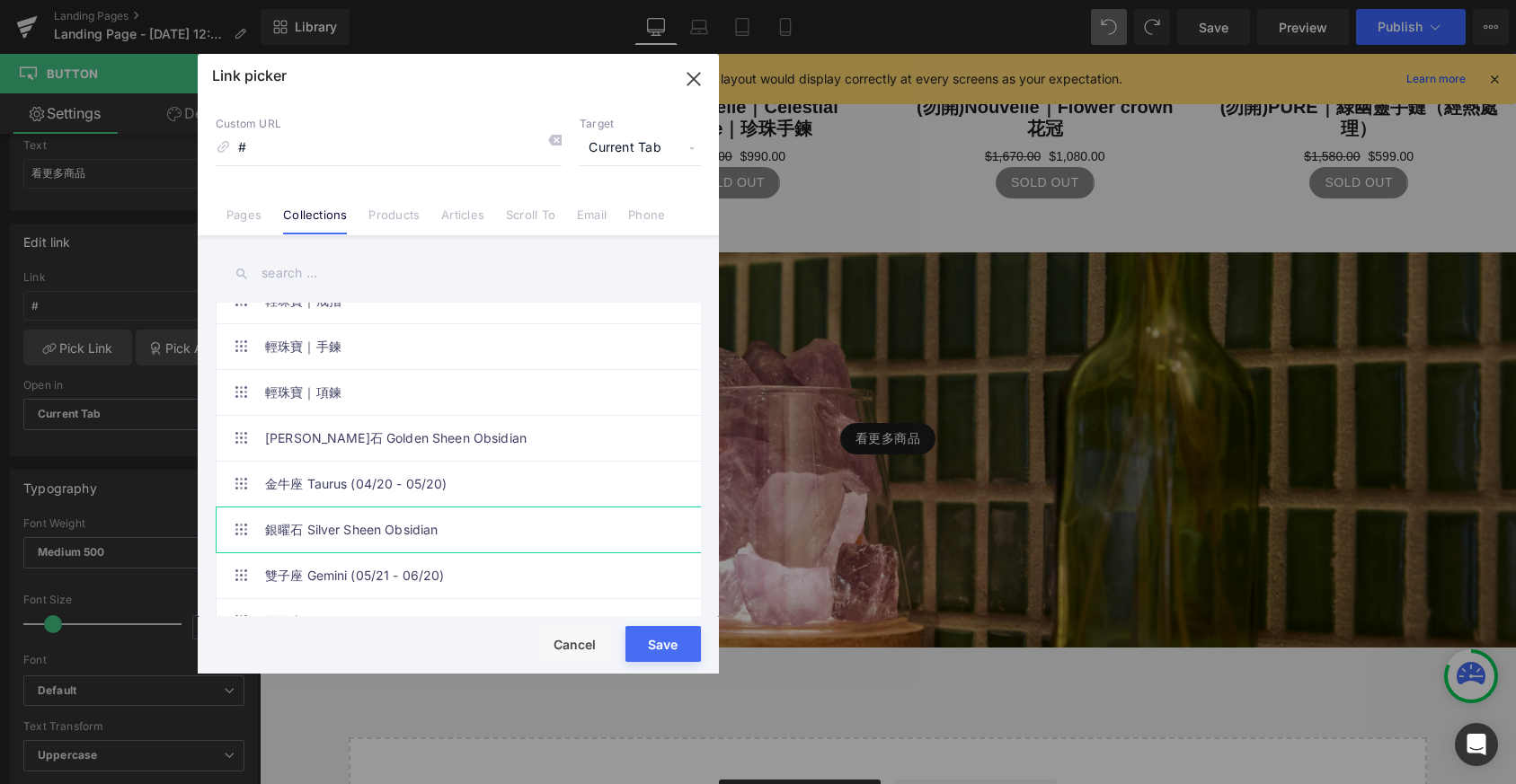
scroll to position [3362, 0]
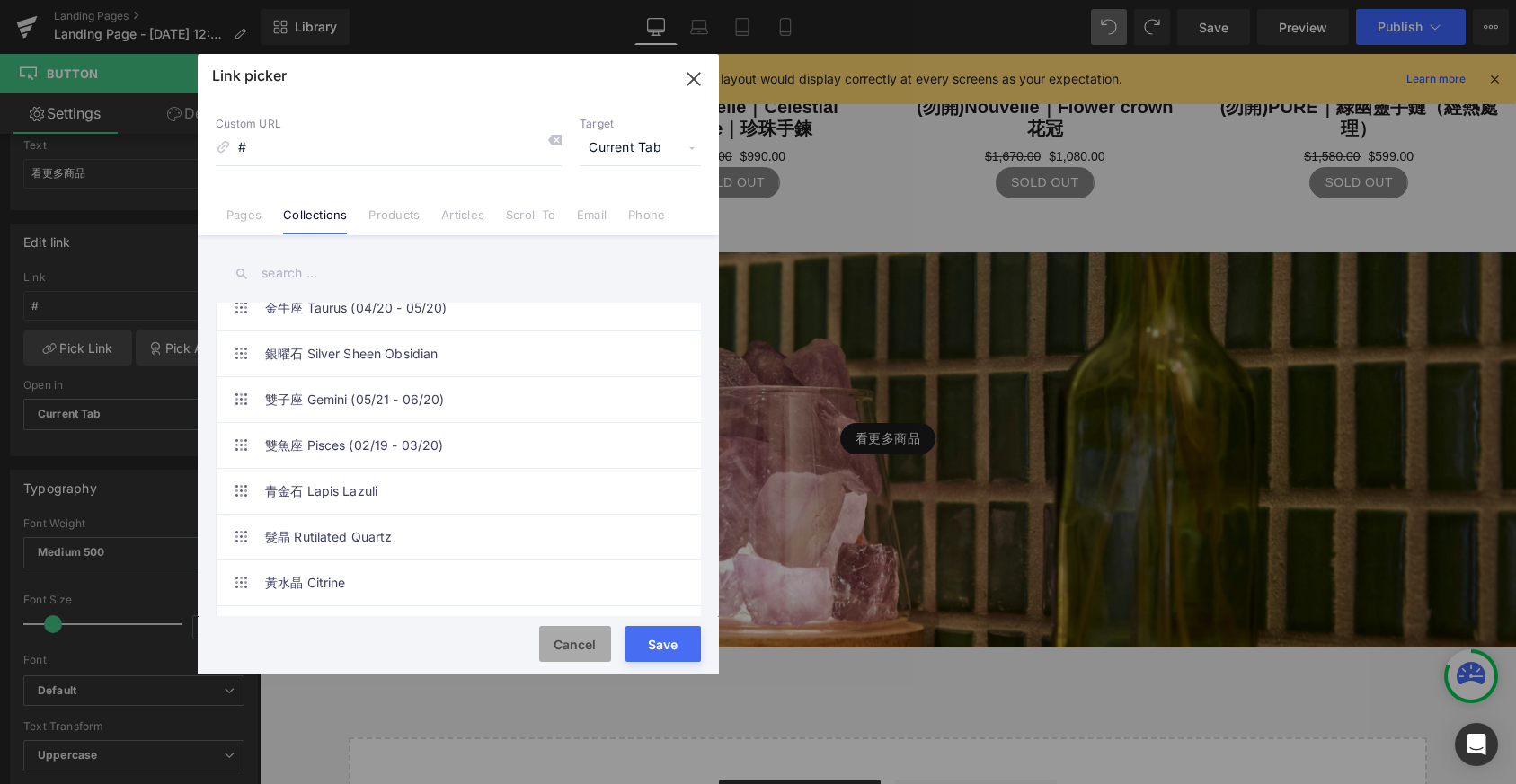
click at [576, 647] on button "Cancel" at bounding box center [575, 643] width 72 height 36
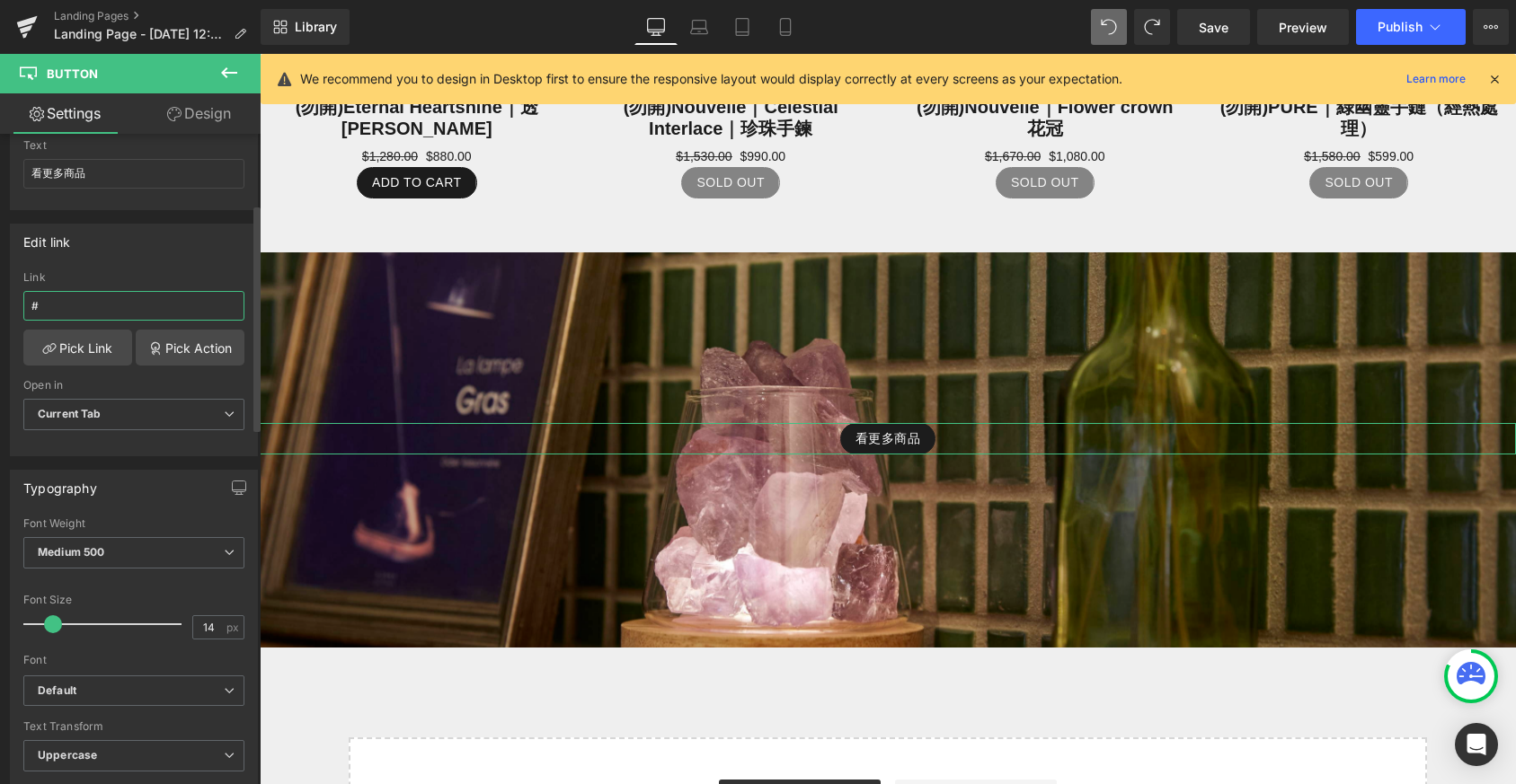
click at [100, 298] on input "#" at bounding box center [133, 305] width 221 height 30
click at [98, 303] on input "#" at bounding box center [133, 305] width 221 height 30
paste input "https://montagne-de-pierre.com/collections/all"
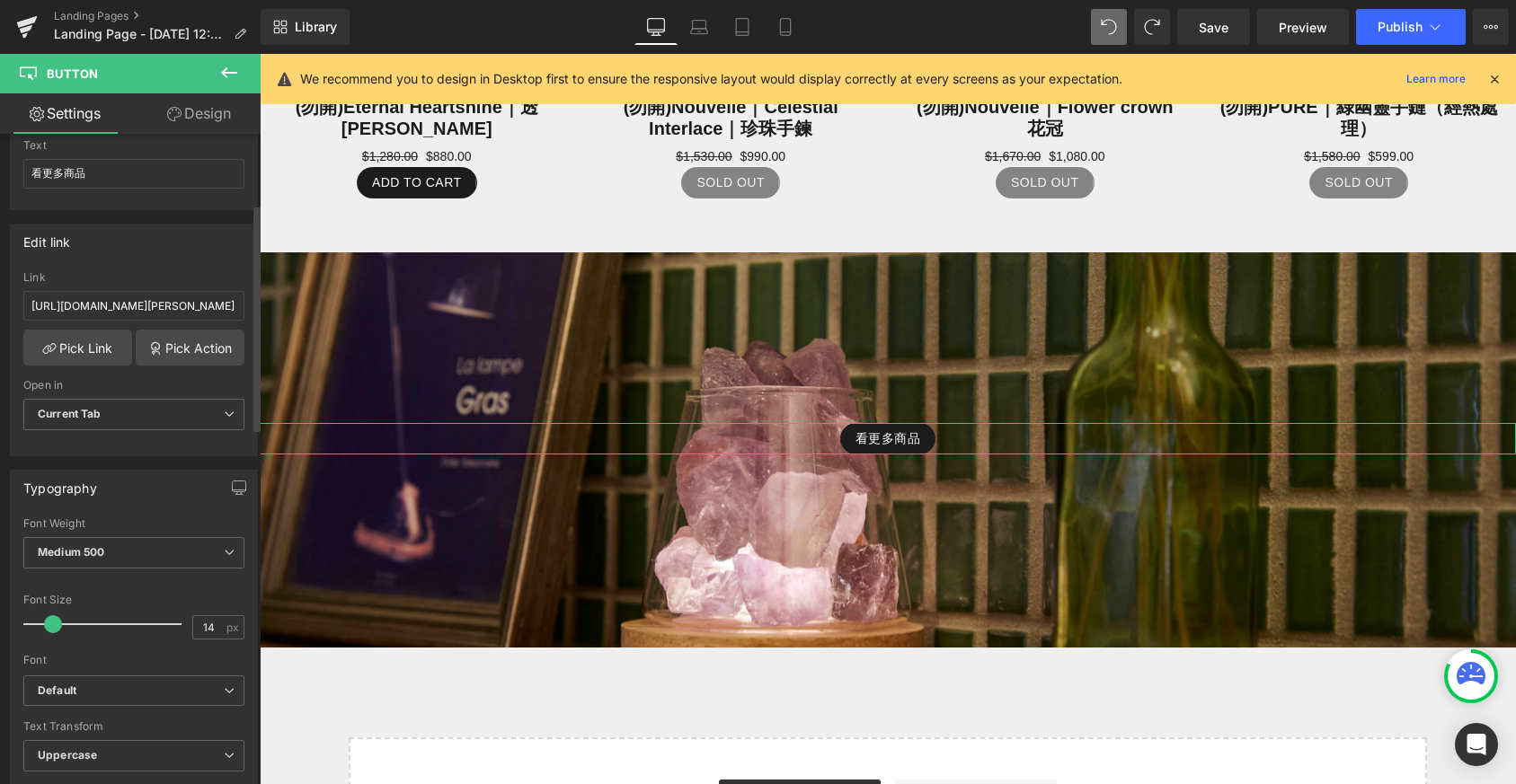
click at [181, 262] on div "Edit link https://montagne-de-pierre.com/collections/all Link https://montagne-…" at bounding box center [133, 340] width 248 height 232
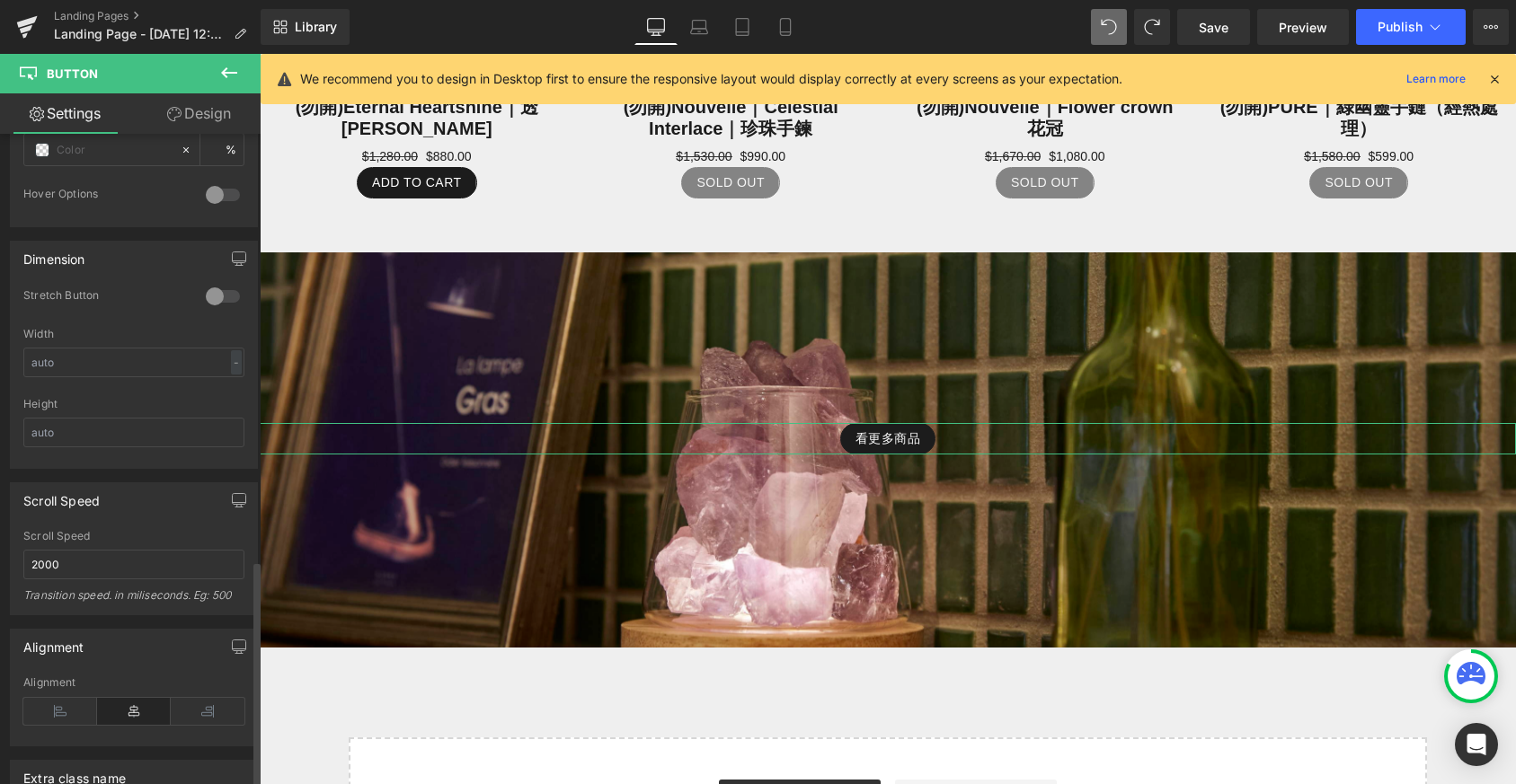
scroll to position [1225, 0]
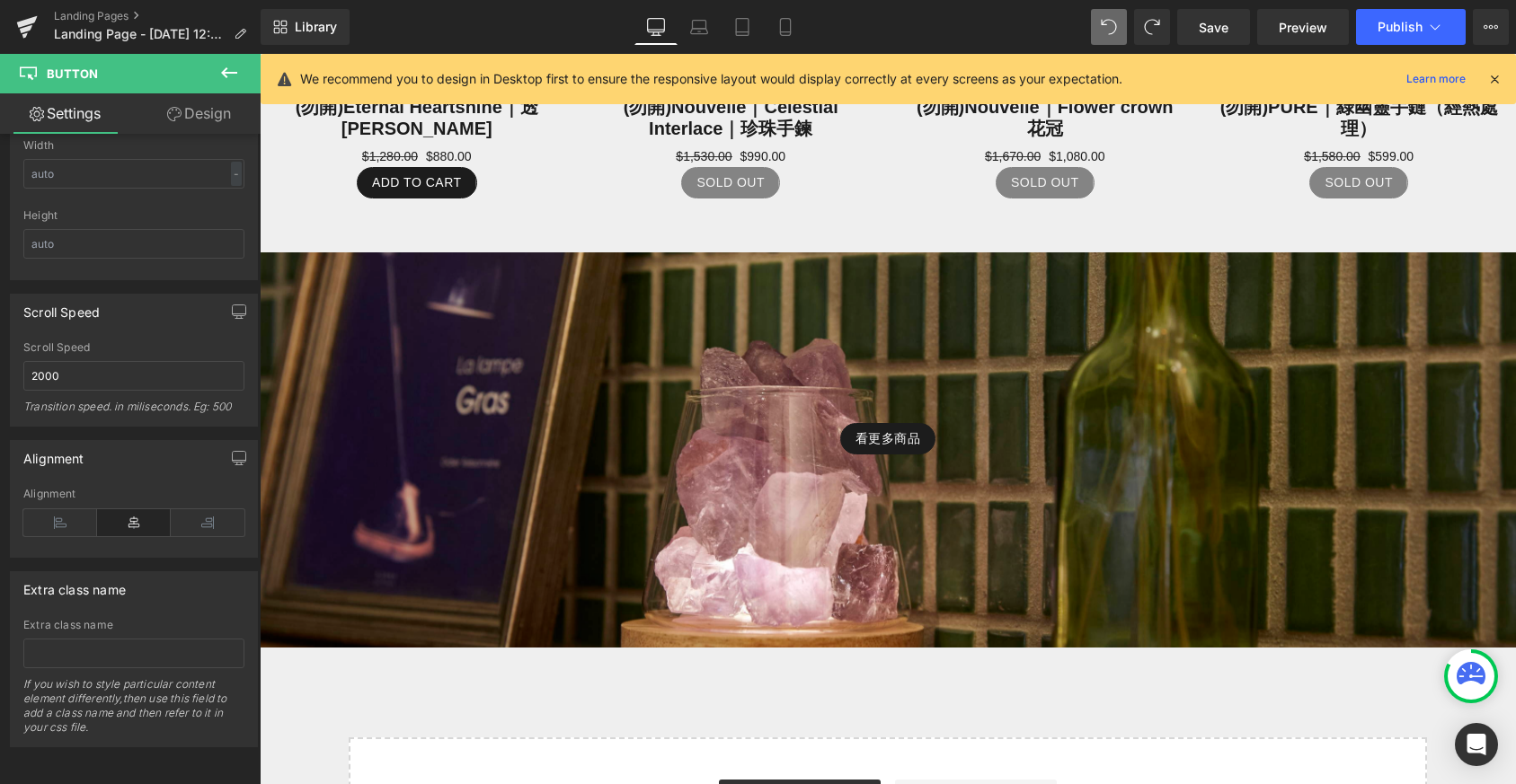
click at [239, 77] on icon at bounding box center [229, 73] width 21 height 21
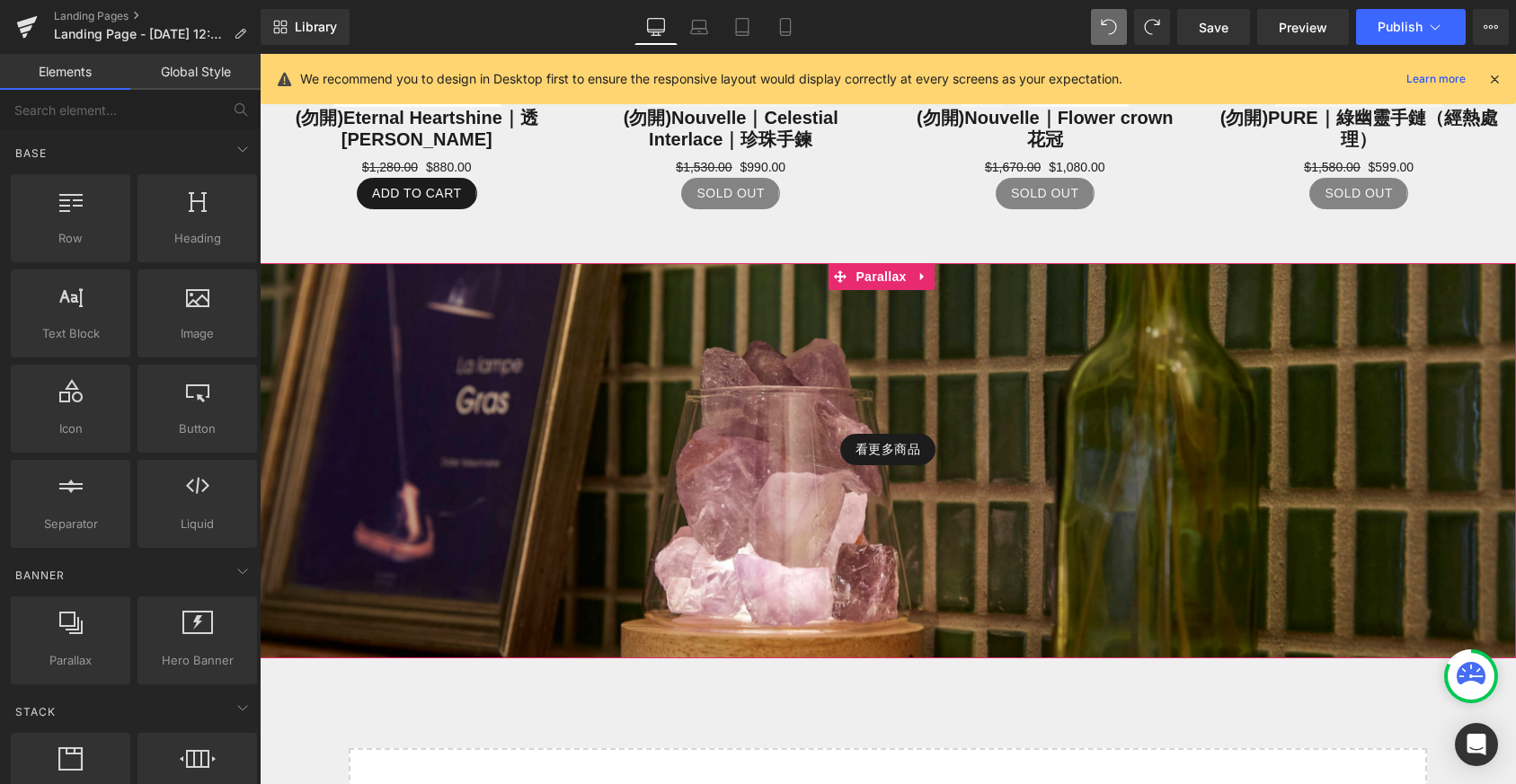
scroll to position [2541, 0]
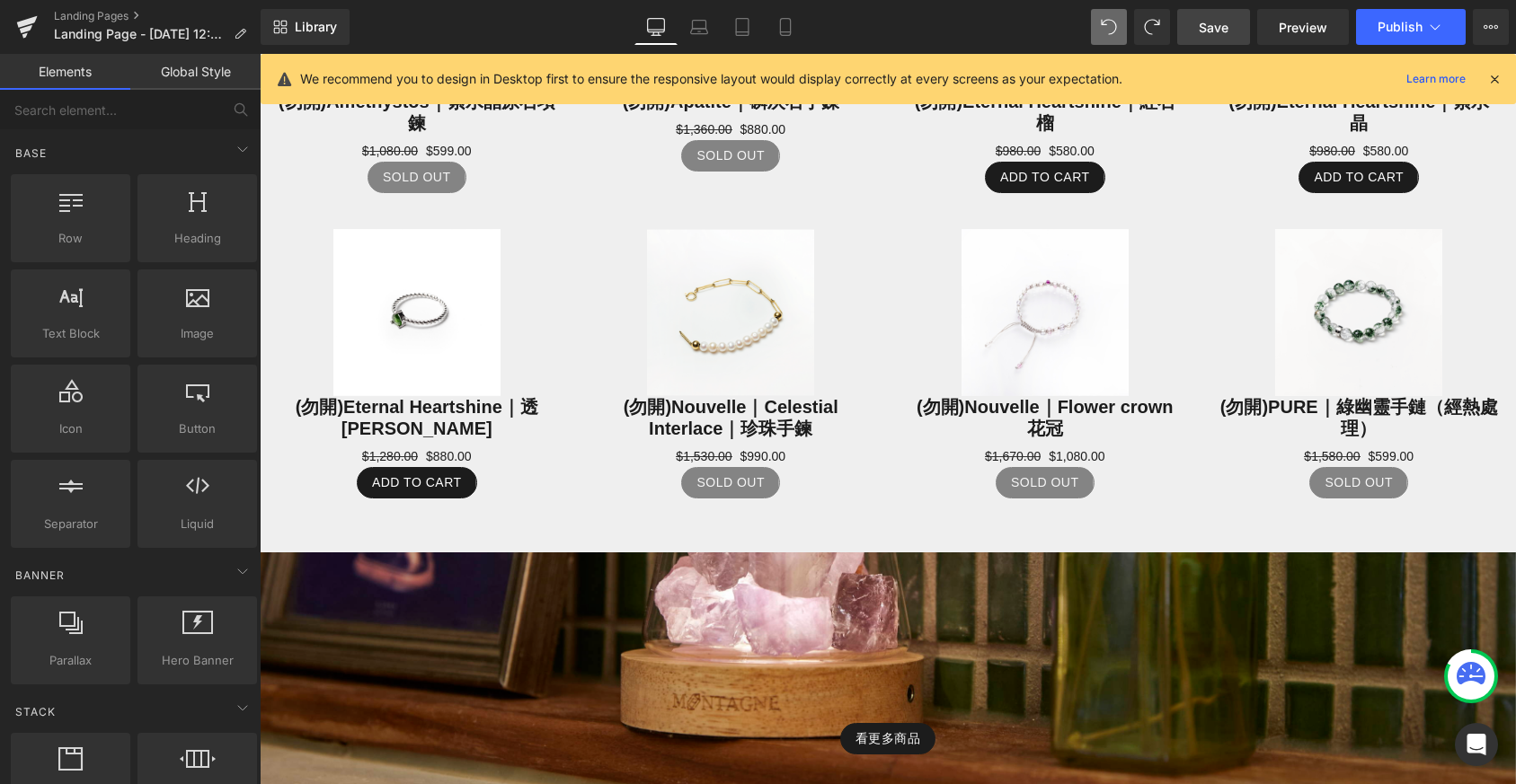
click at [1218, 40] on link "Save" at bounding box center [1214, 26] width 73 height 36
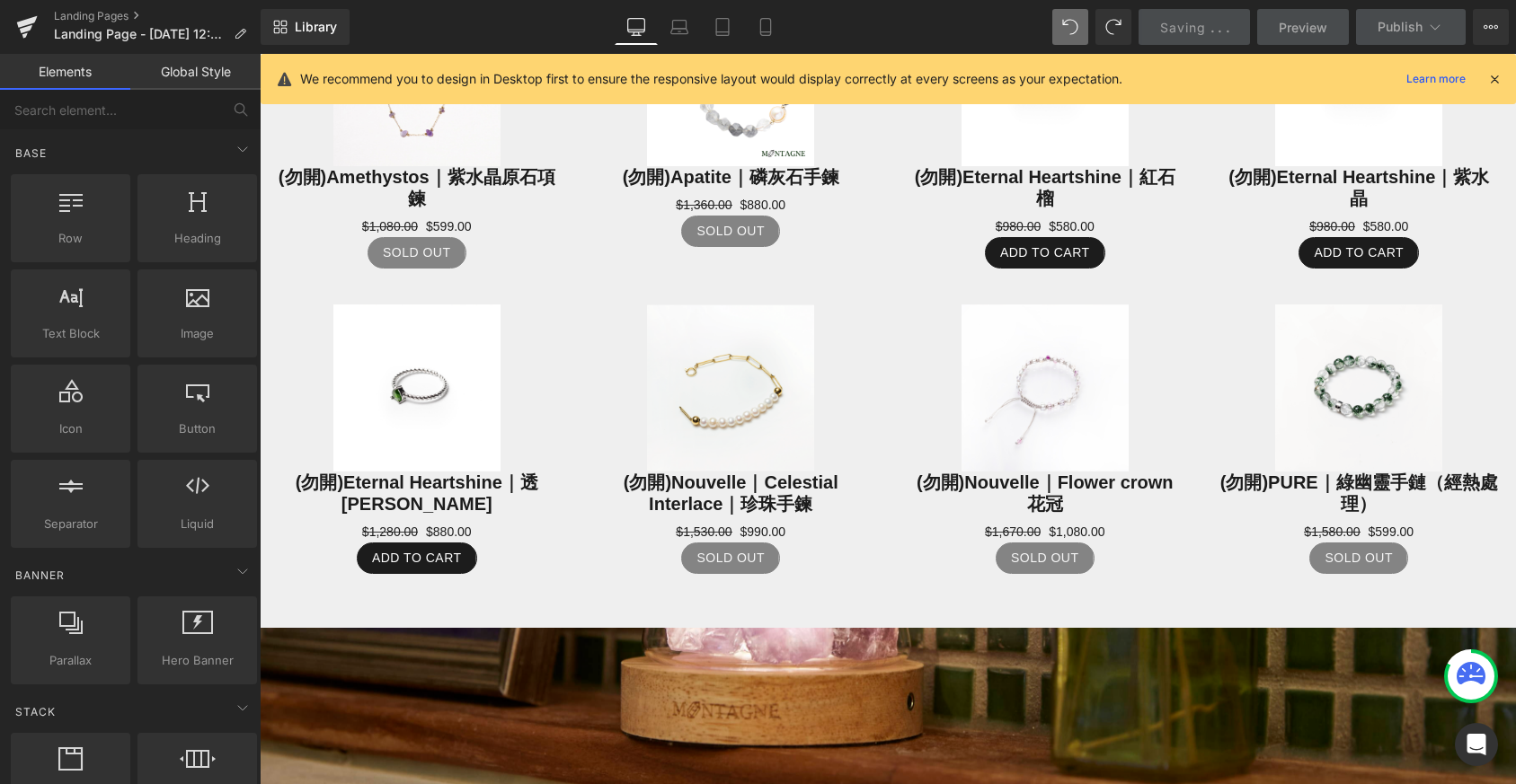
scroll to position [2826, 0]
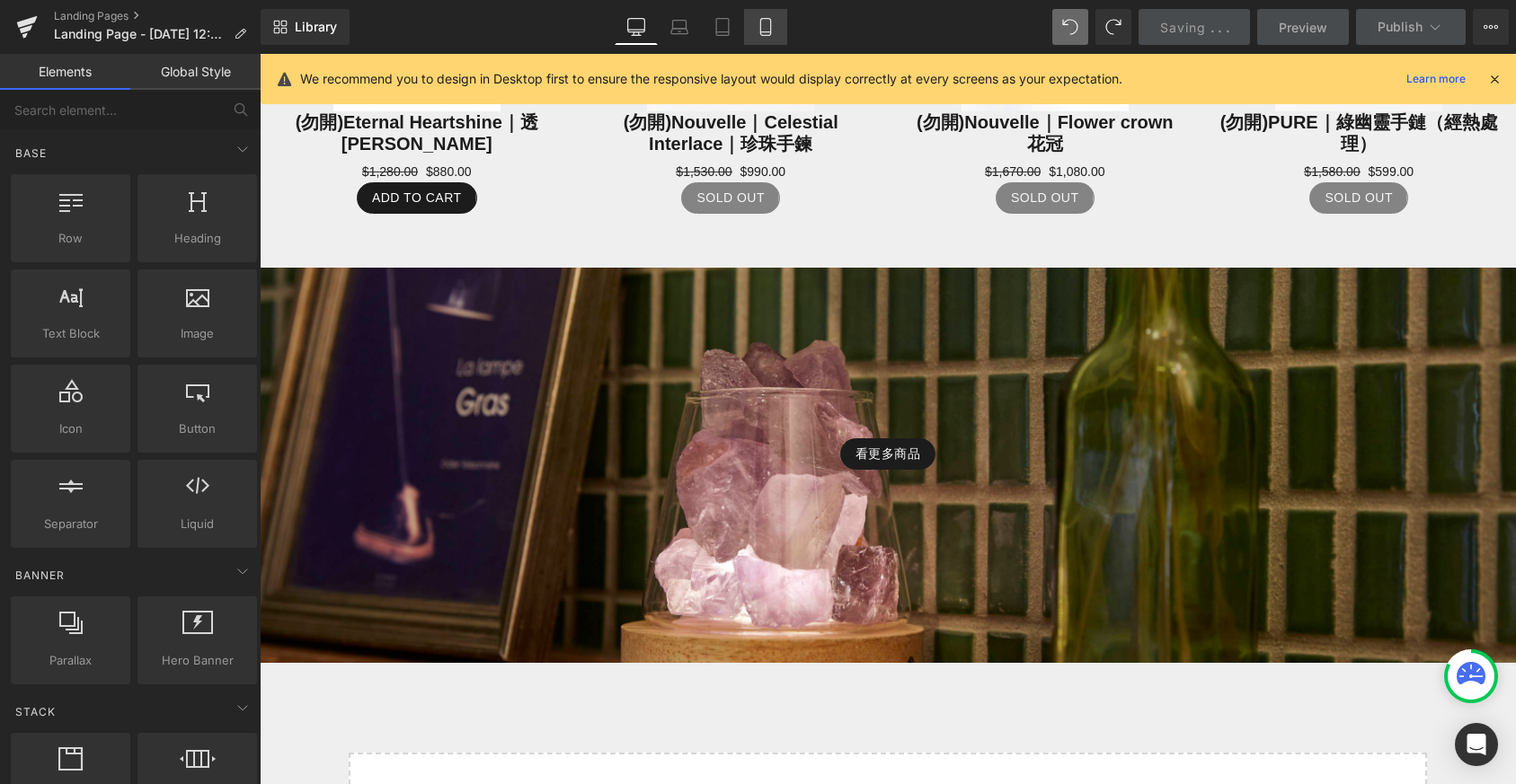
click at [755, 28] on link "Mobile" at bounding box center [765, 26] width 43 height 36
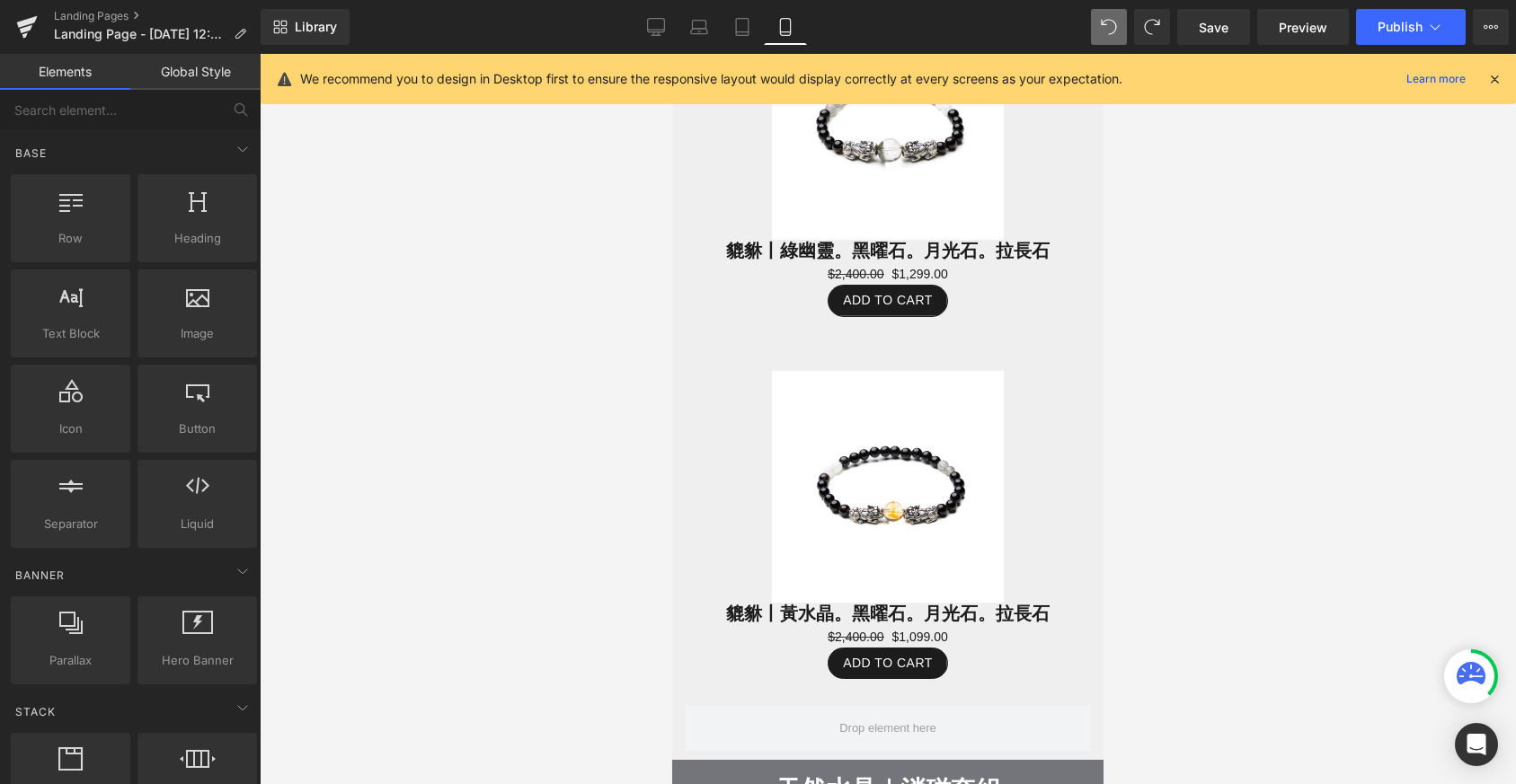
scroll to position [1637, 0]
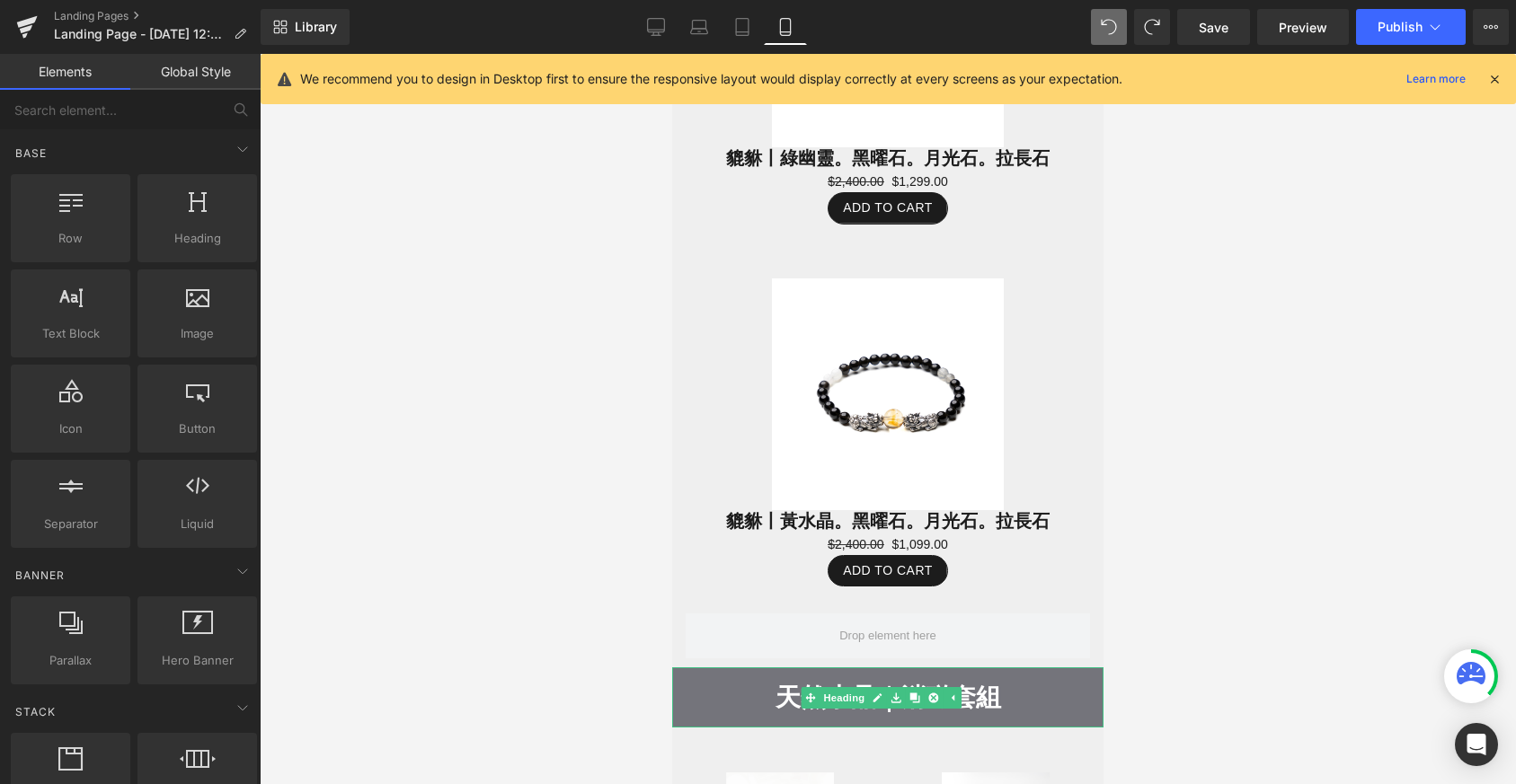
click at [894, 693] on icon at bounding box center [896, 698] width 10 height 10
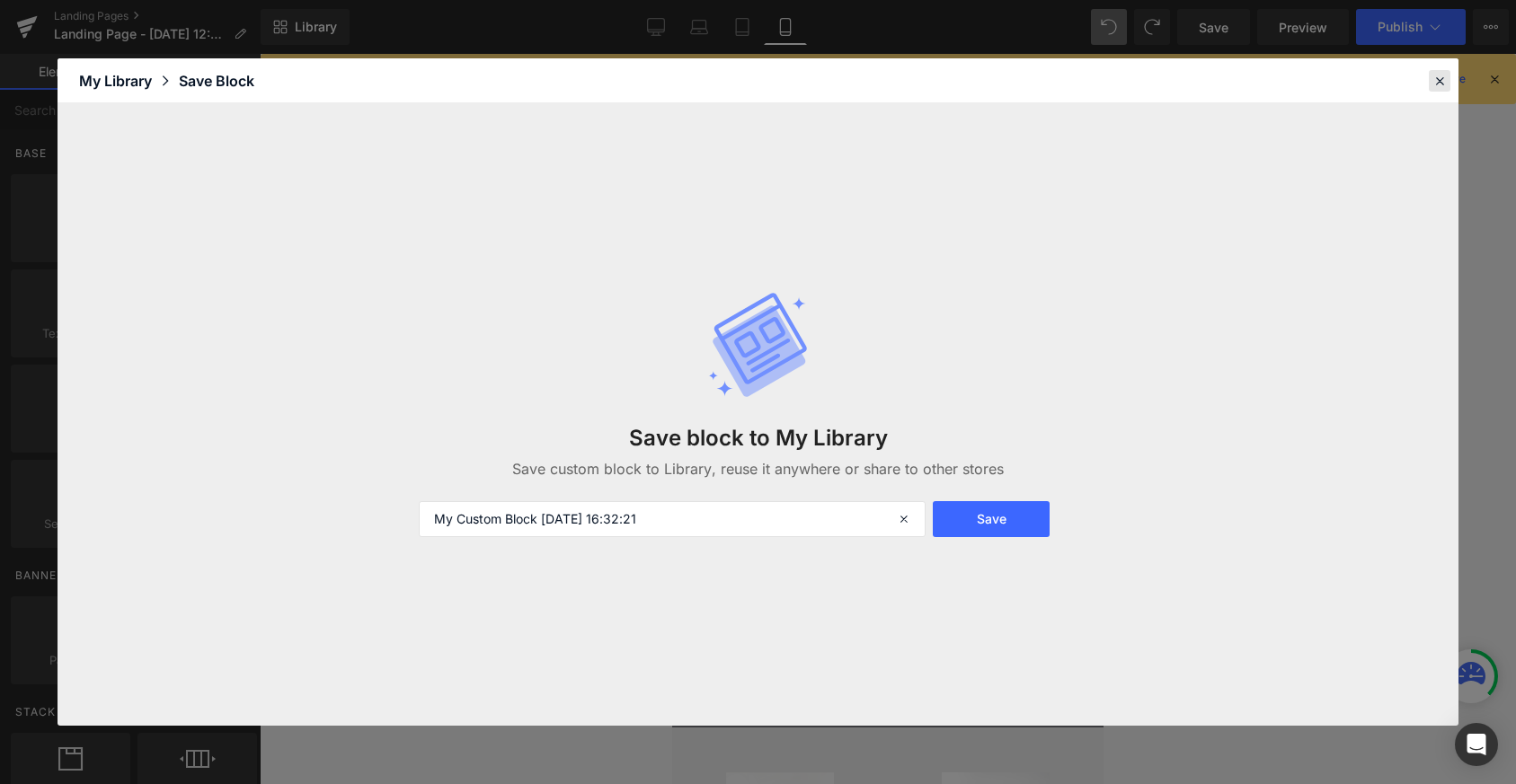
click at [1441, 75] on icon at bounding box center [1439, 81] width 16 height 16
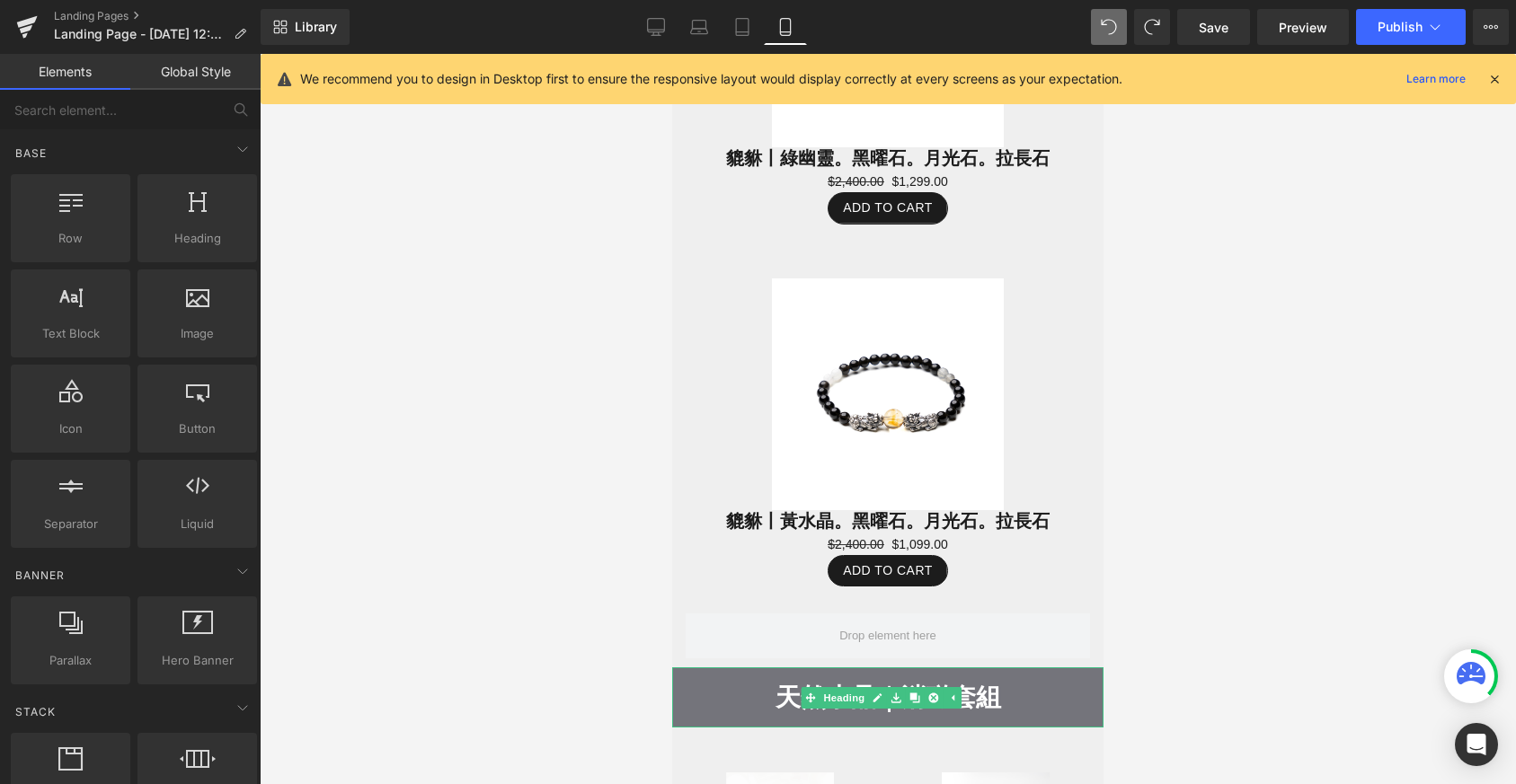
click at [1010, 677] on h2 "天然水晶｜消磁套組" at bounding box center [887, 698] width 431 height 43
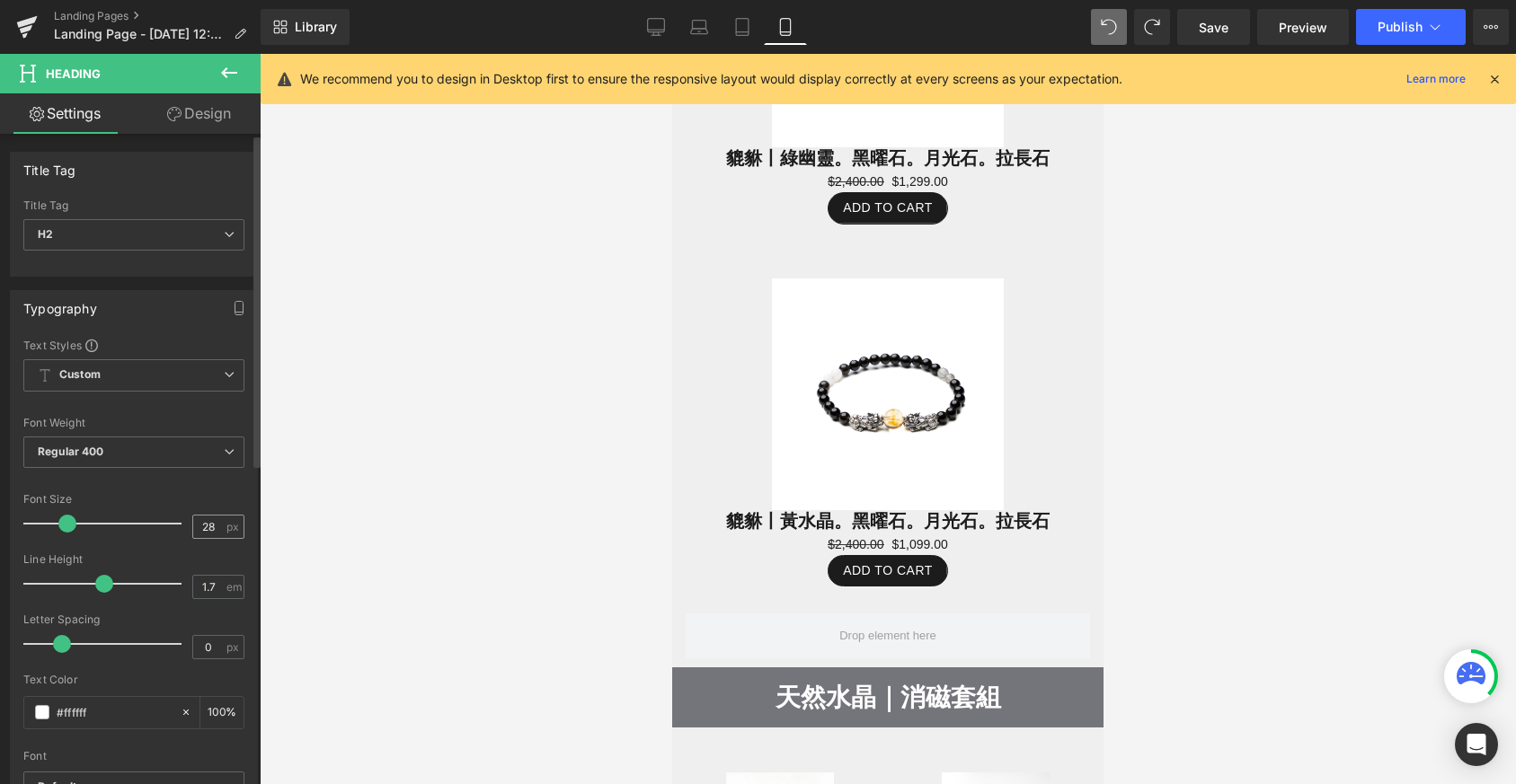
click at [218, 524] on div "28 px" at bounding box center [218, 526] width 52 height 24
click at [209, 530] on input "28" at bounding box center [208, 526] width 32 height 22
drag, startPoint x: 204, startPoint y: 526, endPoint x: 194, endPoint y: 526, distance: 10.0
click at [194, 526] on input "28" at bounding box center [208, 526] width 32 height 22
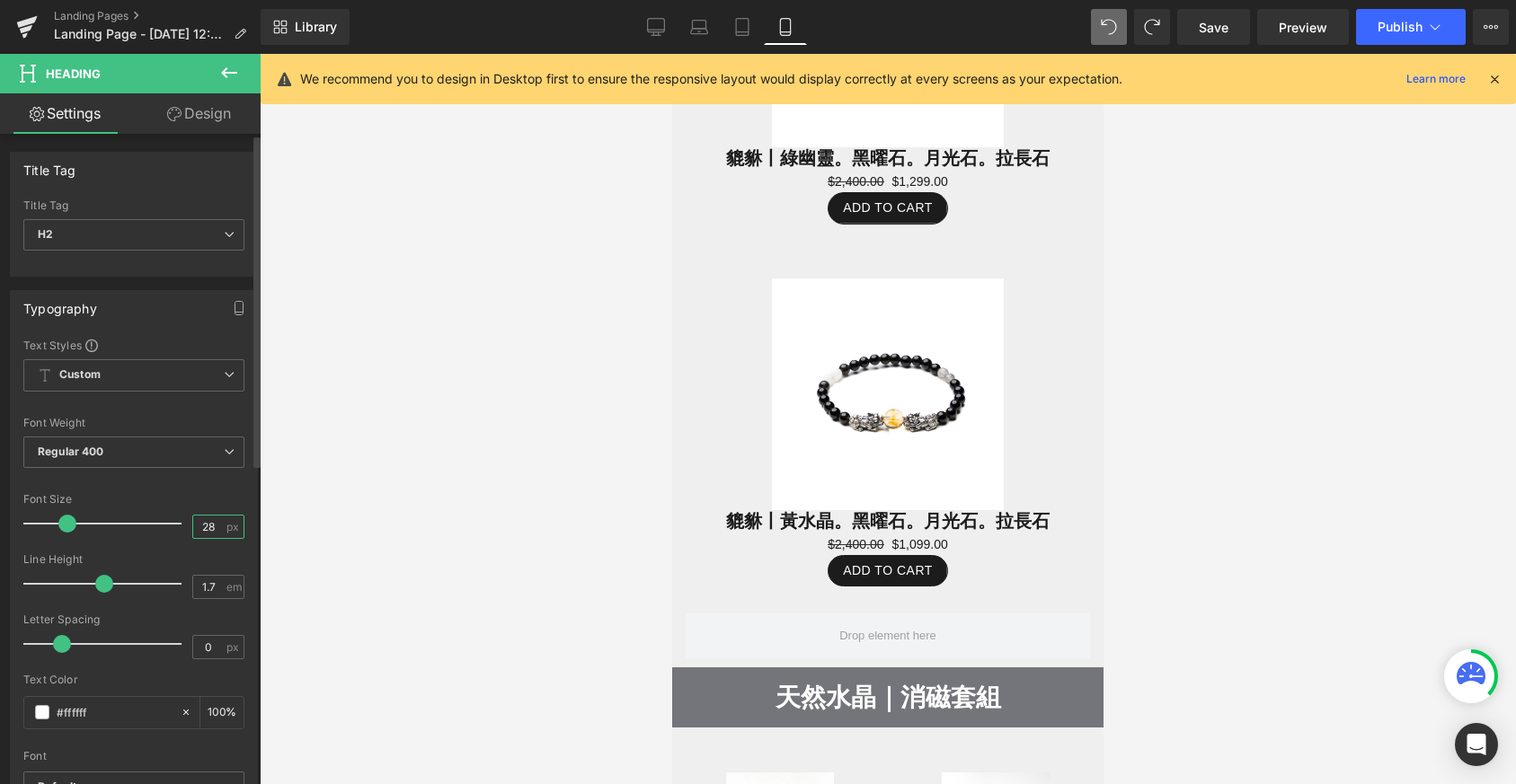
drag, startPoint x: 207, startPoint y: 524, endPoint x: 179, endPoint y: 528, distance: 28.3
click at [179, 528] on div "Font Size 28 px" at bounding box center [133, 523] width 221 height 60
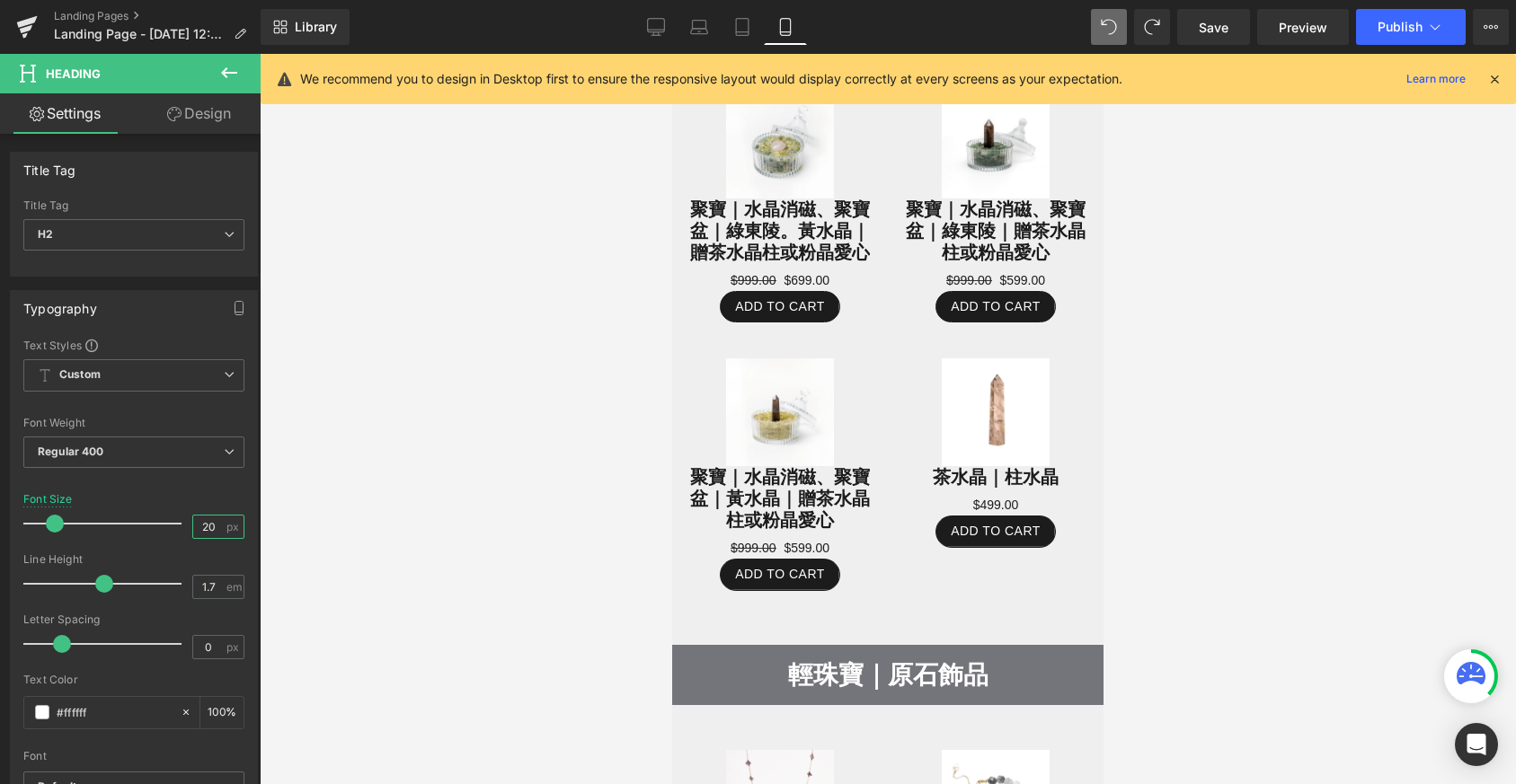
scroll to position [3100, 0]
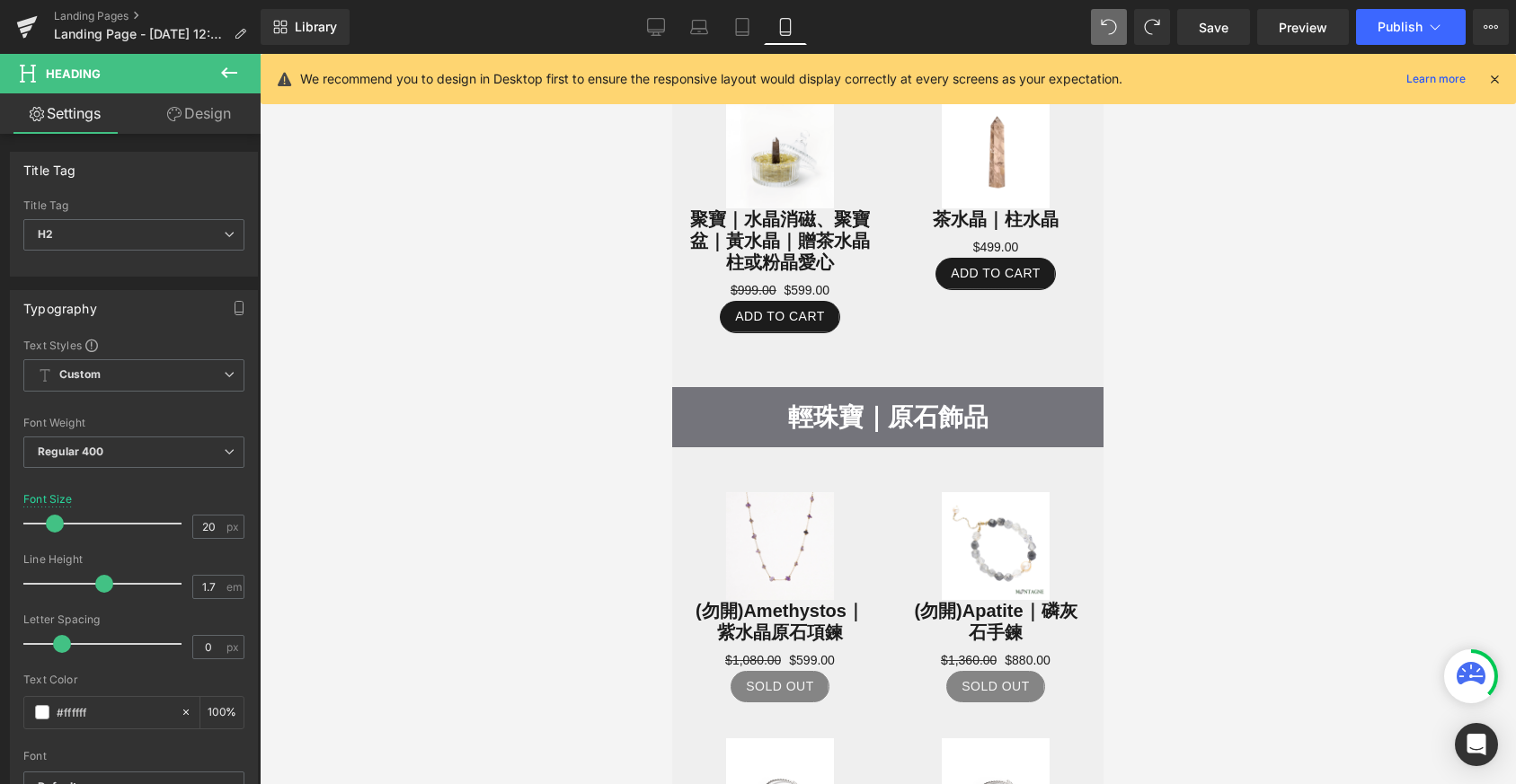
click at [917, 403] on strong "輕珠寶｜原石飾品" at bounding box center [888, 416] width 201 height 28
click at [204, 528] on input "28" at bounding box center [208, 526] width 32 height 22
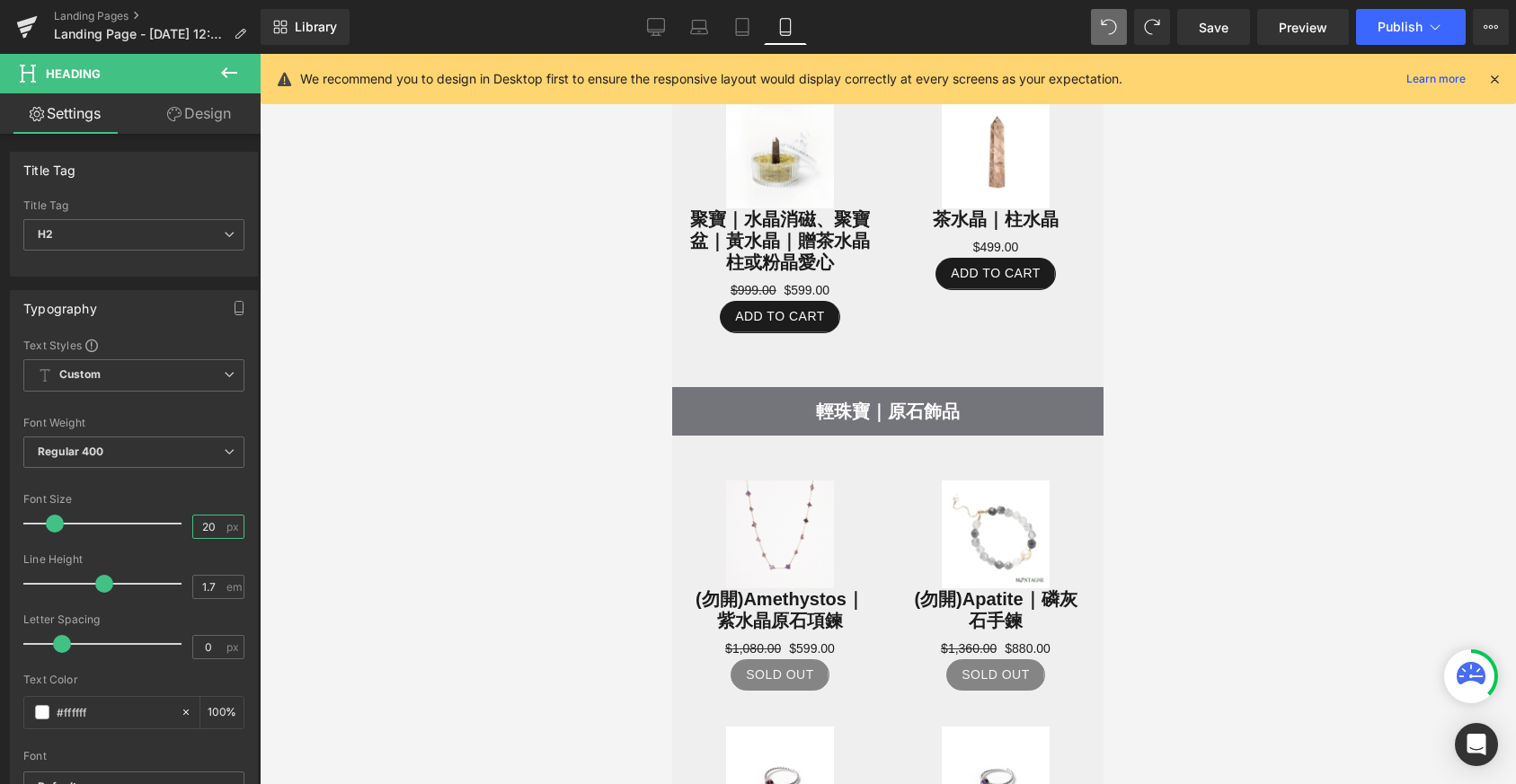
scroll to position [8, 9]
click at [1216, 21] on span "Save" at bounding box center [1214, 28] width 30 height 19
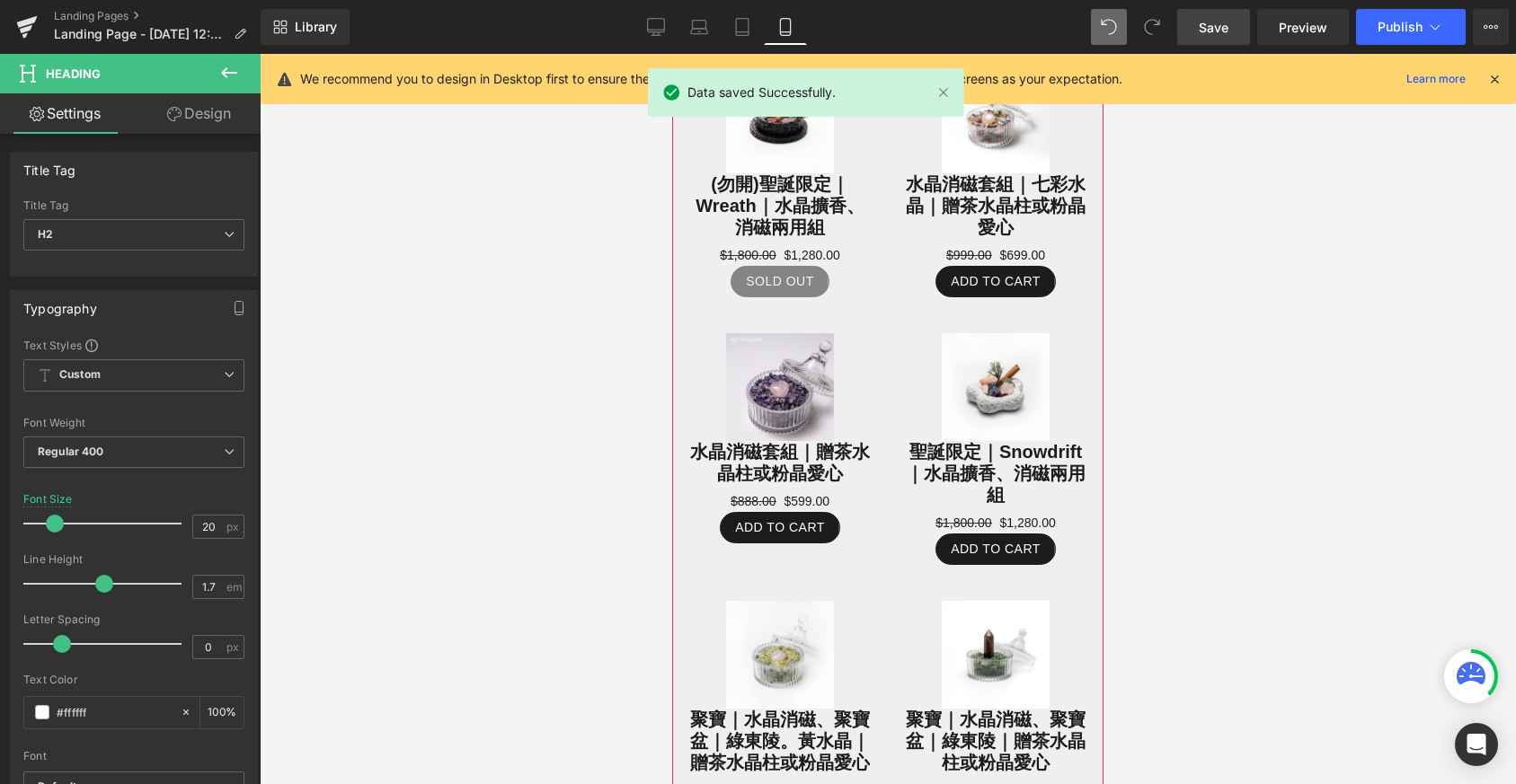
scroll to position [1888, 0]
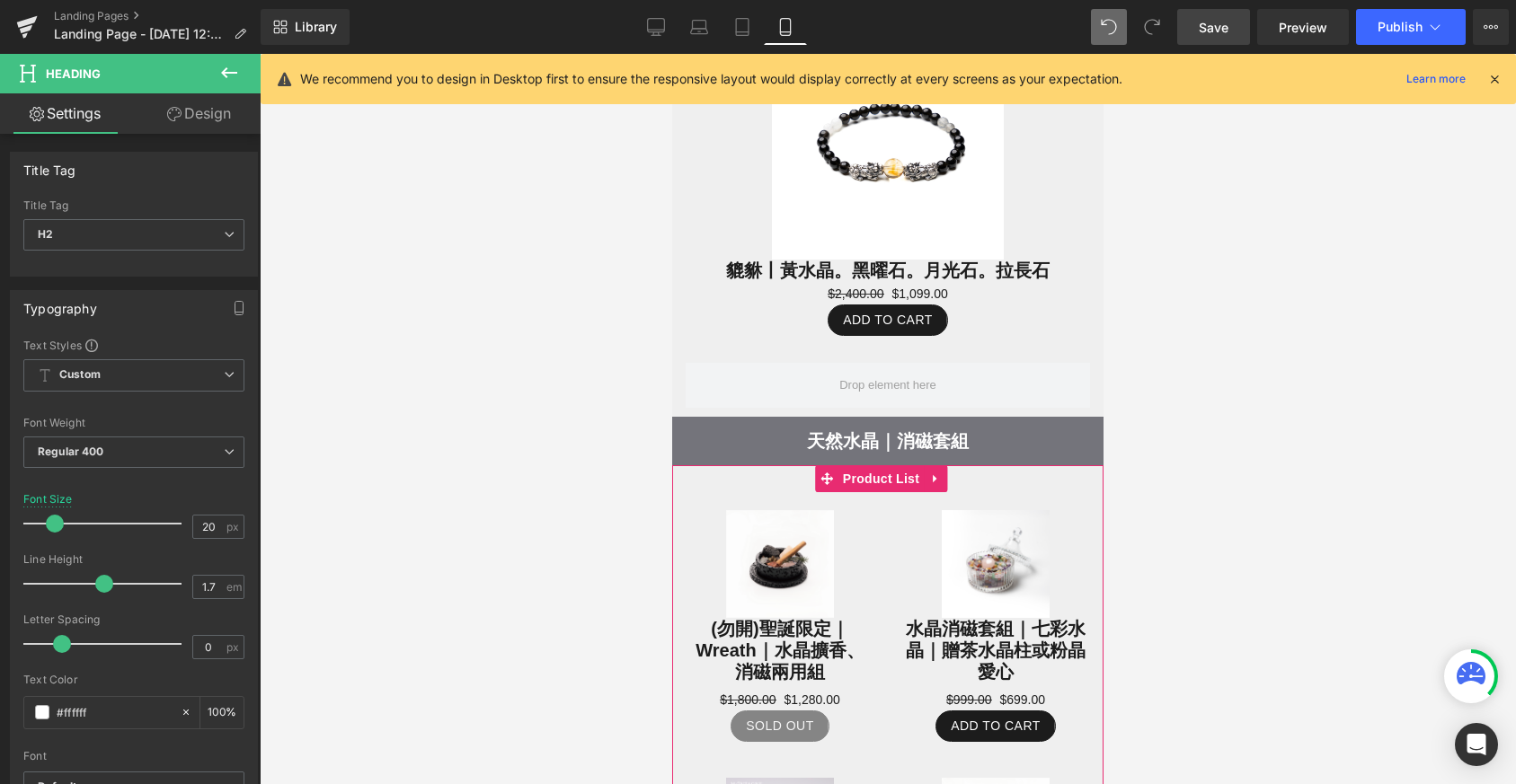
click at [884, 465] on span "Product List" at bounding box center [880, 479] width 85 height 27
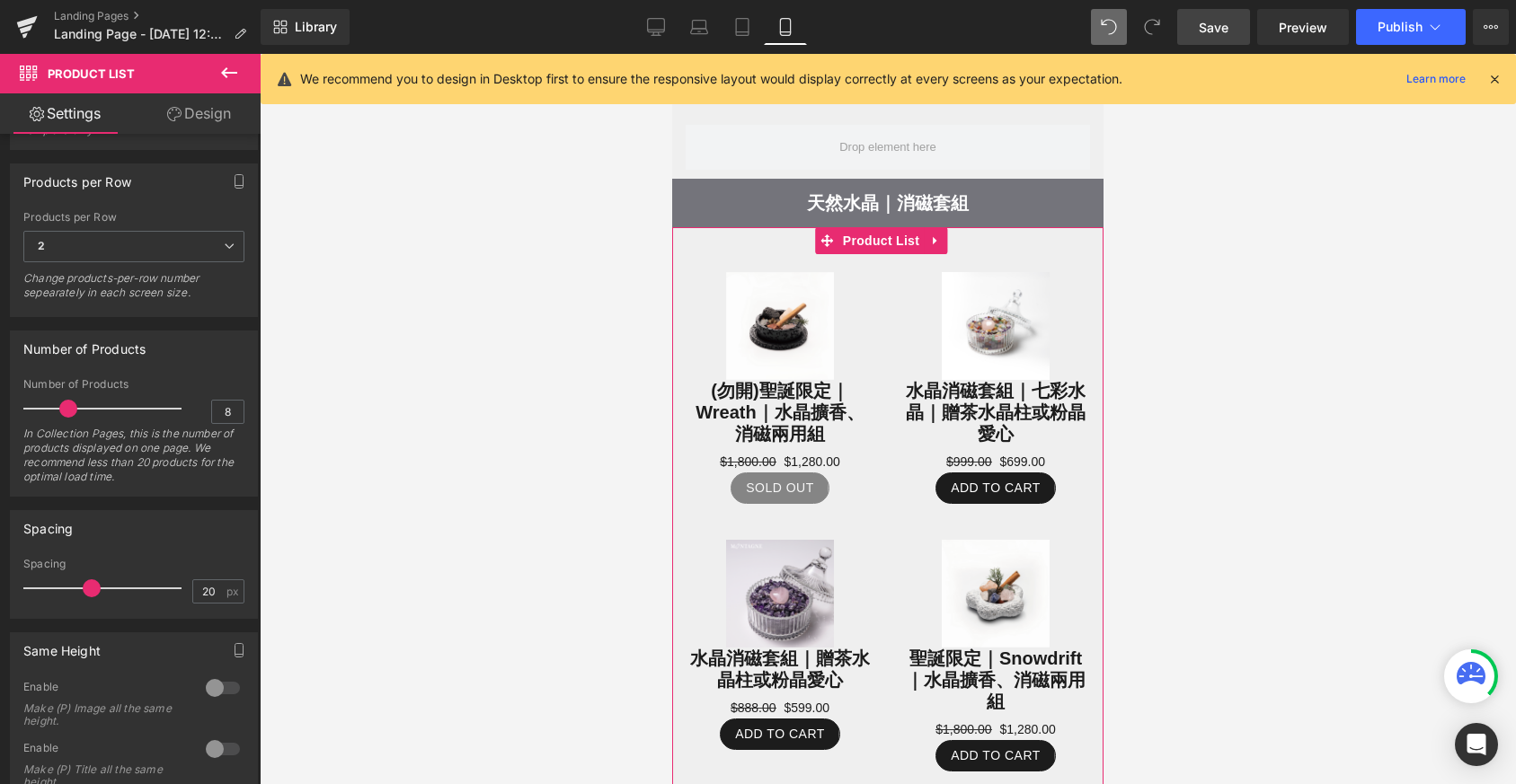
scroll to position [1864, 0]
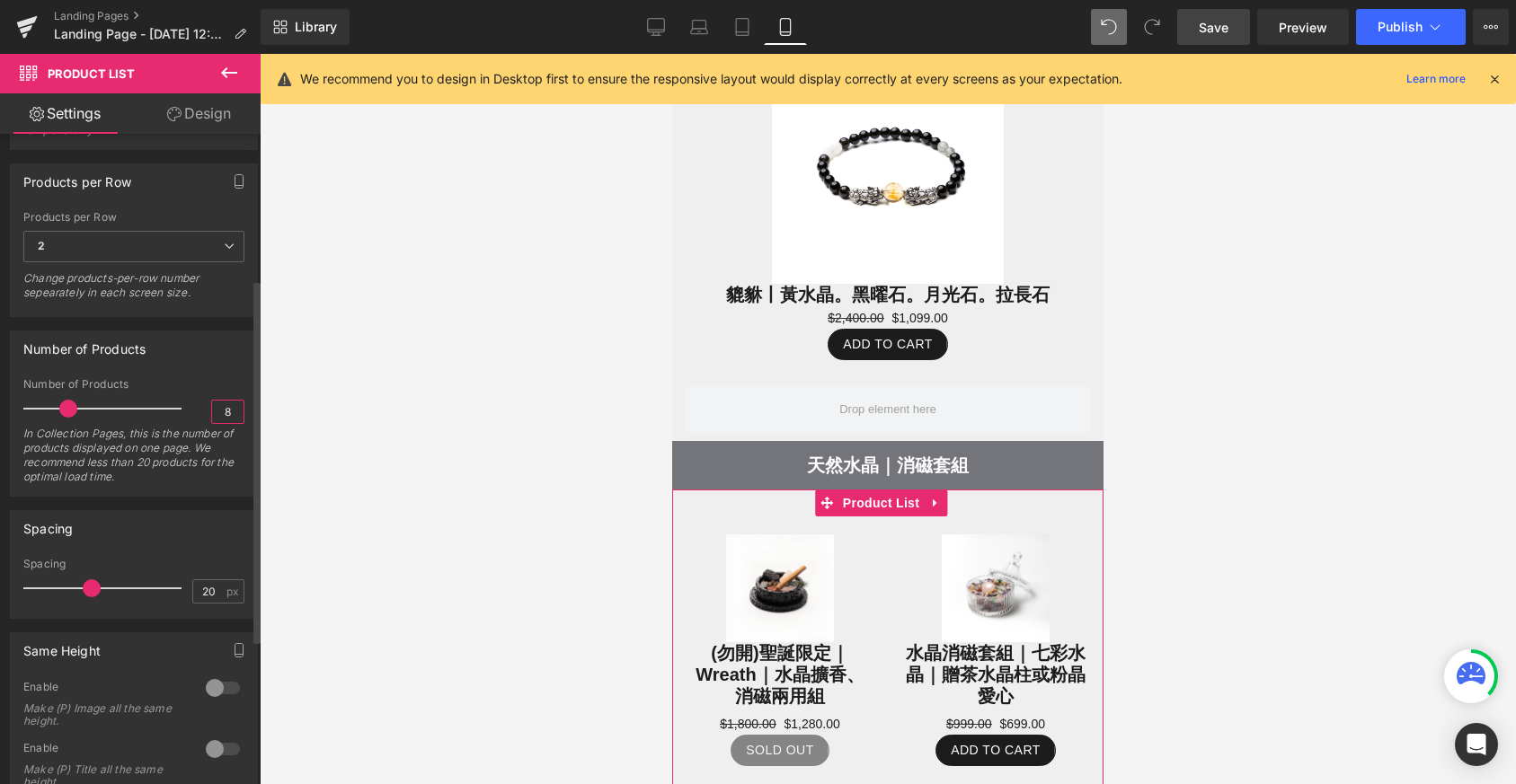
click at [223, 415] on input "8" at bounding box center [228, 411] width 32 height 22
drag, startPoint x: 223, startPoint y: 415, endPoint x: 210, endPoint y: 415, distance: 13.0
click at [212, 415] on input "8" at bounding box center [228, 411] width 32 height 22
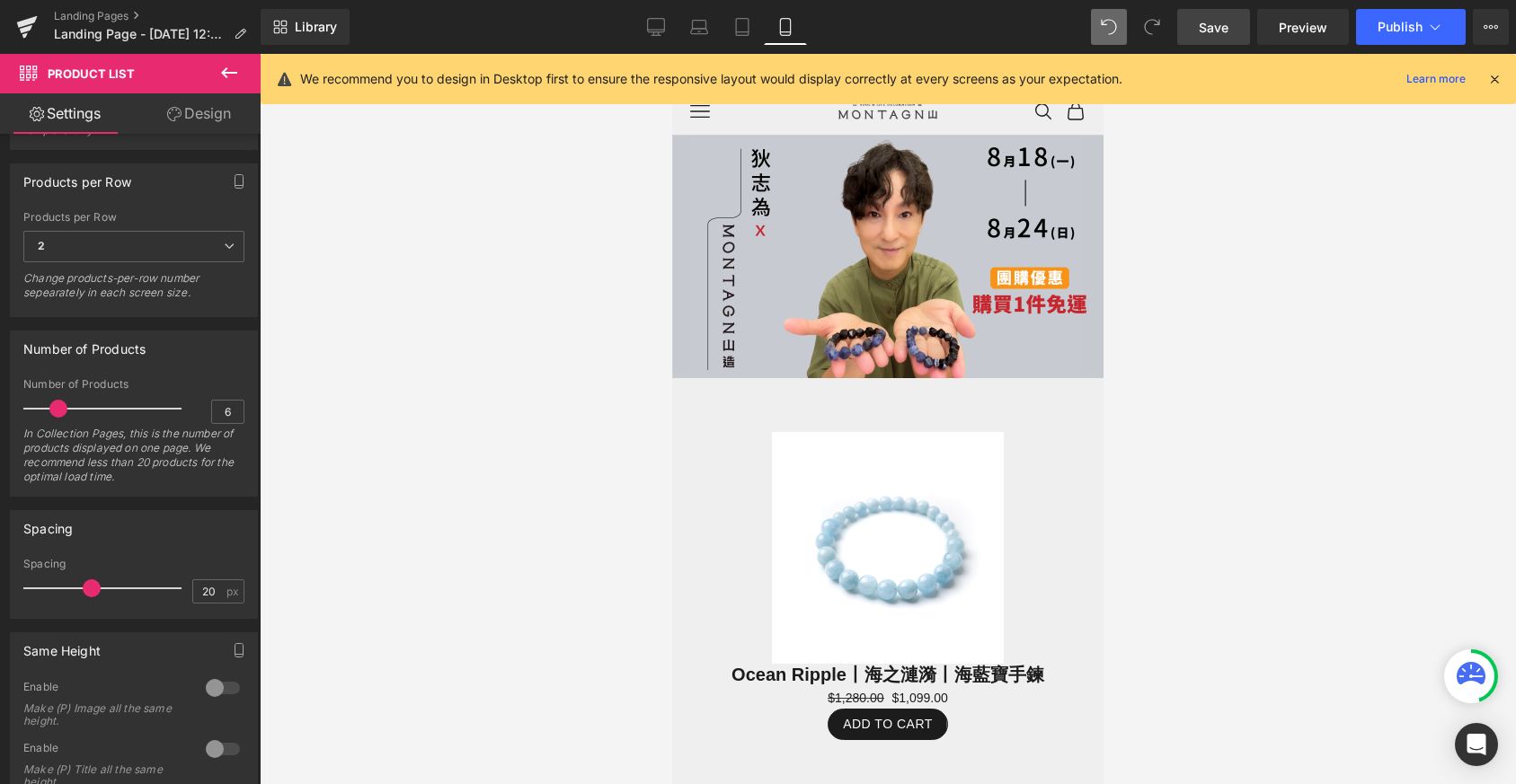
click at [1213, 30] on span "Save" at bounding box center [1214, 28] width 30 height 19
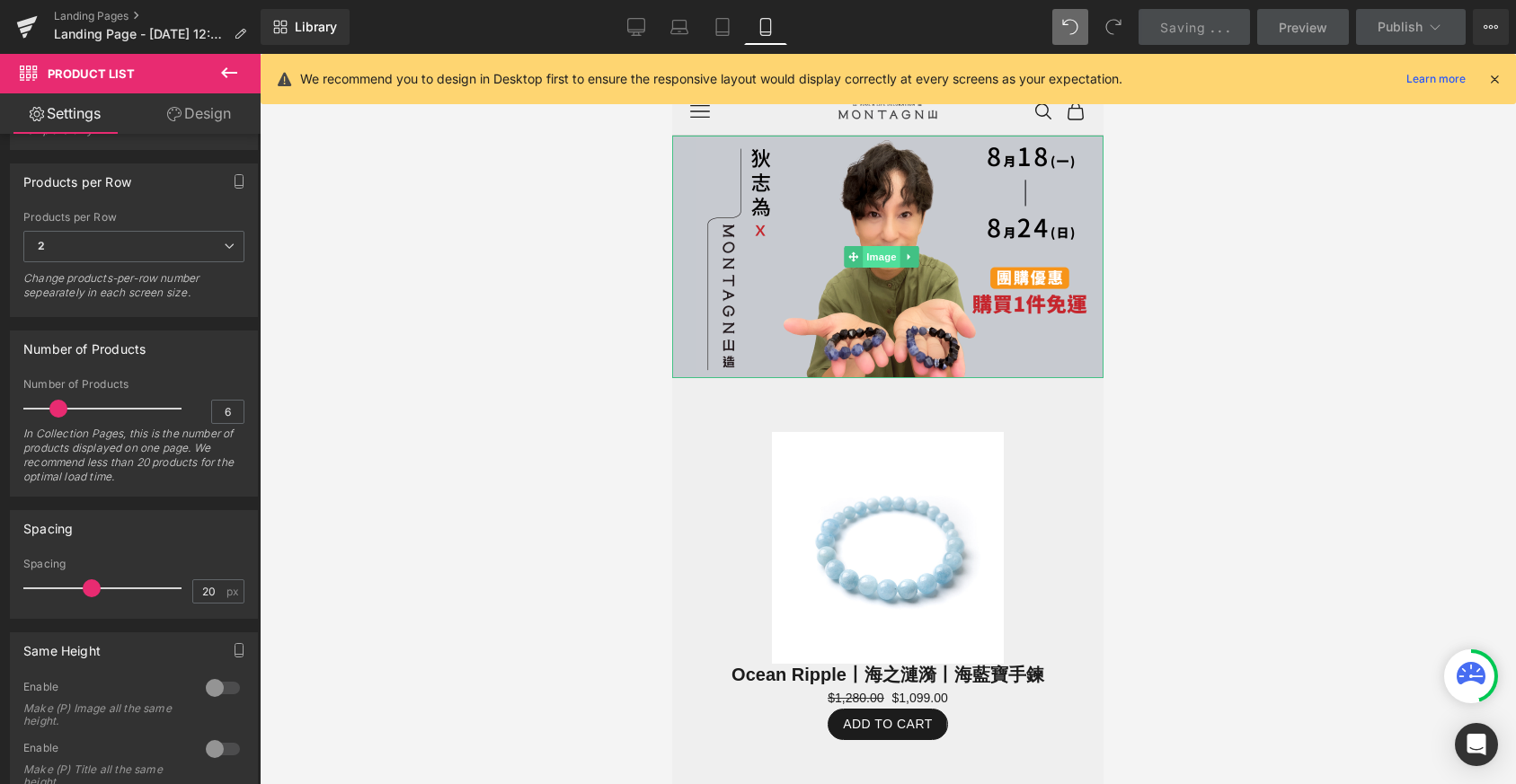
click at [873, 252] on span "Image" at bounding box center [881, 256] width 37 height 21
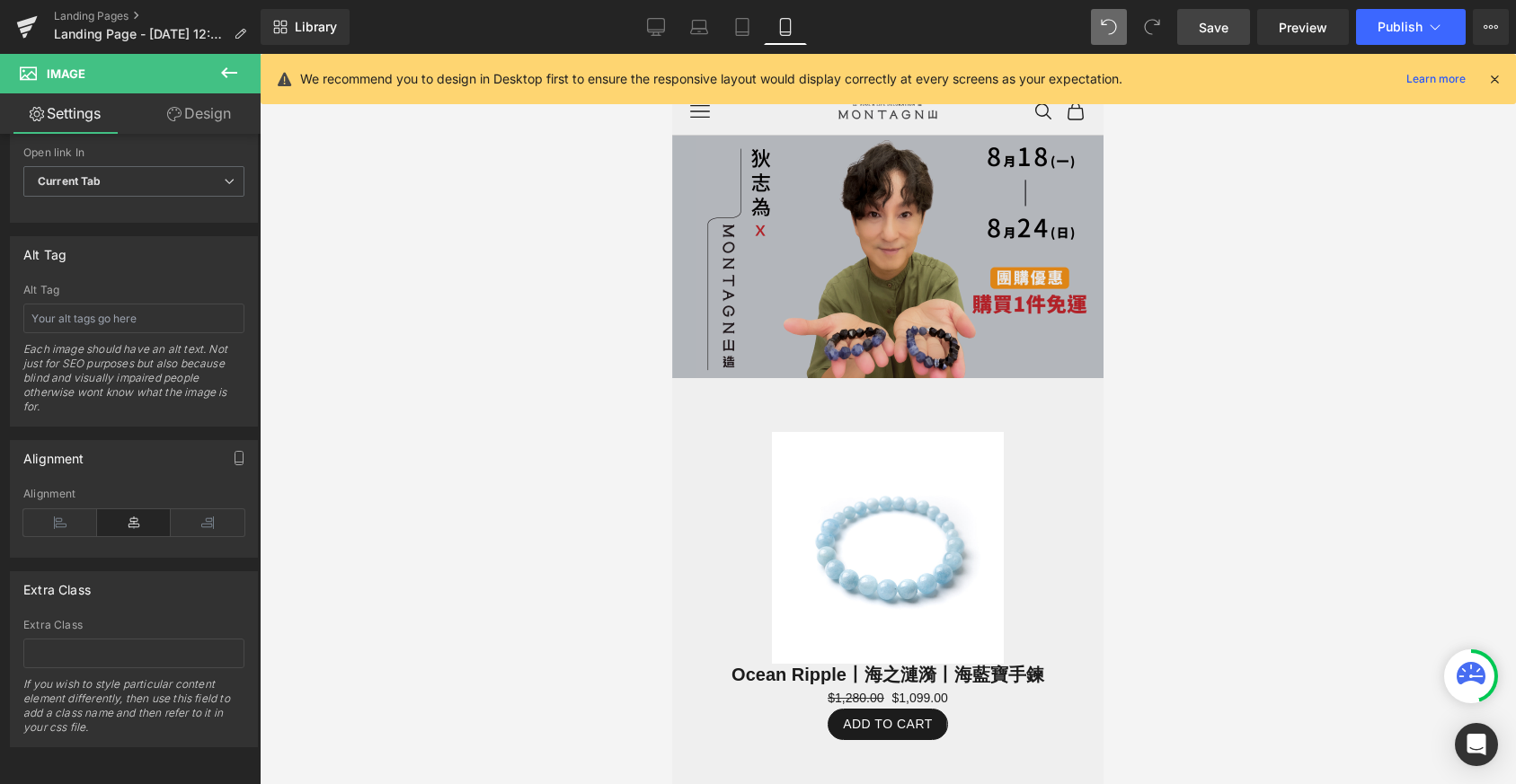
scroll to position [11, 0]
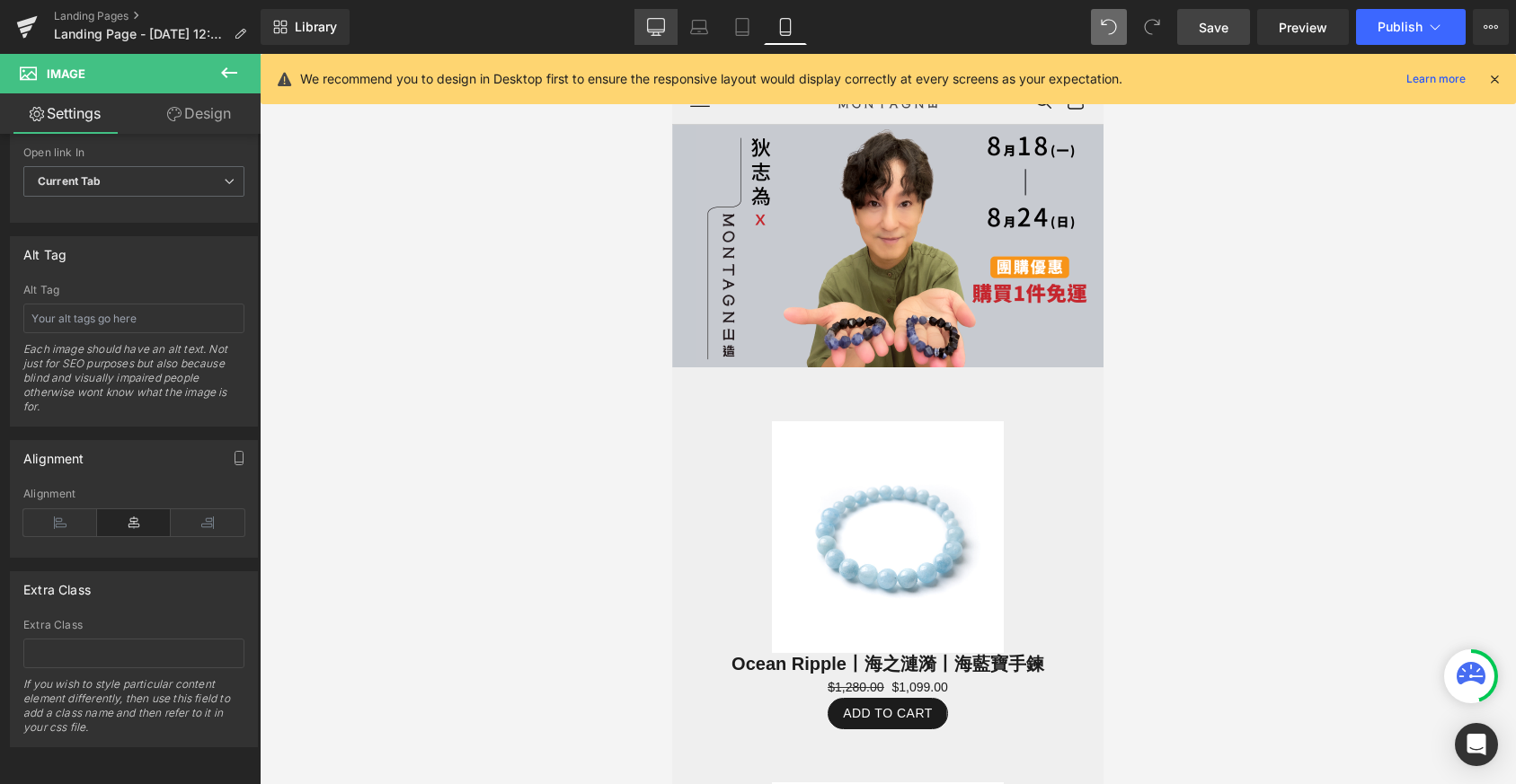
click at [660, 22] on icon at bounding box center [656, 27] width 18 height 18
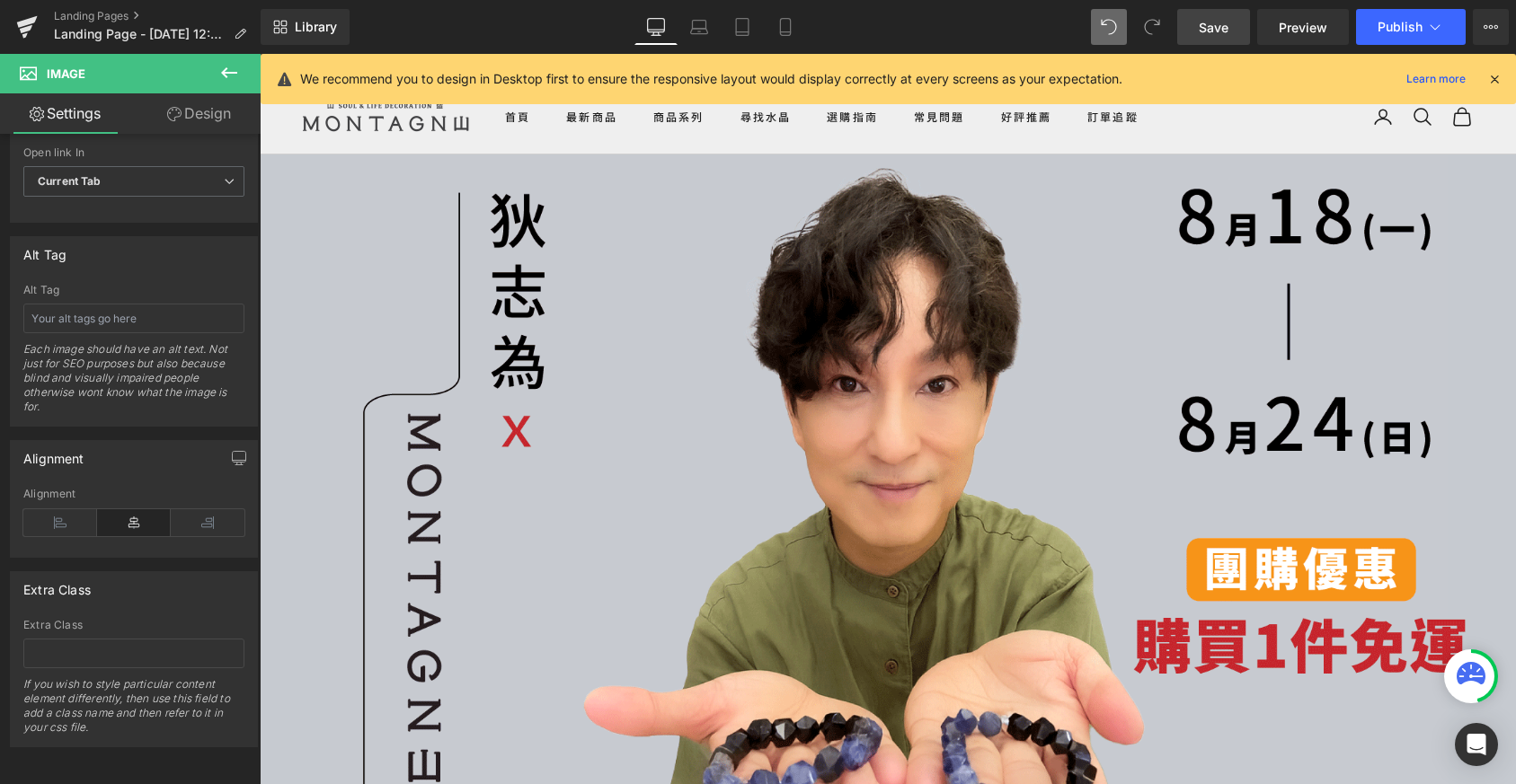
scroll to position [9, 9]
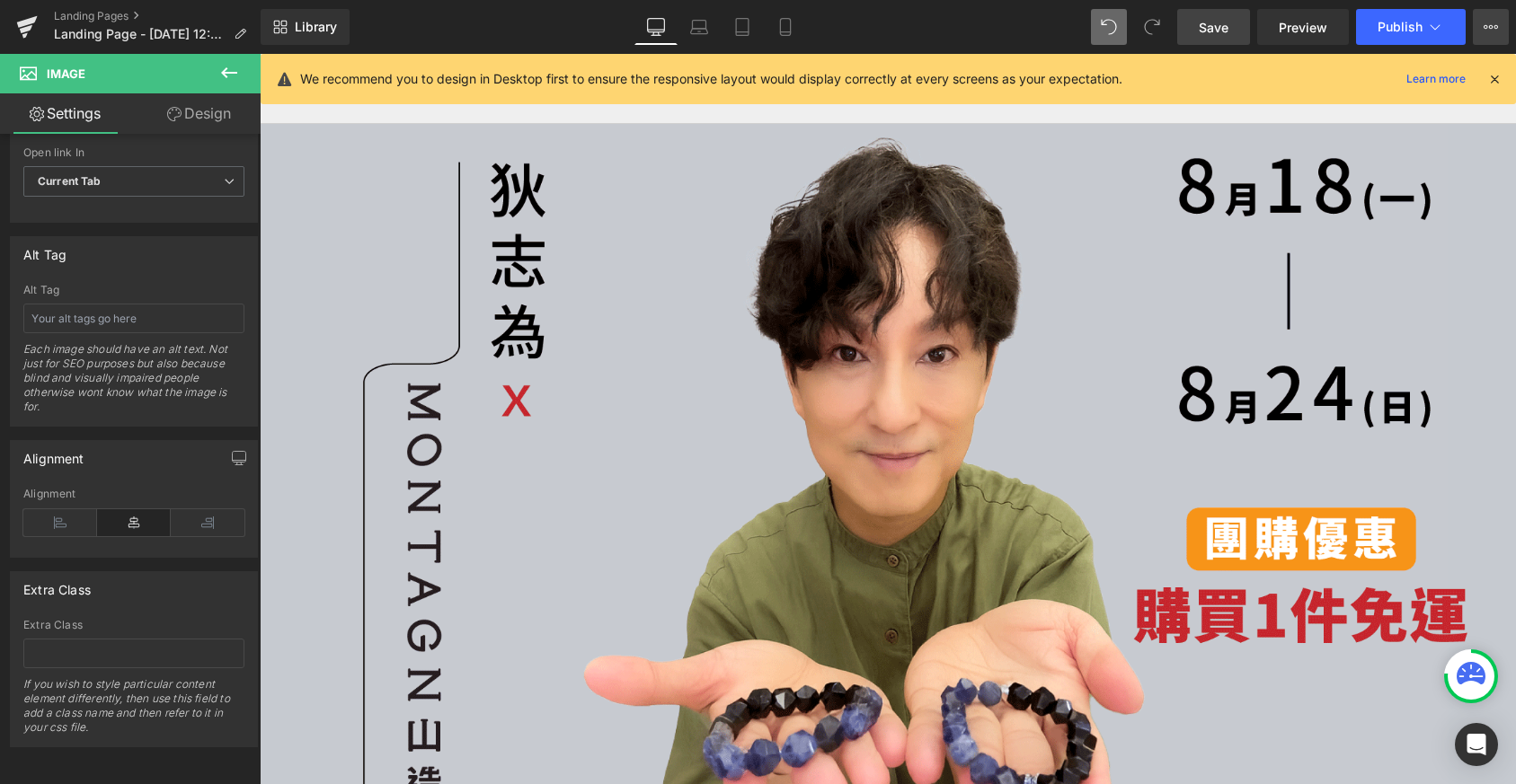
click at [1490, 21] on icon at bounding box center [1490, 27] width 14 height 14
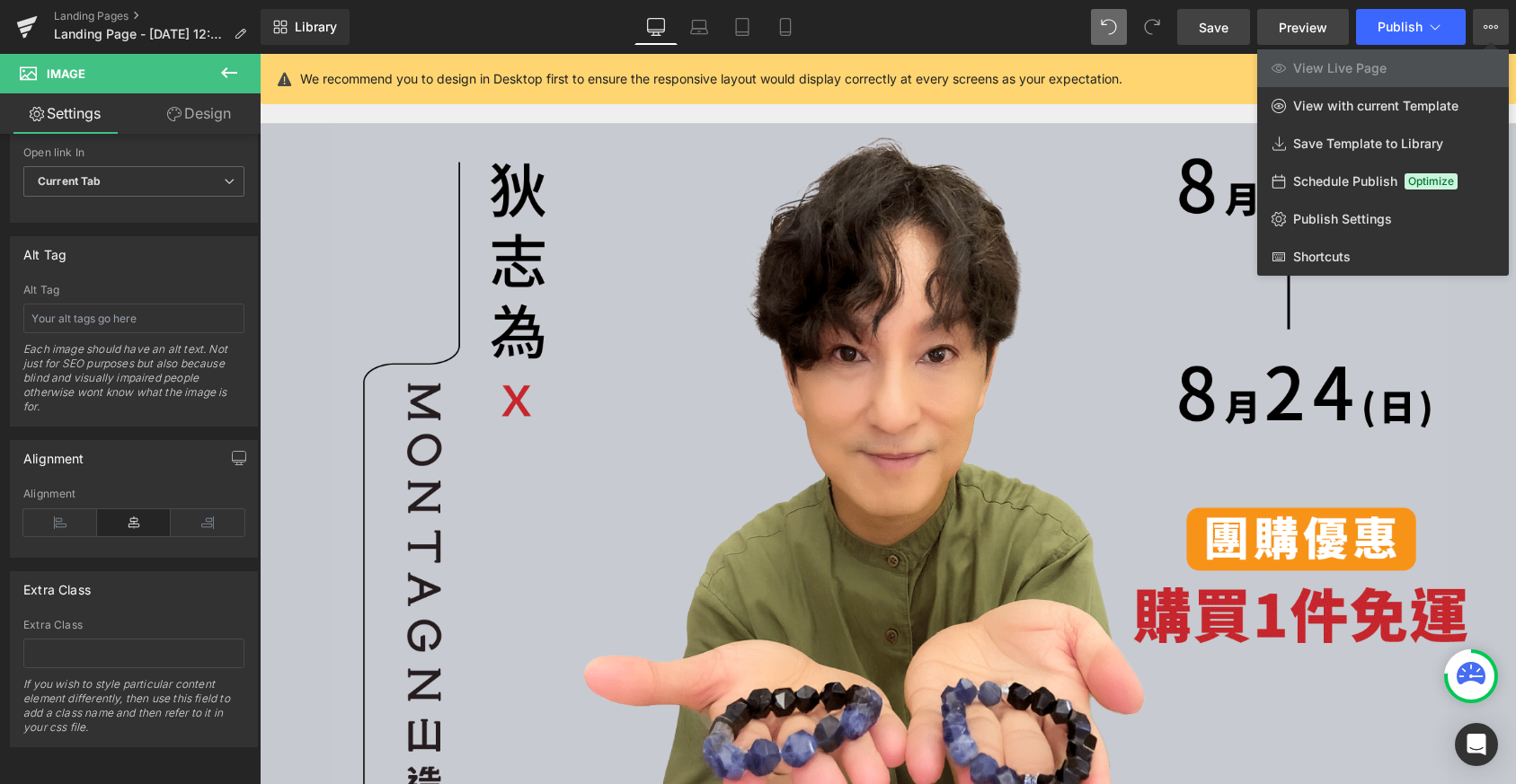
click at [1290, 28] on span "Preview" at bounding box center [1303, 28] width 49 height 19
